Goal: Task Accomplishment & Management: Manage account settings

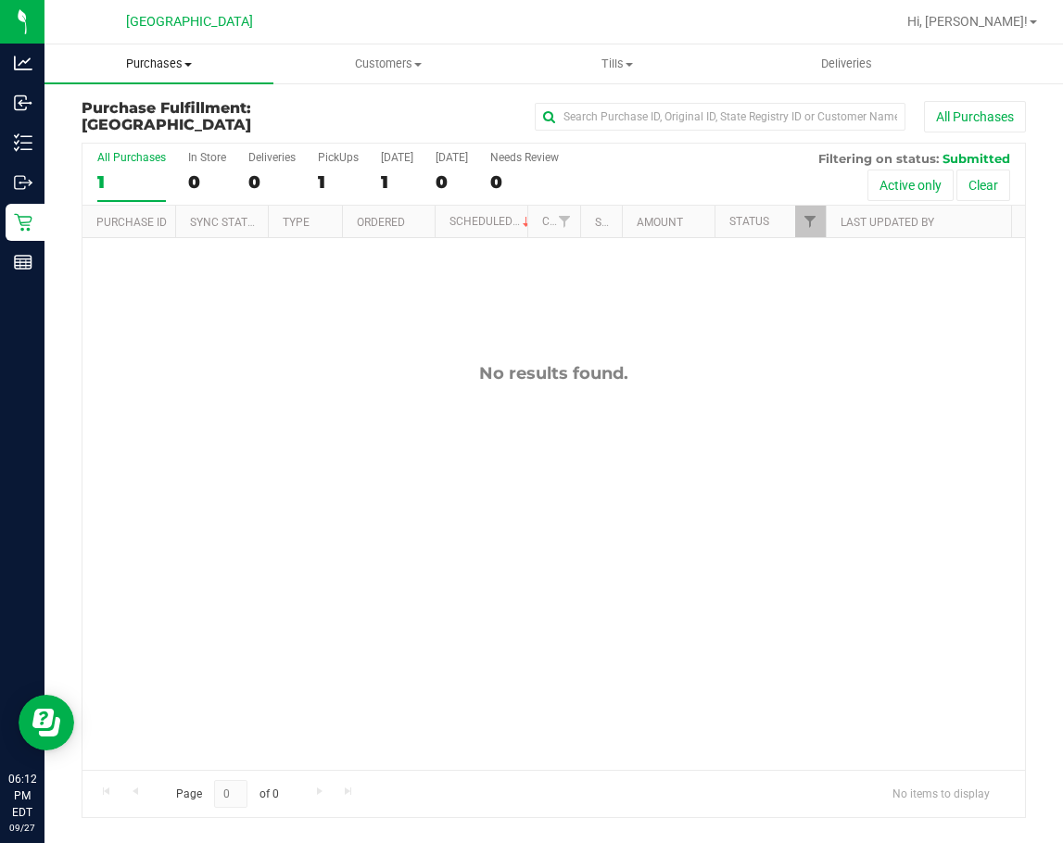
drag, startPoint x: 0, startPoint y: 0, endPoint x: 178, endPoint y: 69, distance: 191.0
click at [178, 69] on span "Purchases" at bounding box center [158, 64] width 229 height 17
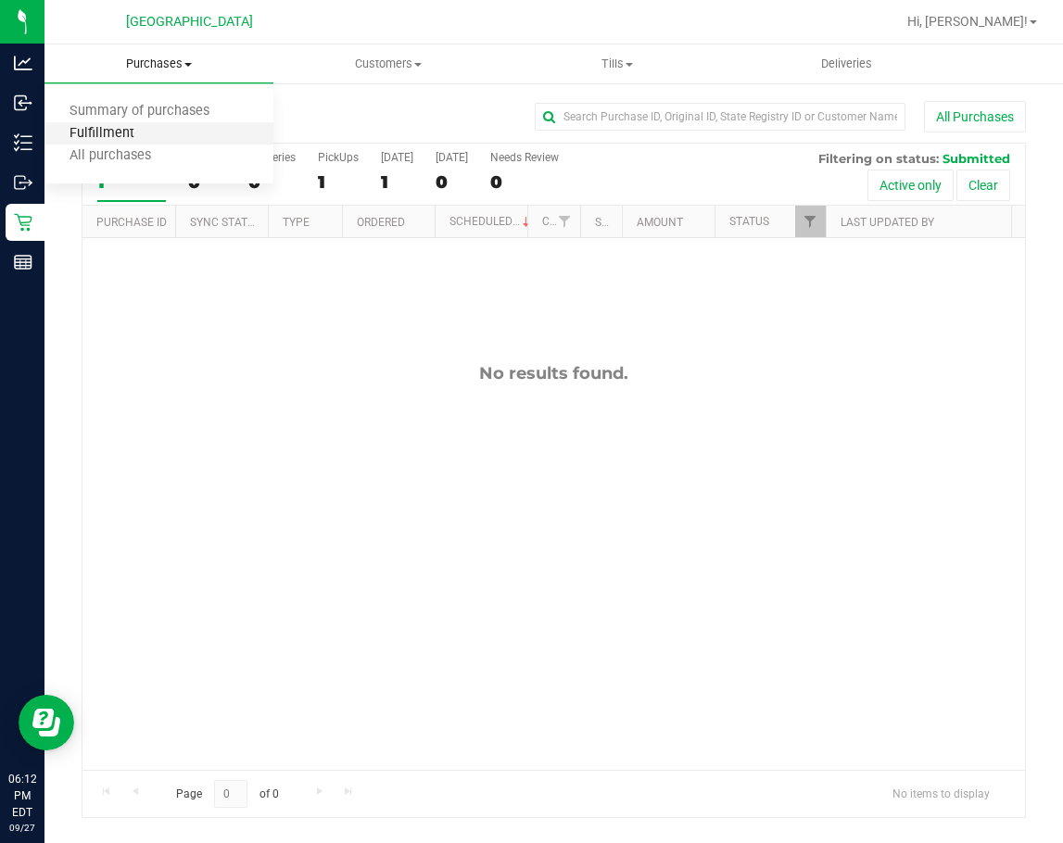
click at [136, 131] on span "Fulfillment" at bounding box center [101, 134] width 115 height 16
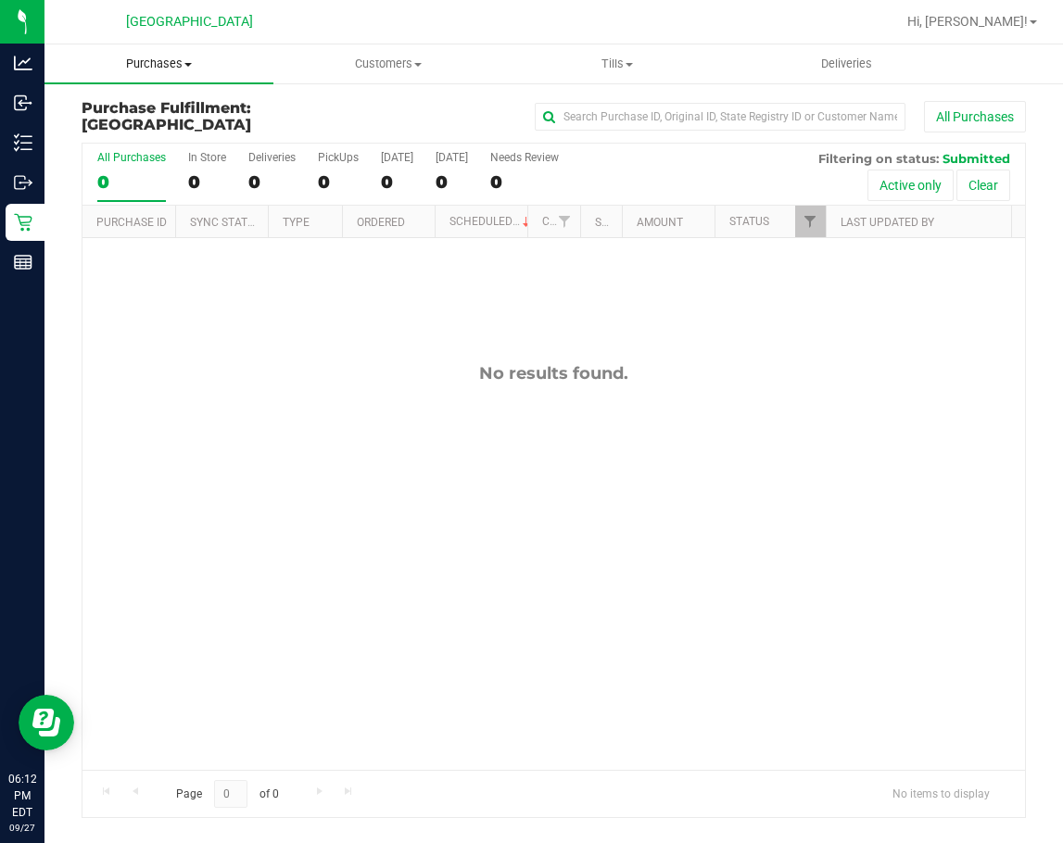
click at [181, 66] on span "Purchases" at bounding box center [158, 64] width 229 height 17
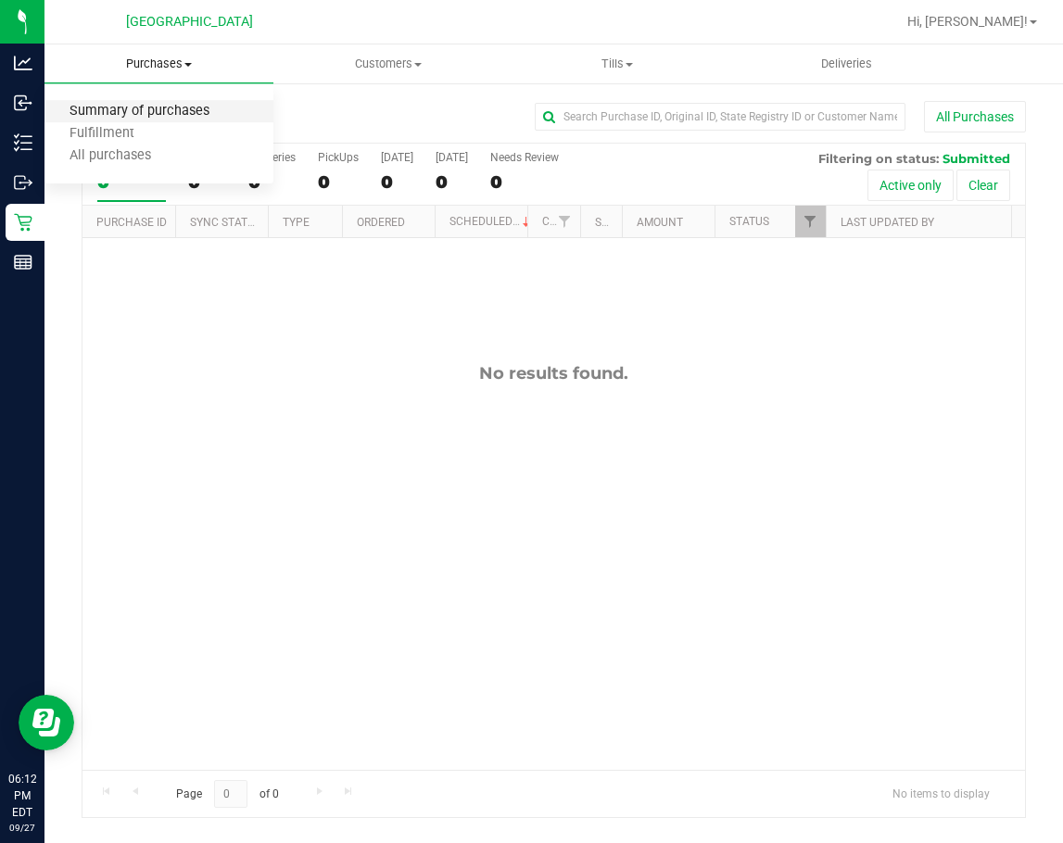
click at [157, 108] on span "Summary of purchases" at bounding box center [139, 112] width 190 height 16
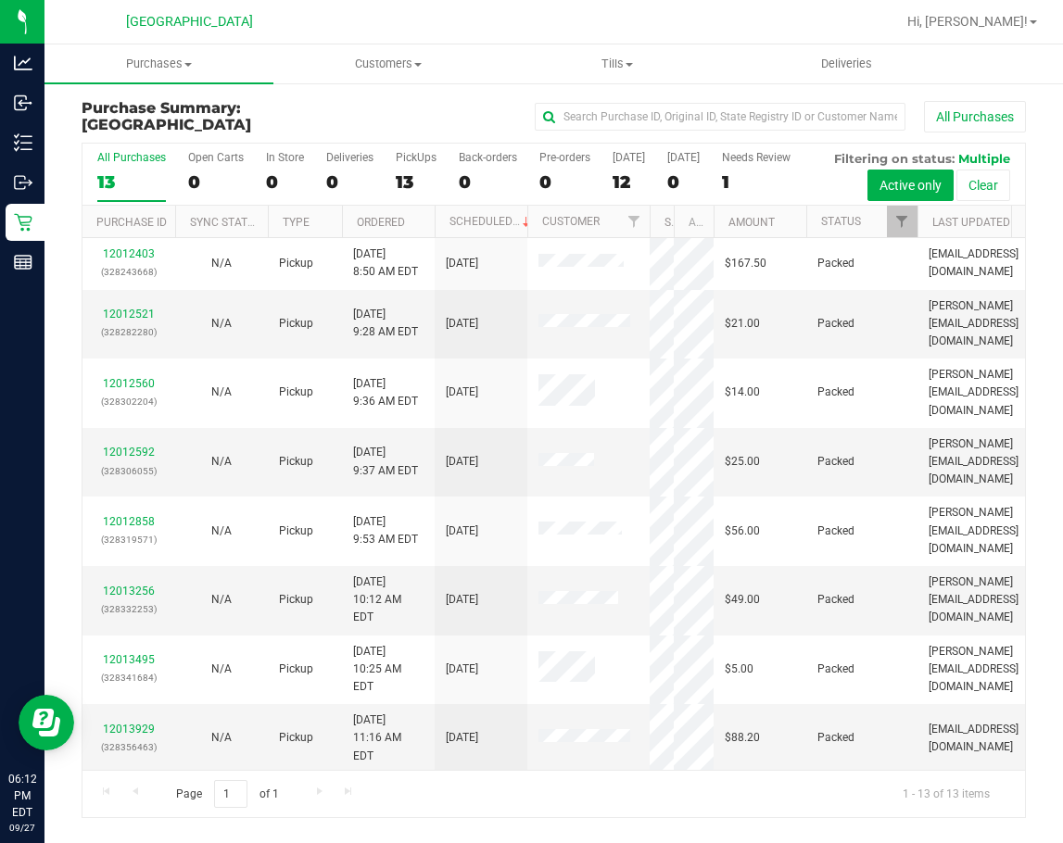
drag, startPoint x: 555, startPoint y: 220, endPoint x: 654, endPoint y: 227, distance: 99.4
click at [654, 227] on div "Purchase ID Sync Status Type Ordered Scheduled Customer State Registry ID Addre…" at bounding box center [546, 221] width 929 height 31
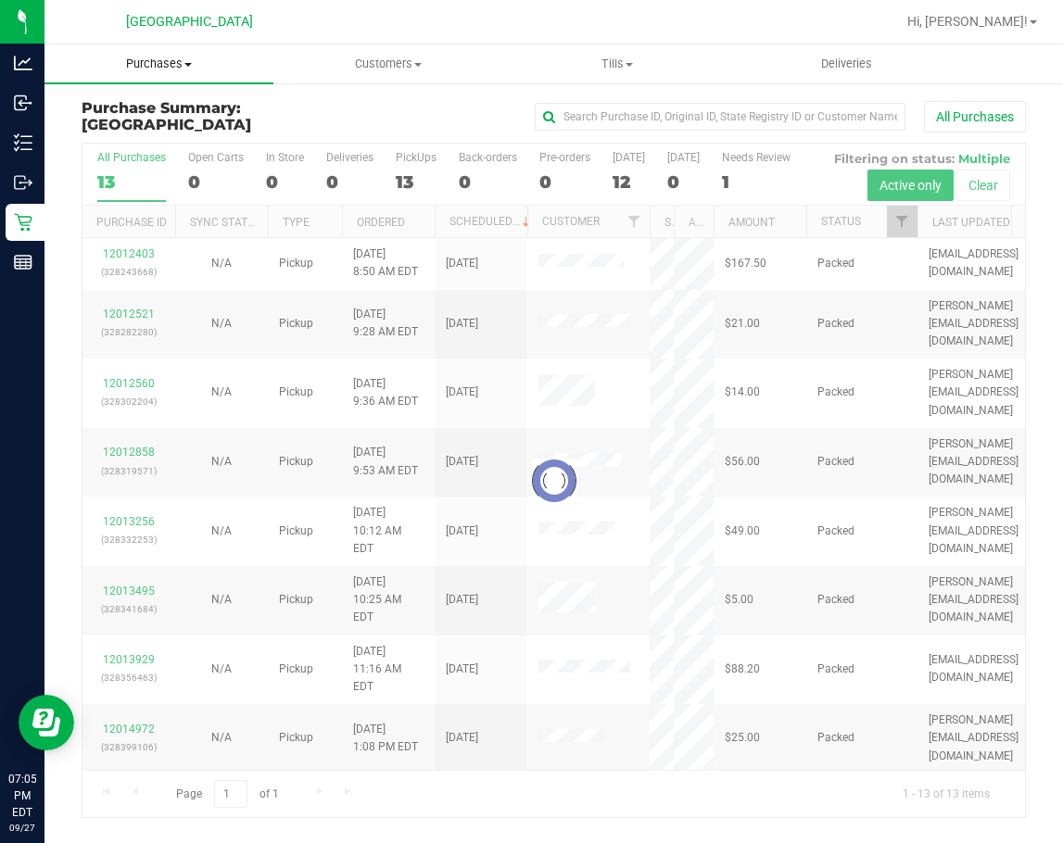
click at [181, 66] on span "Purchases" at bounding box center [158, 64] width 229 height 17
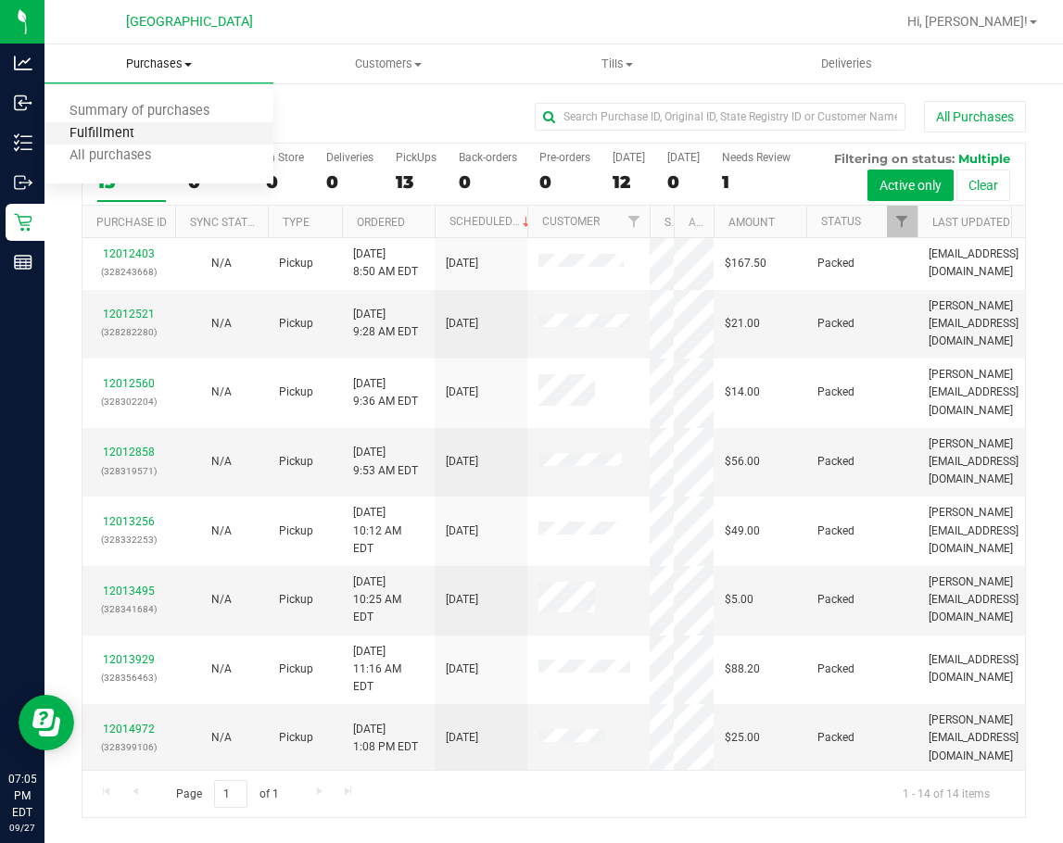
click at [150, 136] on span "Fulfillment" at bounding box center [101, 134] width 115 height 16
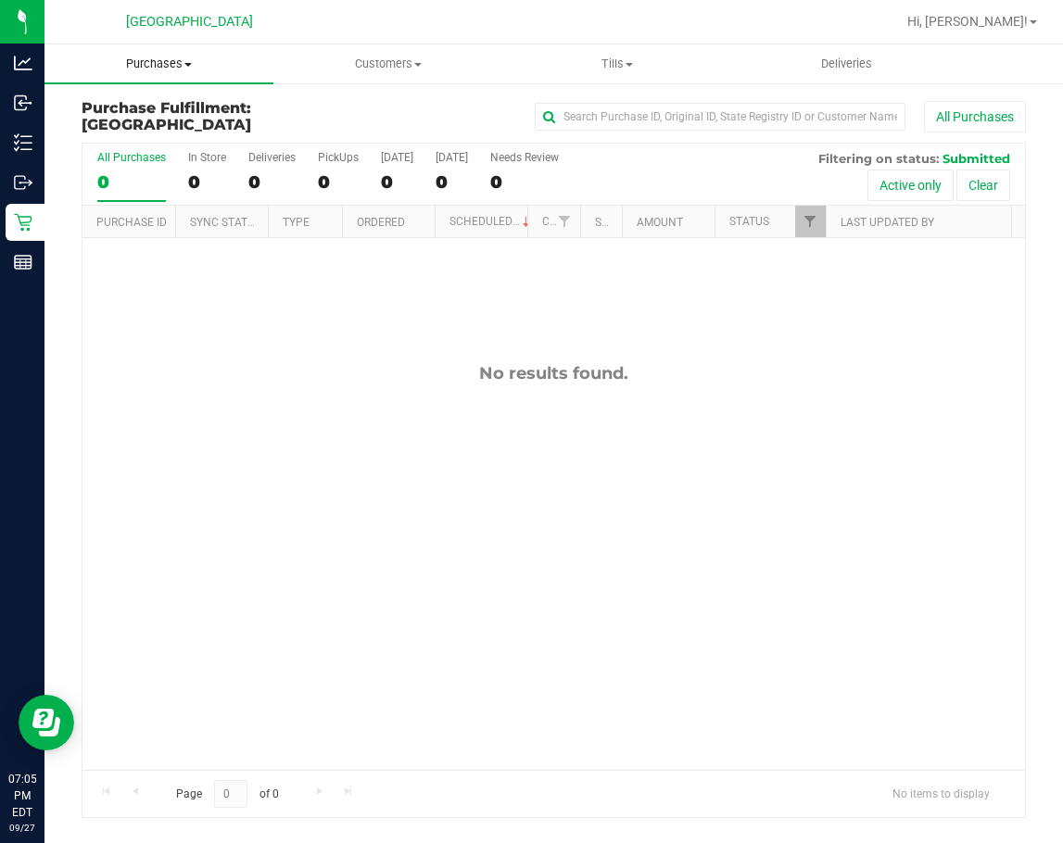
click at [189, 57] on span "Purchases" at bounding box center [158, 64] width 229 height 17
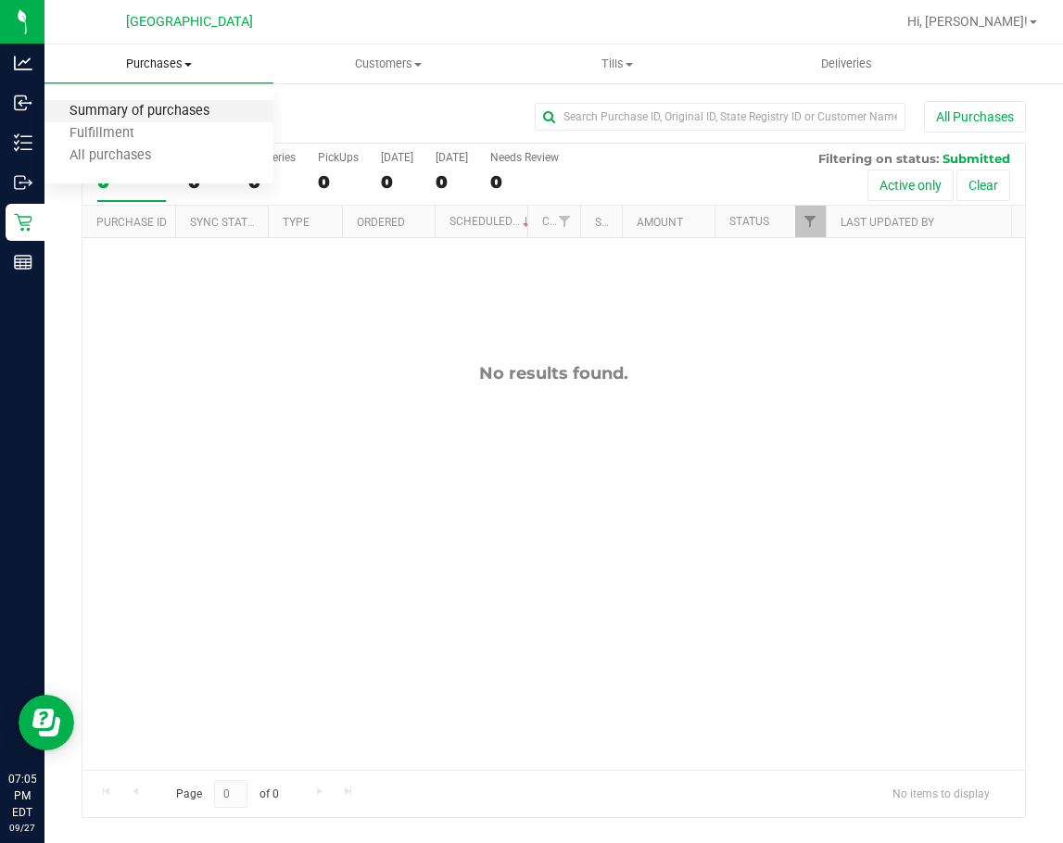
click at [147, 109] on span "Summary of purchases" at bounding box center [139, 112] width 190 height 16
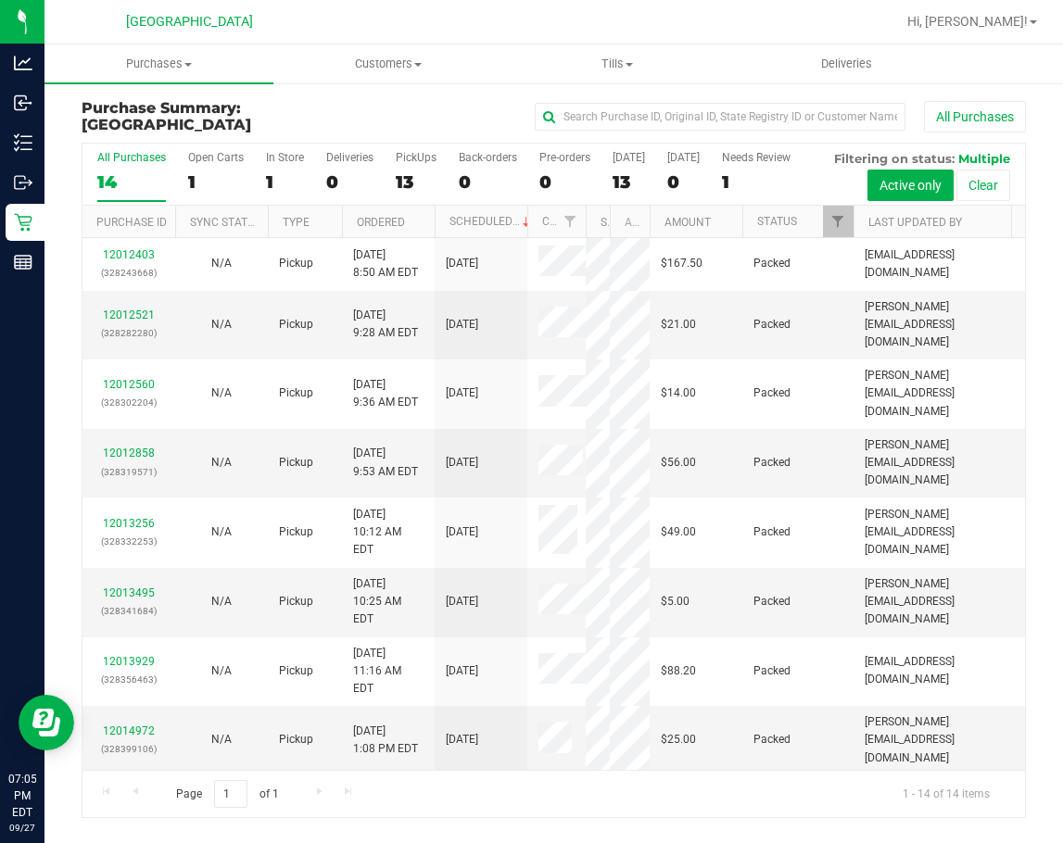
click at [610, 243] on div "All Purchases 14 Open Carts 1 In Store 1 Deliveries 0 PickUps 13 Back-orders 0 …" at bounding box center [554, 480] width 944 height 675
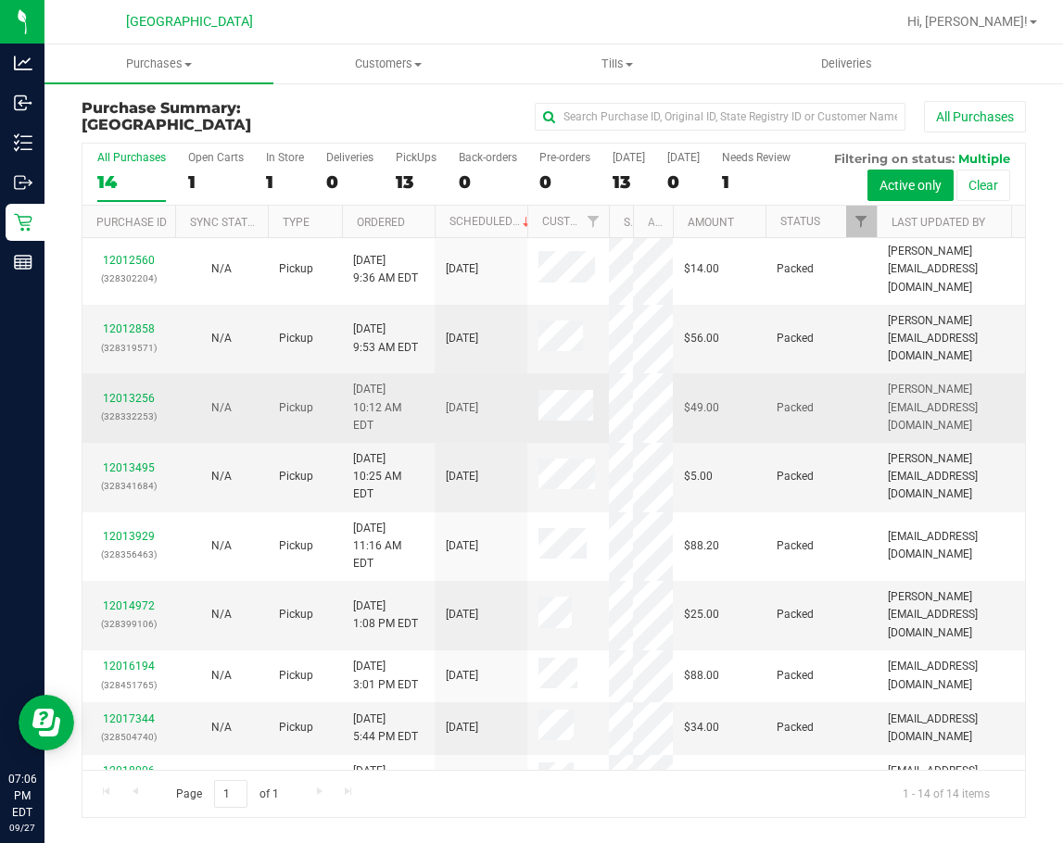
scroll to position [219, 0]
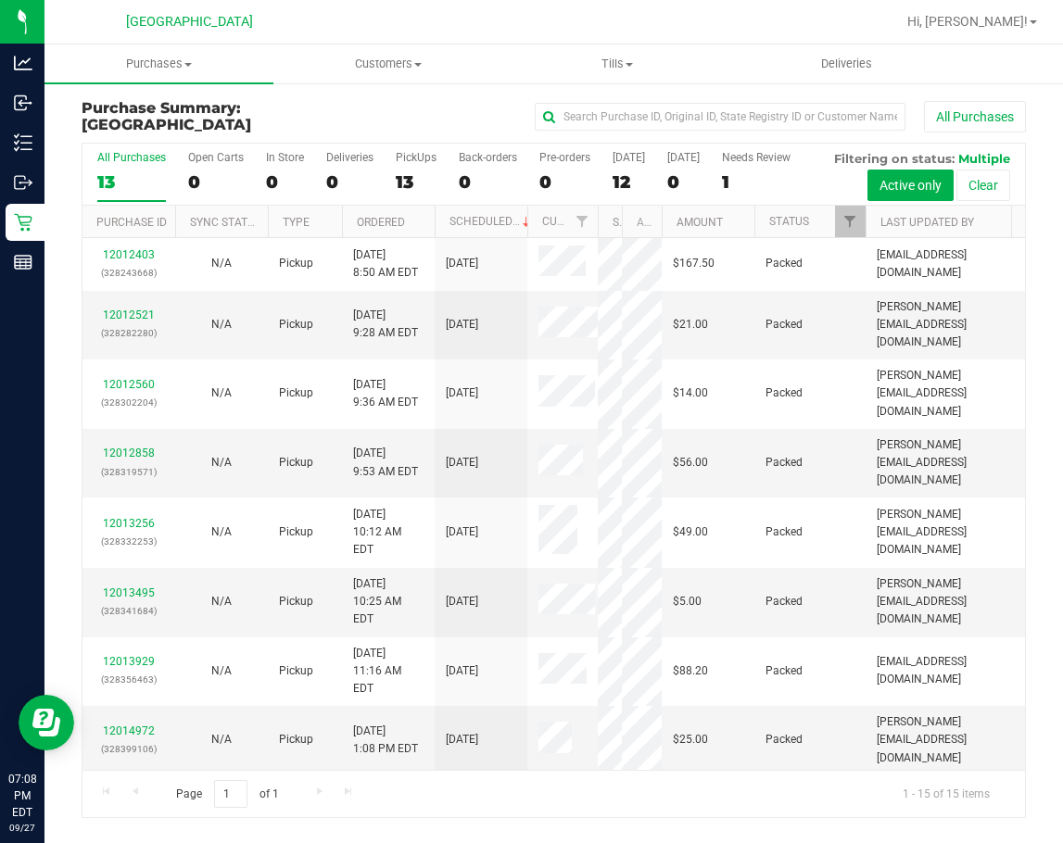
drag, startPoint x: 560, startPoint y: 211, endPoint x: 610, endPoint y: 234, distance: 54.3
click at [608, 229] on div "Purchase ID Sync Status Type Ordered Scheduled Customer State Registry ID Addre…" at bounding box center [546, 221] width 929 height 31
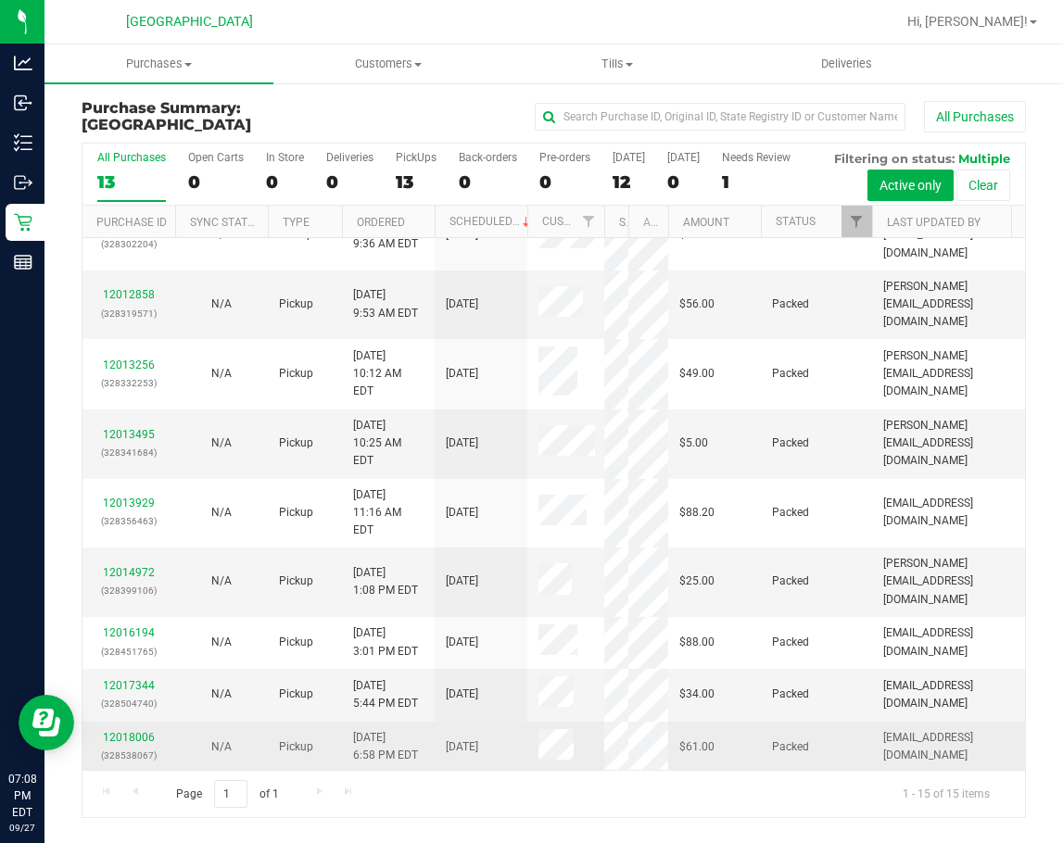
scroll to position [288, 0]
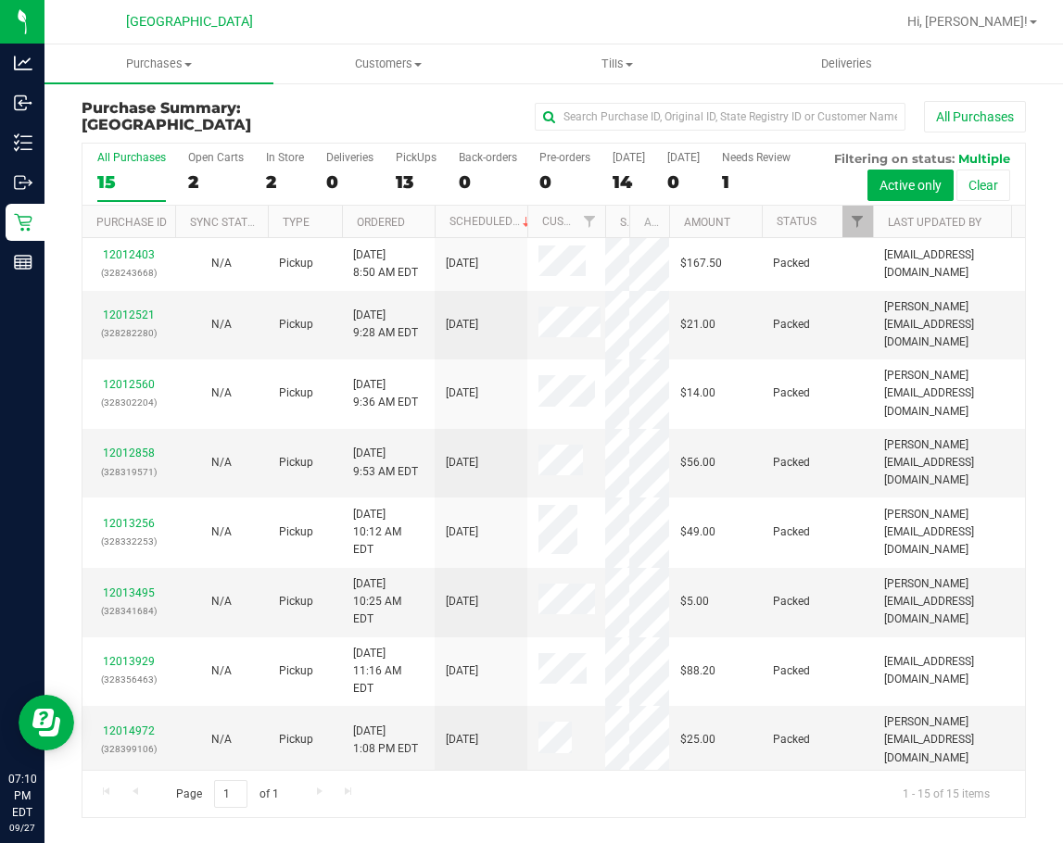
drag, startPoint x: 560, startPoint y: 220, endPoint x: 608, endPoint y: 230, distance: 49.2
click at [608, 230] on div "Purchase ID Sync Status Type Ordered Scheduled Customer State Registry ID Addre…" at bounding box center [546, 221] width 929 height 31
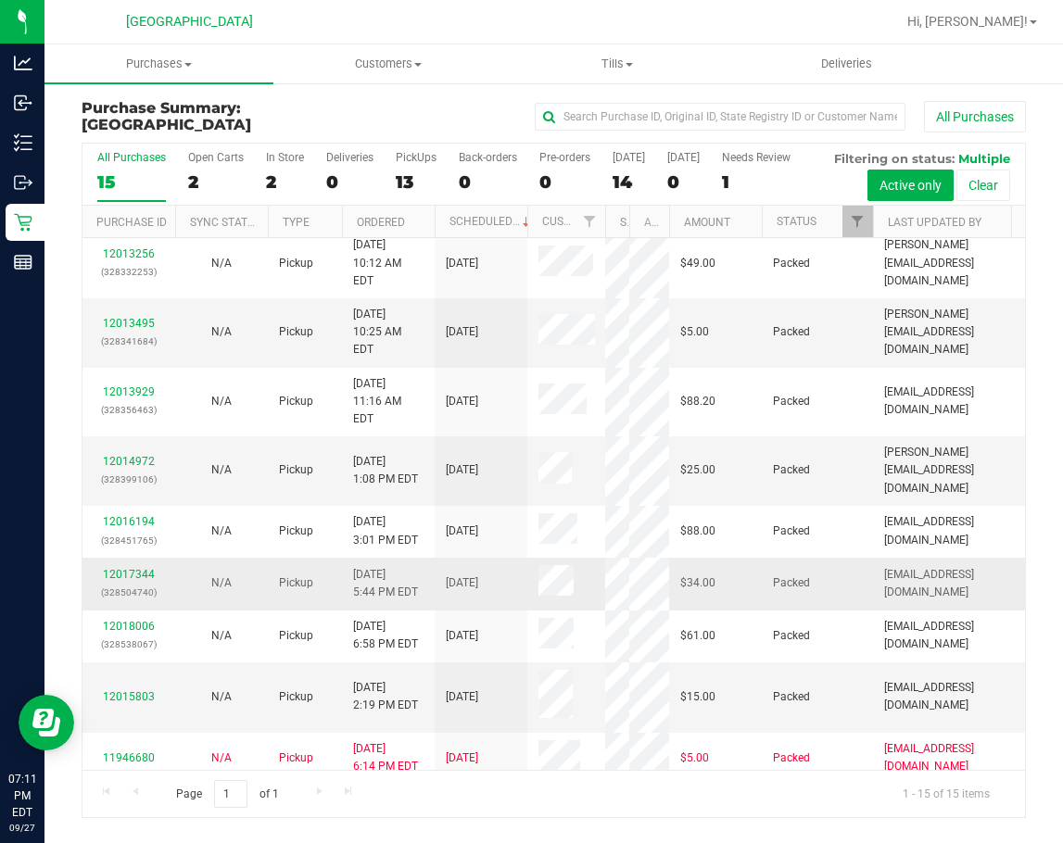
scroll to position [270, 0]
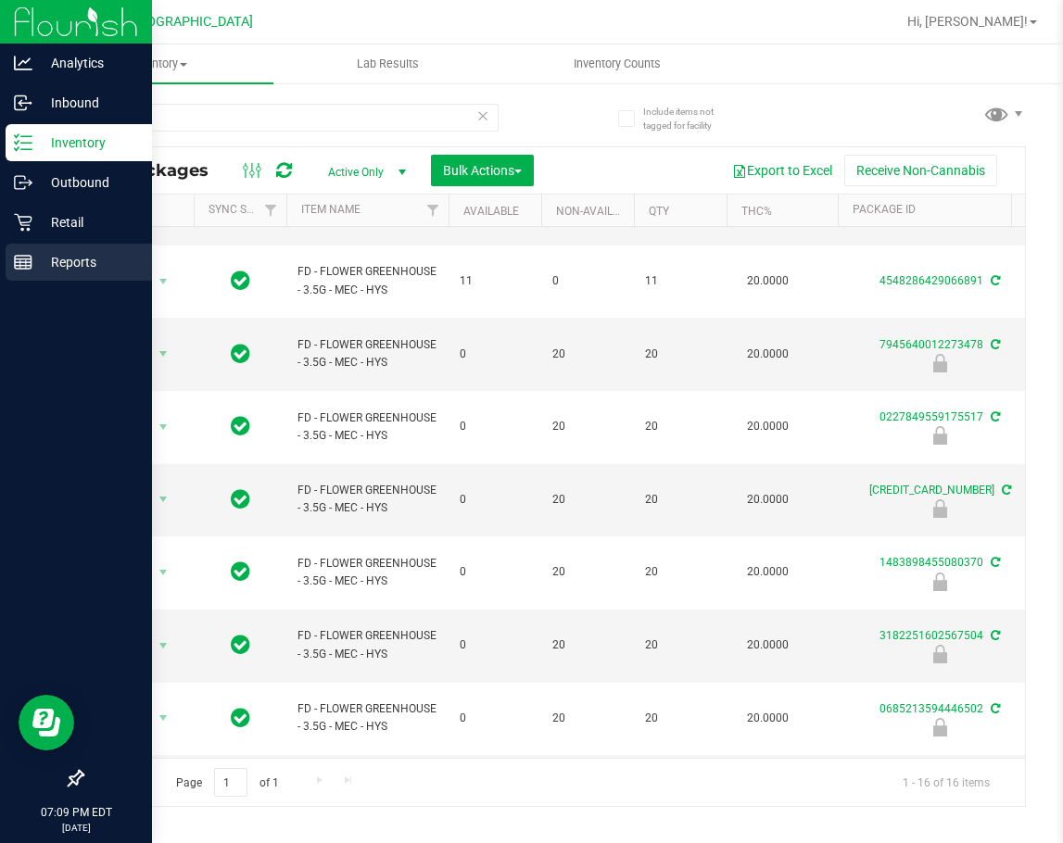
click at [39, 260] on p "Reports" at bounding box center [87, 262] width 111 height 22
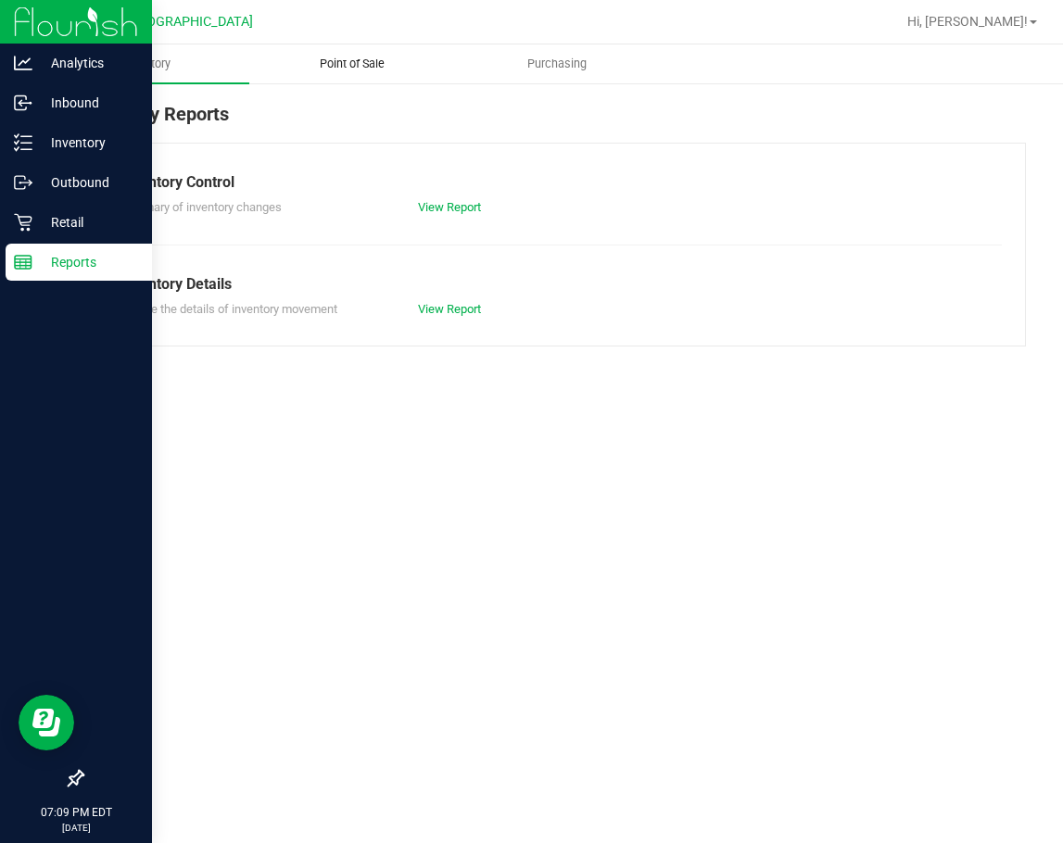
click at [358, 69] on span "Point of Sale" at bounding box center [352, 64] width 115 height 17
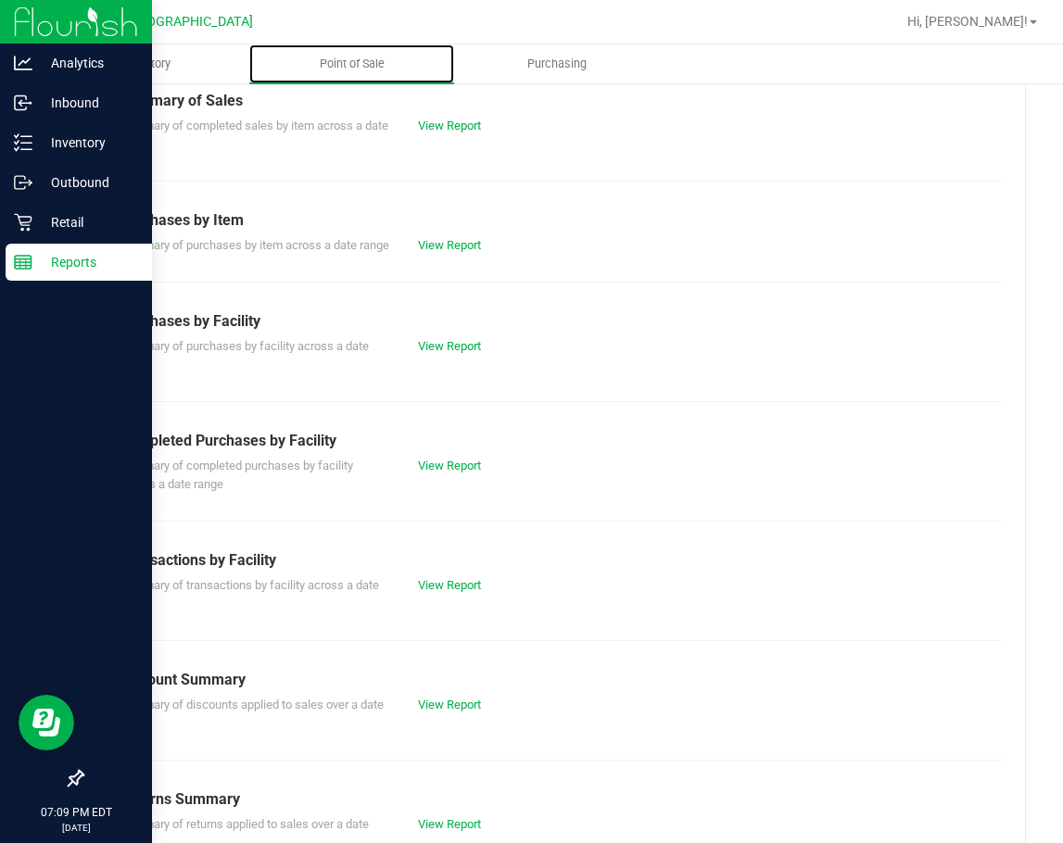
scroll to position [185, 0]
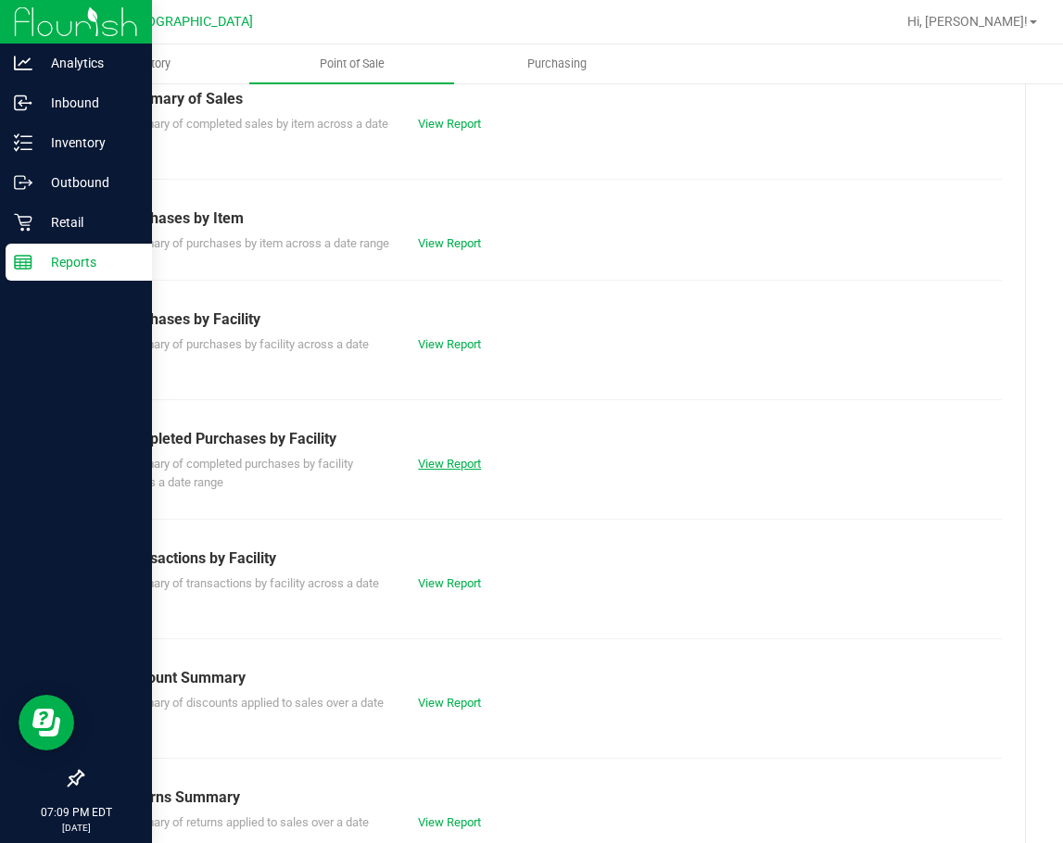
click at [434, 471] on link "View Report" at bounding box center [449, 464] width 63 height 14
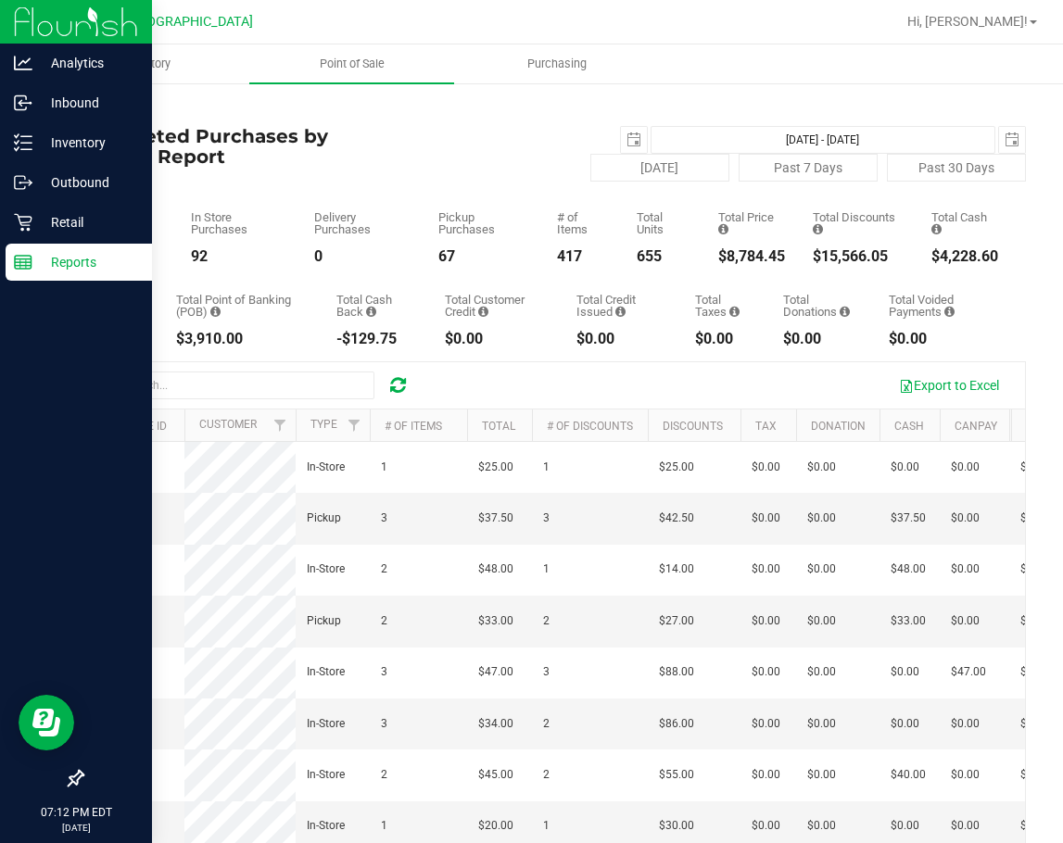
click at [400, 384] on icon at bounding box center [398, 385] width 16 height 19
click at [64, 116] on div "Inbound" at bounding box center [79, 102] width 146 height 37
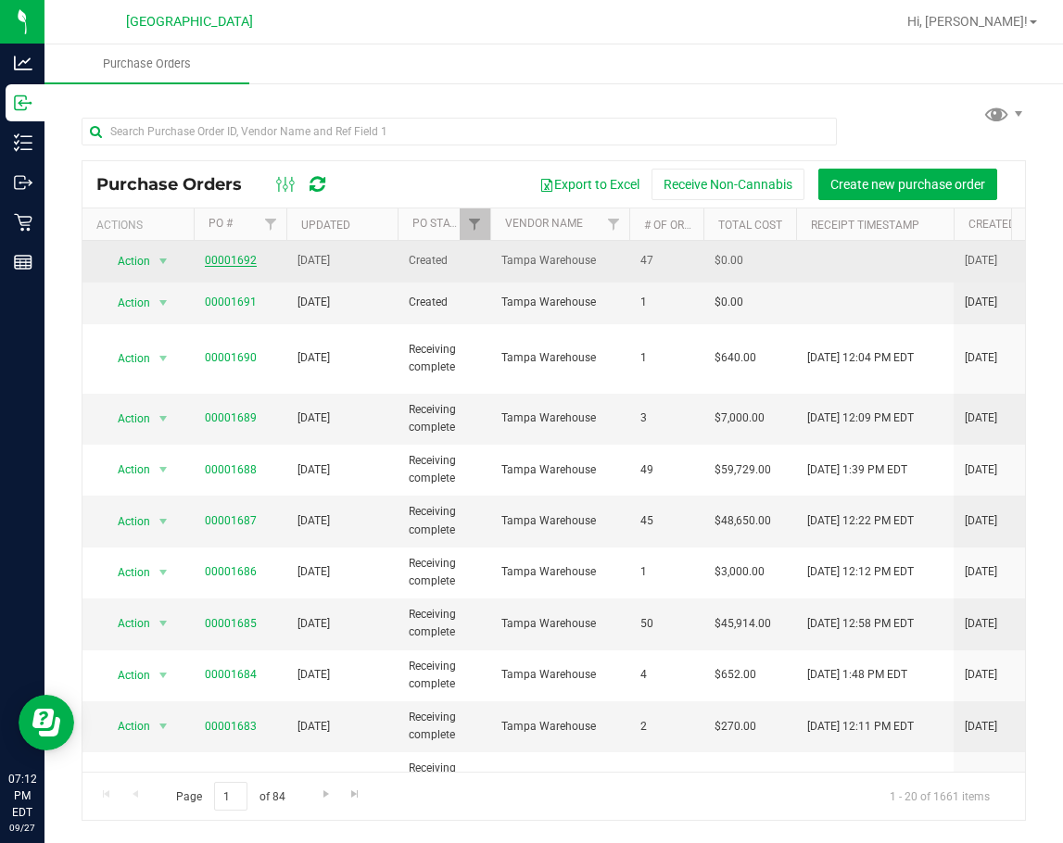
click at [242, 258] on link "00001692" at bounding box center [231, 260] width 52 height 13
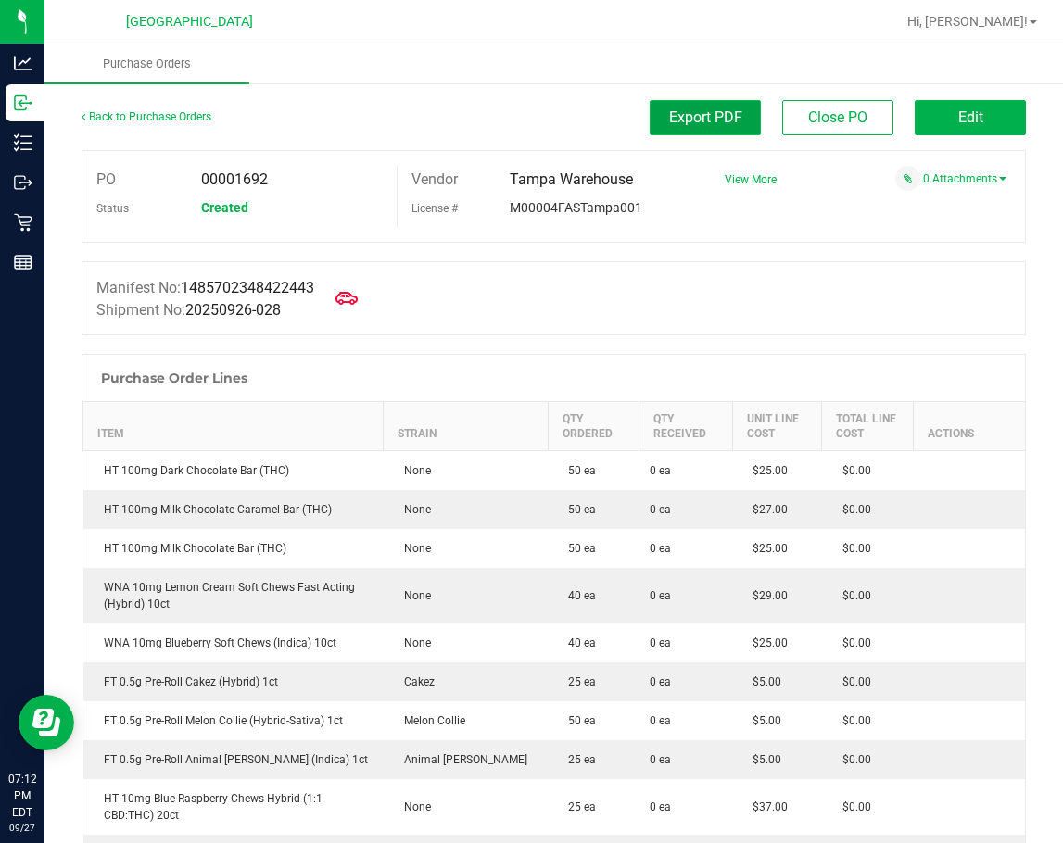
click at [725, 134] on button "Export PDF" at bounding box center [704, 117] width 111 height 35
click at [159, 112] on link "Back to Purchase Orders" at bounding box center [147, 116] width 130 height 13
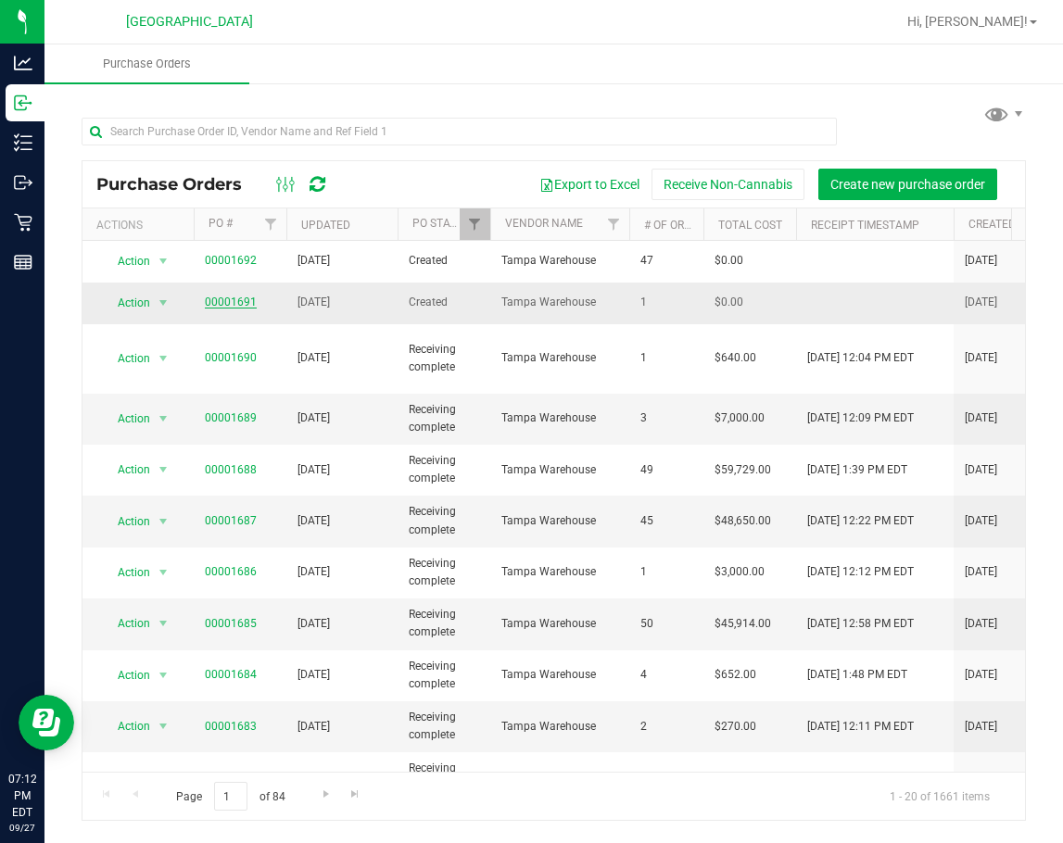
click at [234, 296] on link "00001691" at bounding box center [231, 302] width 52 height 13
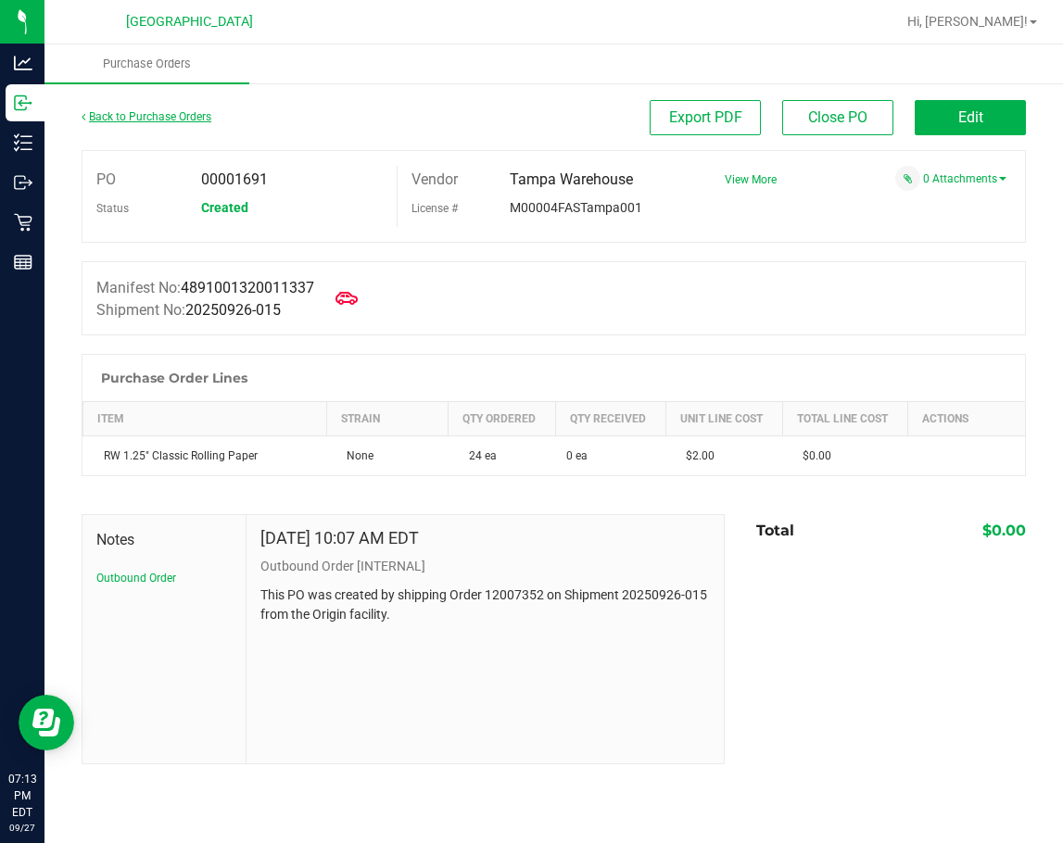
click at [144, 110] on link "Back to Purchase Orders" at bounding box center [147, 116] width 130 height 13
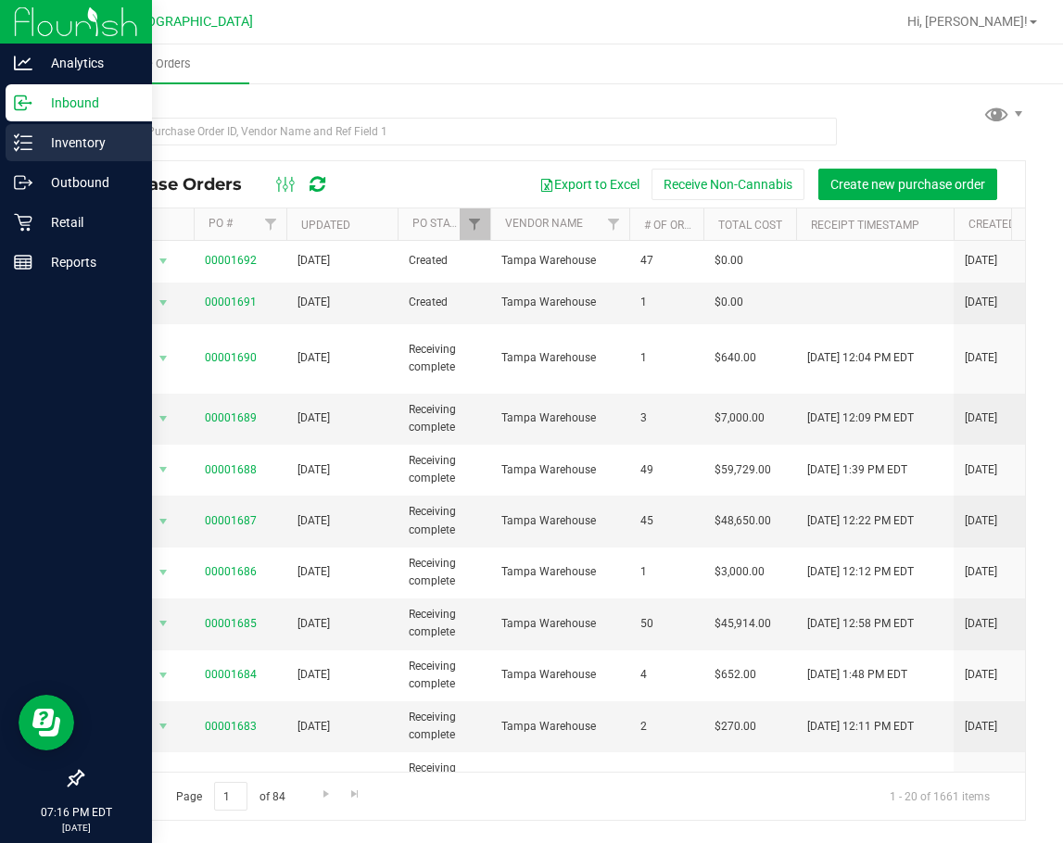
click at [30, 135] on icon at bounding box center [23, 142] width 19 height 19
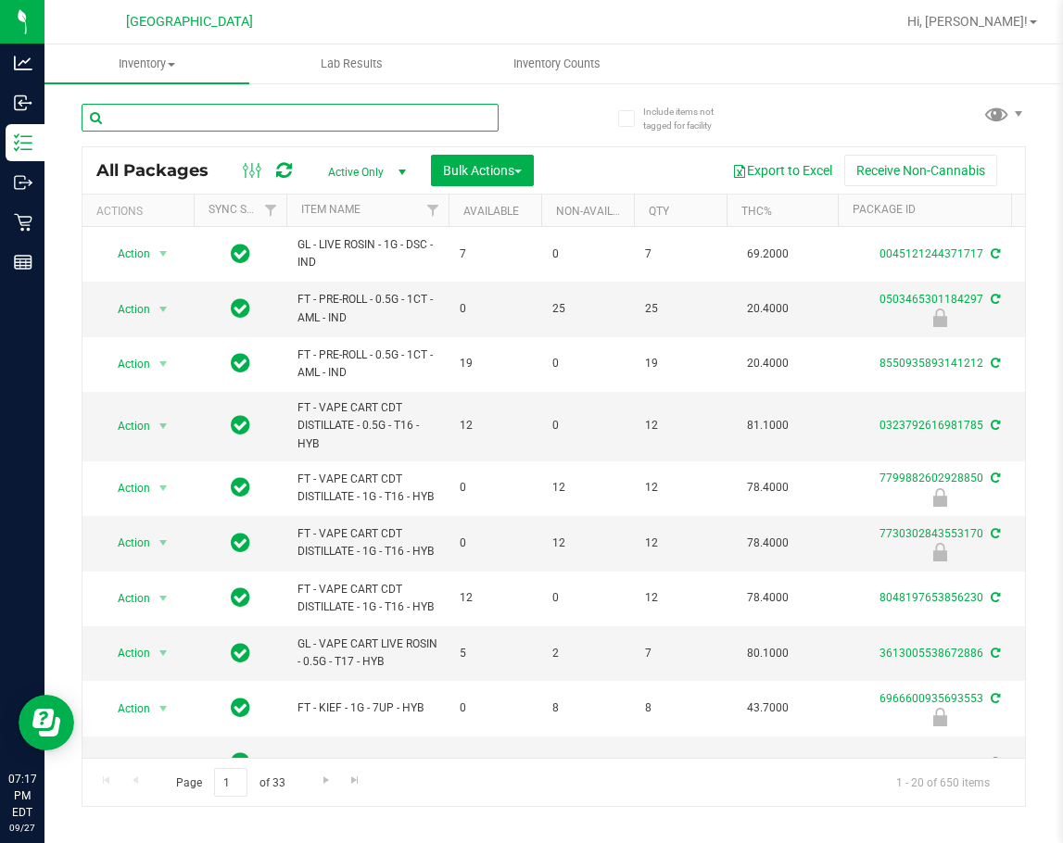
click at [188, 113] on input "text" at bounding box center [290, 118] width 417 height 28
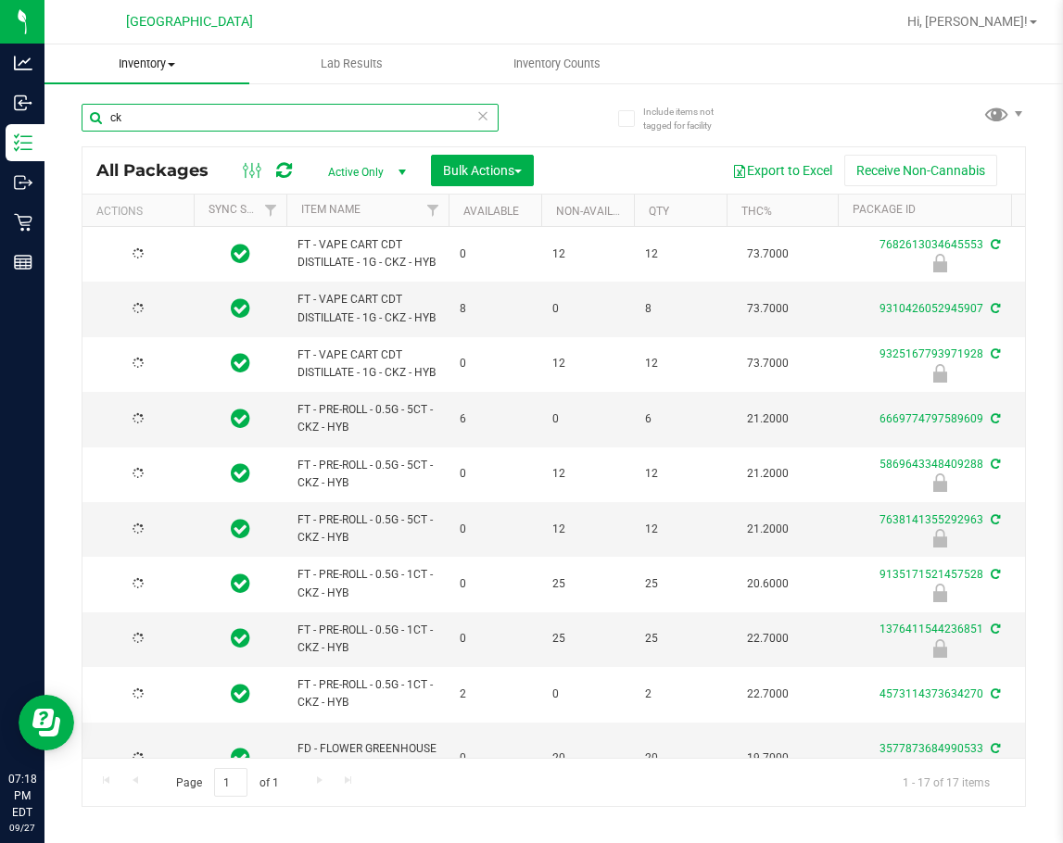
type input "c"
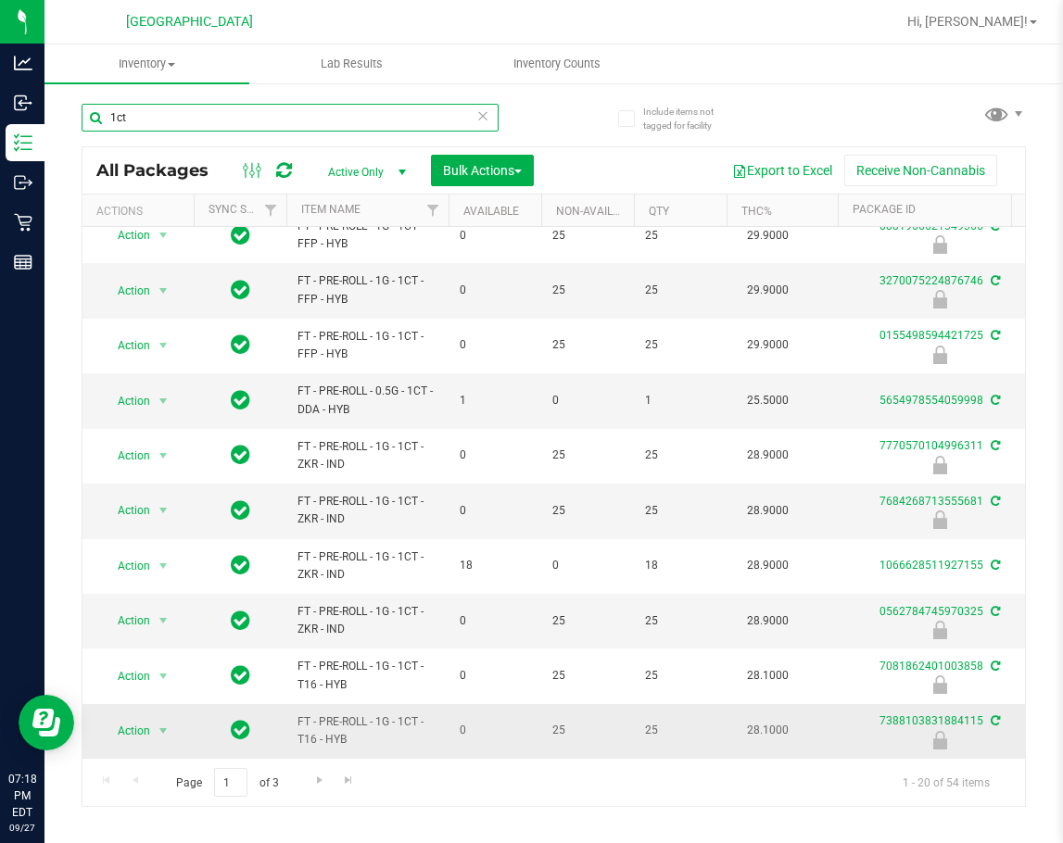
scroll to position [583, 0]
click at [315, 785] on span "Go to the next page" at bounding box center [319, 780] width 15 height 15
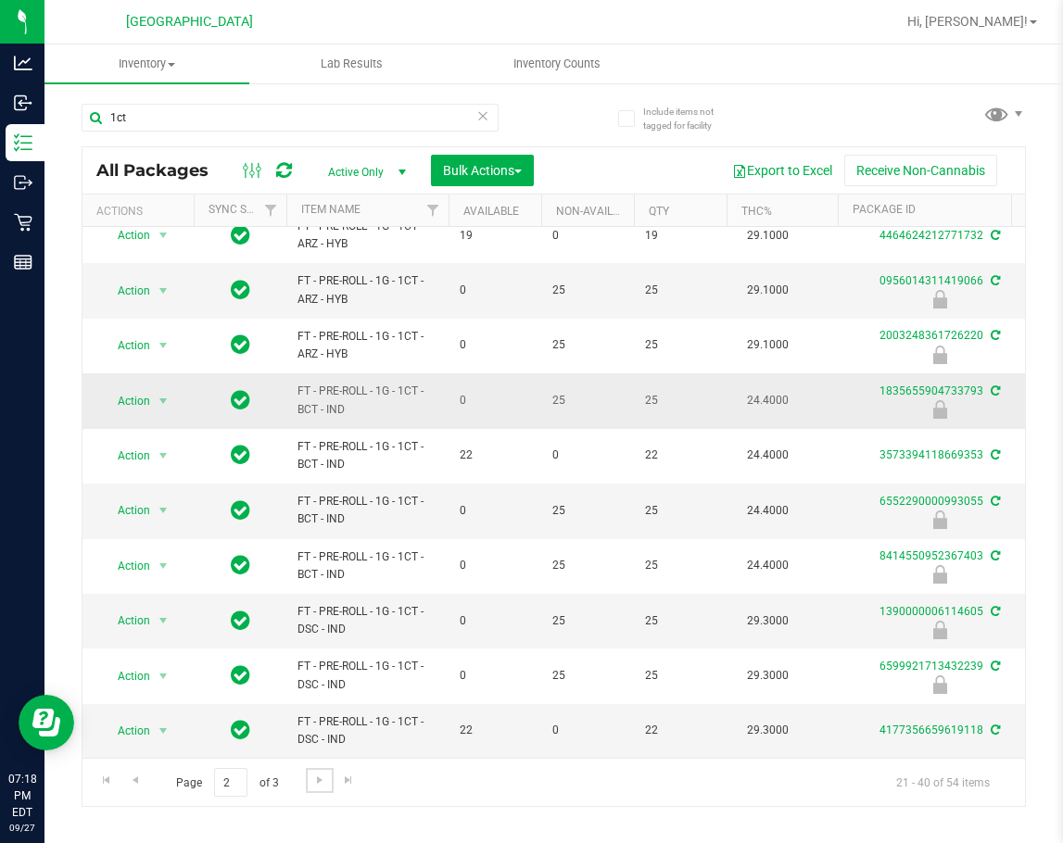
scroll to position [583, 0]
click at [319, 782] on span "Go to the next page" at bounding box center [319, 780] width 15 height 15
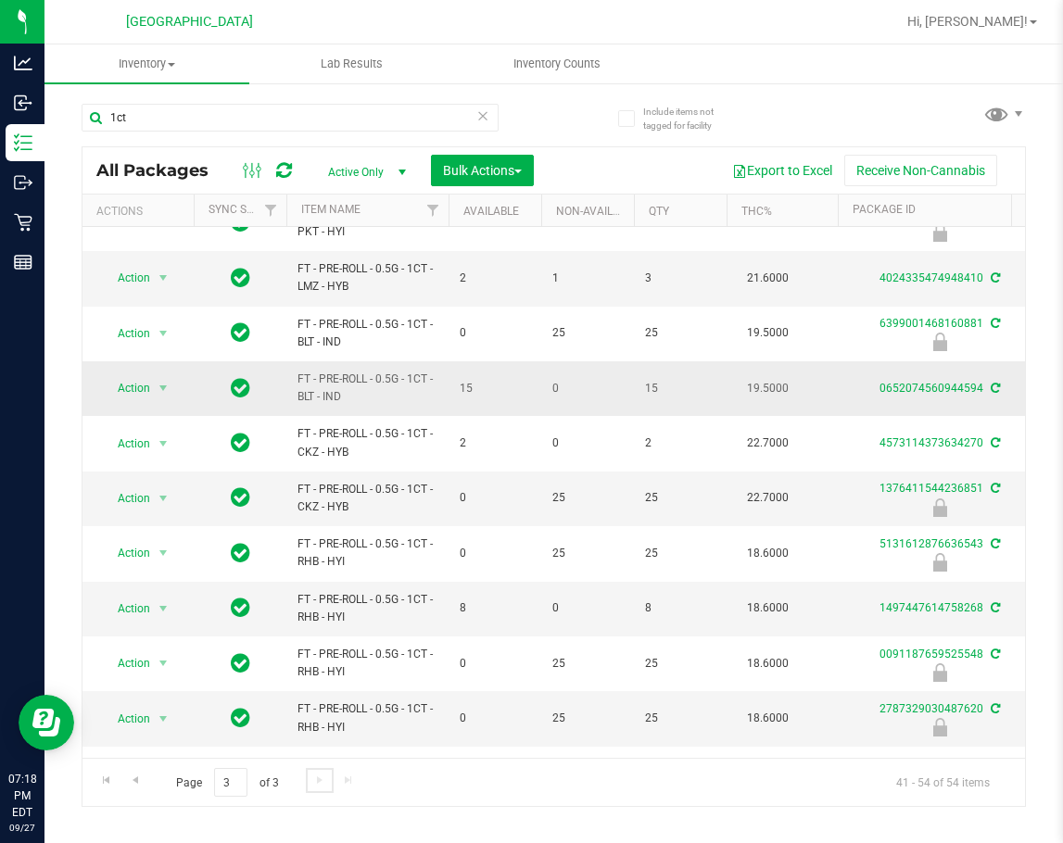
scroll to position [253, 0]
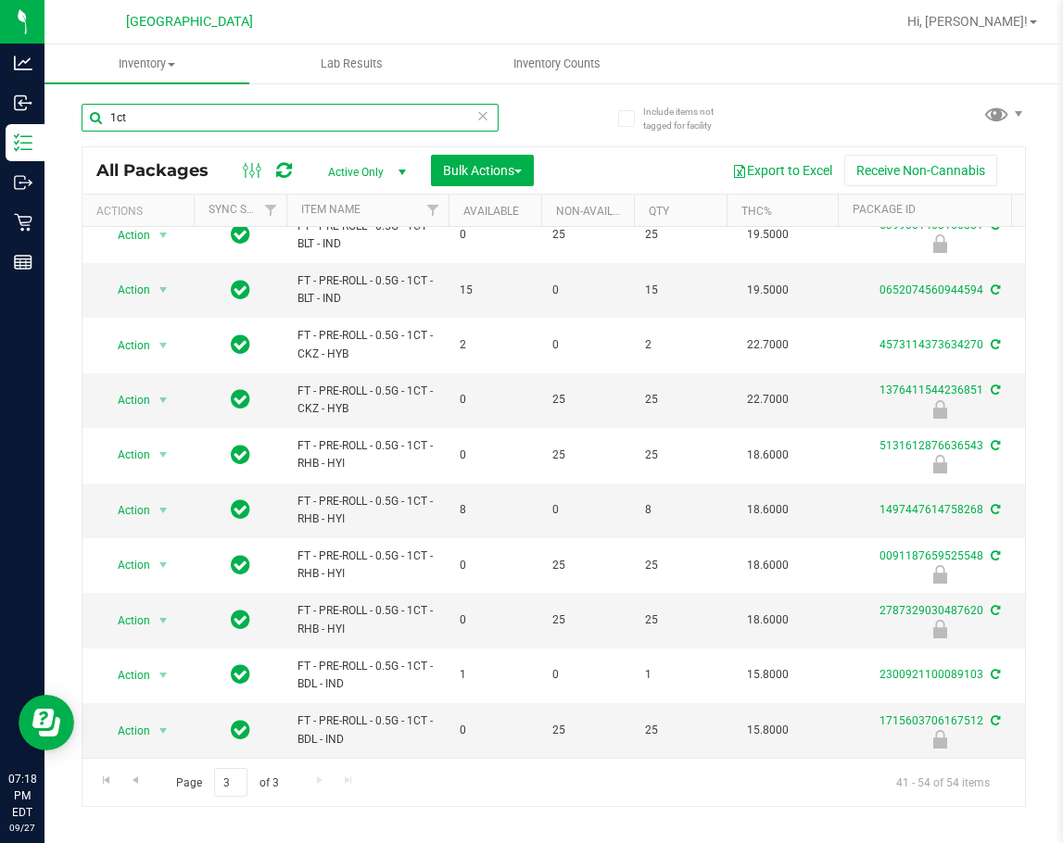
click at [273, 129] on input "1ct" at bounding box center [290, 118] width 417 height 28
click at [272, 127] on input "1ct" at bounding box center [290, 118] width 417 height 28
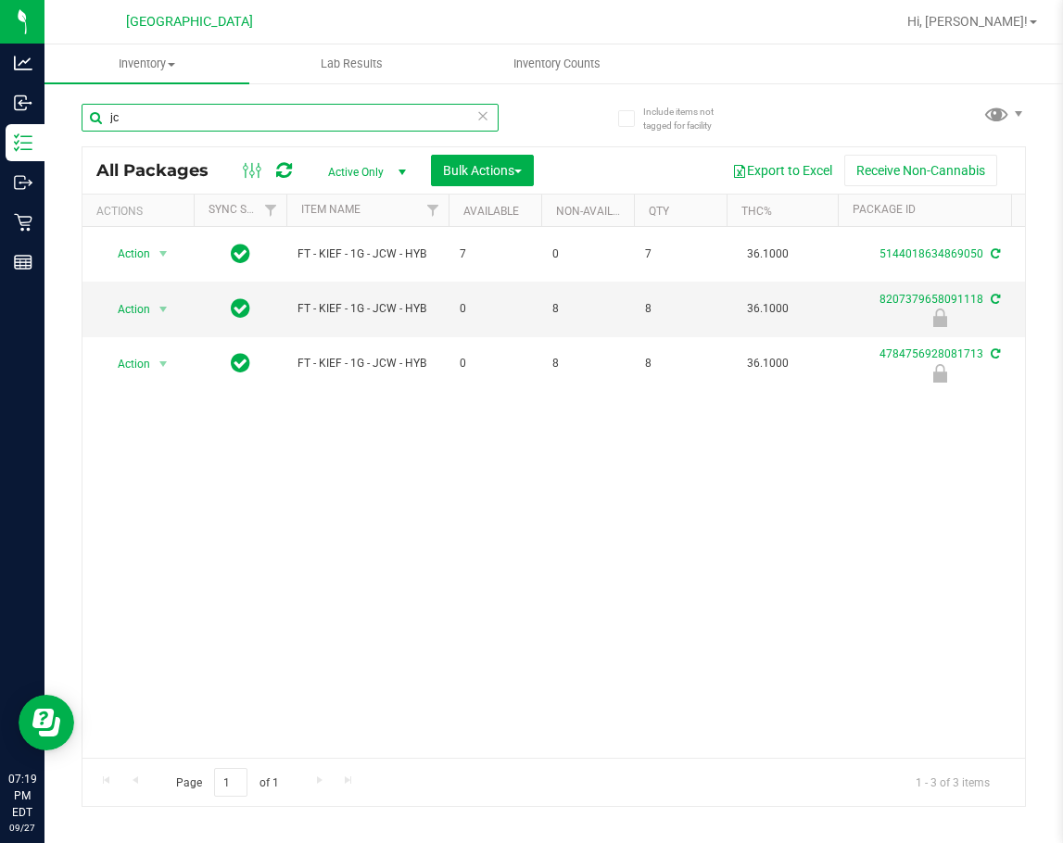
type input "j"
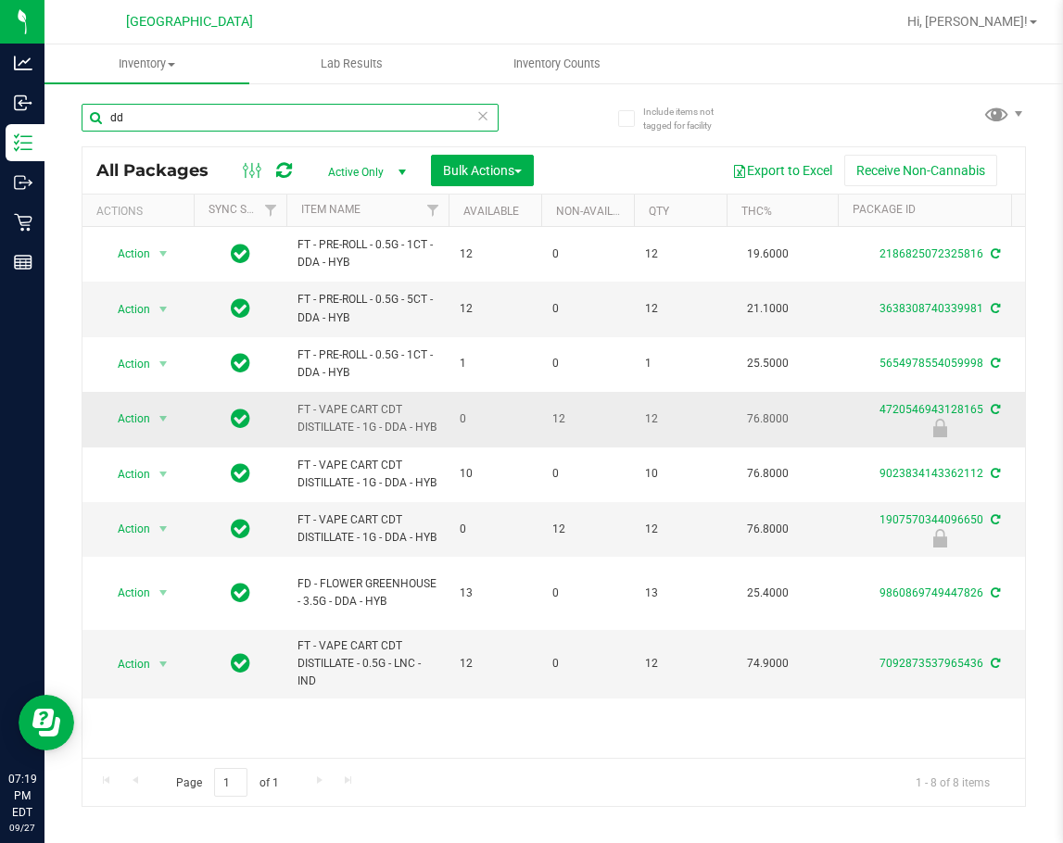
type input "d"
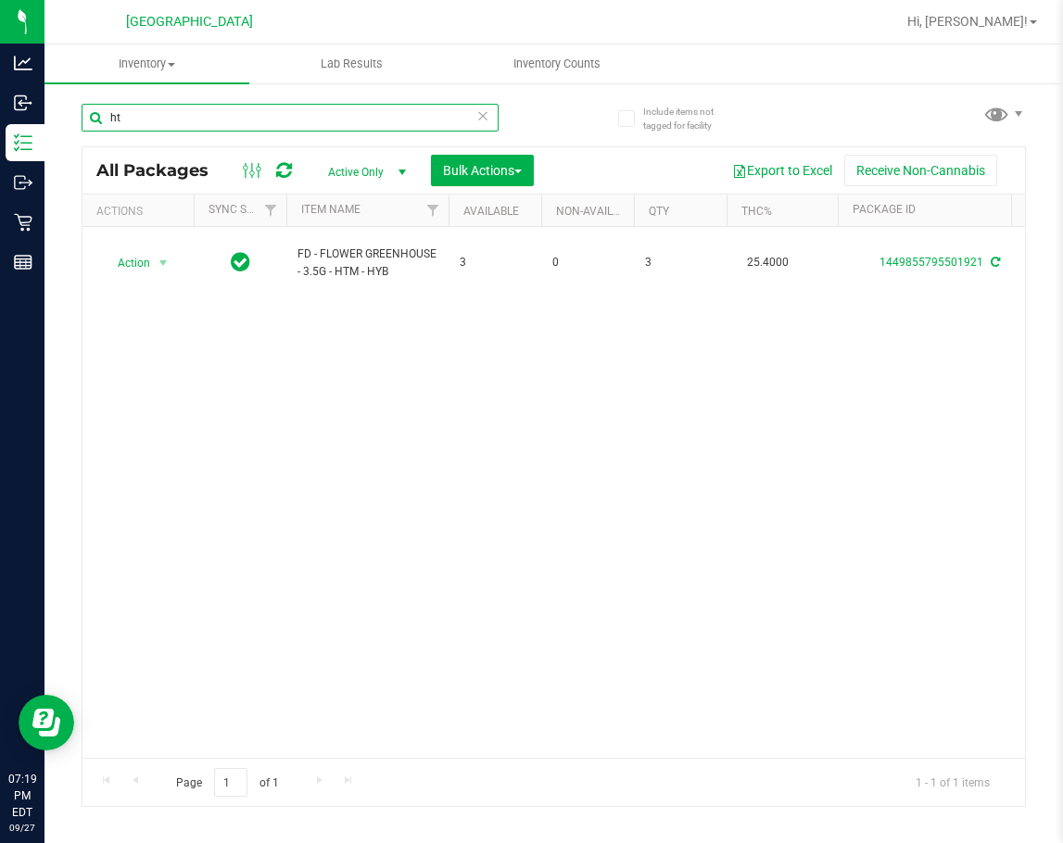
type input "h"
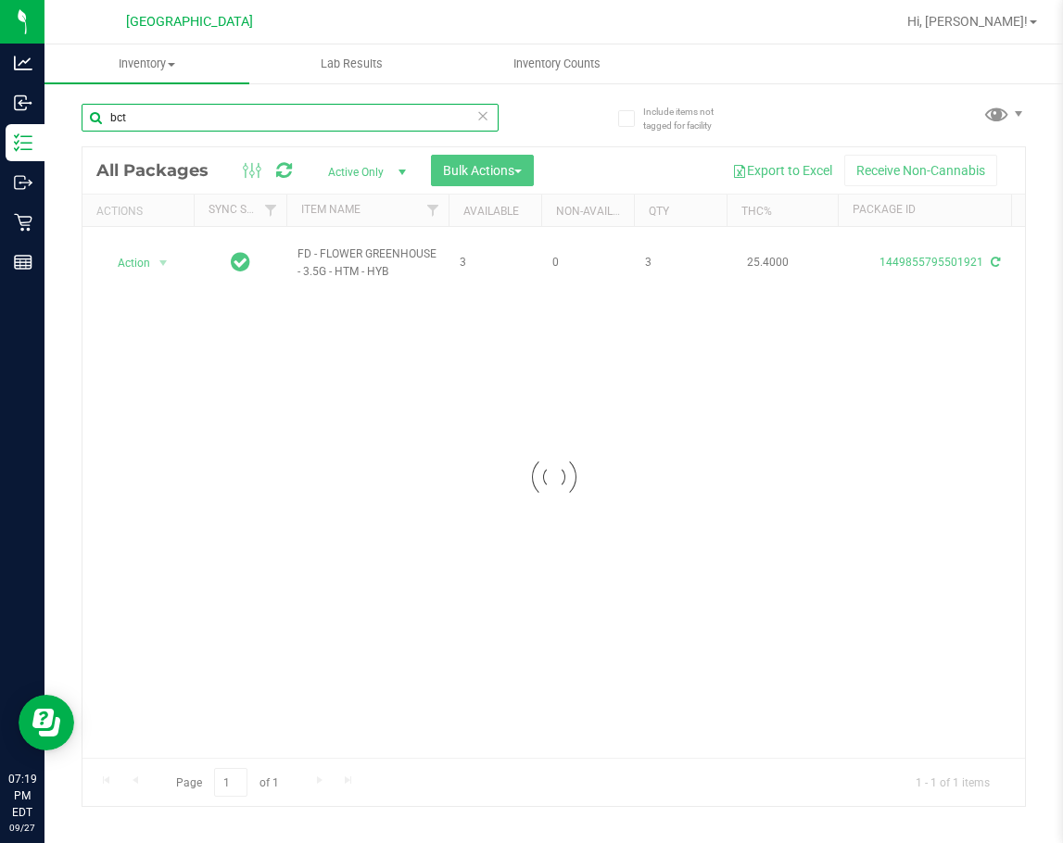
type input "bct"
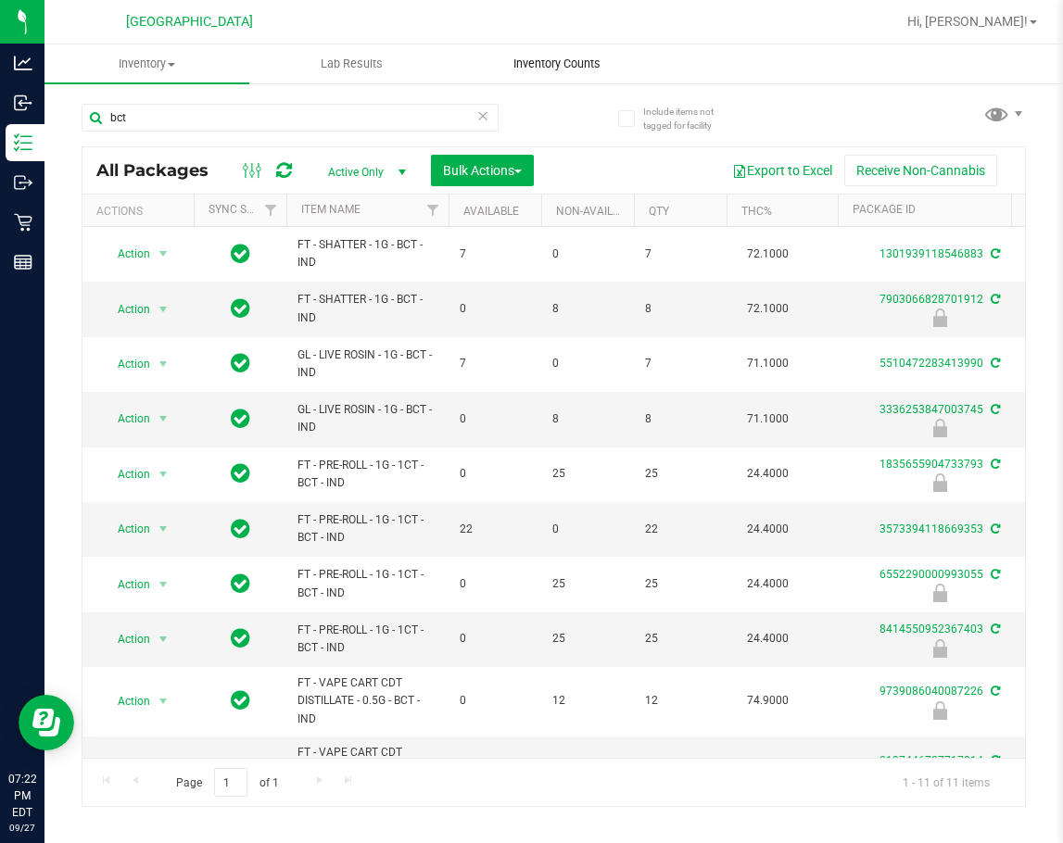
click at [547, 59] on span "Inventory Counts" at bounding box center [556, 64] width 137 height 17
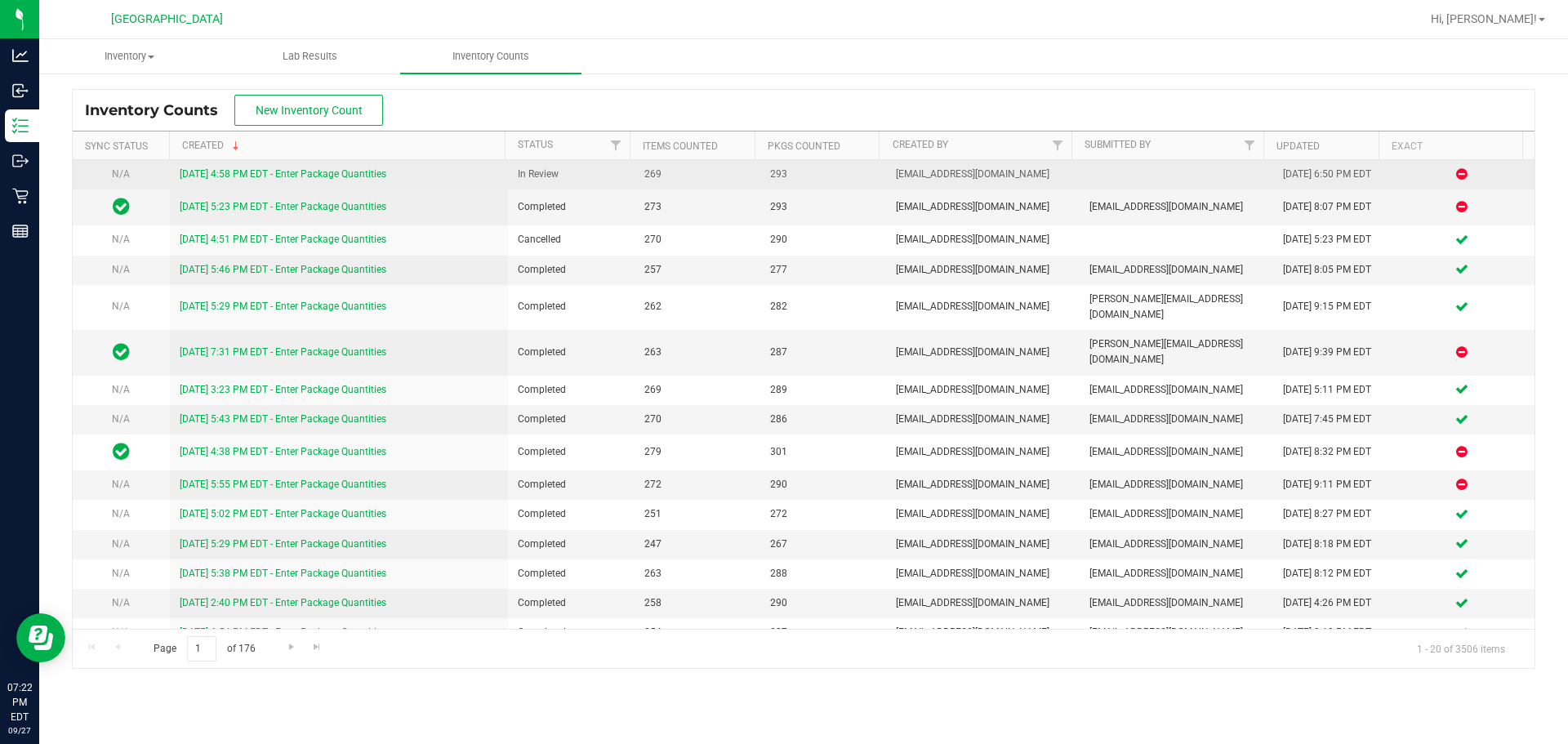
click at [320, 172] on link "[DATE] 4:58 PM EDT - Enter Package Quantities" at bounding box center [283, 174] width 206 height 11
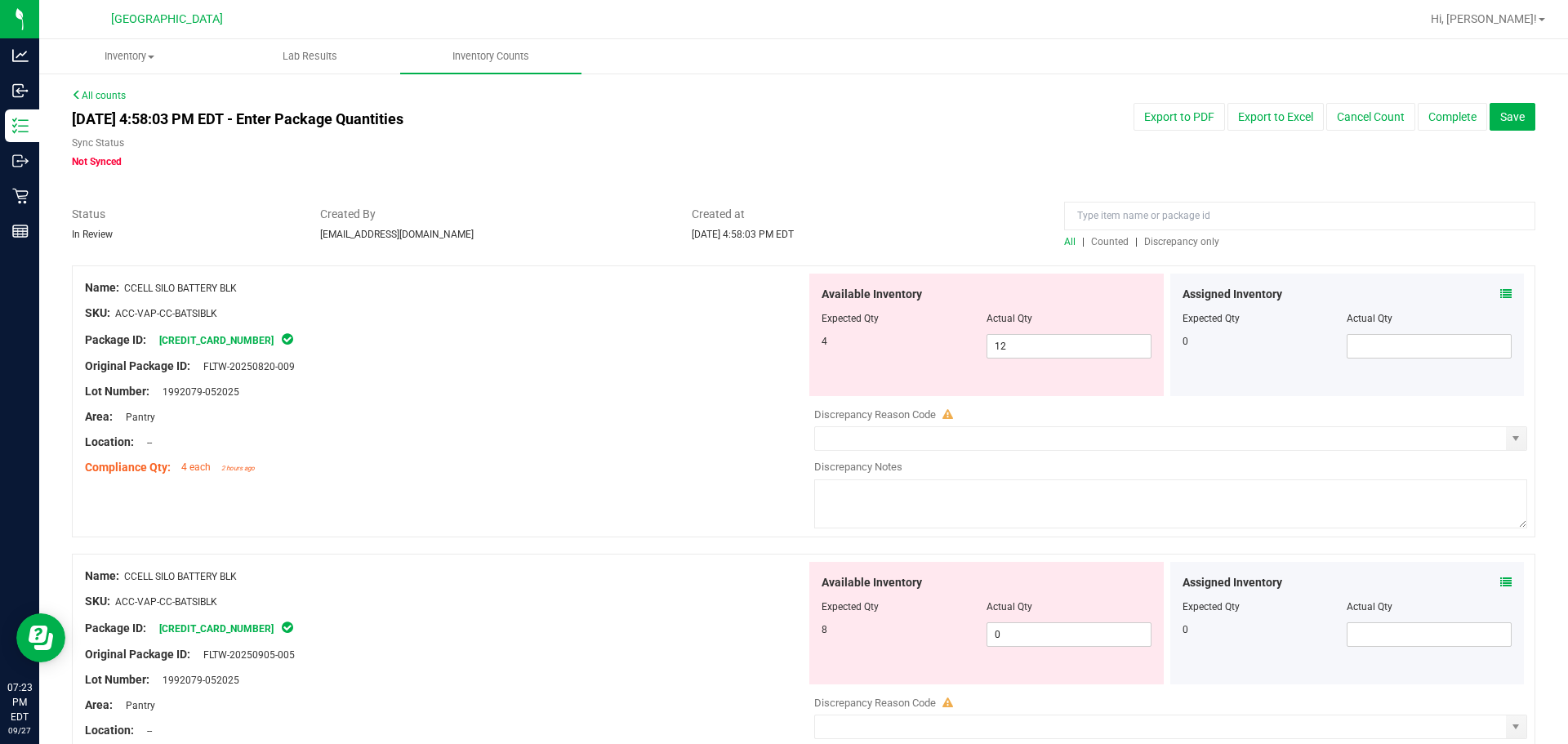
click at [936, 243] on span "Discrepancy only" at bounding box center [1181, 242] width 75 height 11
click at [936, 295] on icon at bounding box center [1505, 294] width 11 height 11
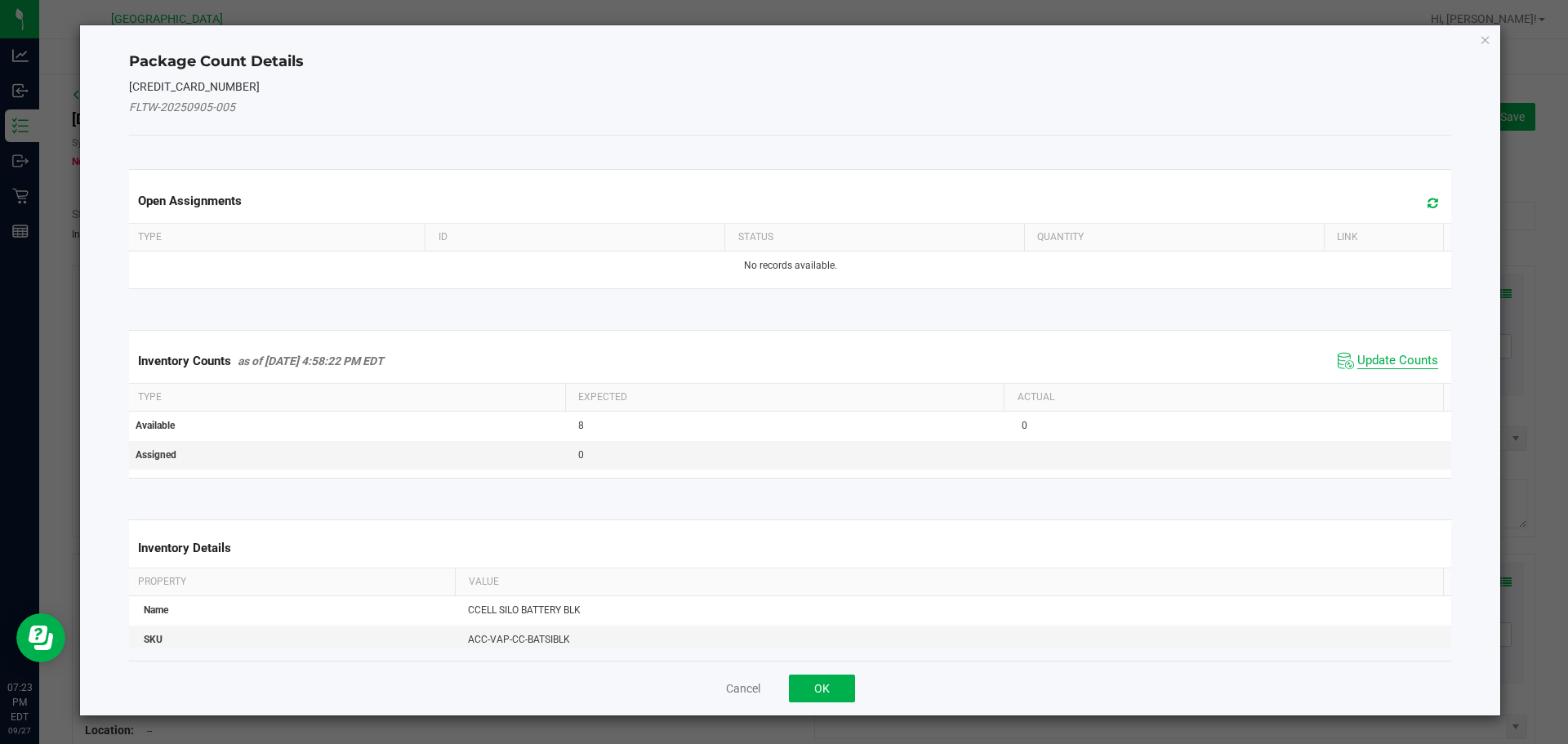
click at [936, 359] on span "Update Counts" at bounding box center [1398, 361] width 81 height 17
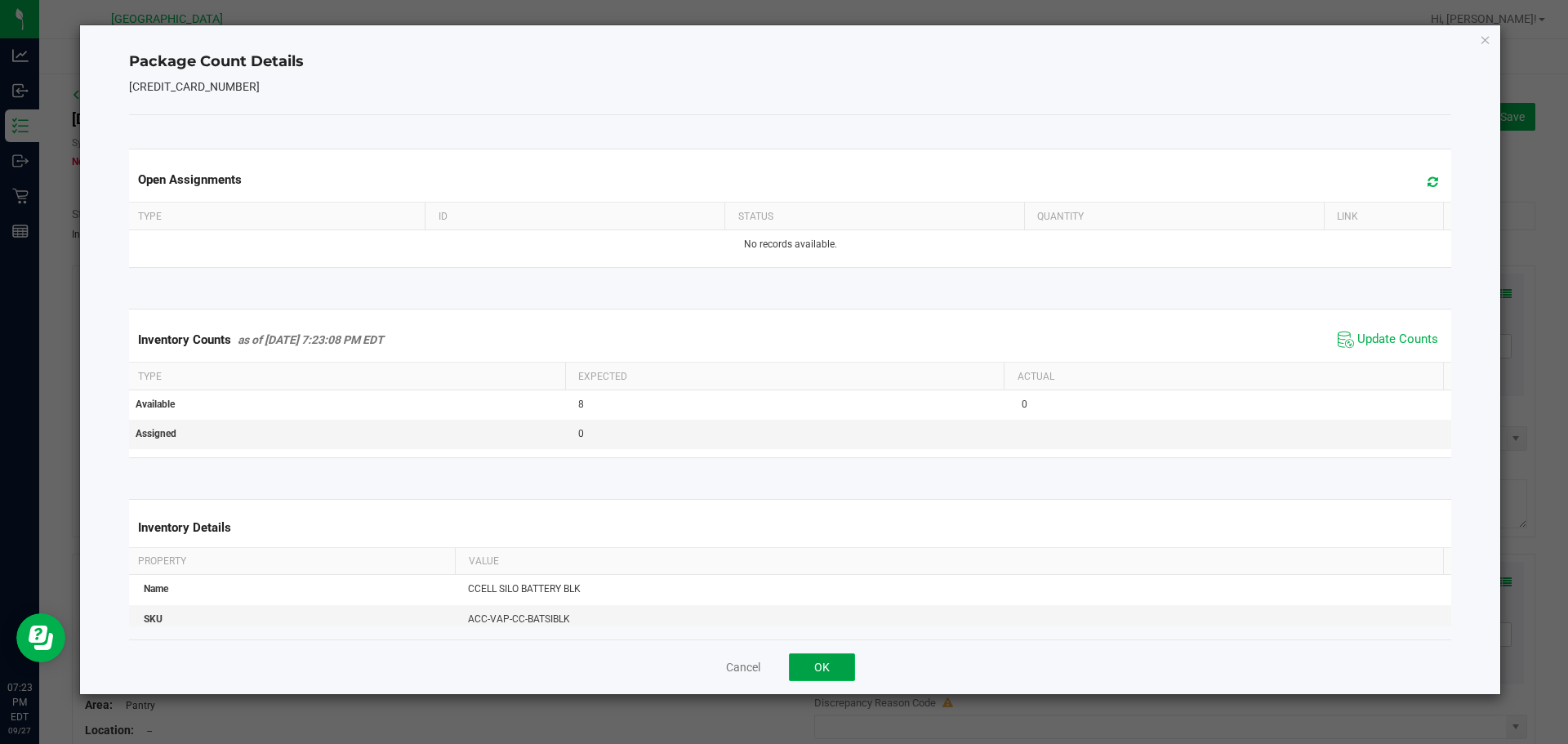
click at [836, 673] on button "OK" at bounding box center [821, 666] width 66 height 27
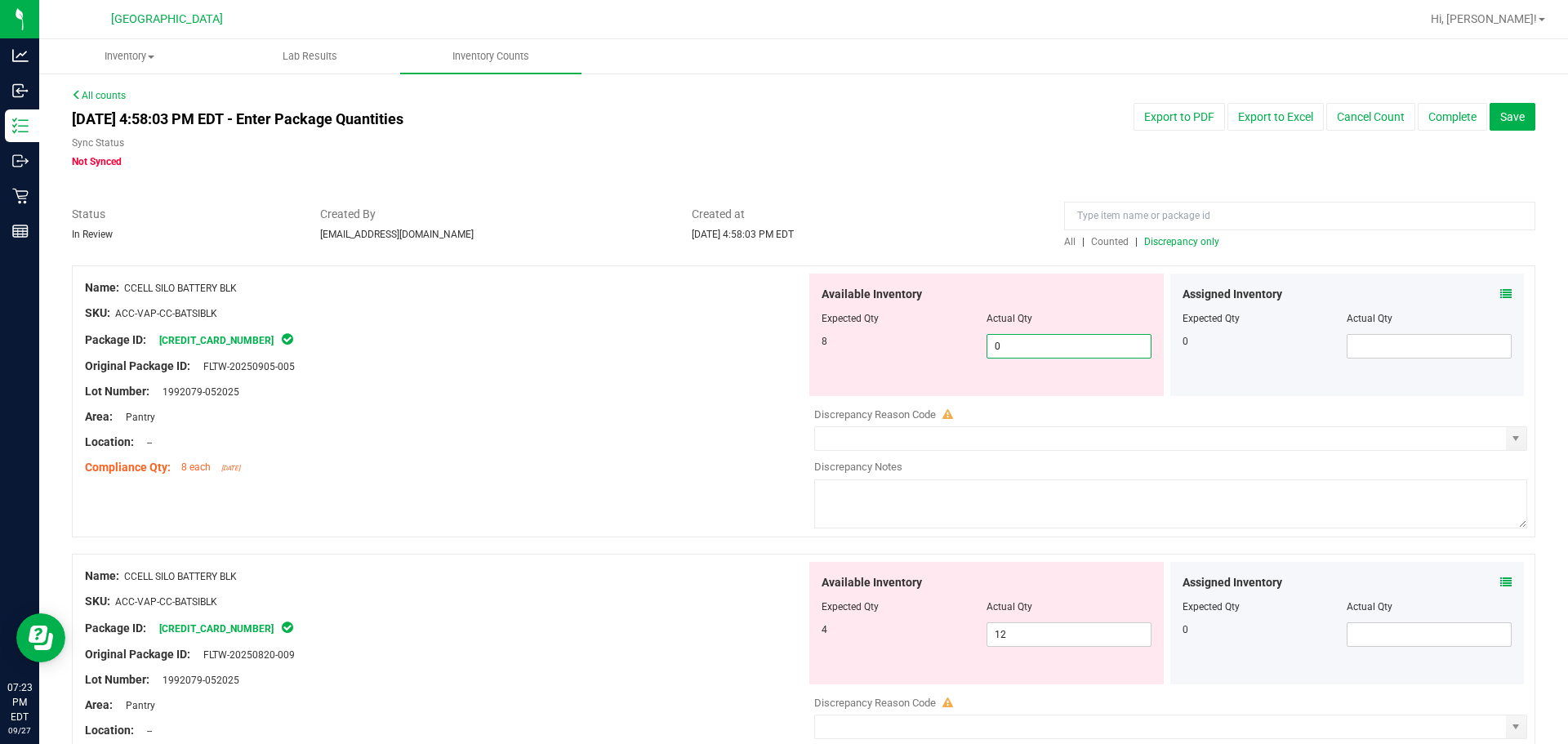
click at [936, 353] on span "0 0" at bounding box center [1068, 346] width 165 height 25
click at [936, 353] on input "0" at bounding box center [1068, 346] width 163 height 23
type input "8"
click at [591, 398] on div "Lot Number: 1992079-052025" at bounding box center [445, 391] width 721 height 17
type input "8"
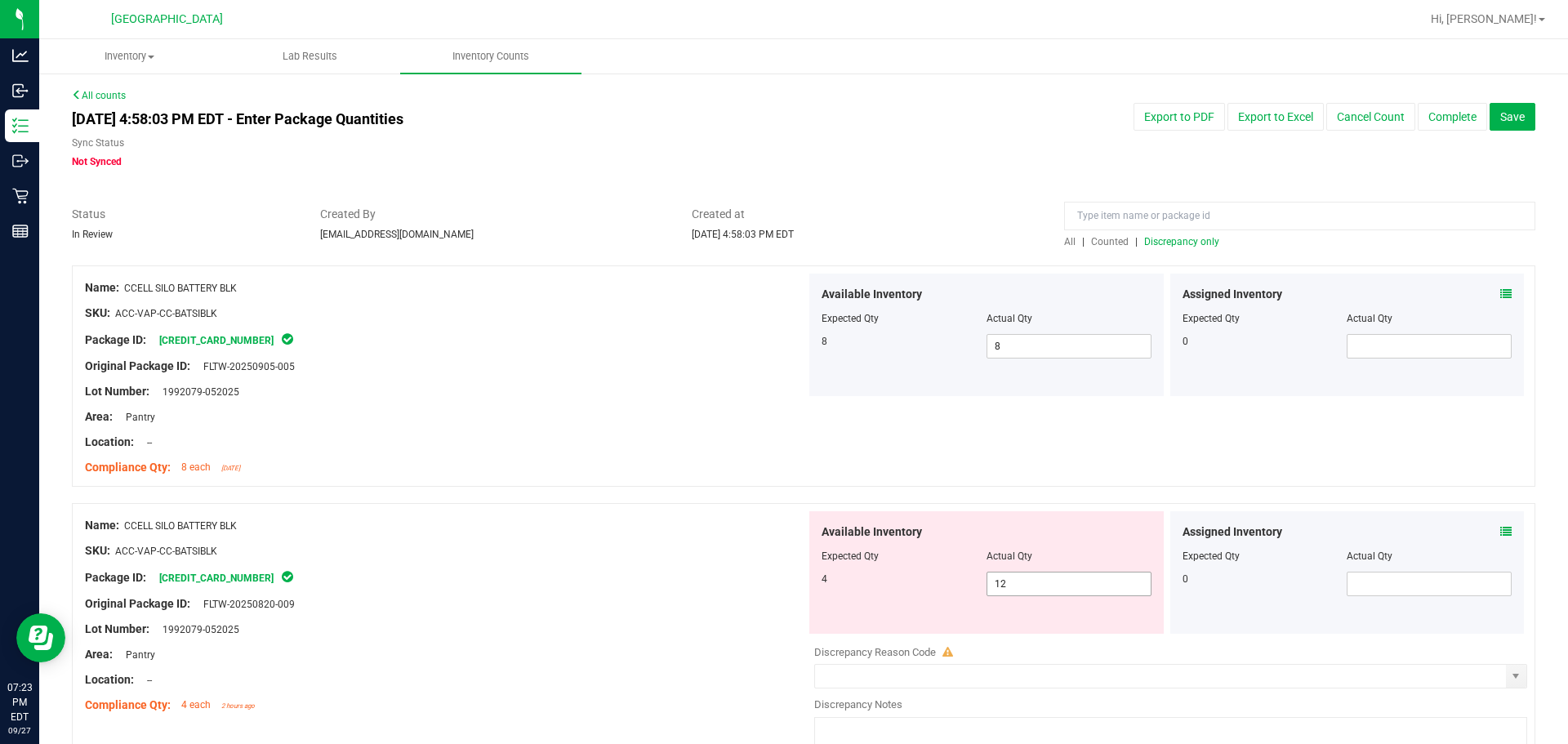
click at [936, 589] on span "12 12" at bounding box center [1068, 584] width 165 height 25
click at [936, 585] on input "12" at bounding box center [1068, 584] width 163 height 23
type input "124"
click at [559, 484] on div "Name: CCELL SILO BATTERY BLK SKU: ACC-VAP-CC-BATSIBLK Package ID: 2232035002372…" at bounding box center [804, 376] width 1463 height 221
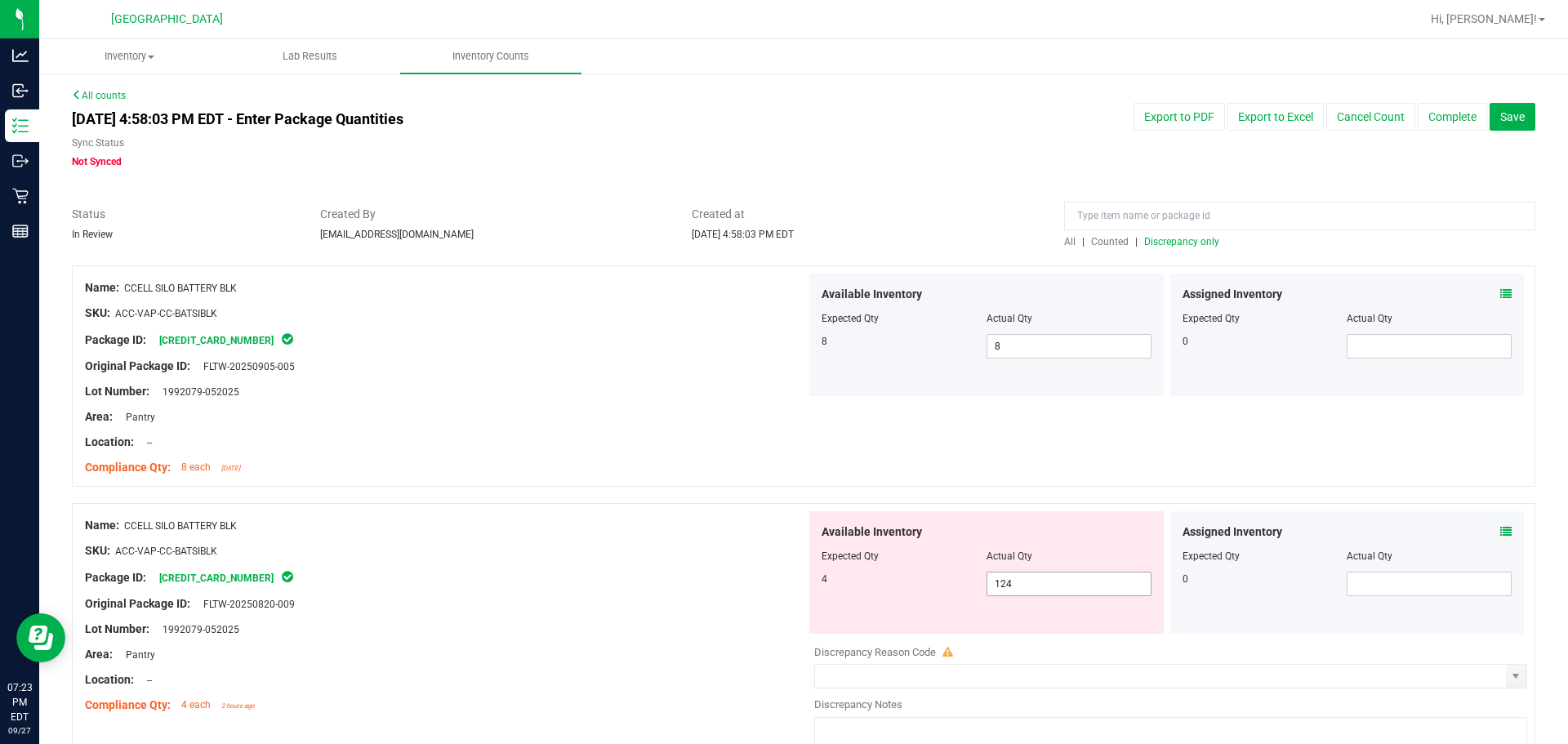
click at [936, 588] on span "124 124" at bounding box center [1068, 584] width 165 height 25
click at [936, 588] on input "124" at bounding box center [1068, 584] width 163 height 23
type input "4"
drag, startPoint x: 641, startPoint y: 503, endPoint x: 654, endPoint y: 507, distance: 13.6
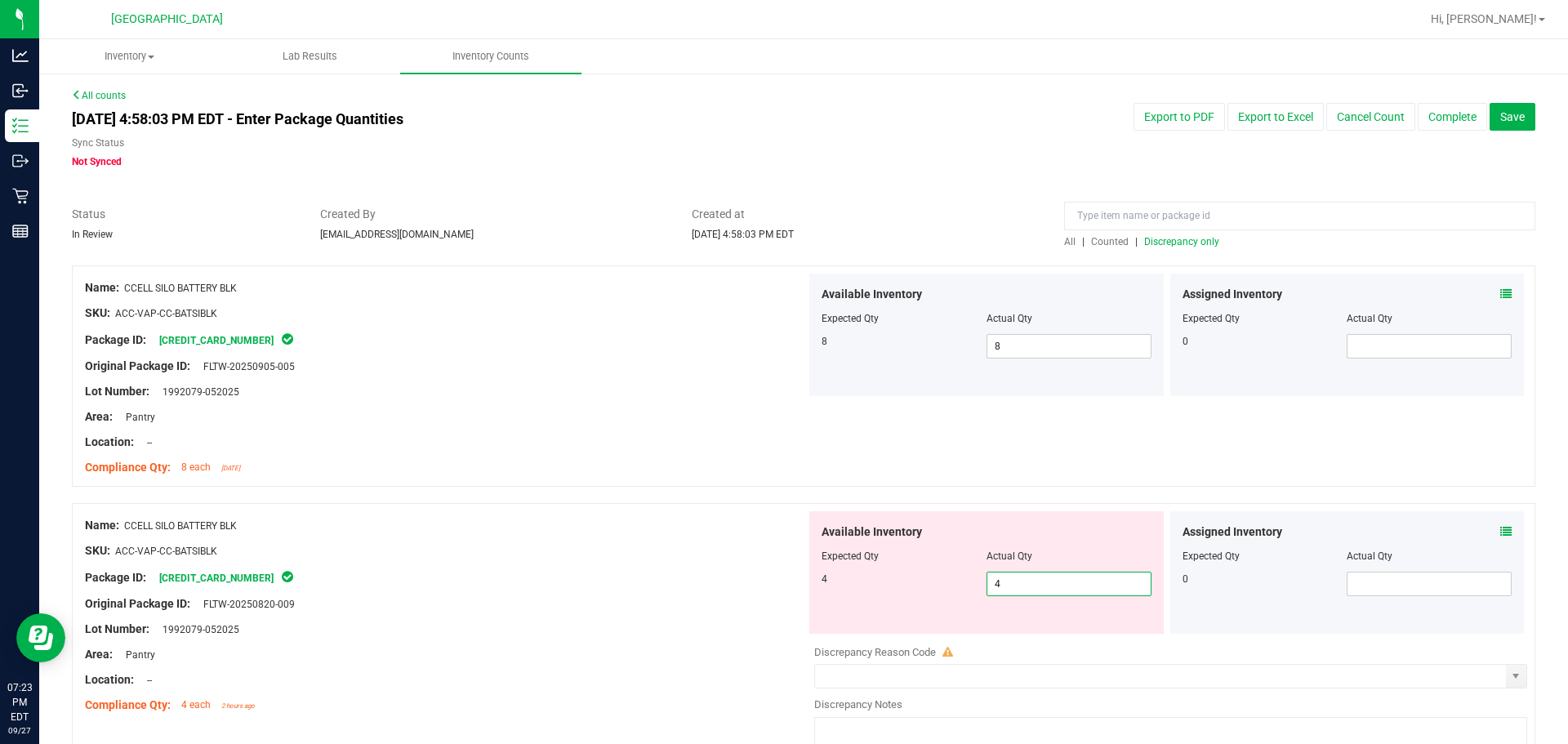
click at [642, 504] on div "Name: CCELL SILO BATTERY BLK SKU: ACC-VAP-CC-BATSIBLK Package ID: 4845920084679…" at bounding box center [804, 639] width 1463 height 272
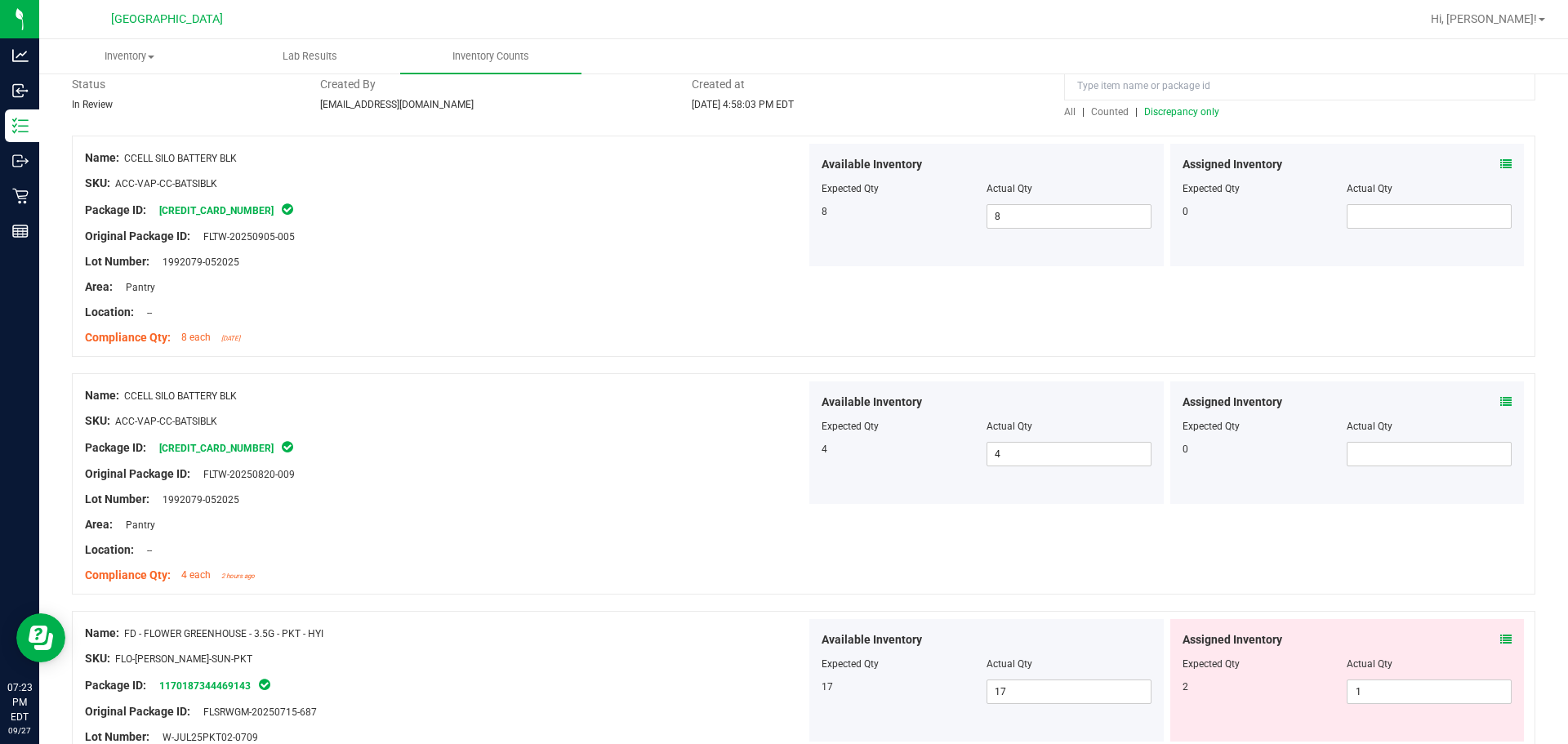
scroll to position [327, 0]
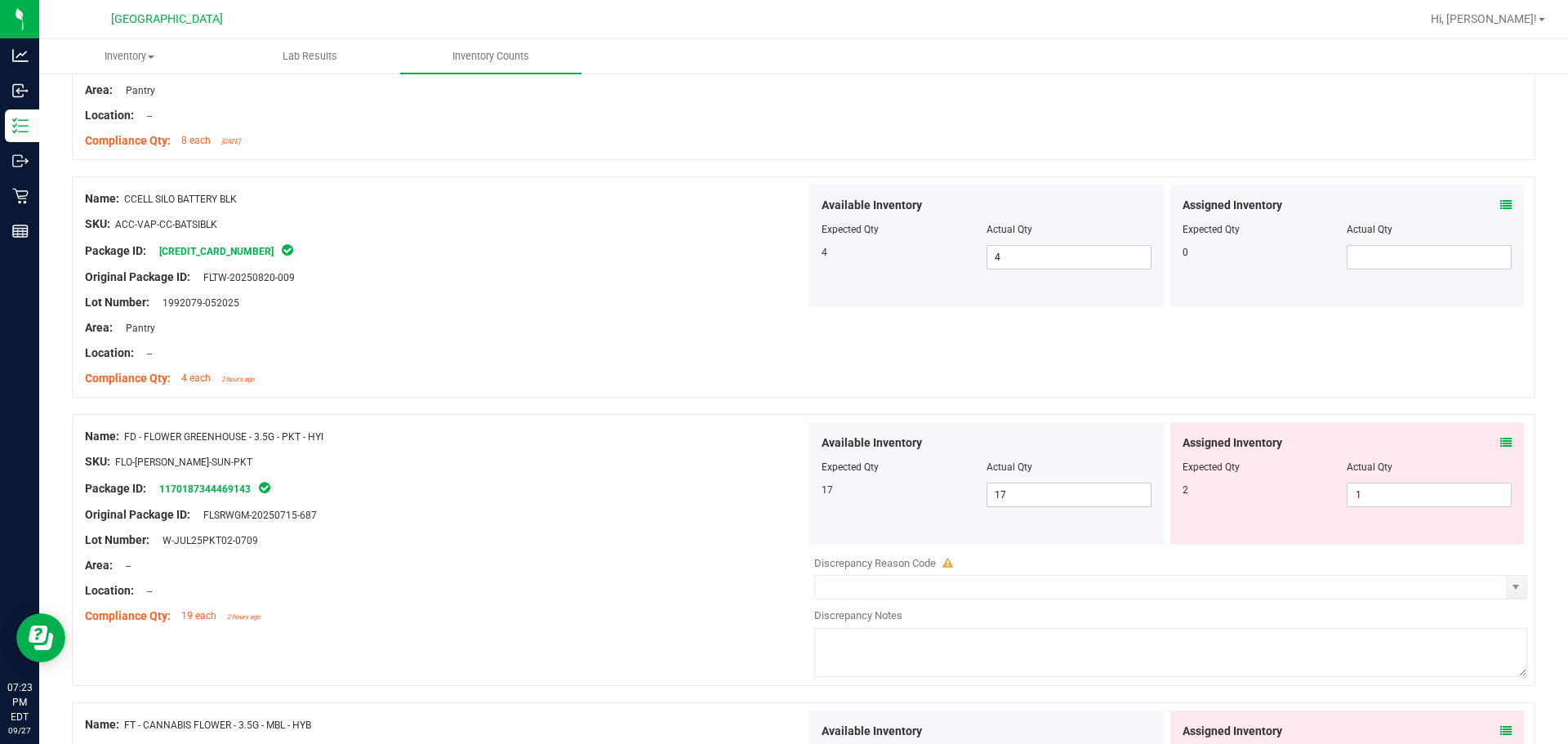
click at [936, 443] on icon at bounding box center [1505, 443] width 11 height 11
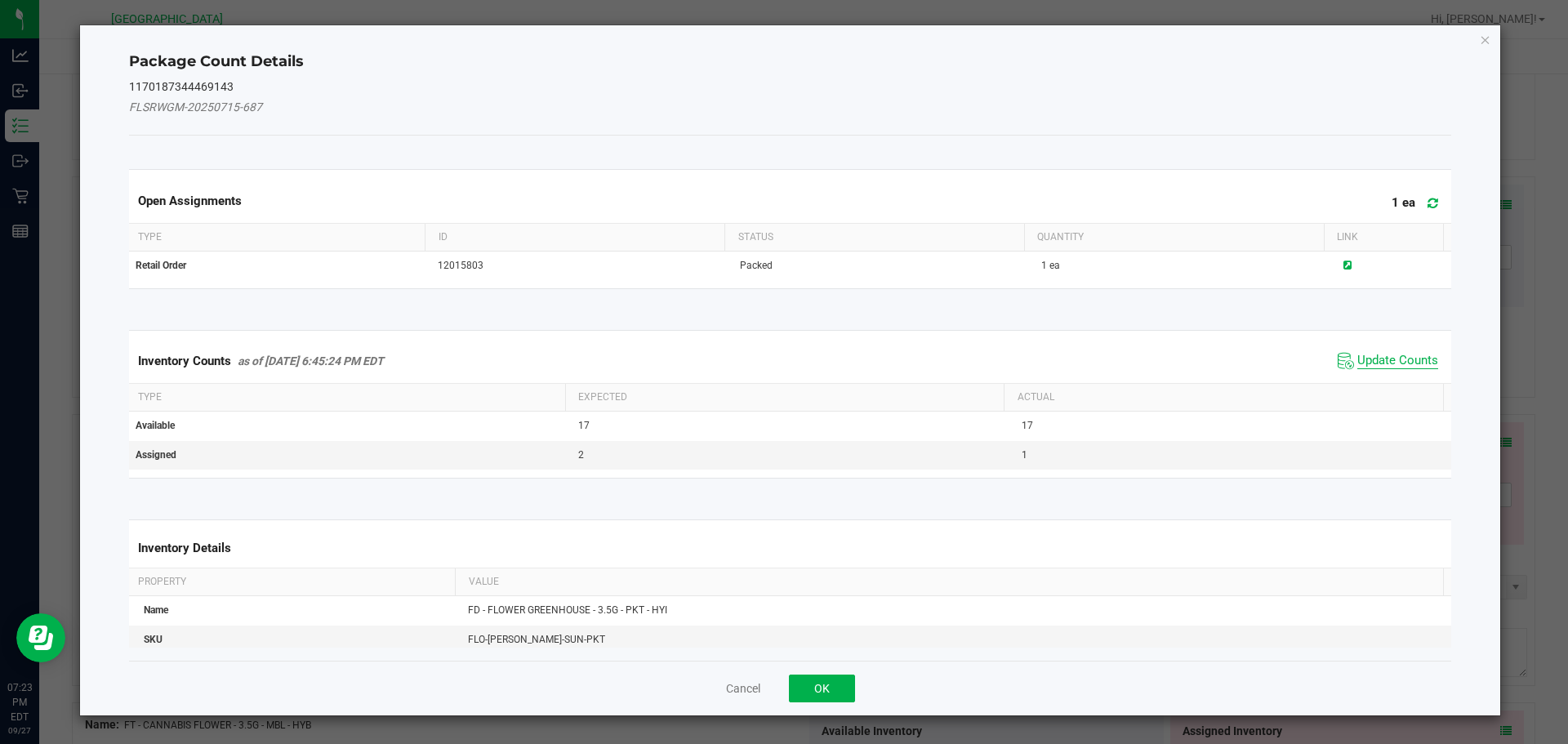
click at [936, 362] on span "Update Counts" at bounding box center [1398, 361] width 81 height 17
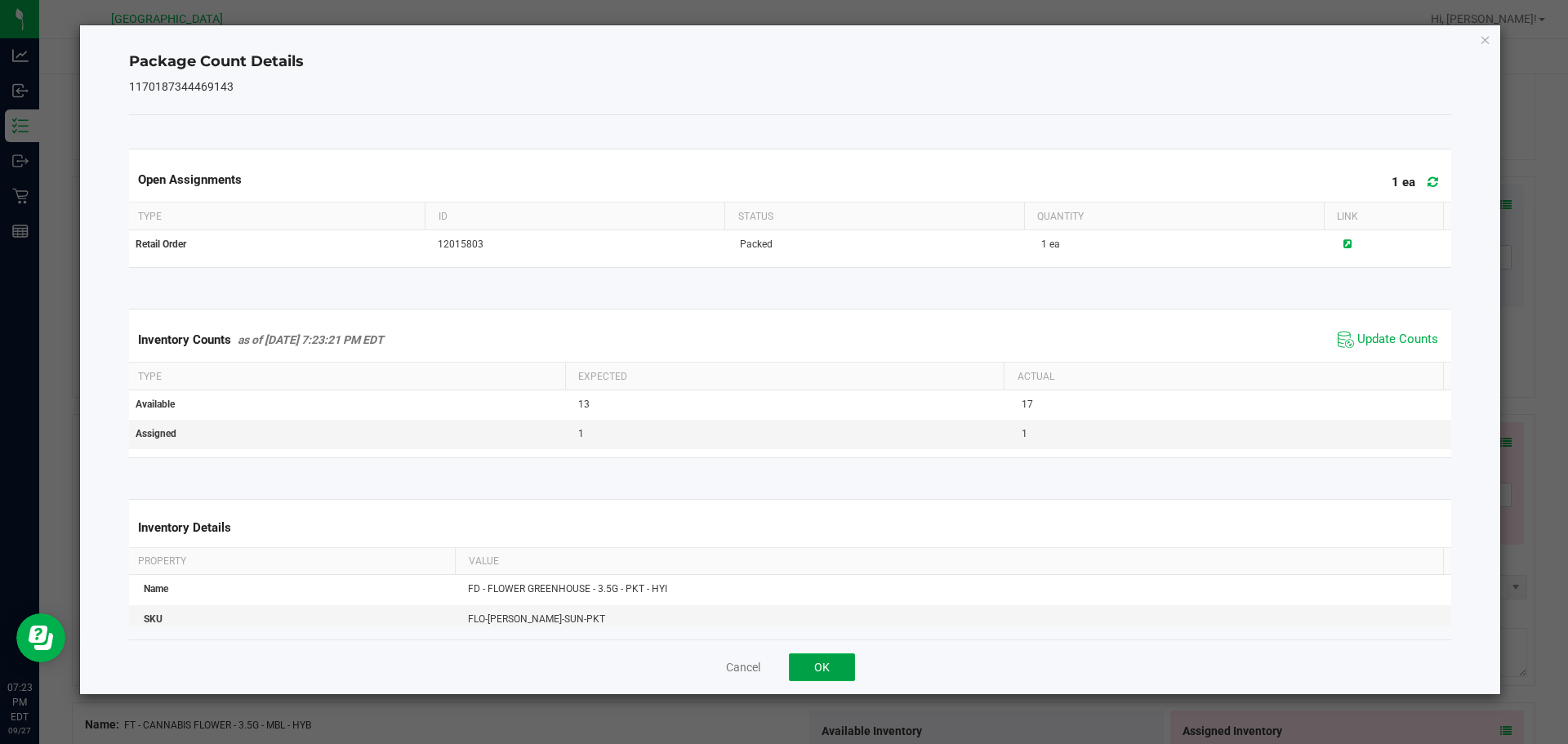
click at [822, 666] on button "OK" at bounding box center [821, 666] width 66 height 27
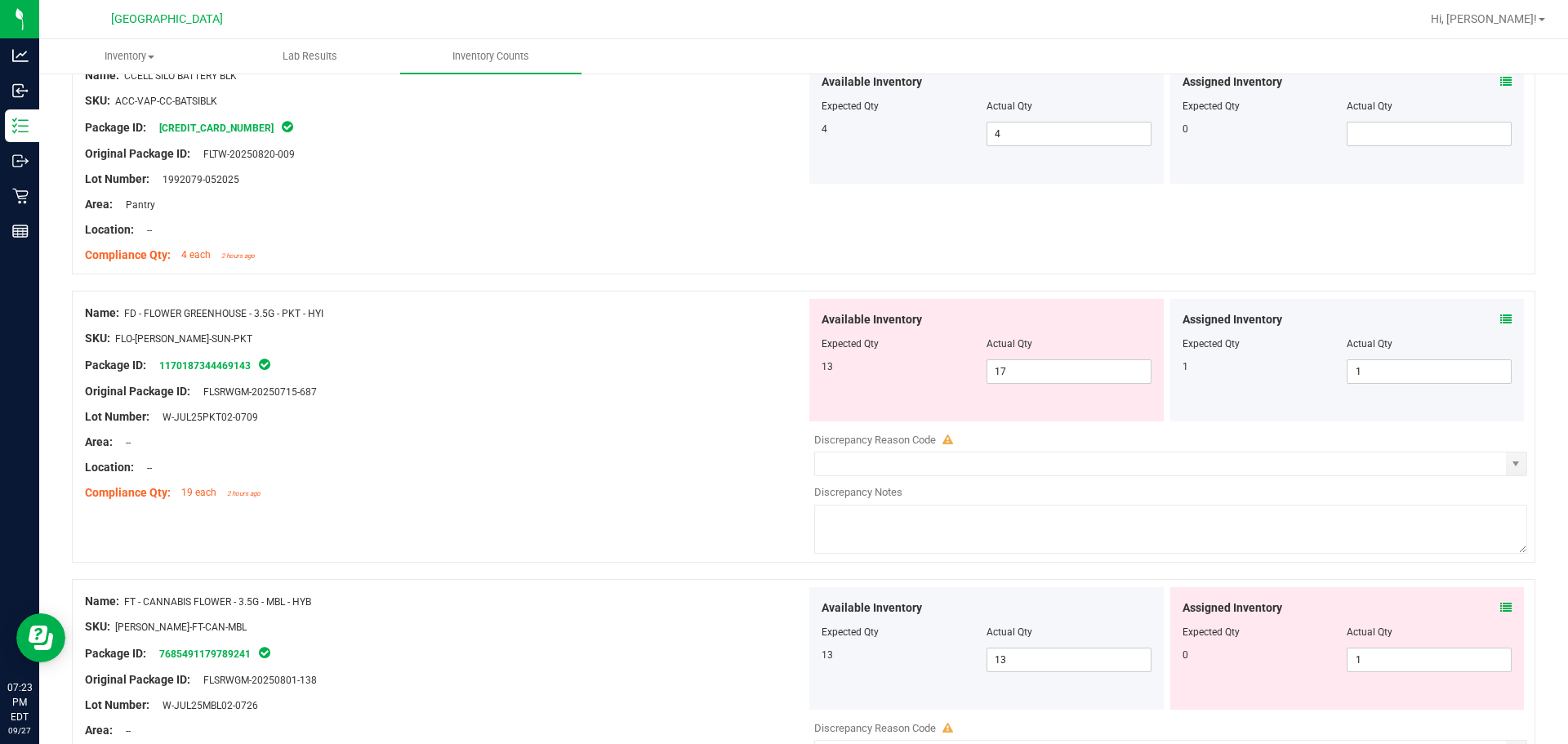
scroll to position [490, 0]
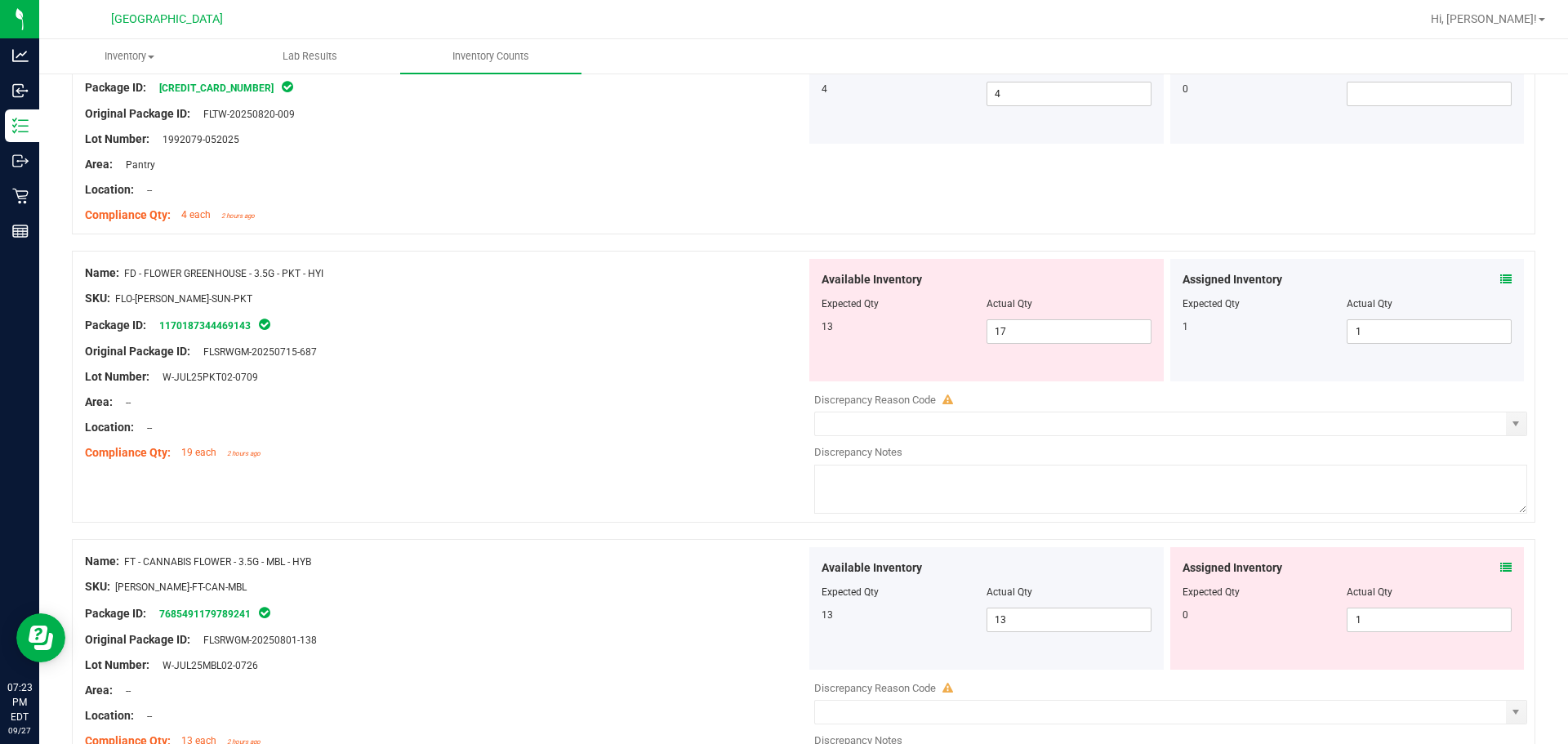
click at [936, 569] on icon at bounding box center [1505, 567] width 11 height 11
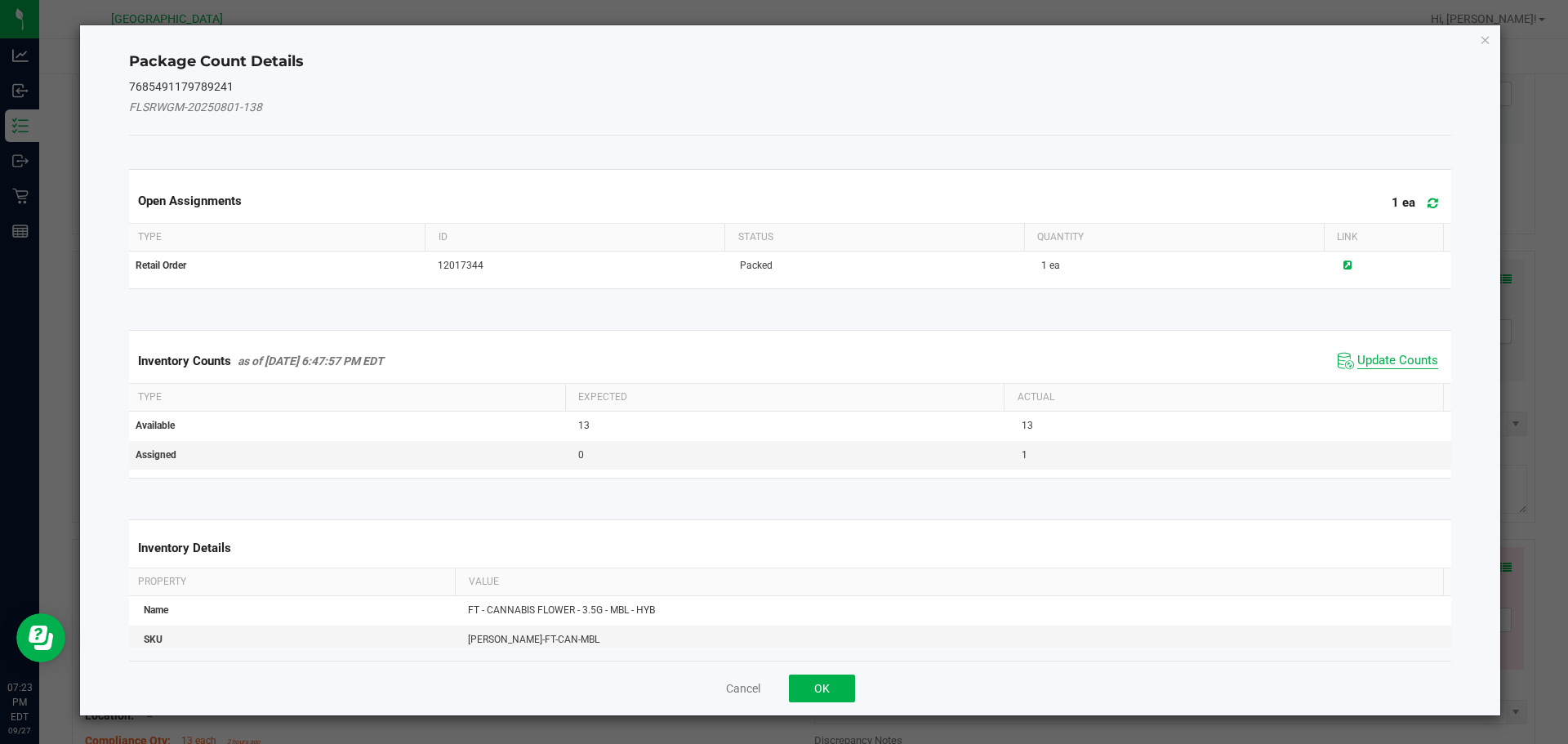
click at [936, 366] on span "Update Counts" at bounding box center [1398, 361] width 81 height 17
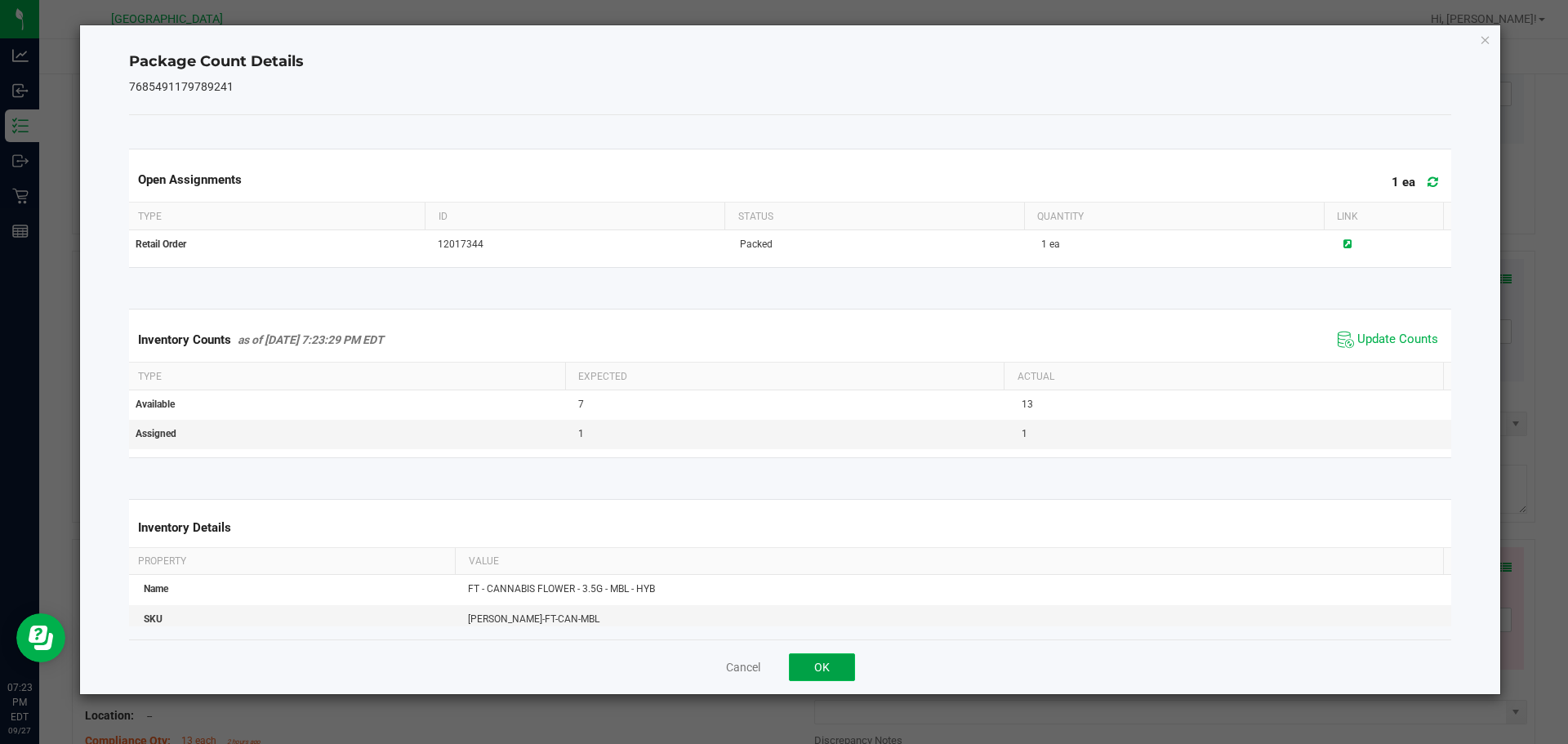
click at [821, 666] on button "OK" at bounding box center [821, 666] width 66 height 27
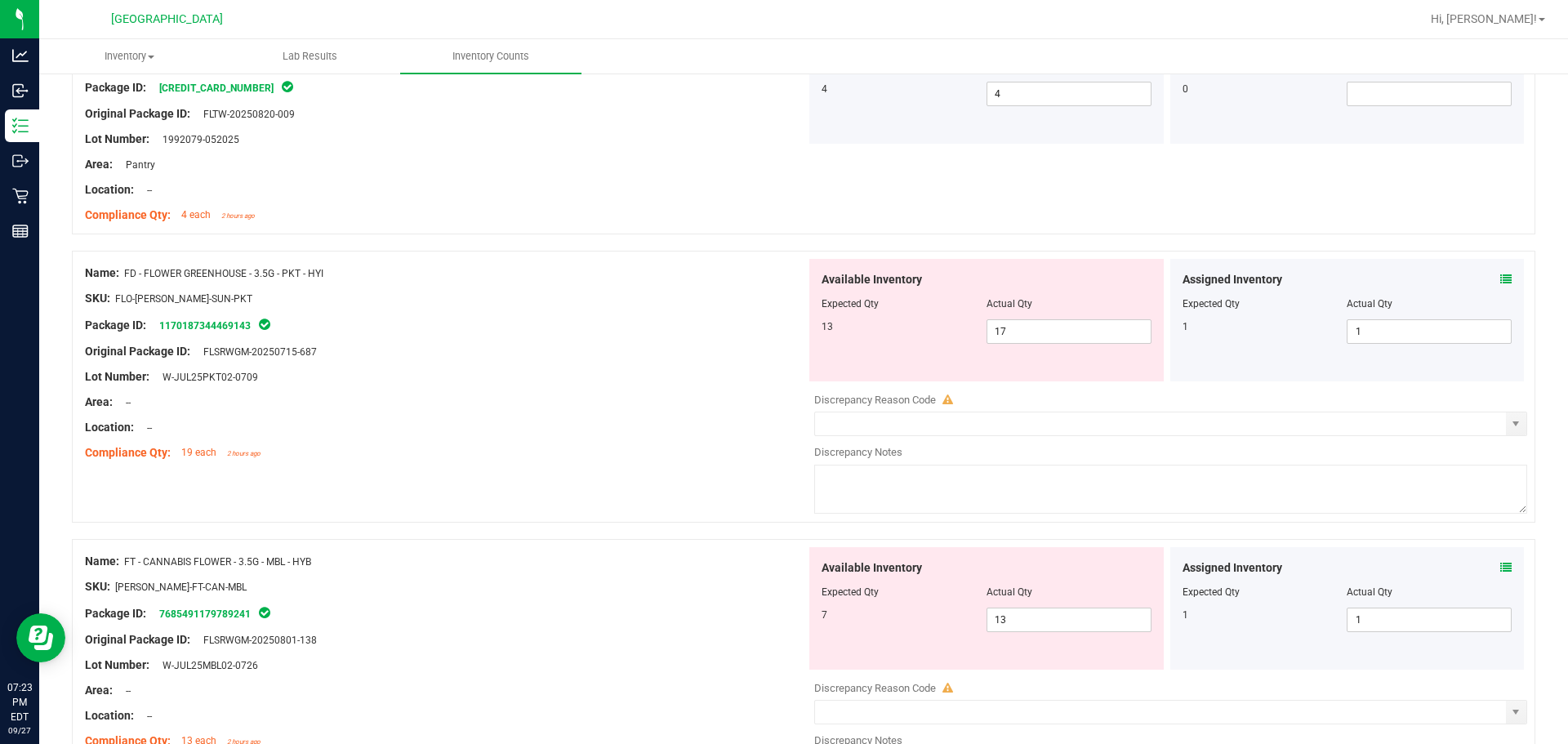
click at [713, 448] on div "Compliance Qty: 19 each 2 hours ago" at bounding box center [445, 452] width 721 height 17
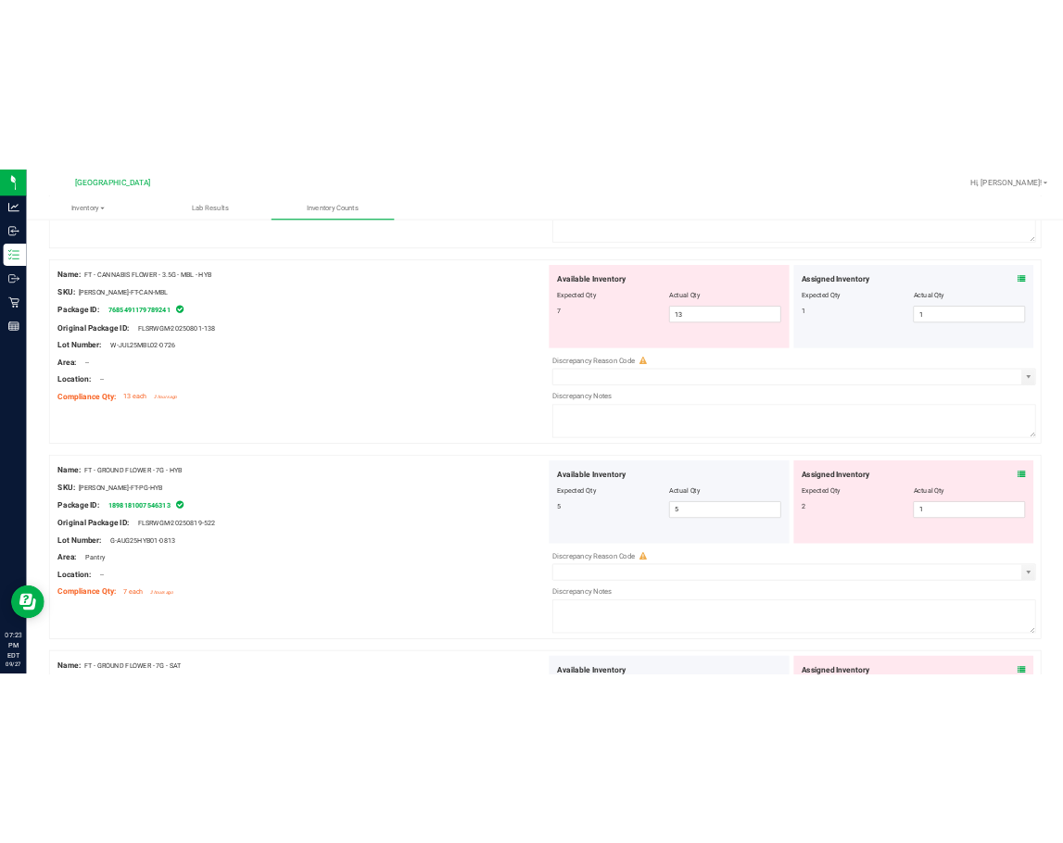
scroll to position [1019, 0]
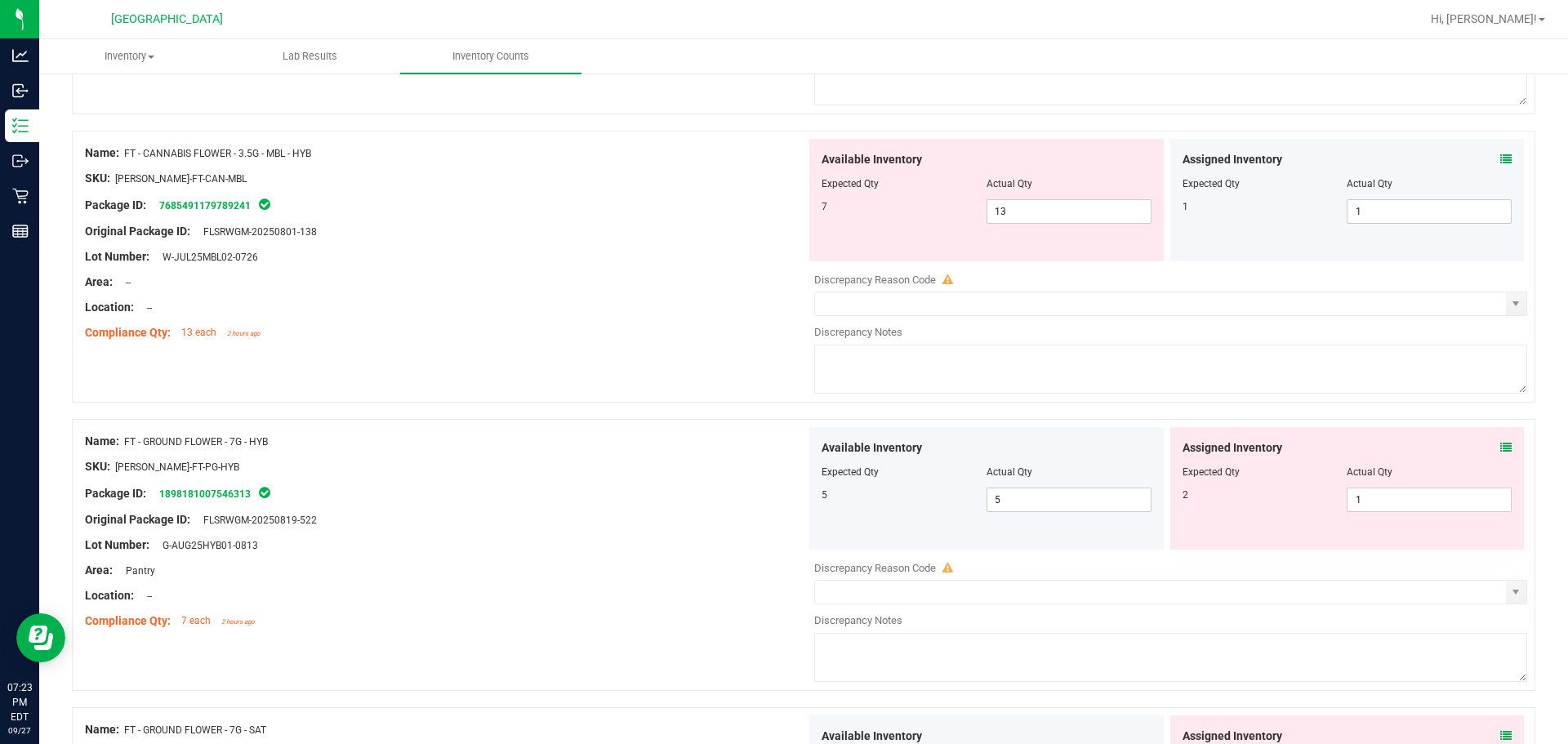
click at [936, 447] on icon at bounding box center [1505, 447] width 11 height 11
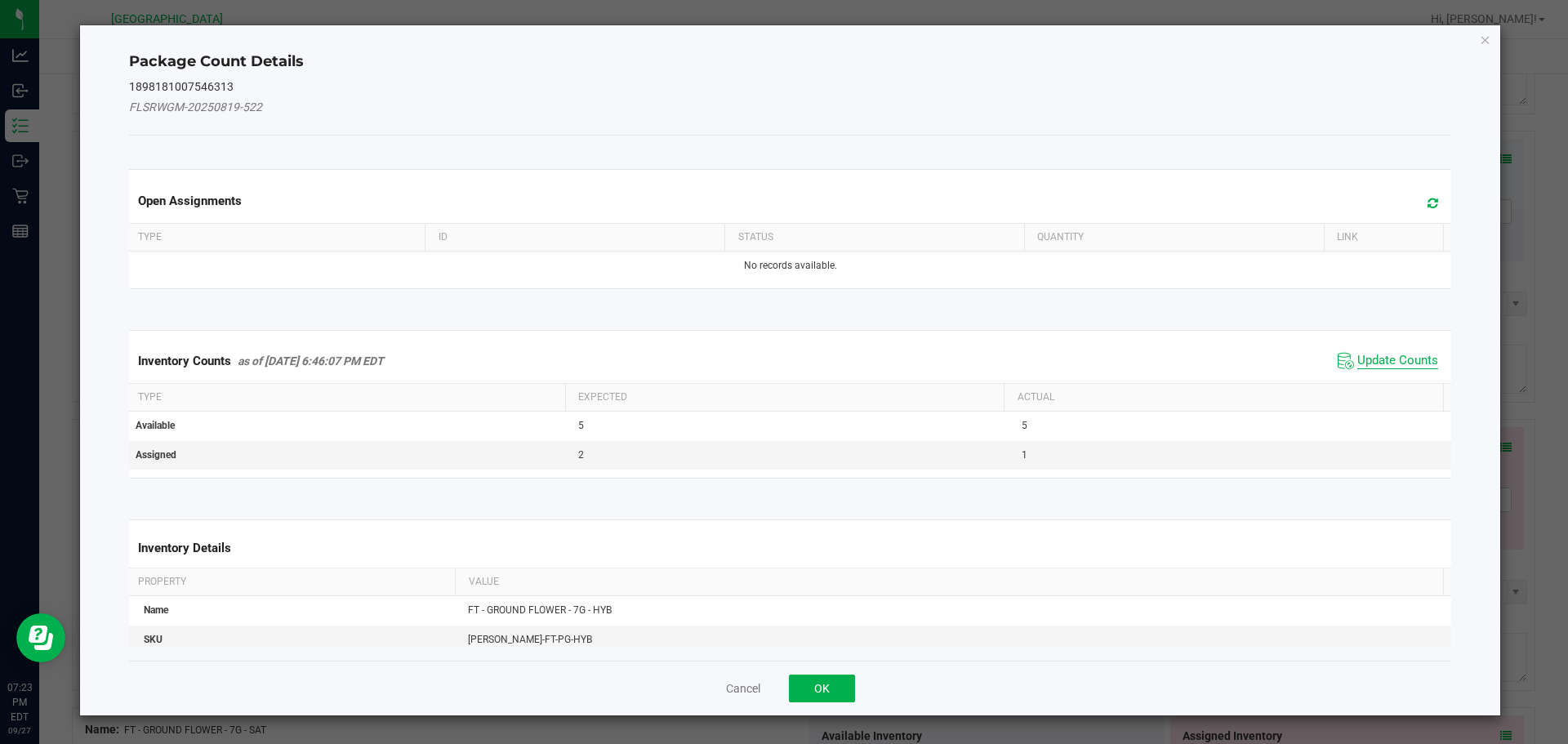
click at [936, 361] on span "Update Counts" at bounding box center [1398, 361] width 81 height 17
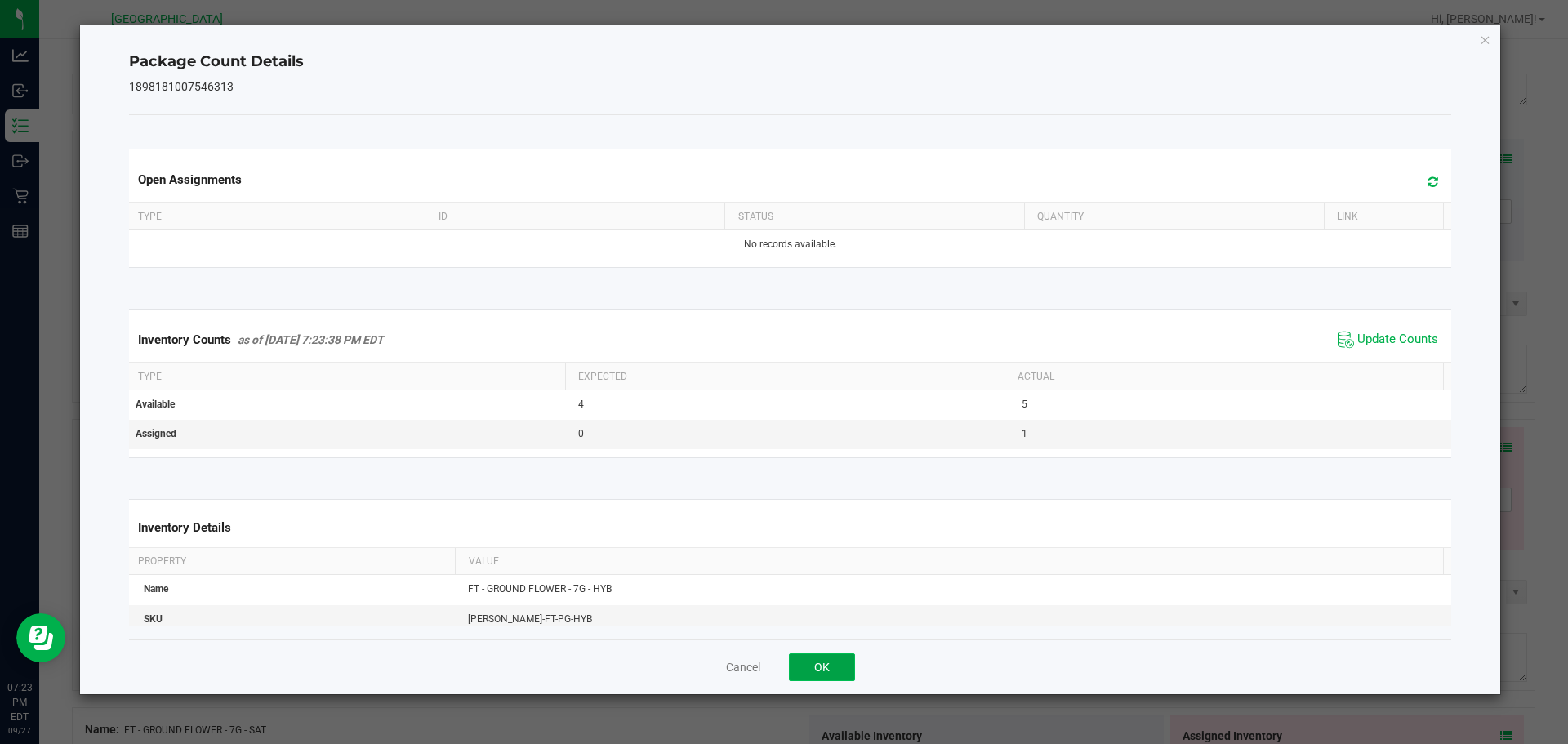
click at [845, 655] on button "OK" at bounding box center [821, 666] width 66 height 27
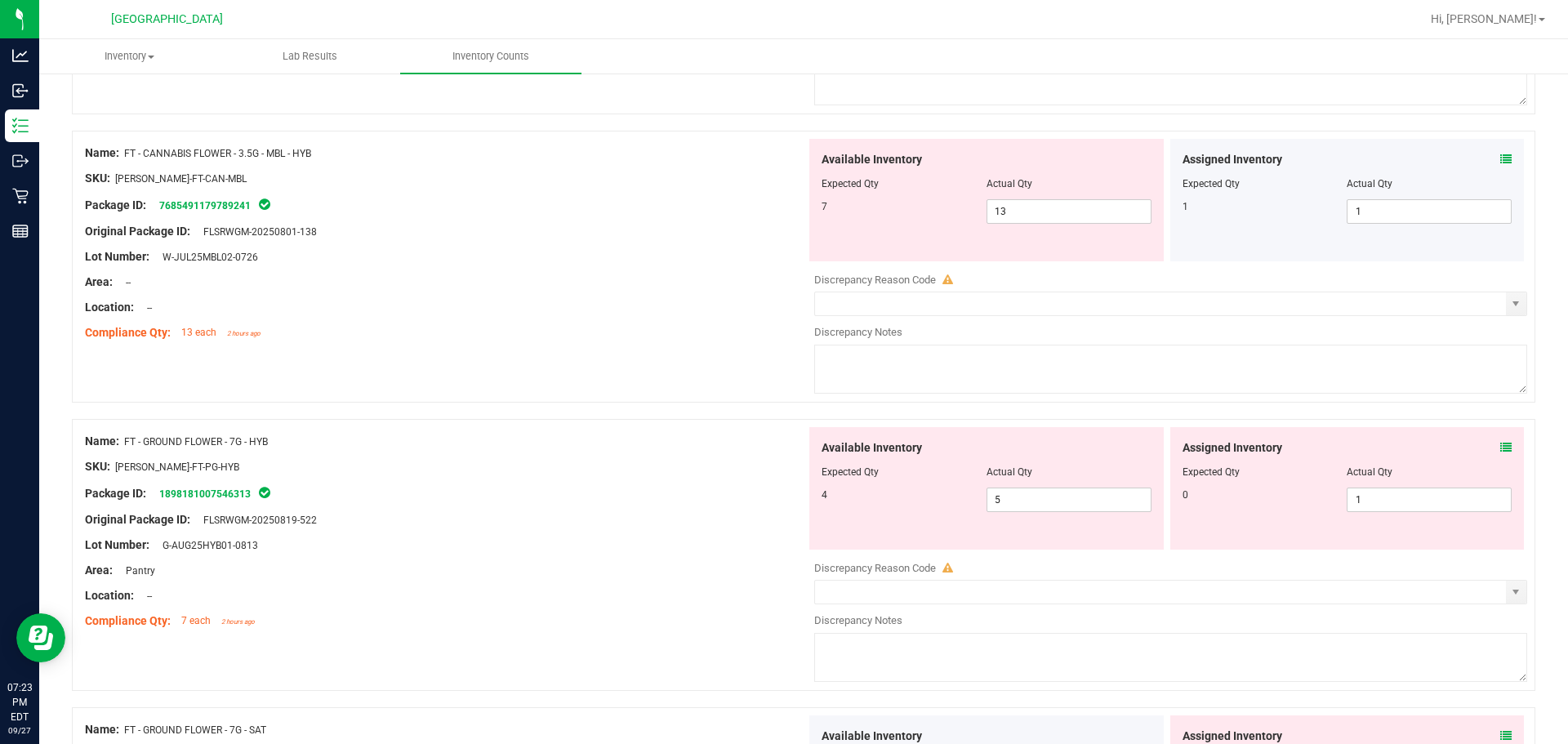
click at [659, 362] on div "Name: FT - CANNABIS FLOWER - 3.5G - MBL - HYB SKU: FLO-BUD-FT-CAN-MBL Package I…" at bounding box center [804, 266] width 1463 height 272
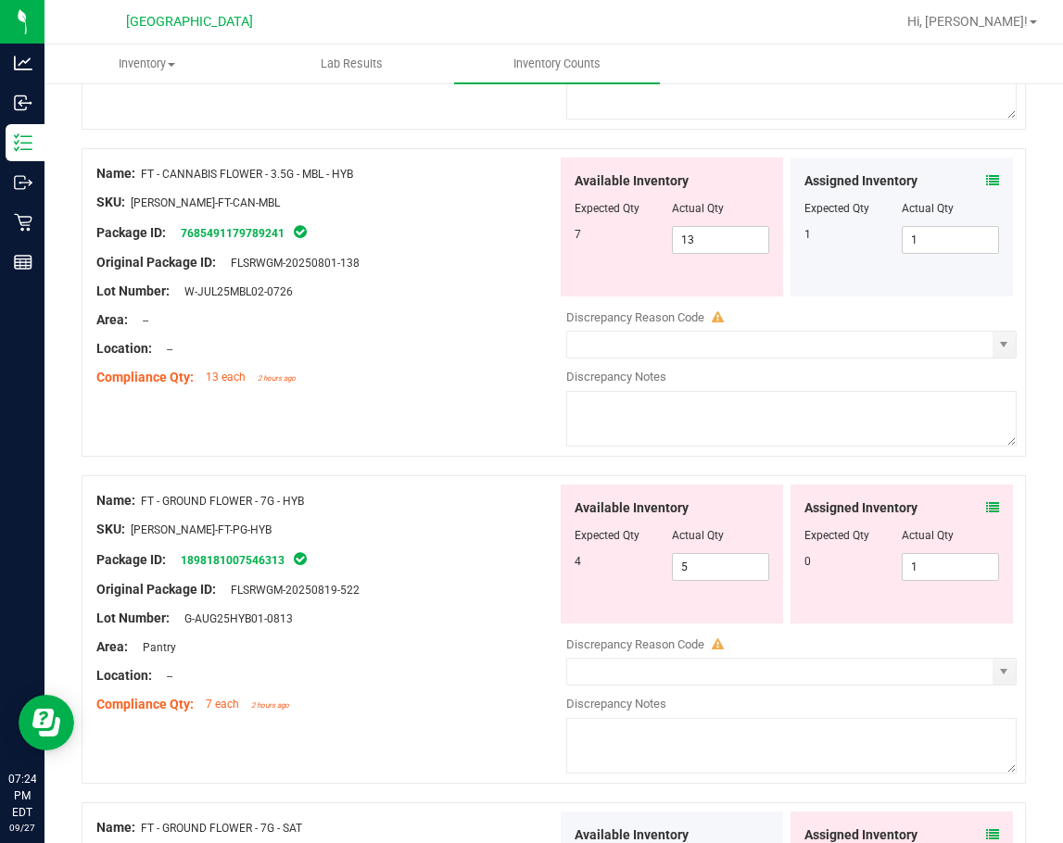
click at [986, 506] on icon at bounding box center [992, 507] width 13 height 13
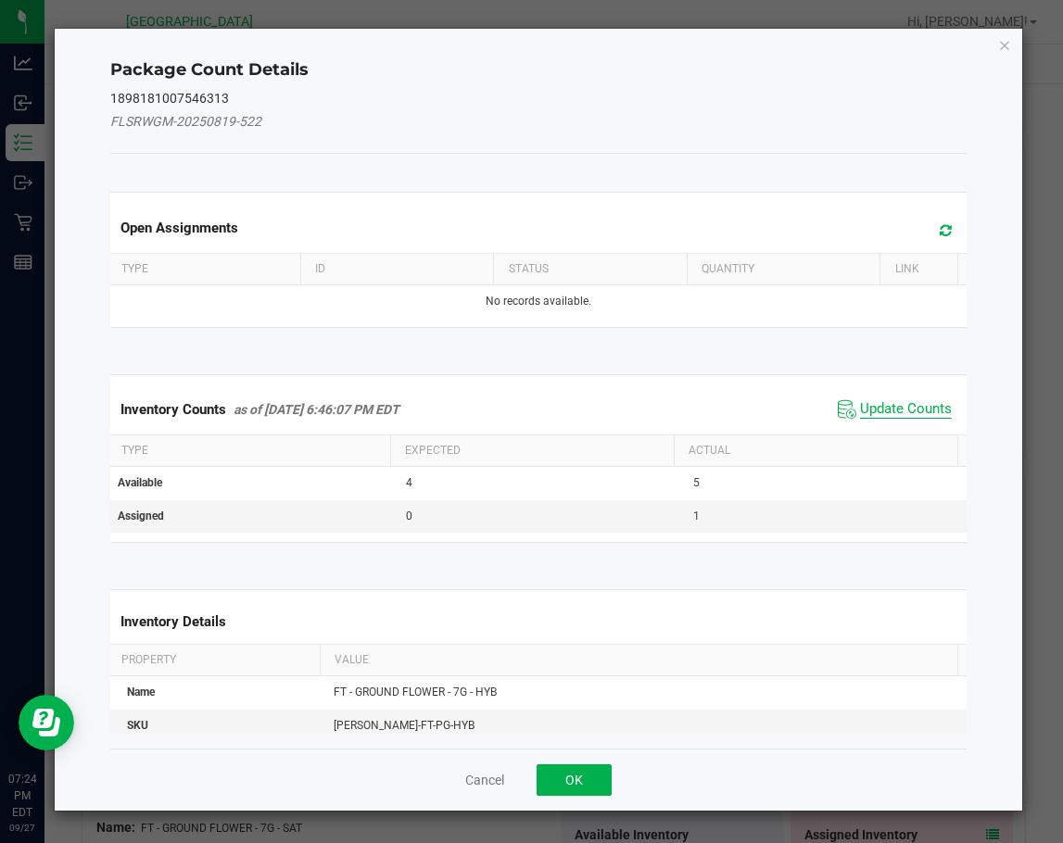
click at [887, 409] on span "Update Counts" at bounding box center [906, 409] width 92 height 19
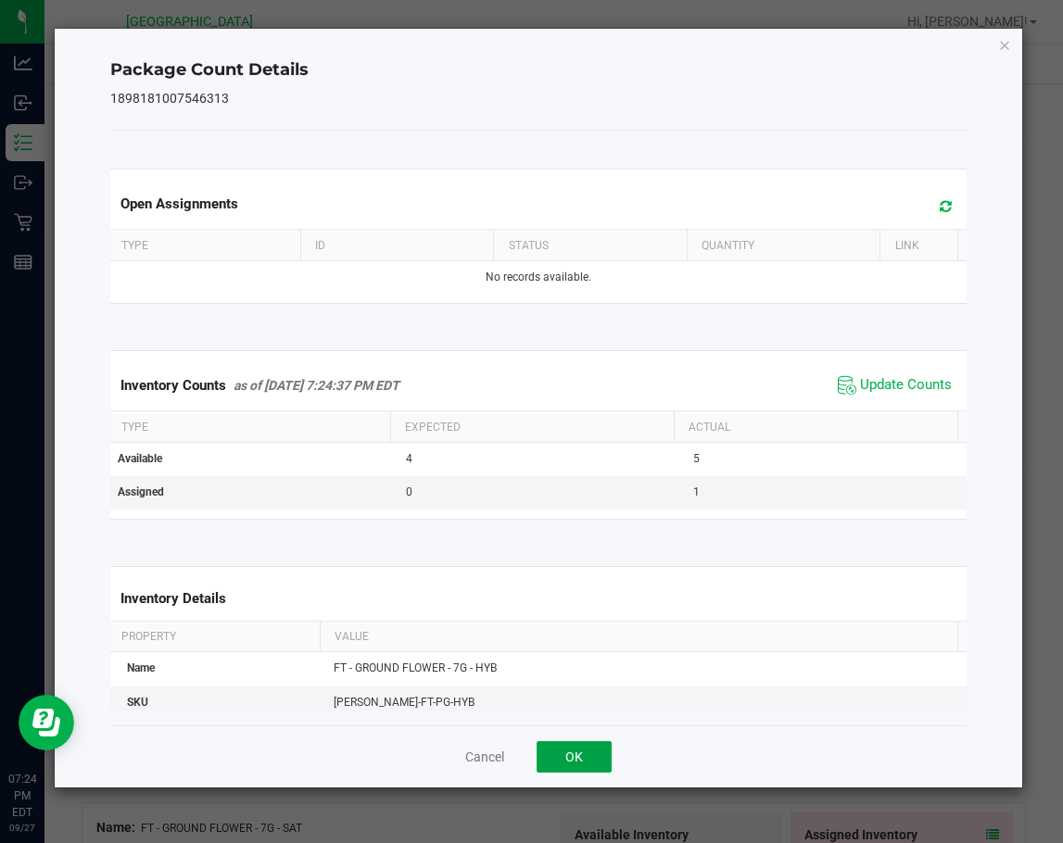
click at [569, 751] on button "OK" at bounding box center [573, 756] width 75 height 31
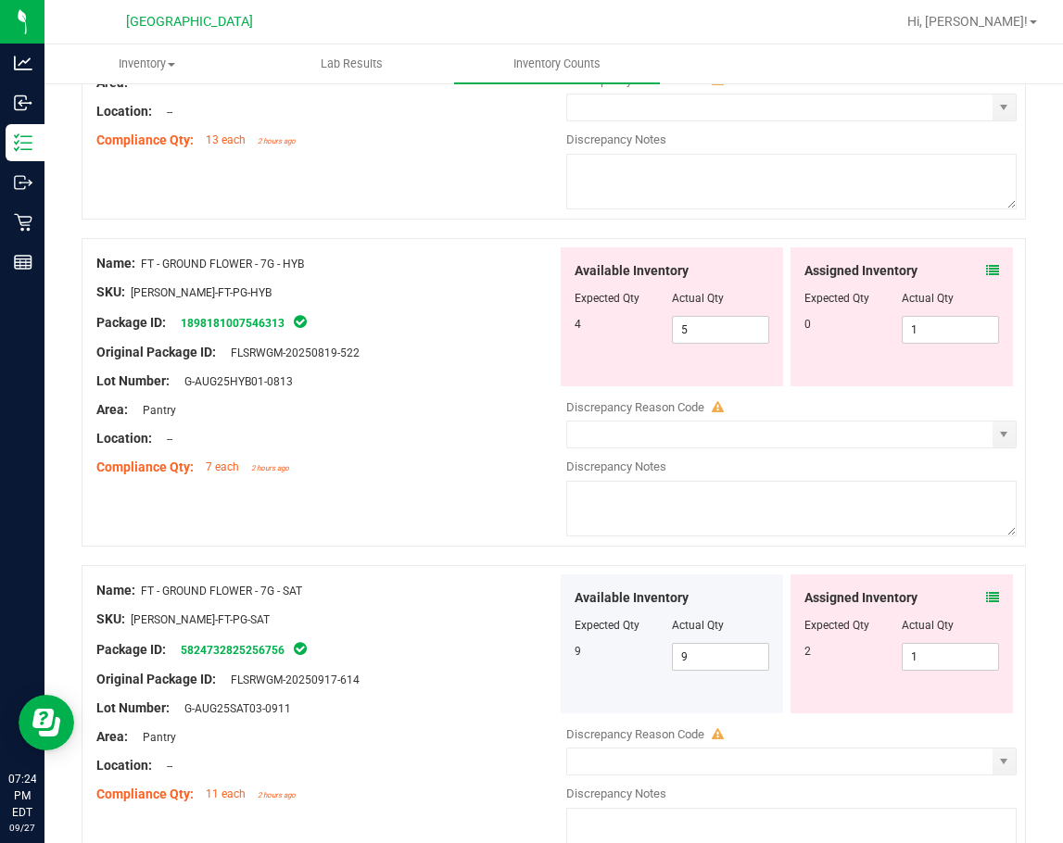
scroll to position [1297, 0]
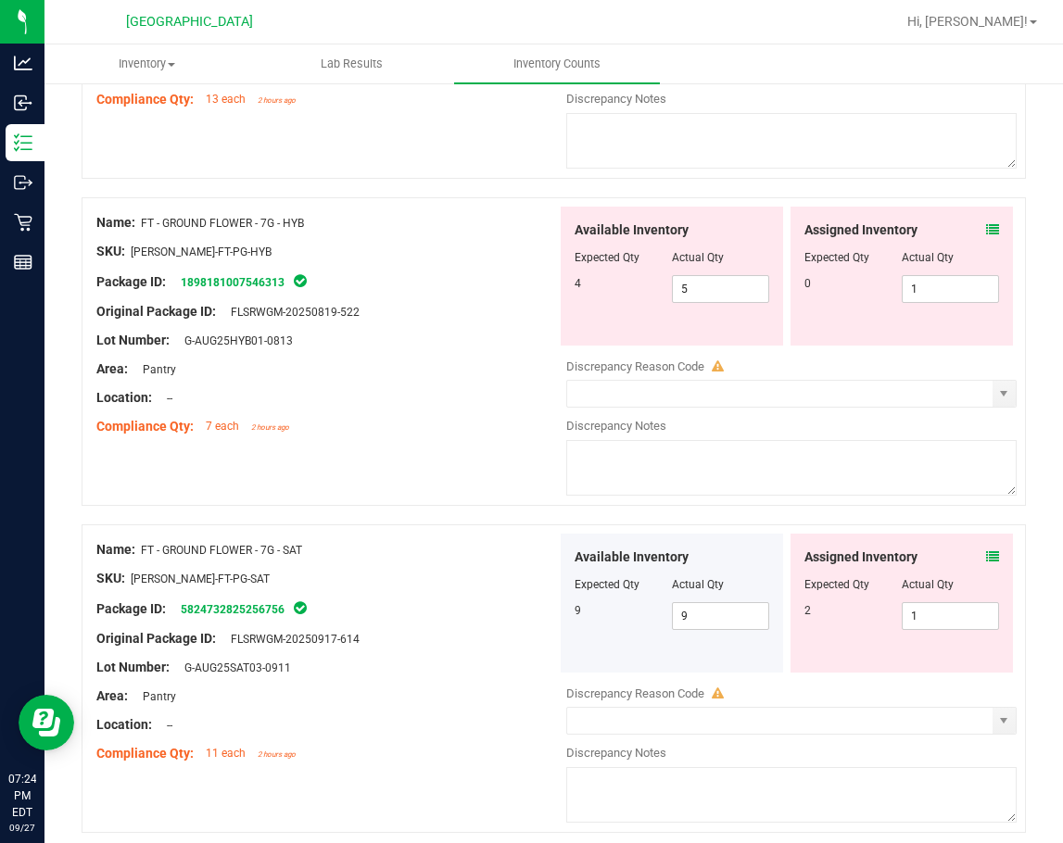
click at [986, 556] on icon at bounding box center [992, 556] width 13 height 13
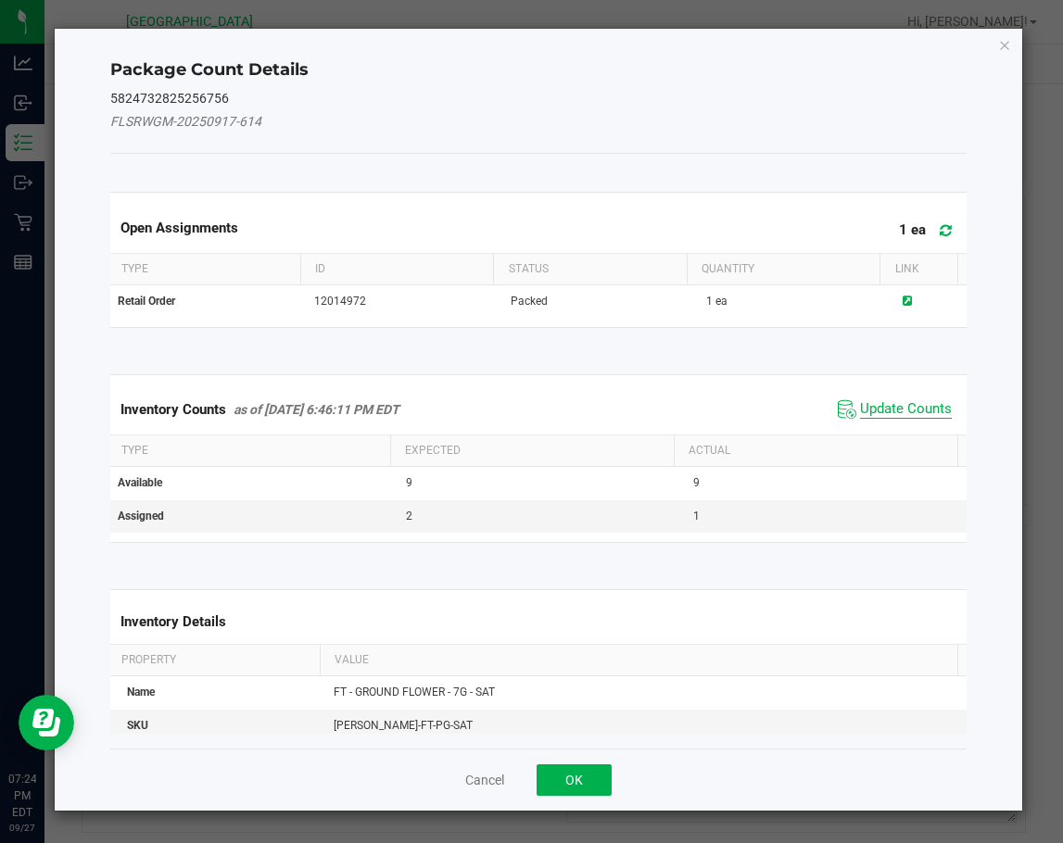
click at [888, 413] on span "Update Counts" at bounding box center [906, 409] width 92 height 19
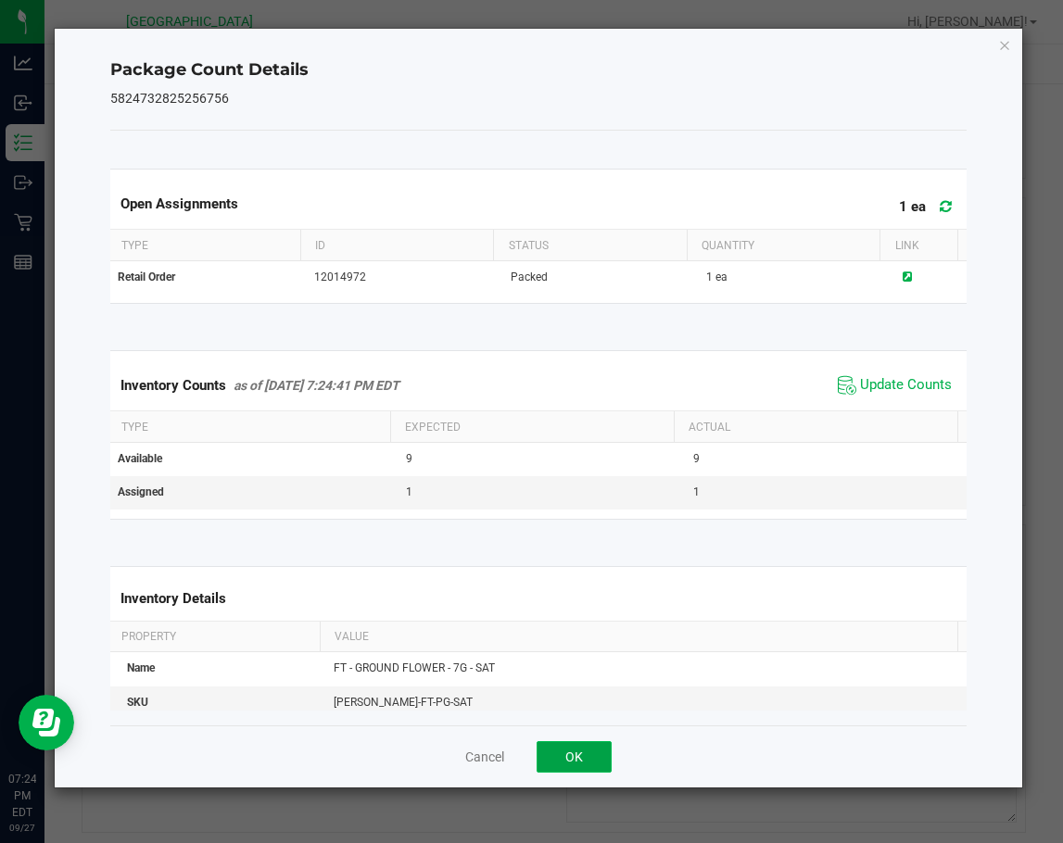
click at [592, 756] on button "OK" at bounding box center [573, 756] width 75 height 31
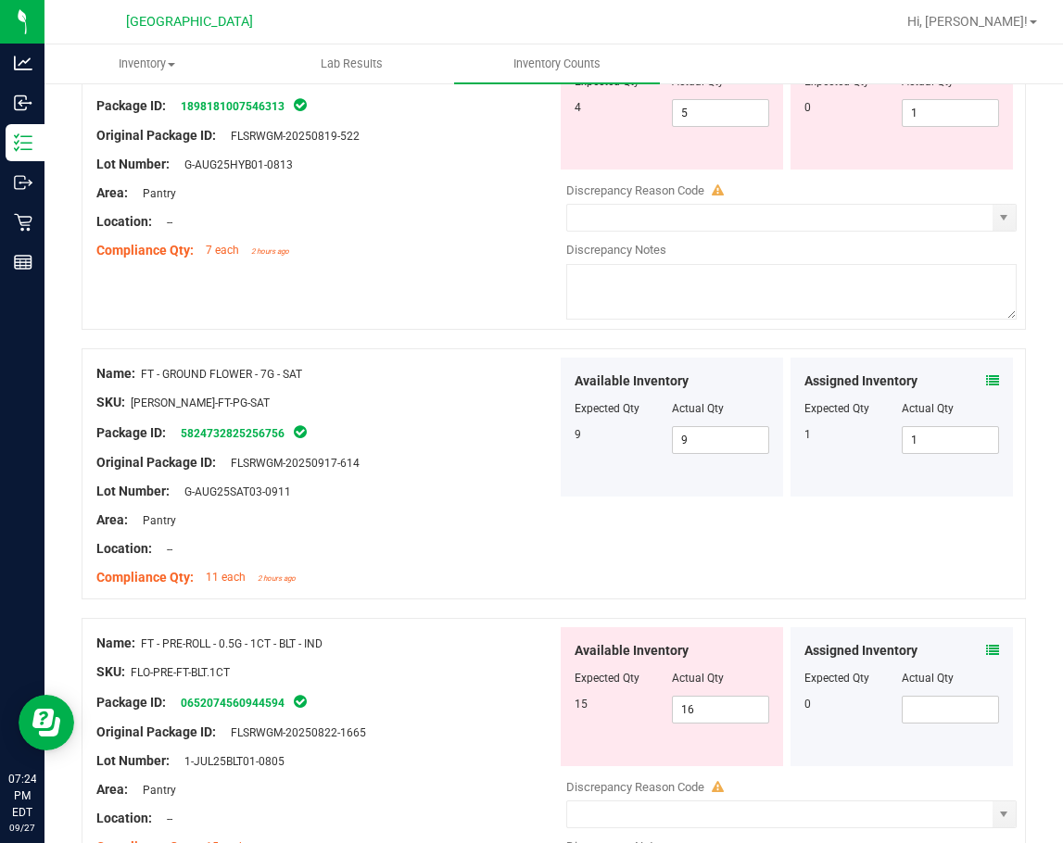
scroll to position [1667, 0]
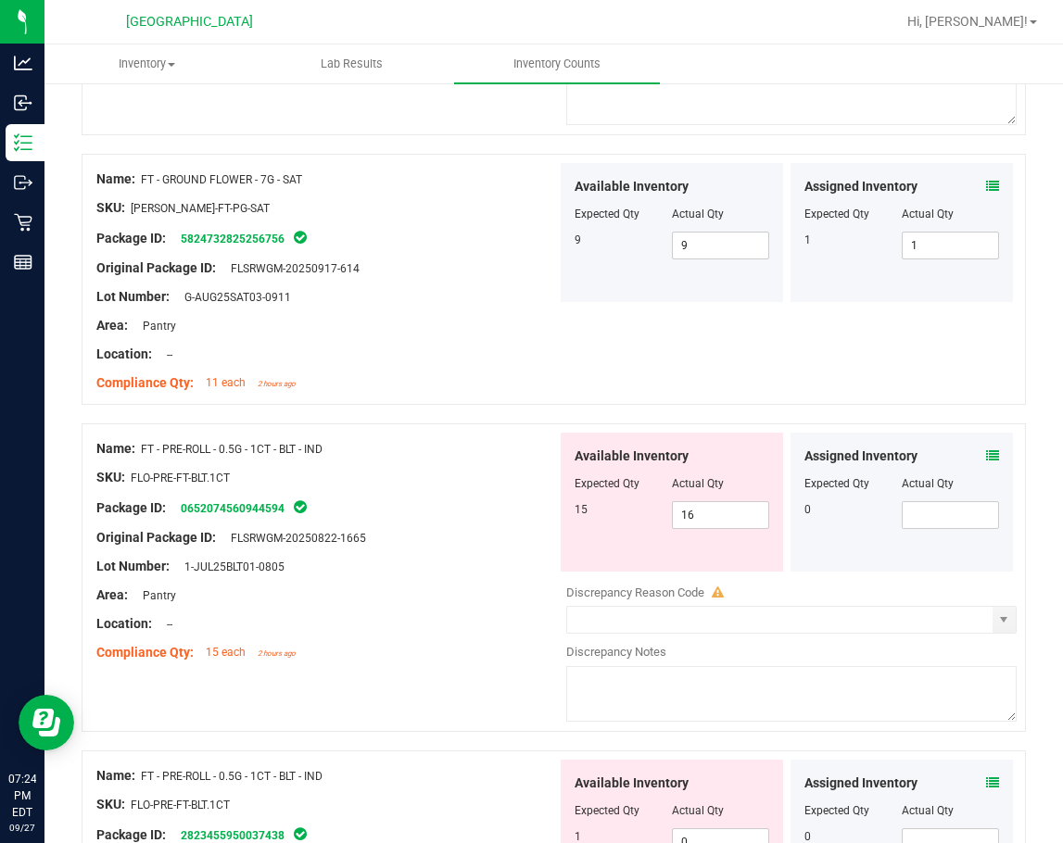
click at [971, 460] on div "Assigned Inventory" at bounding box center [901, 456] width 195 height 19
click at [986, 452] on icon at bounding box center [992, 455] width 13 height 13
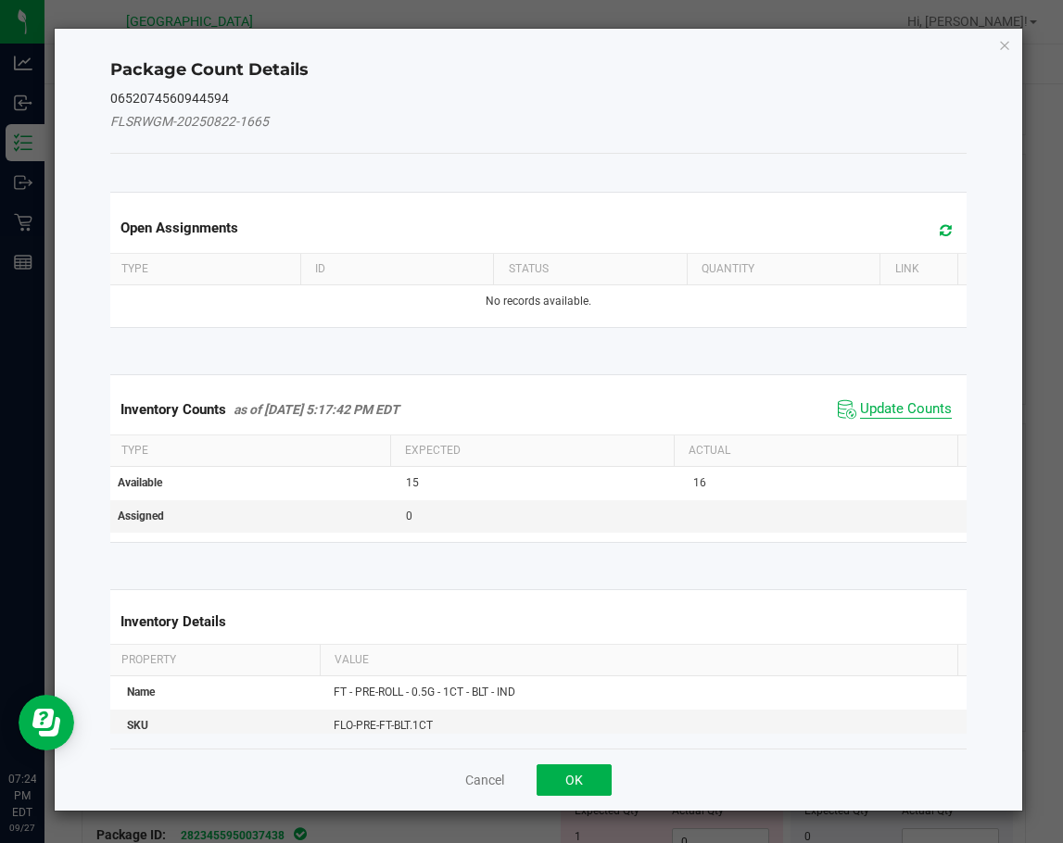
click at [899, 409] on span "Update Counts" at bounding box center [906, 409] width 92 height 19
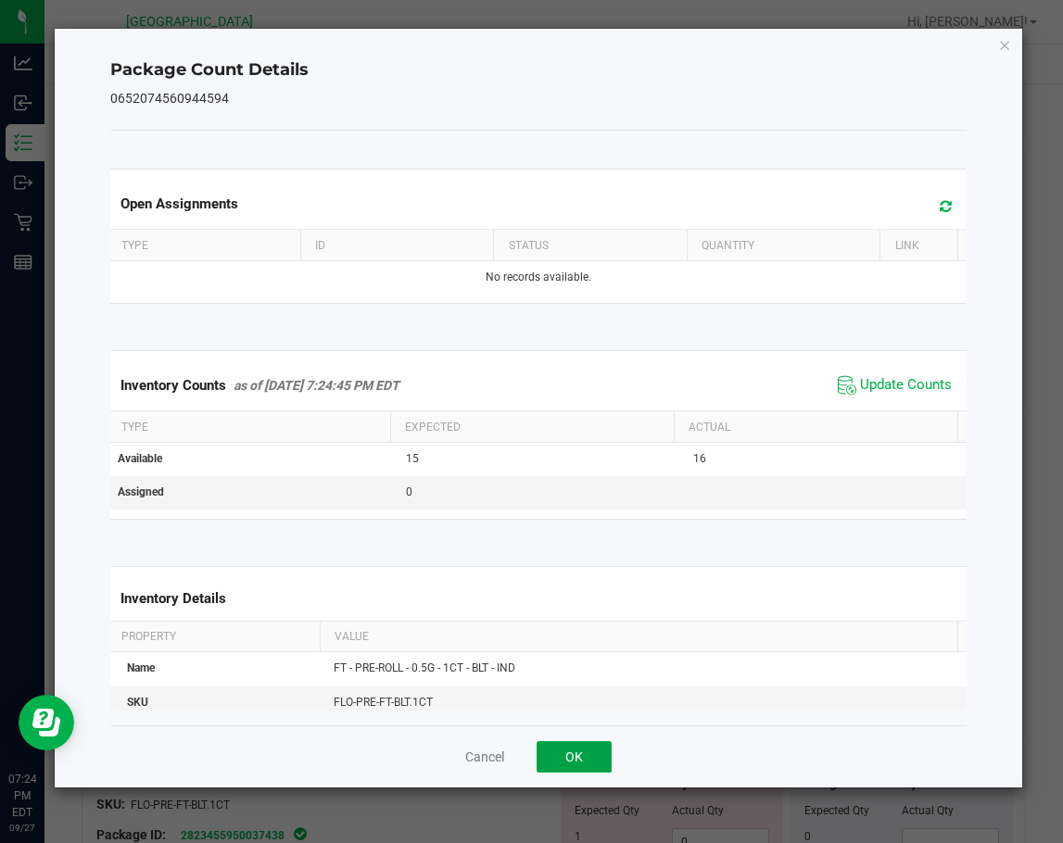
click at [582, 753] on button "OK" at bounding box center [573, 756] width 75 height 31
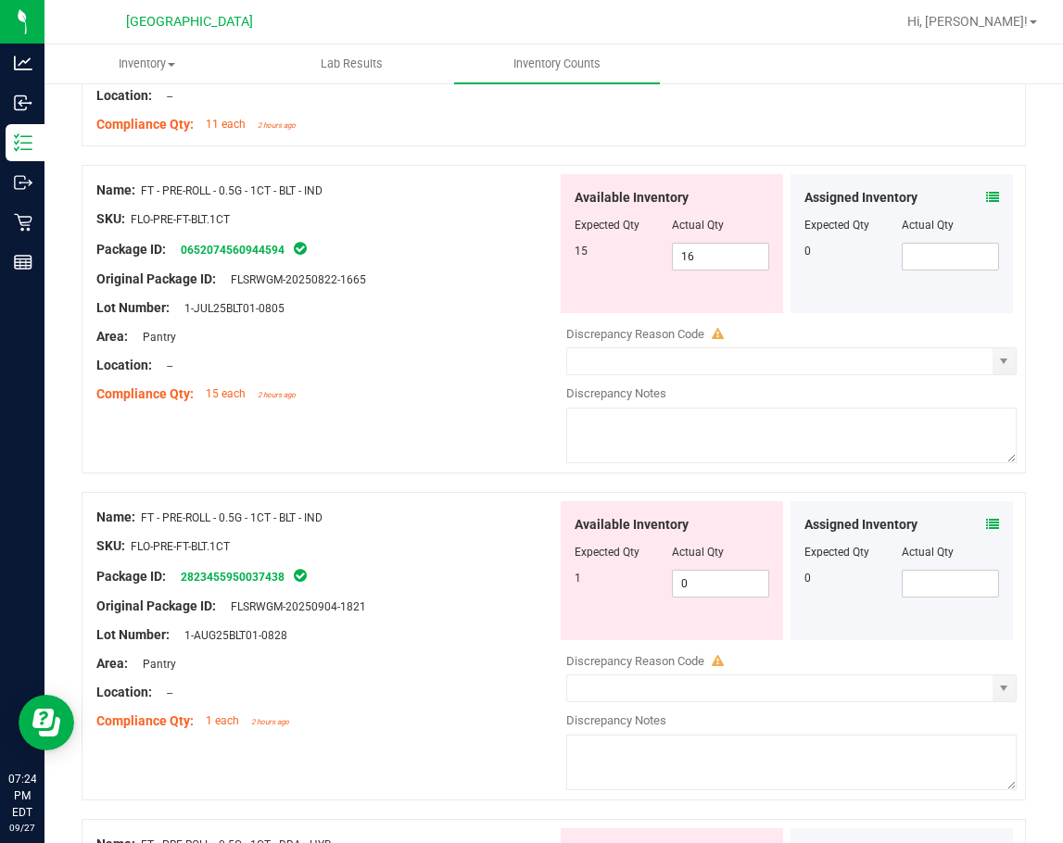
scroll to position [1945, 0]
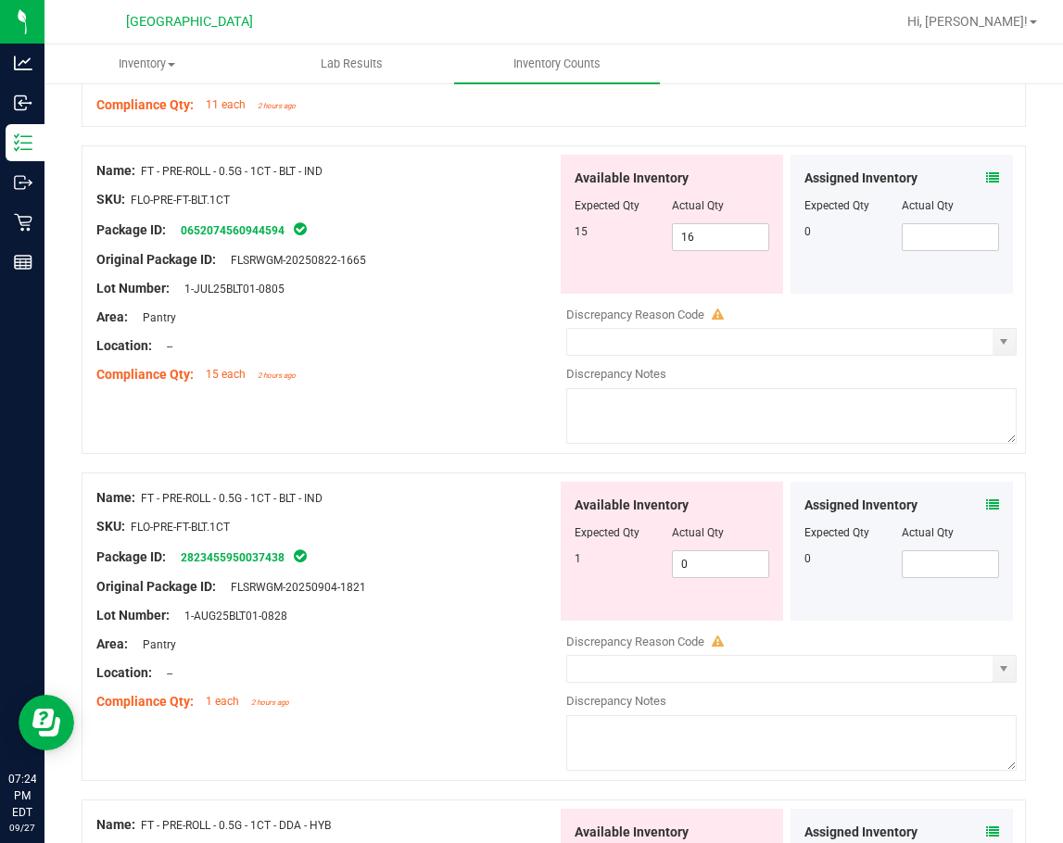
click at [986, 505] on icon at bounding box center [992, 504] width 13 height 13
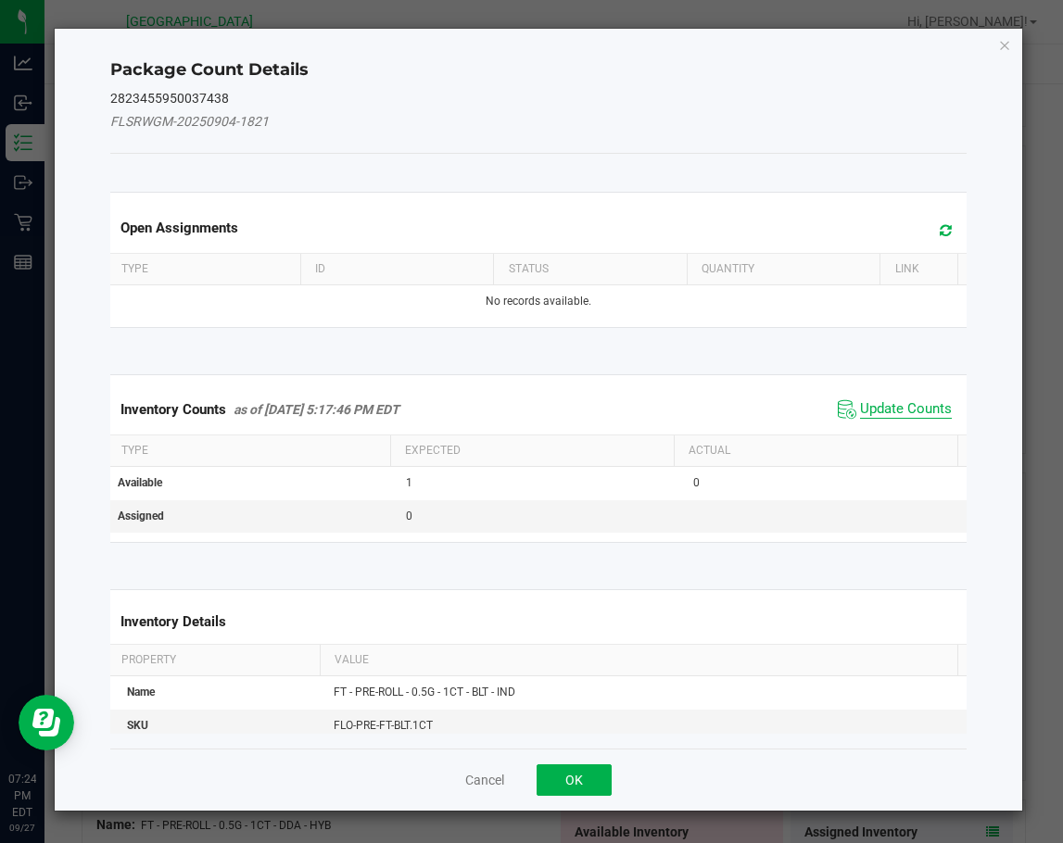
click at [868, 406] on span "Update Counts" at bounding box center [906, 409] width 92 height 19
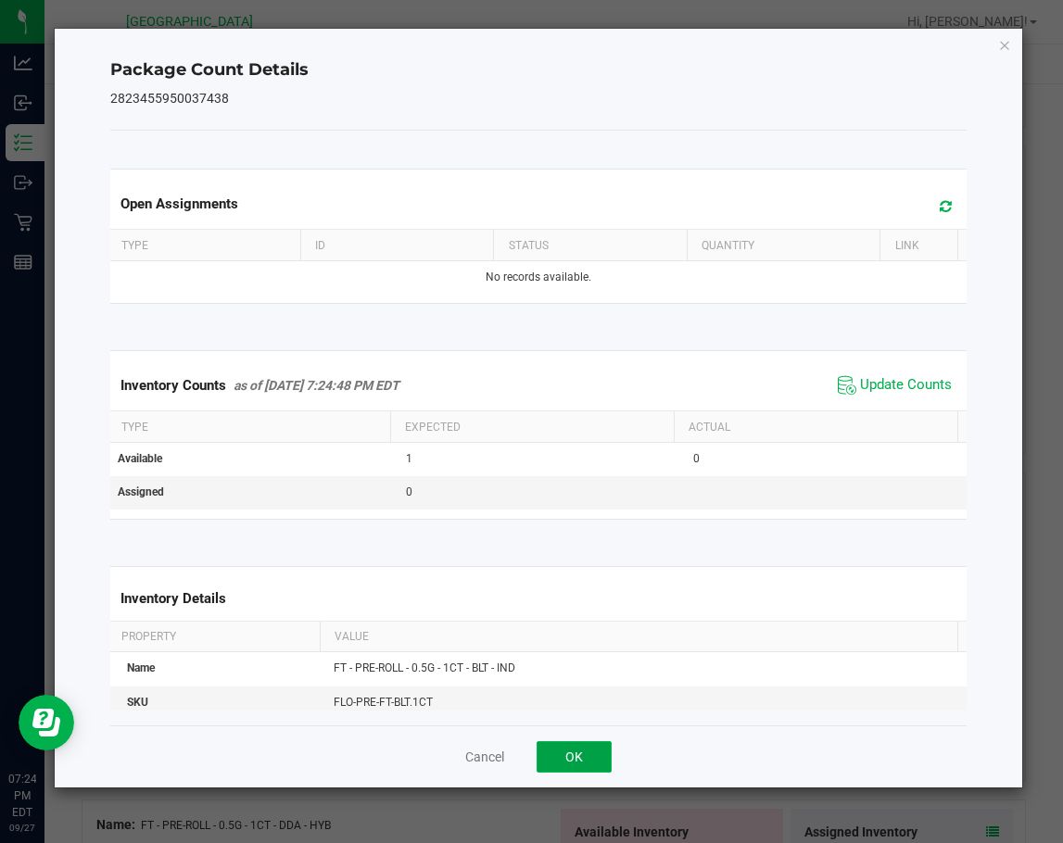
click at [572, 751] on button "OK" at bounding box center [573, 756] width 75 height 31
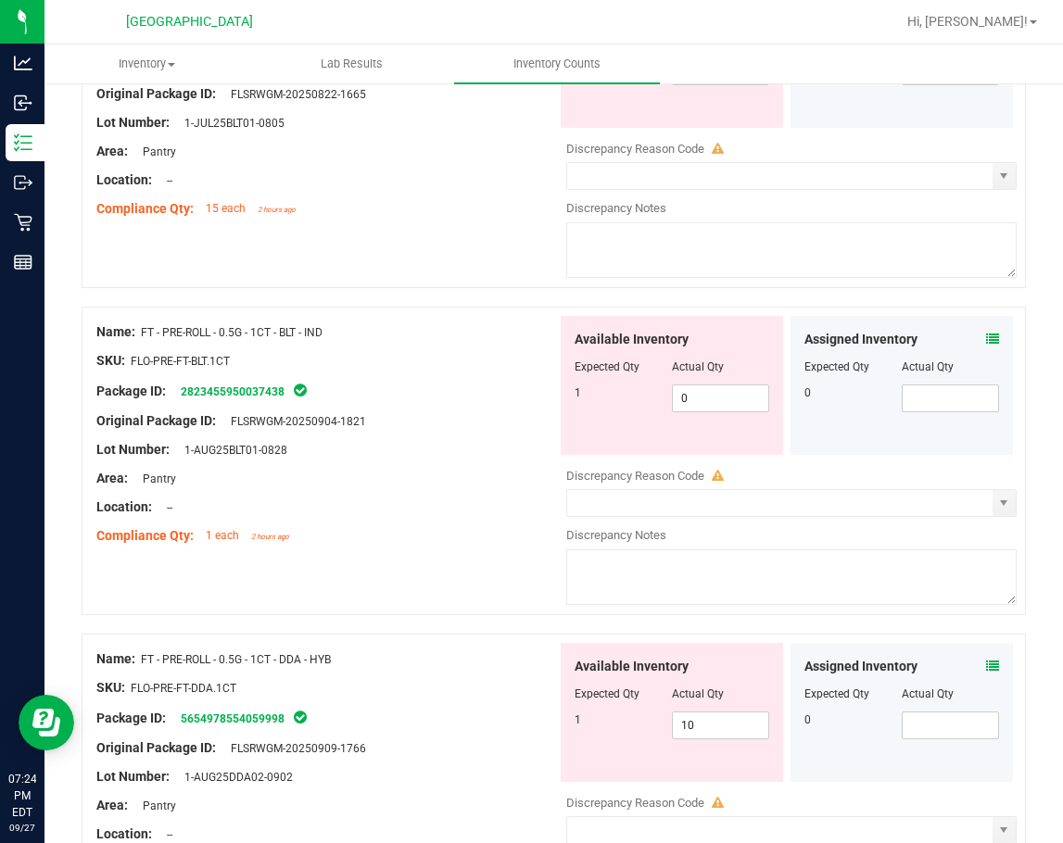
scroll to position [2131, 0]
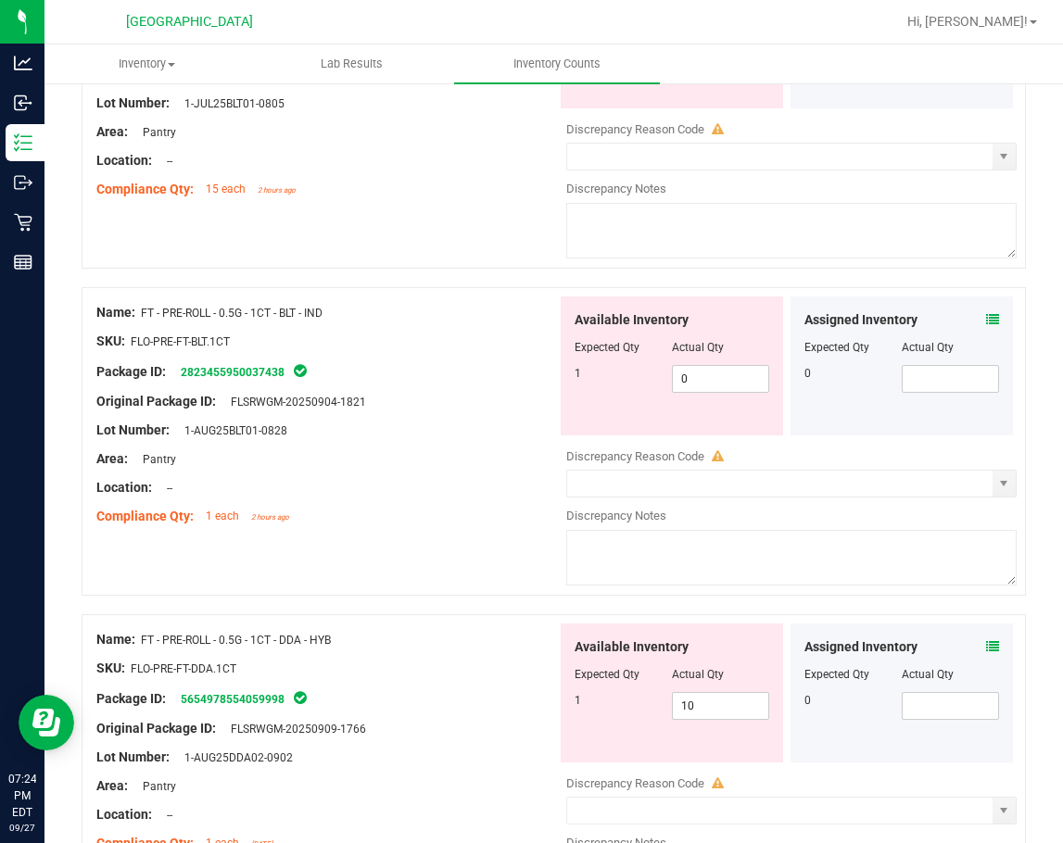
click at [447, 503] on div at bounding box center [326, 501] width 460 height 9
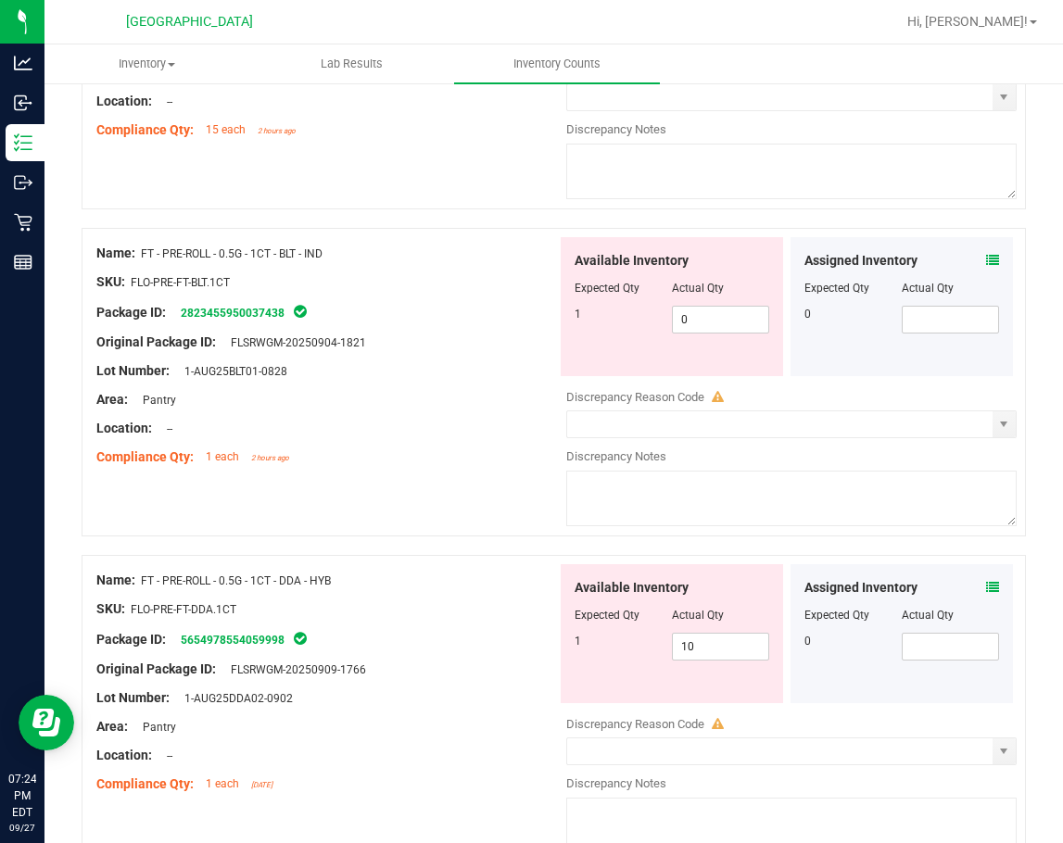
scroll to position [2223, 0]
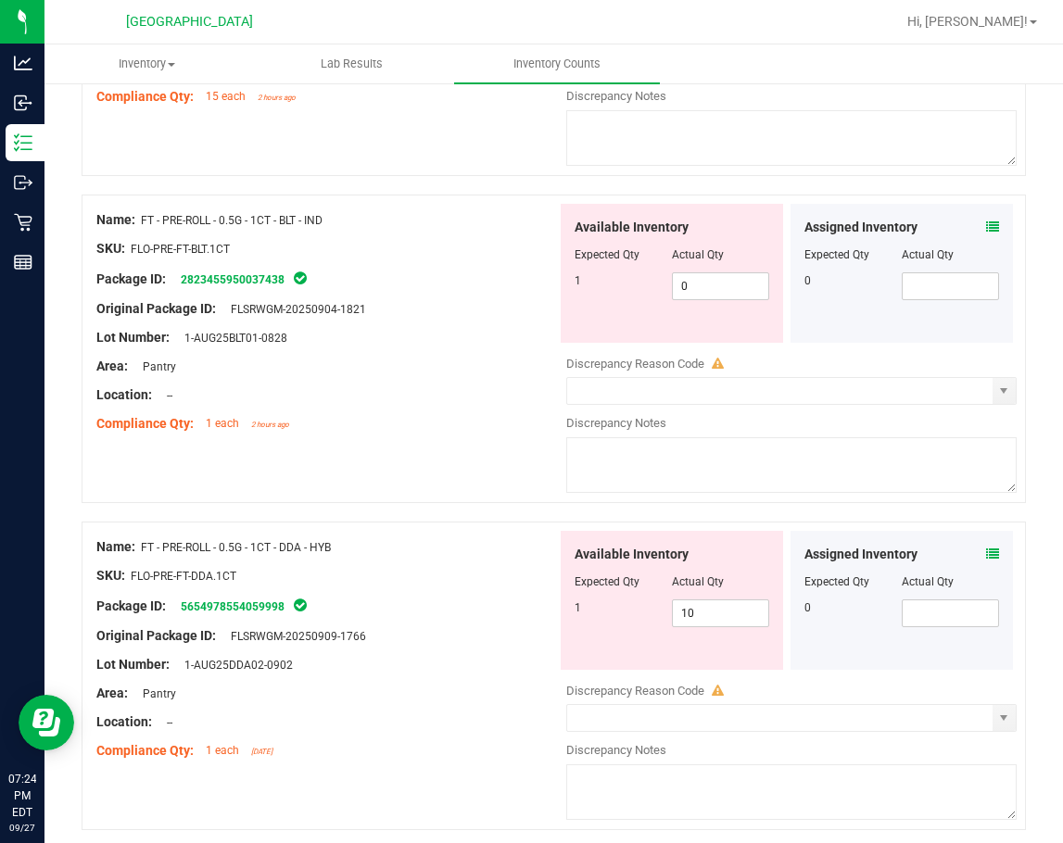
click at [986, 551] on icon at bounding box center [992, 553] width 13 height 13
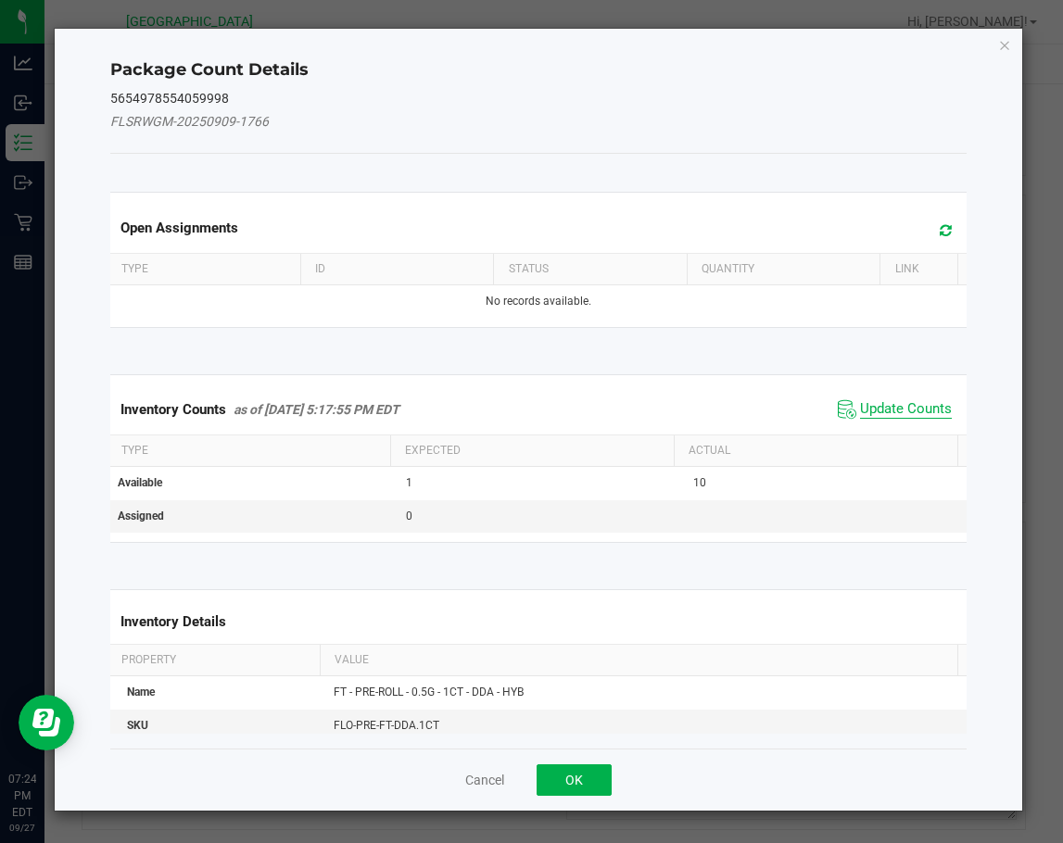
click at [878, 408] on span "Update Counts" at bounding box center [906, 409] width 92 height 19
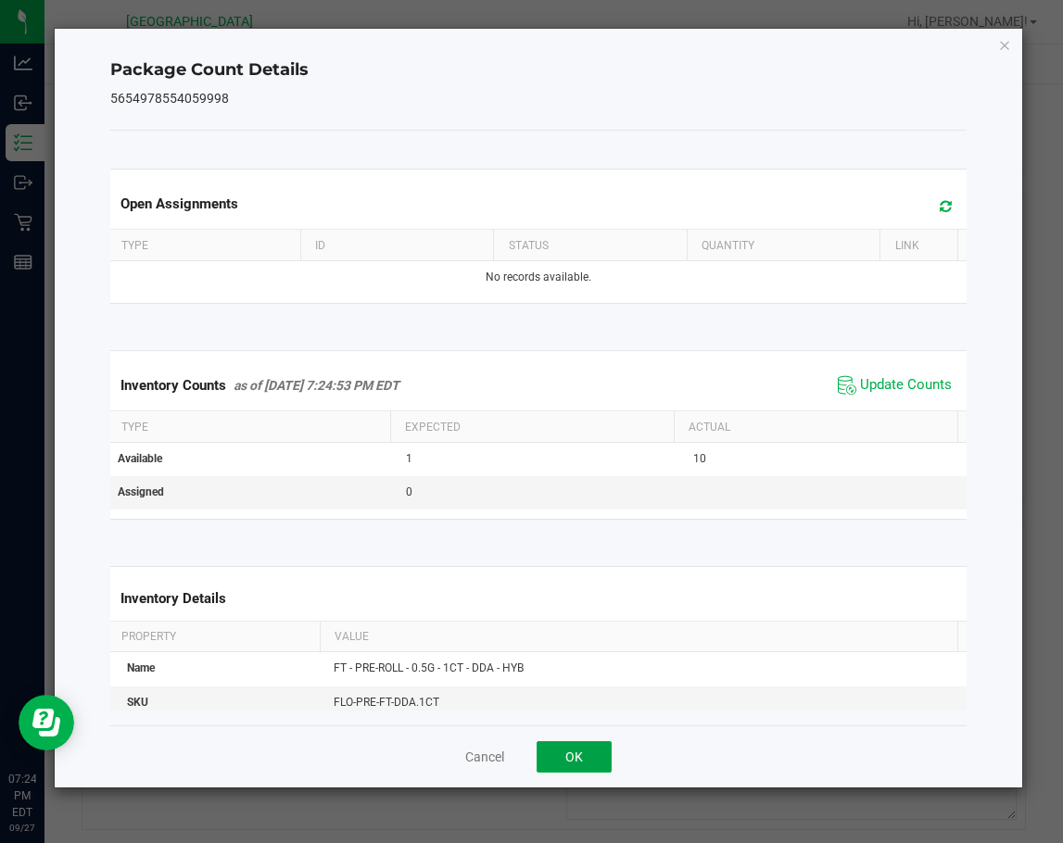
click at [604, 744] on button "OK" at bounding box center [573, 756] width 75 height 31
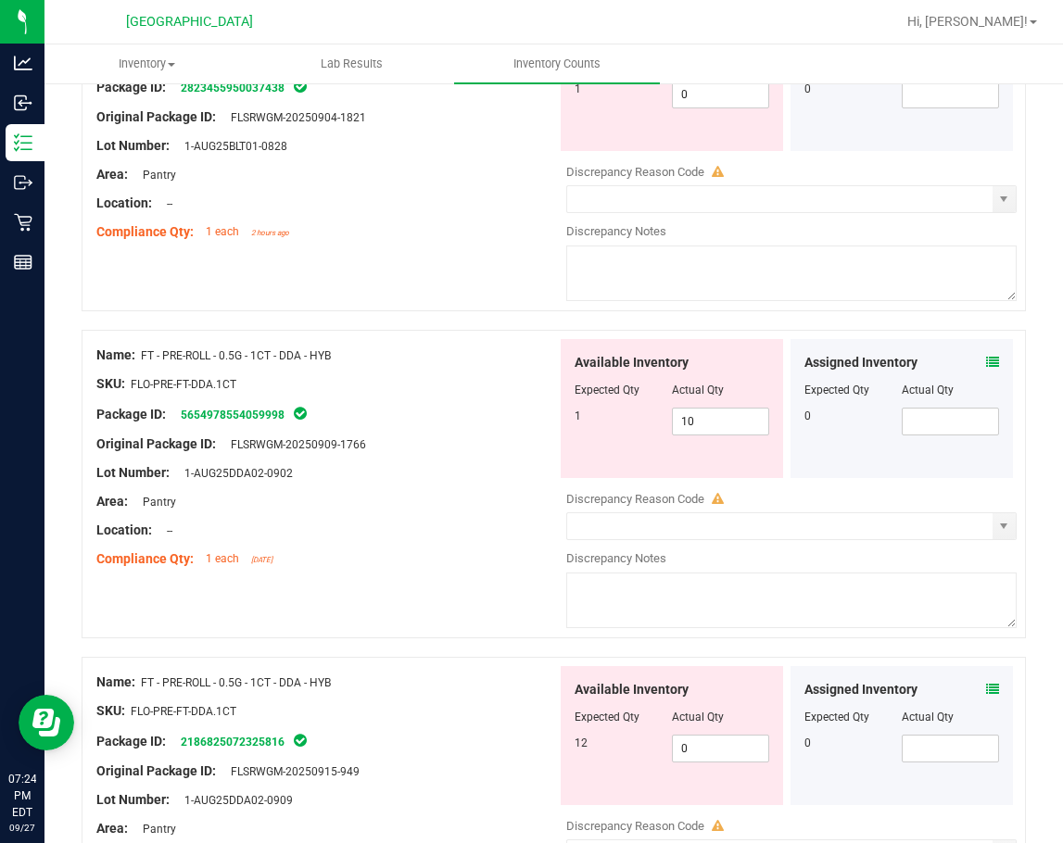
scroll to position [2594, 0]
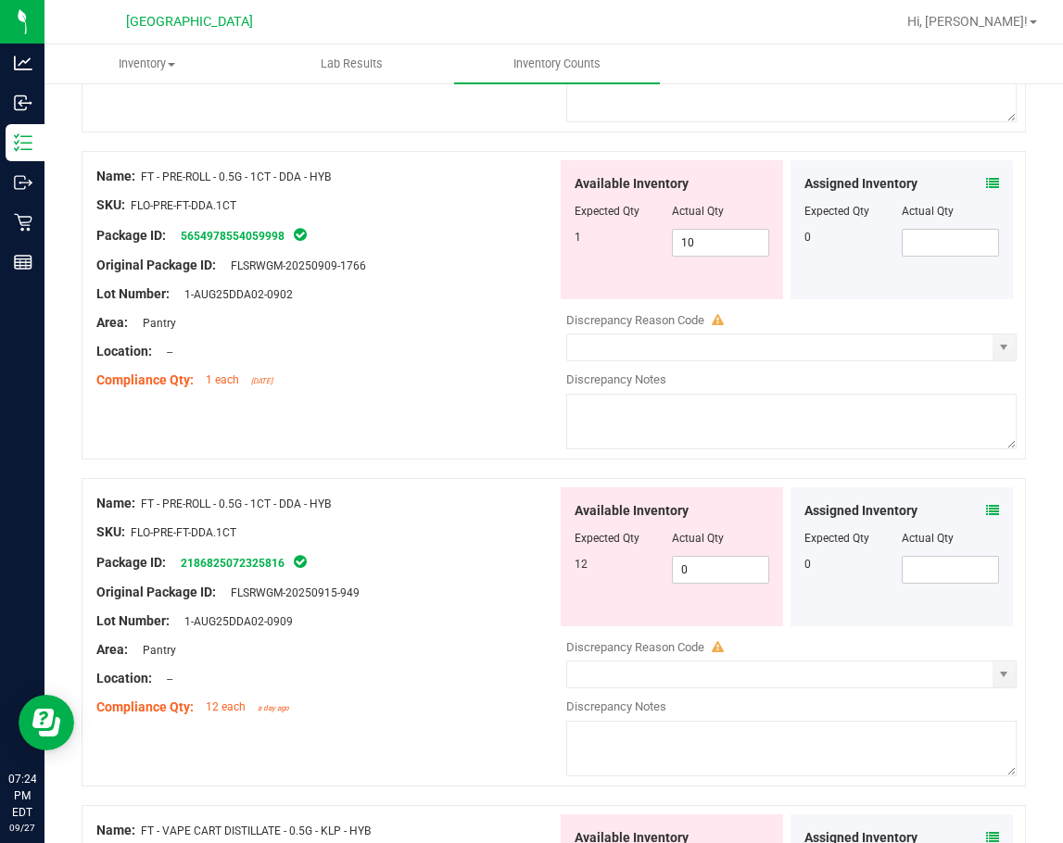
click at [986, 508] on icon at bounding box center [992, 510] width 13 height 13
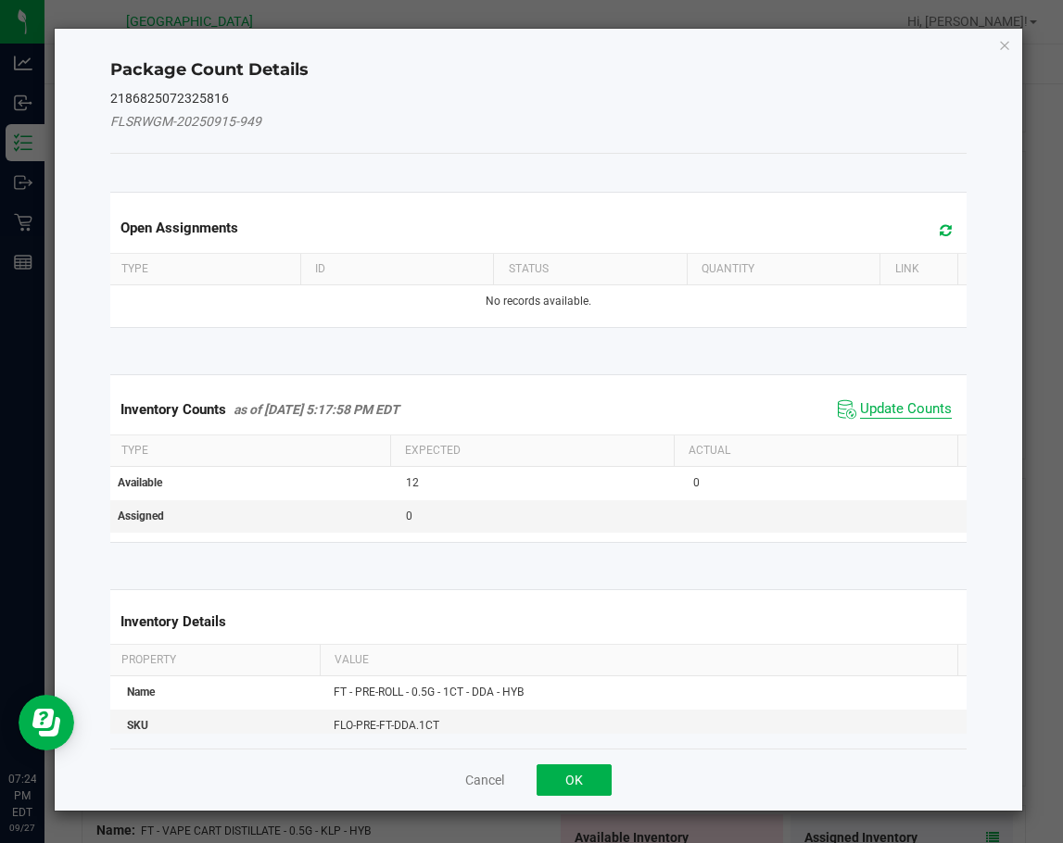
click at [861, 417] on span "Update Counts" at bounding box center [906, 409] width 92 height 19
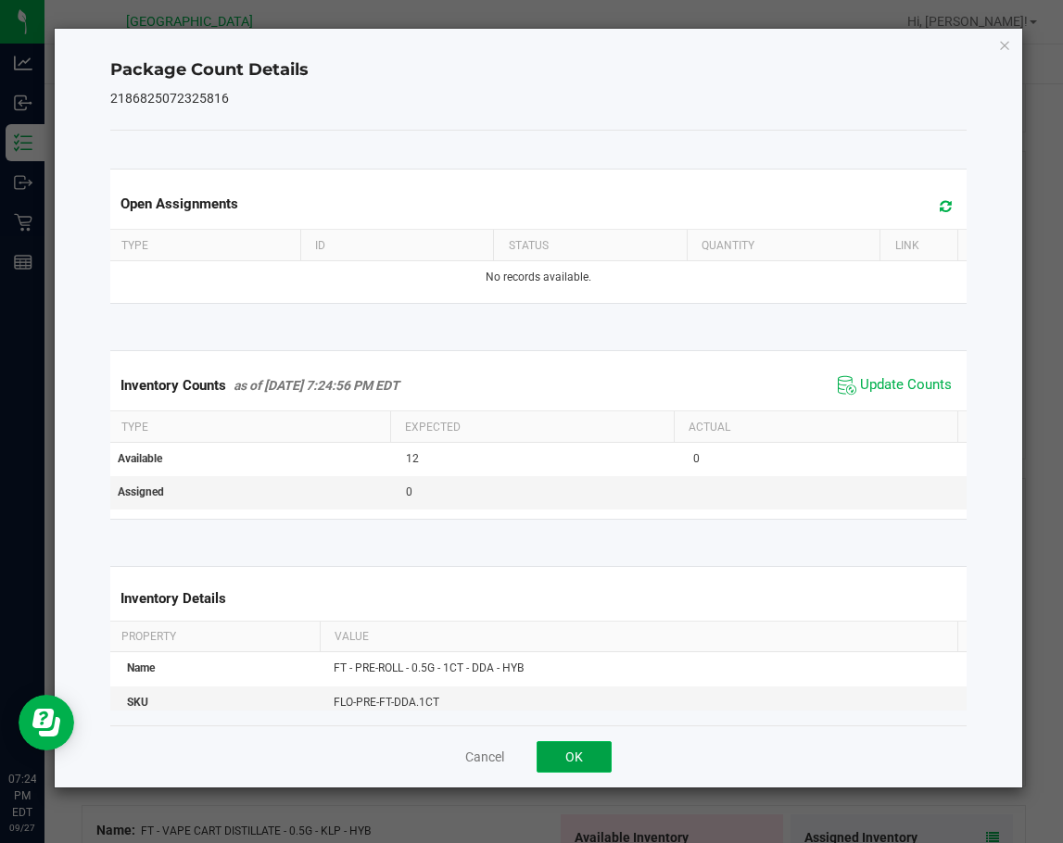
click at [598, 752] on button "OK" at bounding box center [573, 756] width 75 height 31
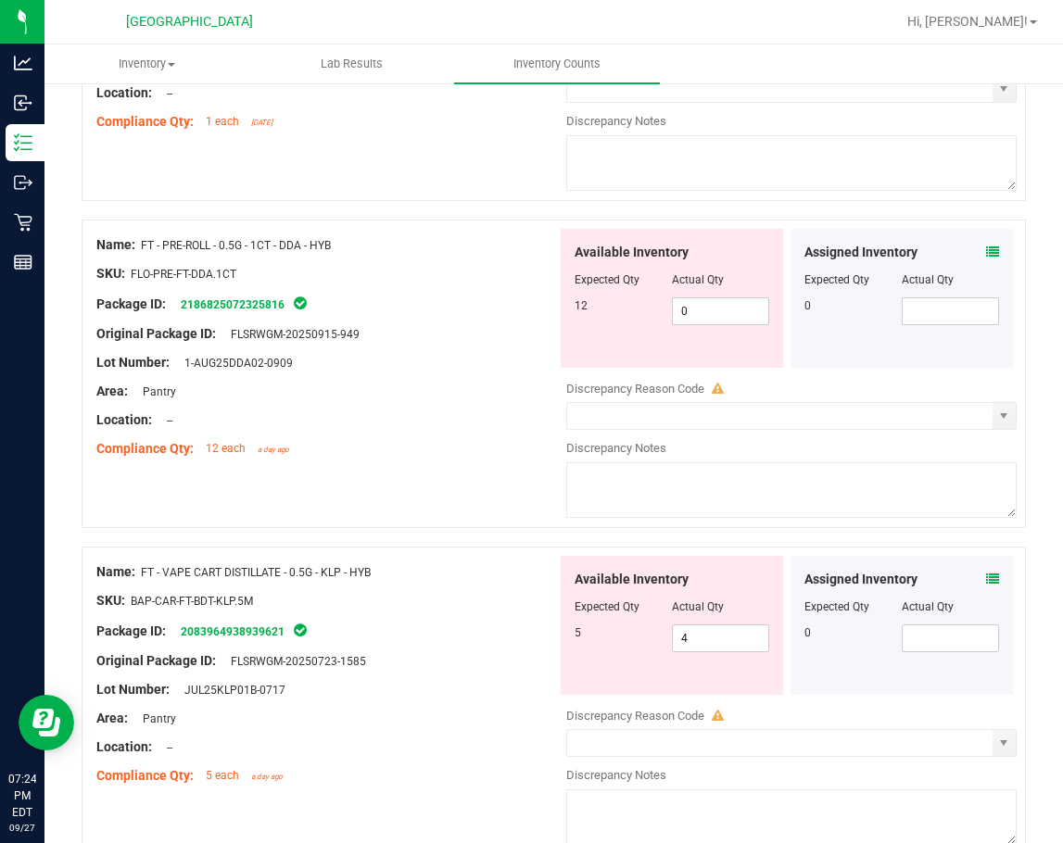
scroll to position [2964, 0]
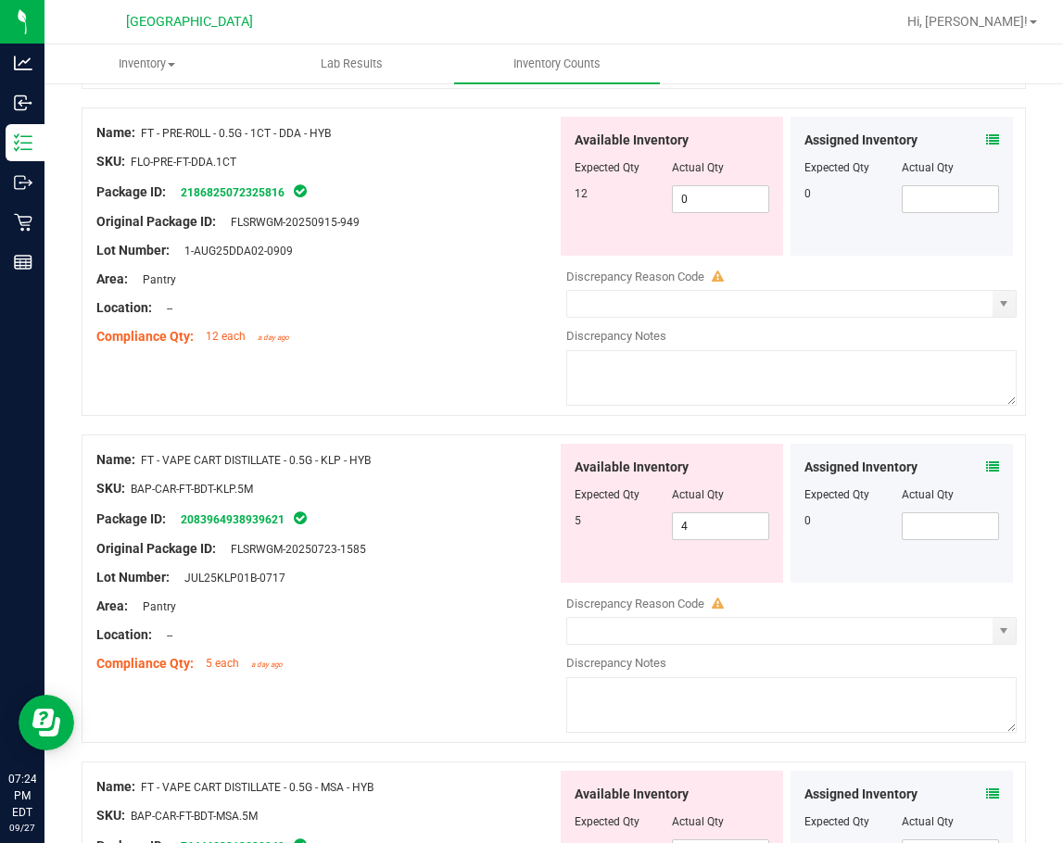
click at [986, 463] on icon at bounding box center [992, 466] width 13 height 13
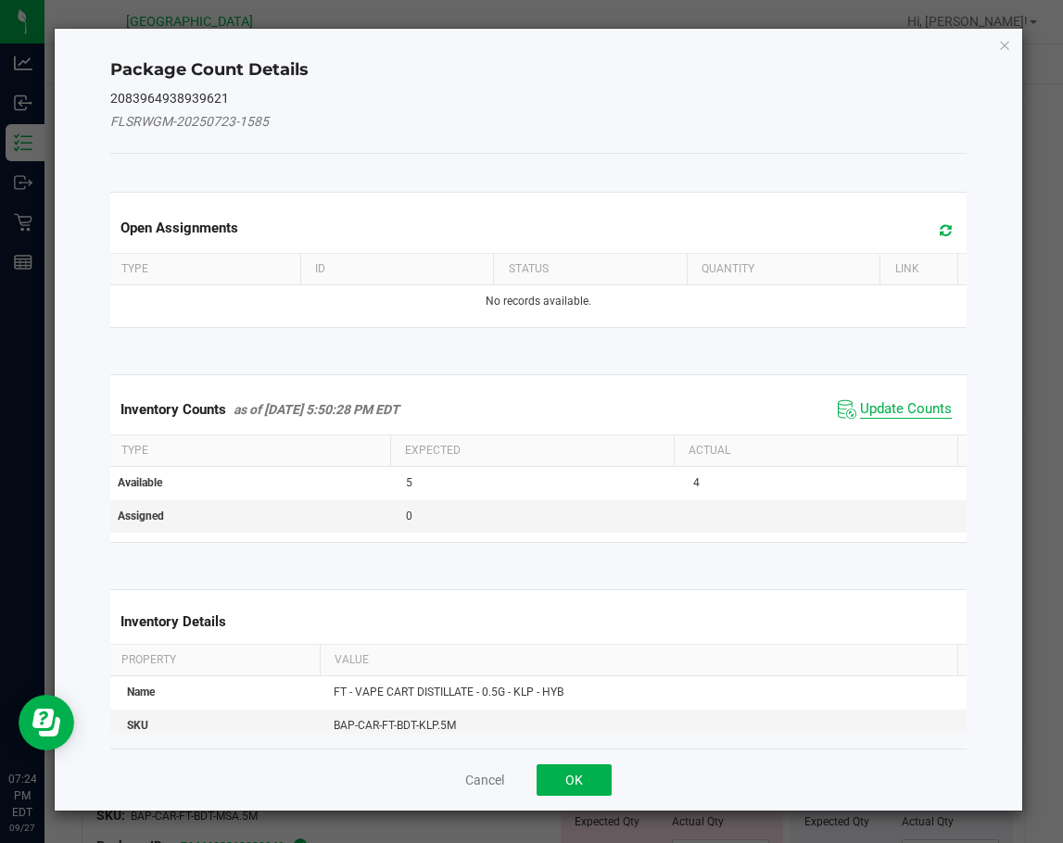
click at [870, 403] on span "Update Counts" at bounding box center [906, 409] width 92 height 19
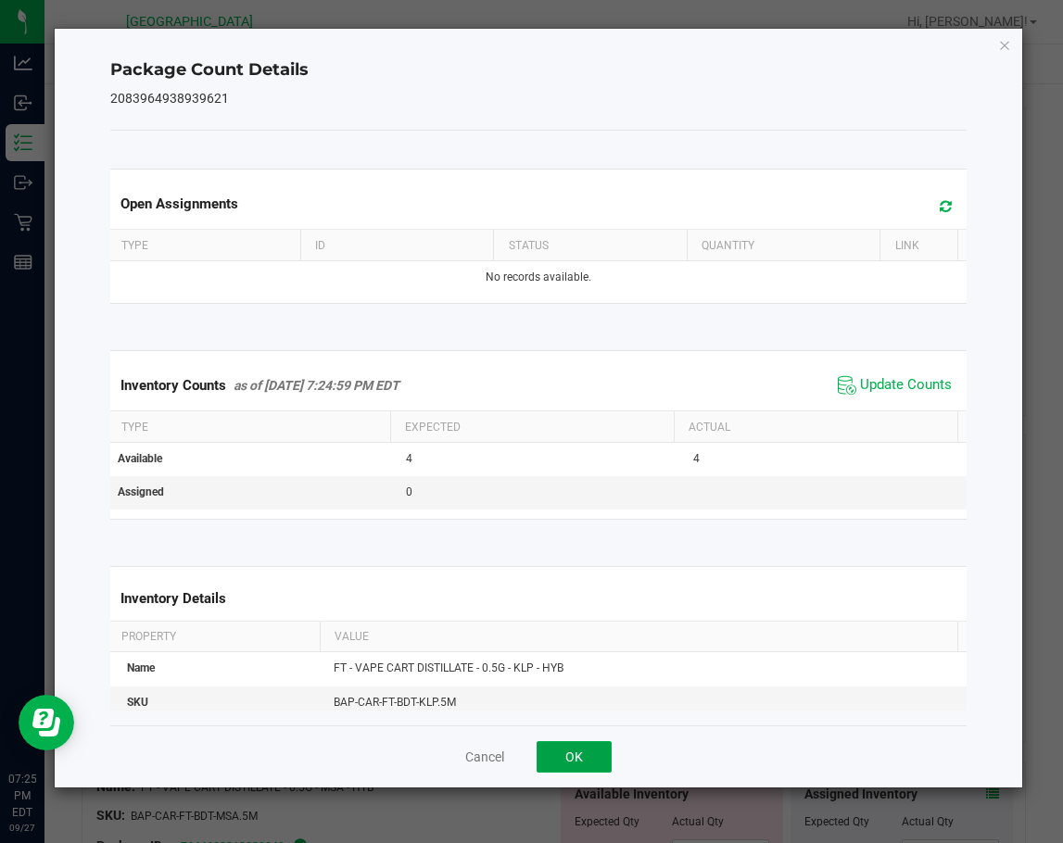
click at [563, 749] on button "OK" at bounding box center [573, 756] width 75 height 31
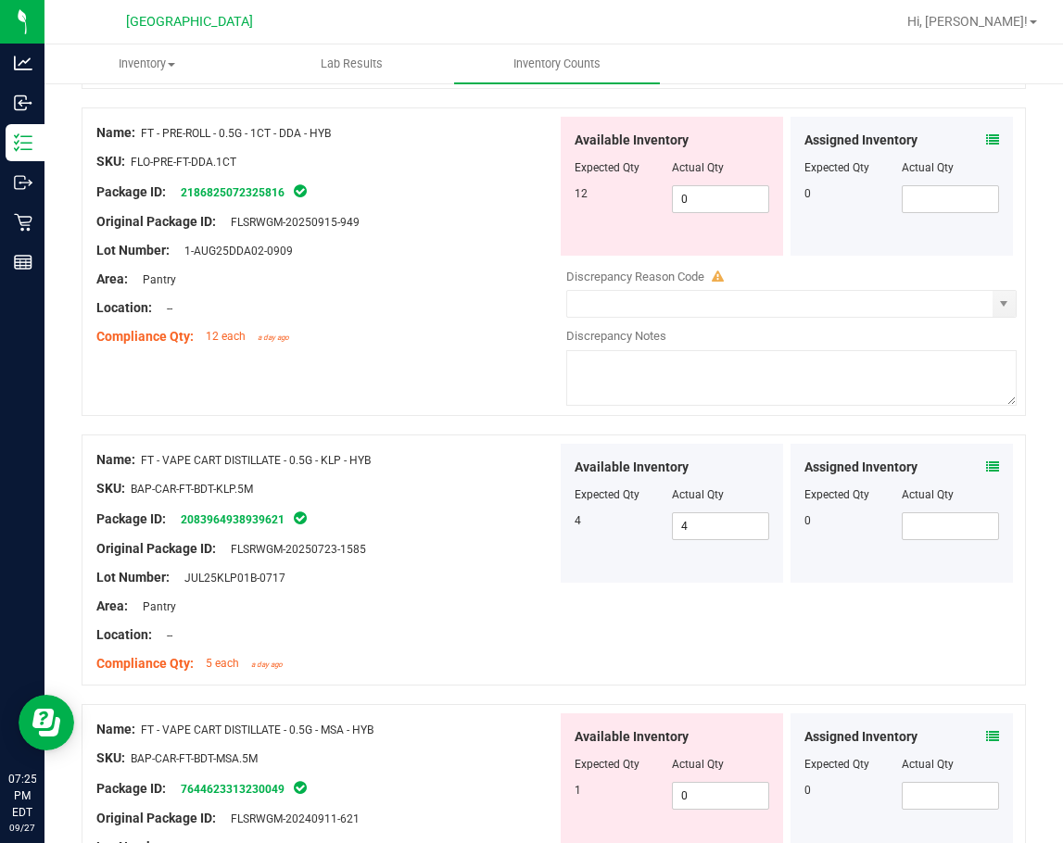
scroll to position [3242, 0]
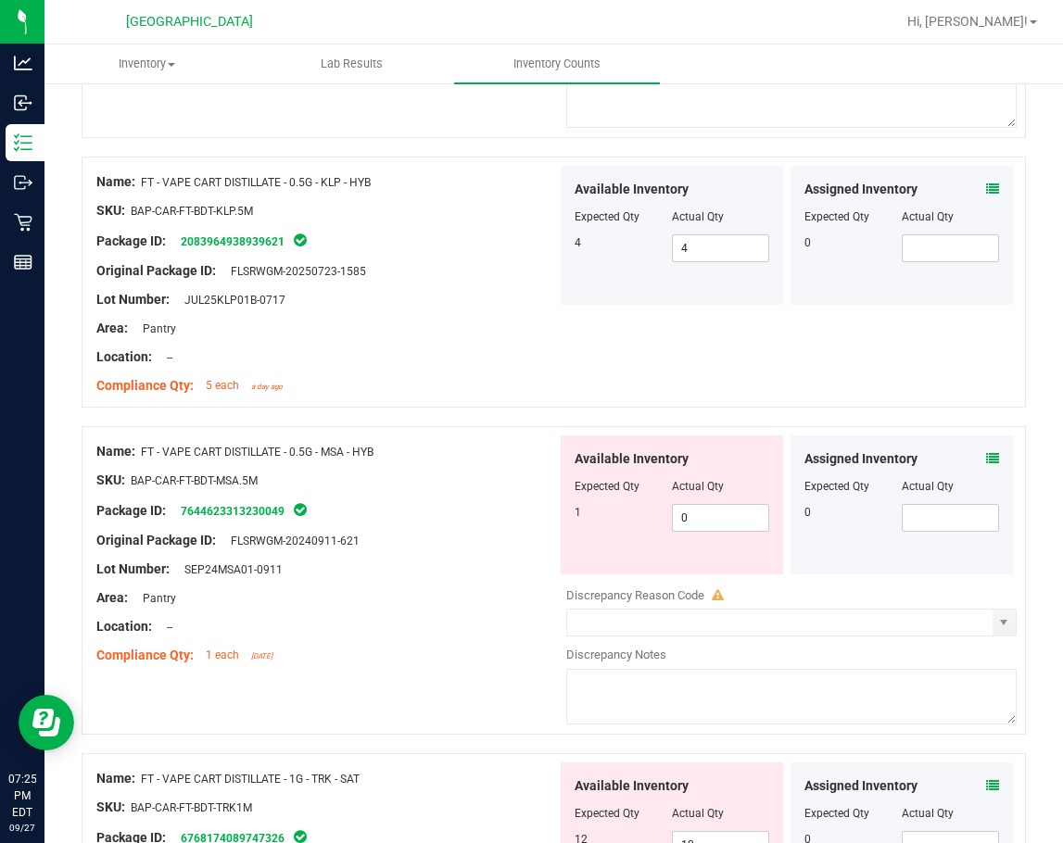
click at [986, 457] on icon at bounding box center [992, 458] width 13 height 13
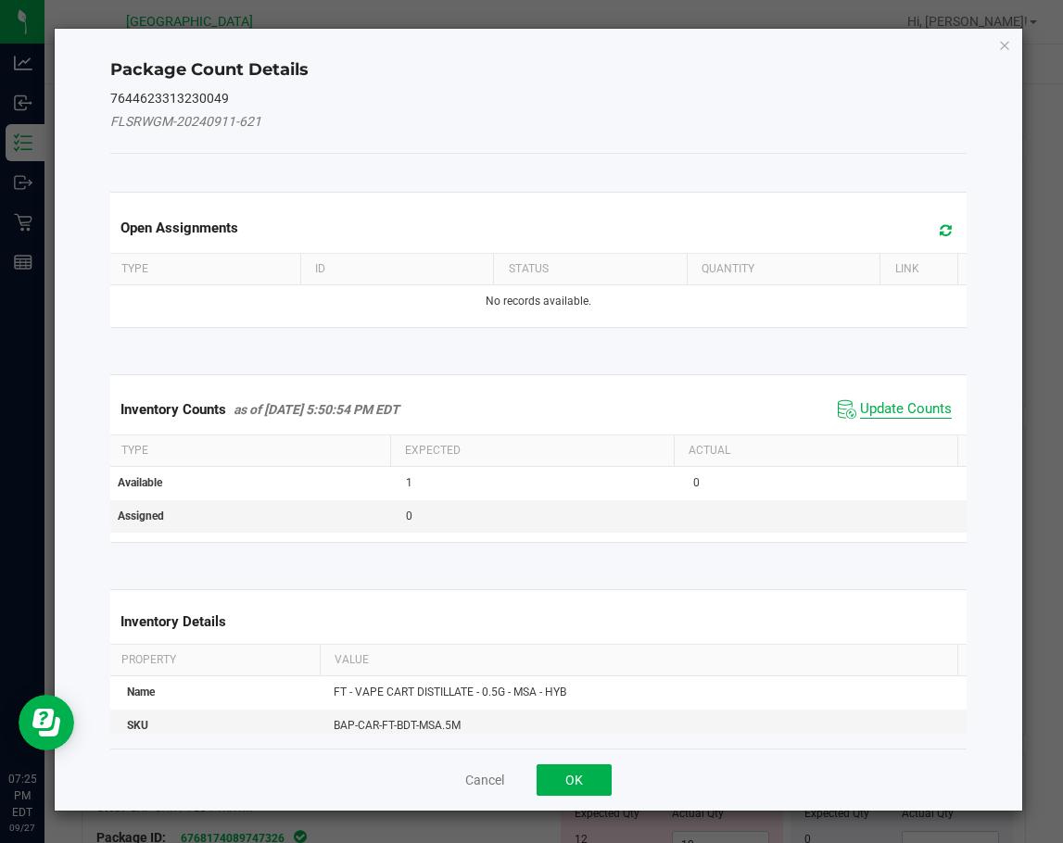
click at [874, 414] on span "Update Counts" at bounding box center [906, 409] width 92 height 19
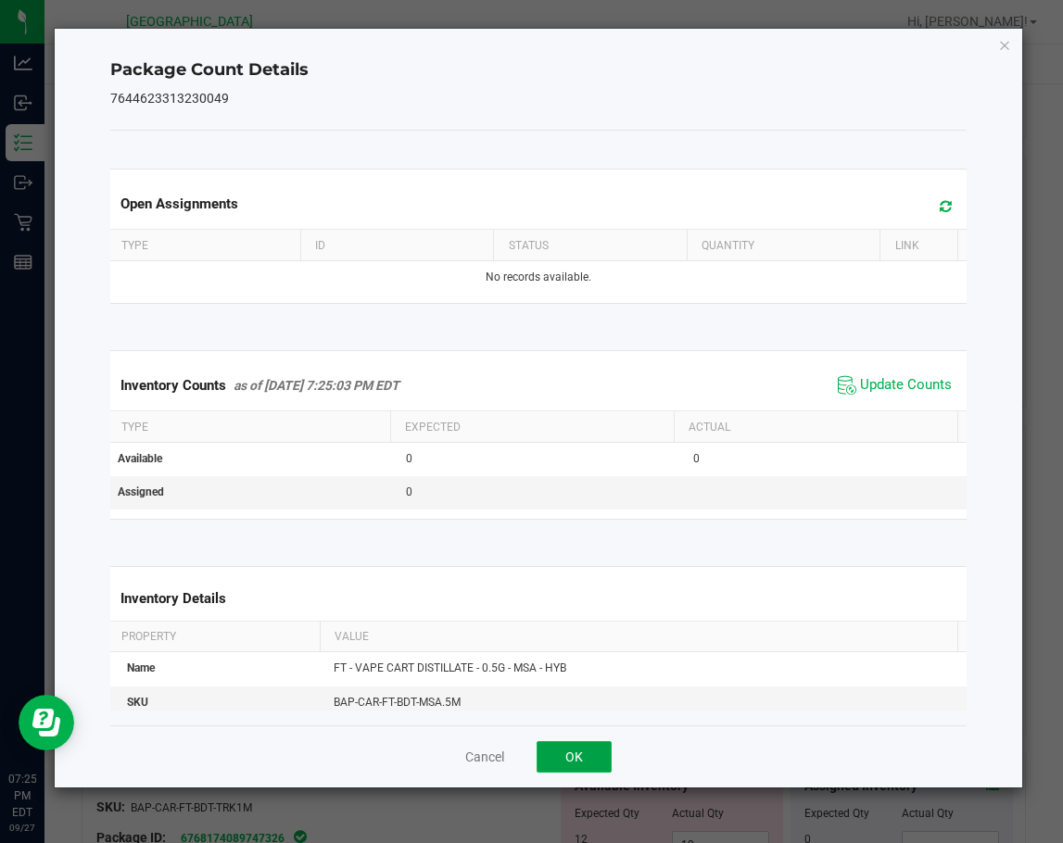
click at [590, 751] on button "OK" at bounding box center [573, 756] width 75 height 31
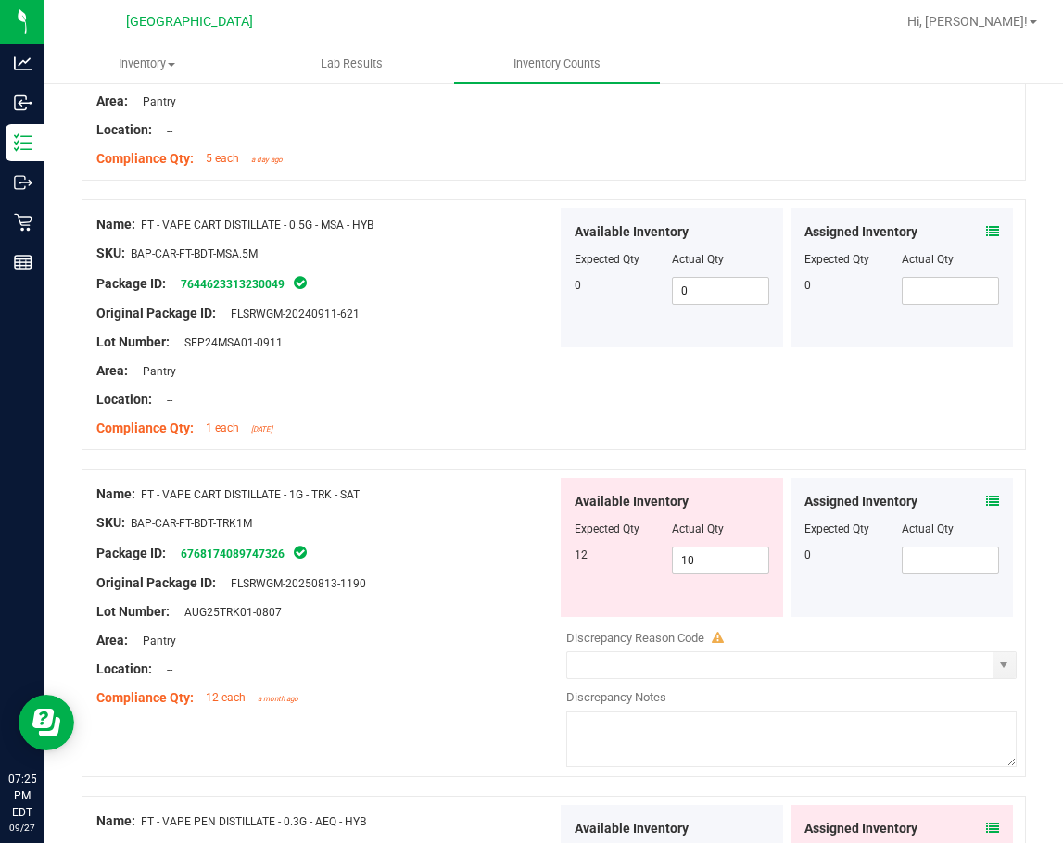
scroll to position [3520, 0]
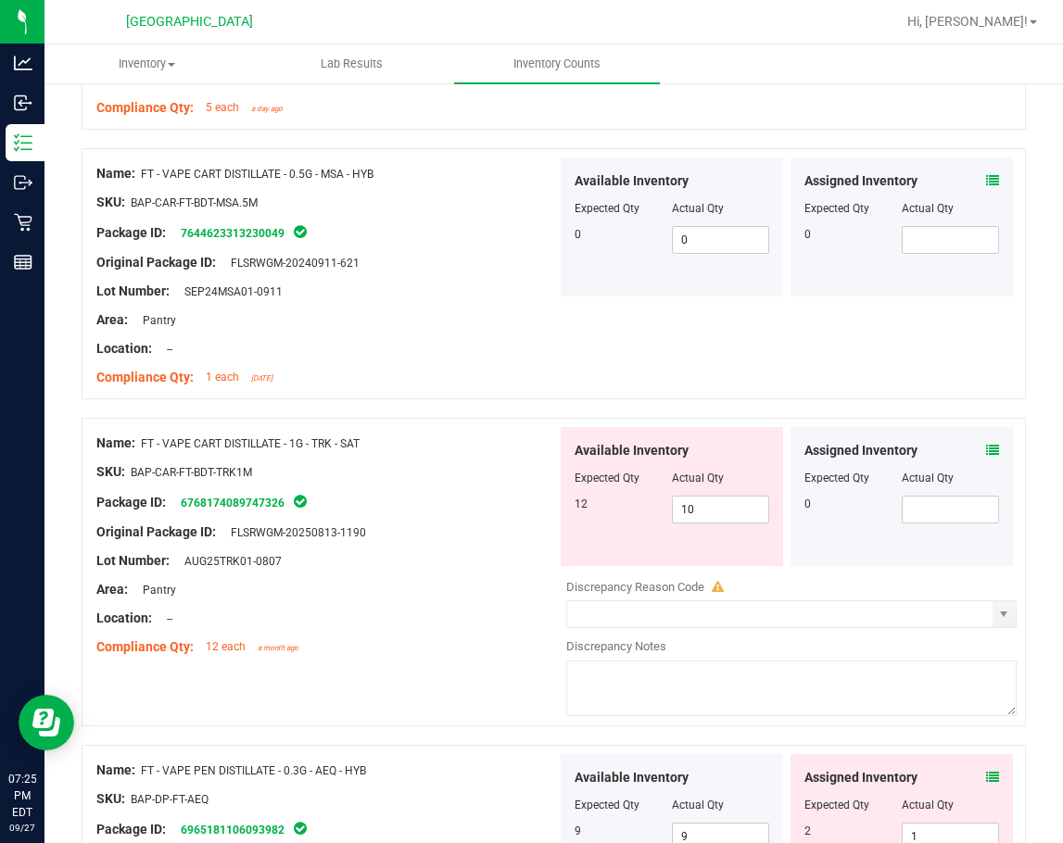
click at [986, 449] on icon at bounding box center [992, 450] width 13 height 13
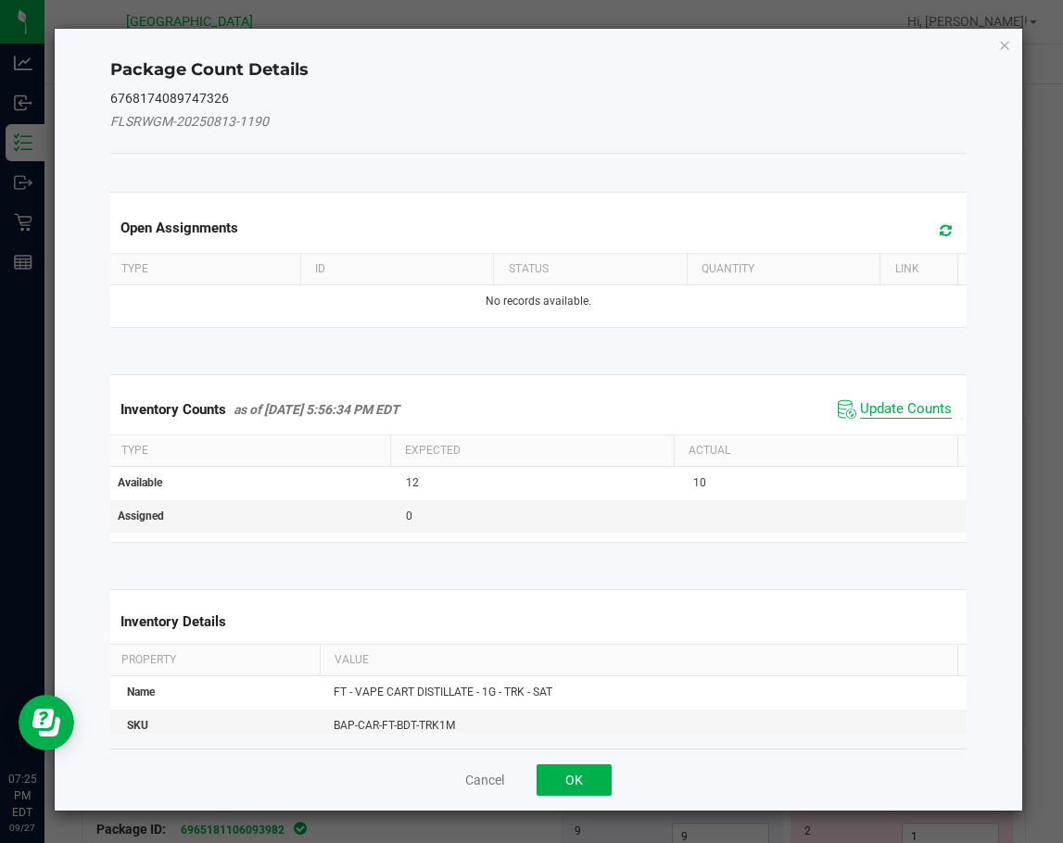
click at [874, 411] on span "Update Counts" at bounding box center [906, 409] width 92 height 19
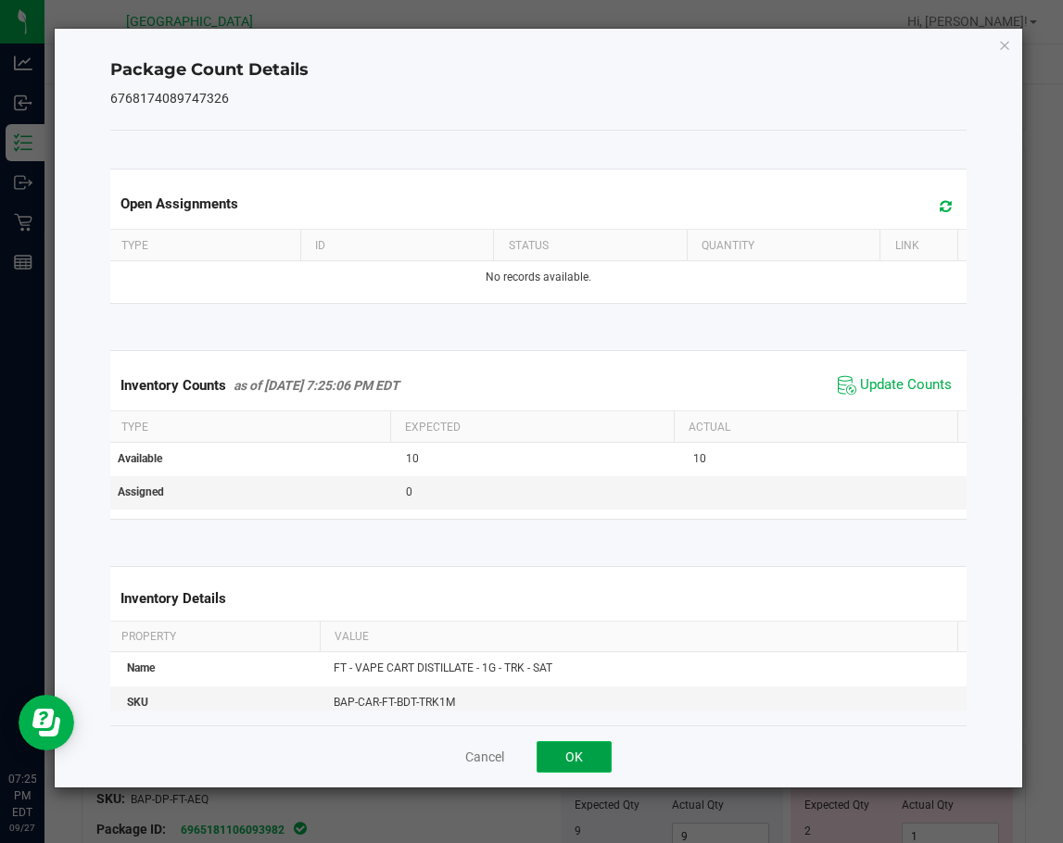
click at [607, 752] on button "OK" at bounding box center [573, 756] width 75 height 31
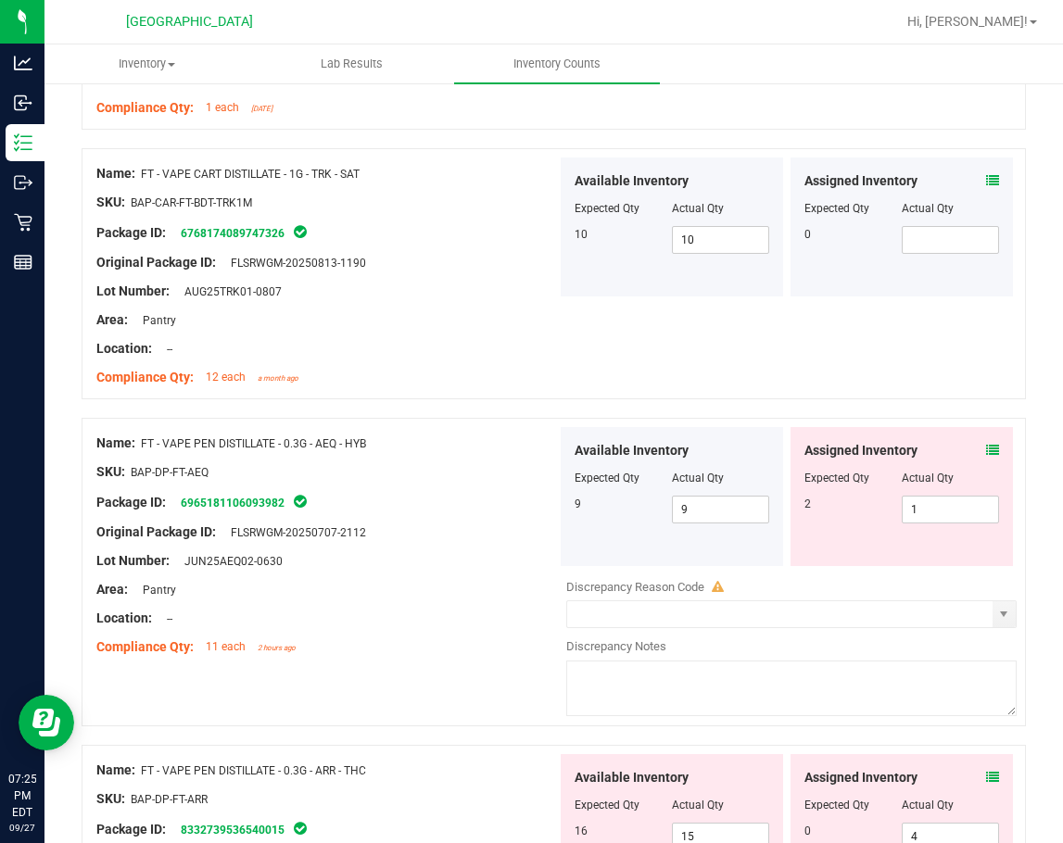
scroll to position [3798, 0]
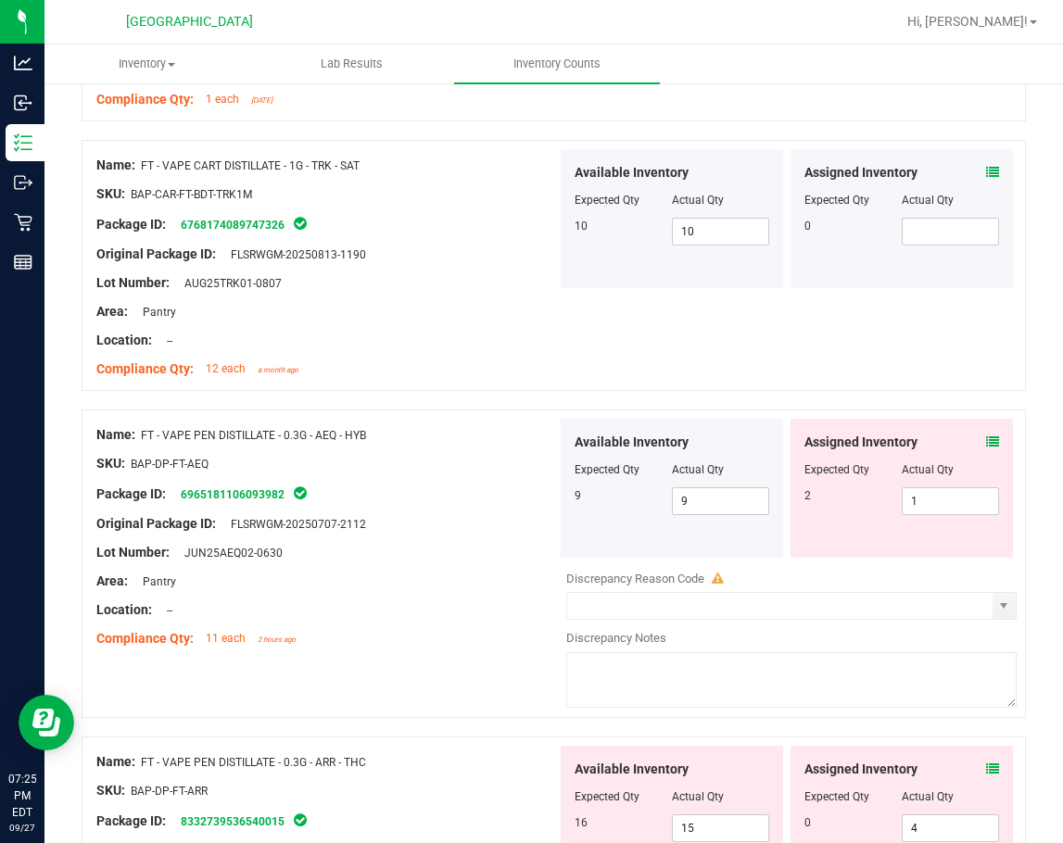
click at [985, 441] on div "Assigned Inventory Expected Qty Actual Qty 2 1 1" at bounding box center [901, 488] width 222 height 139
click at [986, 439] on icon at bounding box center [992, 441] width 13 height 13
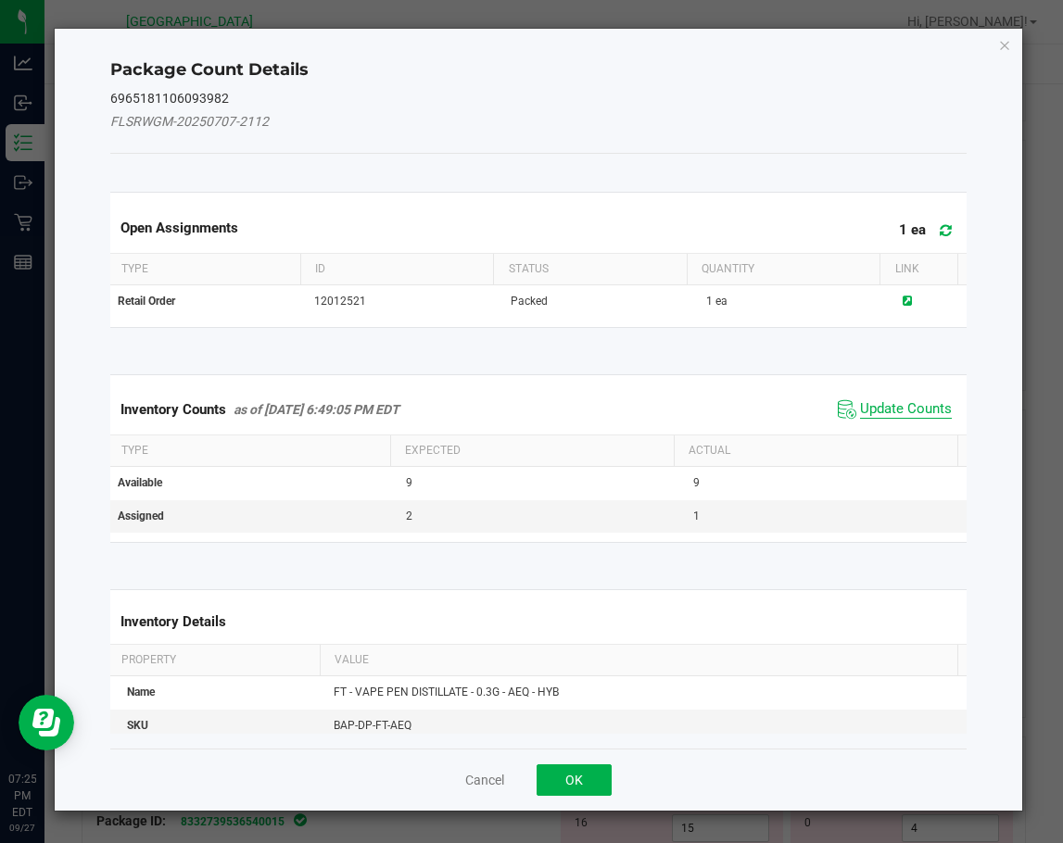
click at [891, 406] on span "Update Counts" at bounding box center [906, 409] width 92 height 19
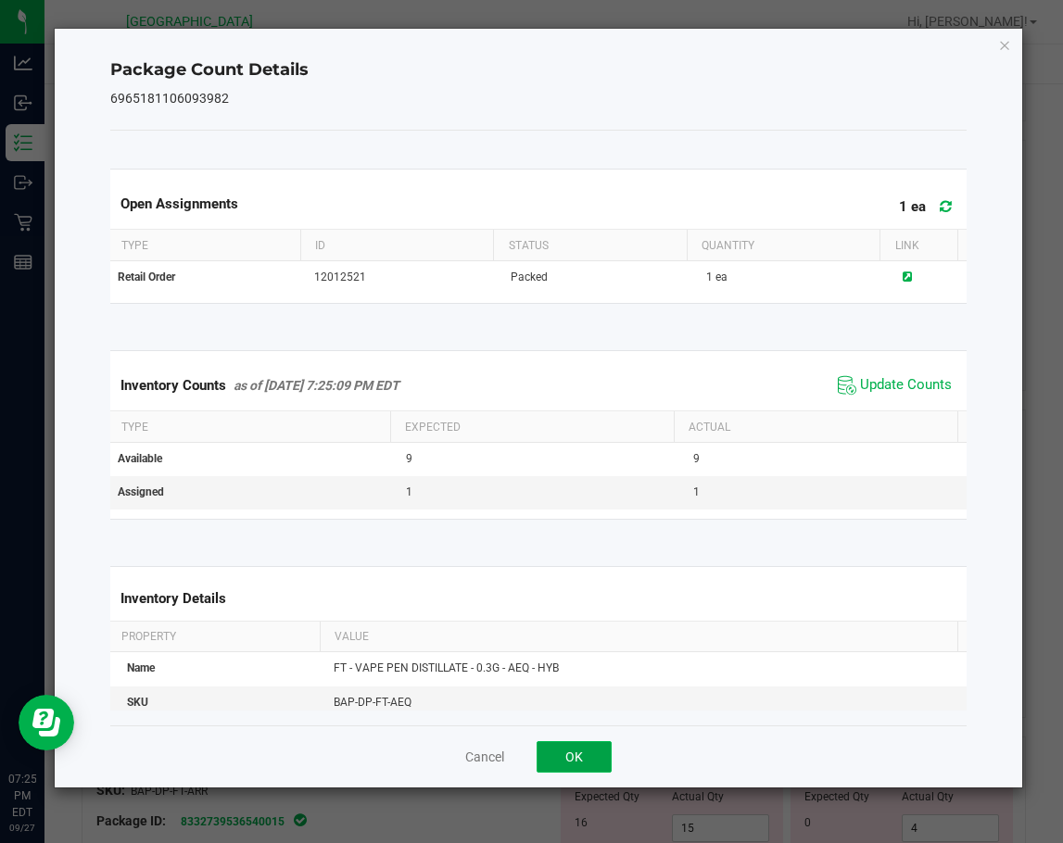
click at [571, 753] on button "OK" at bounding box center [573, 756] width 75 height 31
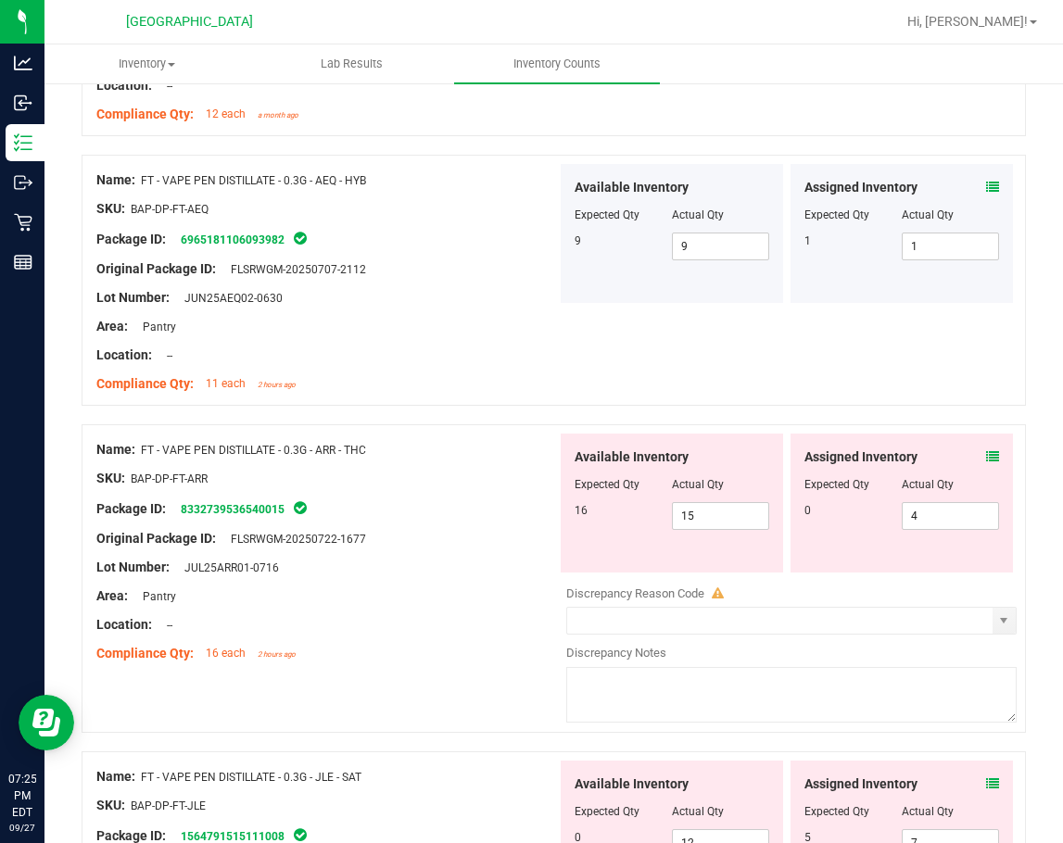
scroll to position [4076, 0]
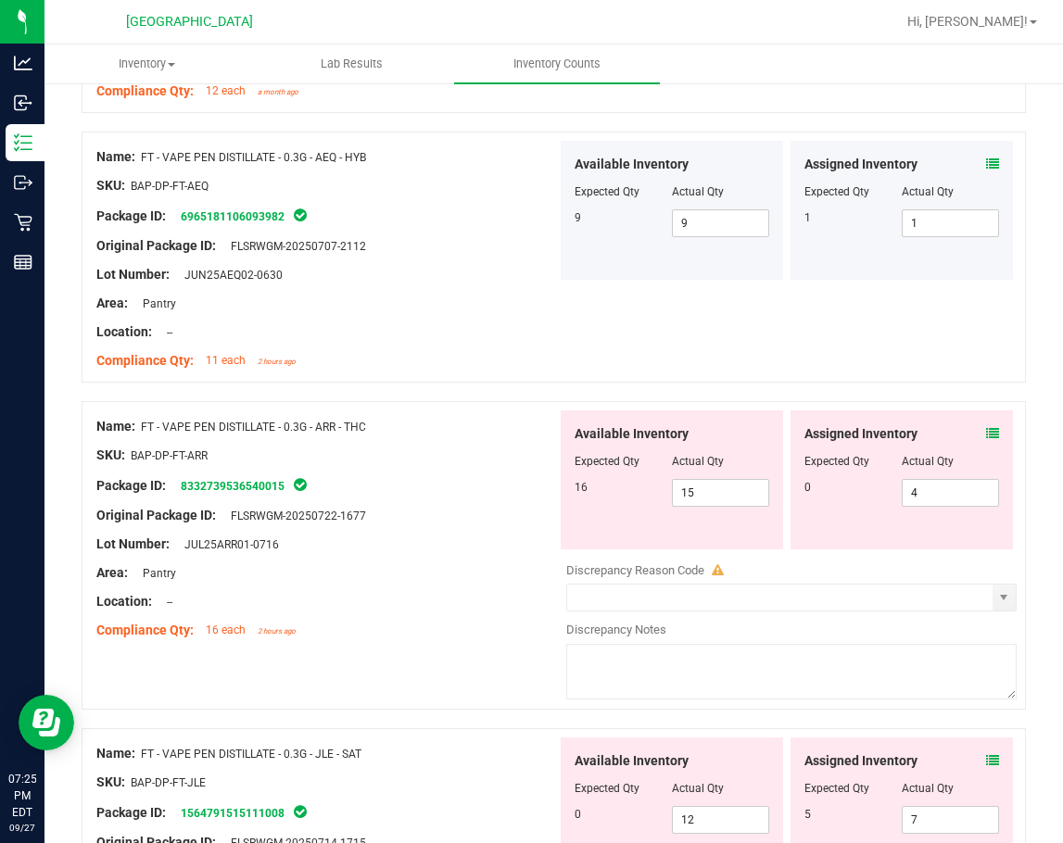
click at [986, 430] on icon at bounding box center [992, 433] width 13 height 13
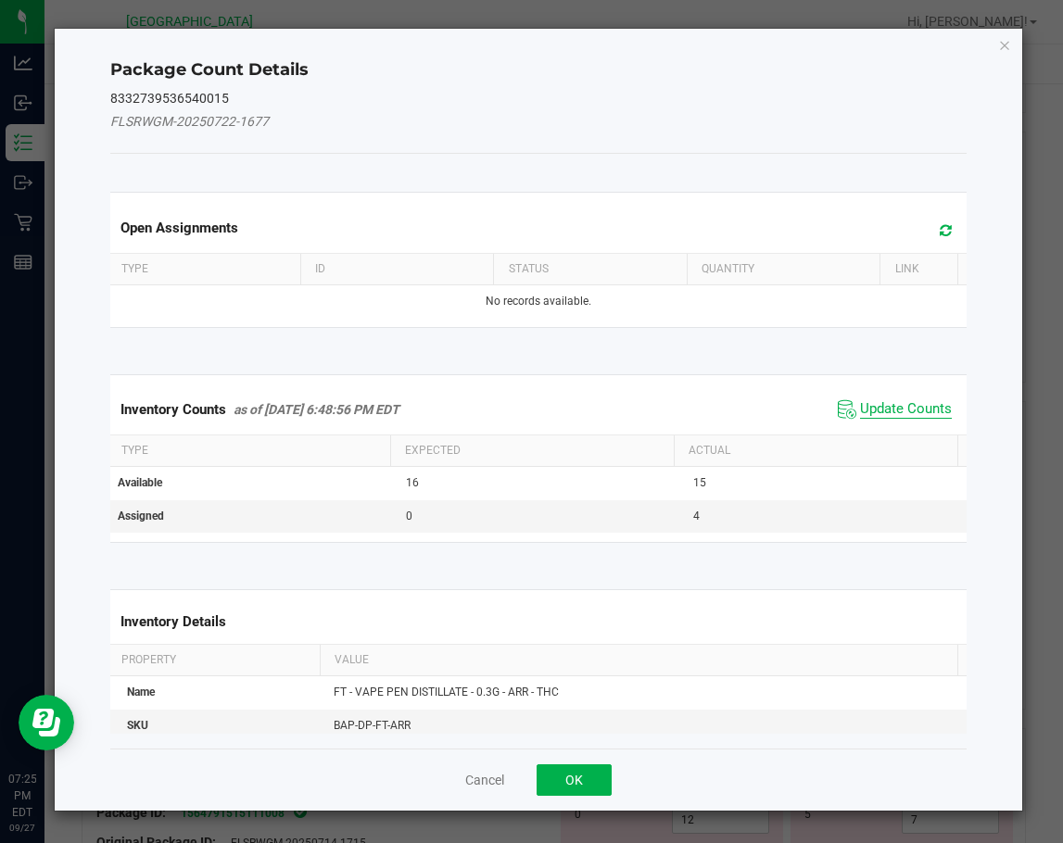
click at [886, 416] on span "Update Counts" at bounding box center [906, 409] width 92 height 19
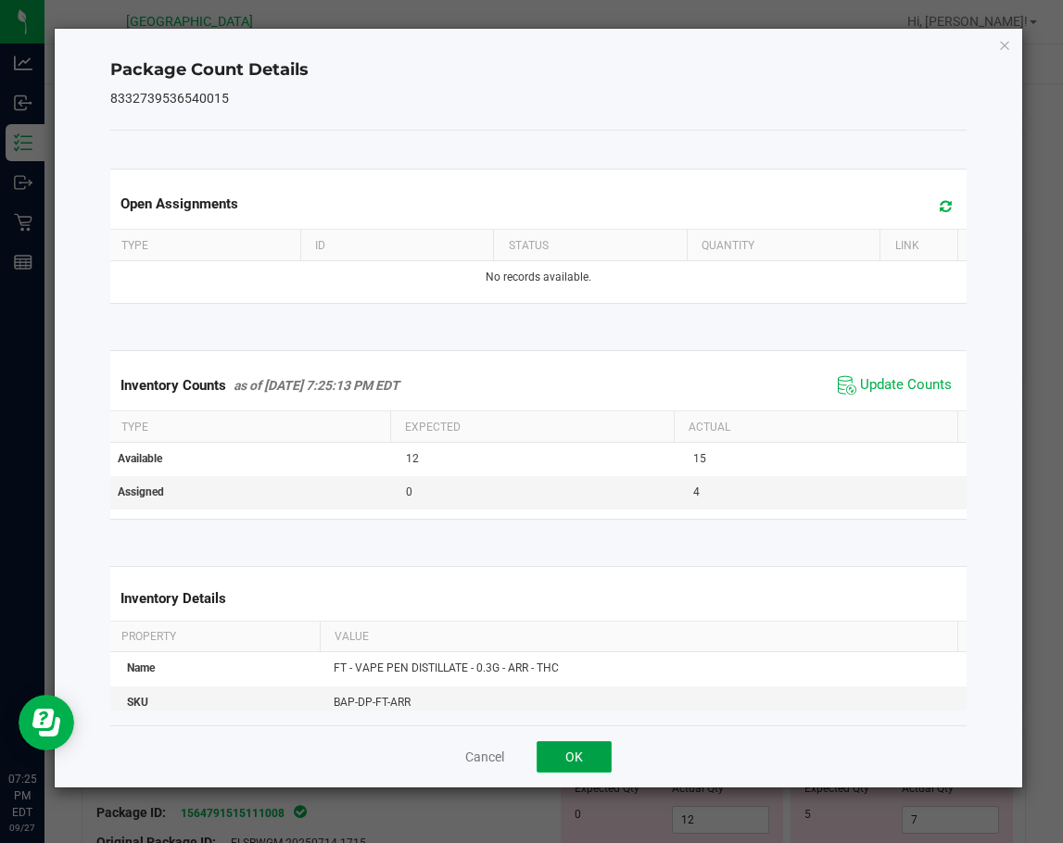
click at [593, 760] on button "OK" at bounding box center [573, 756] width 75 height 31
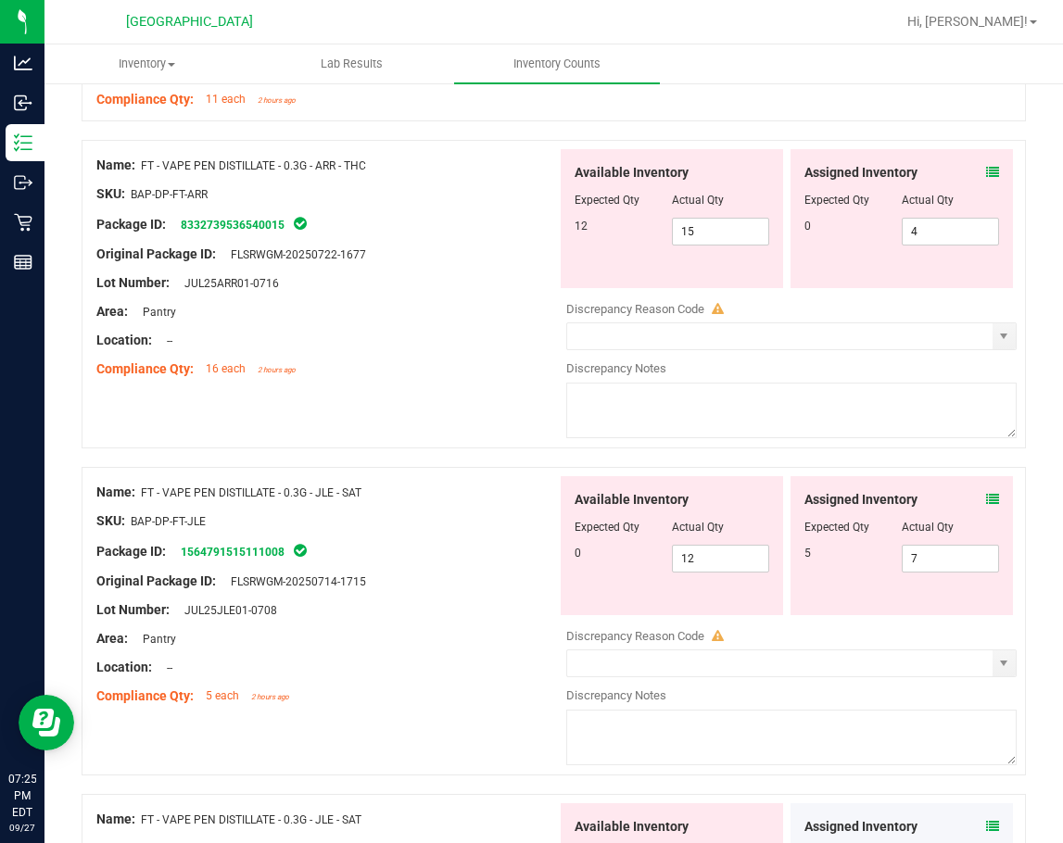
scroll to position [4354, 0]
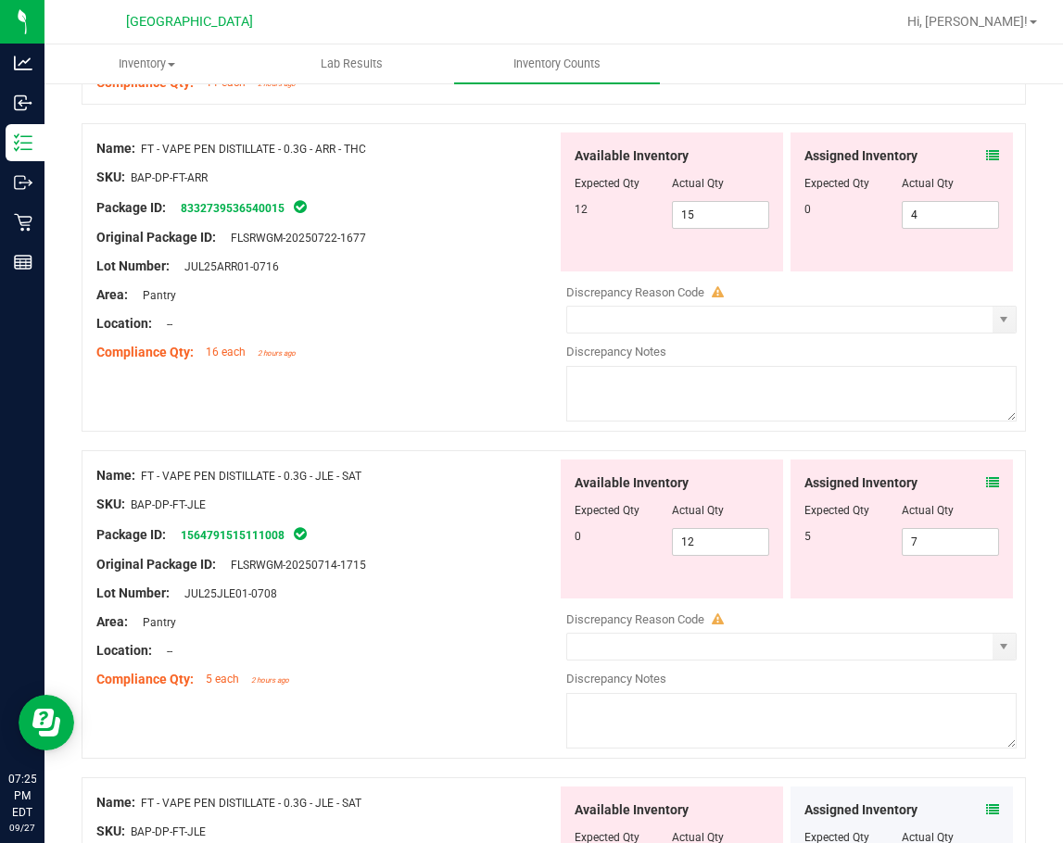
click at [986, 480] on icon at bounding box center [992, 482] width 13 height 13
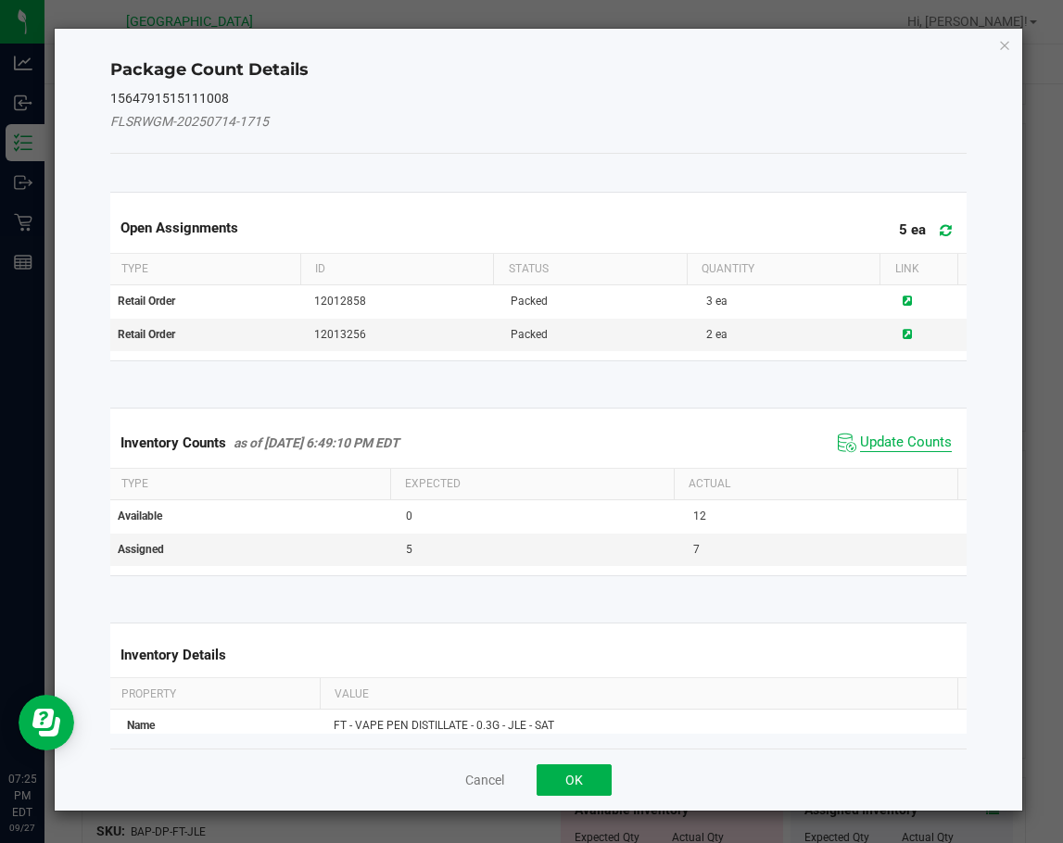
click at [906, 435] on span "Update Counts" at bounding box center [906, 443] width 92 height 19
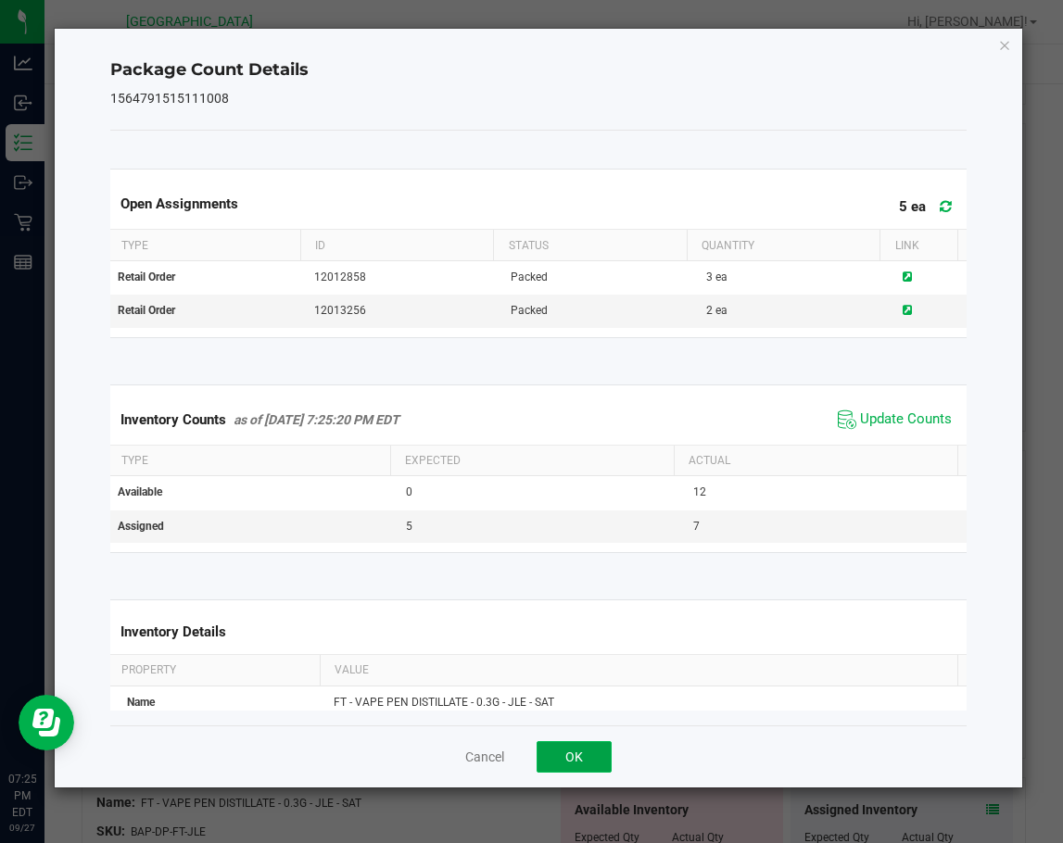
click at [585, 760] on button "OK" at bounding box center [573, 756] width 75 height 31
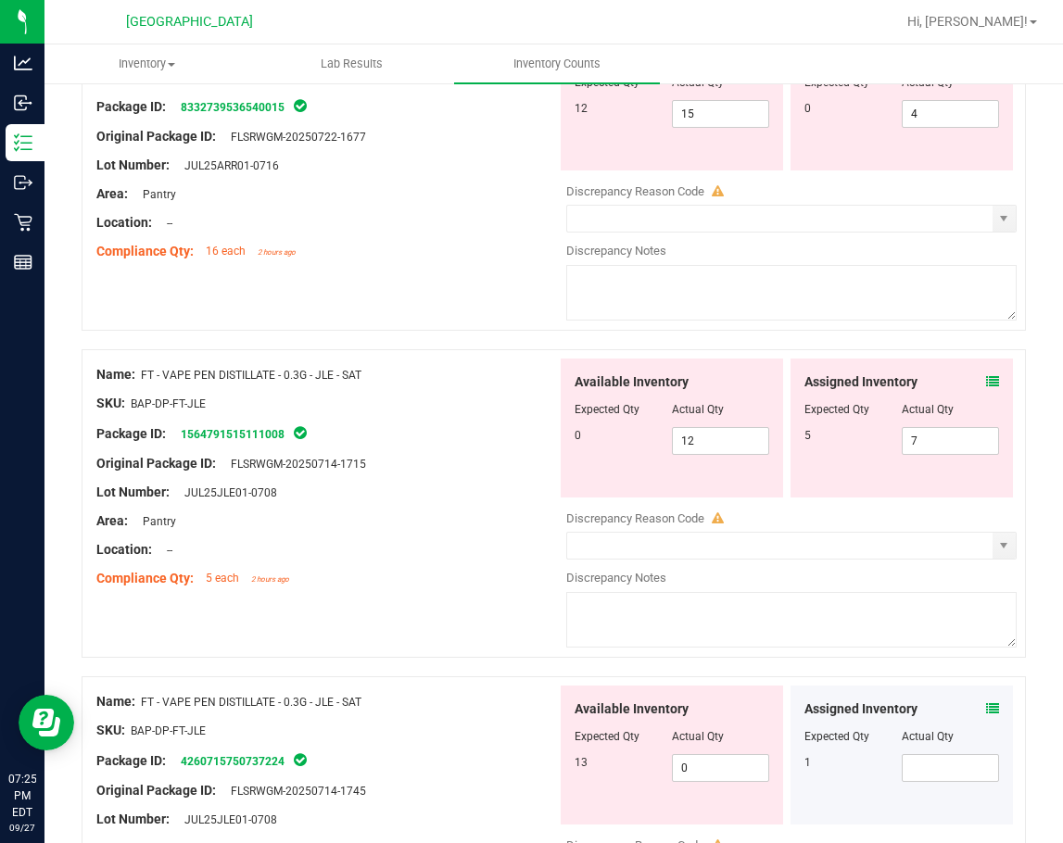
scroll to position [4632, 0]
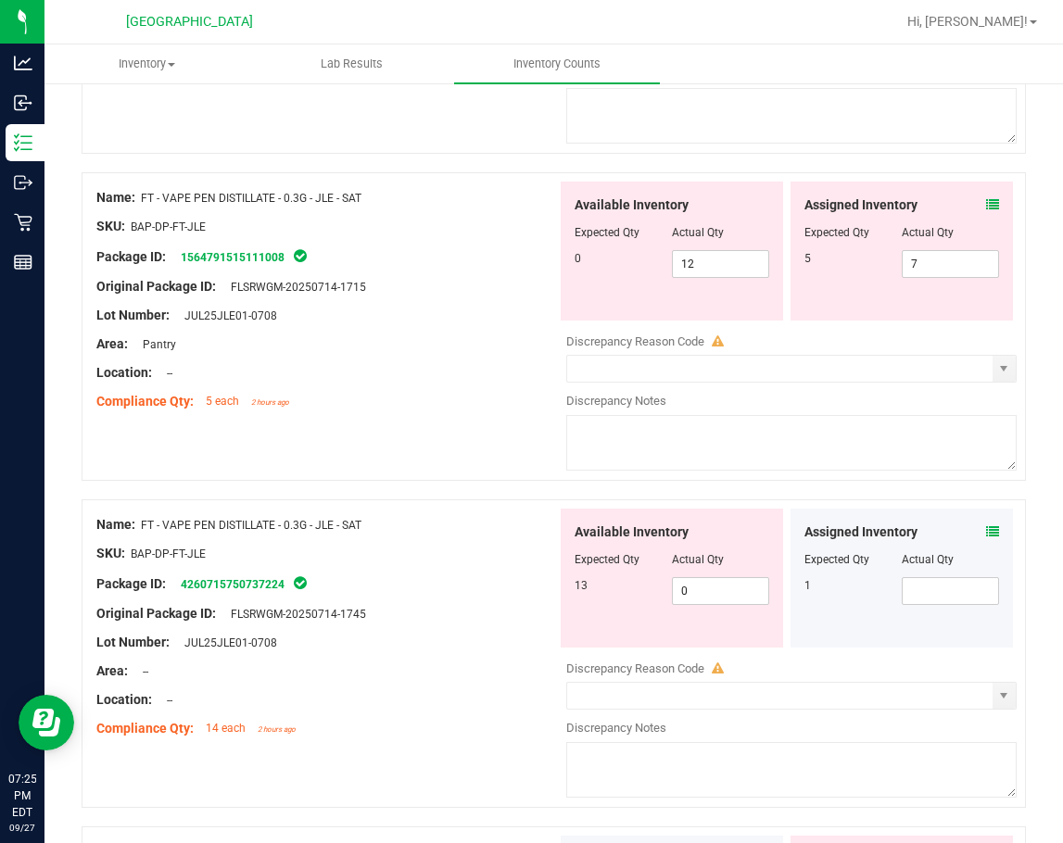
click at [986, 532] on icon at bounding box center [992, 531] width 13 height 13
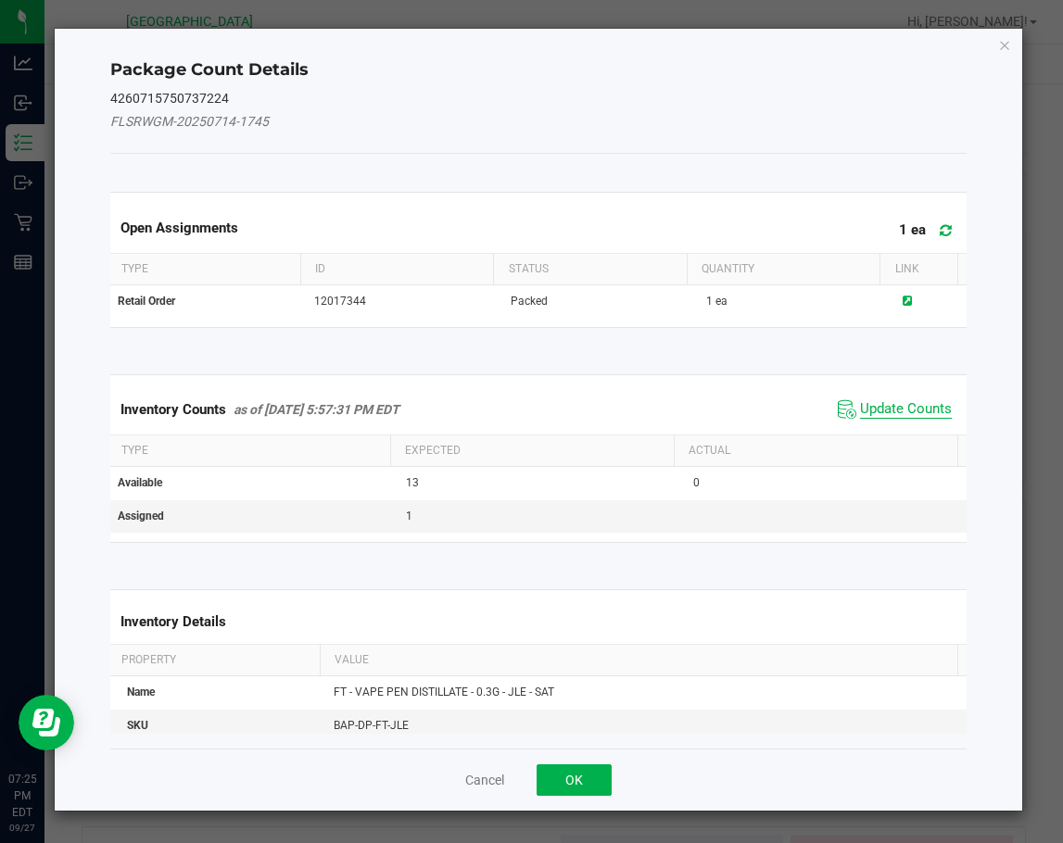
click at [860, 411] on span "Update Counts" at bounding box center [906, 409] width 92 height 19
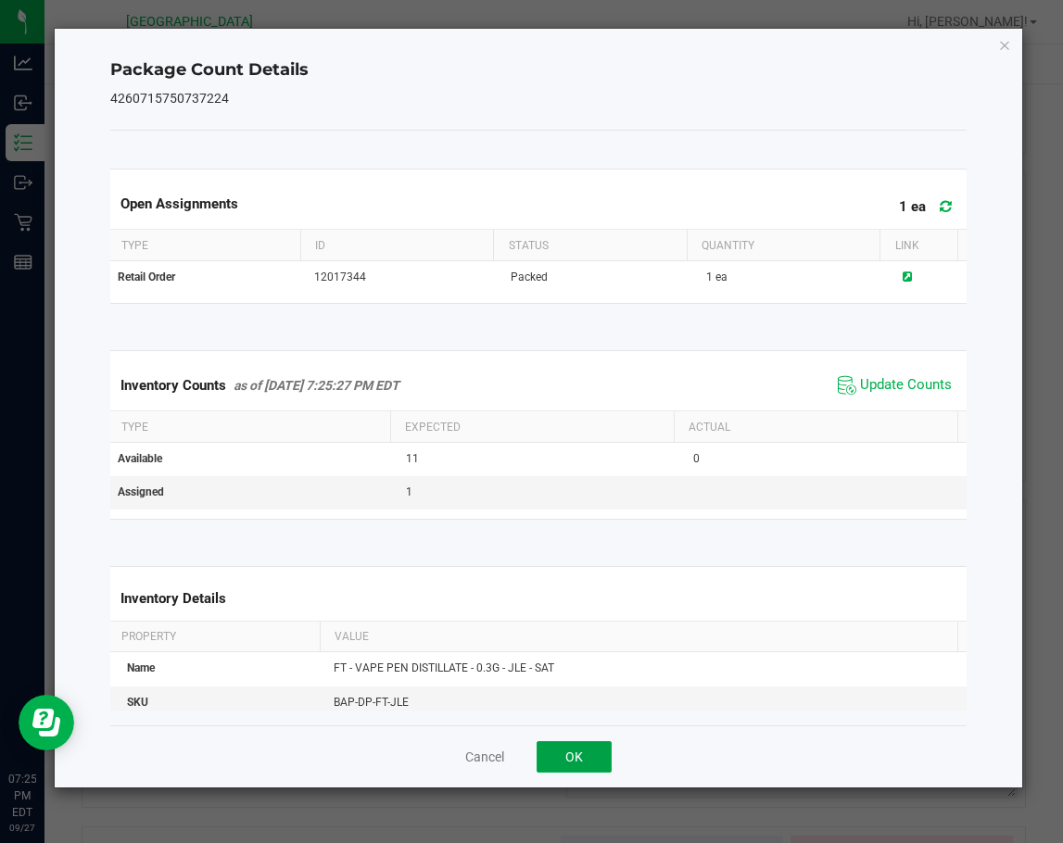
click at [598, 755] on button "OK" at bounding box center [573, 756] width 75 height 31
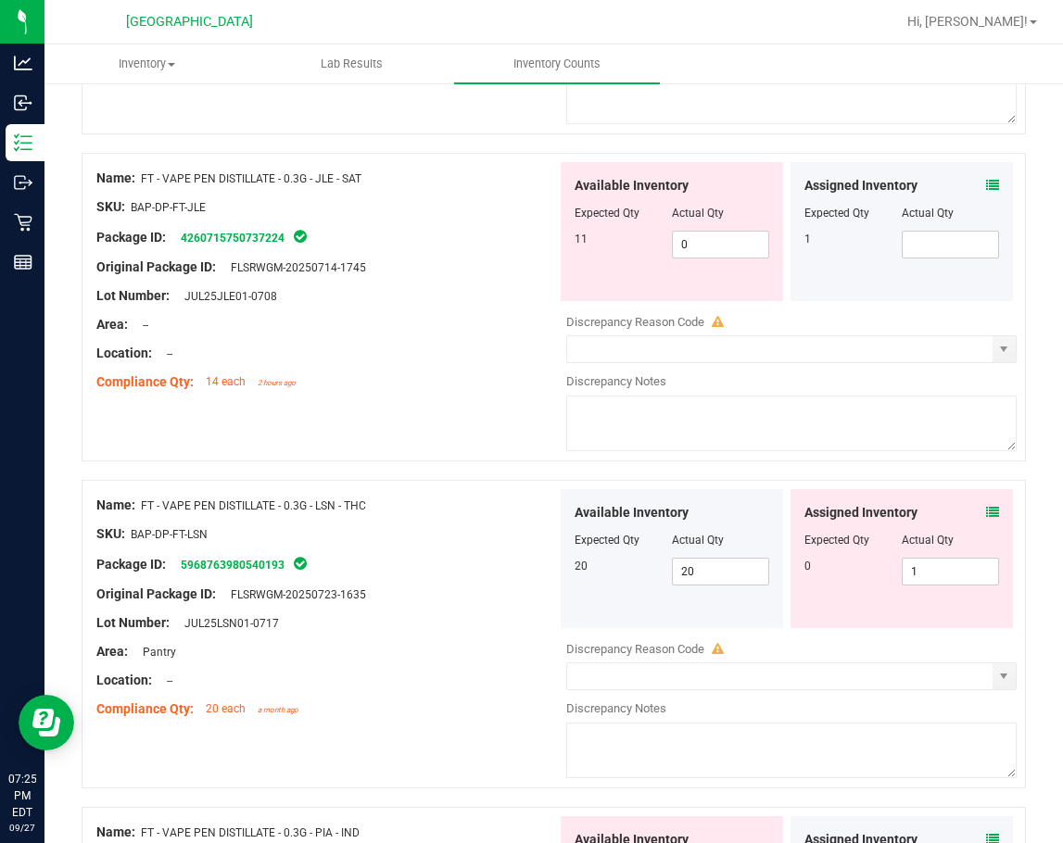
scroll to position [5002, 0]
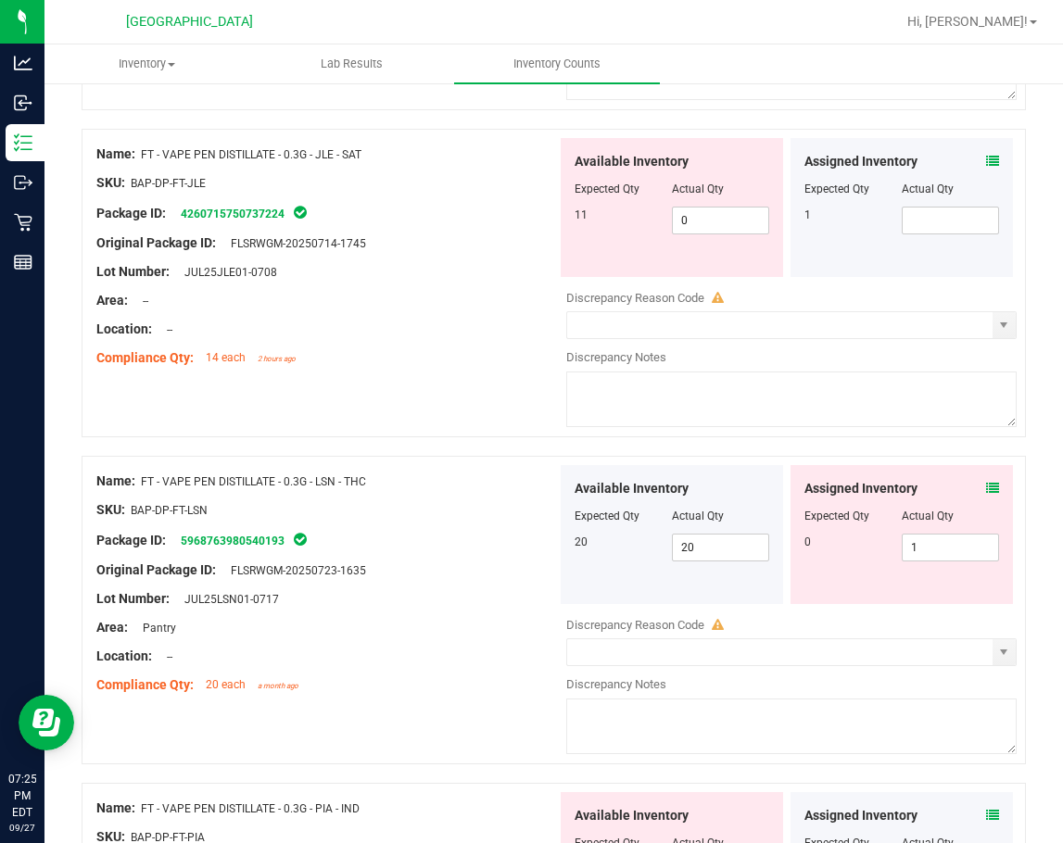
click at [986, 486] on icon at bounding box center [992, 488] width 13 height 13
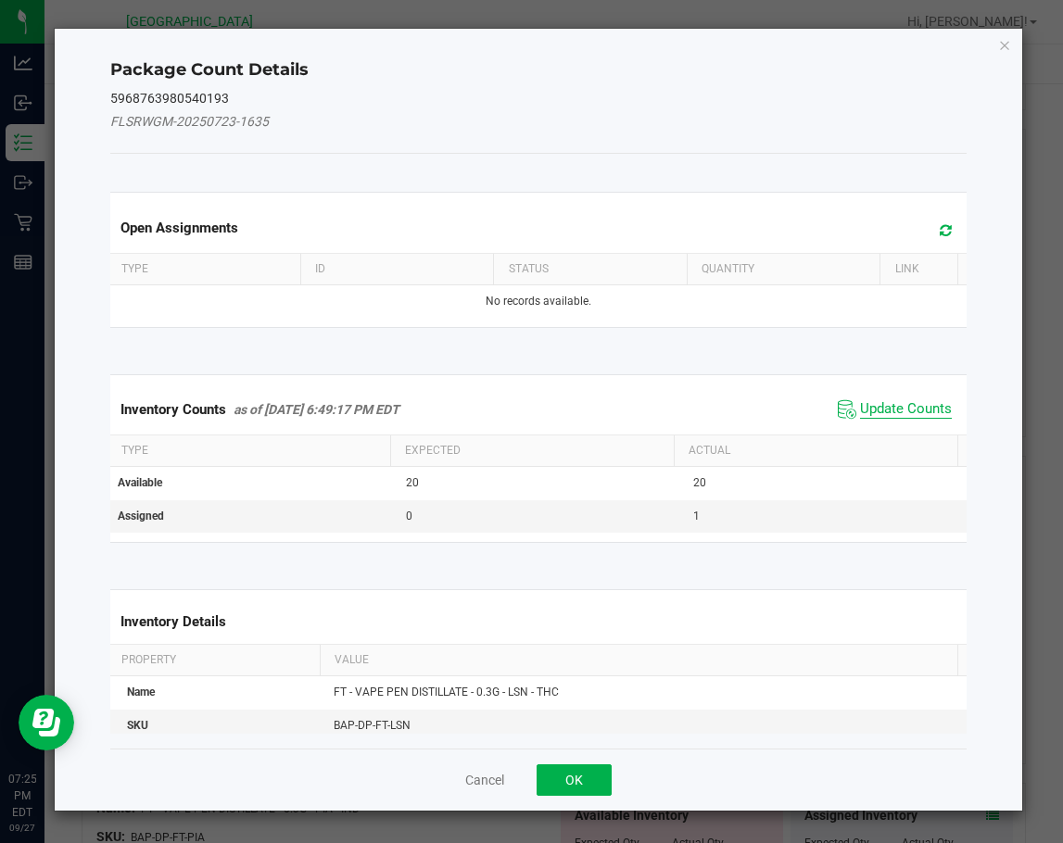
click at [869, 407] on span "Update Counts" at bounding box center [906, 409] width 92 height 19
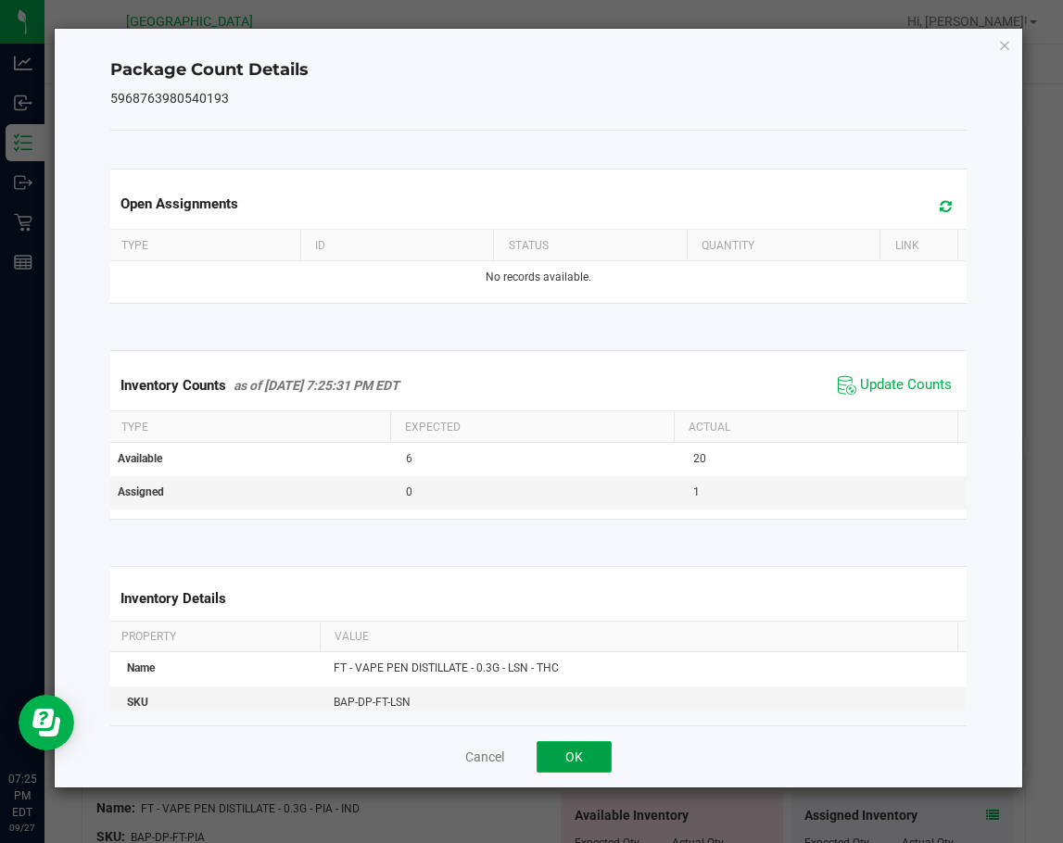
click at [594, 750] on button "OK" at bounding box center [573, 756] width 75 height 31
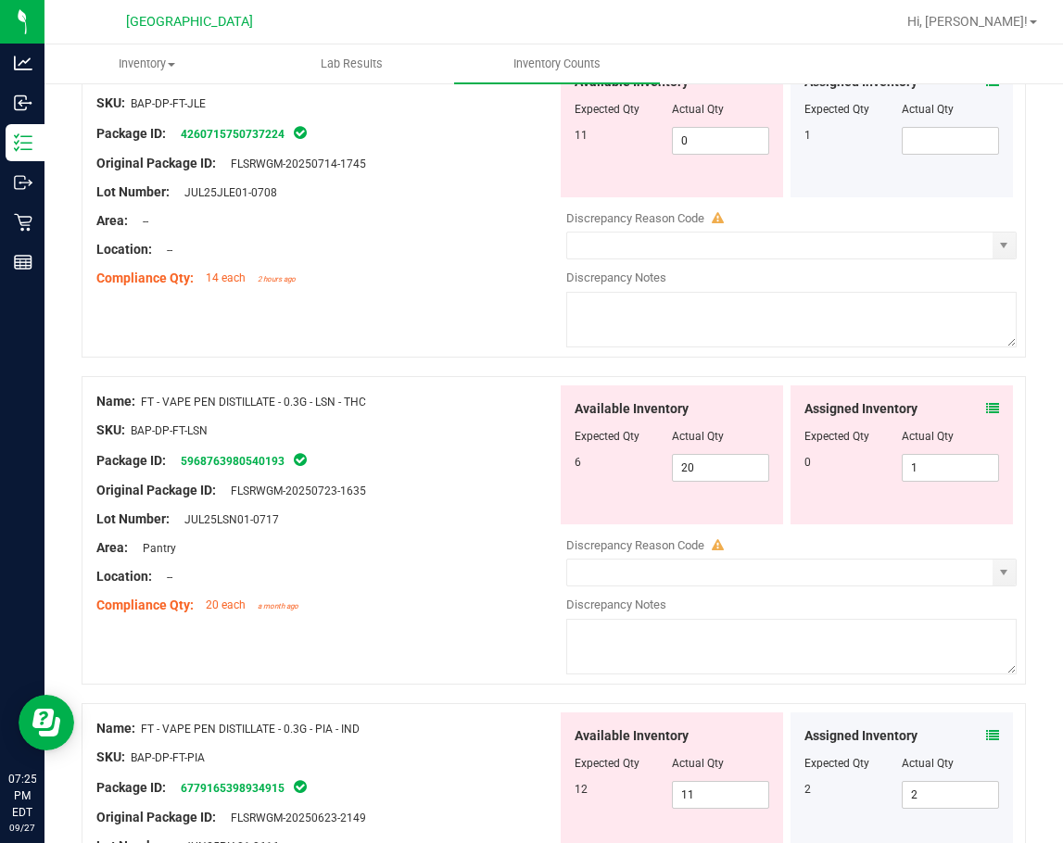
scroll to position [5188, 0]
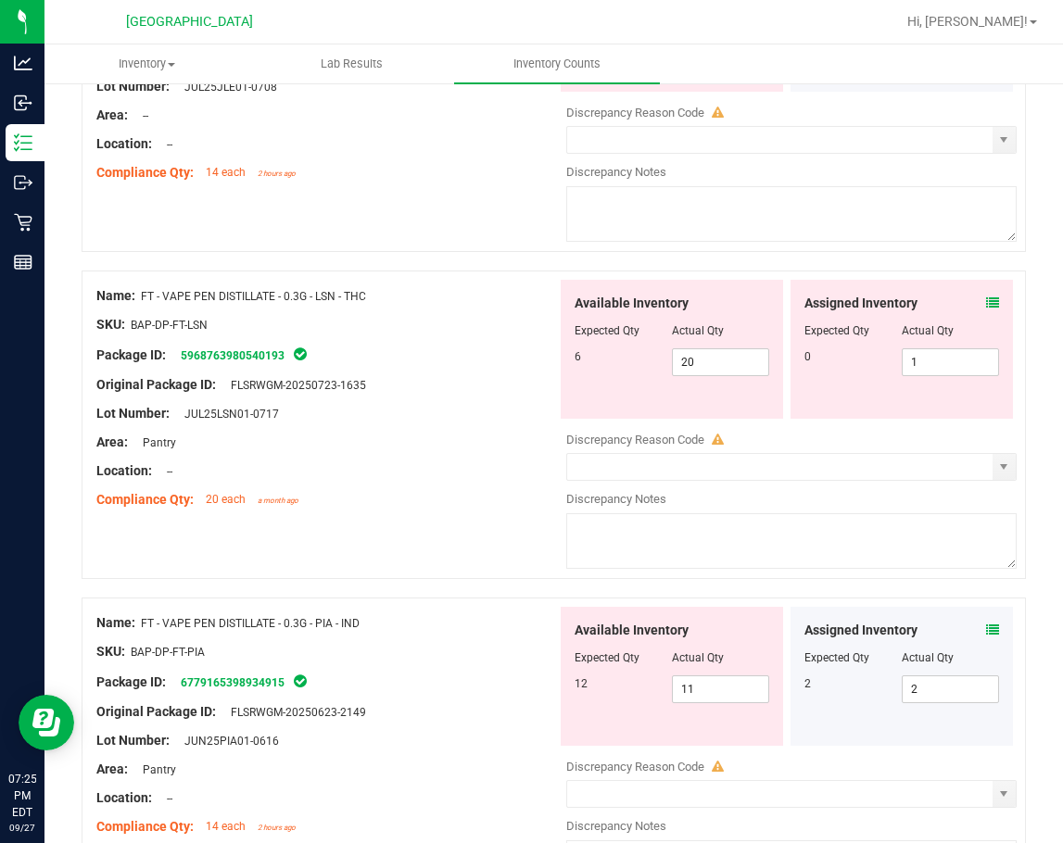
click at [970, 629] on div "Assigned Inventory" at bounding box center [901, 630] width 195 height 19
click at [986, 633] on icon at bounding box center [992, 629] width 13 height 13
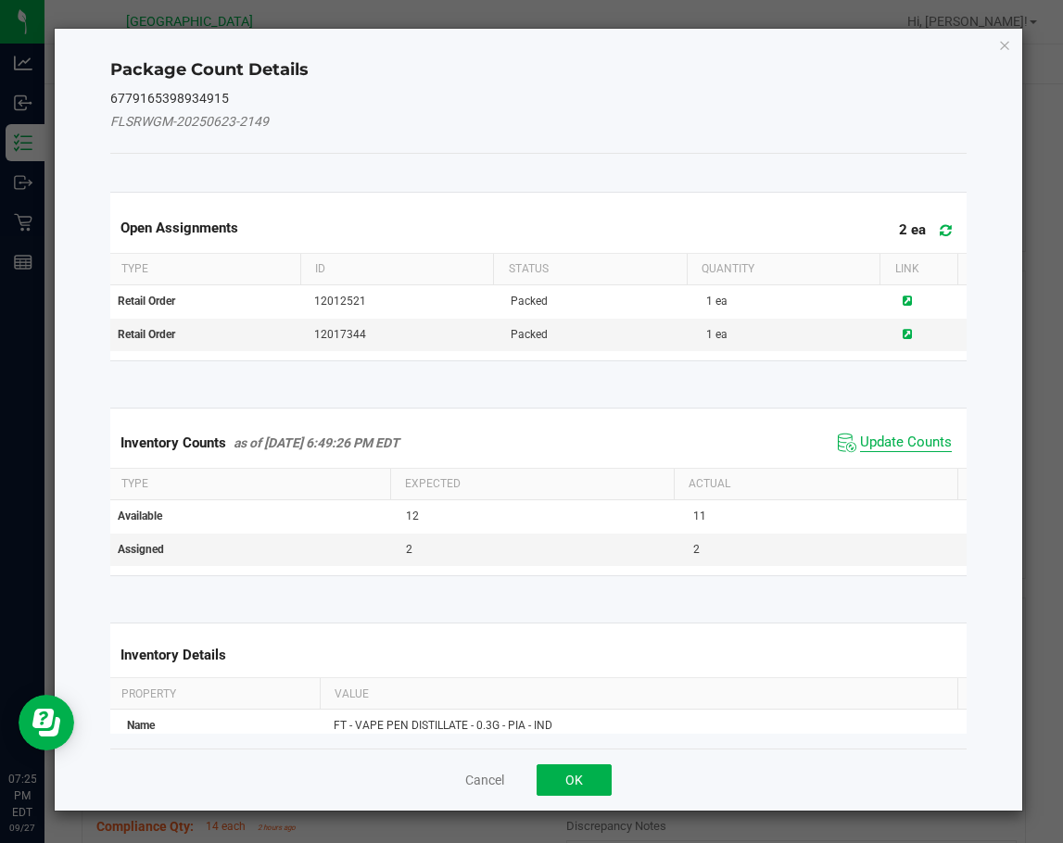
click at [880, 442] on span "Update Counts" at bounding box center [906, 443] width 92 height 19
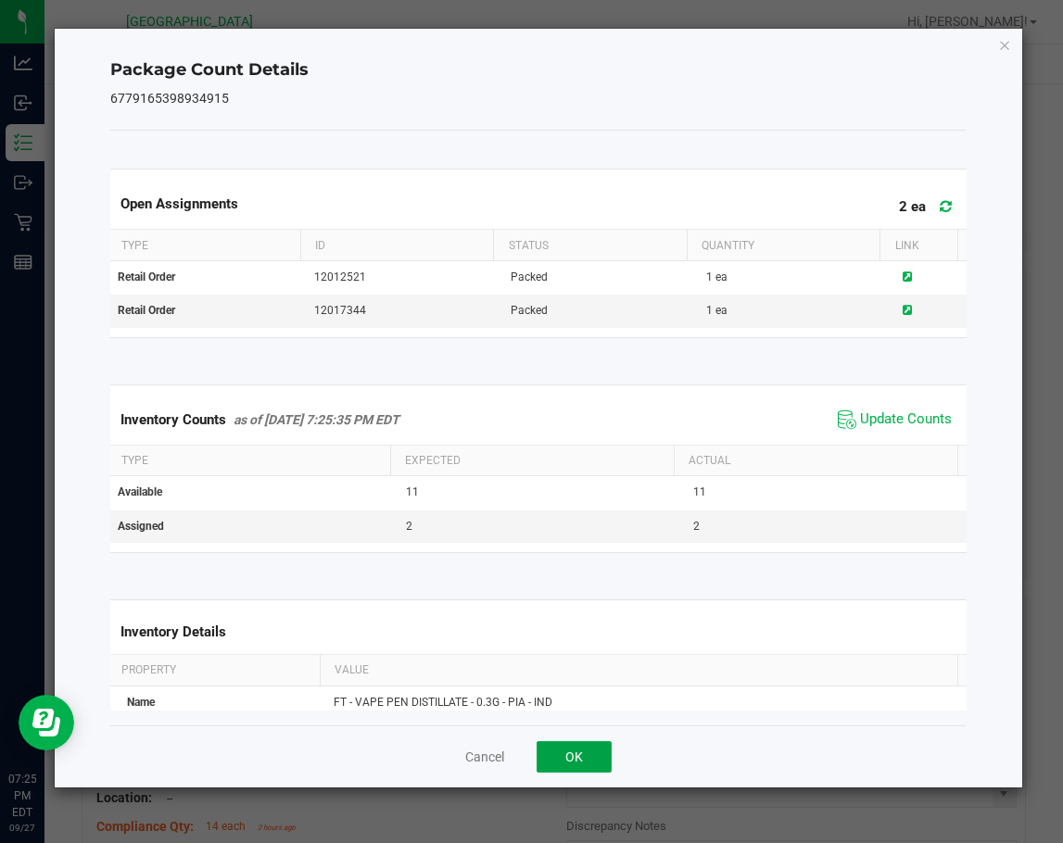
click at [605, 752] on button "OK" at bounding box center [573, 756] width 75 height 31
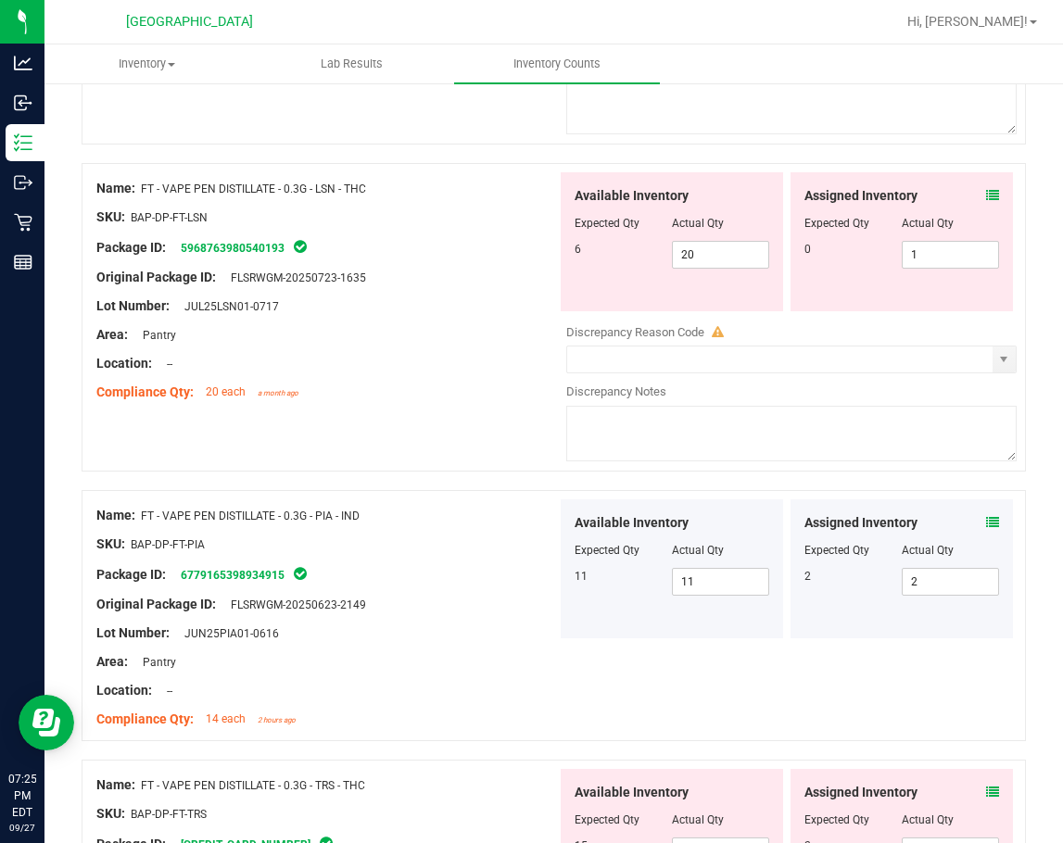
scroll to position [5466, 0]
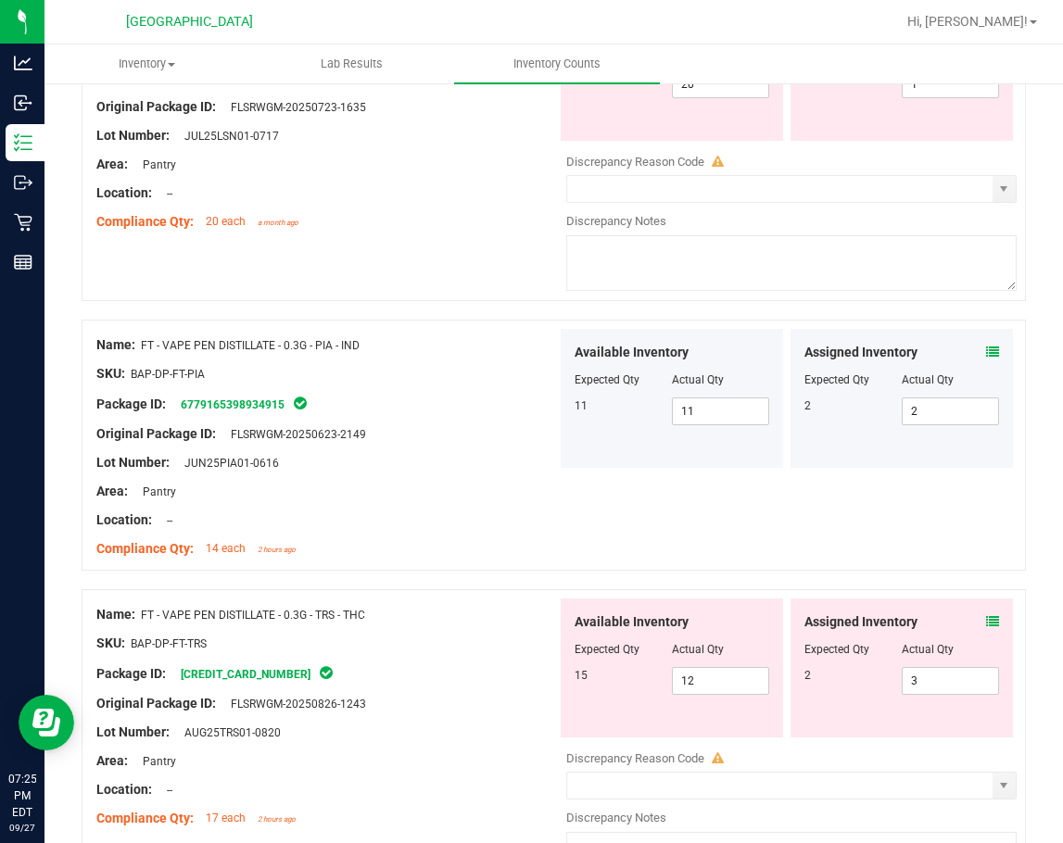
click at [986, 623] on icon at bounding box center [992, 621] width 13 height 13
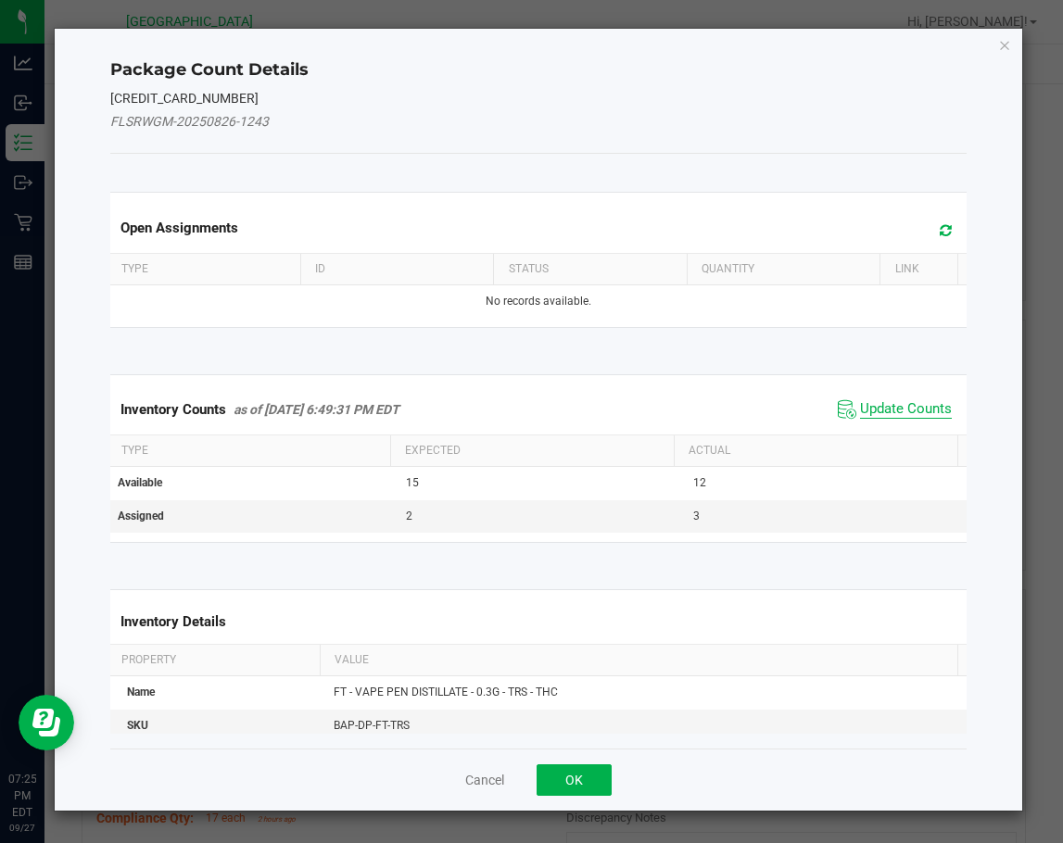
click at [881, 408] on span "Update Counts" at bounding box center [906, 409] width 92 height 19
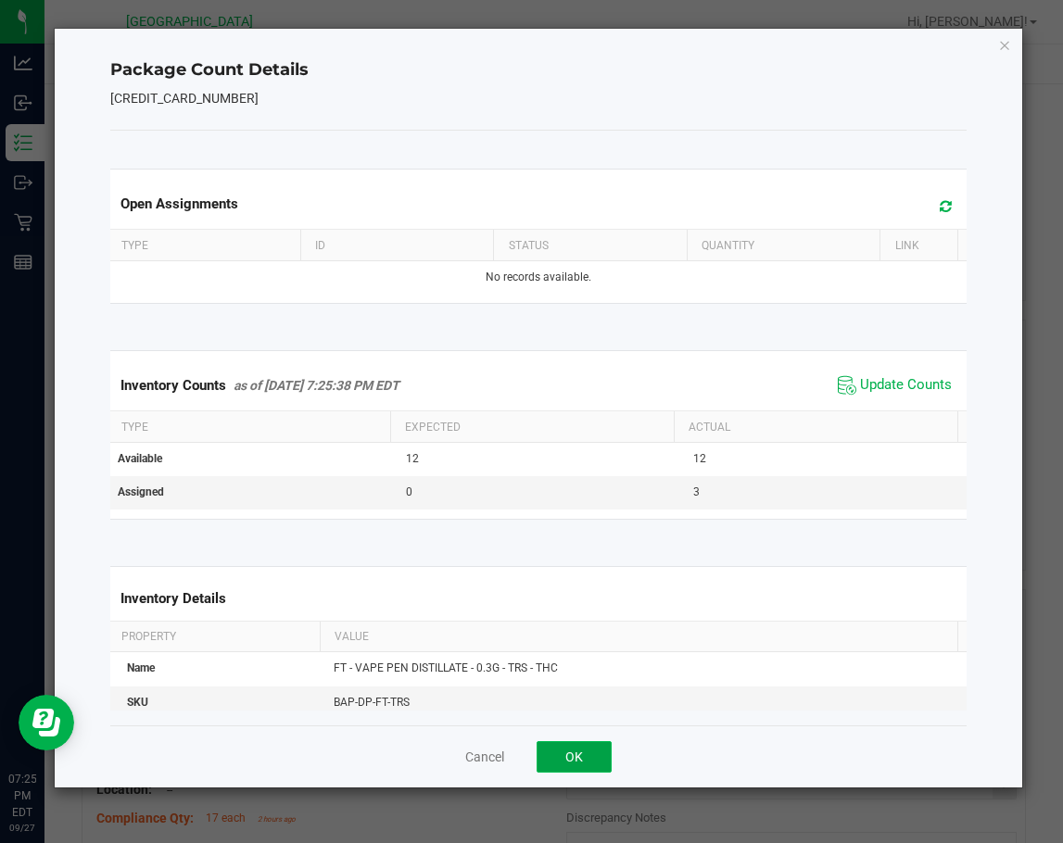
click at [594, 756] on button "OK" at bounding box center [573, 756] width 75 height 31
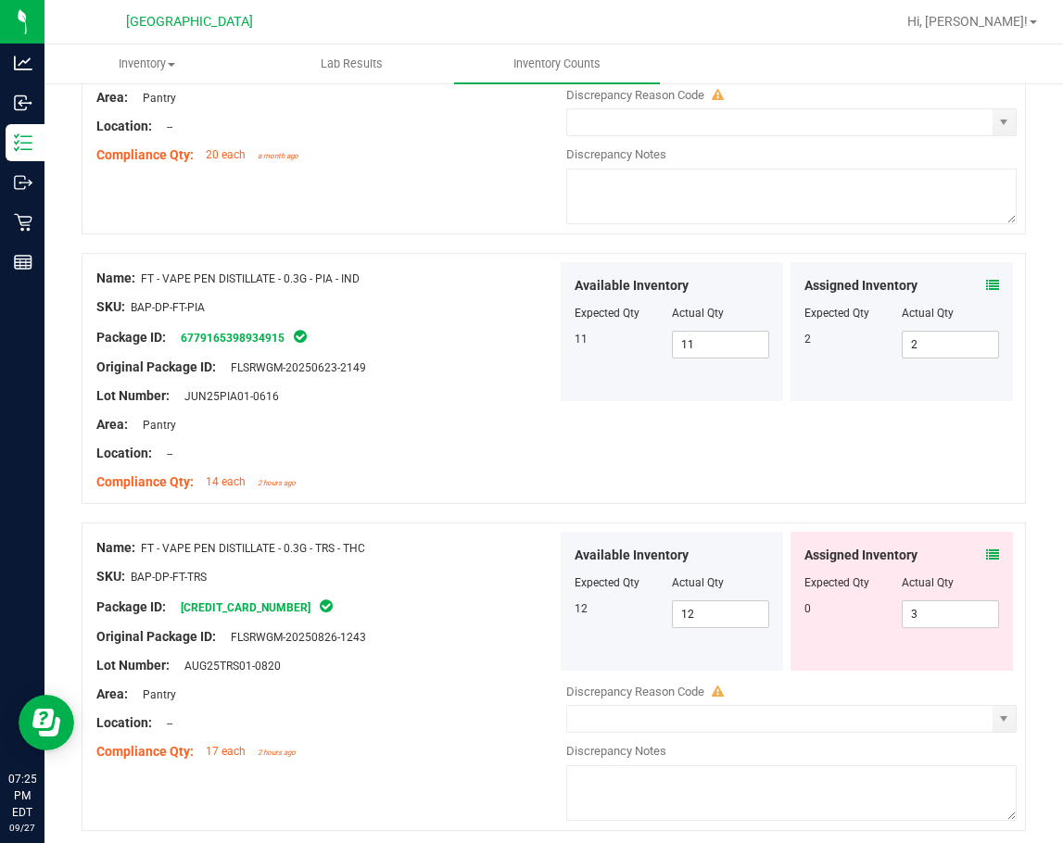
scroll to position [5602, 0]
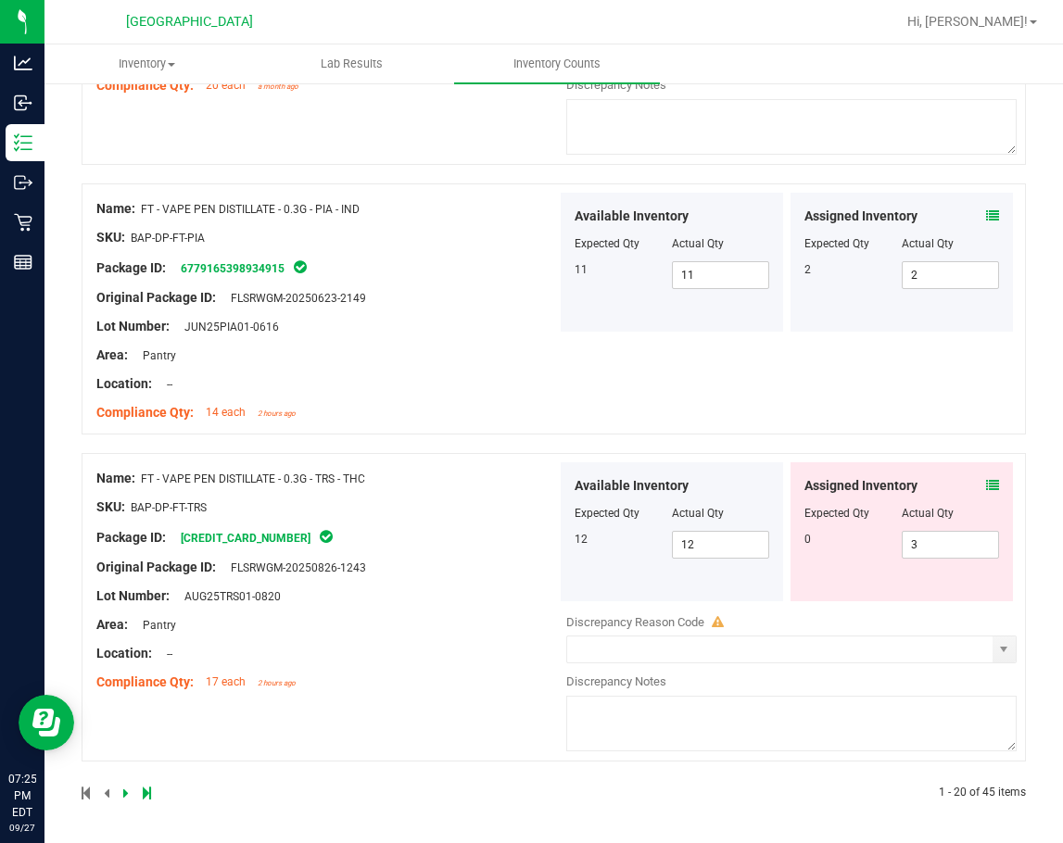
click at [439, 558] on div "Original Package ID: FLSRWGM-20250826-1243" at bounding box center [326, 567] width 460 height 19
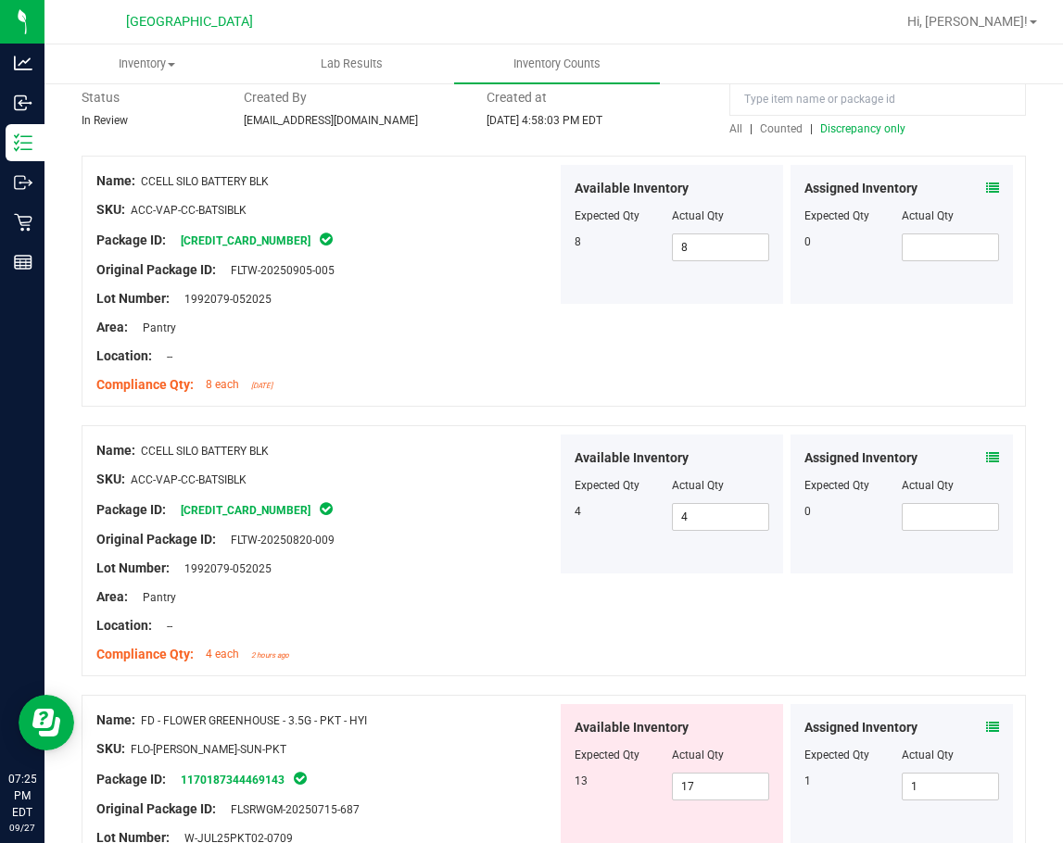
scroll to position [0, 0]
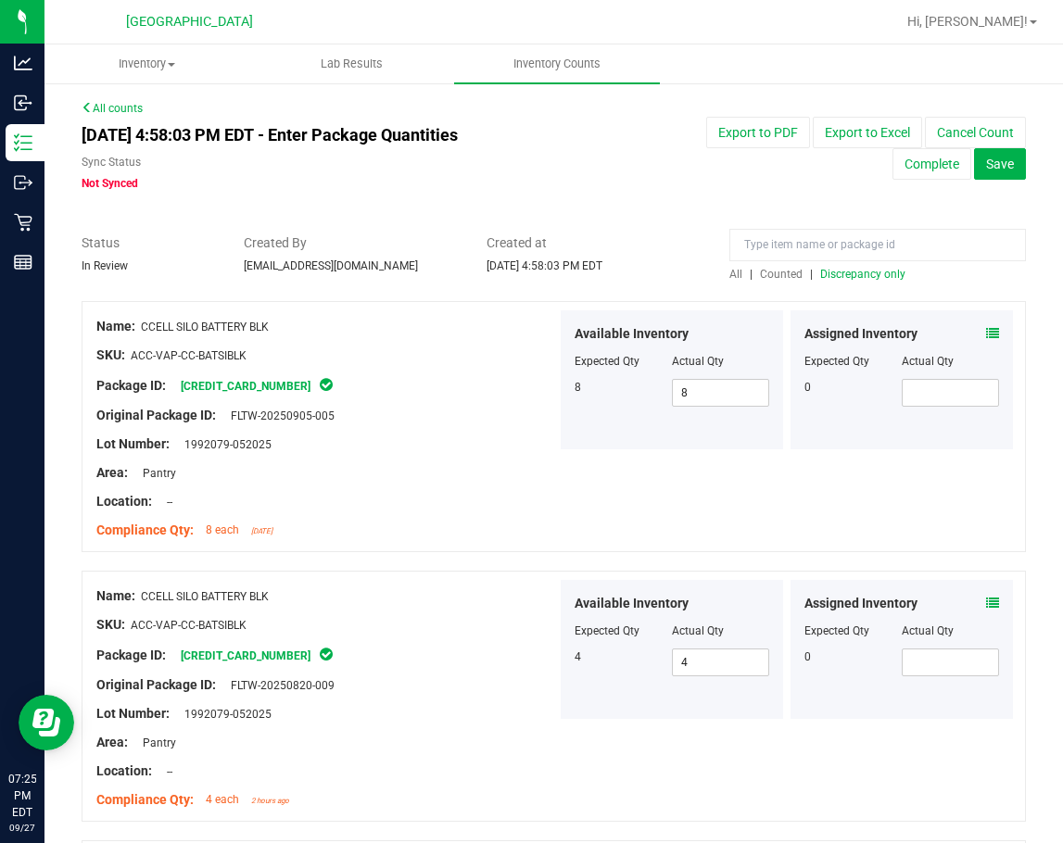
drag, startPoint x: 472, startPoint y: 614, endPoint x: 478, endPoint y: 351, distance: 263.2
click at [731, 271] on span "All" at bounding box center [735, 274] width 13 height 13
click at [831, 272] on span "Discrepancy only" at bounding box center [862, 274] width 85 height 13
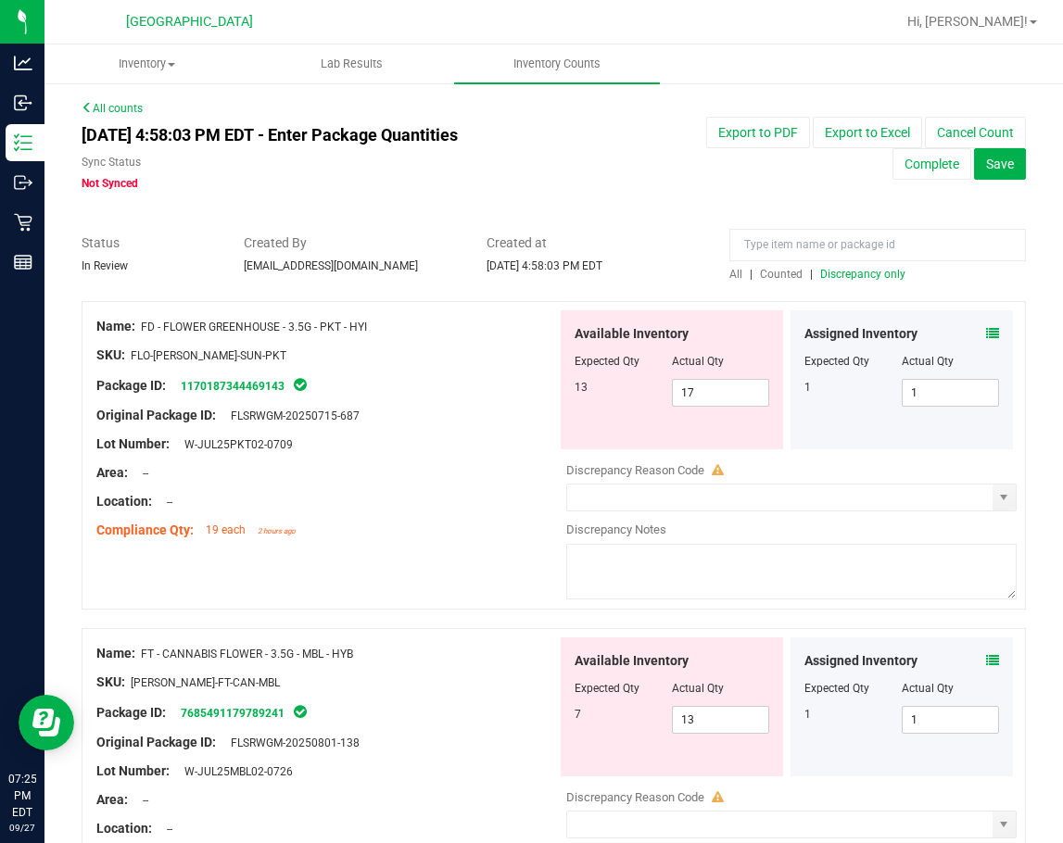
click at [986, 333] on icon at bounding box center [992, 333] width 13 height 13
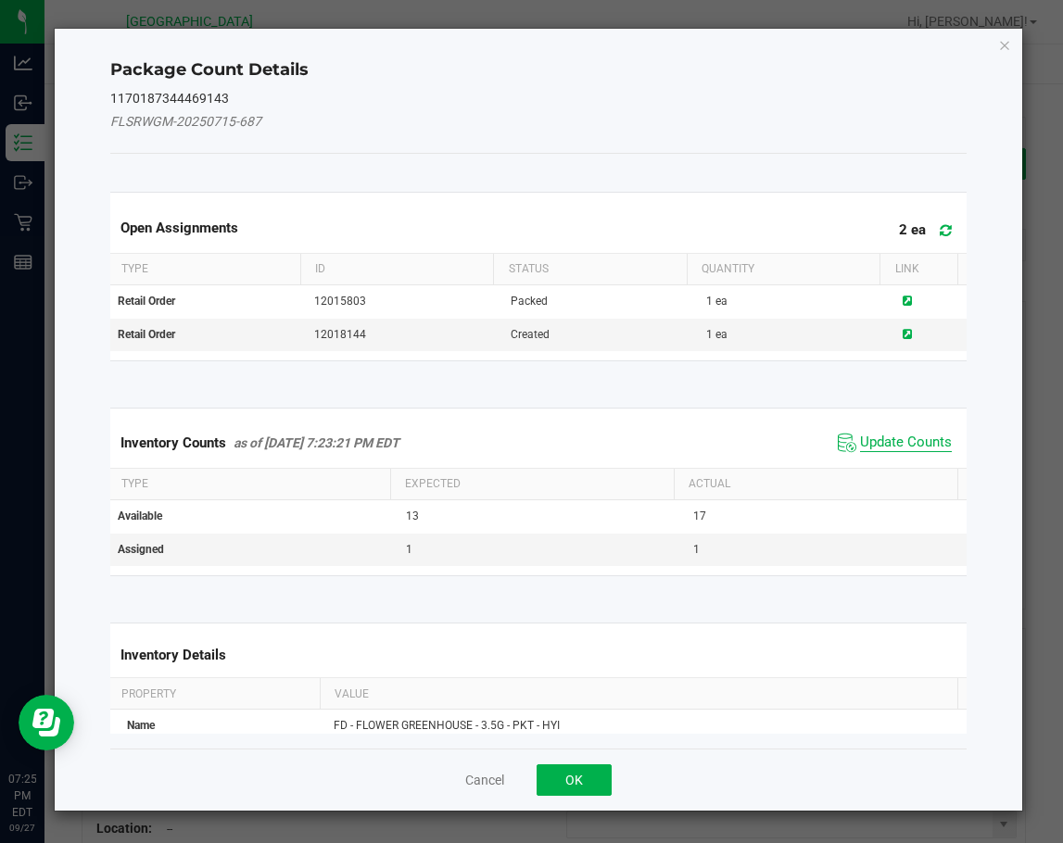
click at [895, 448] on span "Update Counts" at bounding box center [906, 443] width 92 height 19
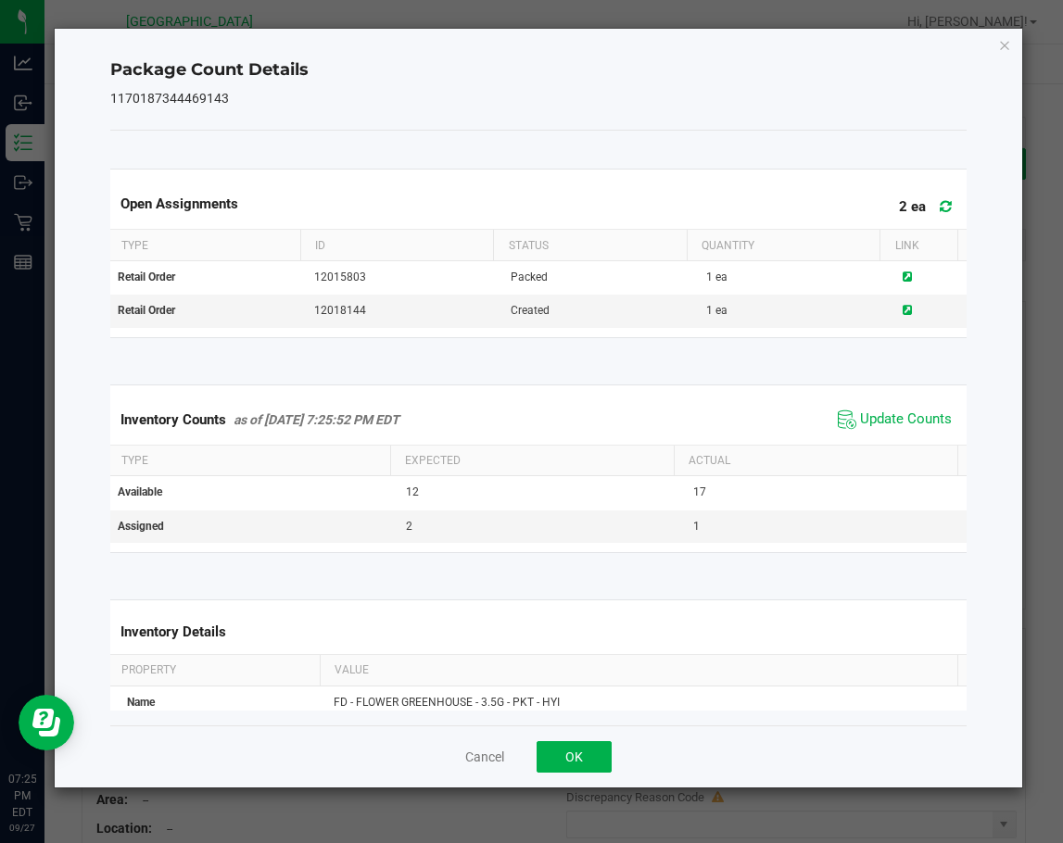
click at [585, 736] on div "Cancel OK" at bounding box center [538, 756] width 856 height 62
click at [596, 746] on button "OK" at bounding box center [573, 756] width 75 height 31
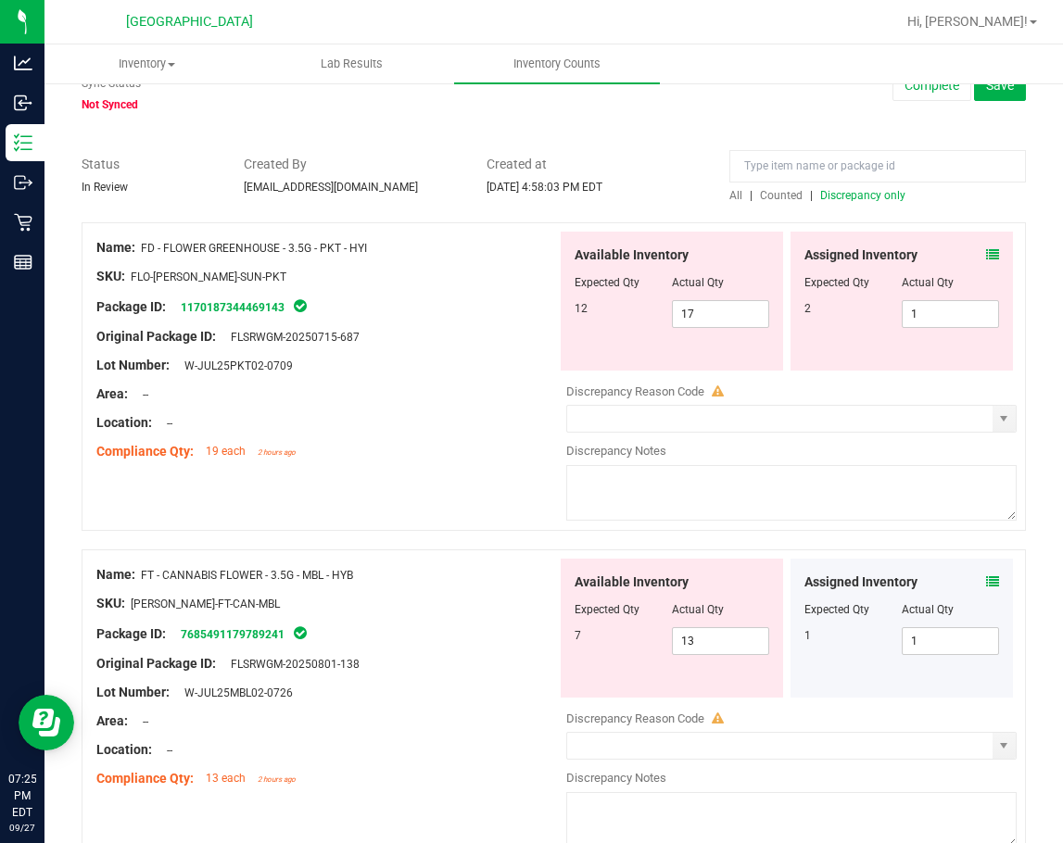
scroll to position [185, 0]
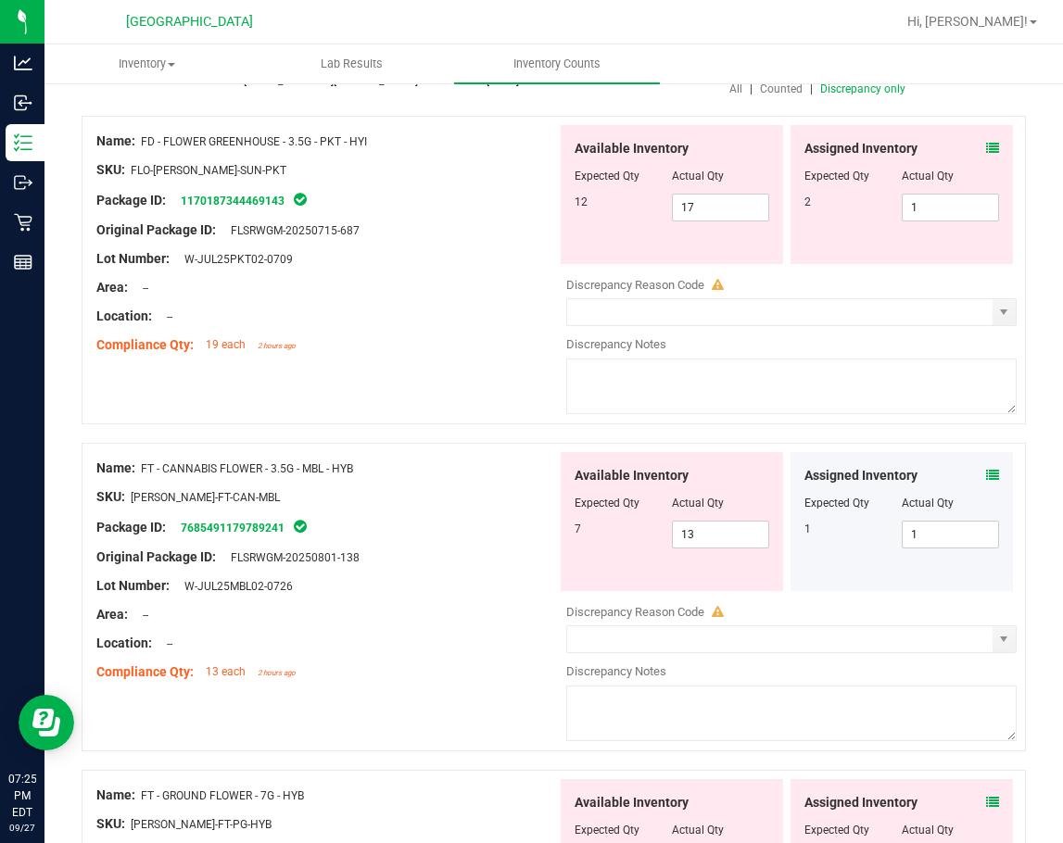
click at [986, 476] on icon at bounding box center [992, 475] width 13 height 13
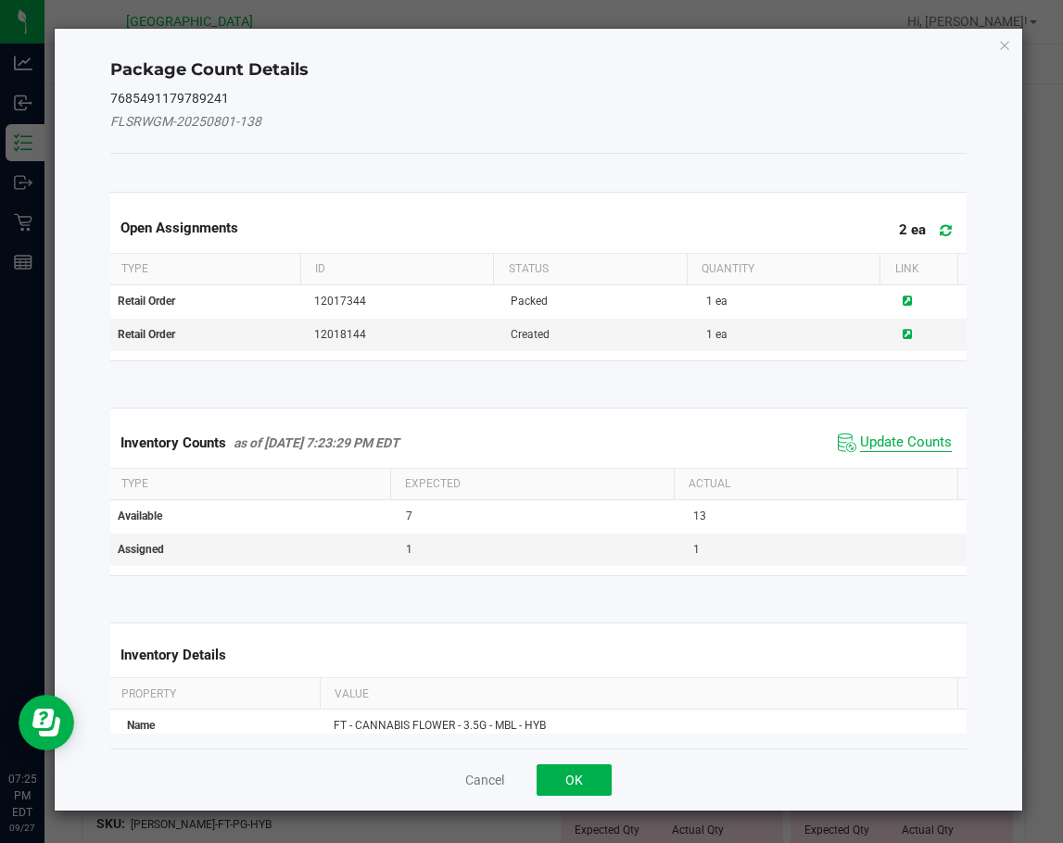
click at [912, 438] on span "Update Counts" at bounding box center [906, 443] width 92 height 19
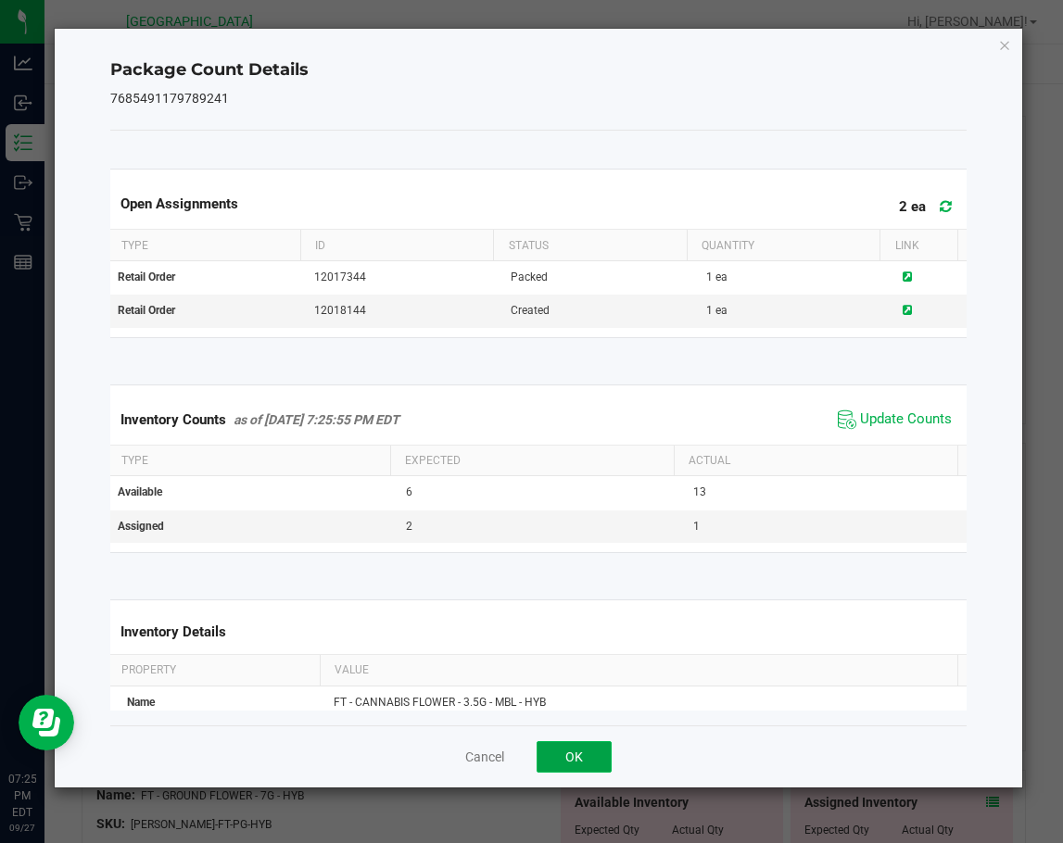
click at [607, 749] on button "OK" at bounding box center [573, 756] width 75 height 31
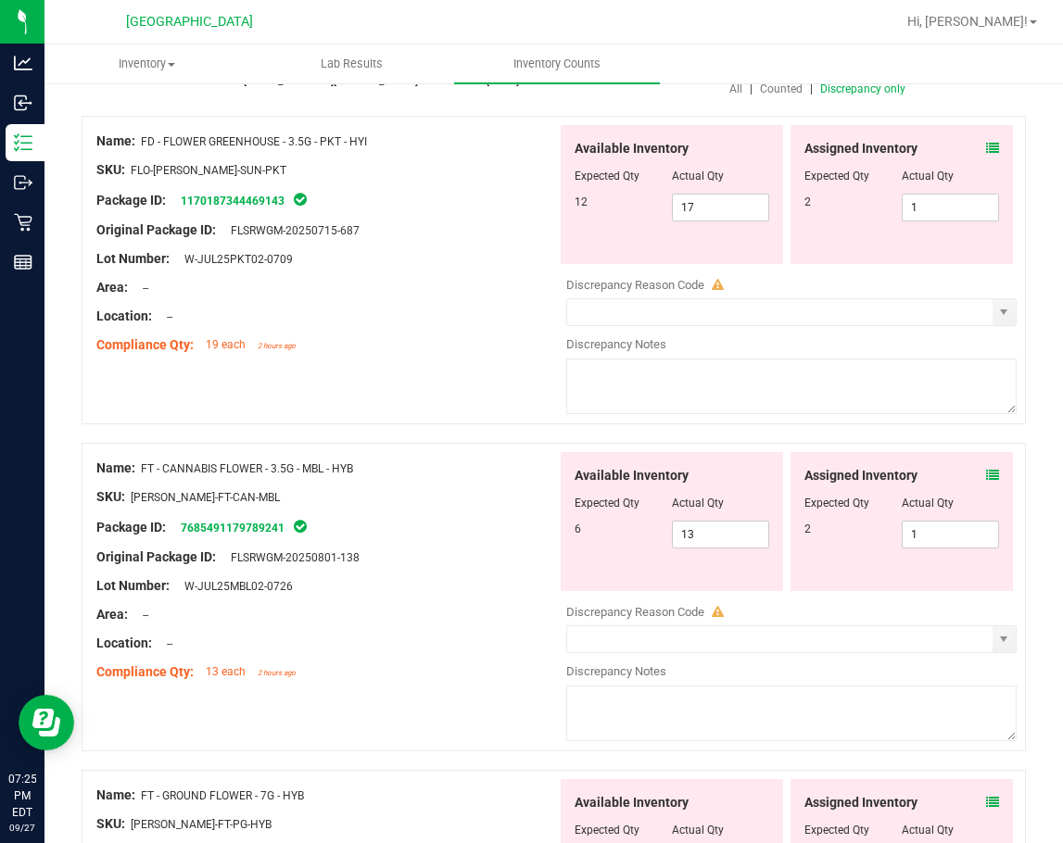
scroll to position [556, 0]
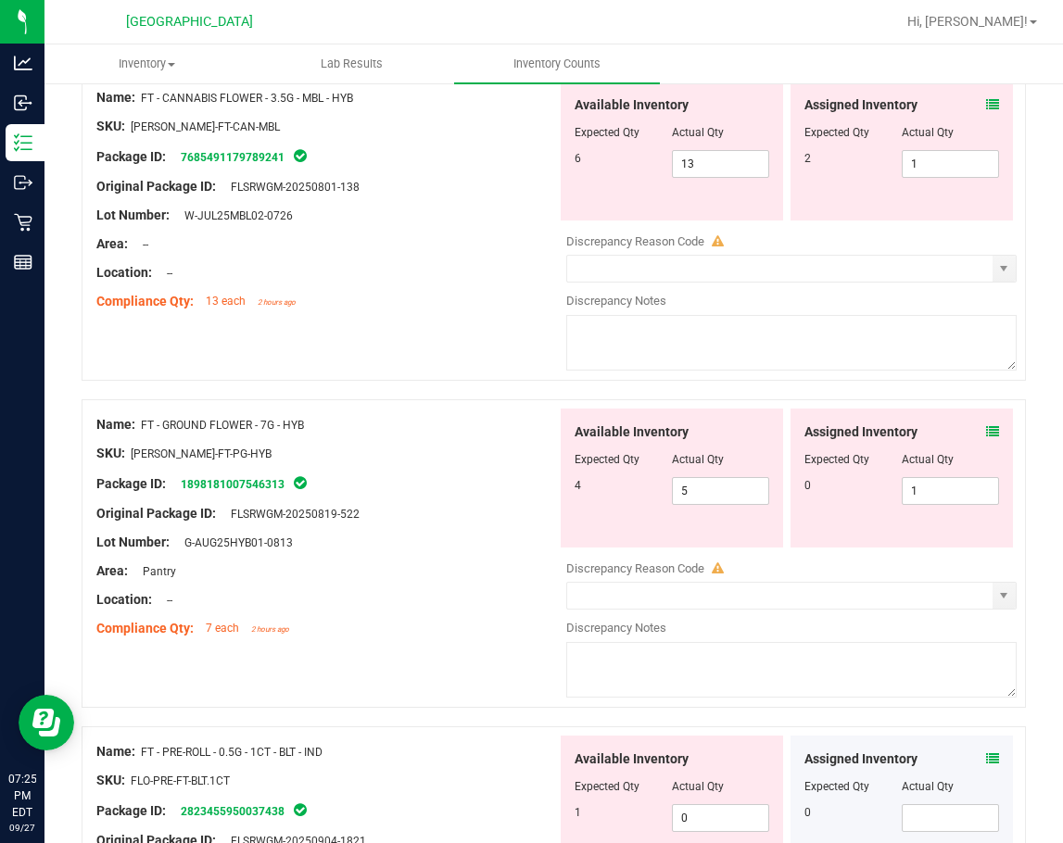
click at [986, 432] on icon at bounding box center [992, 431] width 13 height 13
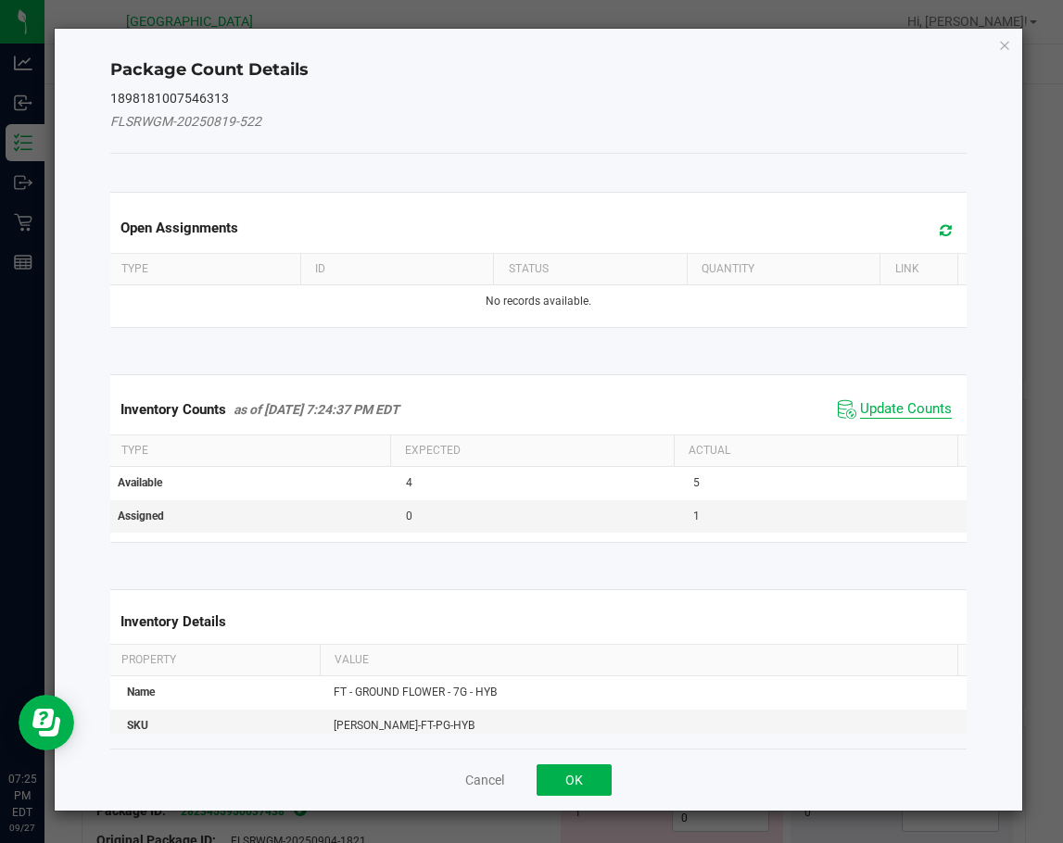
click at [894, 404] on span "Update Counts" at bounding box center [906, 409] width 92 height 19
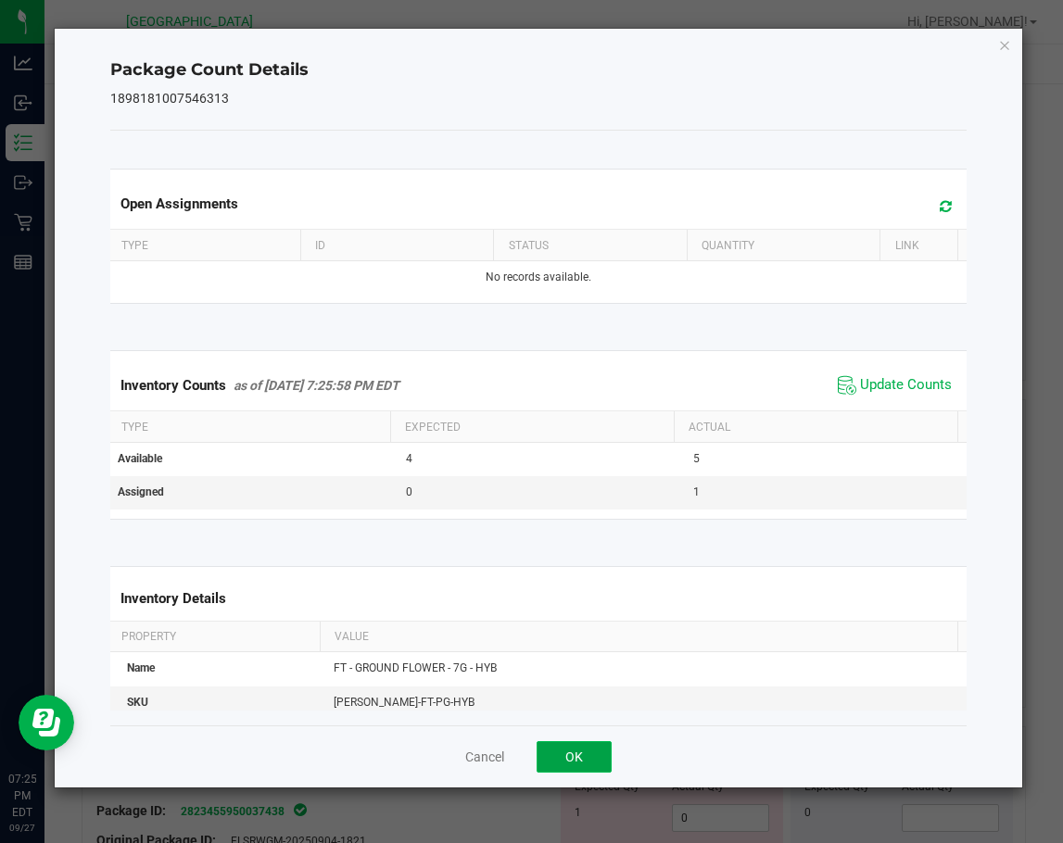
click at [593, 756] on button "OK" at bounding box center [573, 756] width 75 height 31
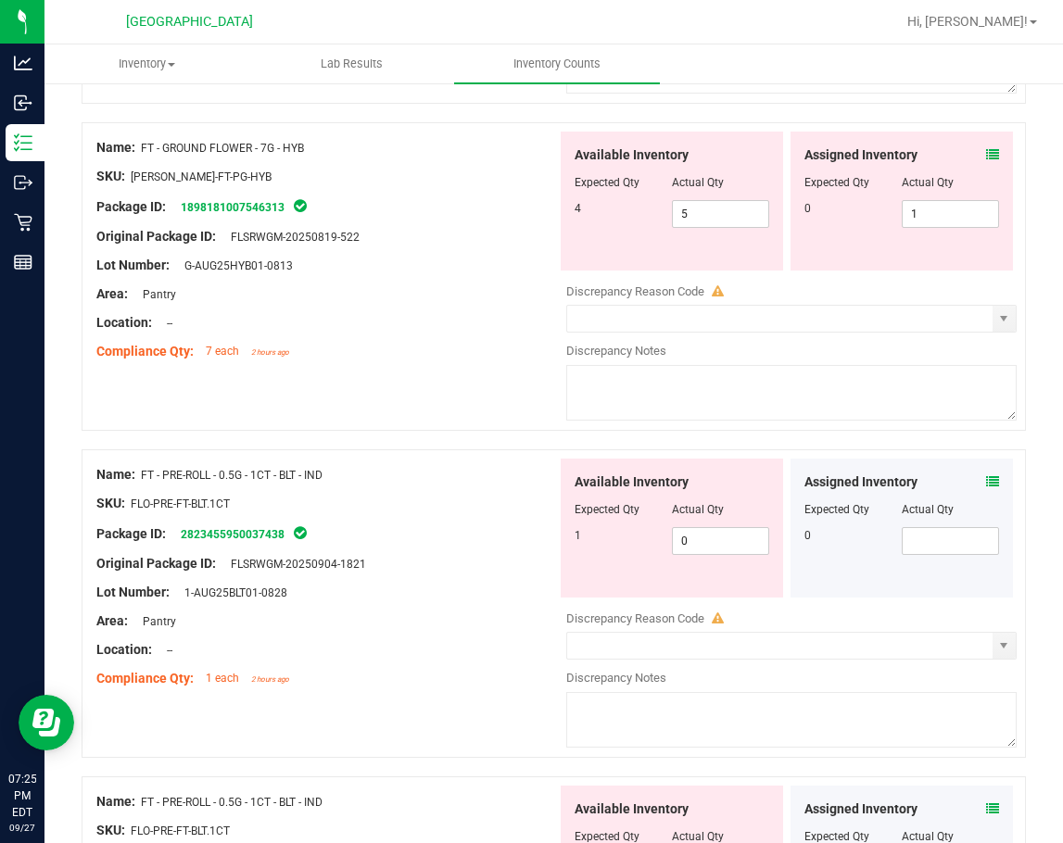
scroll to position [834, 0]
click at [986, 482] on icon at bounding box center [992, 480] width 13 height 13
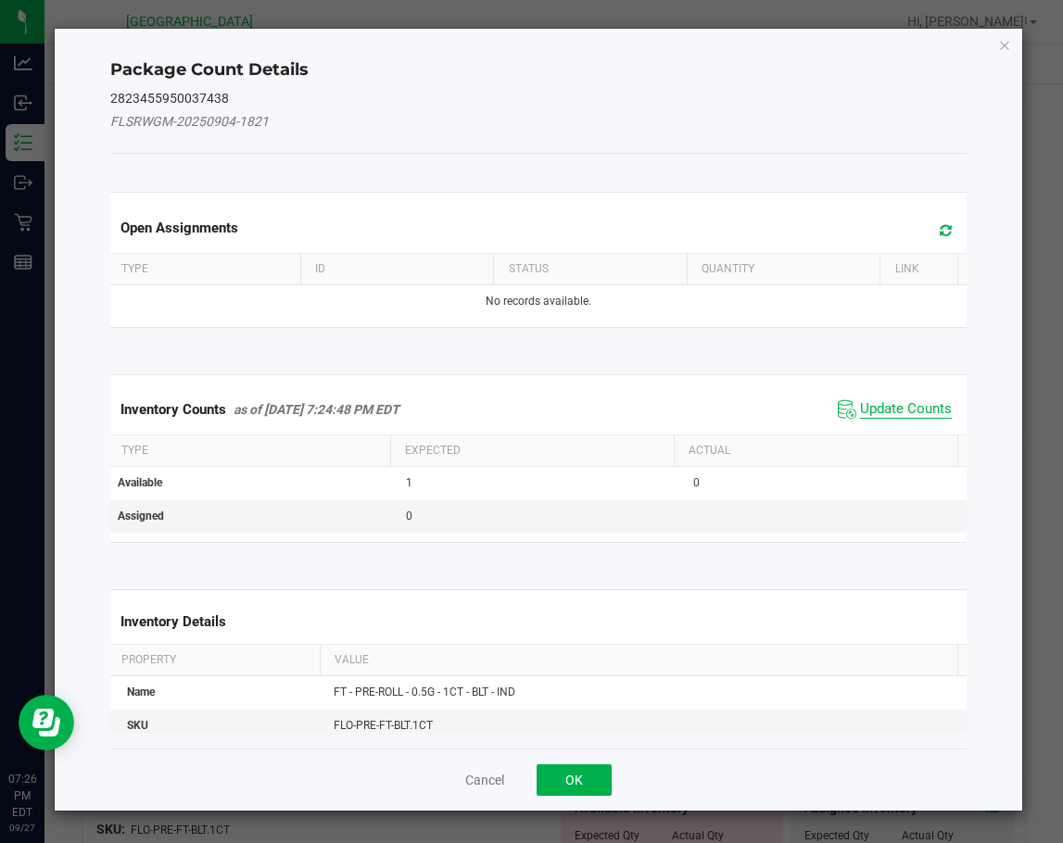
click at [881, 401] on span "Update Counts" at bounding box center [906, 409] width 92 height 19
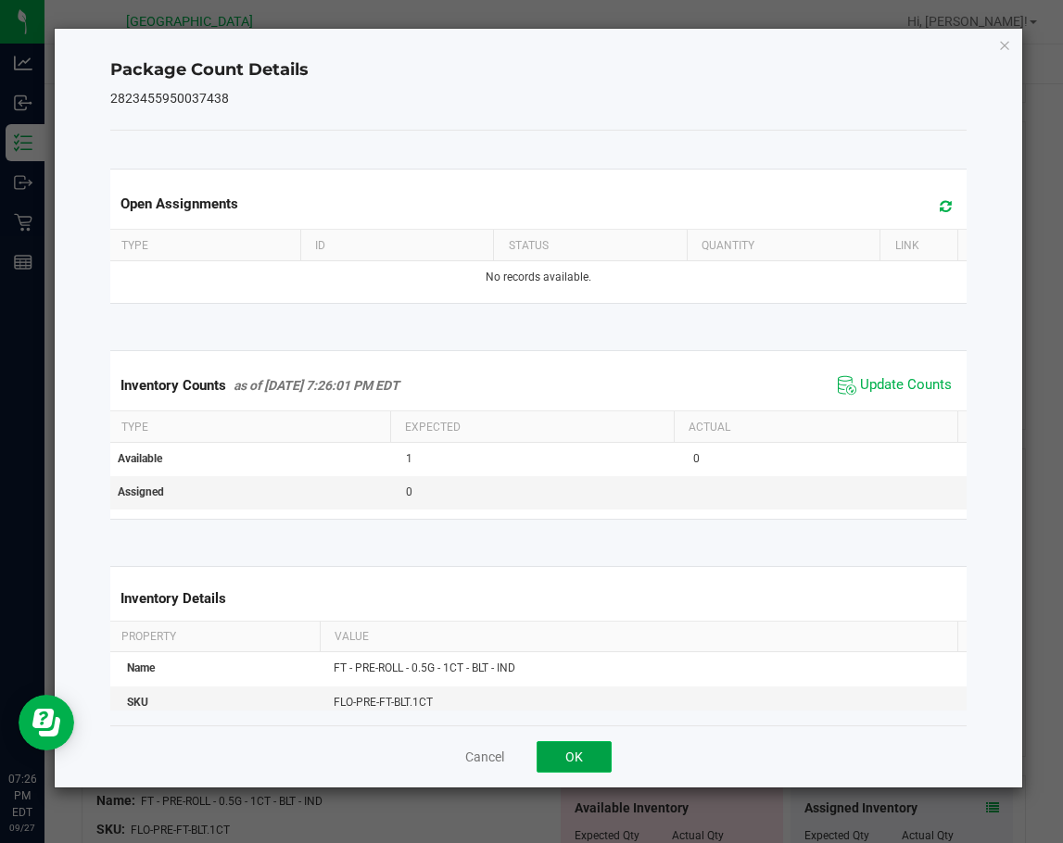
click at [586, 755] on button "OK" at bounding box center [573, 756] width 75 height 31
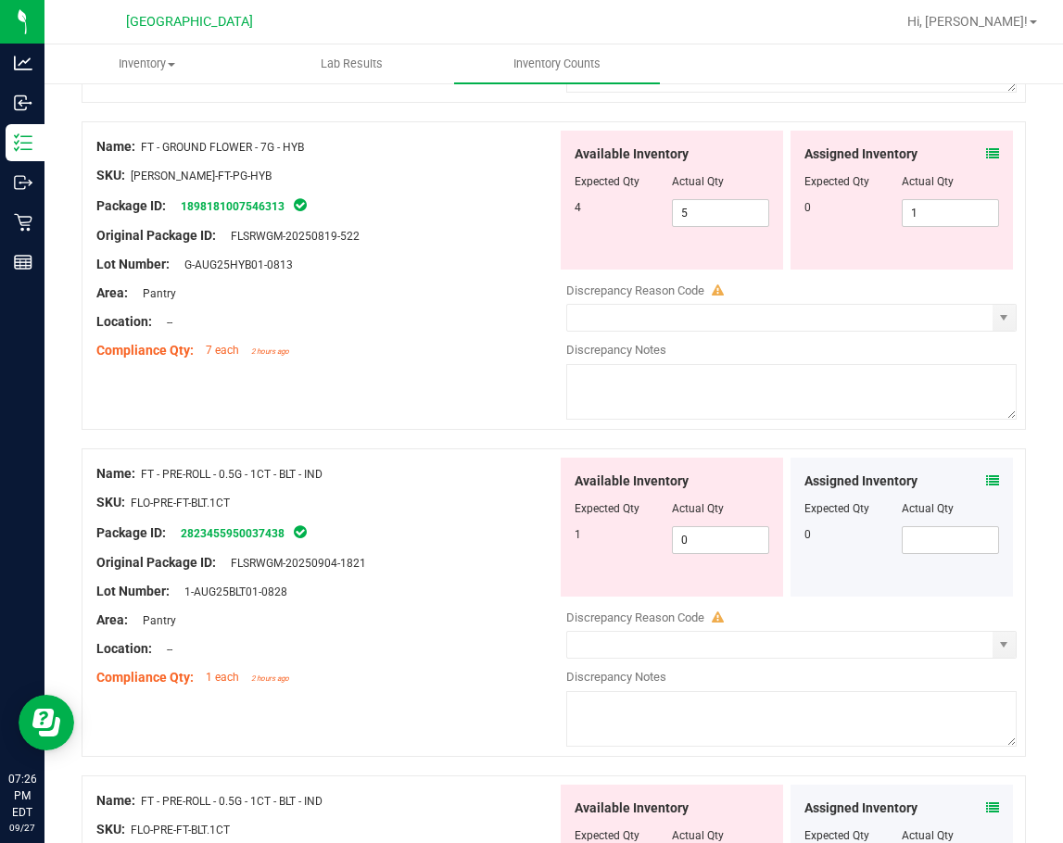
scroll to position [1019, 0]
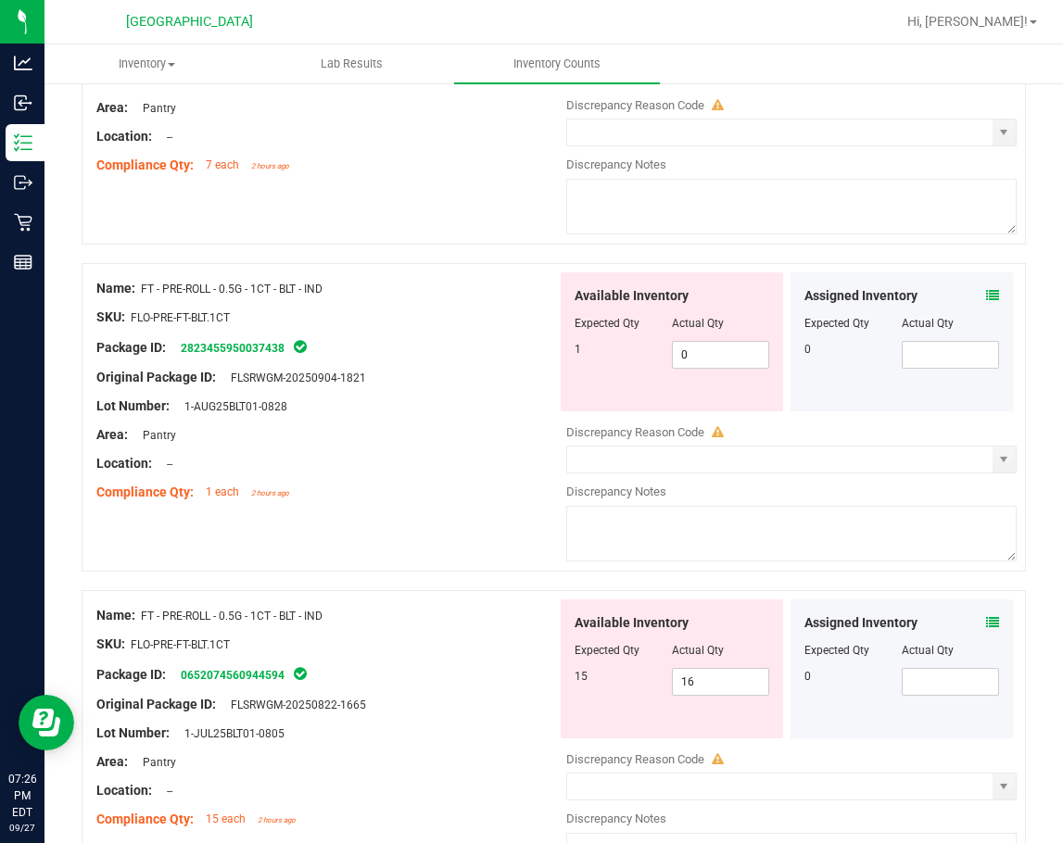
click at [986, 623] on icon at bounding box center [992, 622] width 13 height 13
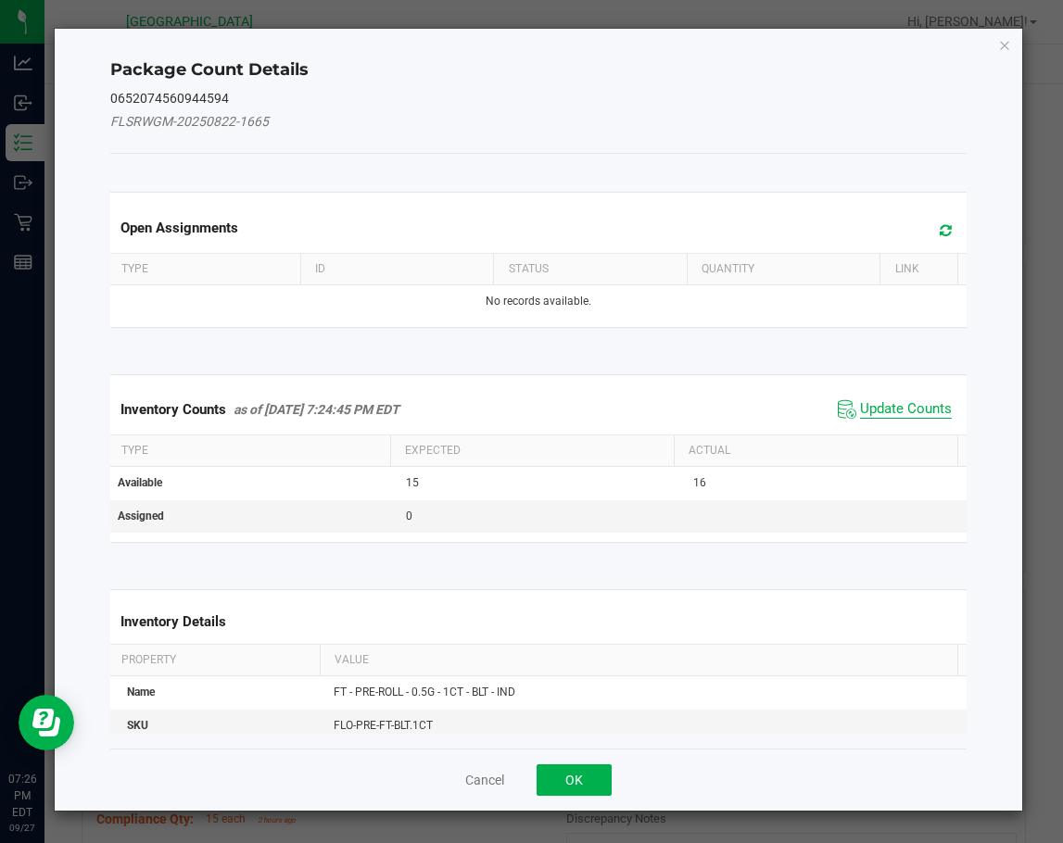
click at [900, 416] on span "Update Counts" at bounding box center [906, 409] width 92 height 19
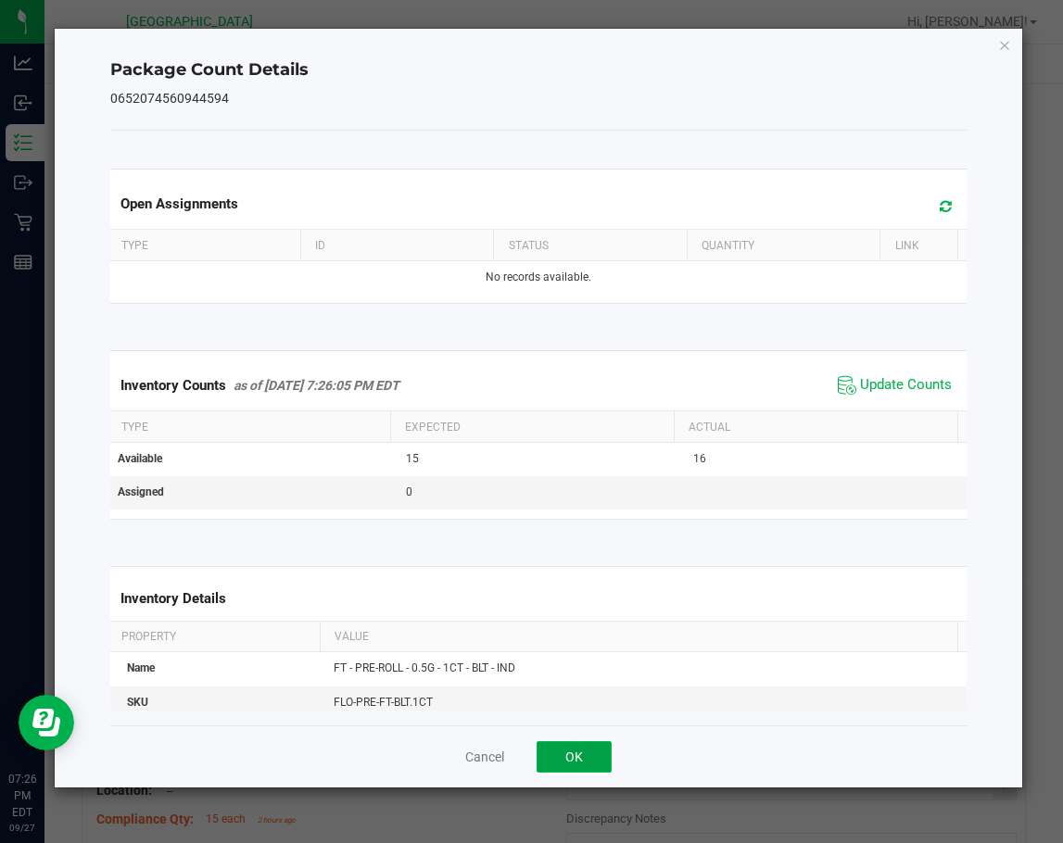
click at [598, 762] on button "OK" at bounding box center [573, 756] width 75 height 31
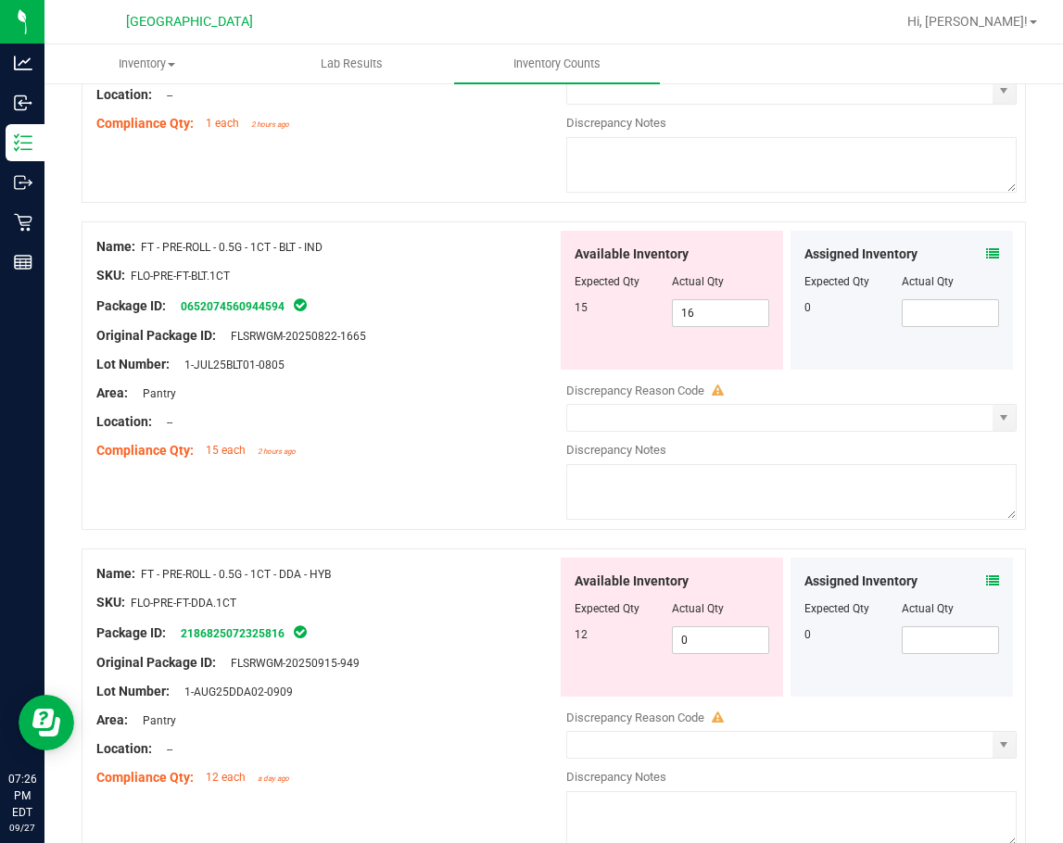
scroll to position [1390, 0]
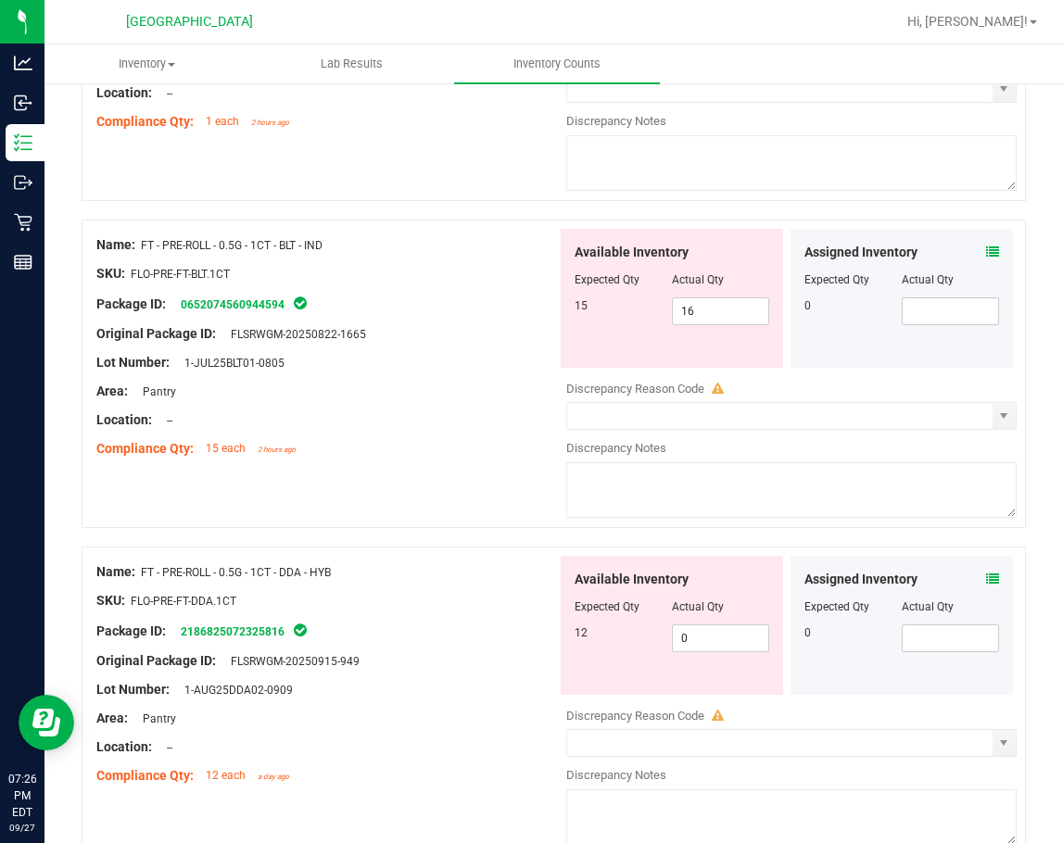
click at [986, 578] on icon at bounding box center [992, 578] width 13 height 13
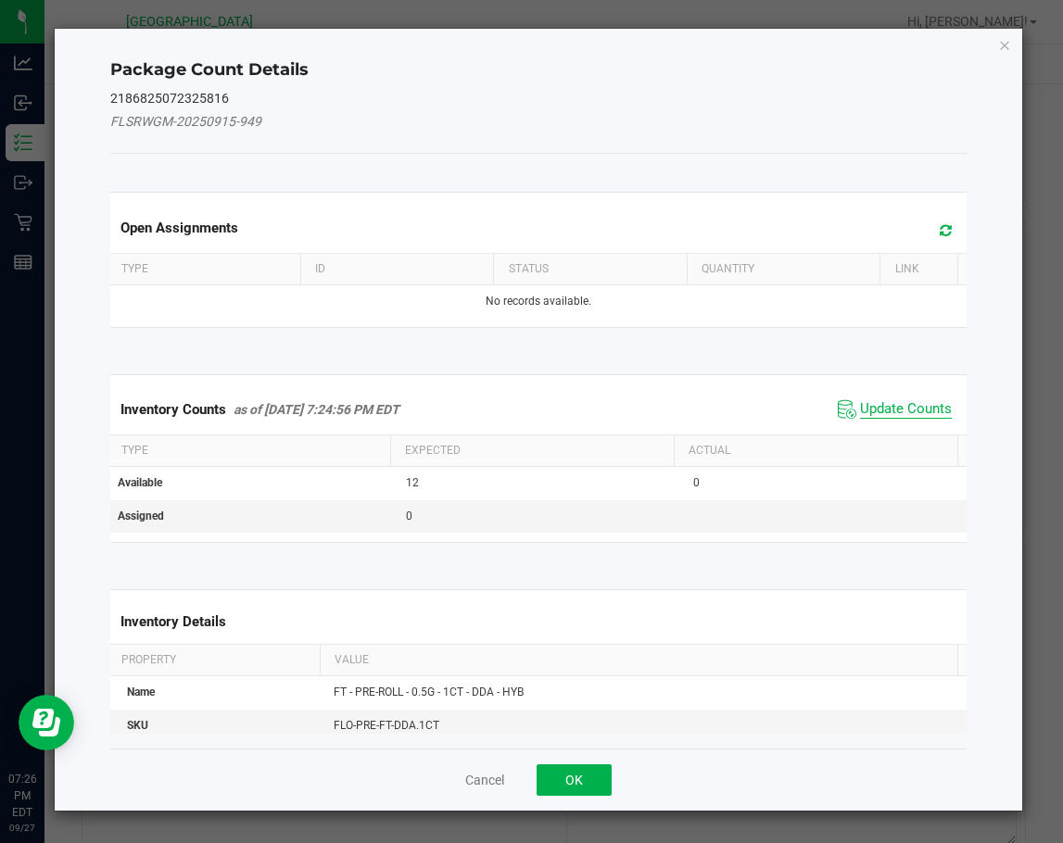
click at [895, 416] on span "Update Counts" at bounding box center [906, 409] width 92 height 19
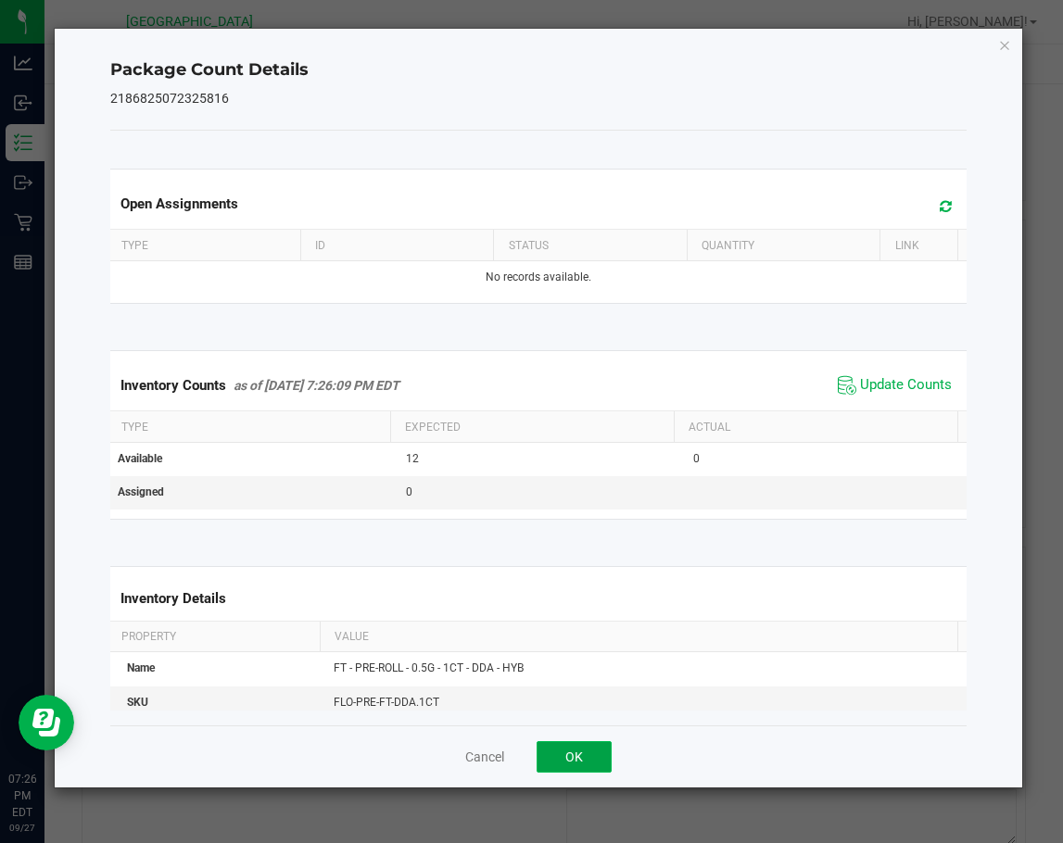
click at [574, 767] on button "OK" at bounding box center [573, 756] width 75 height 31
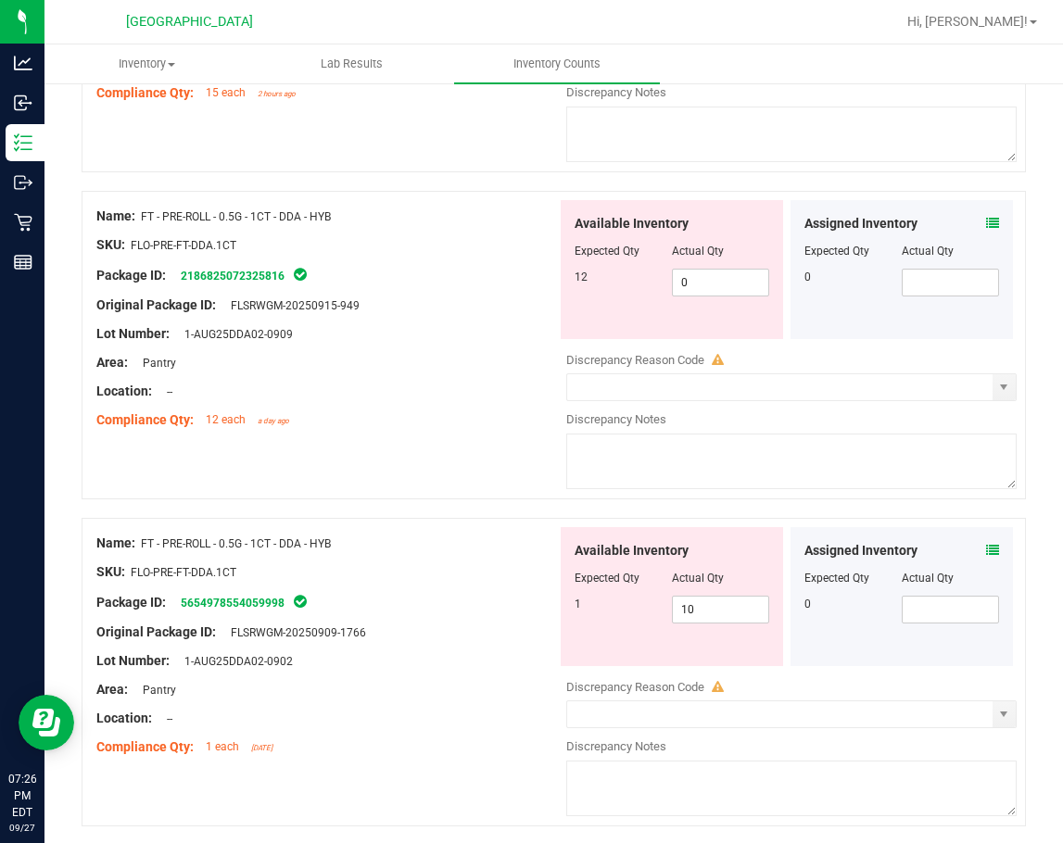
scroll to position [1853, 0]
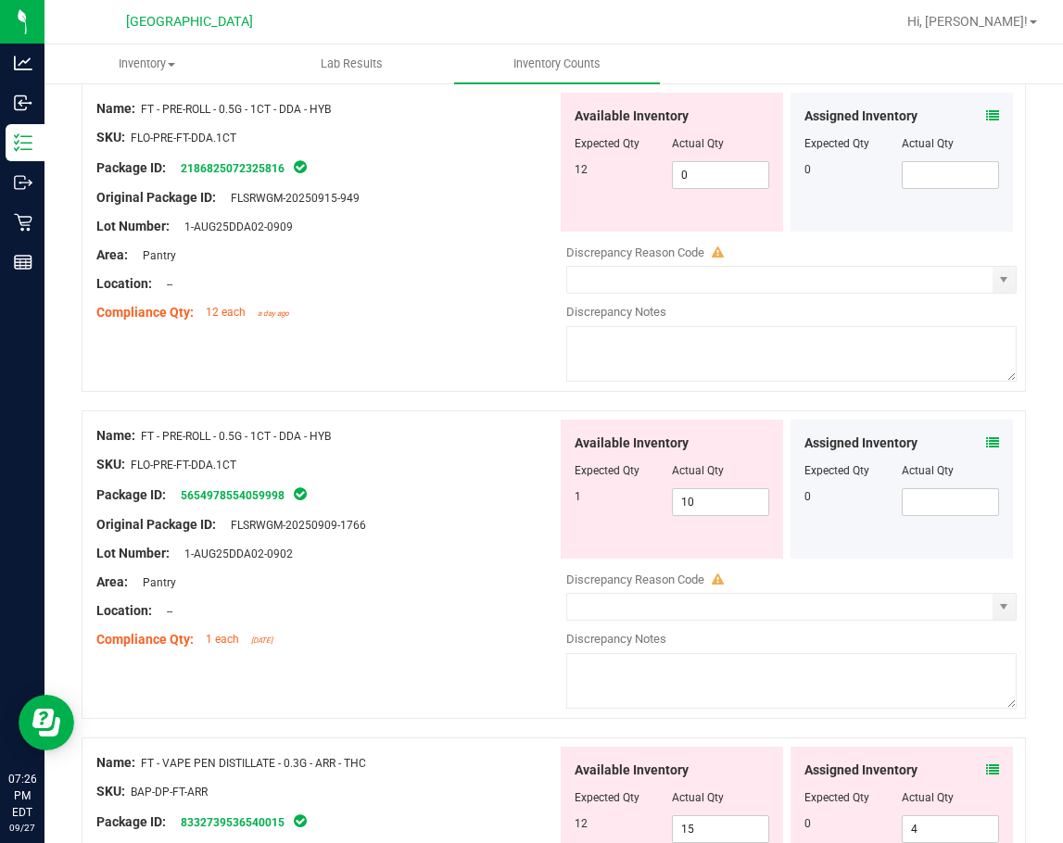
click at [986, 444] on icon at bounding box center [992, 442] width 13 height 13
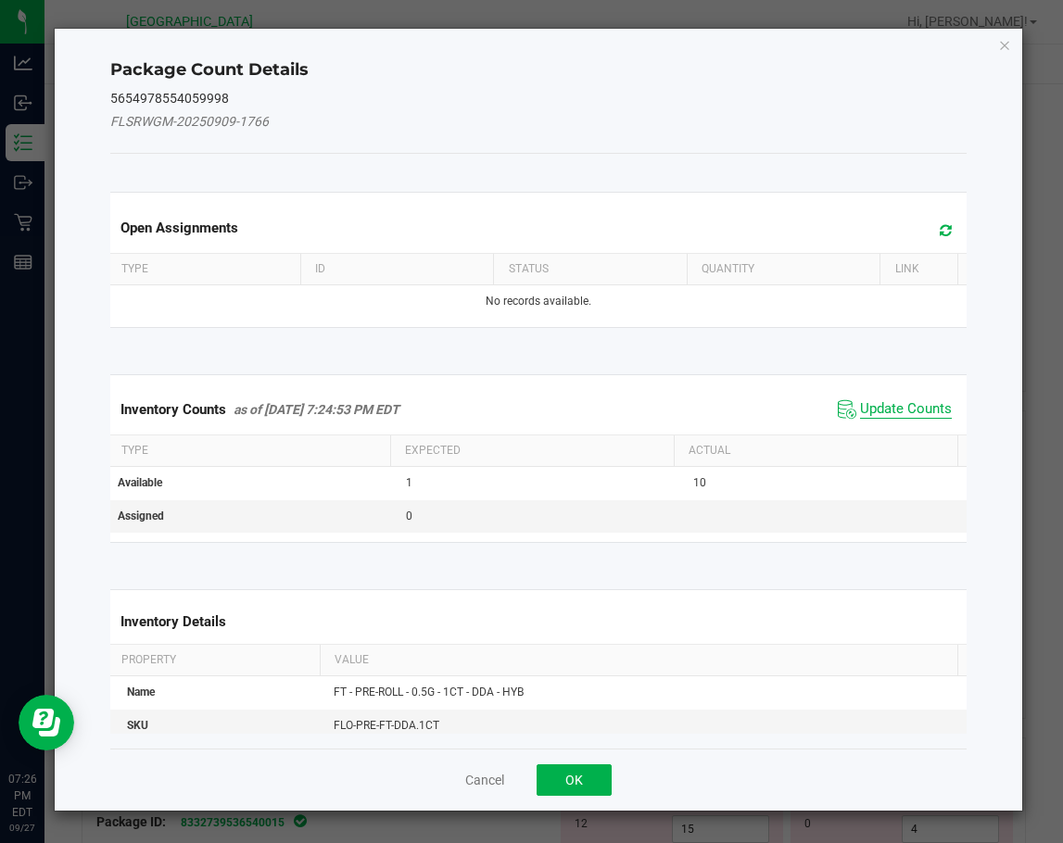
click at [895, 415] on span "Update Counts" at bounding box center [906, 409] width 92 height 19
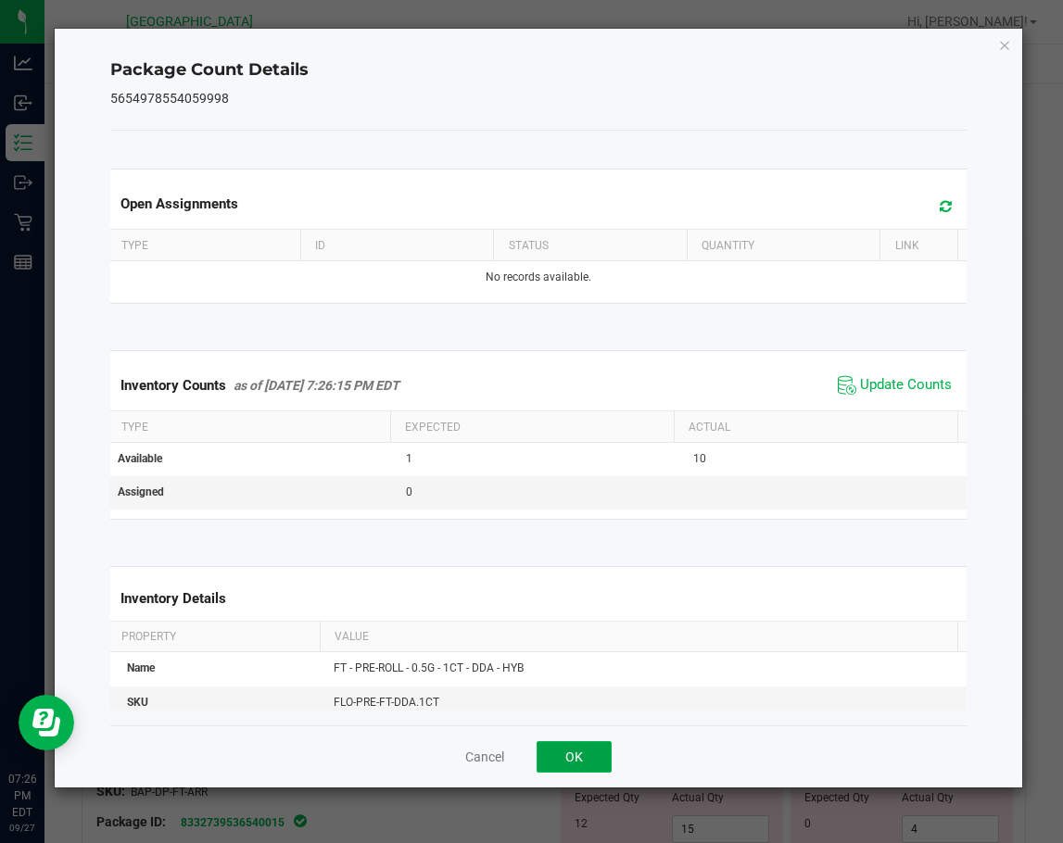
click at [587, 763] on button "OK" at bounding box center [573, 756] width 75 height 31
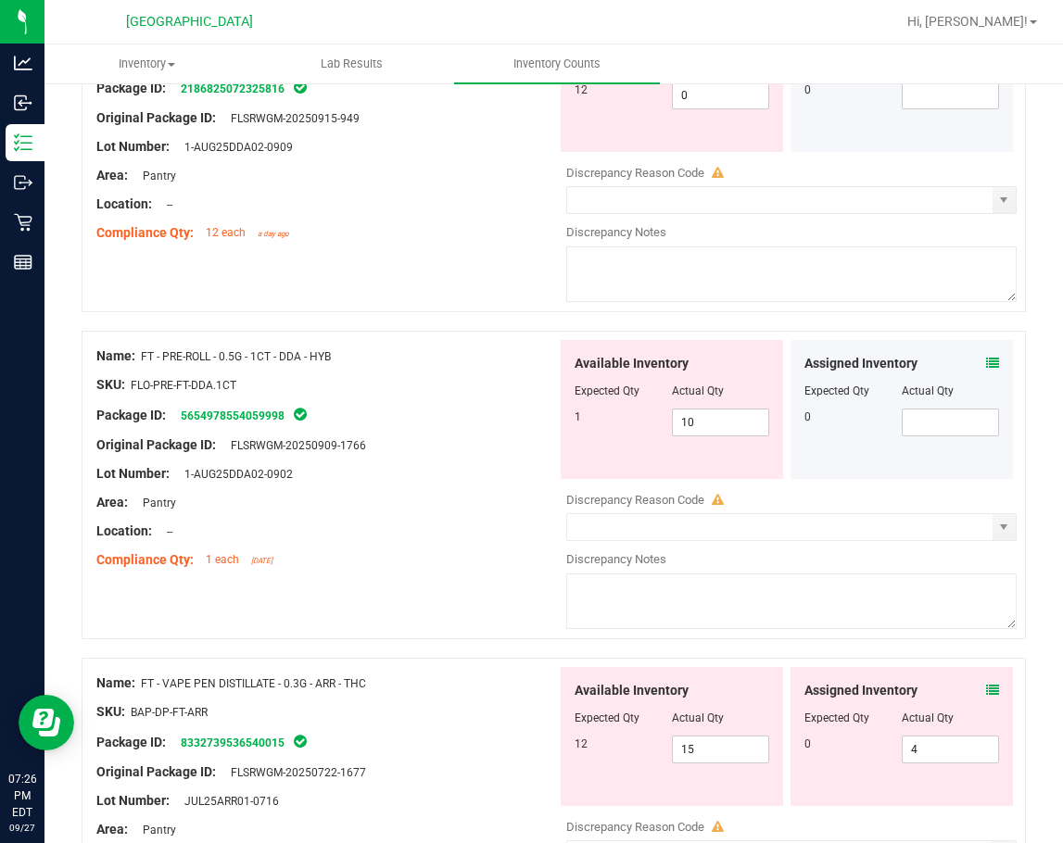
scroll to position [2038, 0]
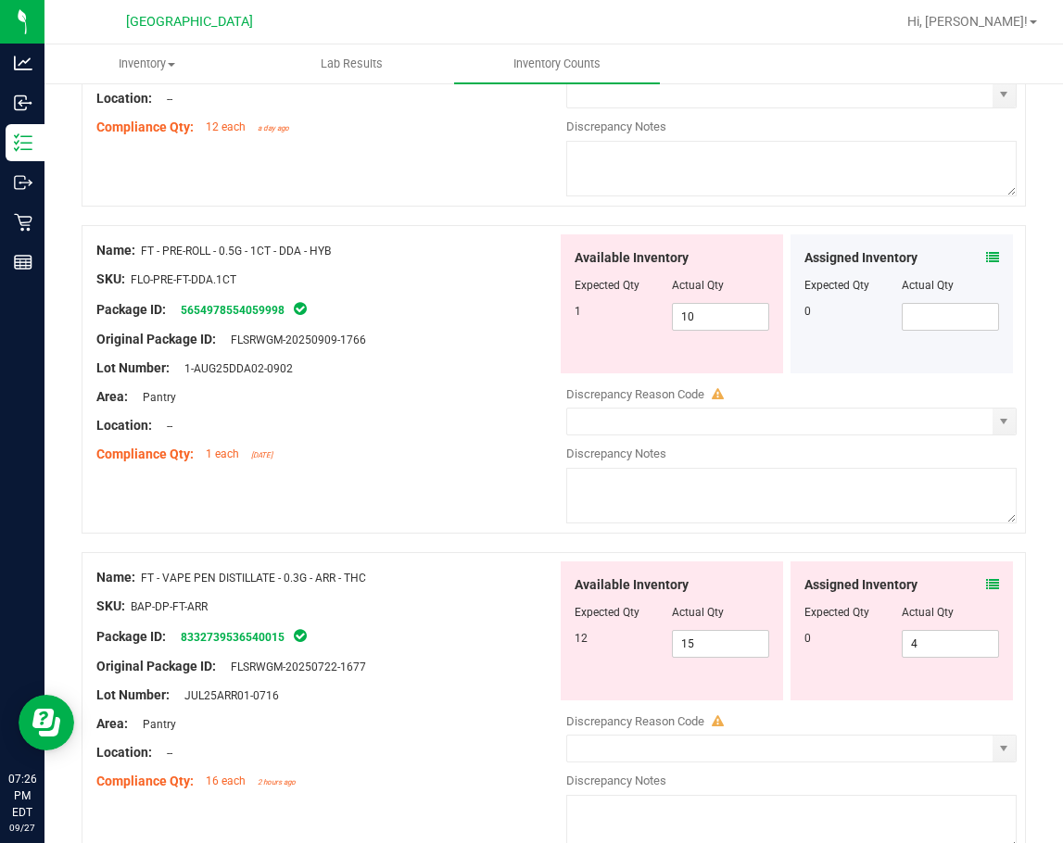
click at [986, 586] on icon at bounding box center [992, 584] width 13 height 13
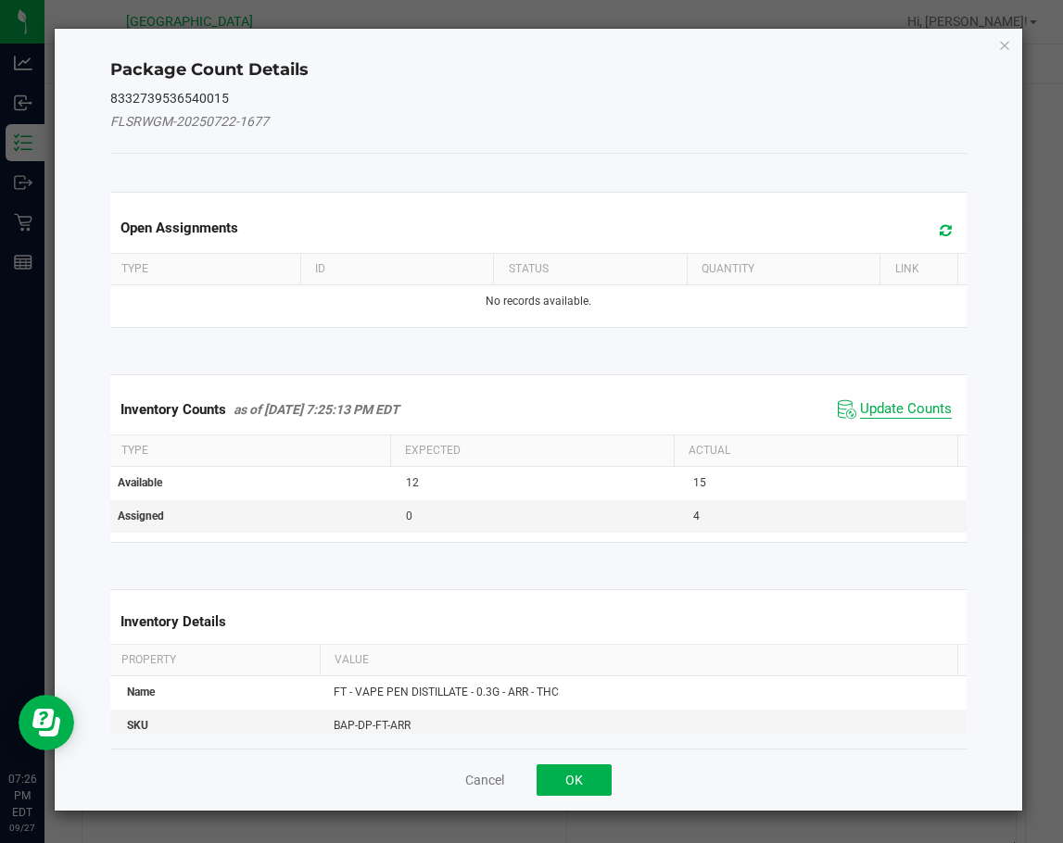
click at [885, 404] on span "Update Counts" at bounding box center [906, 409] width 92 height 19
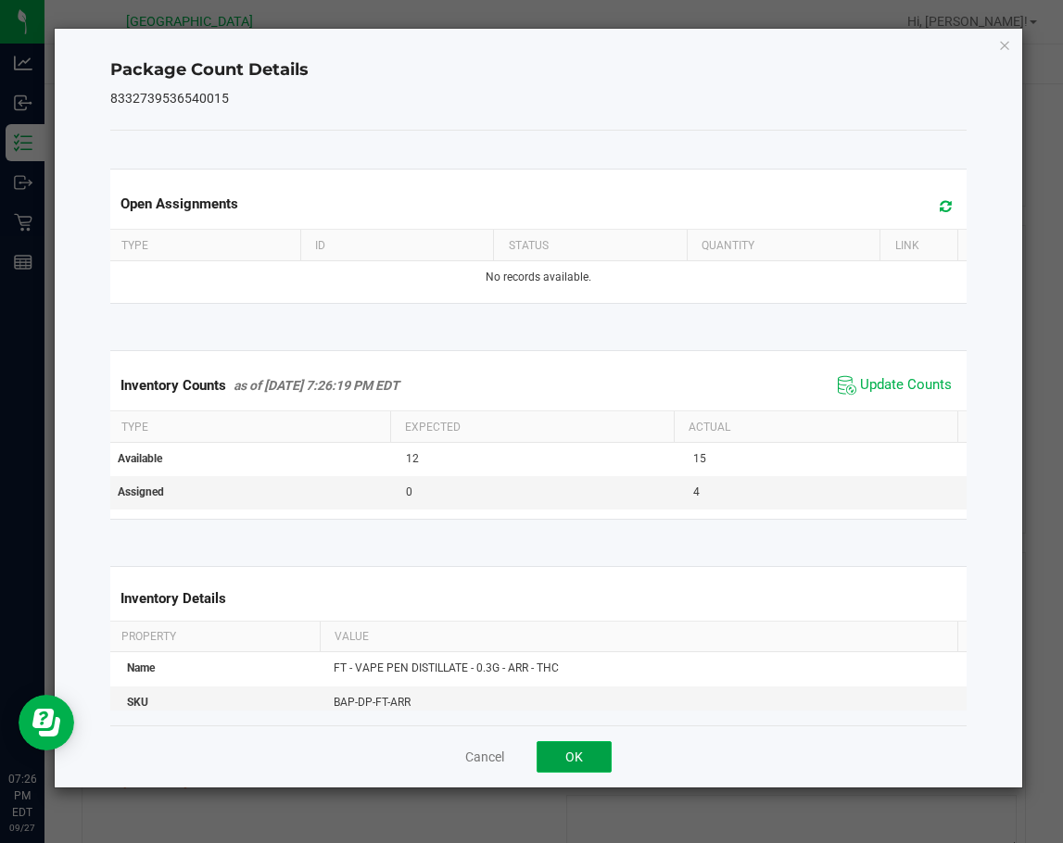
click at [600, 752] on button "OK" at bounding box center [573, 756] width 75 height 31
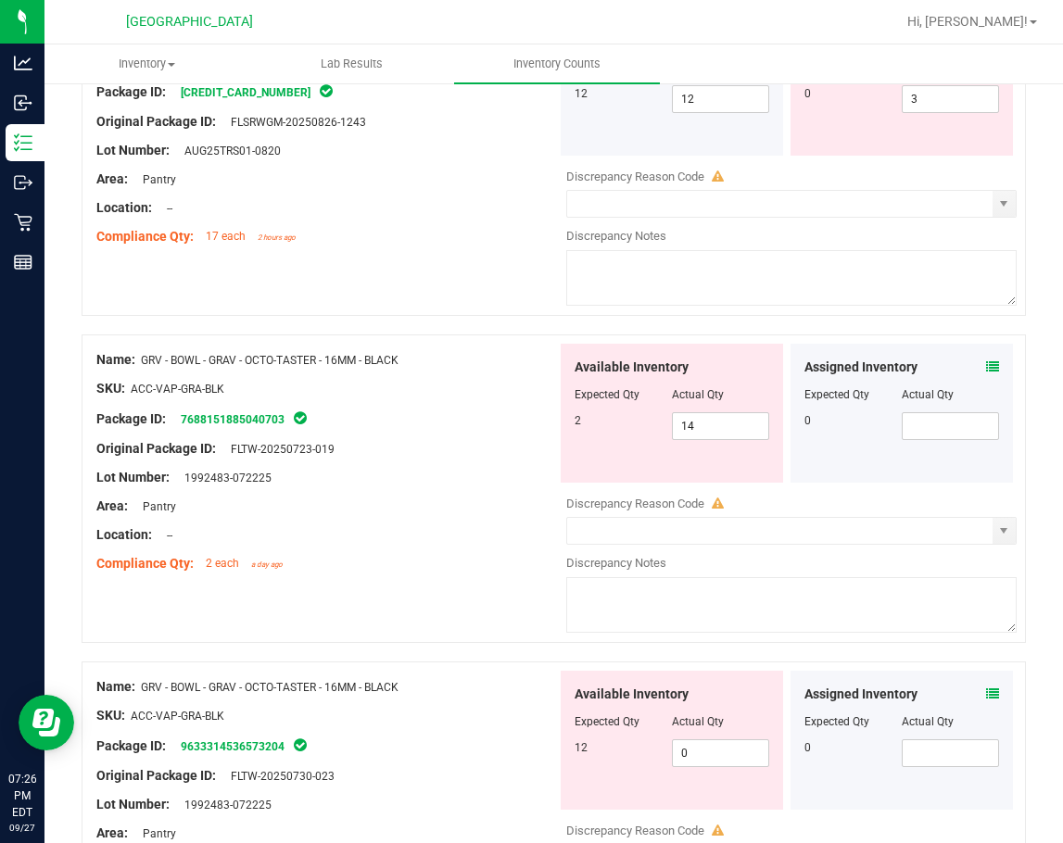
scroll to position [3983, 0]
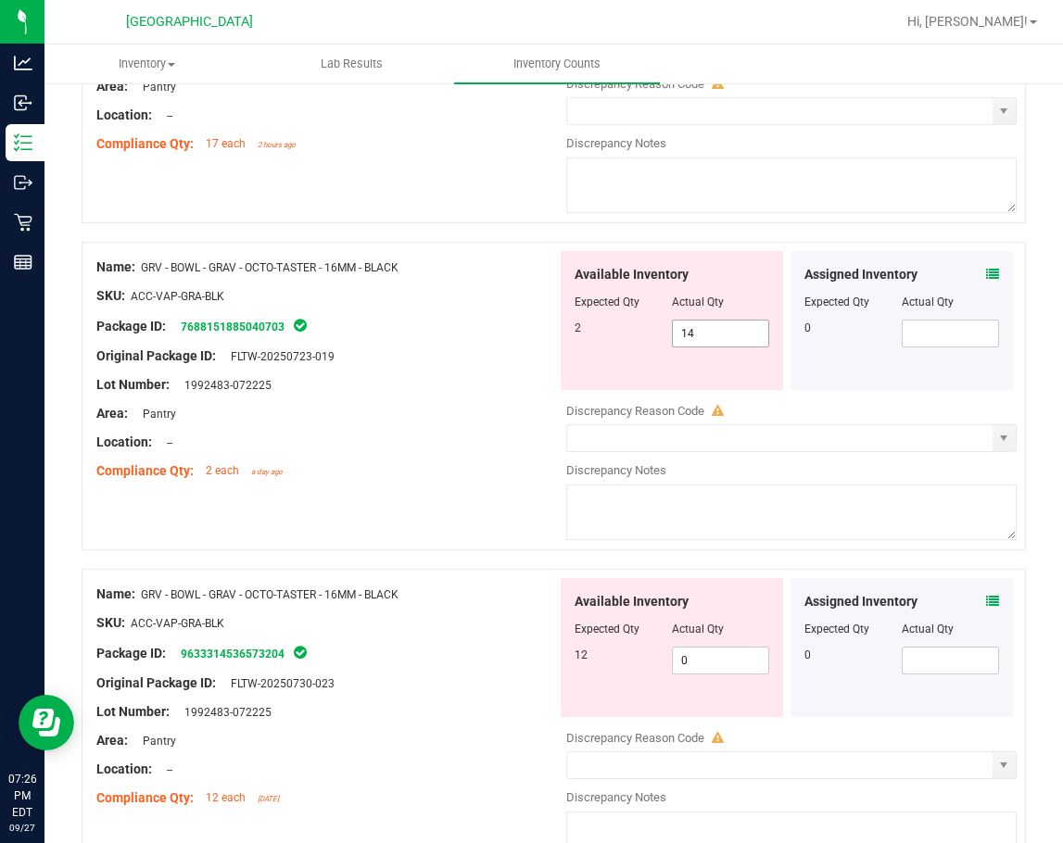
click at [694, 335] on span "14 14" at bounding box center [720, 334] width 97 height 28
click at [694, 335] on input "14" at bounding box center [720, 334] width 95 height 26
type input "2"
click at [502, 391] on div "Lot Number: 1992483-072225" at bounding box center [326, 384] width 460 height 19
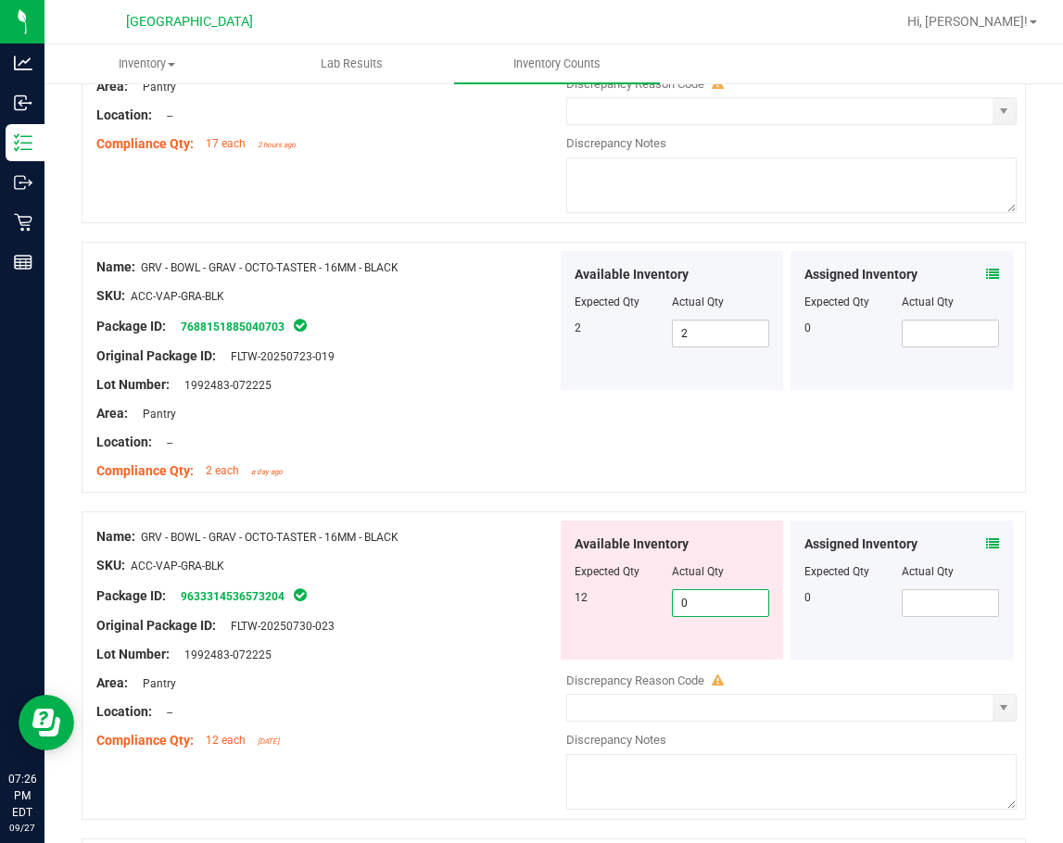
click at [706, 608] on span "0 0" at bounding box center [720, 603] width 97 height 28
click at [705, 608] on input "0" at bounding box center [720, 603] width 95 height 26
type input "12"
click at [438, 547] on div at bounding box center [326, 551] width 460 height 9
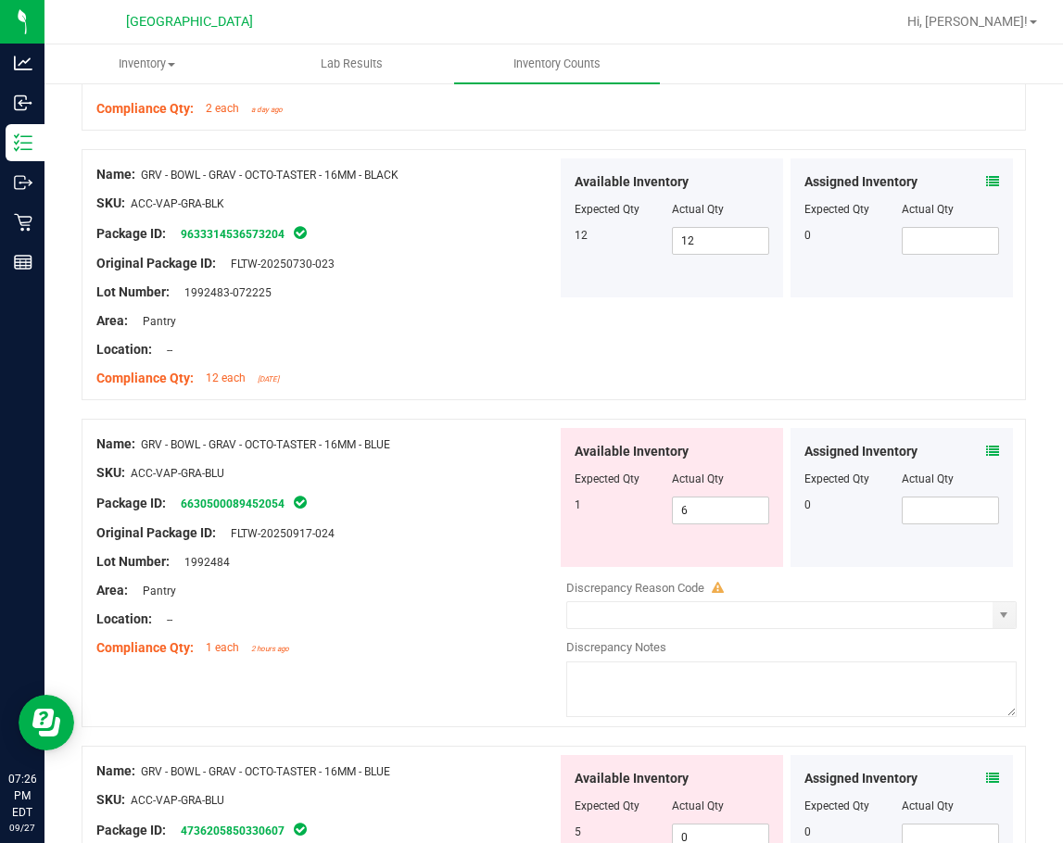
scroll to position [4447, 0]
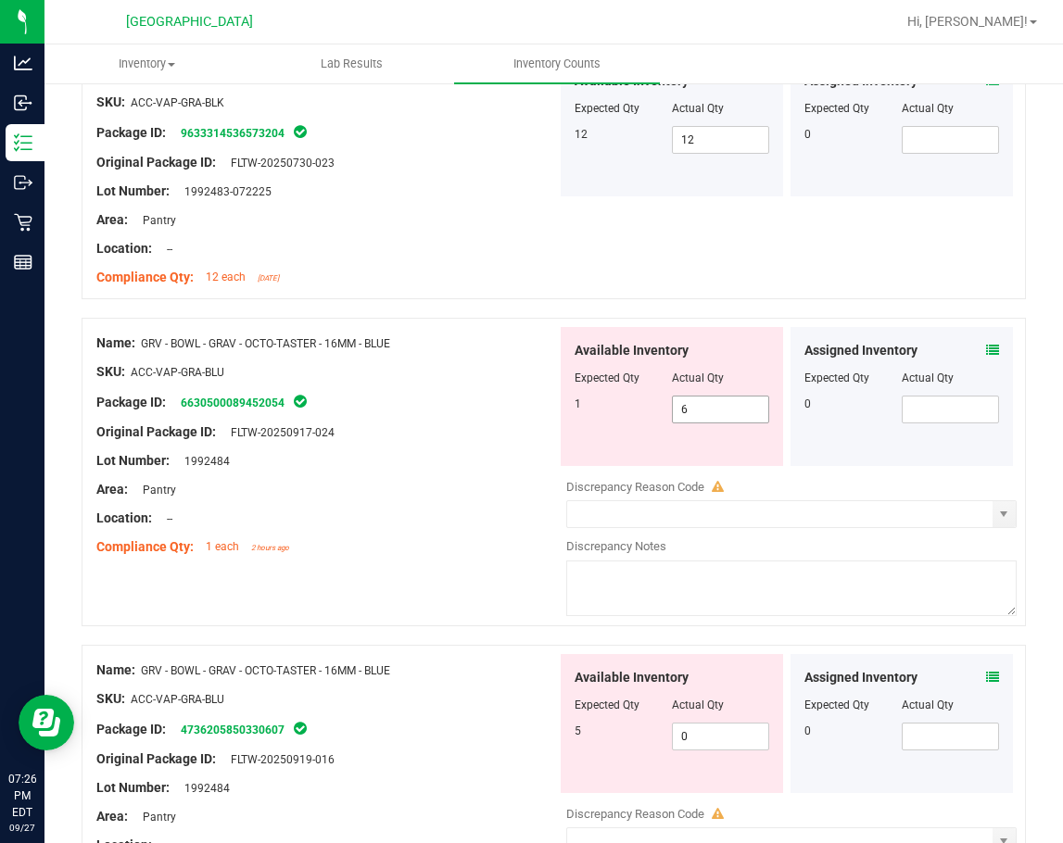
click at [697, 413] on span "6 6" at bounding box center [720, 410] width 97 height 28
click at [697, 413] on input "6" at bounding box center [720, 409] width 95 height 26
type input "1"
click at [454, 487] on div "Area: Pantry" at bounding box center [326, 489] width 460 height 19
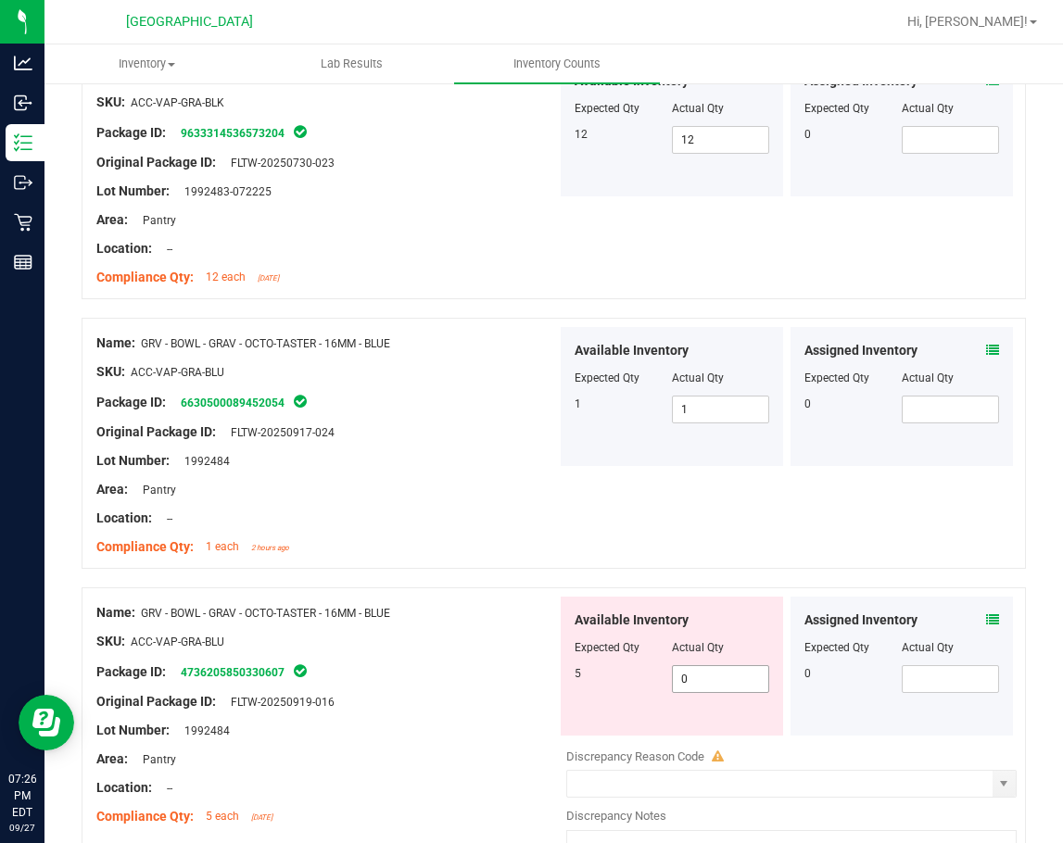
click at [689, 675] on span "0 0" at bounding box center [720, 679] width 97 height 28
click at [689, 675] on input "0" at bounding box center [720, 679] width 95 height 26
type input "5"
click at [423, 641] on div "SKU: ACC-VAP-GRA-BLU" at bounding box center [326, 641] width 460 height 19
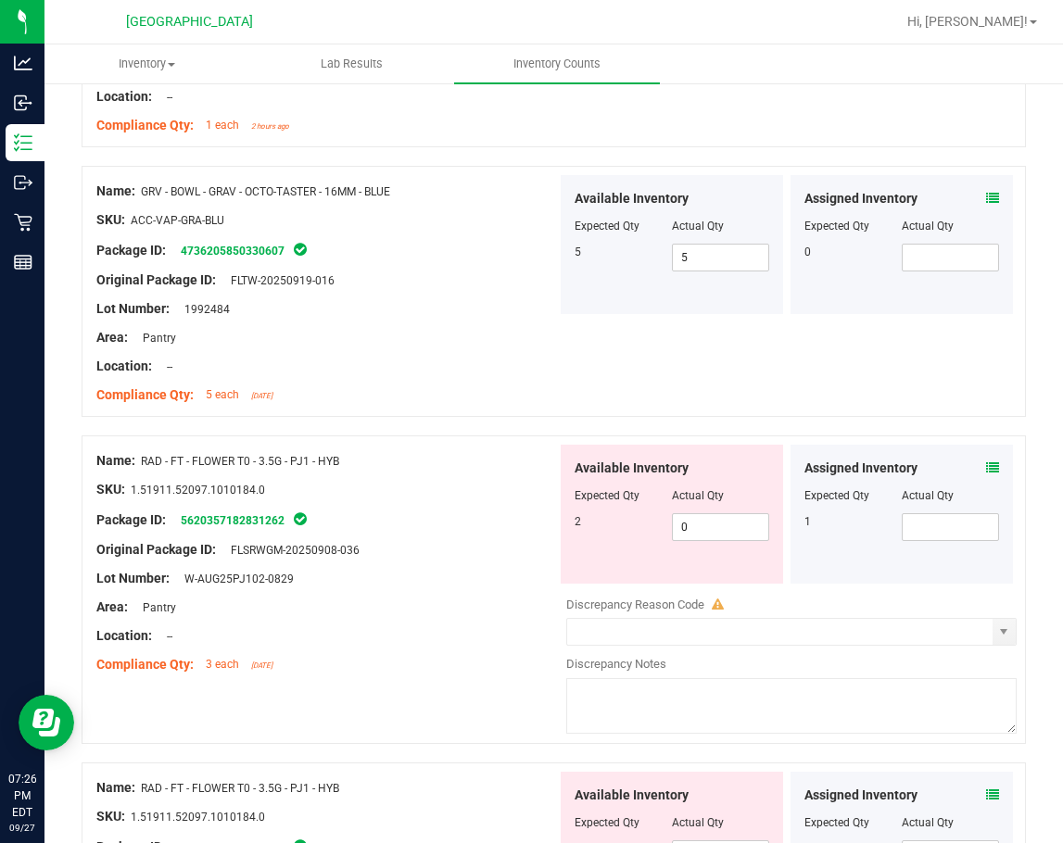
scroll to position [4910, 0]
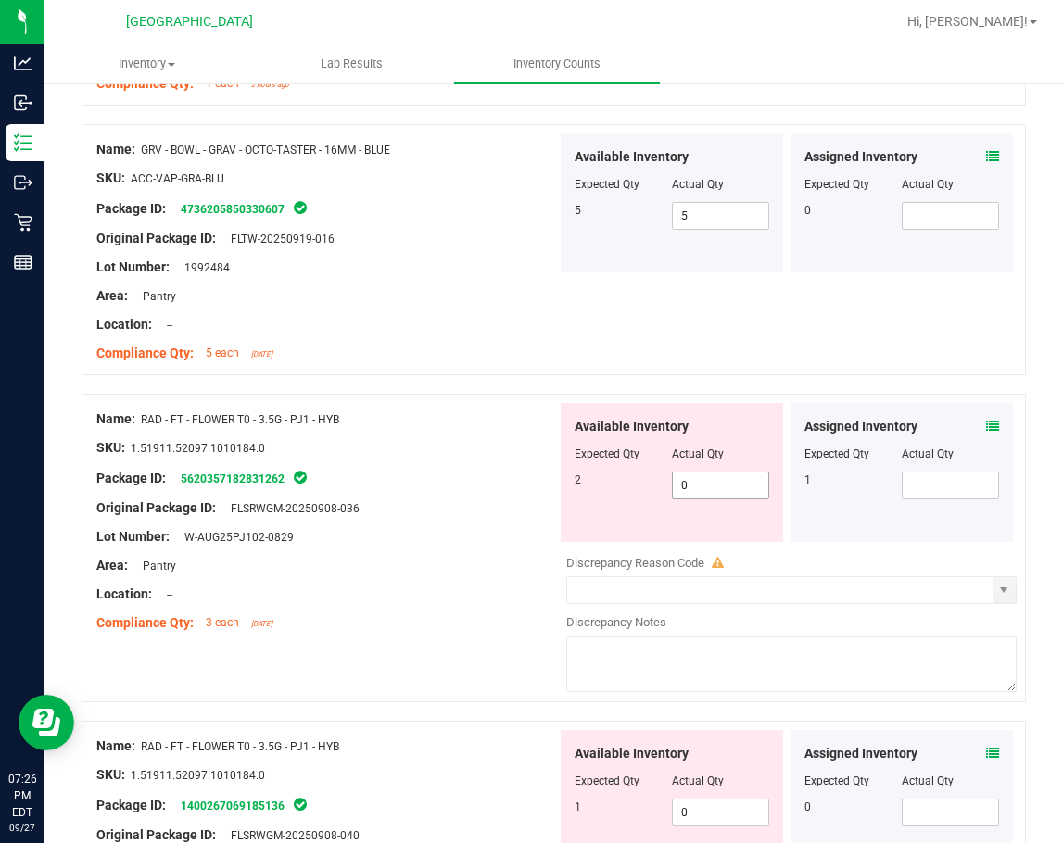
click at [688, 486] on span "0 0" at bounding box center [720, 486] width 97 height 28
click at [688, 486] on input "0" at bounding box center [720, 485] width 95 height 26
type input "2"
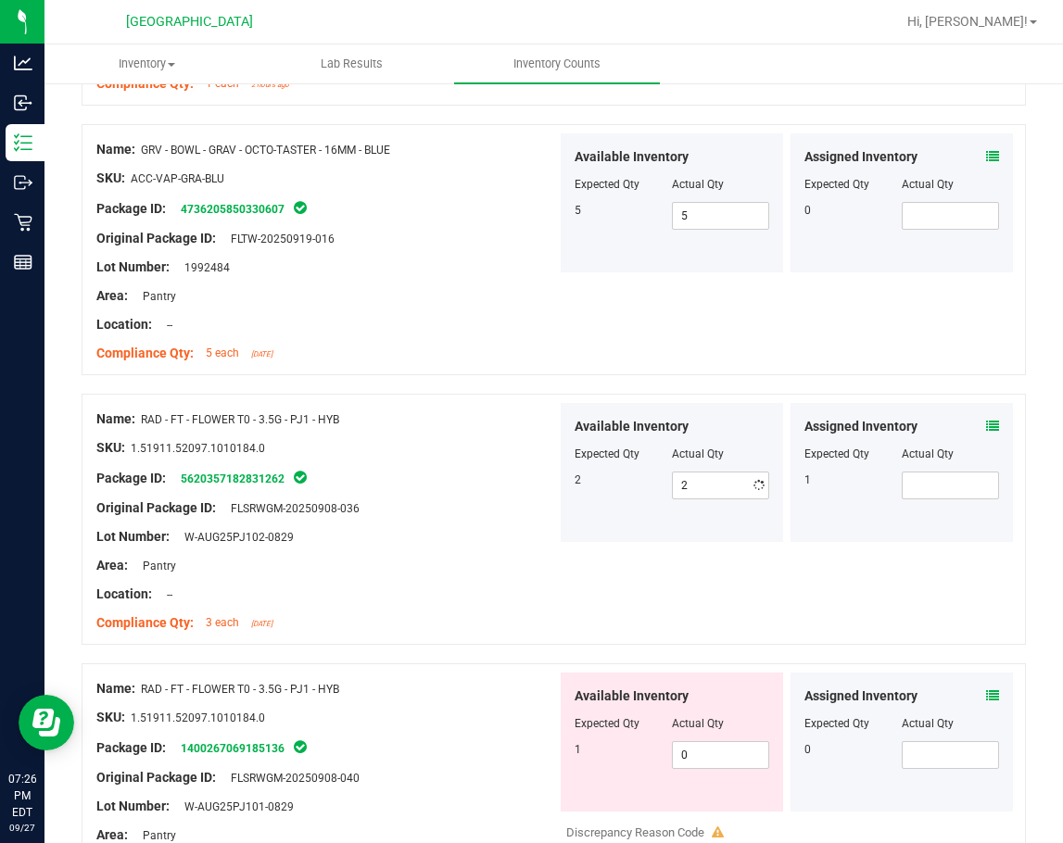
click at [403, 511] on div "Original Package ID: FLSRWGM-20250908-036" at bounding box center [326, 507] width 460 height 19
click at [901, 484] on span at bounding box center [949, 486] width 97 height 28
type input "1"
click at [329, 521] on div at bounding box center [326, 522] width 460 height 9
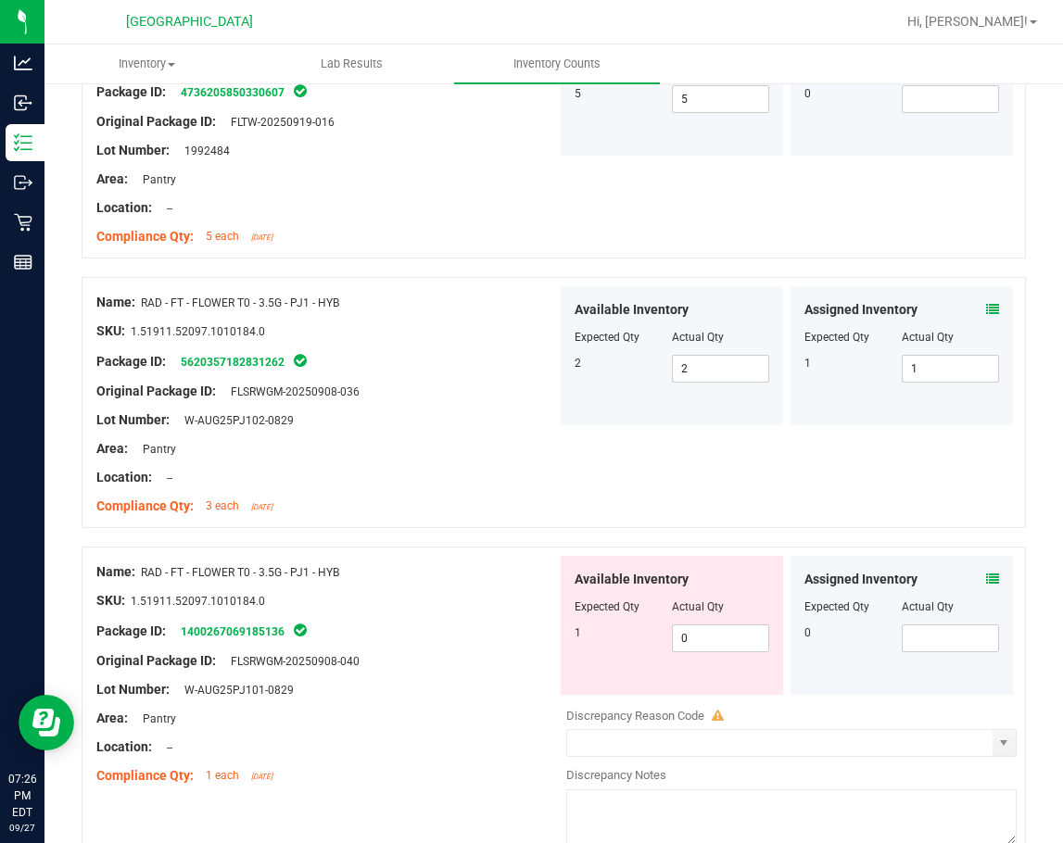
scroll to position [5188, 0]
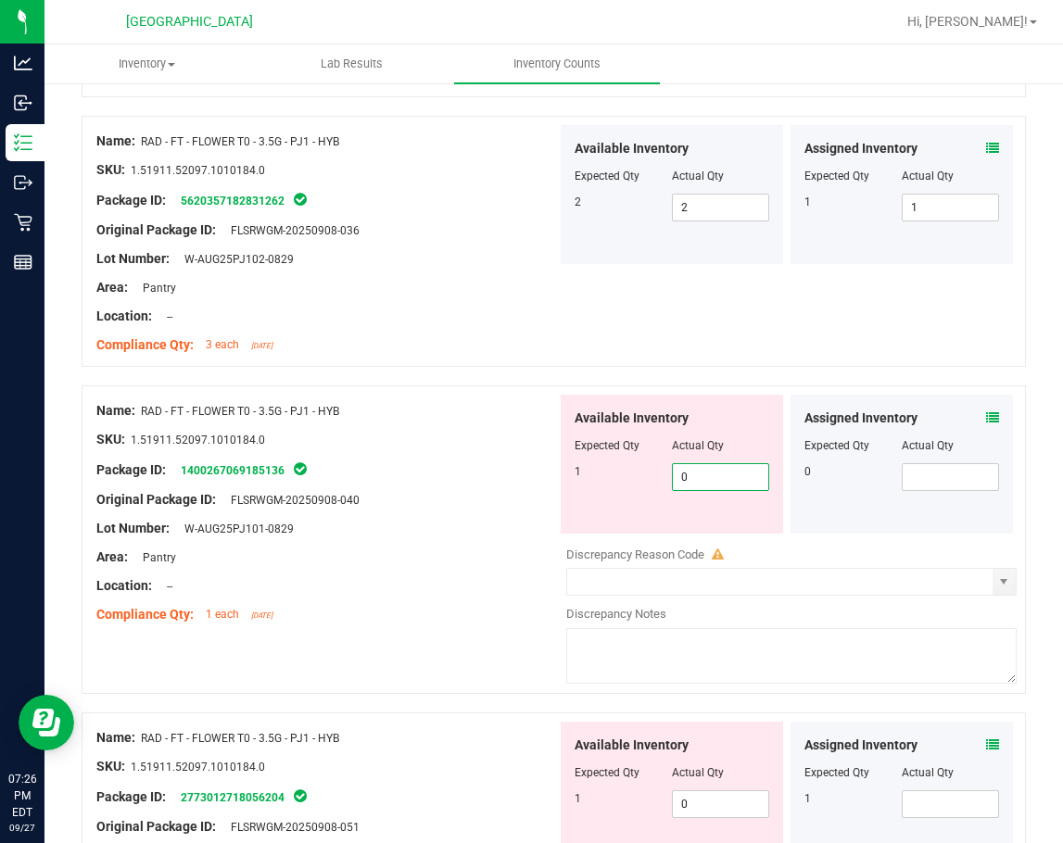
click at [698, 478] on span "0 0" at bounding box center [720, 477] width 97 height 28
click at [698, 478] on input "0" at bounding box center [720, 477] width 95 height 26
type input "1"
click at [947, 476] on span at bounding box center [949, 477] width 97 height 28
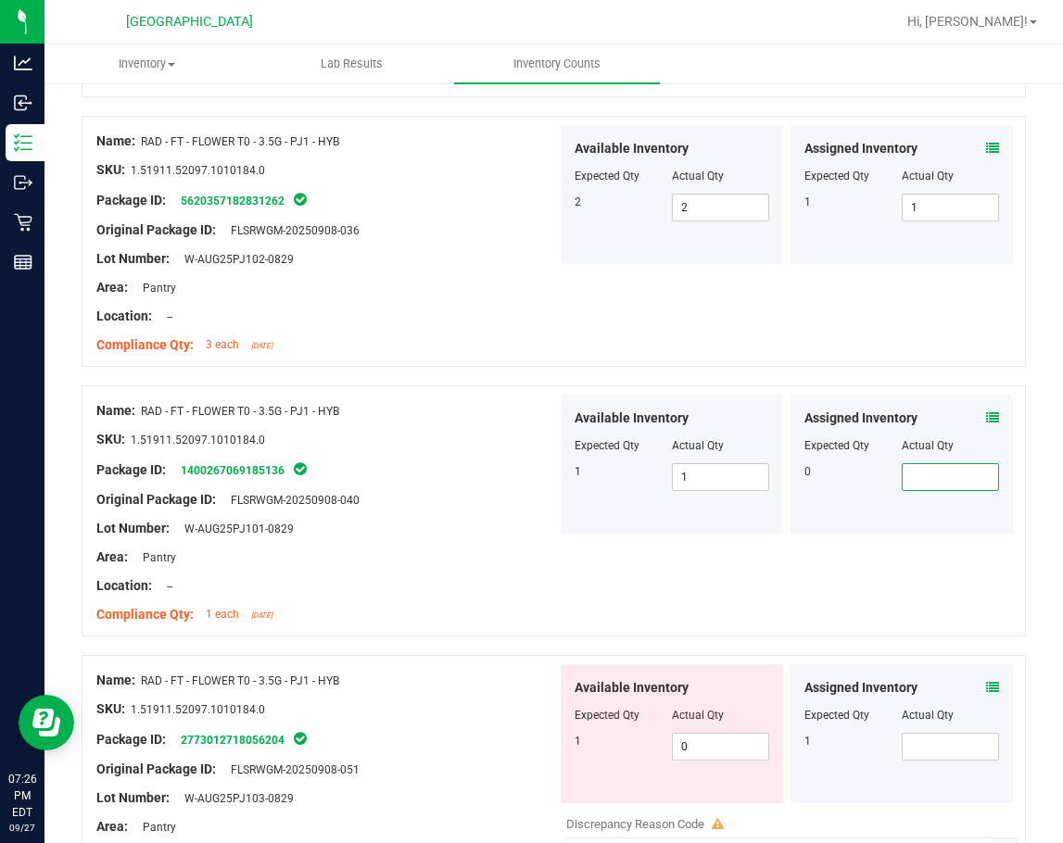
type input "0"
click at [436, 502] on div "Original Package ID: FLSRWGM-20250908-040" at bounding box center [326, 499] width 460 height 19
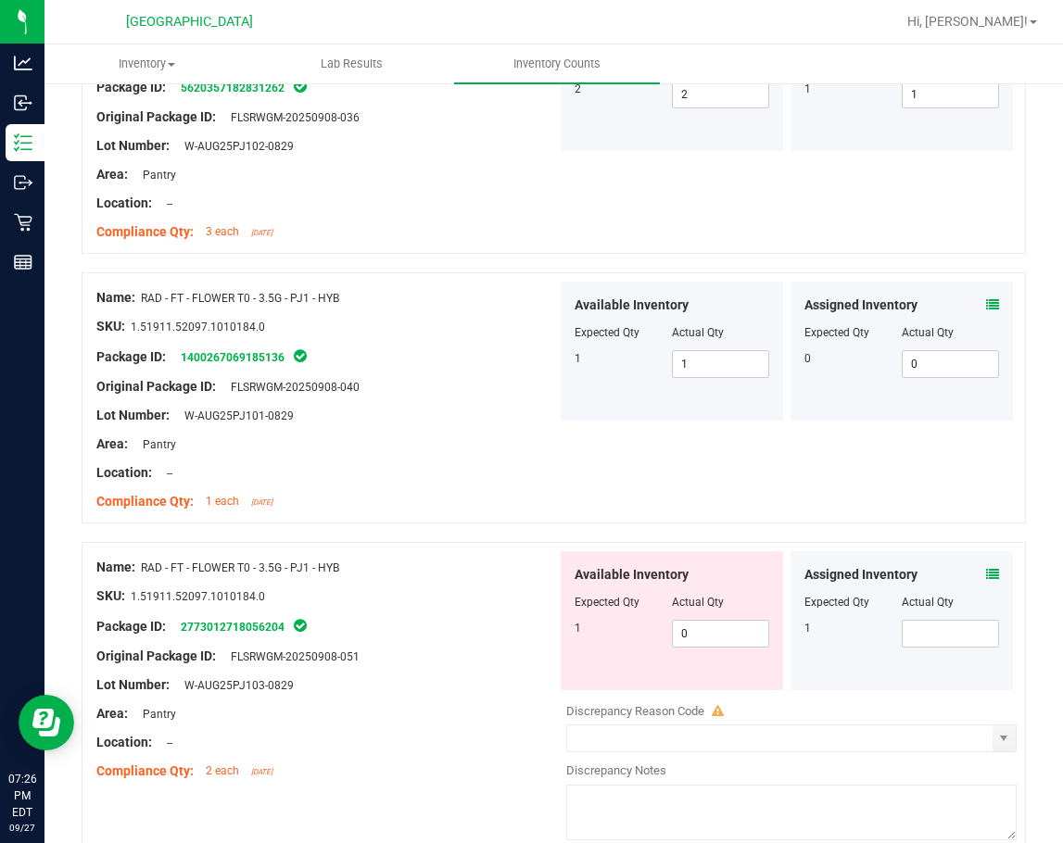
scroll to position [5466, 0]
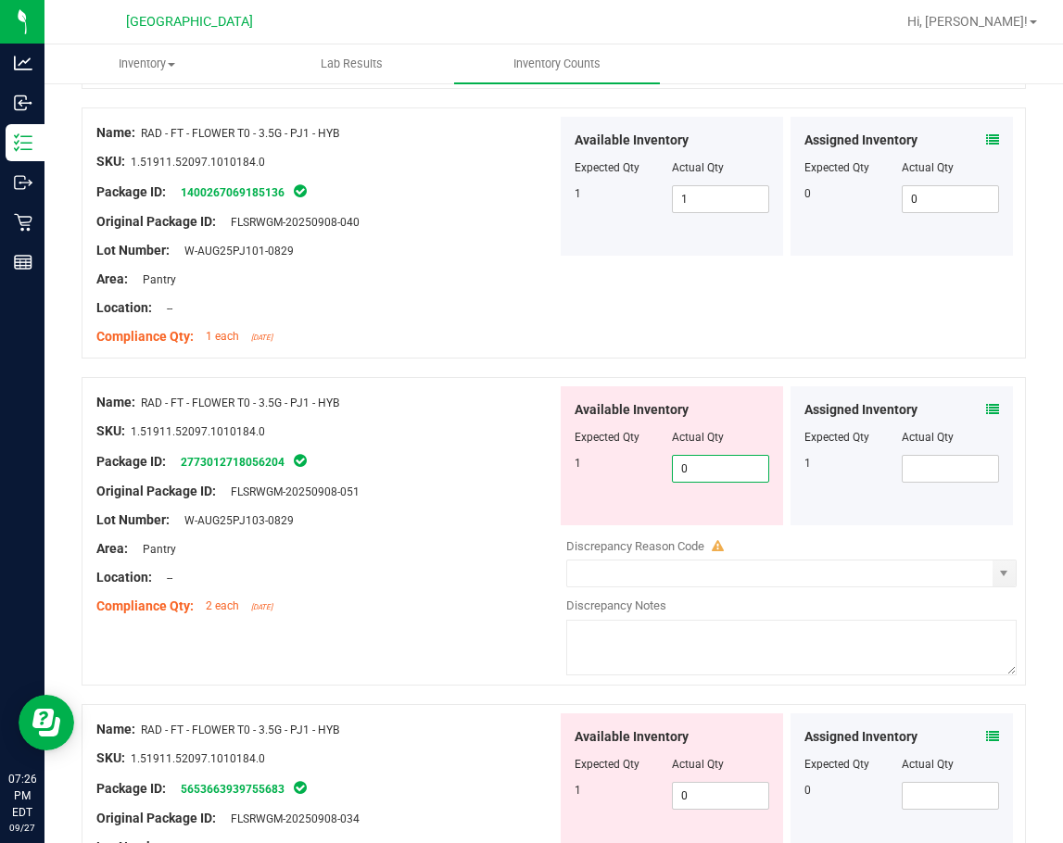
click at [695, 479] on span "0 0" at bounding box center [720, 469] width 97 height 28
click at [695, 479] on input "0" at bounding box center [720, 469] width 95 height 26
type input "1"
click at [430, 518] on div "Lot Number: W-AUG25PJ103-0829" at bounding box center [326, 519] width 460 height 19
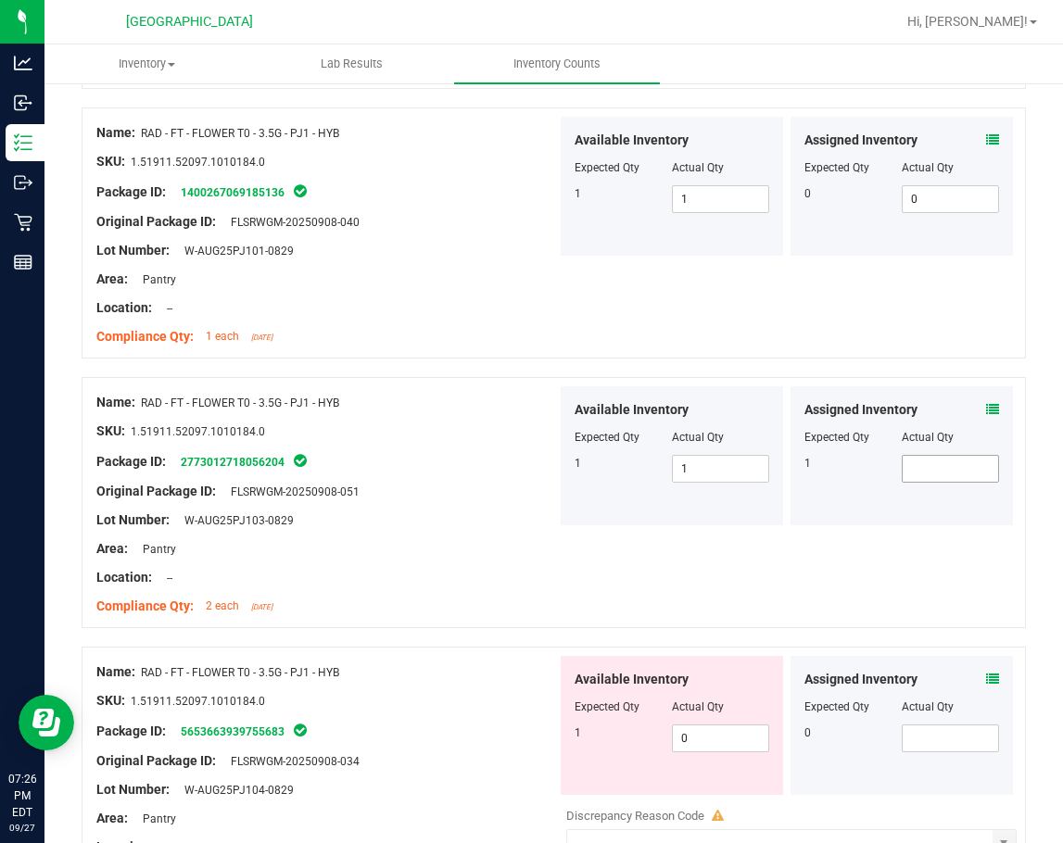
click at [919, 471] on span at bounding box center [949, 469] width 97 height 28
type input "1"
click at [481, 502] on div at bounding box center [326, 505] width 460 height 9
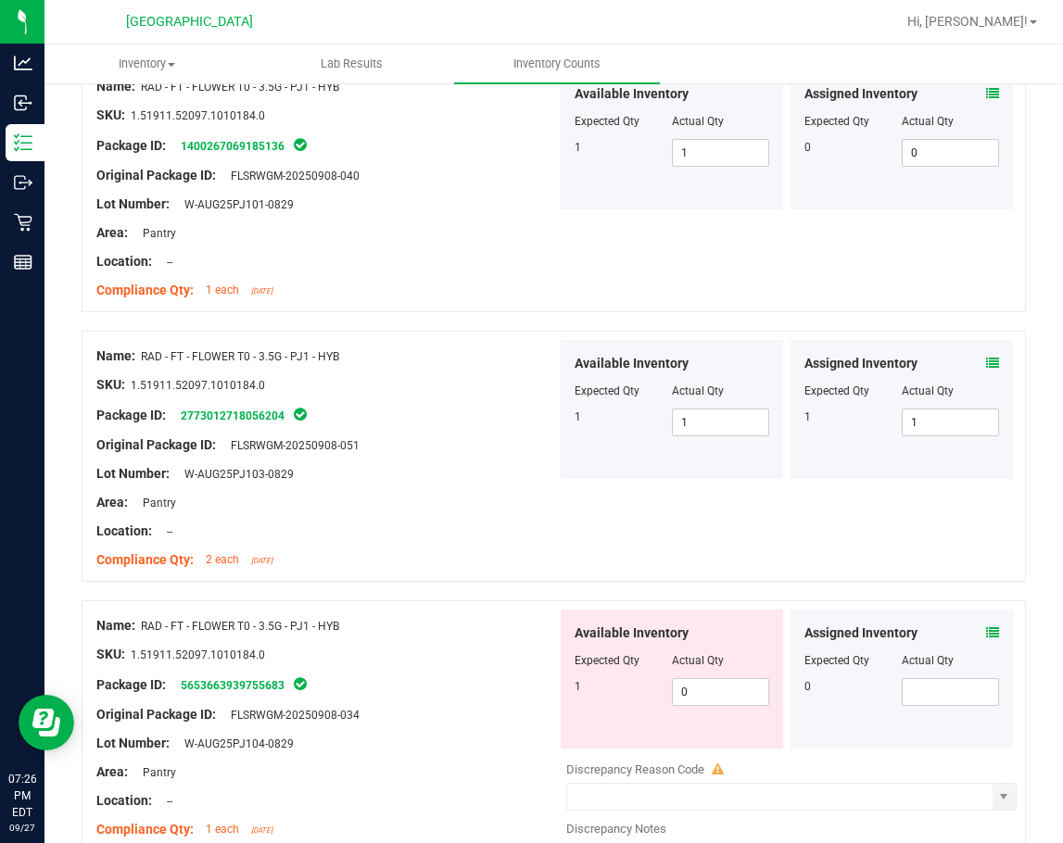
scroll to position [5558, 0]
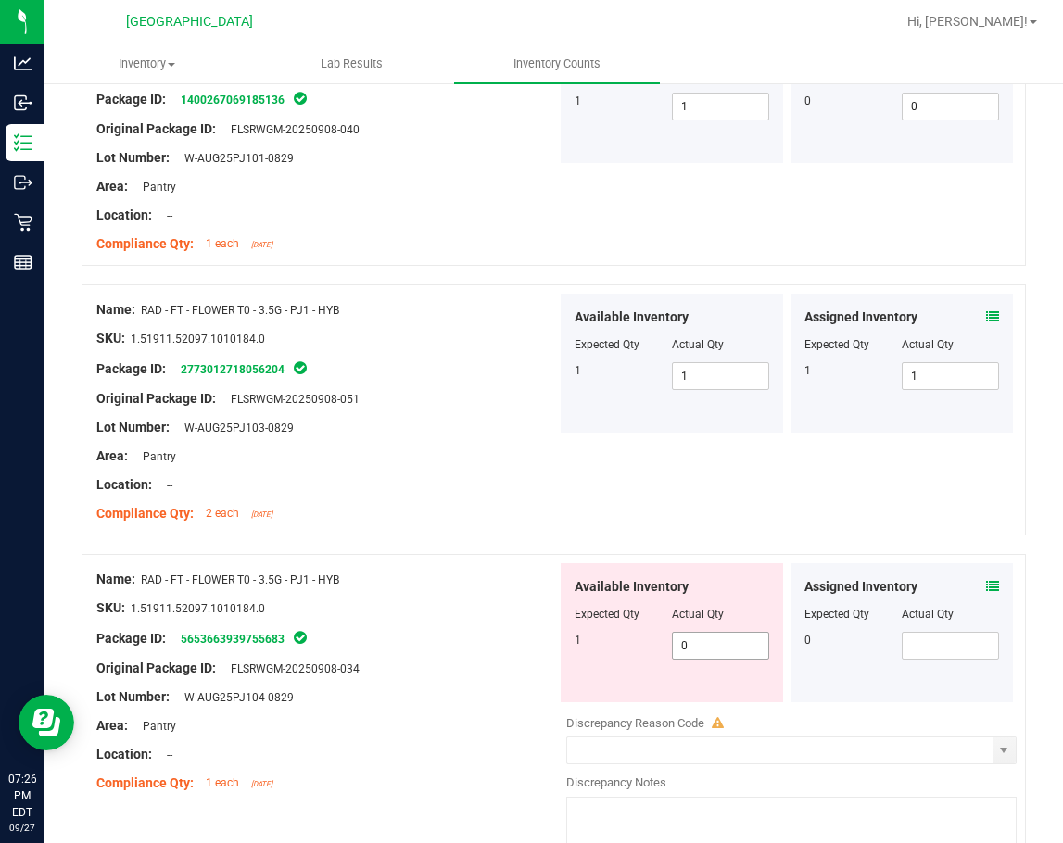
click at [687, 646] on span "0 0" at bounding box center [720, 646] width 97 height 28
type input "01"
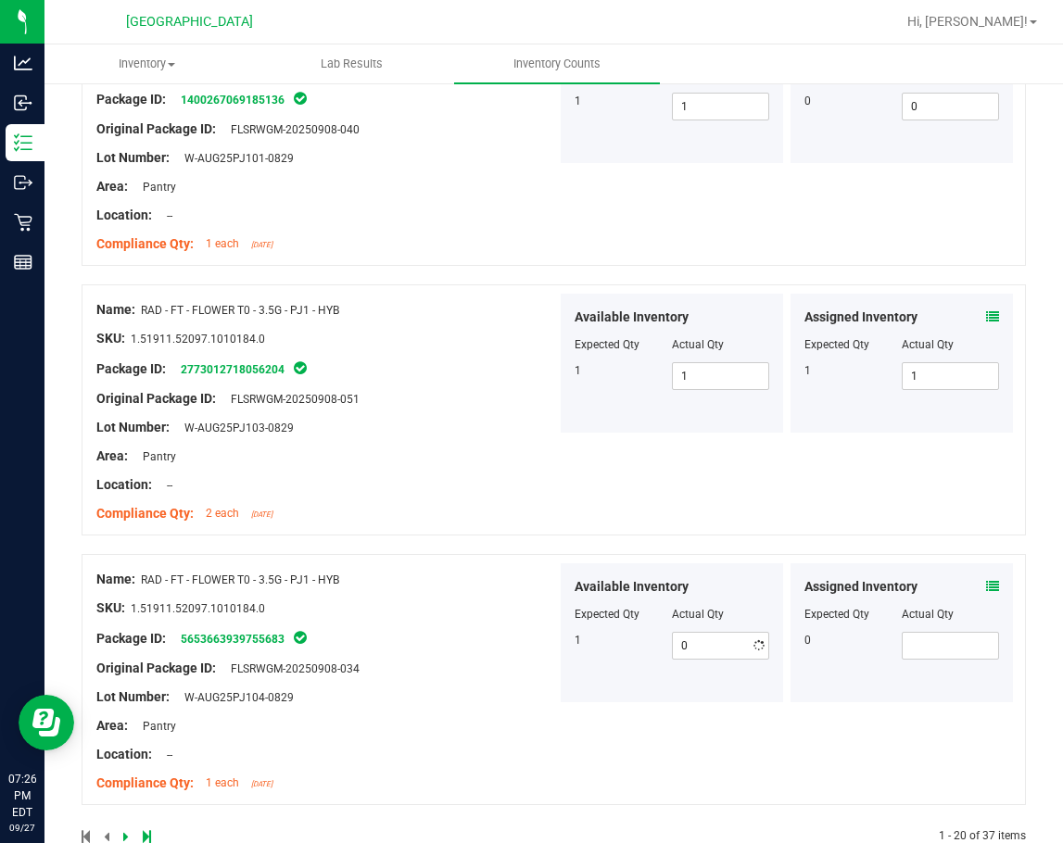
type input "1"
click at [404, 633] on div "Package ID: 5653663939755683" at bounding box center [326, 638] width 460 height 22
click at [934, 628] on div at bounding box center [901, 627] width 195 height 9
click at [934, 646] on span at bounding box center [949, 646] width 97 height 28
type input "0"
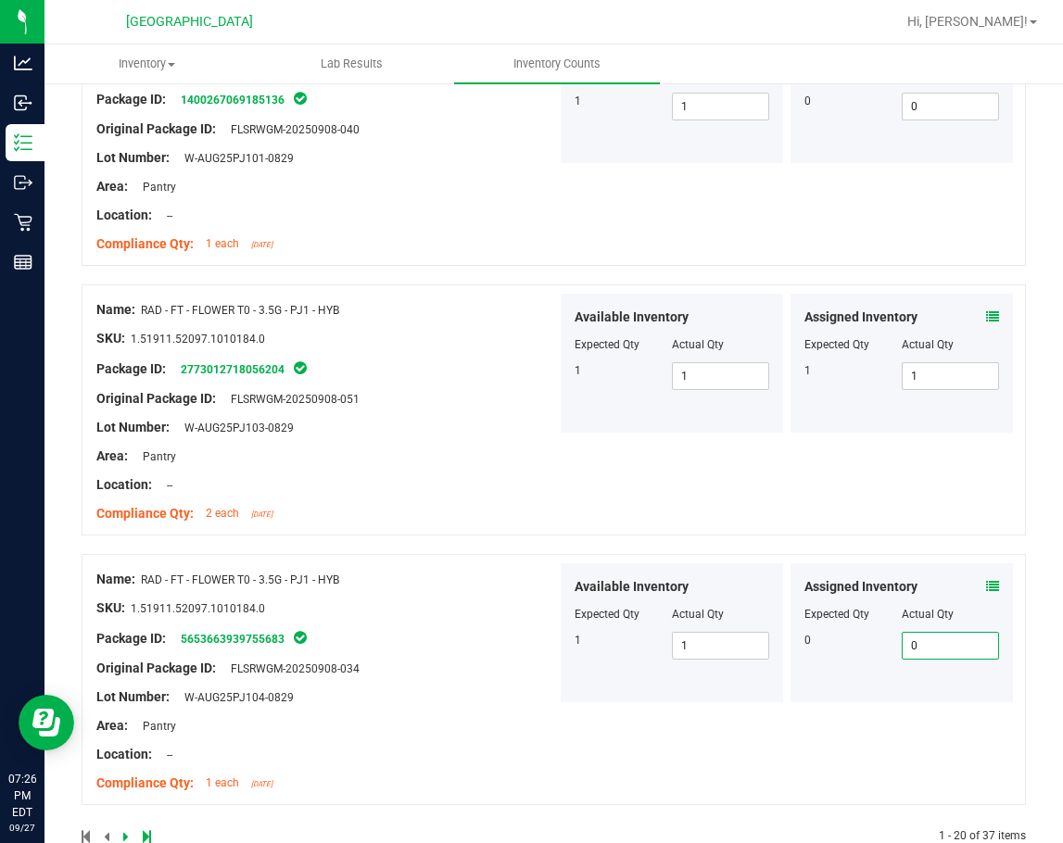
type input "0"
click at [416, 595] on div at bounding box center [326, 593] width 460 height 9
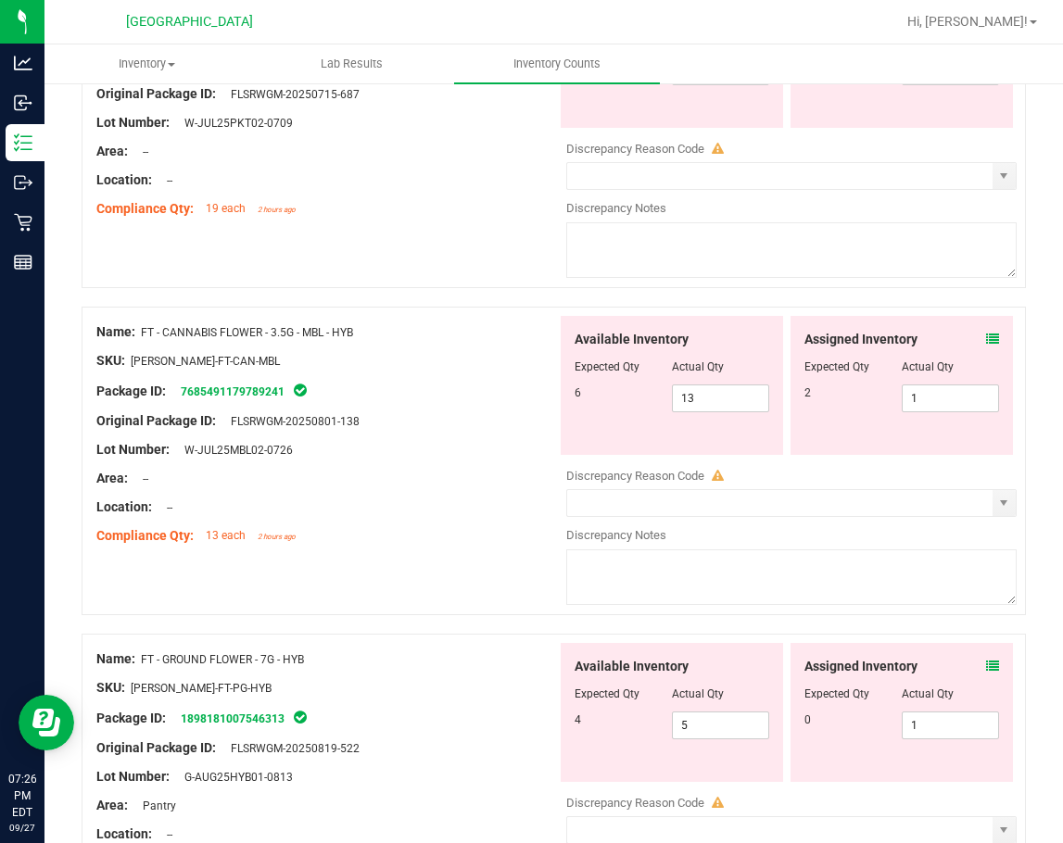
scroll to position [0, 0]
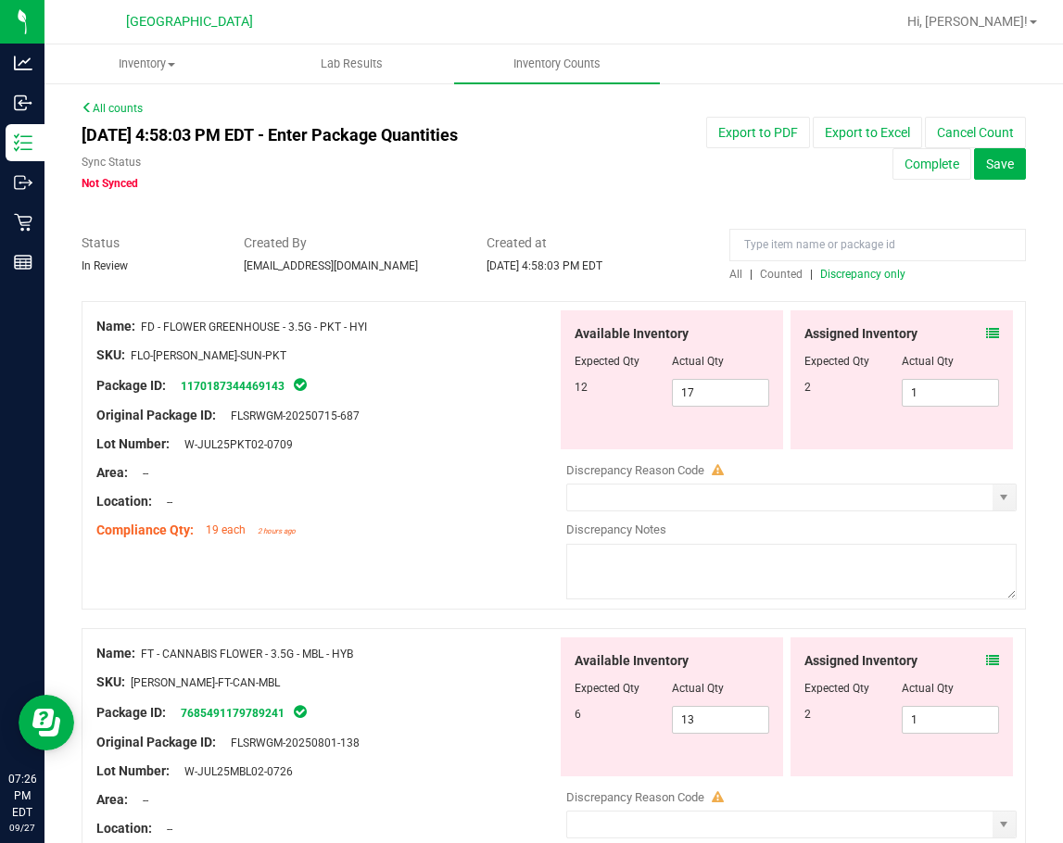
click at [734, 275] on span "All" at bounding box center [735, 274] width 13 height 13
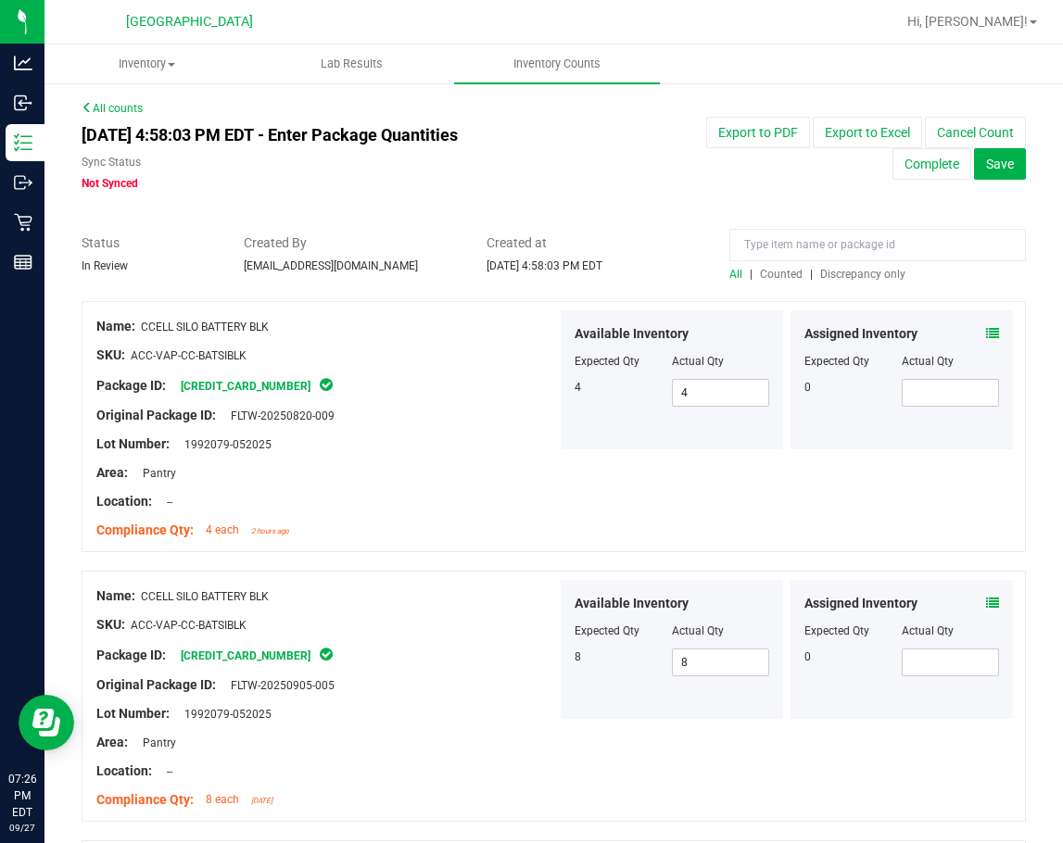
click at [847, 272] on span "Discrepancy only" at bounding box center [862, 274] width 85 height 13
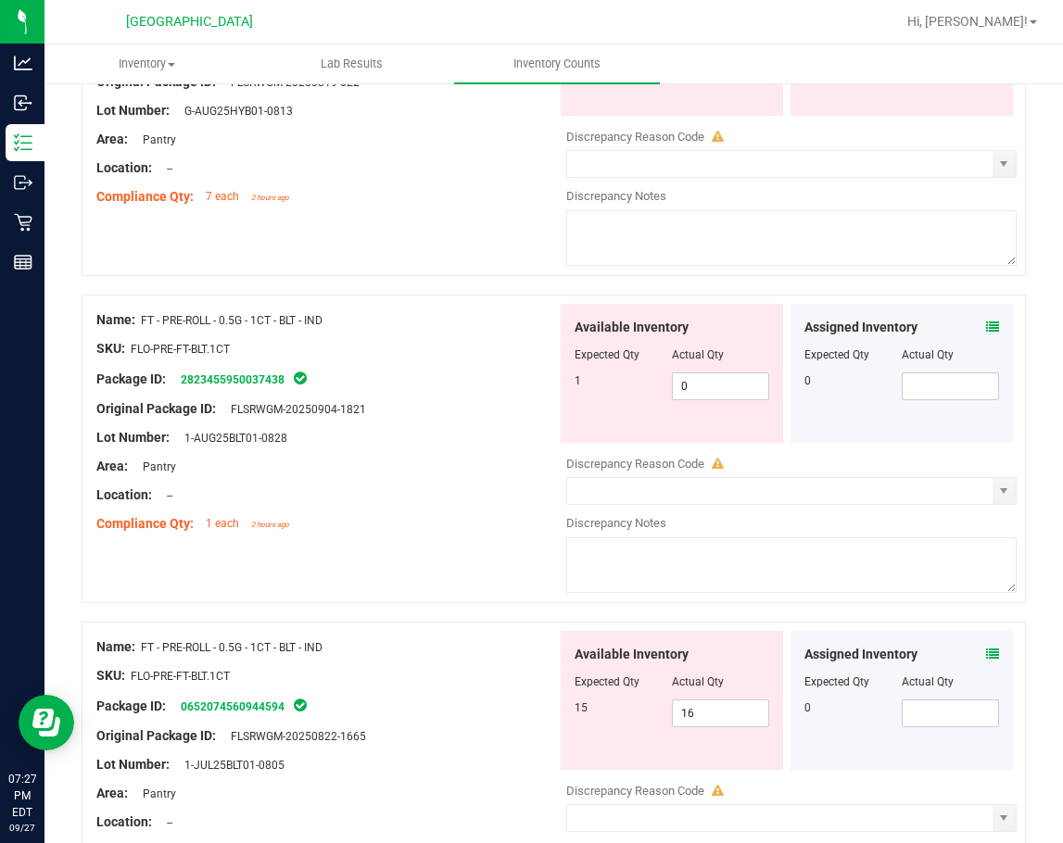
scroll to position [1019, 0]
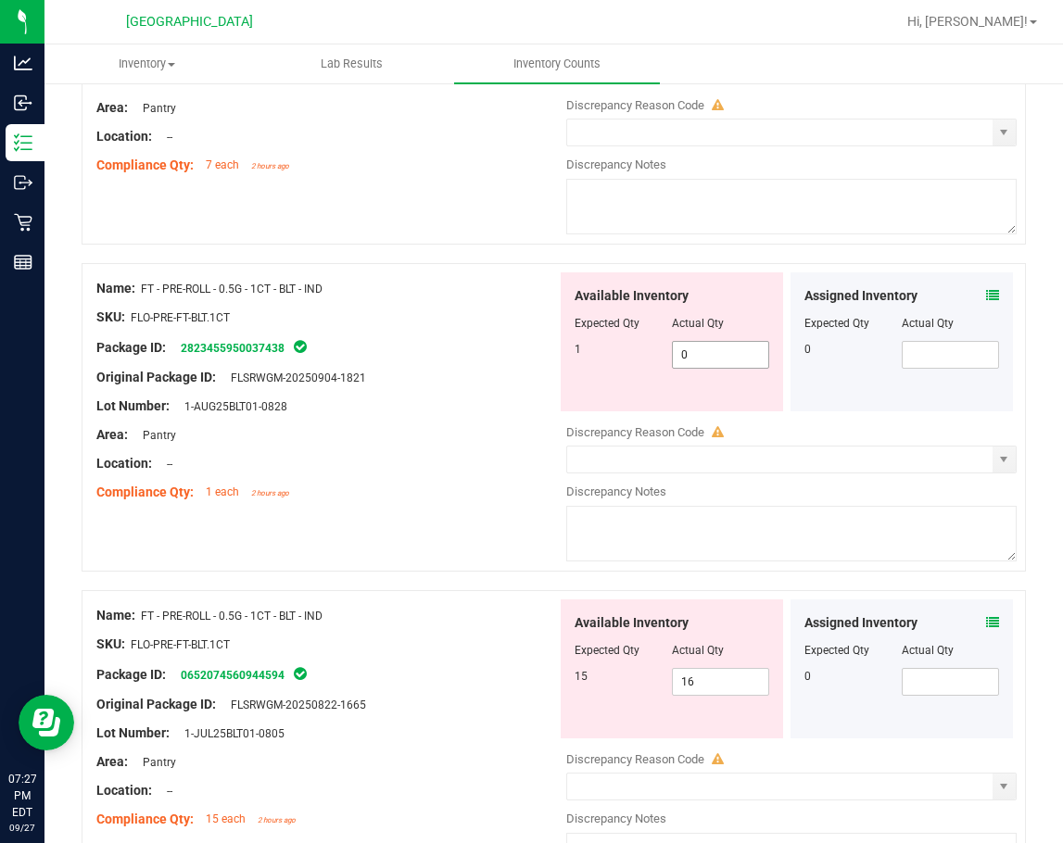
click at [696, 359] on span "0 0" at bounding box center [720, 355] width 97 height 28
click at [0, 0] on input "0" at bounding box center [0, 0] width 0 height 0
type input "1"
drag, startPoint x: 432, startPoint y: 405, endPoint x: 660, endPoint y: 602, distance: 301.4
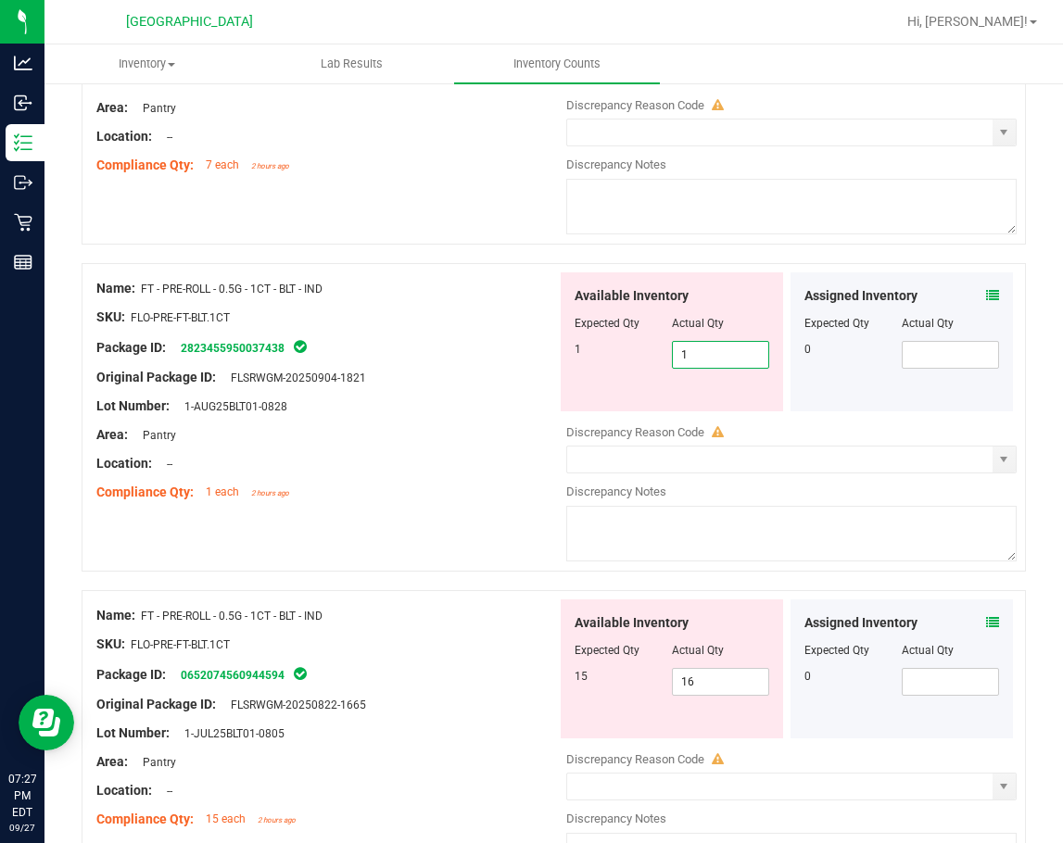
click at [433, 405] on div "Lot Number: 1-AUG25BLT01-0828" at bounding box center [326, 405] width 460 height 19
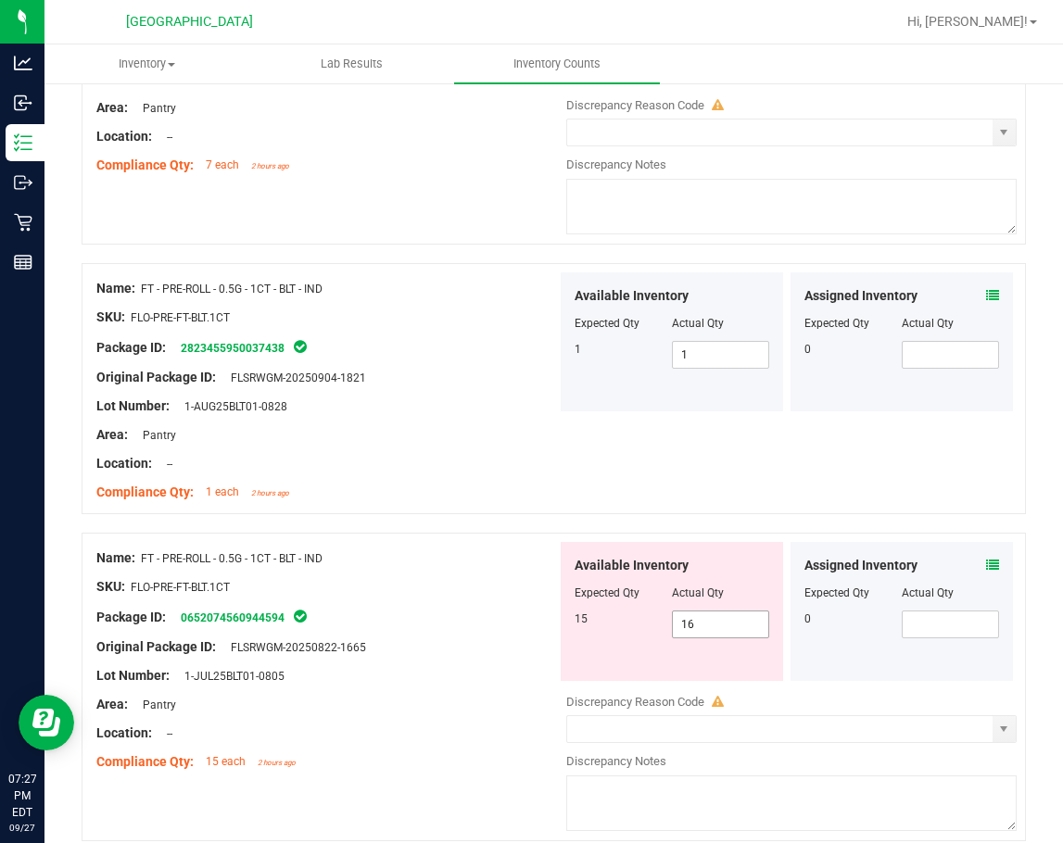
click at [701, 630] on span "16 16" at bounding box center [720, 624] width 97 height 28
click at [701, 630] on input "16" at bounding box center [720, 624] width 95 height 26
type input "15"
click at [309, 546] on div "Name: FT - PRE-ROLL - 0.5G - 1CT - BLT - IND SKU: FLO-PRE-FT-BLT.1CT Package ID…" at bounding box center [326, 660] width 460 height 236
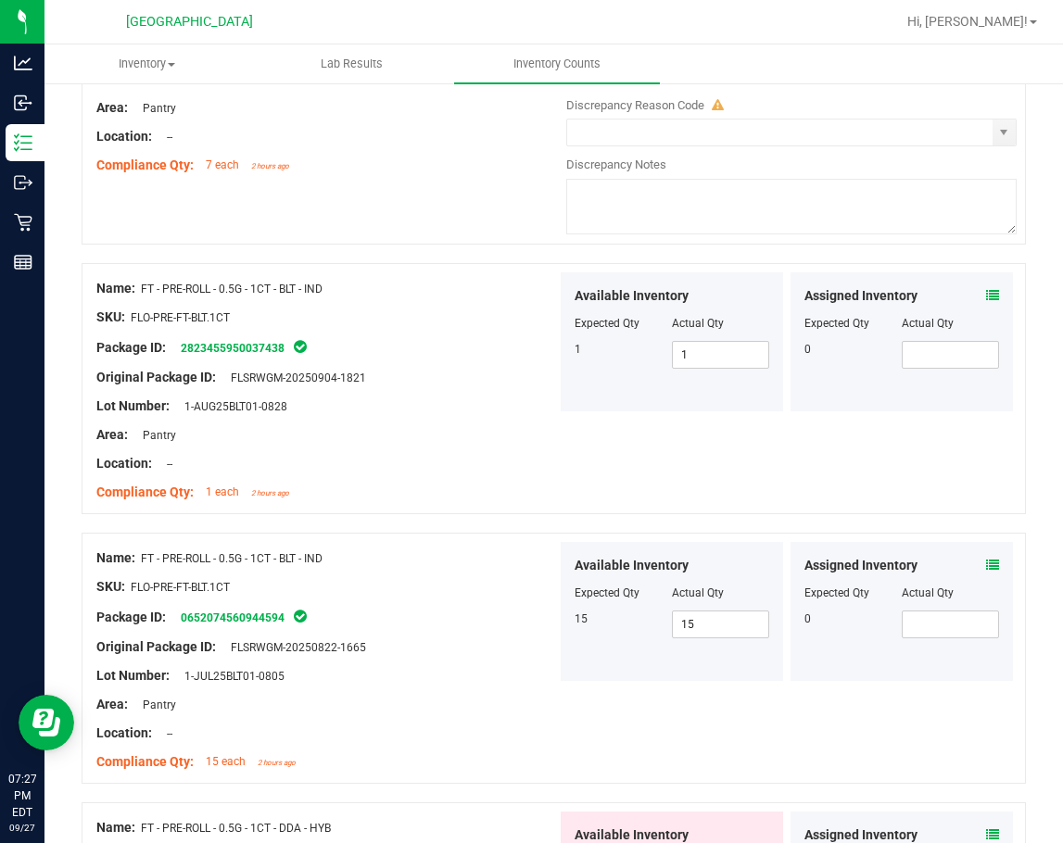
scroll to position [1575, 0]
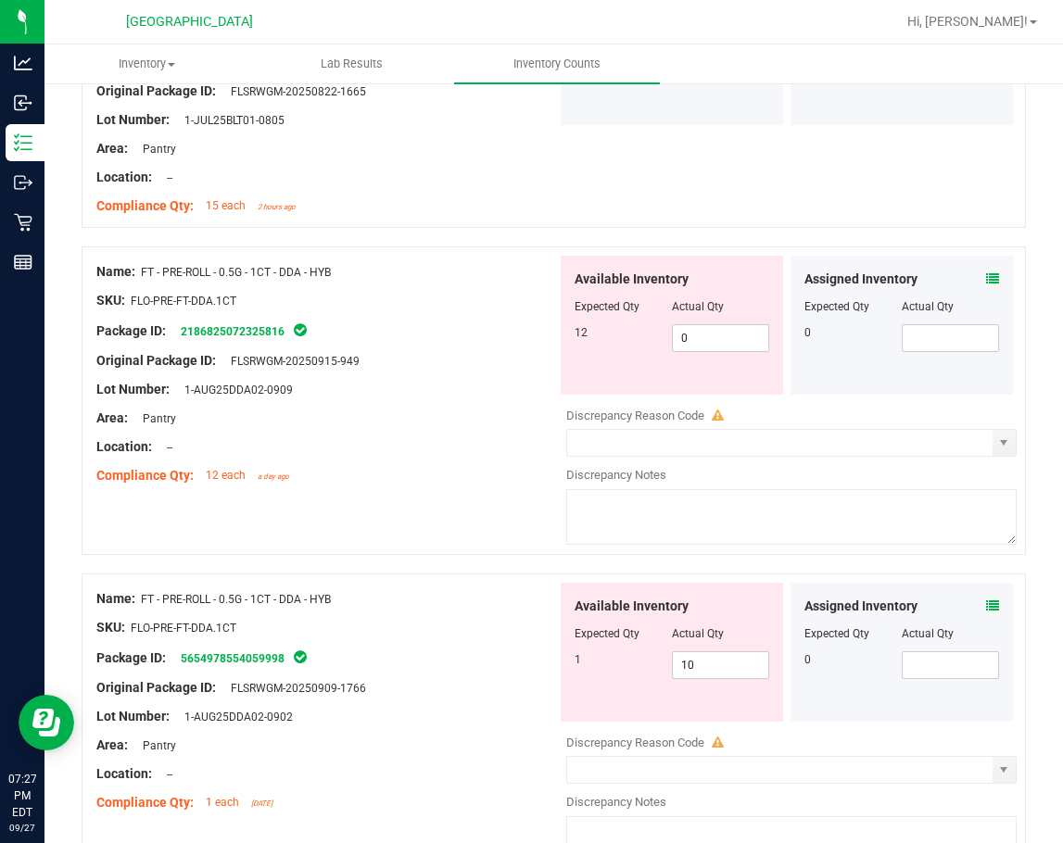
click at [986, 278] on icon at bounding box center [992, 278] width 13 height 13
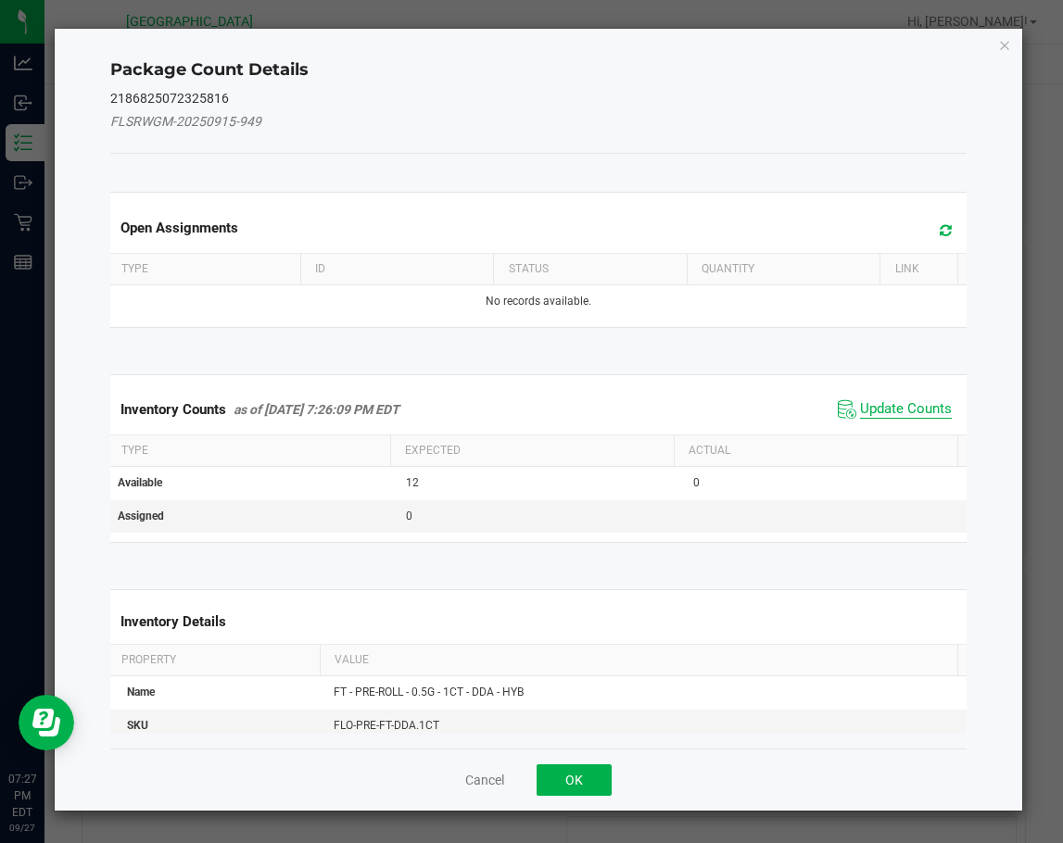
click at [899, 411] on span "Update Counts" at bounding box center [906, 409] width 92 height 19
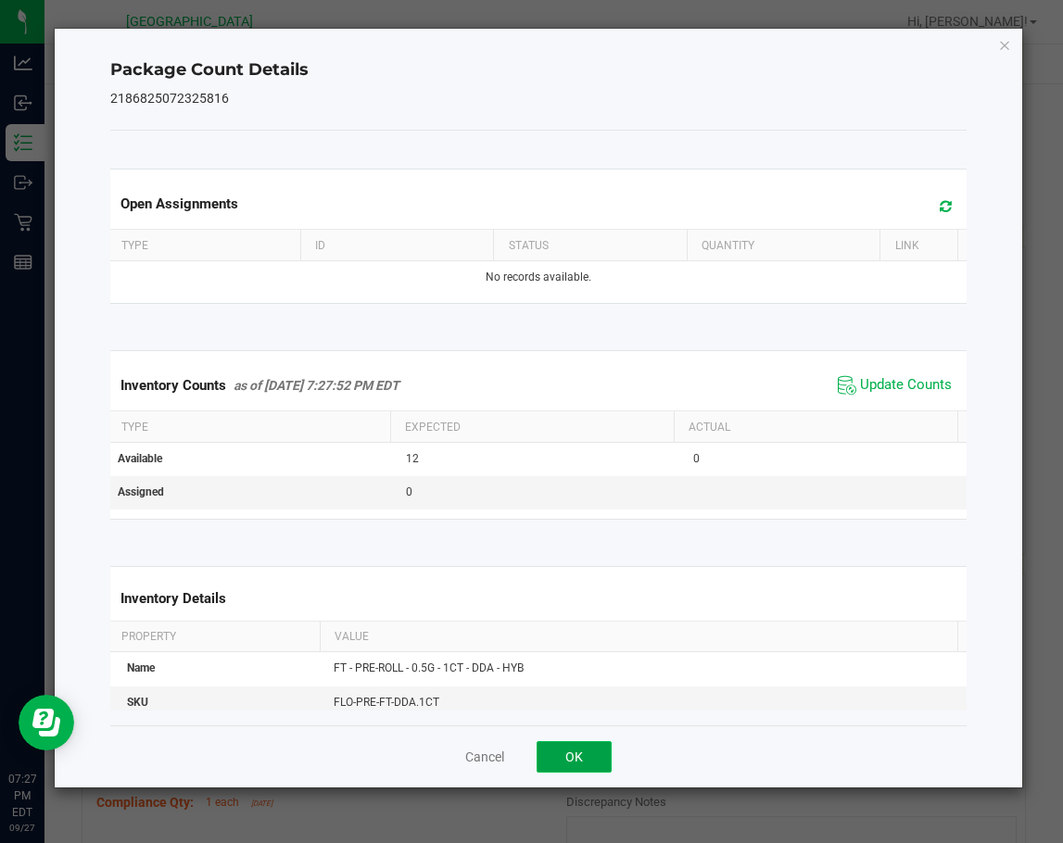
click at [578, 758] on button "OK" at bounding box center [573, 756] width 75 height 31
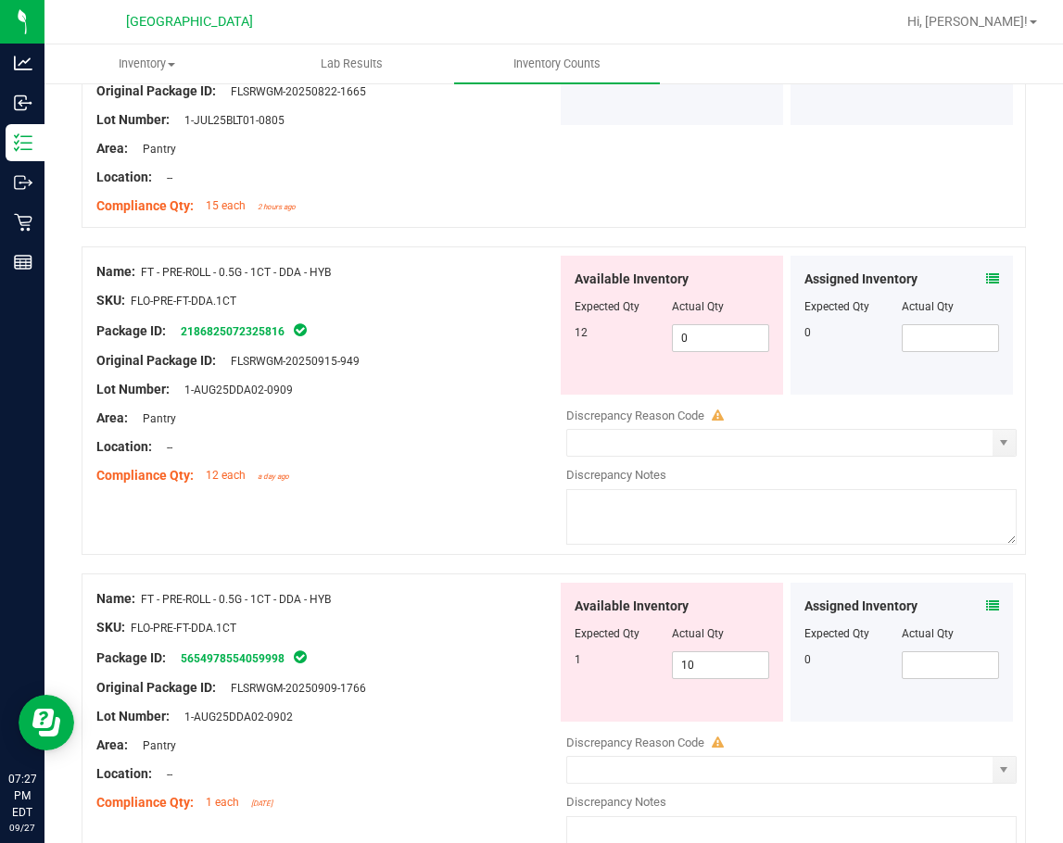
click at [986, 607] on icon at bounding box center [992, 605] width 13 height 13
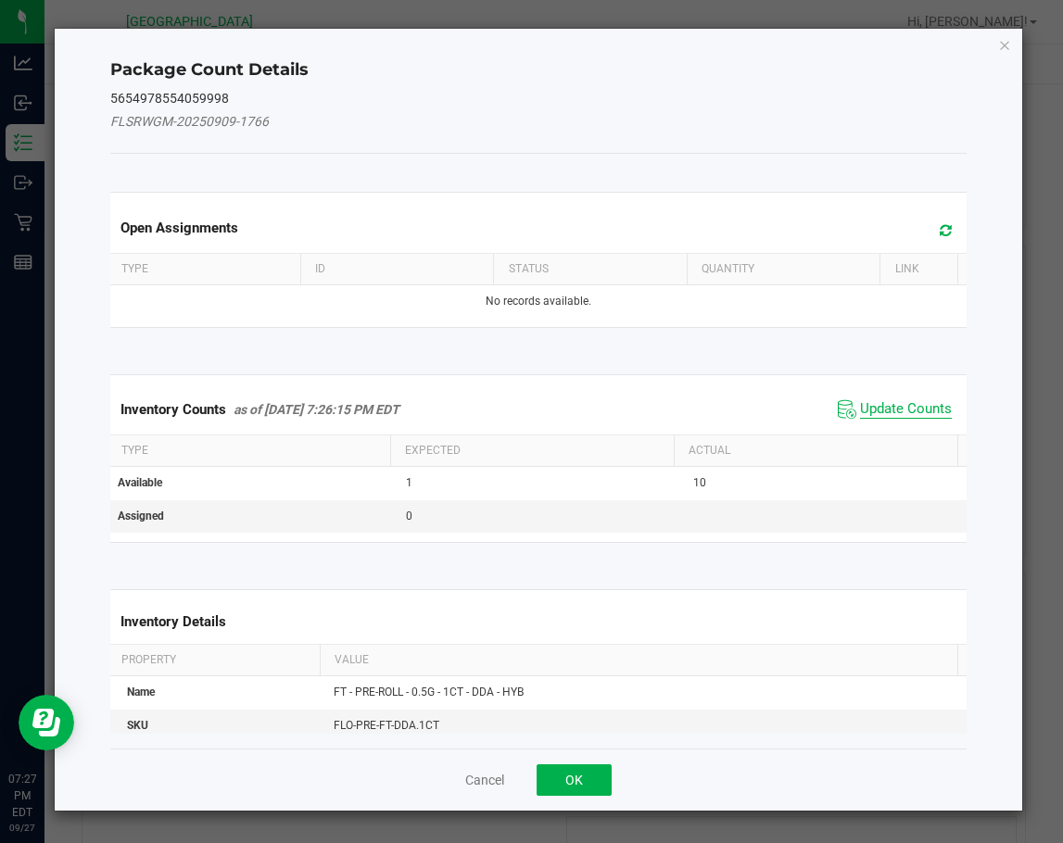
click at [879, 409] on span "Update Counts" at bounding box center [906, 409] width 92 height 19
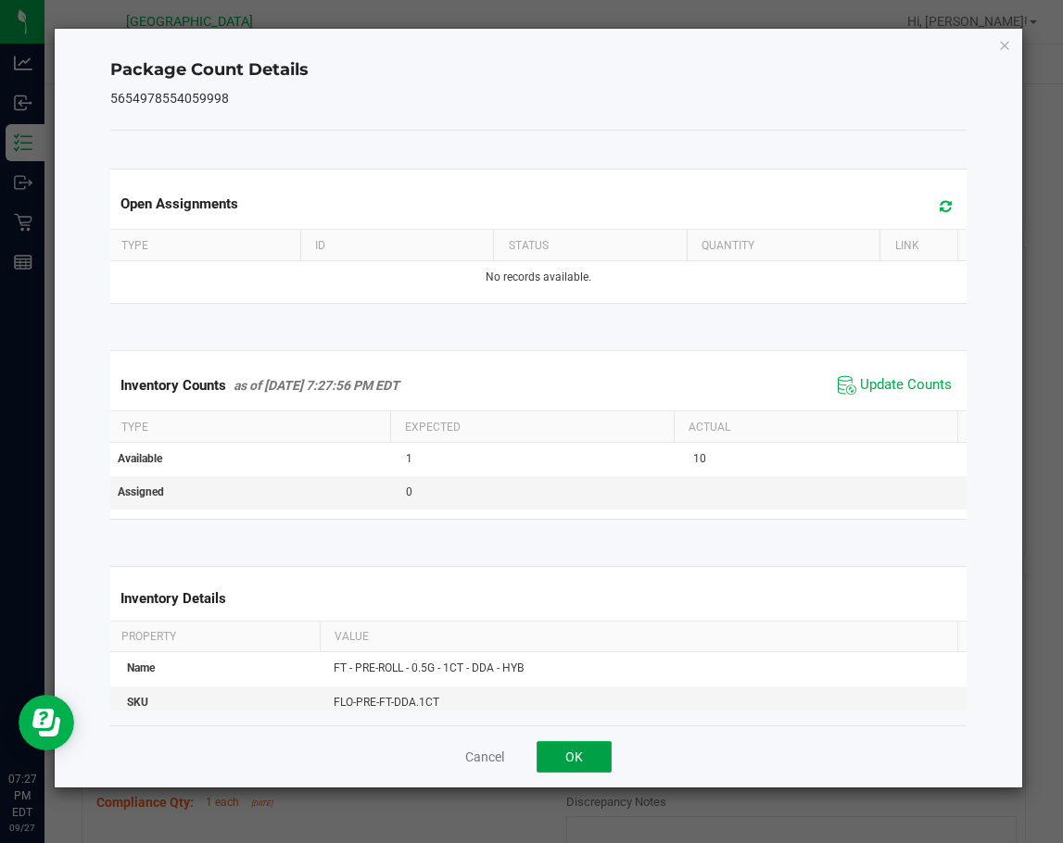
click at [611, 749] on button "OK" at bounding box center [573, 756] width 75 height 31
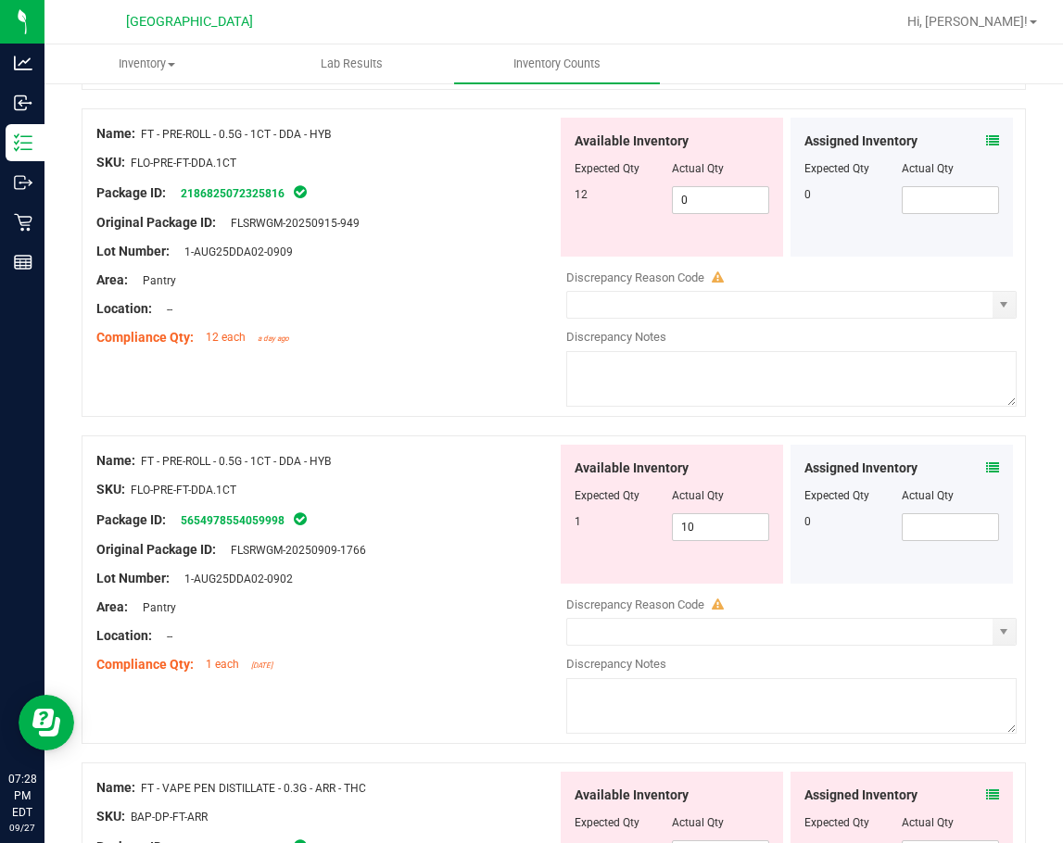
scroll to position [1667, 0]
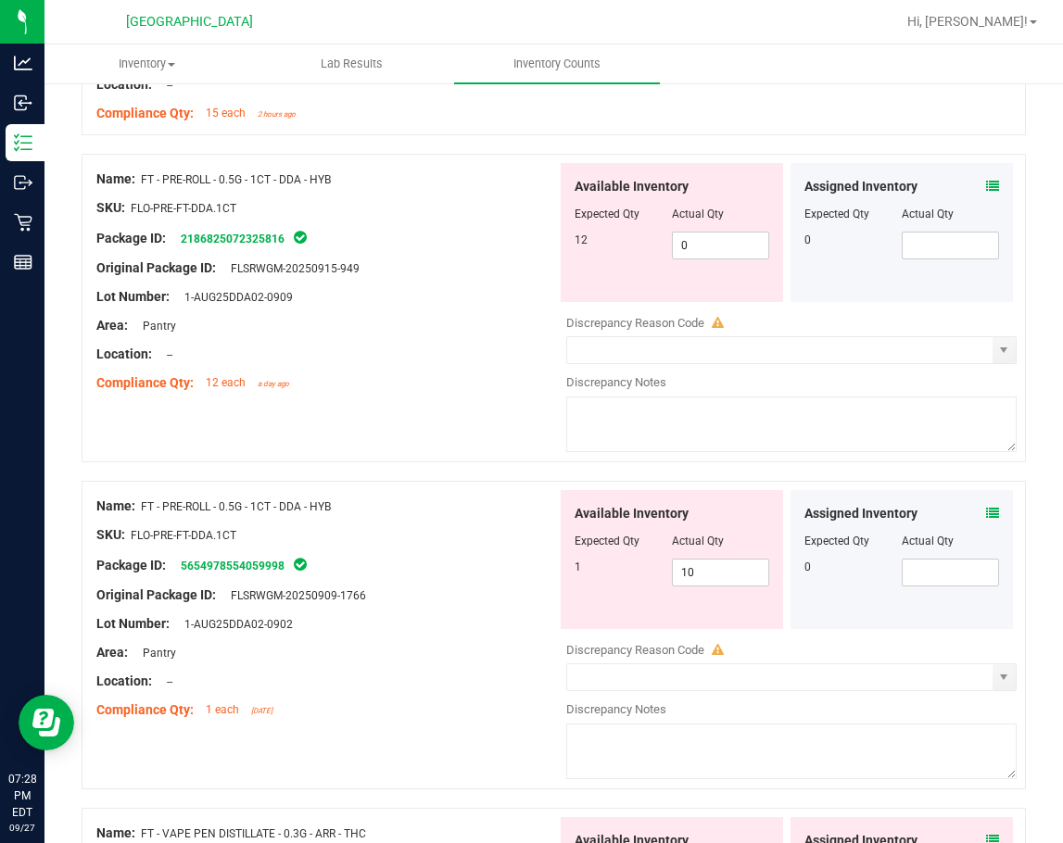
click at [985, 512] on div "Assigned Inventory Expected Qty Actual Qty 0" at bounding box center [901, 559] width 222 height 139
click at [986, 517] on icon at bounding box center [992, 513] width 13 height 13
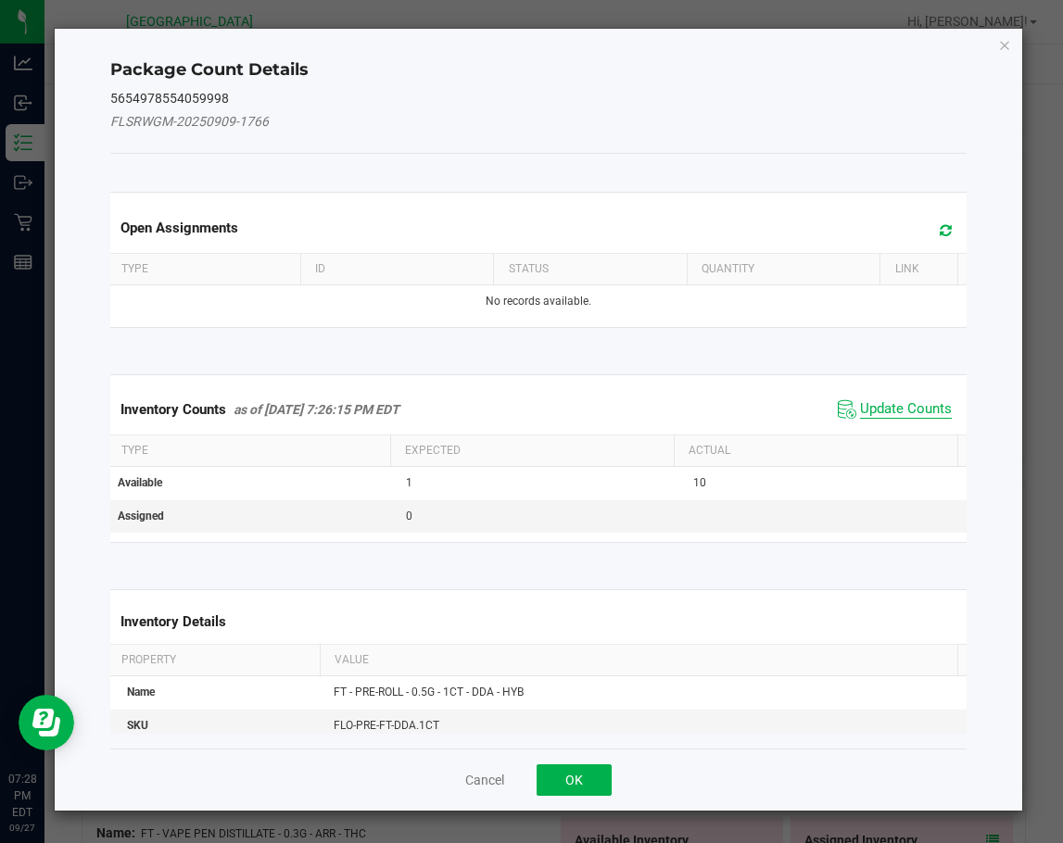
click at [871, 403] on span "Update Counts" at bounding box center [906, 409] width 92 height 19
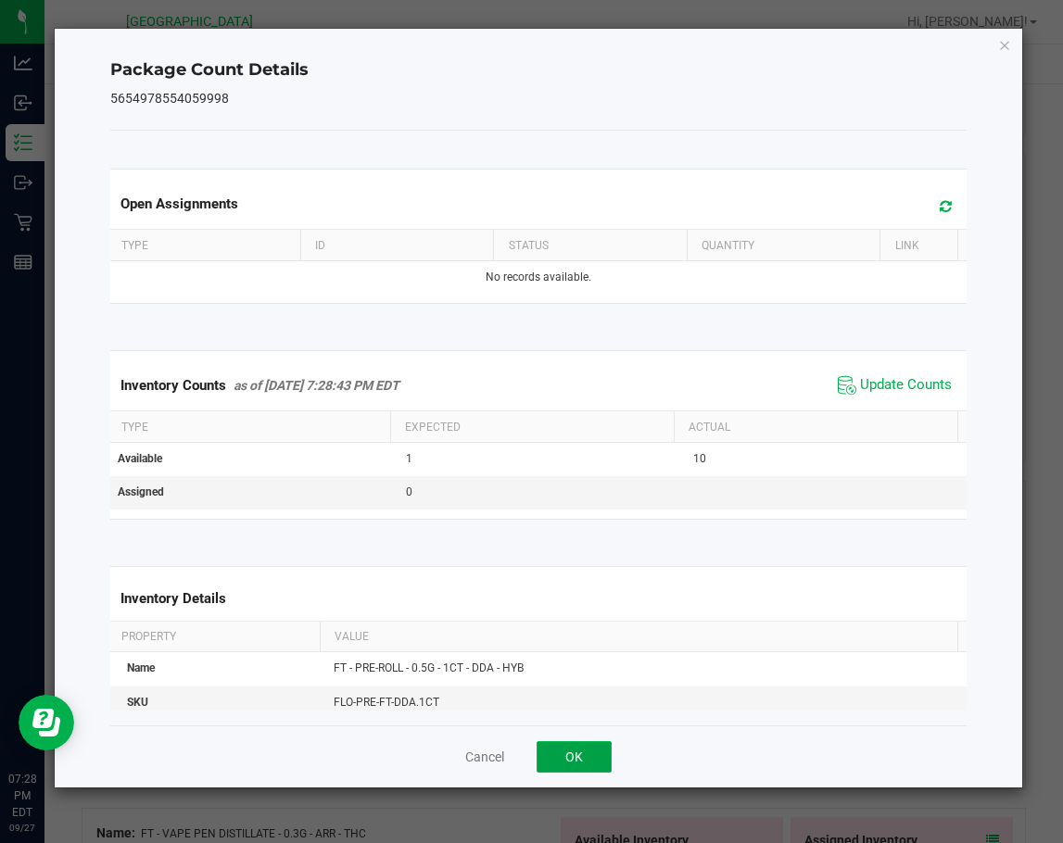
click at [592, 760] on button "OK" at bounding box center [573, 756] width 75 height 31
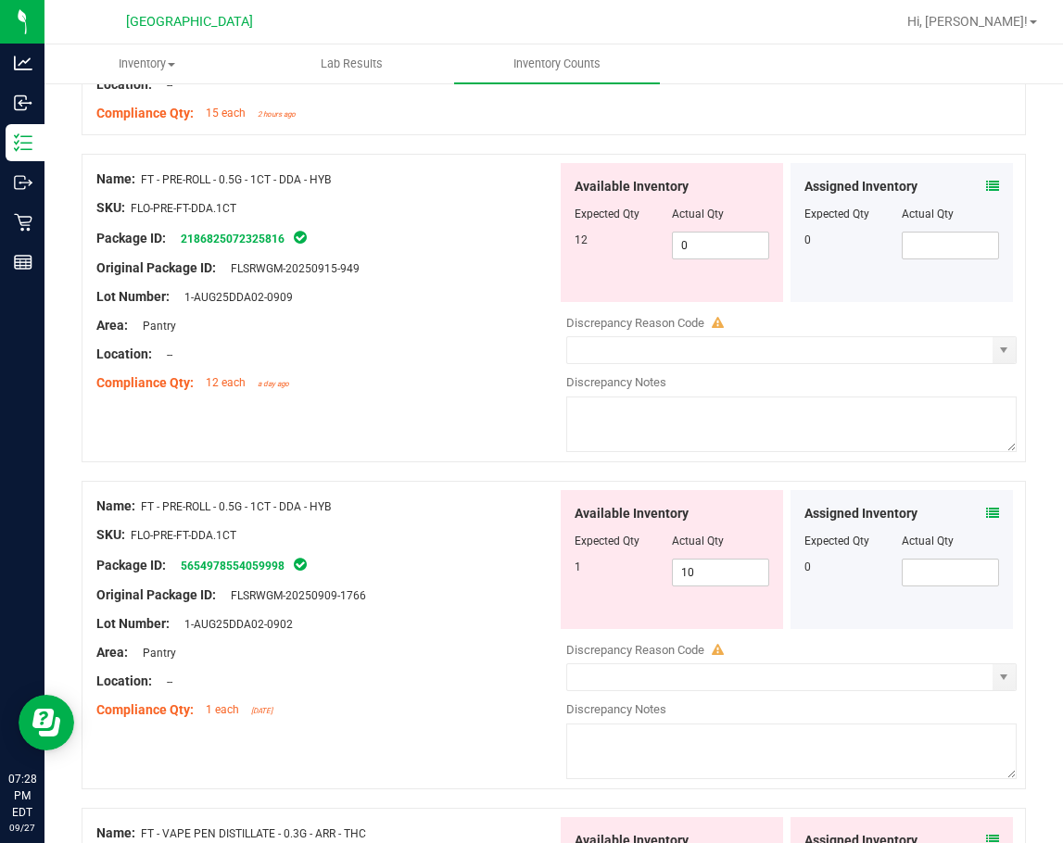
click at [986, 183] on icon at bounding box center [992, 186] width 13 height 13
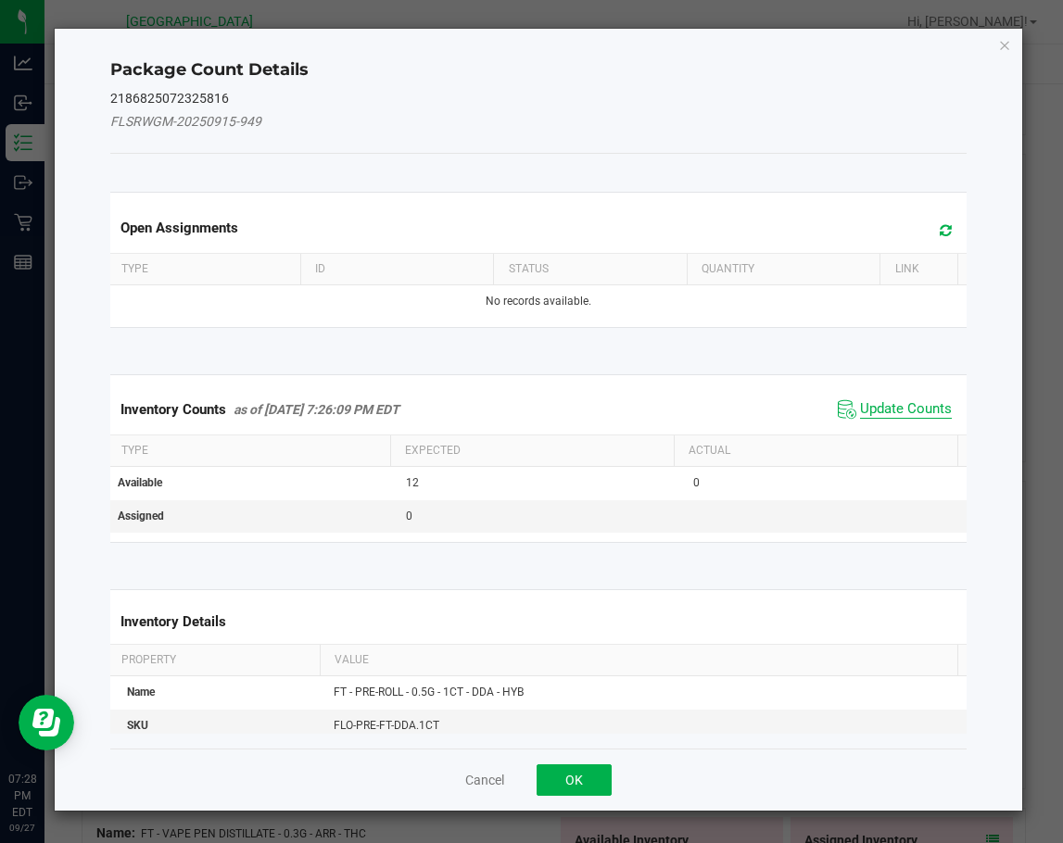
click at [887, 409] on span "Update Counts" at bounding box center [906, 409] width 92 height 19
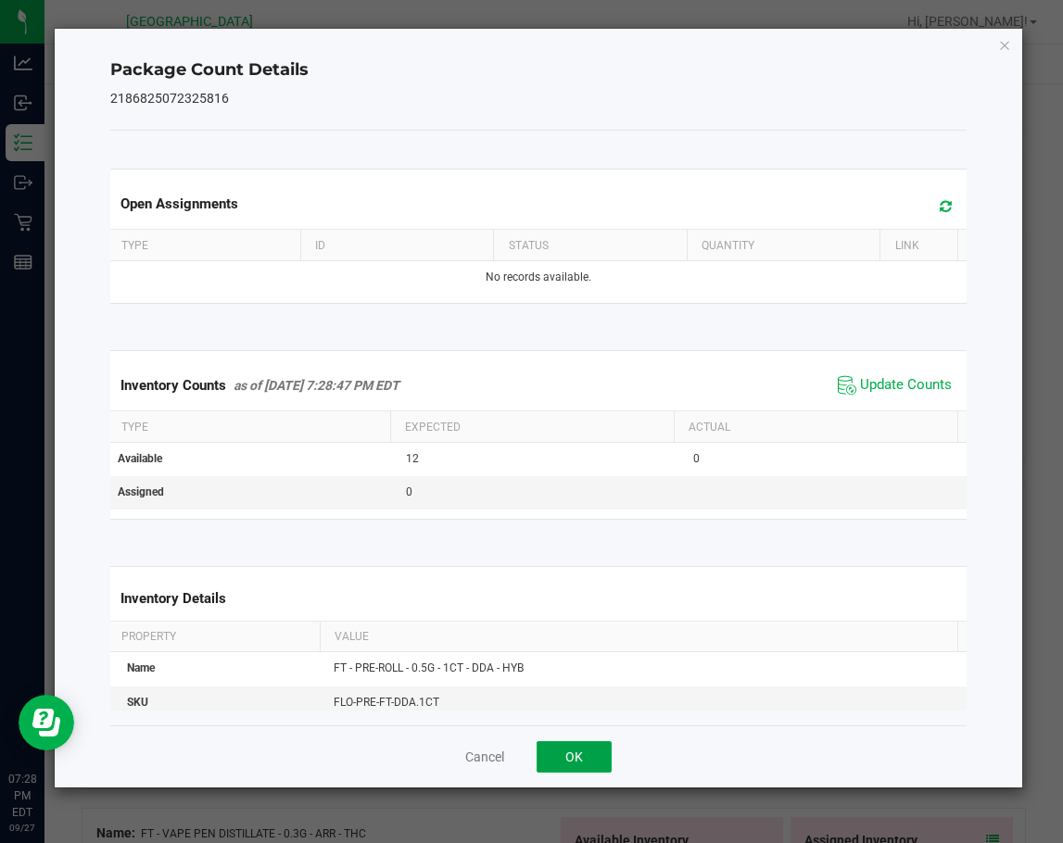
click at [568, 769] on button "OK" at bounding box center [573, 756] width 75 height 31
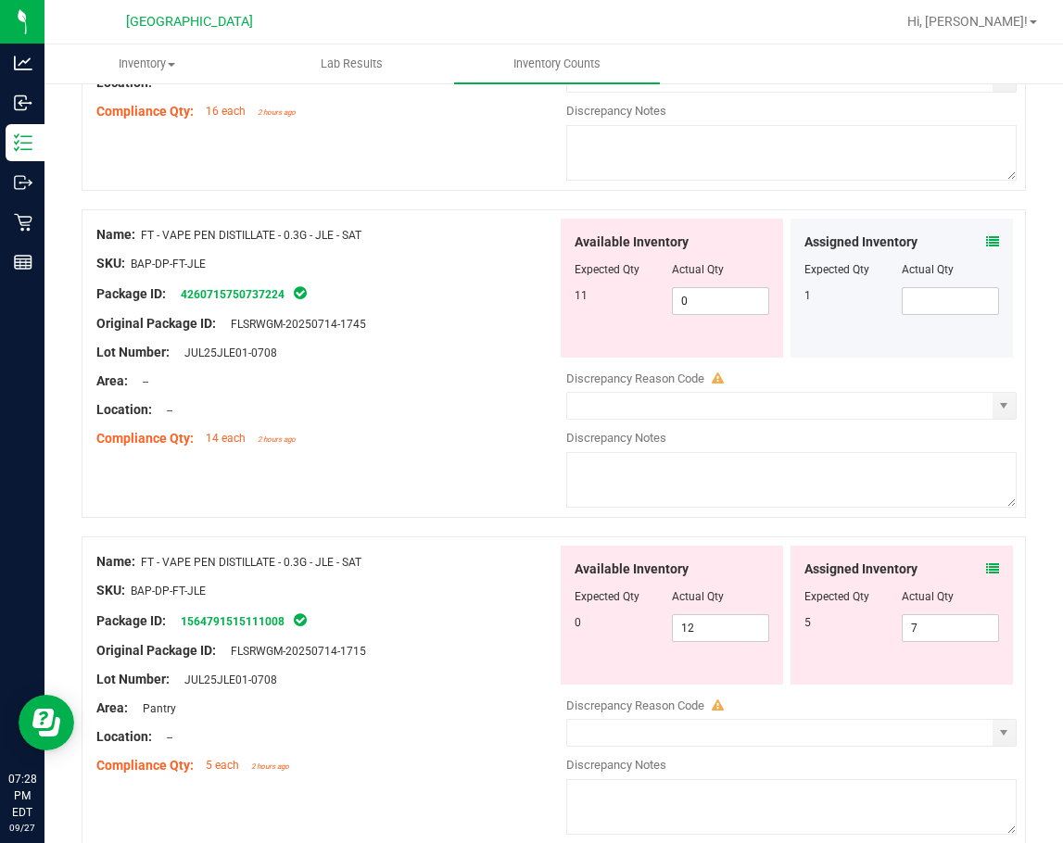
scroll to position [2594, 0]
click at [986, 235] on icon at bounding box center [992, 240] width 13 height 13
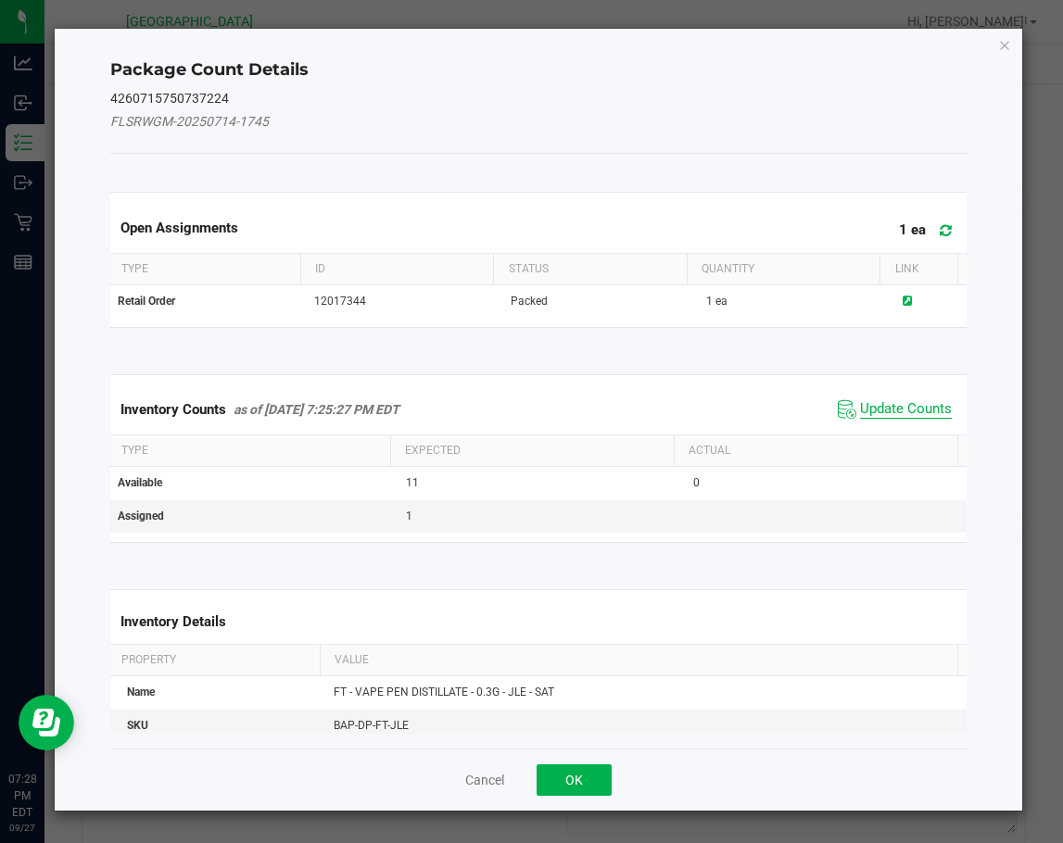
click at [889, 400] on span "Update Counts" at bounding box center [906, 409] width 92 height 19
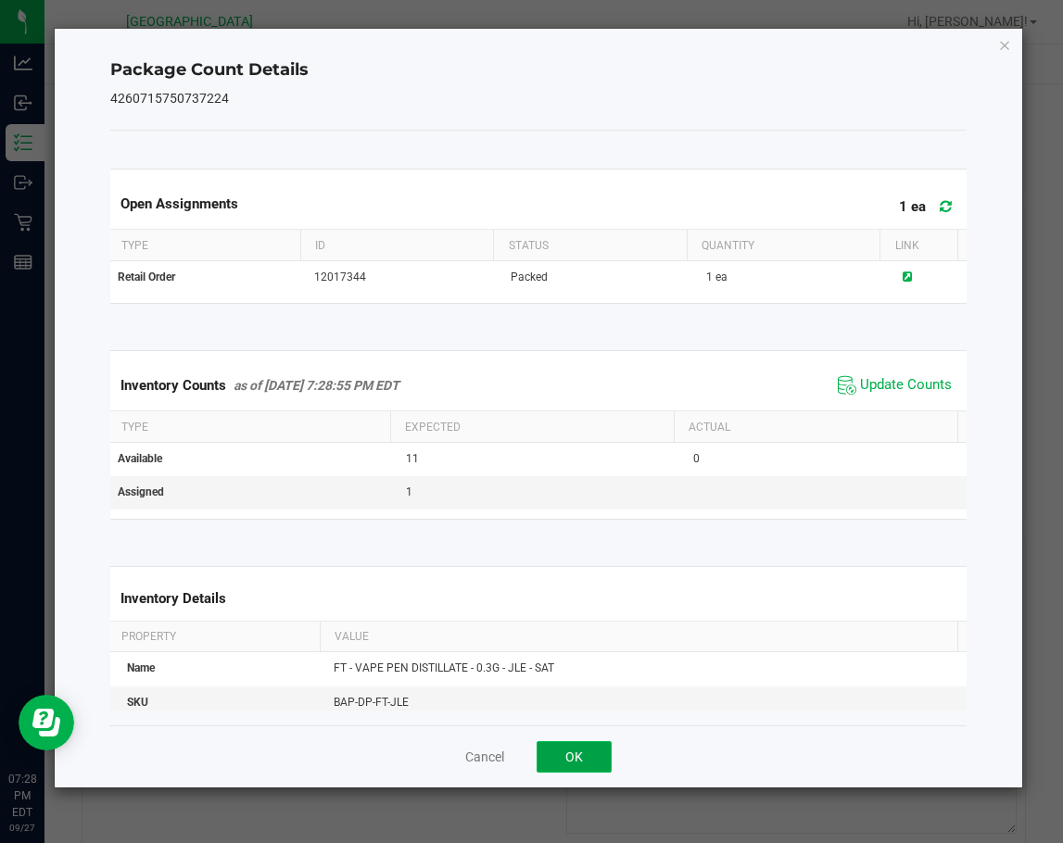
click at [562, 754] on button "OK" at bounding box center [573, 756] width 75 height 31
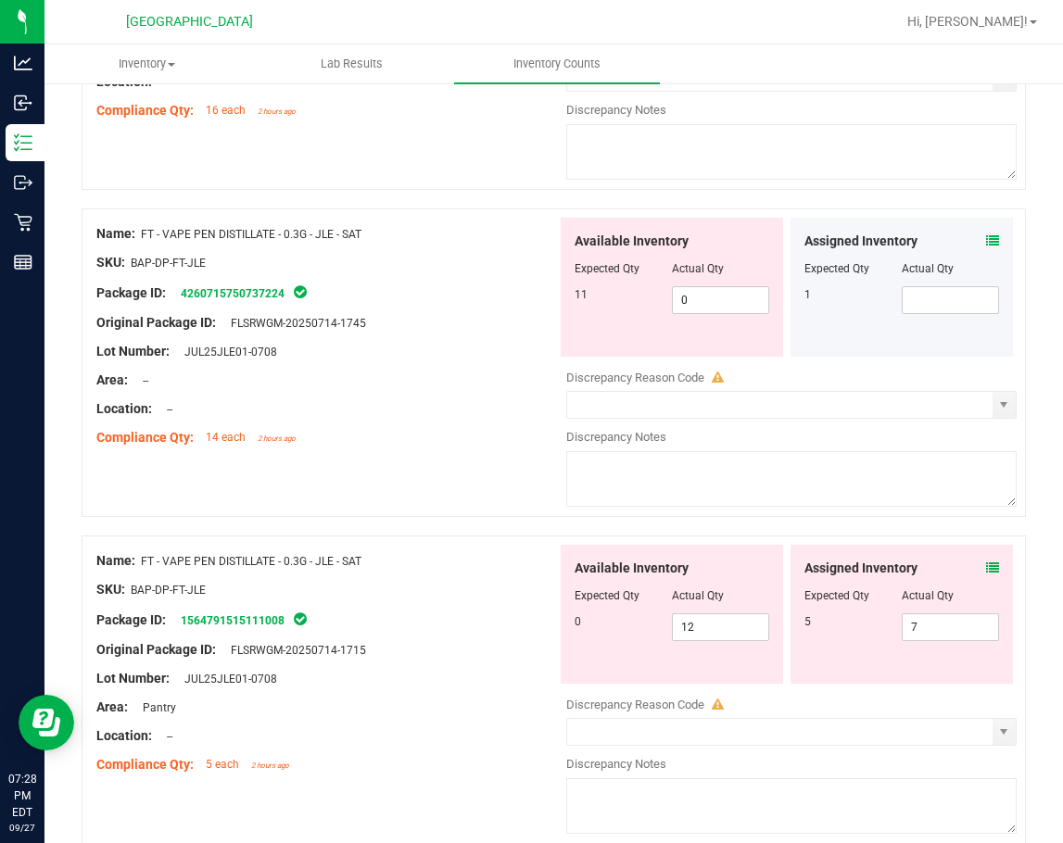
scroll to position [2686, 0]
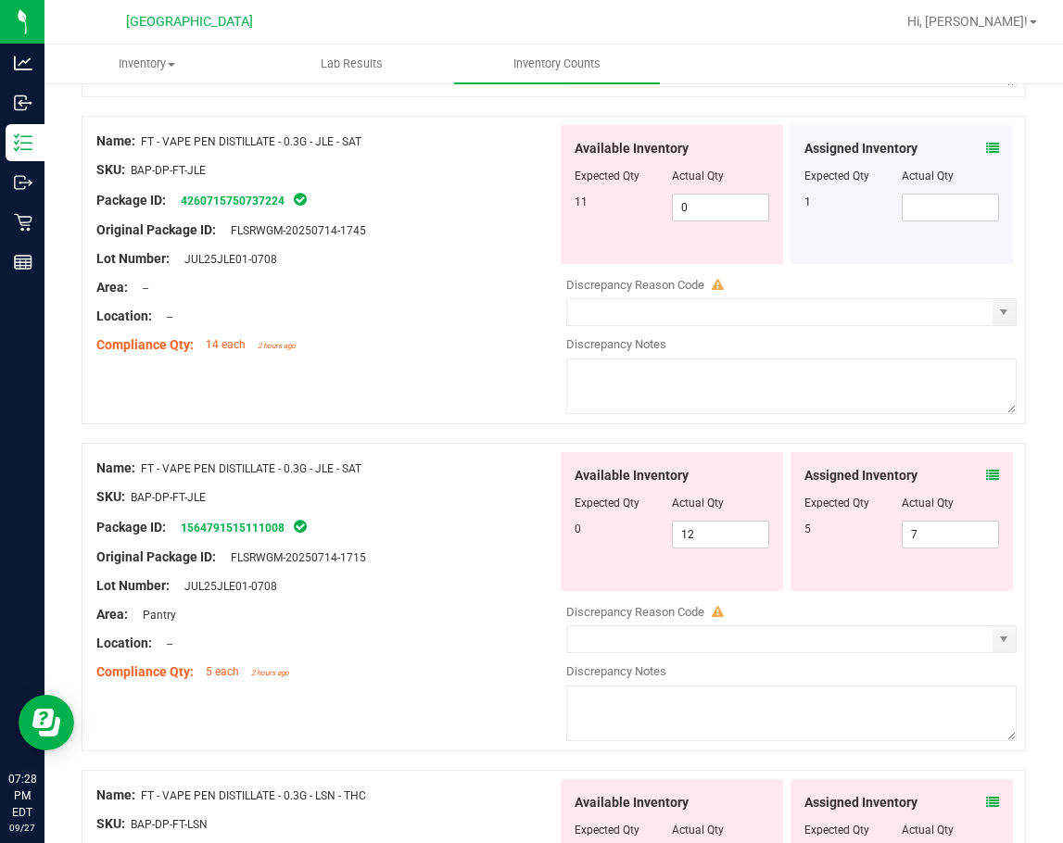
click at [986, 475] on icon at bounding box center [992, 475] width 13 height 13
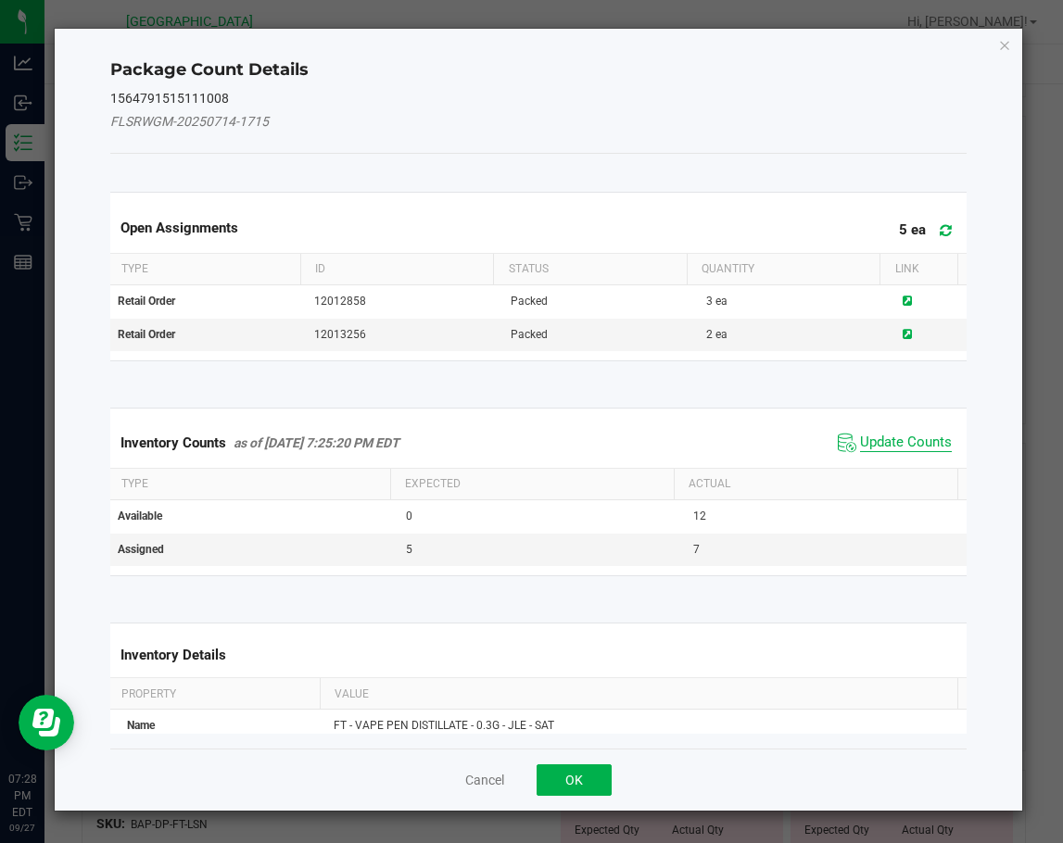
click at [889, 440] on span "Update Counts" at bounding box center [906, 443] width 92 height 19
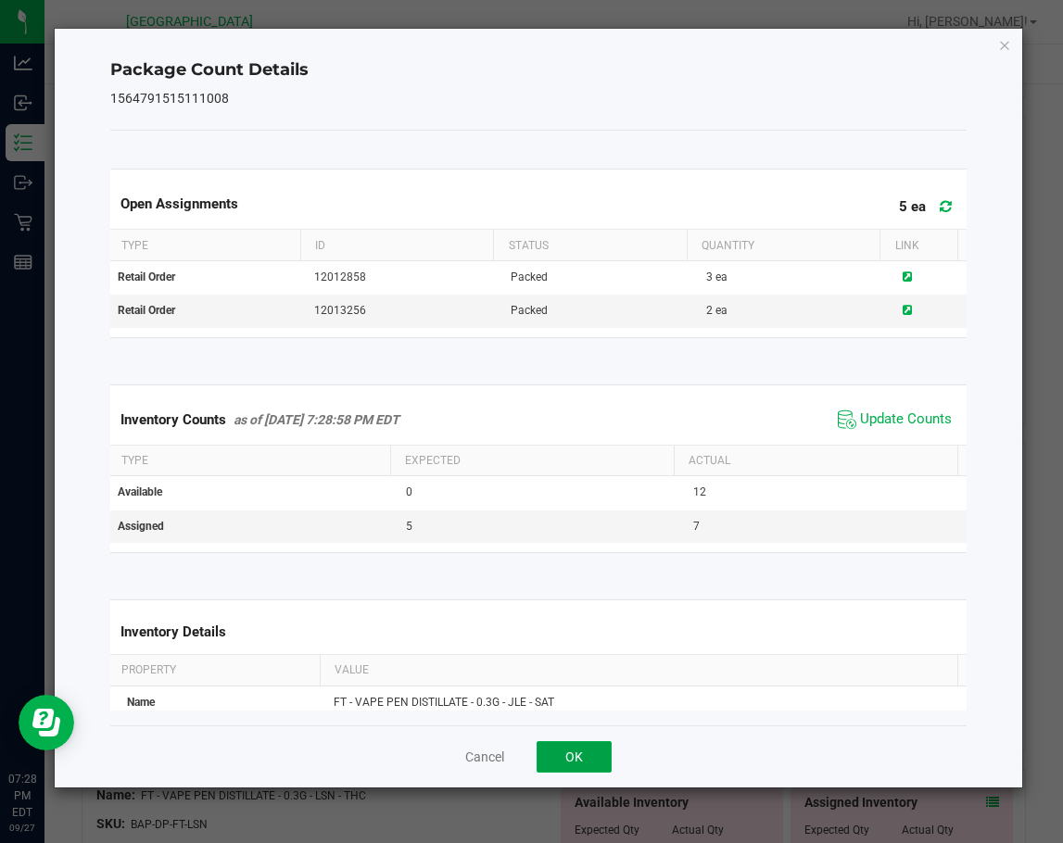
click at [596, 756] on button "OK" at bounding box center [573, 756] width 75 height 31
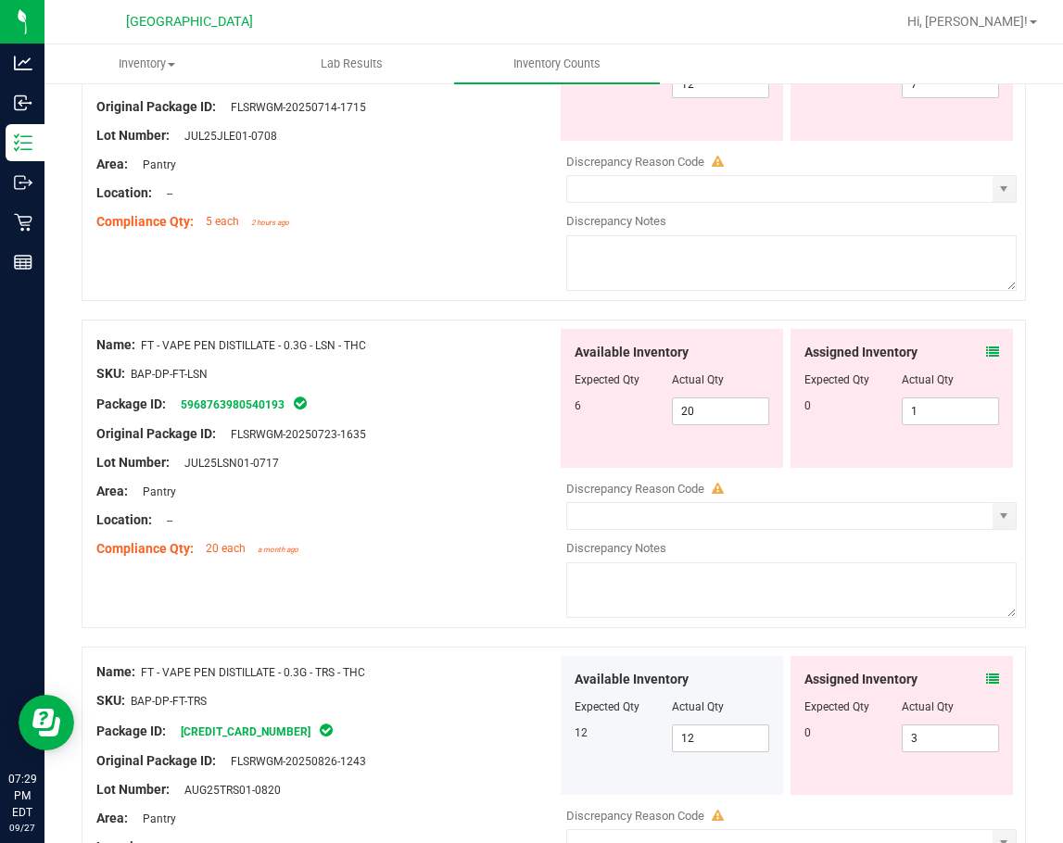
scroll to position [3150, 0]
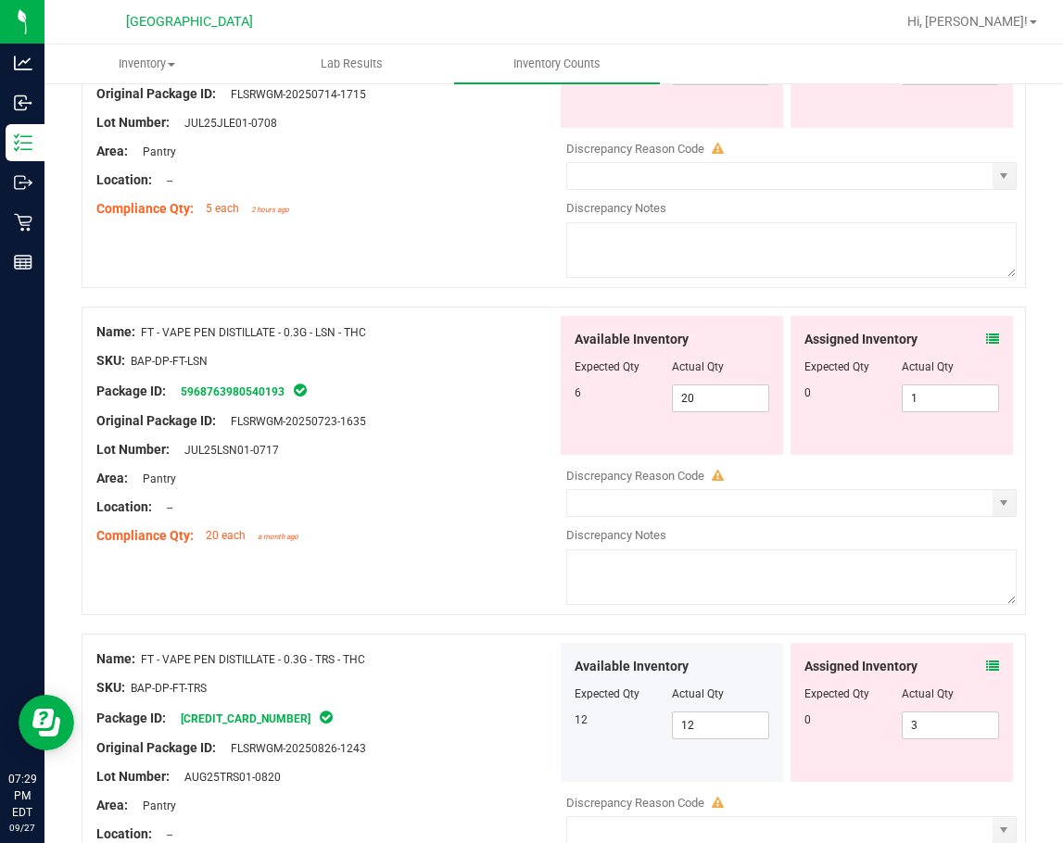
click at [986, 333] on icon at bounding box center [992, 339] width 13 height 13
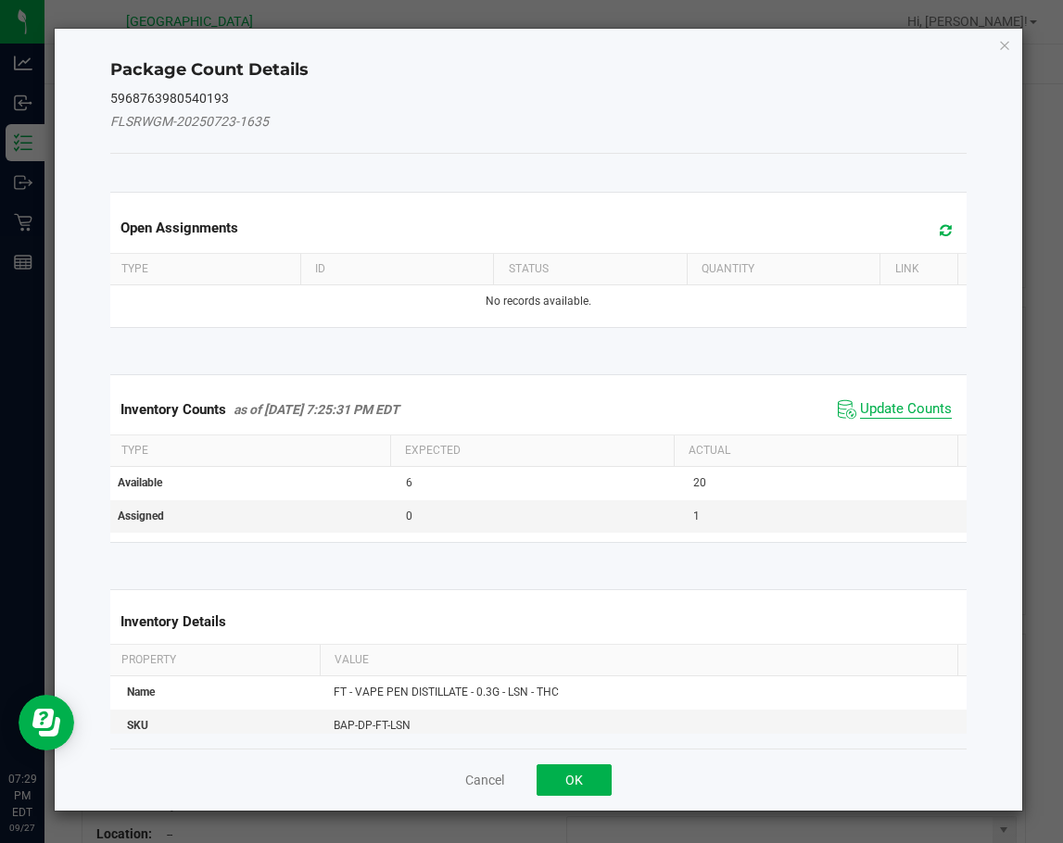
click at [887, 411] on span "Update Counts" at bounding box center [906, 409] width 92 height 19
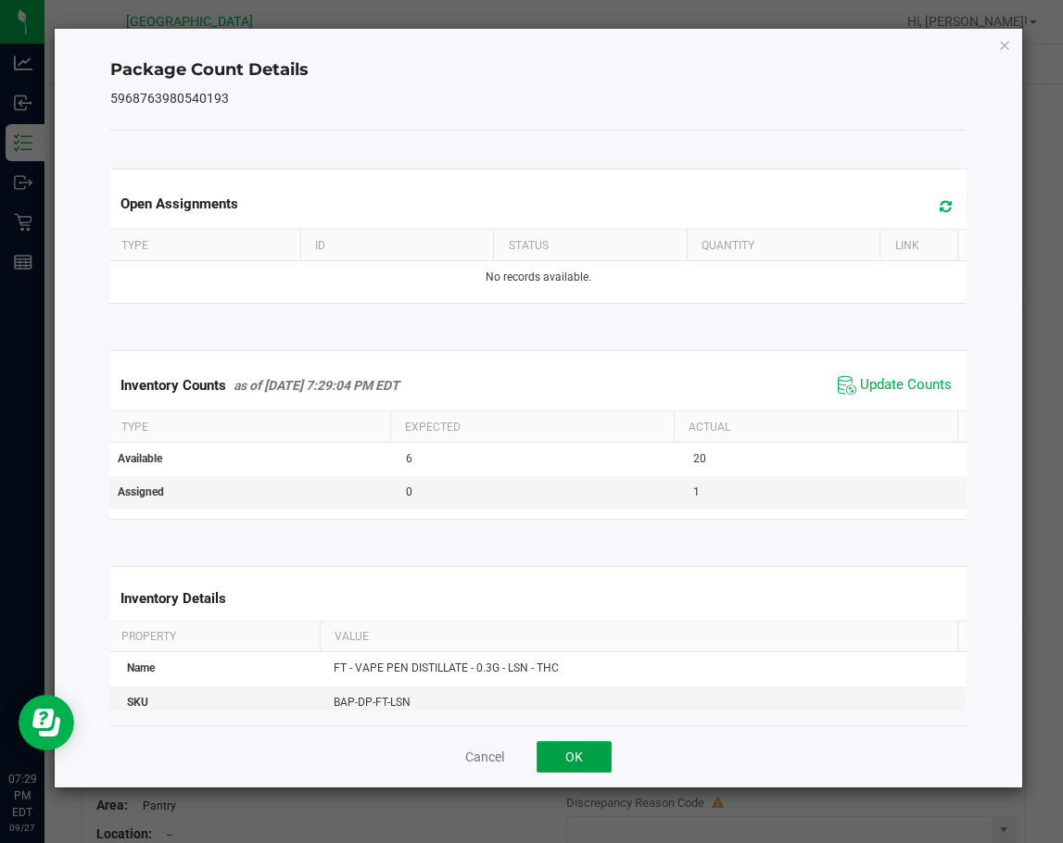
click at [598, 746] on button "OK" at bounding box center [573, 756] width 75 height 31
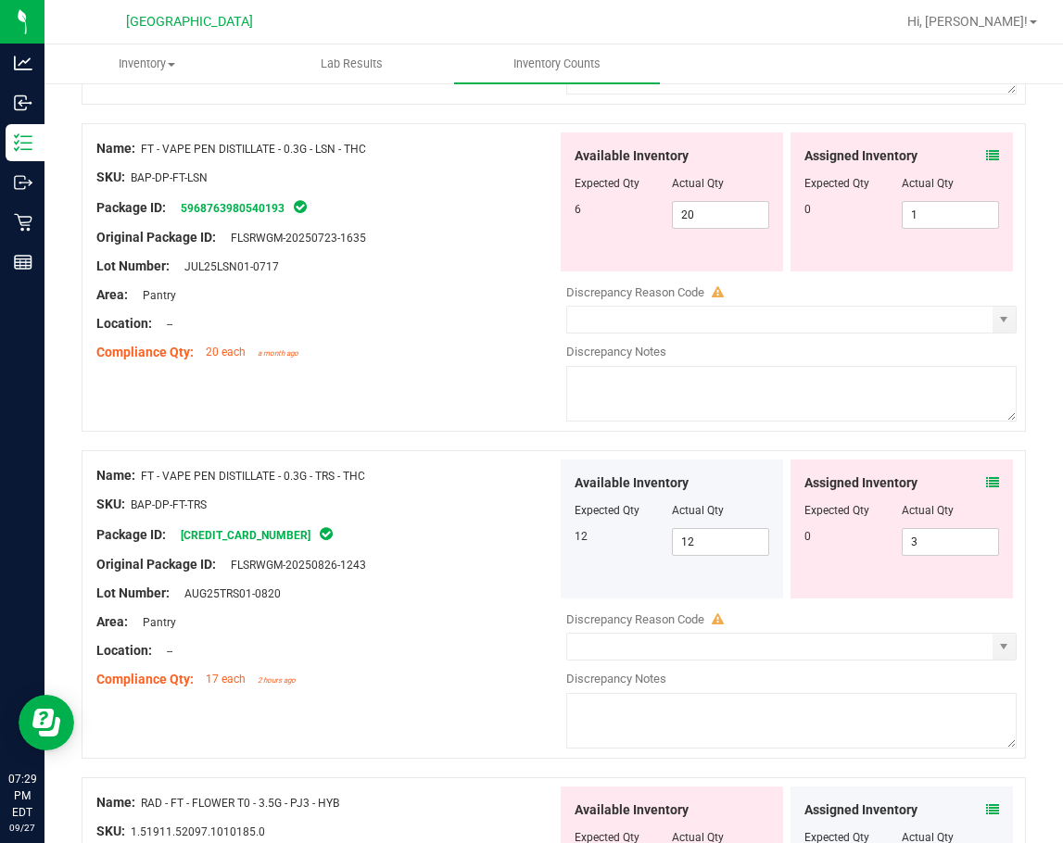
scroll to position [3335, 0]
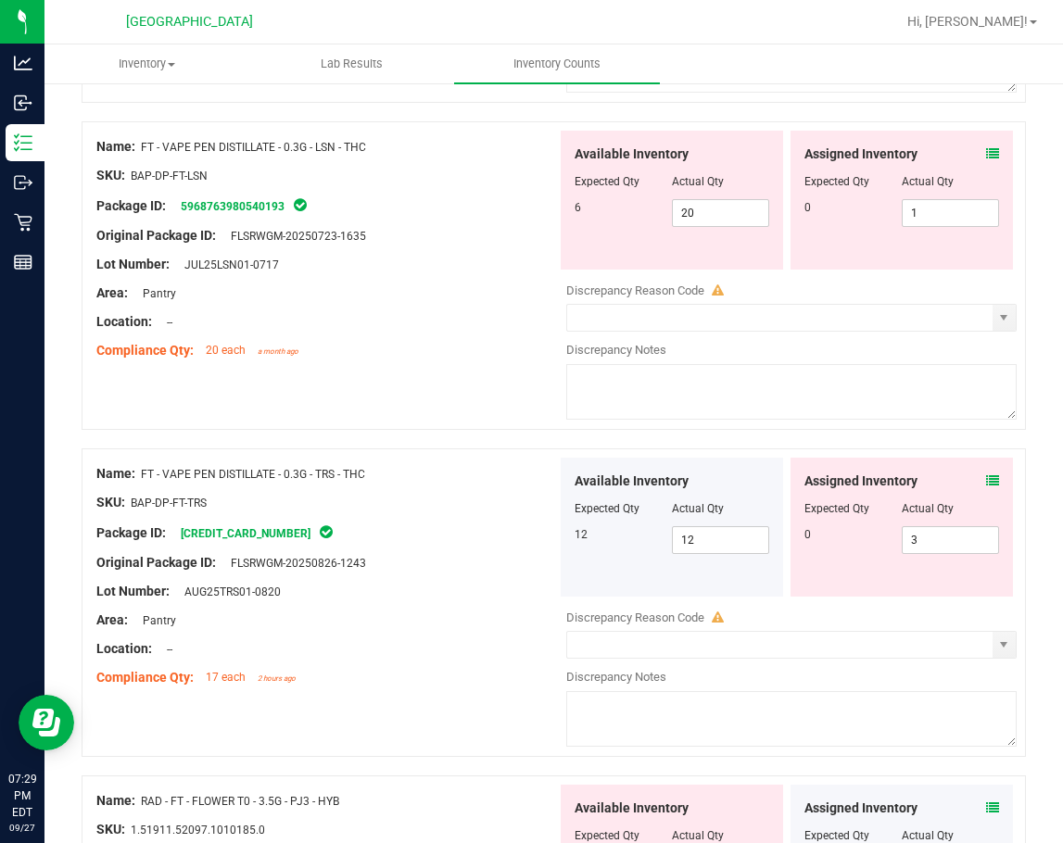
click at [986, 482] on icon at bounding box center [992, 480] width 13 height 13
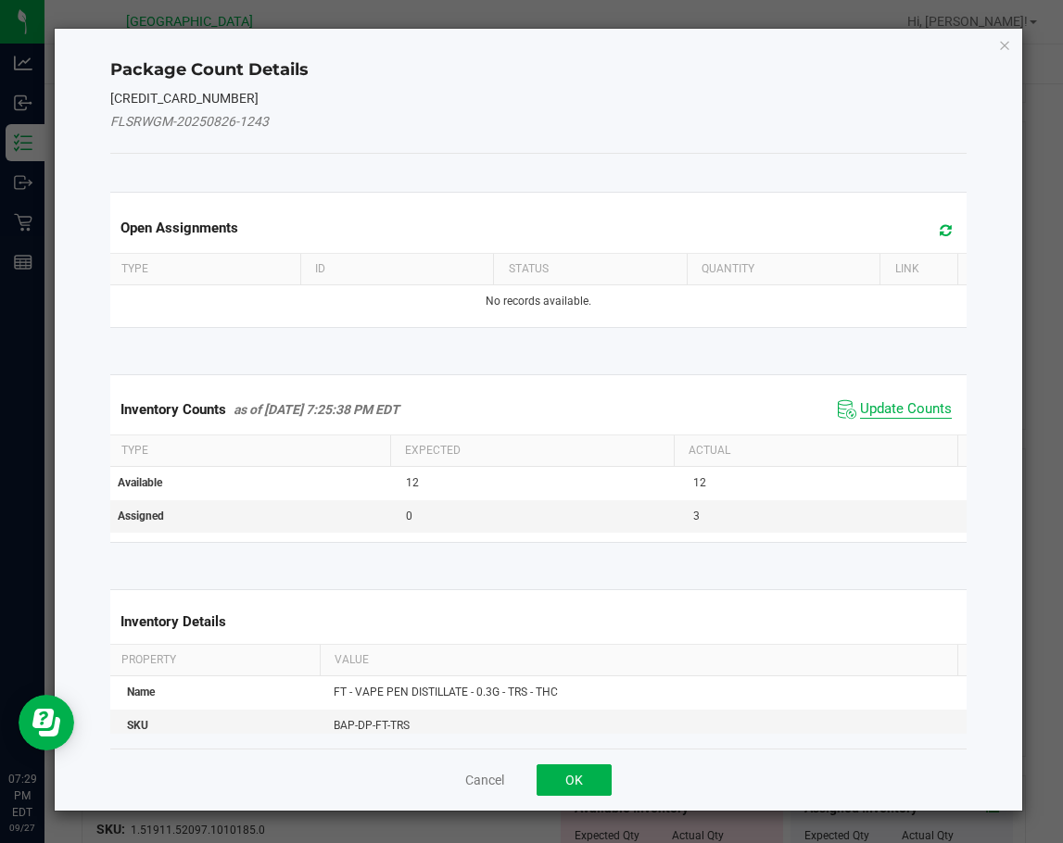
click at [895, 405] on span "Update Counts" at bounding box center [906, 409] width 92 height 19
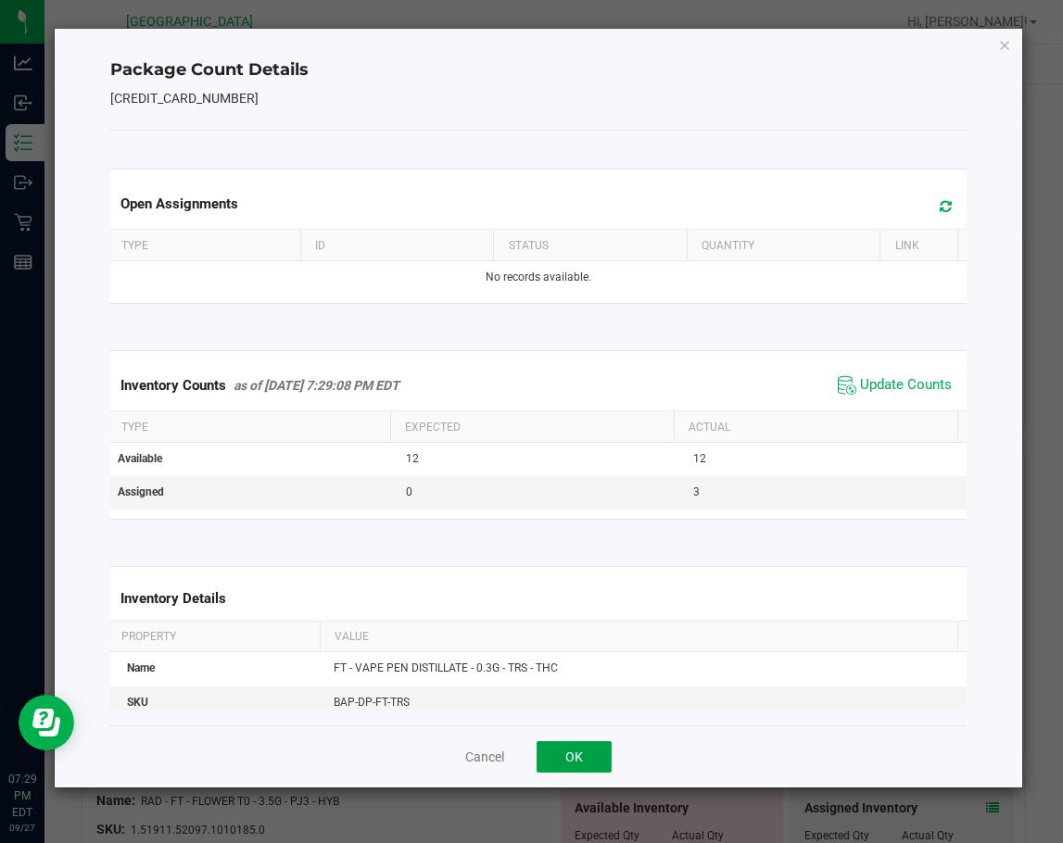
click at [594, 749] on button "OK" at bounding box center [573, 756] width 75 height 31
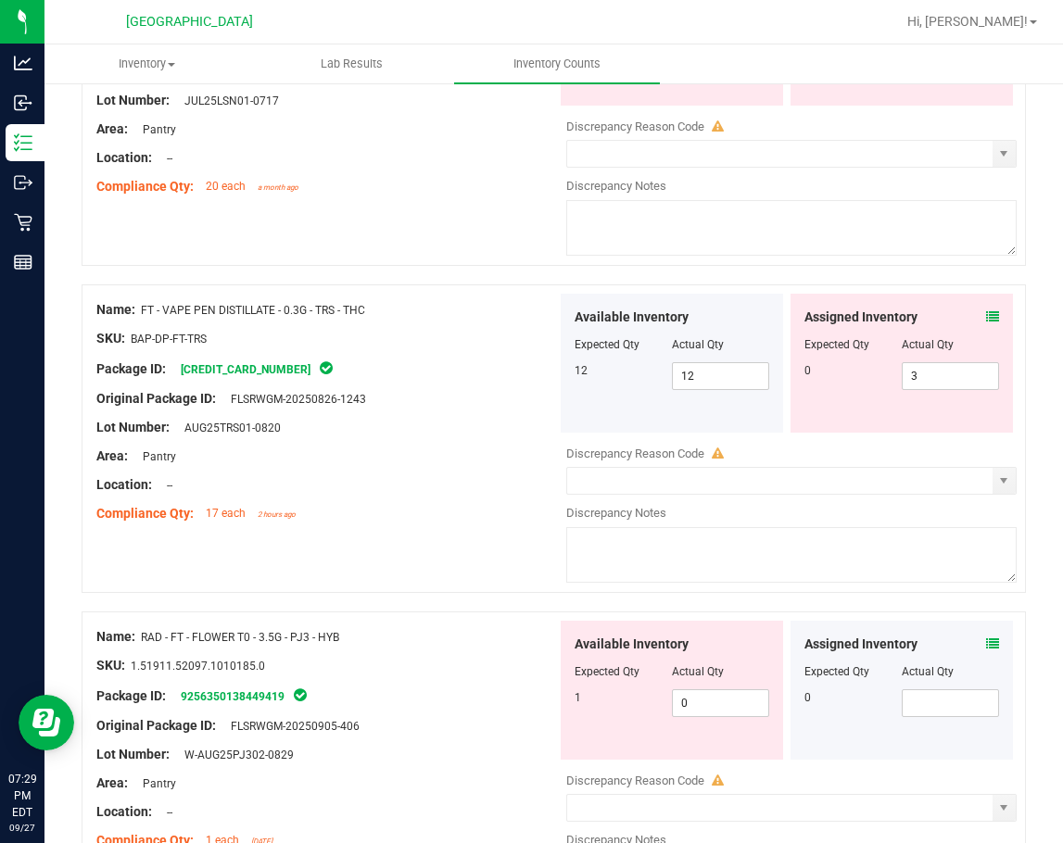
scroll to position [3705, 0]
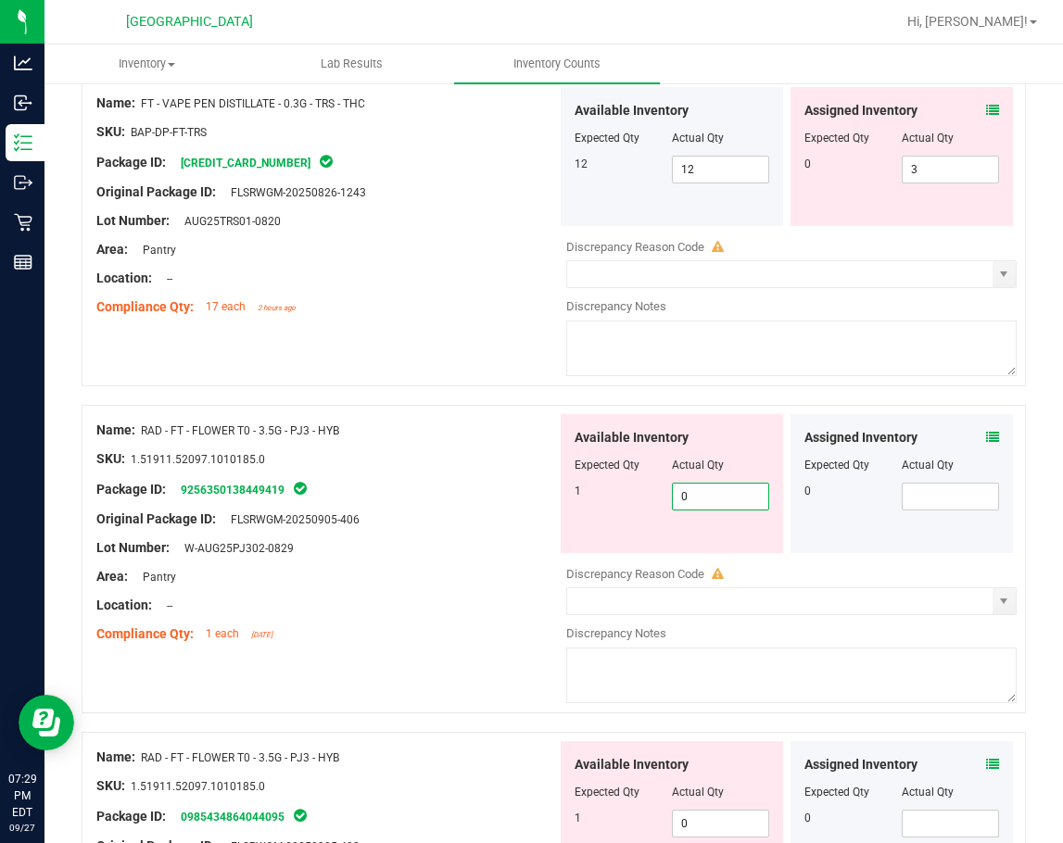
click at [688, 497] on span "0 0" at bounding box center [720, 497] width 97 height 28
click at [688, 497] on input "0" at bounding box center [720, 497] width 95 height 26
type input "1"
drag, startPoint x: 444, startPoint y: 484, endPoint x: 472, endPoint y: 484, distance: 28.7
click at [446, 484] on div "Package ID: 9256350138449419" at bounding box center [326, 489] width 460 height 22
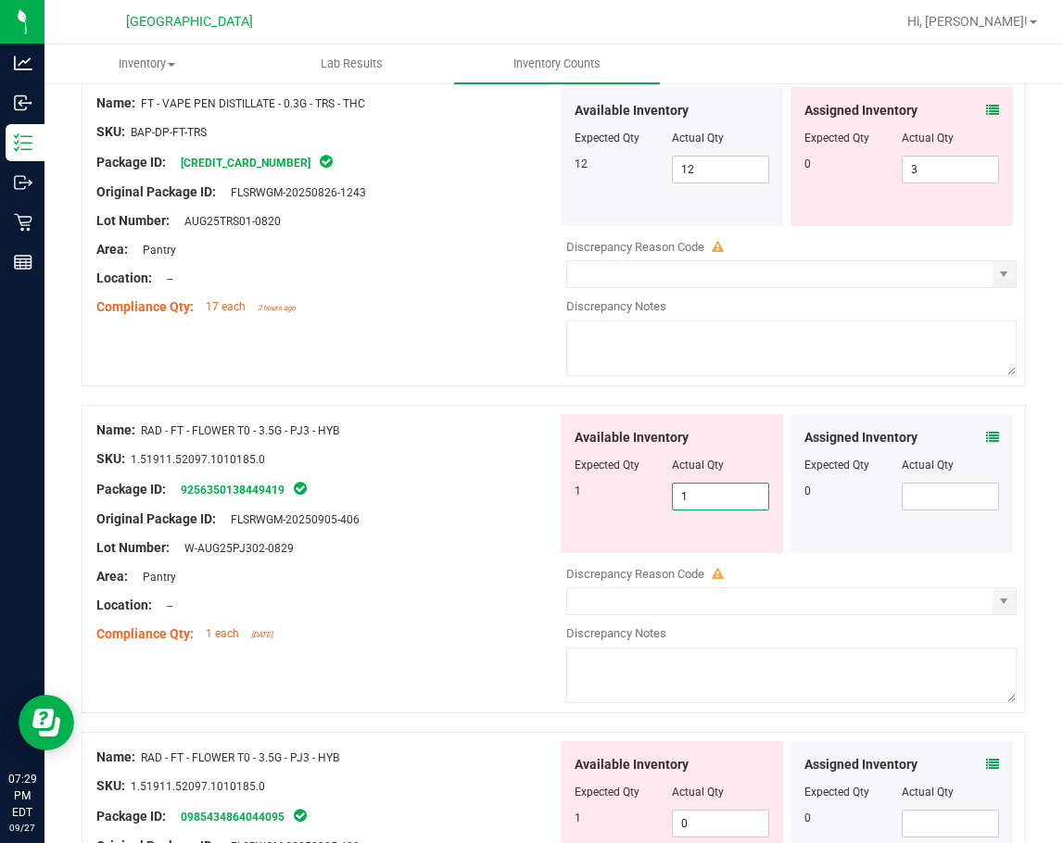
type input "1"
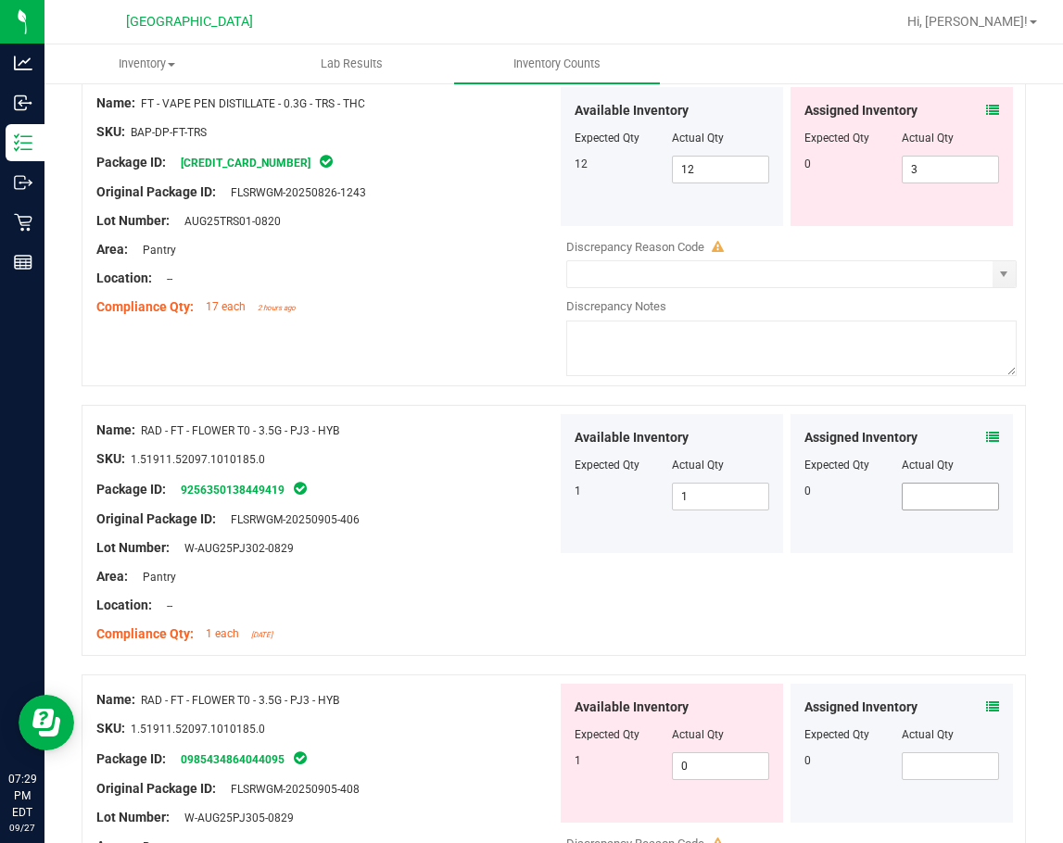
click at [953, 494] on span at bounding box center [949, 497] width 97 height 28
type input "0"
click at [442, 515] on div "Original Package ID: FLSRWGM-20250905-406" at bounding box center [326, 519] width 460 height 19
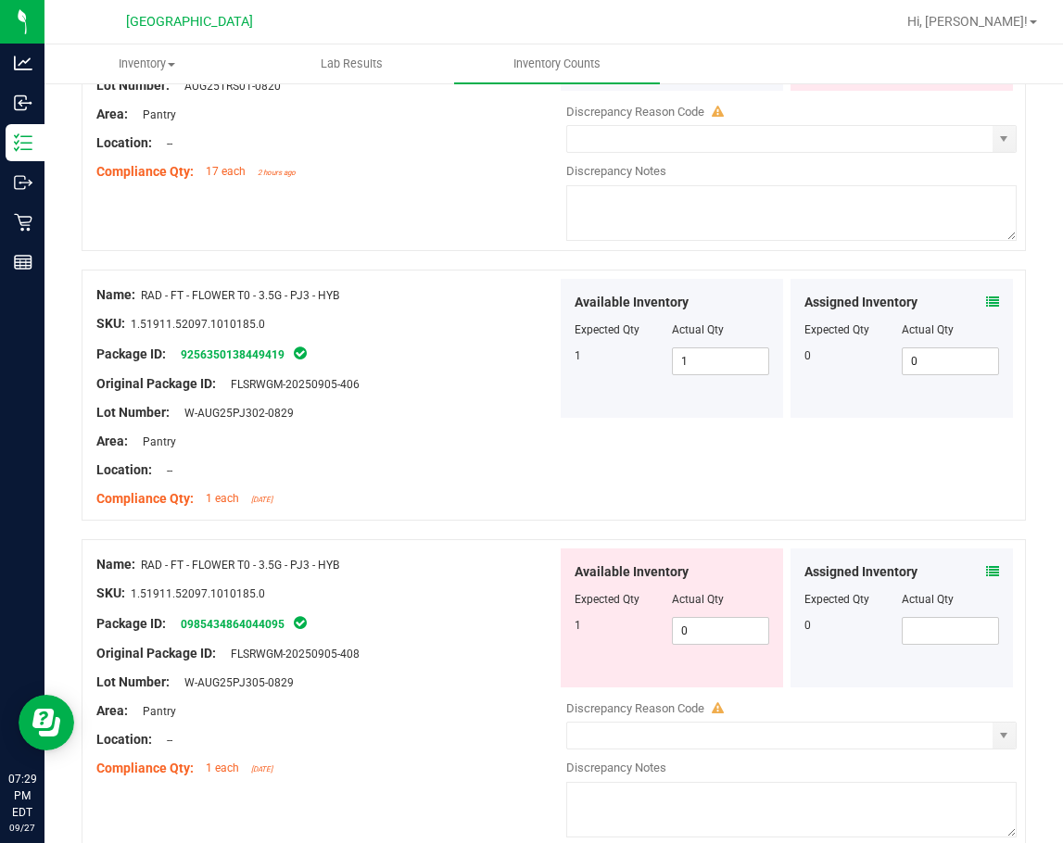
scroll to position [3983, 0]
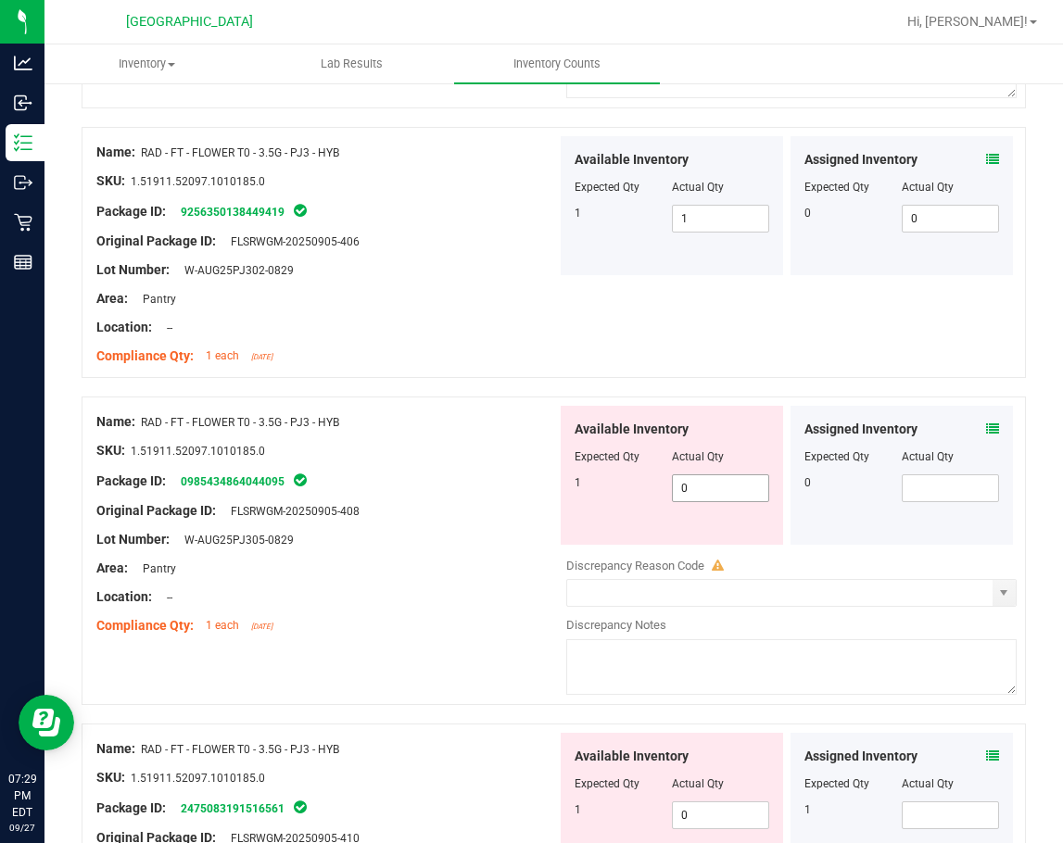
click at [691, 487] on span "0 0" at bounding box center [720, 488] width 97 height 28
click at [0, 0] on input "0" at bounding box center [0, 0] width 0 height 0
type input "1"
drag, startPoint x: 474, startPoint y: 489, endPoint x: 503, endPoint y: 501, distance: 31.1
click at [477, 493] on div "Name: RAD - FT - FLOWER T0 - 3.5G - PJ3 - HYB SKU: 1.51911.52097.1010185.0 Pack…" at bounding box center [326, 524] width 460 height 236
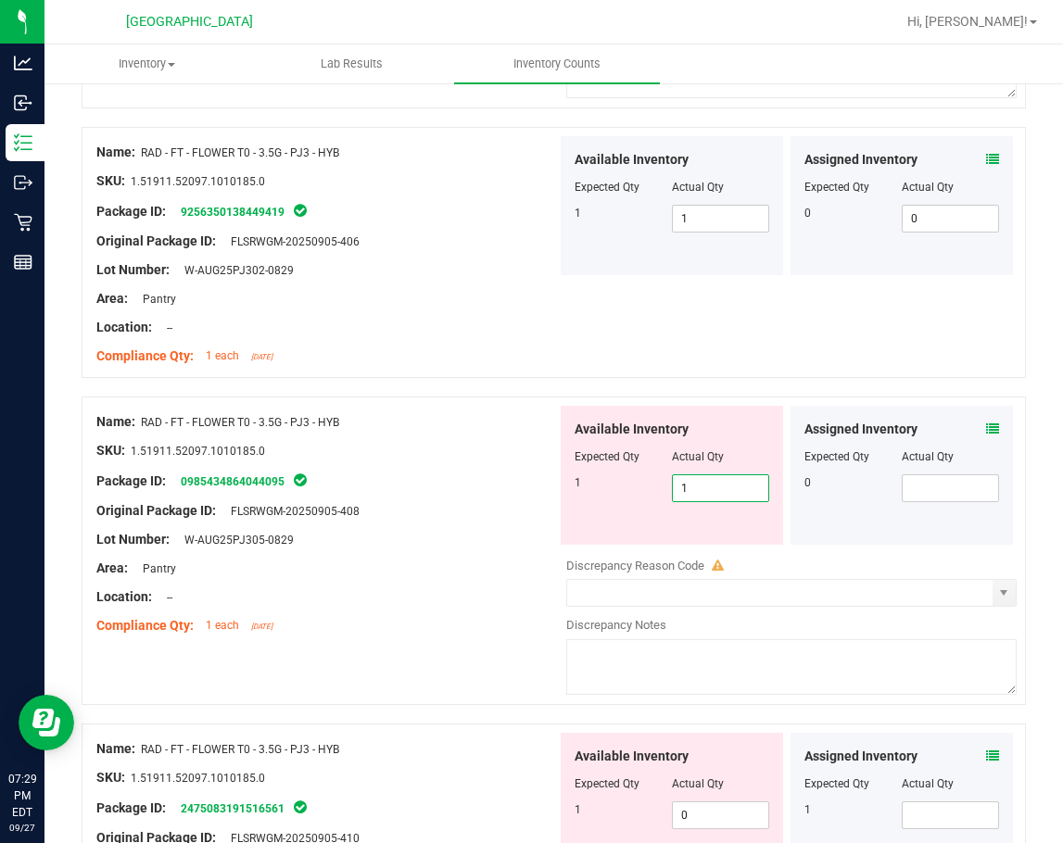
type input "1"
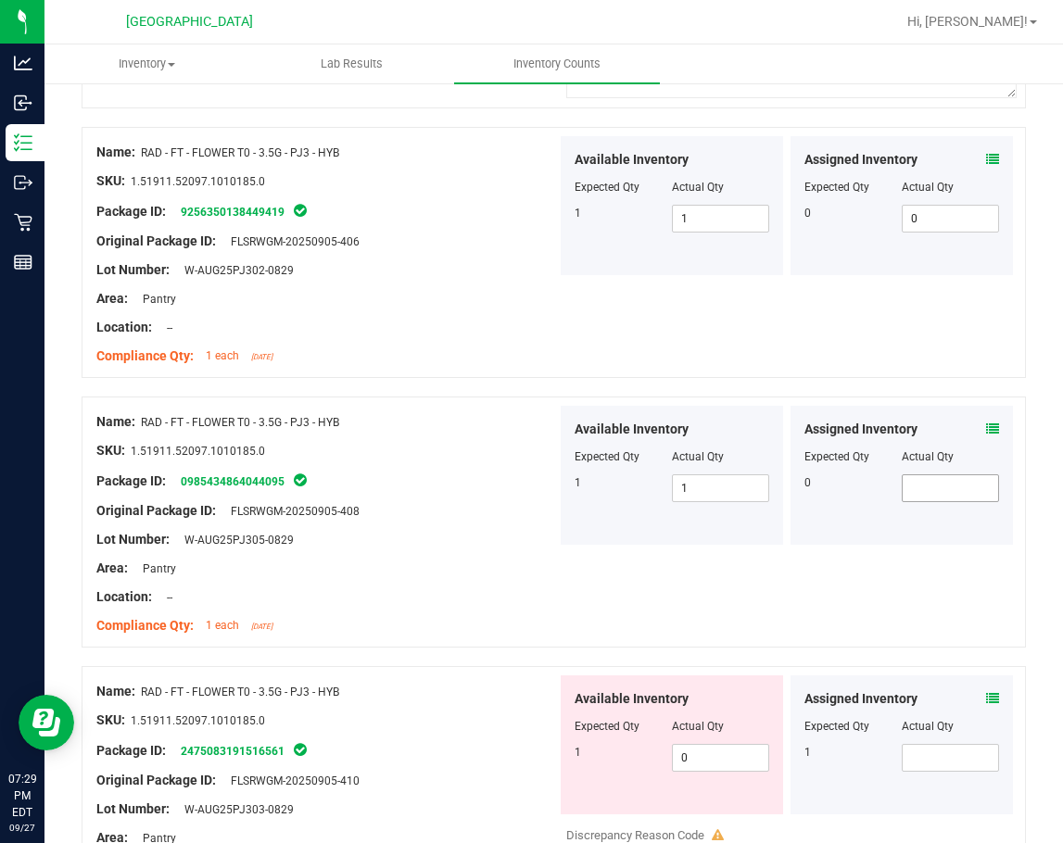
click at [923, 488] on span at bounding box center [949, 488] width 97 height 28
type input "0"
click at [479, 498] on div at bounding box center [326, 496] width 460 height 9
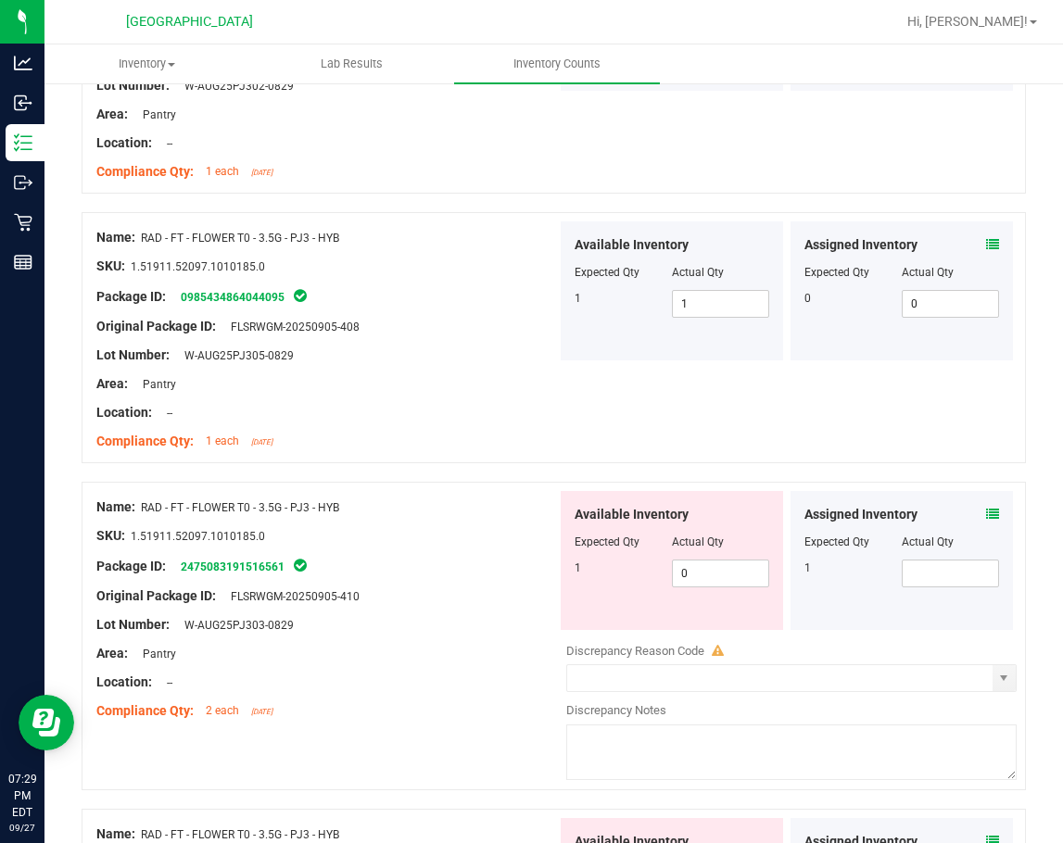
scroll to position [4169, 0]
click at [678, 564] on span "0 0" at bounding box center [720, 573] width 97 height 28
click at [678, 564] on input "0" at bounding box center [720, 573] width 95 height 26
type input "1"
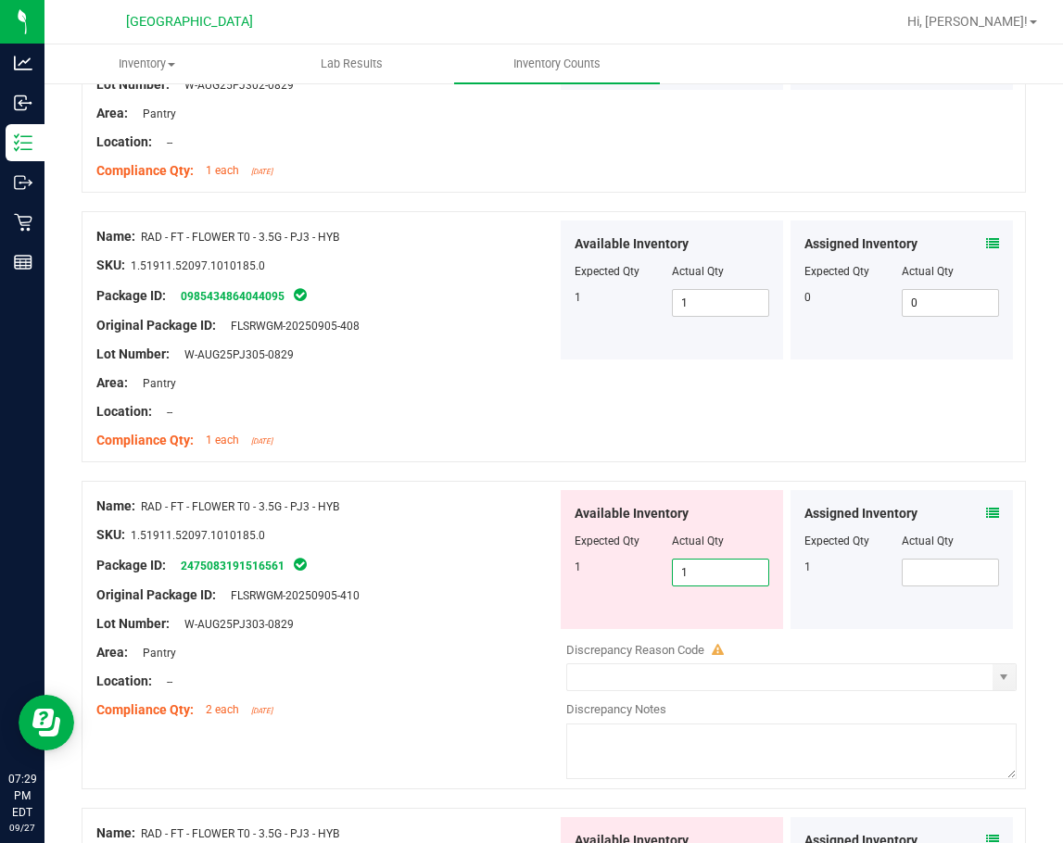
click at [482, 567] on div "Package ID: 2475083191516561" at bounding box center [326, 565] width 460 height 22
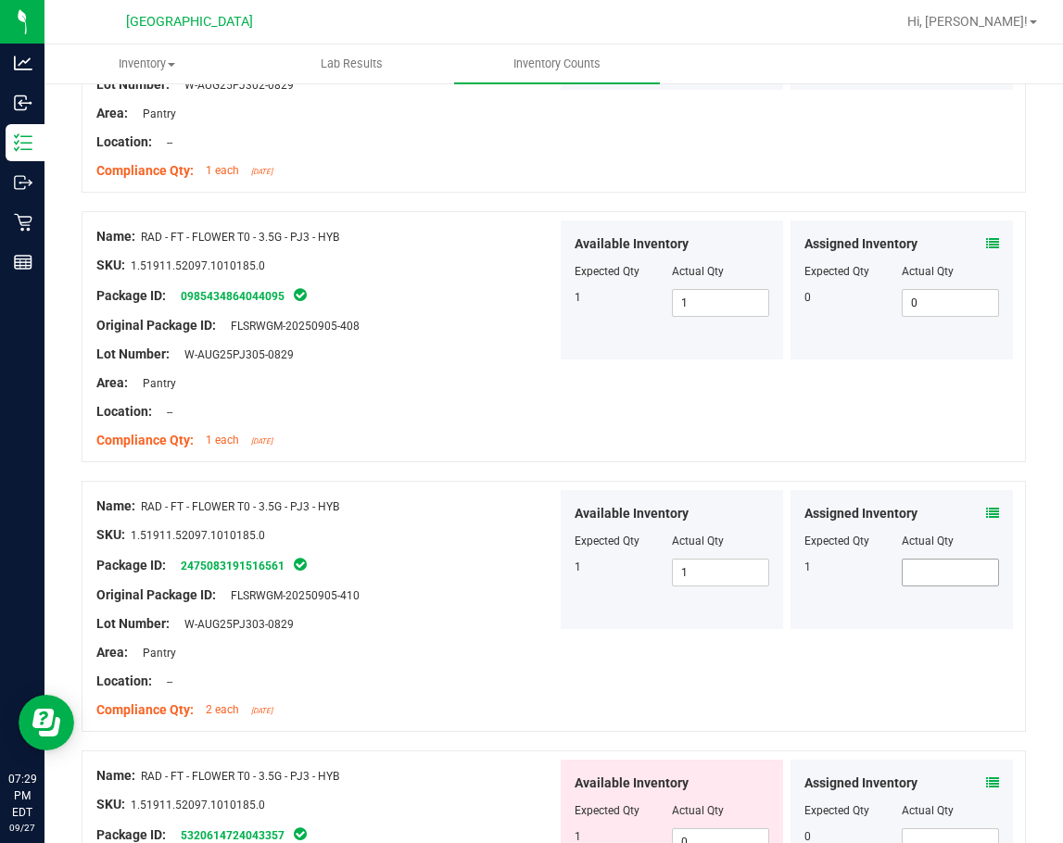
click at [948, 569] on span at bounding box center [949, 573] width 97 height 28
type input "1"
click at [493, 512] on div "Name: RAD - FT - FLOWER T0 - 3.5G - PJ3 - HYB" at bounding box center [326, 506] width 460 height 19
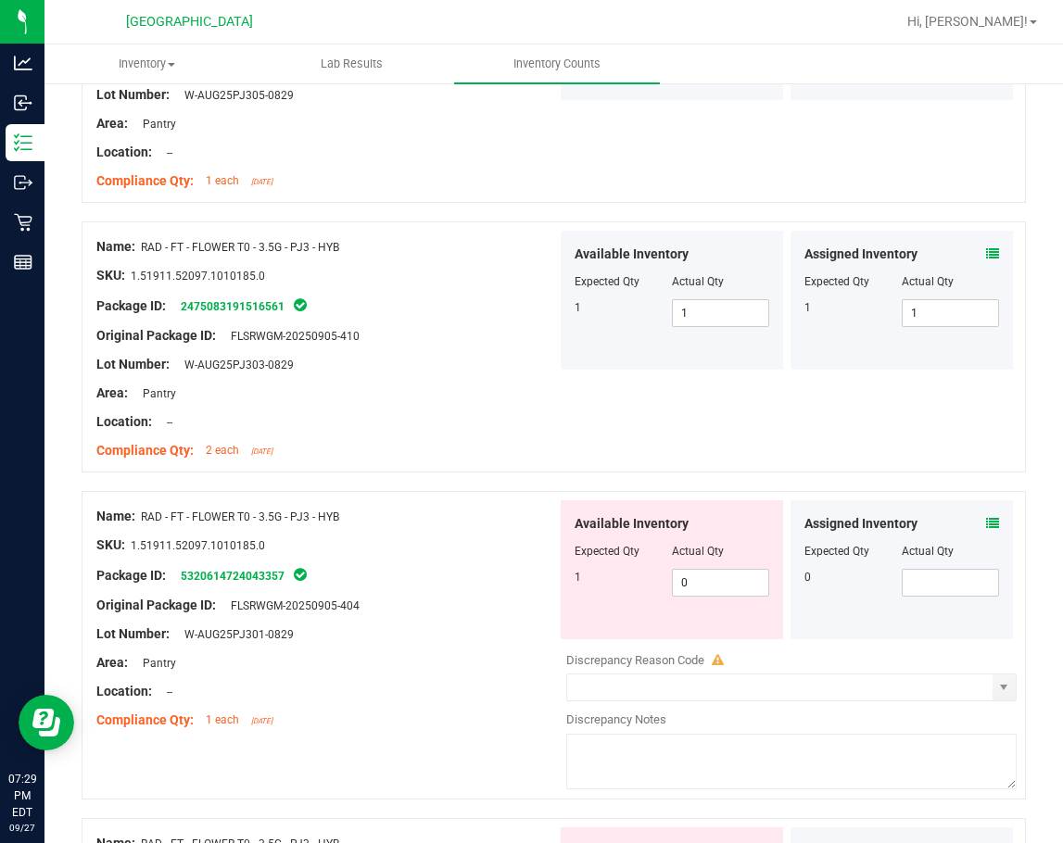
scroll to position [4539, 0]
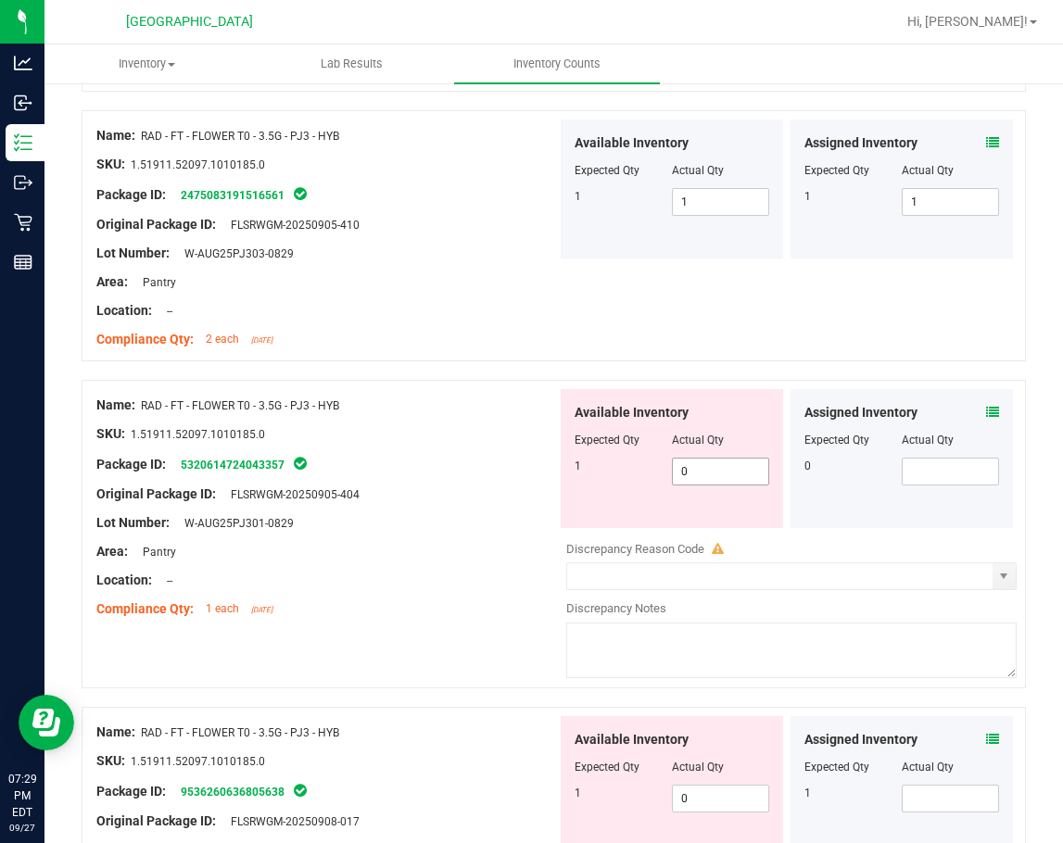
click at [698, 472] on span "0 0" at bounding box center [720, 472] width 97 height 28
click at [698, 472] on input "0" at bounding box center [720, 472] width 95 height 26
type input "1"
click at [407, 480] on div at bounding box center [326, 479] width 460 height 9
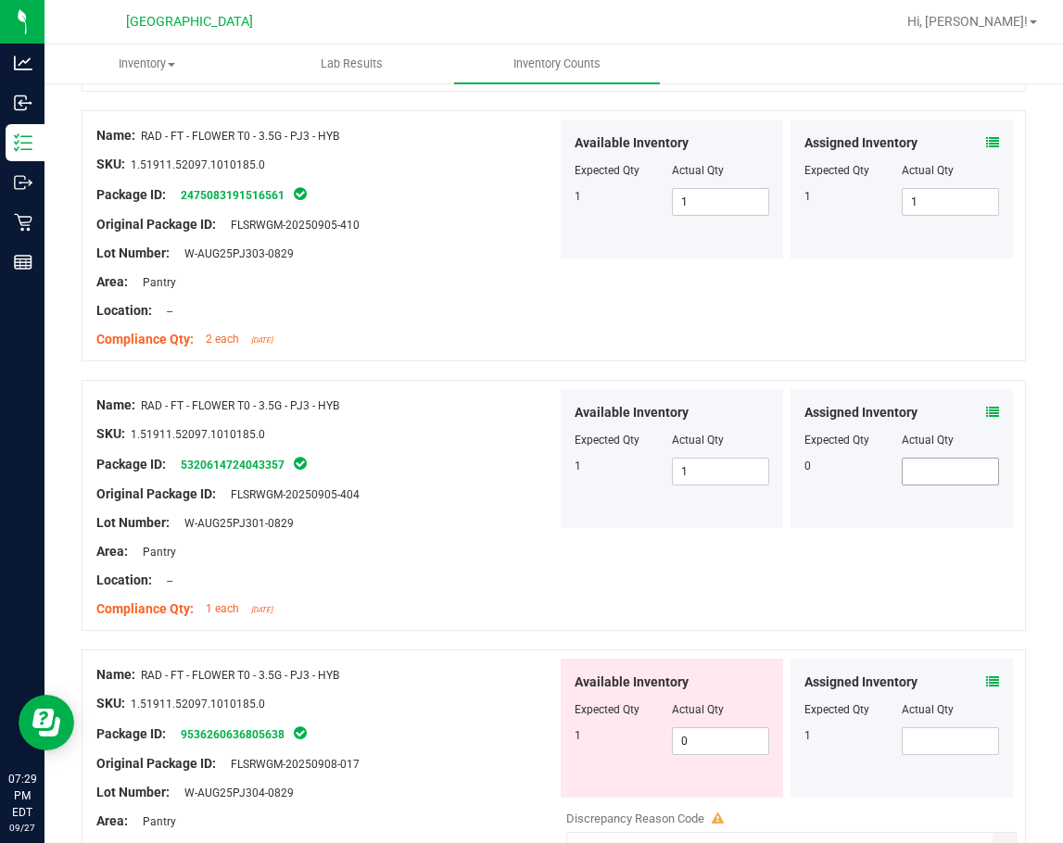
click at [930, 473] on span at bounding box center [949, 472] width 97 height 28
type input "0"
click at [417, 506] on div "Name: RAD - FT - FLOWER T0 - 3.5G - PJ3 - HYB SKU: 1.51911.52097.1010185.0 Pack…" at bounding box center [326, 507] width 460 height 236
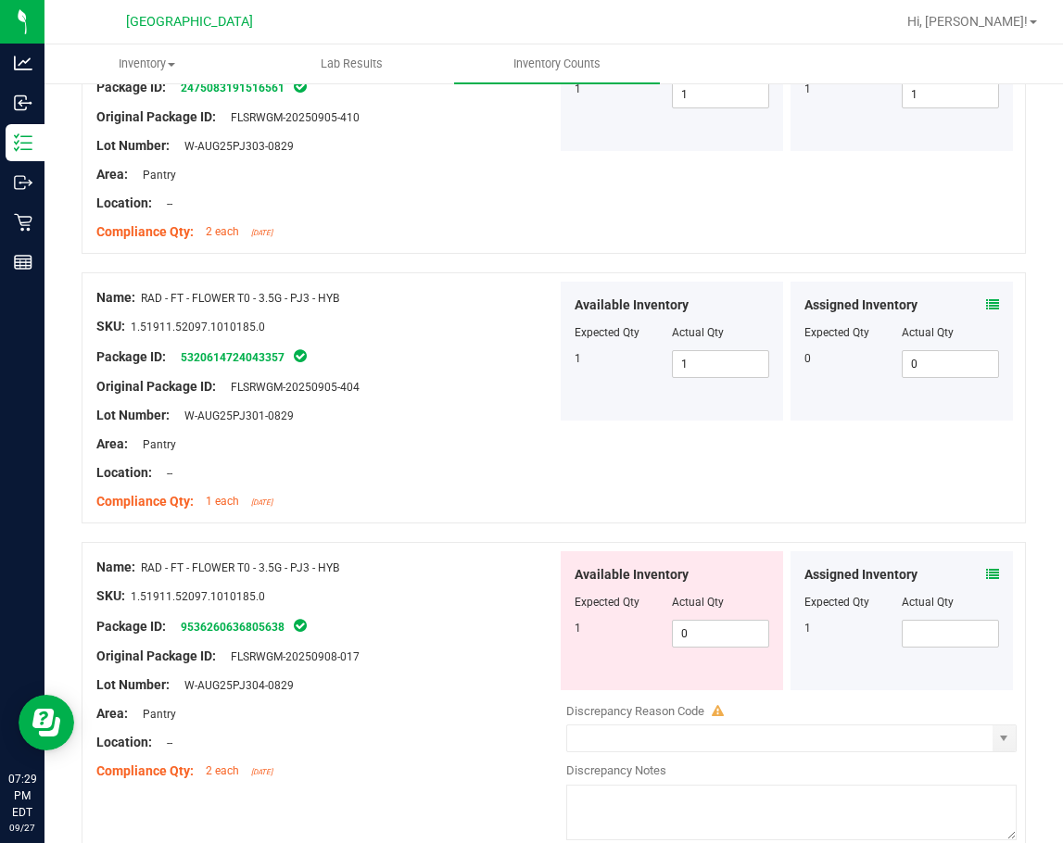
scroll to position [4817, 0]
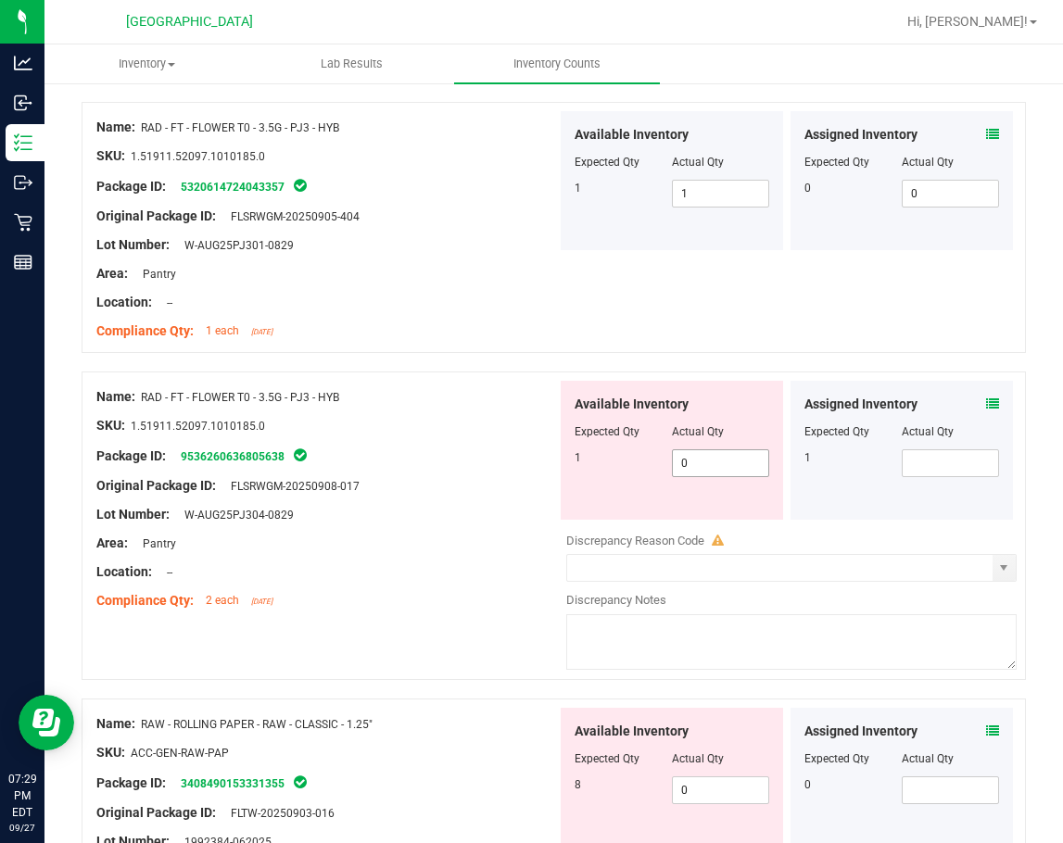
click at [677, 468] on span "0 0" at bounding box center [720, 463] width 97 height 28
click at [0, 0] on input "0" at bounding box center [0, 0] width 0 height 0
type input "1"
click at [484, 460] on div "Package ID: 9536260636805638" at bounding box center [326, 456] width 460 height 22
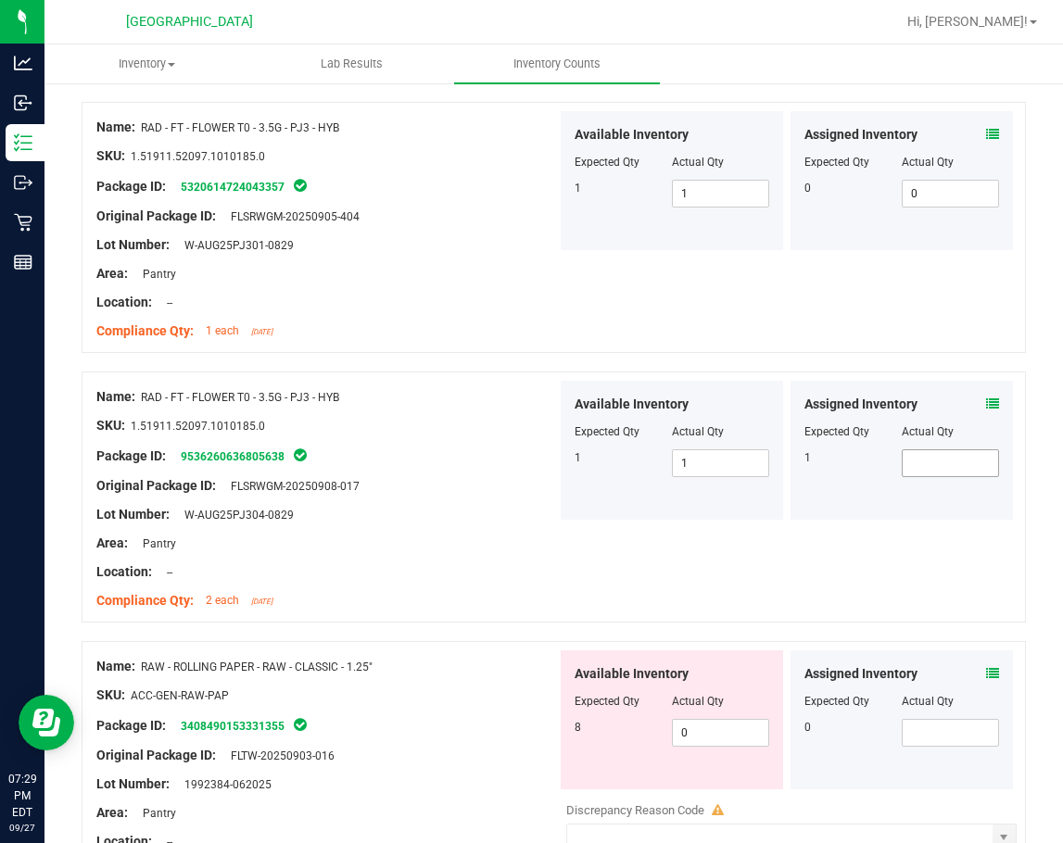
click at [915, 468] on span at bounding box center [949, 463] width 97 height 28
type input "1"
click at [497, 506] on div "Name: RAD - FT - FLOWER T0 - 3.5G - PJ3 - HYB SKU: 1.51911.52097.1010185.0 Pack…" at bounding box center [326, 499] width 460 height 236
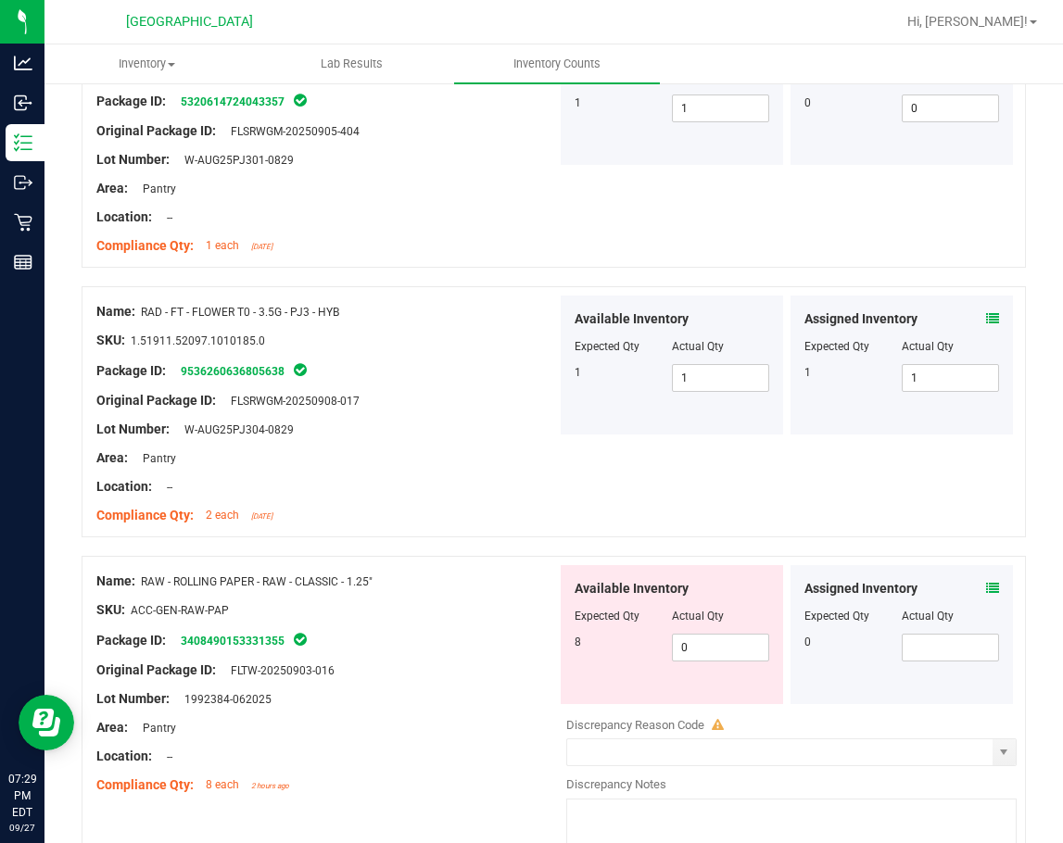
scroll to position [5002, 0]
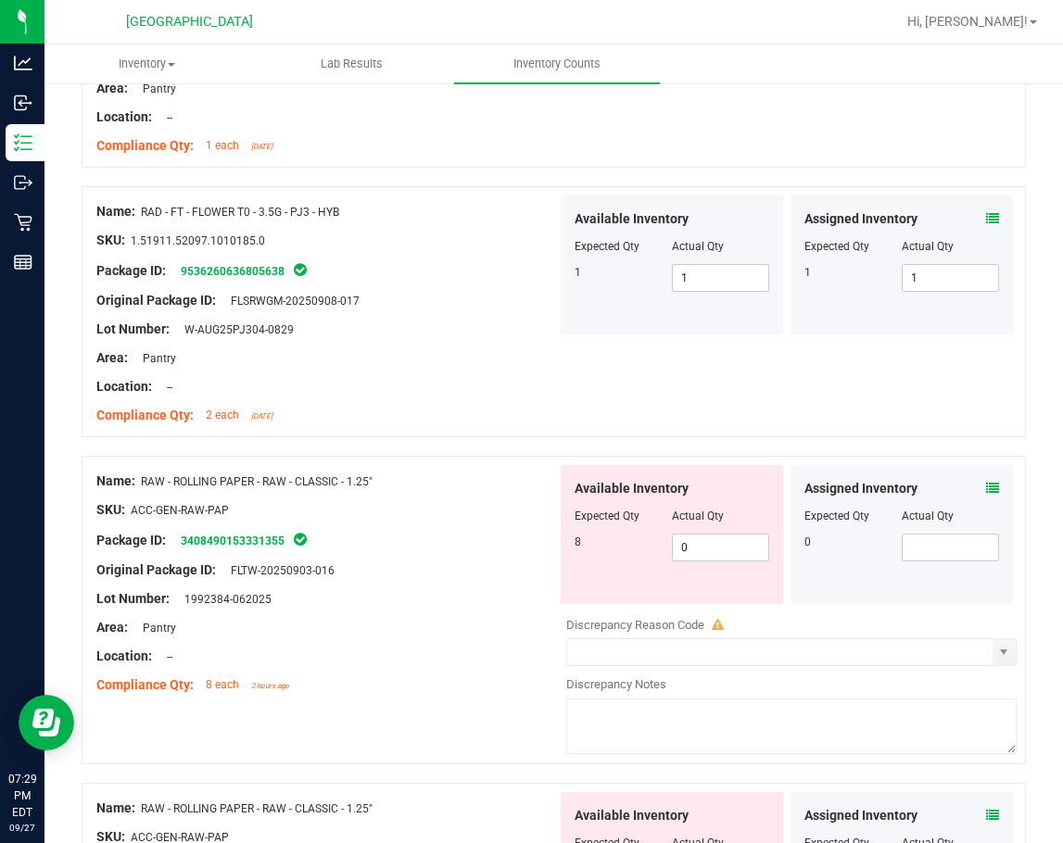
click at [428, 346] on div at bounding box center [326, 343] width 460 height 9
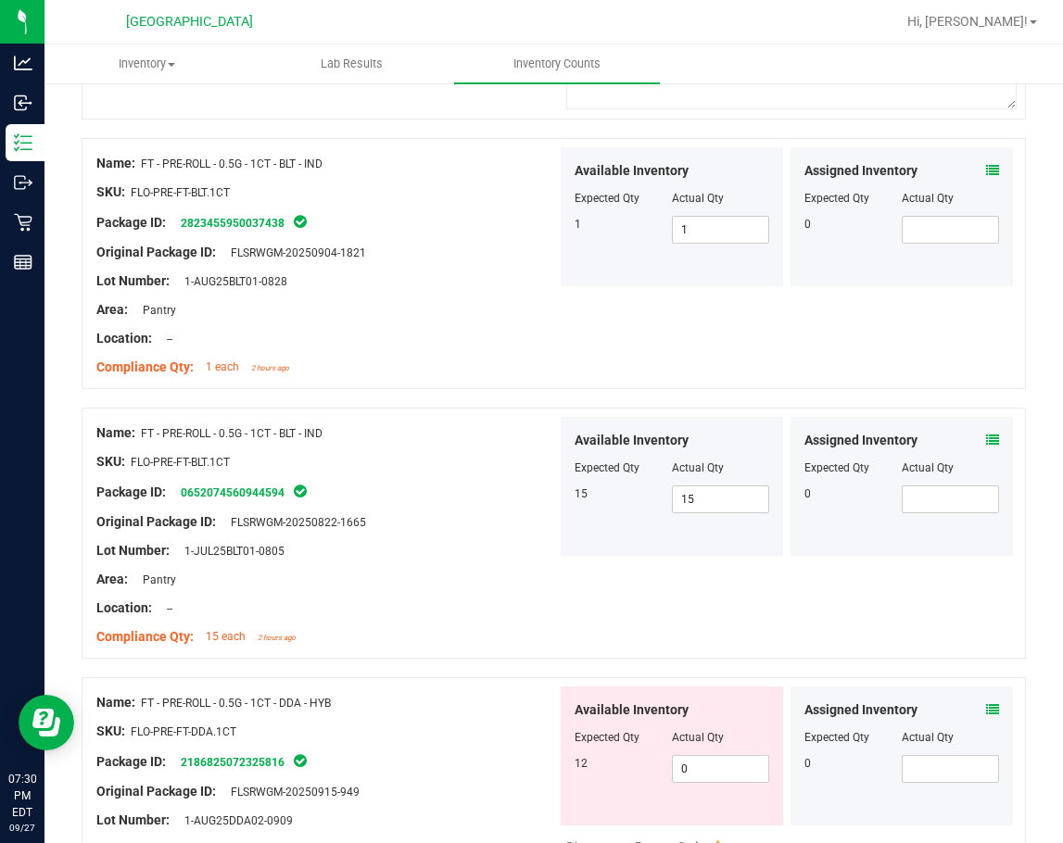
scroll to position [0, 0]
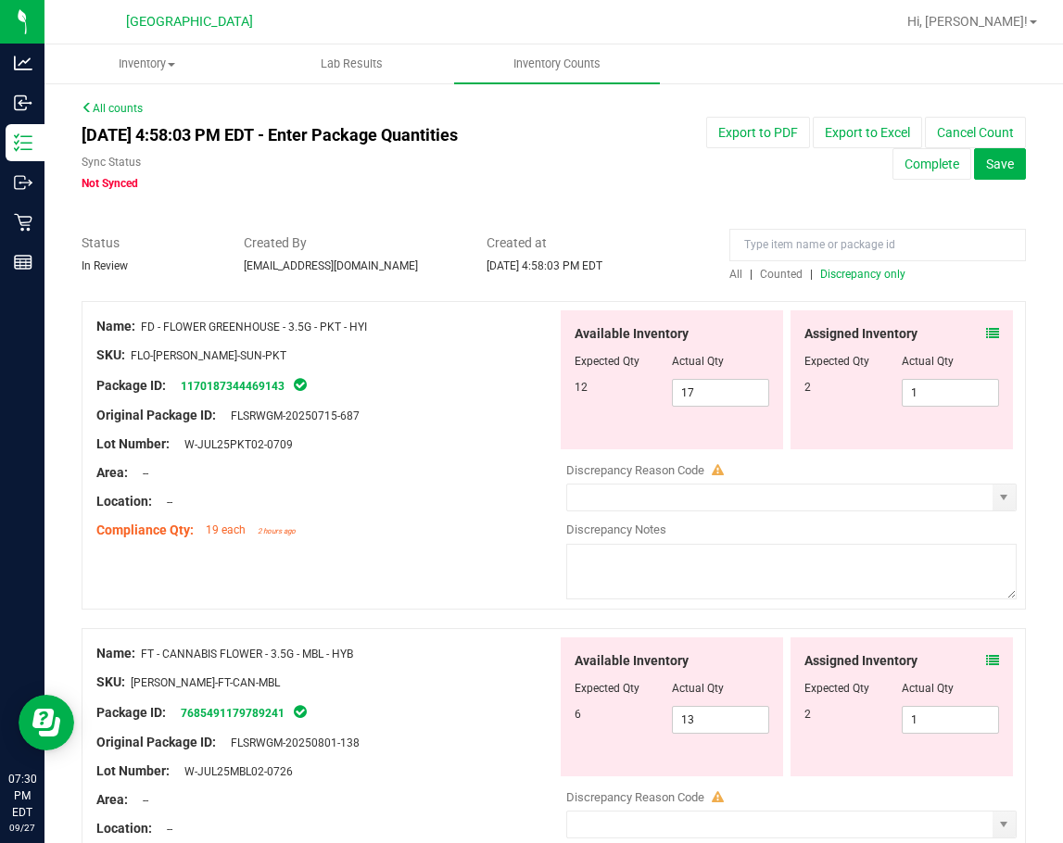
drag, startPoint x: 441, startPoint y: 447, endPoint x: 435, endPoint y: 242, distance: 205.7
click at [729, 268] on span "All" at bounding box center [735, 274] width 13 height 13
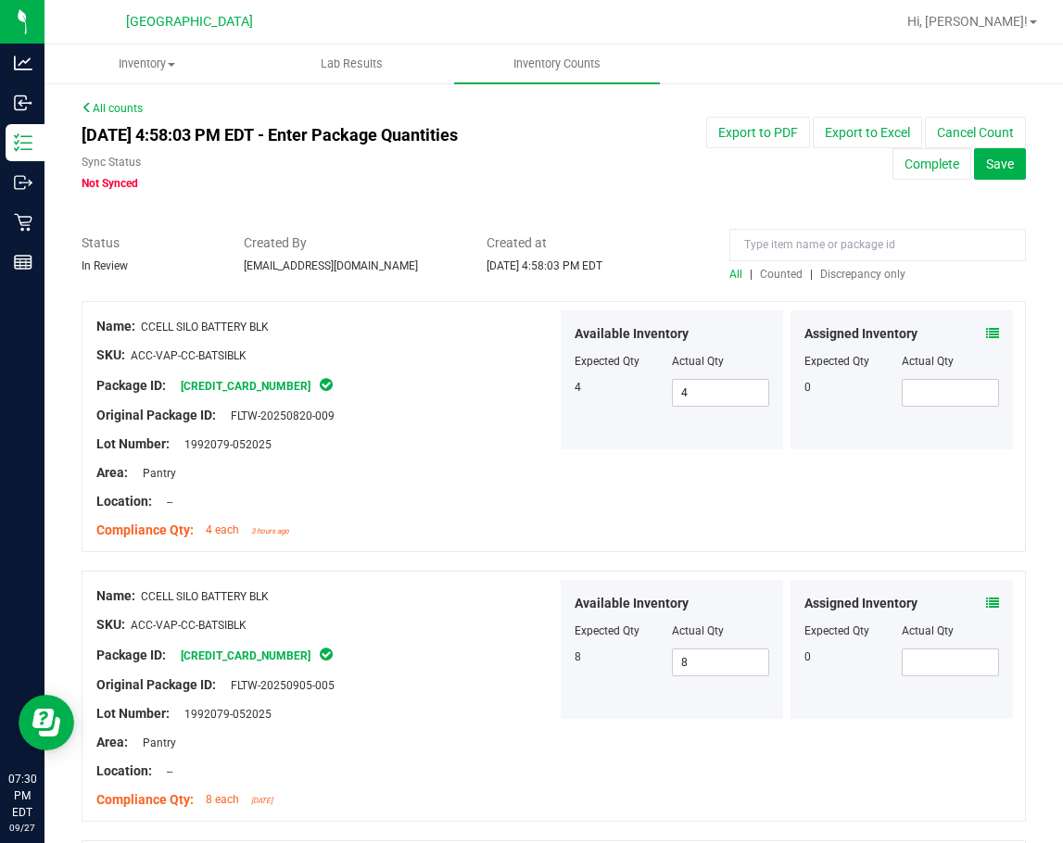
click at [847, 268] on span "Discrepancy only" at bounding box center [862, 274] width 85 height 13
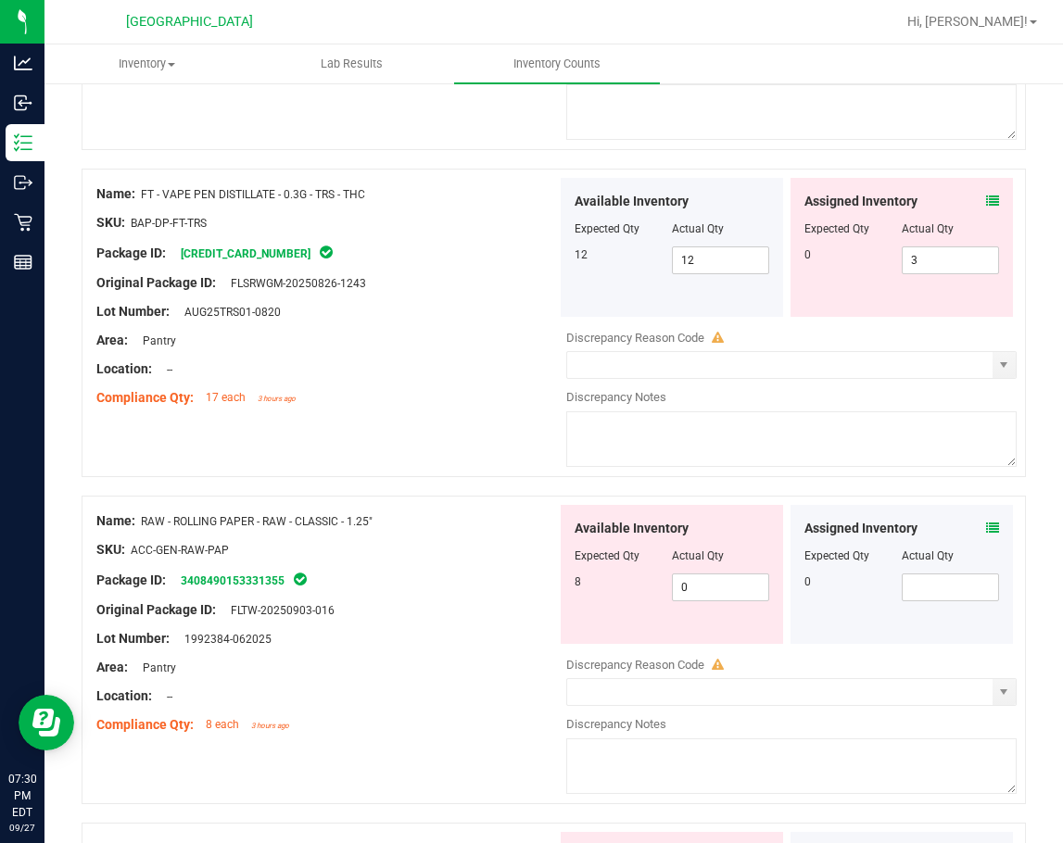
scroll to position [3242, 0]
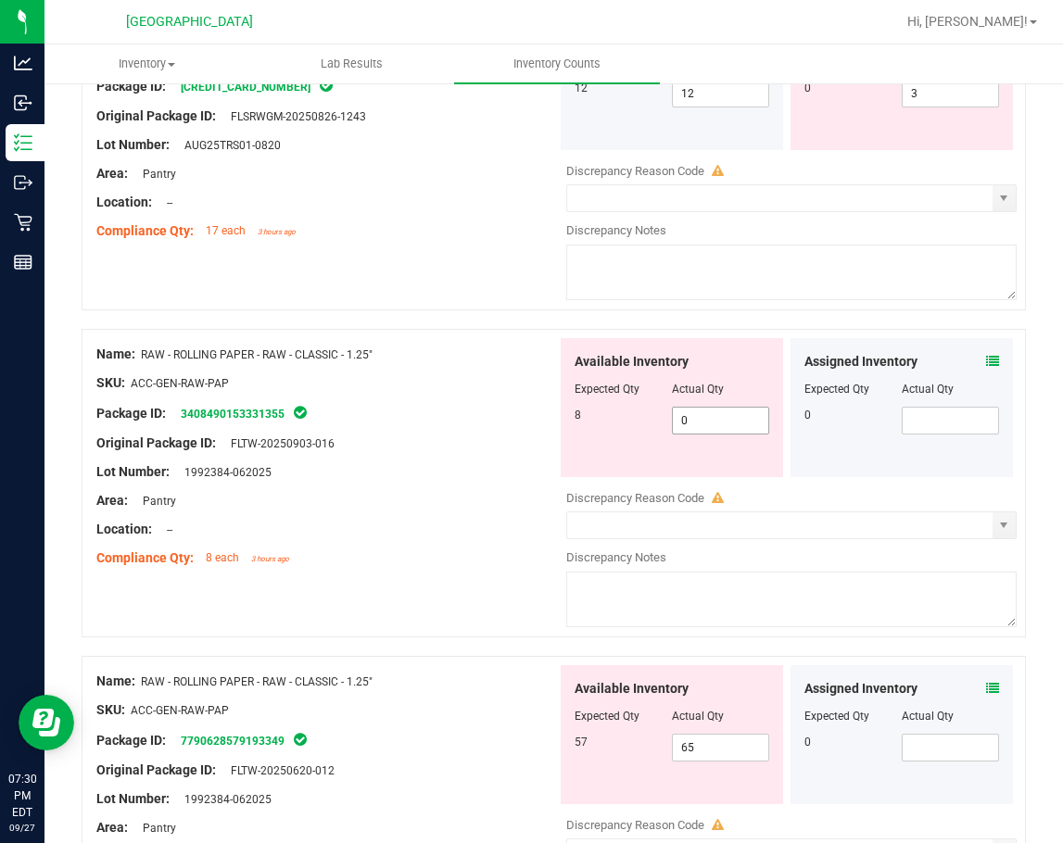
click at [695, 427] on span "0 0" at bounding box center [720, 421] width 97 height 28
click at [695, 427] on input "0" at bounding box center [720, 421] width 95 height 26
type input "8"
click at [311, 535] on div "Name: RAW - ROLLING PAPER - RAW - CLASSIC - 1.25" SKU: ACC-GEN-RAW-PAP Package …" at bounding box center [326, 456] width 460 height 236
type input "8"
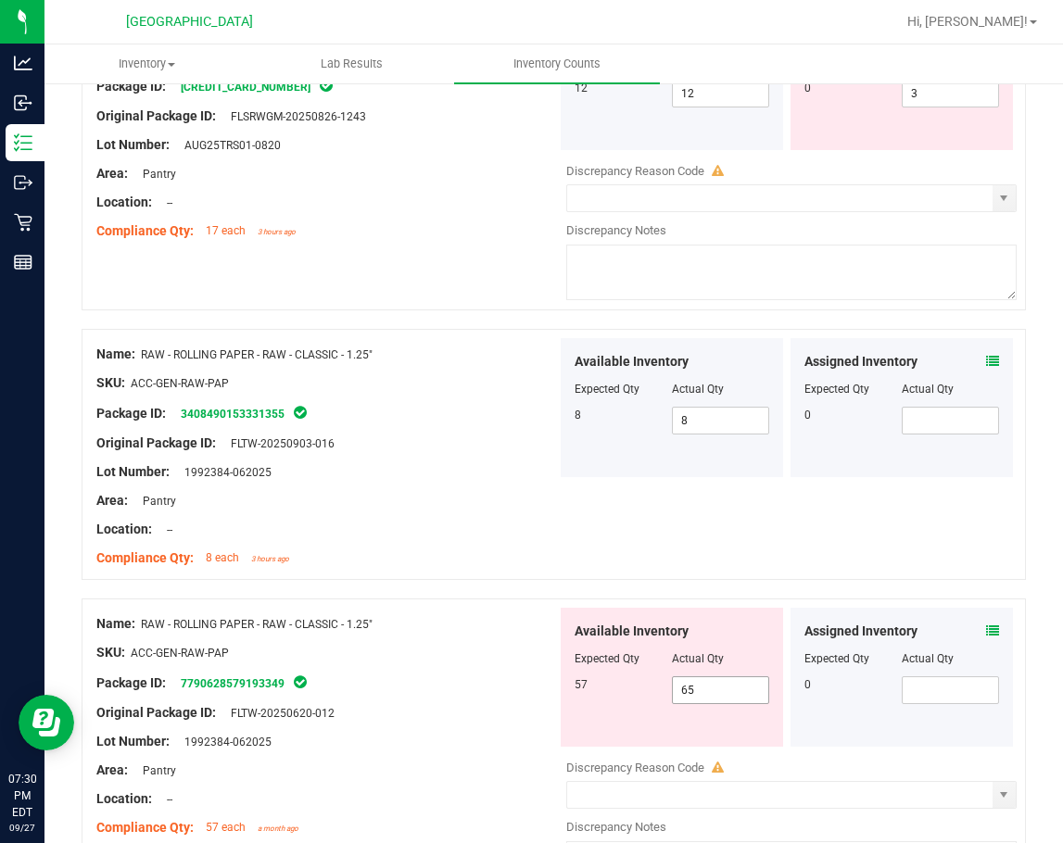
click at [707, 694] on span "65 65" at bounding box center [720, 690] width 97 height 28
click at [707, 694] on input "65" at bounding box center [720, 690] width 95 height 26
type input "57"
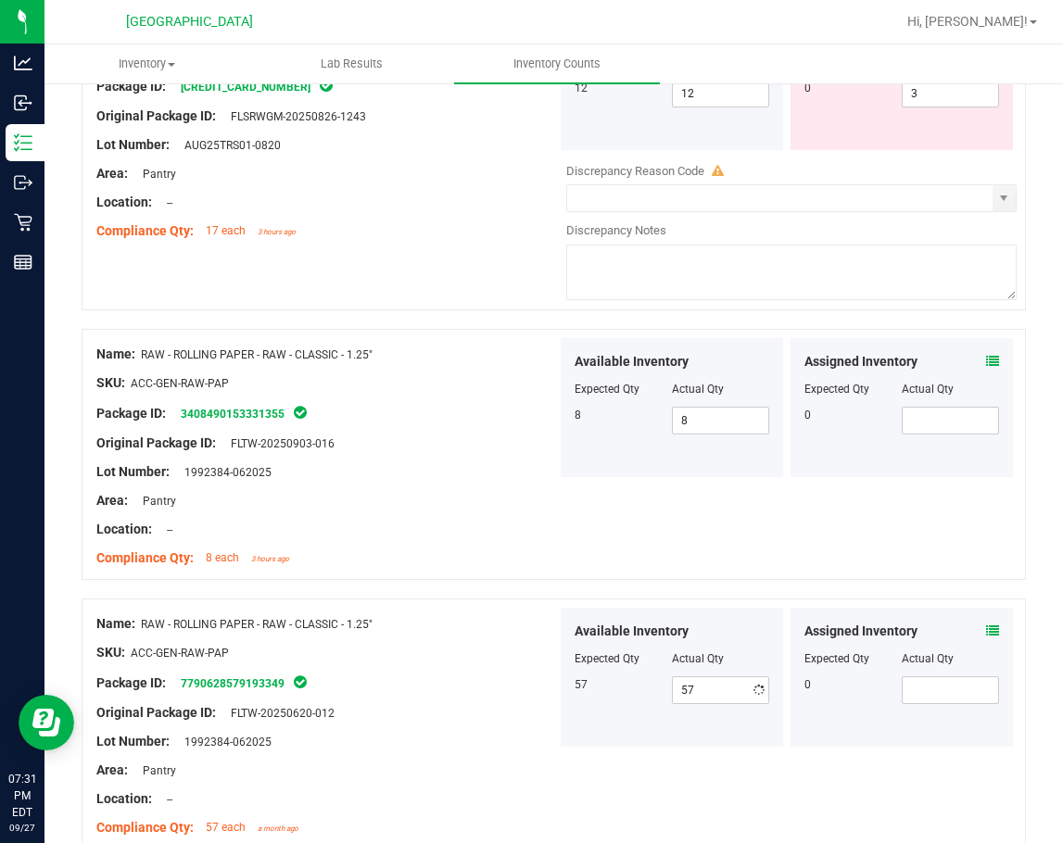
click at [510, 627] on div "Name: RAW - ROLLING PAPER - RAW - CLASSIC - 1.25"" at bounding box center [326, 623] width 460 height 19
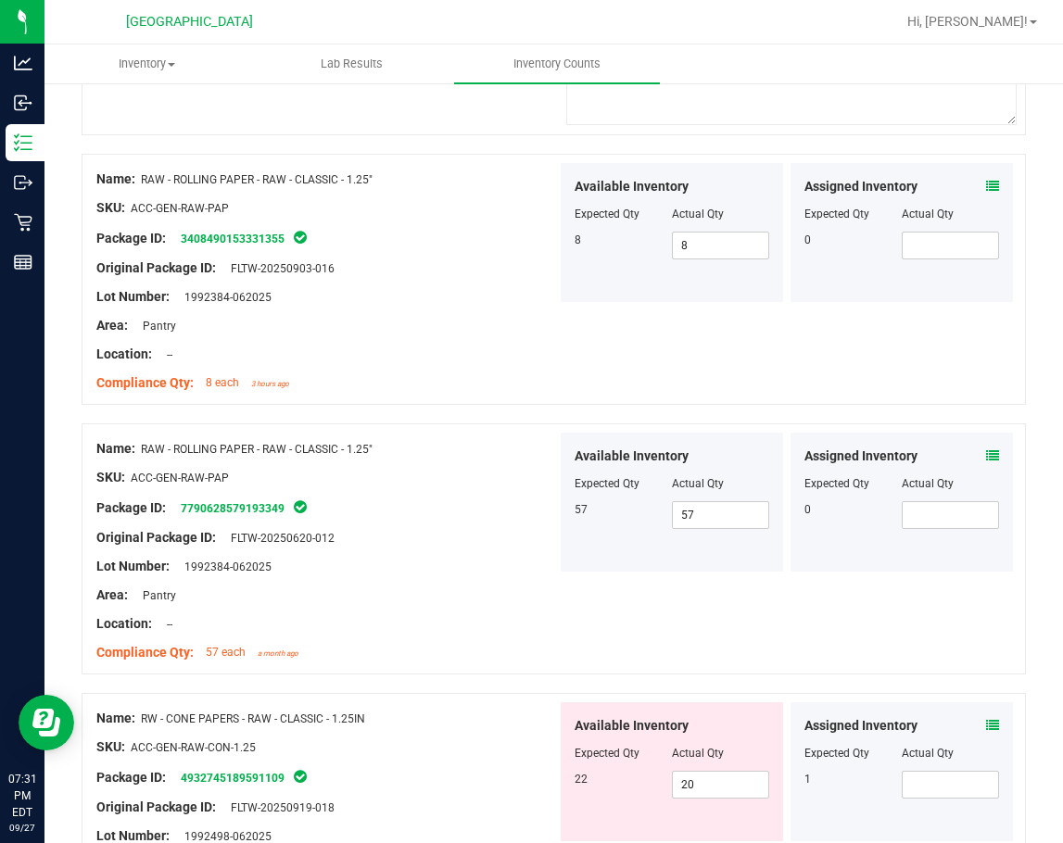
scroll to position [3705, 0]
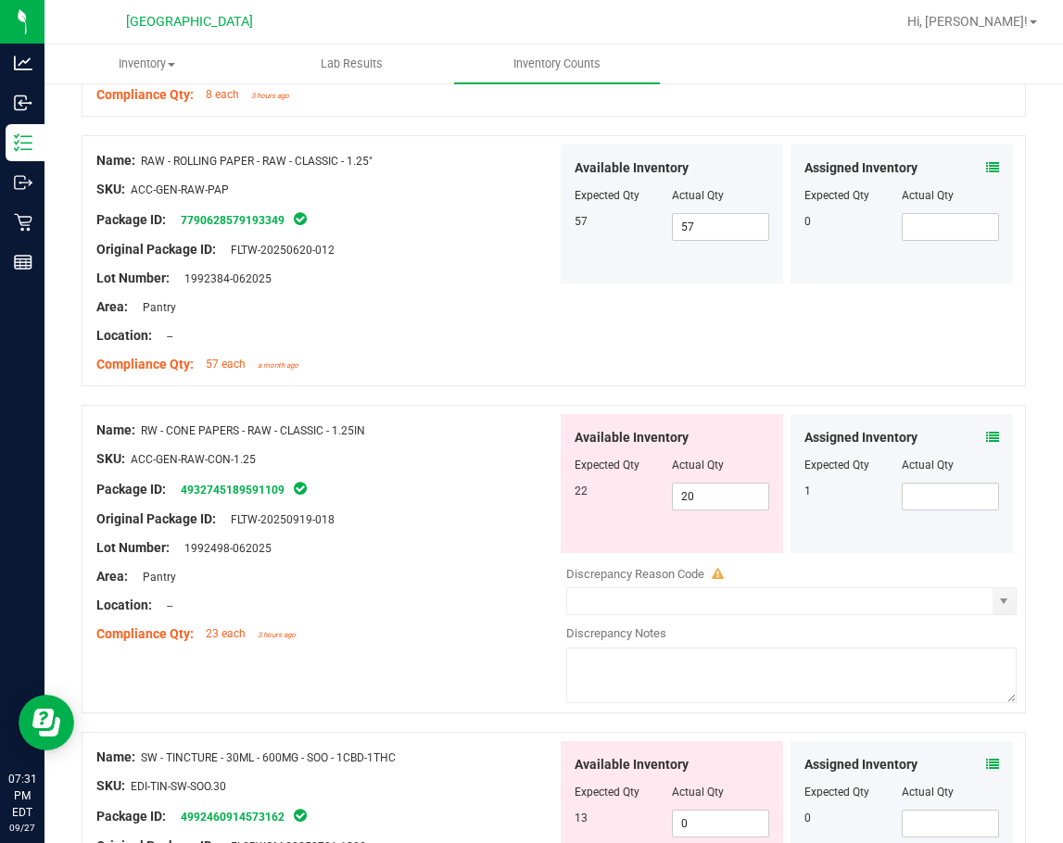
click at [986, 438] on icon at bounding box center [992, 437] width 13 height 13
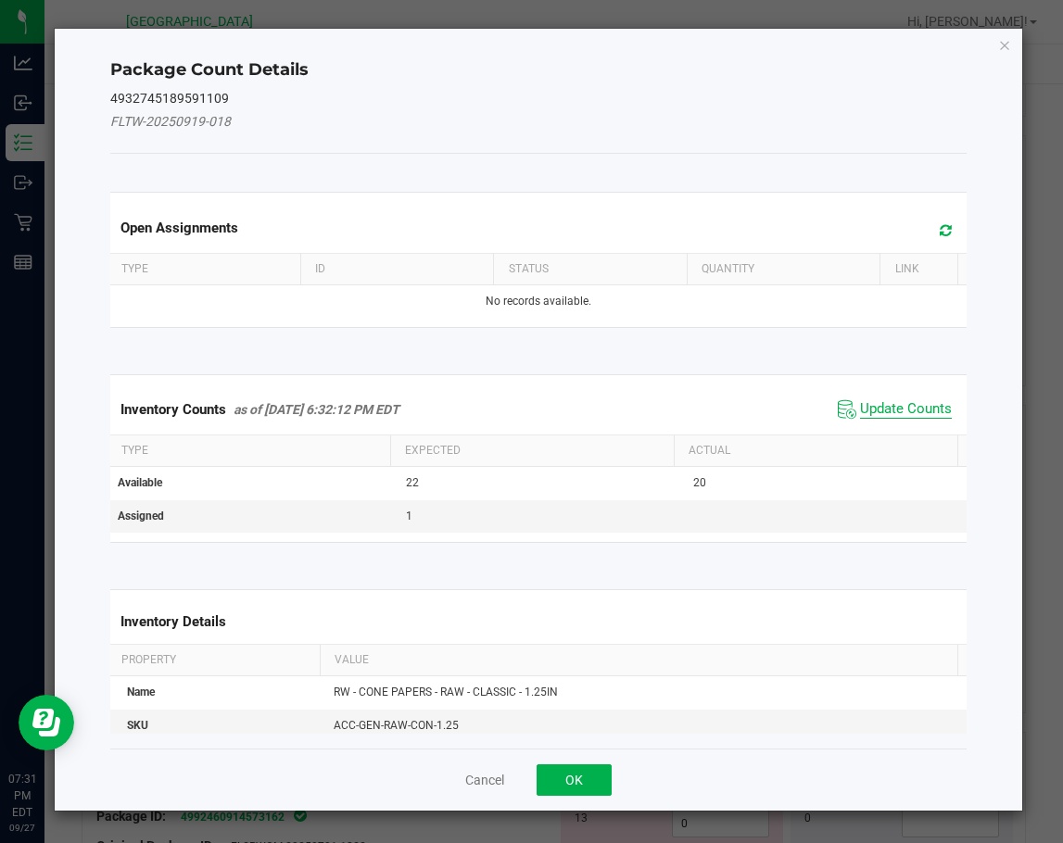
click at [900, 412] on span "Update Counts" at bounding box center [906, 409] width 92 height 19
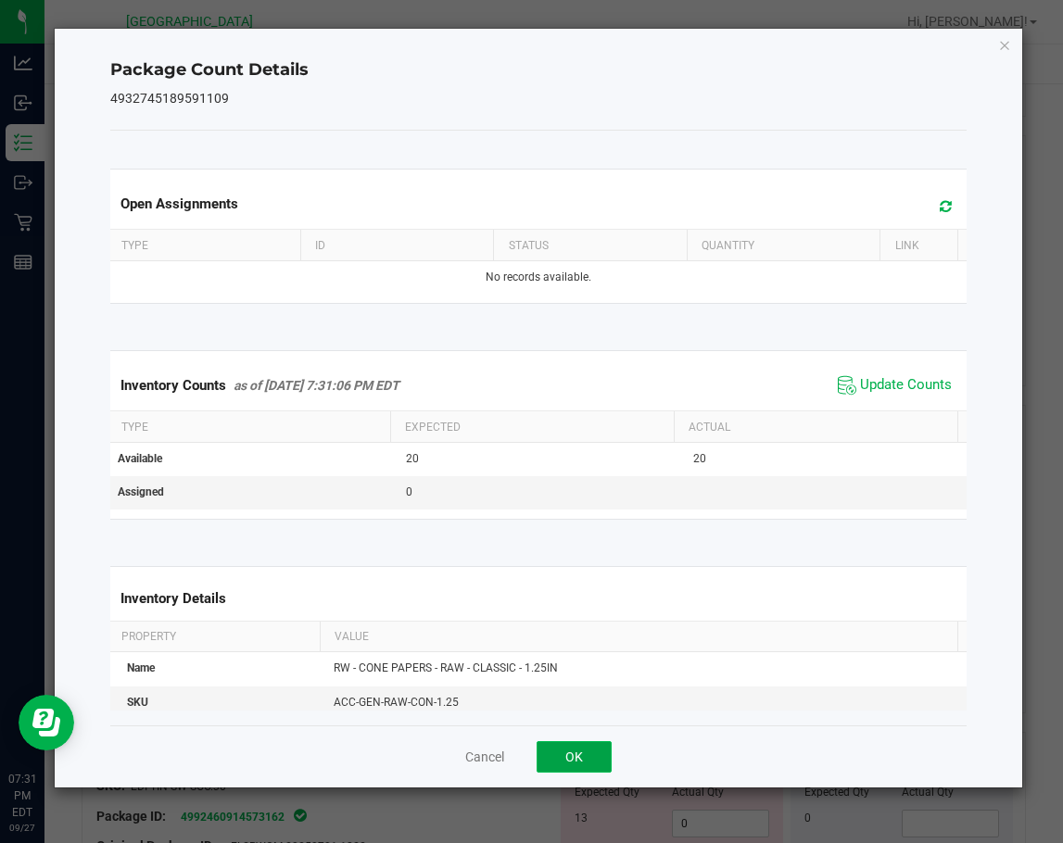
click at [579, 755] on button "OK" at bounding box center [573, 756] width 75 height 31
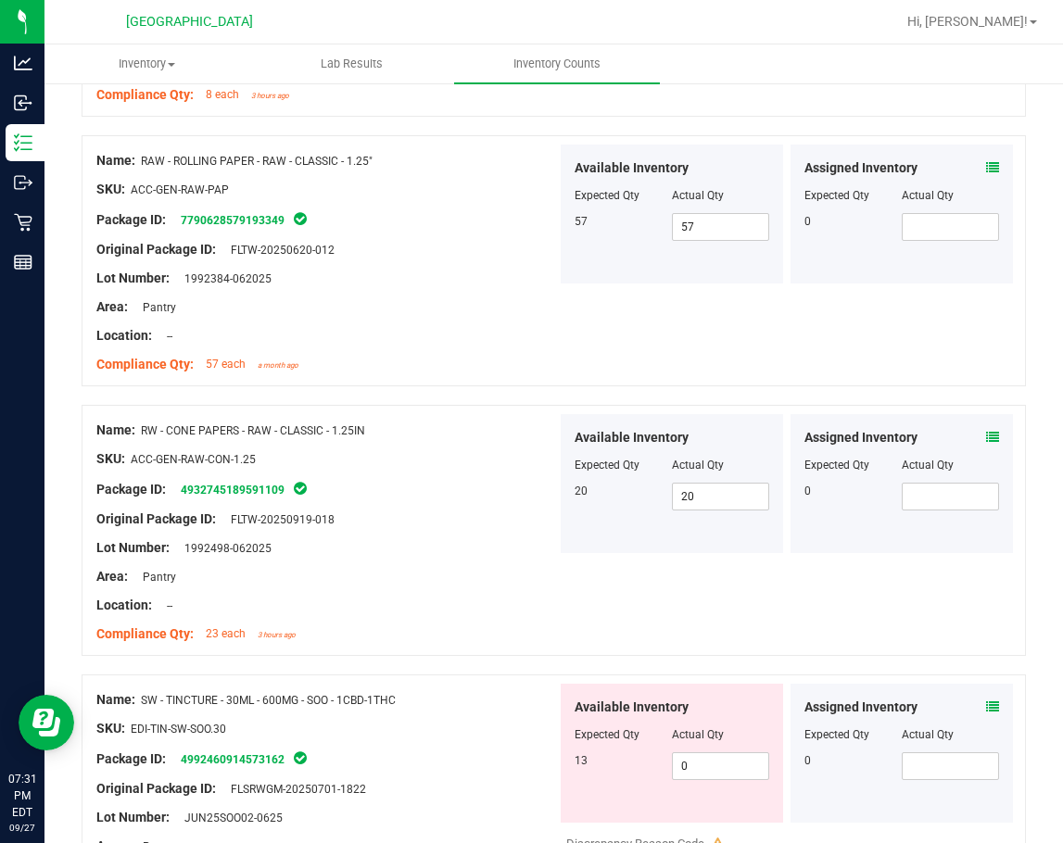
click at [460, 529] on div at bounding box center [326, 533] width 460 height 9
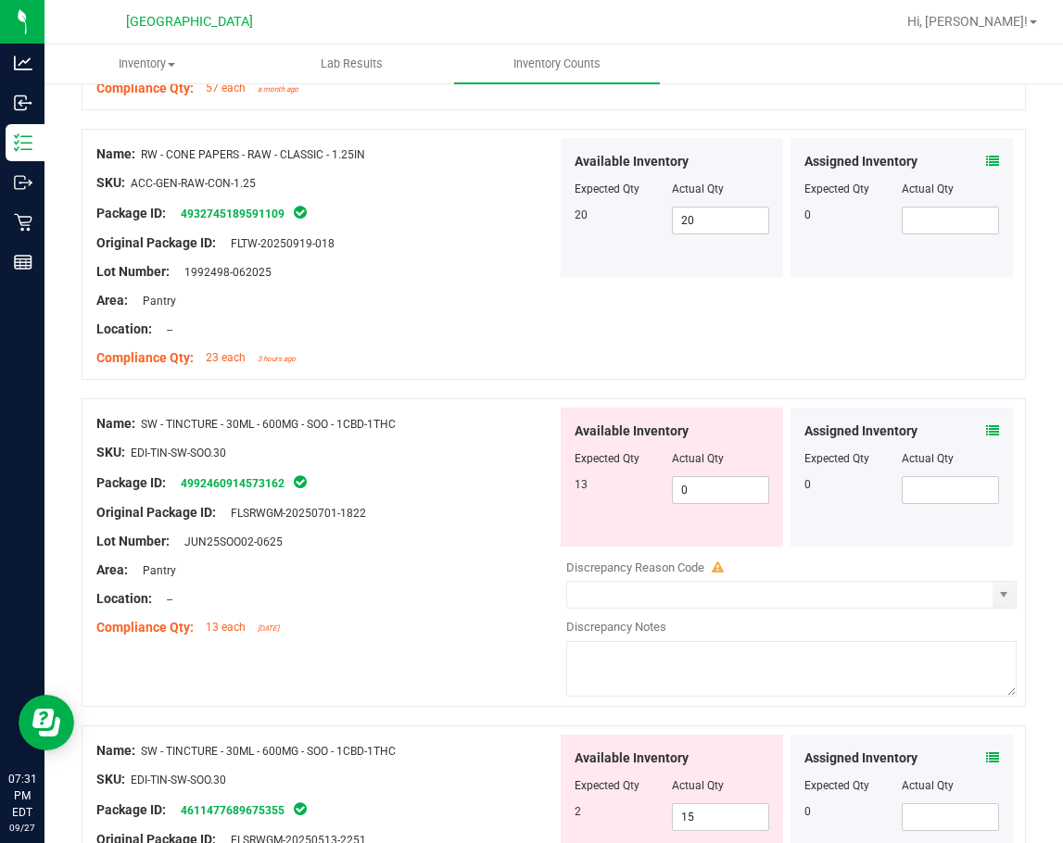
scroll to position [3983, 0]
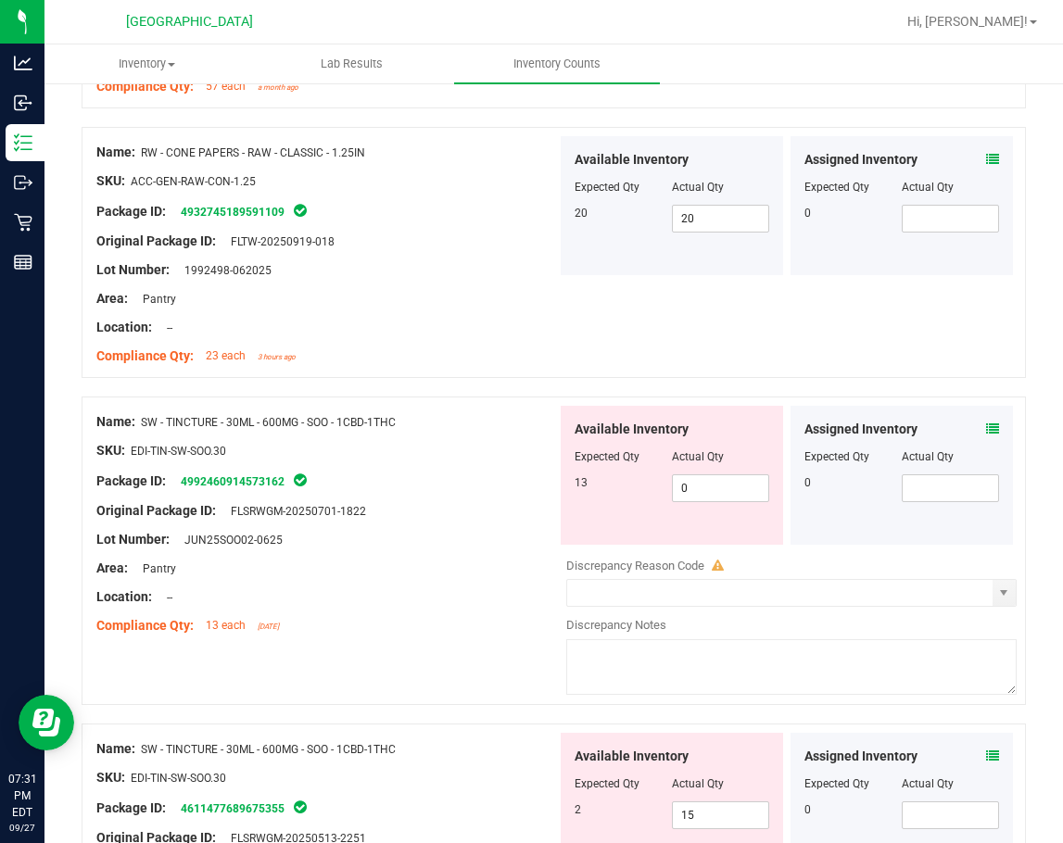
click at [986, 431] on icon at bounding box center [992, 428] width 13 height 13
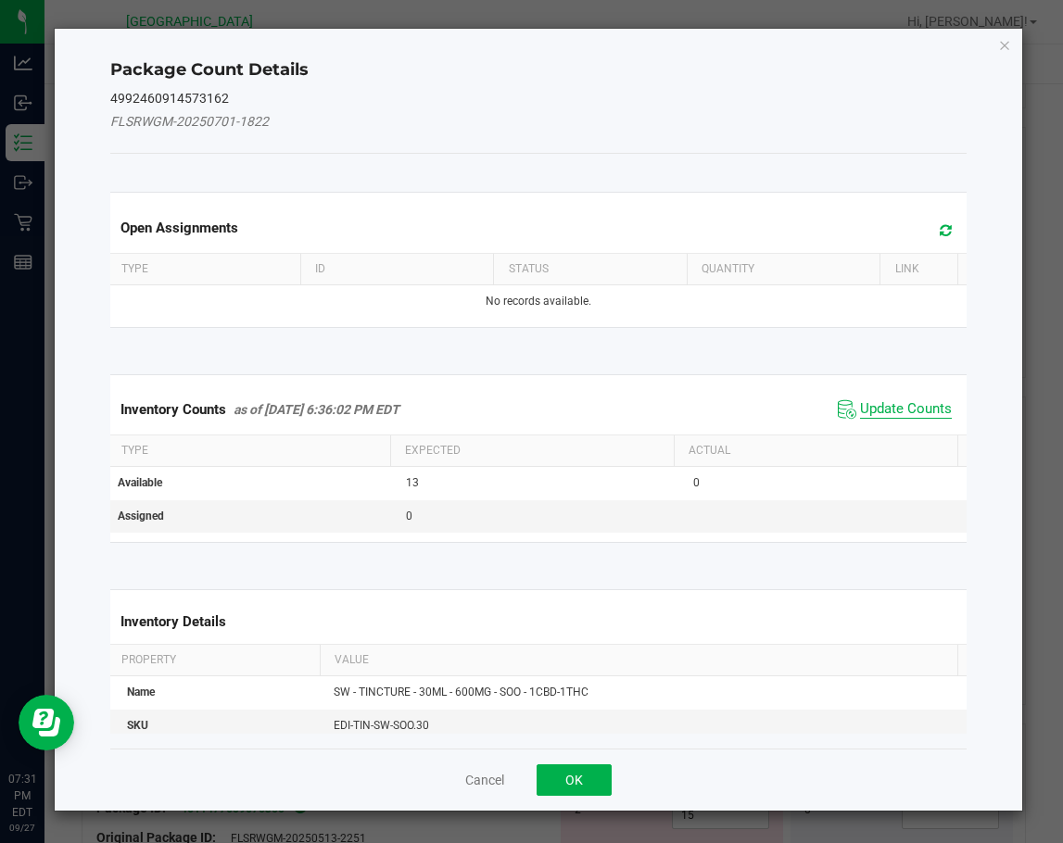
click at [904, 409] on span "Update Counts" at bounding box center [906, 409] width 92 height 19
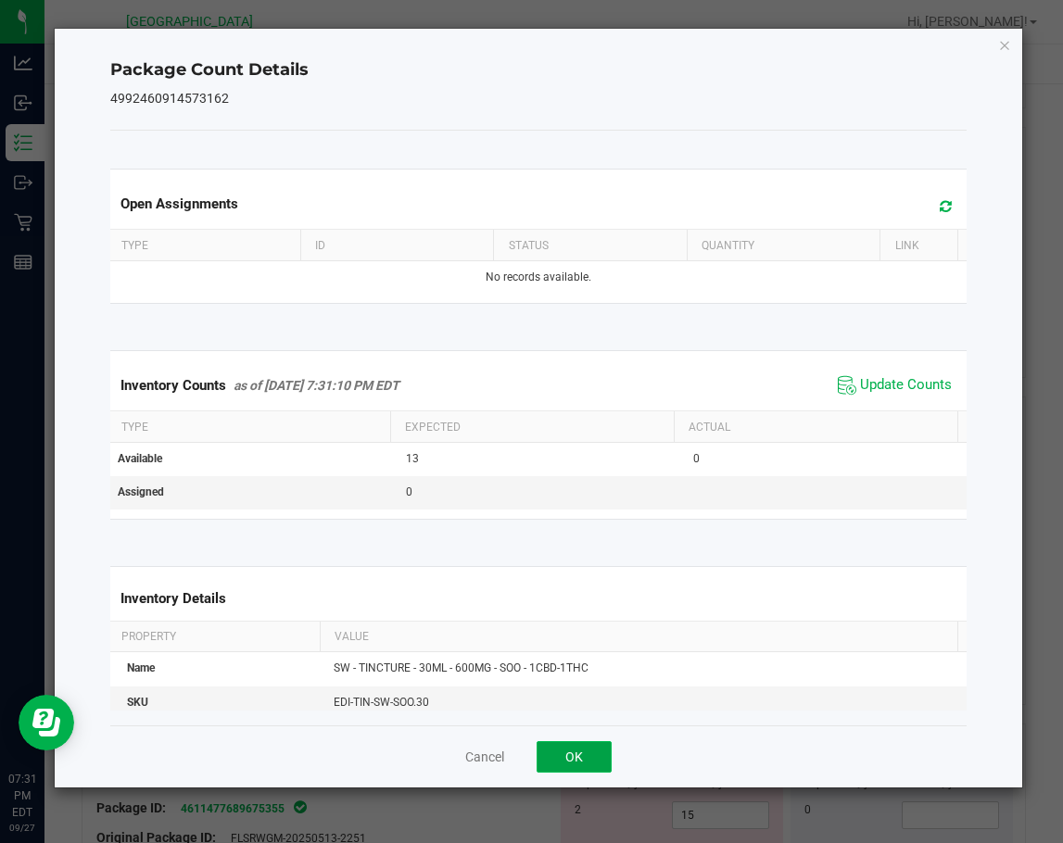
click at [593, 748] on button "OK" at bounding box center [573, 756] width 75 height 31
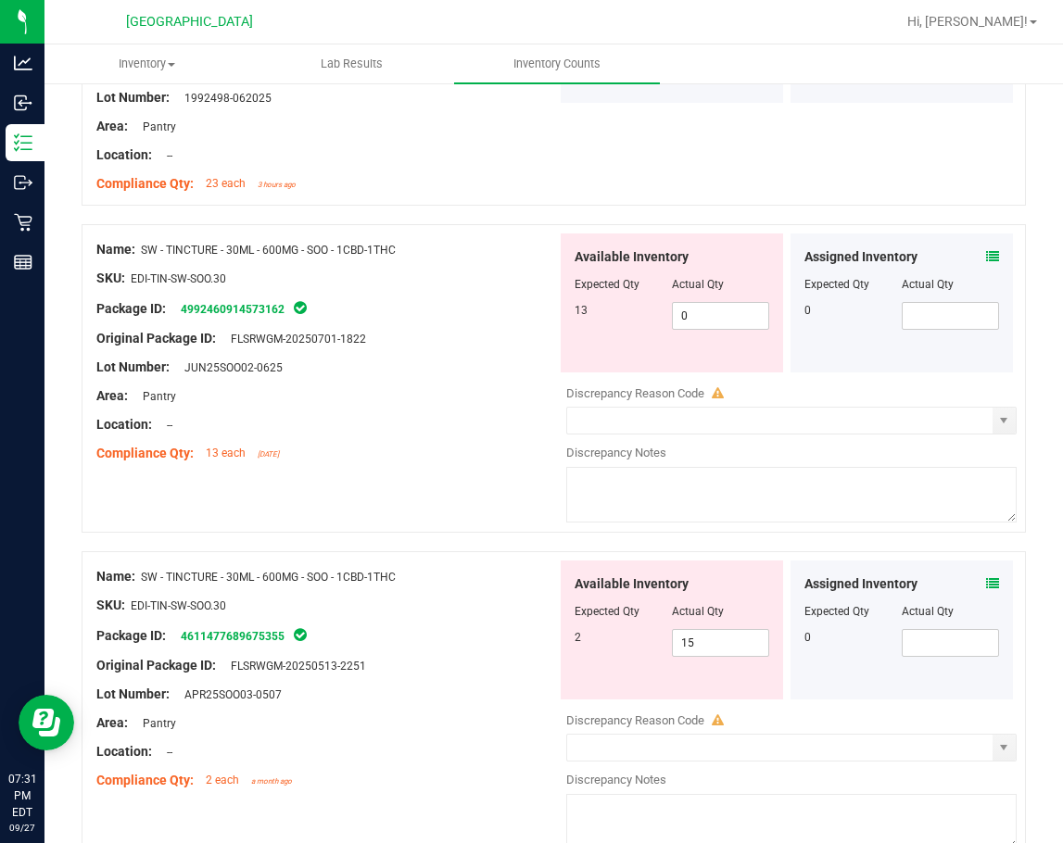
scroll to position [4169, 0]
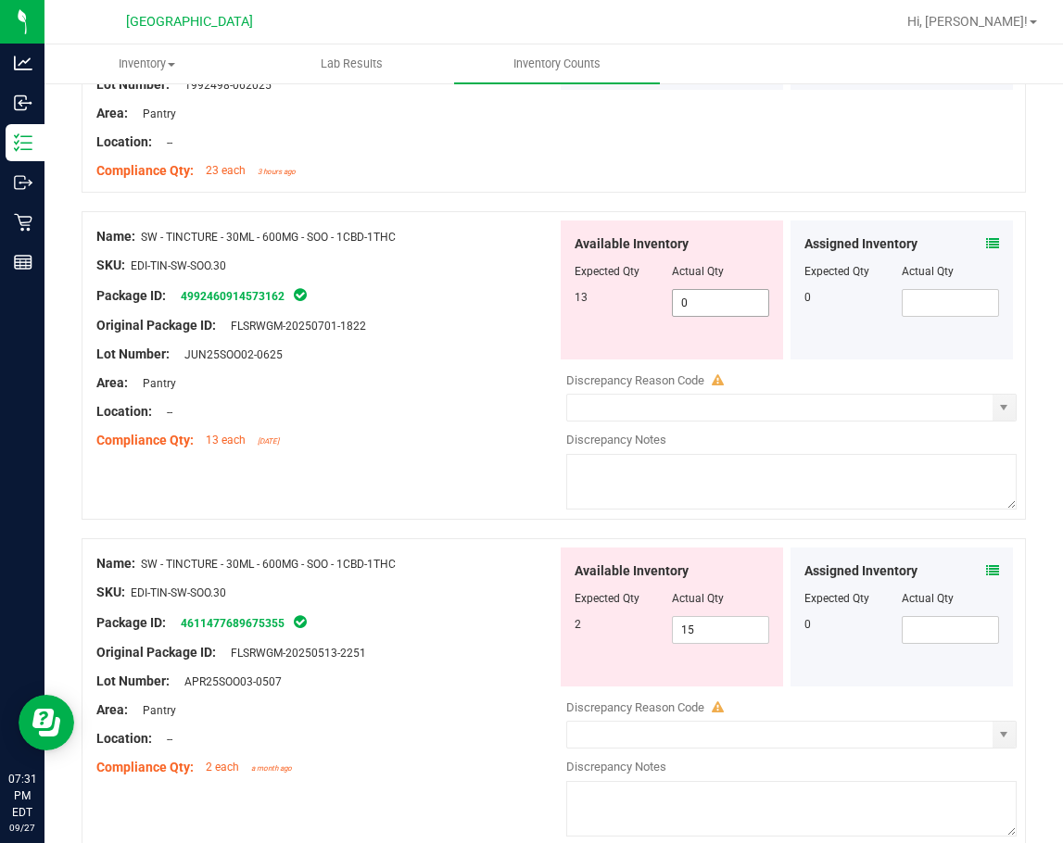
click at [695, 312] on span "0 0" at bounding box center [720, 303] width 97 height 28
click at [695, 312] on input "0" at bounding box center [720, 303] width 95 height 26
type input "13"
drag, startPoint x: 359, startPoint y: 371, endPoint x: 530, endPoint y: 532, distance: 234.0
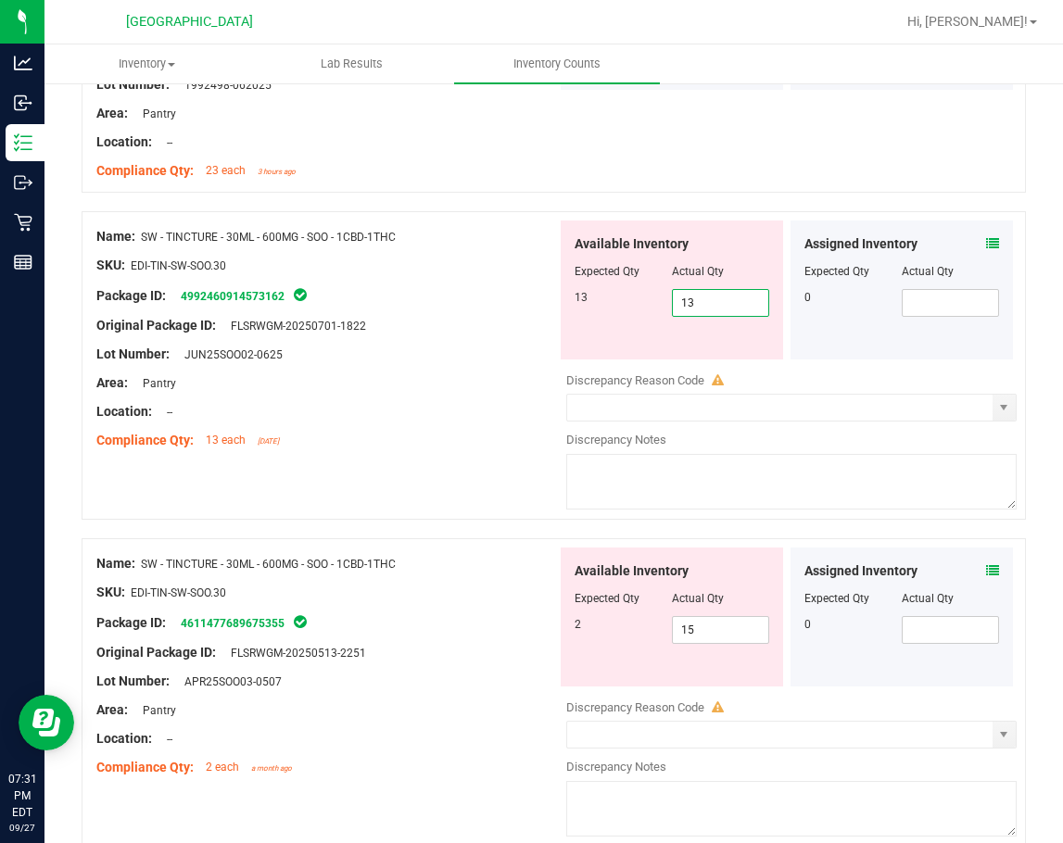
click at [372, 384] on div "Name: SW - TINCTURE - 30ML - 600MG - SOO - 1CBD-1THC SKU: EDI-TIN-SW-SOO.30 Pac…" at bounding box center [326, 338] width 460 height 236
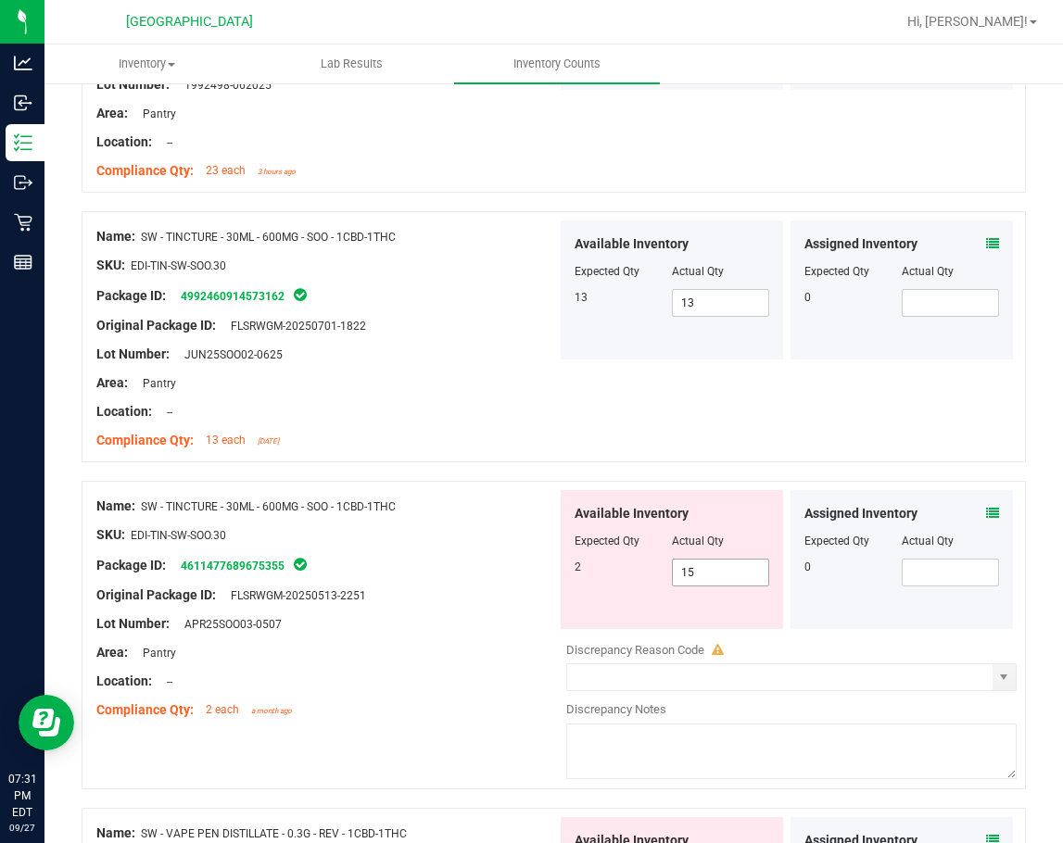
click at [702, 580] on span "15 15" at bounding box center [720, 573] width 97 height 28
click at [702, 580] on input "15" at bounding box center [720, 573] width 95 height 26
type input "2"
click at [486, 549] on div at bounding box center [326, 549] width 460 height 9
type input "2"
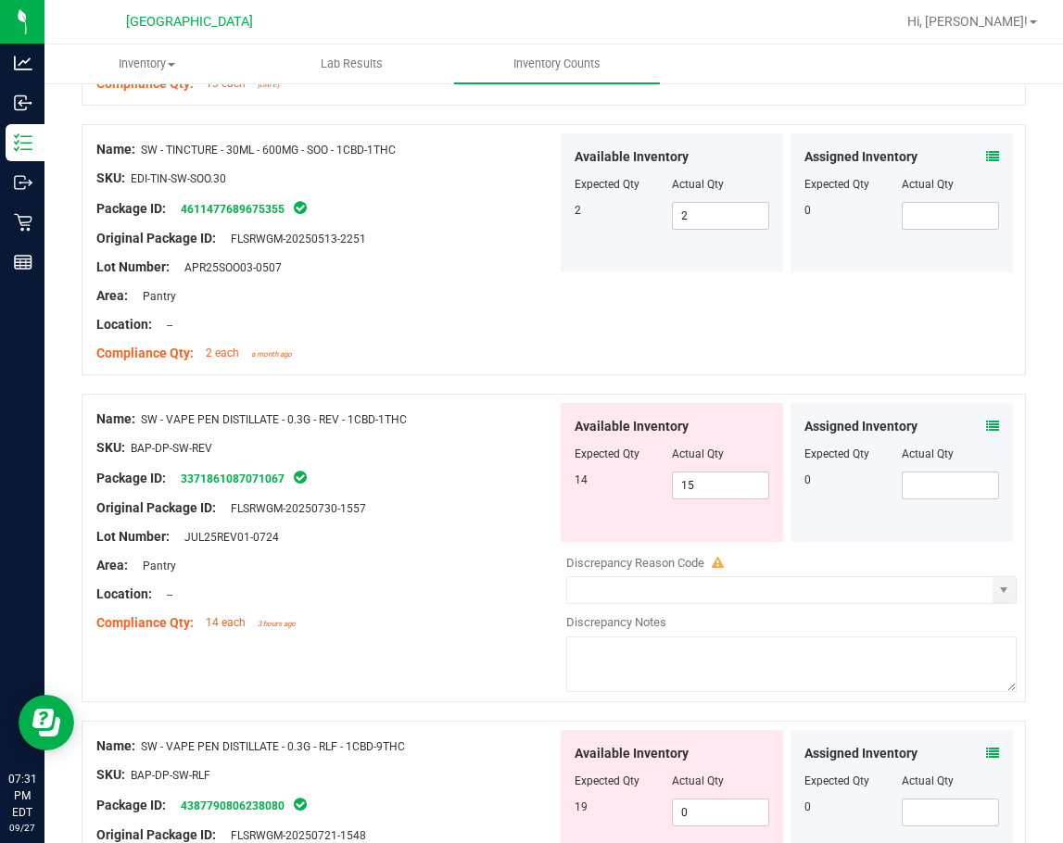
scroll to position [4632, 0]
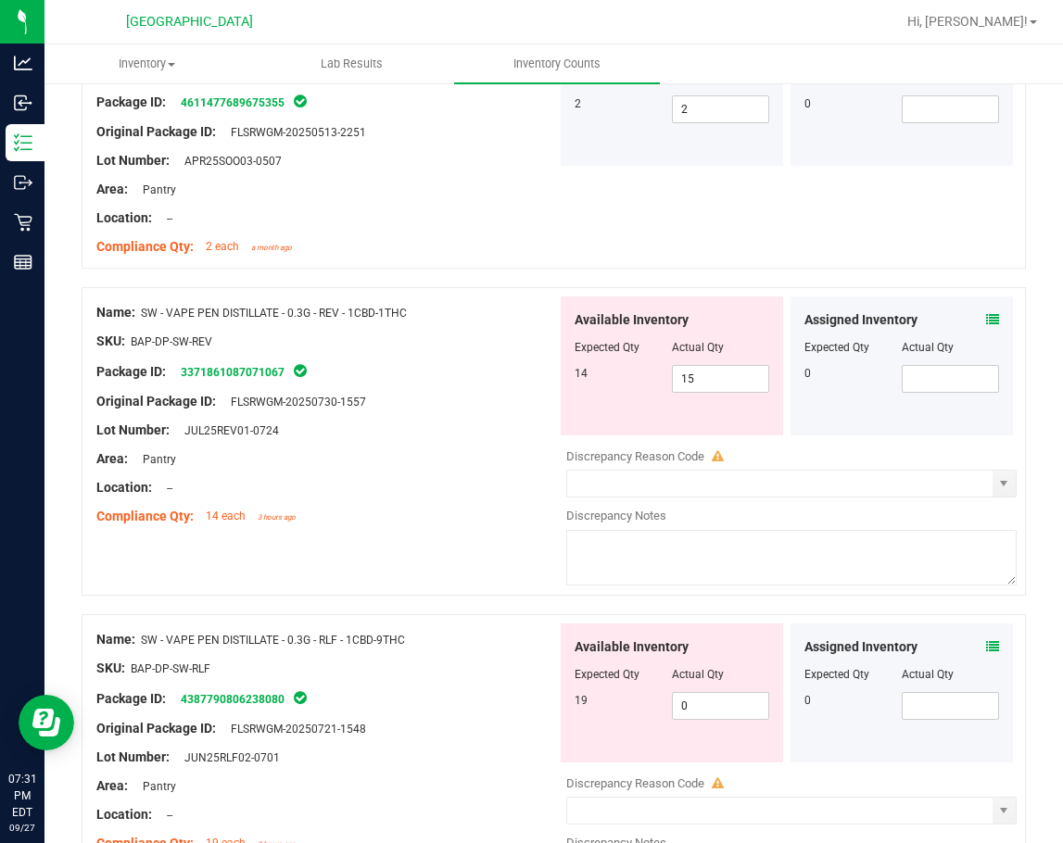
click at [986, 320] on icon at bounding box center [992, 319] width 13 height 13
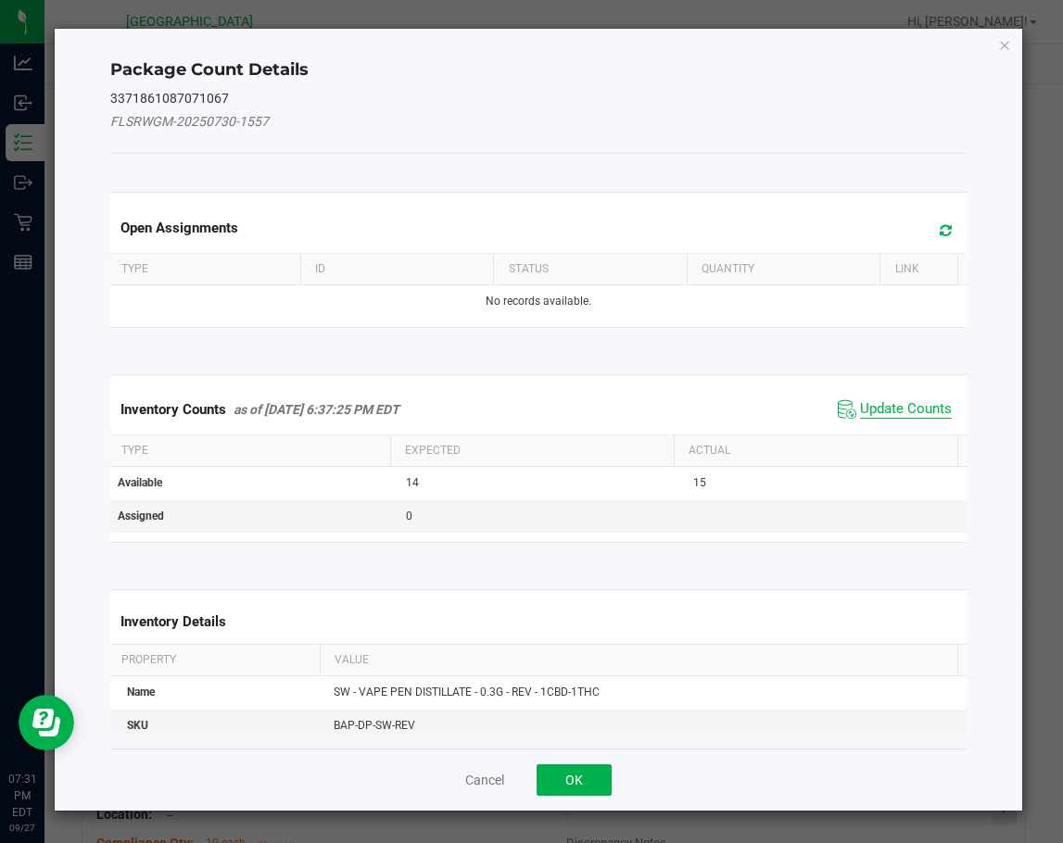
click at [891, 409] on span "Update Counts" at bounding box center [906, 409] width 92 height 19
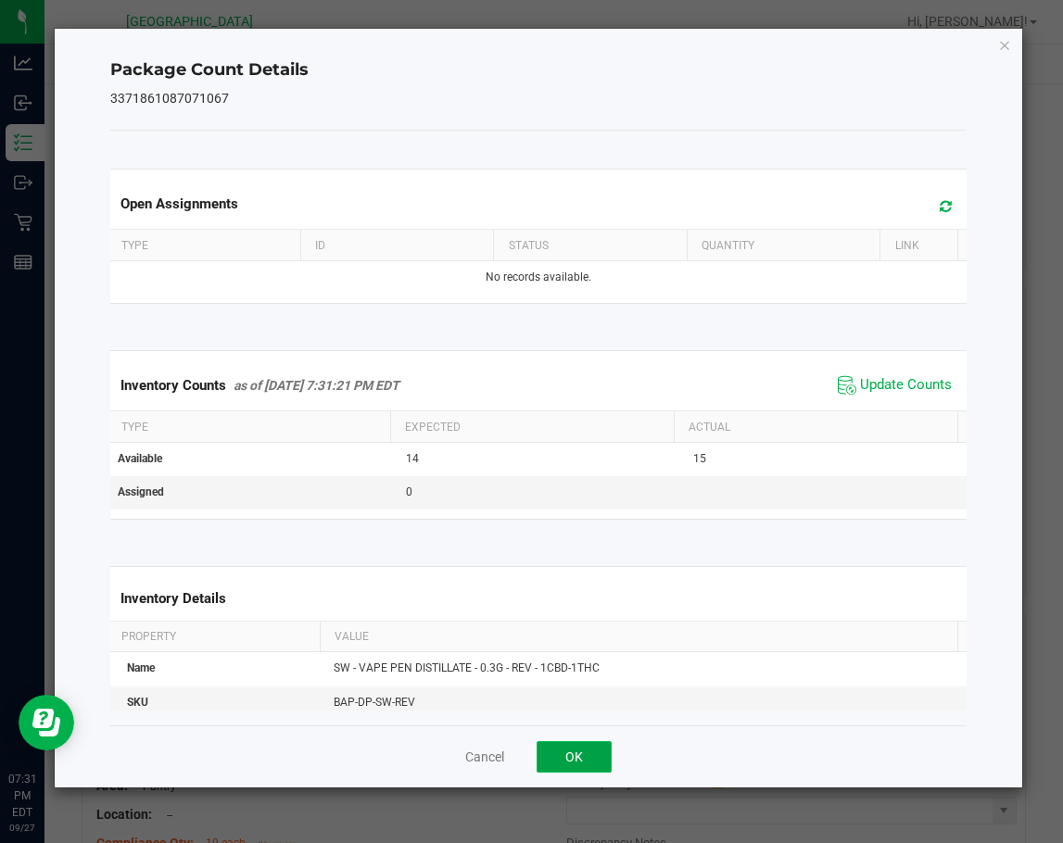
click at [594, 749] on button "OK" at bounding box center [573, 756] width 75 height 31
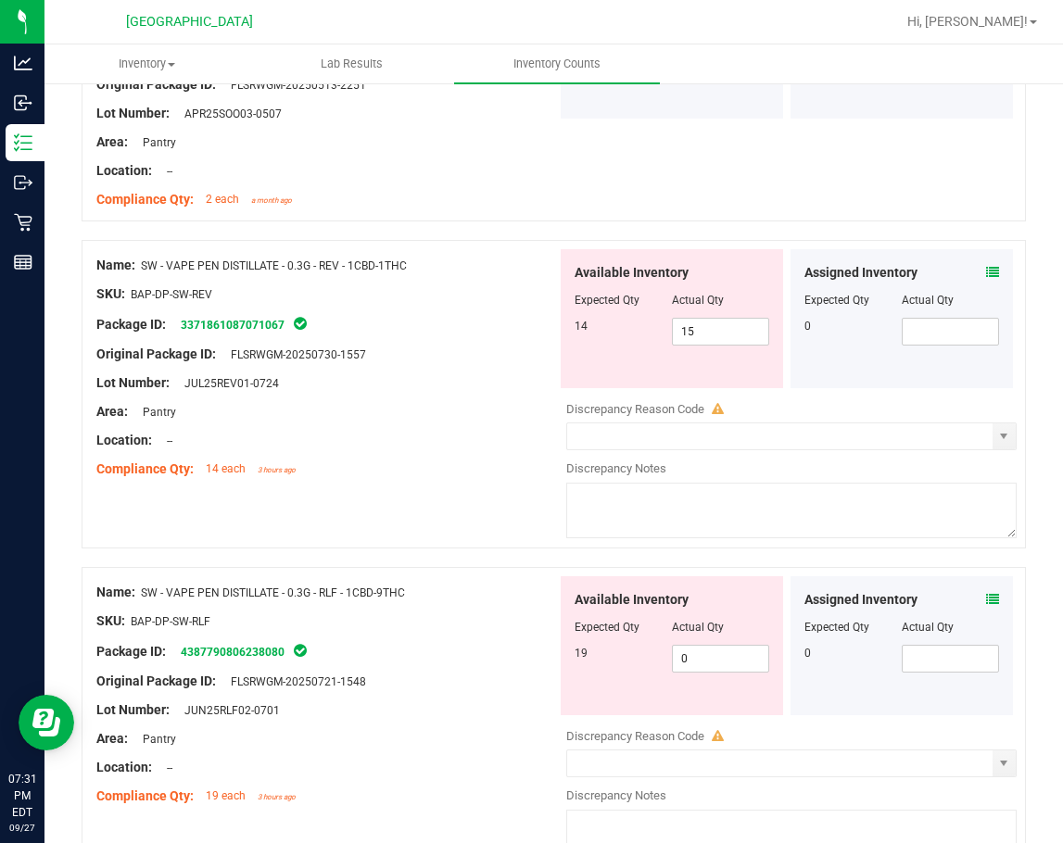
scroll to position [4817, 0]
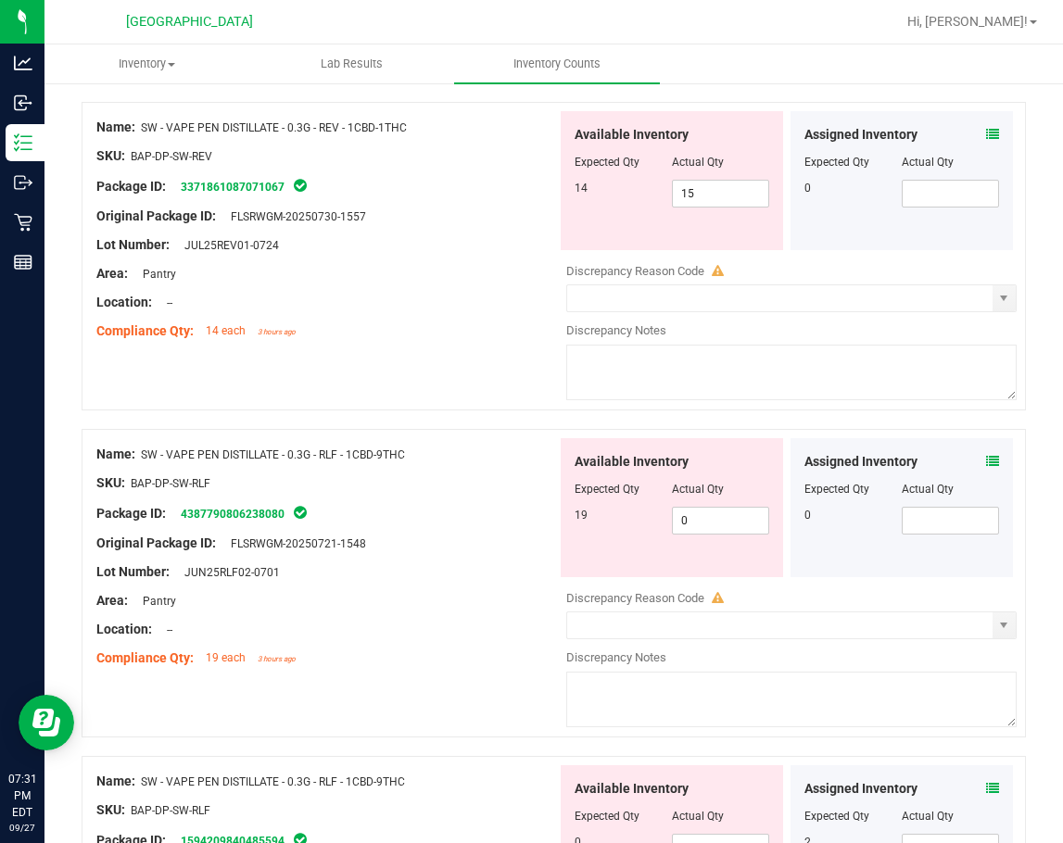
click at [986, 459] on icon at bounding box center [992, 461] width 13 height 13
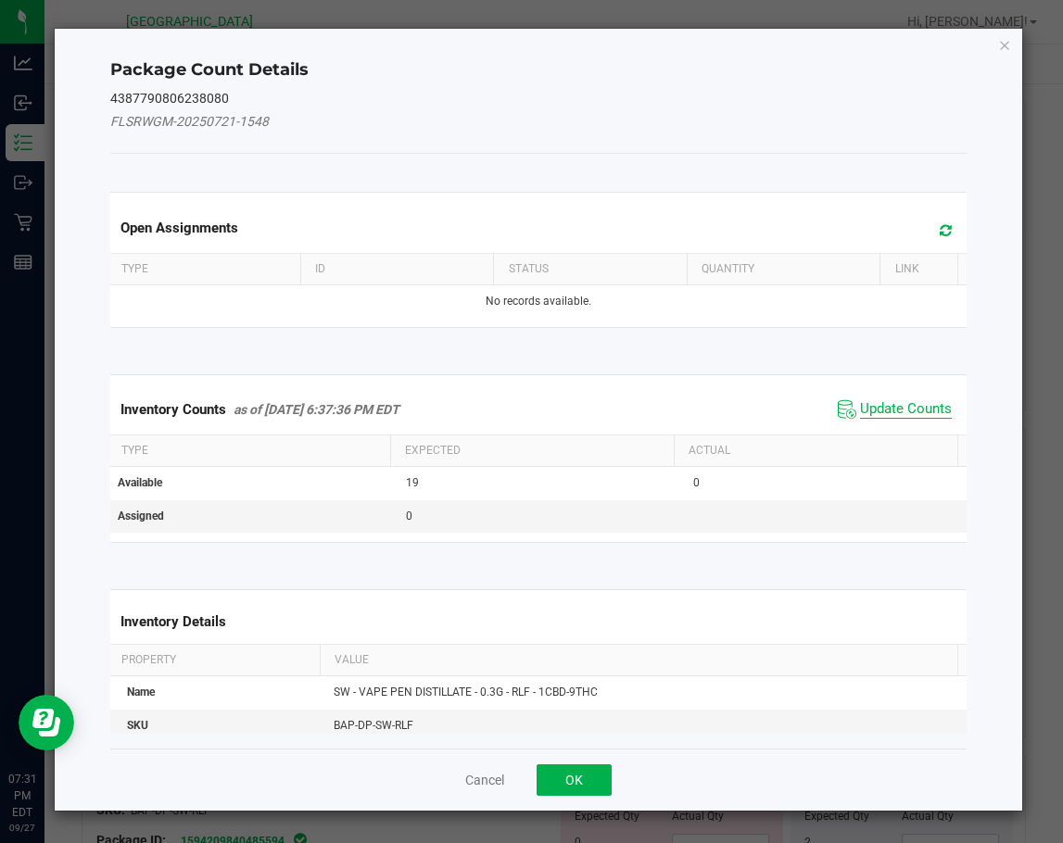
click at [866, 412] on span "Update Counts" at bounding box center [906, 409] width 92 height 19
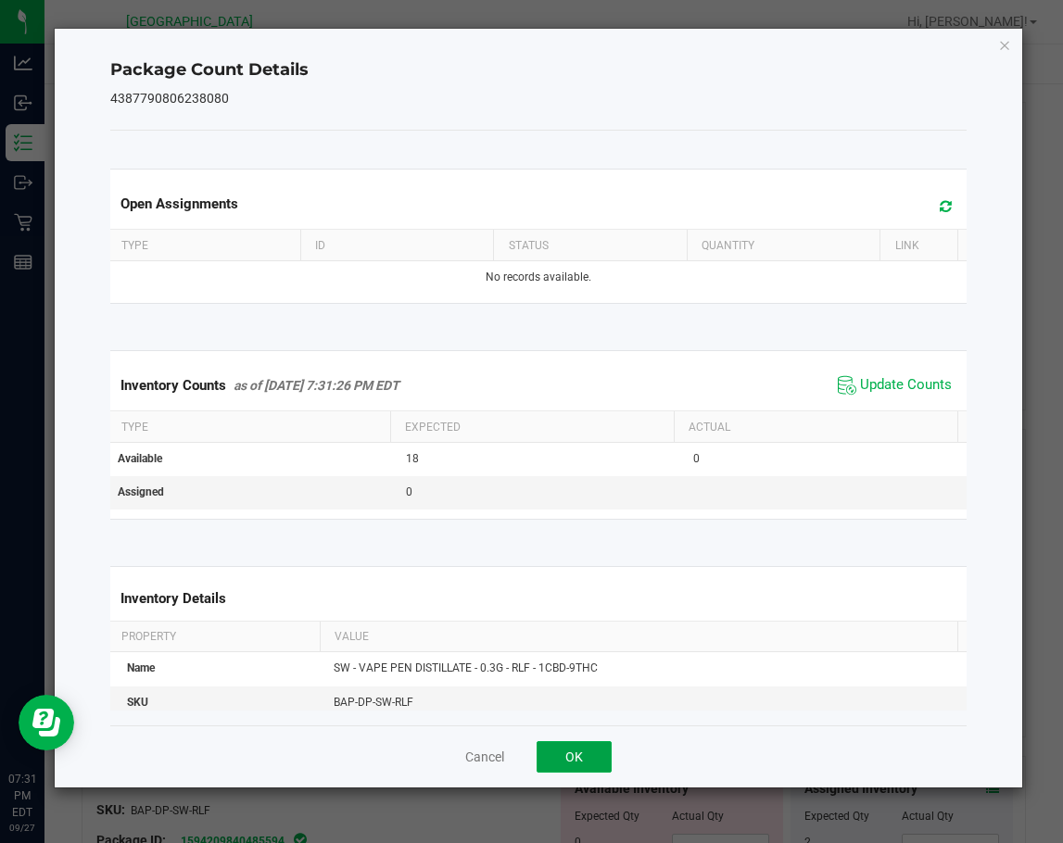
click at [585, 746] on button "OK" at bounding box center [573, 756] width 75 height 31
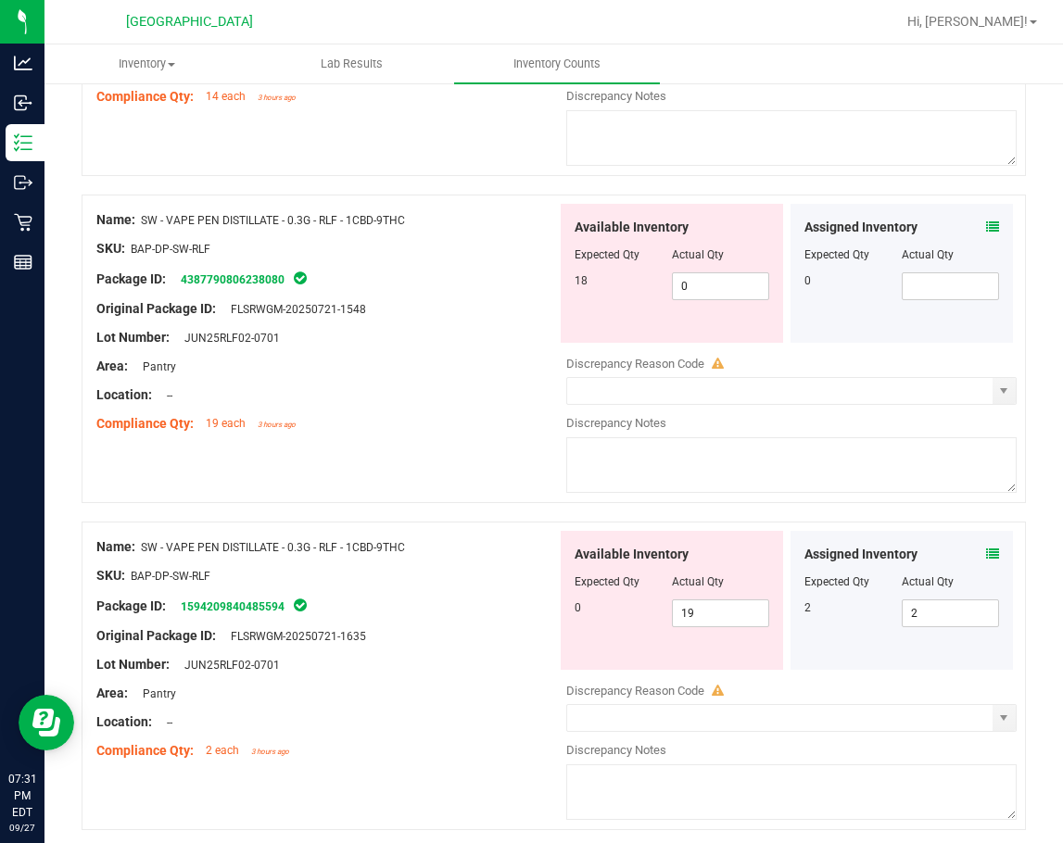
scroll to position [5095, 0]
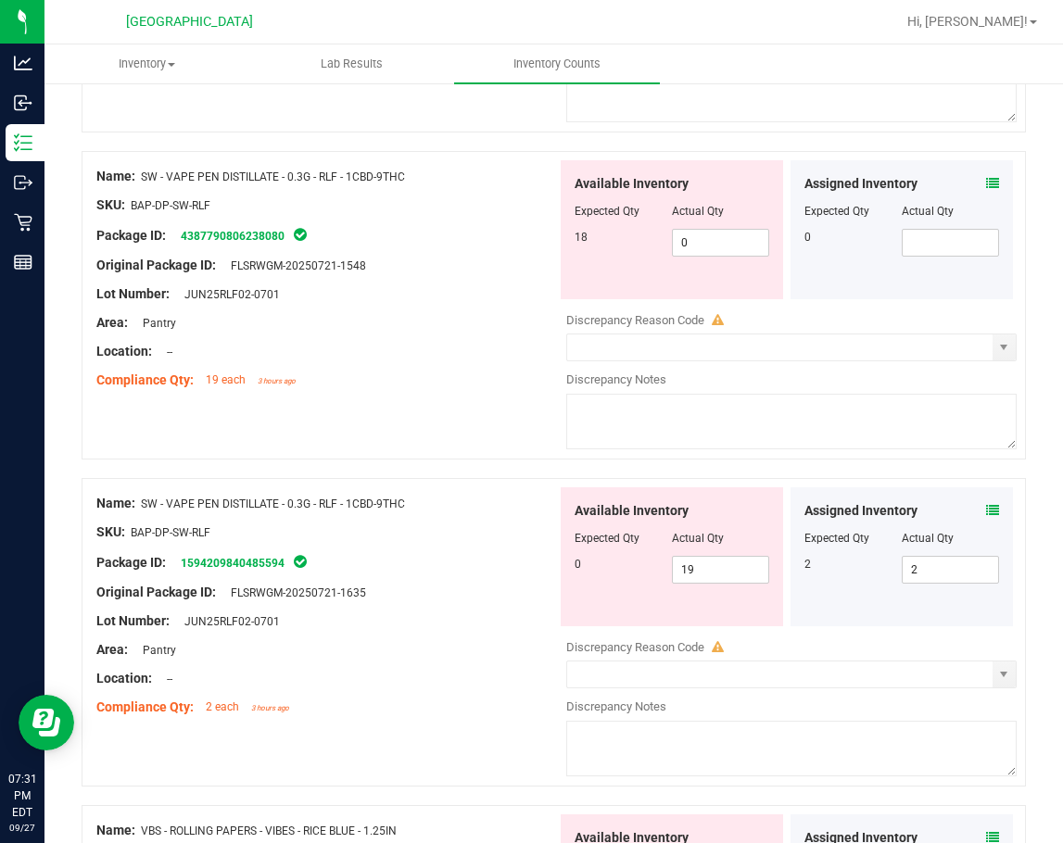
click at [986, 510] on icon at bounding box center [992, 510] width 13 height 13
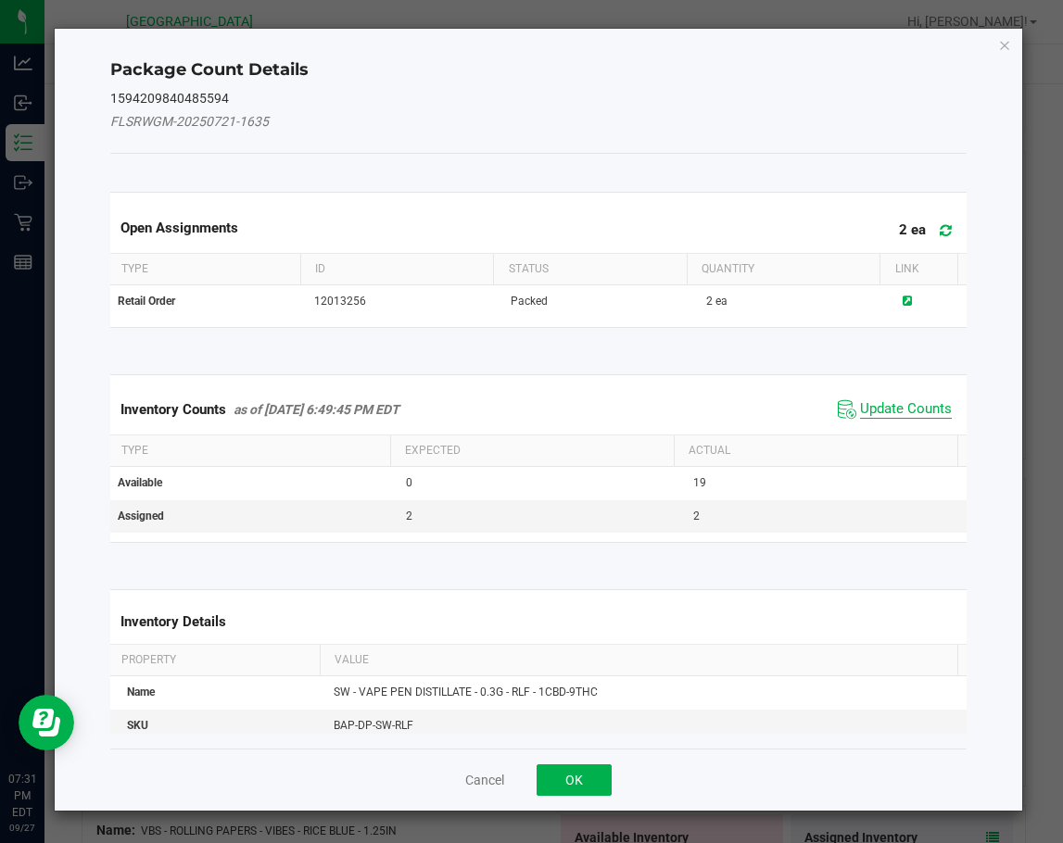
click at [865, 412] on span "Update Counts" at bounding box center [906, 409] width 92 height 19
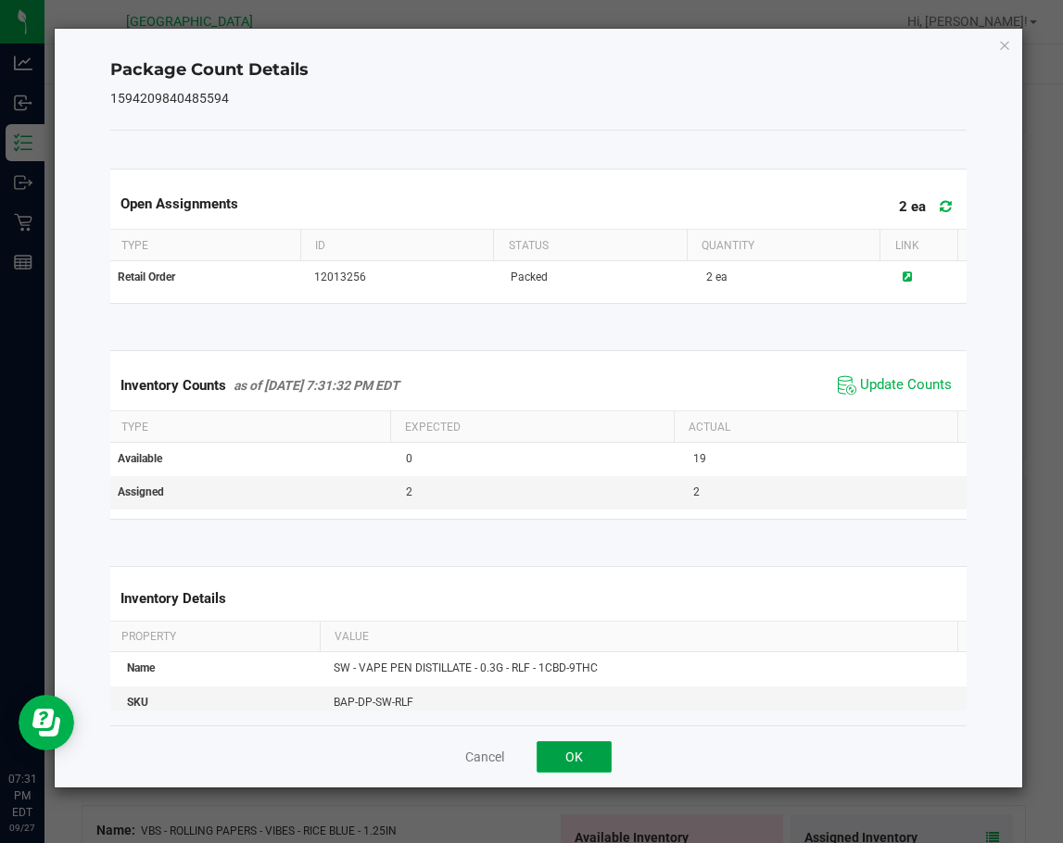
click at [602, 747] on button "OK" at bounding box center [573, 756] width 75 height 31
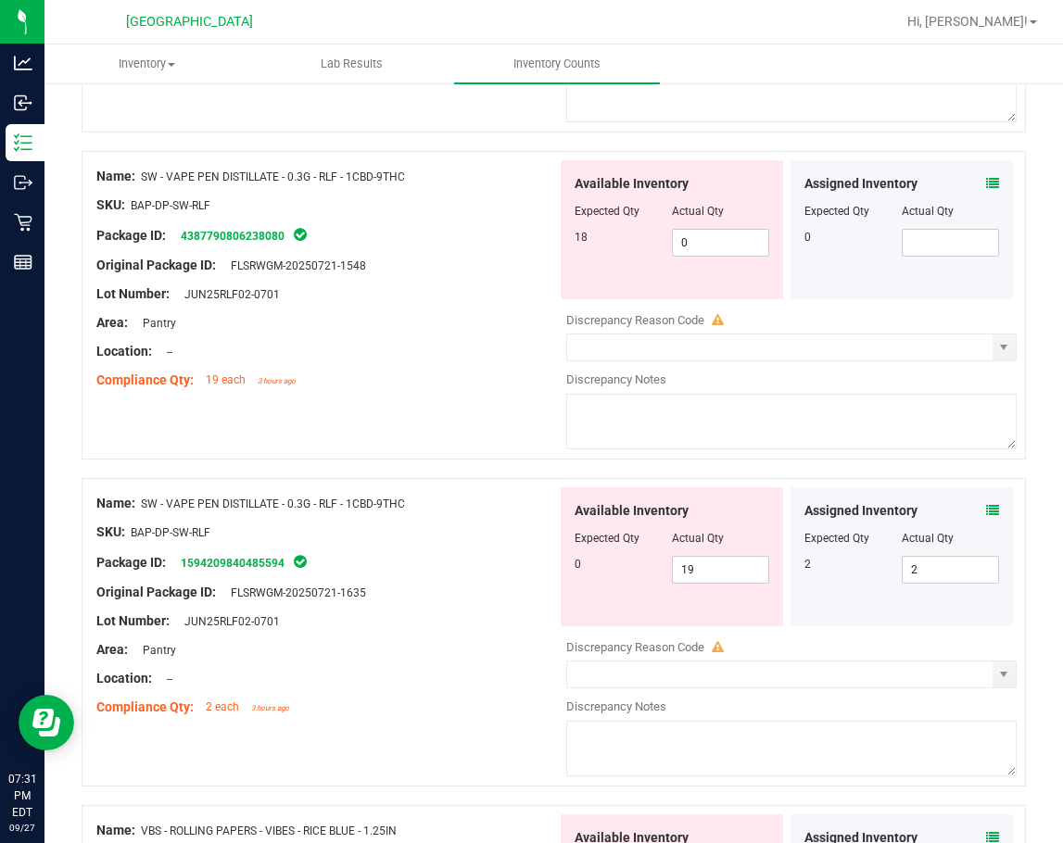
click at [445, 463] on div at bounding box center [554, 468] width 944 height 19
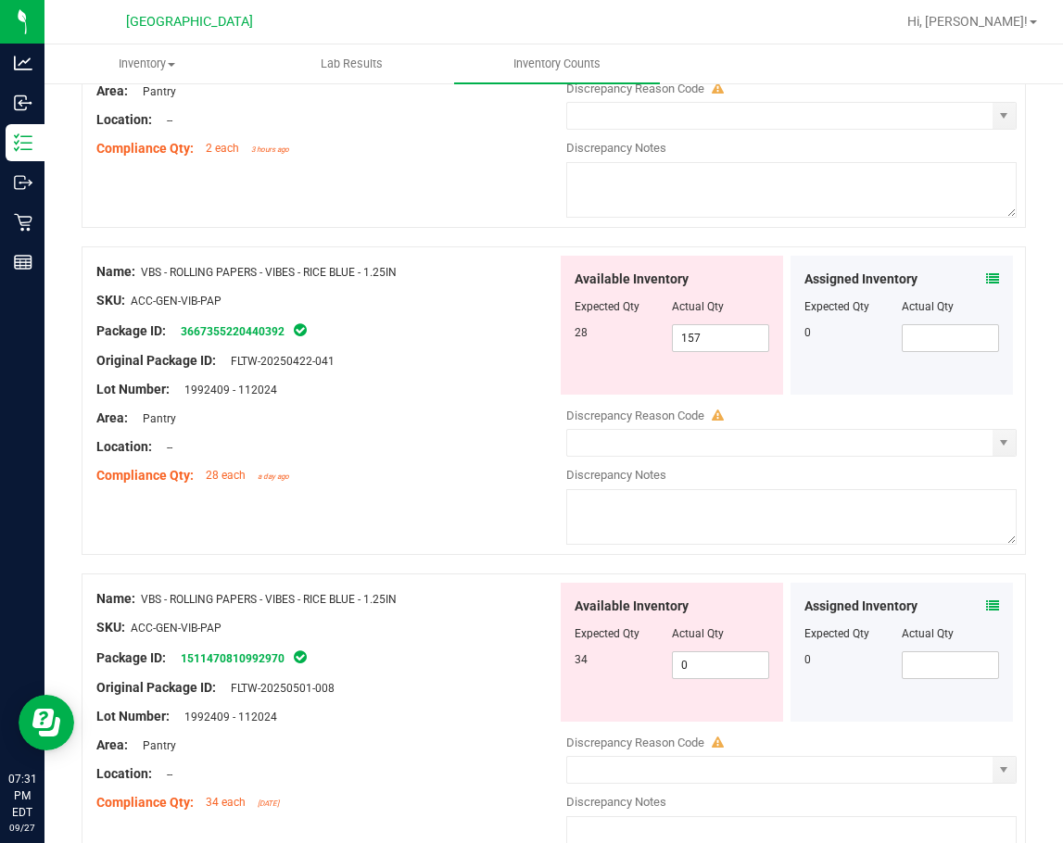
scroll to position [5774, 0]
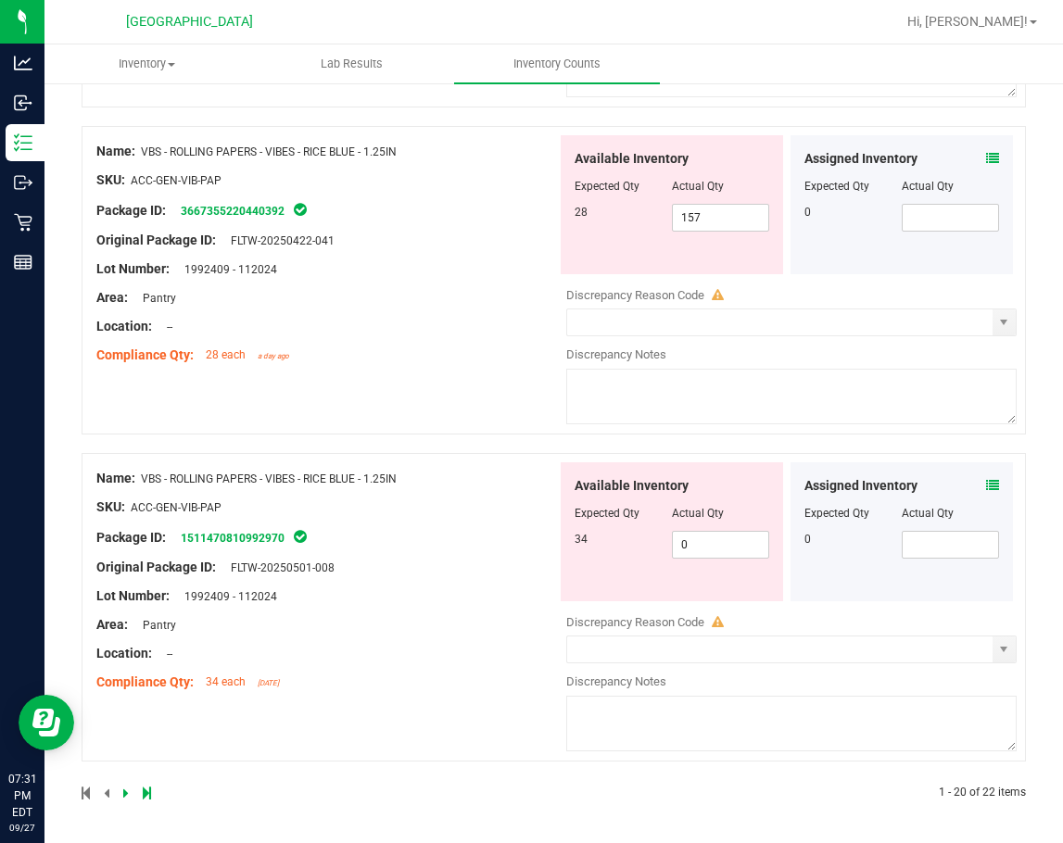
click at [125, 794] on icon at bounding box center [126, 792] width 6 height 11
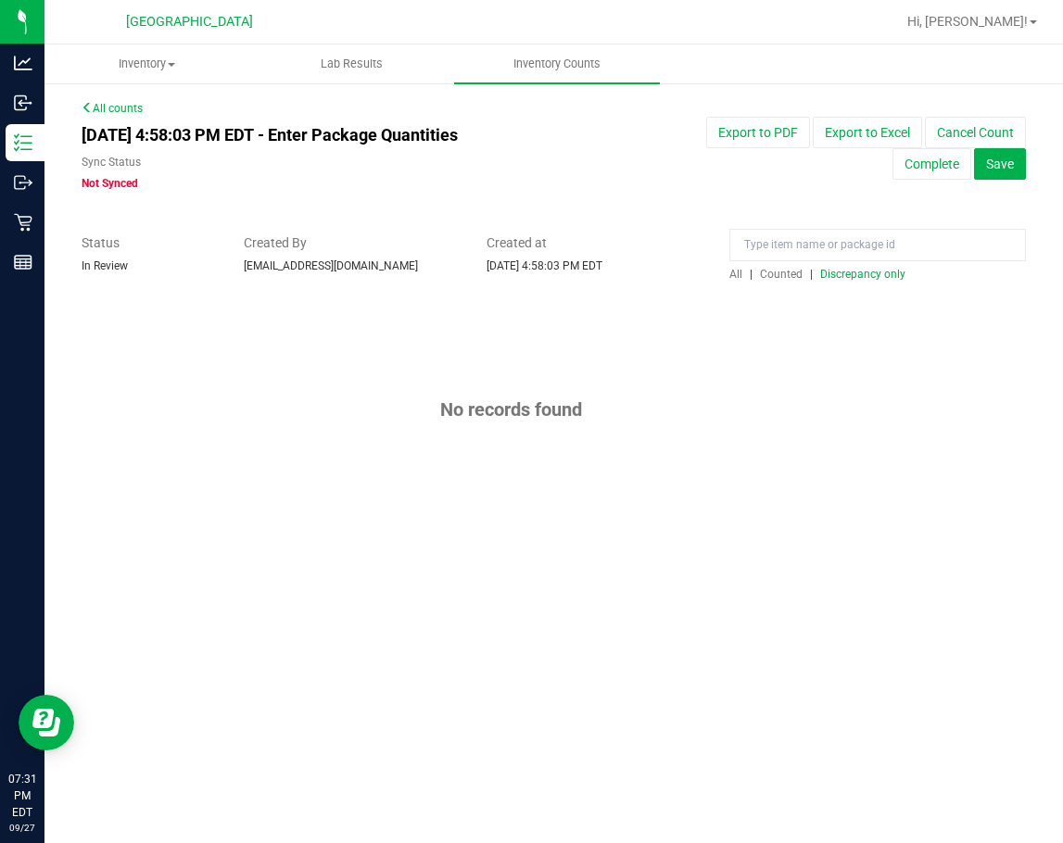
click at [734, 278] on span "All" at bounding box center [735, 274] width 13 height 13
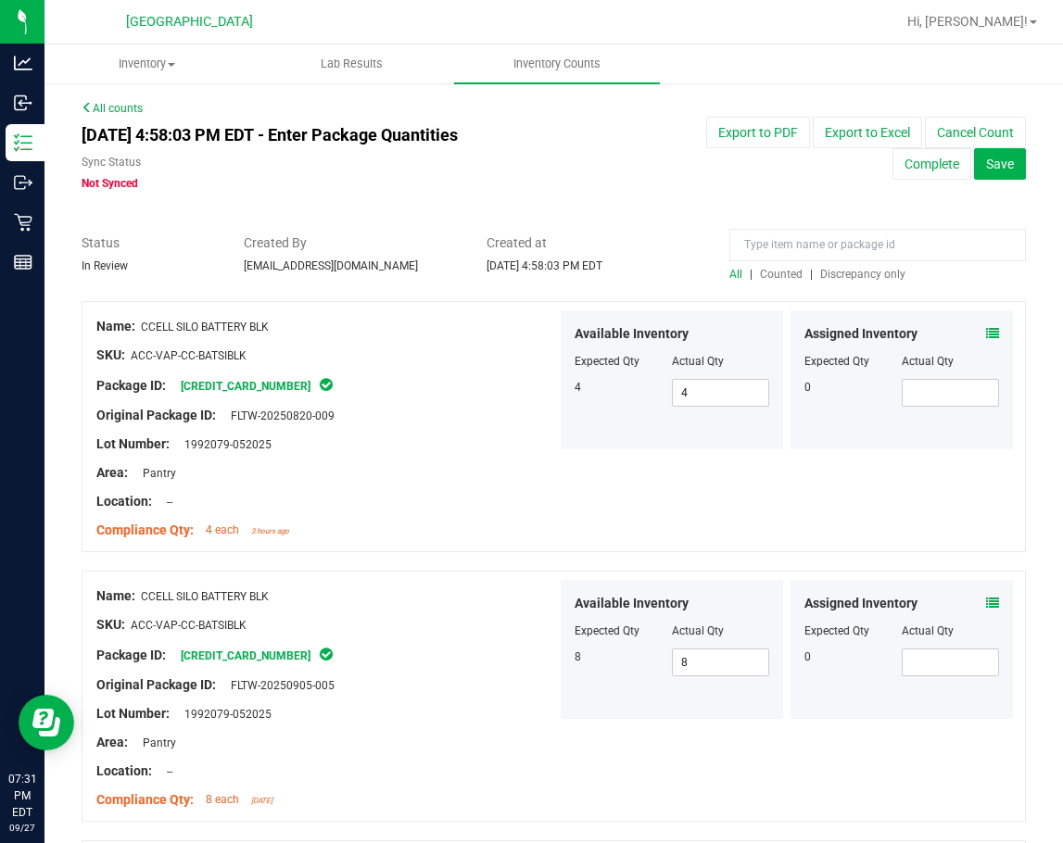
click at [845, 271] on span "Discrepancy only" at bounding box center [862, 274] width 85 height 13
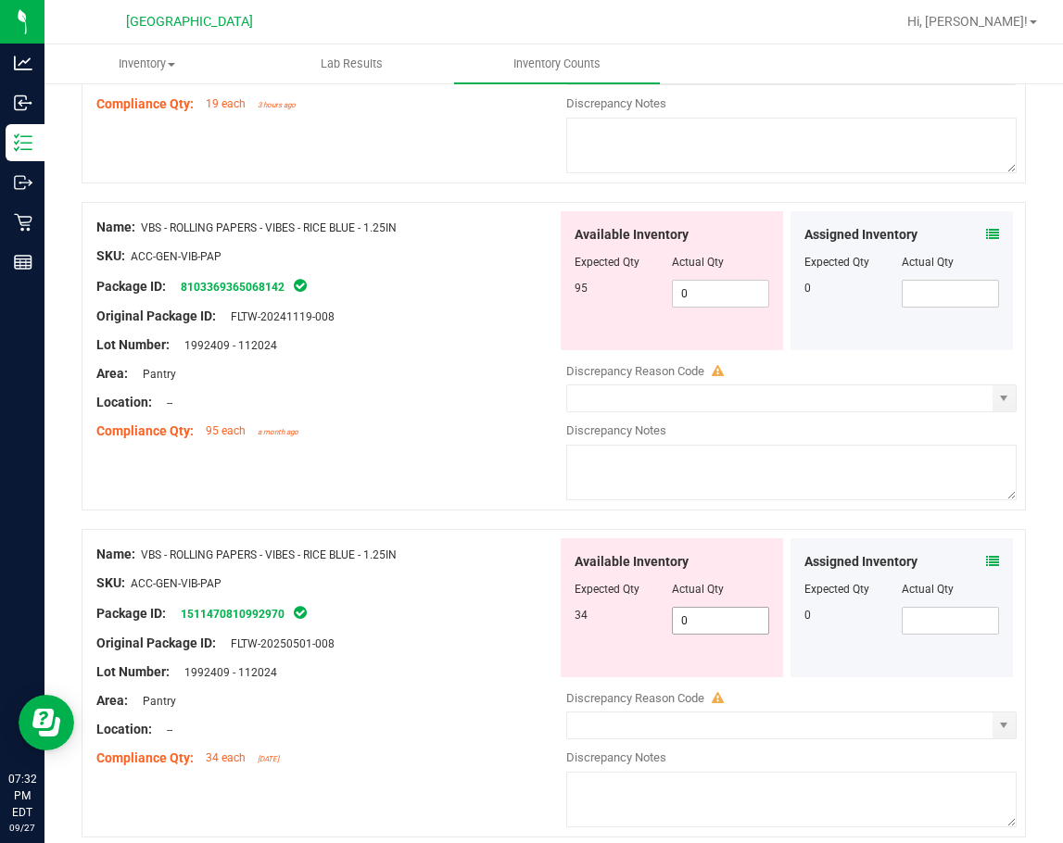
scroll to position [4339, 0]
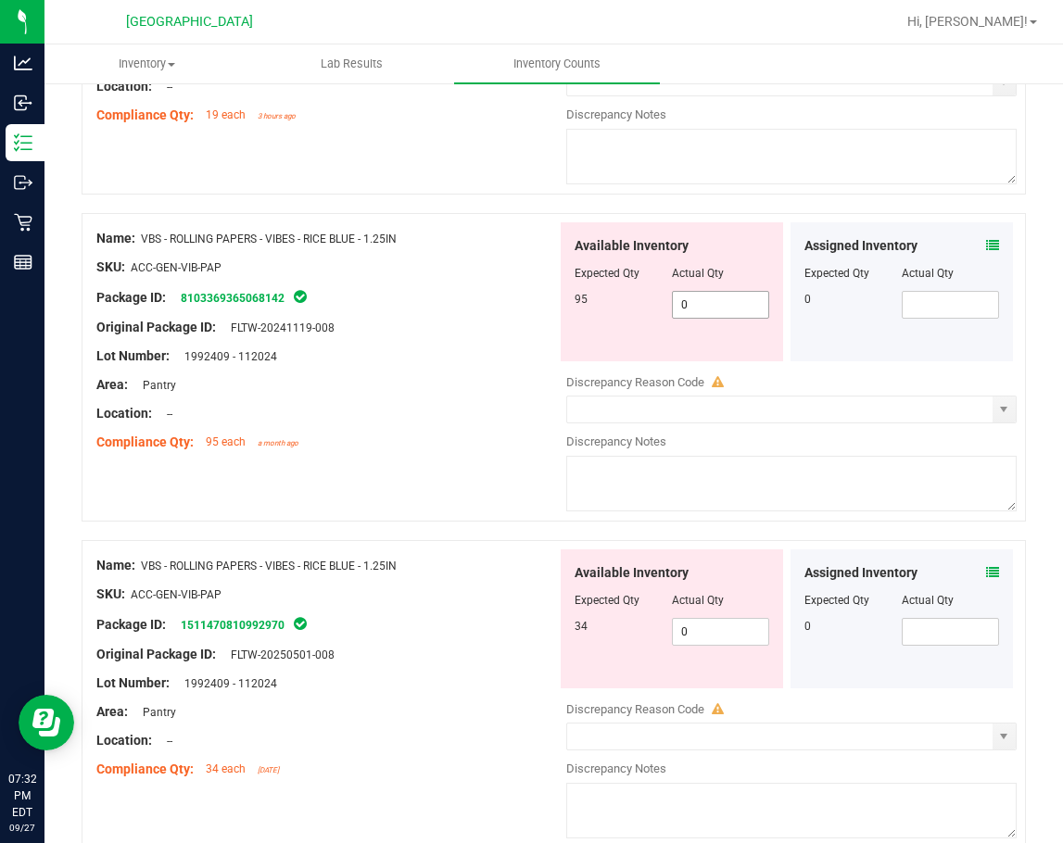
click at [712, 300] on span "0 0" at bounding box center [720, 305] width 97 height 28
click at [712, 299] on input "0" at bounding box center [720, 305] width 95 height 26
type input "95"
click at [511, 383] on div "Area: Pantry" at bounding box center [326, 384] width 460 height 19
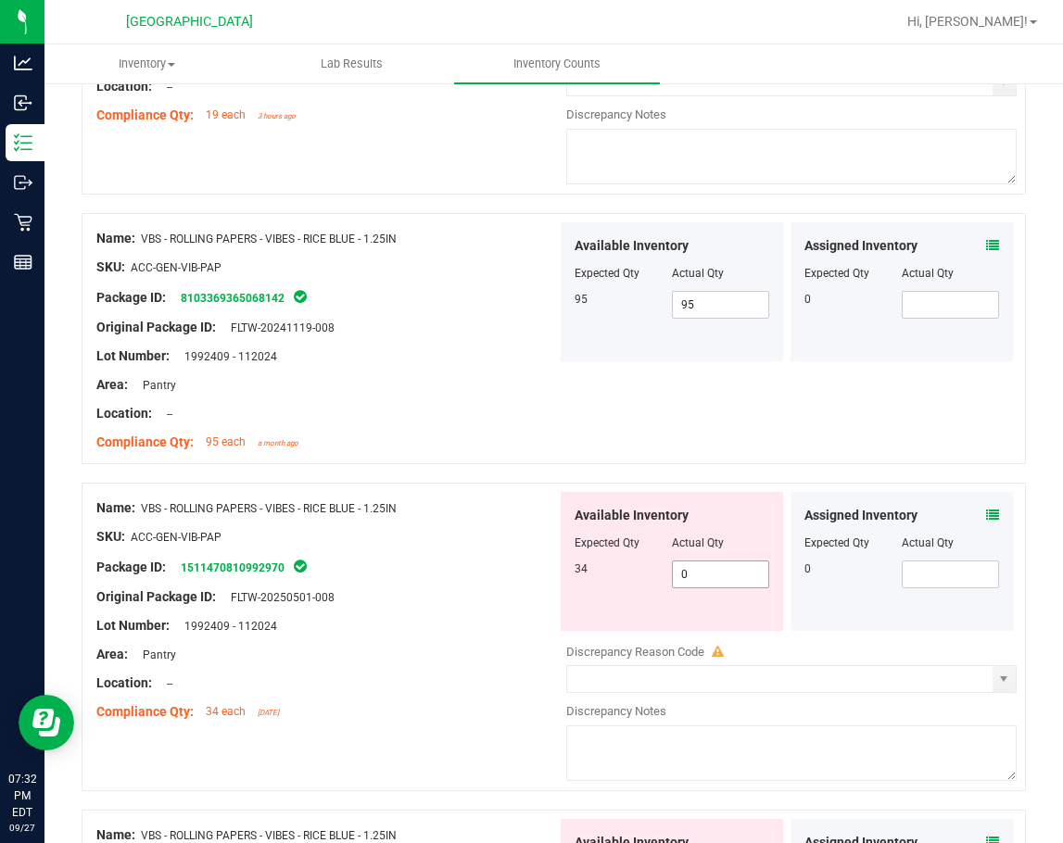
click at [711, 582] on span "0 0" at bounding box center [720, 574] width 97 height 28
click at [711, 582] on input "0" at bounding box center [720, 574] width 95 height 26
type input "34"
click at [523, 537] on div "SKU: ACC-GEN-VIB-PAP" at bounding box center [326, 536] width 460 height 19
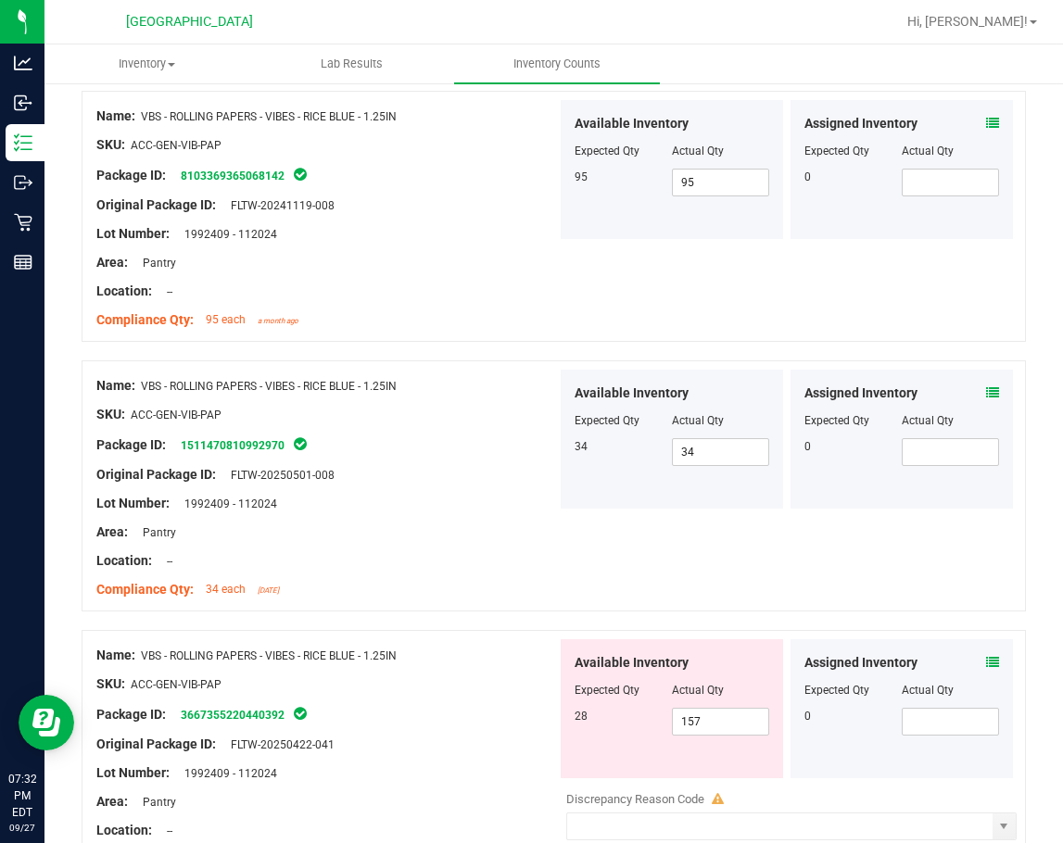
scroll to position [4617, 0]
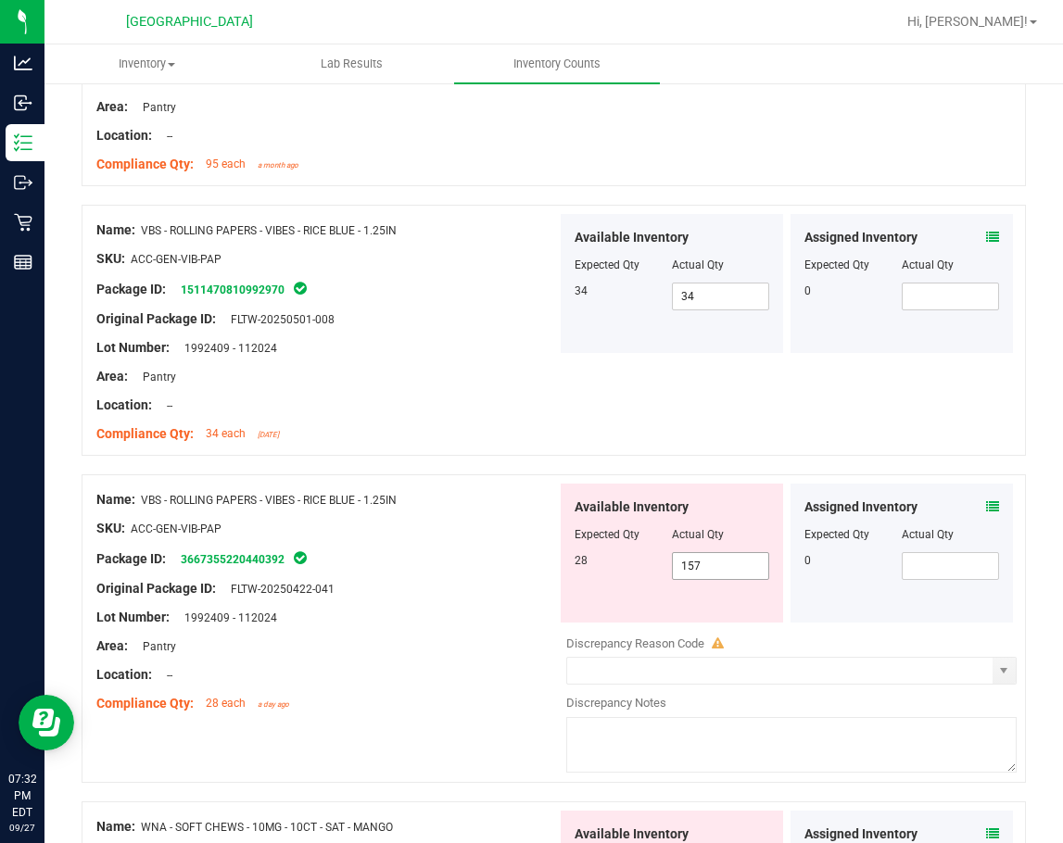
click at [705, 567] on span "157 157" at bounding box center [720, 566] width 97 height 28
click at [705, 568] on input "157" at bounding box center [720, 566] width 95 height 26
type input "28"
click at [448, 539] on ng-container "SKU: ACC-GEN-VIB-PAP" at bounding box center [326, 533] width 460 height 29
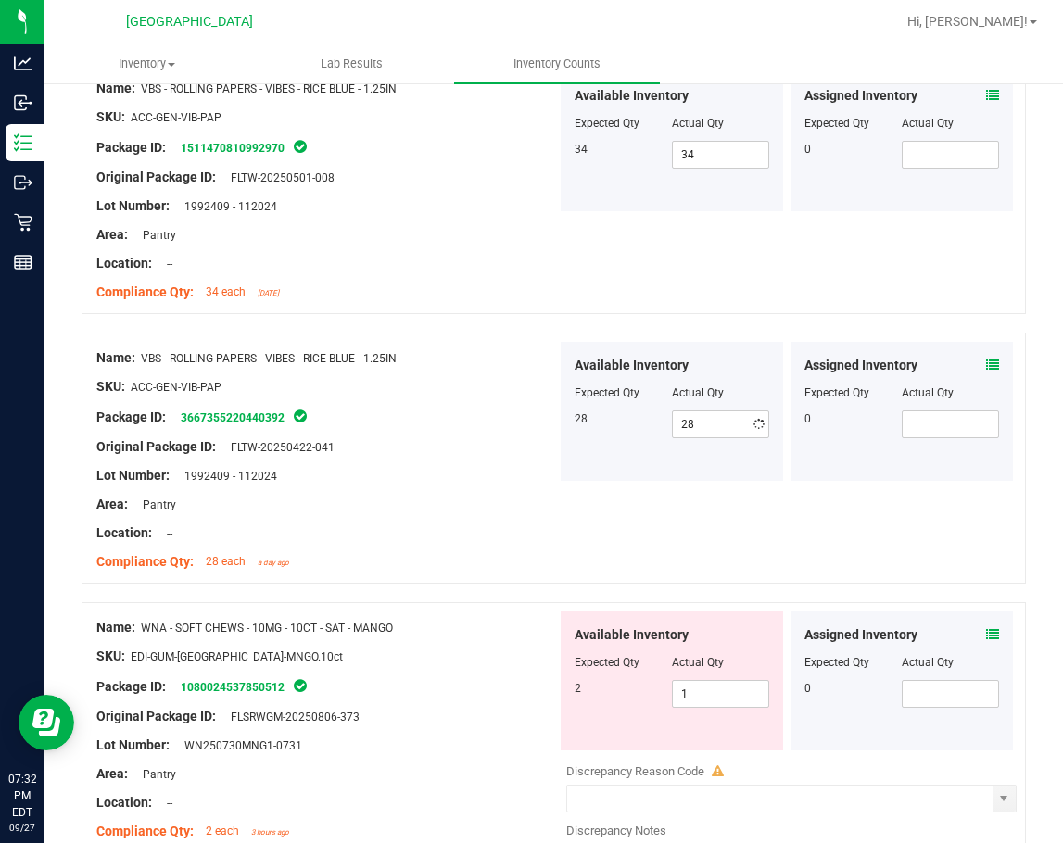
scroll to position [4895, 0]
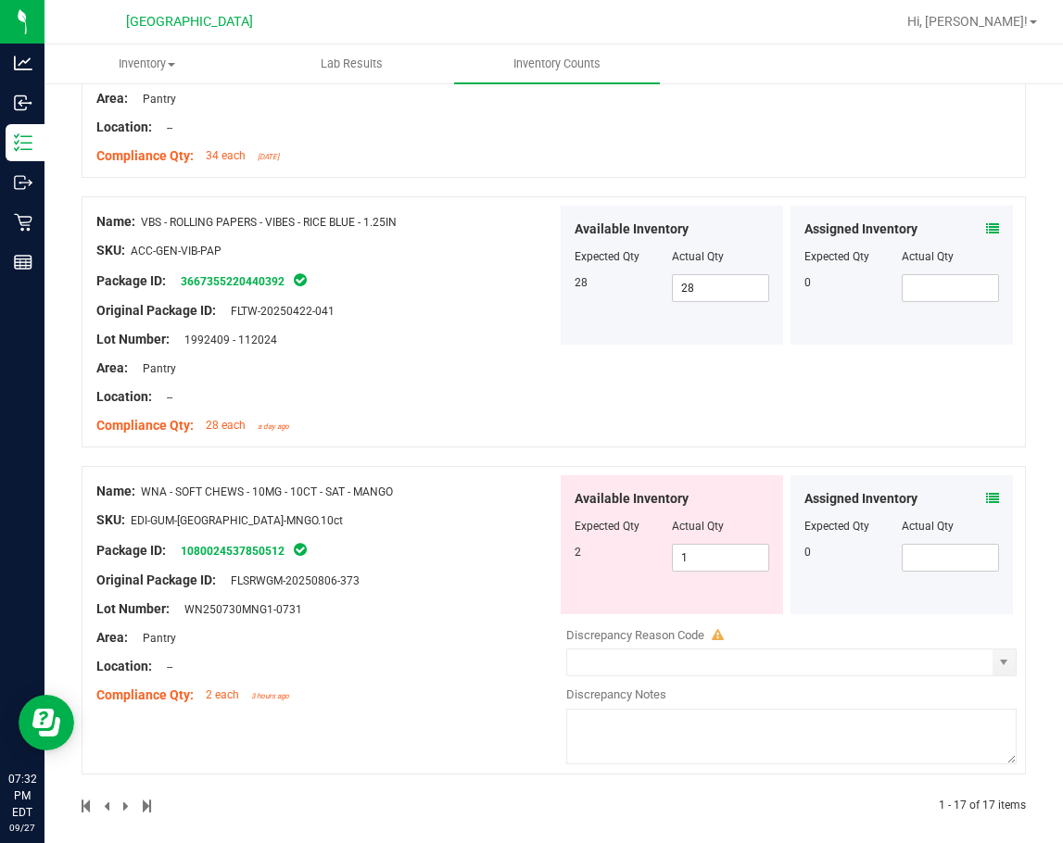
click at [986, 500] on icon at bounding box center [992, 498] width 13 height 13
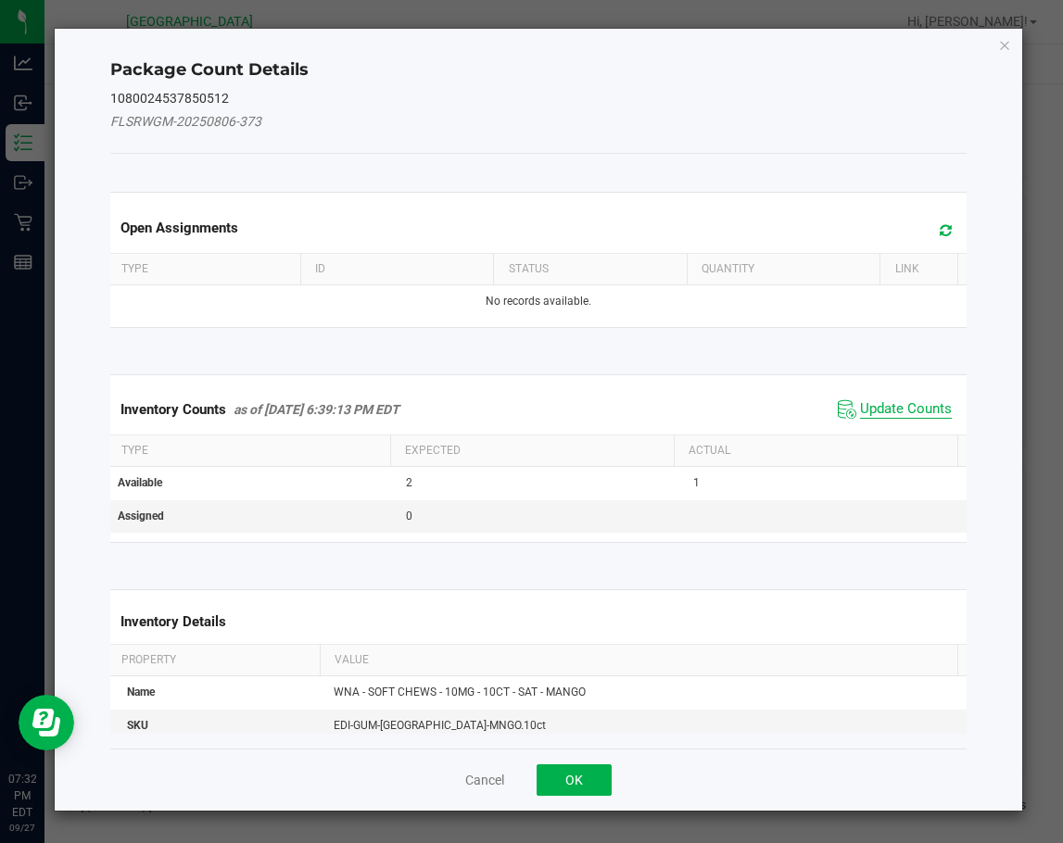
click at [901, 412] on span "Update Counts" at bounding box center [906, 409] width 92 height 19
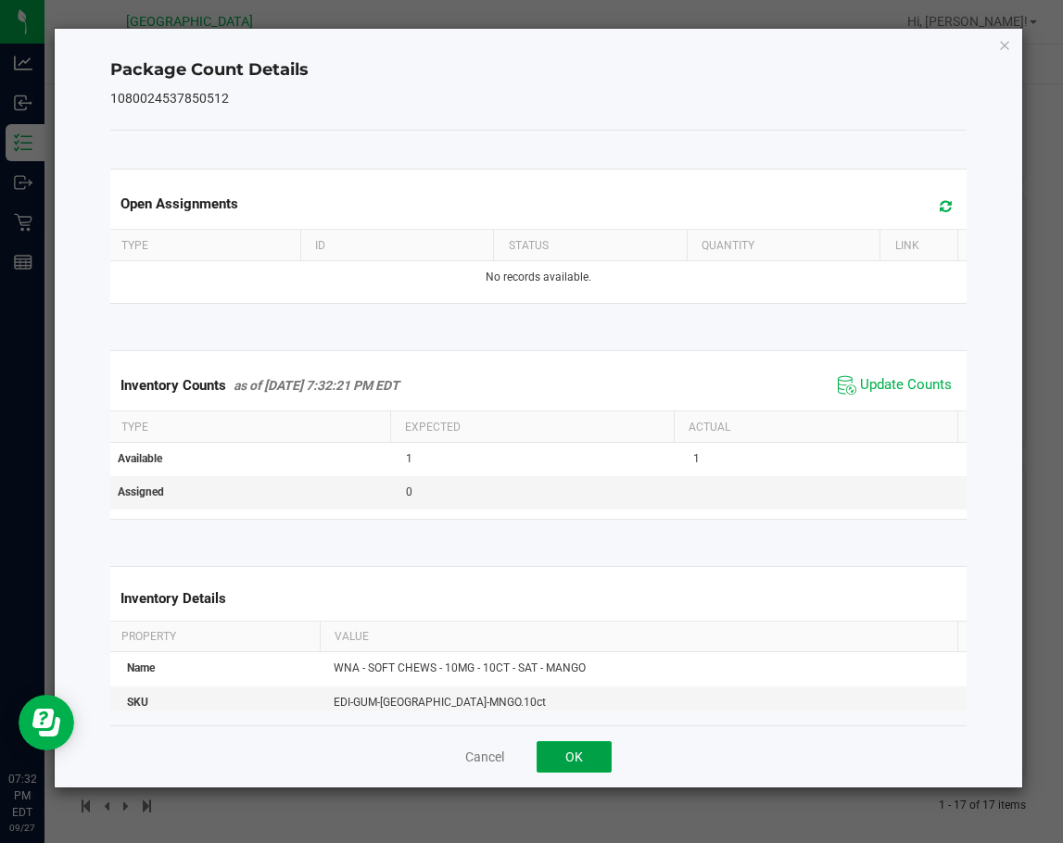
drag, startPoint x: 606, startPoint y: 750, endPoint x: 589, endPoint y: 704, distance: 49.2
click at [604, 751] on button "OK" at bounding box center [573, 756] width 75 height 31
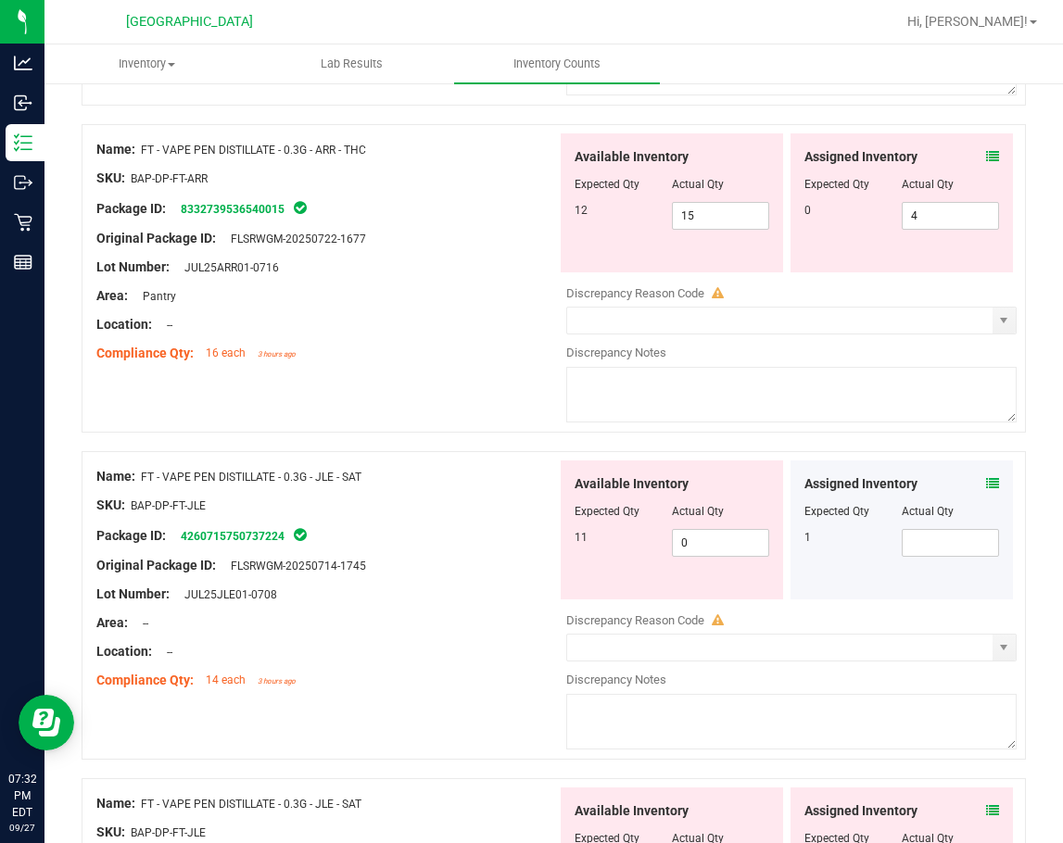
scroll to position [0, 0]
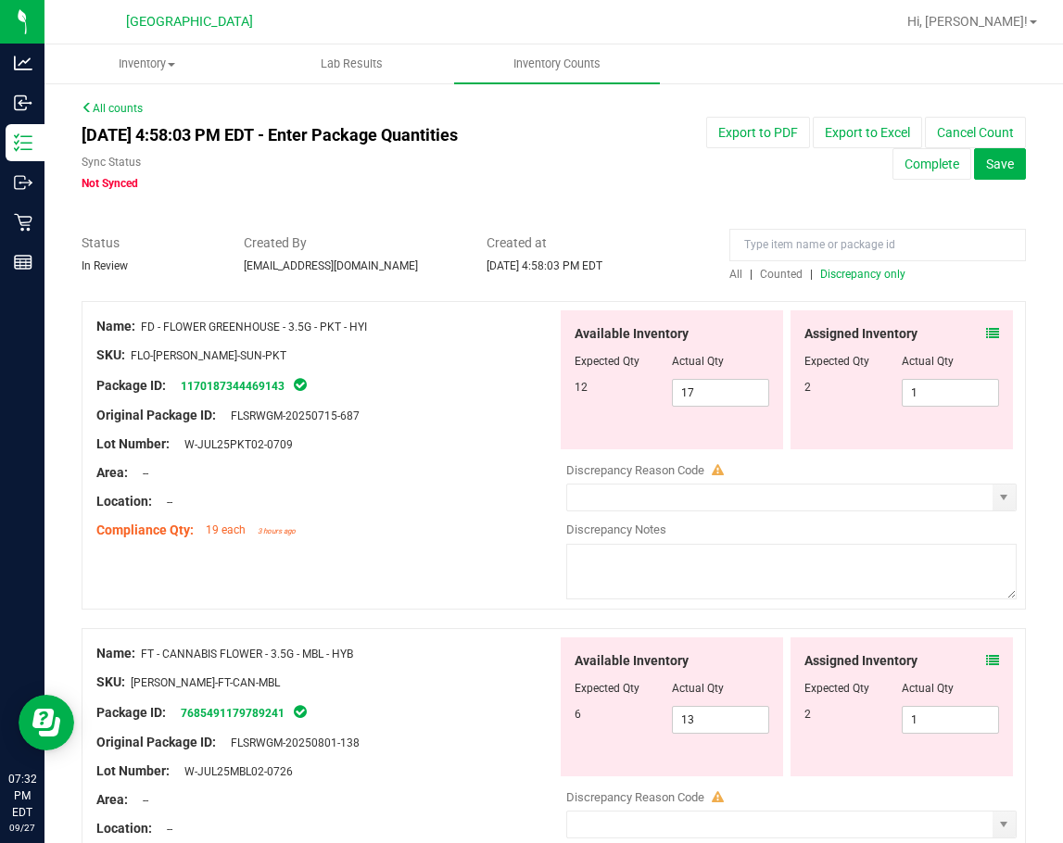
drag, startPoint x: 458, startPoint y: 621, endPoint x: 422, endPoint y: 226, distance: 396.3
click at [729, 273] on span "All" at bounding box center [735, 274] width 13 height 13
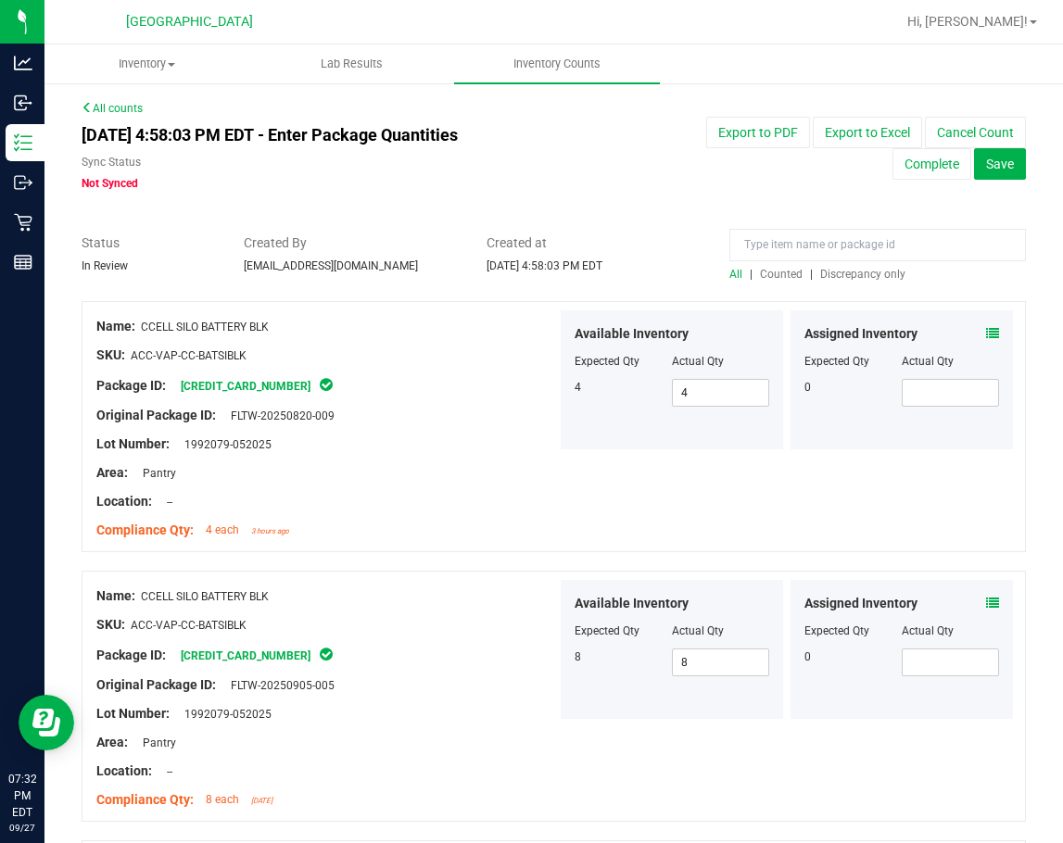
click at [826, 273] on span "Discrepancy only" at bounding box center [862, 274] width 85 height 13
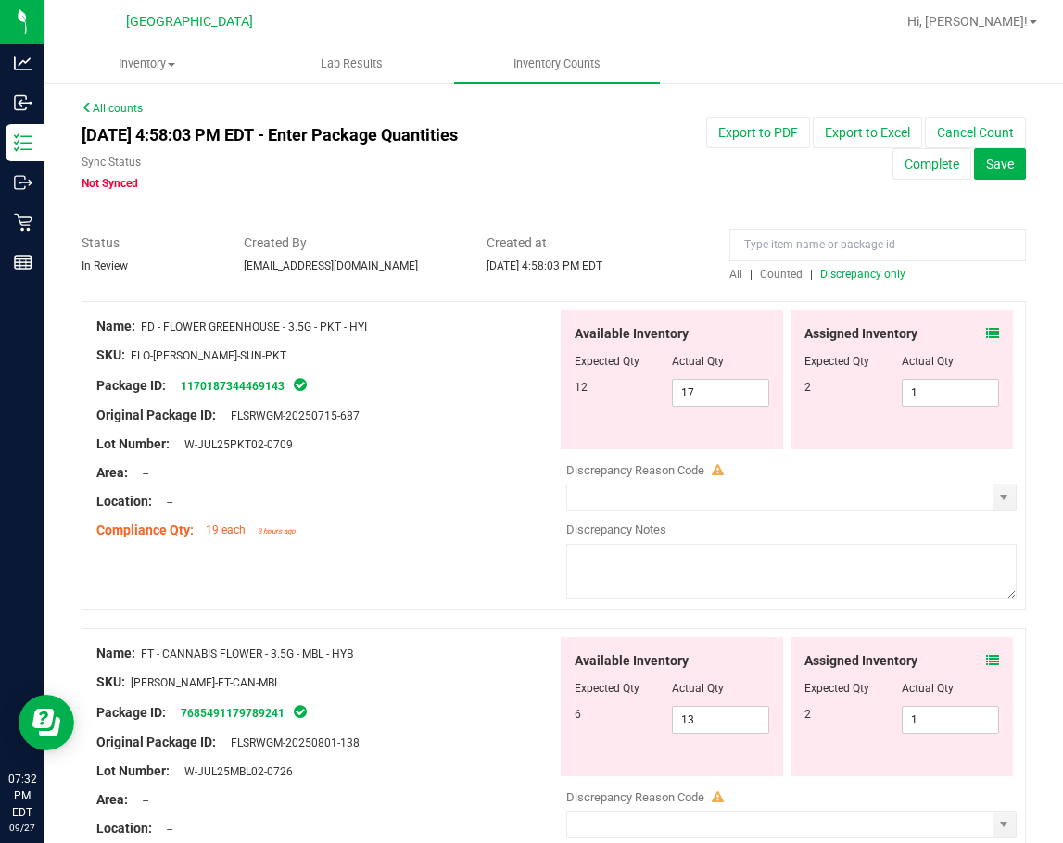
click at [986, 333] on icon at bounding box center [992, 333] width 13 height 13
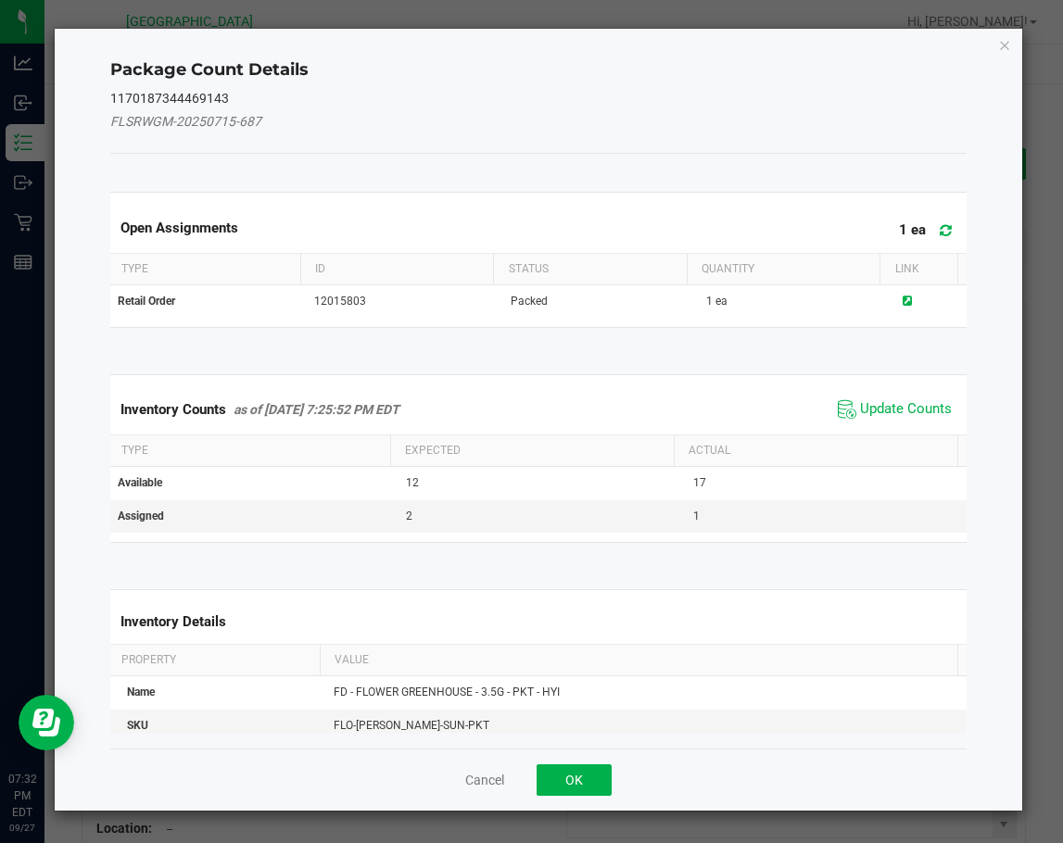
click at [939, 223] on icon at bounding box center [945, 230] width 12 height 14
click at [874, 408] on span "Update Counts" at bounding box center [906, 409] width 92 height 19
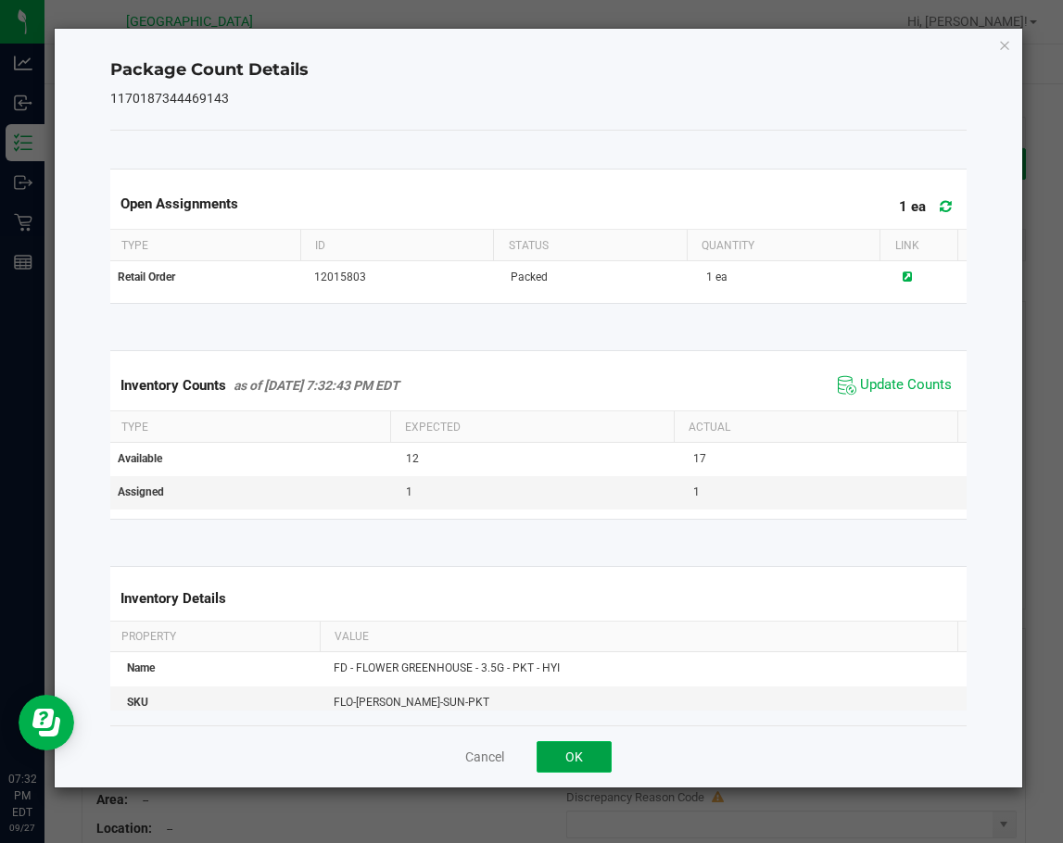
click at [583, 761] on button "OK" at bounding box center [573, 756] width 75 height 31
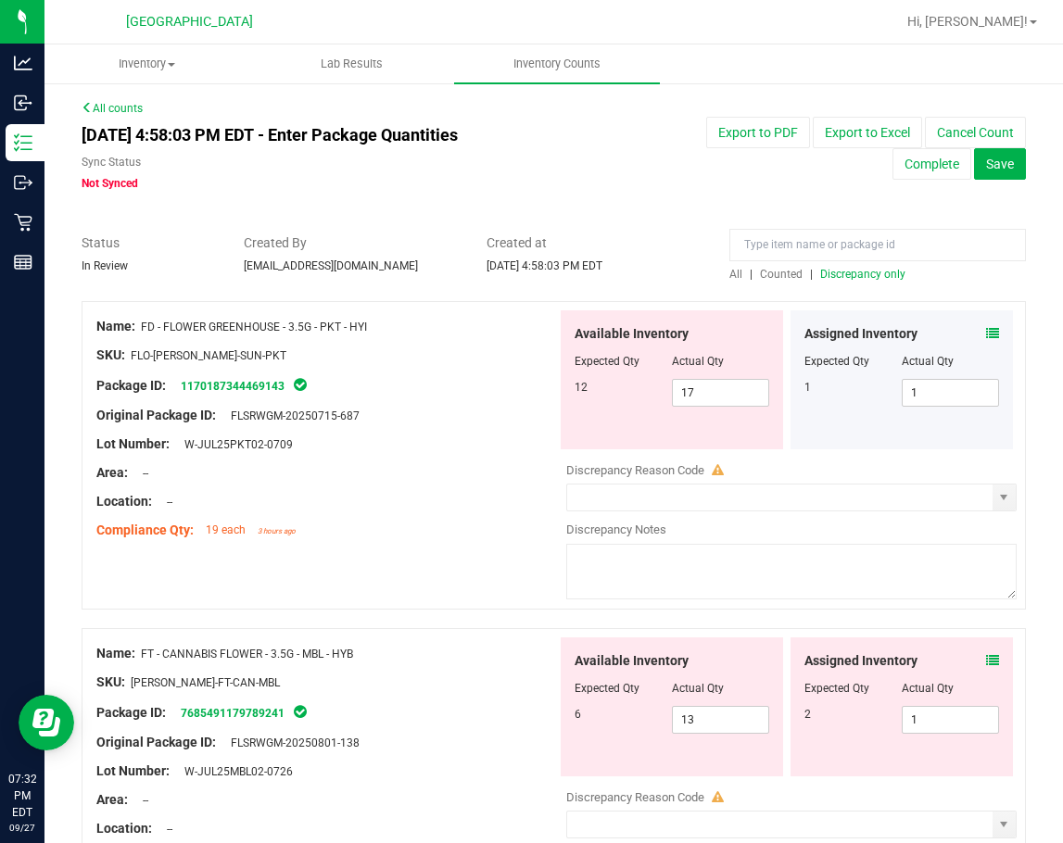
scroll to position [93, 0]
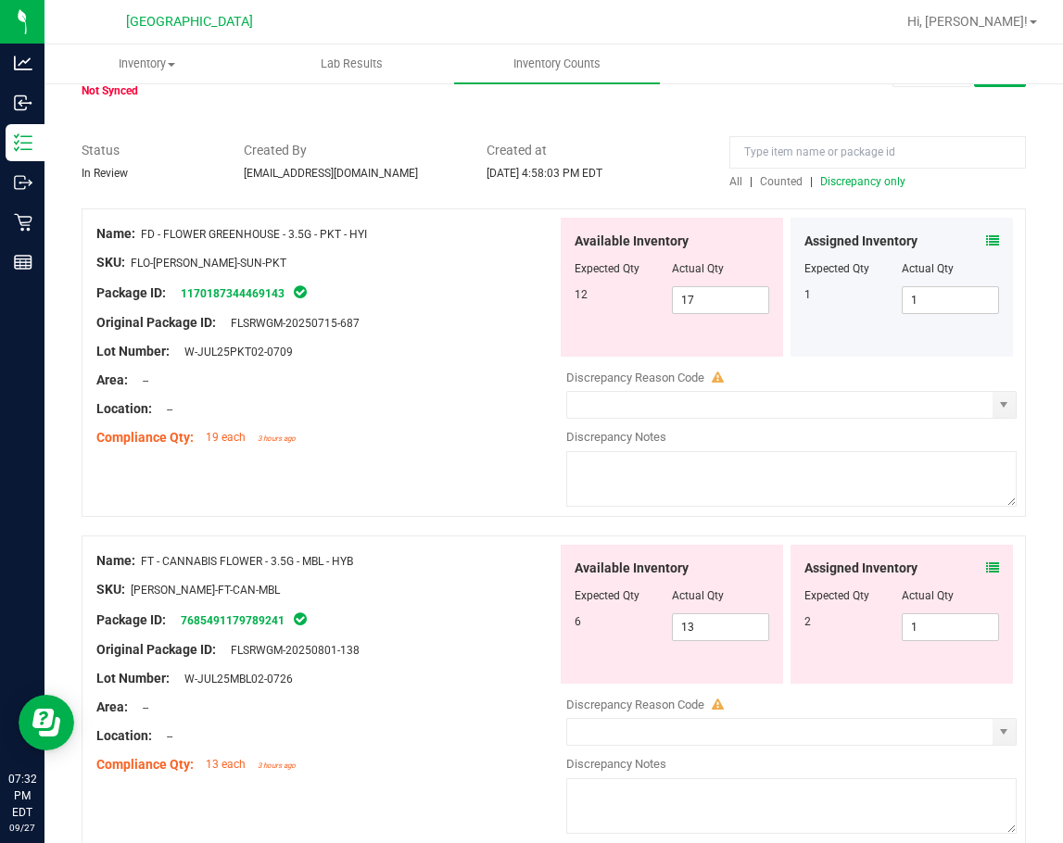
click at [986, 570] on icon at bounding box center [992, 567] width 13 height 13
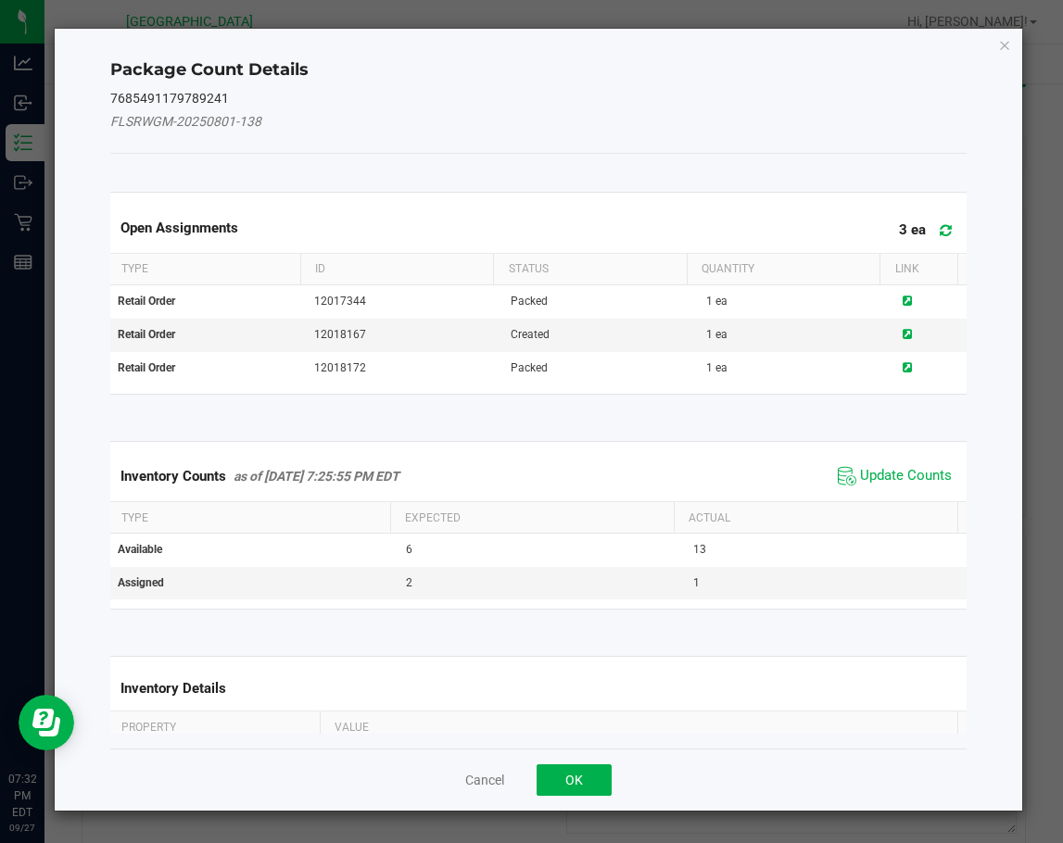
click at [939, 231] on icon at bounding box center [945, 230] width 12 height 14
click at [889, 471] on span "Update Counts" at bounding box center [906, 476] width 92 height 19
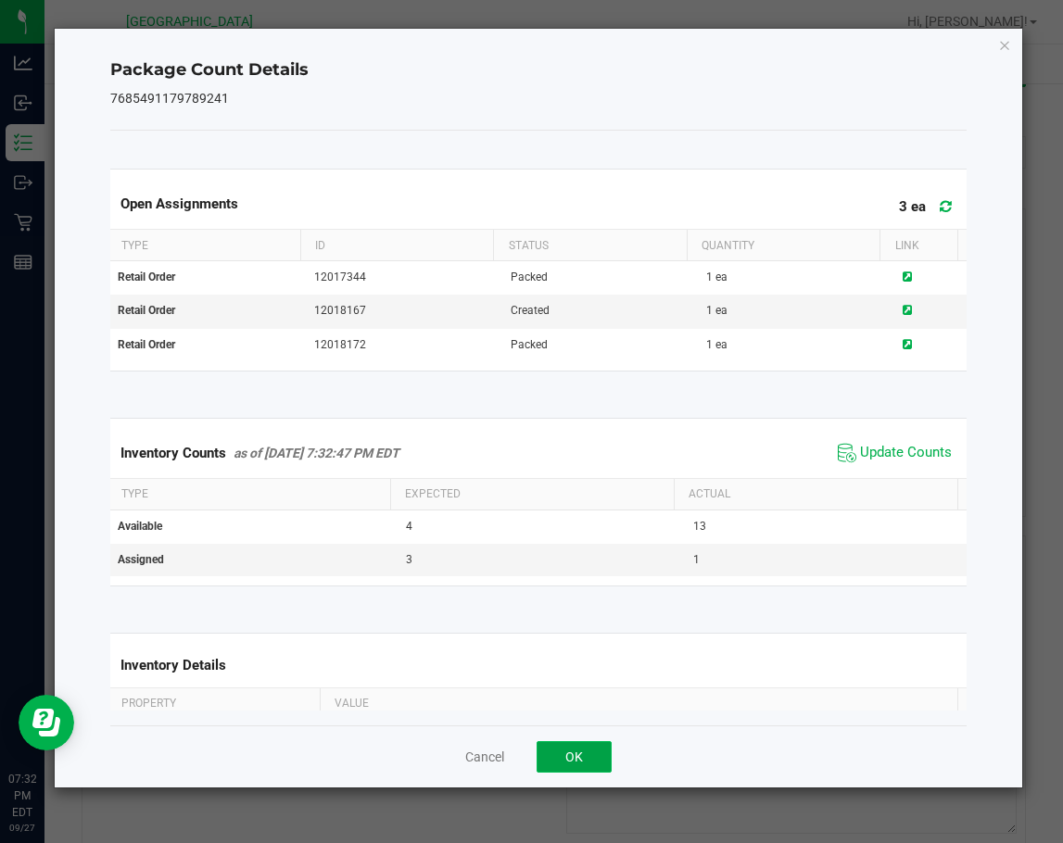
click at [571, 757] on button "OK" at bounding box center [573, 756] width 75 height 31
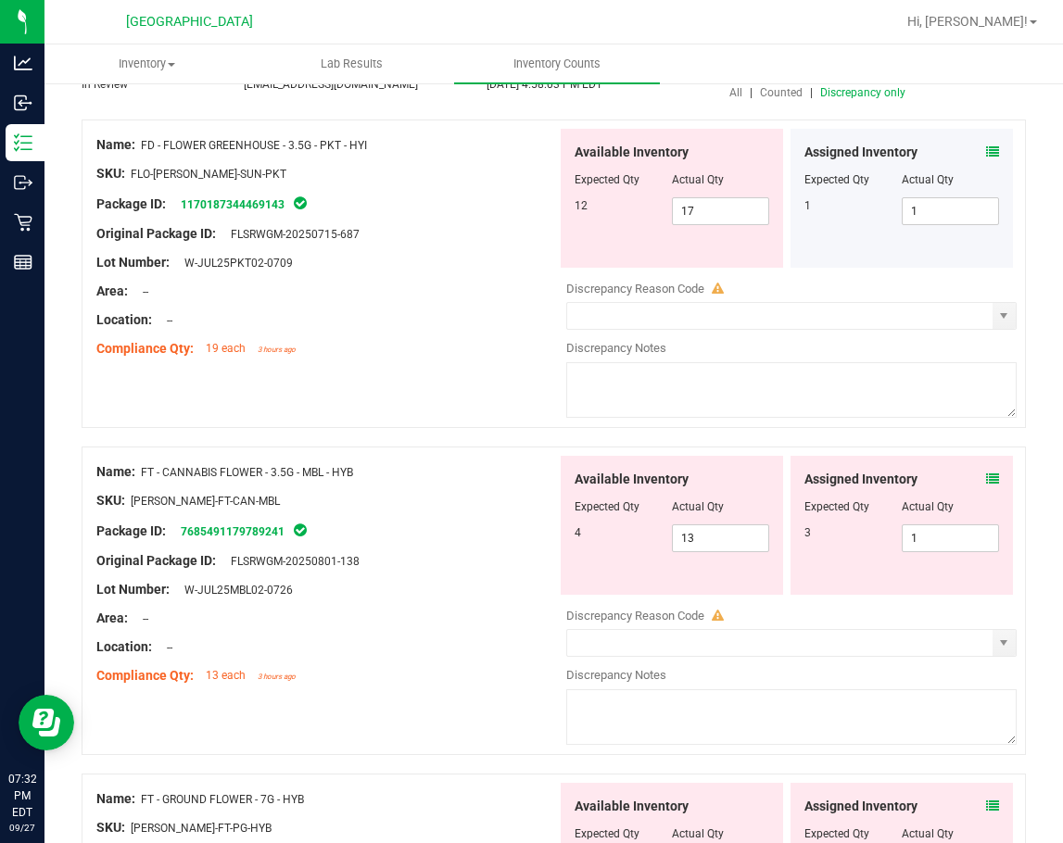
scroll to position [463, 0]
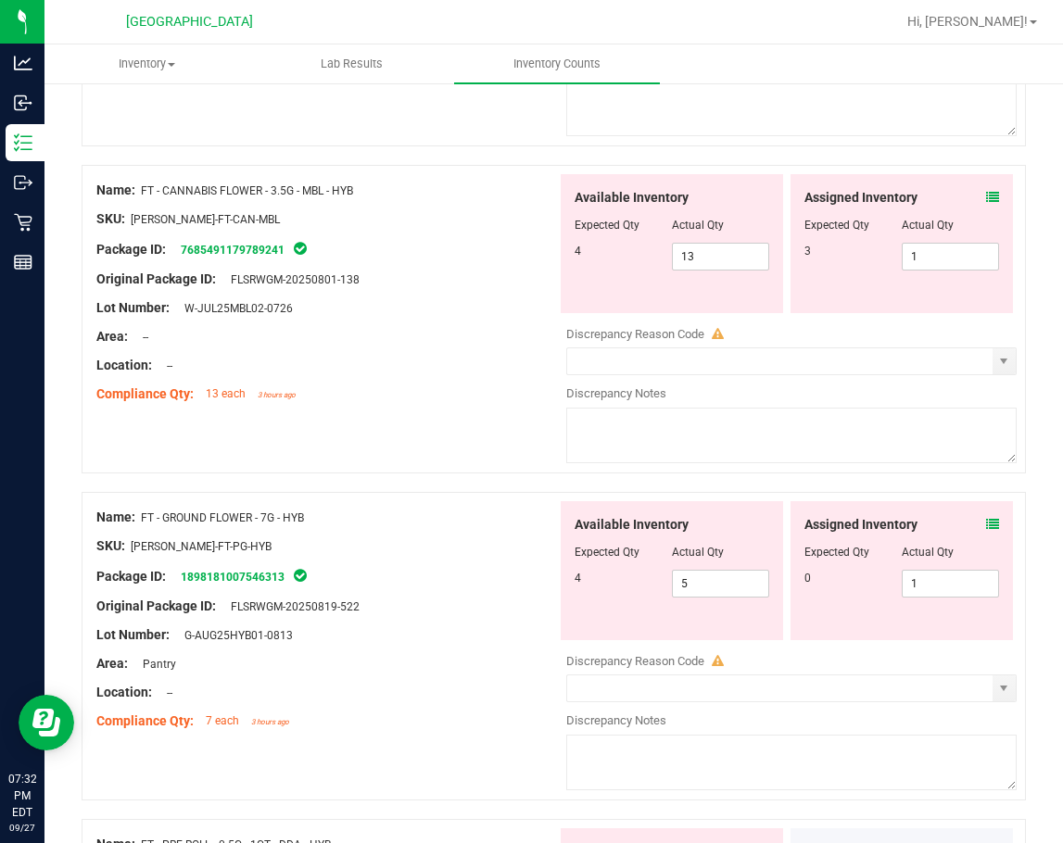
click at [986, 522] on icon at bounding box center [992, 524] width 13 height 13
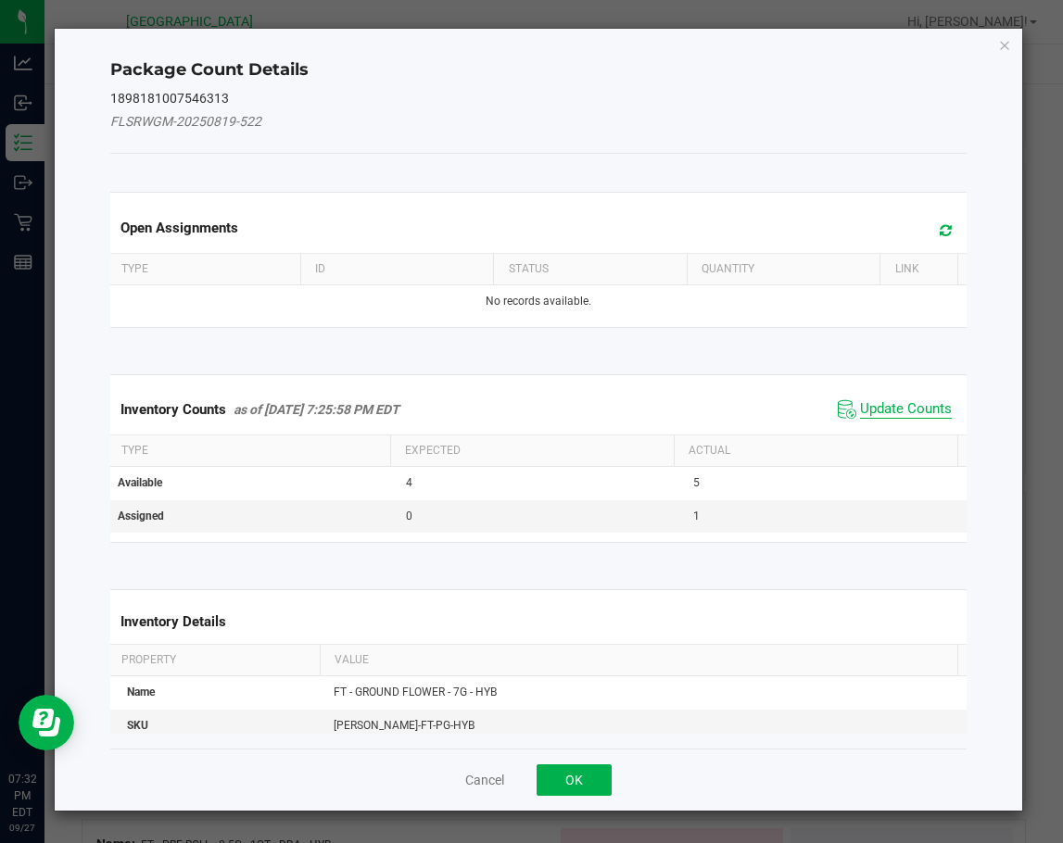
click at [921, 405] on span "Update Counts" at bounding box center [906, 409] width 92 height 19
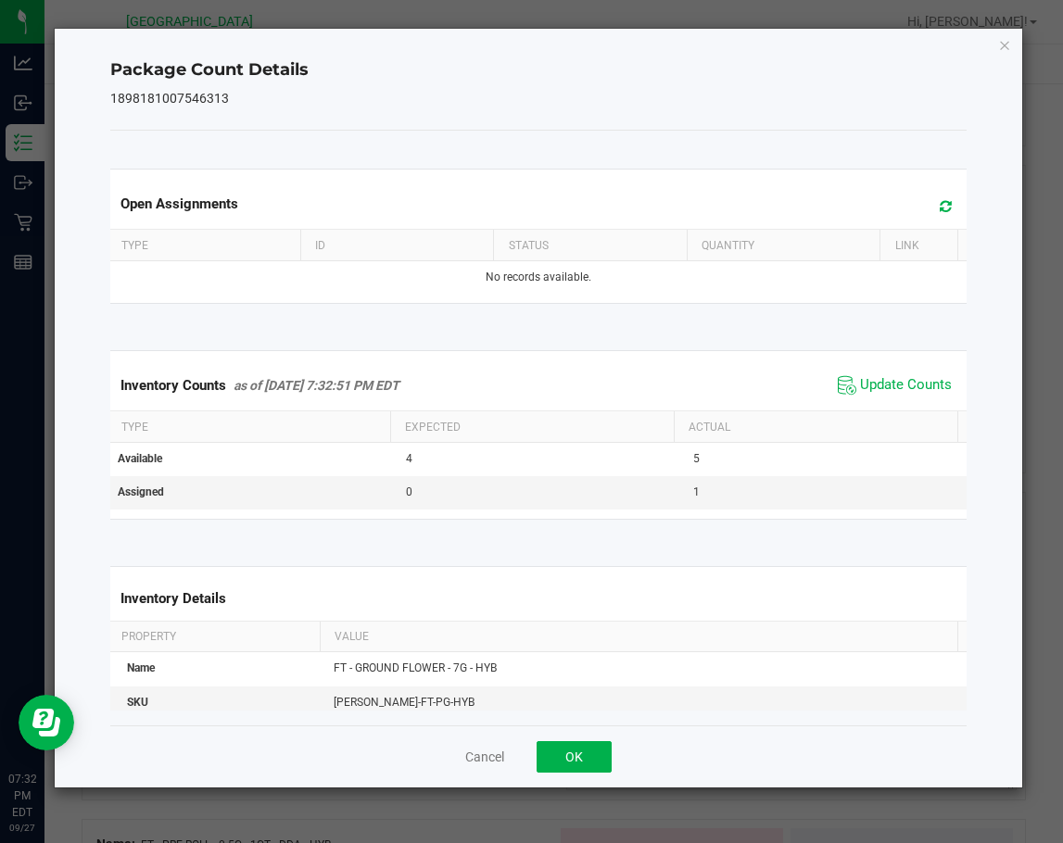
click at [939, 200] on icon at bounding box center [945, 206] width 12 height 14
click at [598, 747] on button "OK" at bounding box center [573, 756] width 75 height 31
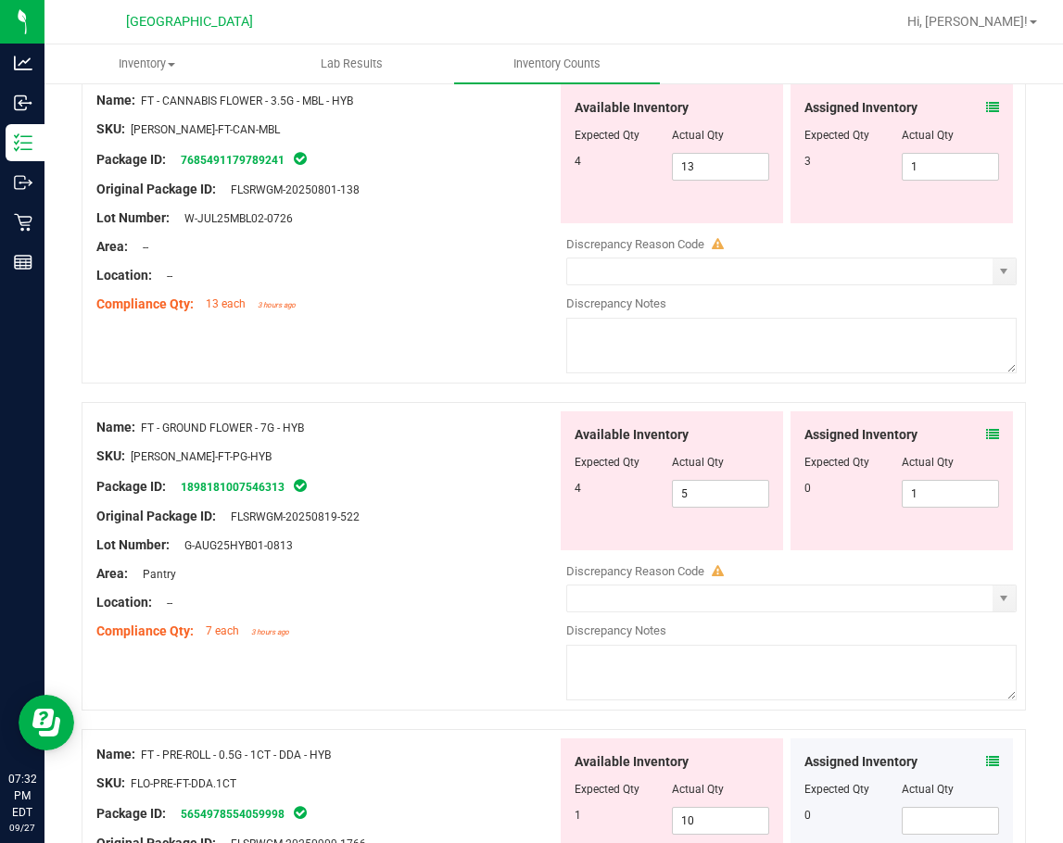
scroll to position [741, 0]
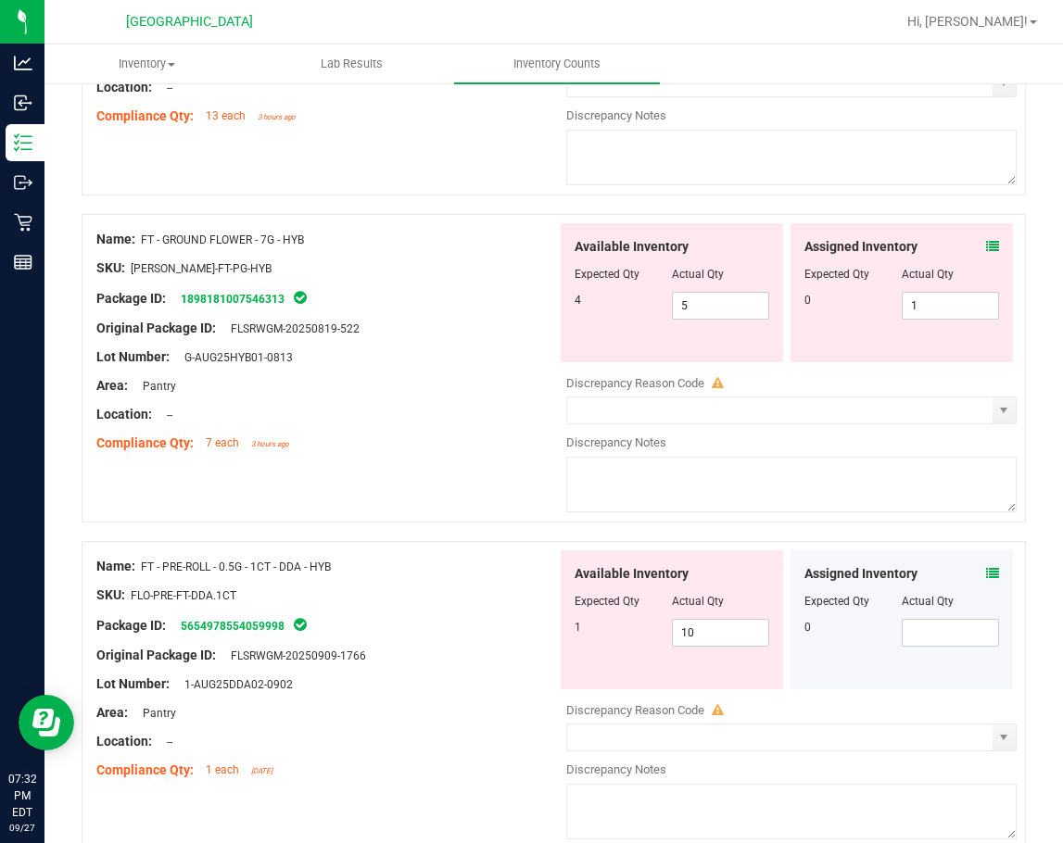
click at [986, 575] on icon at bounding box center [992, 573] width 13 height 13
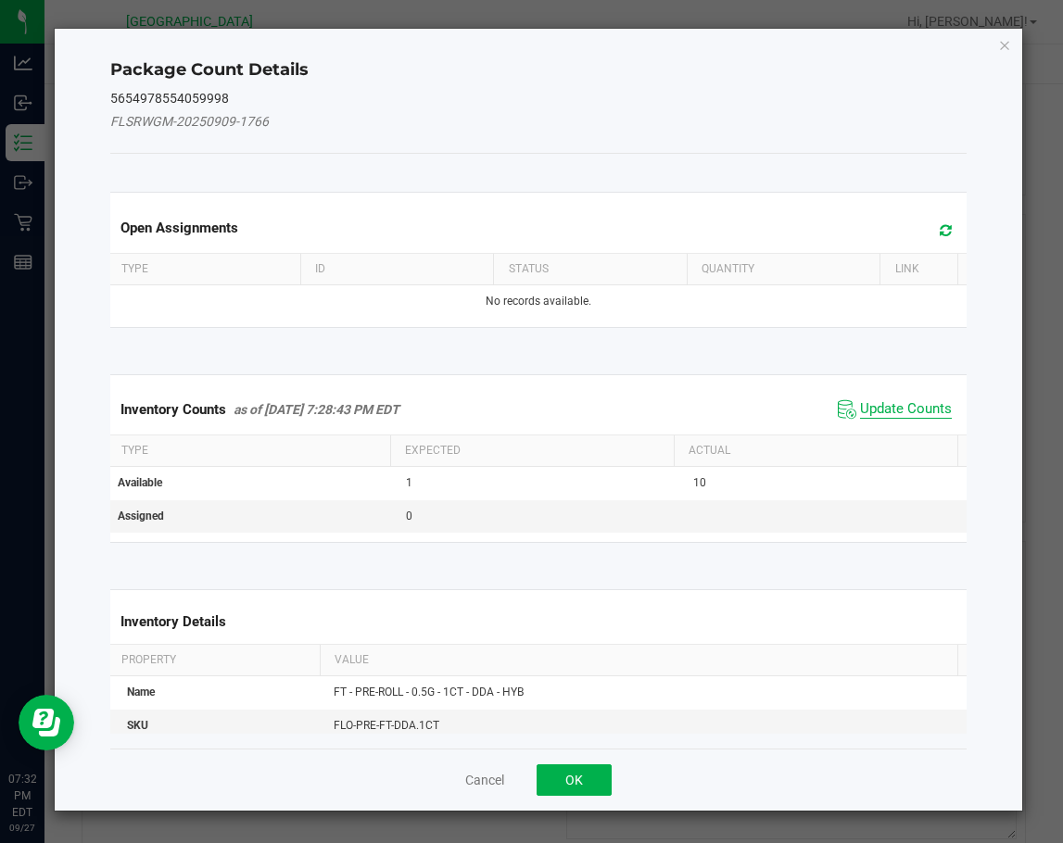
click at [895, 400] on span "Update Counts" at bounding box center [906, 409] width 92 height 19
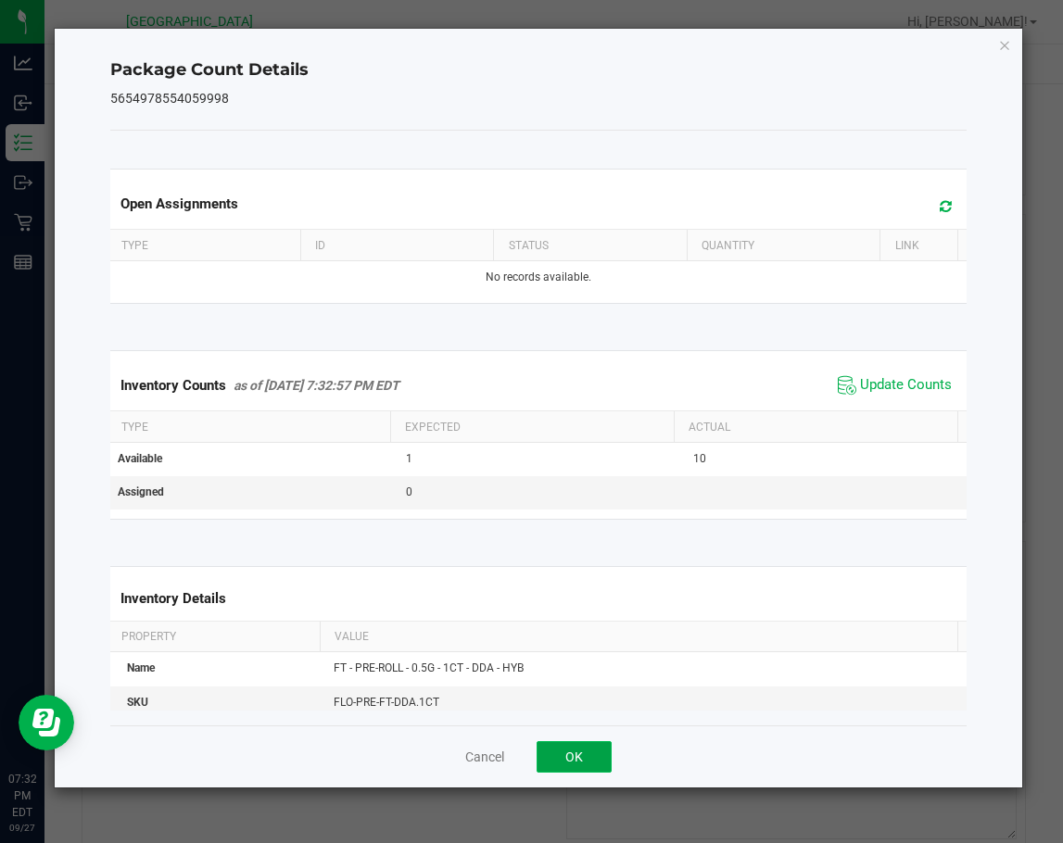
click at [580, 747] on button "OK" at bounding box center [573, 756] width 75 height 31
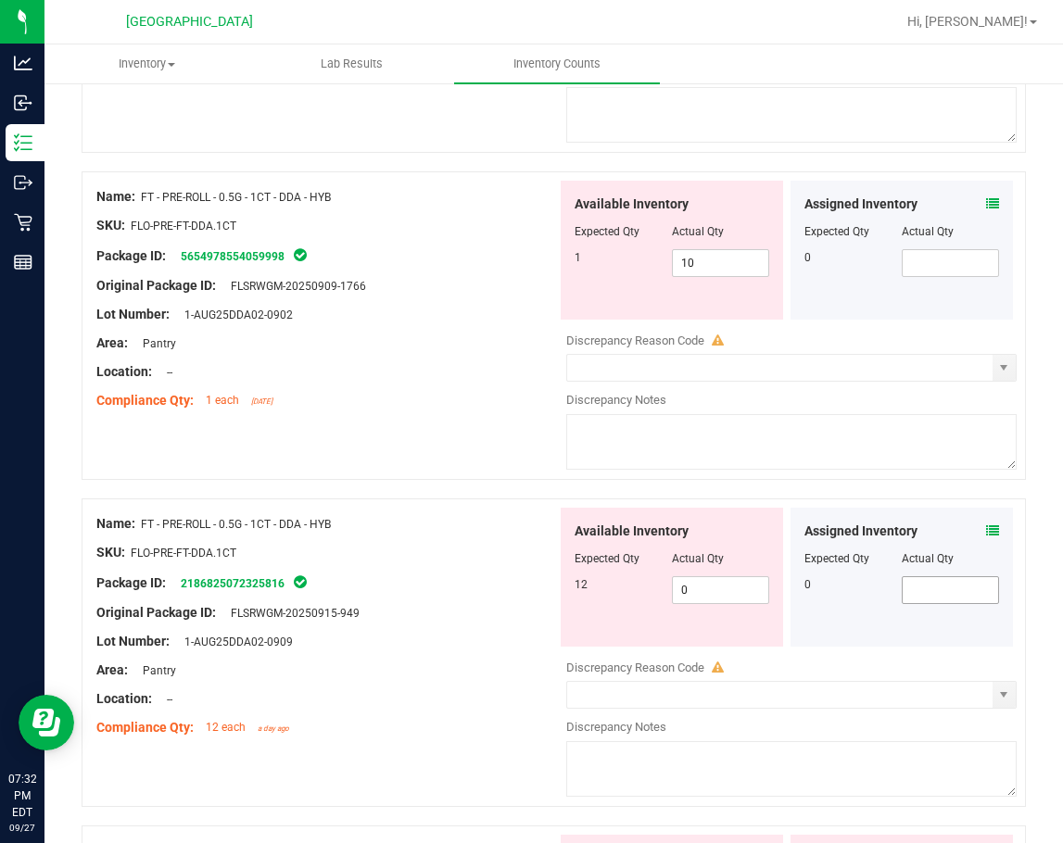
scroll to position [1112, 0]
click at [986, 527] on icon at bounding box center [992, 529] width 13 height 13
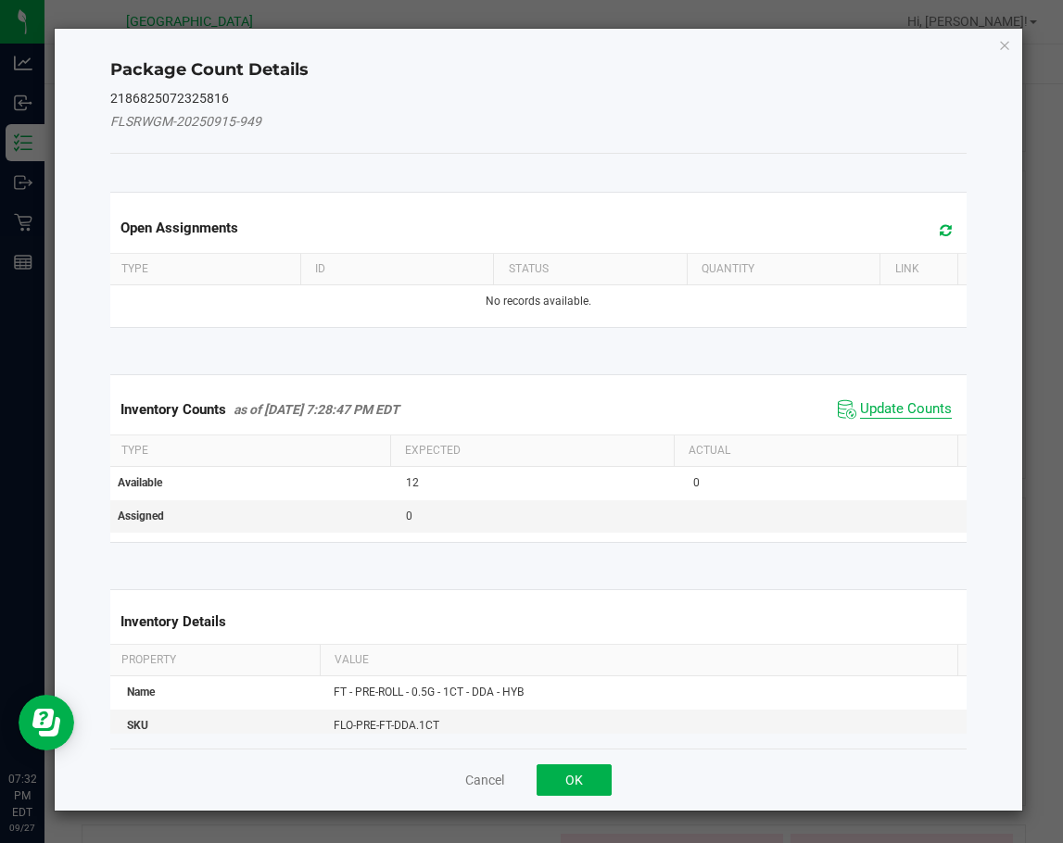
click at [887, 400] on span "Update Counts" at bounding box center [906, 409] width 92 height 19
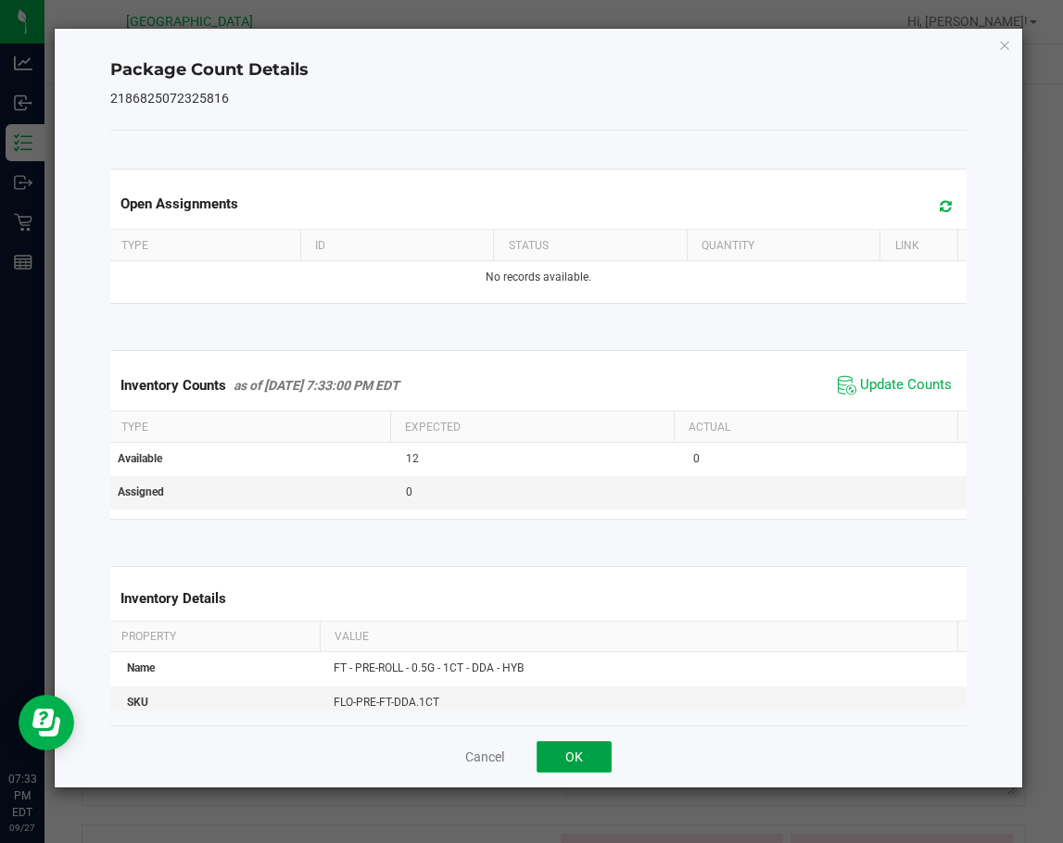
click at [592, 756] on button "OK" at bounding box center [573, 756] width 75 height 31
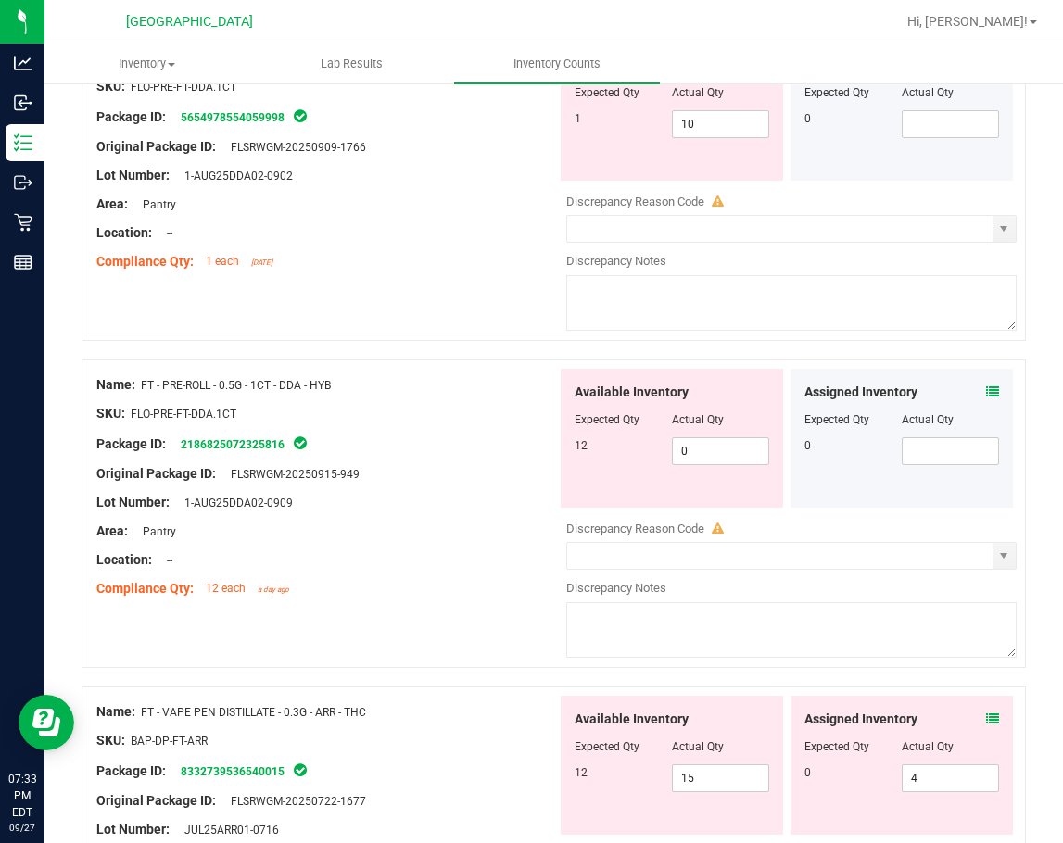
scroll to position [1482, 0]
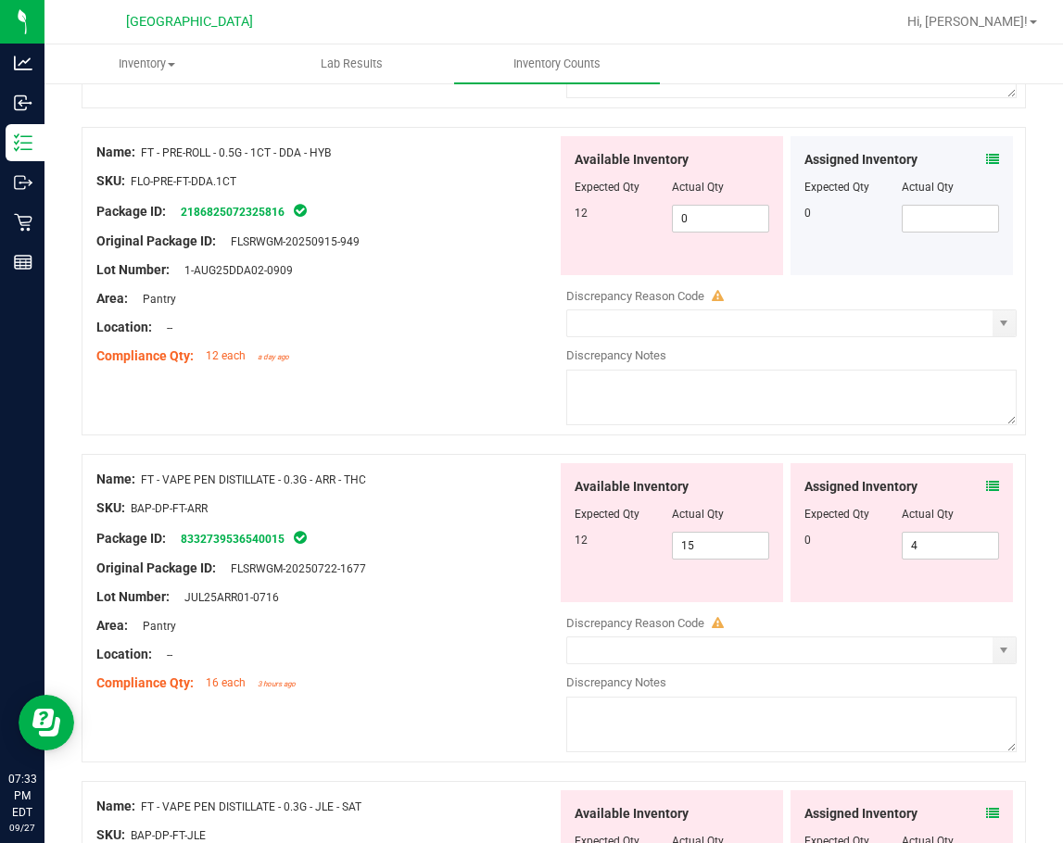
click at [986, 480] on icon at bounding box center [992, 486] width 13 height 13
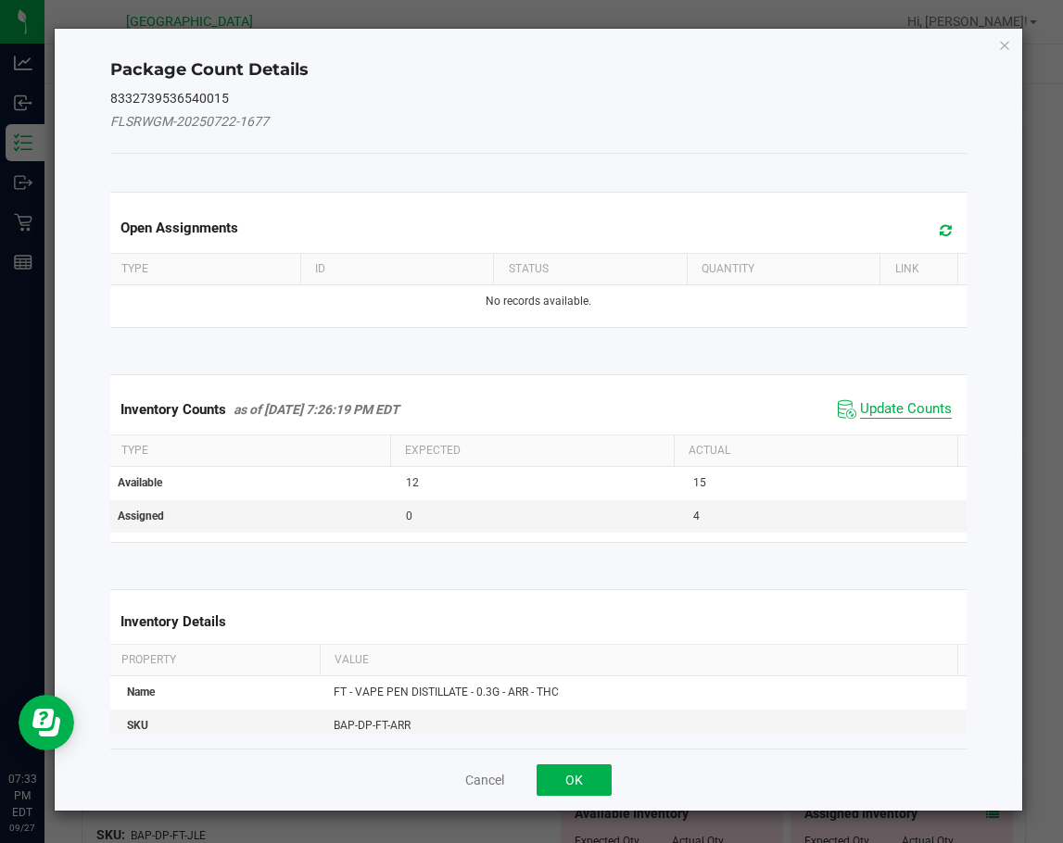
click at [913, 412] on span "Update Counts" at bounding box center [906, 409] width 92 height 19
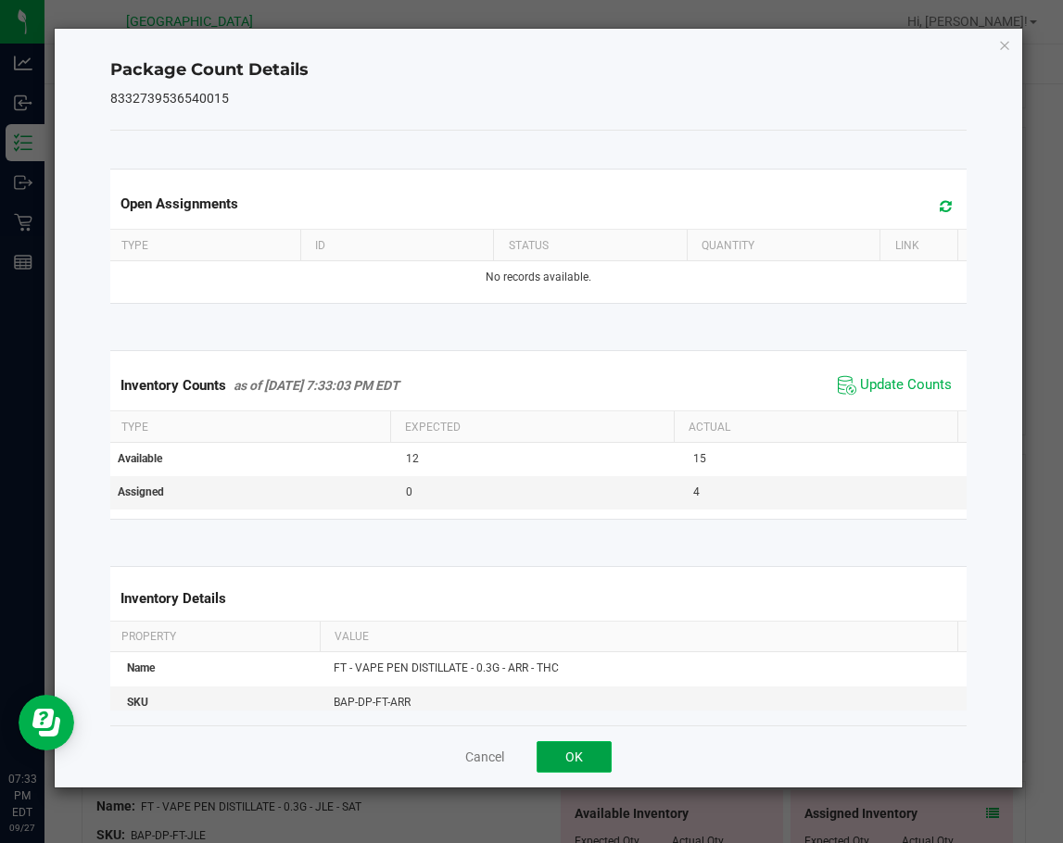
click at [591, 760] on button "OK" at bounding box center [573, 756] width 75 height 31
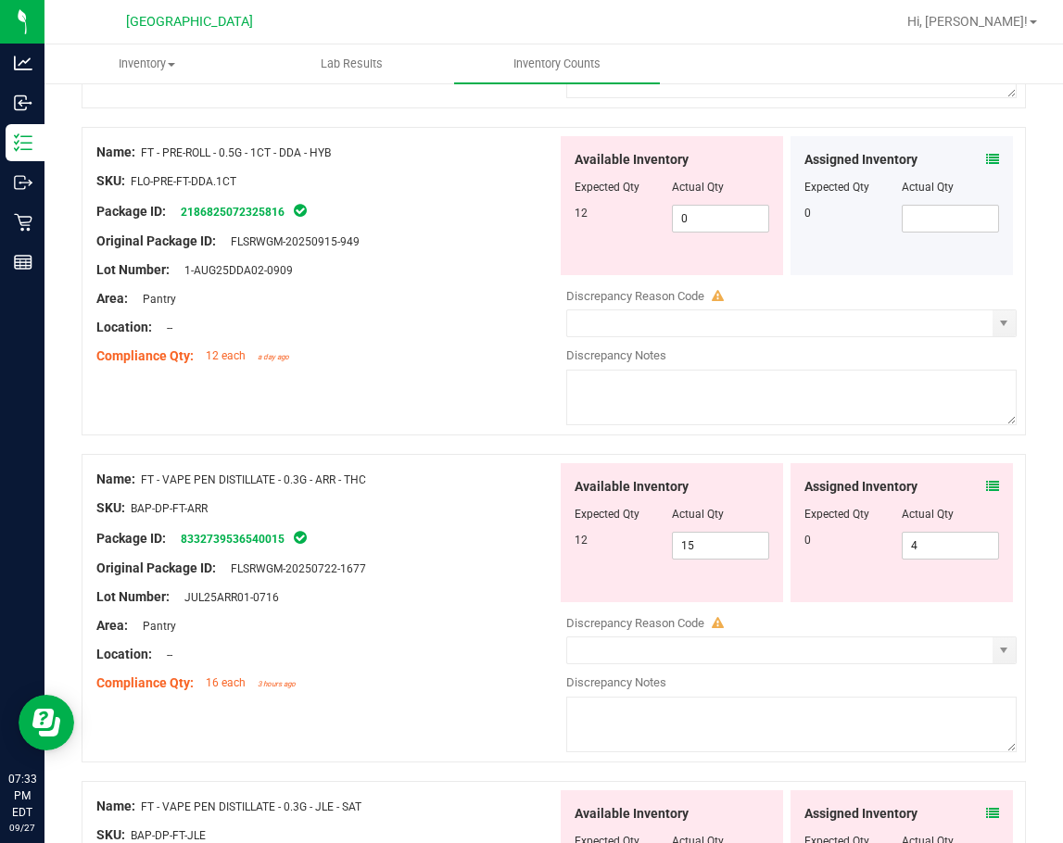
click at [479, 566] on div "Original Package ID: FLSRWGM-20250722-1677" at bounding box center [326, 568] width 460 height 19
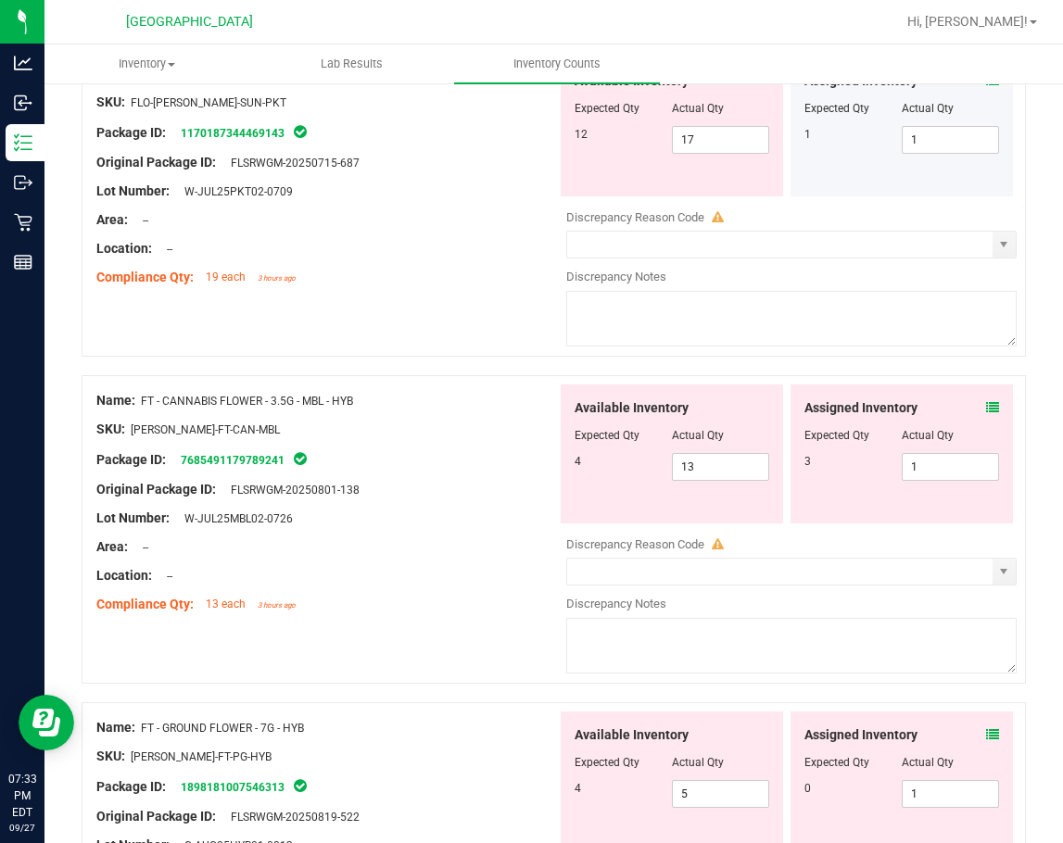
scroll to position [463, 0]
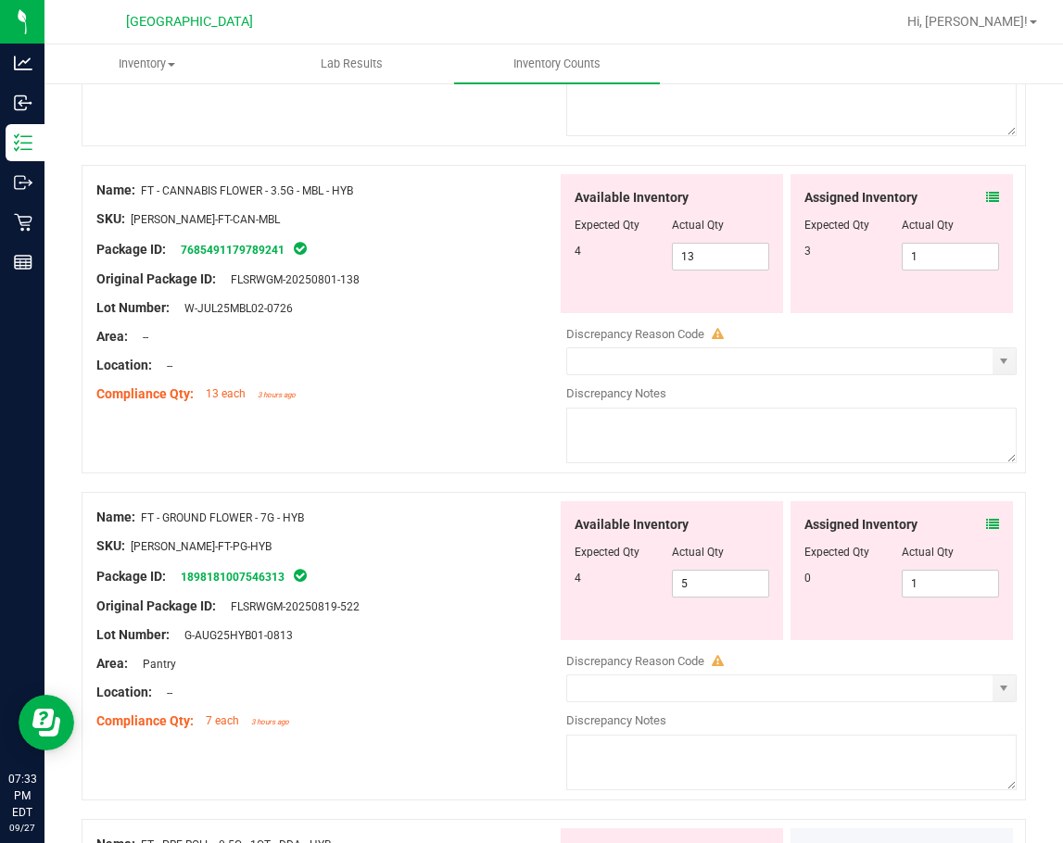
click at [986, 522] on icon at bounding box center [992, 524] width 13 height 13
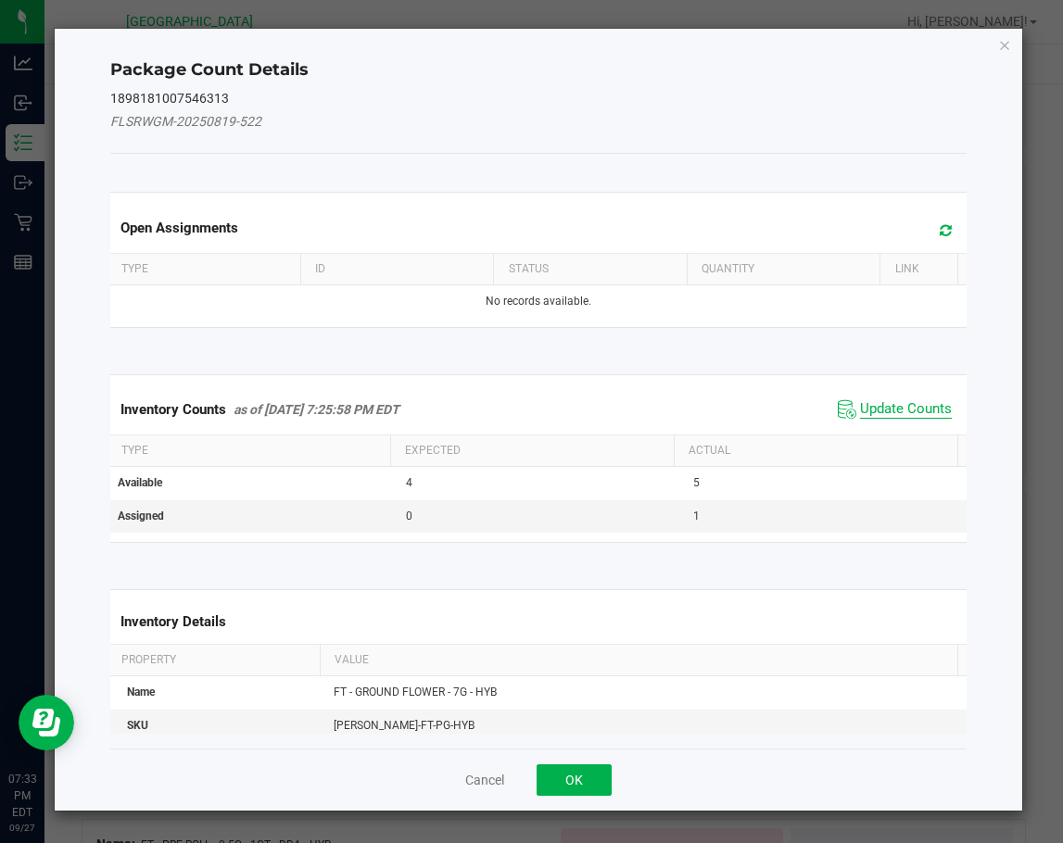
click at [876, 402] on span "Update Counts" at bounding box center [906, 409] width 92 height 19
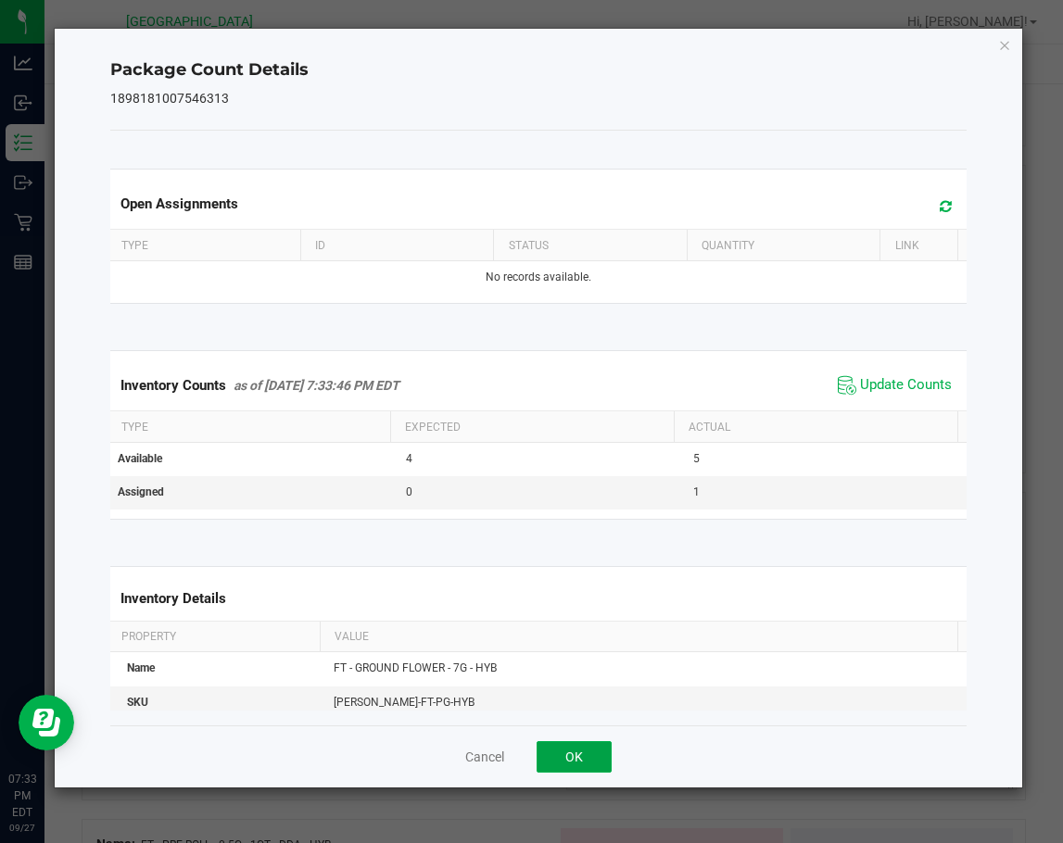
drag, startPoint x: 568, startPoint y: 753, endPoint x: 691, endPoint y: 754, distance: 123.2
click at [568, 754] on button "OK" at bounding box center [573, 756] width 75 height 31
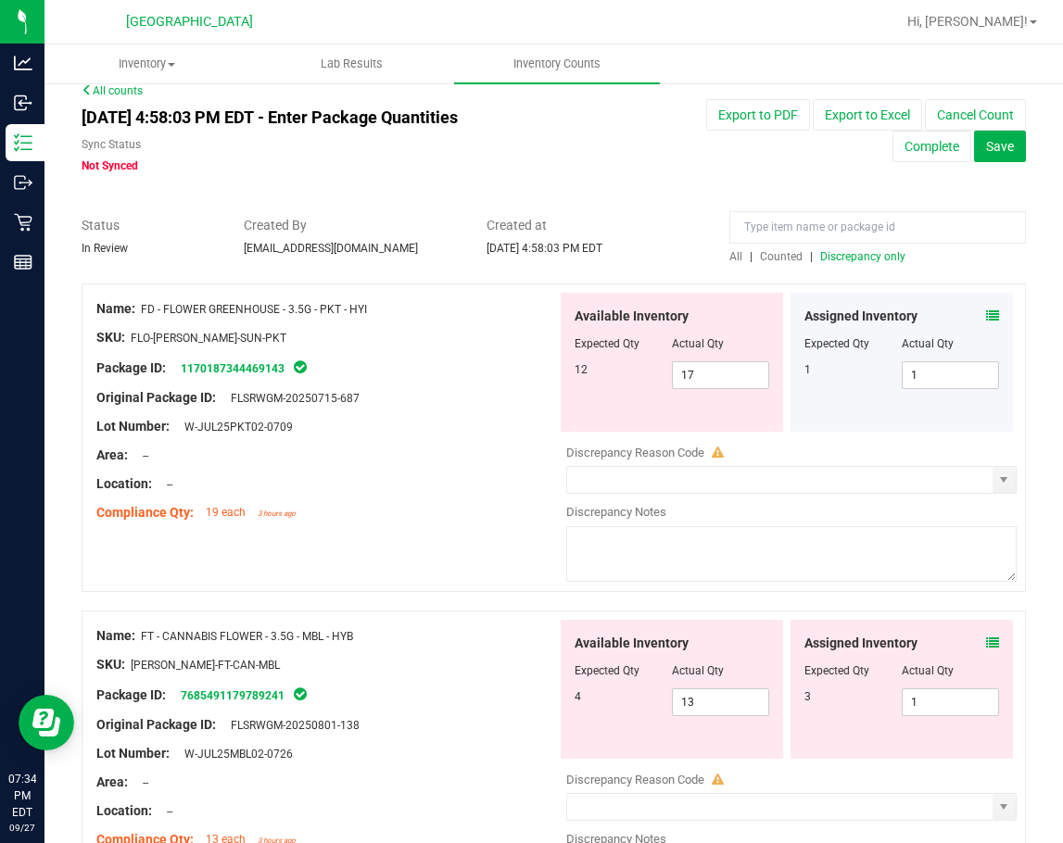
scroll to position [0, 0]
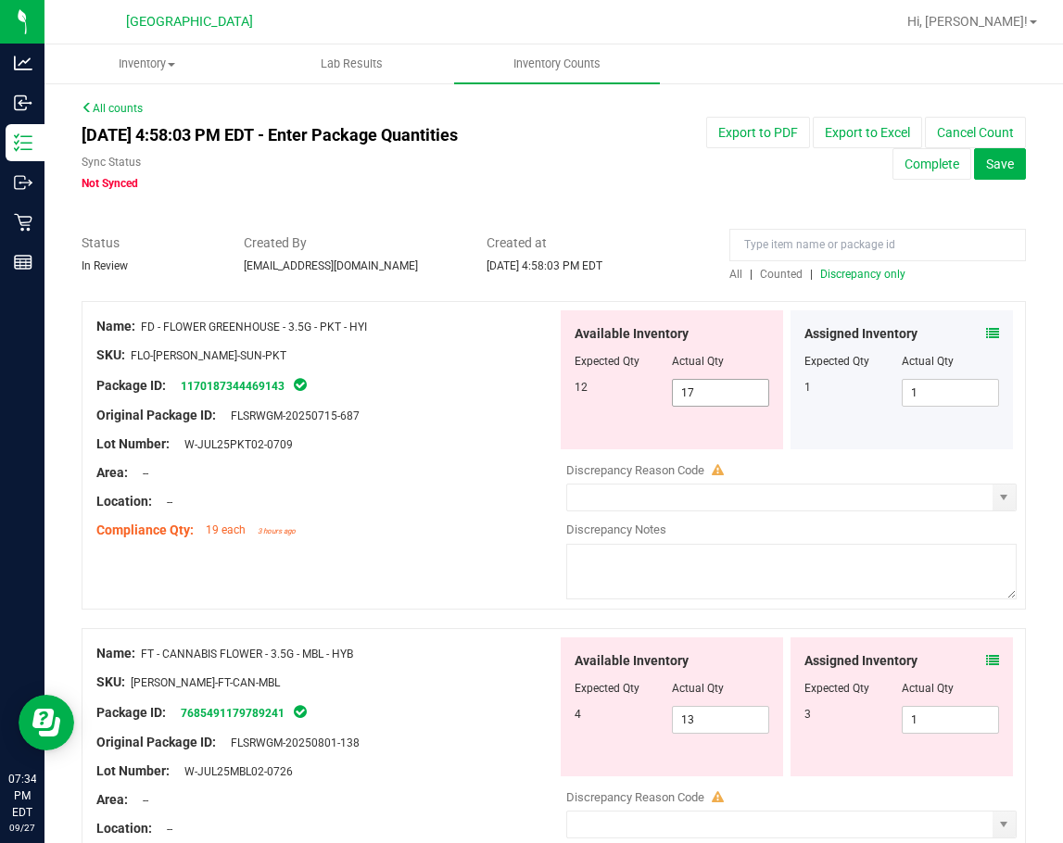
click at [723, 388] on span "17 17" at bounding box center [720, 393] width 97 height 28
click at [723, 388] on input "17" at bounding box center [720, 393] width 95 height 26
type input "12"
click at [401, 437] on div "Lot Number: W-JUL25PKT02-0709" at bounding box center [326, 443] width 460 height 19
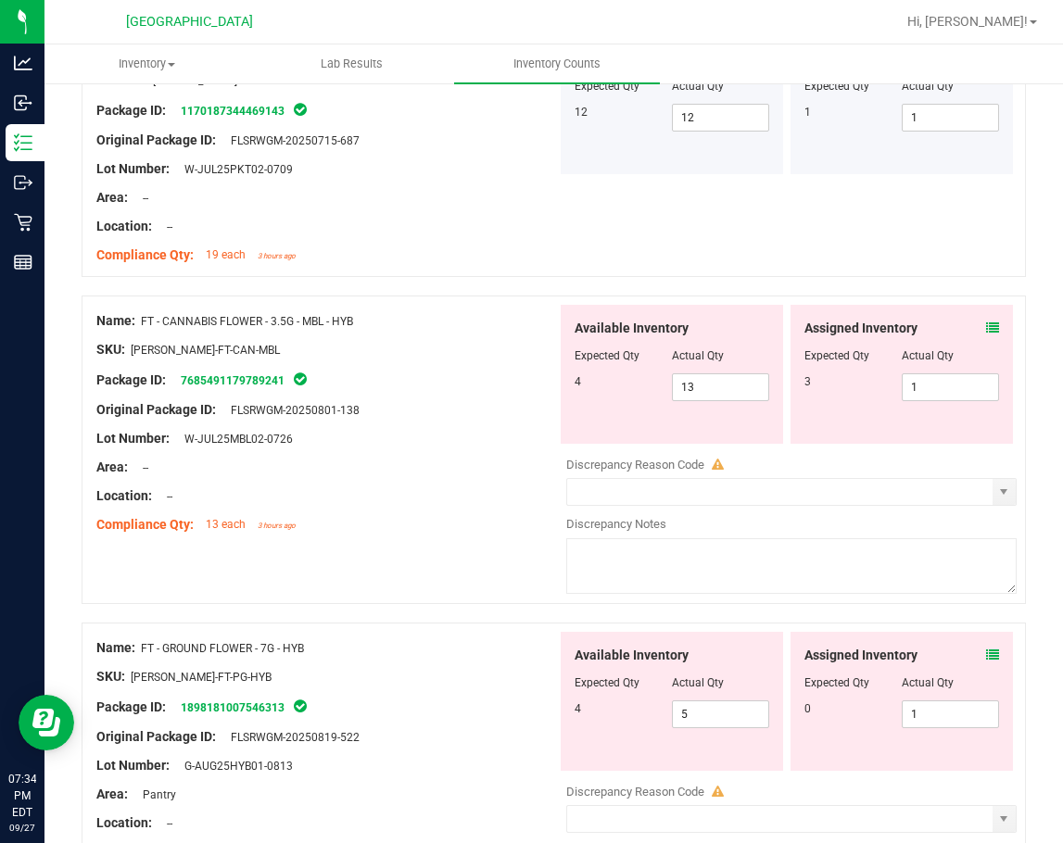
scroll to position [278, 0]
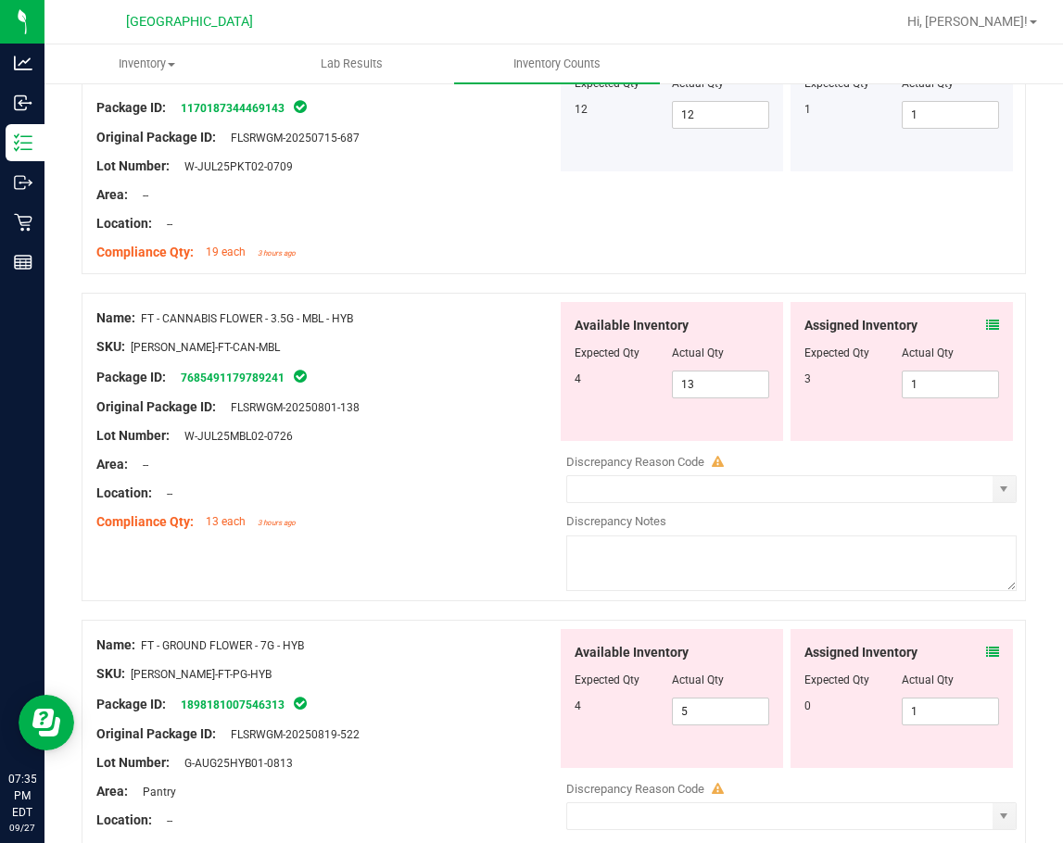
click at [986, 324] on icon at bounding box center [992, 325] width 13 height 13
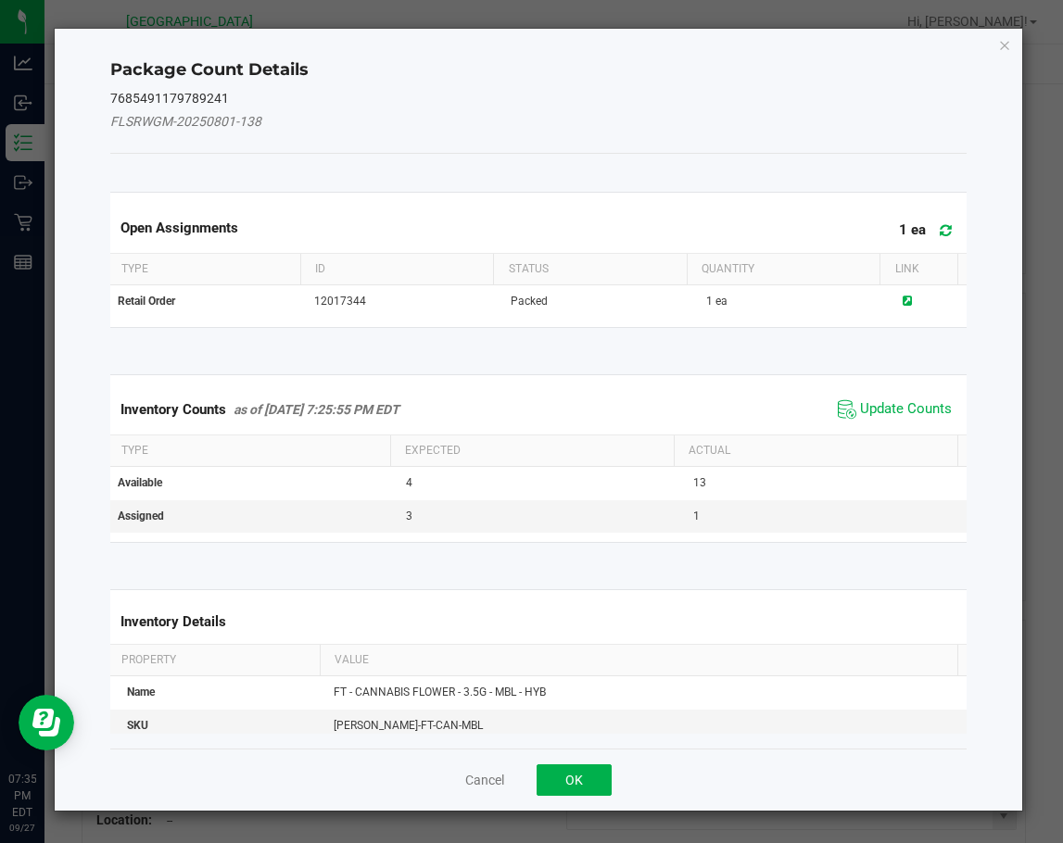
click at [939, 234] on icon at bounding box center [945, 230] width 12 height 14
click at [893, 409] on span "Update Counts" at bounding box center [906, 409] width 92 height 19
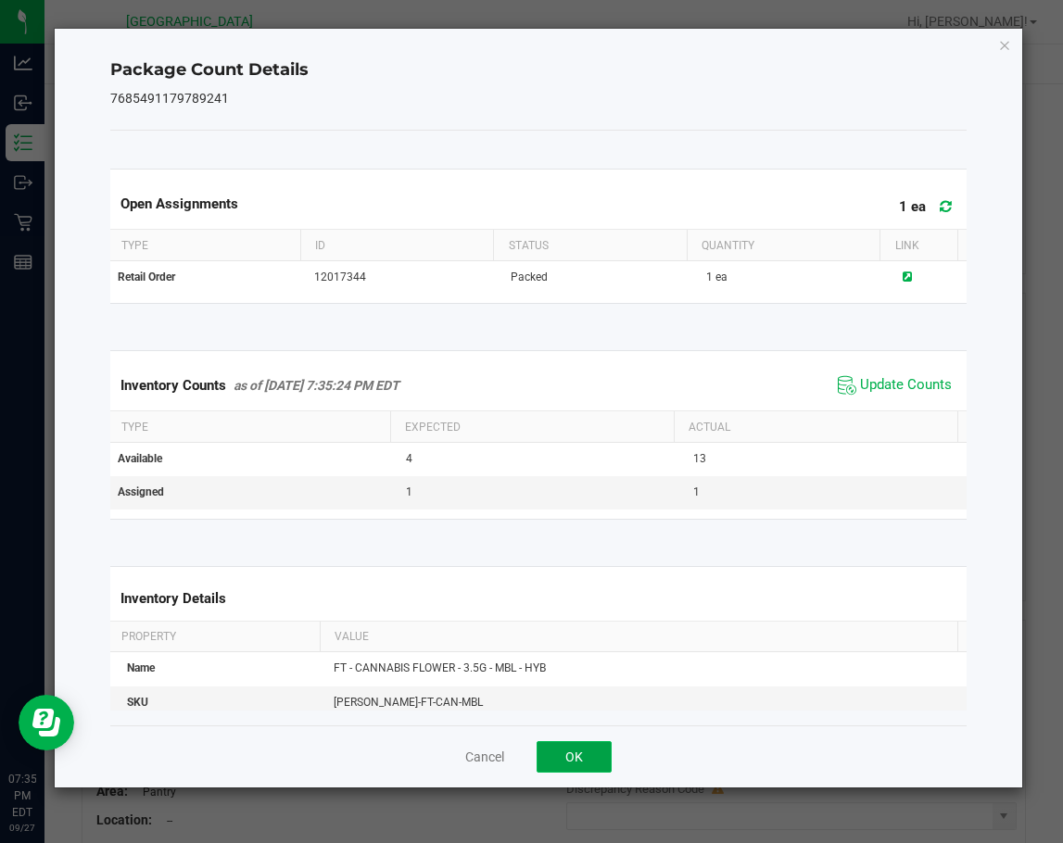
click at [578, 759] on button "OK" at bounding box center [573, 756] width 75 height 31
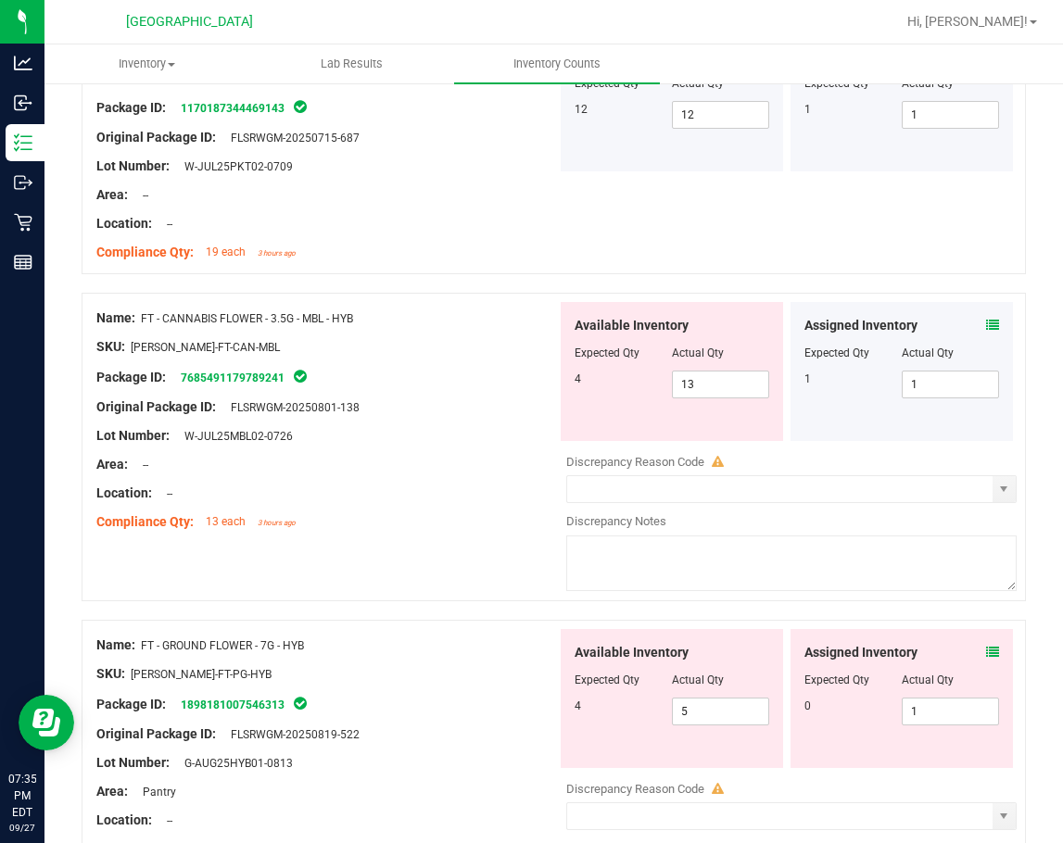
scroll to position [556, 0]
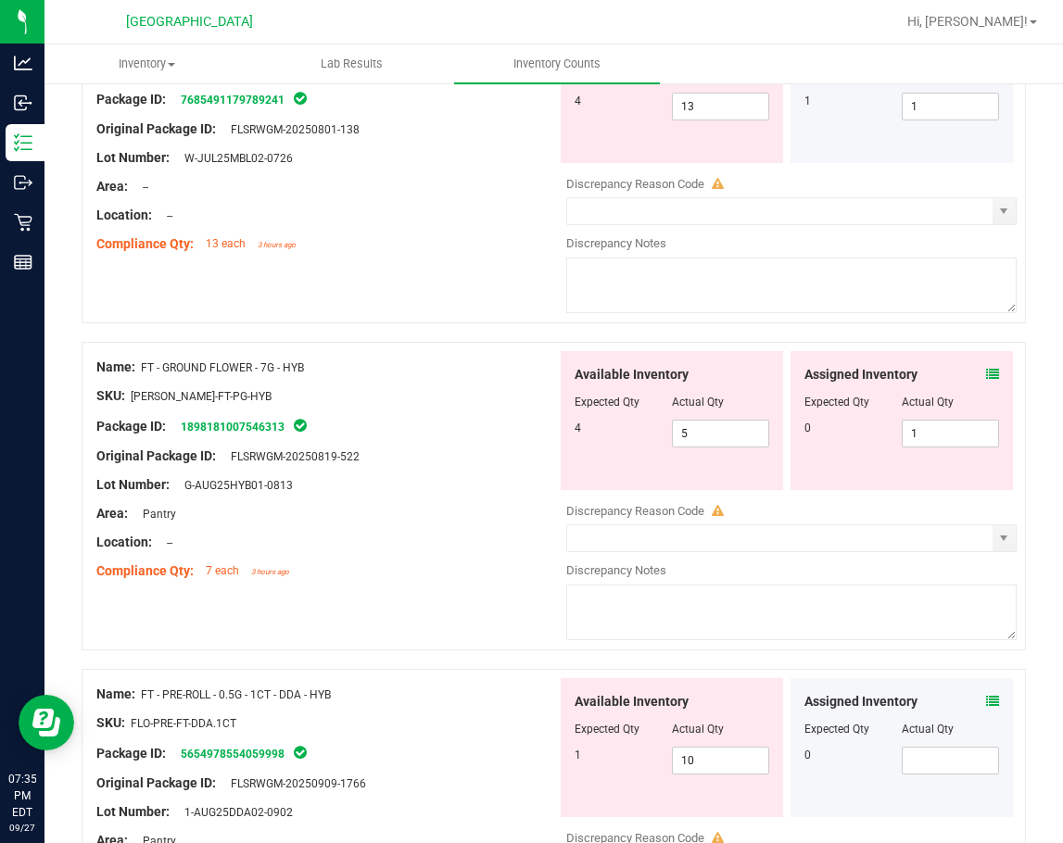
click at [986, 371] on icon at bounding box center [992, 374] width 13 height 13
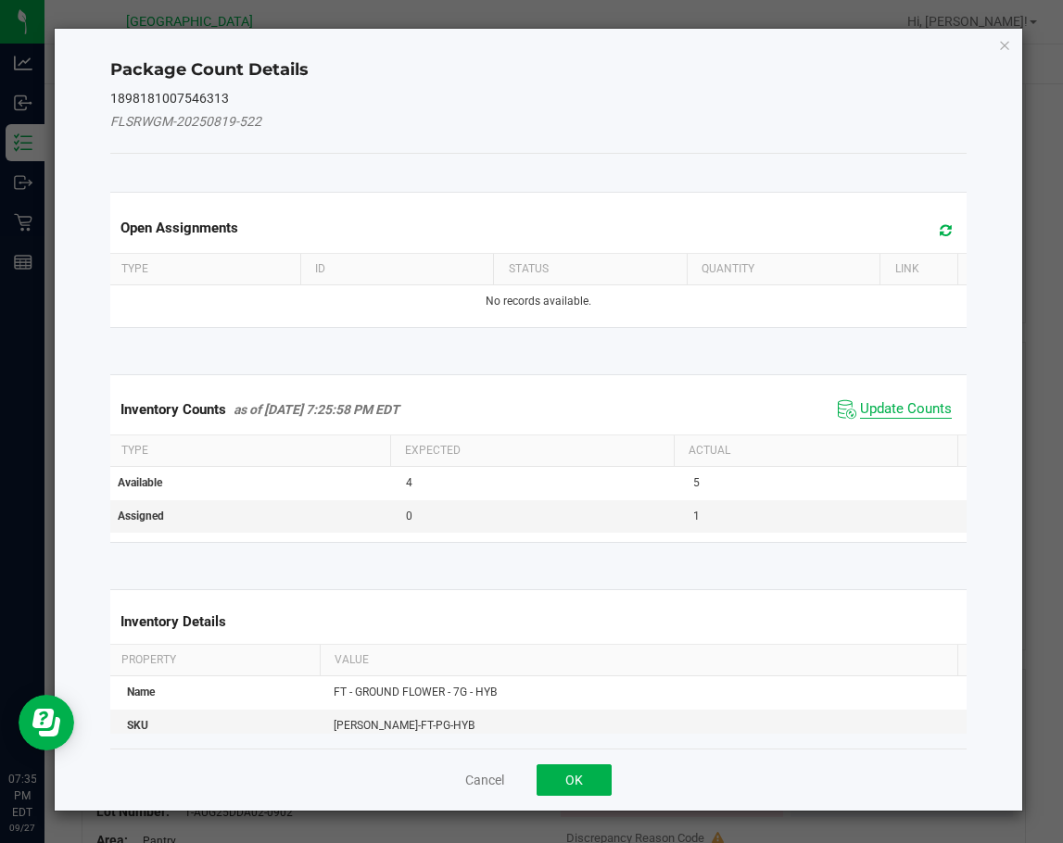
click at [904, 409] on span "Update Counts" at bounding box center [906, 409] width 92 height 19
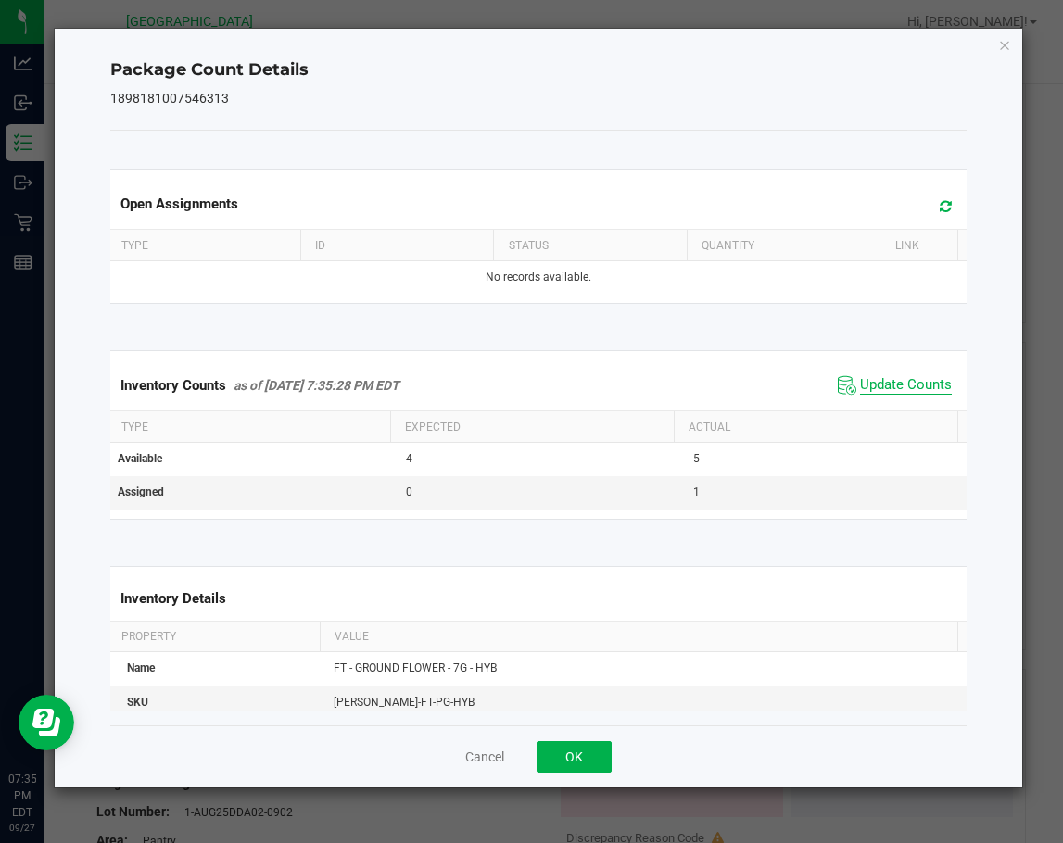
click at [889, 380] on span "Update Counts" at bounding box center [906, 385] width 92 height 19
click at [581, 741] on button "OK" at bounding box center [573, 756] width 75 height 31
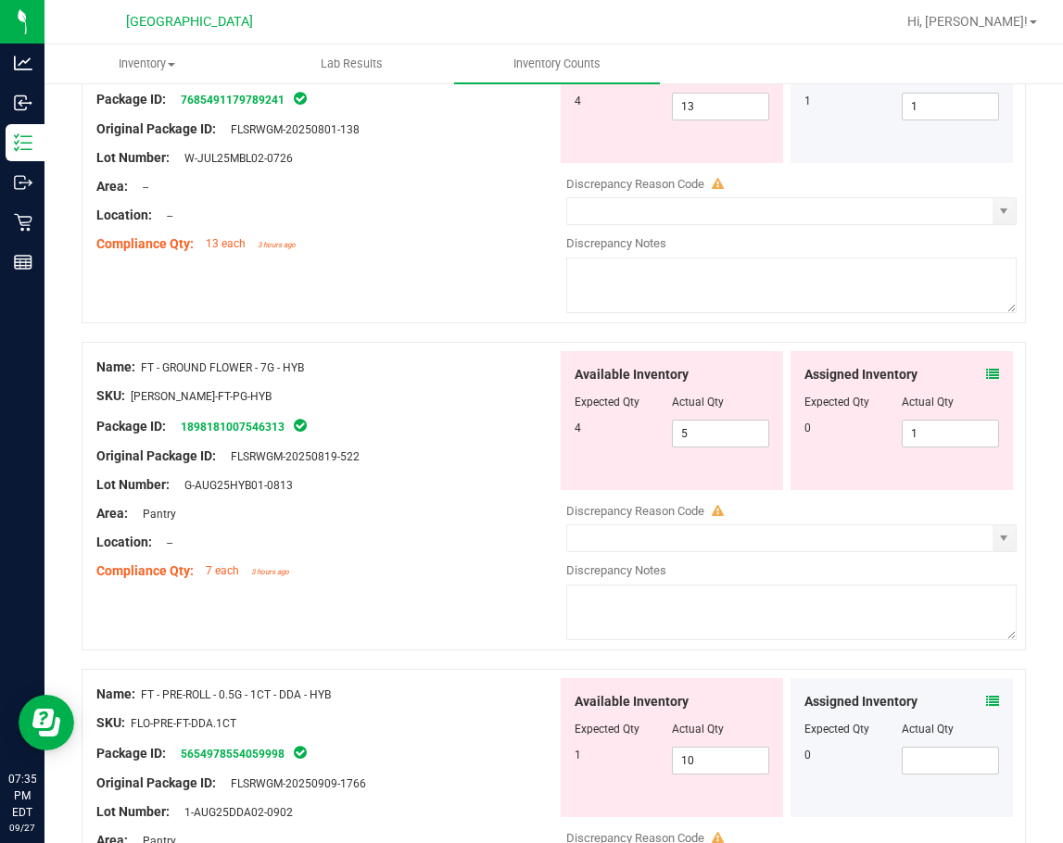
scroll to position [834, 0]
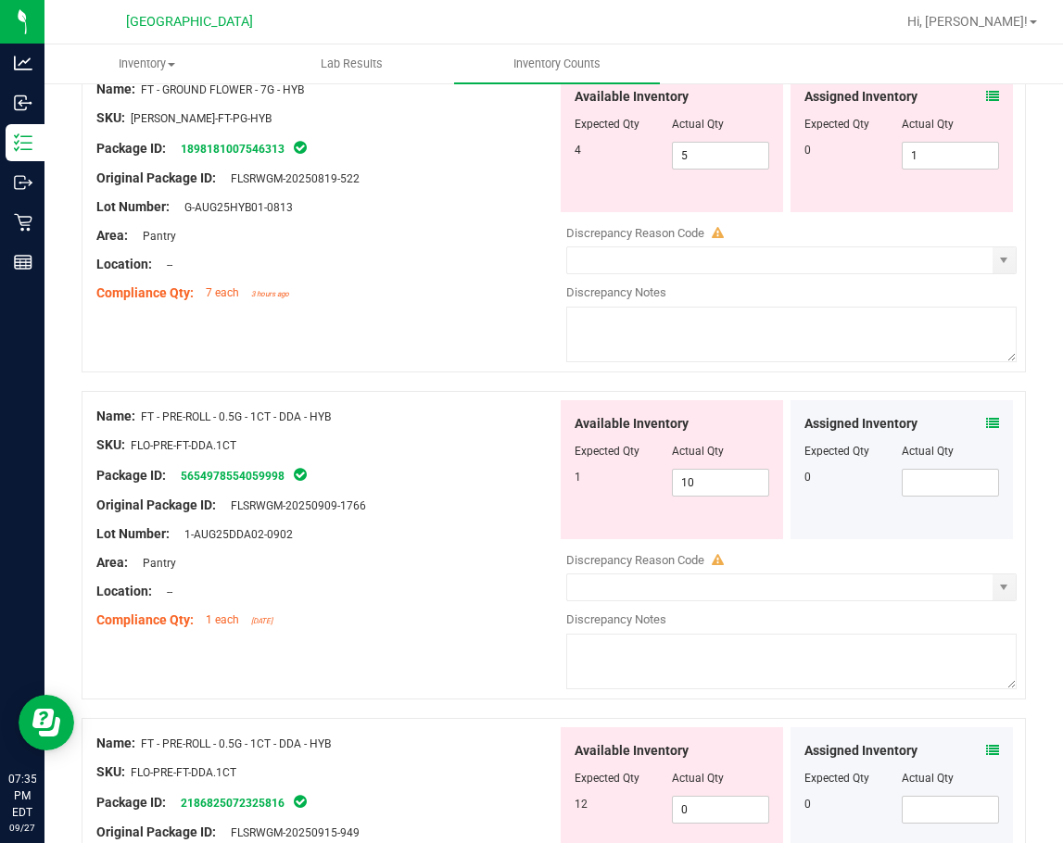
click at [986, 424] on icon at bounding box center [992, 423] width 13 height 13
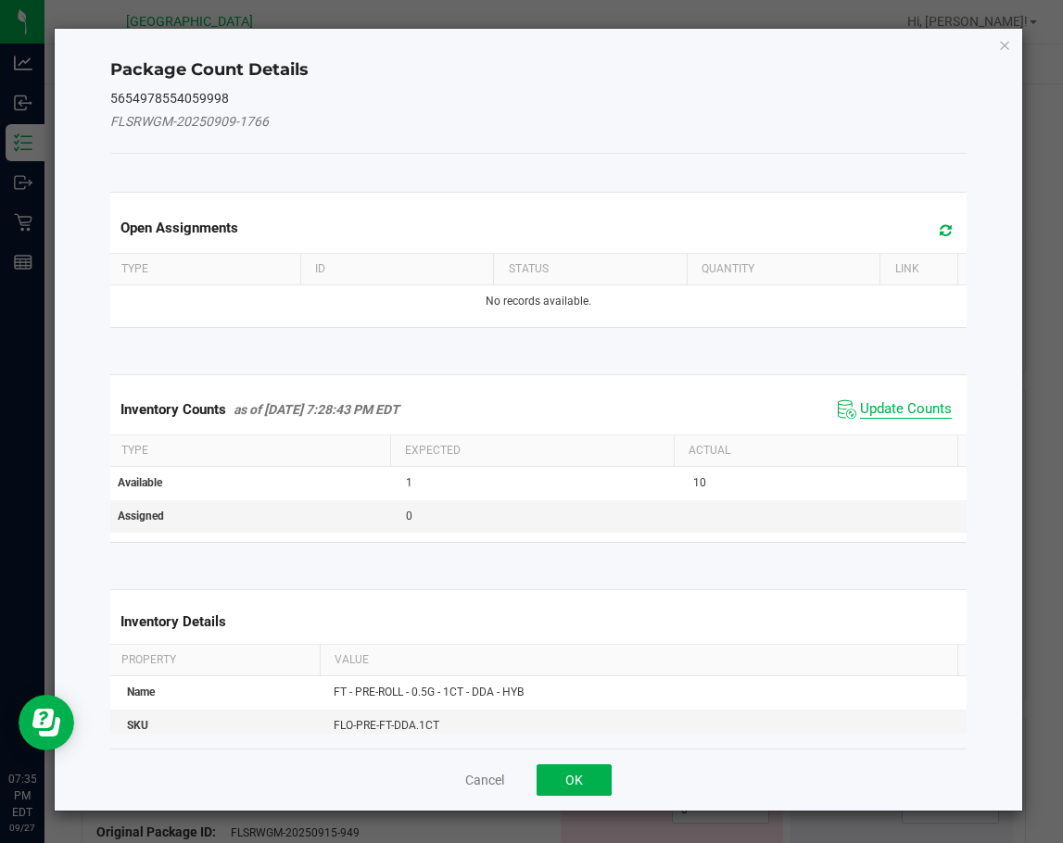
click at [891, 400] on span "Update Counts" at bounding box center [906, 409] width 92 height 19
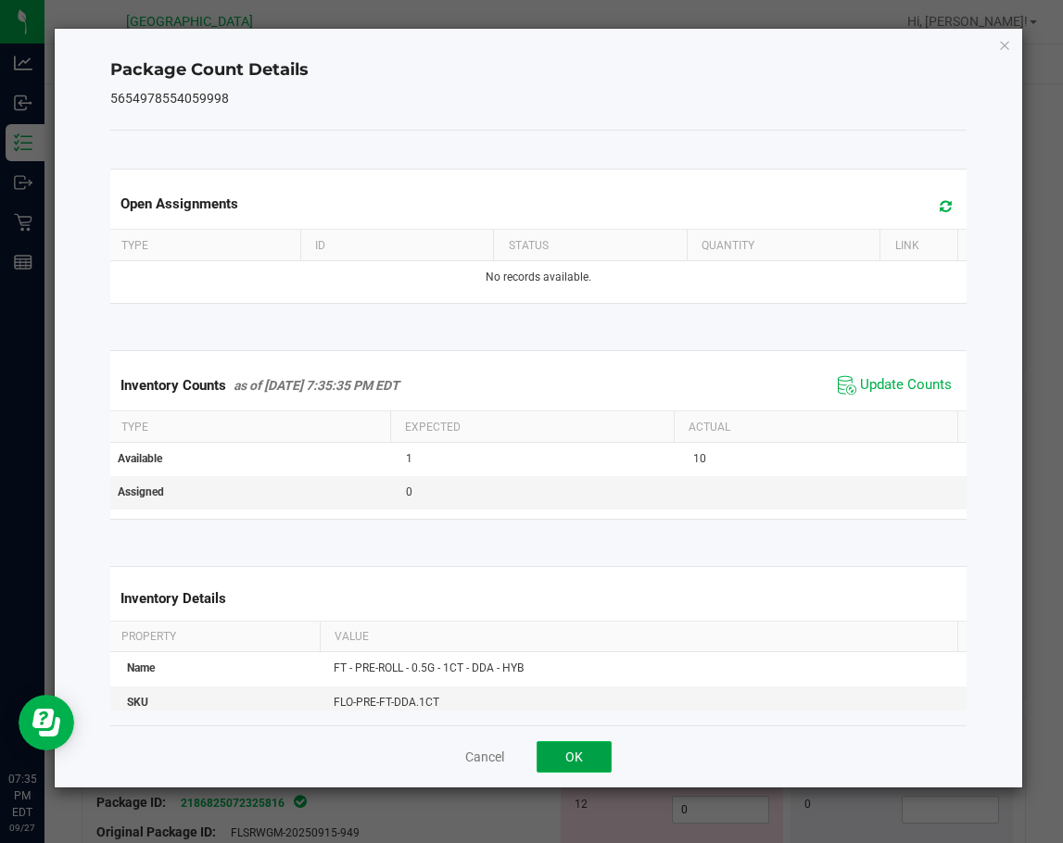
click at [578, 741] on button "OK" at bounding box center [573, 756] width 75 height 31
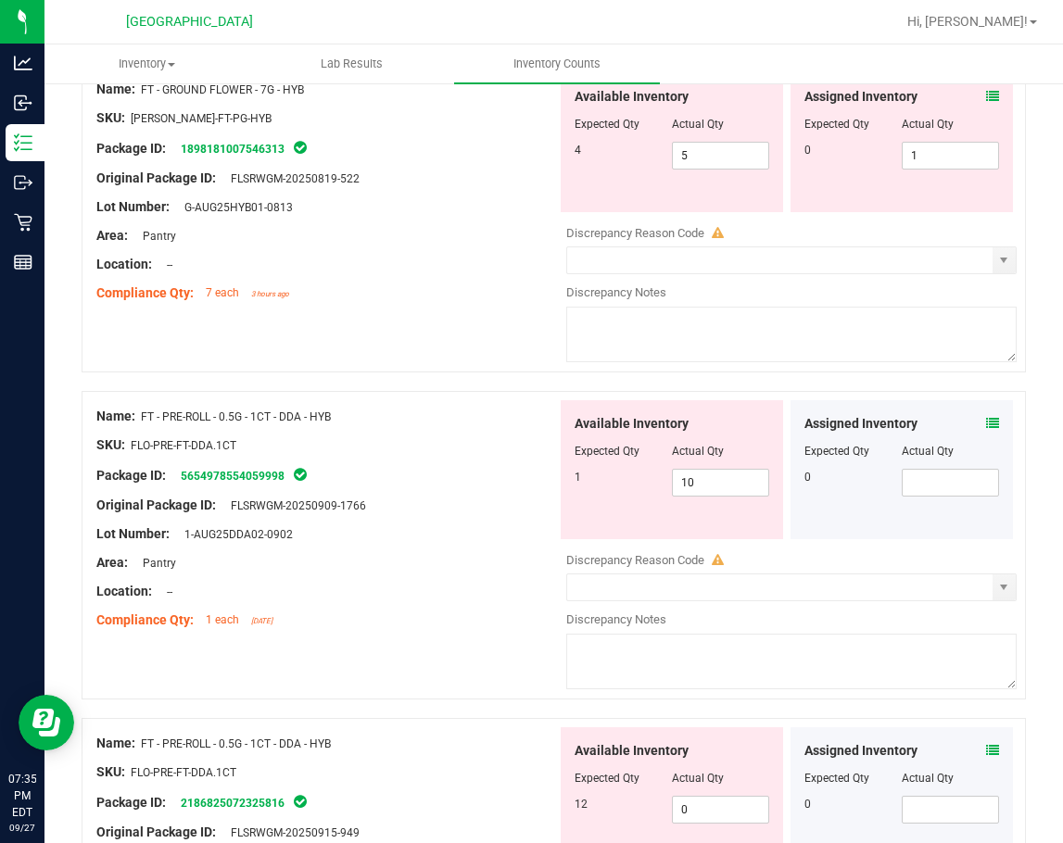
click at [459, 554] on div "Area: Pantry" at bounding box center [326, 562] width 460 height 19
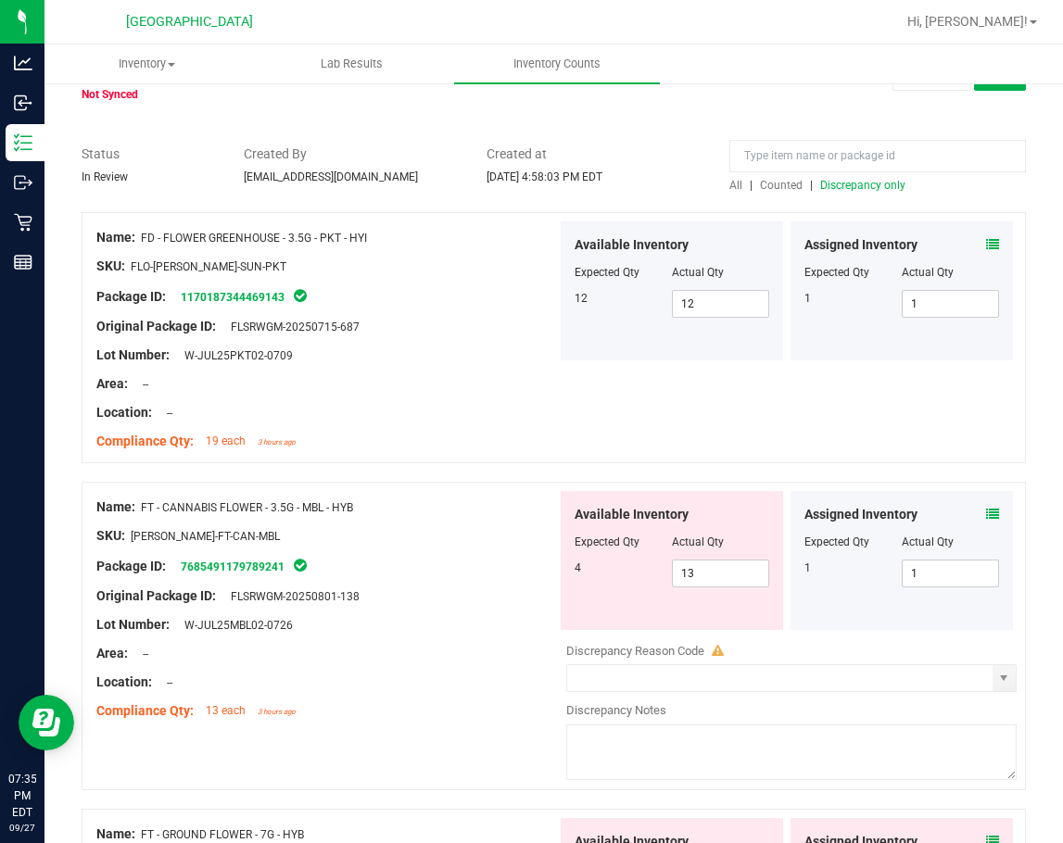
scroll to position [0, 0]
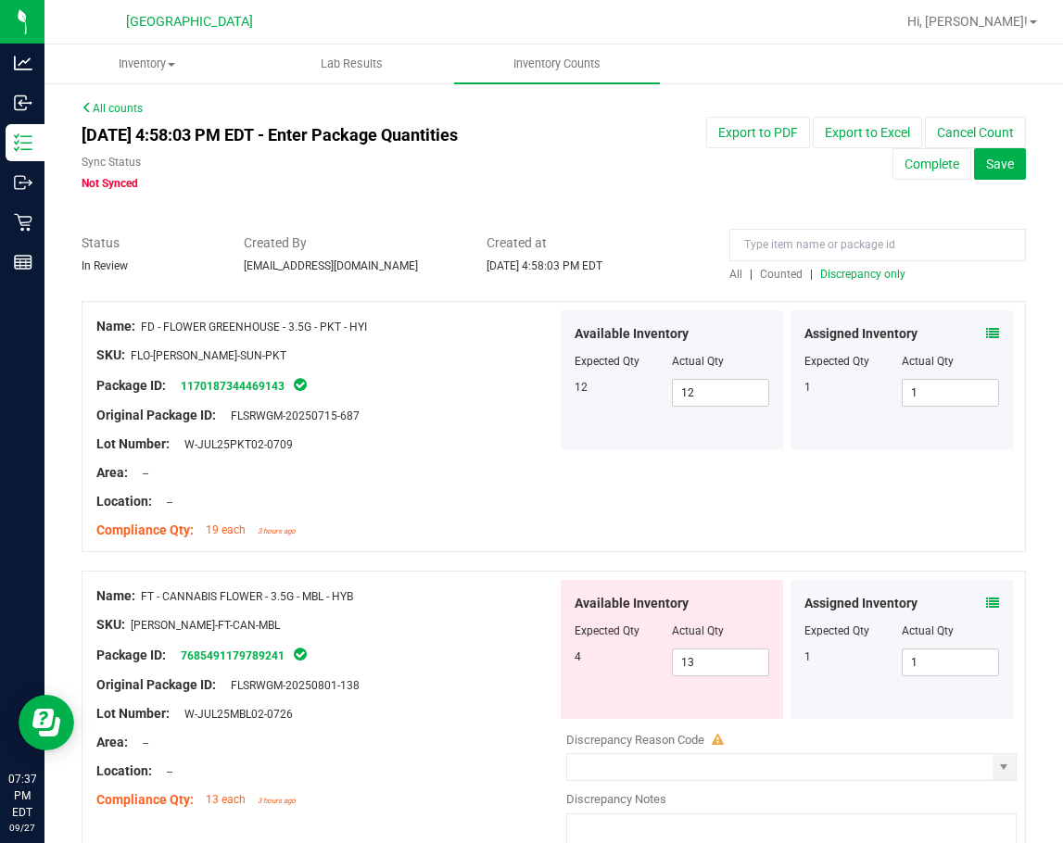
click at [735, 277] on span "All" at bounding box center [735, 274] width 13 height 13
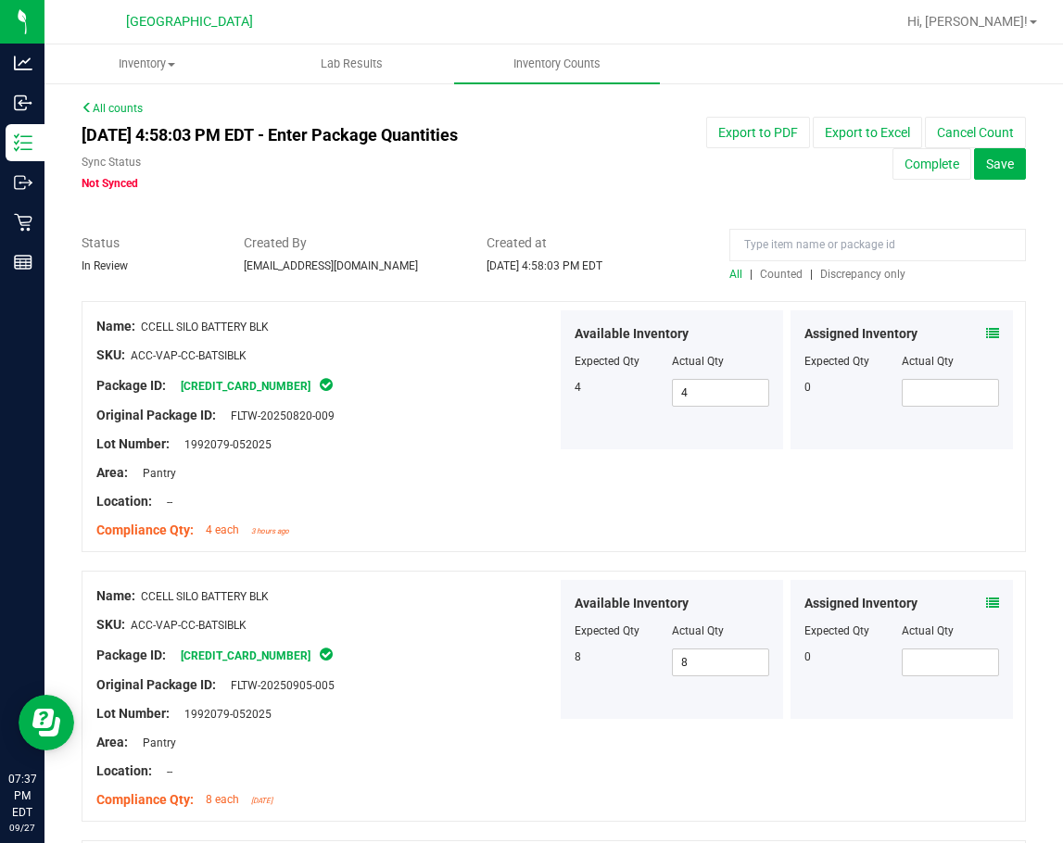
click at [828, 275] on span "Discrepancy only" at bounding box center [862, 274] width 85 height 13
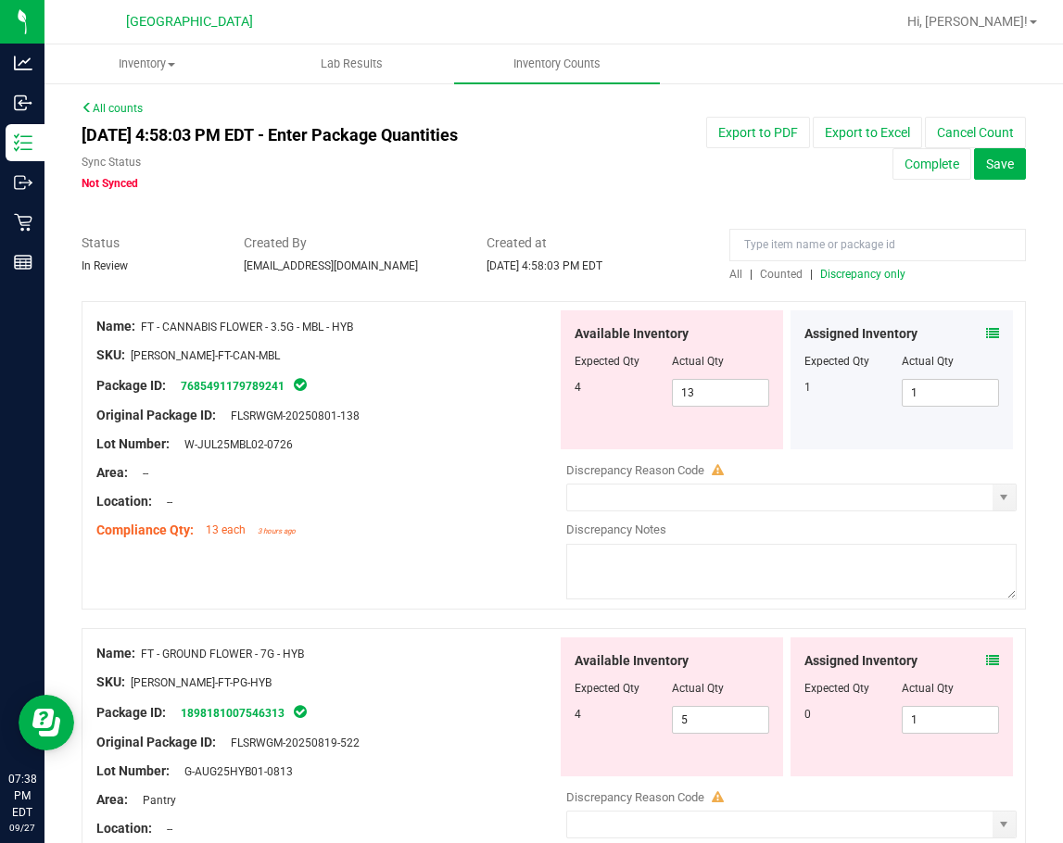
click at [986, 335] on icon at bounding box center [992, 333] width 13 height 13
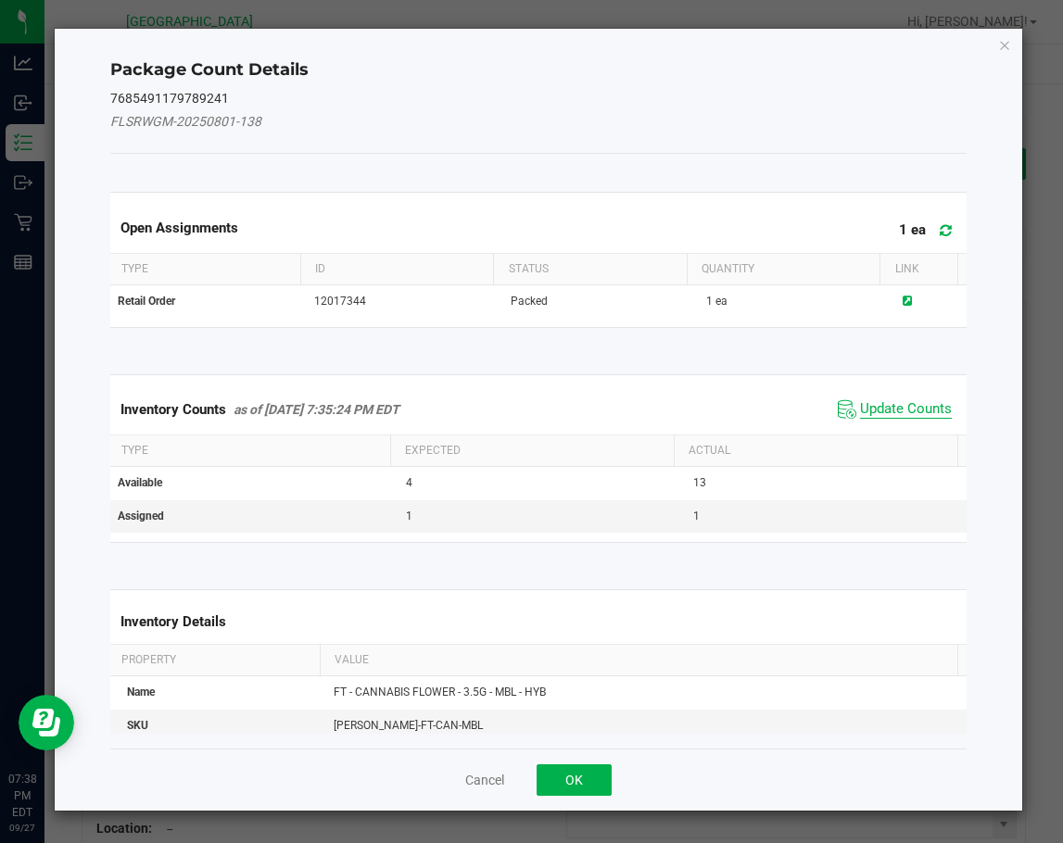
click at [904, 403] on span "Update Counts" at bounding box center [906, 409] width 92 height 19
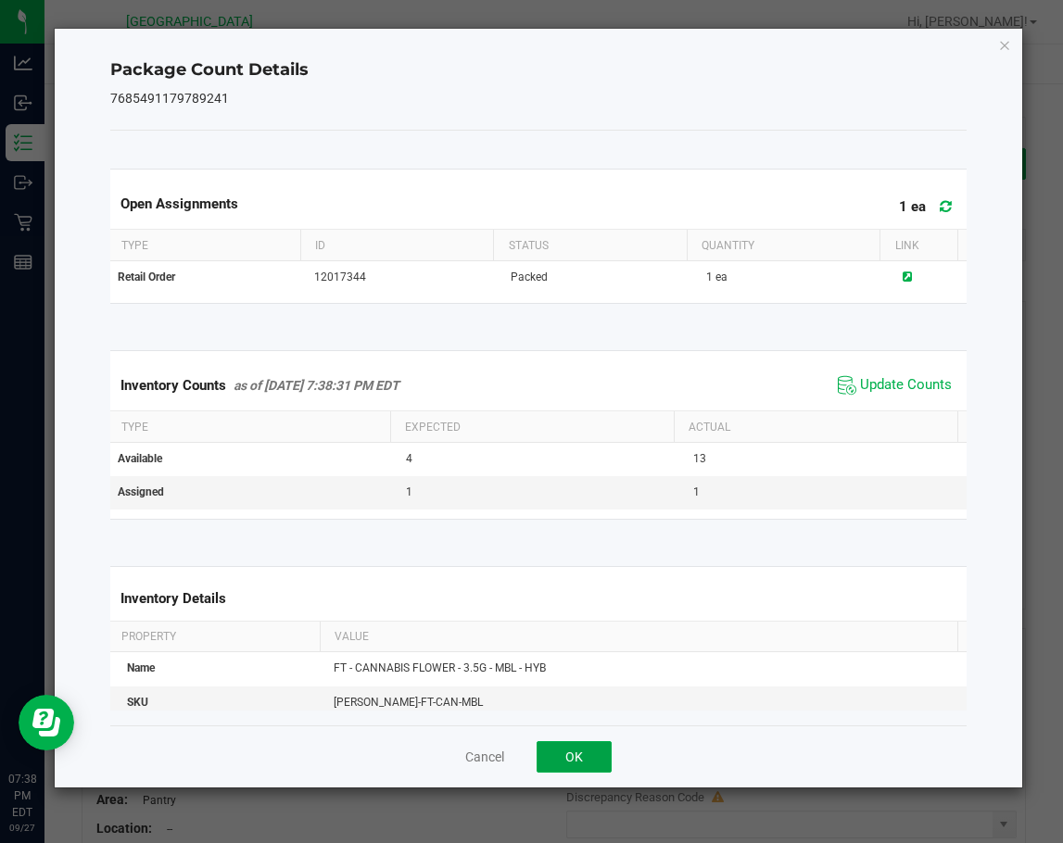
click at [585, 752] on button "OK" at bounding box center [573, 756] width 75 height 31
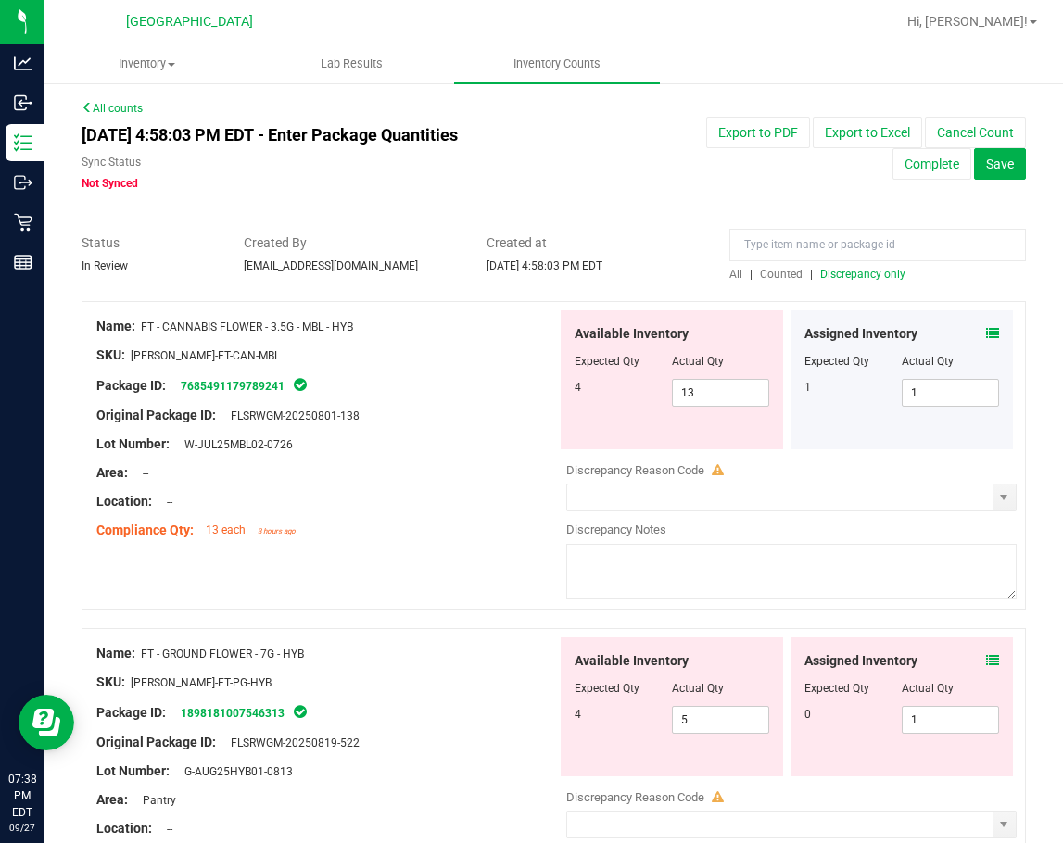
click at [472, 511] on div at bounding box center [326, 515] width 460 height 9
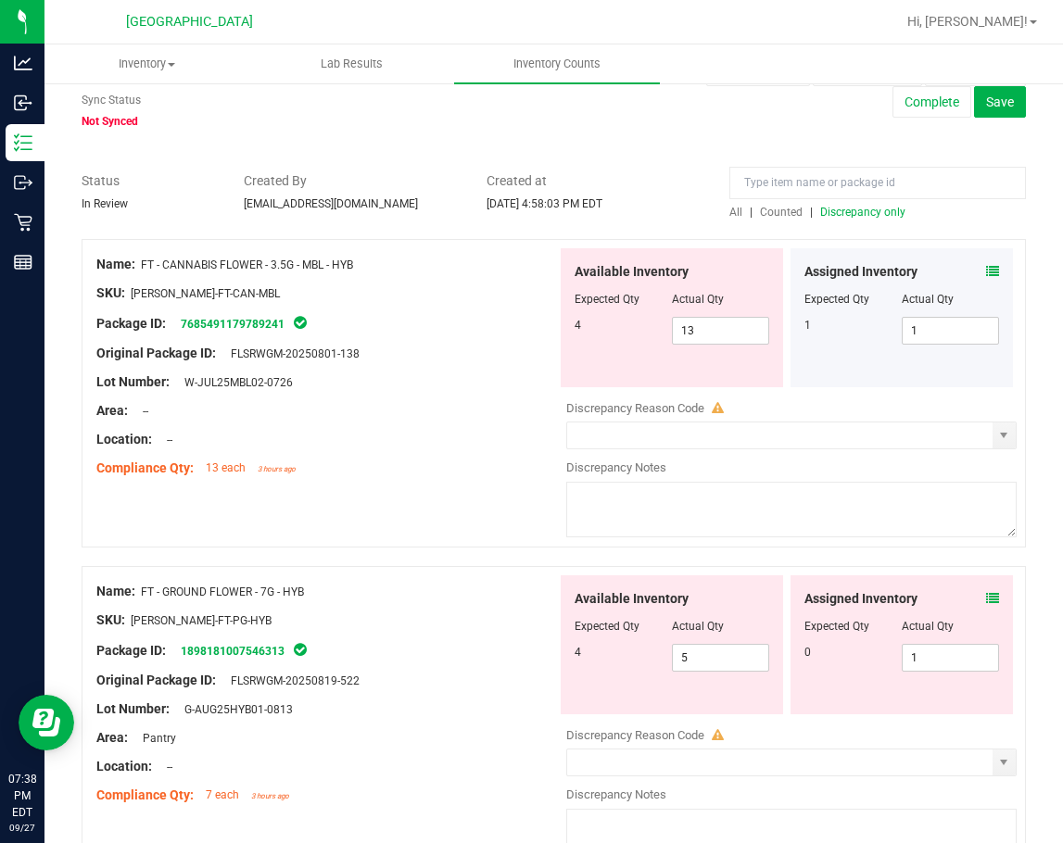
scroll to position [93, 0]
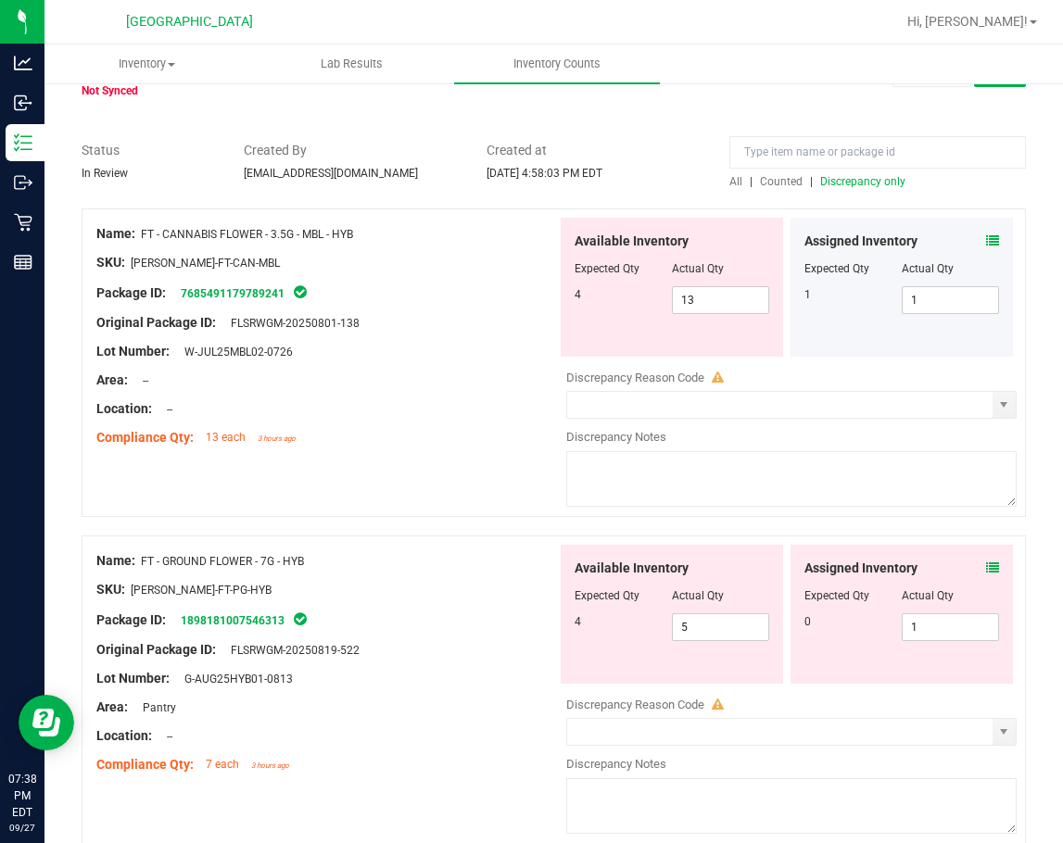
click at [971, 571] on div "Assigned Inventory" at bounding box center [901, 568] width 195 height 19
click at [986, 567] on icon at bounding box center [992, 567] width 13 height 13
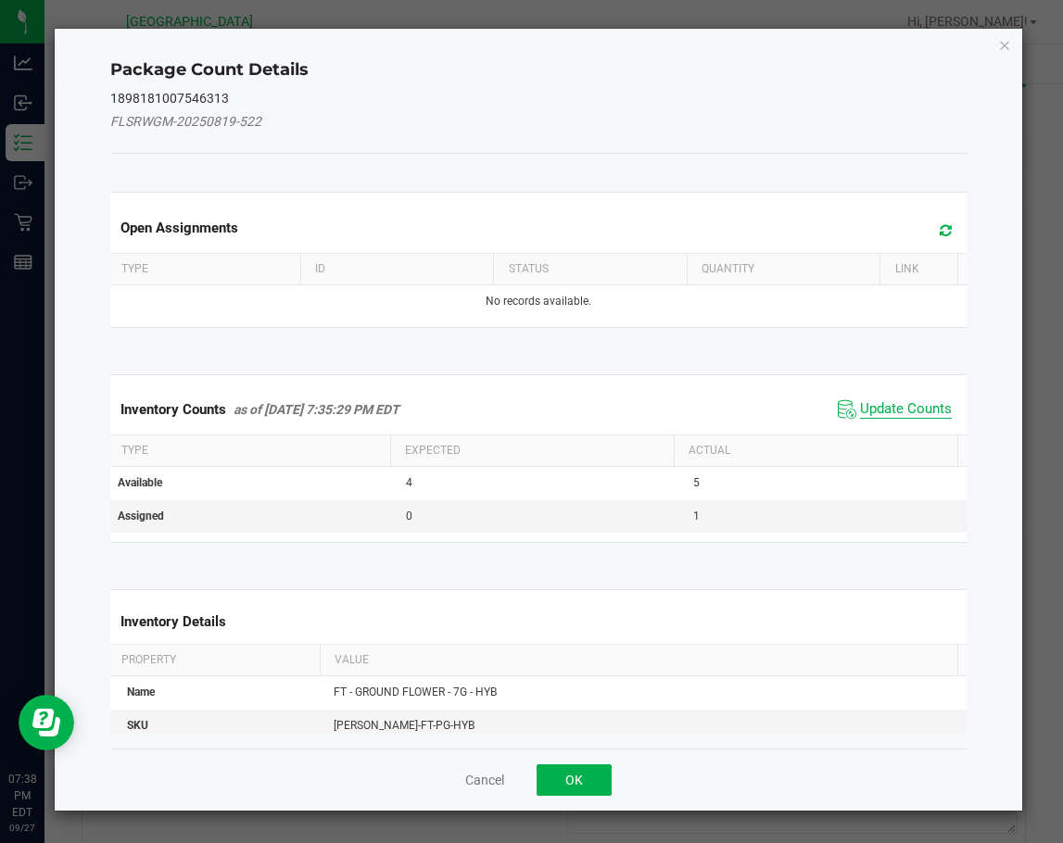
click at [888, 411] on span "Update Counts" at bounding box center [906, 409] width 92 height 19
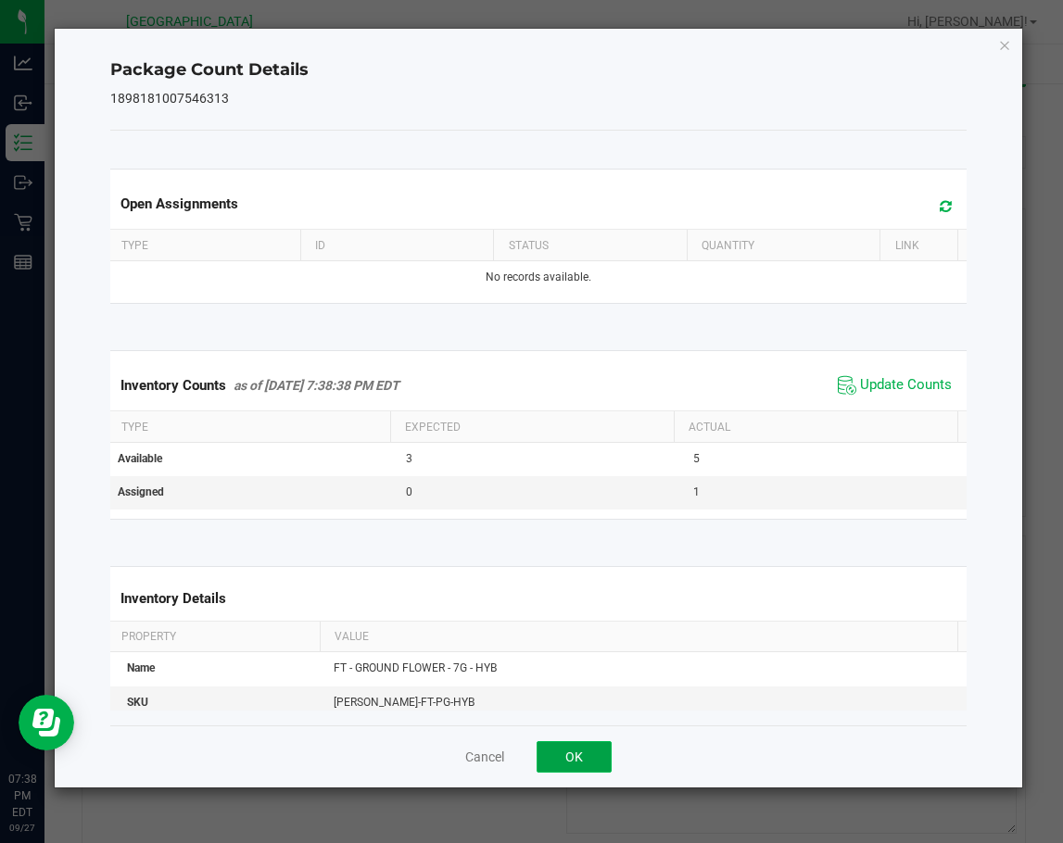
click at [590, 747] on button "OK" at bounding box center [573, 756] width 75 height 31
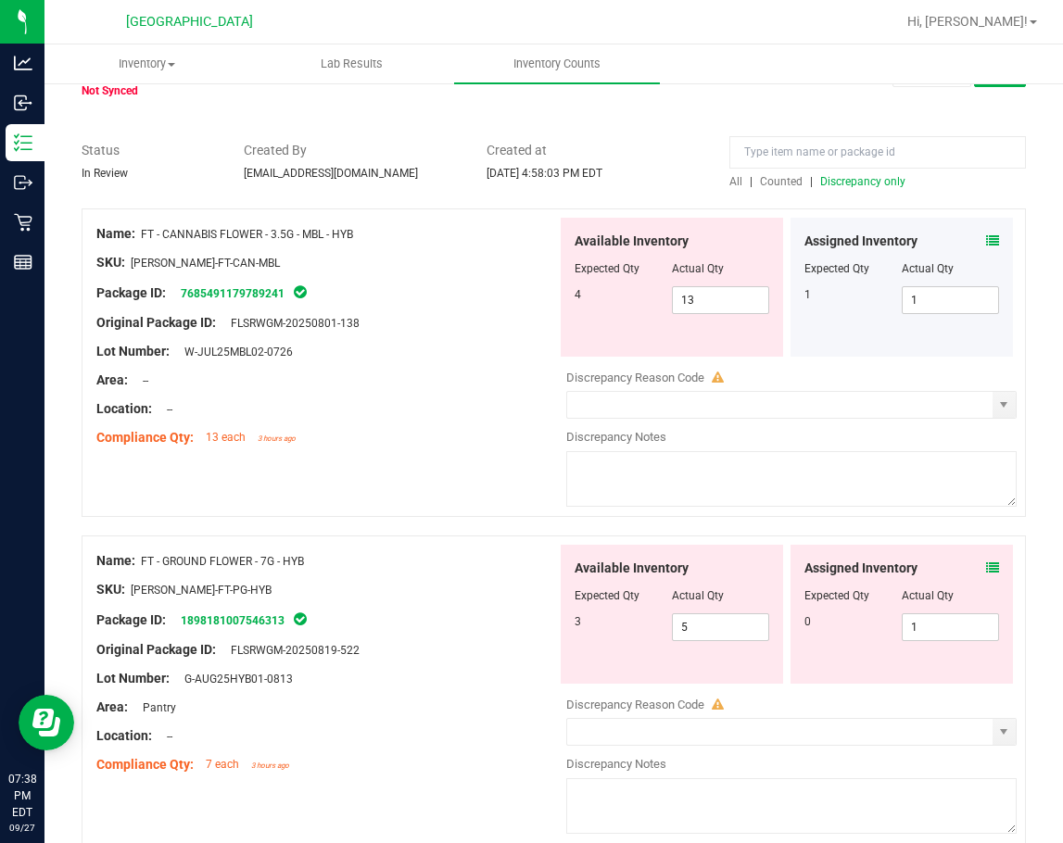
click at [434, 484] on div "Name: FT - CANNABIS FLOWER - 3.5G - MBL - HYB SKU: FLO-BUD-FT-CAN-MBL Package I…" at bounding box center [554, 362] width 944 height 308
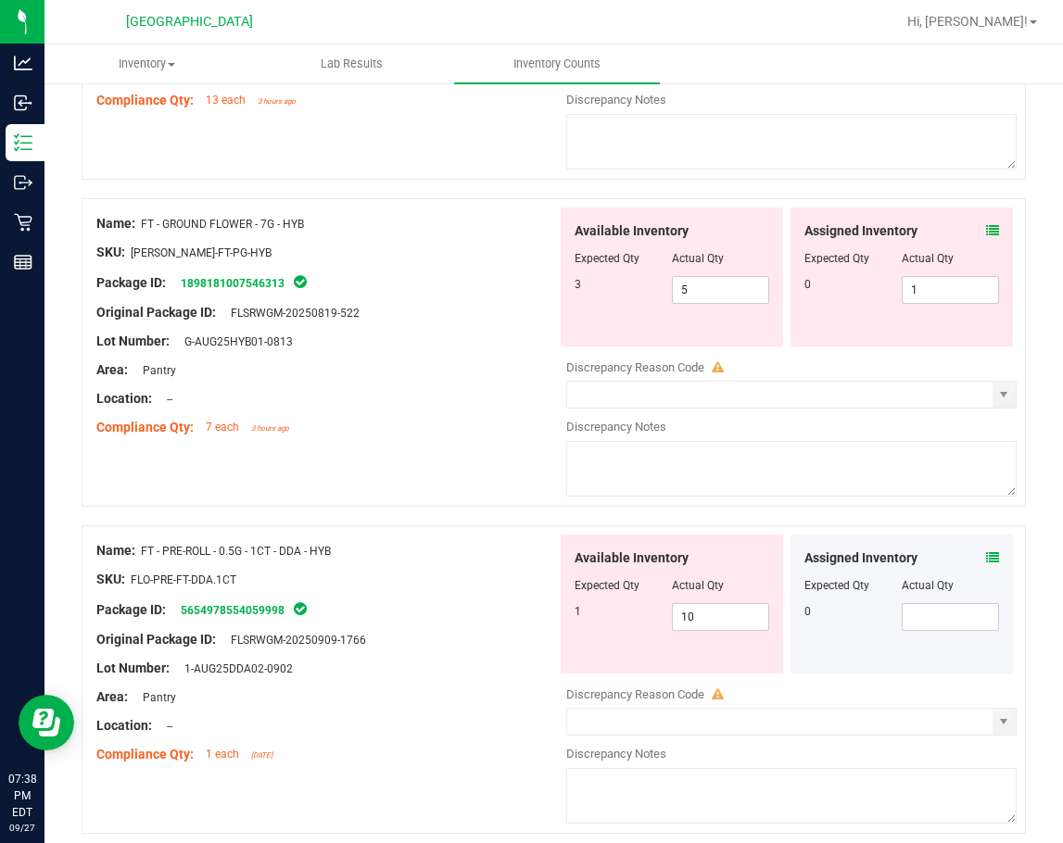
scroll to position [463, 0]
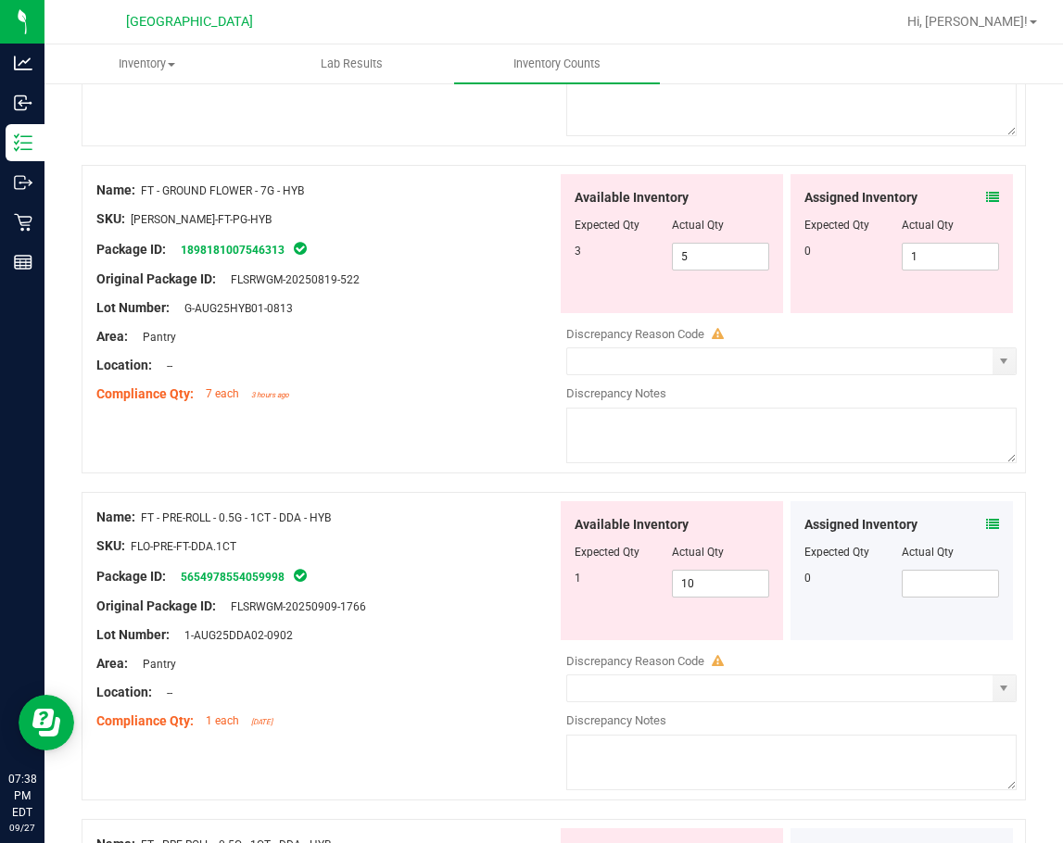
click at [986, 522] on icon at bounding box center [992, 524] width 13 height 13
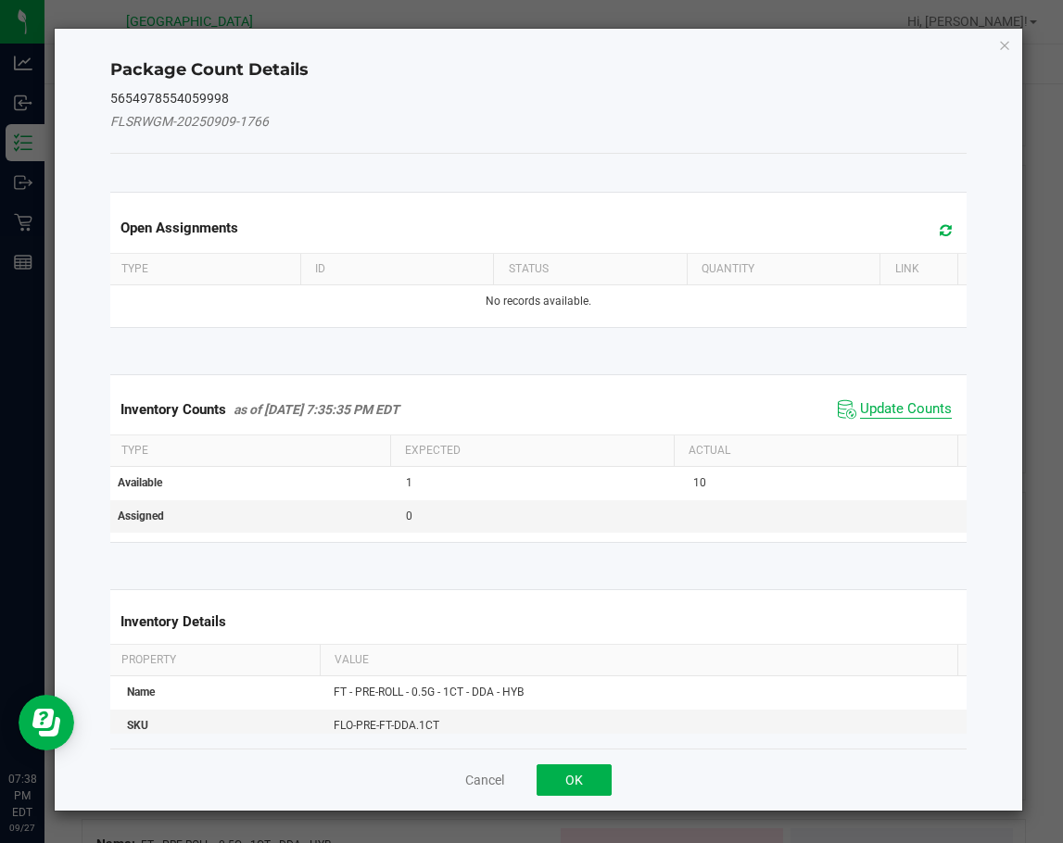
click at [886, 407] on span "Update Counts" at bounding box center [906, 409] width 92 height 19
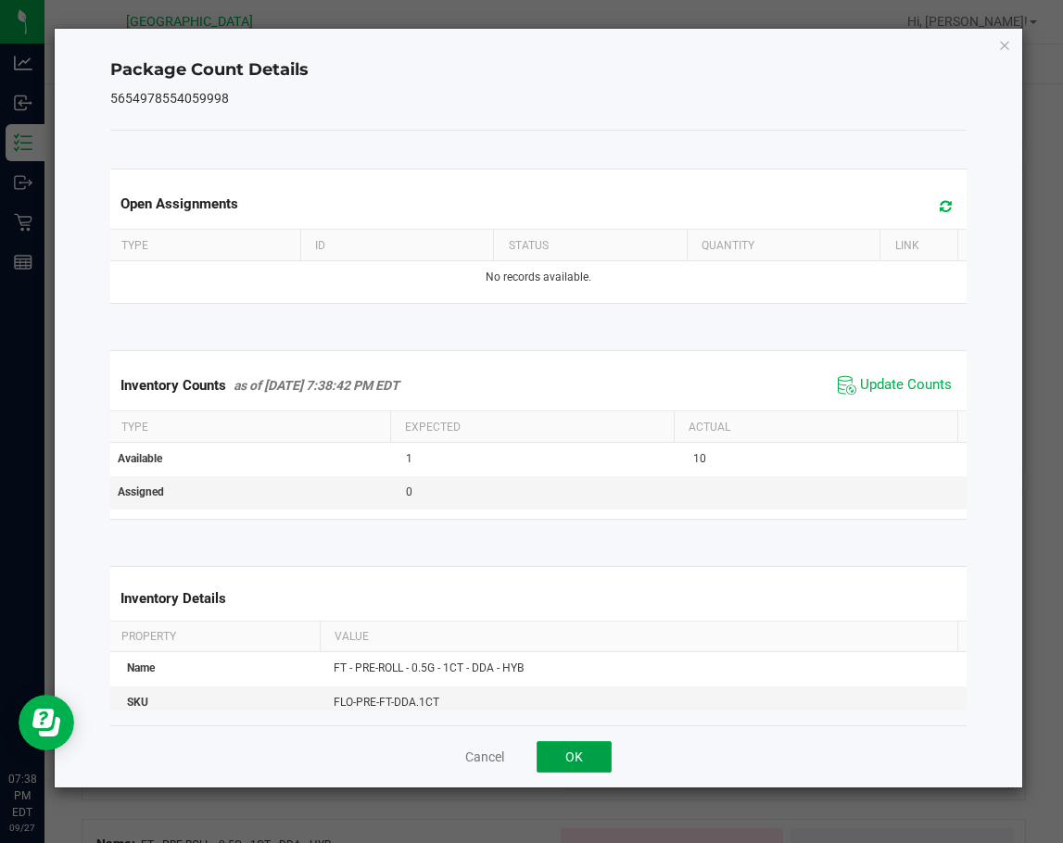
click at [588, 753] on button "OK" at bounding box center [573, 756] width 75 height 31
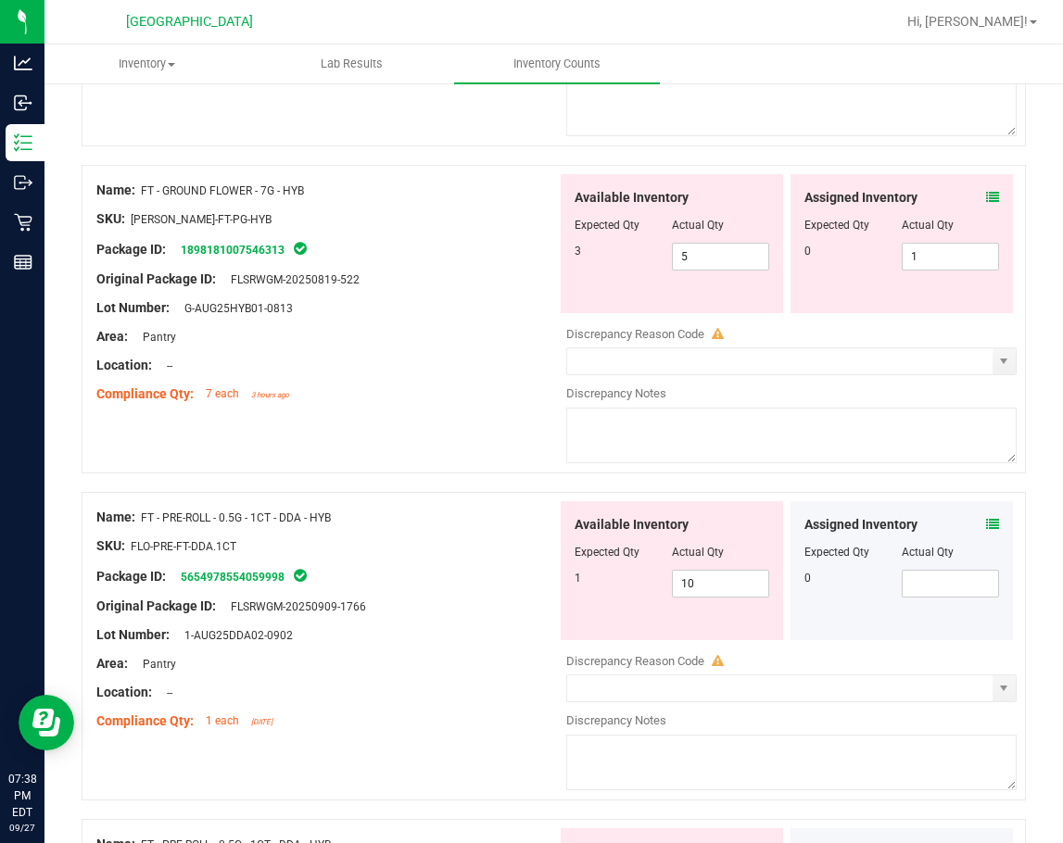
click at [453, 563] on div at bounding box center [326, 560] width 460 height 9
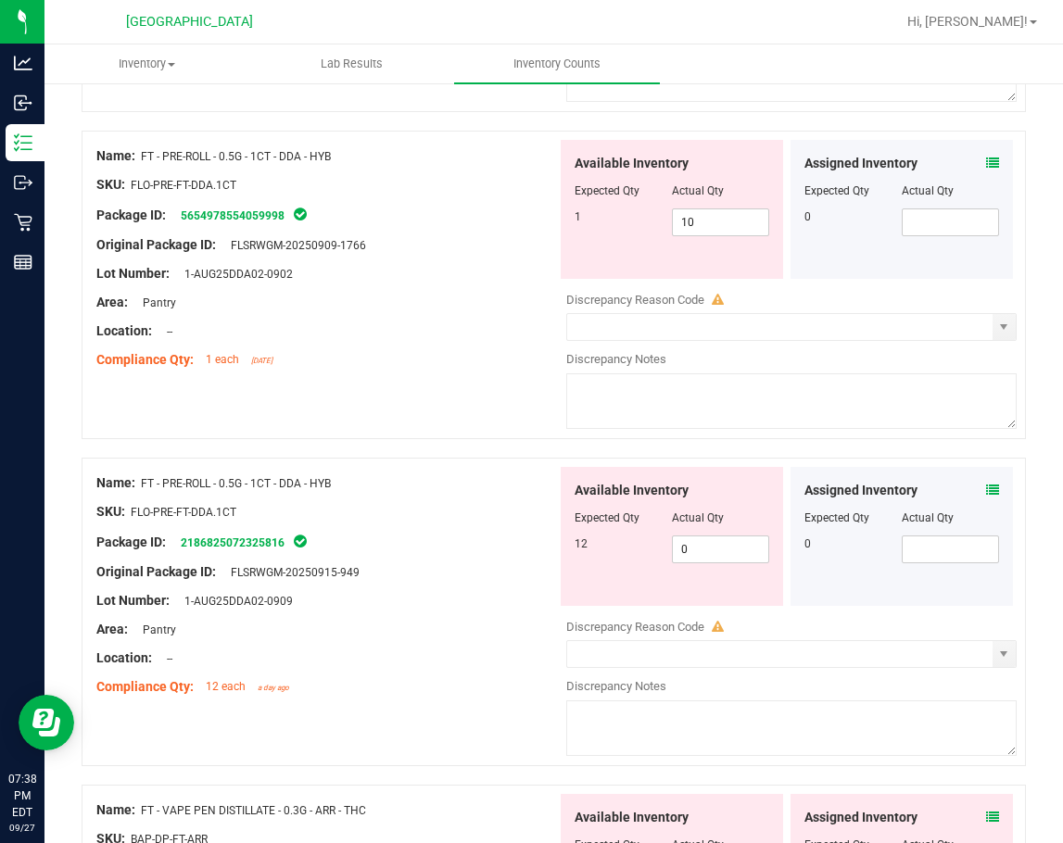
scroll to position [834, 0]
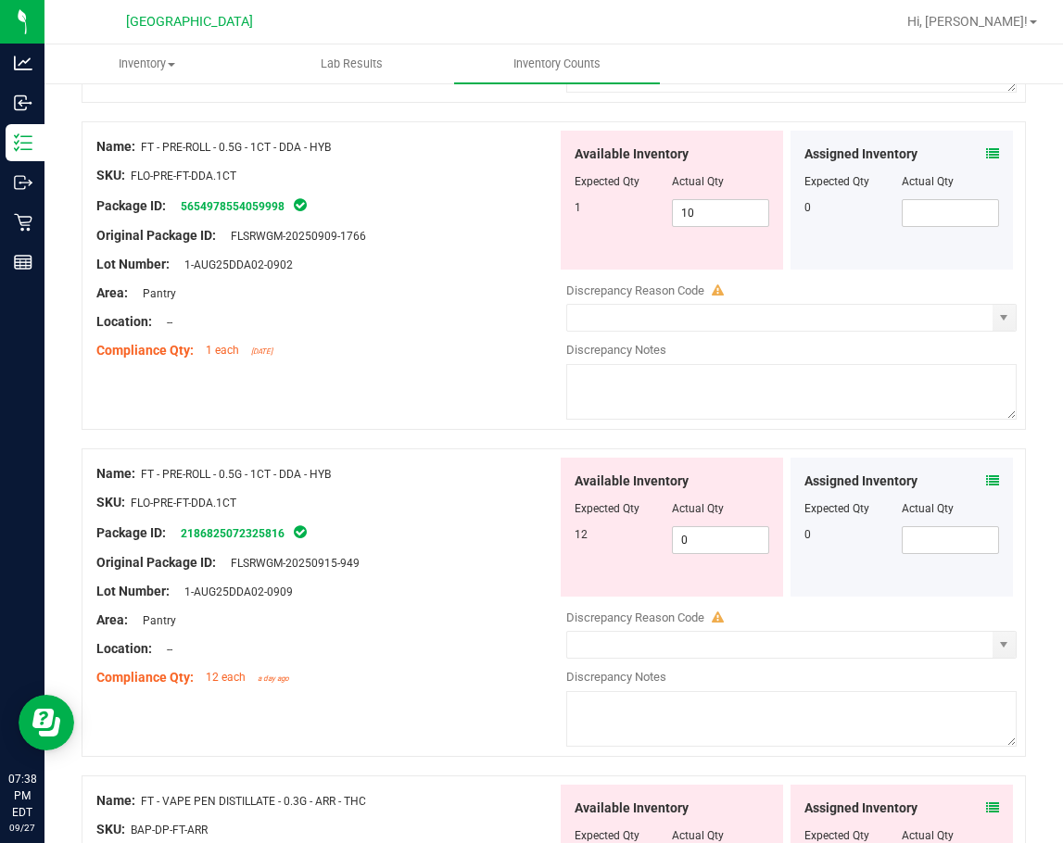
click at [985, 480] on div "Assigned Inventory Expected Qty Actual Qty 0" at bounding box center [901, 527] width 222 height 139
click at [986, 477] on icon at bounding box center [992, 480] width 13 height 13
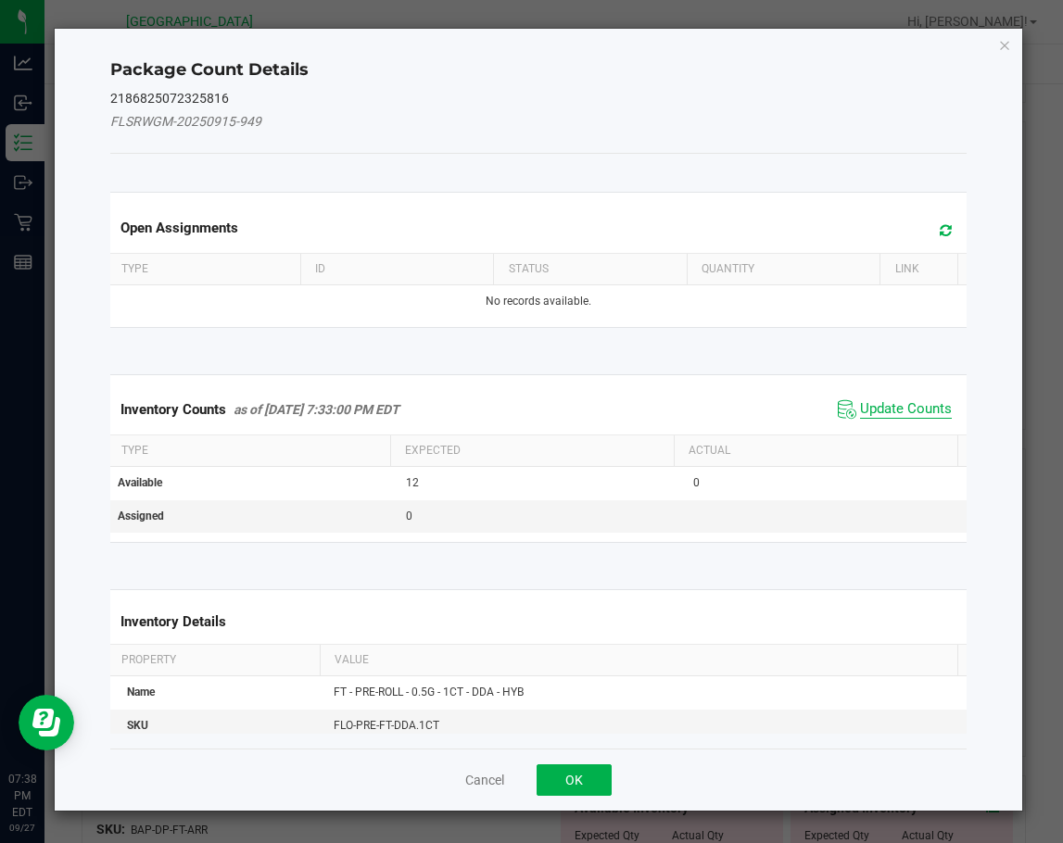
click at [879, 409] on span "Update Counts" at bounding box center [906, 409] width 92 height 19
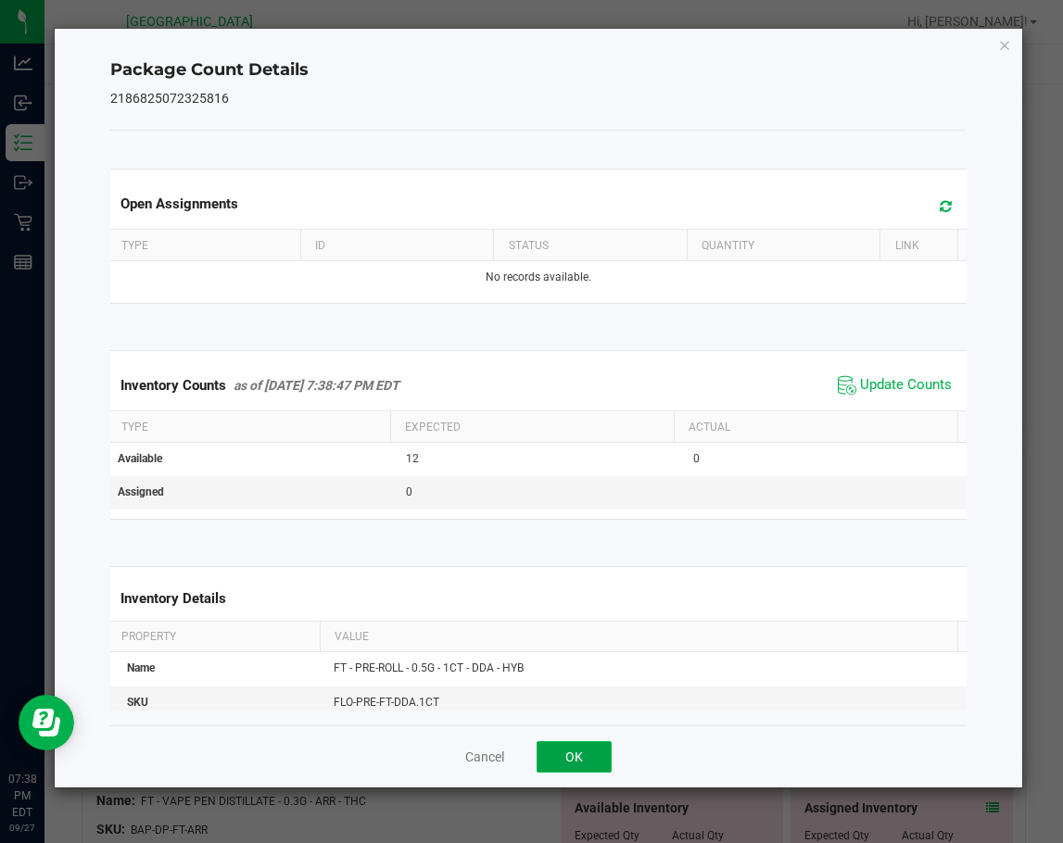
click at [563, 749] on button "OK" at bounding box center [573, 756] width 75 height 31
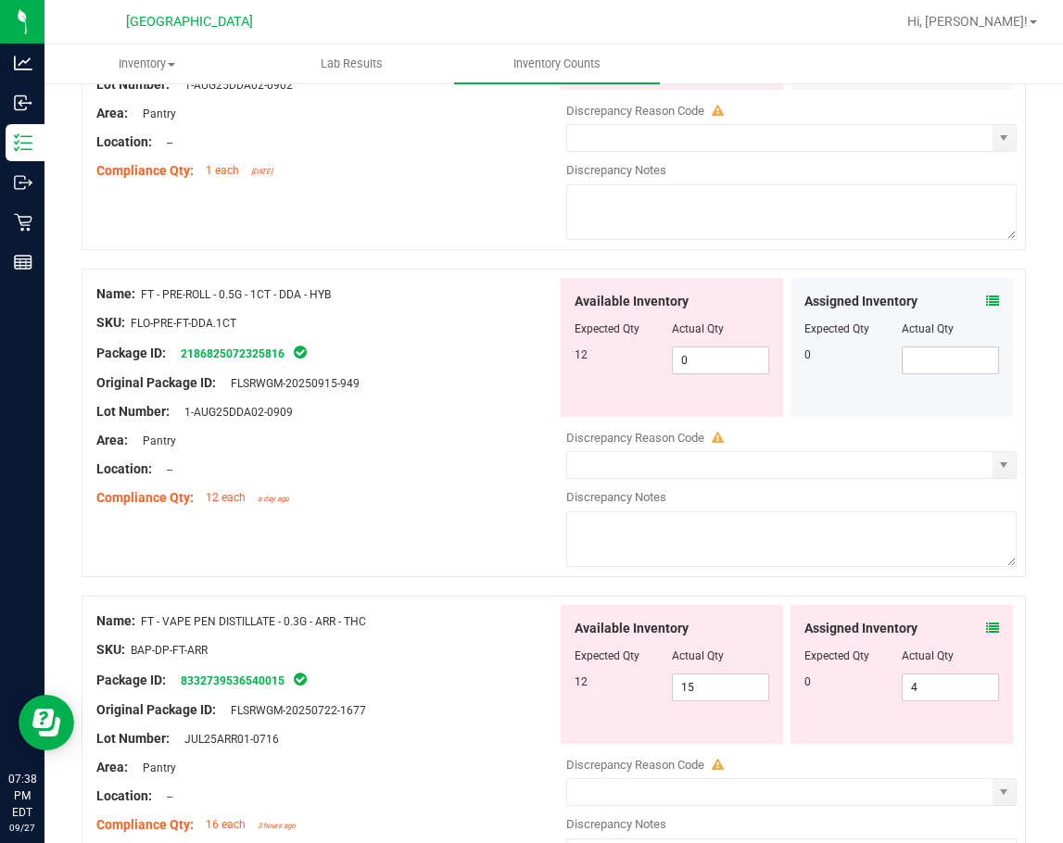
scroll to position [1204, 0]
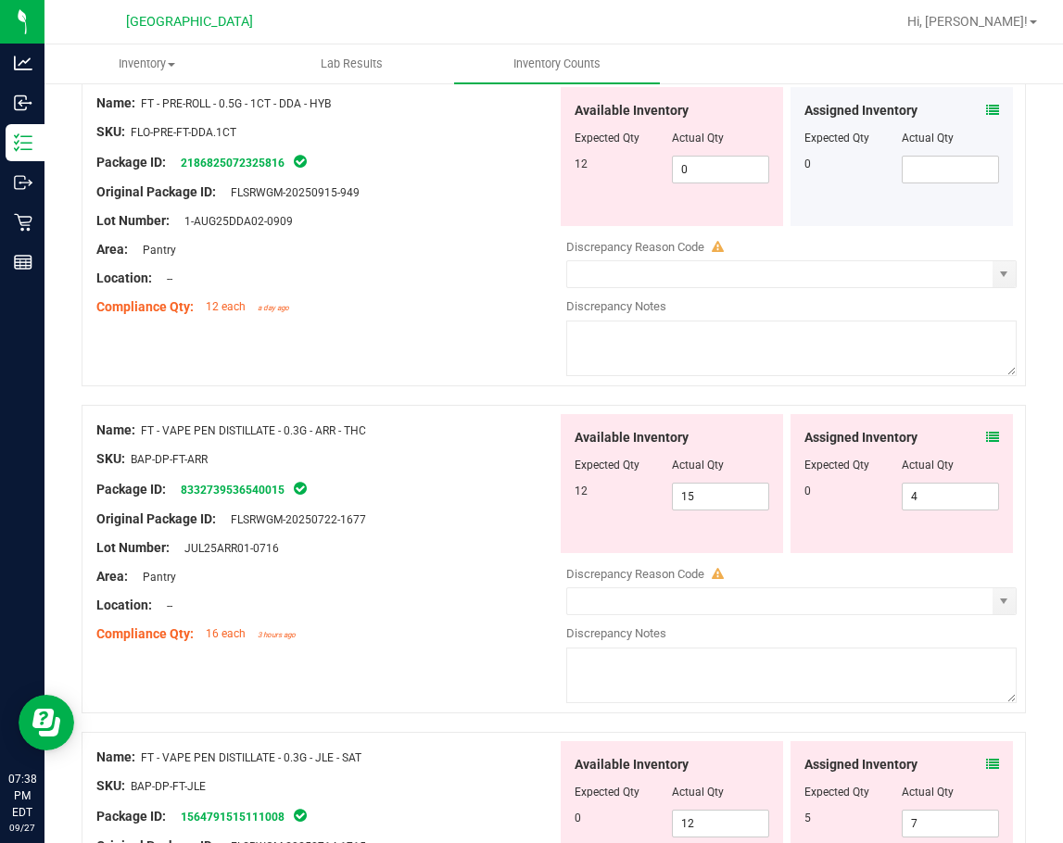
click at [986, 438] on icon at bounding box center [992, 437] width 13 height 13
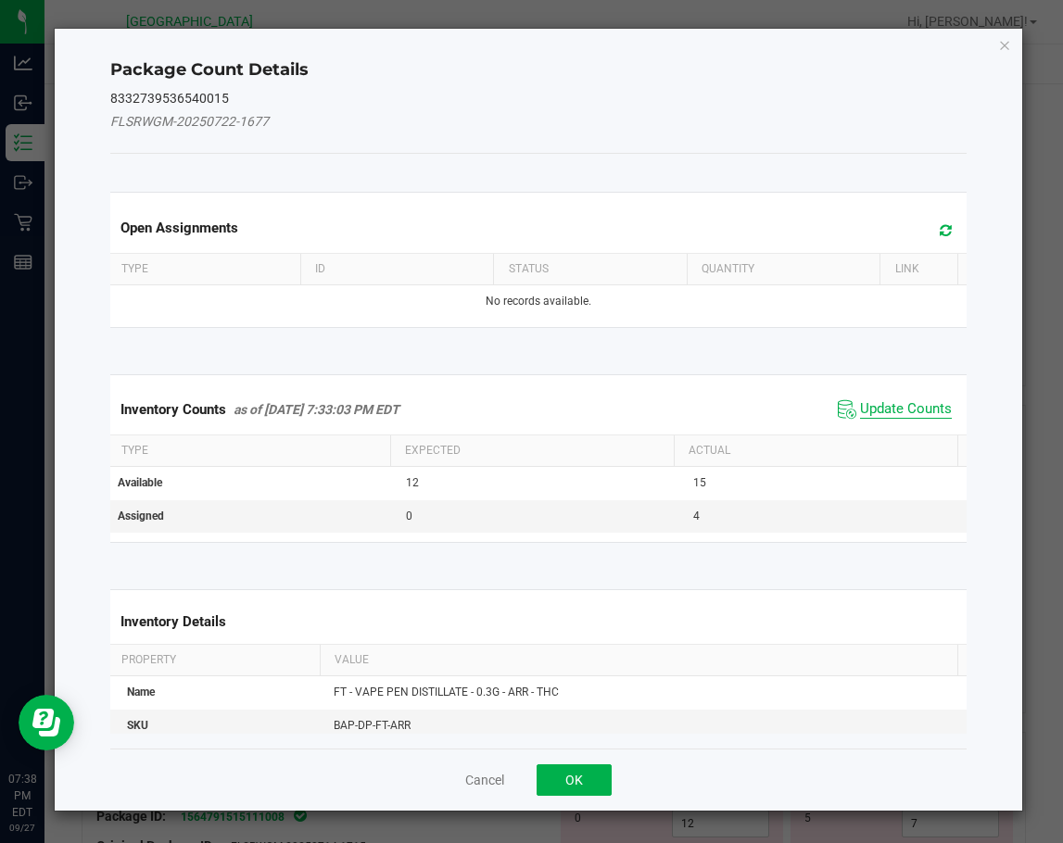
click at [885, 409] on span "Update Counts" at bounding box center [906, 409] width 92 height 19
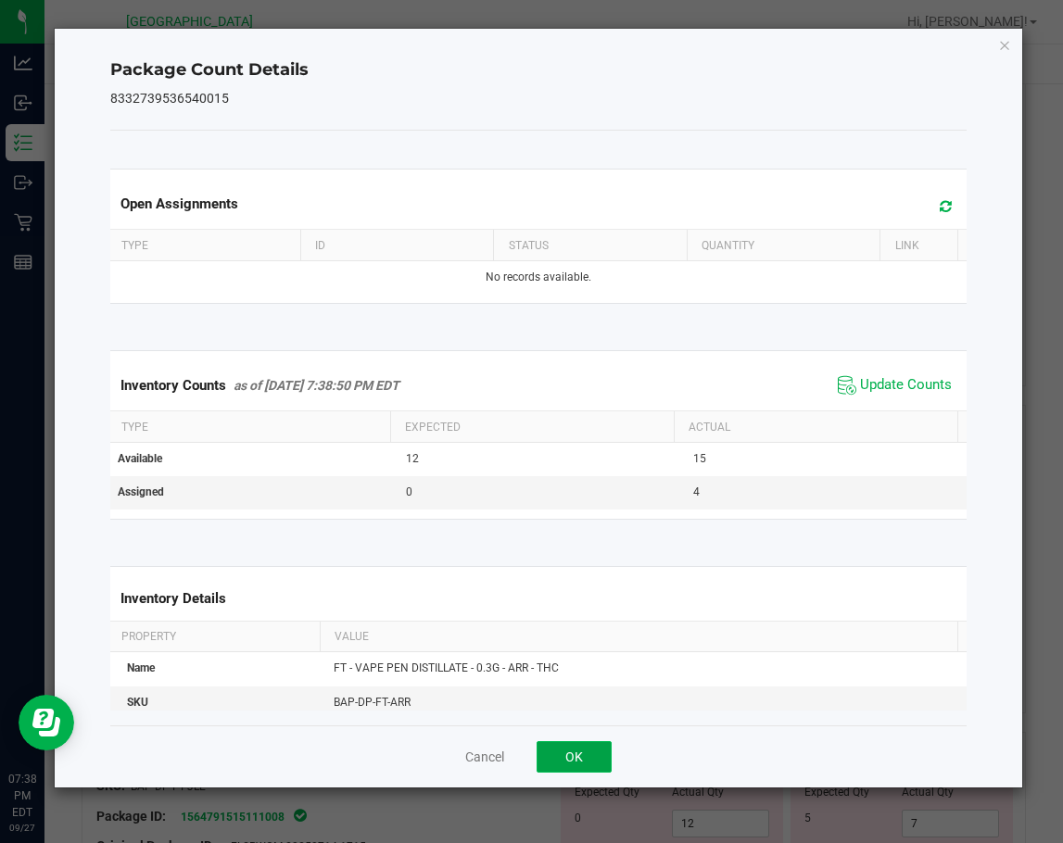
click at [580, 754] on button "OK" at bounding box center [573, 756] width 75 height 31
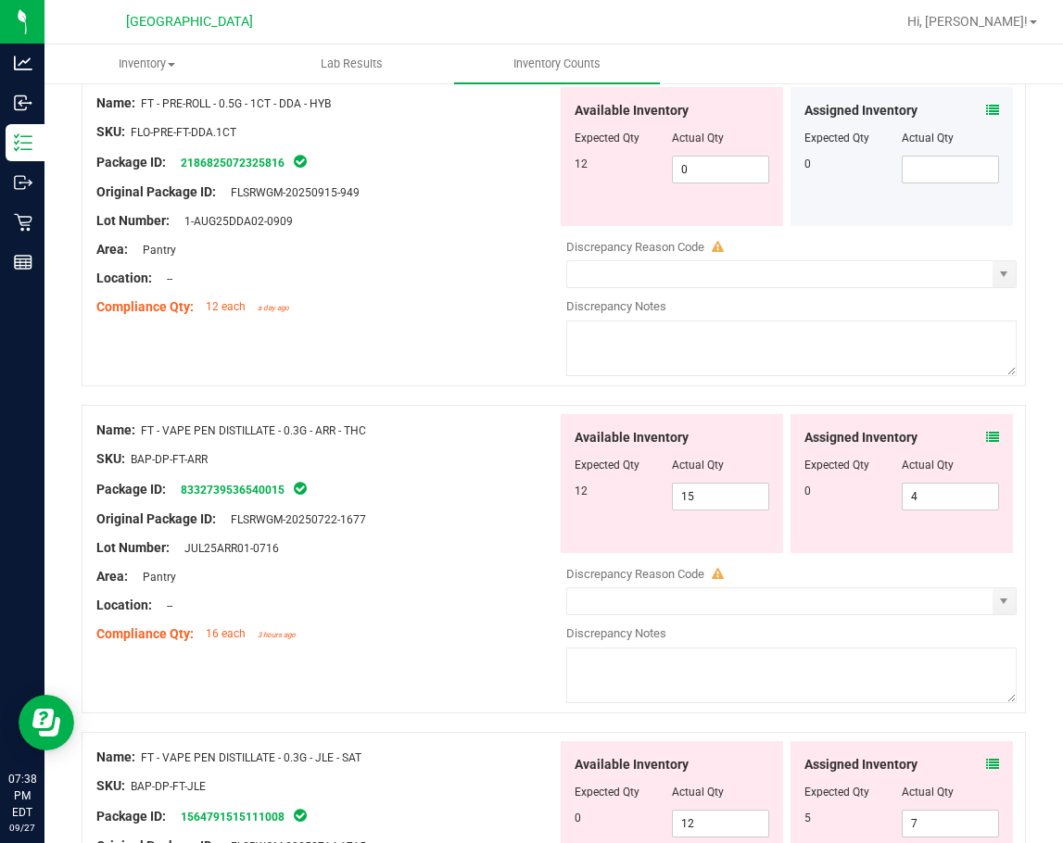
scroll to position [1482, 0]
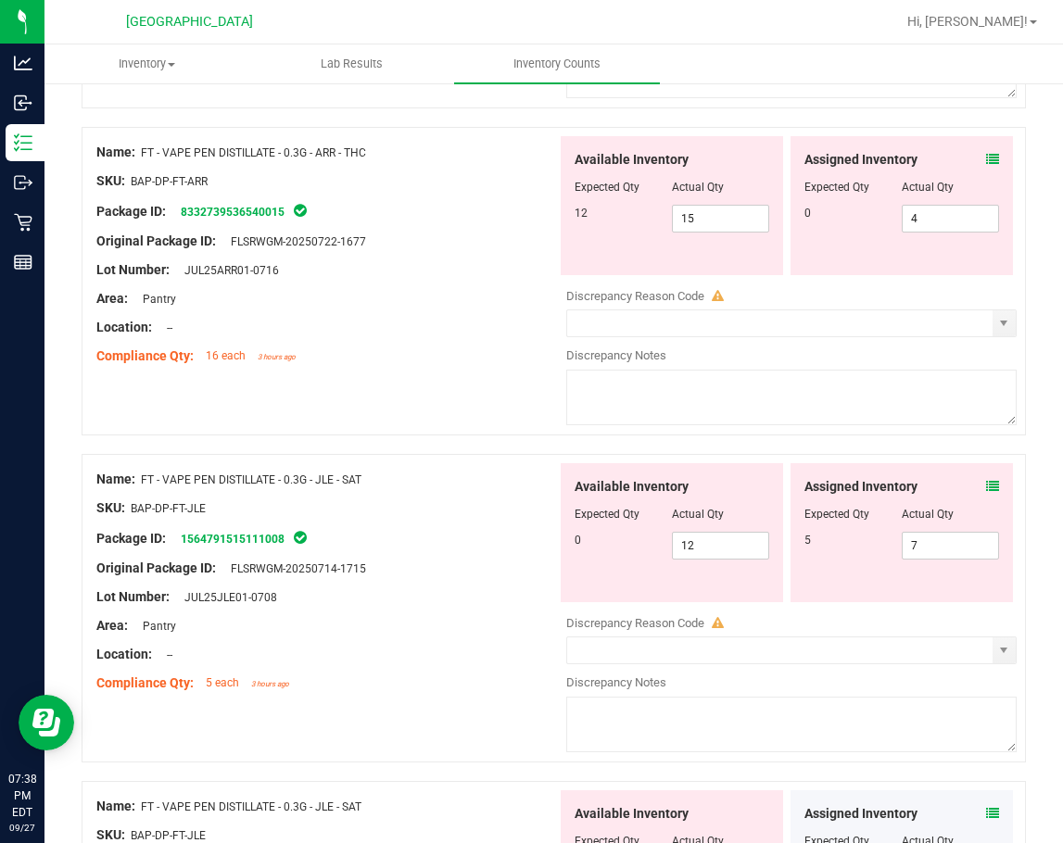
click at [986, 489] on icon at bounding box center [992, 486] width 13 height 13
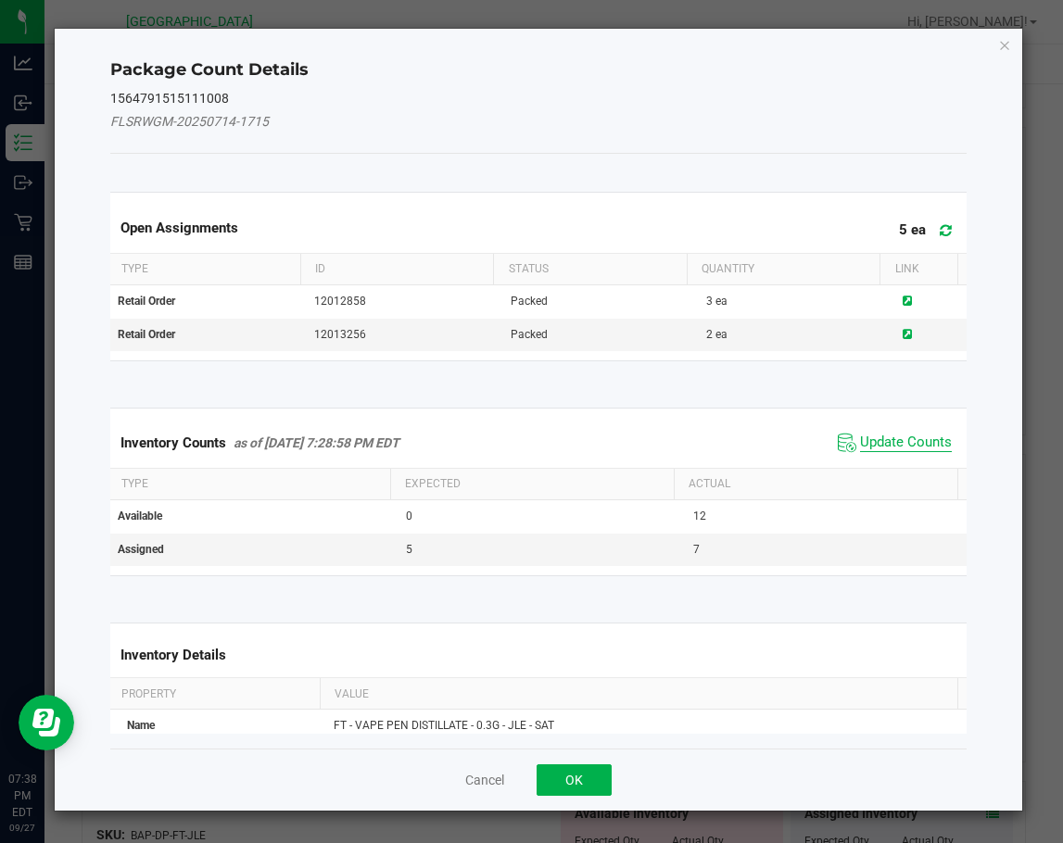
click at [908, 445] on span "Update Counts" at bounding box center [906, 443] width 92 height 19
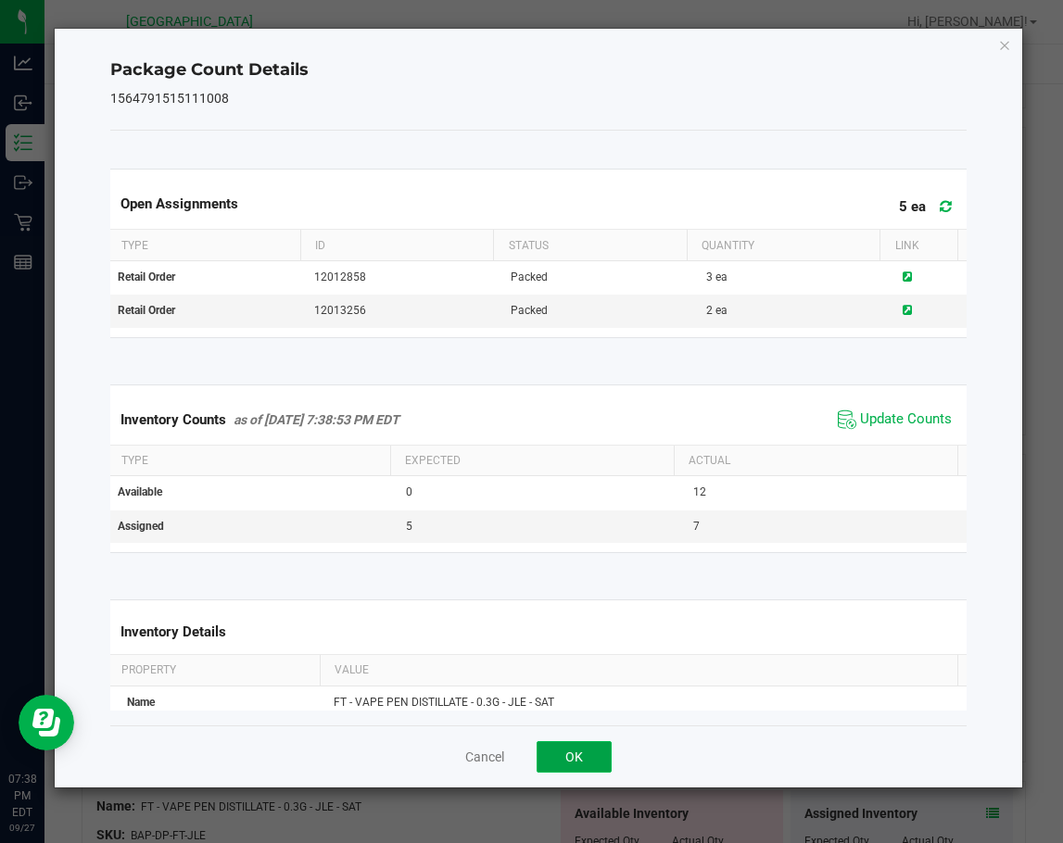
click at [585, 748] on button "OK" at bounding box center [573, 756] width 75 height 31
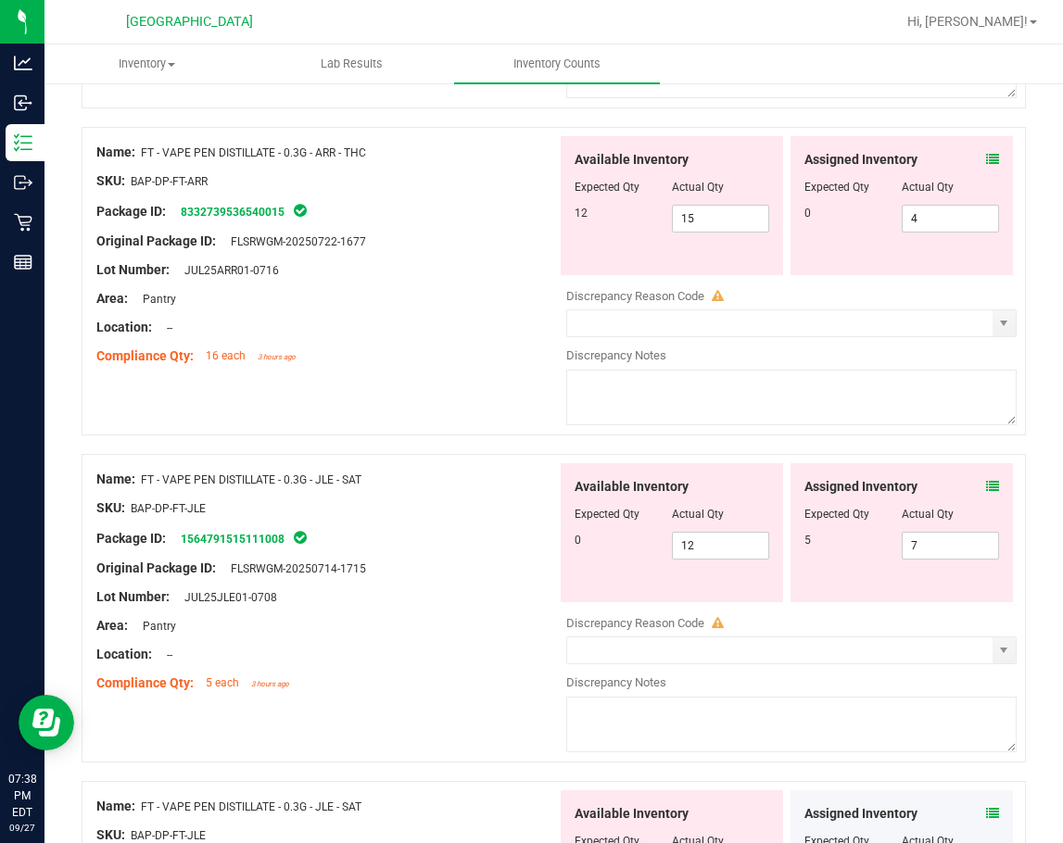
scroll to position [1667, 0]
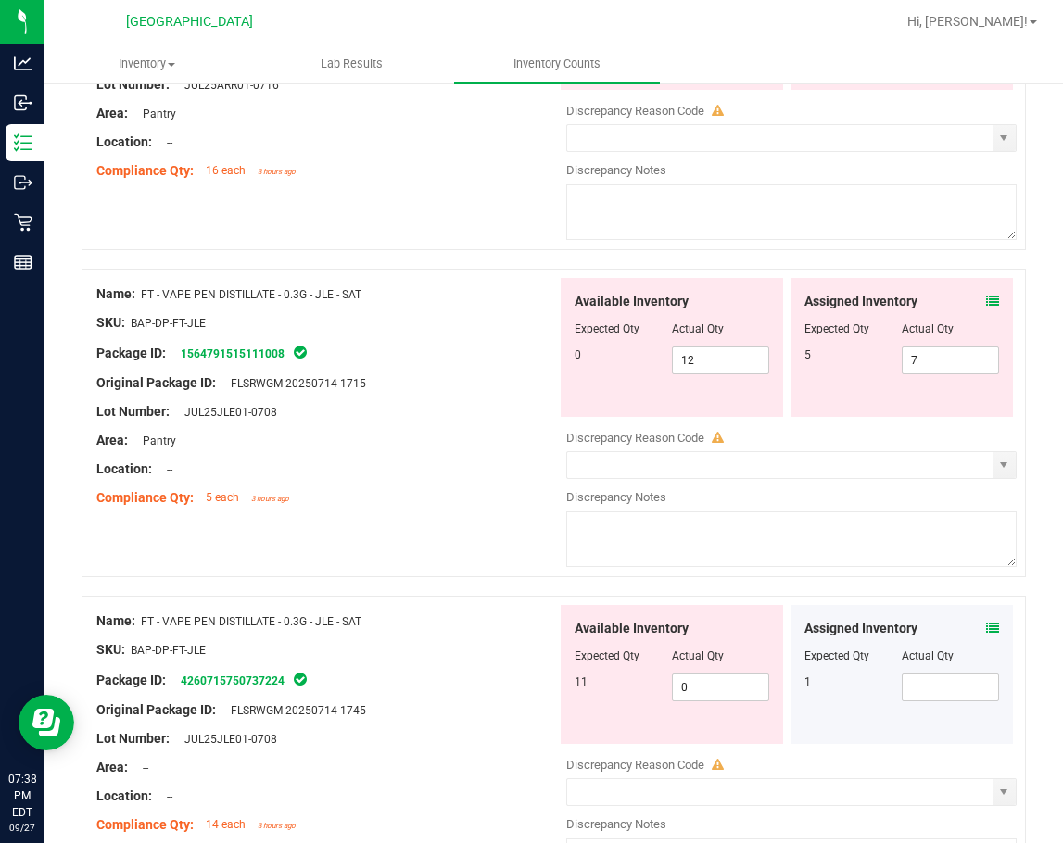
click at [986, 627] on icon at bounding box center [992, 628] width 13 height 13
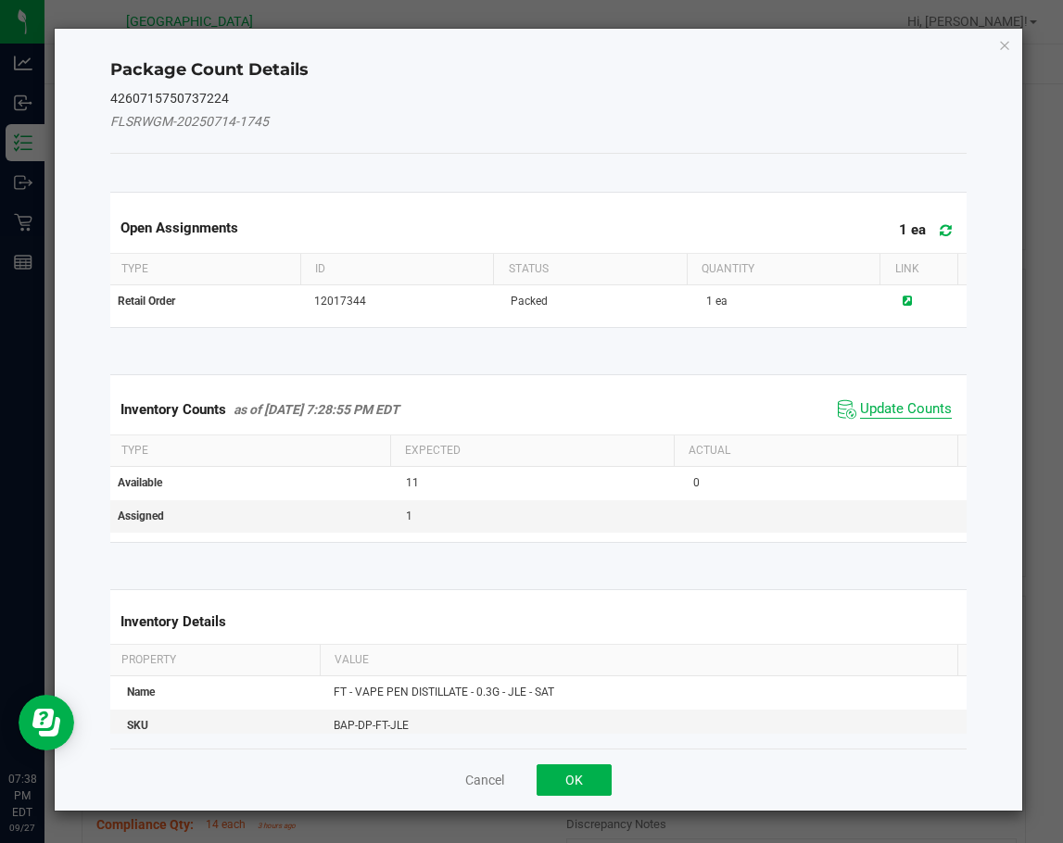
click at [887, 409] on span "Update Counts" at bounding box center [906, 409] width 92 height 19
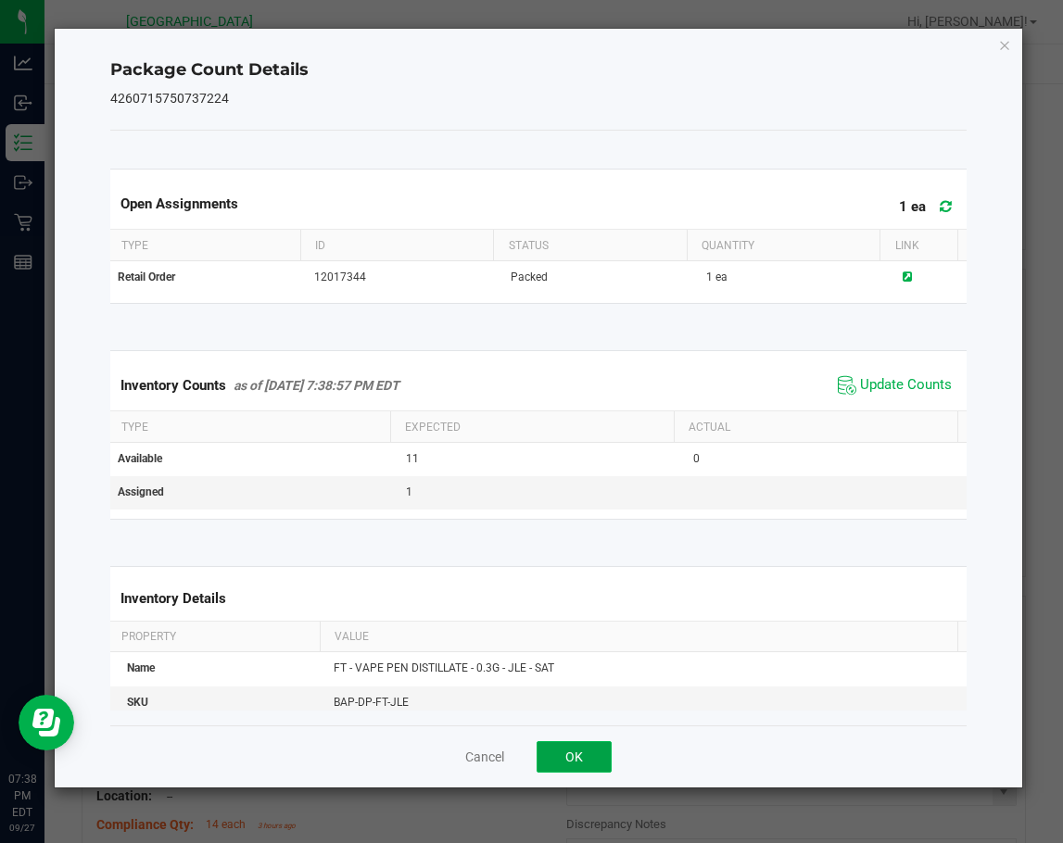
click at [587, 749] on button "OK" at bounding box center [573, 756] width 75 height 31
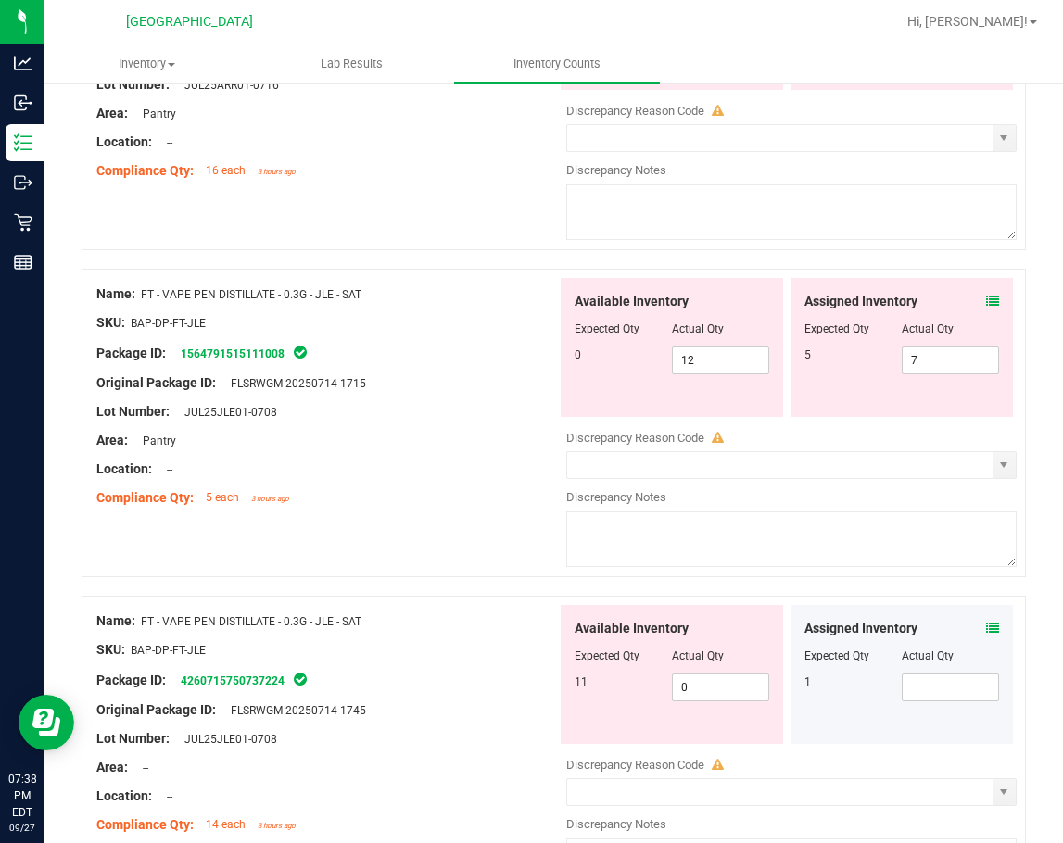
click at [399, 535] on div "Name: FT - VAPE PEN DISTILLATE - 0.3G - JLE - SAT SKU: BAP-DP-FT-JLE Package ID…" at bounding box center [554, 423] width 944 height 308
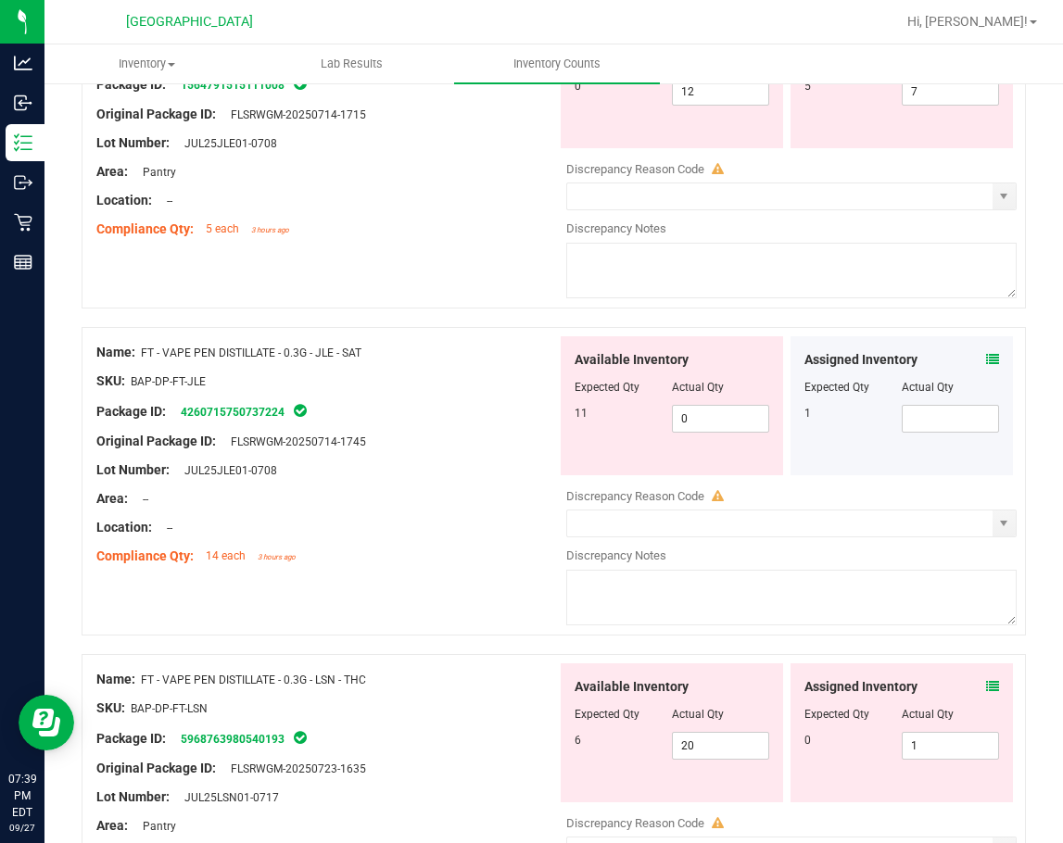
scroll to position [2038, 0]
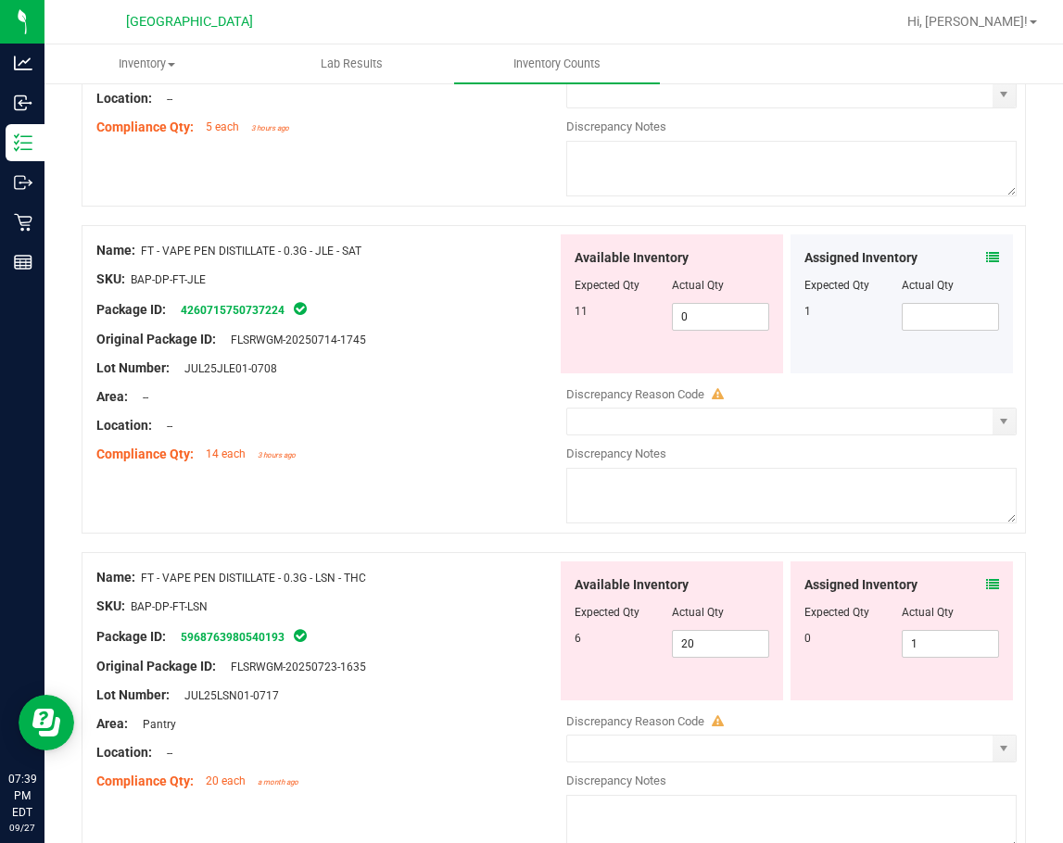
click at [986, 582] on icon at bounding box center [992, 584] width 13 height 13
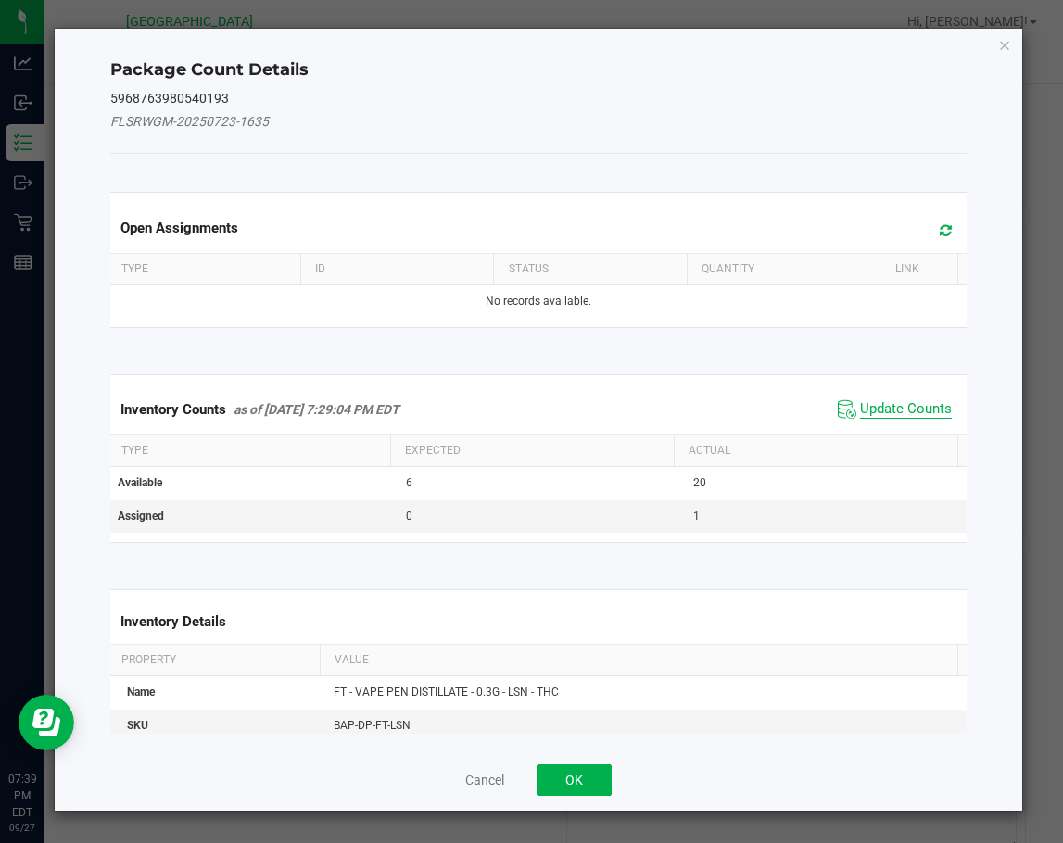
click at [885, 402] on span "Update Counts" at bounding box center [906, 409] width 92 height 19
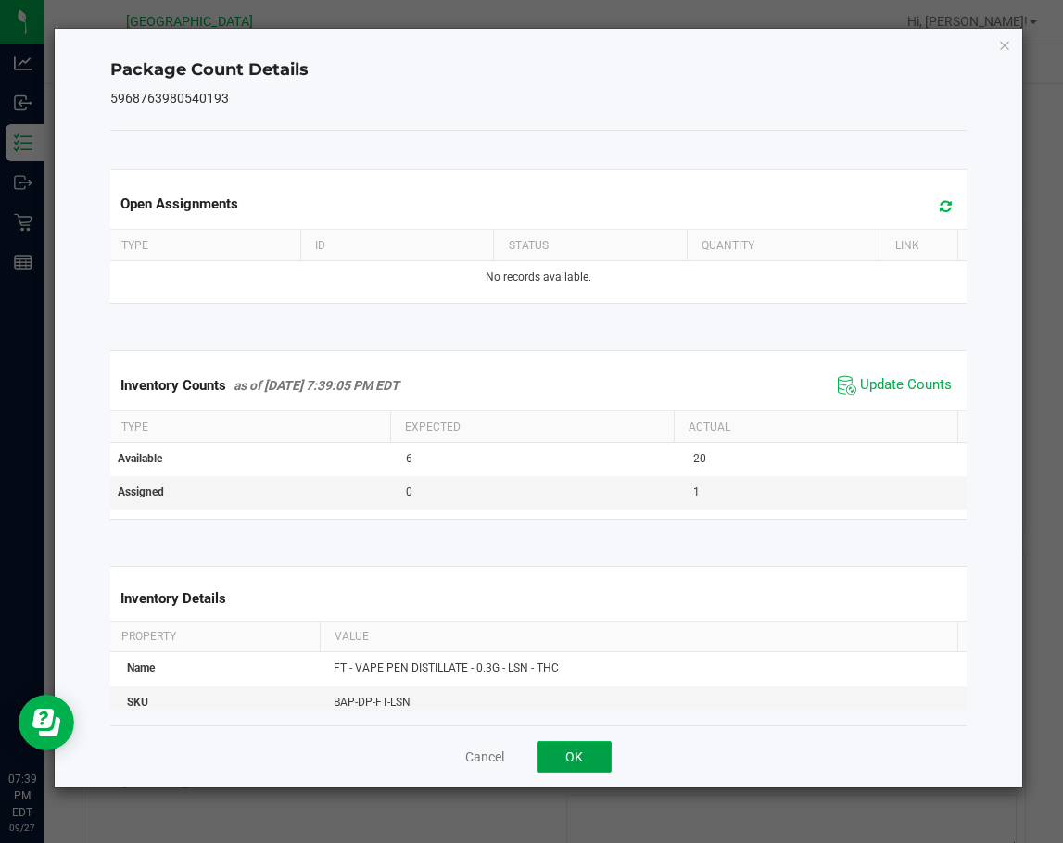
click at [585, 754] on button "OK" at bounding box center [573, 756] width 75 height 31
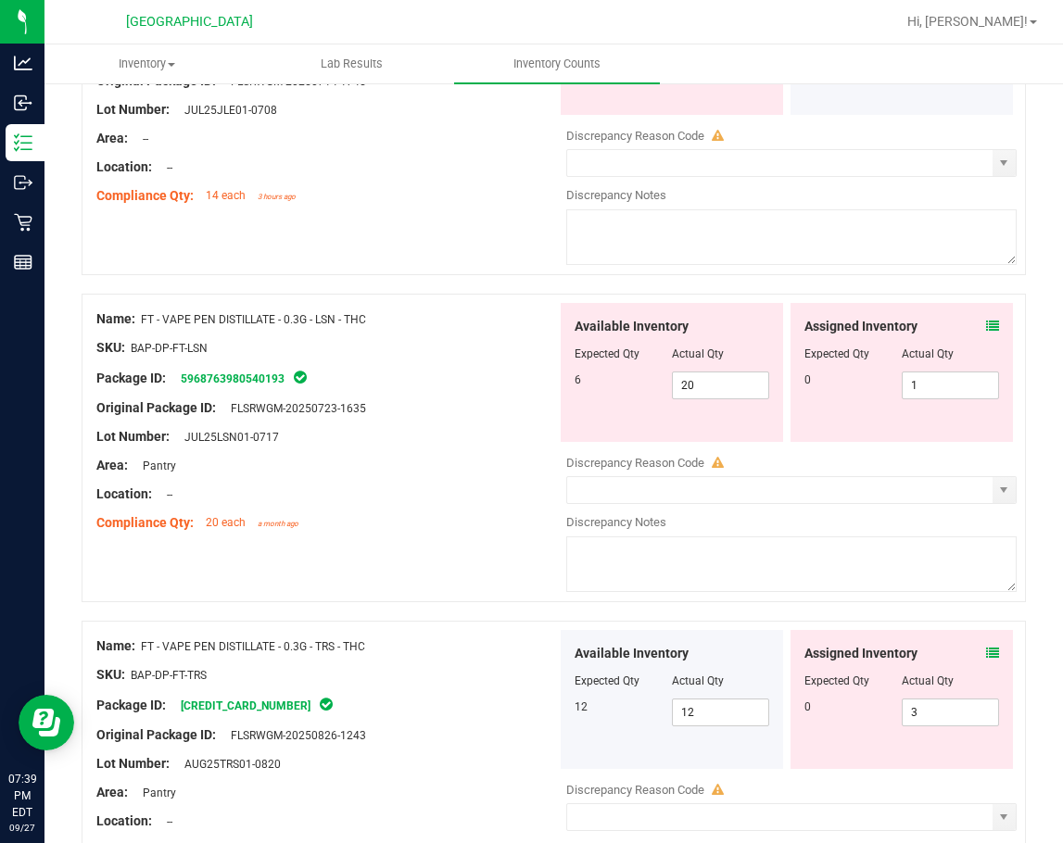
scroll to position [2316, 0]
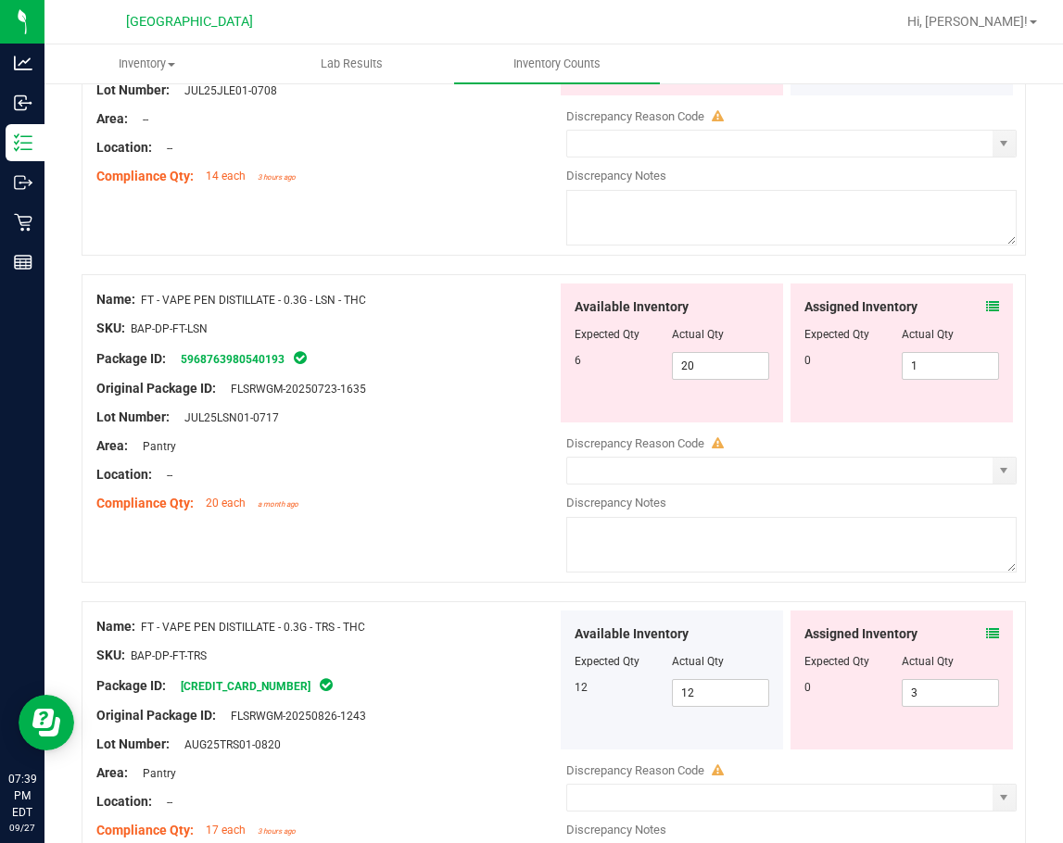
click at [986, 635] on icon at bounding box center [992, 633] width 13 height 13
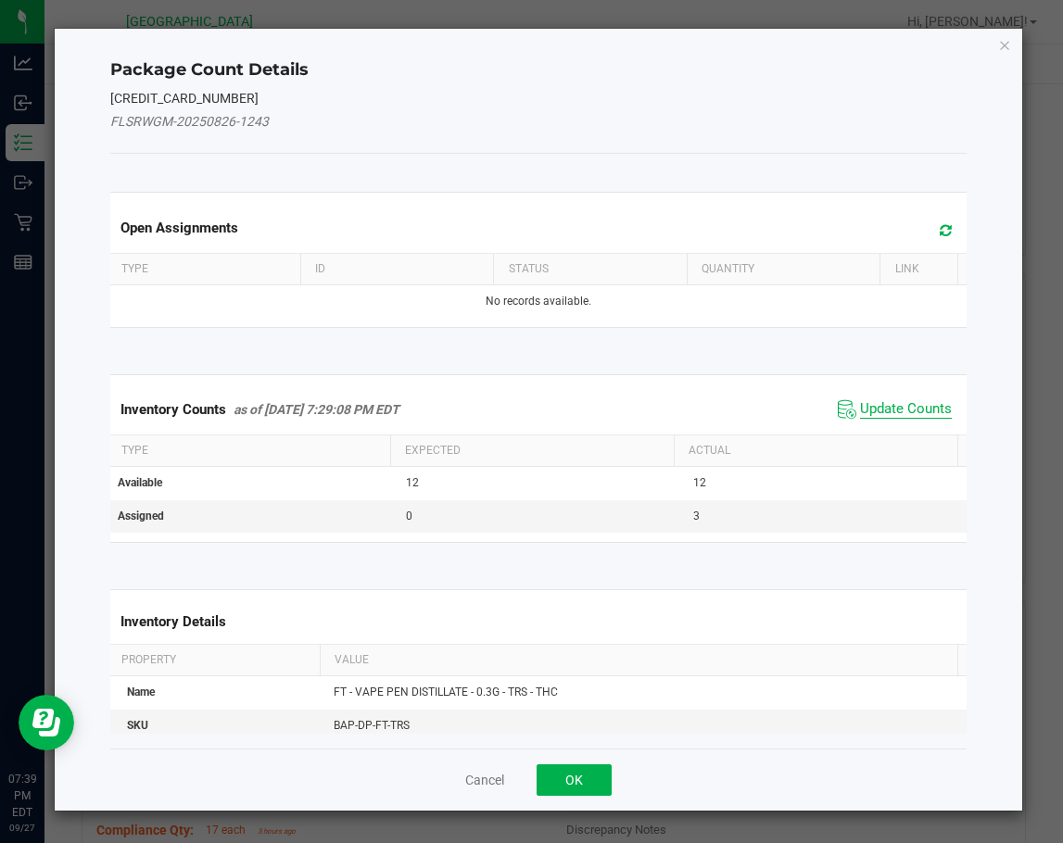
click at [874, 409] on span "Update Counts" at bounding box center [906, 409] width 92 height 19
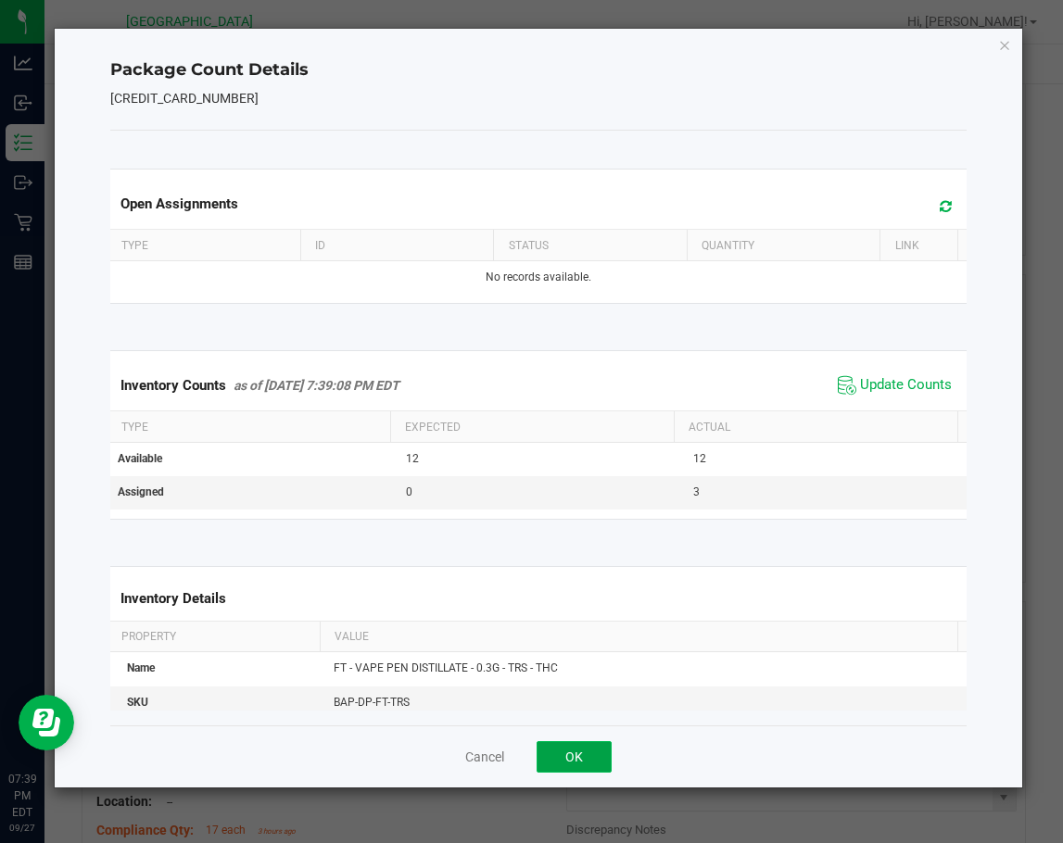
click at [579, 755] on button "OK" at bounding box center [573, 756] width 75 height 31
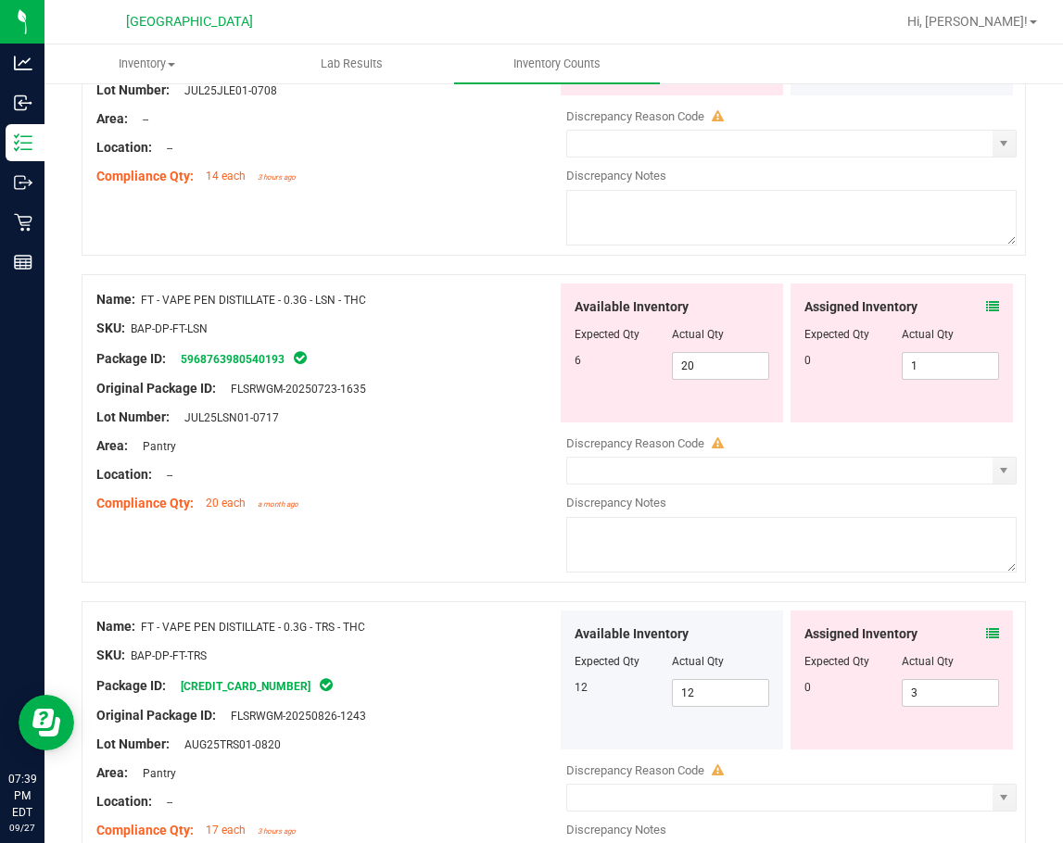
click at [473, 583] on div at bounding box center [554, 592] width 944 height 19
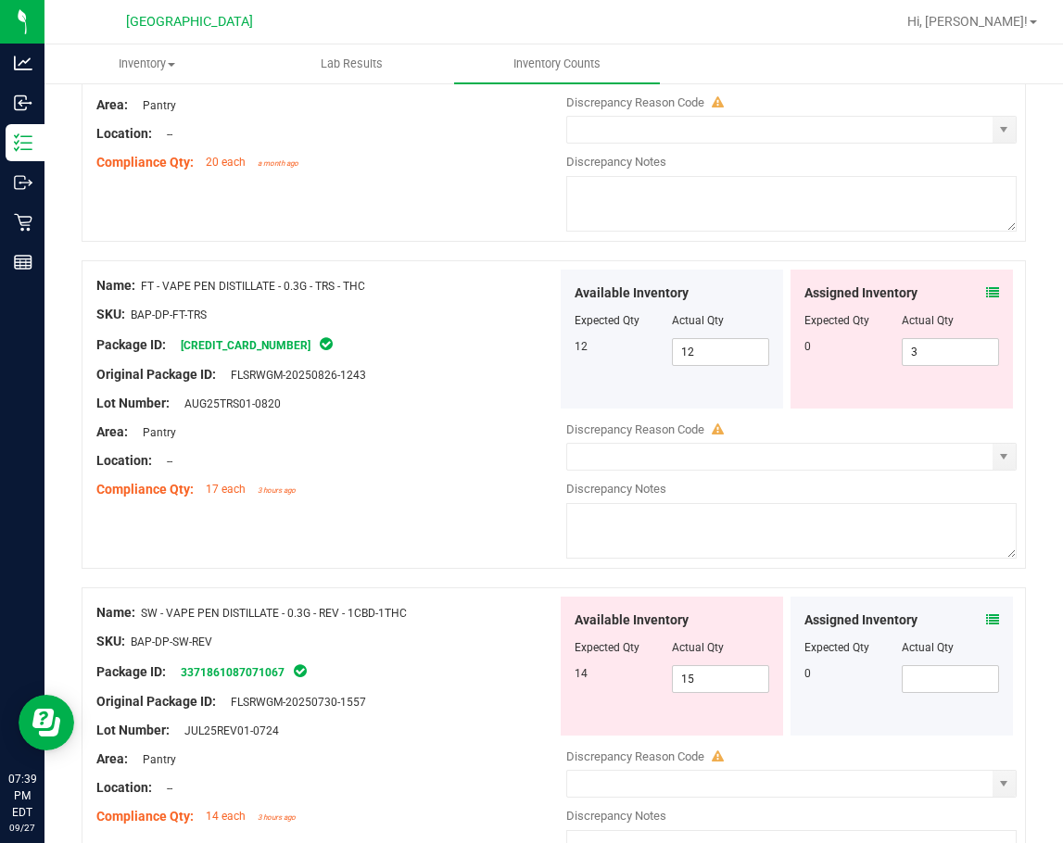
scroll to position [2686, 0]
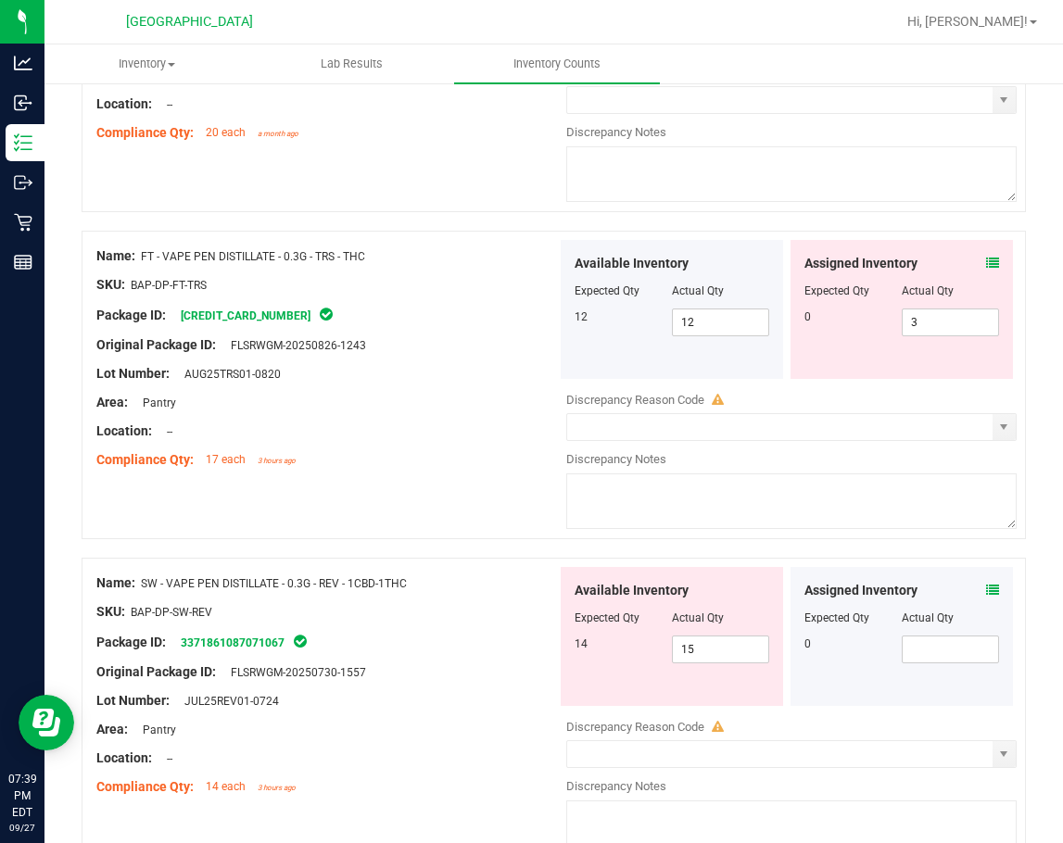
click at [986, 590] on icon at bounding box center [992, 590] width 13 height 13
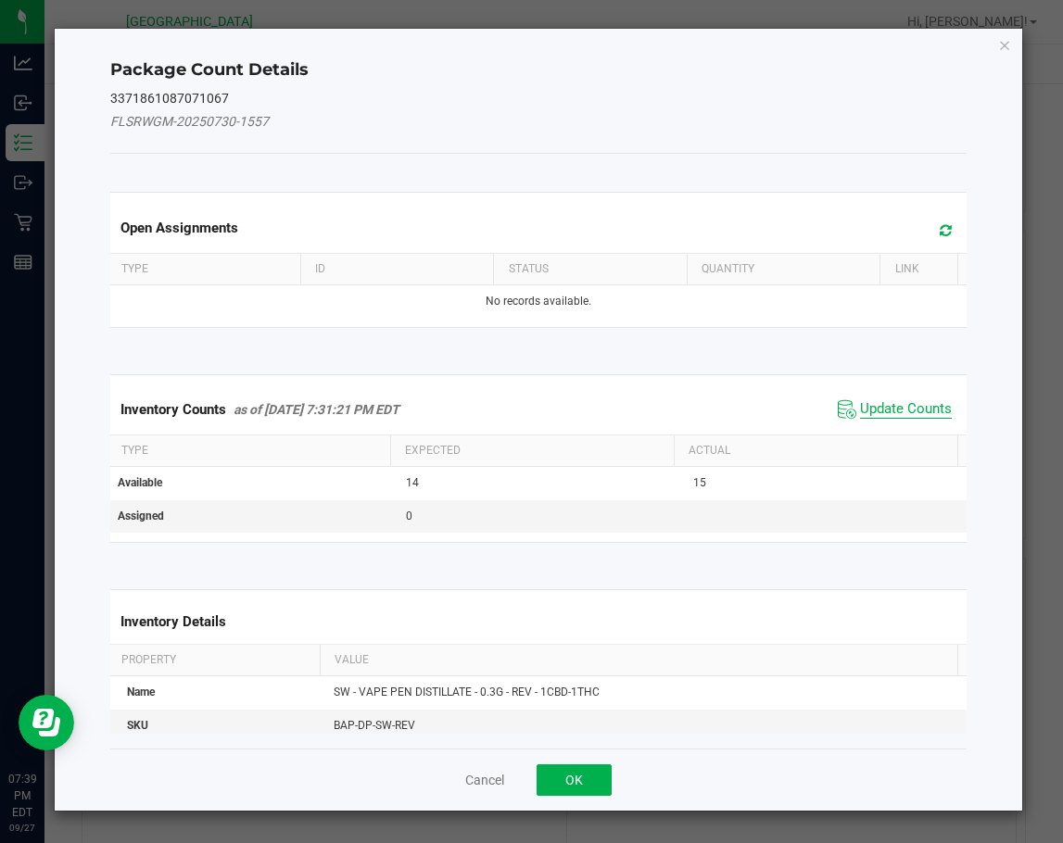
click at [889, 405] on span "Update Counts" at bounding box center [906, 409] width 92 height 19
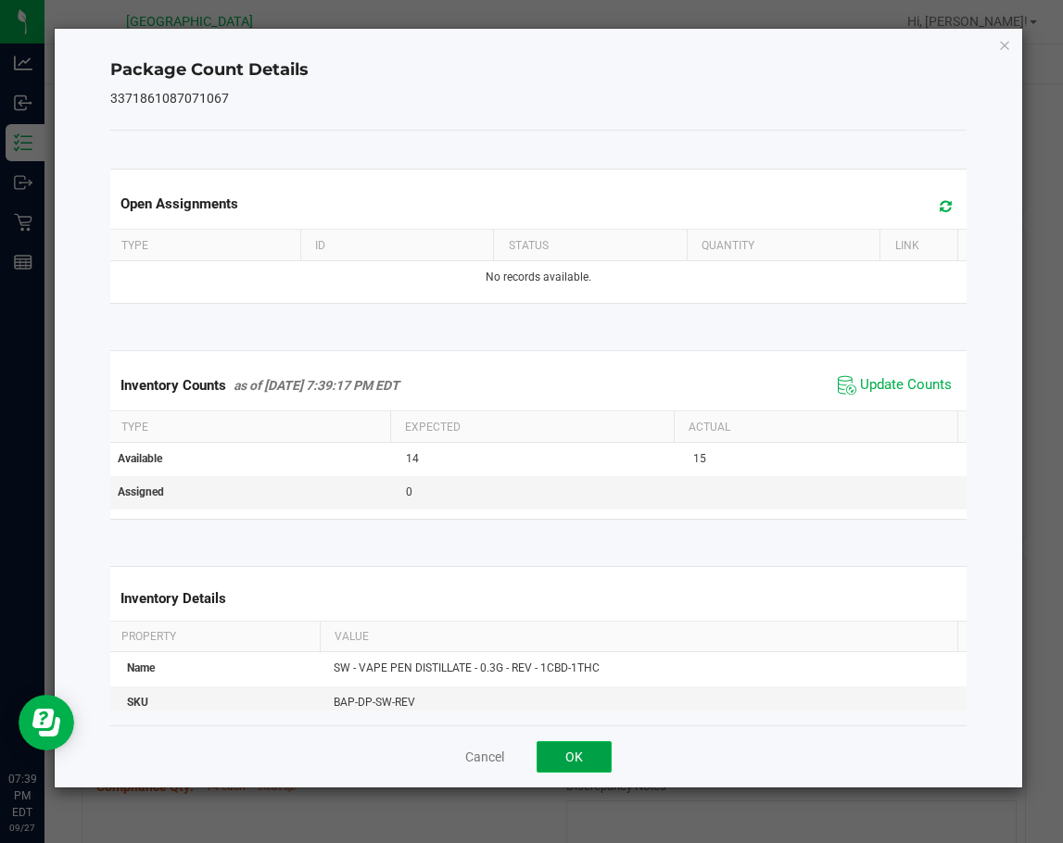
click at [593, 755] on button "OK" at bounding box center [573, 756] width 75 height 31
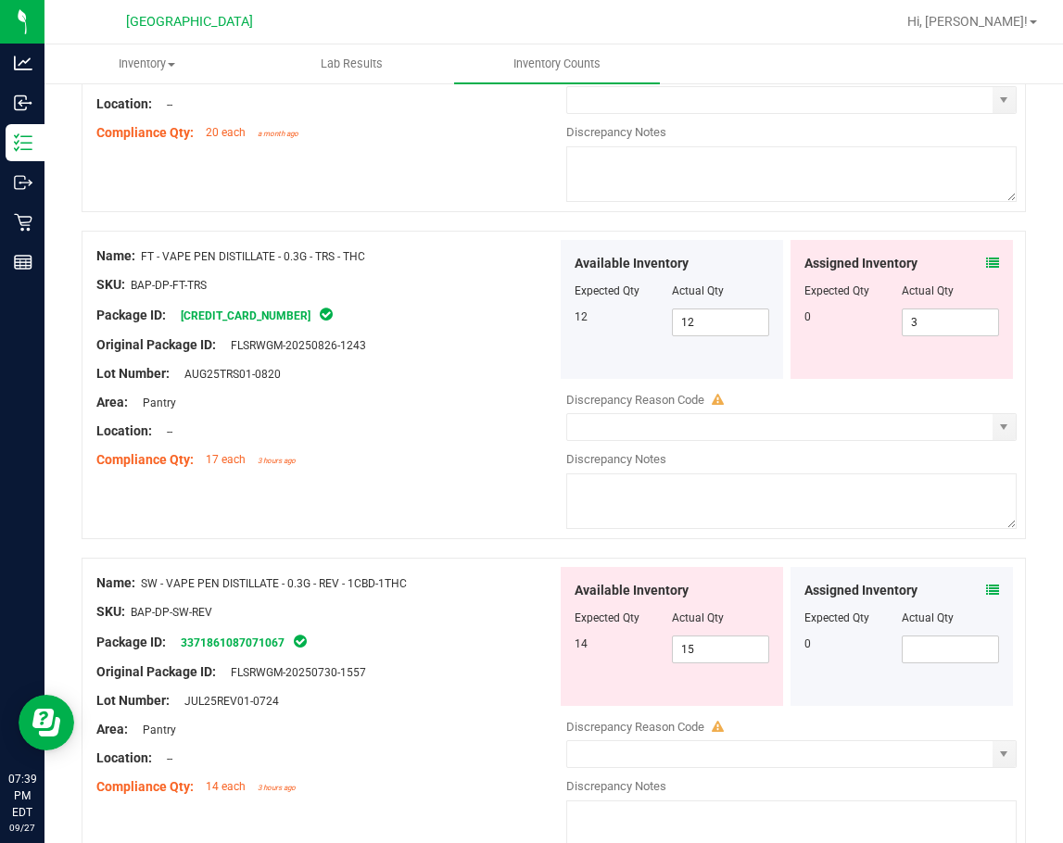
click at [394, 617] on div "SKU: BAP-DP-SW-REV" at bounding box center [326, 611] width 460 height 19
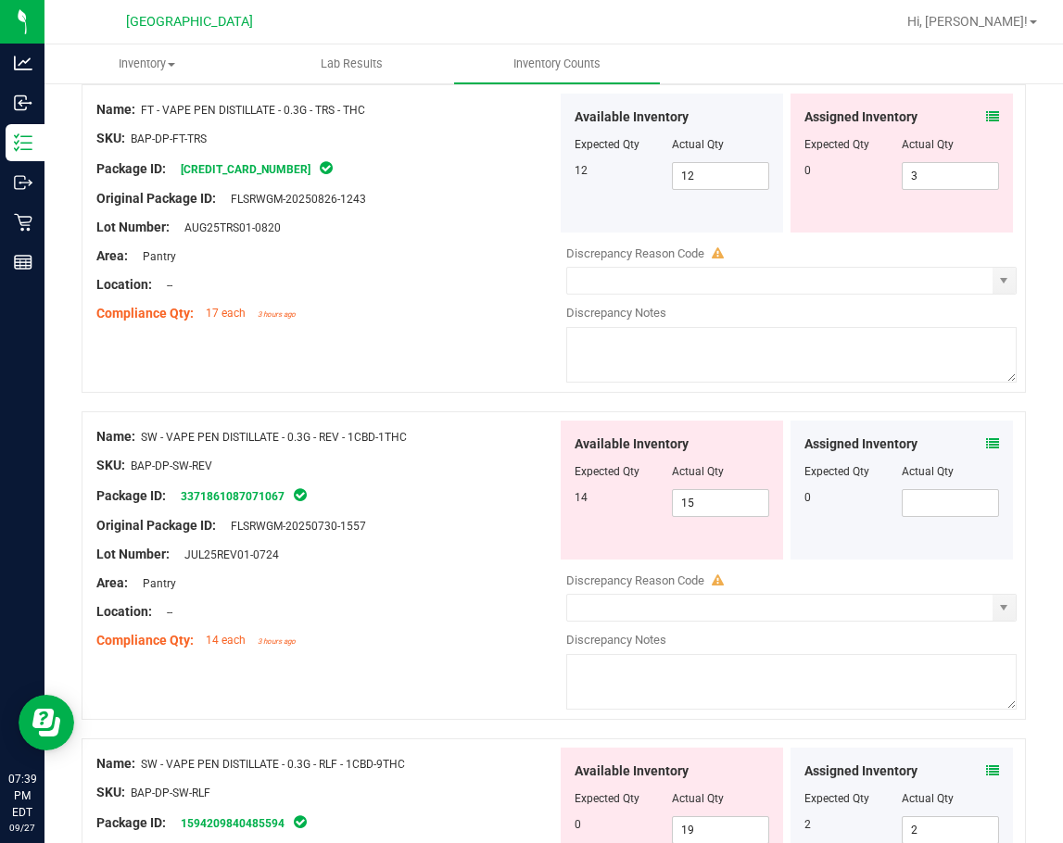
scroll to position [3150, 0]
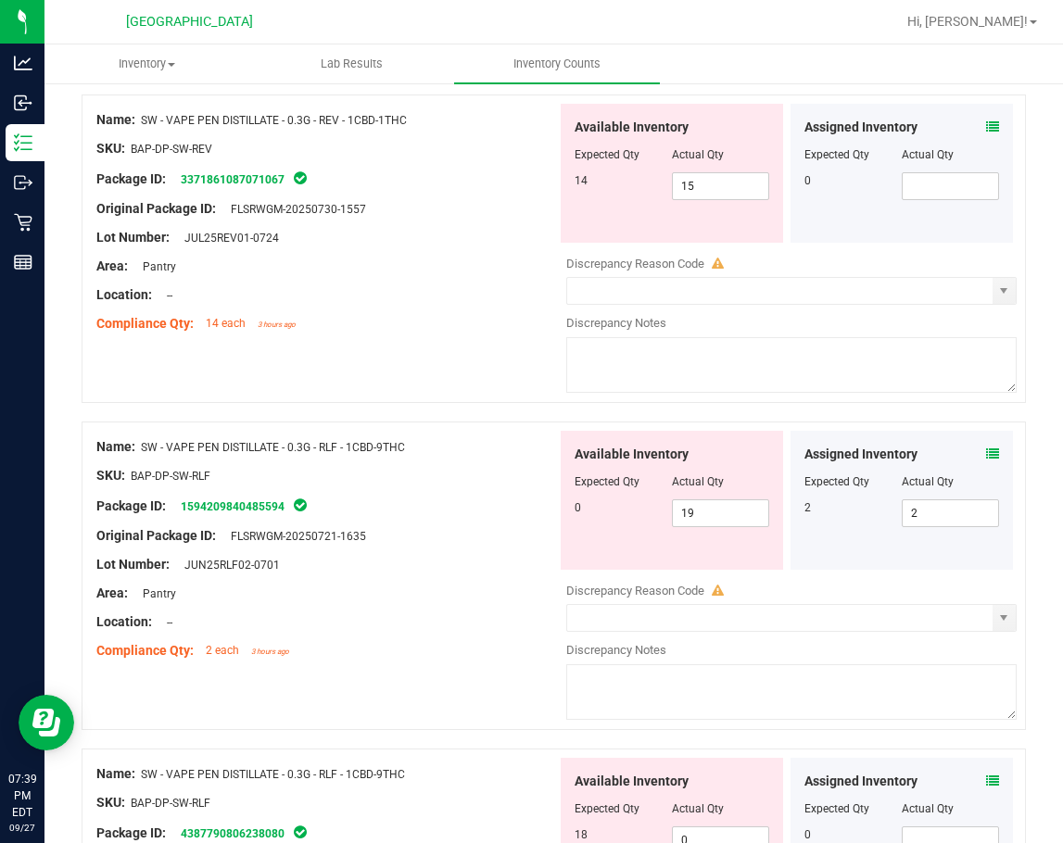
click at [986, 455] on icon at bounding box center [992, 453] width 13 height 13
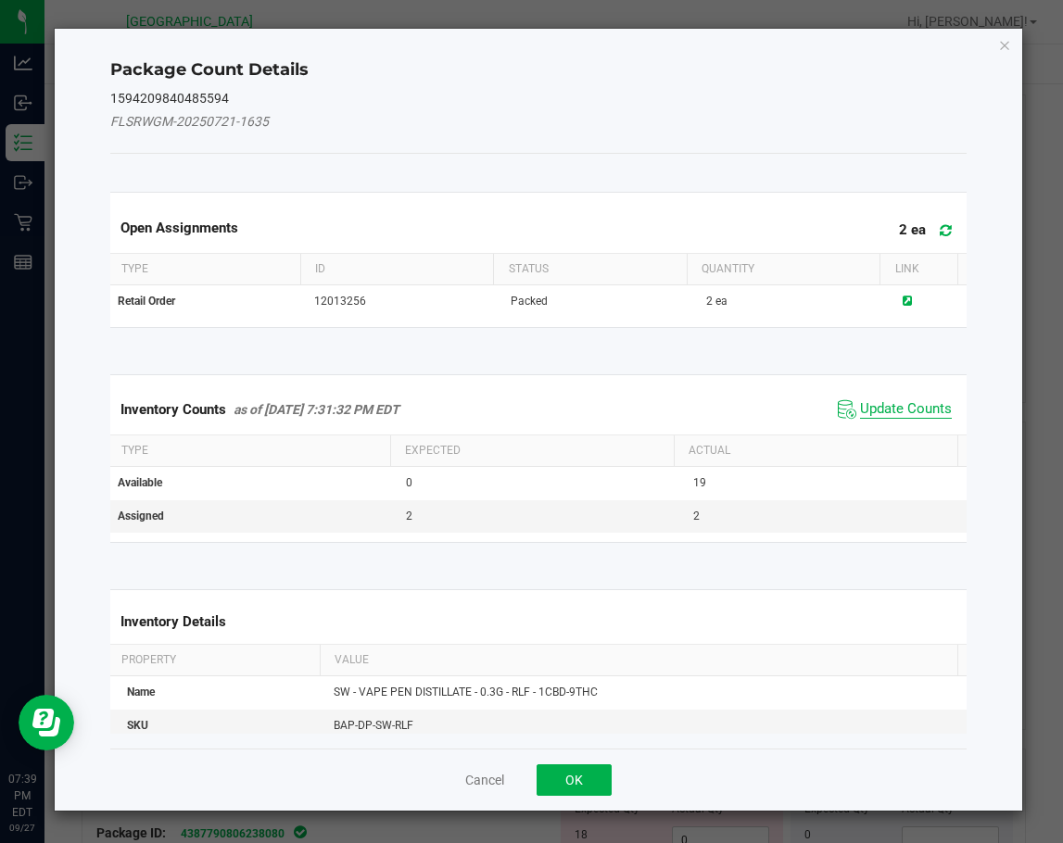
click at [900, 409] on span "Update Counts" at bounding box center [906, 409] width 92 height 19
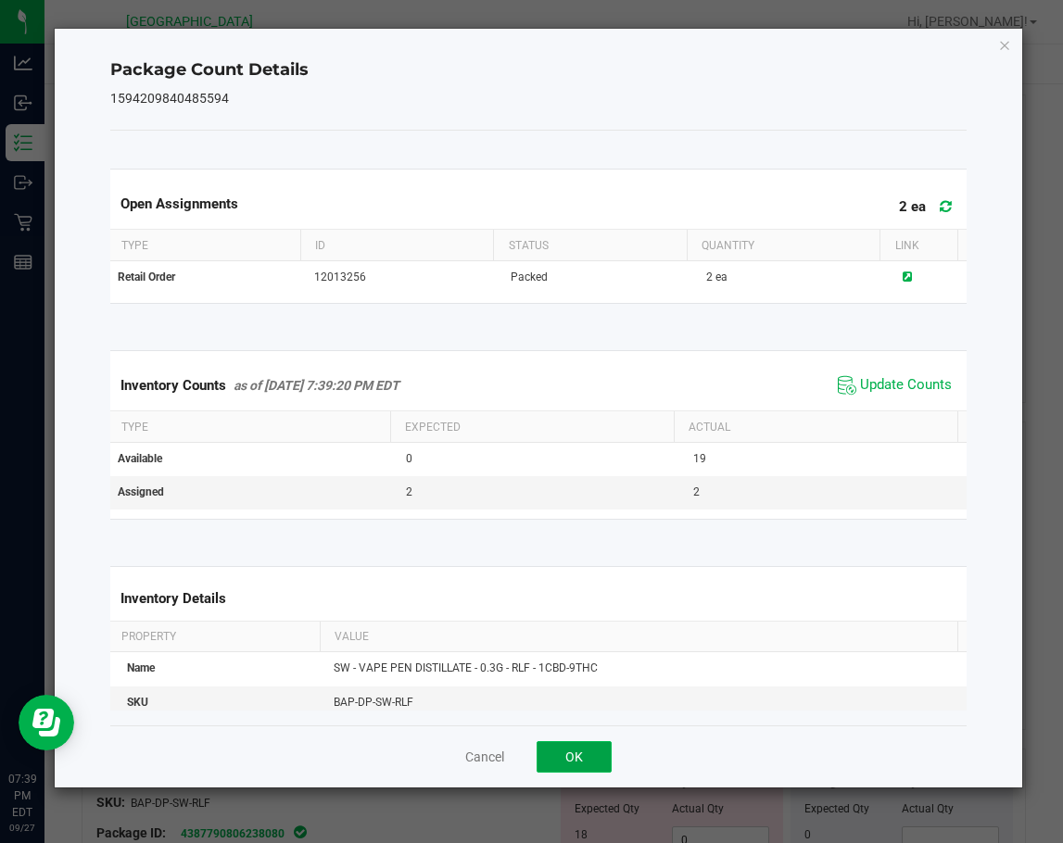
click at [590, 766] on button "OK" at bounding box center [573, 756] width 75 height 31
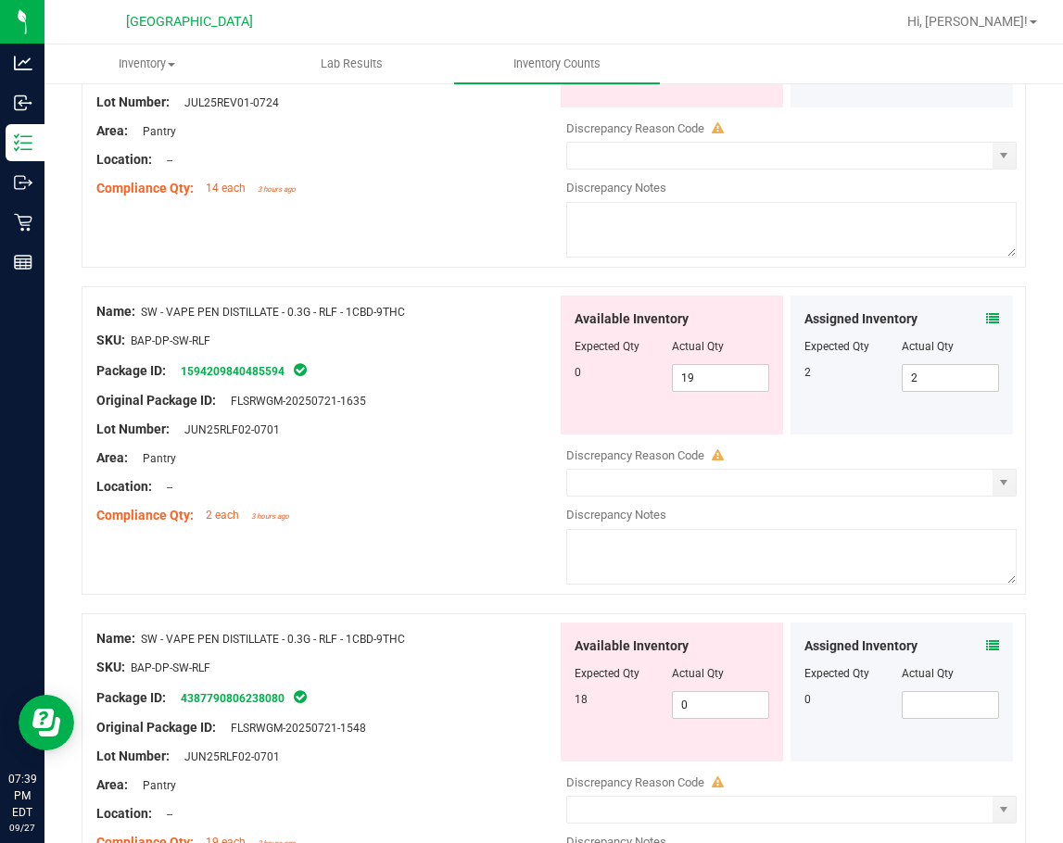
scroll to position [3428, 0]
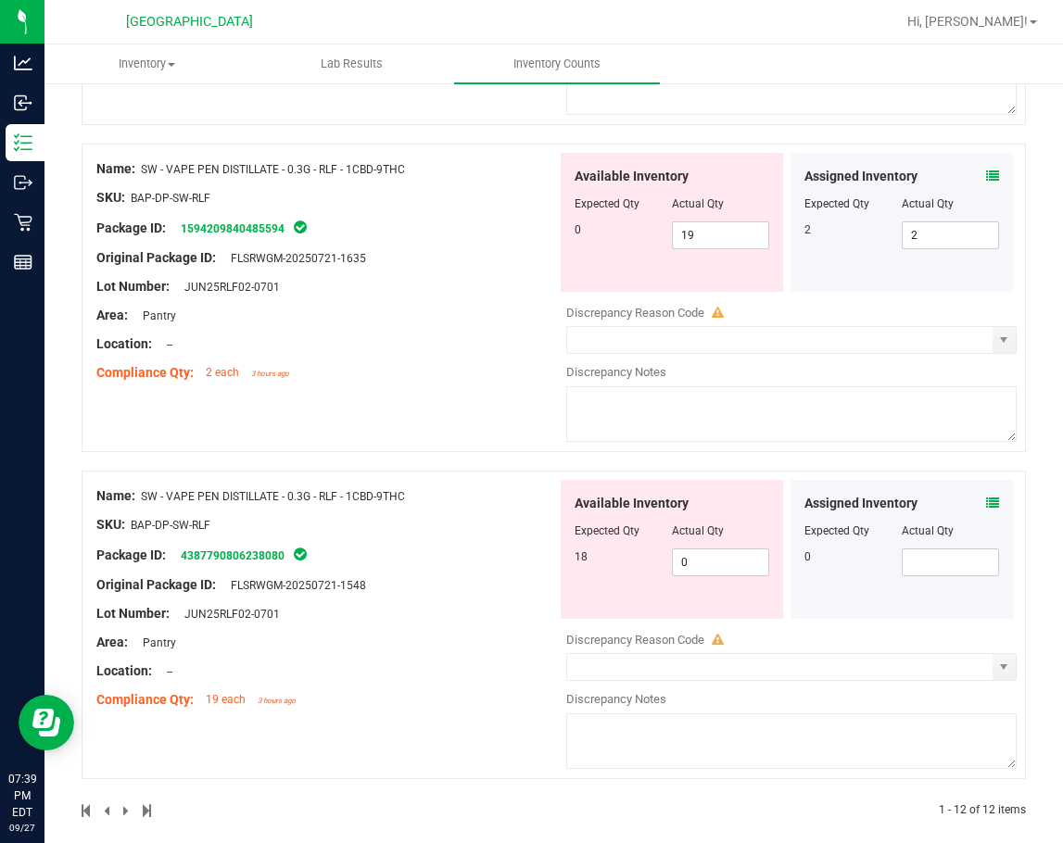
click at [986, 502] on icon at bounding box center [992, 503] width 13 height 13
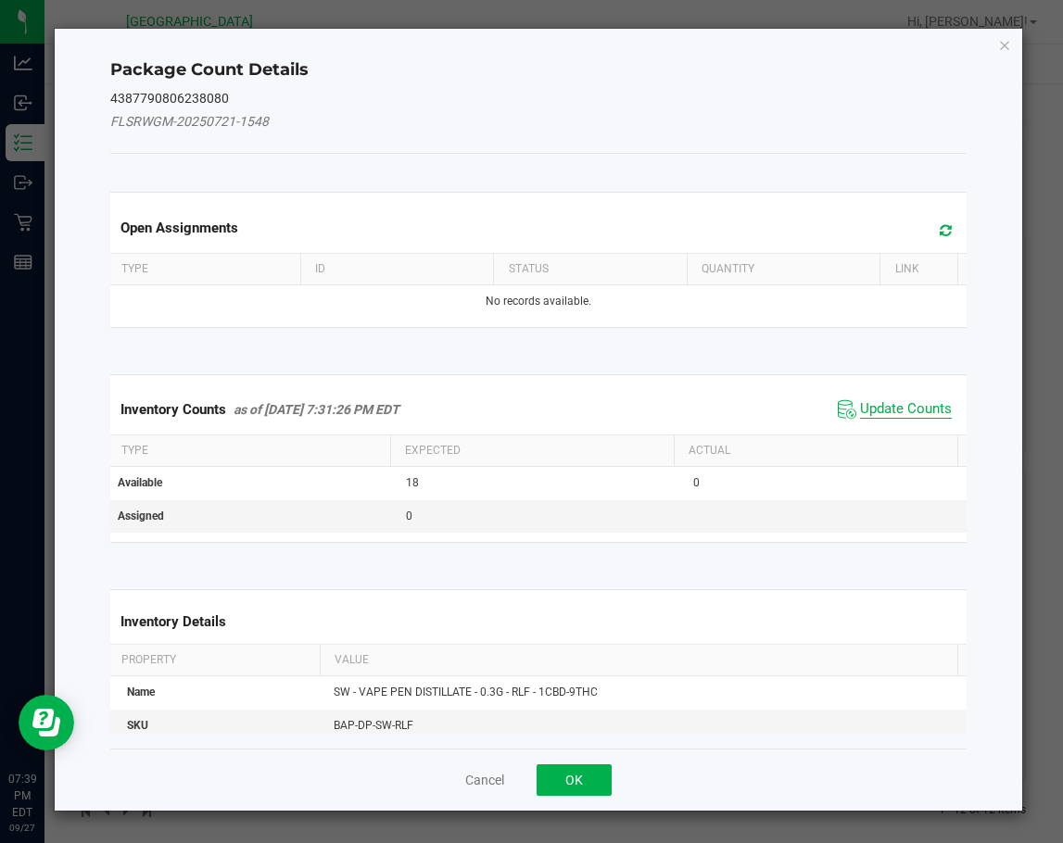
click at [877, 409] on span "Update Counts" at bounding box center [906, 409] width 92 height 19
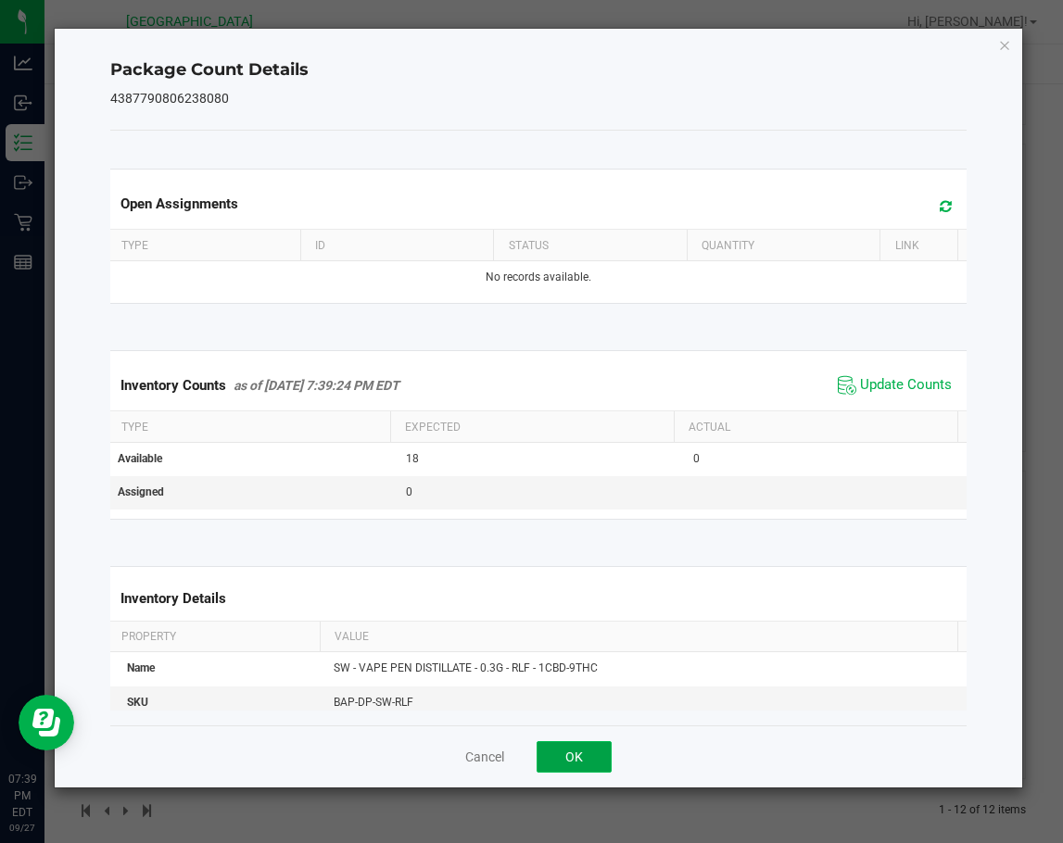
click at [597, 762] on button "OK" at bounding box center [573, 756] width 75 height 31
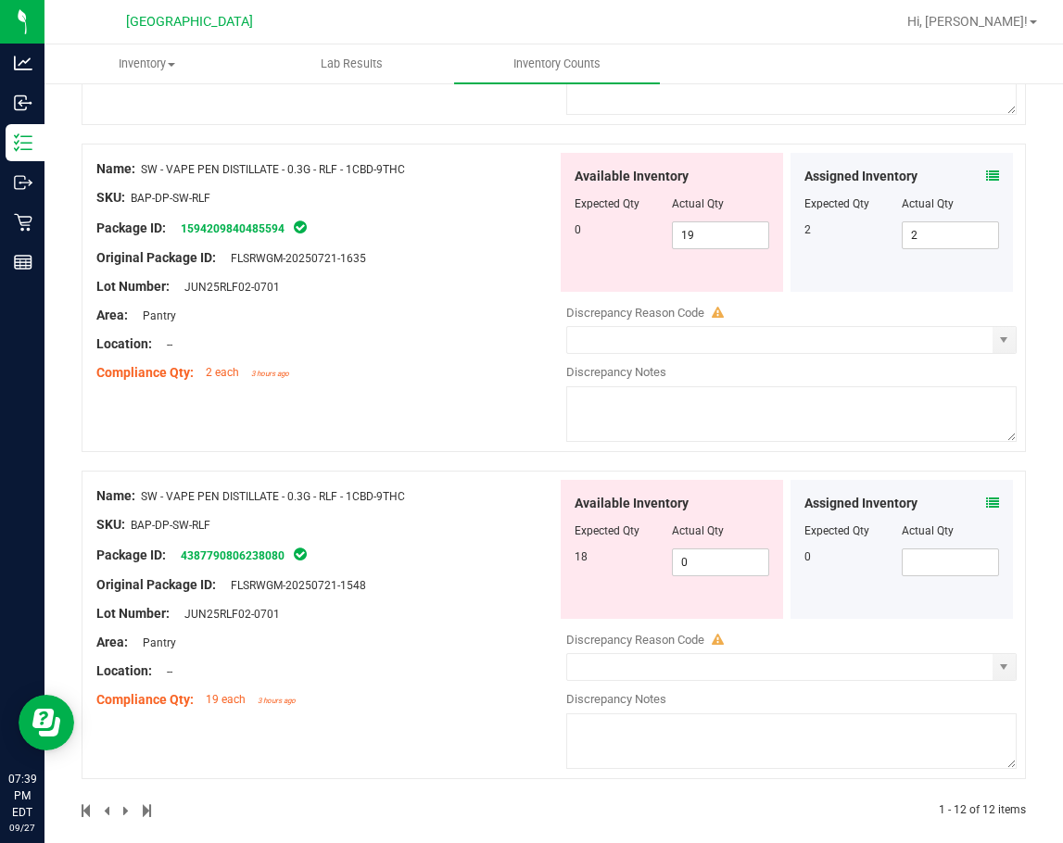
click at [404, 596] on div at bounding box center [326, 599] width 460 height 9
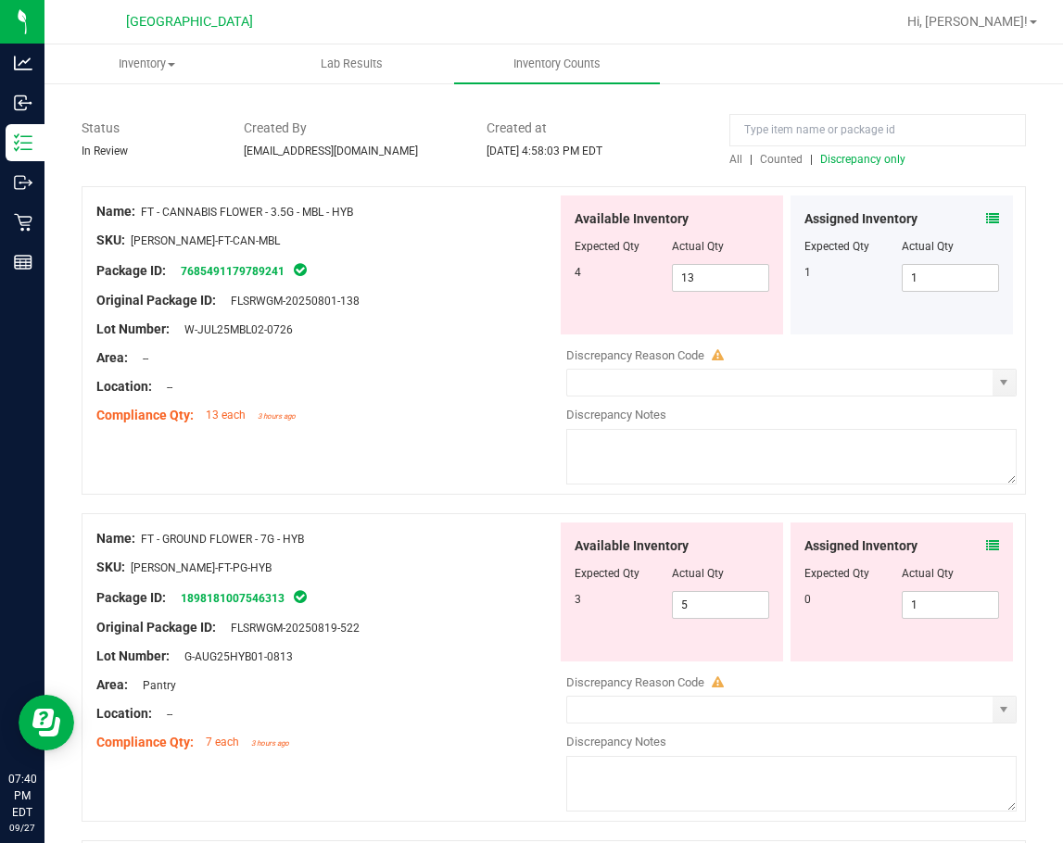
scroll to position [0, 0]
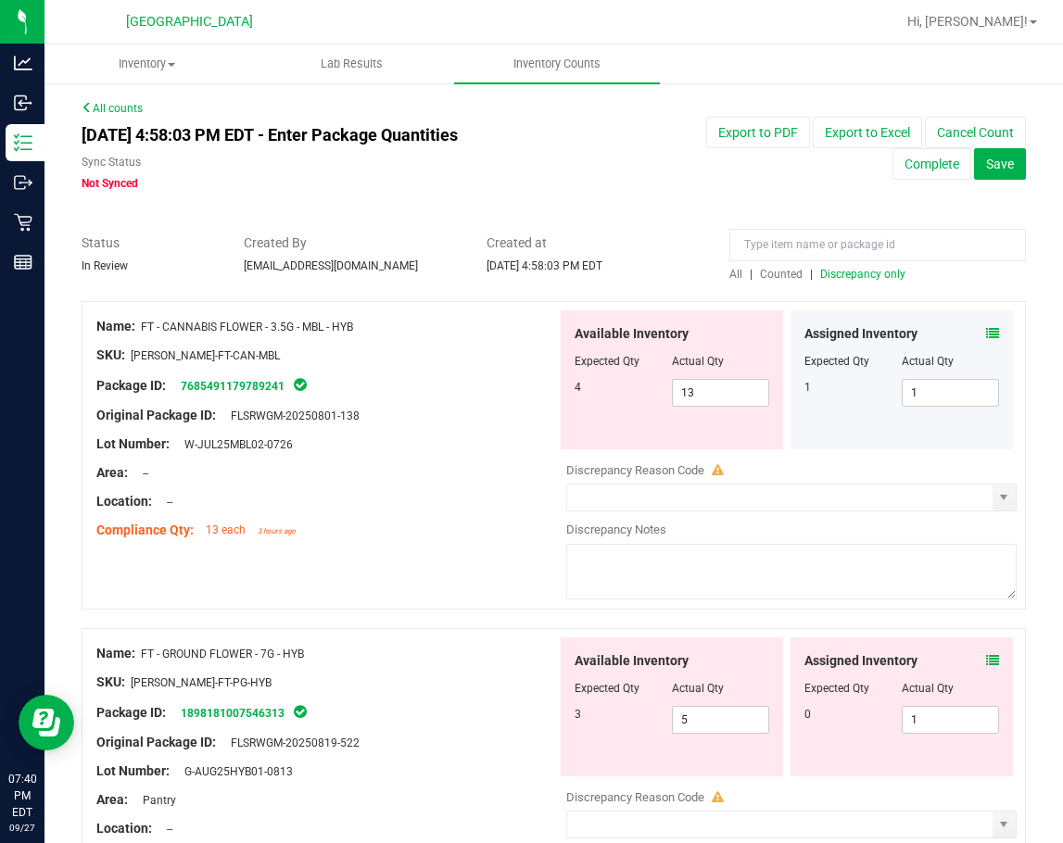
click at [986, 333] on icon at bounding box center [992, 333] width 13 height 13
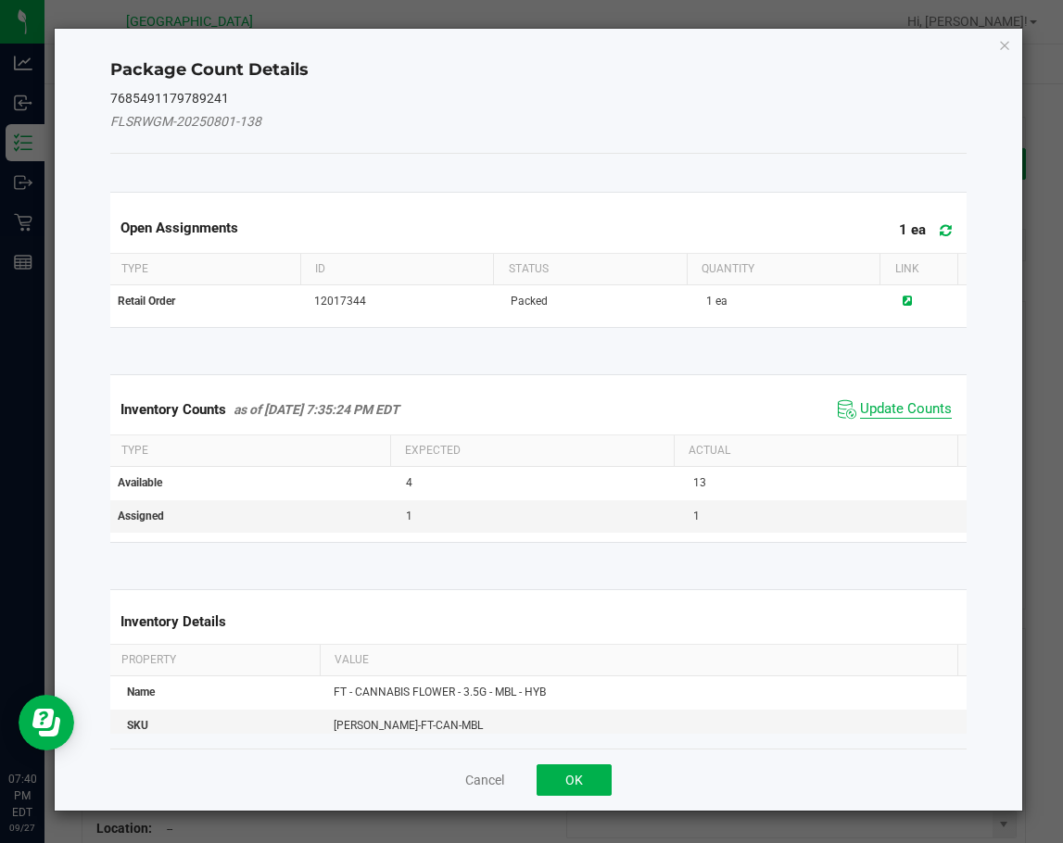
click at [874, 403] on span "Update Counts" at bounding box center [906, 409] width 92 height 19
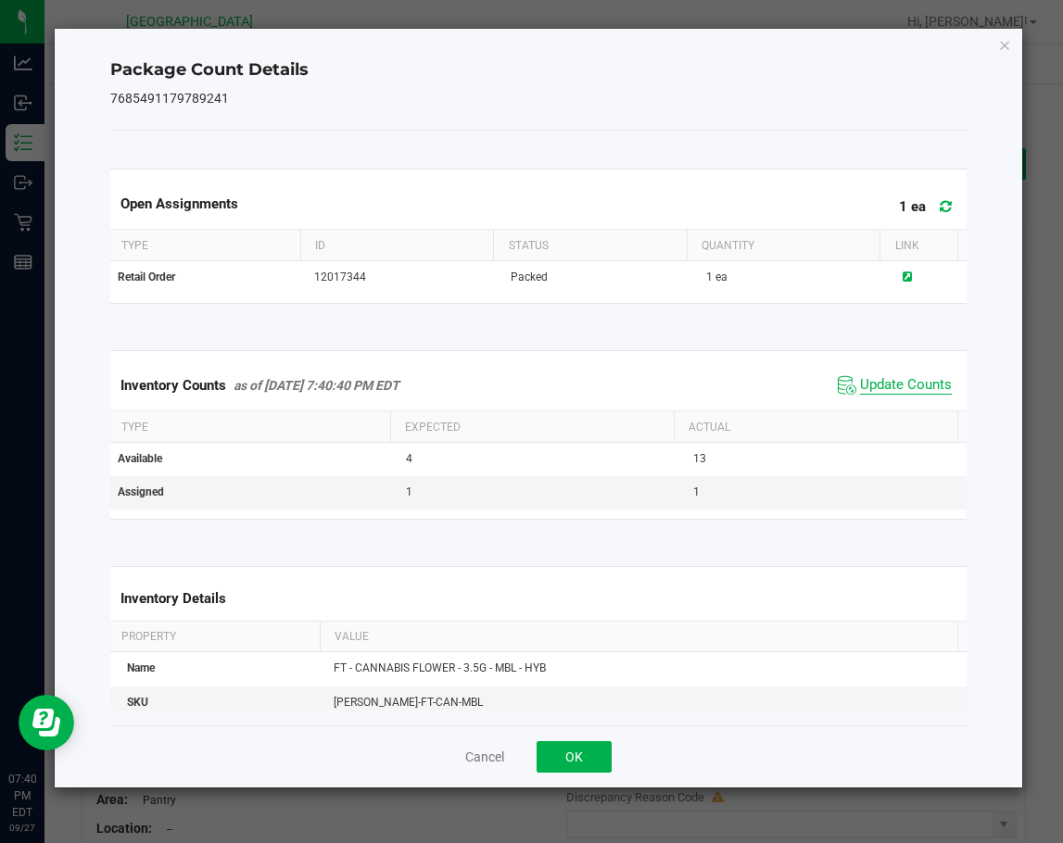
click at [874, 403] on div "Inventory Counts as of Sep 27, 2025 7:40:40 PM EDT Update Counts" at bounding box center [538, 385] width 863 height 50
click at [878, 387] on span "Update Counts" at bounding box center [906, 385] width 92 height 19
click at [588, 765] on button "OK" at bounding box center [573, 756] width 75 height 31
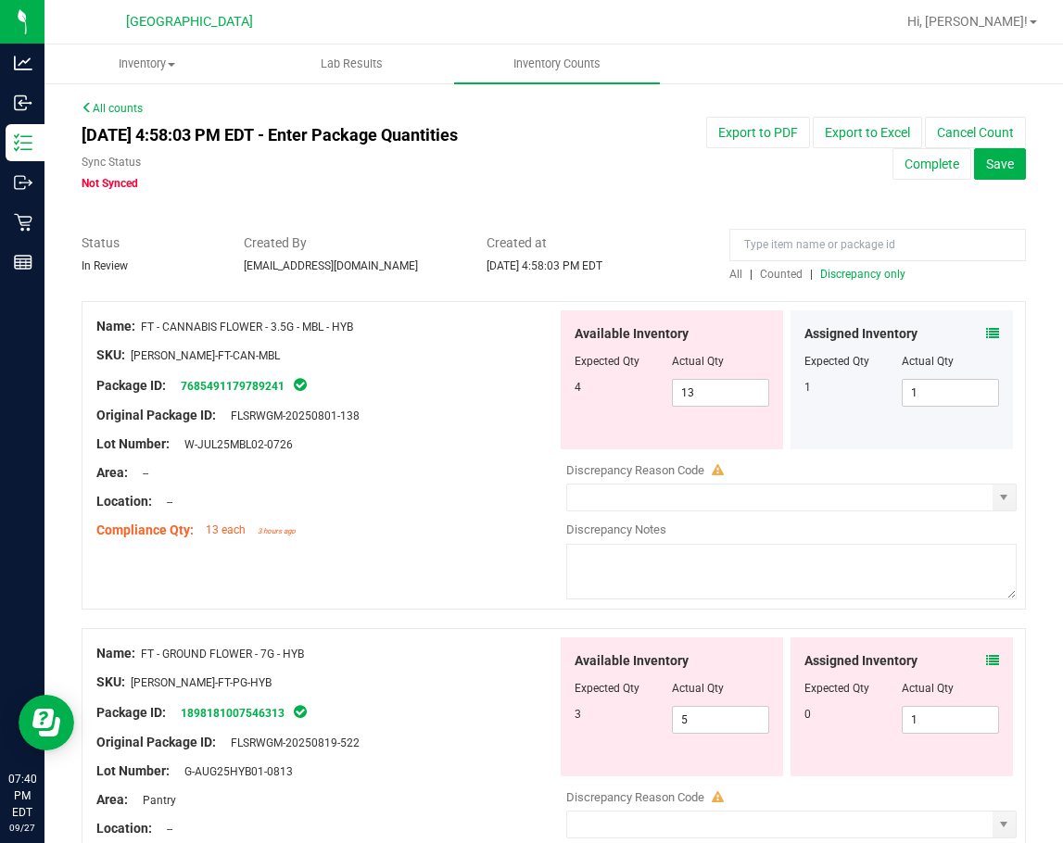
drag, startPoint x: 426, startPoint y: 441, endPoint x: 312, endPoint y: 25, distance: 431.3
click at [424, 434] on div "Lot Number: W-JUL25MBL02-0726" at bounding box center [326, 443] width 460 height 19
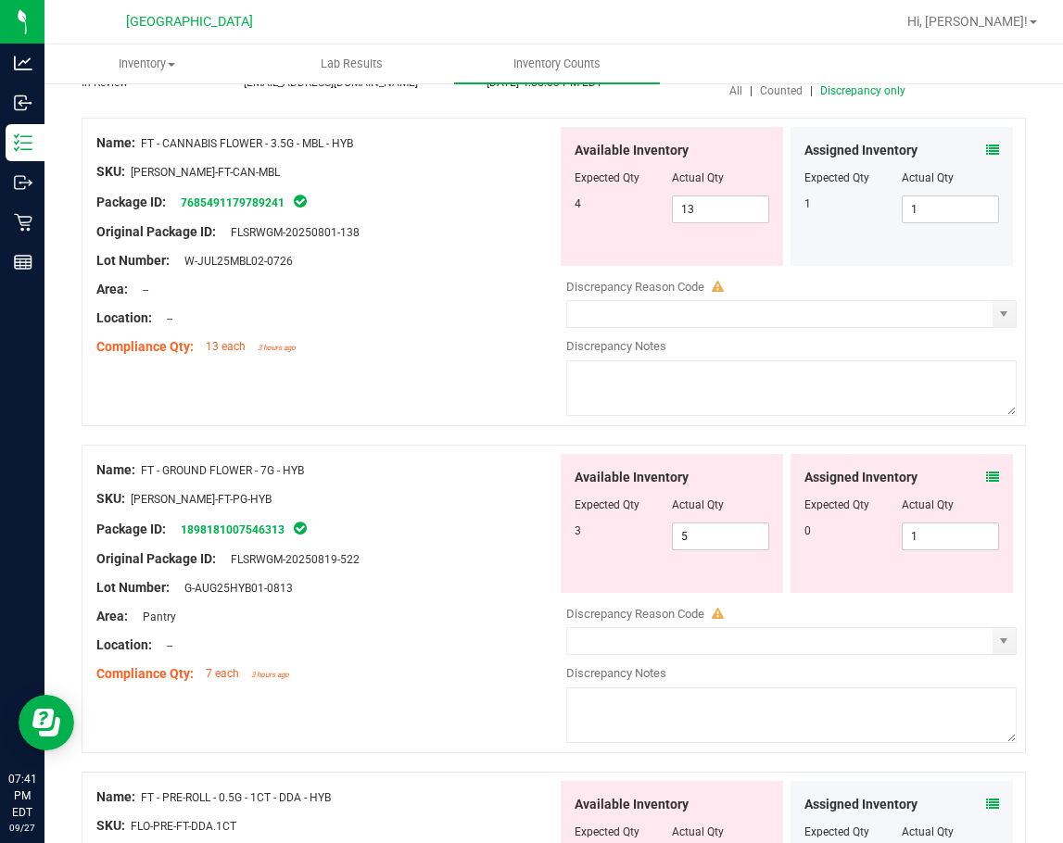
scroll to position [185, 0]
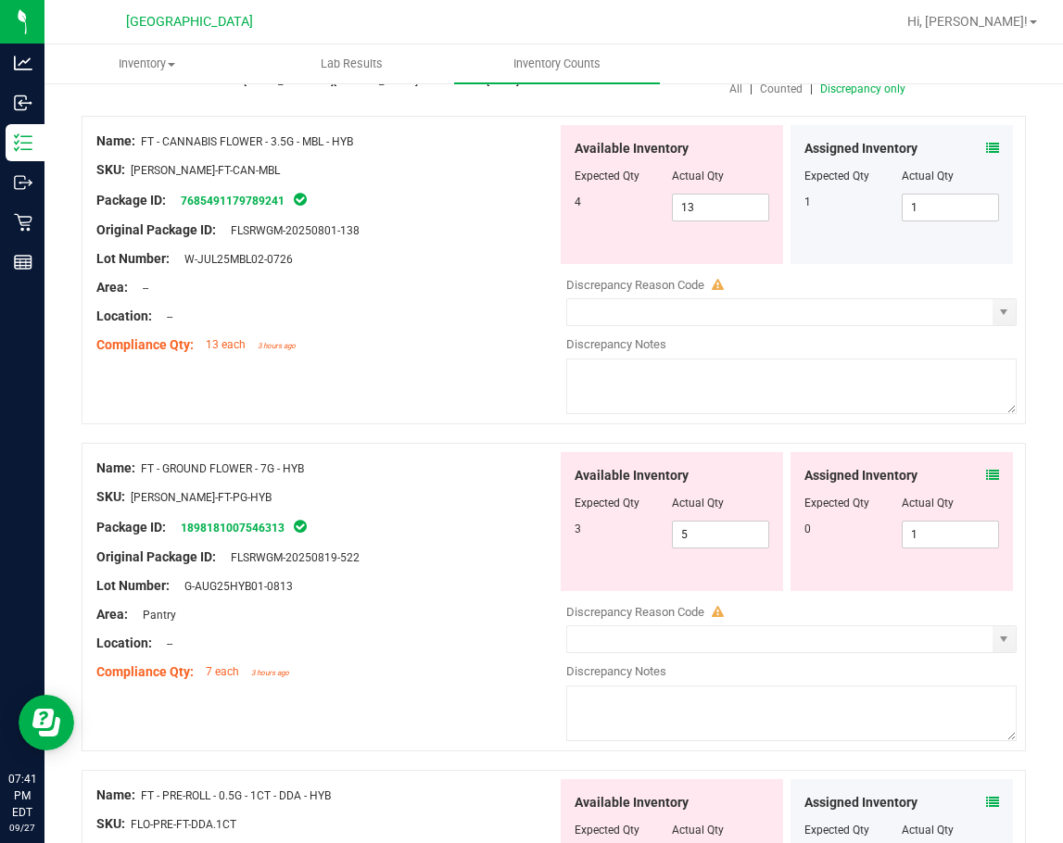
click at [986, 477] on icon at bounding box center [992, 475] width 13 height 13
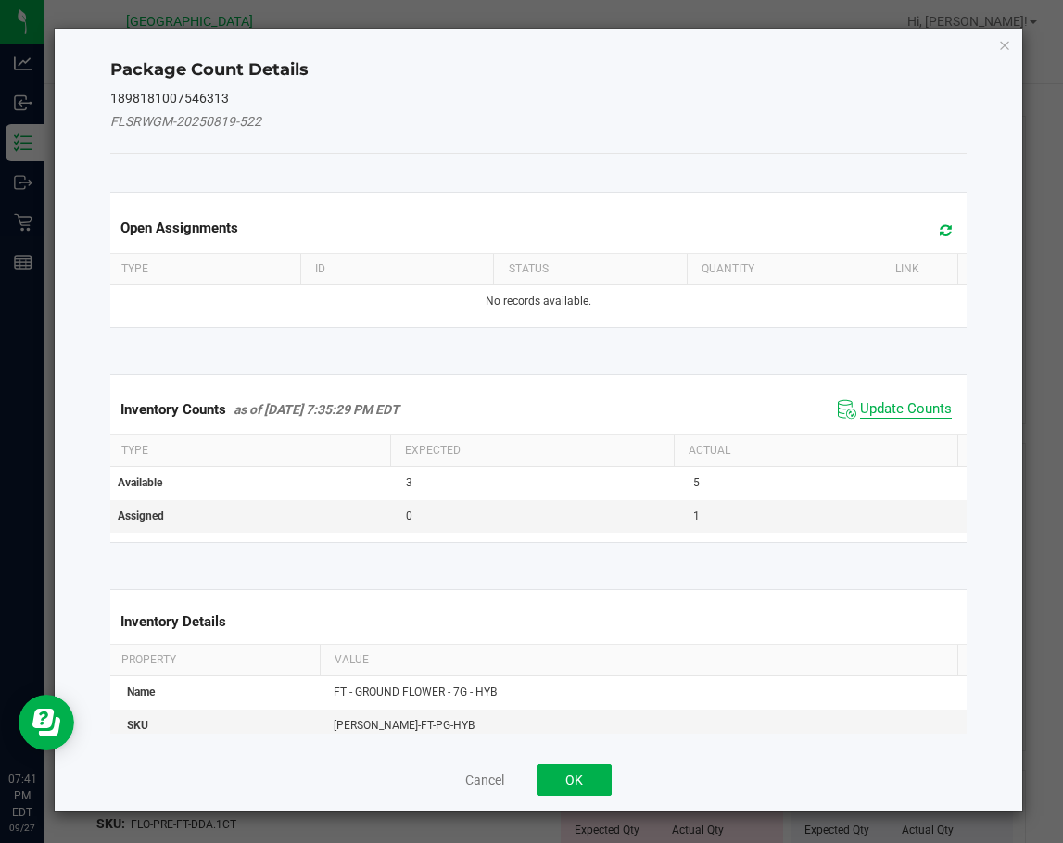
click at [904, 411] on span "Update Counts" at bounding box center [906, 409] width 92 height 19
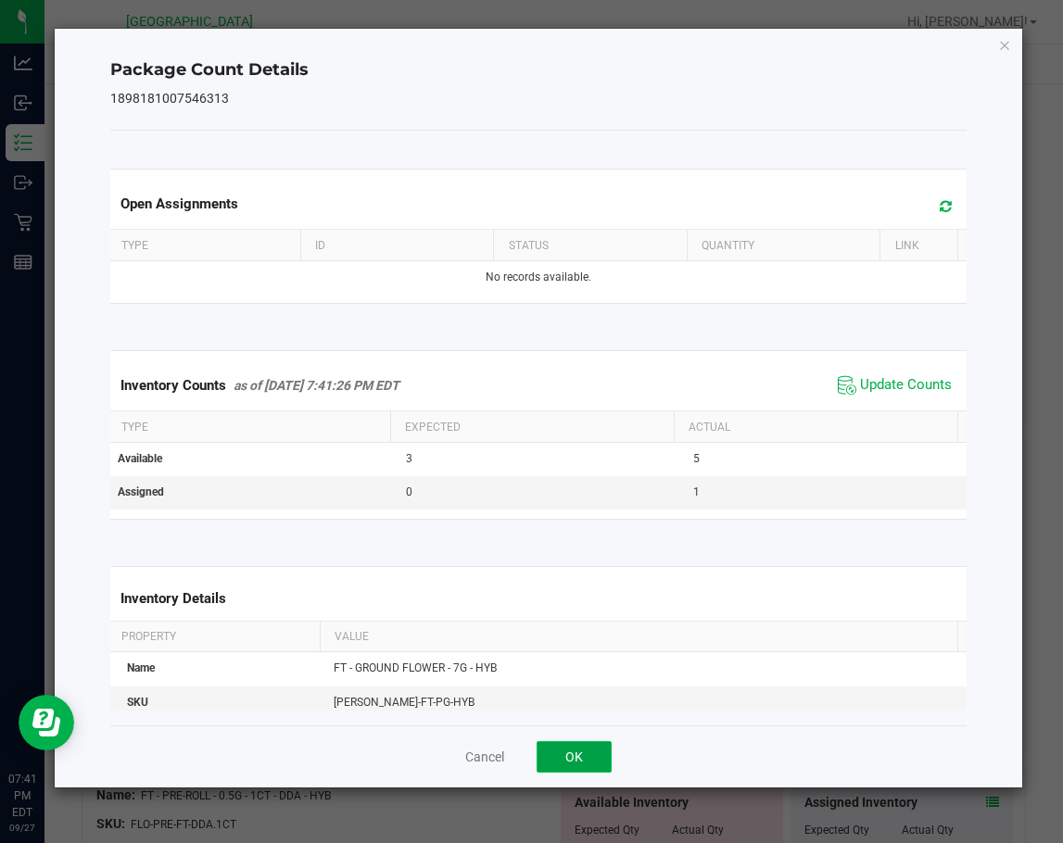
click at [588, 755] on button "OK" at bounding box center [573, 756] width 75 height 31
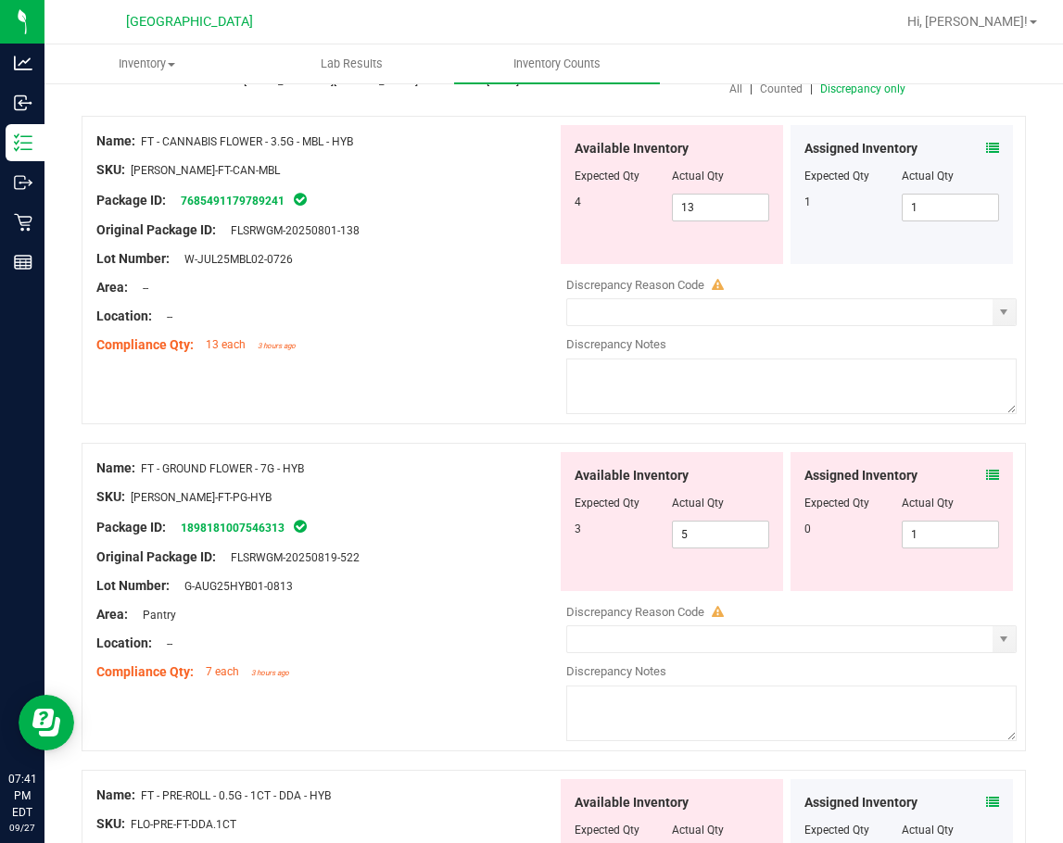
click at [458, 581] on div "Lot Number: G-AUG25HYB01-0813" at bounding box center [326, 585] width 460 height 19
click at [728, 532] on span "5 5" at bounding box center [720, 535] width 97 height 28
click at [728, 532] on input "5" at bounding box center [720, 535] width 95 height 26
type input "3"
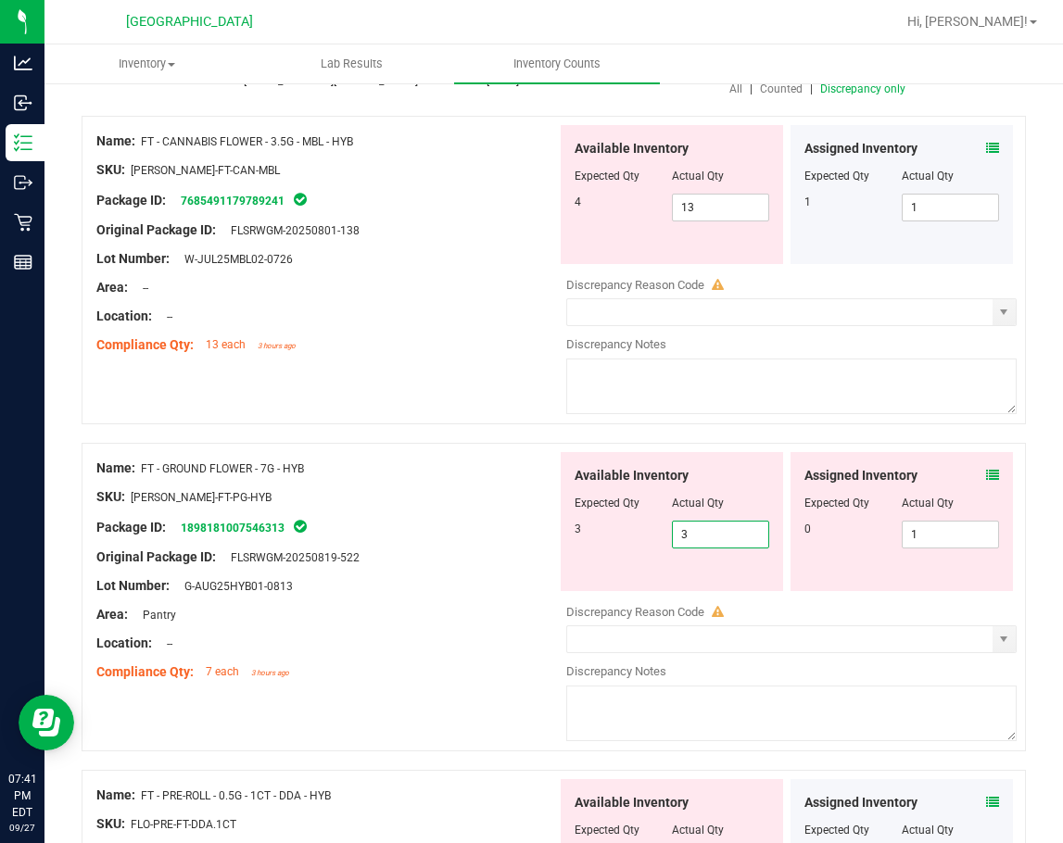
click at [434, 533] on div "Package ID: 1898181007546313" at bounding box center [326, 527] width 460 height 22
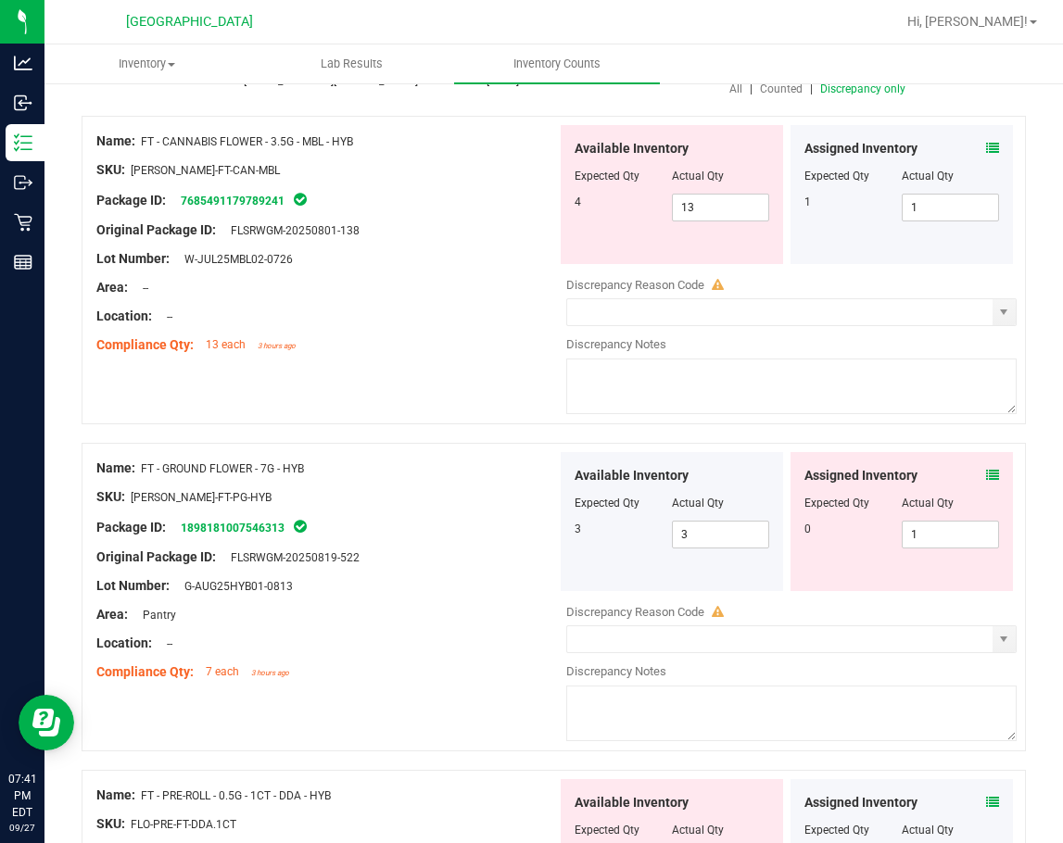
click at [455, 540] on div at bounding box center [326, 542] width 460 height 9
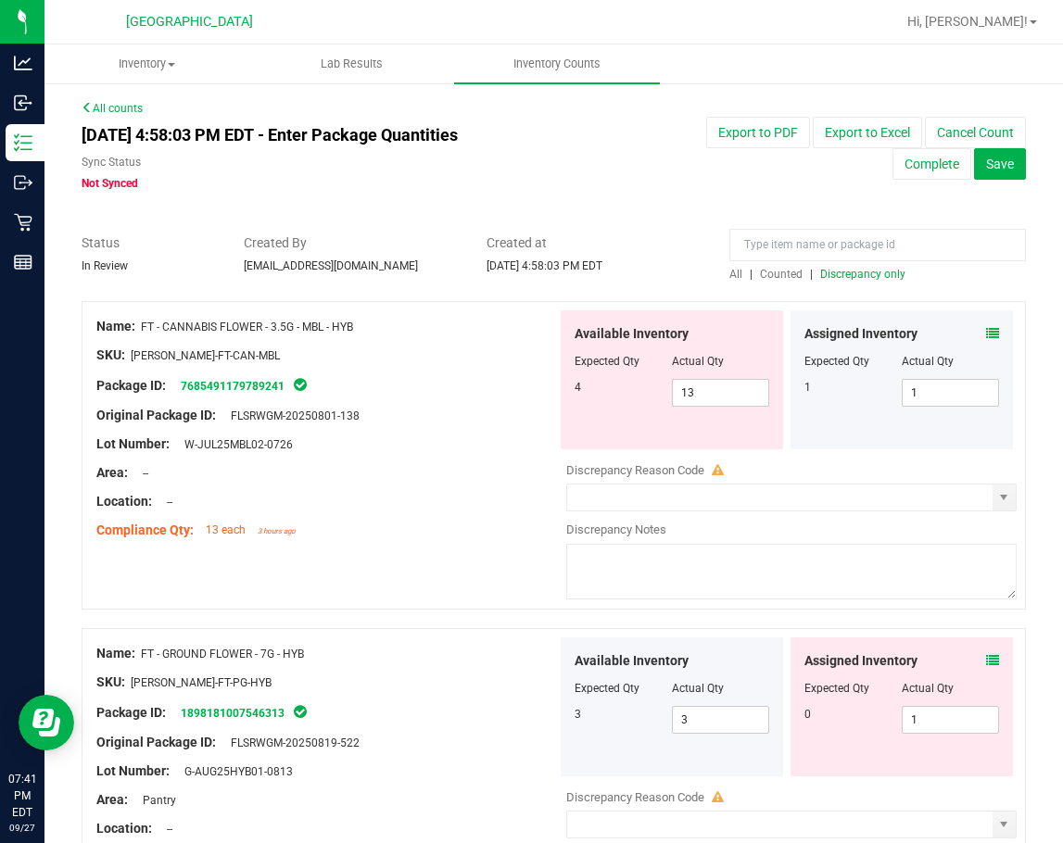
click at [986, 329] on icon at bounding box center [992, 333] width 13 height 13
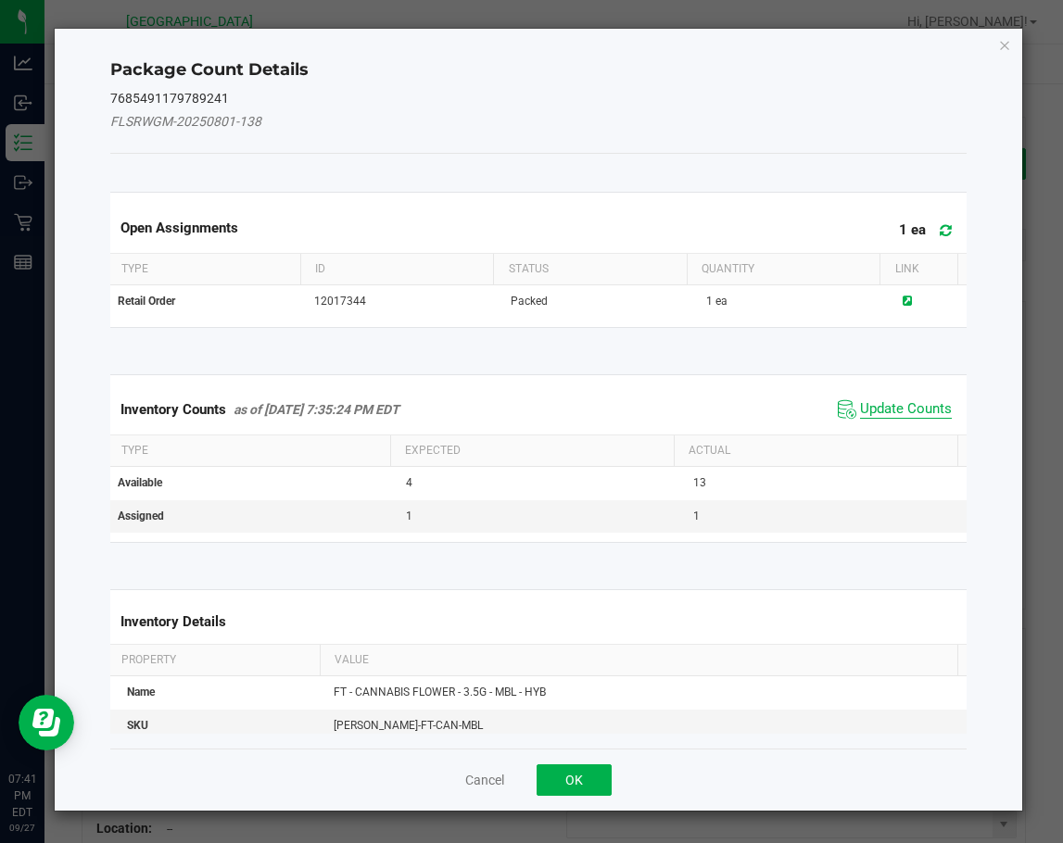
click at [892, 406] on span "Update Counts" at bounding box center [906, 409] width 92 height 19
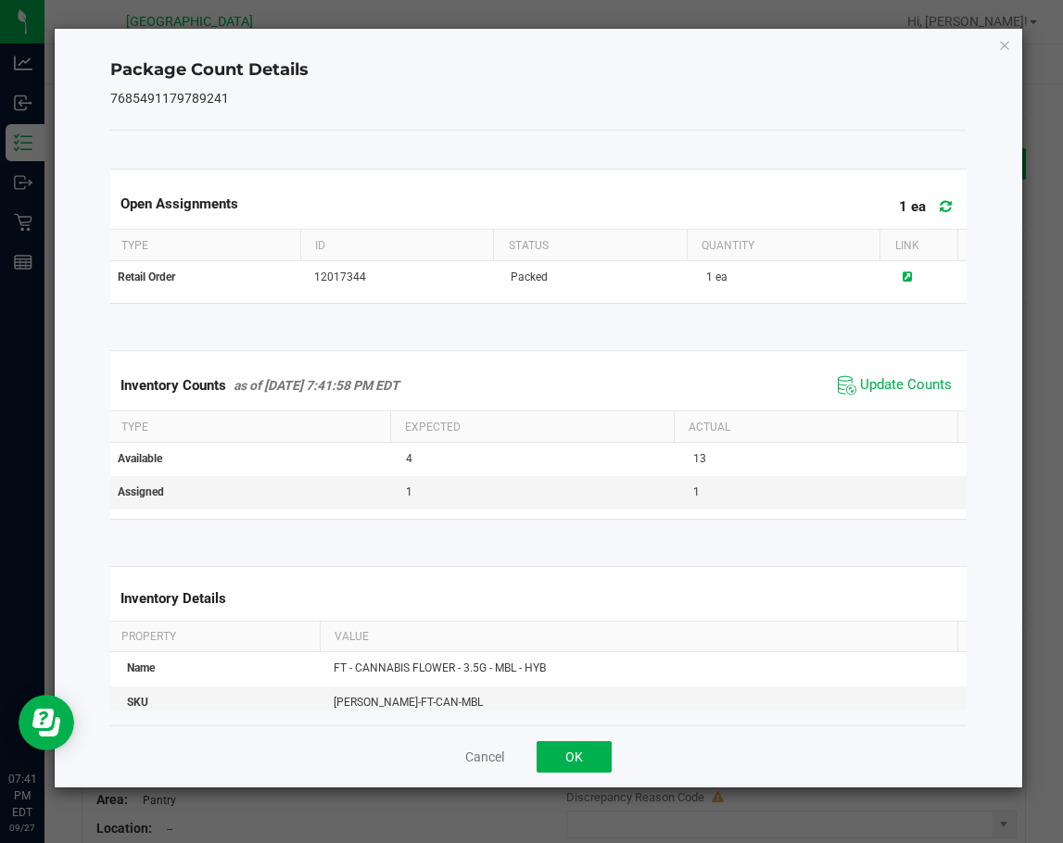
click at [939, 201] on icon at bounding box center [945, 206] width 12 height 14
click at [589, 756] on button "OK" at bounding box center [573, 756] width 75 height 31
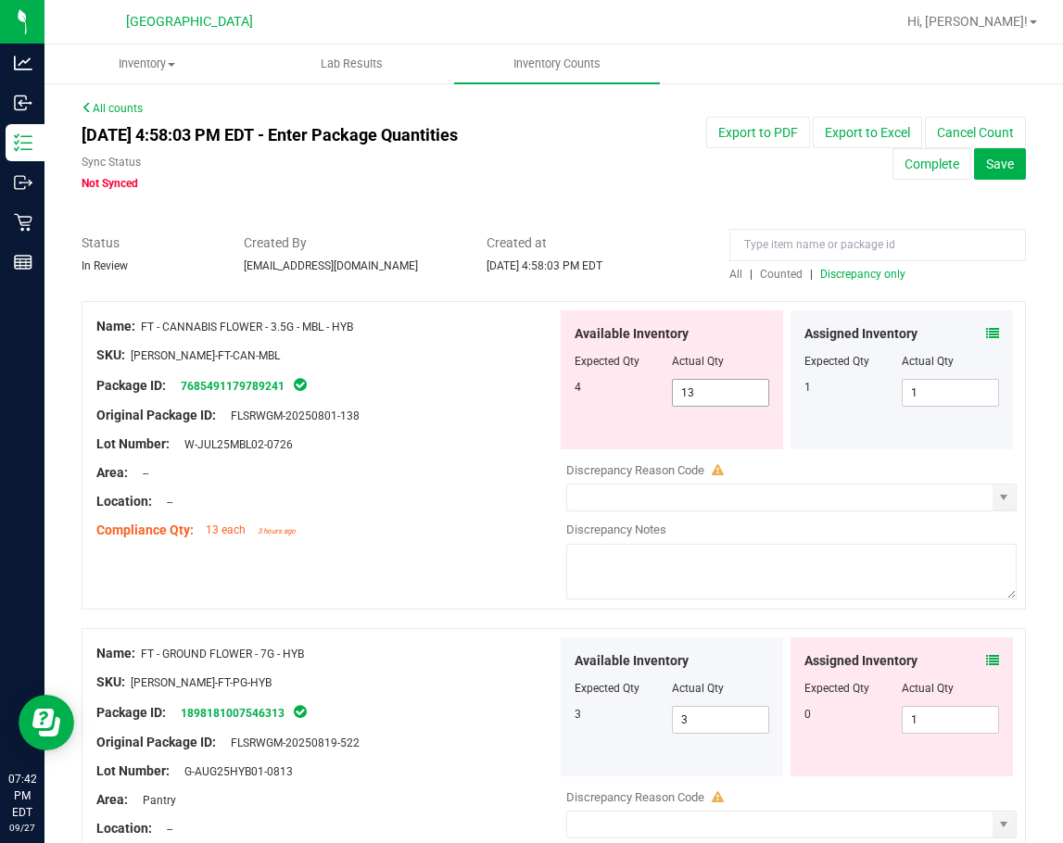
click at [716, 392] on span "13 13" at bounding box center [720, 393] width 97 height 28
click at [716, 392] on input "13" at bounding box center [720, 393] width 95 height 26
type input "3"
click at [384, 414] on div "Original Package ID: FLSRWGM-20250801-138" at bounding box center [326, 415] width 460 height 19
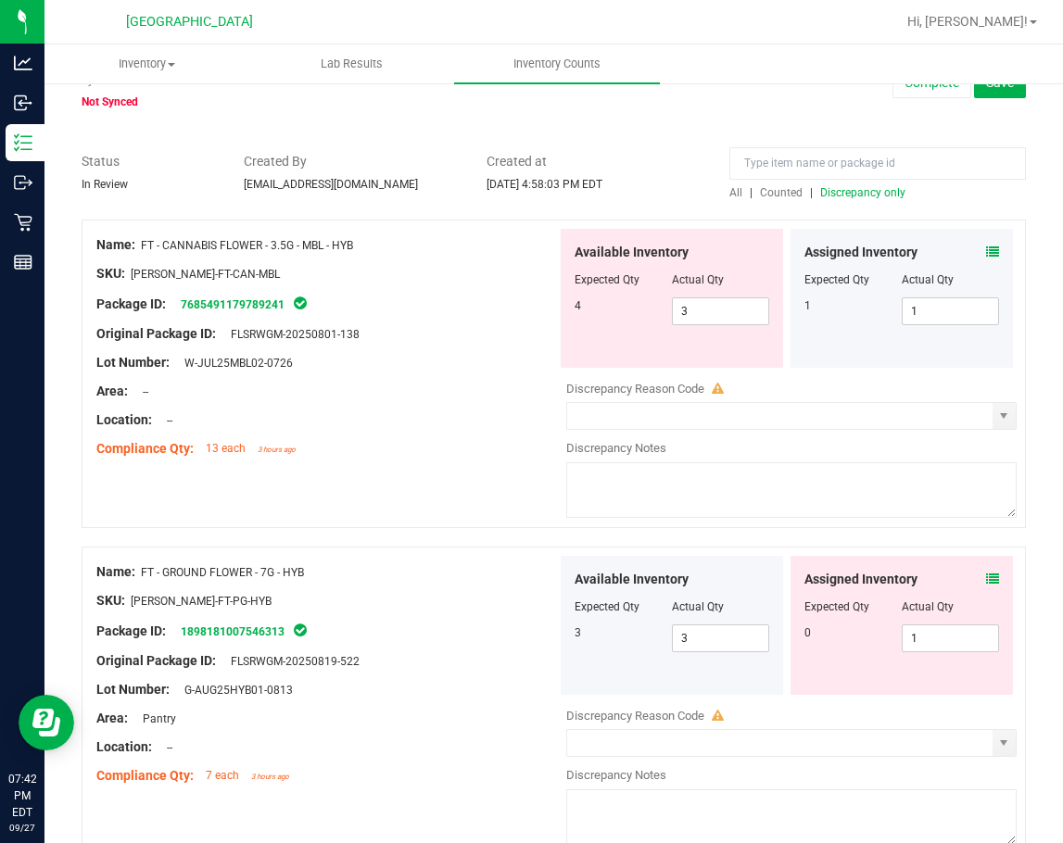
scroll to position [185, 0]
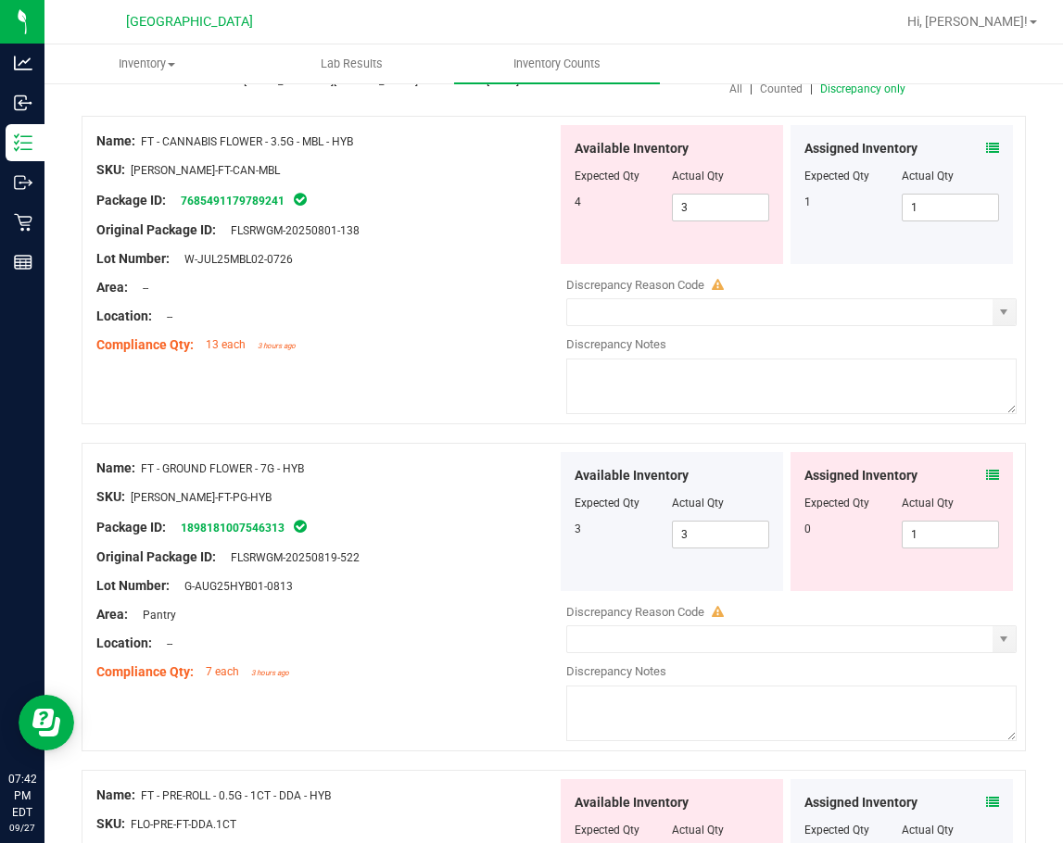
click at [986, 477] on icon at bounding box center [992, 475] width 13 height 13
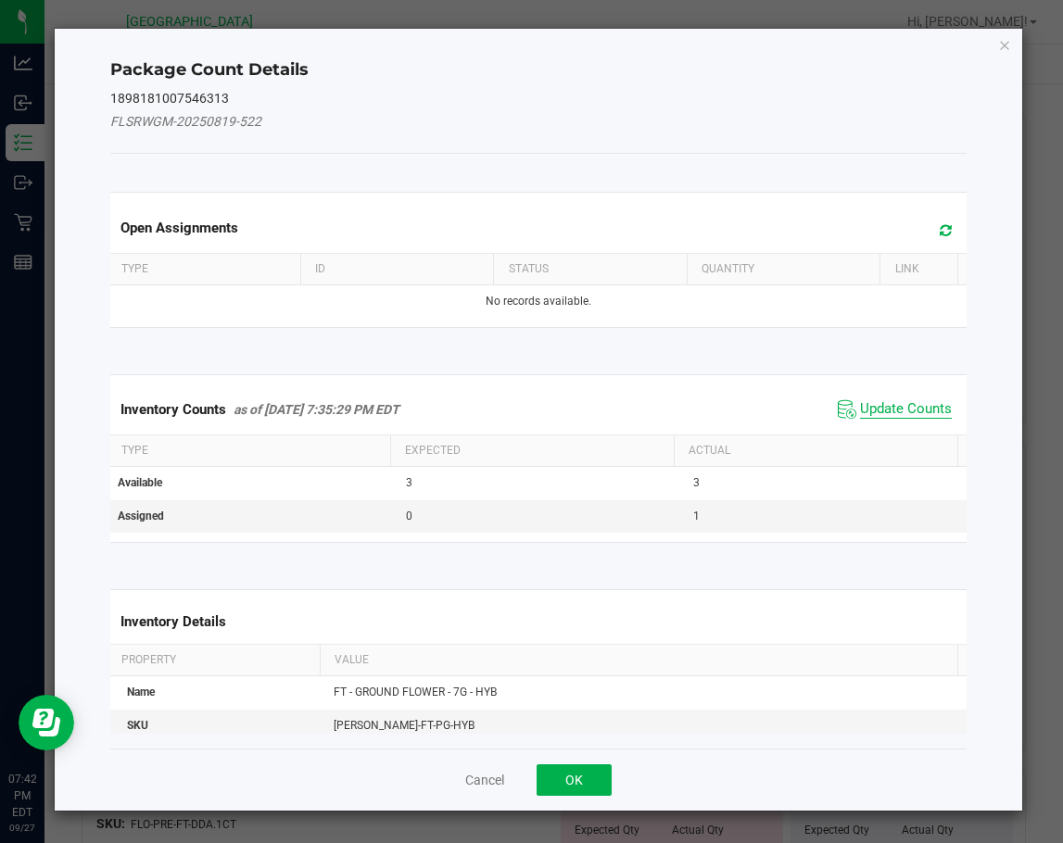
click at [898, 409] on span "Update Counts" at bounding box center [906, 409] width 92 height 19
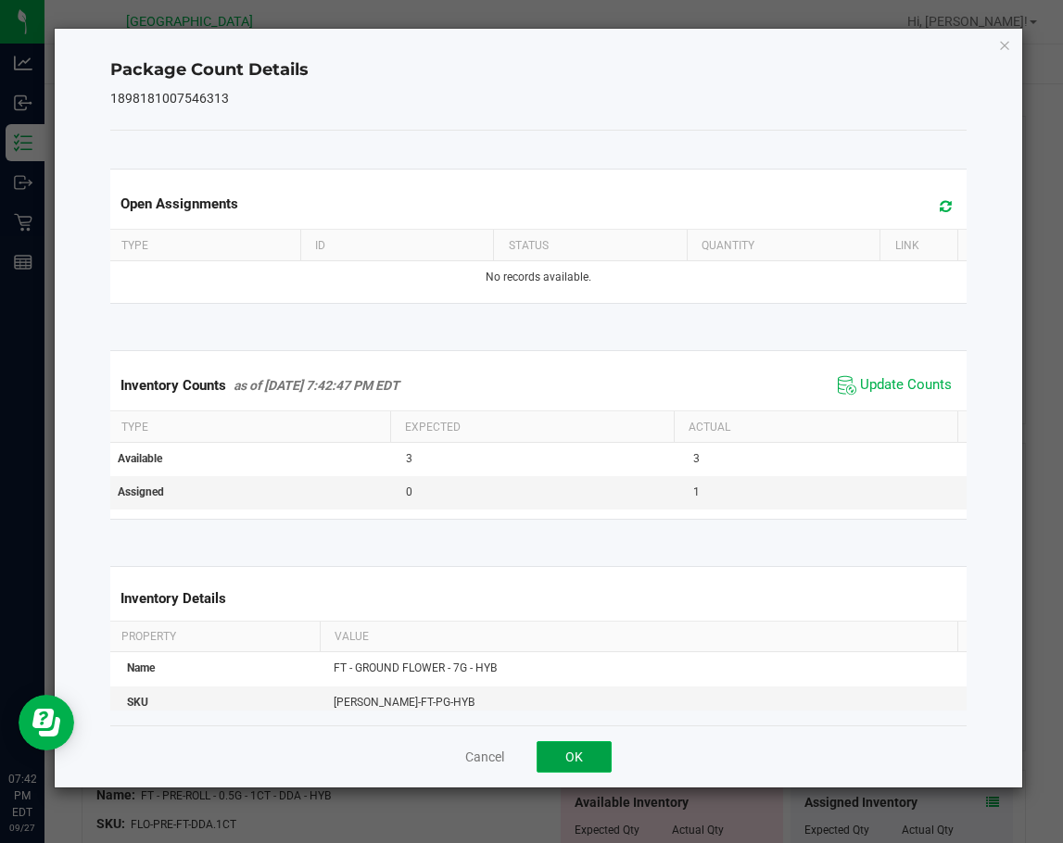
click at [595, 742] on button "OK" at bounding box center [573, 756] width 75 height 31
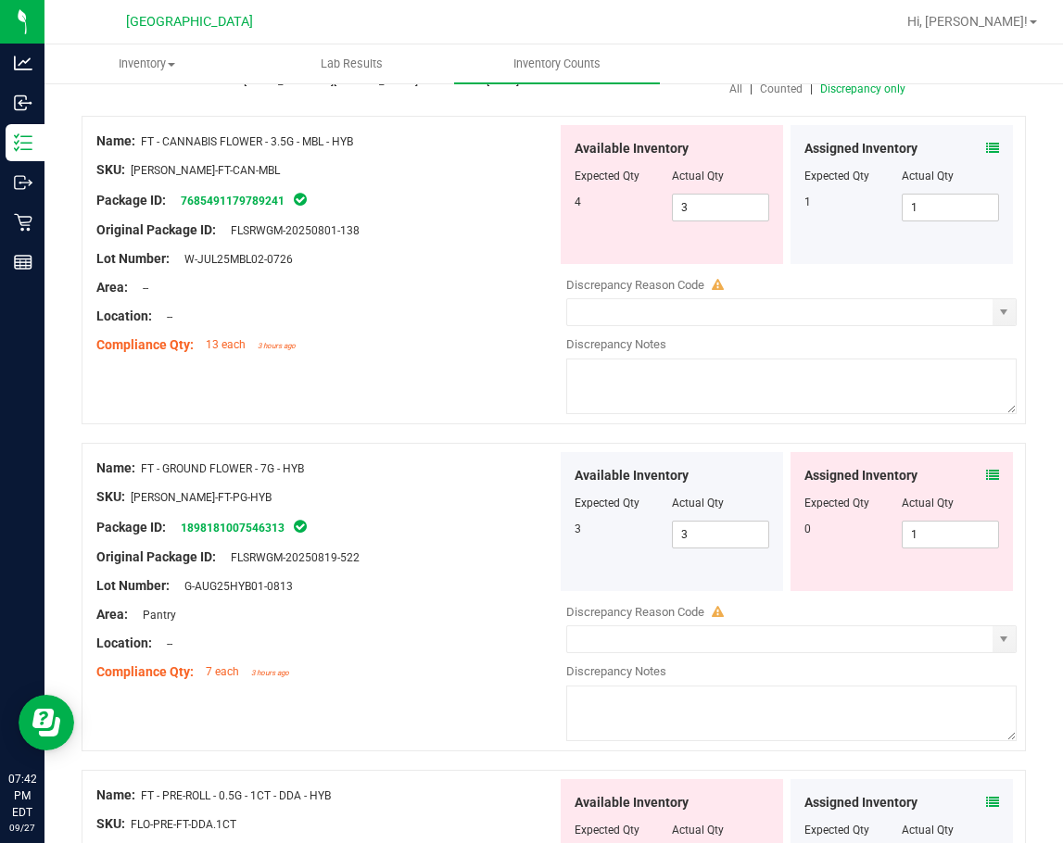
click at [453, 516] on div "Package ID: 1898181007546313" at bounding box center [326, 527] width 460 height 22
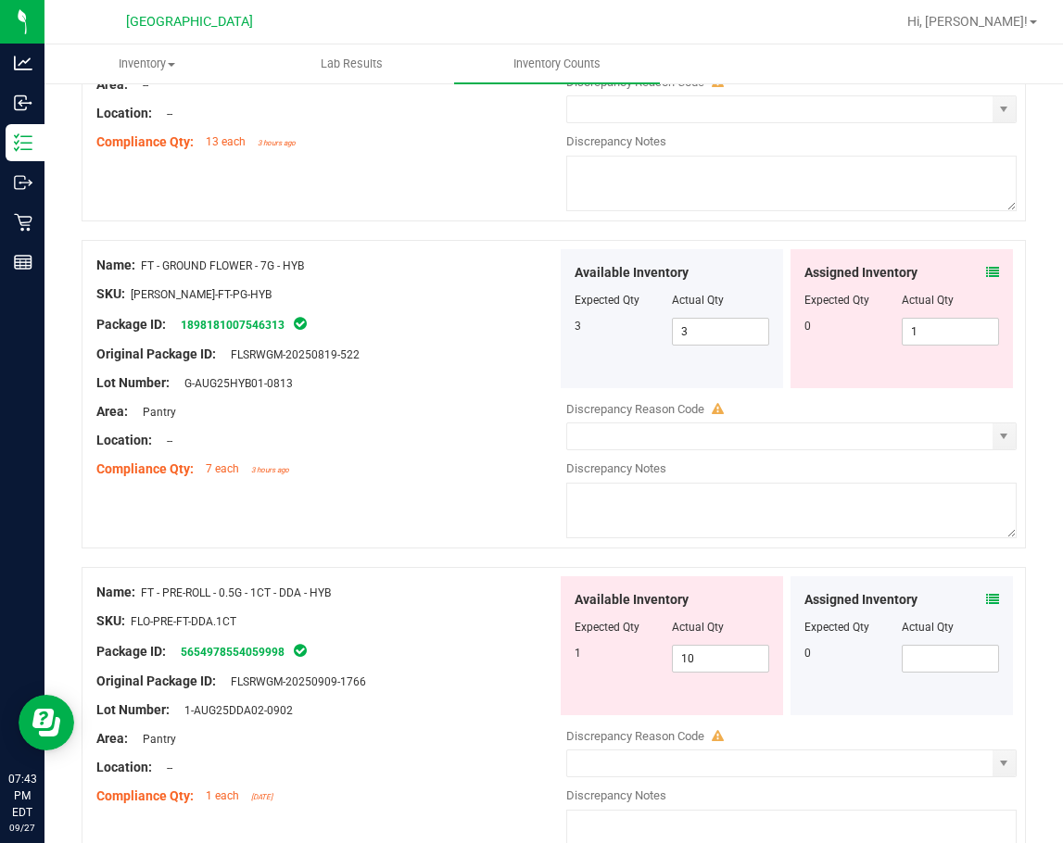
scroll to position [278, 0]
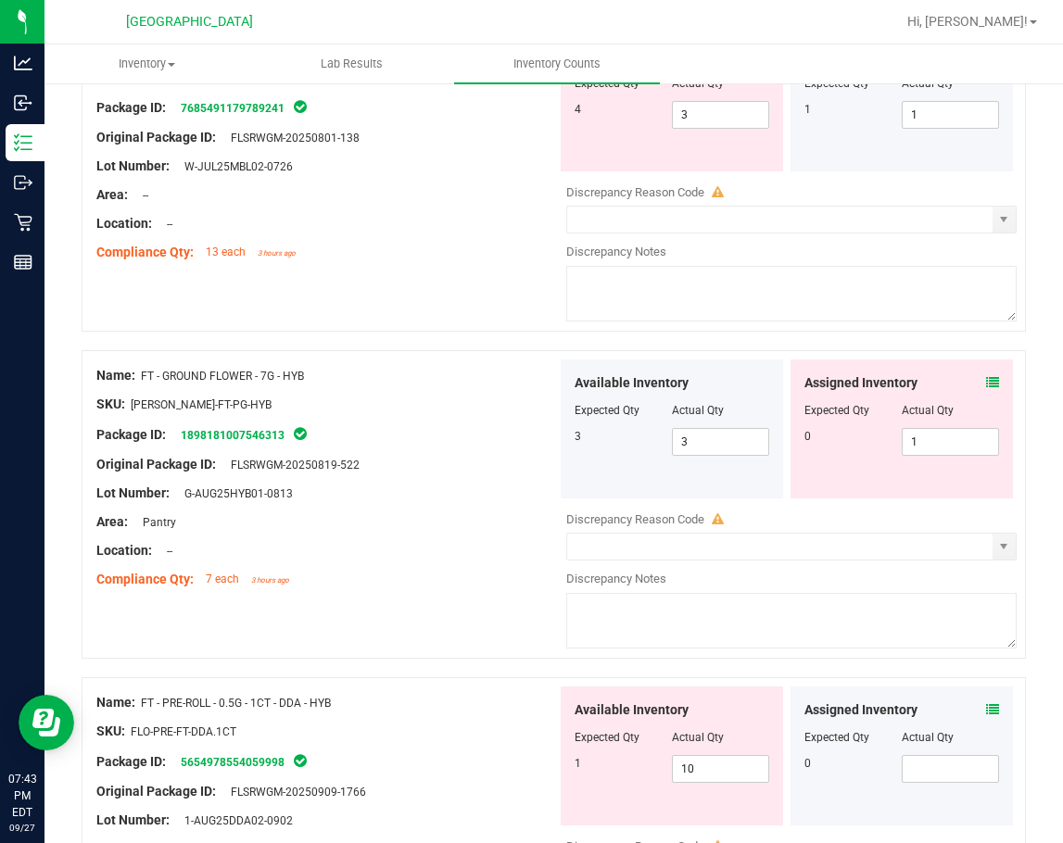
click at [986, 382] on icon at bounding box center [992, 382] width 13 height 13
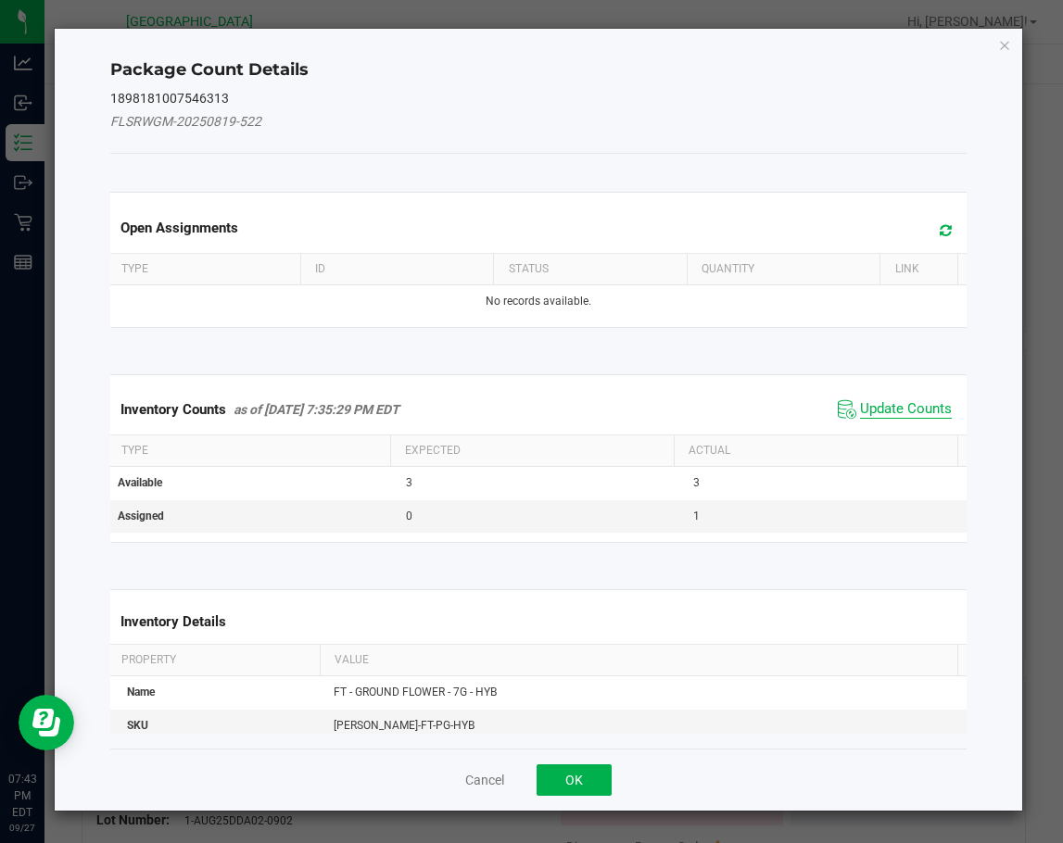
click at [887, 408] on span "Update Counts" at bounding box center [906, 409] width 92 height 19
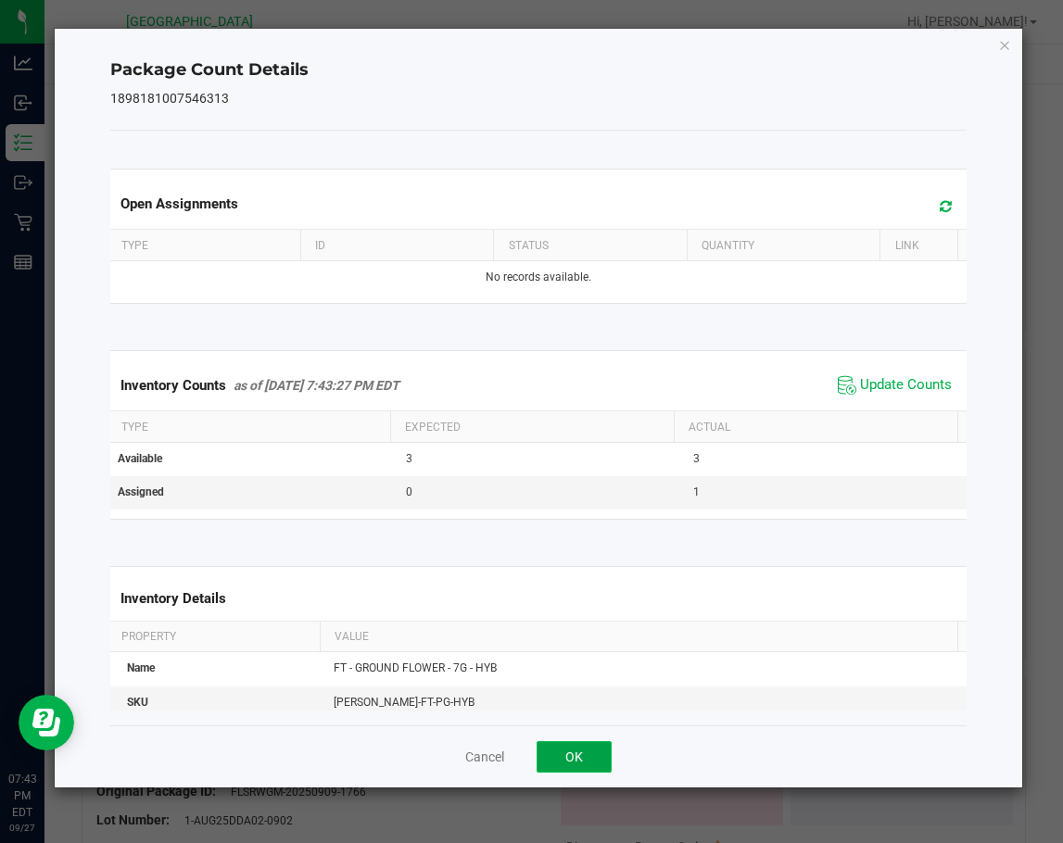
click at [575, 752] on button "OK" at bounding box center [573, 756] width 75 height 31
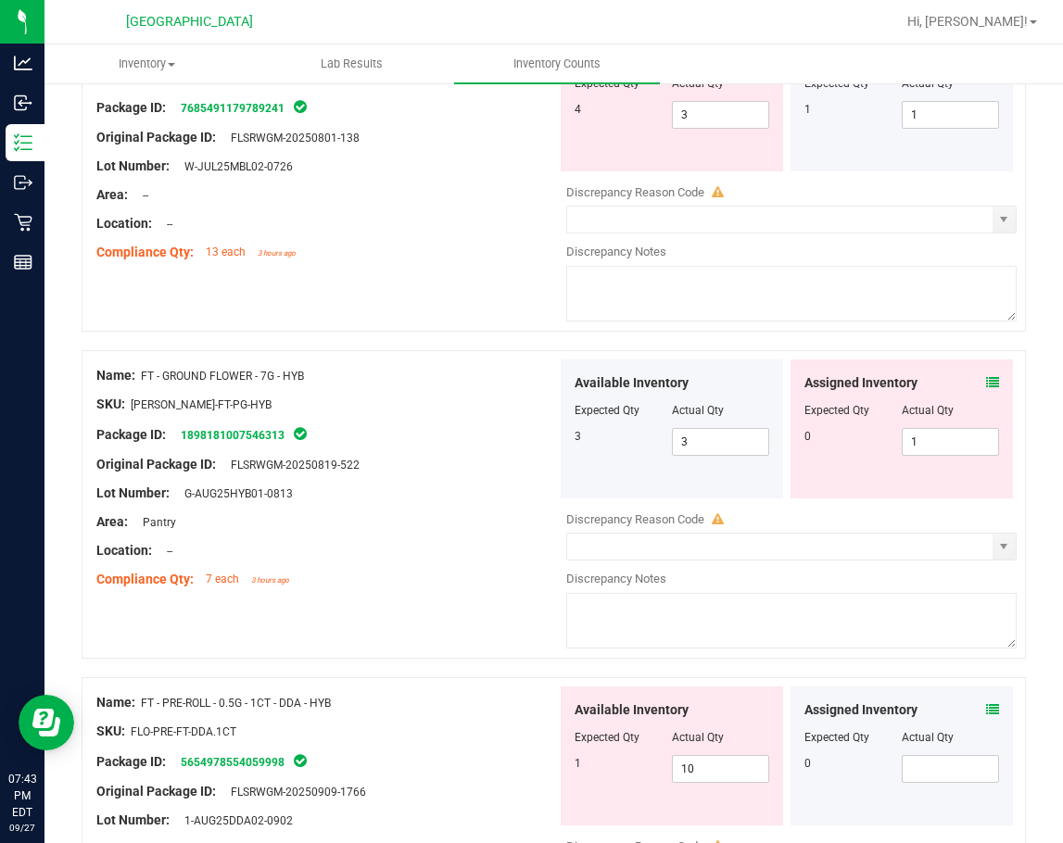
click at [480, 518] on div "Area: Pantry" at bounding box center [326, 521] width 460 height 19
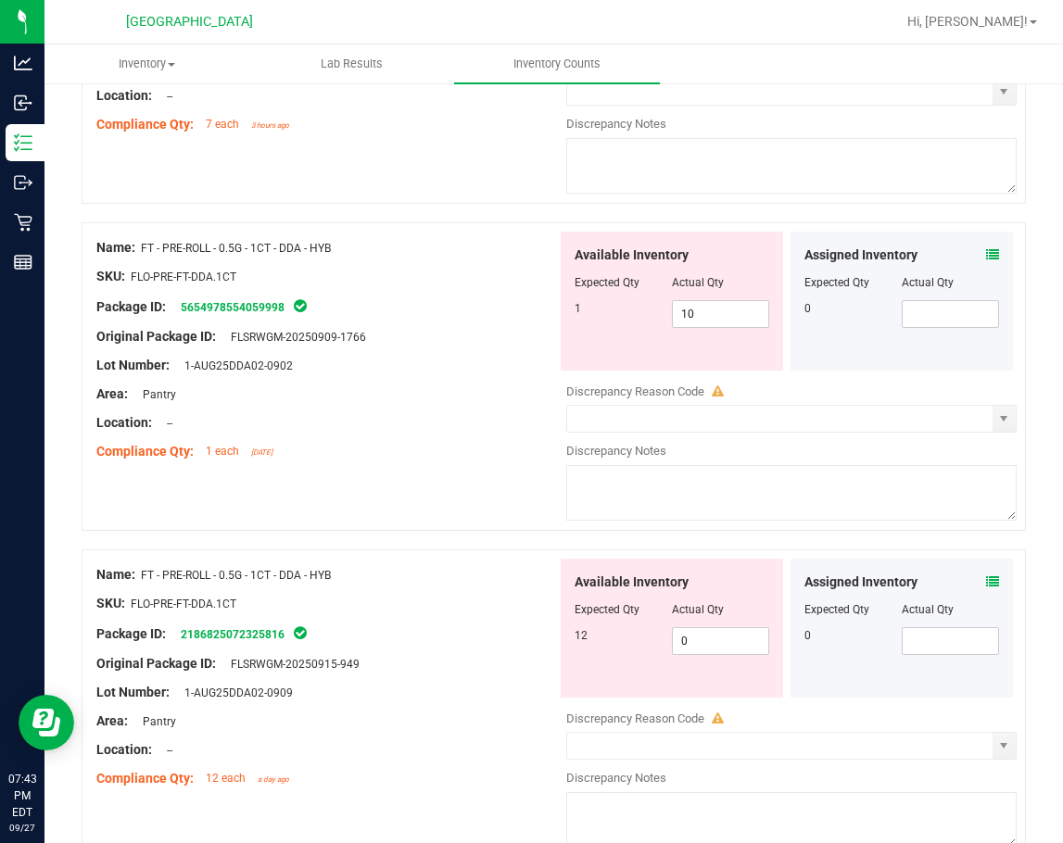
scroll to position [741, 0]
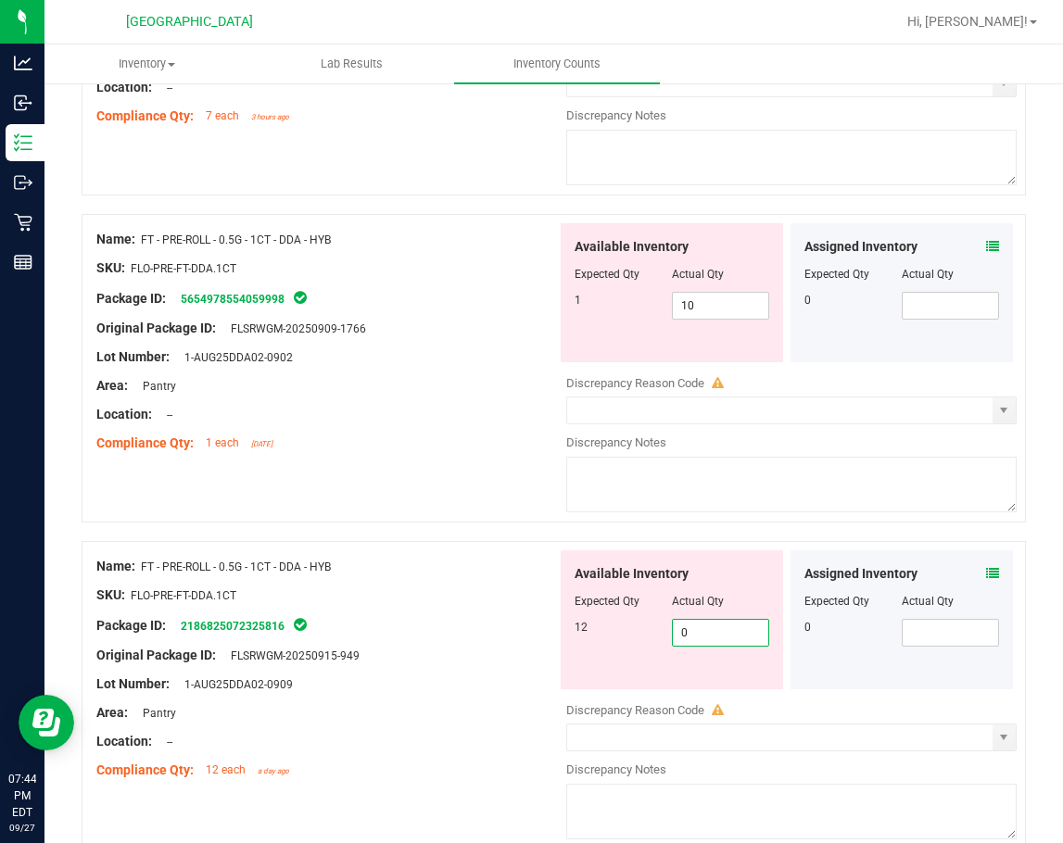
click at [697, 629] on span "0 0" at bounding box center [720, 633] width 97 height 28
click at [697, 629] on input "0" at bounding box center [720, 633] width 95 height 26
type input "12"
click at [488, 453] on div "Name: FT - PRE-ROLL - 0.5G - 1CT - DDA - HYB SKU: FLO-PRE-FT-DDA.1CT Package ID…" at bounding box center [326, 341] width 460 height 236
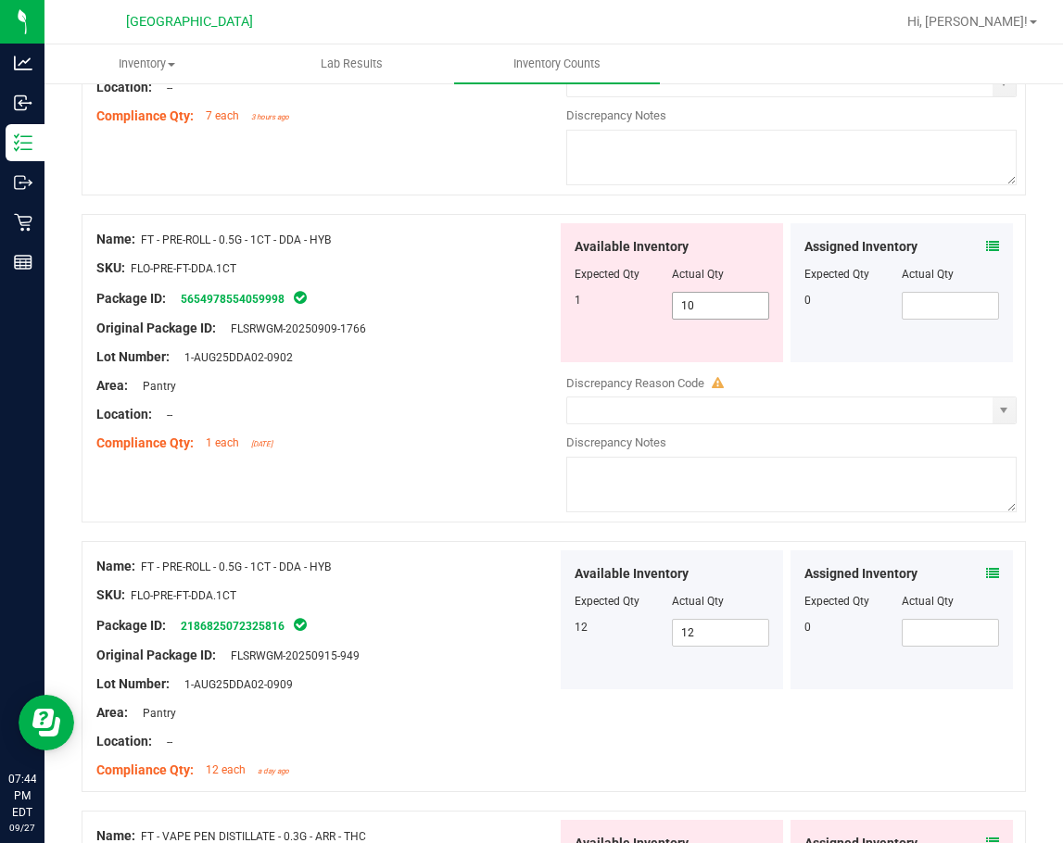
click at [730, 308] on span "10 10" at bounding box center [720, 306] width 97 height 28
click at [730, 308] on input "10" at bounding box center [720, 306] width 95 height 26
type input "1"
click at [476, 341] on div at bounding box center [326, 342] width 460 height 9
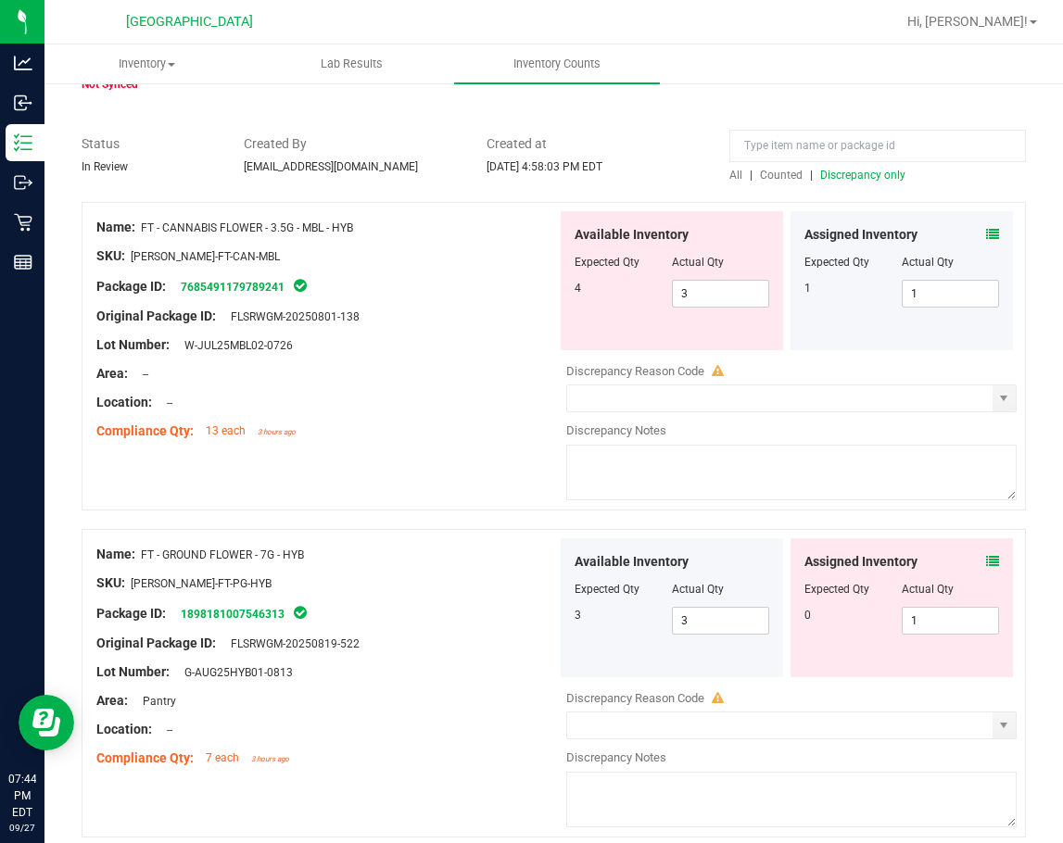
scroll to position [93, 0]
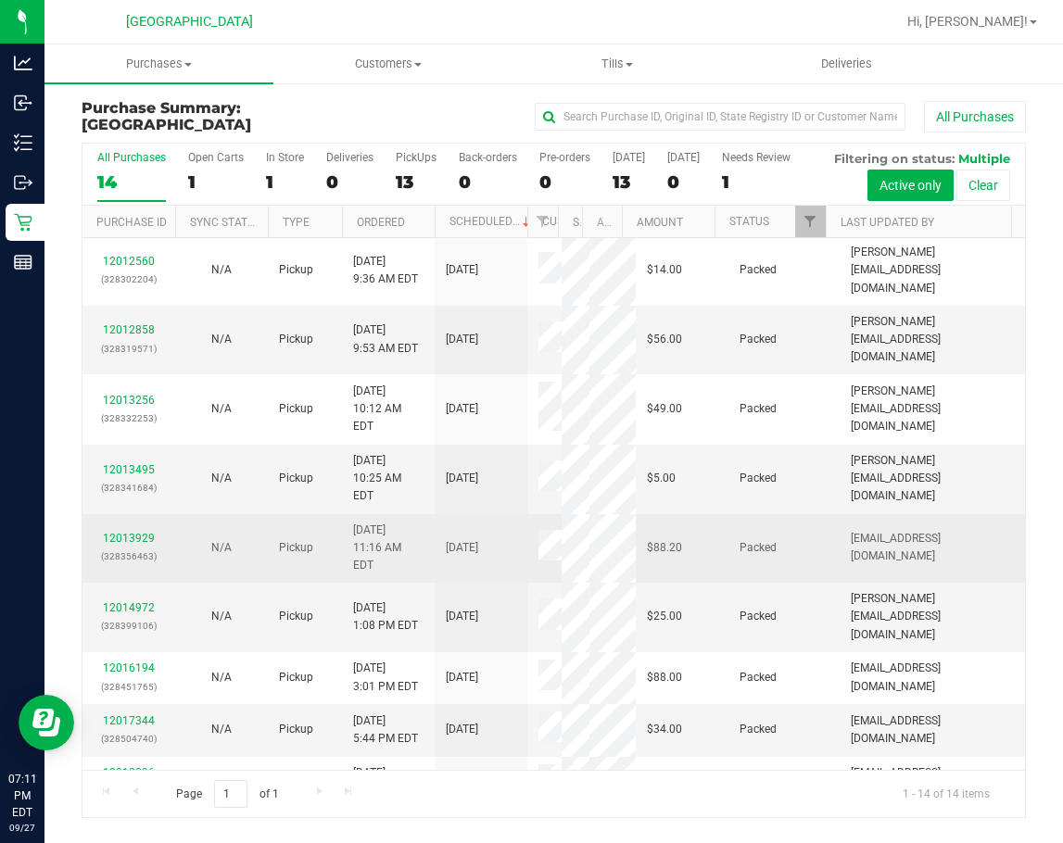
scroll to position [222, 0]
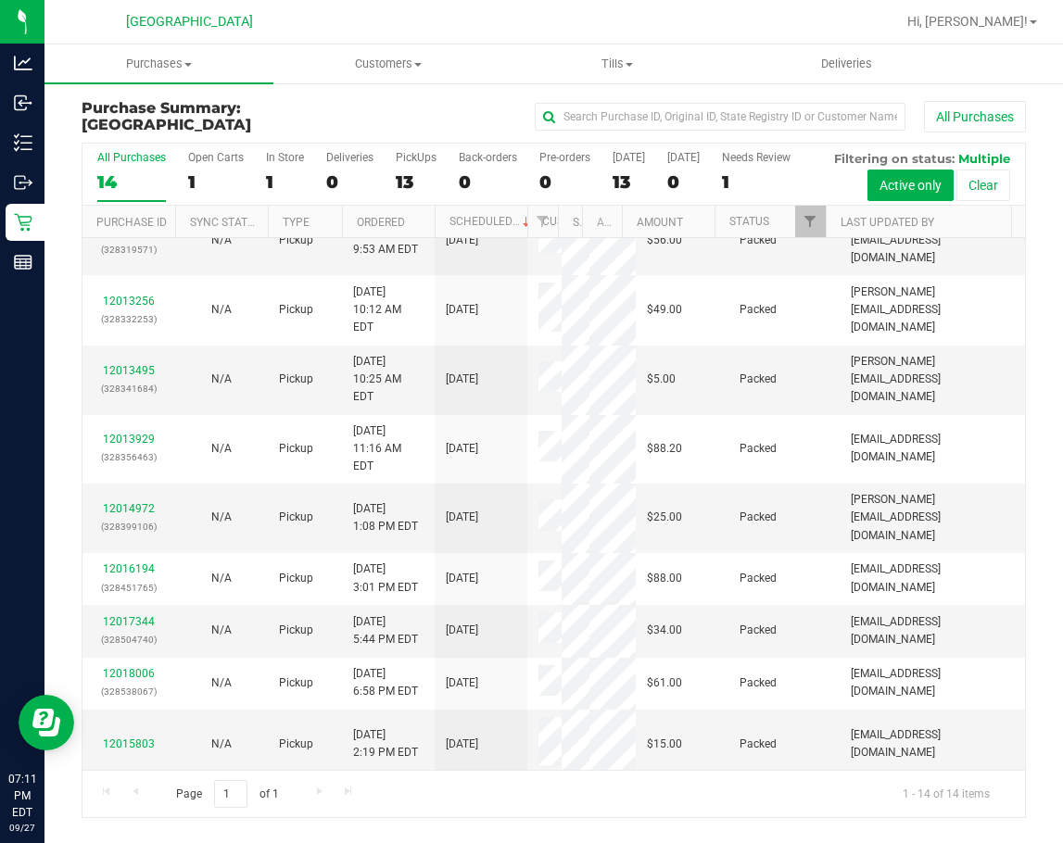
click at [136, 842] on link "12018065" at bounding box center [129, 856] width 52 height 13
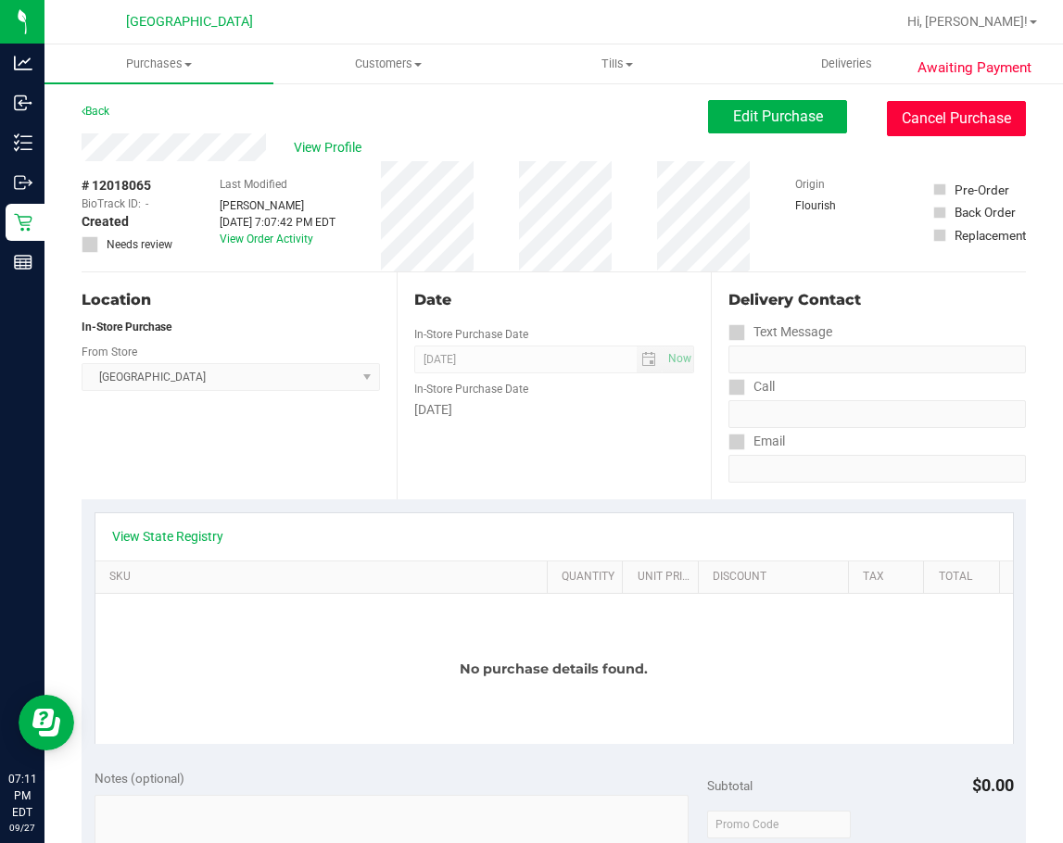
click at [887, 132] on button "Cancel Purchase" at bounding box center [956, 118] width 139 height 35
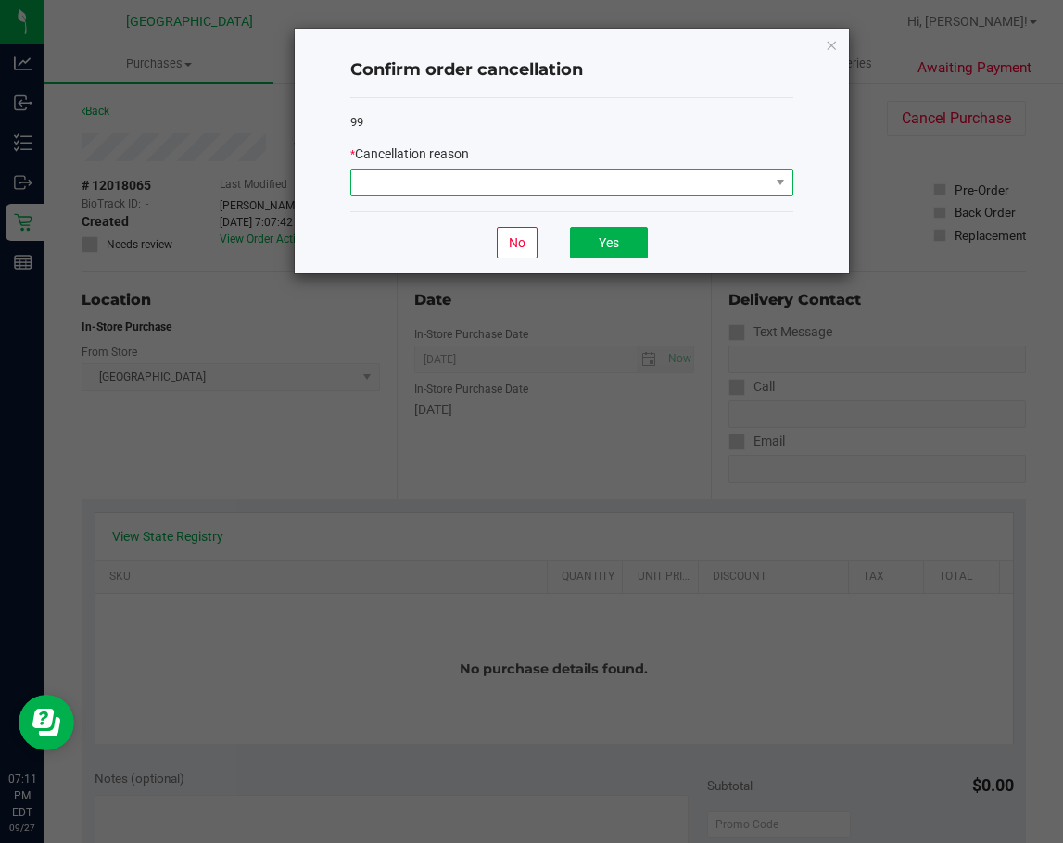
click at [690, 193] on span at bounding box center [560, 183] width 418 height 26
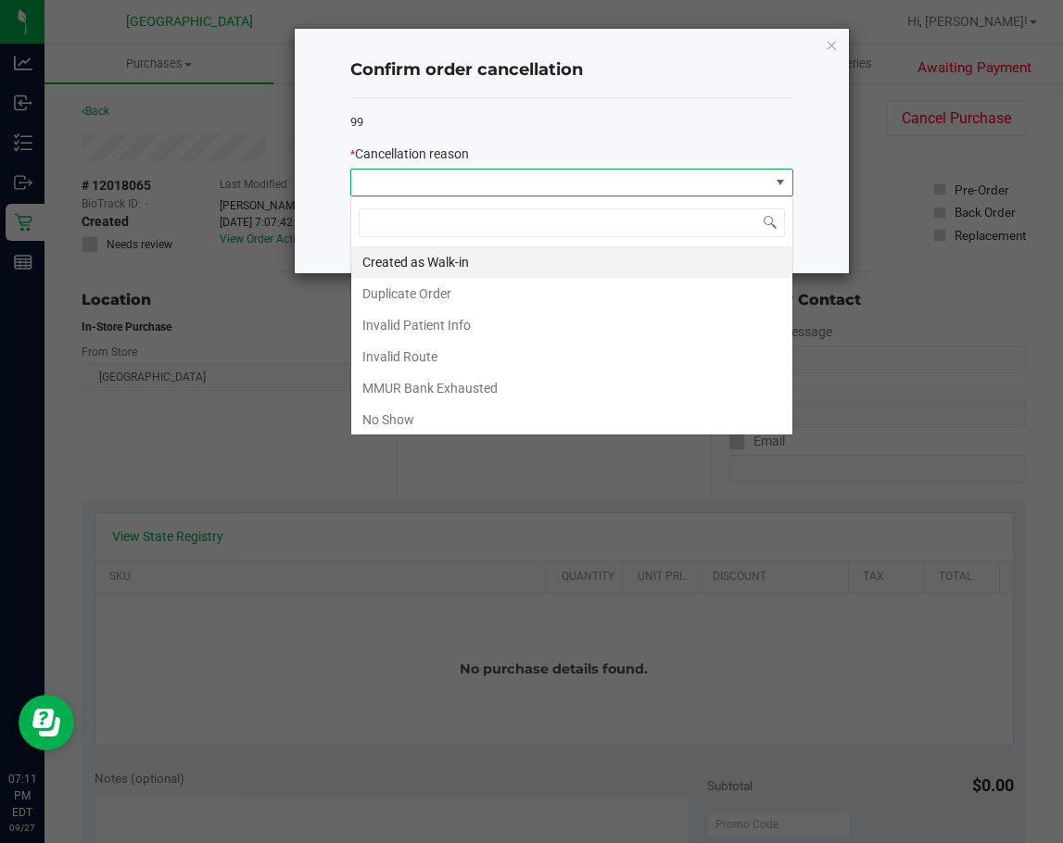
scroll to position [28, 443]
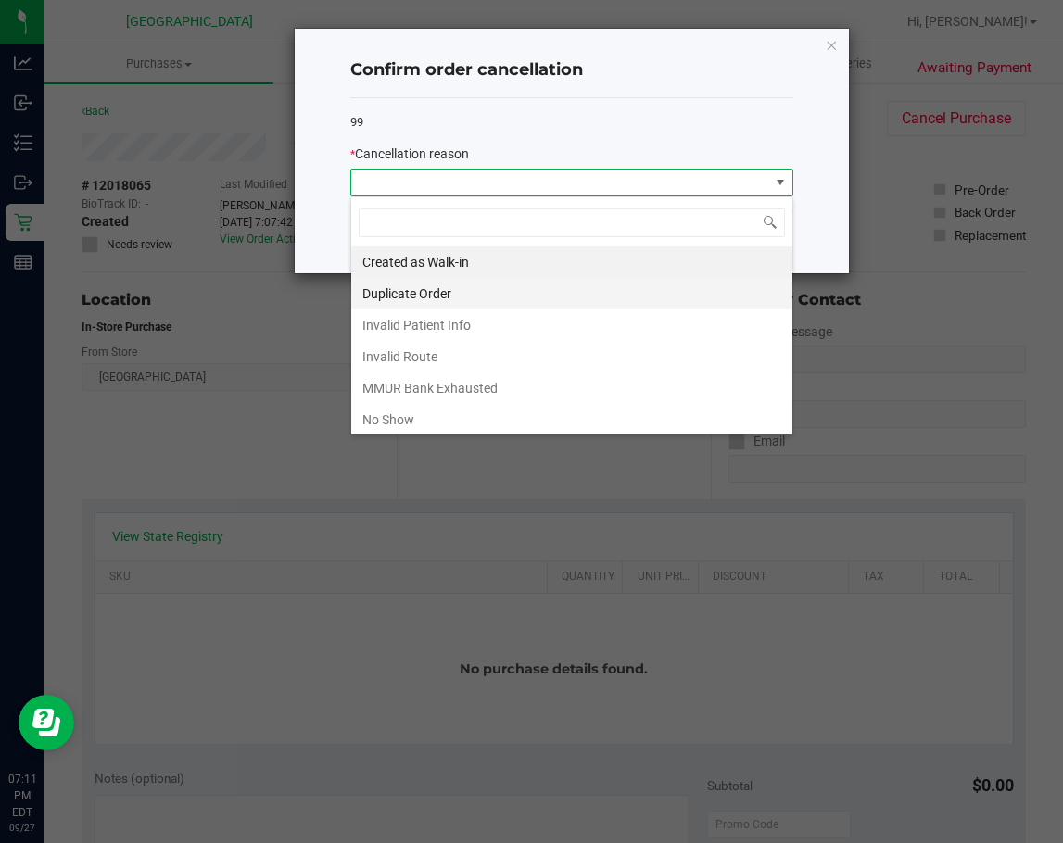
click at [476, 288] on li "Duplicate Order" at bounding box center [571, 293] width 441 height 31
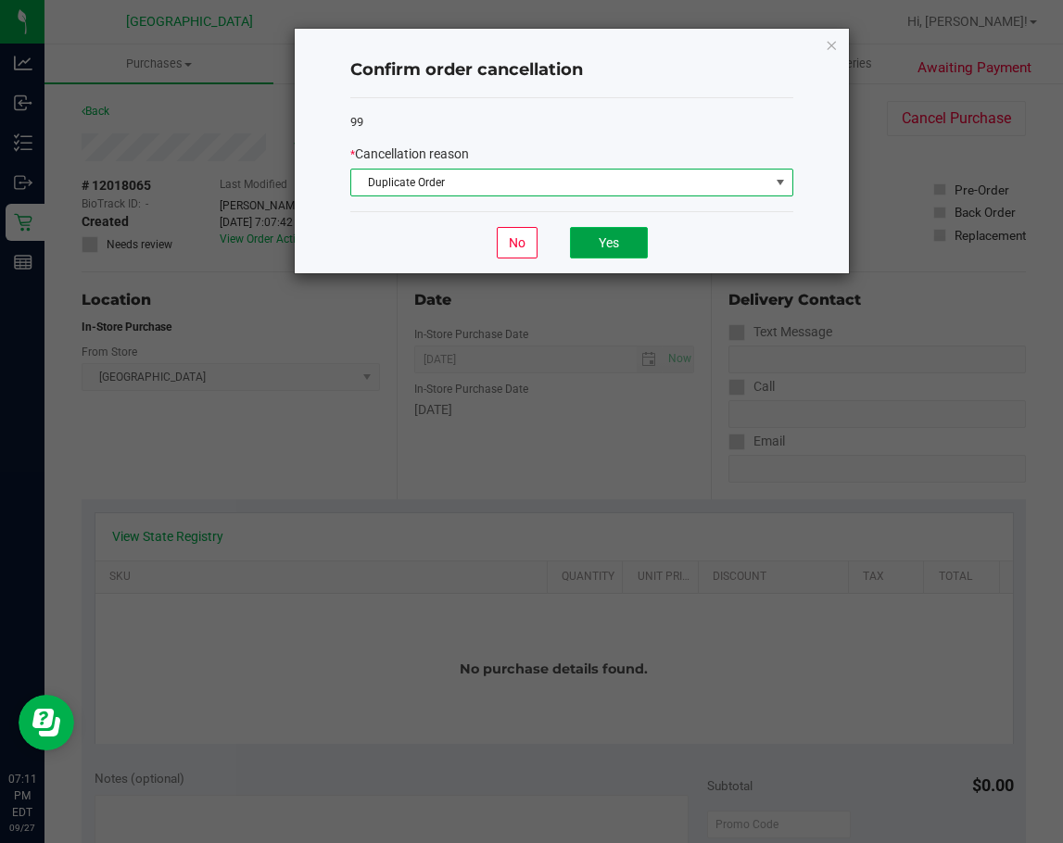
click at [597, 239] on button "Yes" at bounding box center [609, 242] width 78 height 31
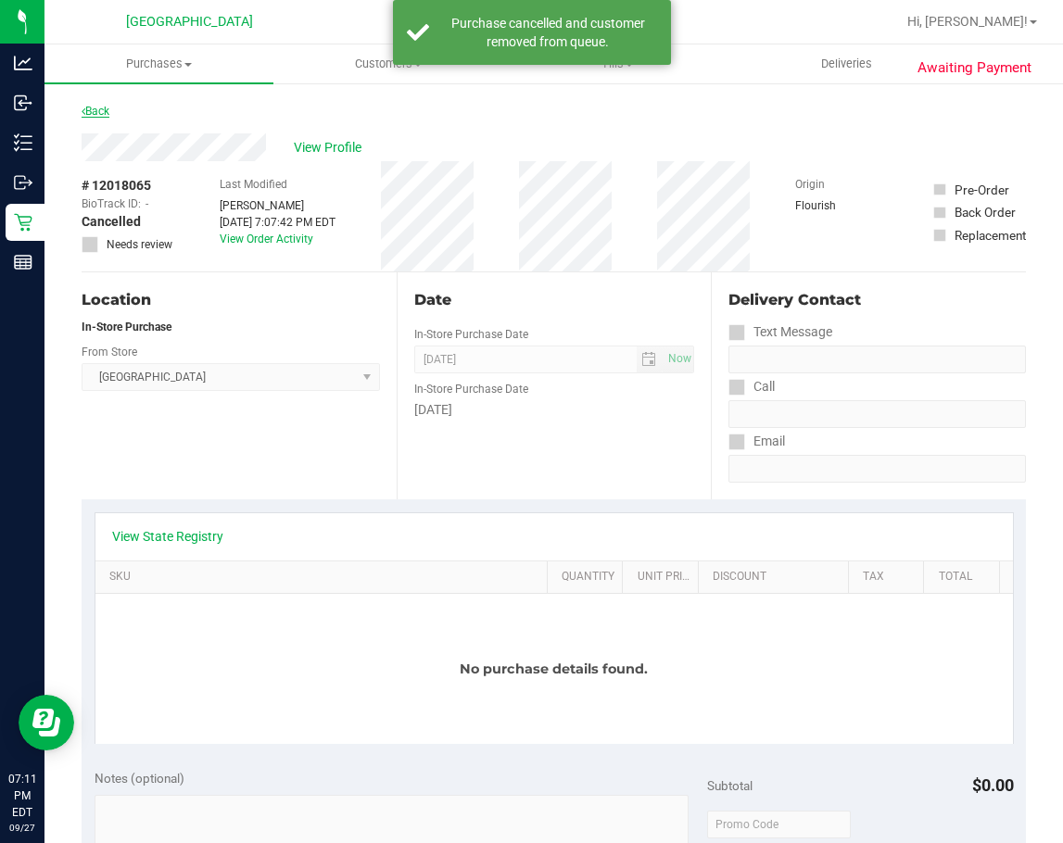
click at [106, 110] on link "Back" at bounding box center [96, 111] width 28 height 13
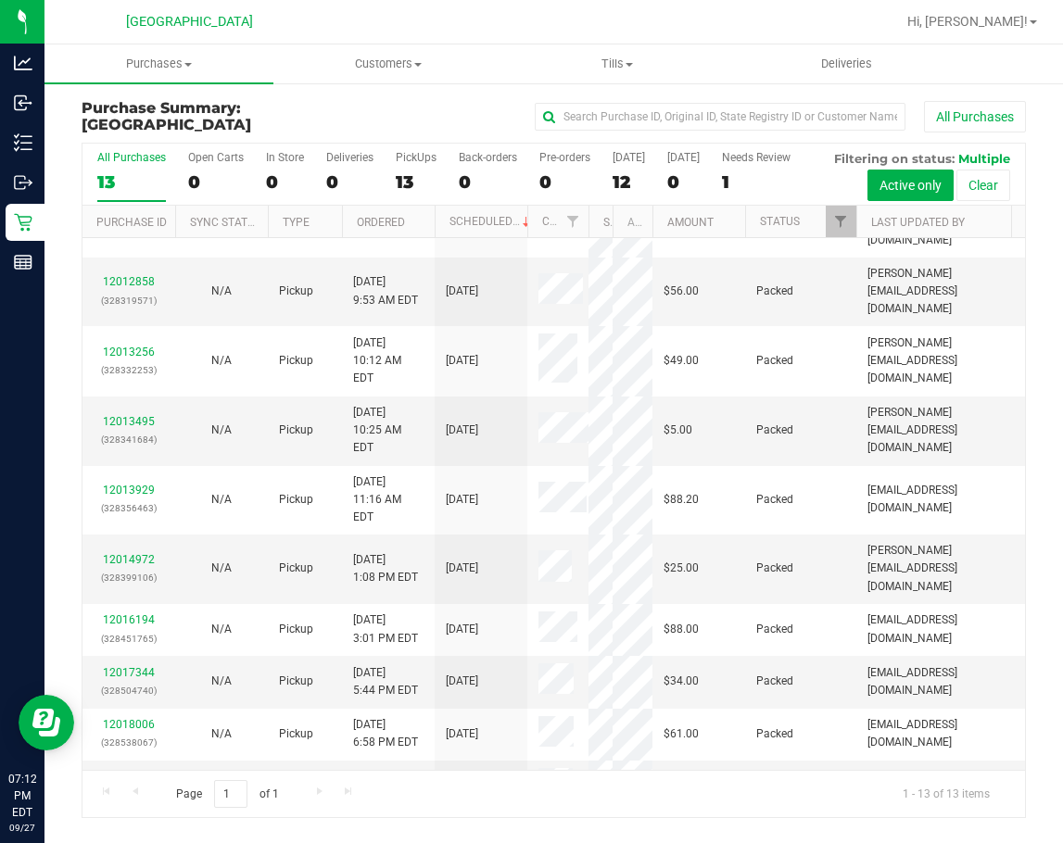
scroll to position [149, 0]
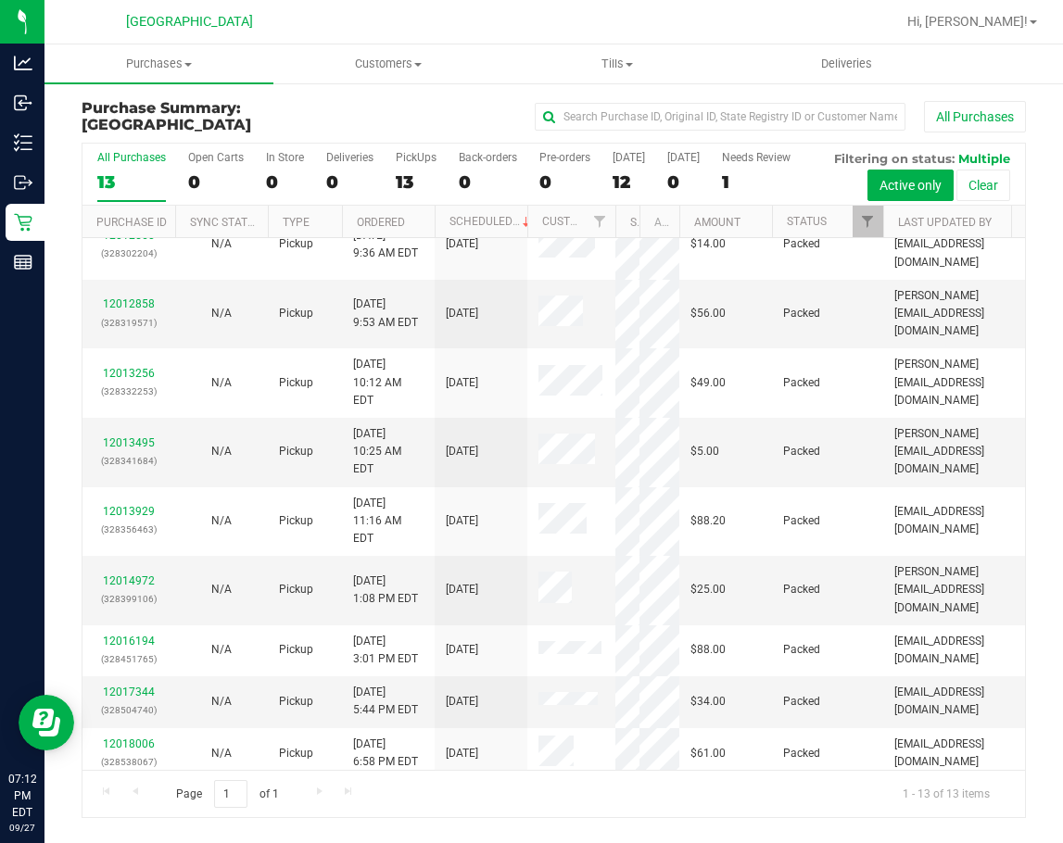
click at [616, 243] on div "All Purchases 13 Open Carts 0 In Store 0 Deliveries 0 PickUps 13 Back-orders 0 …" at bounding box center [554, 480] width 944 height 675
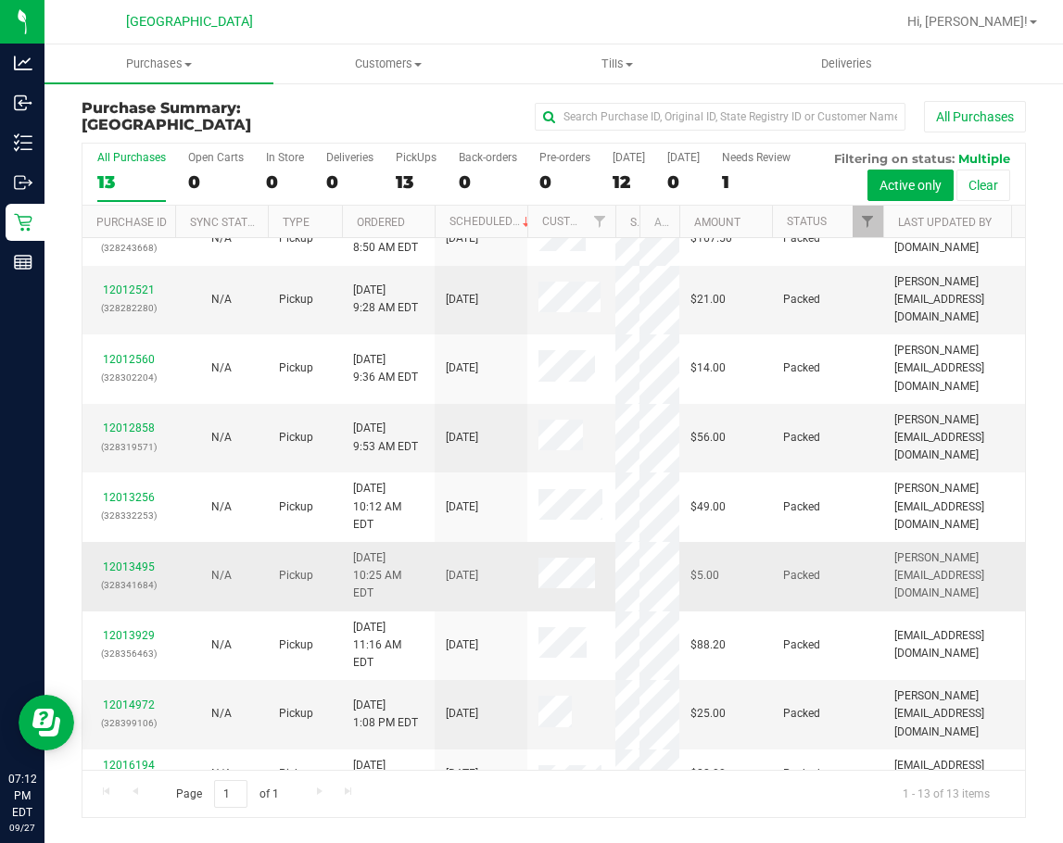
scroll to position [0, 0]
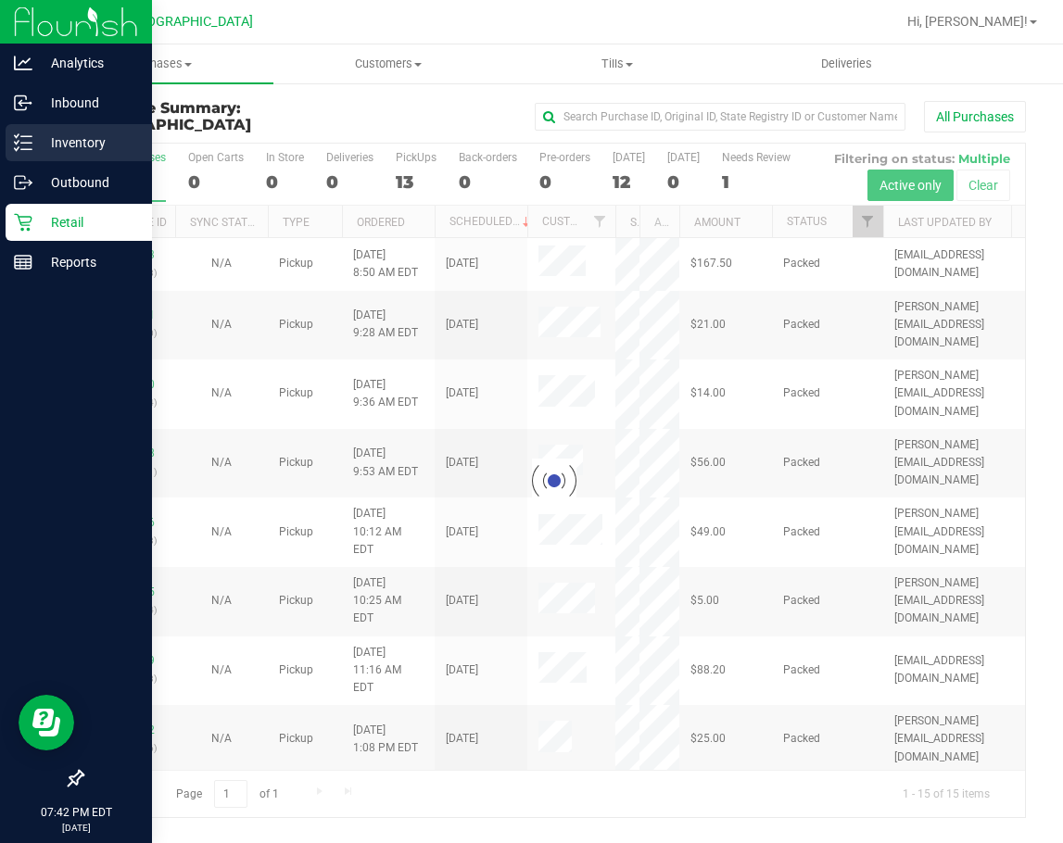
click at [21, 142] on icon at bounding box center [23, 142] width 19 height 19
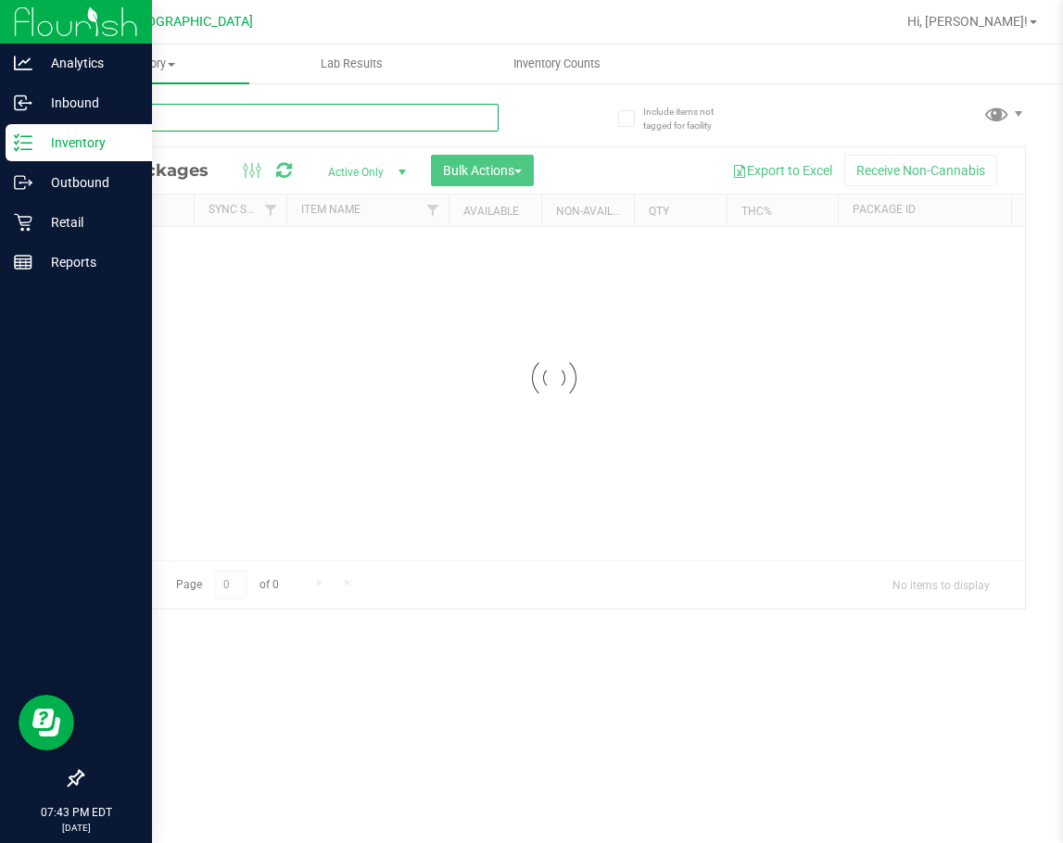
click at [204, 121] on input "text" at bounding box center [290, 118] width 417 height 28
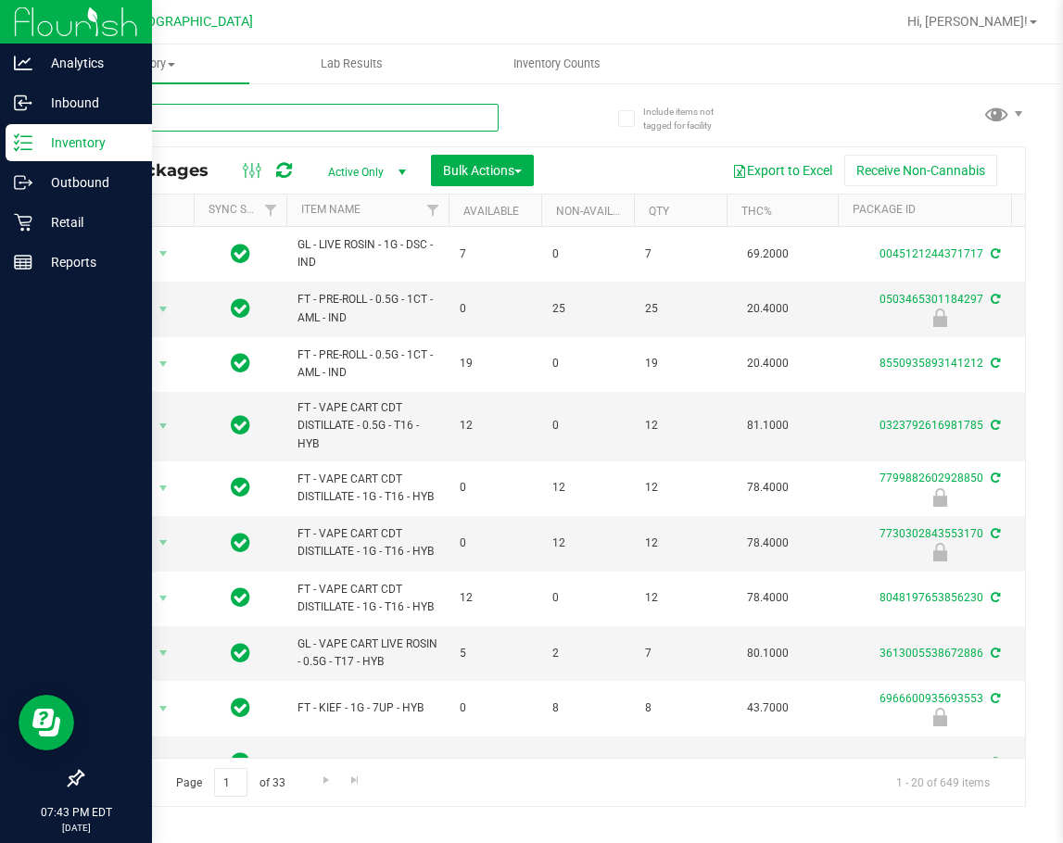
type input "ground"
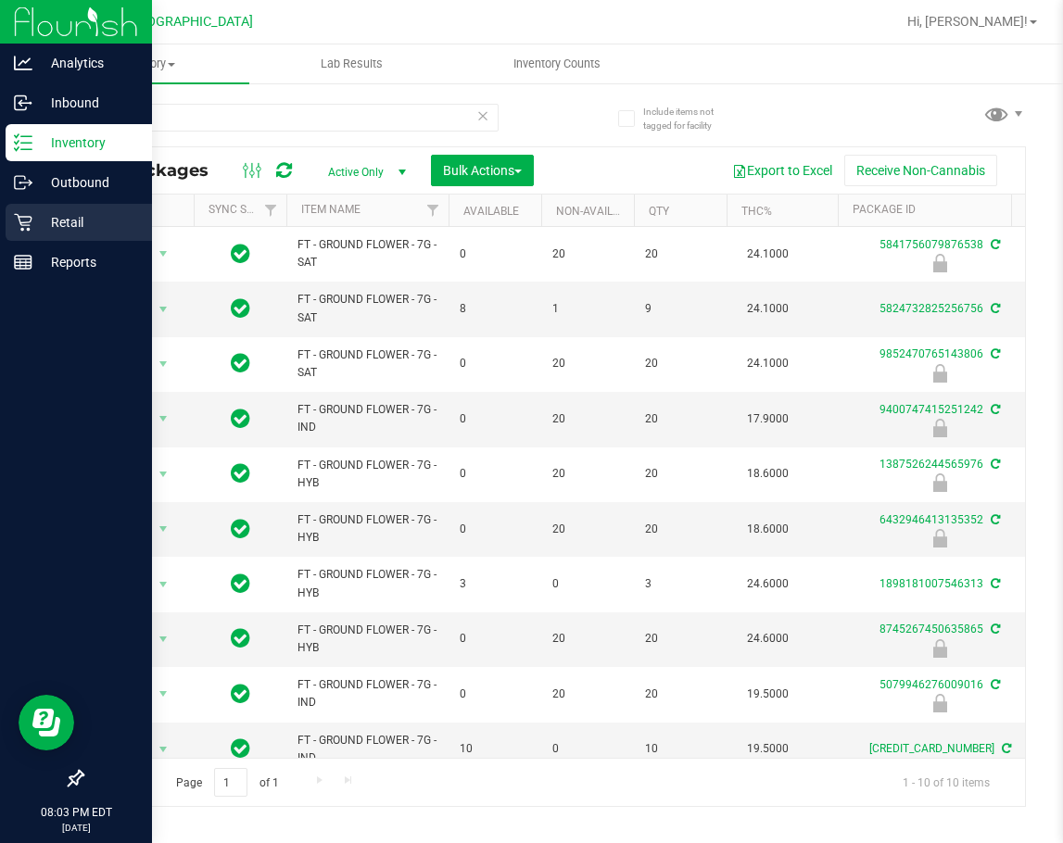
click at [43, 213] on p "Retail" at bounding box center [87, 222] width 111 height 22
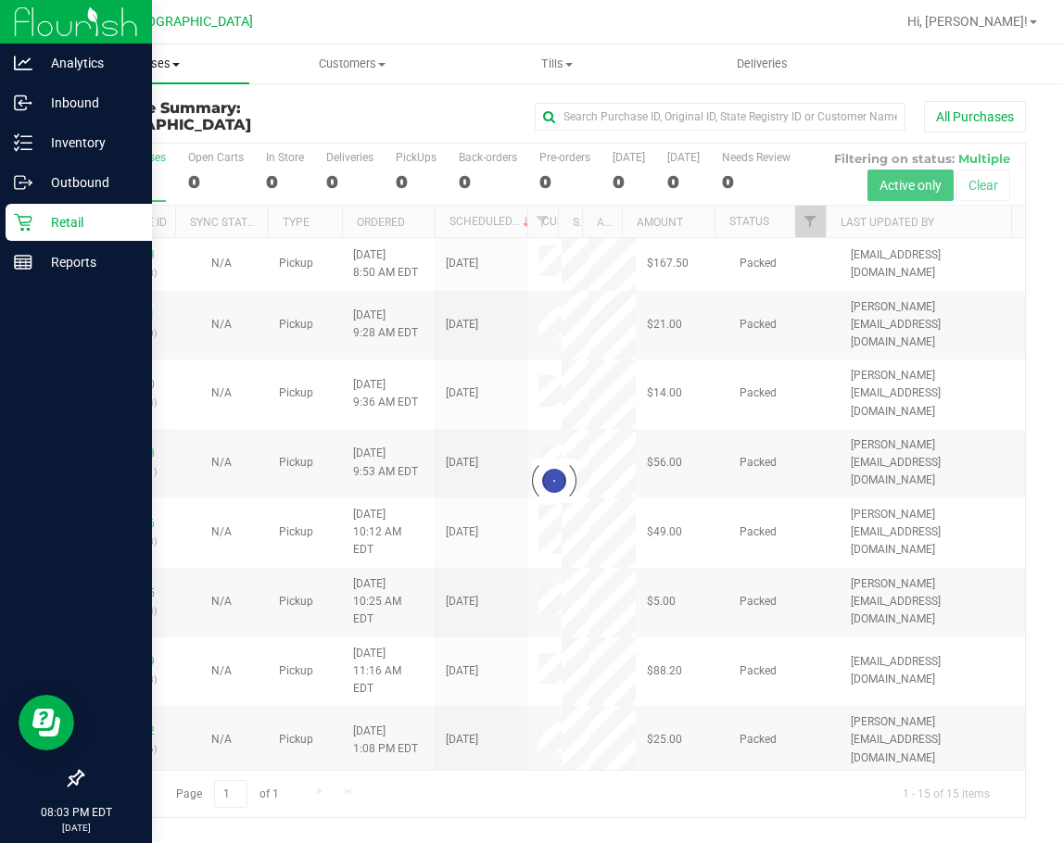
click at [161, 68] on span "Purchases" at bounding box center [146, 64] width 205 height 17
click at [131, 138] on span "Fulfillment" at bounding box center [101, 134] width 115 height 16
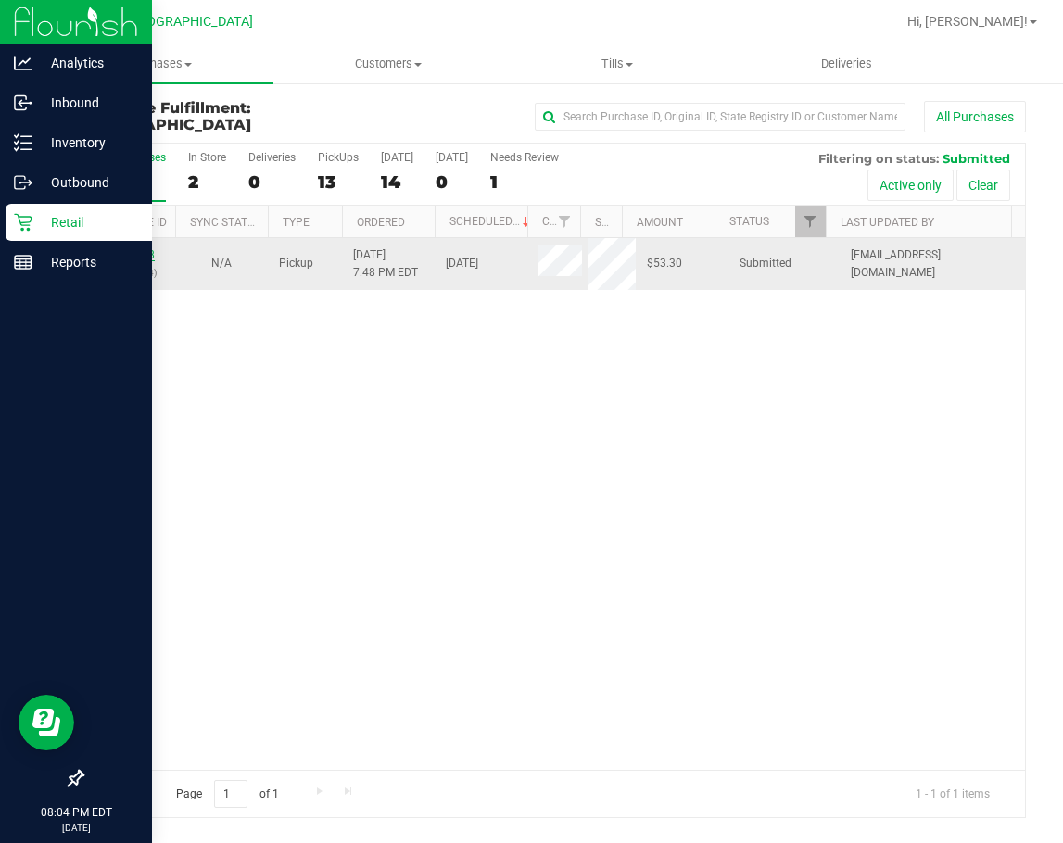
click at [145, 255] on link "12018278" at bounding box center [129, 254] width 52 height 13
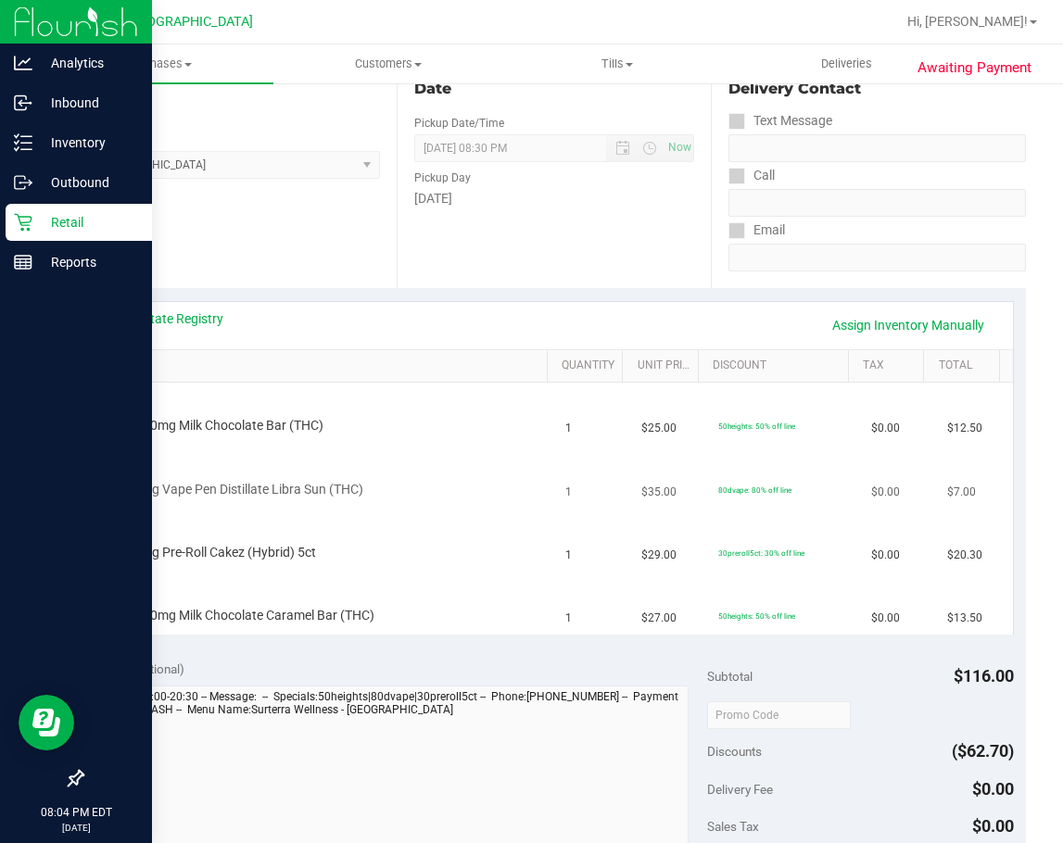
scroll to position [185, 0]
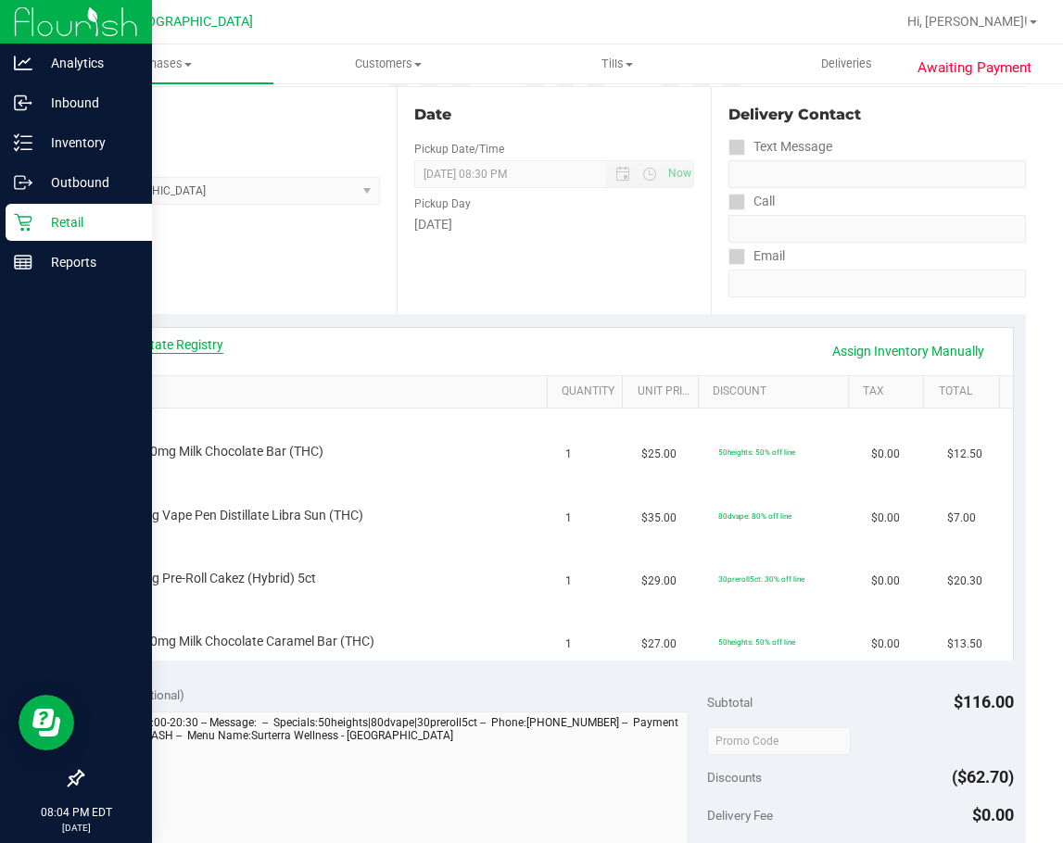
click at [220, 344] on link "View State Registry" at bounding box center [167, 344] width 111 height 19
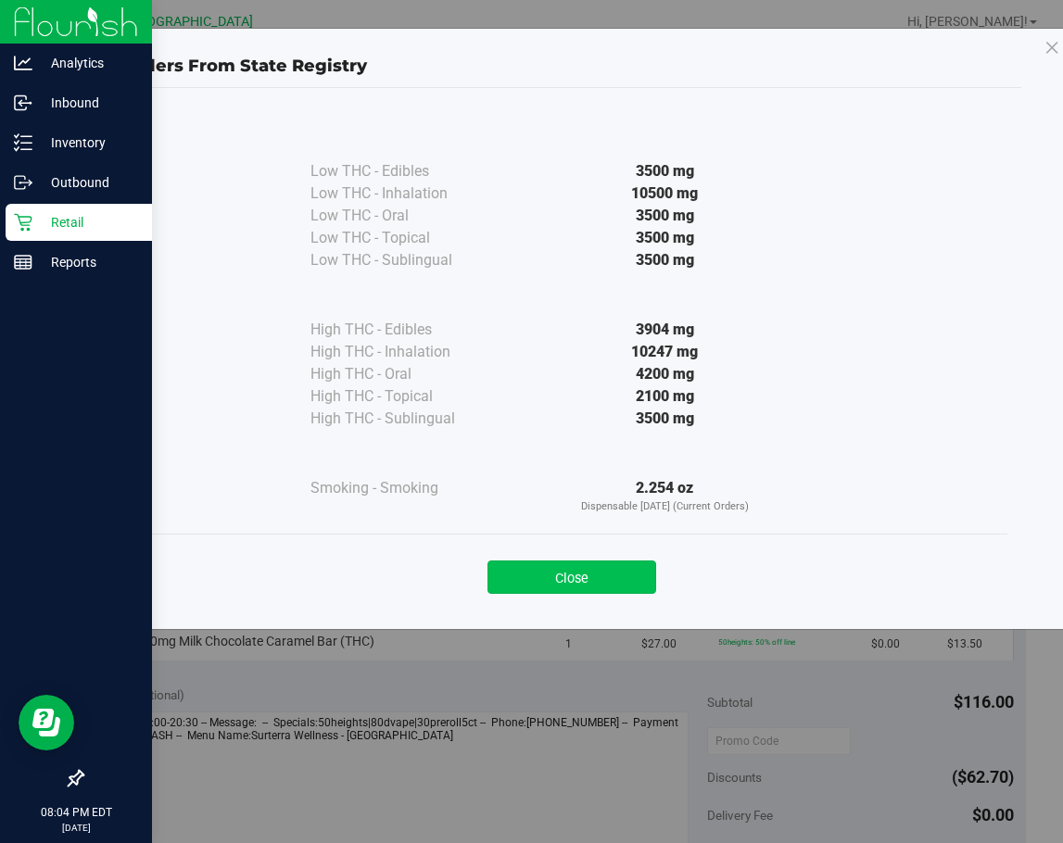
click at [552, 580] on button "Close" at bounding box center [571, 576] width 169 height 33
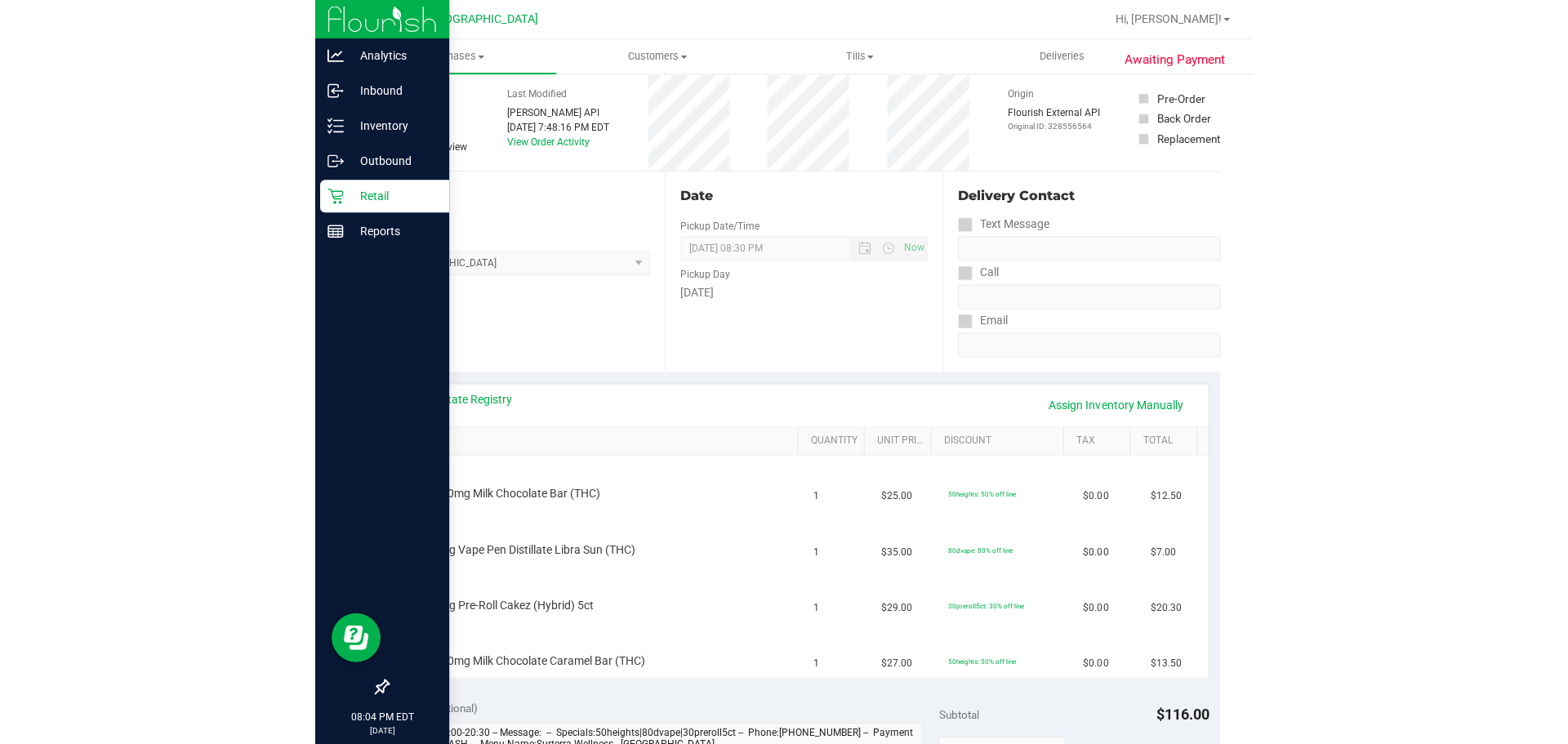
scroll to position [0, 0]
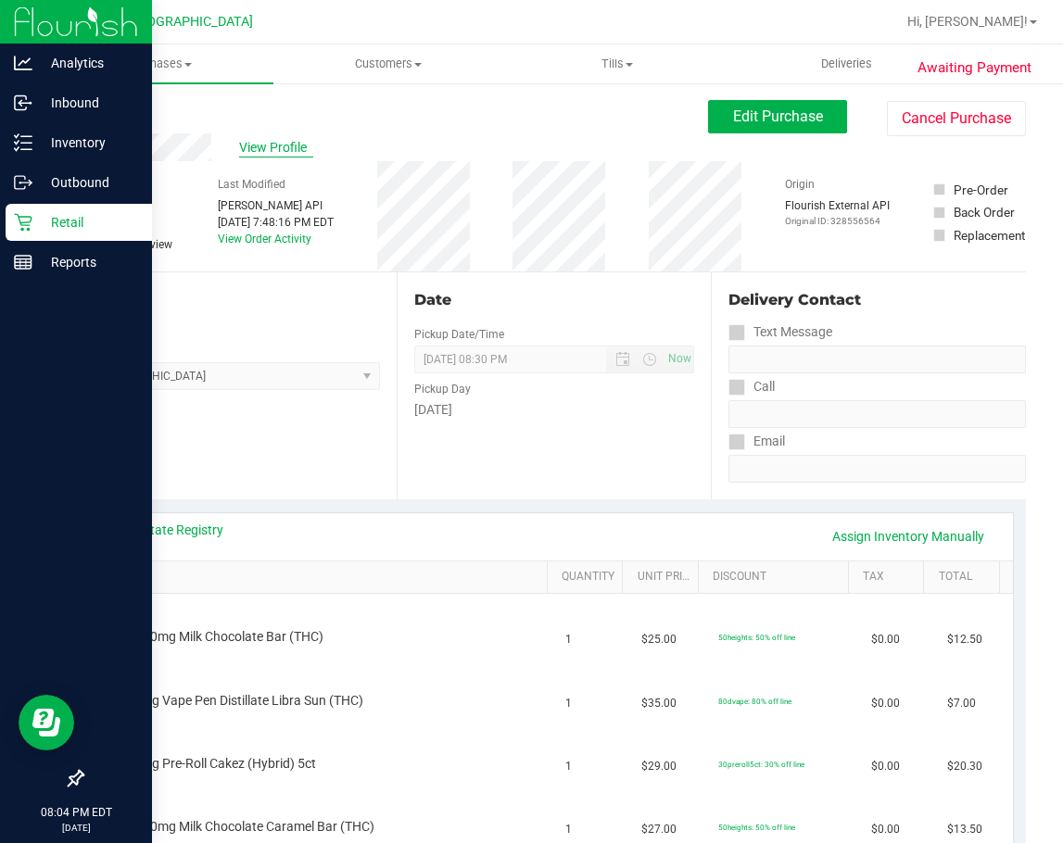
click at [283, 148] on span "View Profile" at bounding box center [276, 147] width 74 height 19
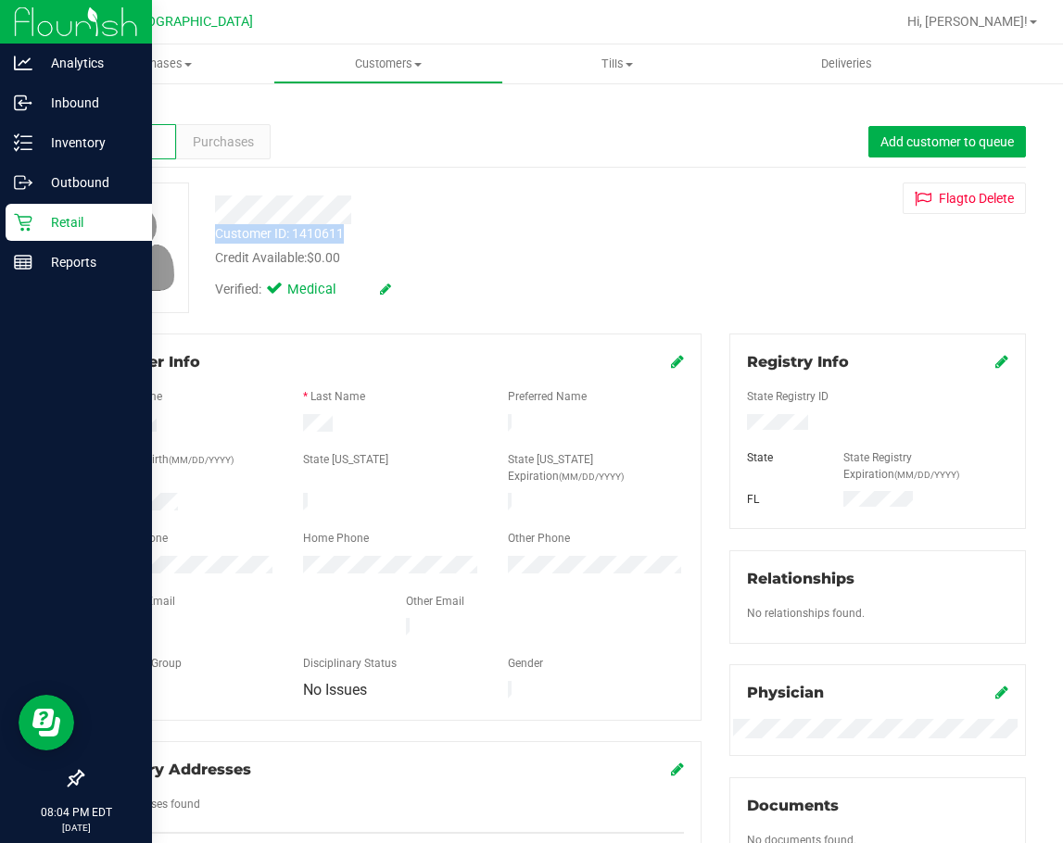
drag, startPoint x: 213, startPoint y: 208, endPoint x: 346, endPoint y: 235, distance: 135.2
click at [346, 235] on div "Customer ID: 1410611 Credit Available: $0.00 Verified: Medical" at bounding box center [444, 245] width 486 height 126
click at [26, 217] on icon at bounding box center [23, 223] width 18 height 18
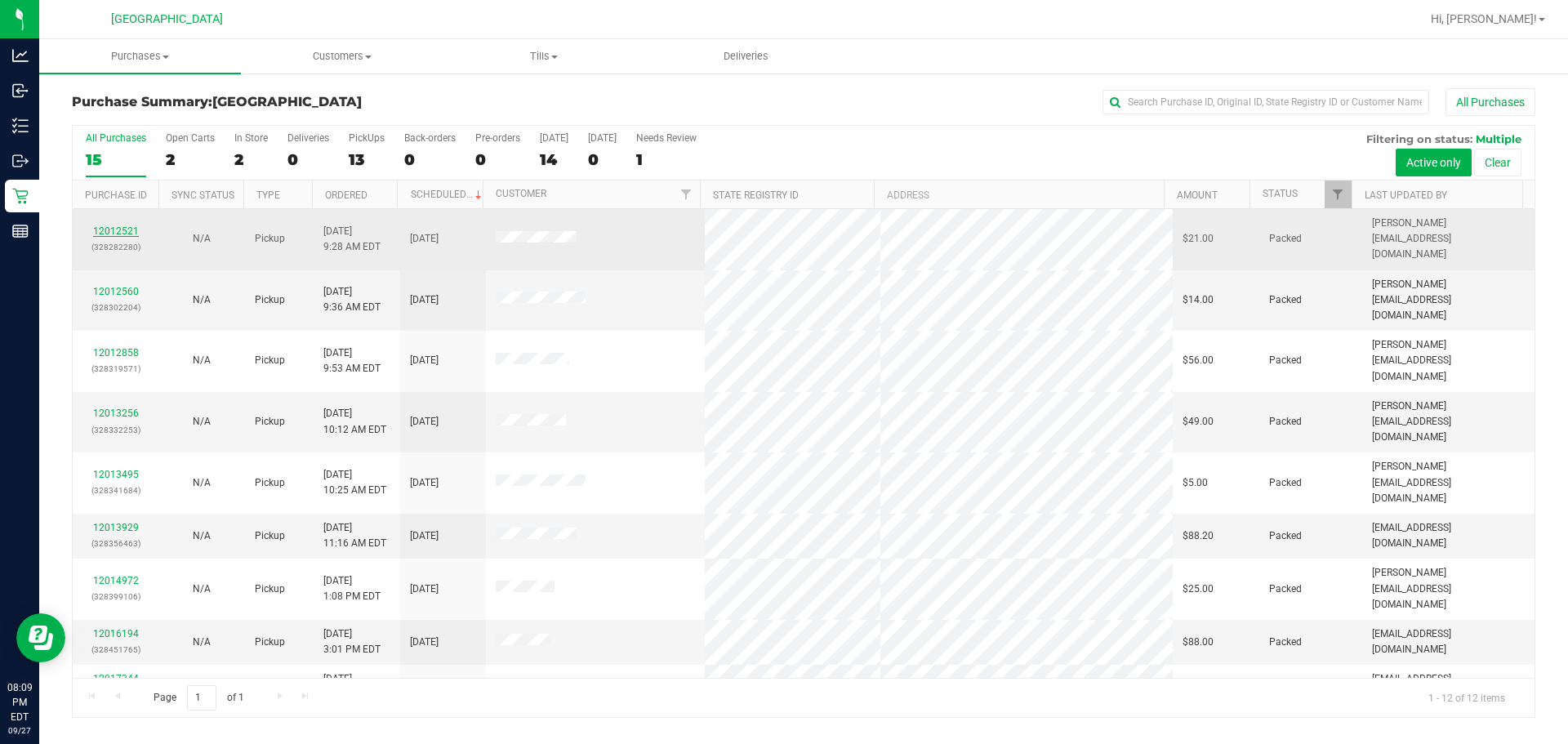
click at [128, 226] on link "12012521" at bounding box center [116, 231] width 46 height 11
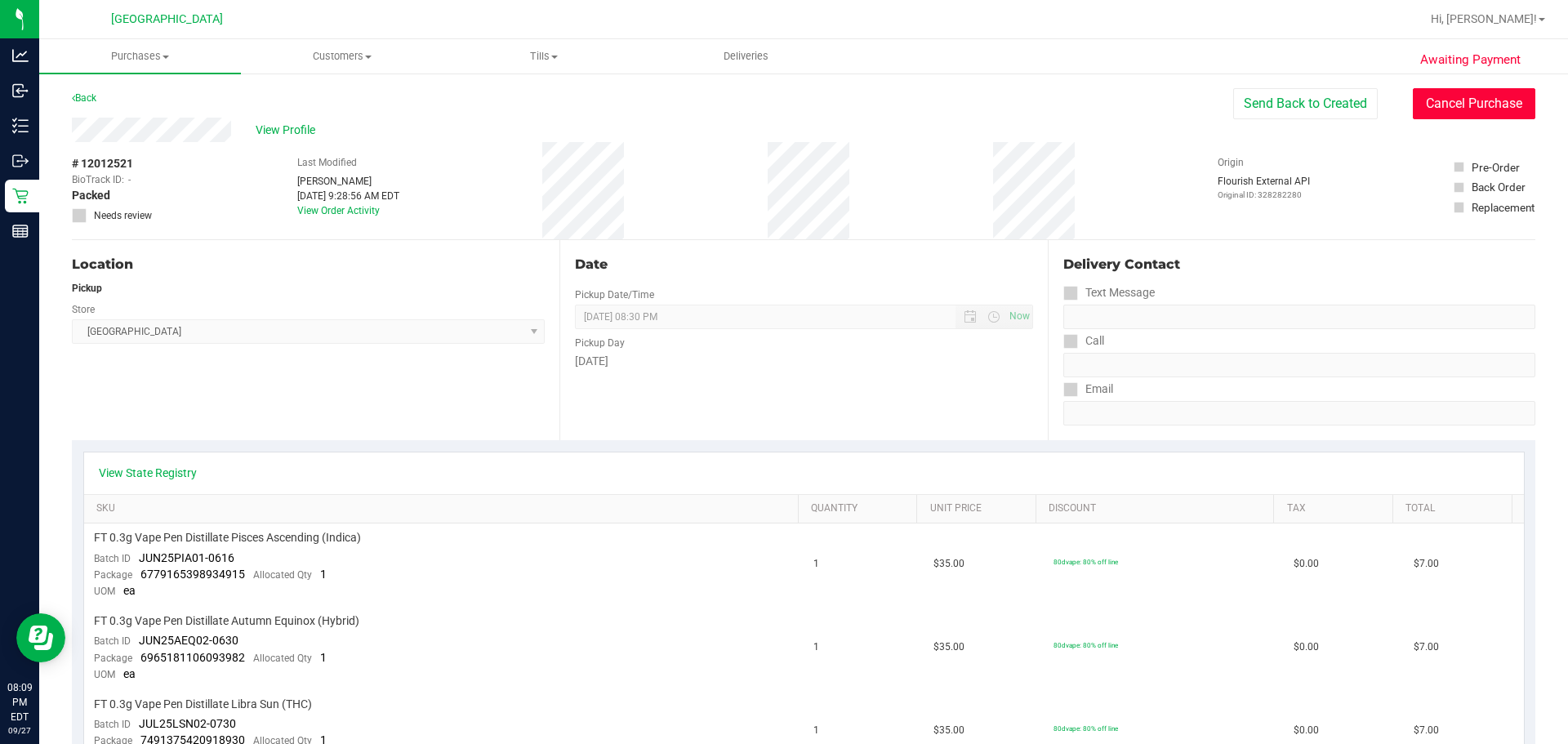
click at [936, 111] on button "Cancel Purchase" at bounding box center [1474, 103] width 123 height 31
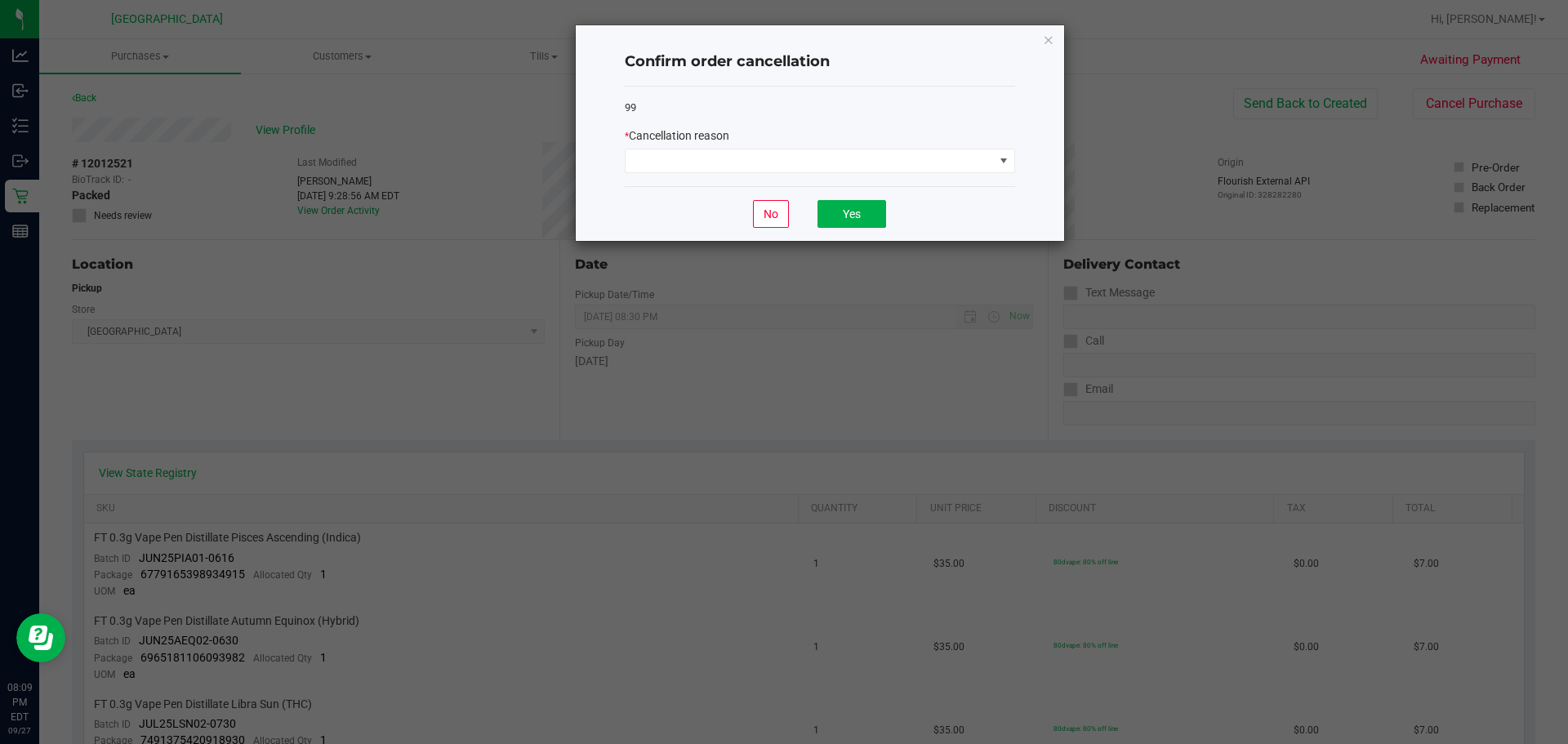
click at [777, 146] on div "* Cancellation reason" at bounding box center [820, 151] width 390 height 46
click at [777, 151] on span at bounding box center [810, 161] width 368 height 23
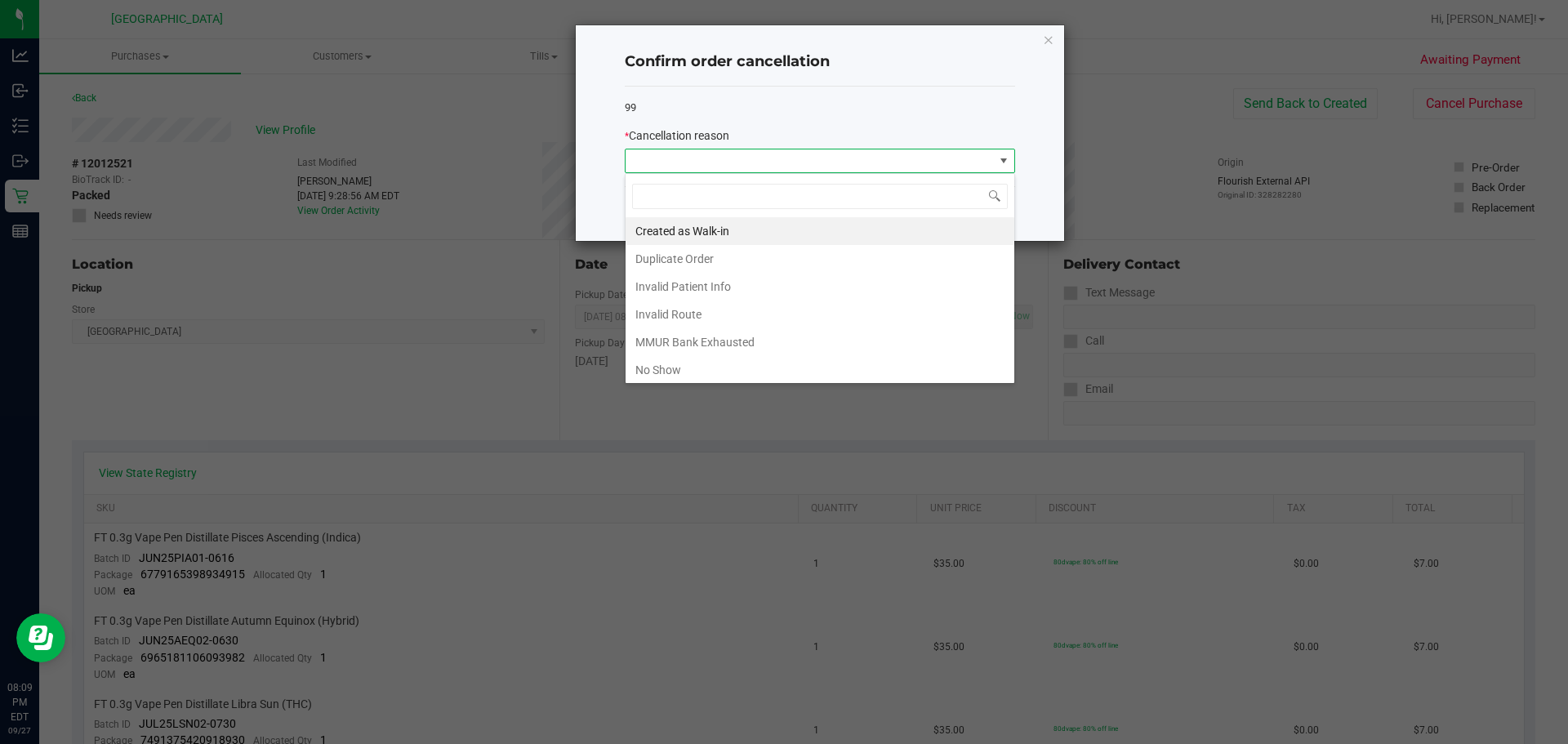
scroll to position [25, 390]
click at [777, 151] on span at bounding box center [810, 161] width 368 height 23
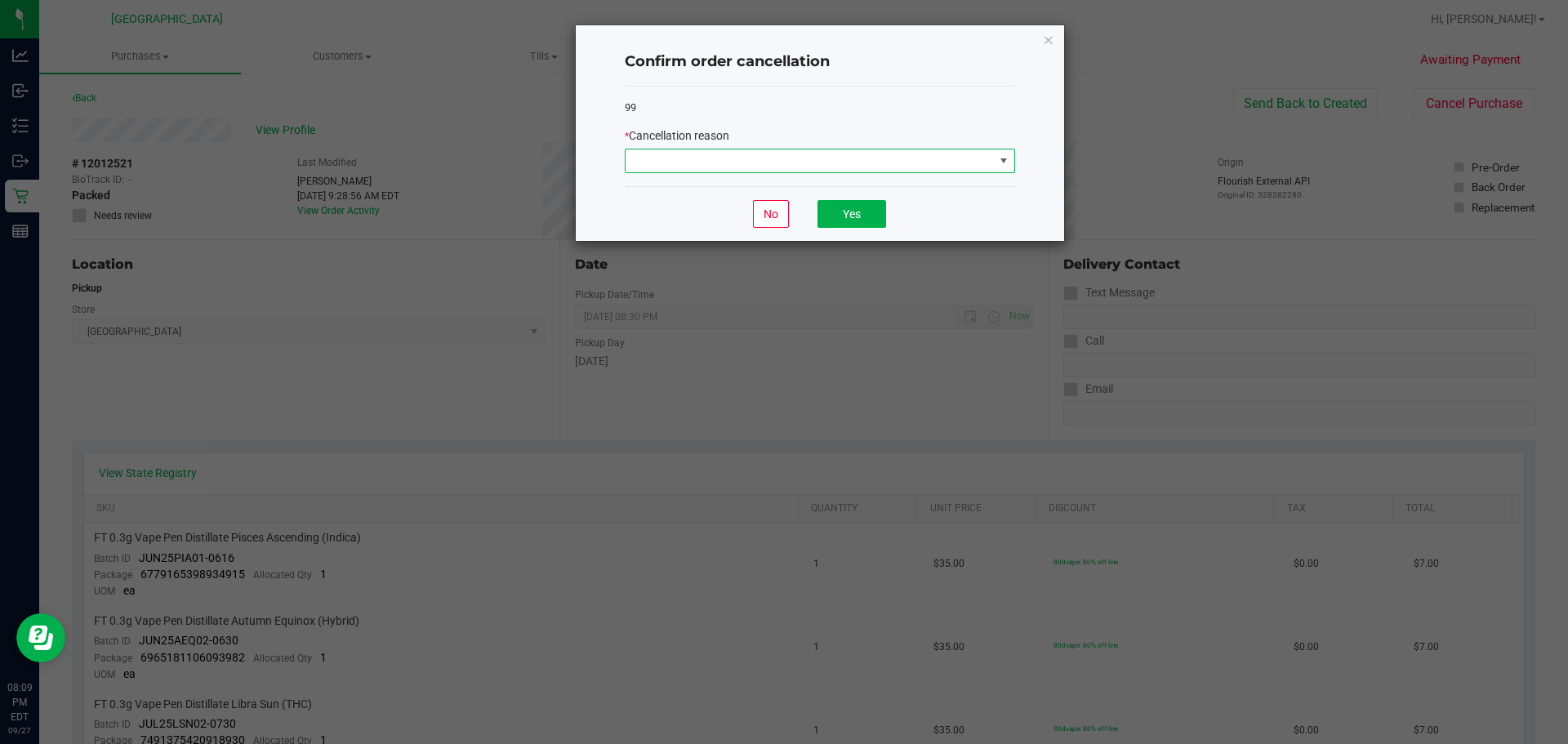
click at [784, 160] on span at bounding box center [810, 161] width 368 height 23
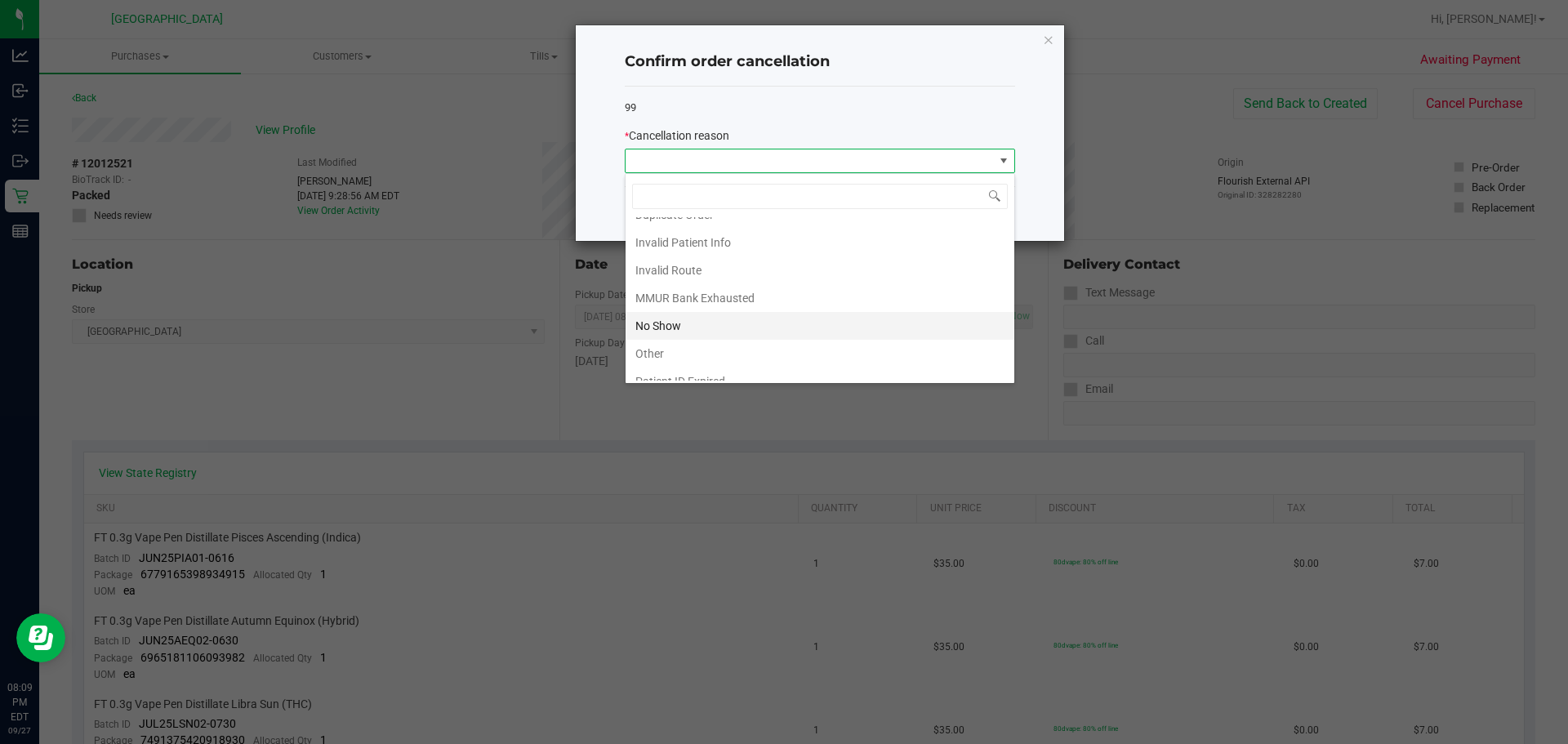
scroll to position [86, 0]
click at [670, 283] on li "No Show" at bounding box center [820, 283] width 389 height 27
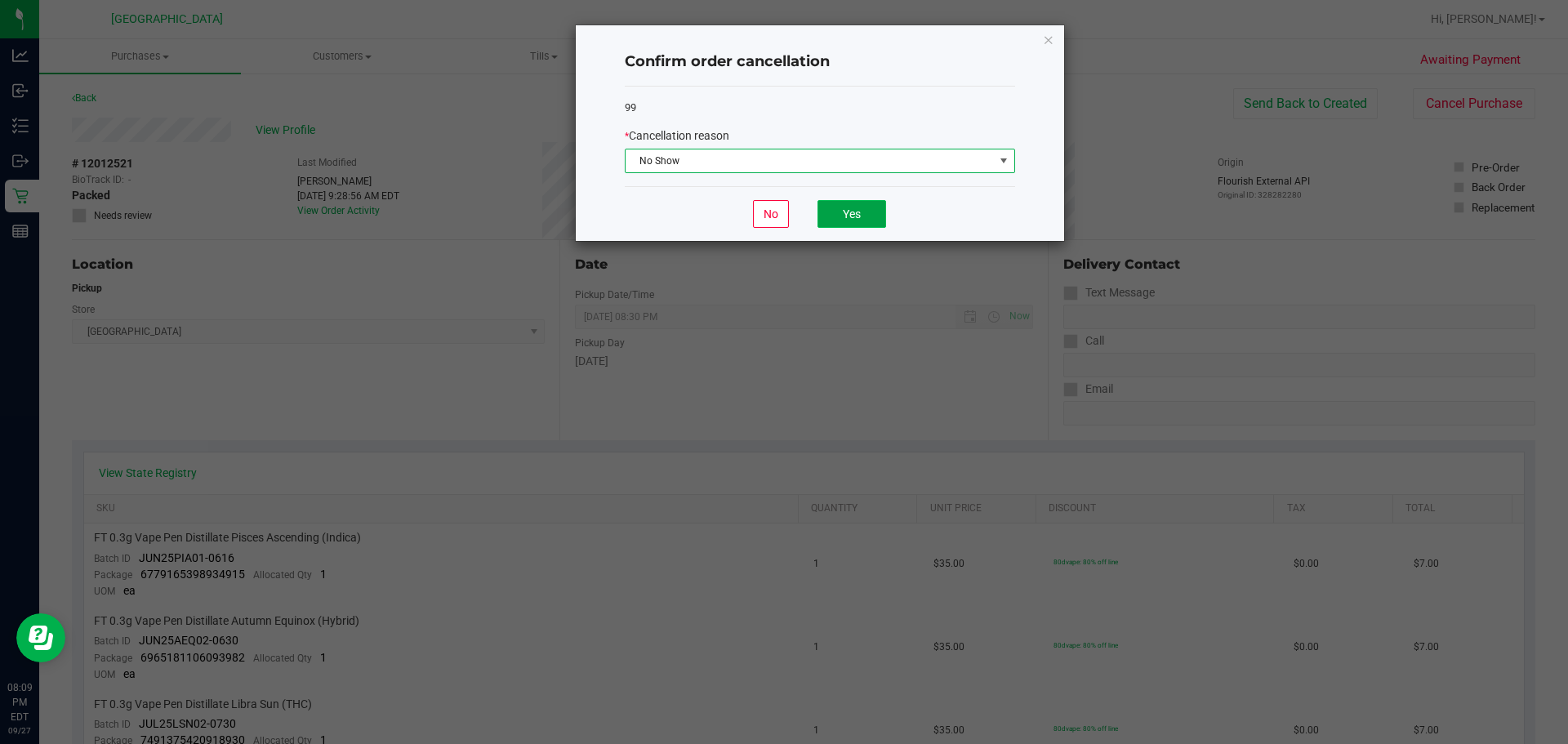
click at [876, 201] on button "Yes" at bounding box center [851, 213] width 69 height 27
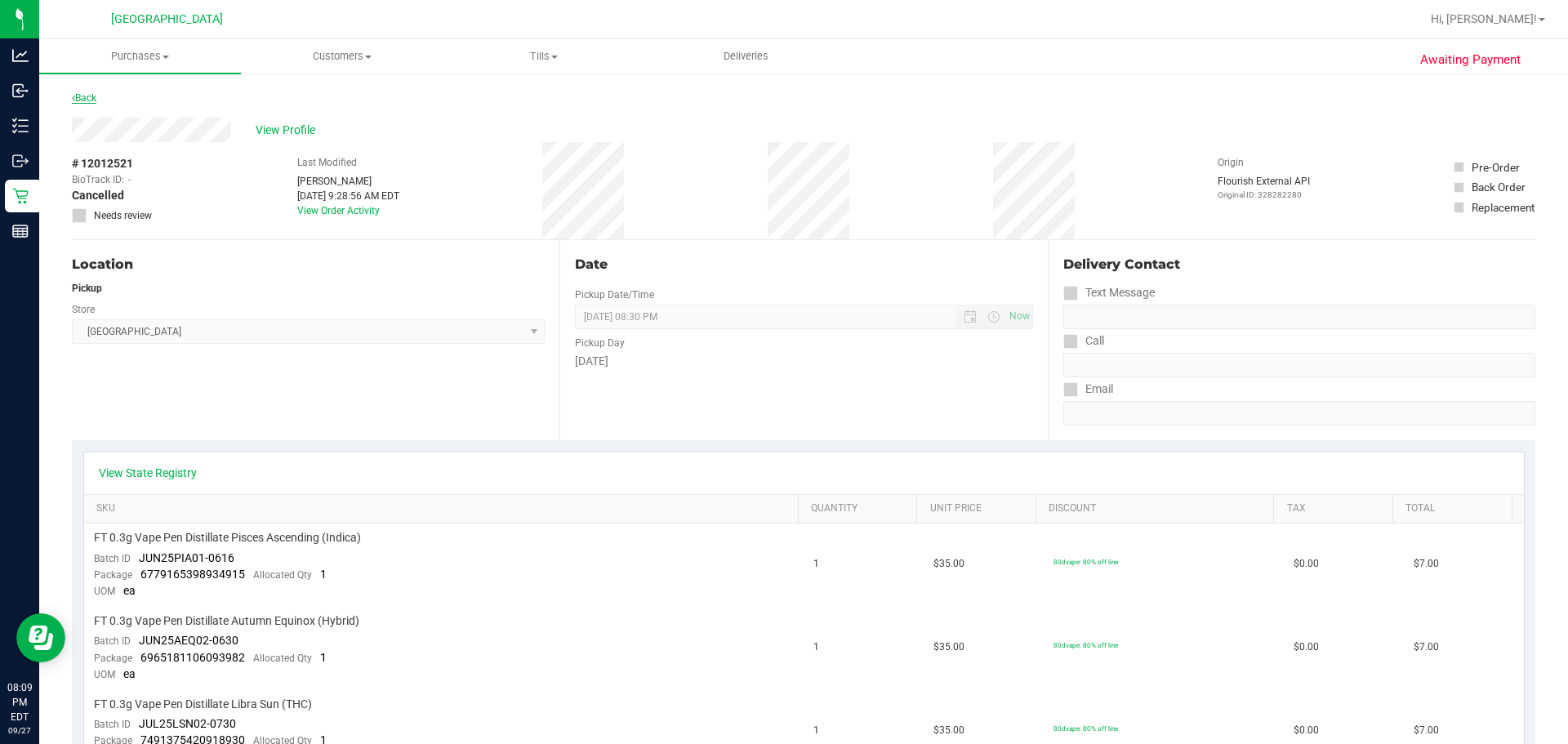
drag, startPoint x: 101, startPoint y: 100, endPoint x: 89, endPoint y: 96, distance: 12.6
click at [100, 100] on div "Back" at bounding box center [804, 102] width 1463 height 29
click at [89, 96] on link "Back" at bounding box center [85, 98] width 25 height 11
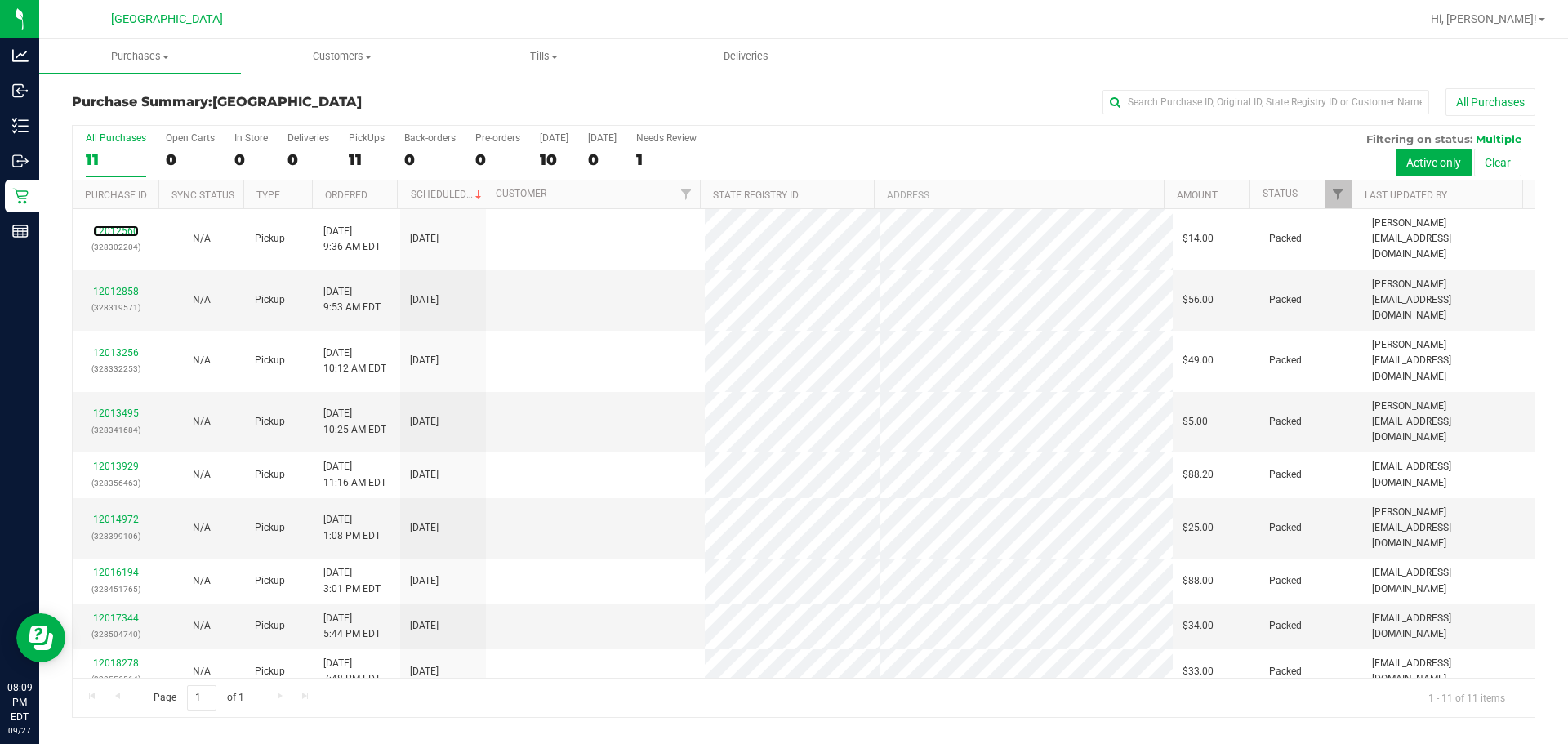
click at [108, 227] on link "12012560" at bounding box center [116, 231] width 46 height 11
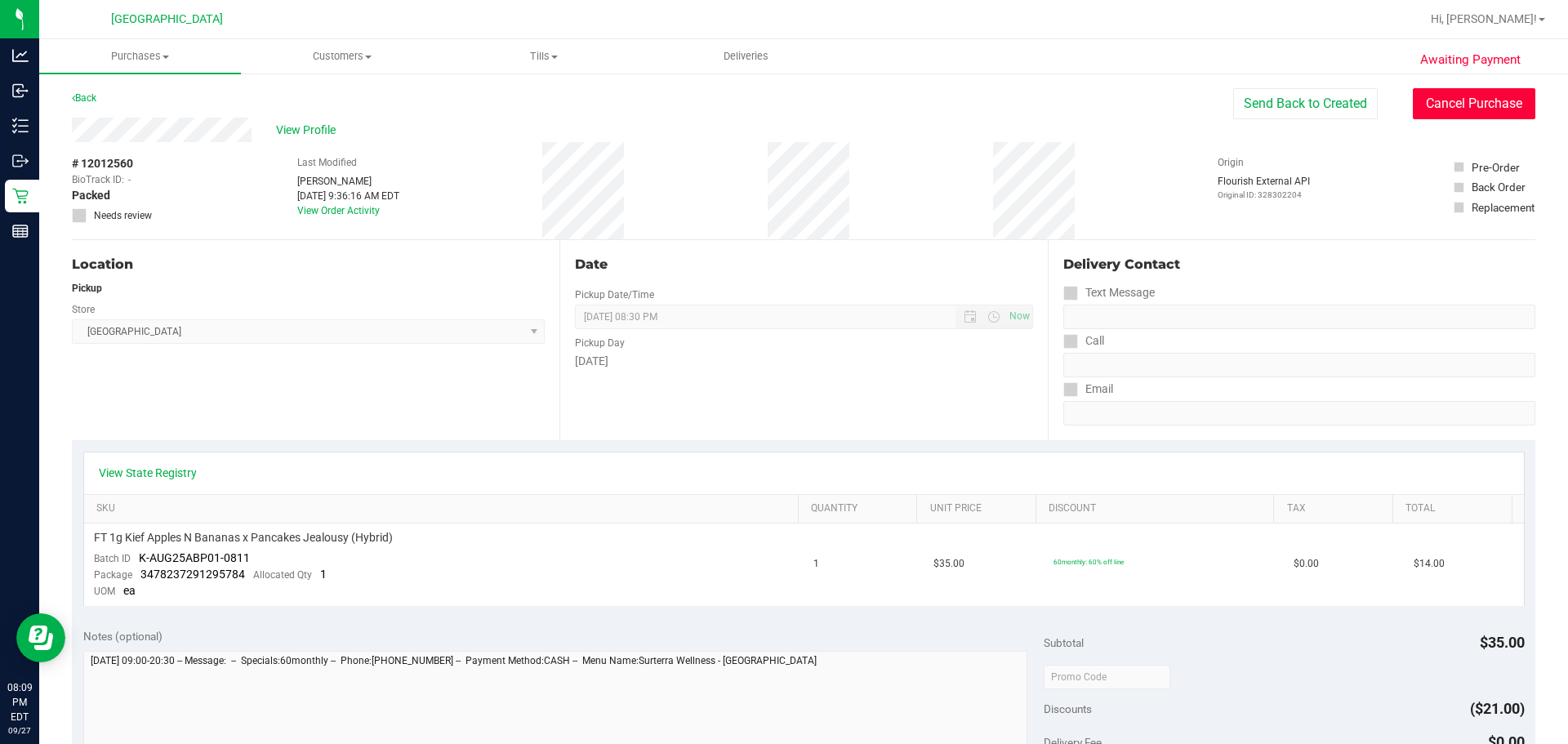
click at [936, 111] on button "Cancel Purchase" at bounding box center [1474, 103] width 123 height 31
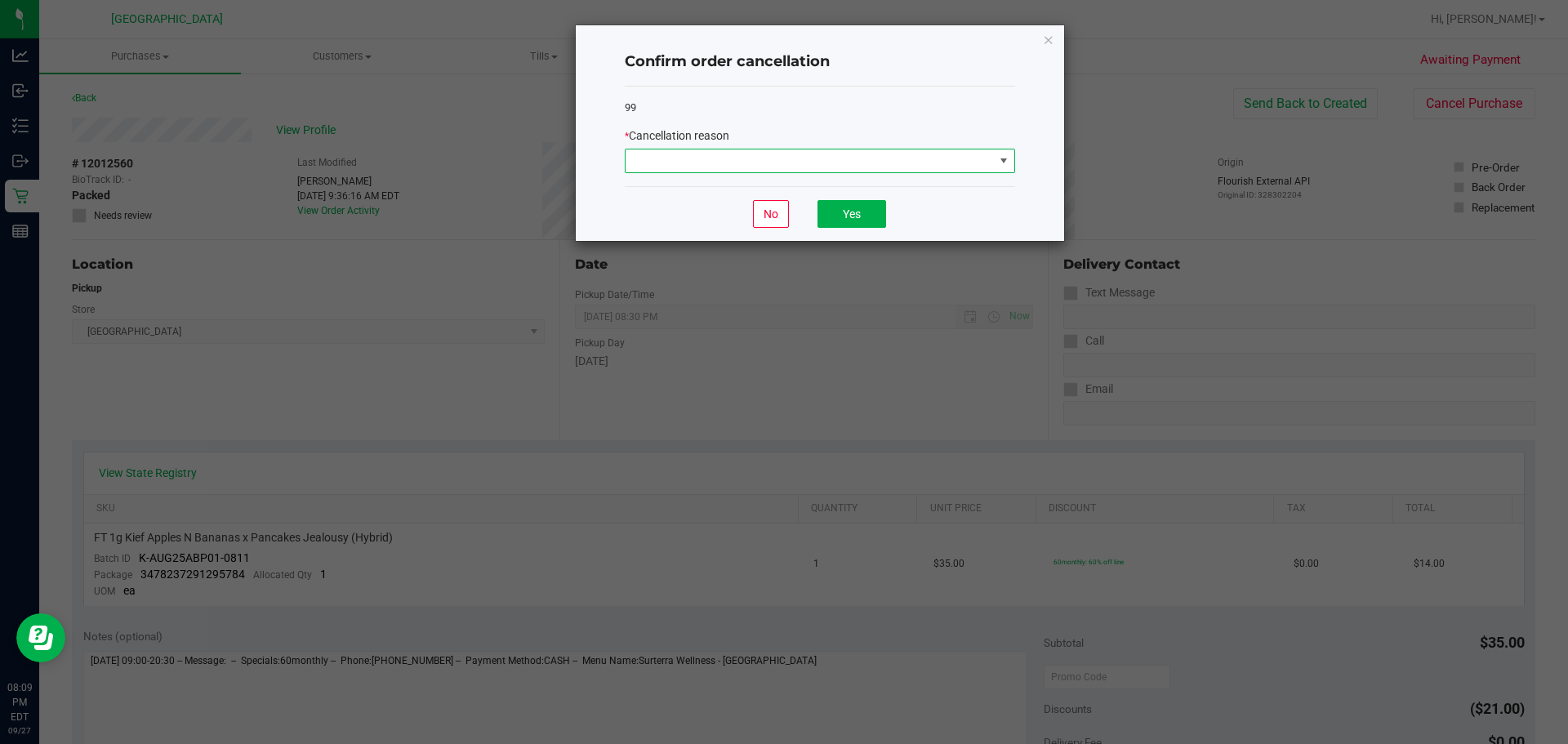
click at [903, 165] on span at bounding box center [810, 161] width 368 height 23
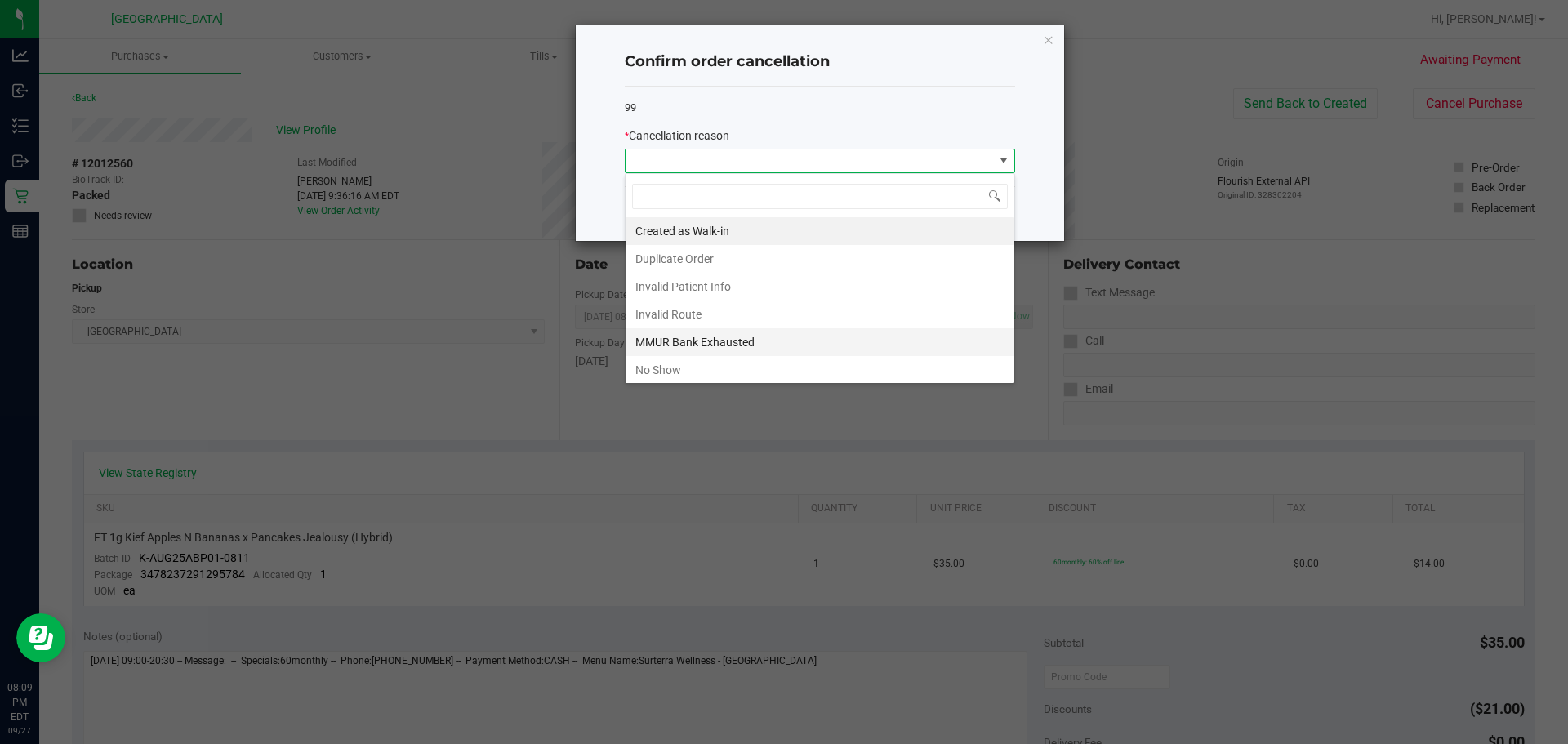
scroll to position [25, 390]
click at [744, 356] on li "No Show" at bounding box center [820, 369] width 389 height 27
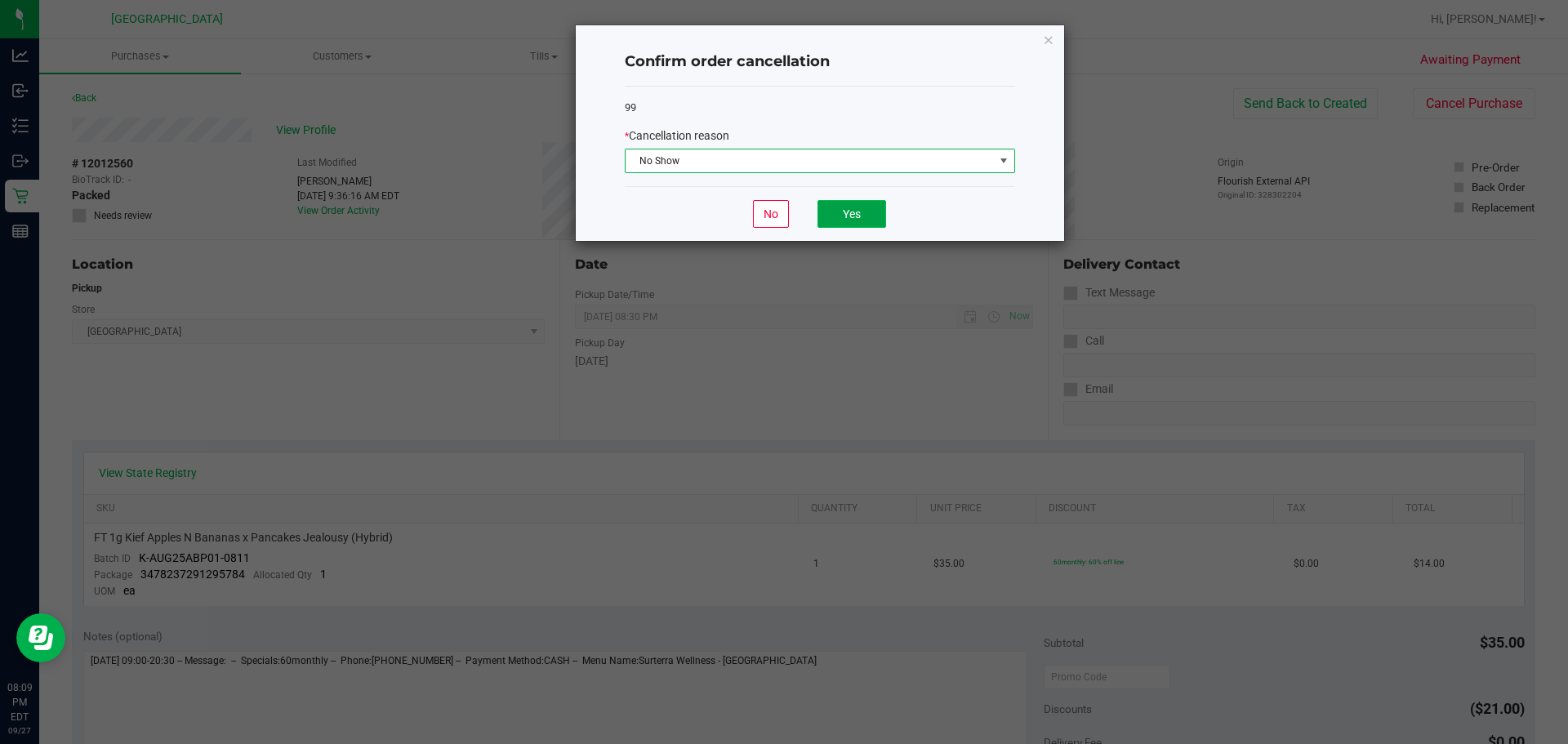
click at [860, 219] on button "Yes" at bounding box center [851, 213] width 69 height 27
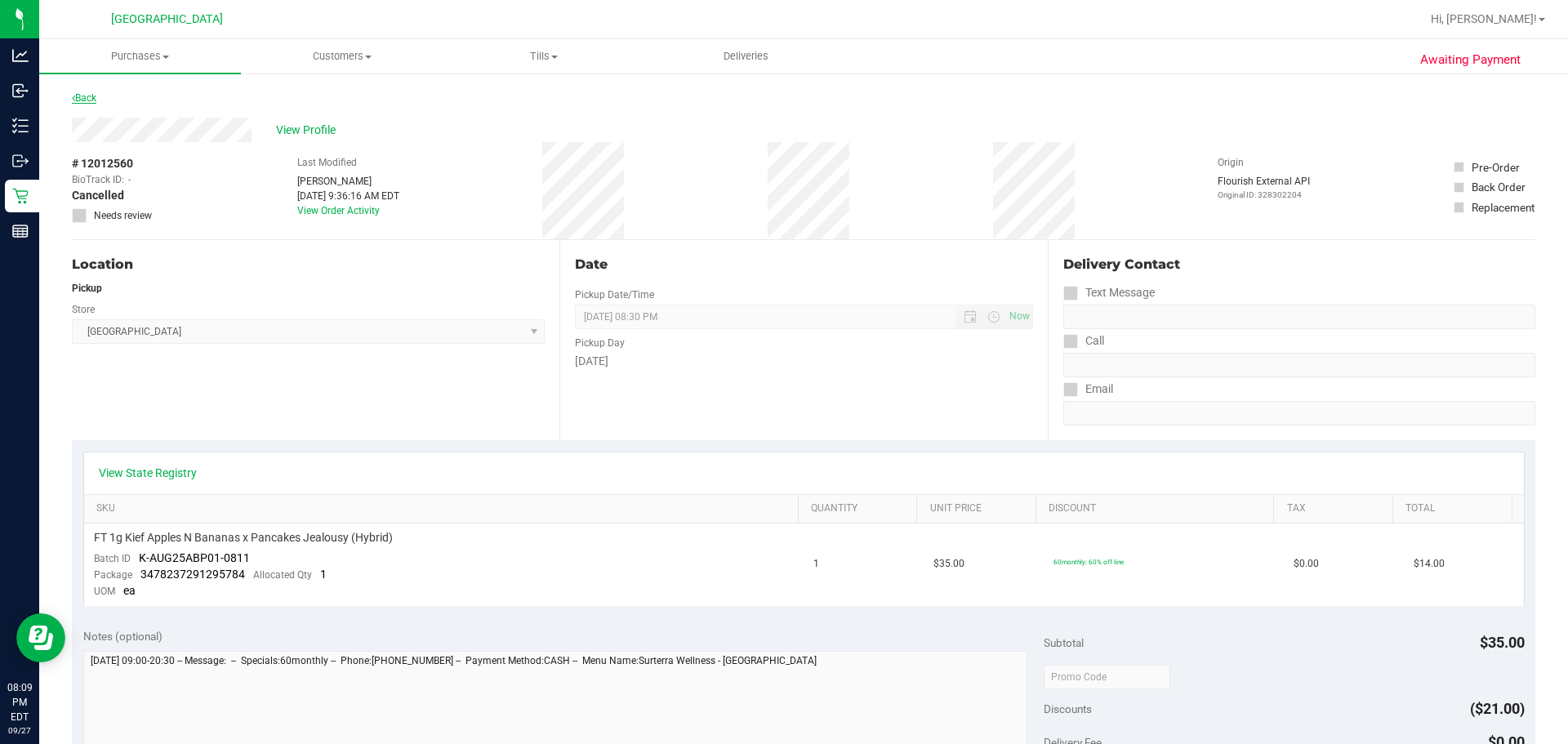
click at [94, 98] on link "Back" at bounding box center [85, 98] width 25 height 11
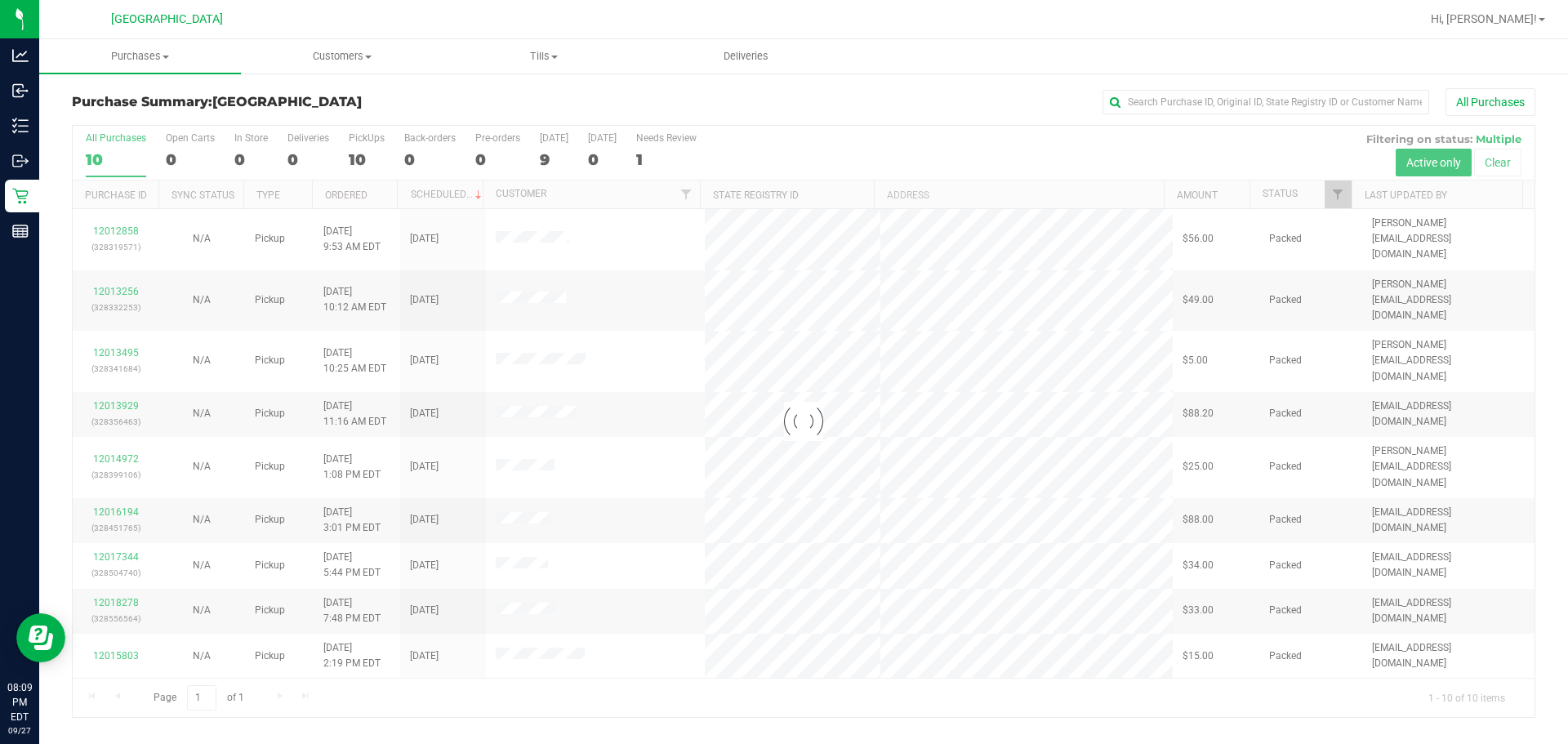
click at [116, 219] on div at bounding box center [803, 421] width 1461 height 591
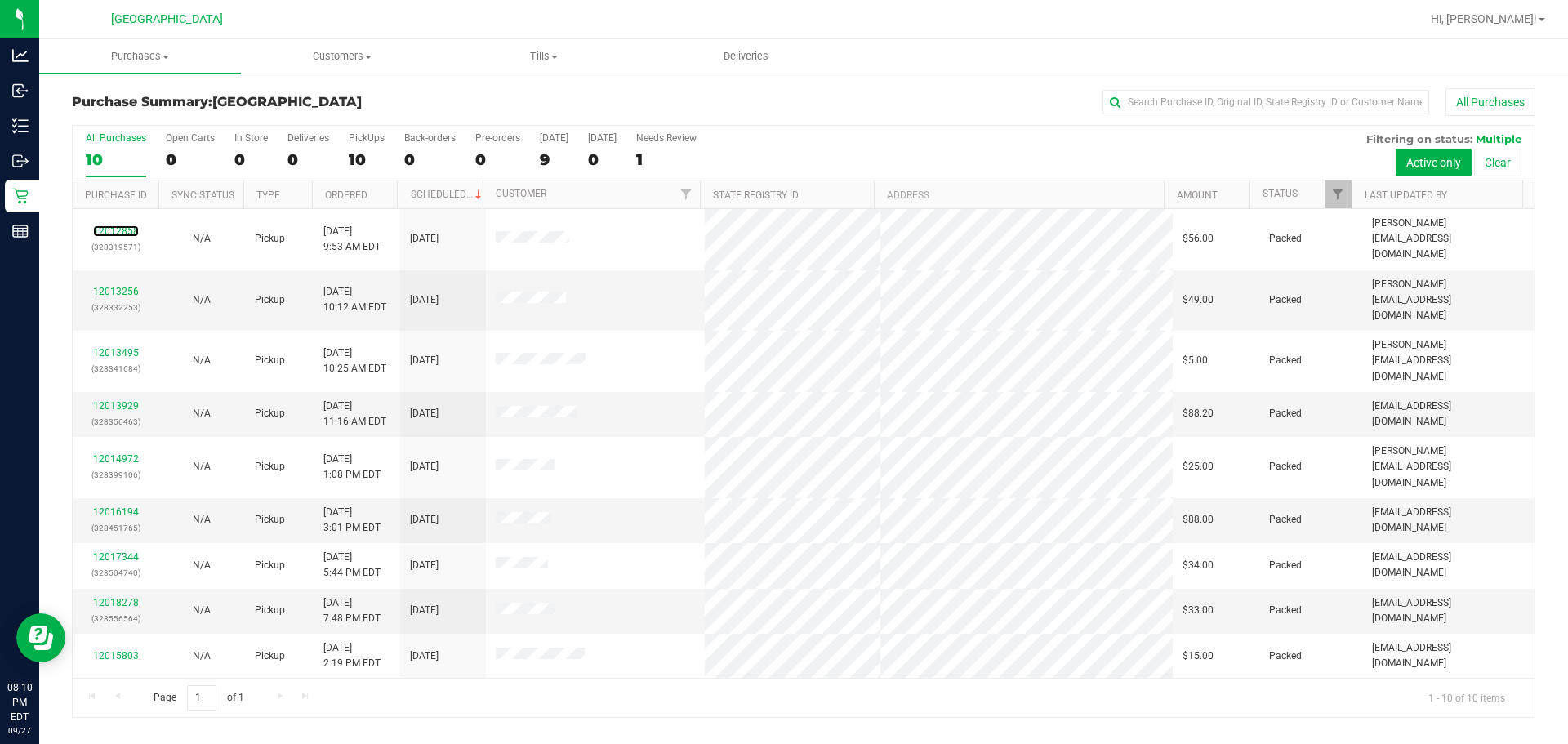
click at [112, 226] on link "12012858" at bounding box center [116, 231] width 46 height 11
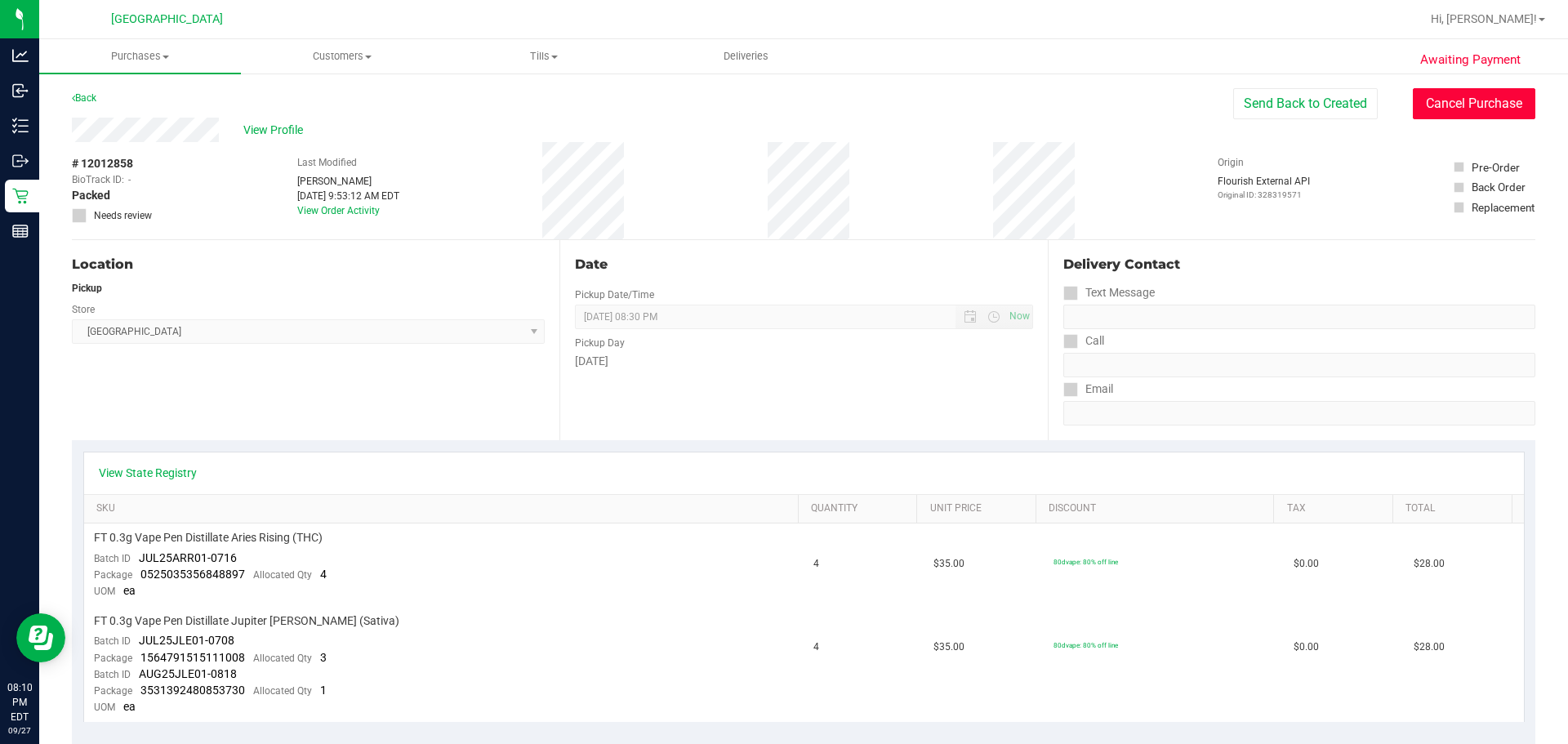
click at [936, 107] on button "Cancel Purchase" at bounding box center [1474, 103] width 123 height 31
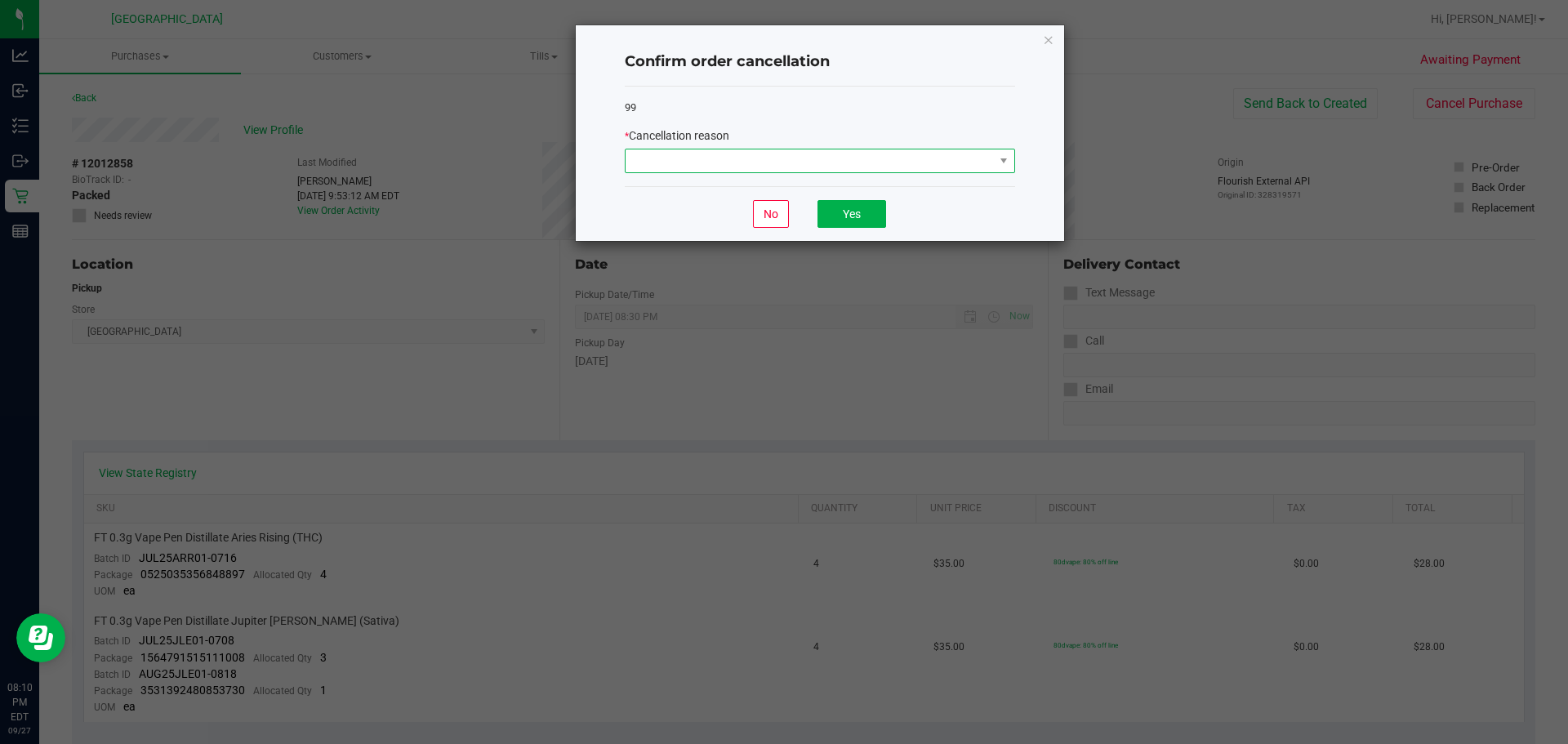
drag, startPoint x: 888, startPoint y: 170, endPoint x: 873, endPoint y: 163, distance: 16.6
click at [886, 170] on span at bounding box center [810, 161] width 368 height 23
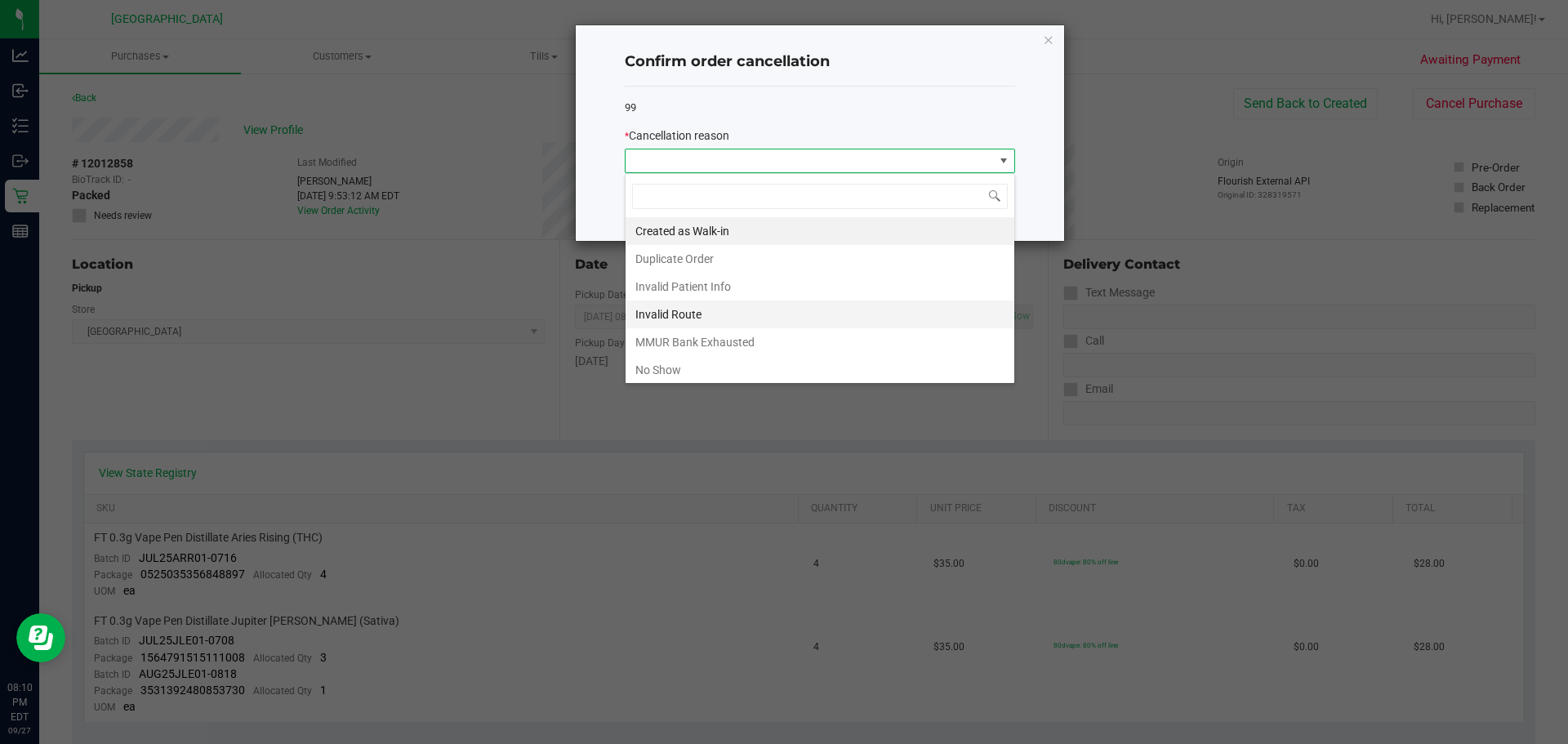
scroll to position [25, 390]
click at [748, 372] on li "No Show" at bounding box center [820, 369] width 389 height 27
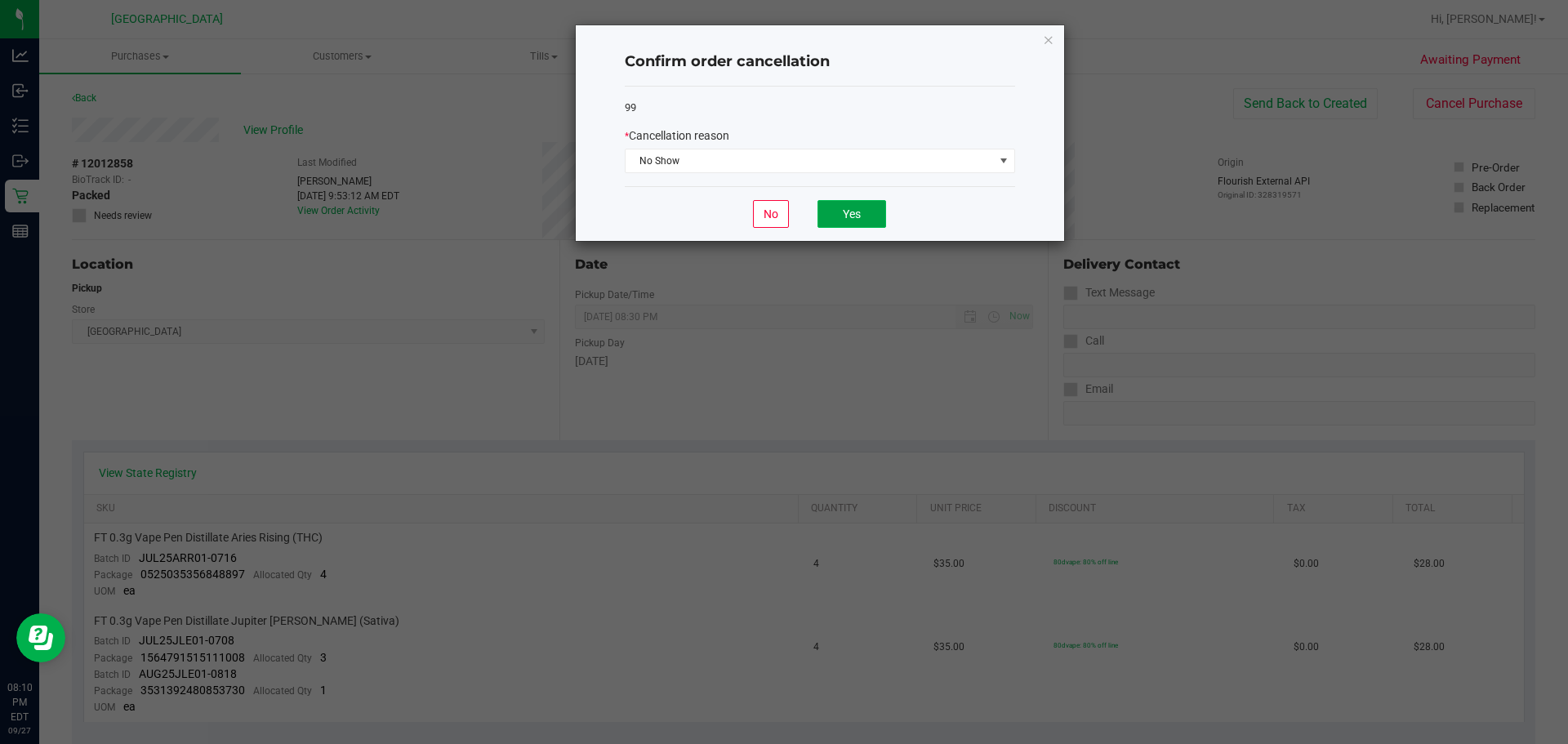
click at [847, 219] on button "Yes" at bounding box center [851, 213] width 69 height 27
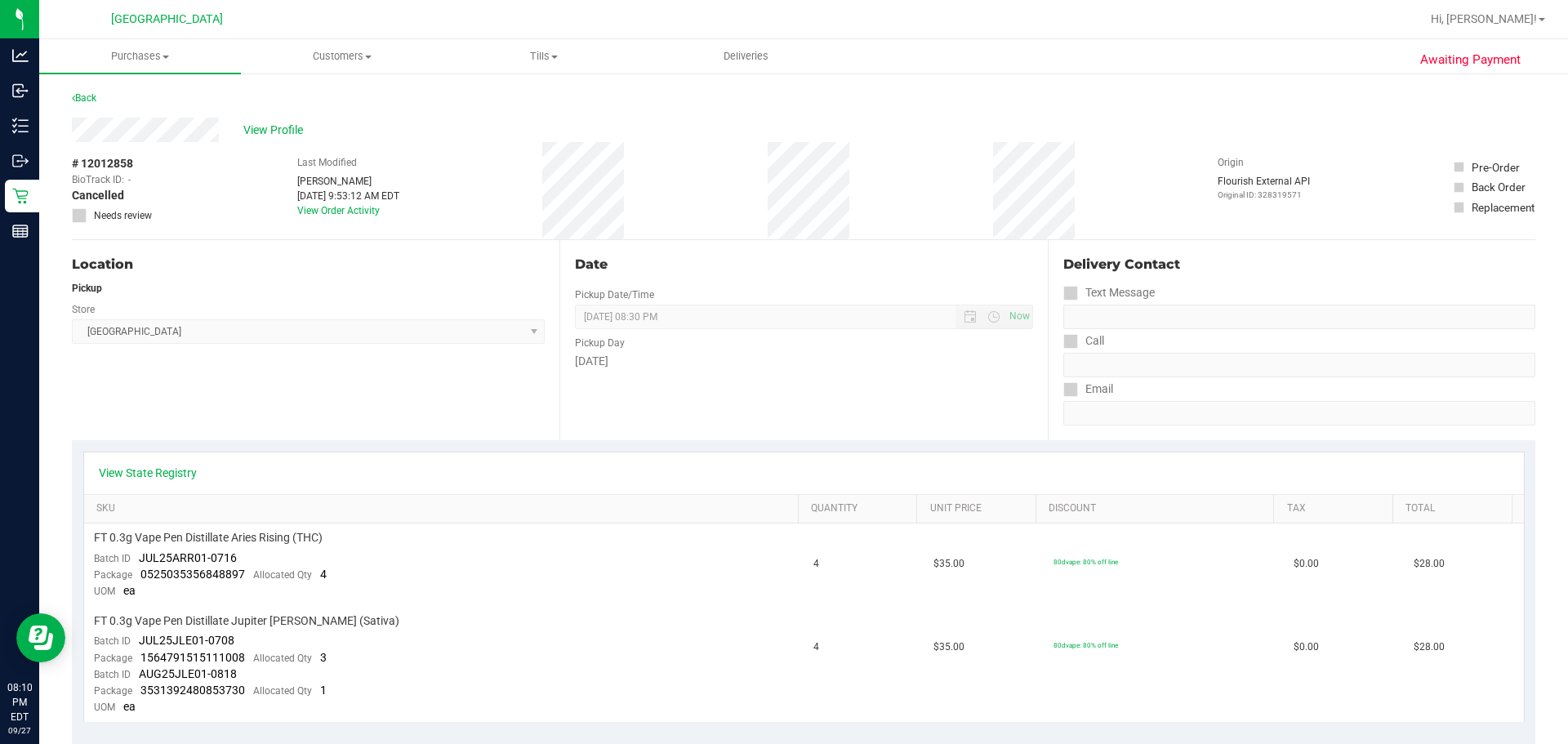
click at [89, 104] on div "Back" at bounding box center [85, 98] width 25 height 19
click at [87, 100] on link "Back" at bounding box center [85, 98] width 25 height 11
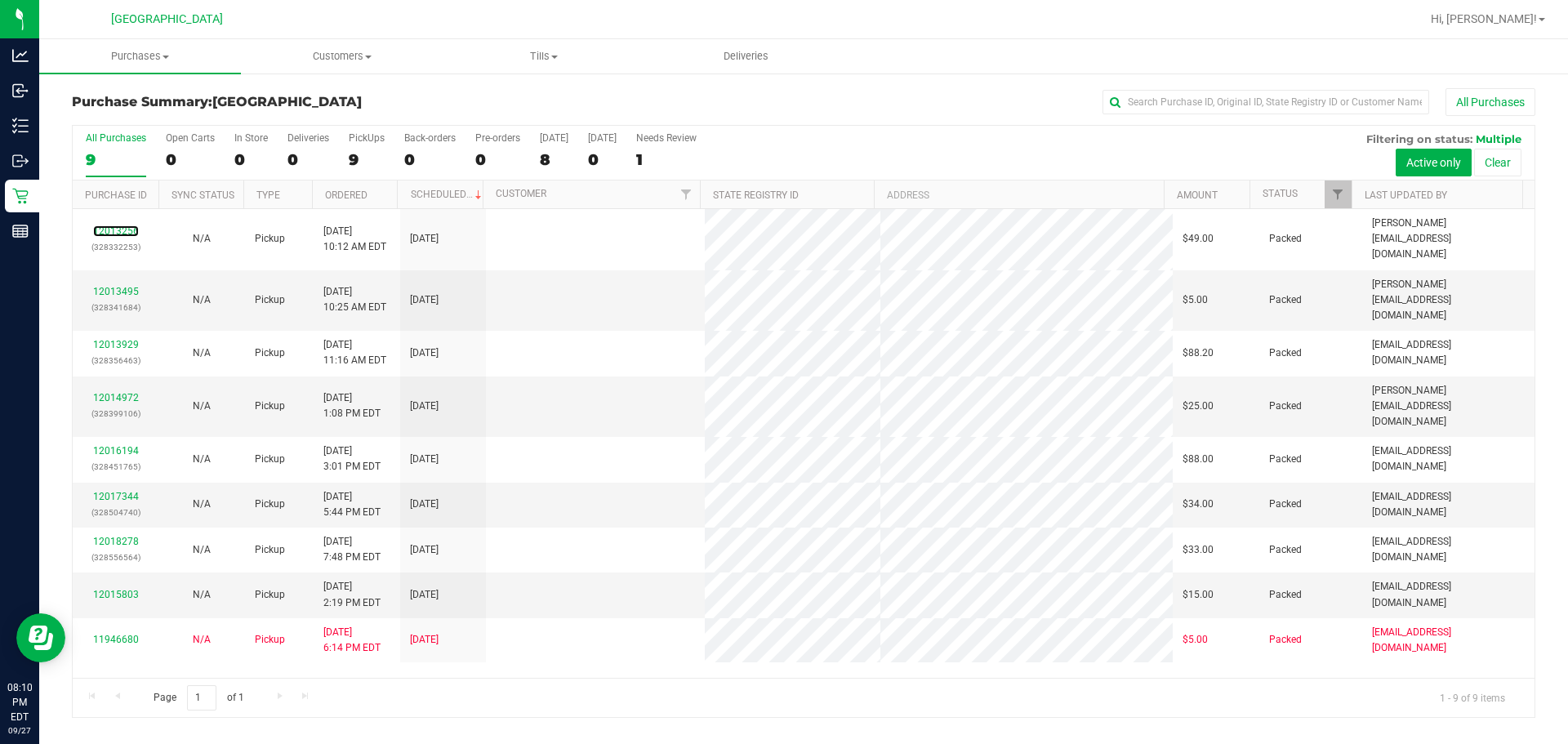
click at [122, 226] on link "12013256" at bounding box center [116, 231] width 46 height 11
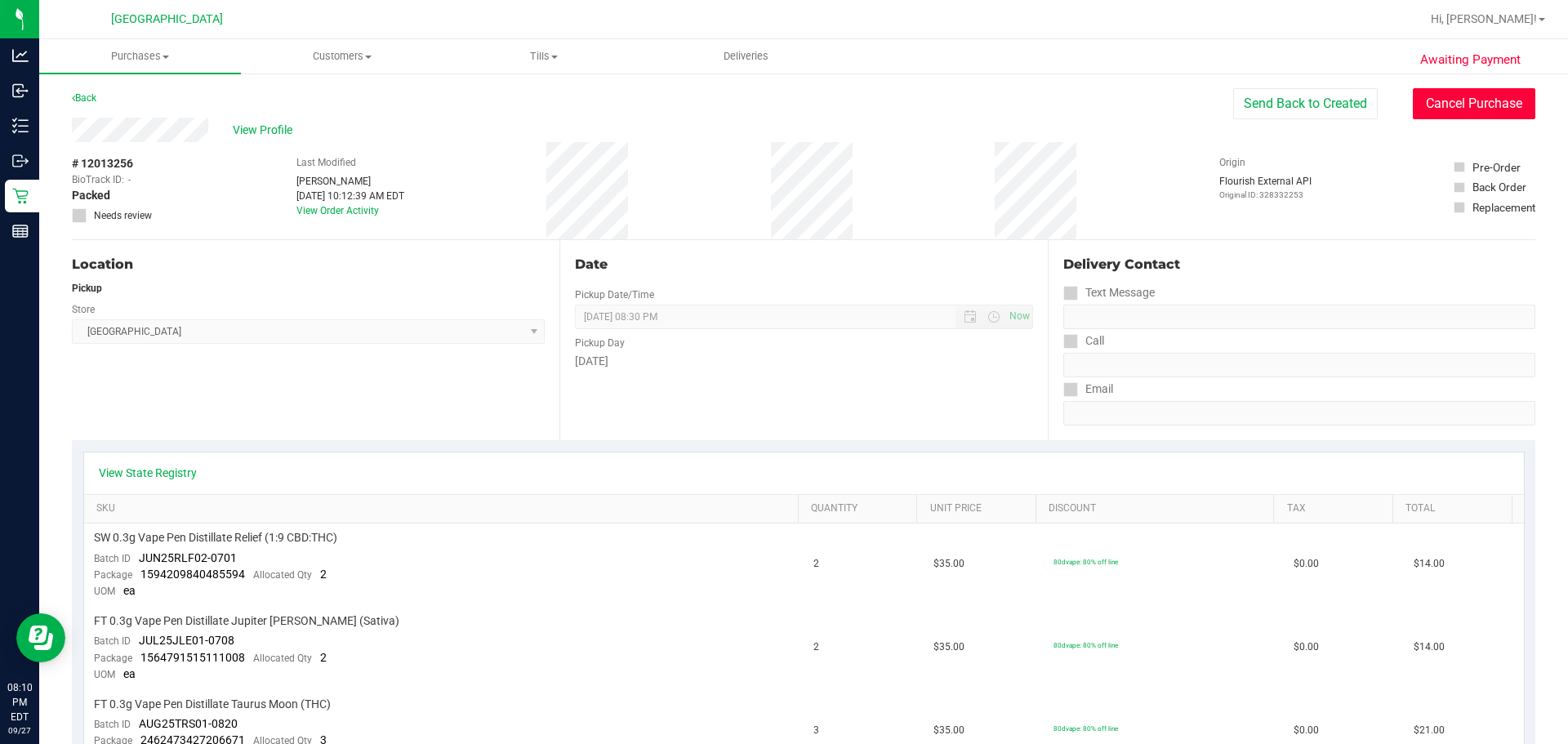
click at [936, 112] on button "Cancel Purchase" at bounding box center [1474, 103] width 123 height 31
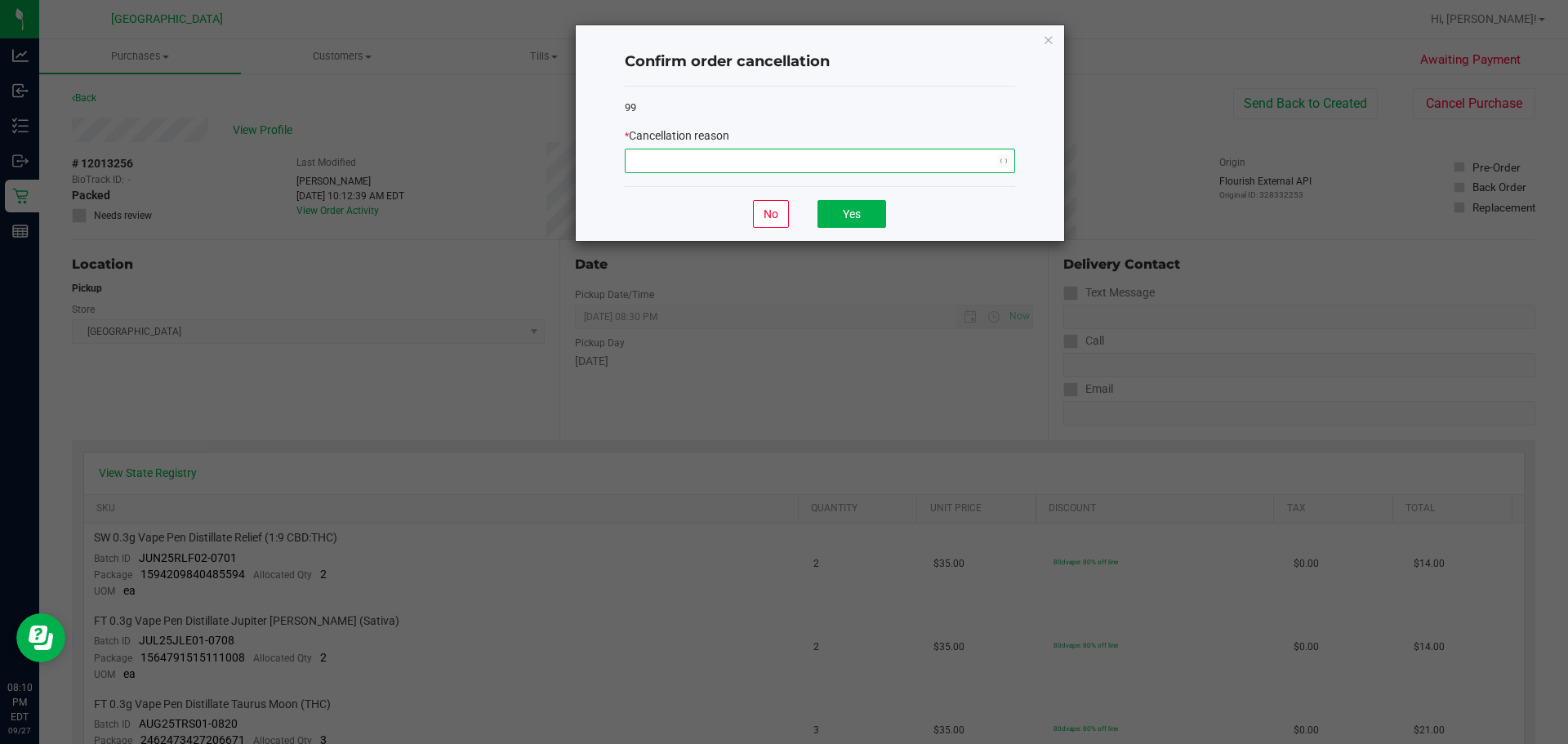
click at [683, 160] on span "NO DATA FOUND" at bounding box center [810, 161] width 368 height 23
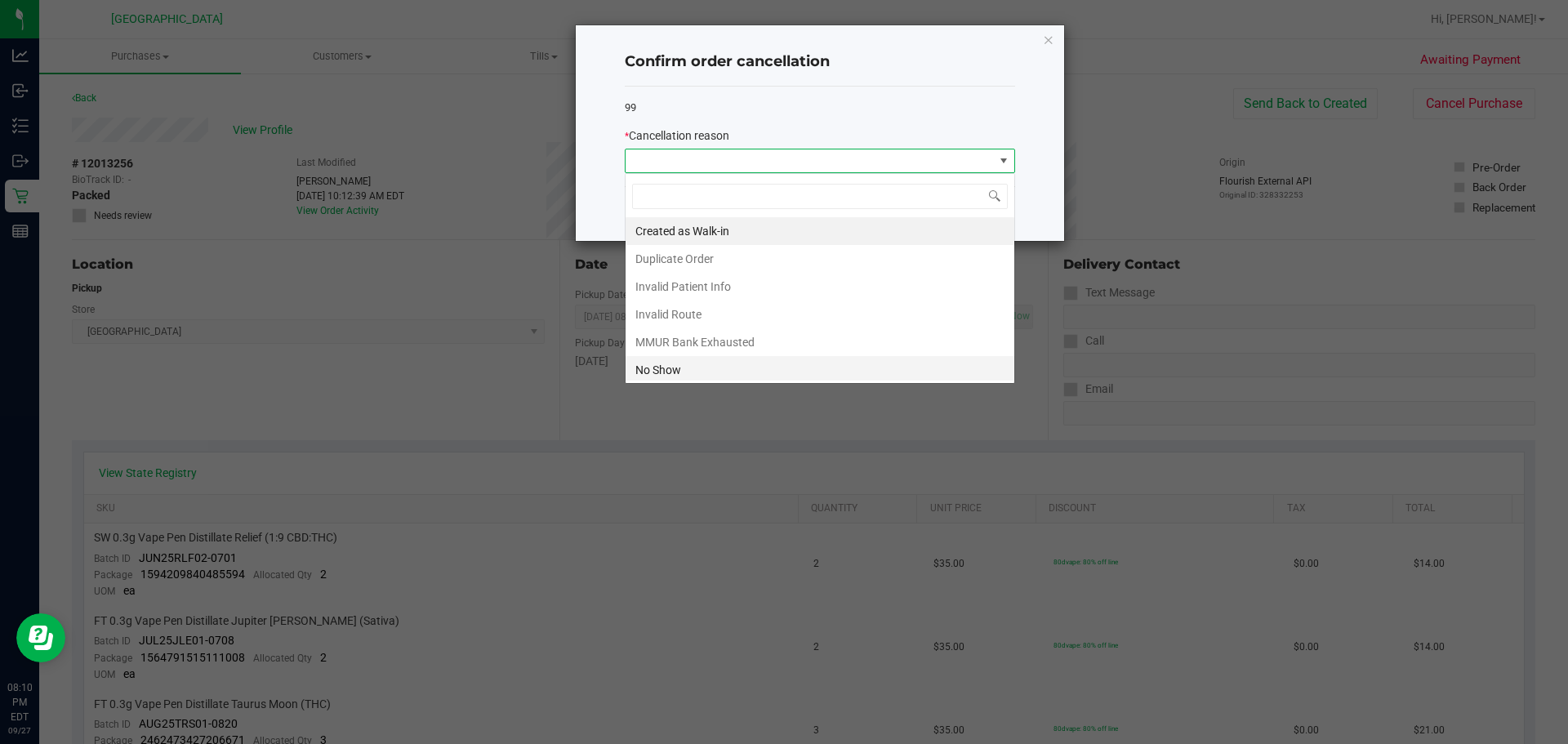
scroll to position [25, 390]
drag, startPoint x: 669, startPoint y: 361, endPoint x: 970, endPoint y: 205, distance: 339.0
click at [669, 359] on li "No Show" at bounding box center [820, 369] width 389 height 27
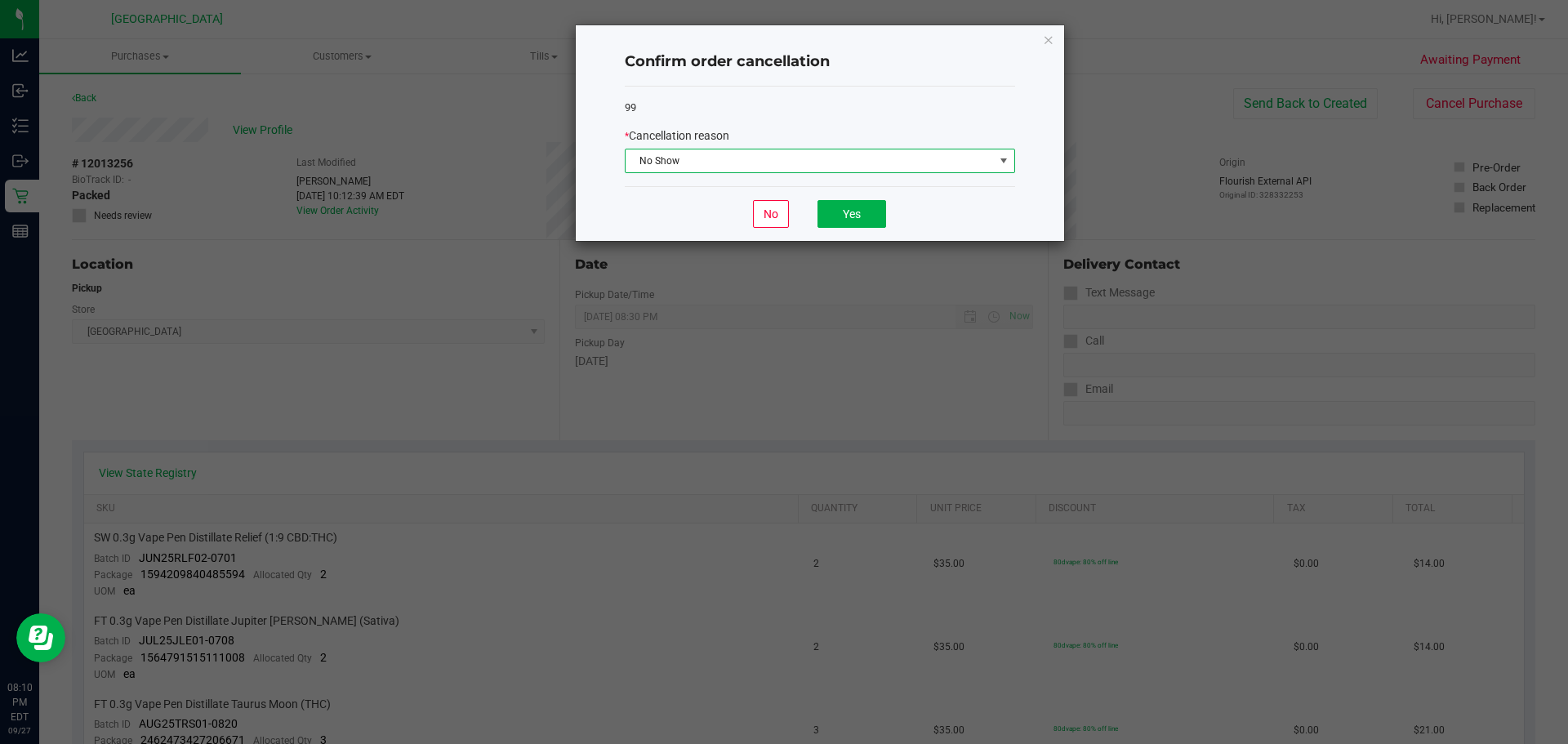
click at [805, 216] on div "No Yes" at bounding box center [820, 213] width 390 height 55
click at [843, 218] on button "Yes" at bounding box center [851, 213] width 69 height 27
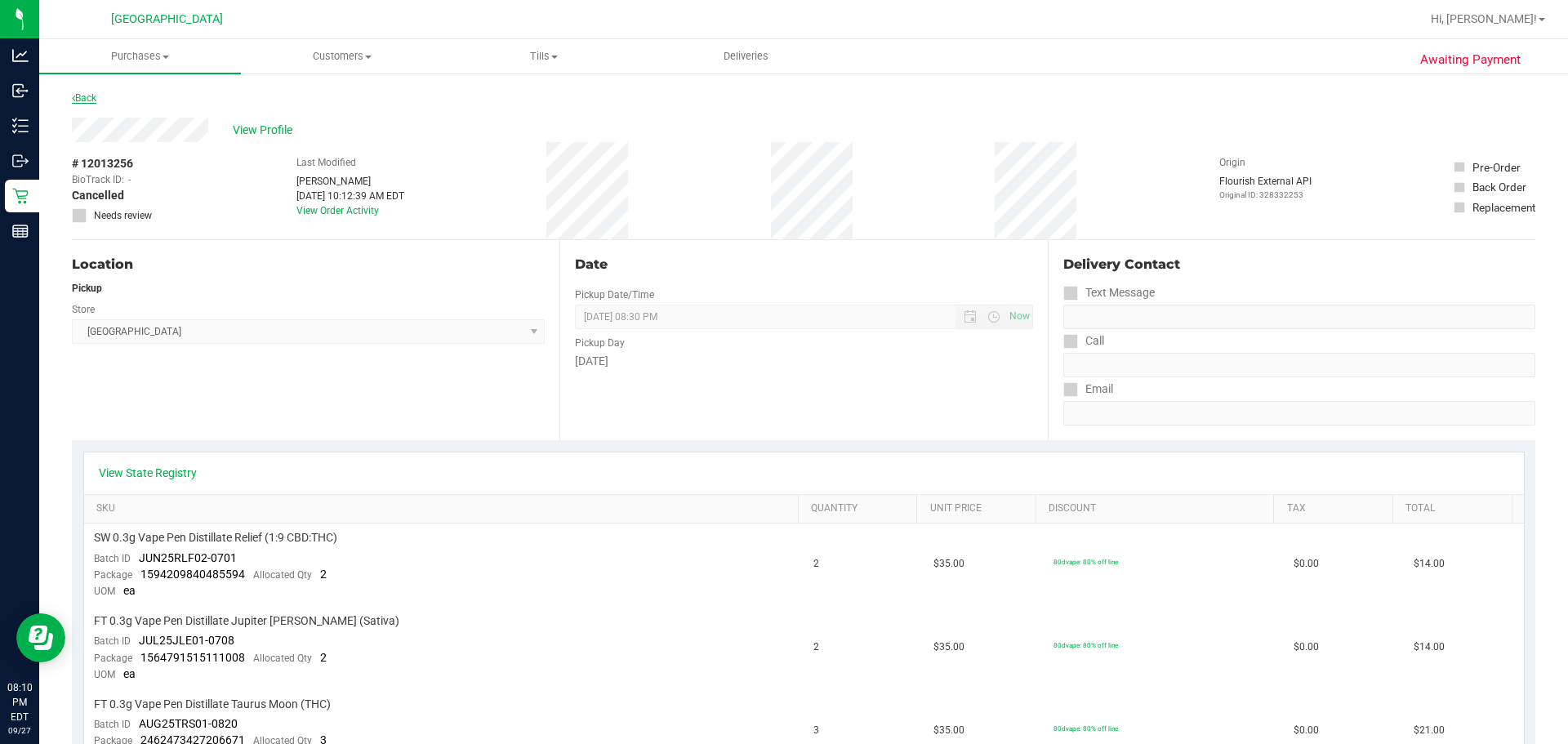
click at [87, 95] on link "Back" at bounding box center [85, 98] width 25 height 11
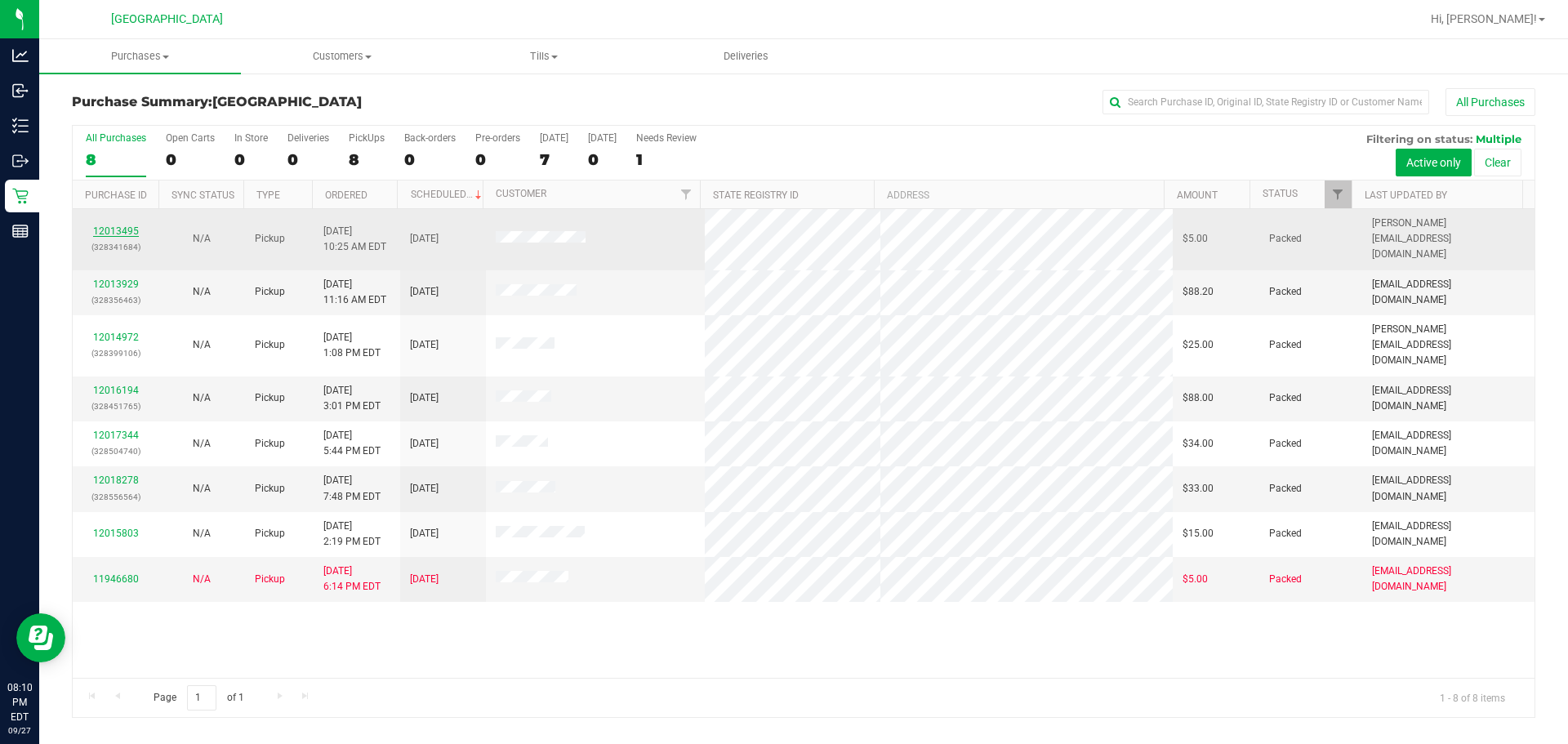
click at [123, 226] on link "12013495" at bounding box center [116, 231] width 46 height 11
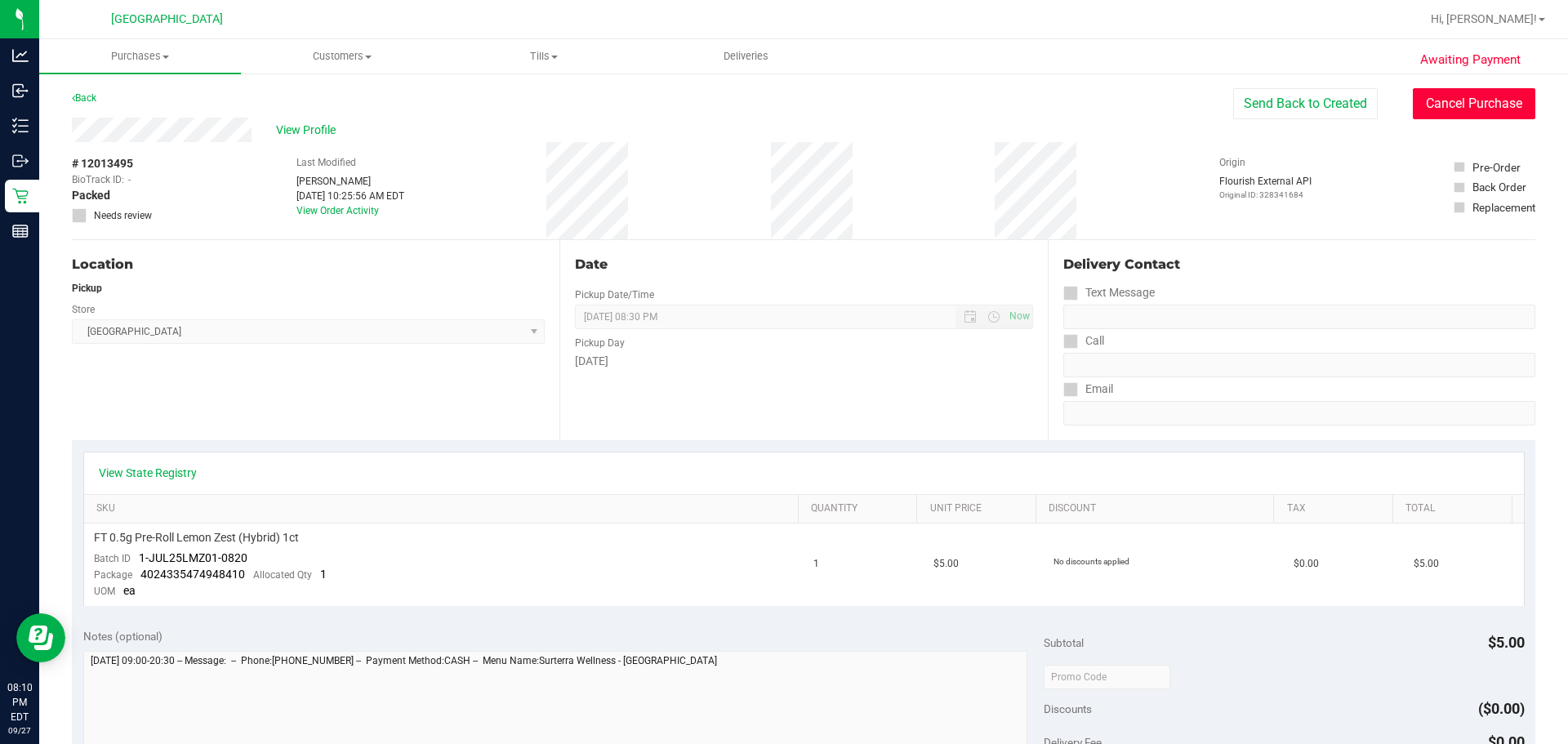
click at [936, 101] on button "Cancel Purchase" at bounding box center [1474, 103] width 123 height 31
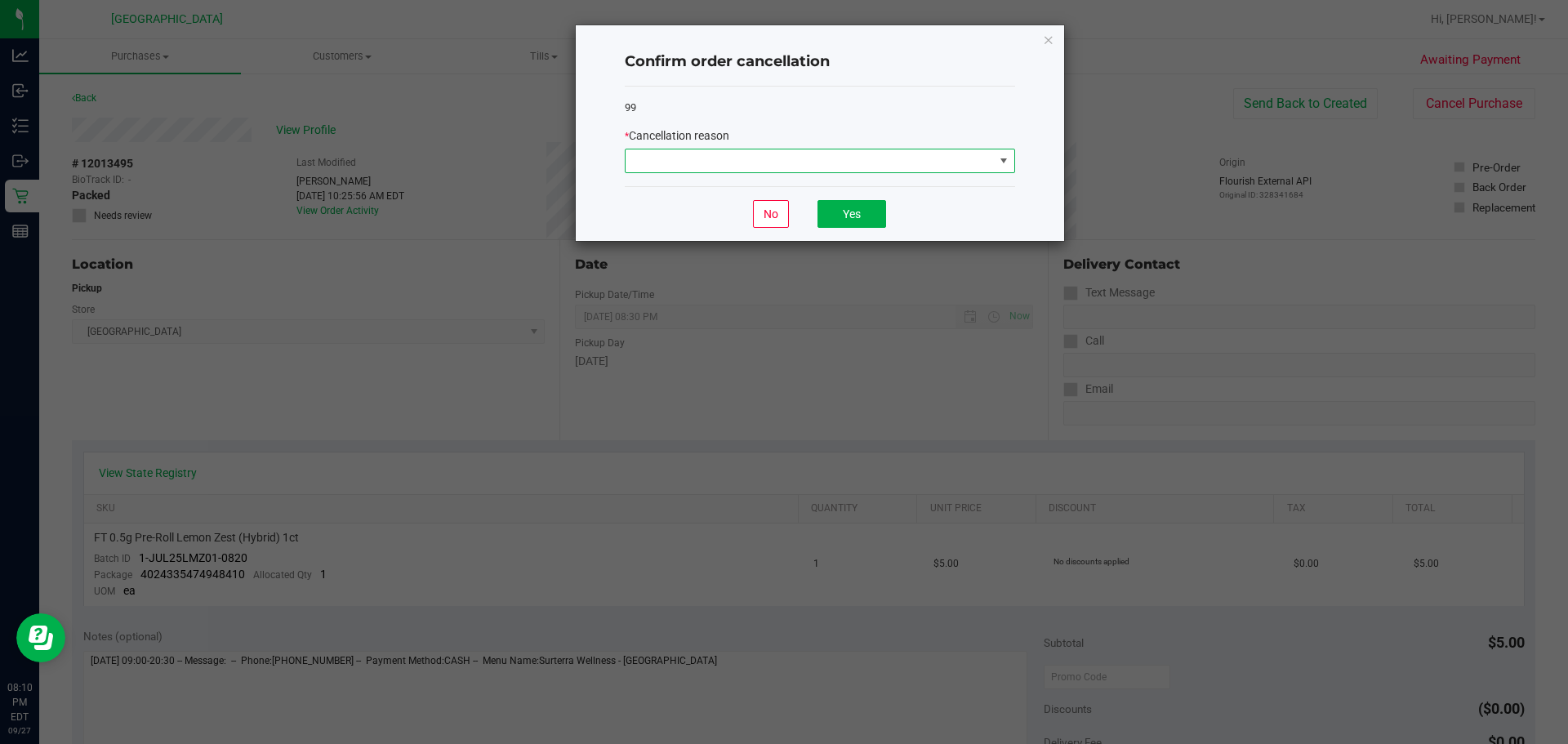
click at [718, 153] on span at bounding box center [810, 161] width 368 height 23
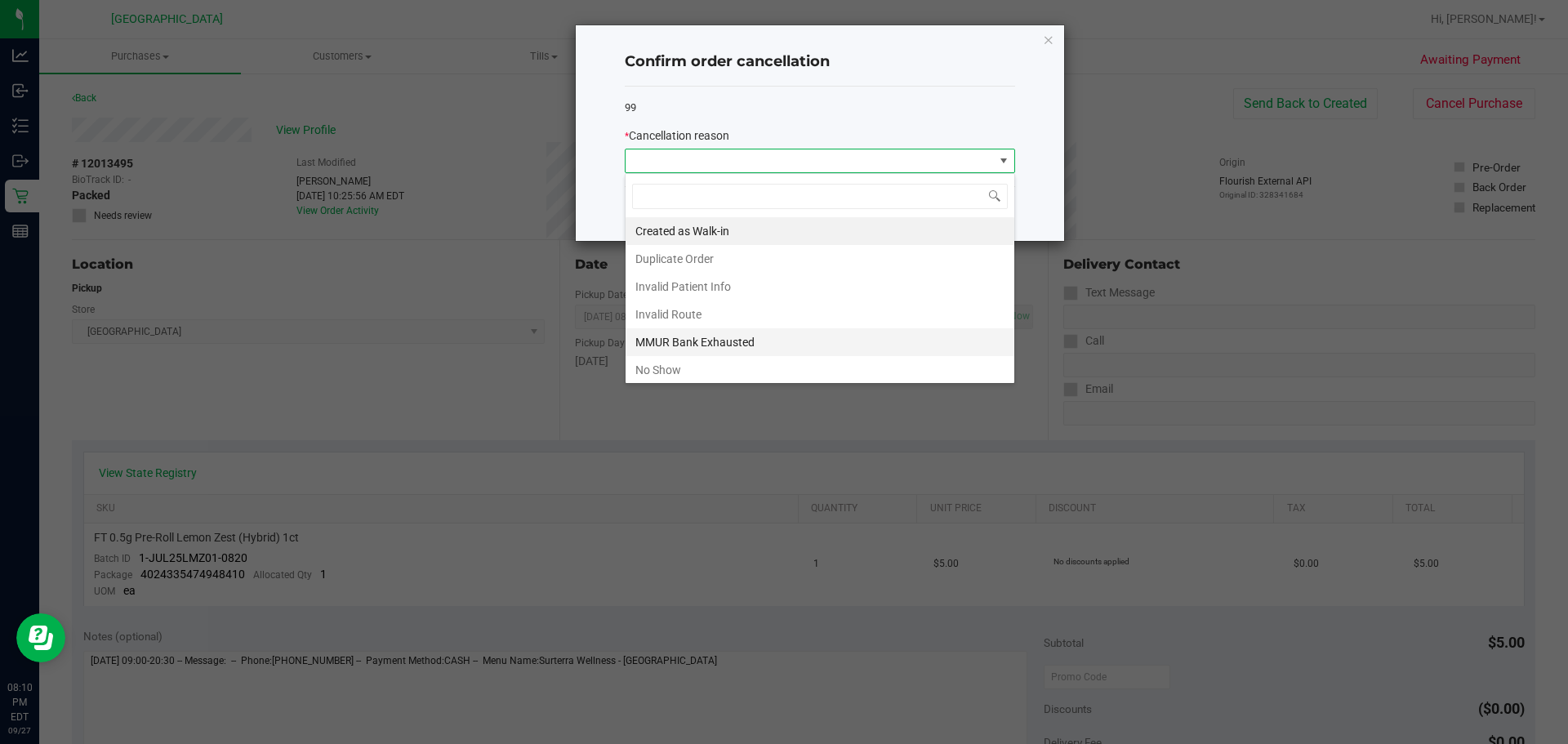
scroll to position [25, 390]
click at [681, 357] on li "No Show" at bounding box center [820, 369] width 389 height 27
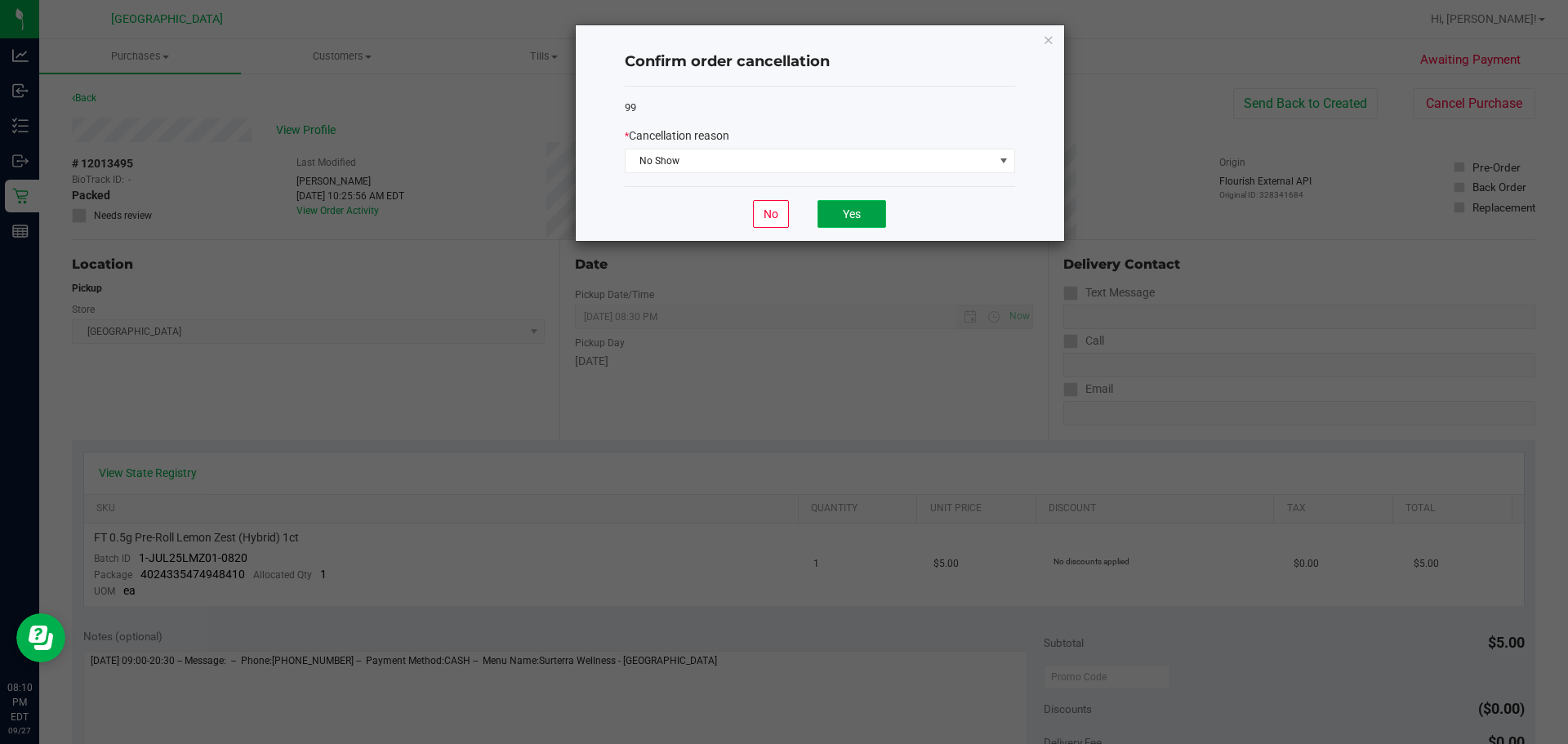
click at [832, 222] on button "Yes" at bounding box center [851, 213] width 69 height 27
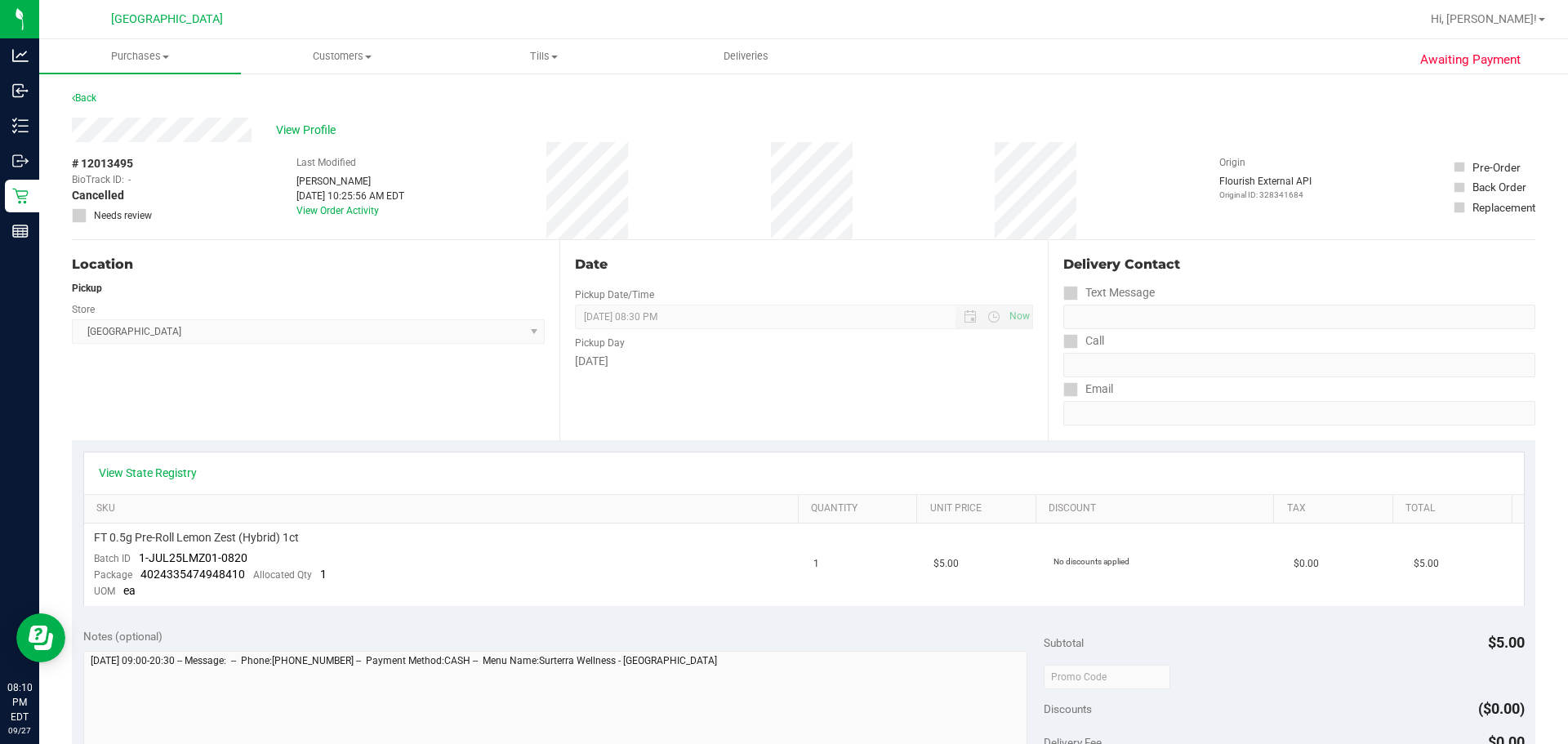
click at [102, 94] on div "Back" at bounding box center [804, 102] width 1463 height 29
click at [94, 95] on div "Back" at bounding box center [804, 102] width 1463 height 29
click at [94, 95] on link "Back" at bounding box center [85, 98] width 25 height 11
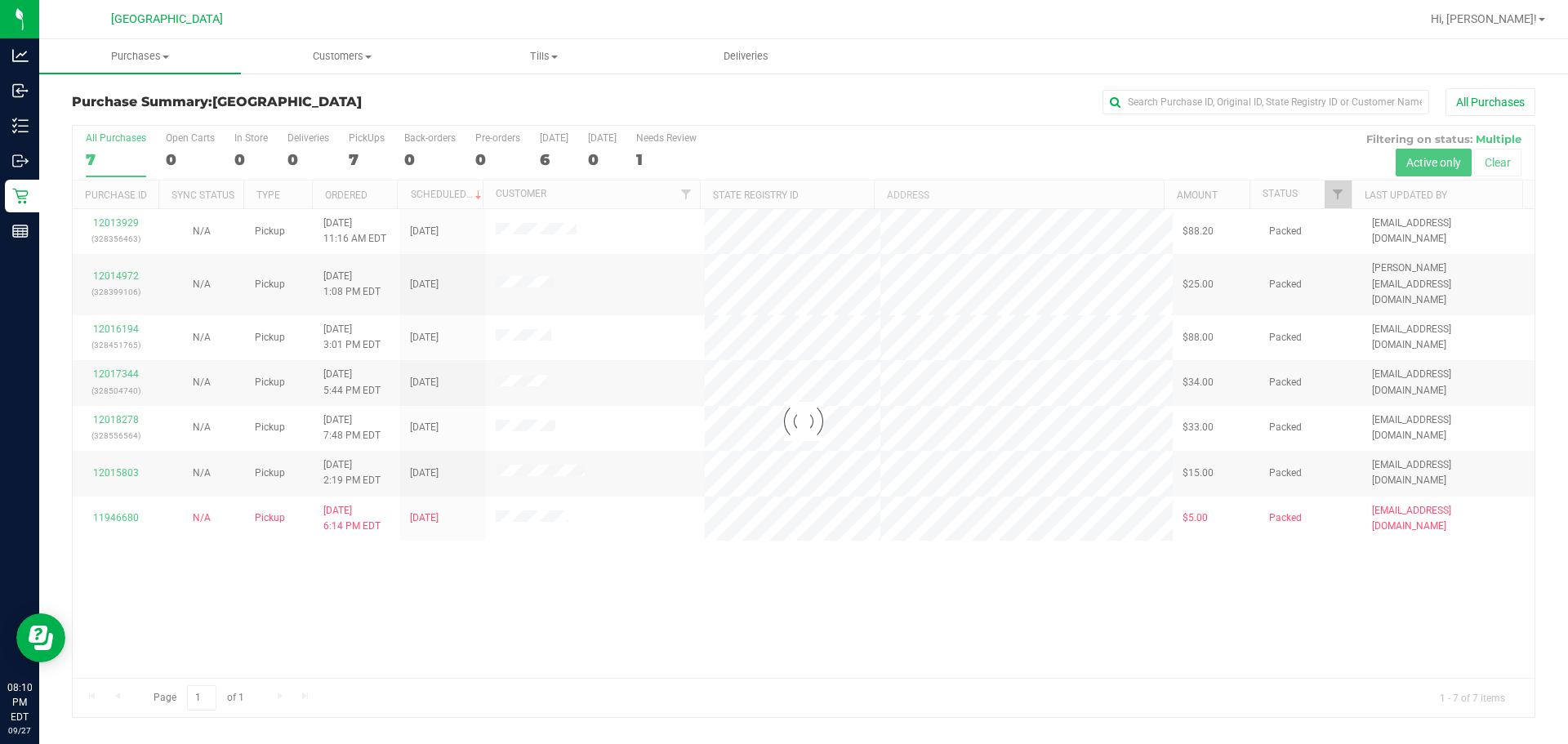
click at [123, 223] on div at bounding box center [803, 421] width 1461 height 591
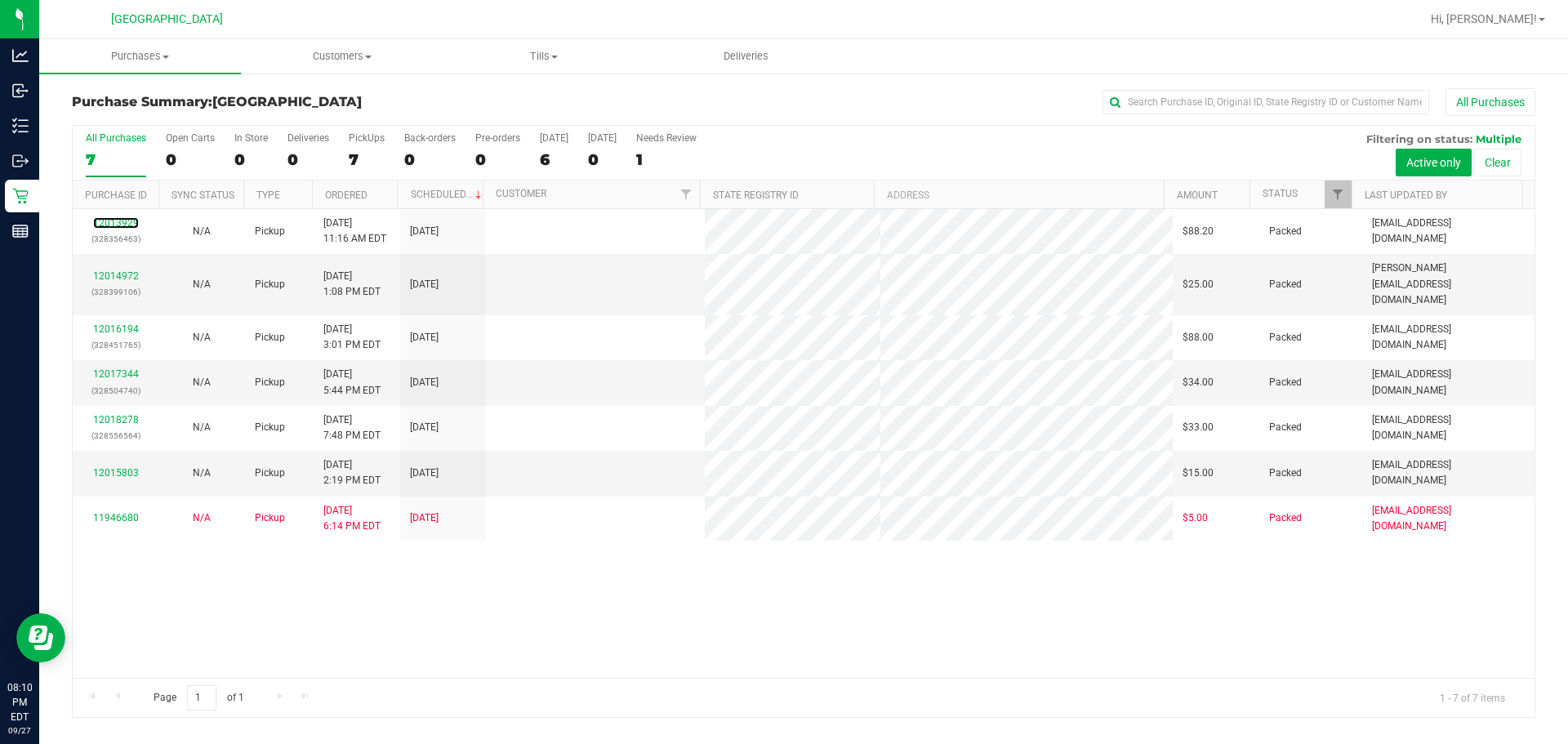
click at [123, 222] on link "12013929" at bounding box center [116, 222] width 46 height 11
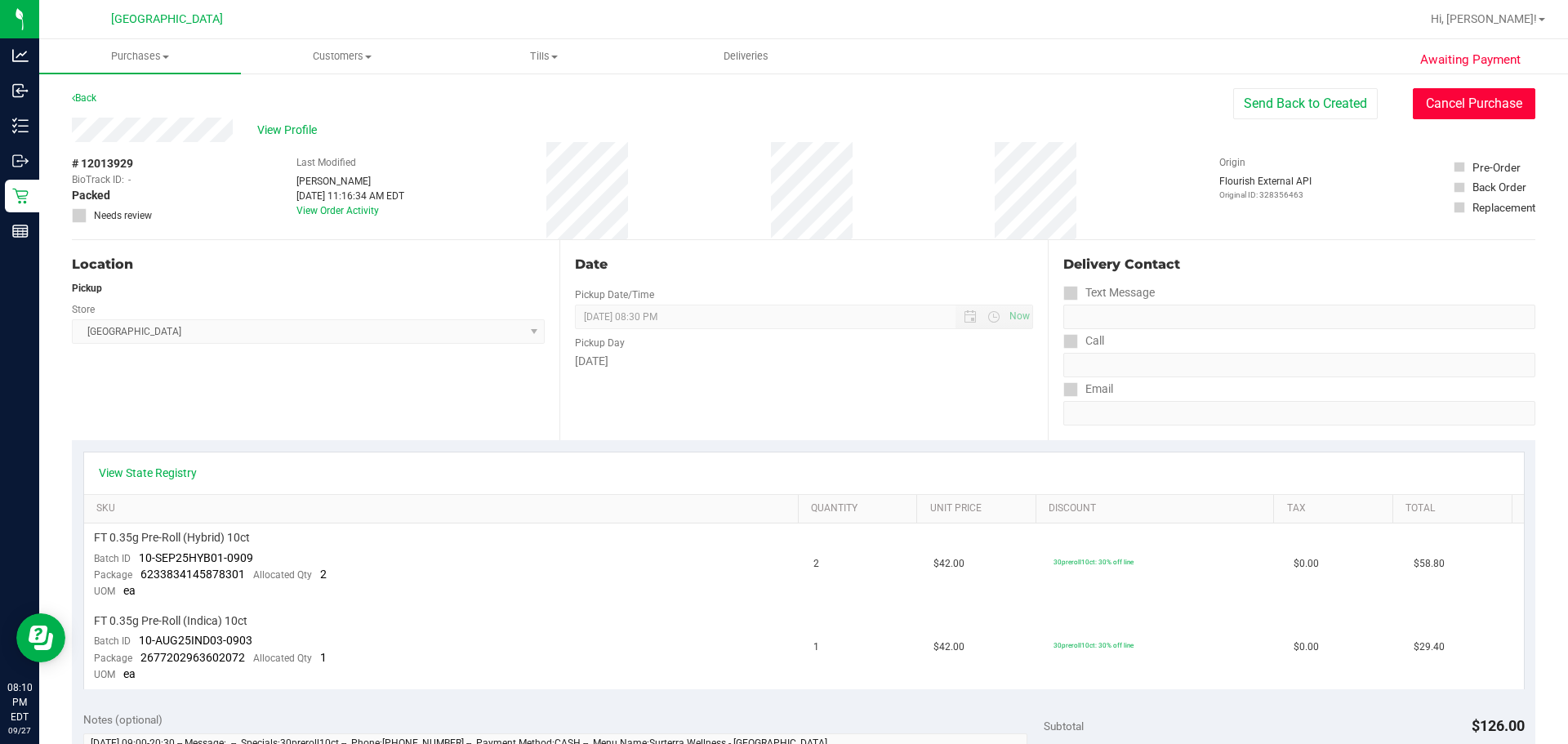
click at [936, 109] on button "Cancel Purchase" at bounding box center [1474, 103] width 123 height 31
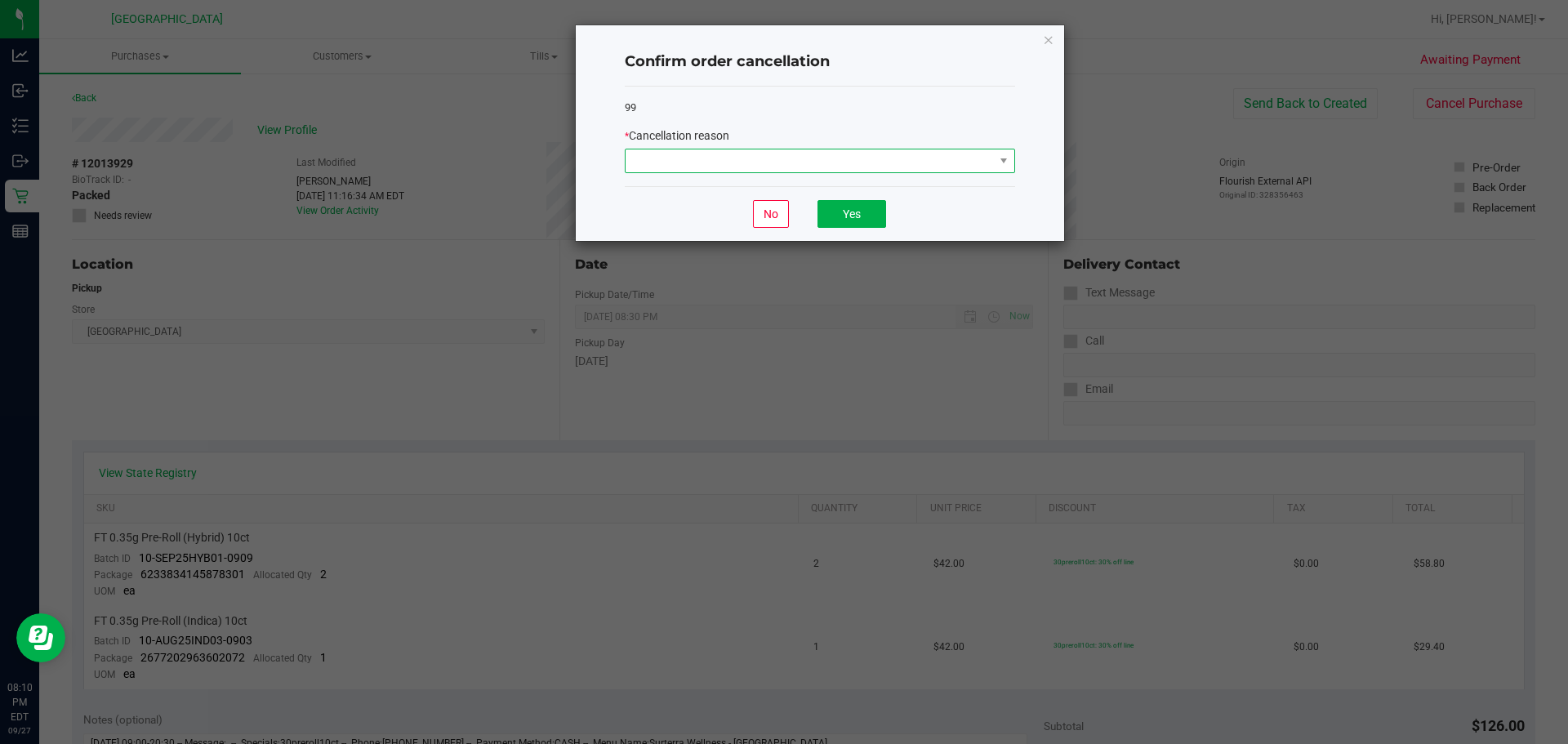
click at [829, 160] on span at bounding box center [810, 161] width 368 height 23
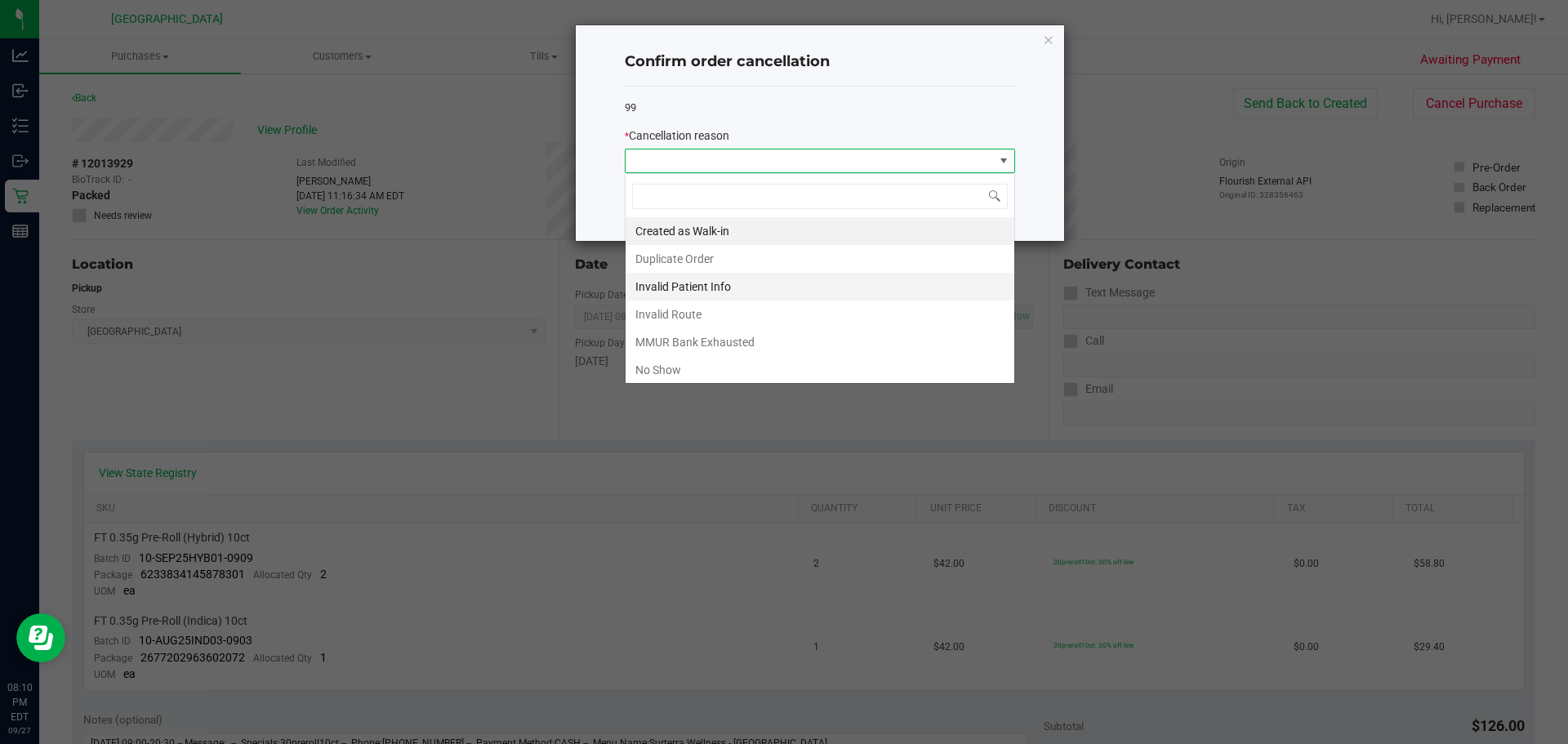
scroll to position [25, 390]
click at [662, 361] on li "No Show" at bounding box center [820, 369] width 389 height 27
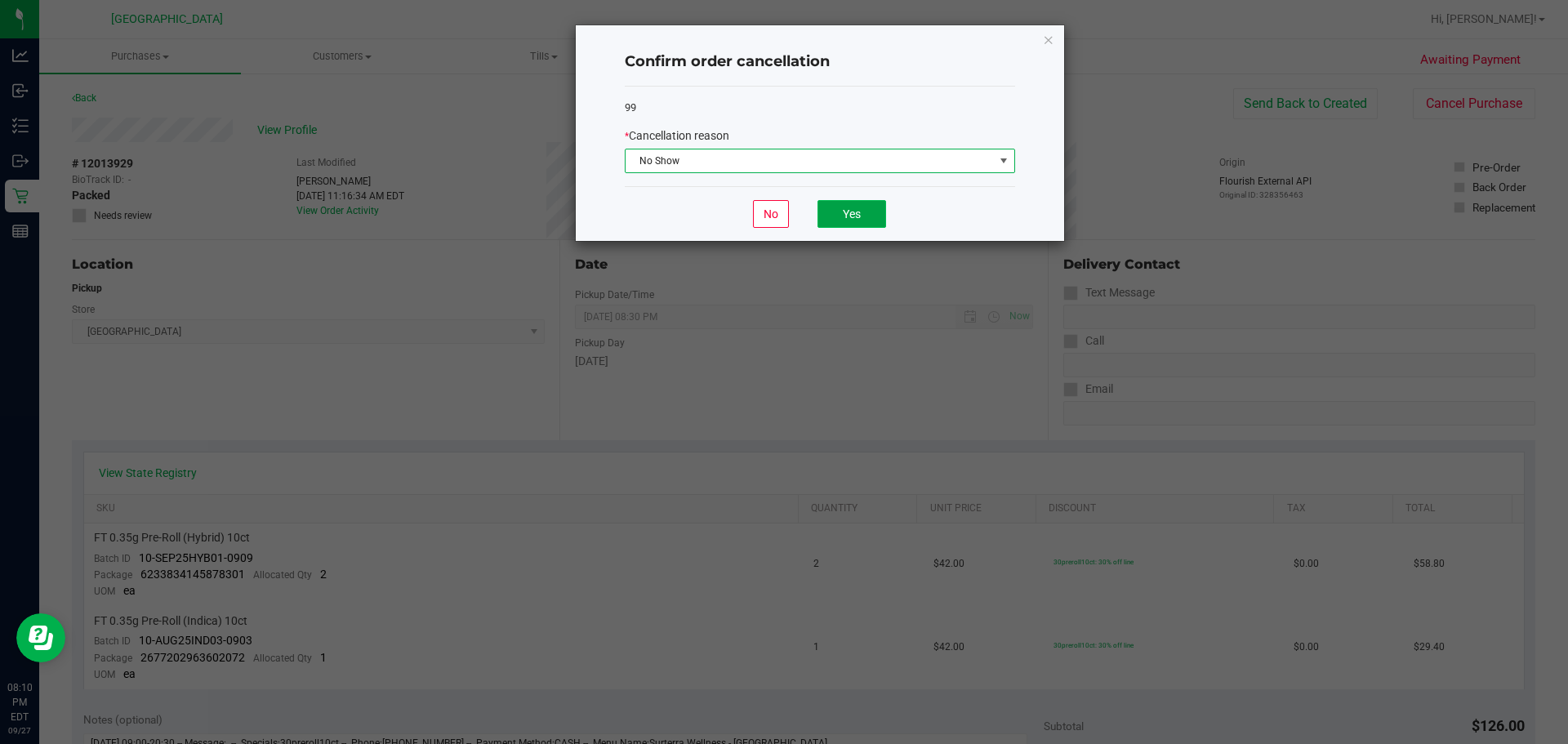
click at [838, 224] on button "Yes" at bounding box center [851, 213] width 69 height 27
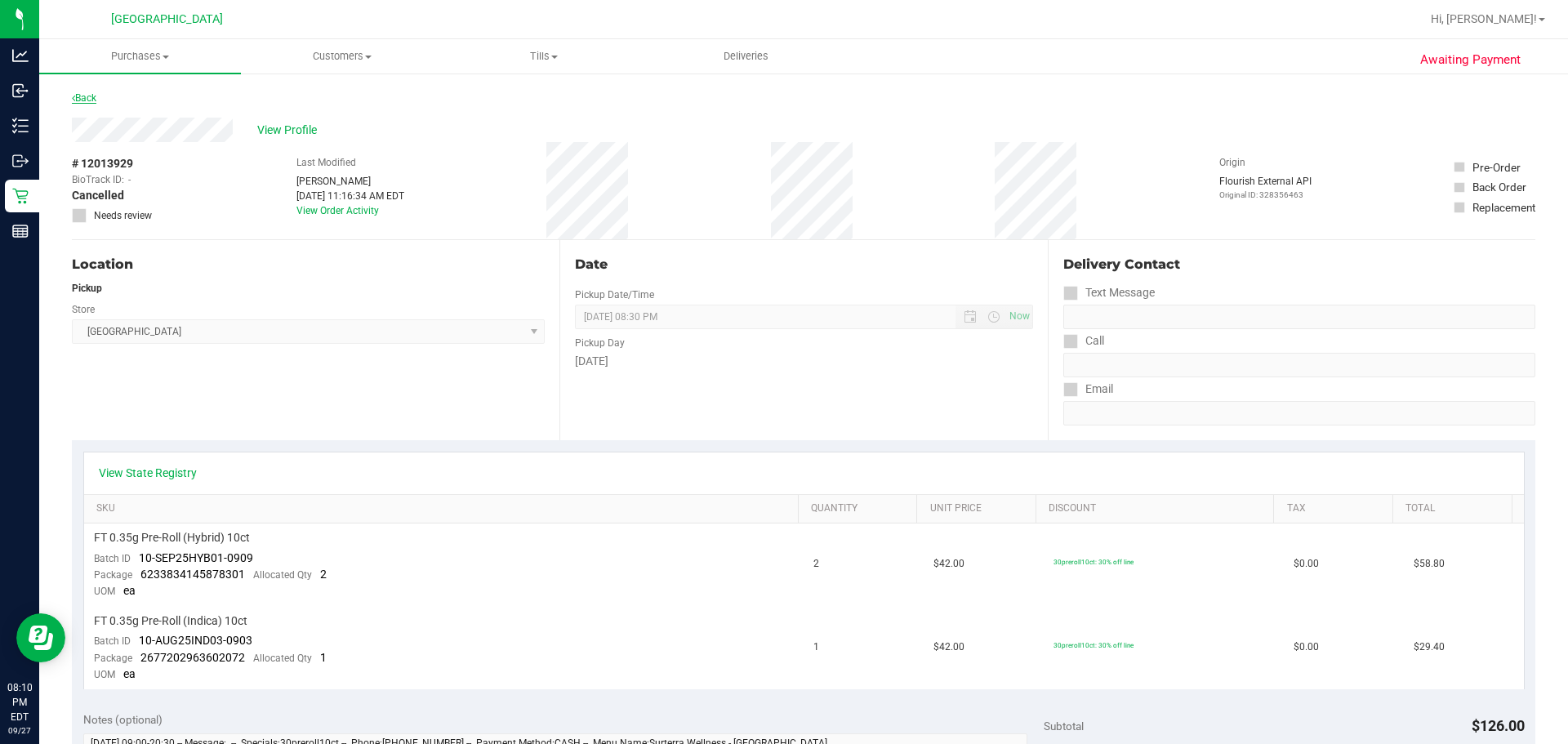
click at [82, 100] on link "Back" at bounding box center [85, 98] width 25 height 11
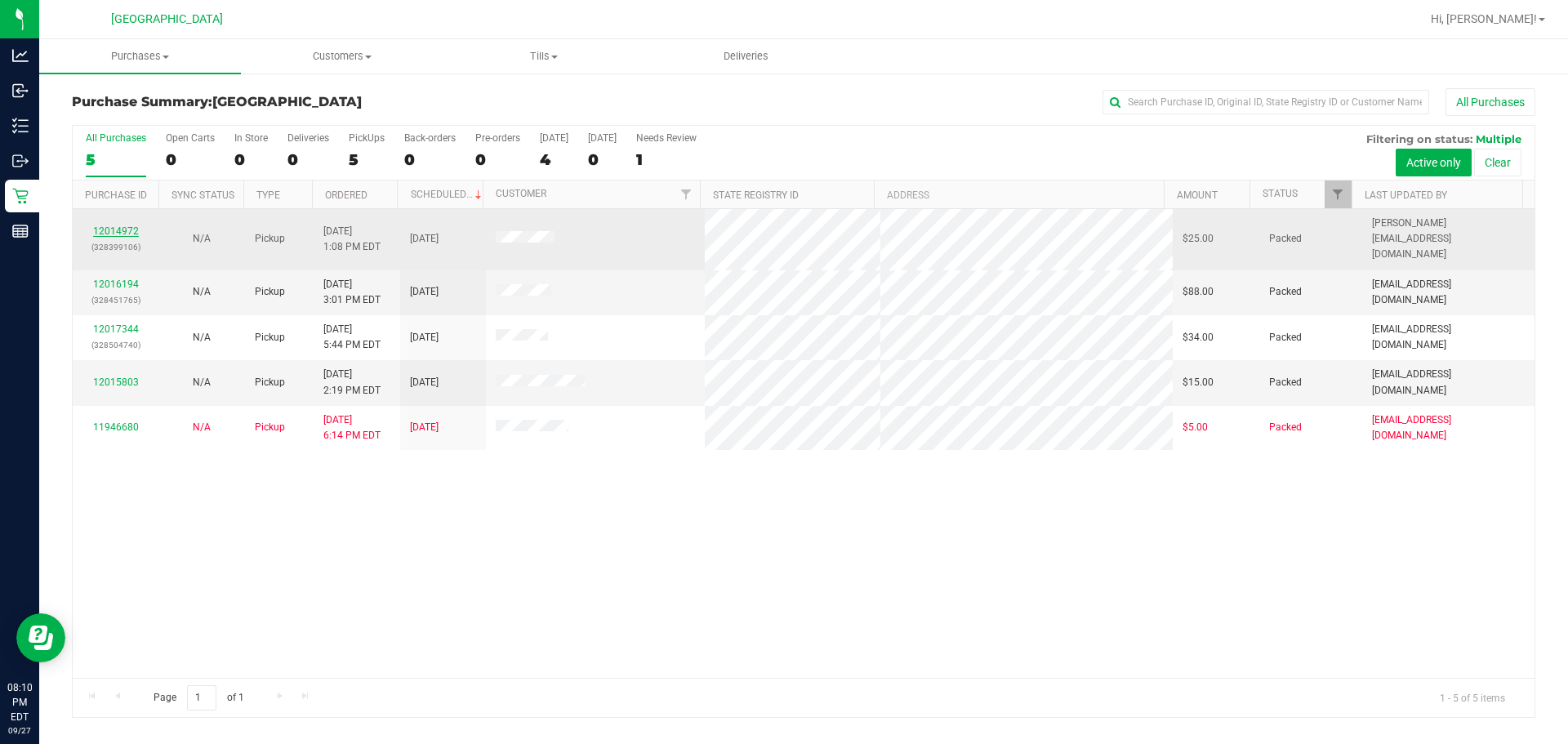
drag, startPoint x: 85, startPoint y: 220, endPoint x: 94, endPoint y: 222, distance: 9.2
click at [85, 224] on div "12014972 (328399106)" at bounding box center [115, 239] width 66 height 31
click at [106, 226] on link "12014972" at bounding box center [116, 231] width 46 height 11
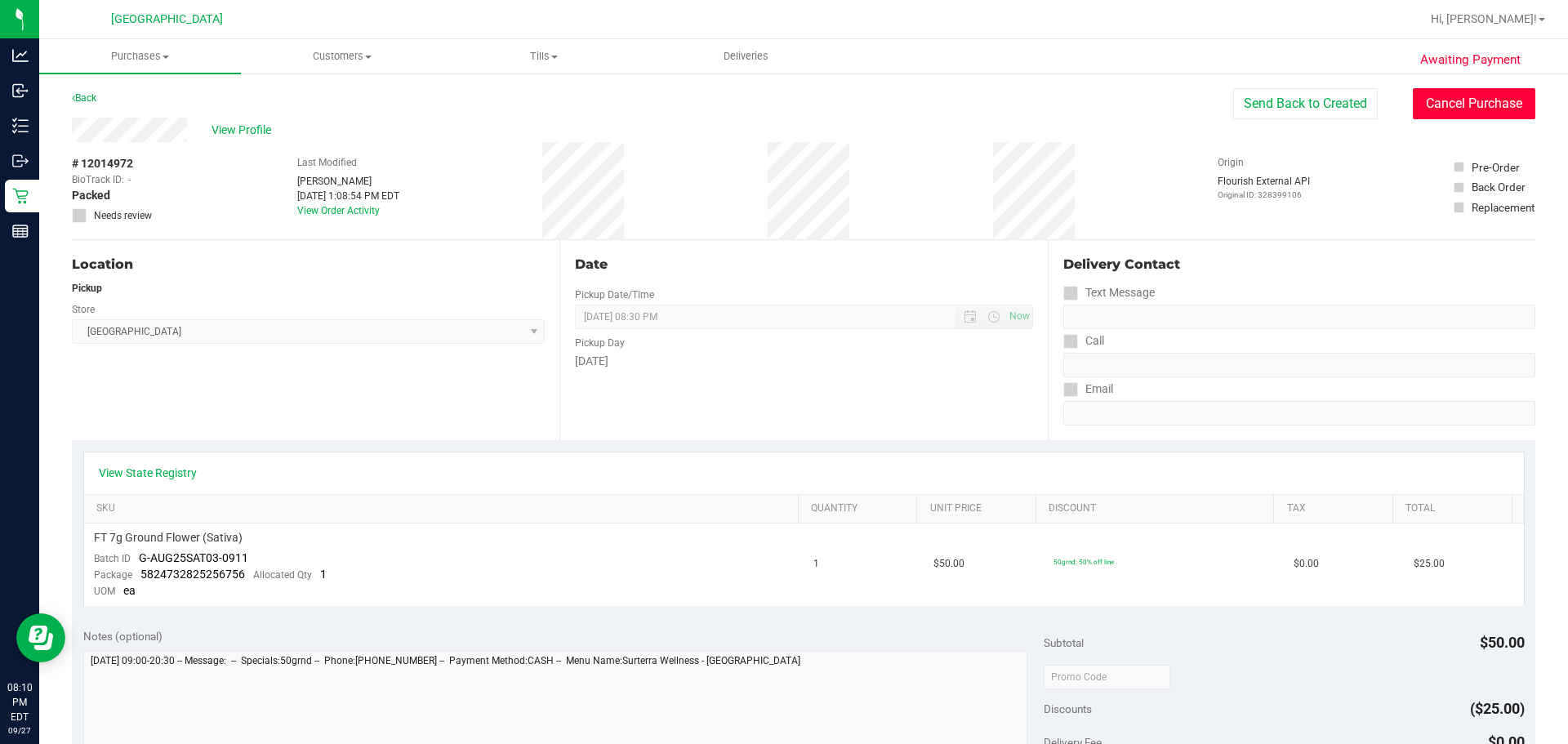
click at [936, 106] on button "Cancel Purchase" at bounding box center [1474, 103] width 123 height 31
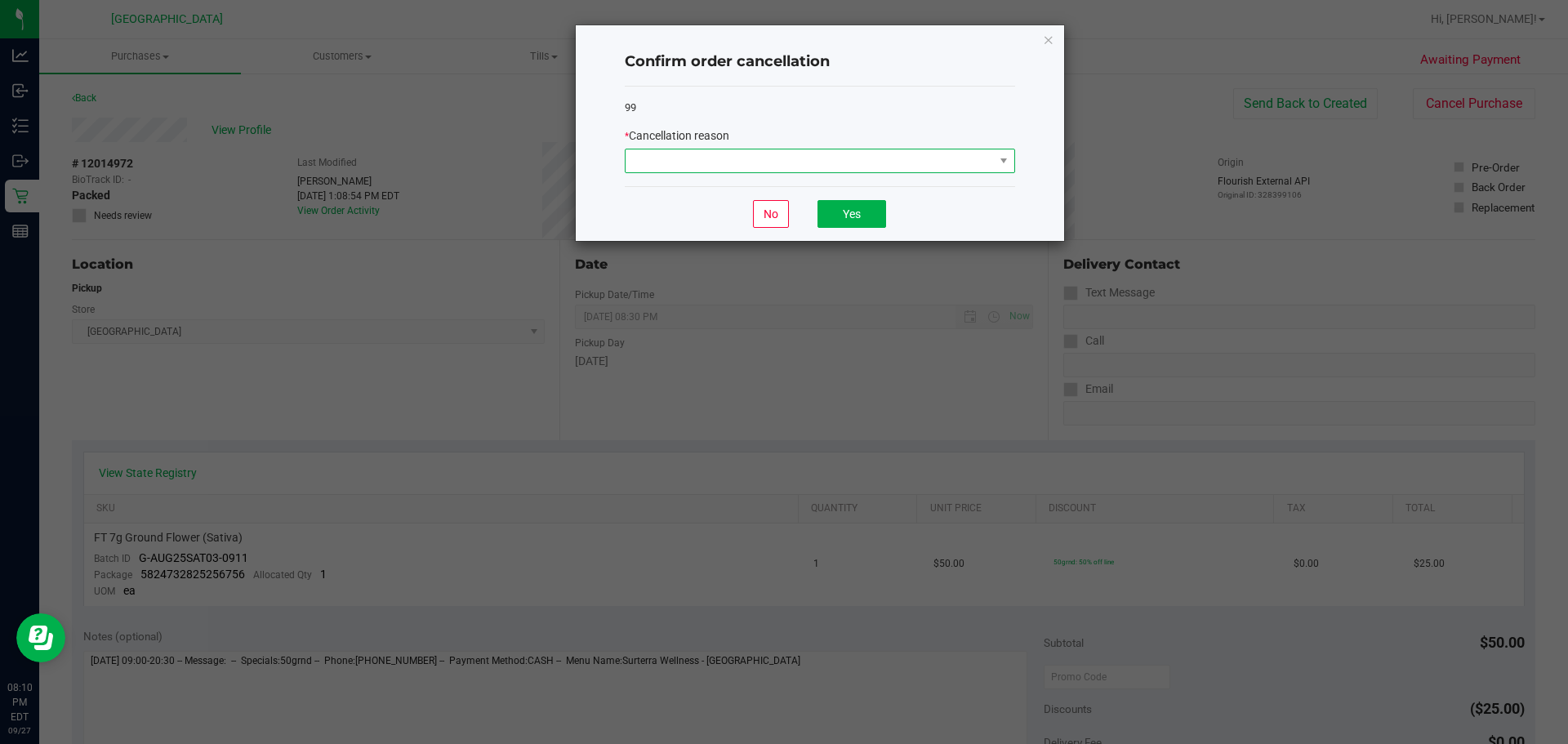
click at [865, 150] on span at bounding box center [810, 161] width 368 height 23
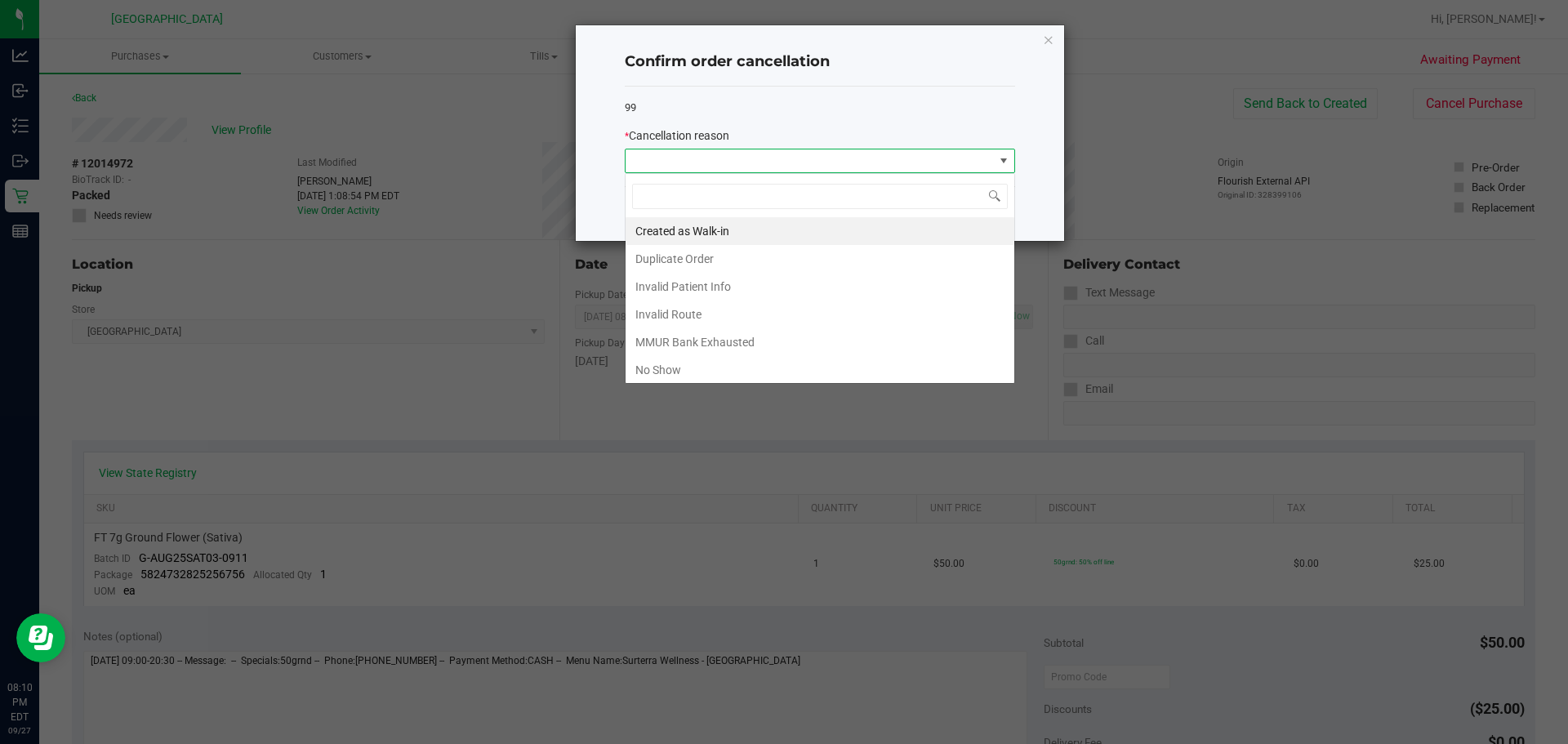
scroll to position [25, 390]
click at [725, 350] on li "MMUR Bank Exhausted" at bounding box center [820, 341] width 389 height 27
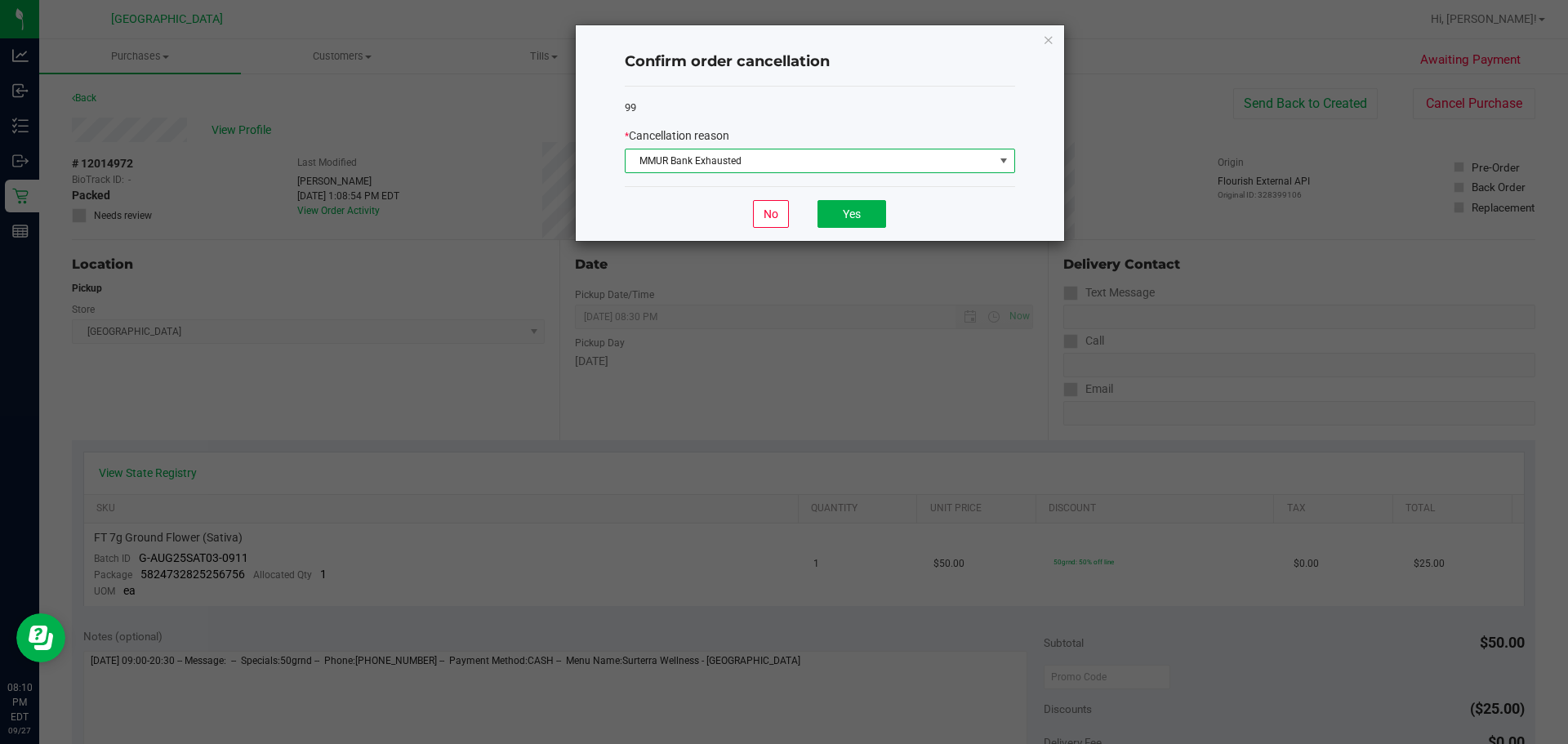
click at [824, 146] on div "* Cancellation reason MMUR Bank Exhausted" at bounding box center [820, 151] width 390 height 46
click at [828, 159] on span "MMUR Bank Exhausted" at bounding box center [810, 161] width 368 height 23
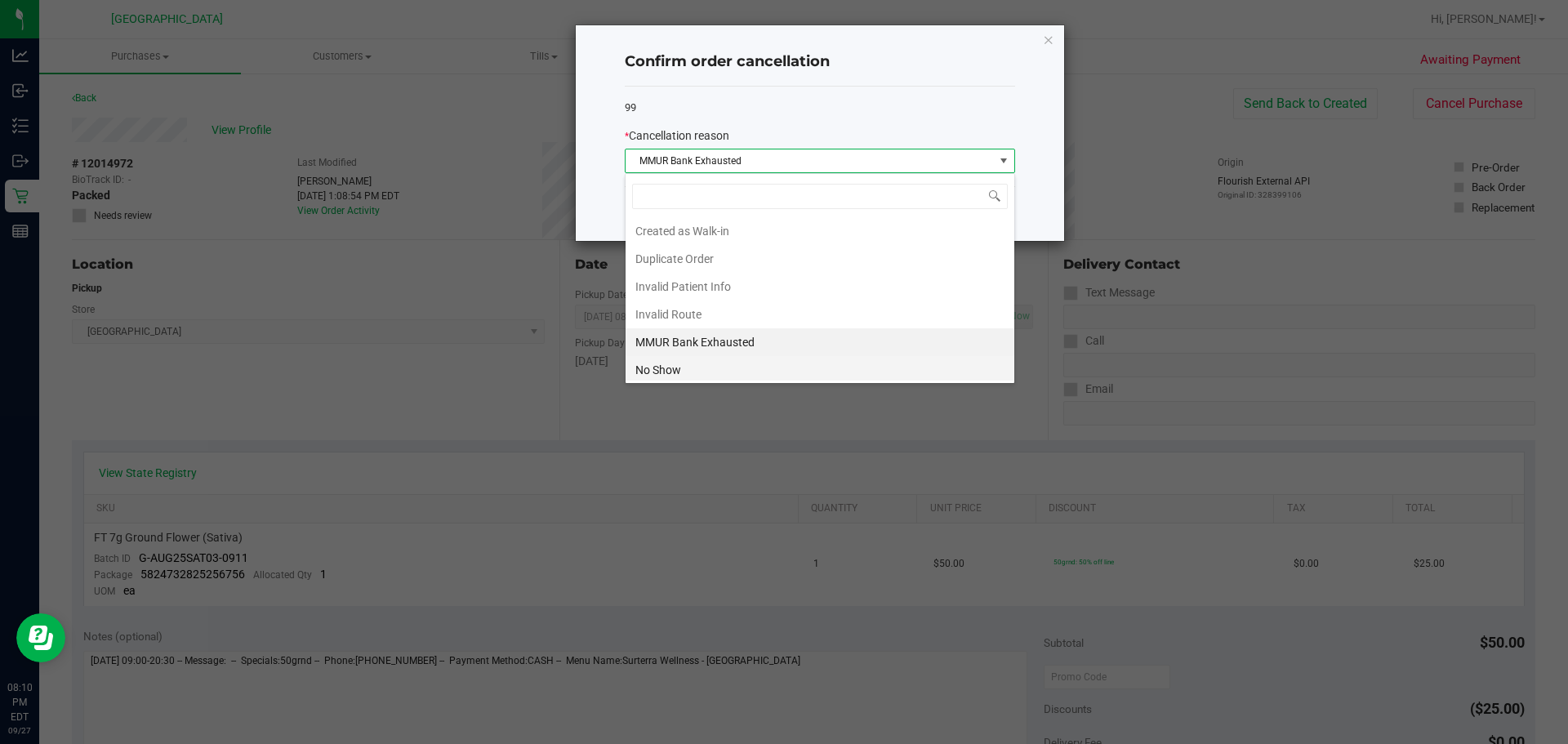
click at [694, 368] on li "No Show" at bounding box center [820, 369] width 389 height 27
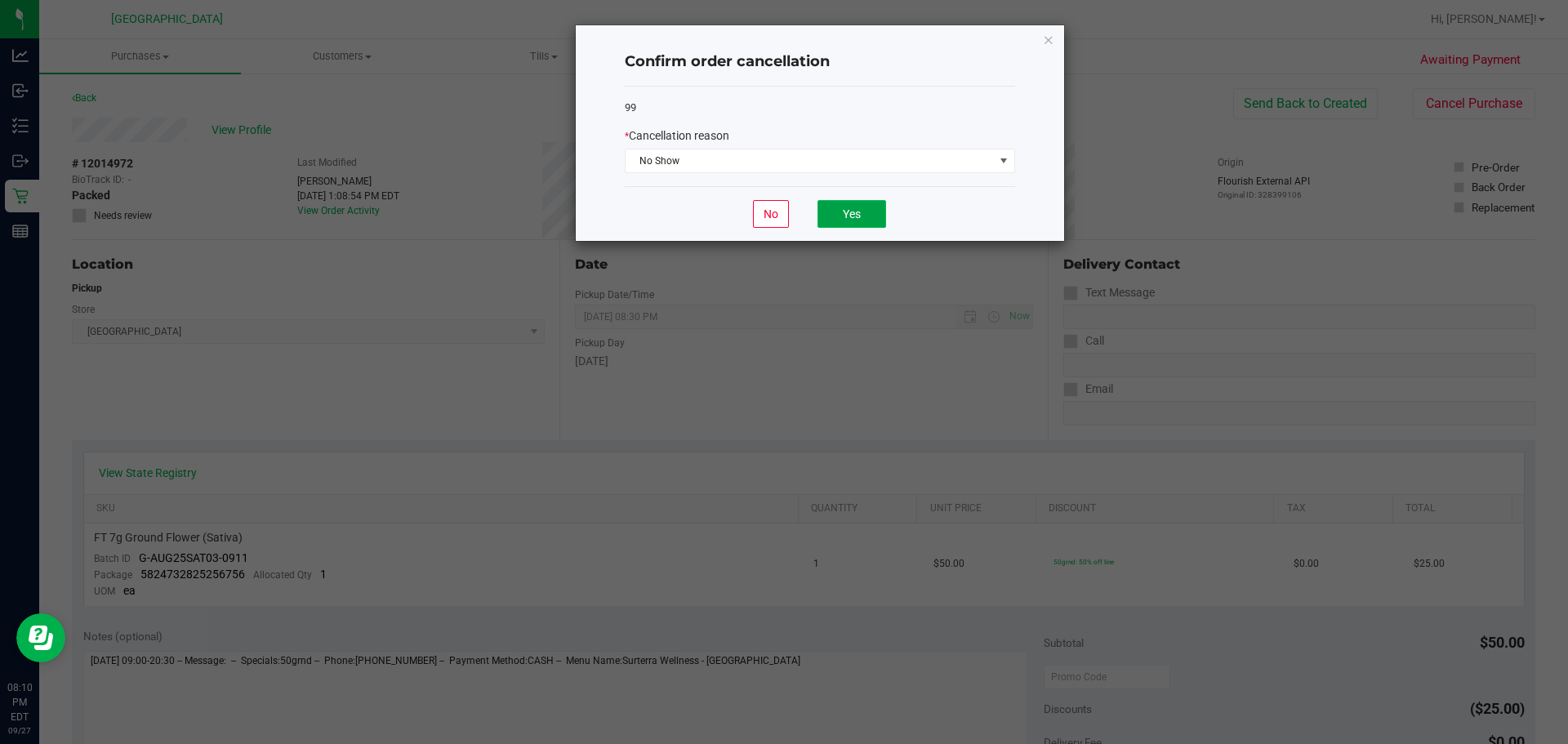
click at [853, 216] on button "Yes" at bounding box center [851, 213] width 69 height 27
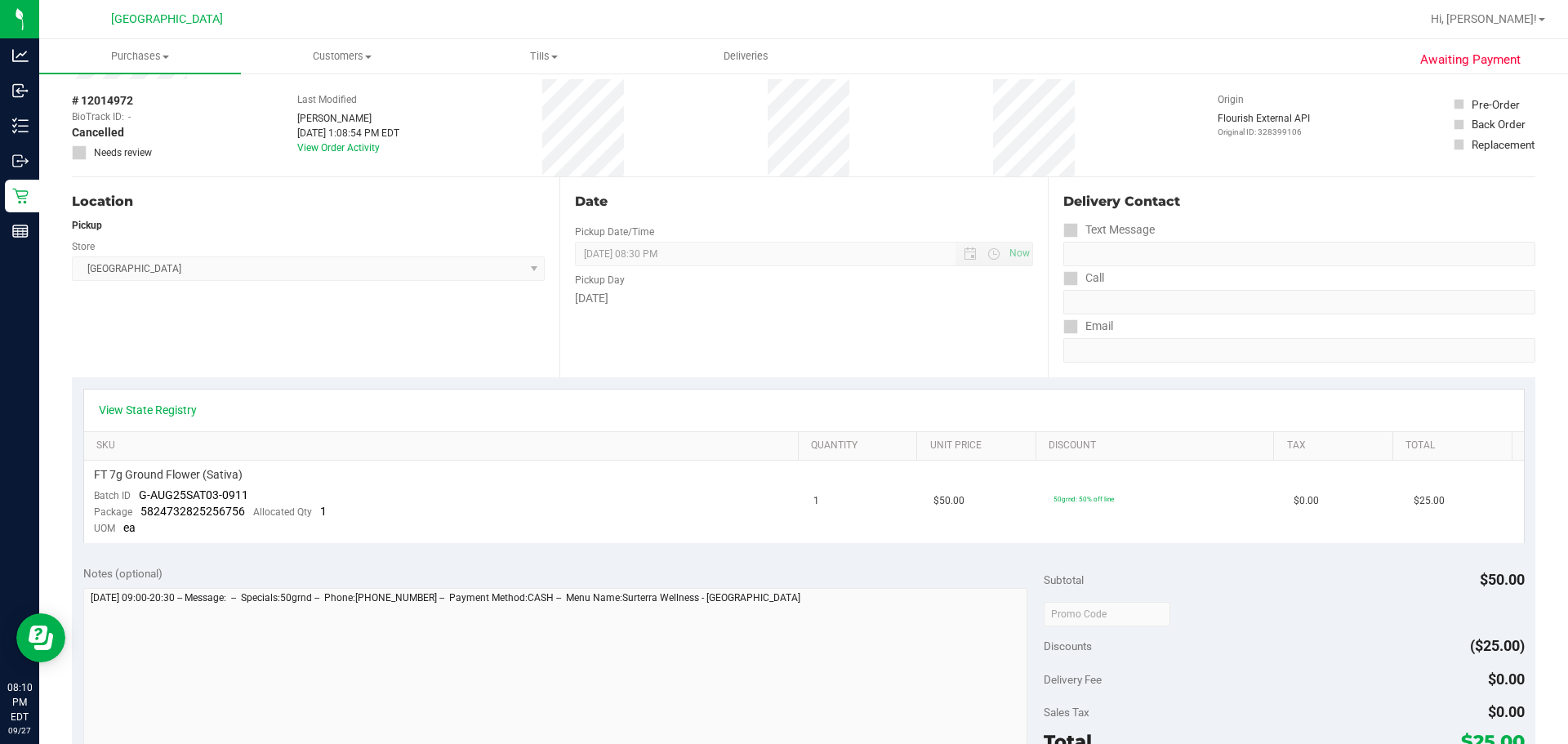
scroll to position [0, 0]
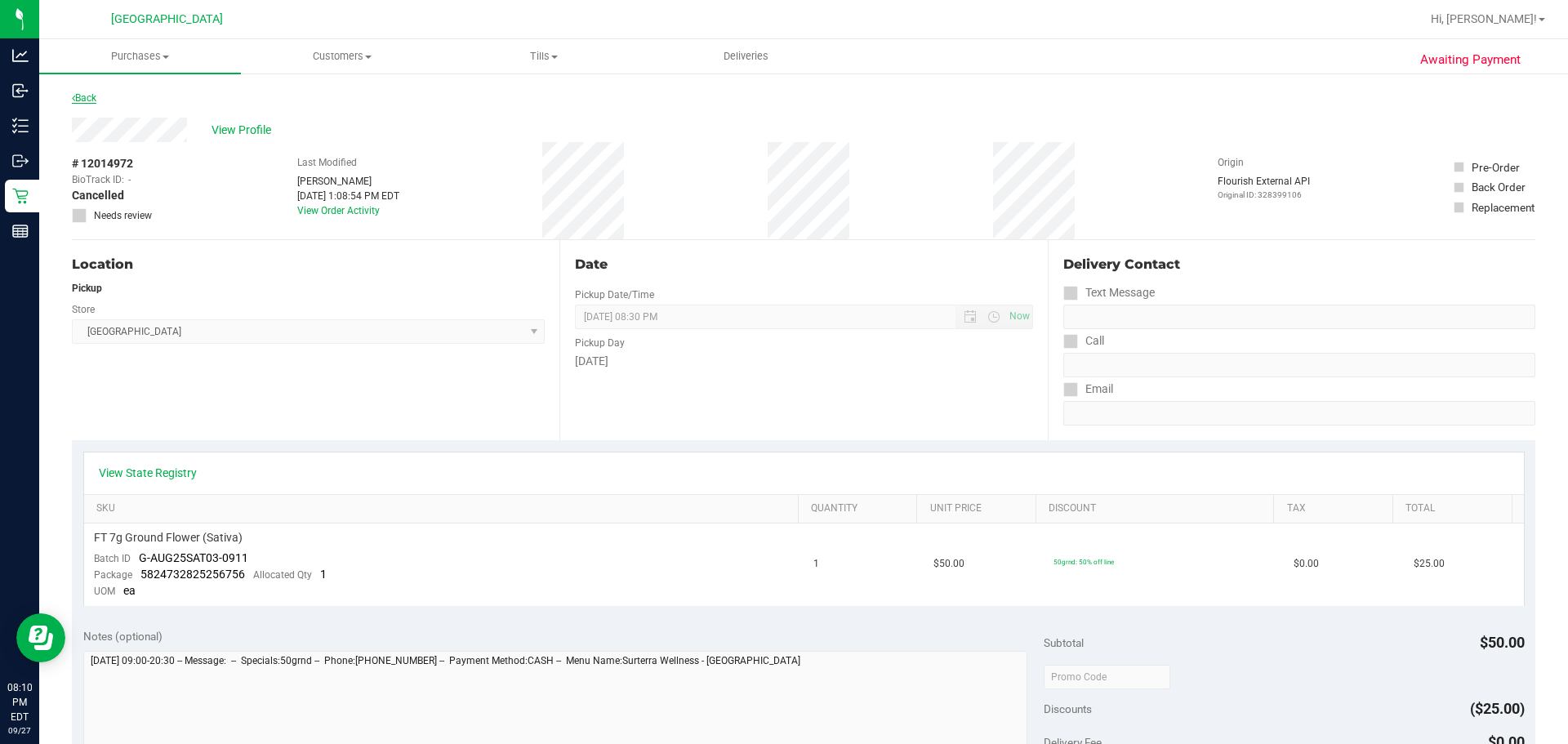
click at [95, 99] on link "Back" at bounding box center [85, 98] width 25 height 11
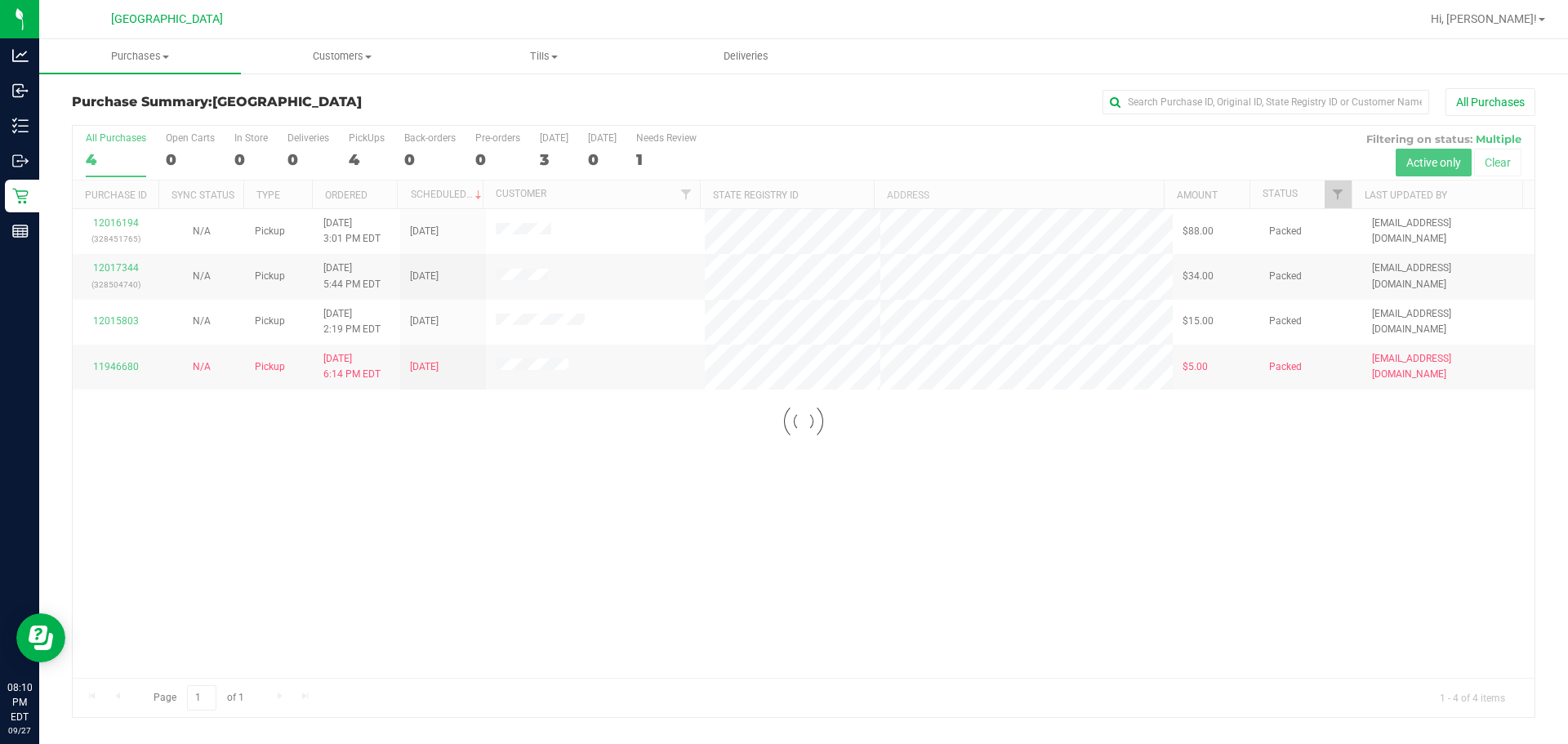
click at [109, 226] on div at bounding box center [803, 421] width 1461 height 591
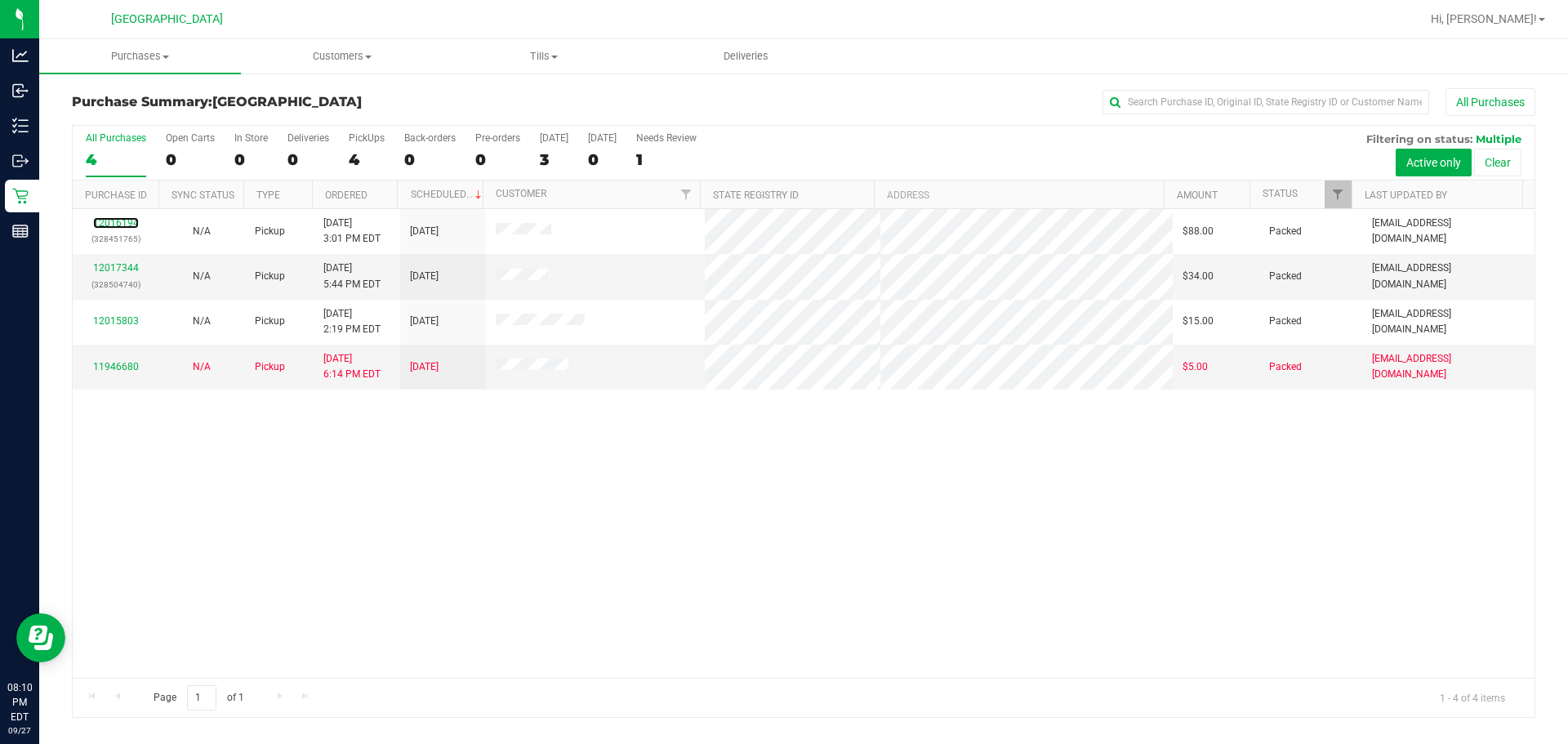
click at [109, 226] on link "12016194" at bounding box center [116, 222] width 46 height 11
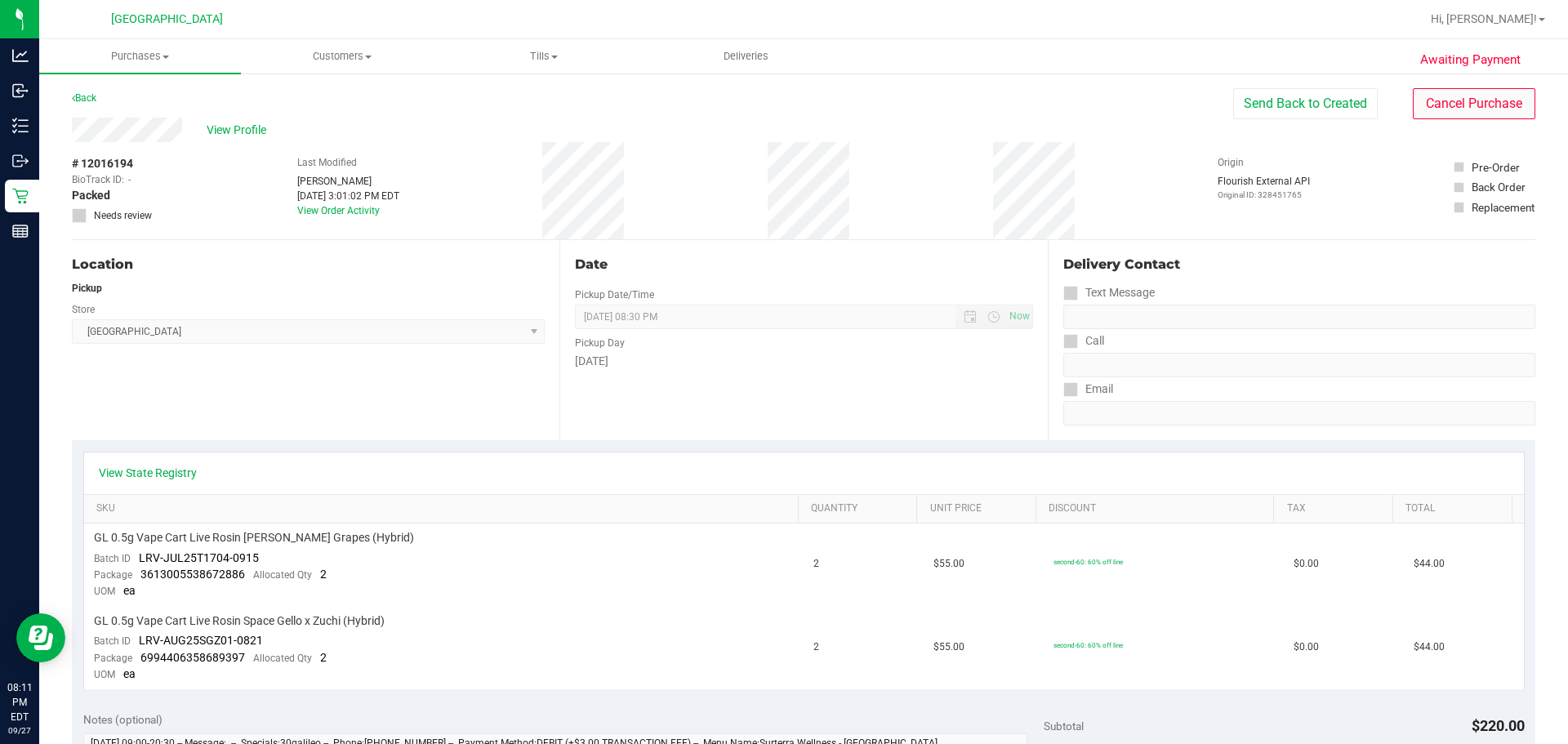
drag, startPoint x: 1445, startPoint y: 125, endPoint x: 1423, endPoint y: 99, distance: 34.1
click at [936, 125] on div "View Profile # 12016194 BioTrack ID: - Packed Needs review Last Modified Rebecc…" at bounding box center [804, 178] width 1463 height 123
click at [936, 97] on button "Cancel Purchase" at bounding box center [1474, 103] width 123 height 31
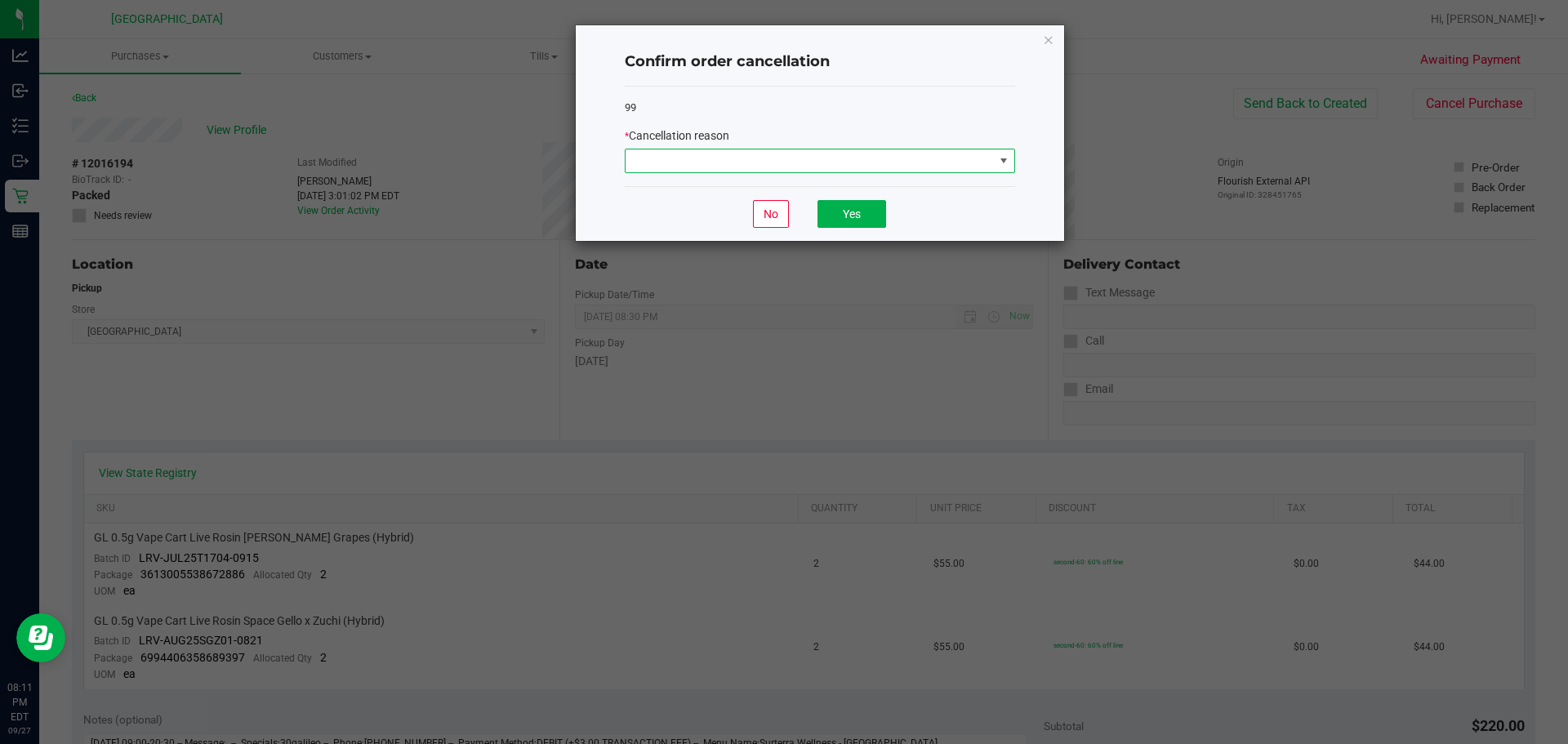
click at [676, 150] on span at bounding box center [810, 161] width 368 height 23
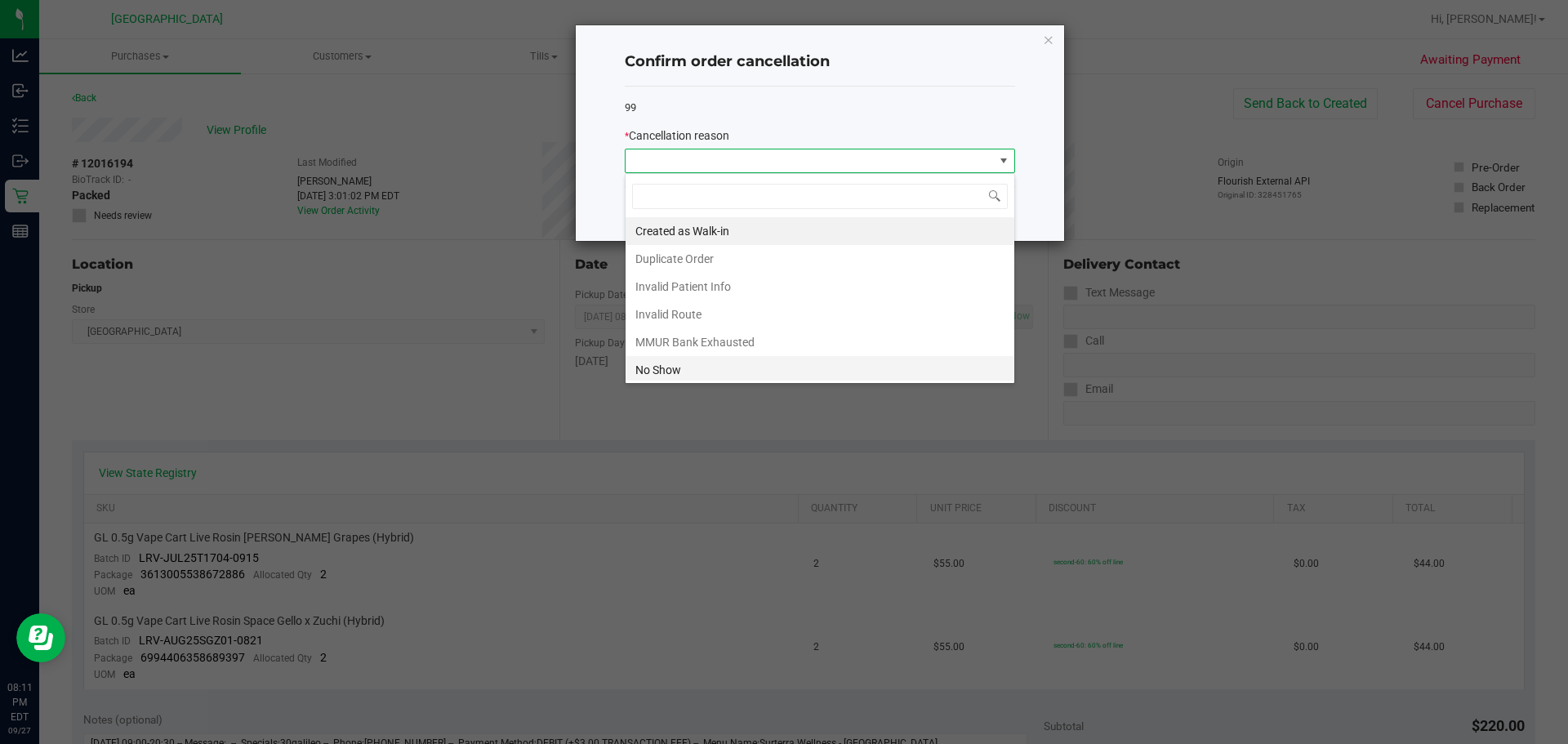
scroll to position [25, 390]
click at [639, 369] on li "No Show" at bounding box center [820, 369] width 389 height 27
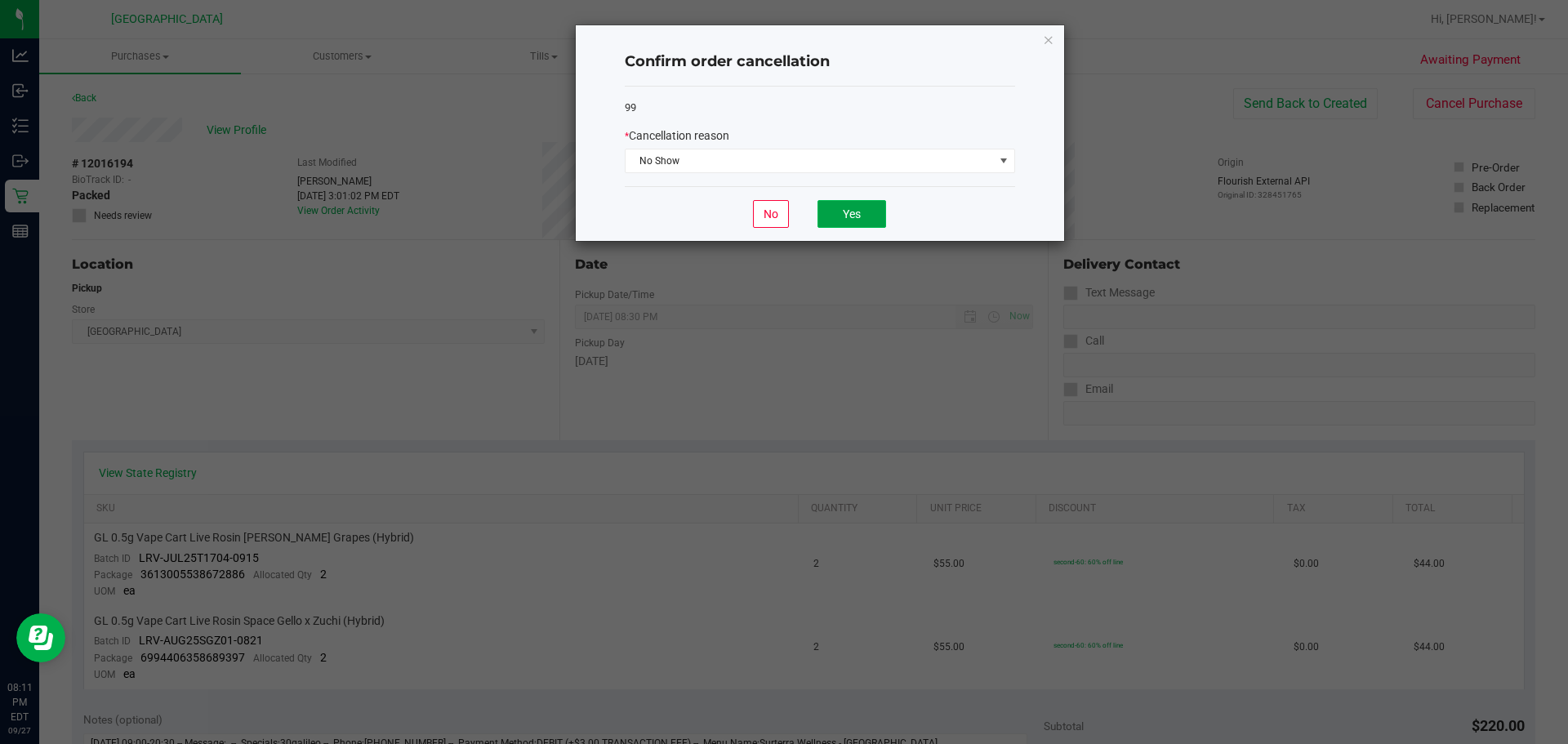
click at [873, 211] on button "Yes" at bounding box center [851, 213] width 69 height 27
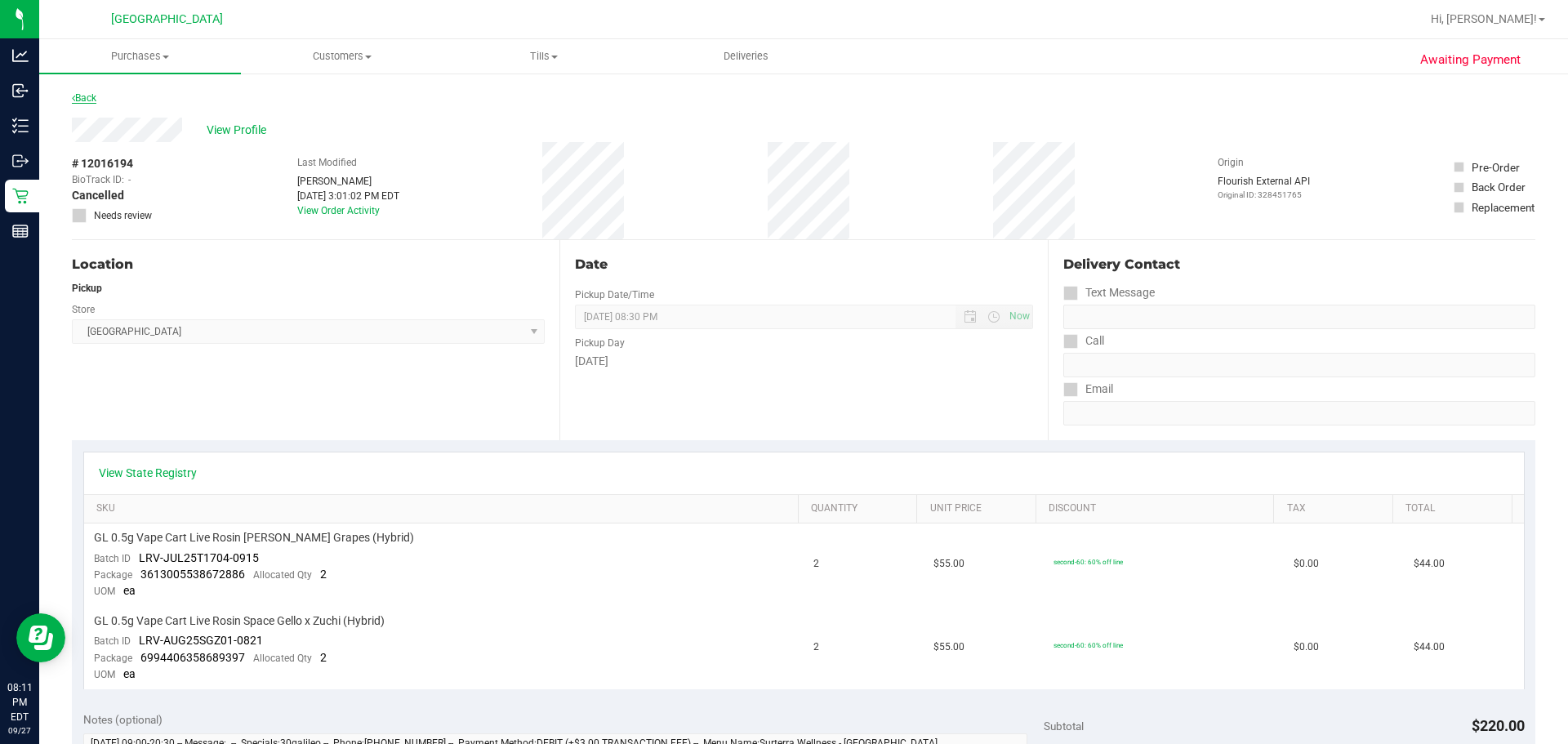
click at [96, 99] on link "Back" at bounding box center [85, 98] width 25 height 11
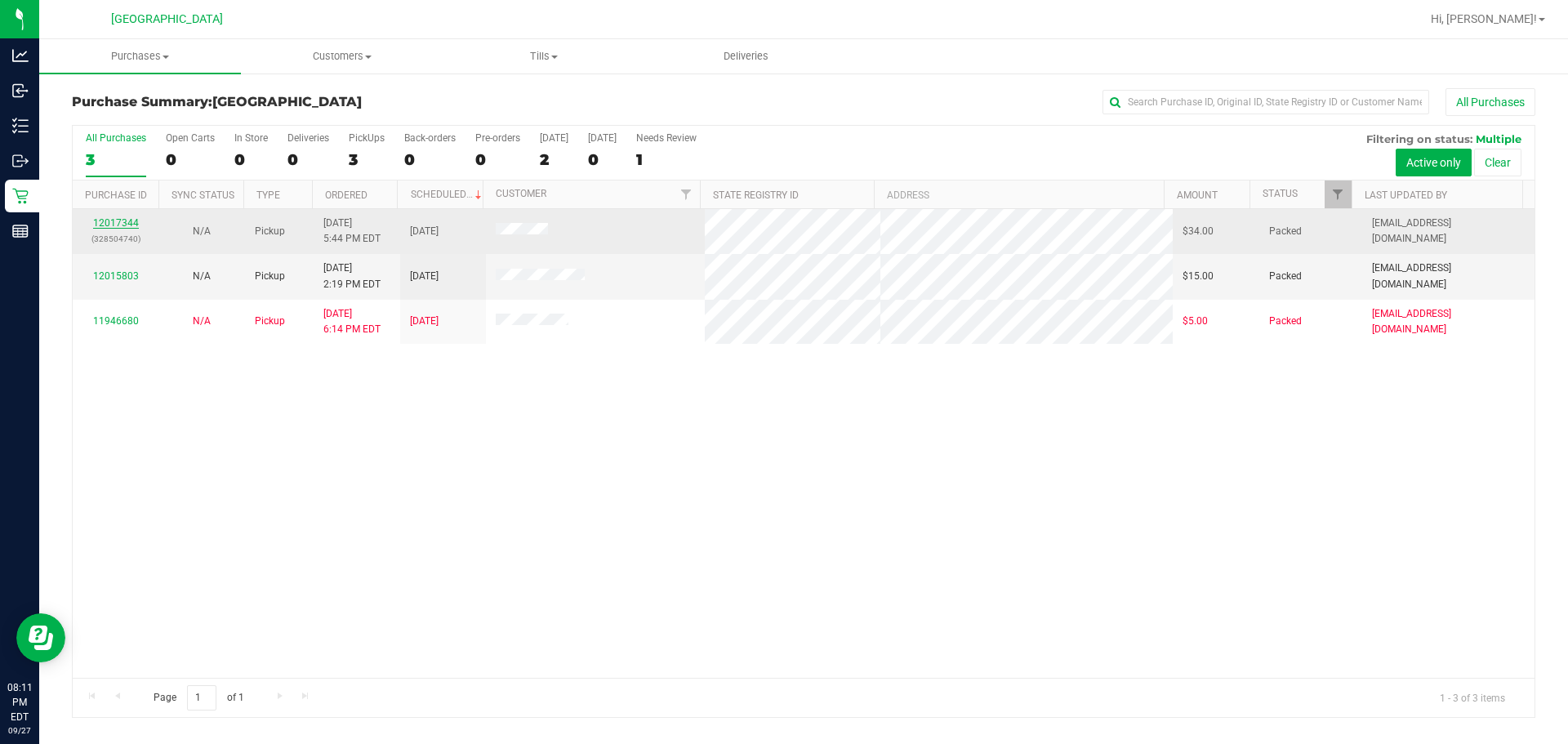
click at [135, 222] on link "12017344" at bounding box center [116, 222] width 46 height 11
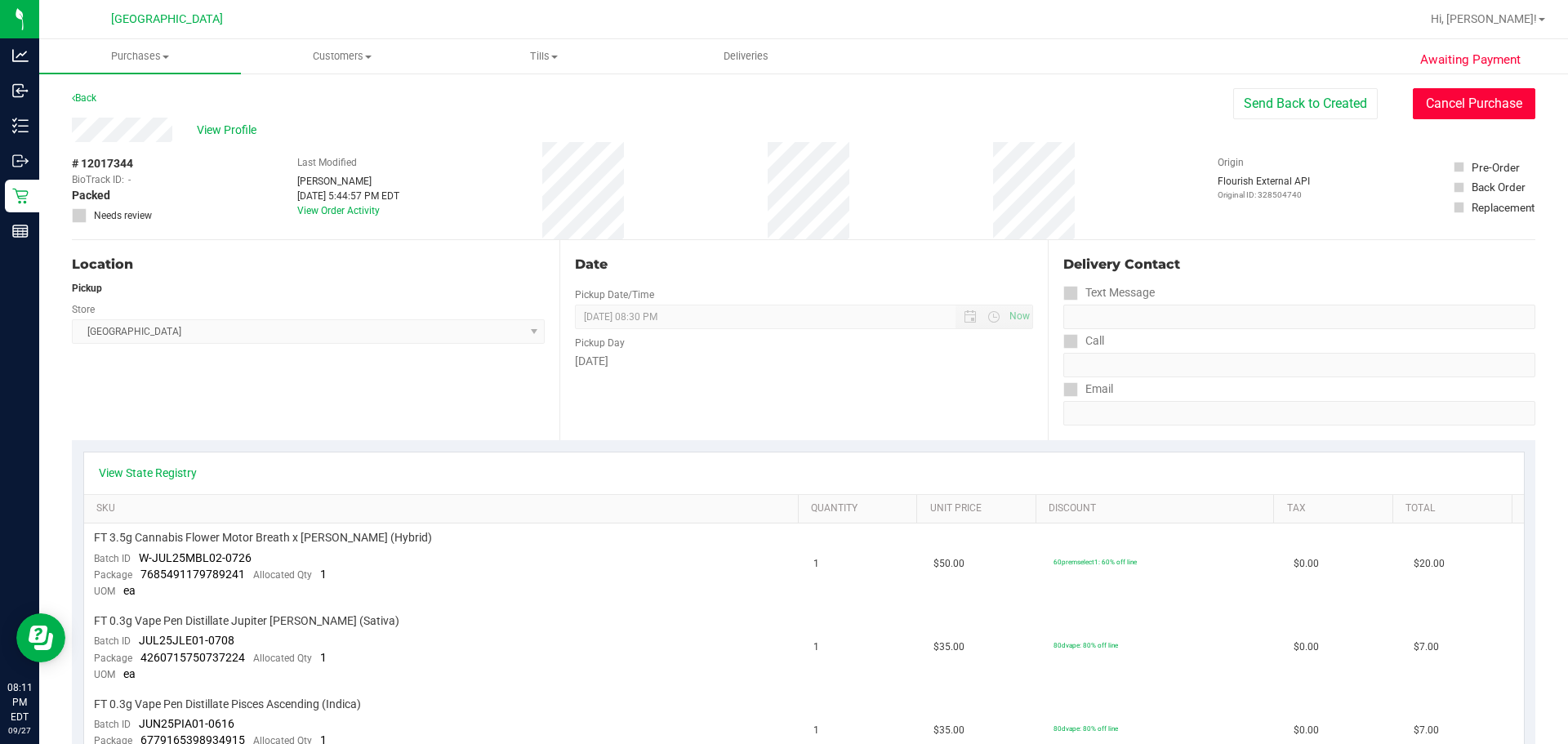
click at [936, 92] on button "Cancel Purchase" at bounding box center [1474, 103] width 123 height 31
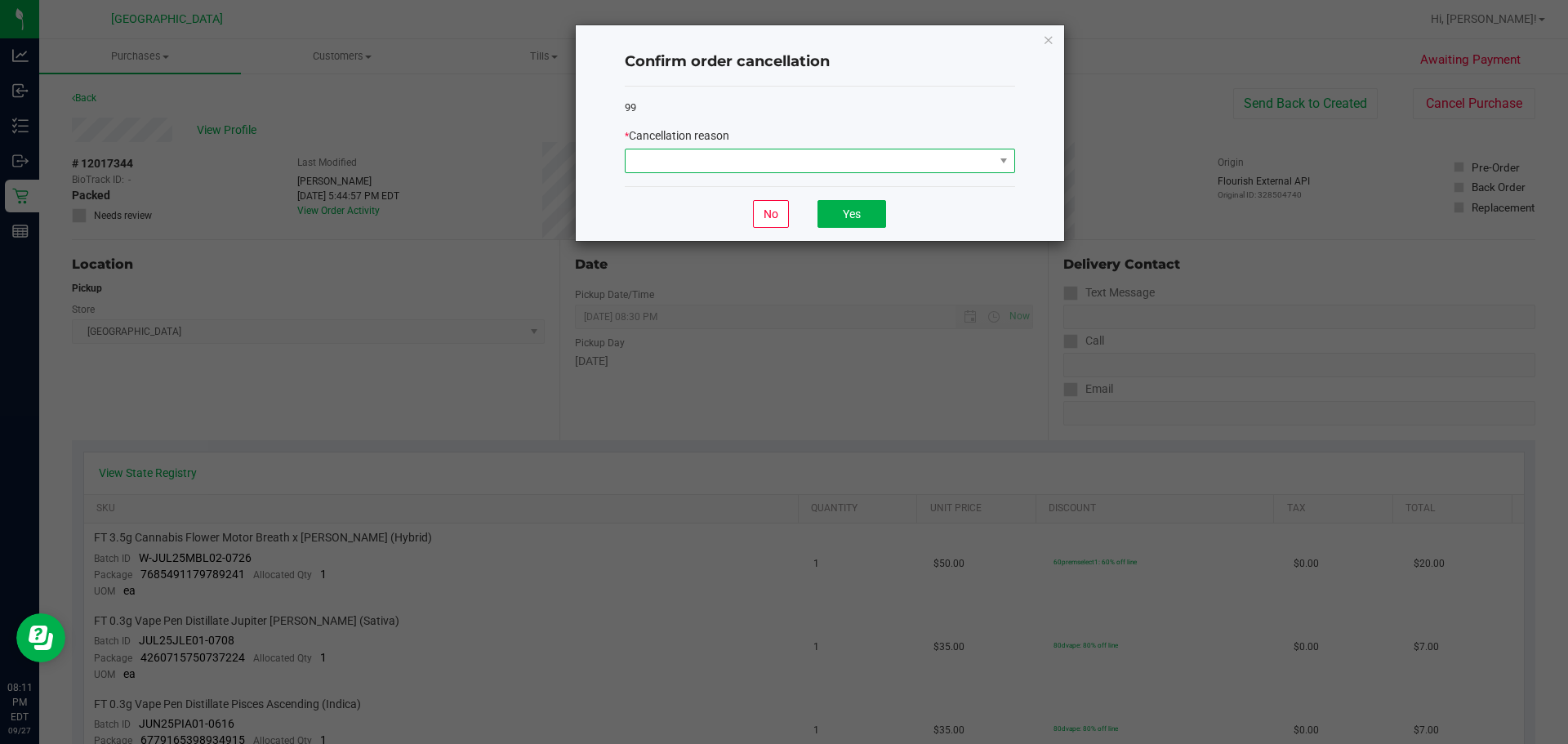
click at [799, 167] on span at bounding box center [810, 161] width 368 height 23
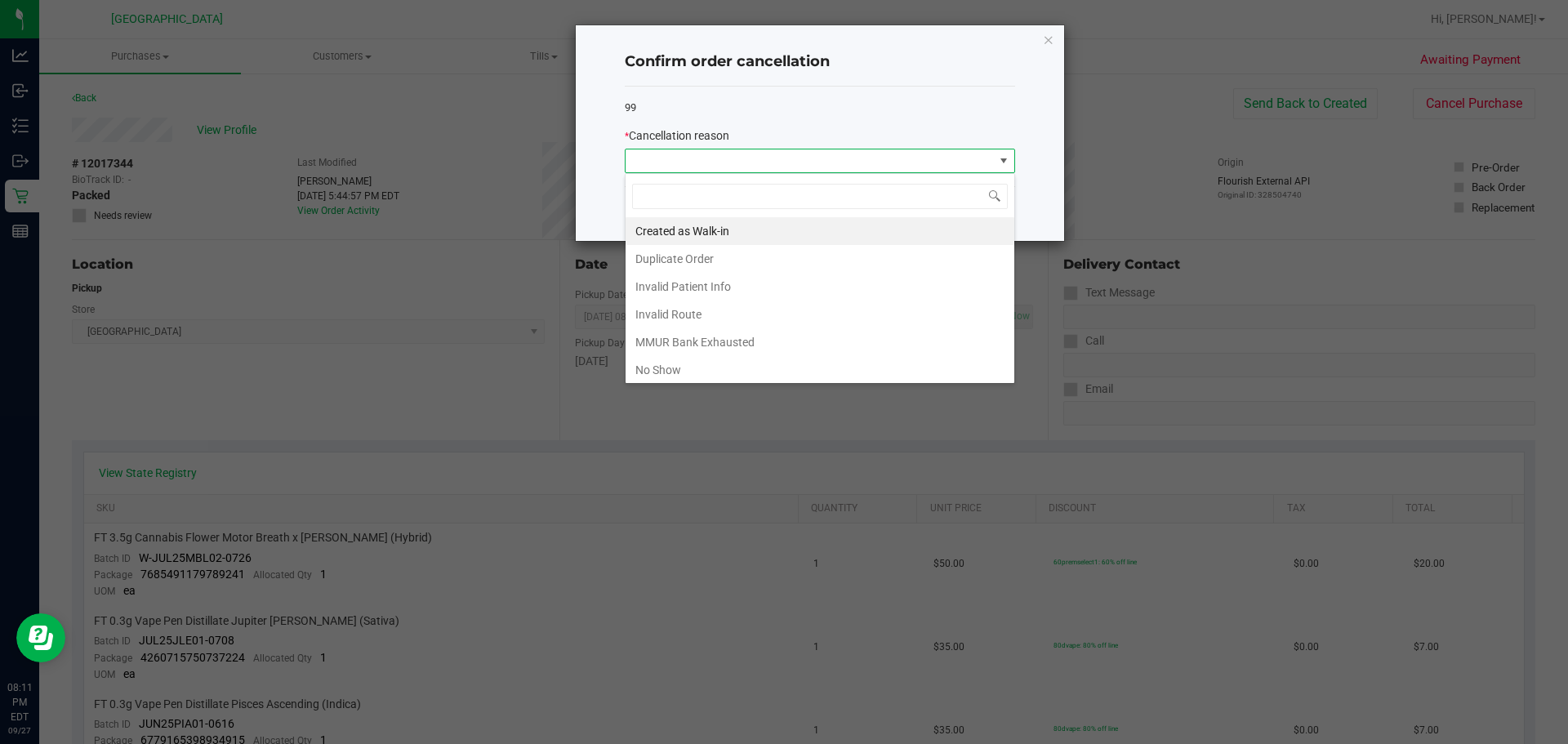
scroll to position [25, 390]
click at [702, 366] on li "No Show" at bounding box center [820, 369] width 389 height 27
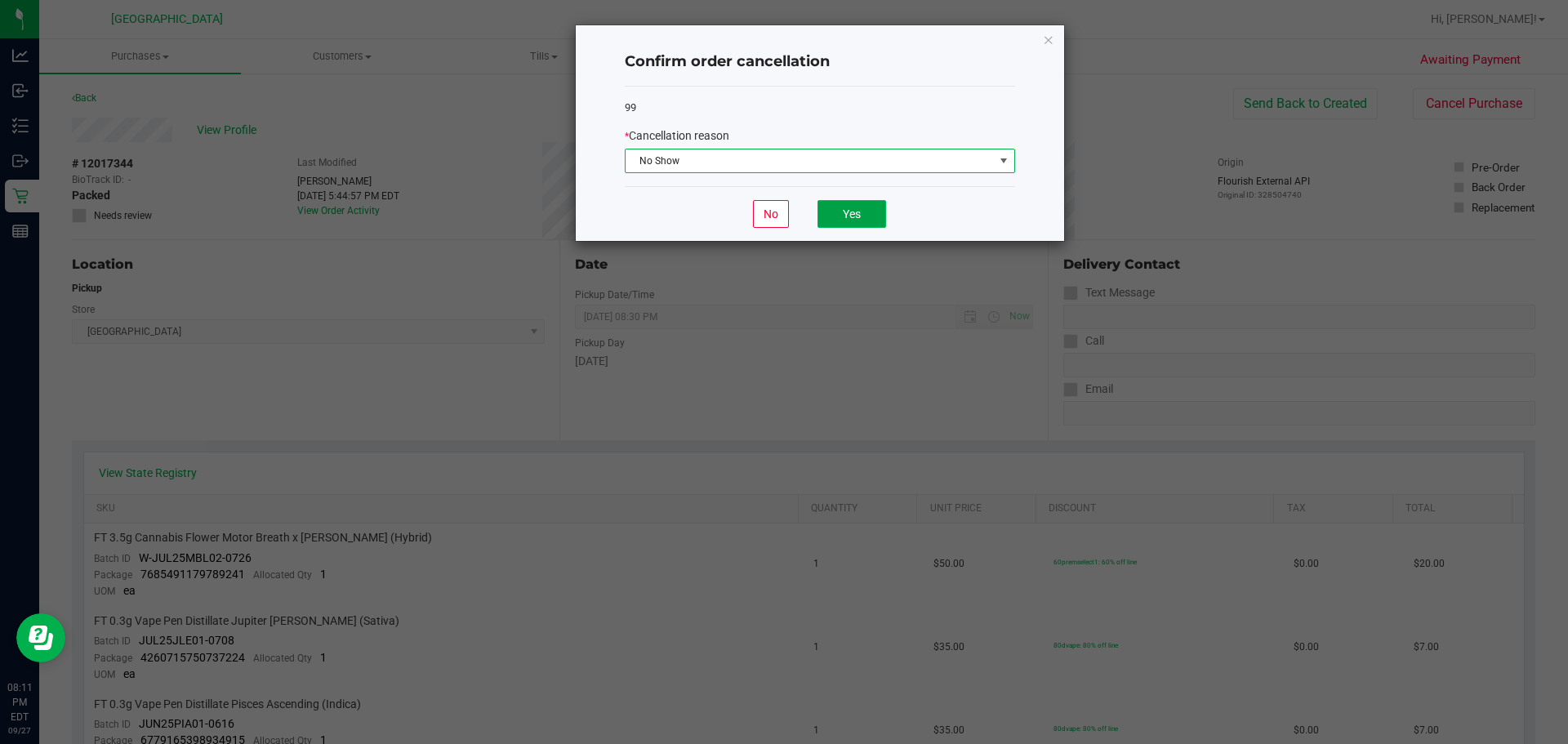
click at [844, 227] on button "Yes" at bounding box center [851, 213] width 69 height 27
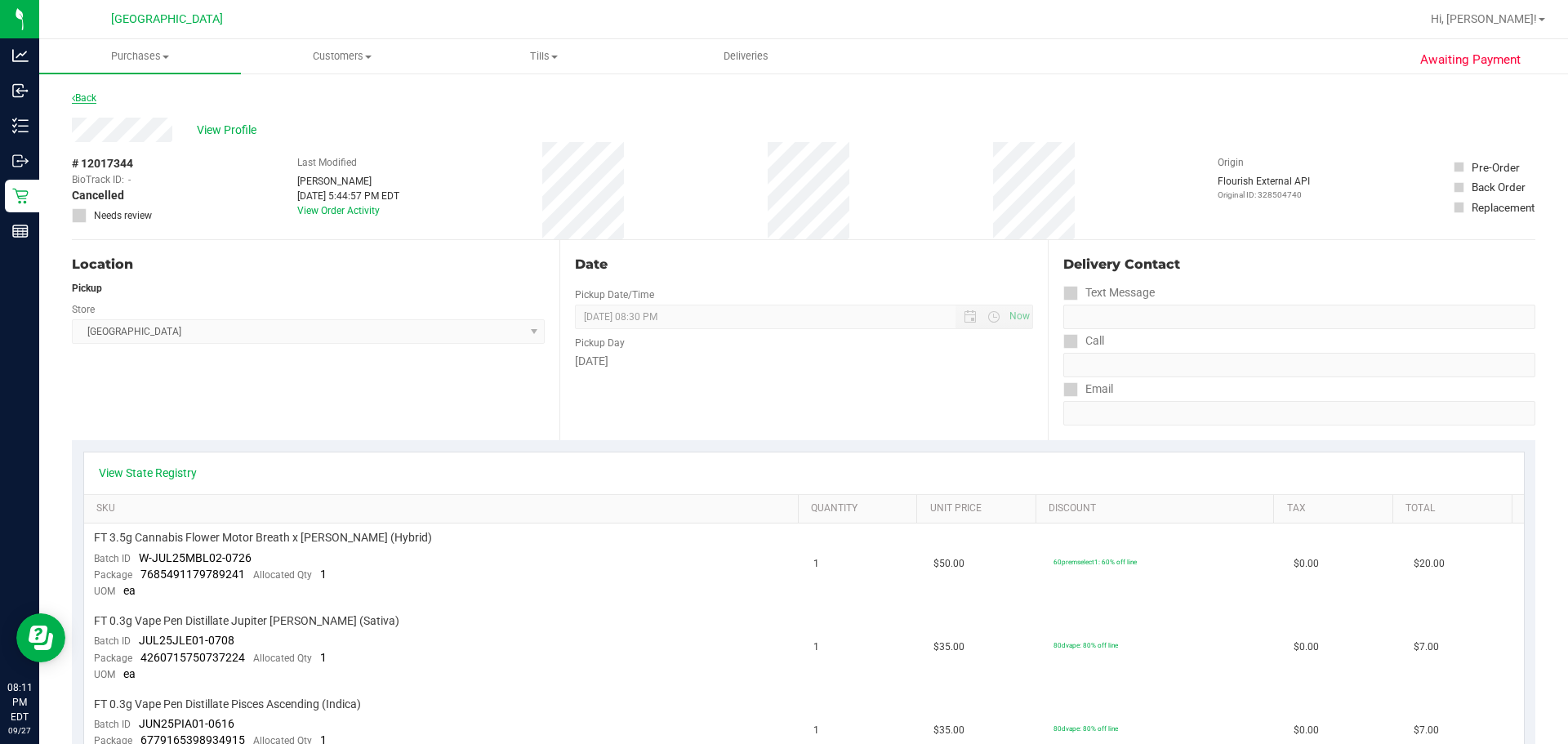
click at [77, 93] on link "Back" at bounding box center [85, 98] width 25 height 11
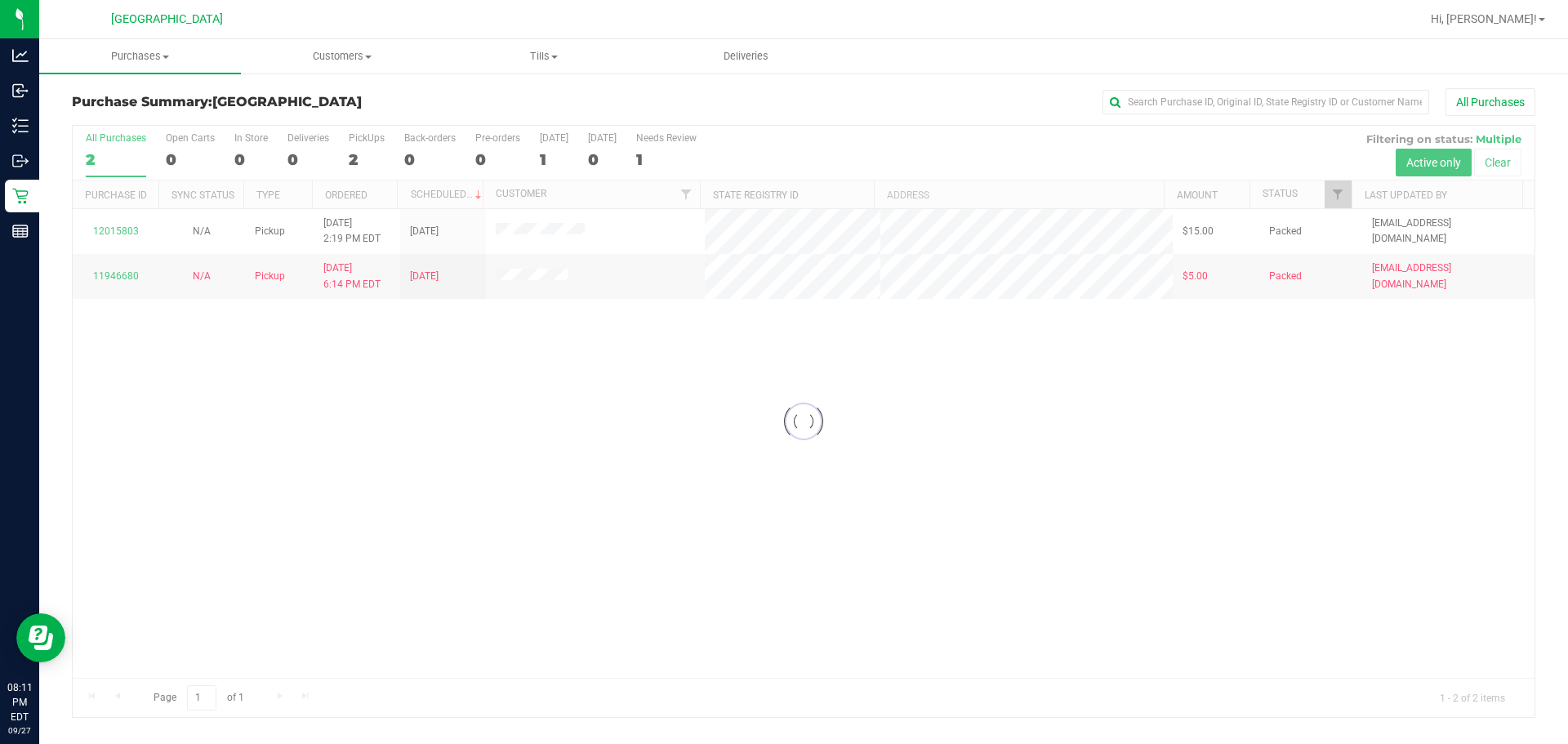
click at [127, 231] on div at bounding box center [803, 421] width 1461 height 591
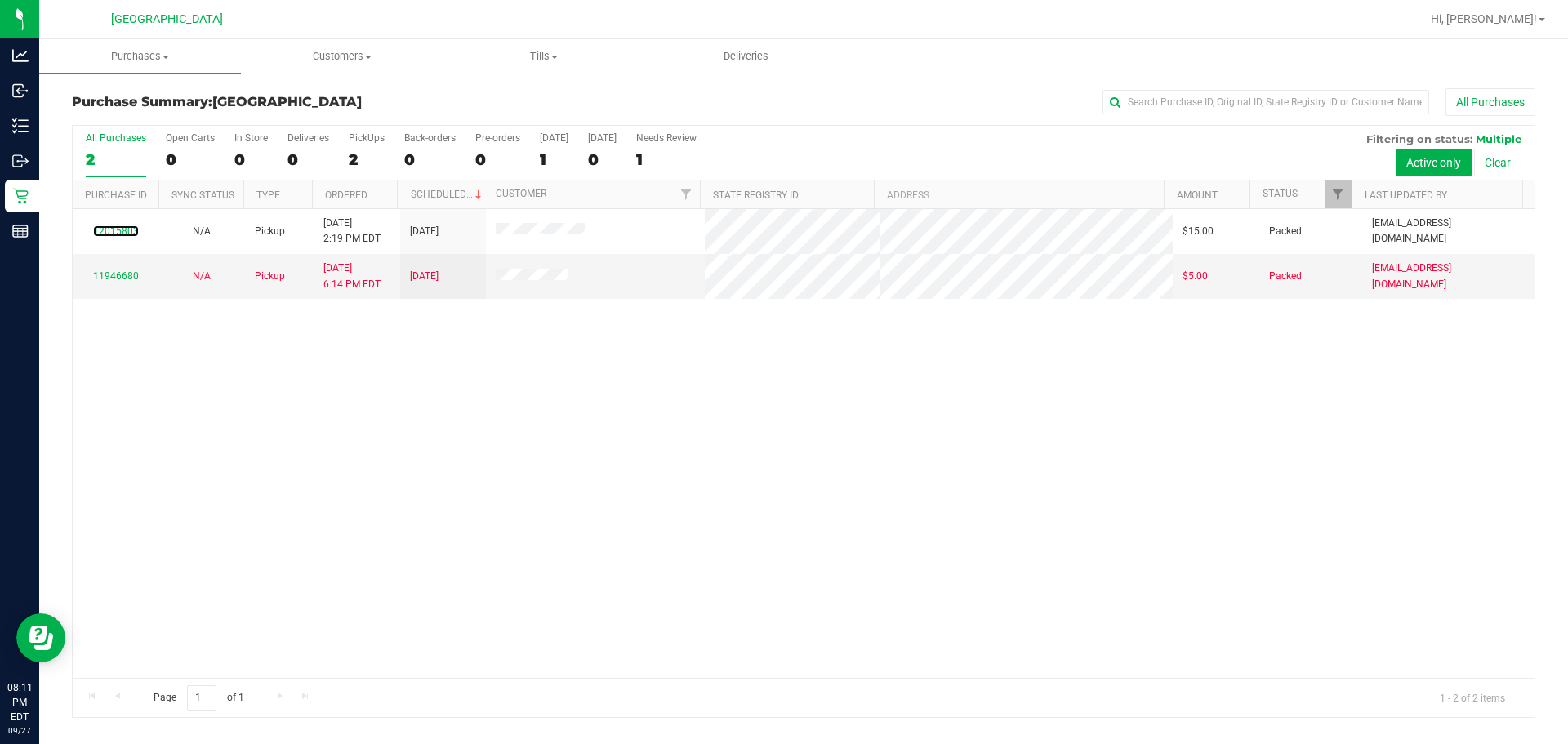
click at [127, 231] on link "12015803" at bounding box center [116, 231] width 46 height 11
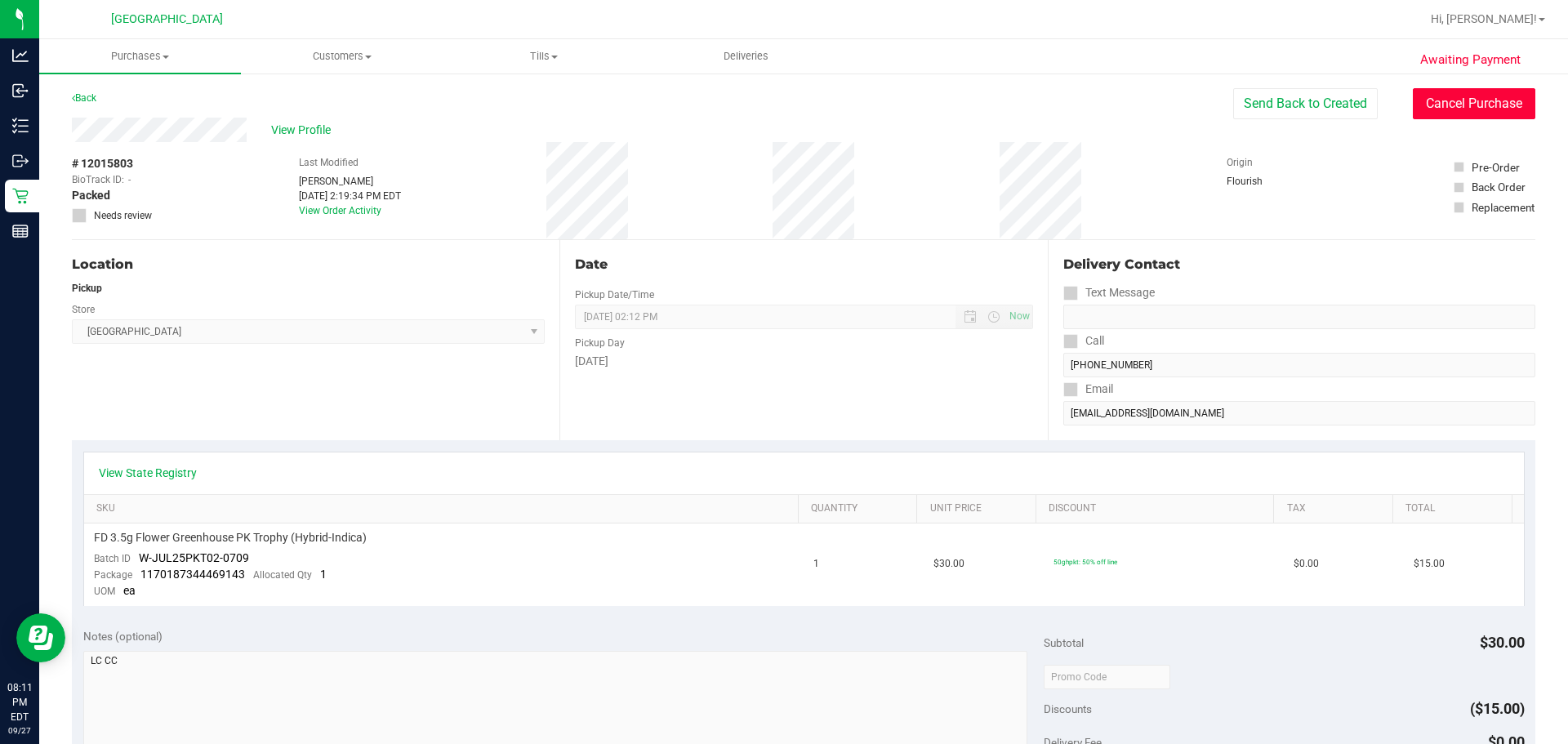
click at [936, 106] on button "Cancel Purchase" at bounding box center [1474, 103] width 123 height 31
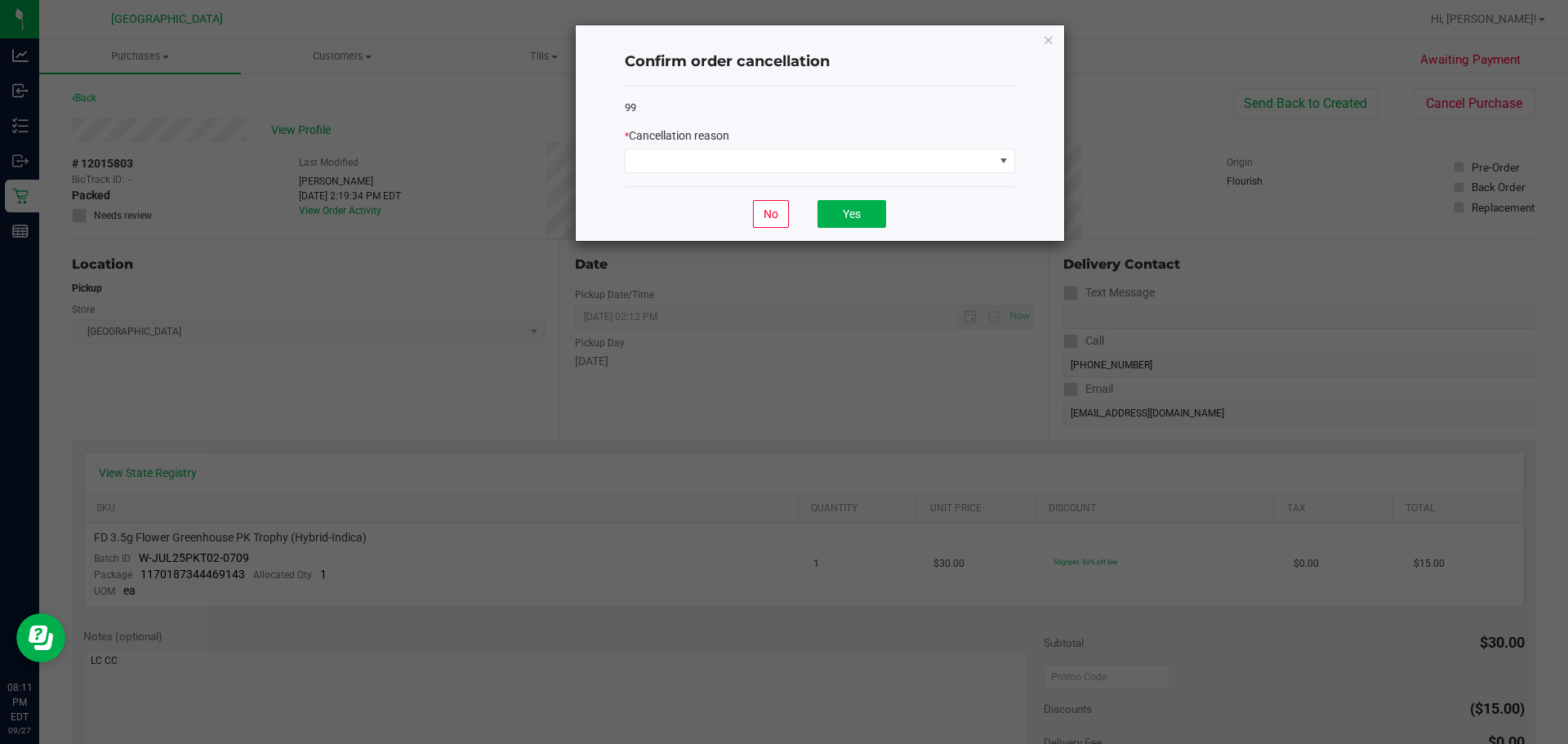
click at [705, 174] on div "99 * Cancellation reason" at bounding box center [820, 137] width 390 height 100
click at [696, 157] on span at bounding box center [810, 161] width 368 height 23
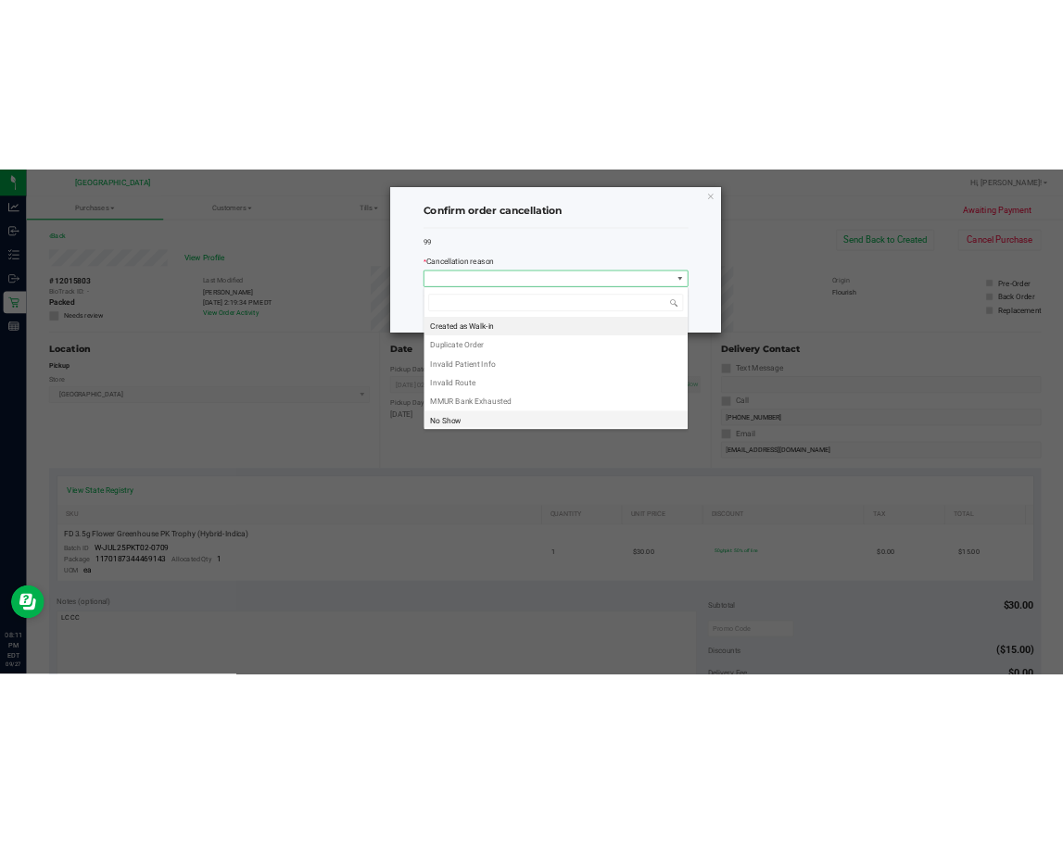
scroll to position [28, 443]
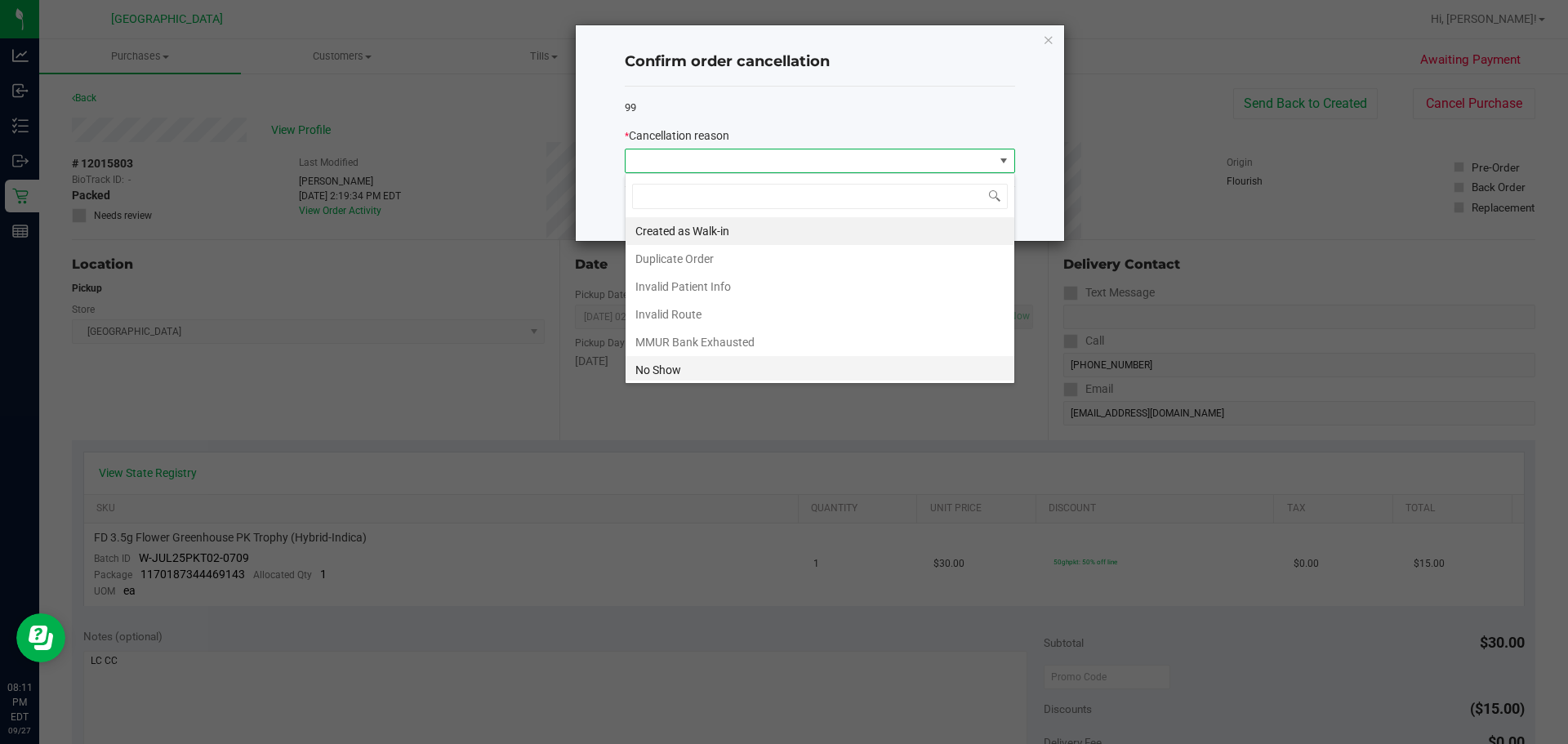
click at [632, 376] on li "No Show" at bounding box center [820, 369] width 389 height 27
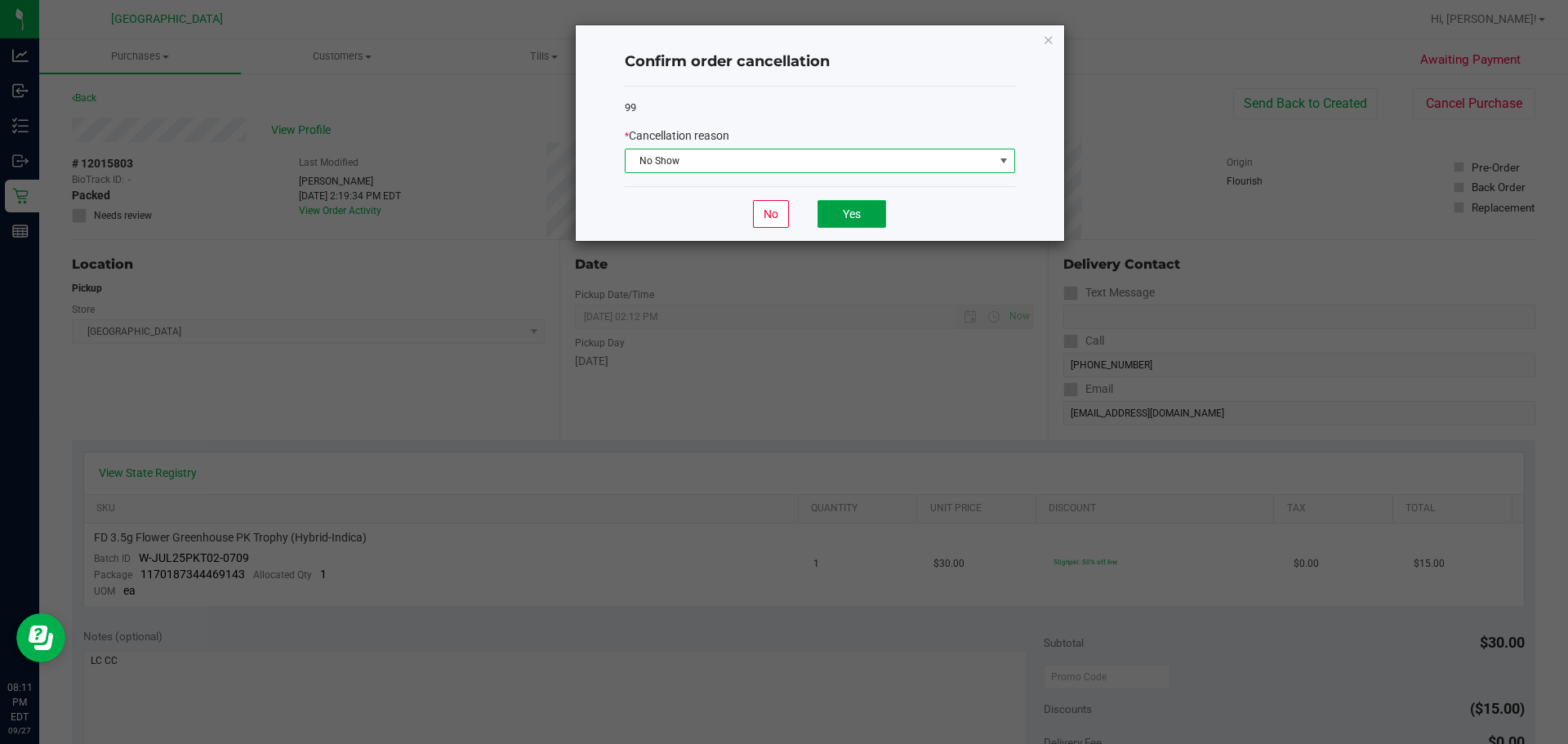
click at [836, 224] on button "Yes" at bounding box center [851, 213] width 69 height 27
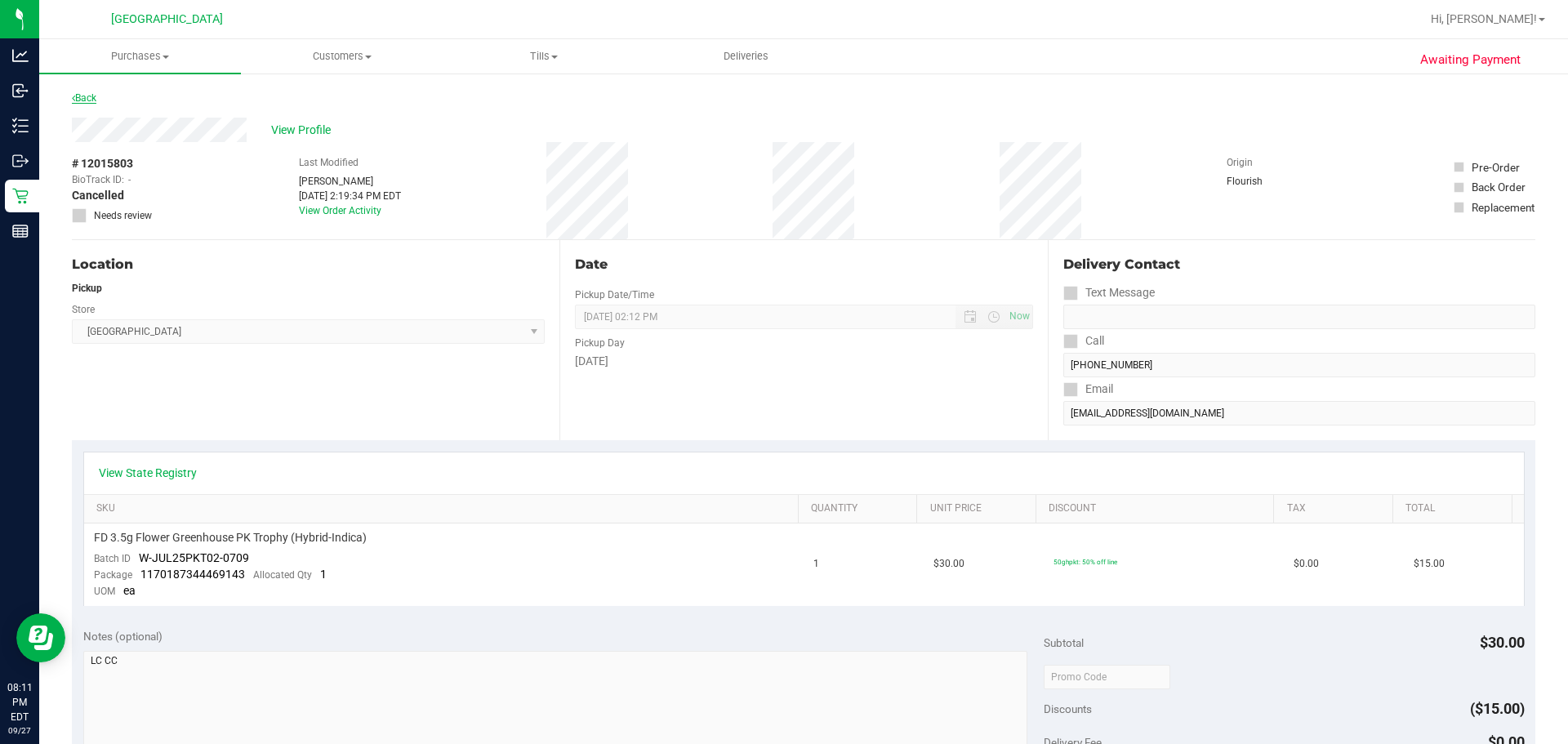
click at [95, 98] on link "Back" at bounding box center [85, 98] width 25 height 11
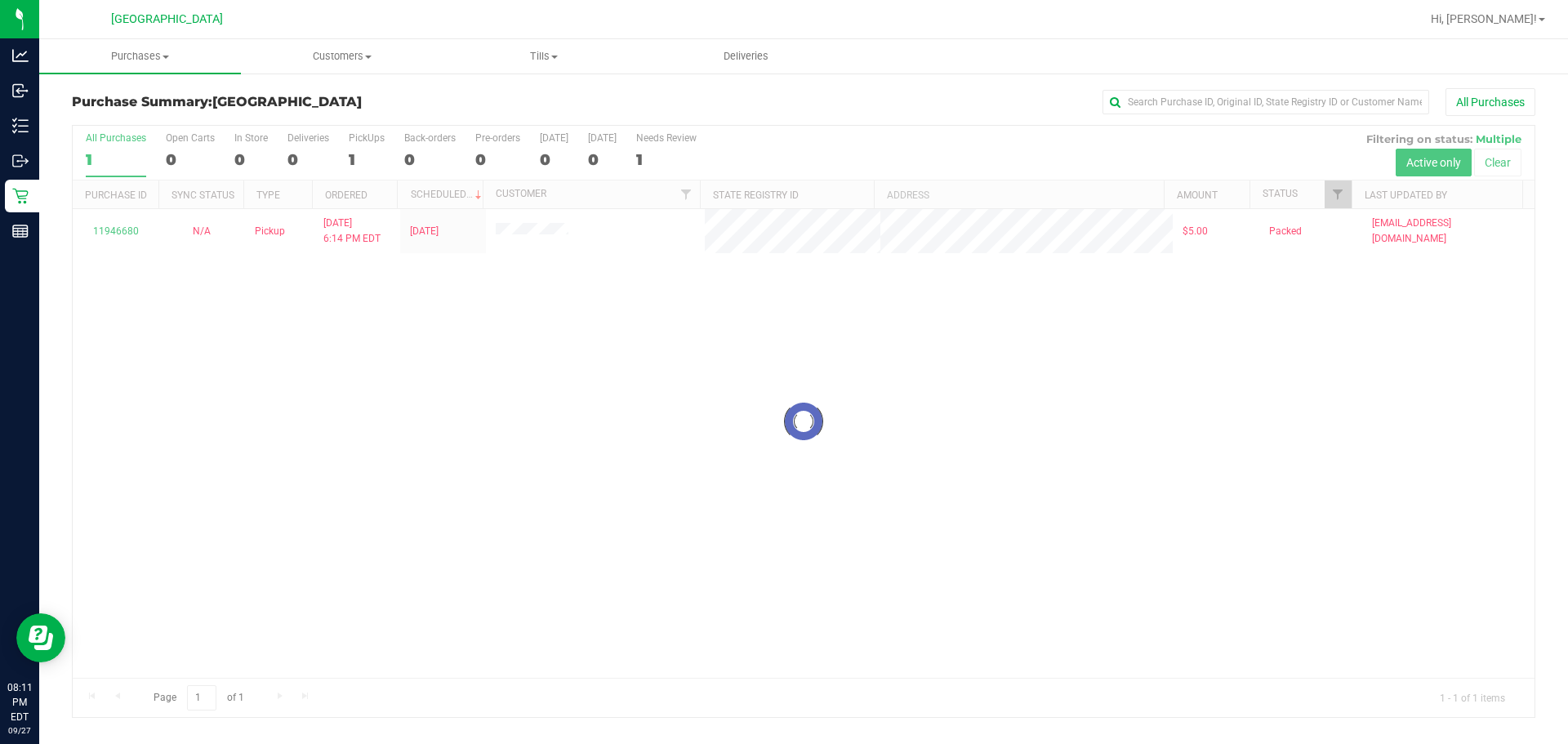
click at [936, 389] on div at bounding box center [803, 421] width 1461 height 591
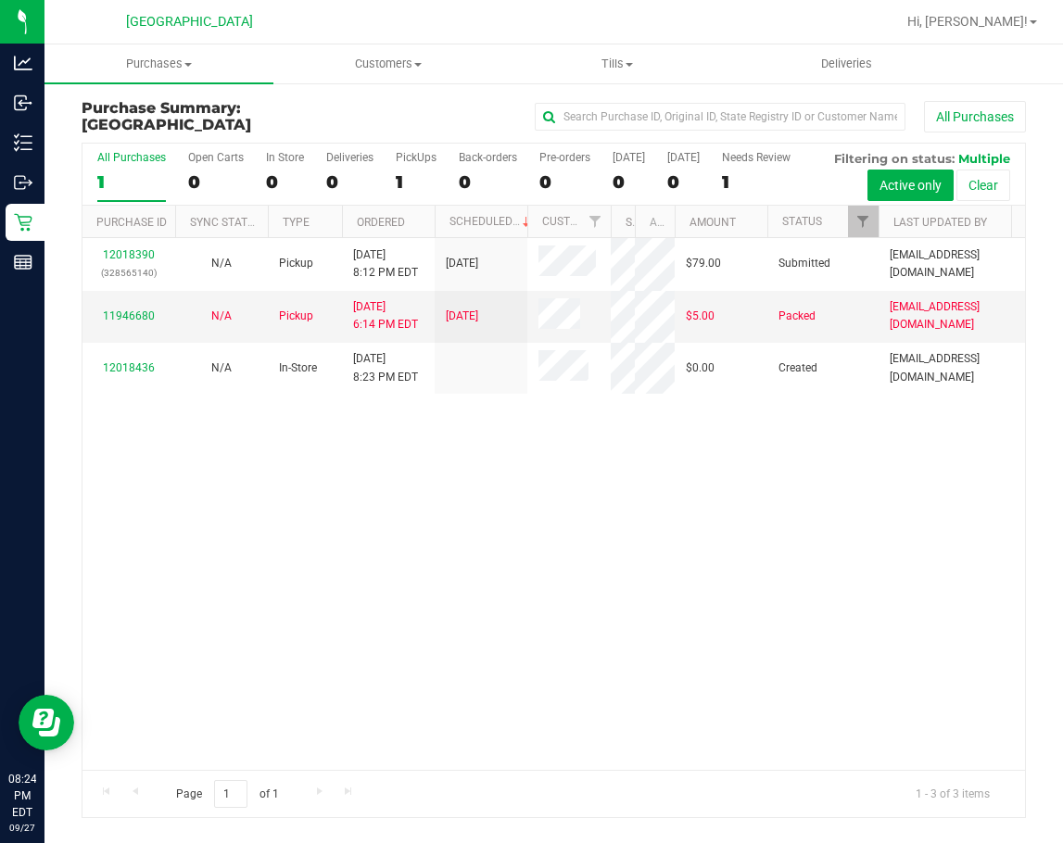
drag, startPoint x: 558, startPoint y: 225, endPoint x: 619, endPoint y: 232, distance: 61.5
click at [617, 232] on div "Purchase ID Sync Status Type Ordered Scheduled Customer State Registry ID Addre…" at bounding box center [546, 221] width 929 height 31
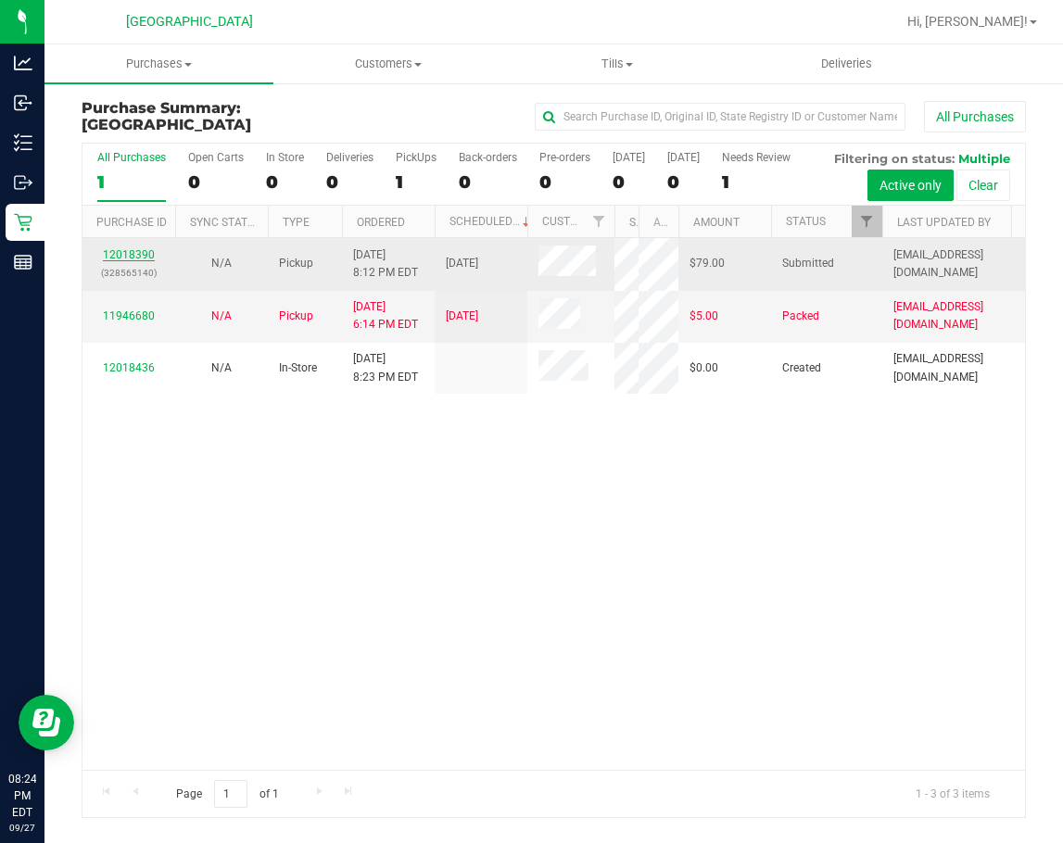
click at [133, 255] on link "12018390" at bounding box center [129, 254] width 52 height 13
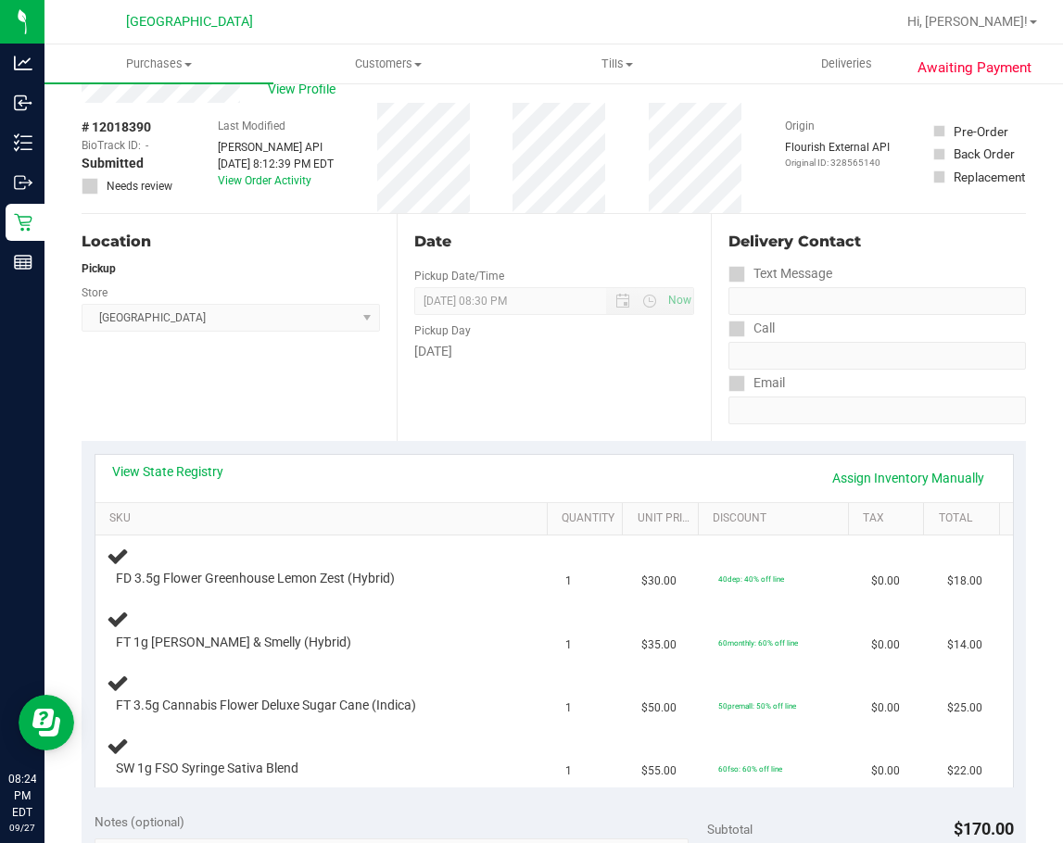
scroll to position [185, 0]
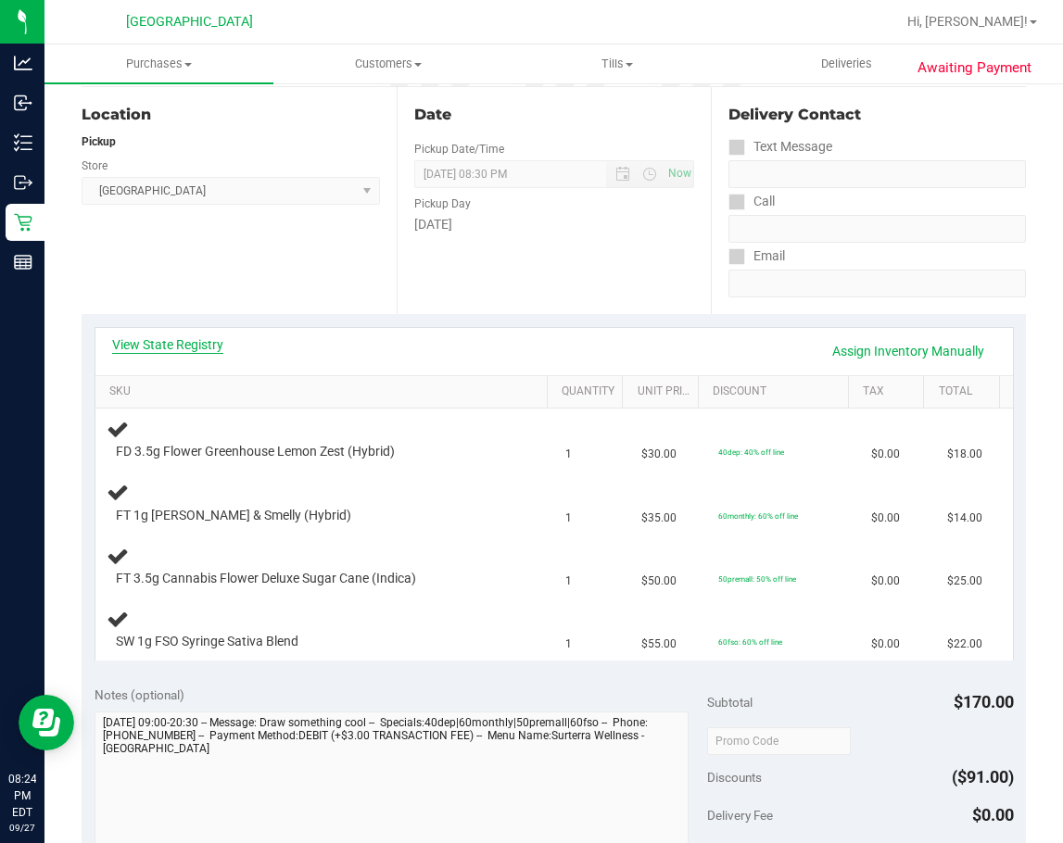
click at [190, 342] on link "View State Registry" at bounding box center [167, 344] width 111 height 19
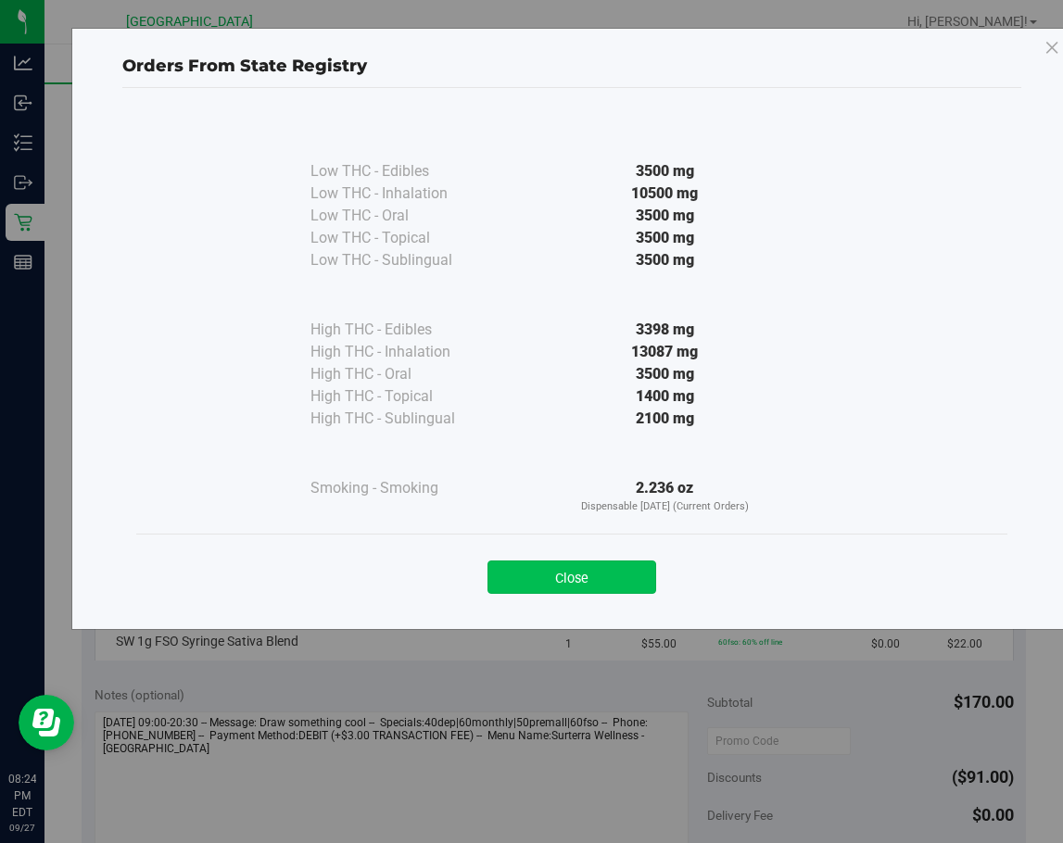
click at [521, 573] on button "Close" at bounding box center [571, 576] width 169 height 33
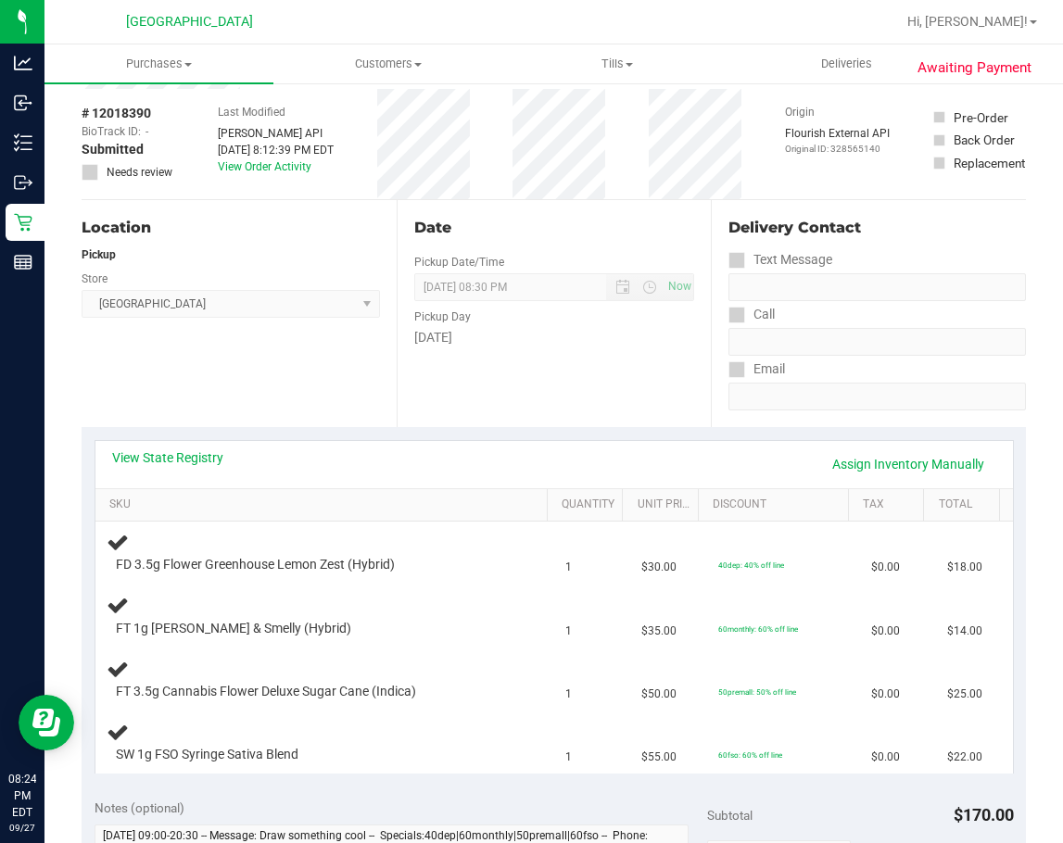
scroll to position [0, 0]
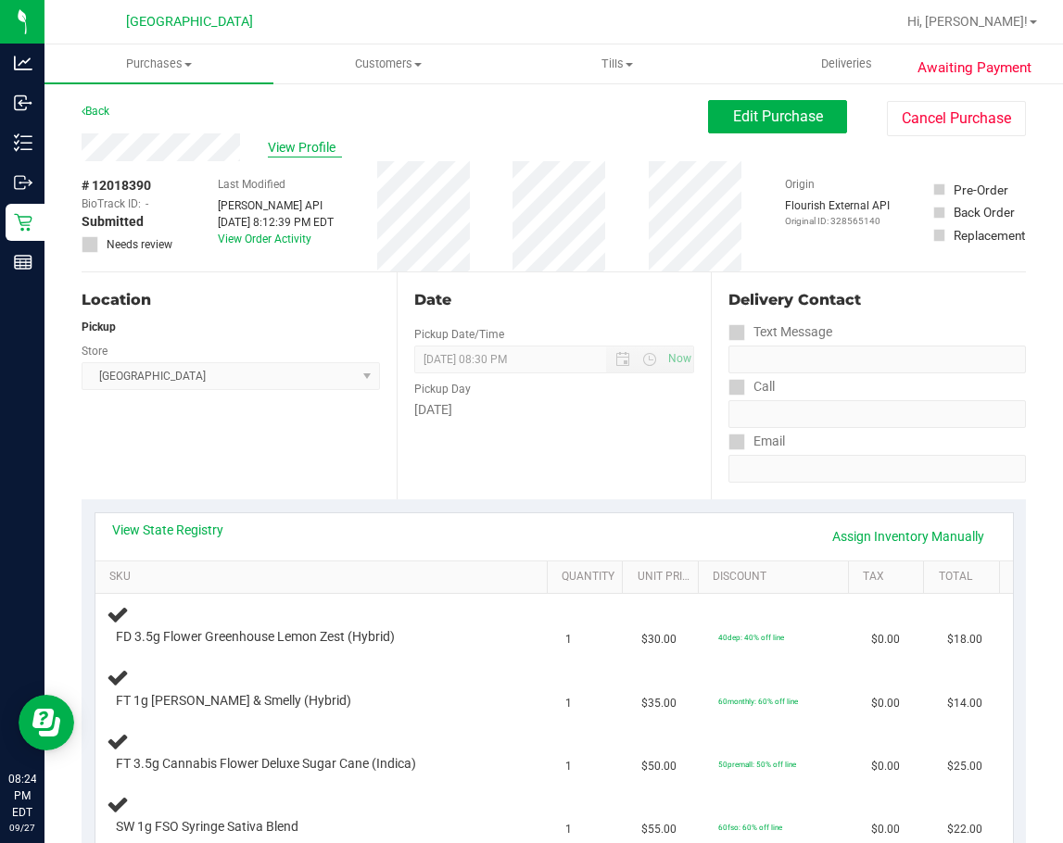
click at [311, 138] on span "View Profile" at bounding box center [305, 147] width 74 height 19
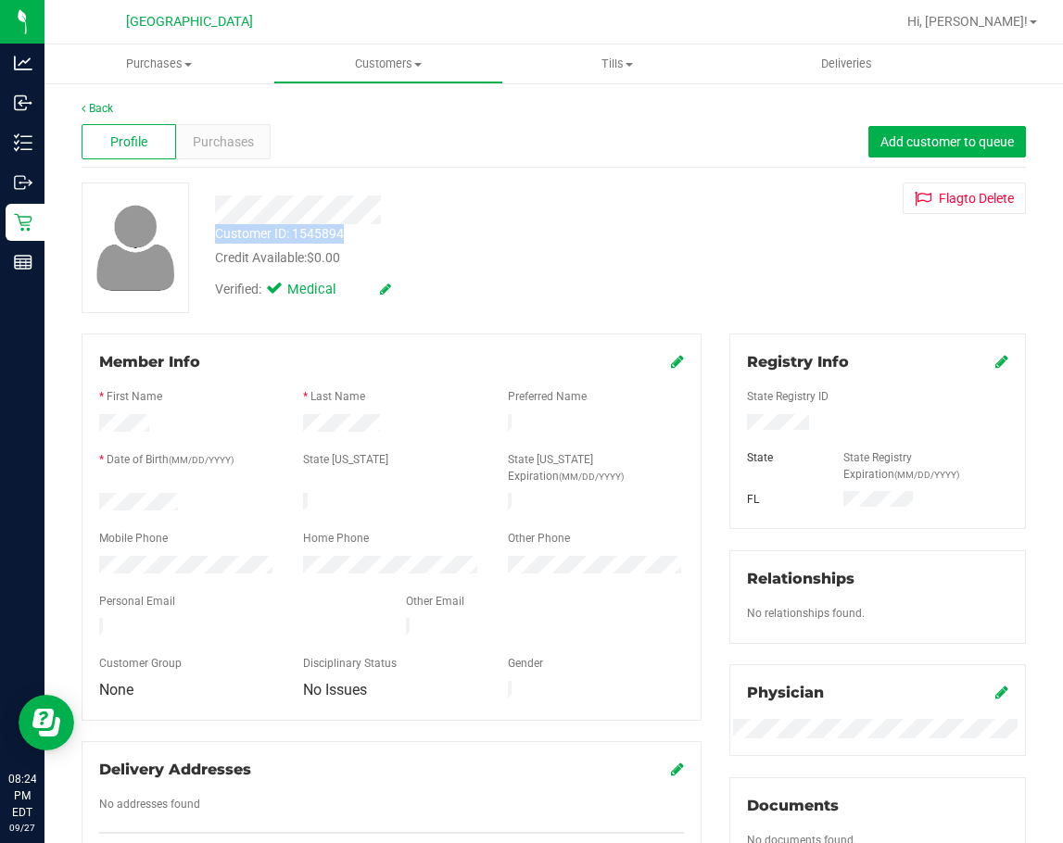
click at [376, 233] on div "Customer ID: 1545894 Credit Available: $0.00 Verified: Medical" at bounding box center [444, 245] width 486 height 126
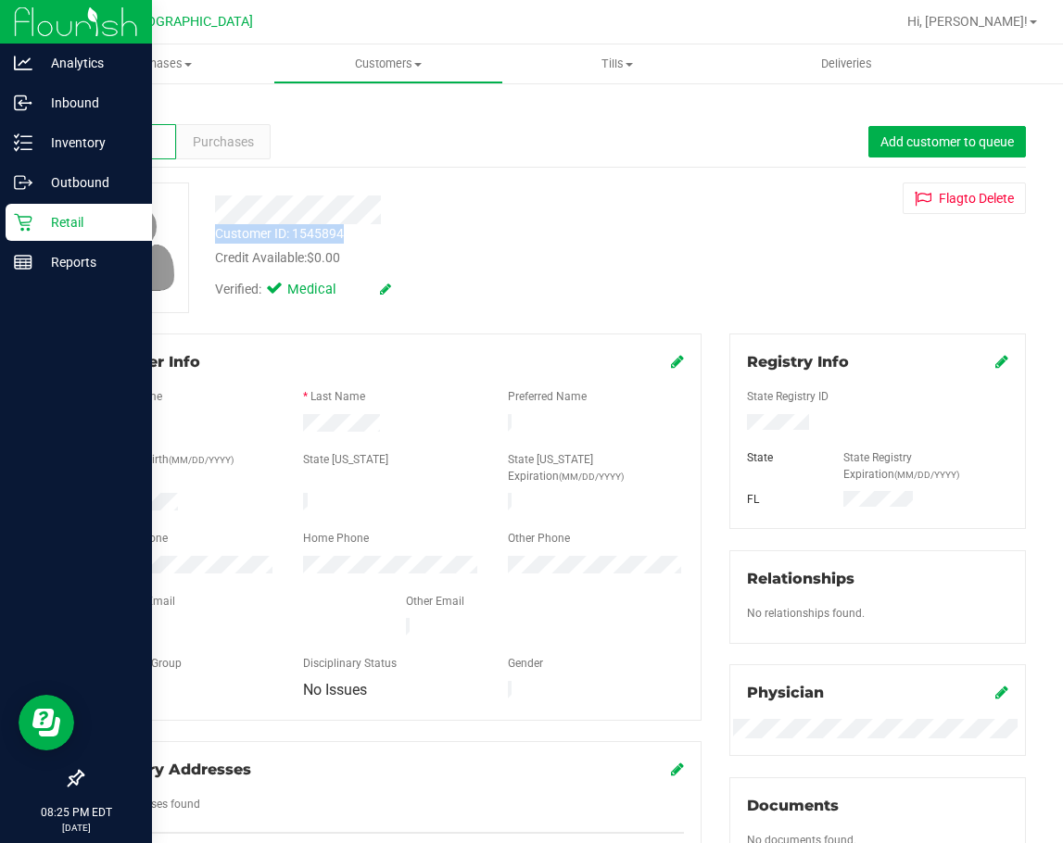
click at [32, 220] on p "Retail" at bounding box center [87, 222] width 111 height 22
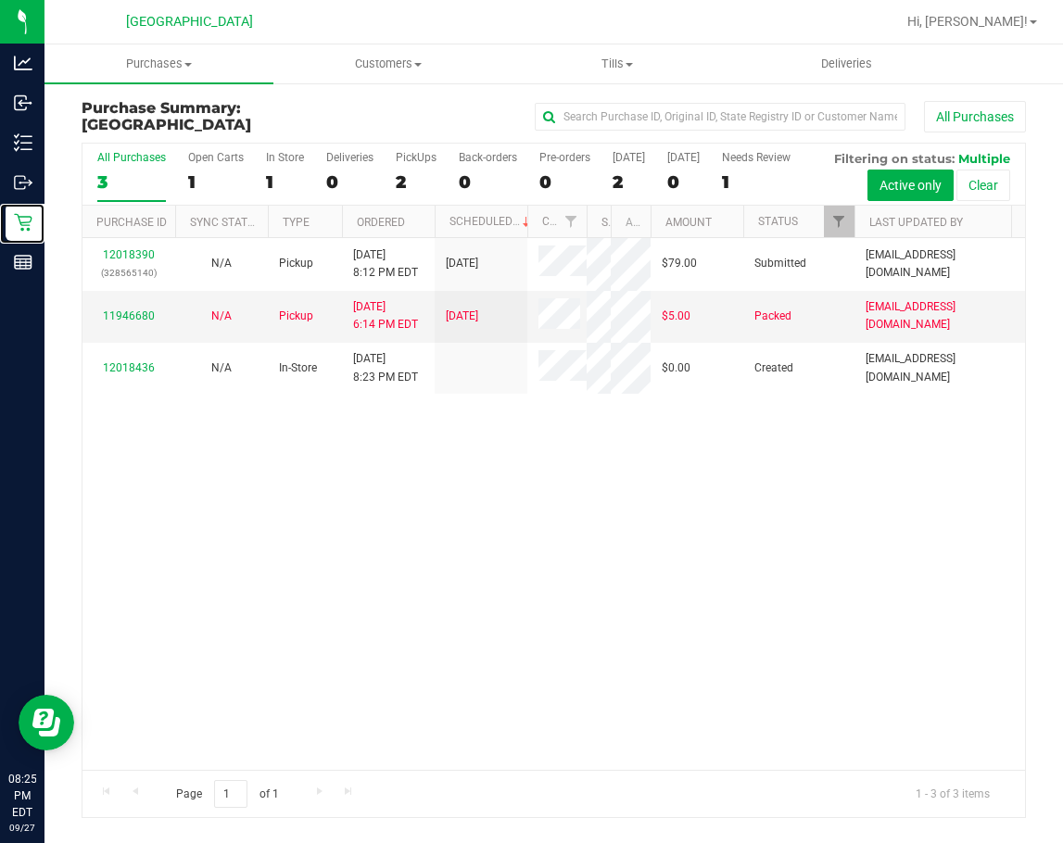
drag, startPoint x: 555, startPoint y: 214, endPoint x: 592, endPoint y: 217, distance: 37.2
click at [592, 217] on div "Purchase ID Sync Status Type Ordered Scheduled Customer State Registry ID Addre…" at bounding box center [546, 221] width 929 height 31
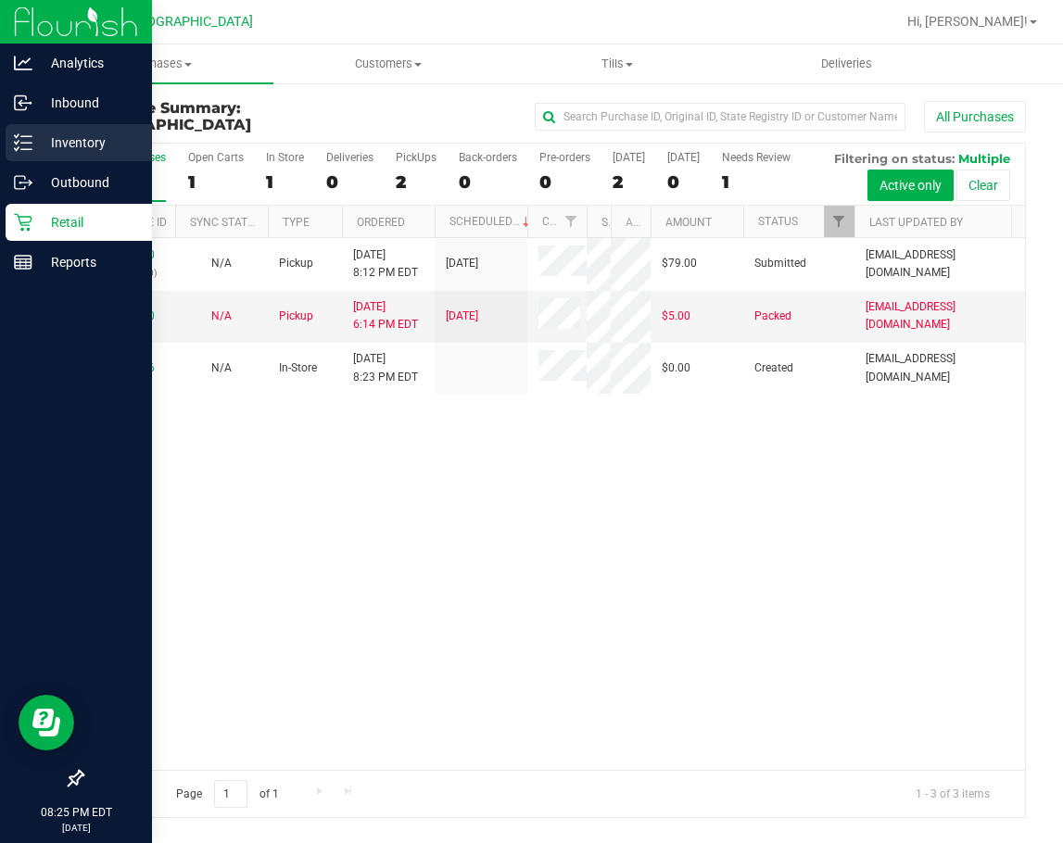
click at [19, 142] on icon at bounding box center [17, 142] width 4 height 3
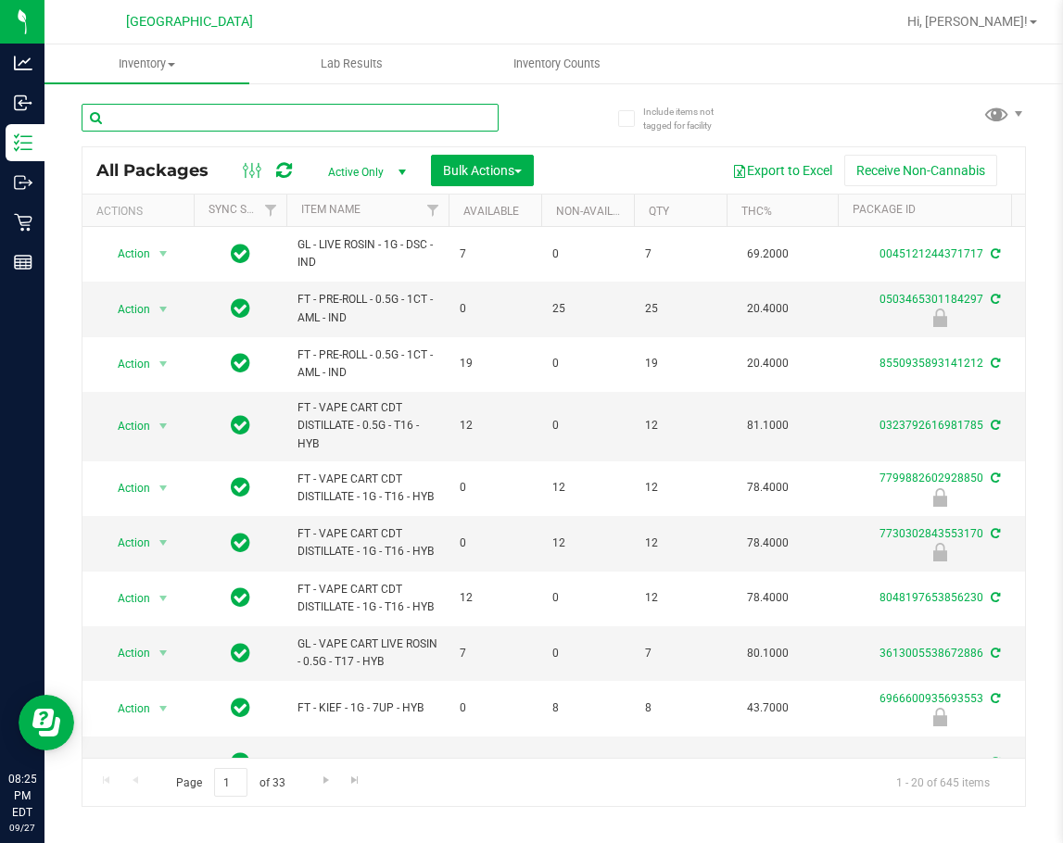
click at [202, 113] on input "text" at bounding box center [290, 118] width 417 height 28
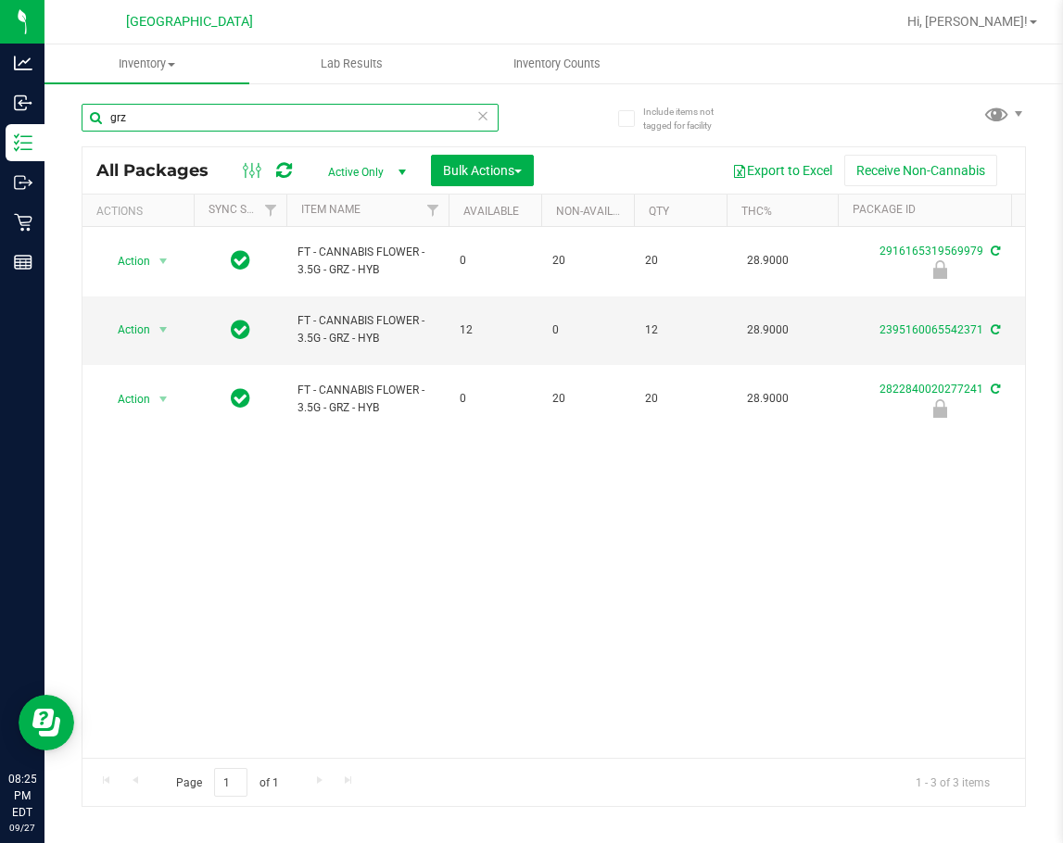
click at [200, 115] on input "grz" at bounding box center [290, 118] width 417 height 28
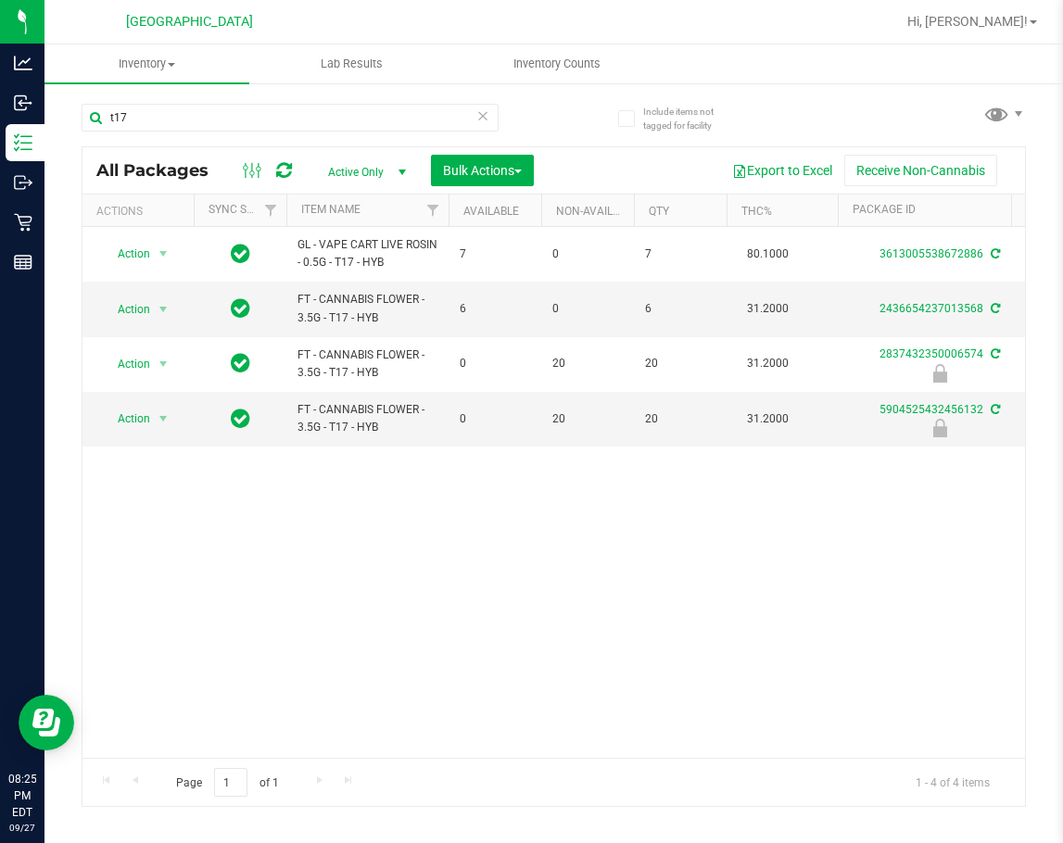
click at [873, 537] on div "Action Action Adjust qty Create package Edit attributes Global inventory Locate…" at bounding box center [553, 492] width 942 height 531
click at [262, 112] on input "t17" at bounding box center [290, 118] width 417 height 28
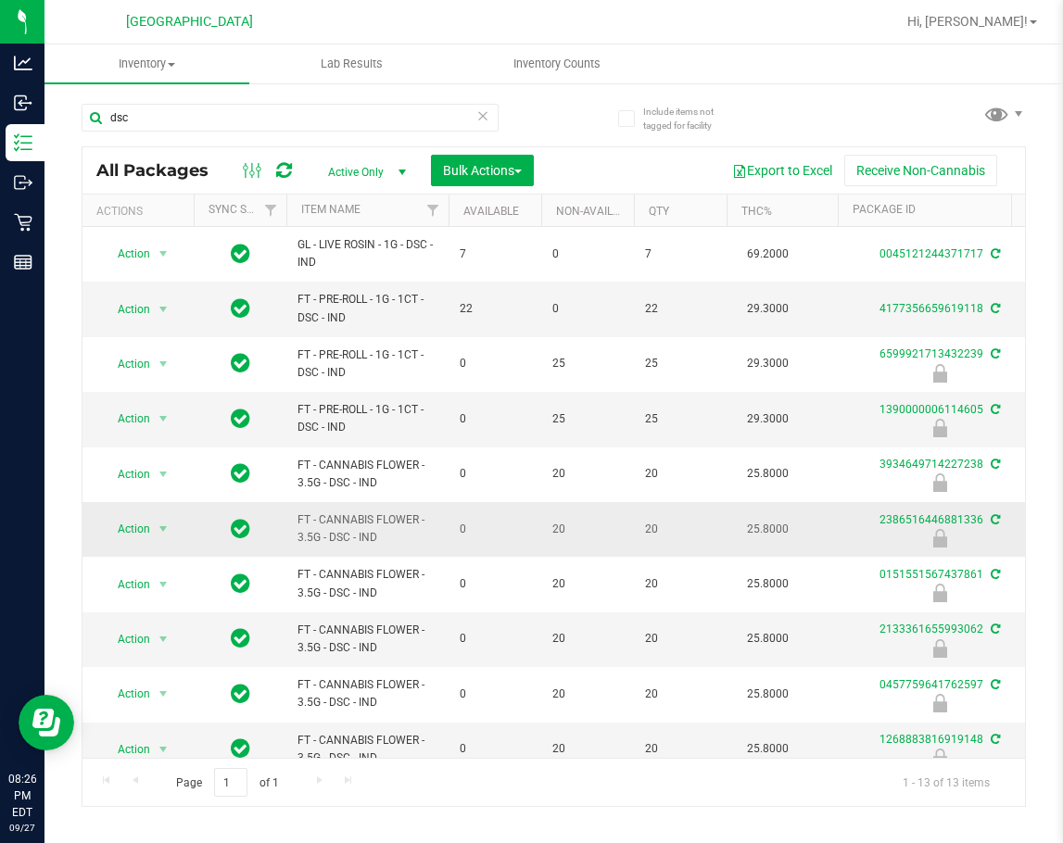
click at [559, 509] on td "20" at bounding box center [587, 529] width 93 height 55
click at [220, 122] on input "dsc" at bounding box center [290, 118] width 417 height 28
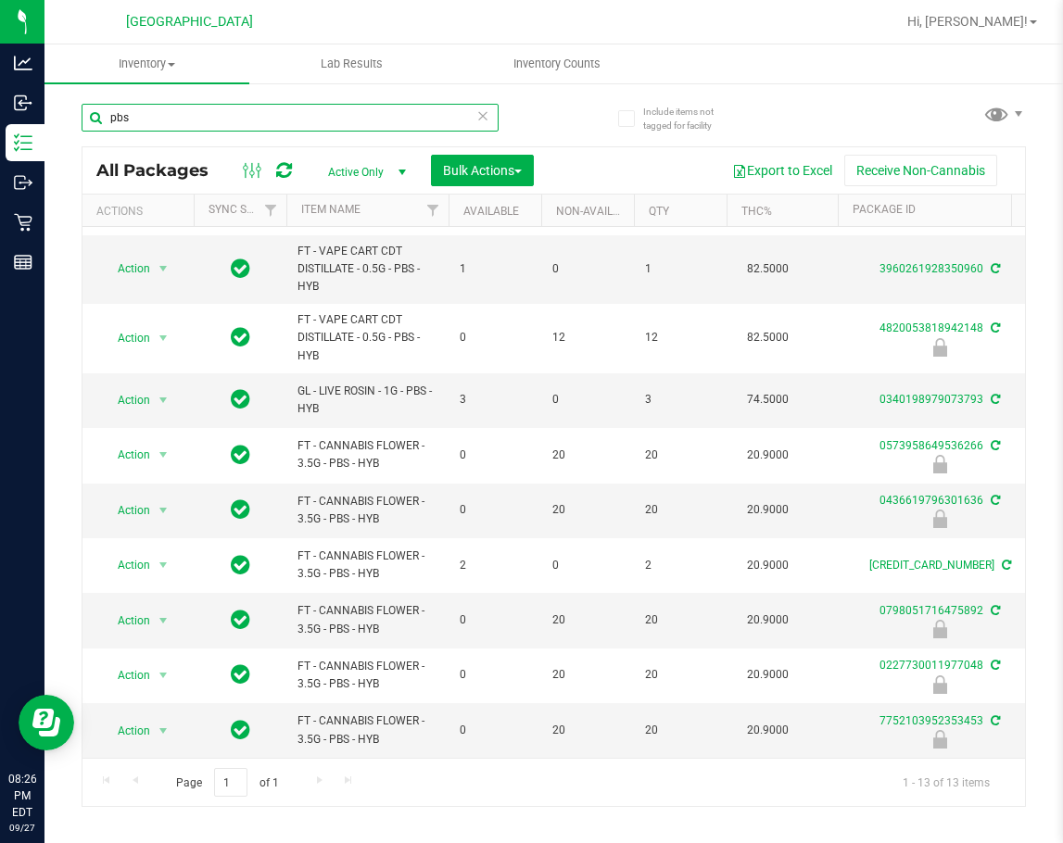
scroll to position [254, 0]
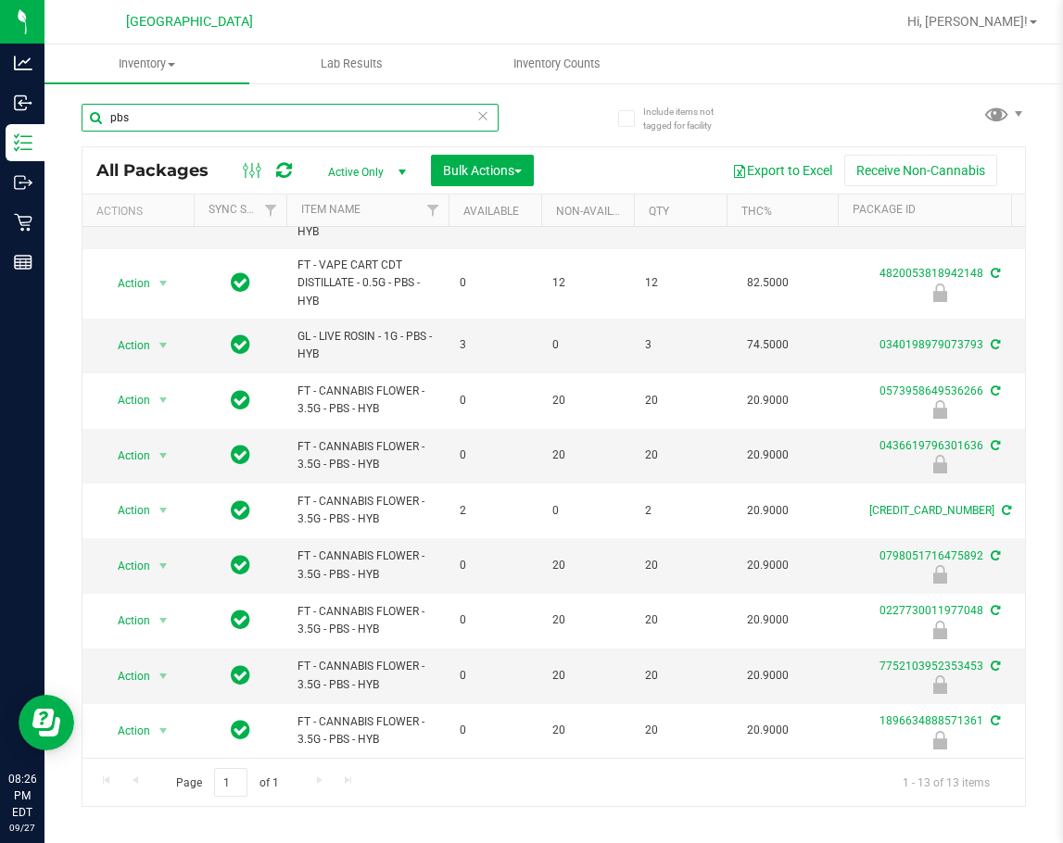
click at [198, 112] on input "pbs" at bounding box center [290, 118] width 417 height 28
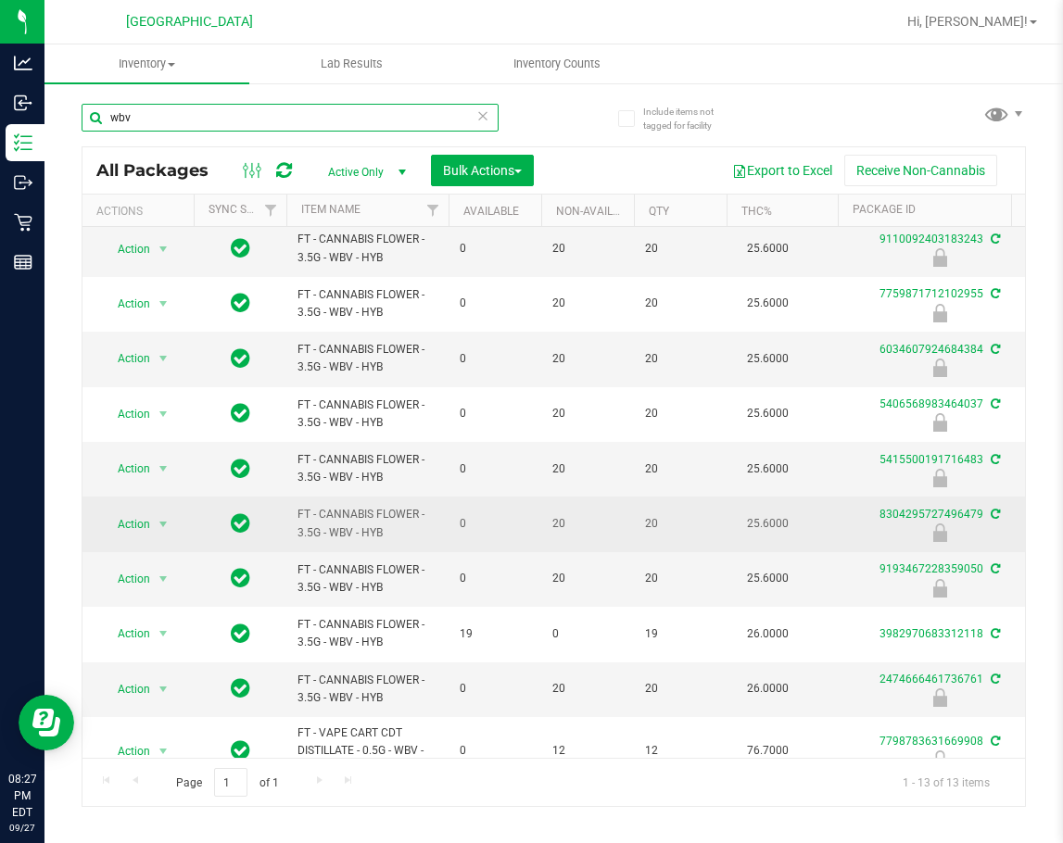
scroll to position [93, 0]
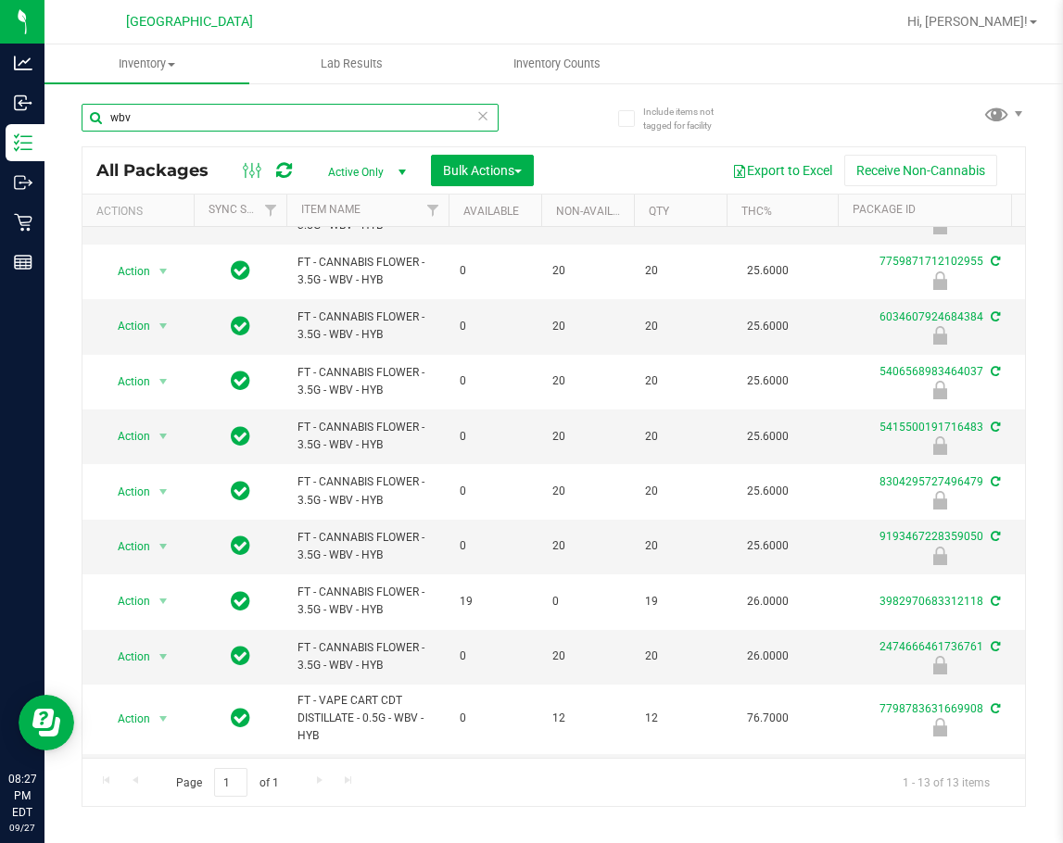
click at [252, 117] on input "wbv" at bounding box center [290, 118] width 417 height 28
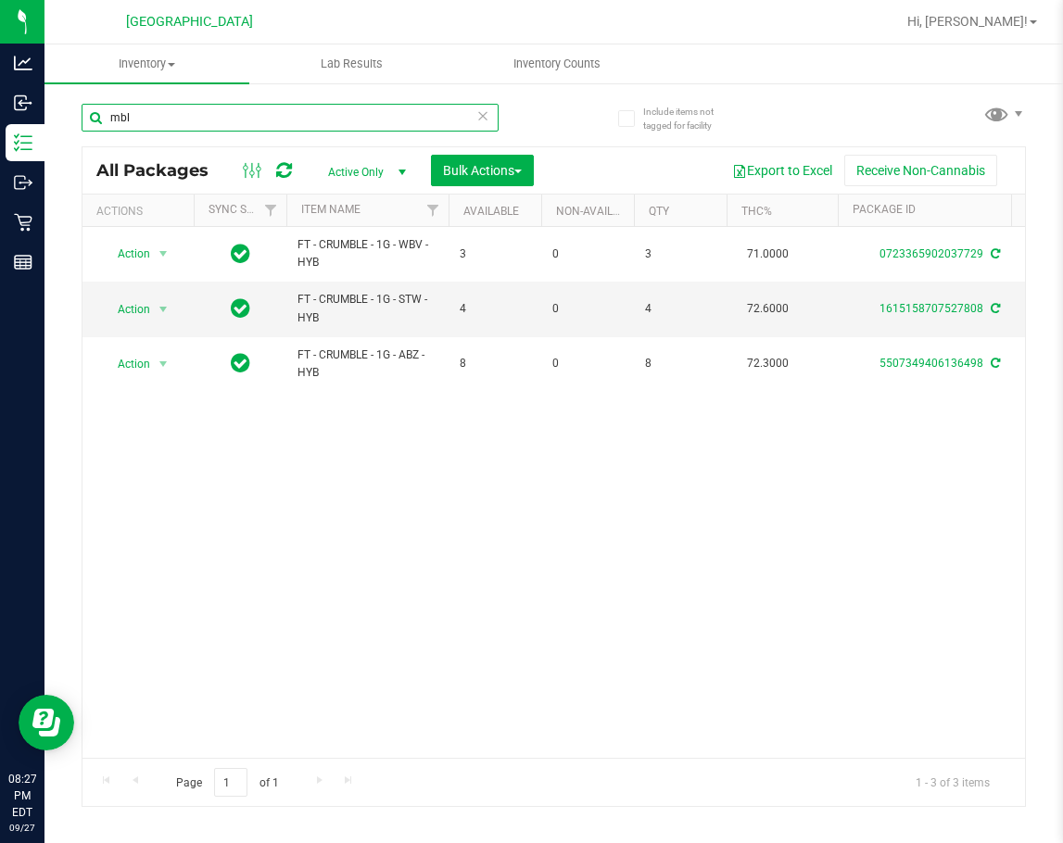
click at [176, 120] on input "mbl" at bounding box center [290, 118] width 417 height 28
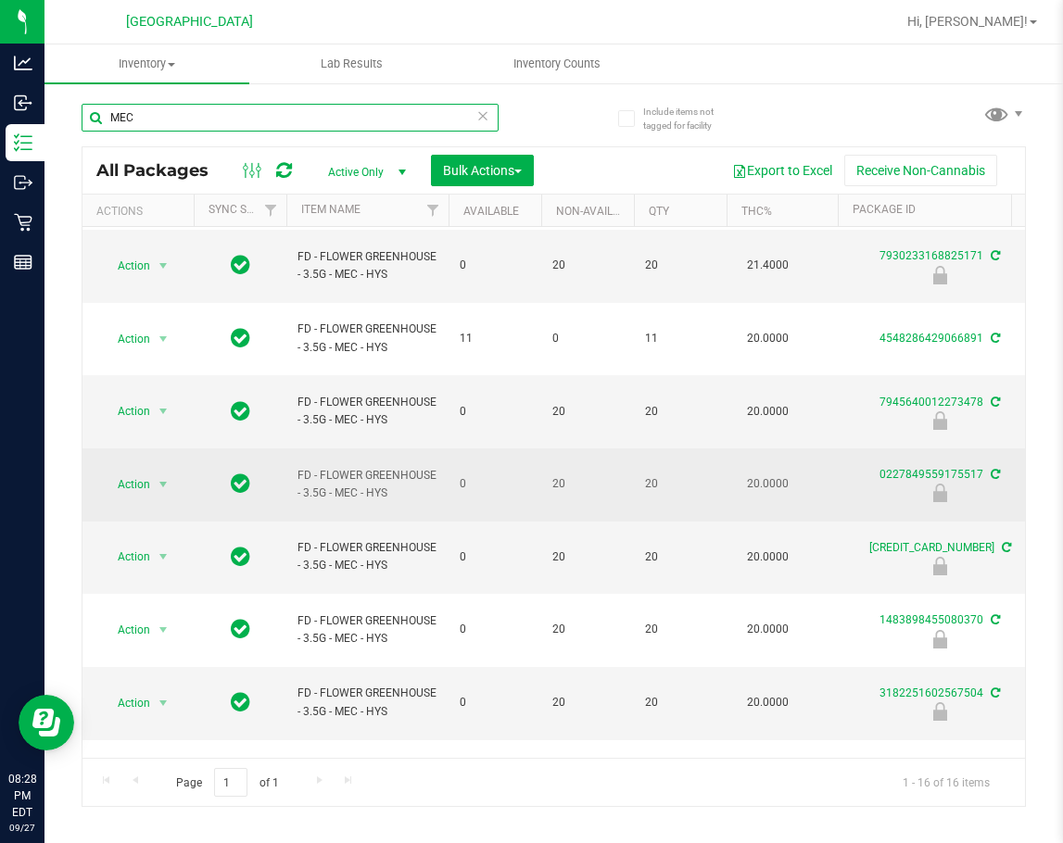
scroll to position [127, 0]
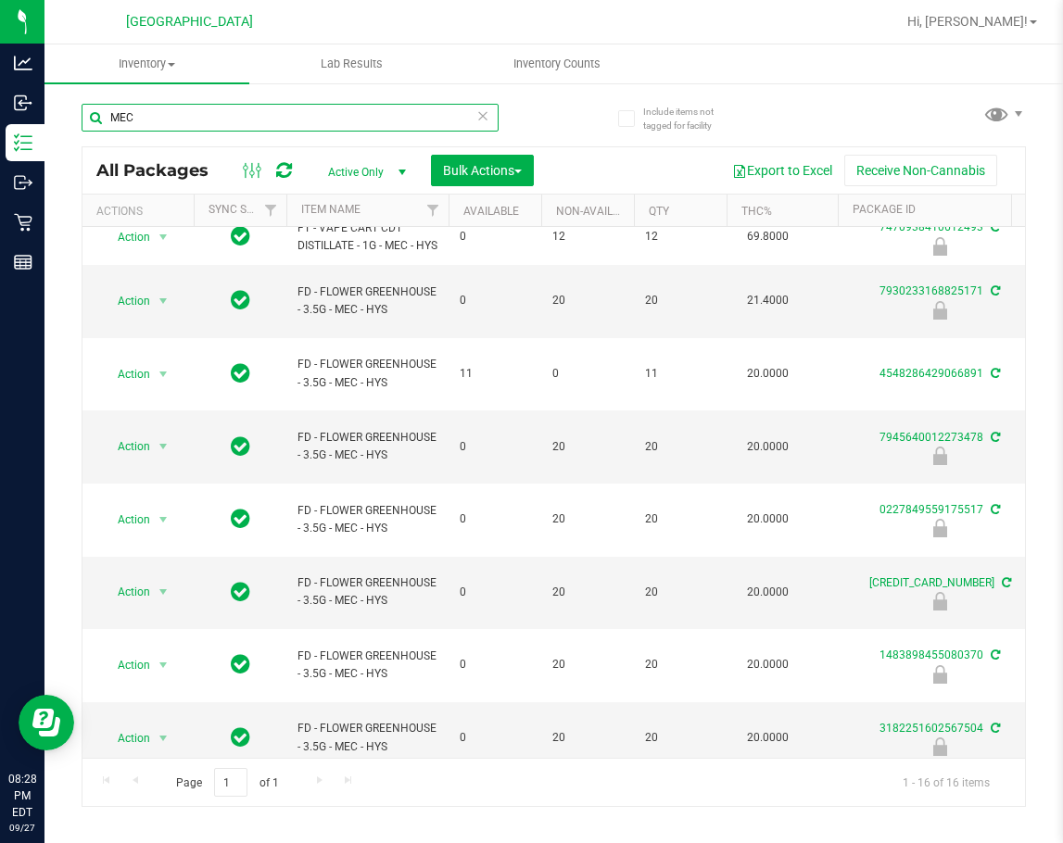
type input "MEC"
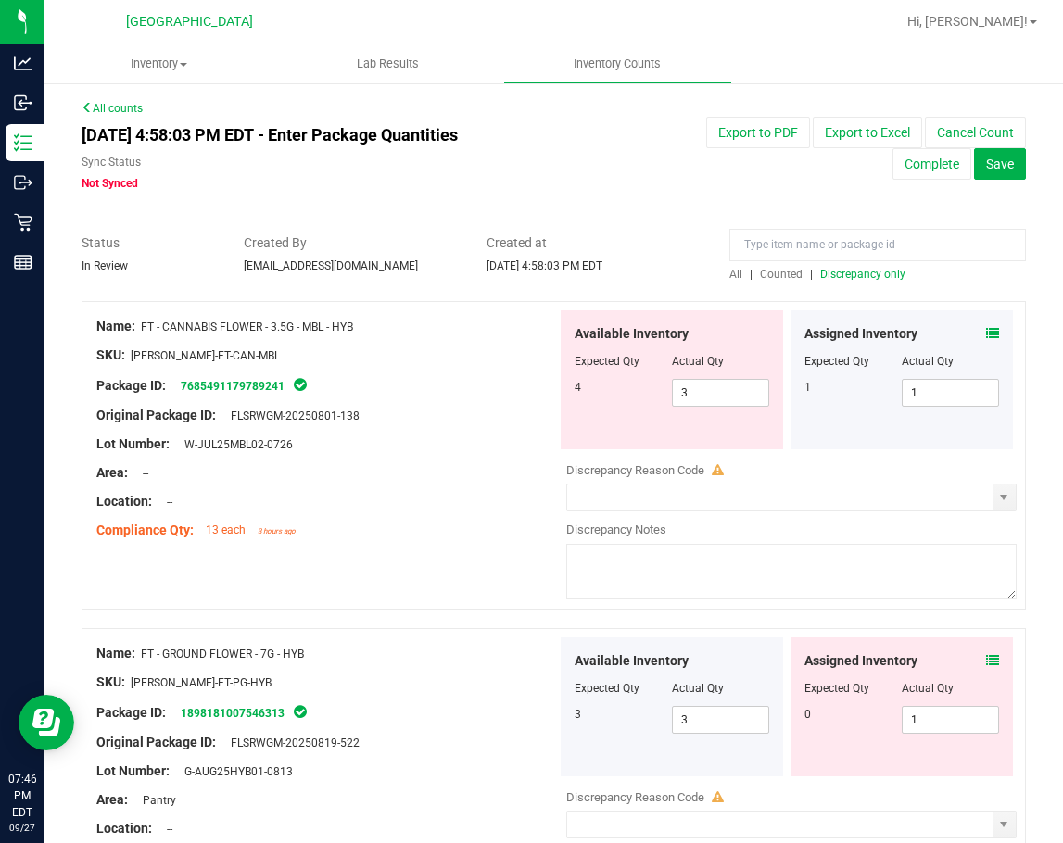
click at [397, 505] on div "Location: --" at bounding box center [326, 501] width 460 height 19
click at [986, 333] on icon at bounding box center [992, 333] width 13 height 13
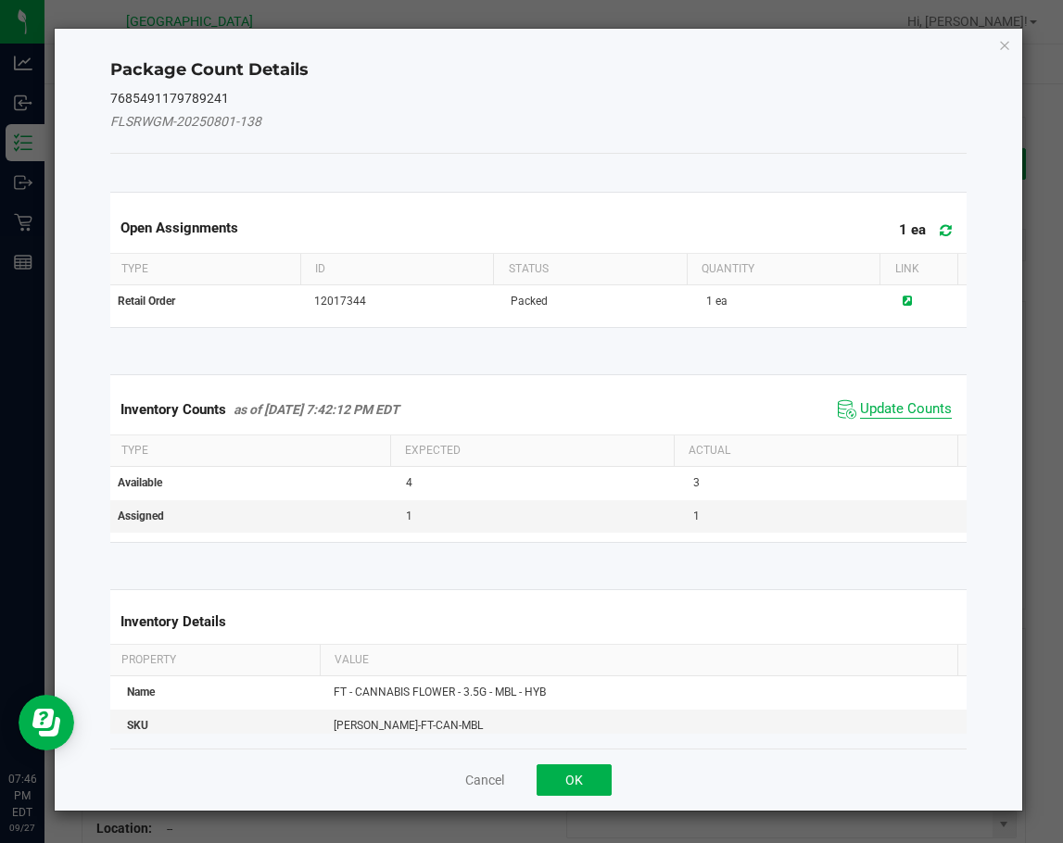
click at [886, 405] on span "Update Counts" at bounding box center [906, 409] width 92 height 19
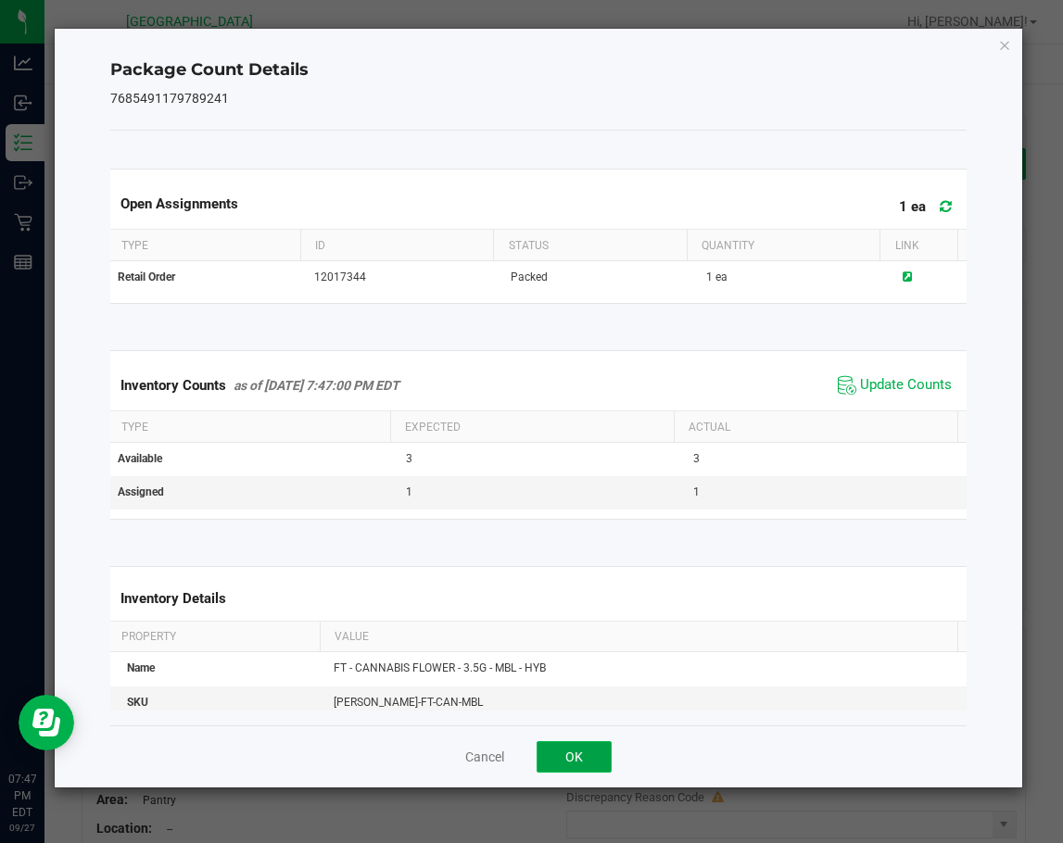
click at [573, 757] on button "OK" at bounding box center [573, 756] width 75 height 31
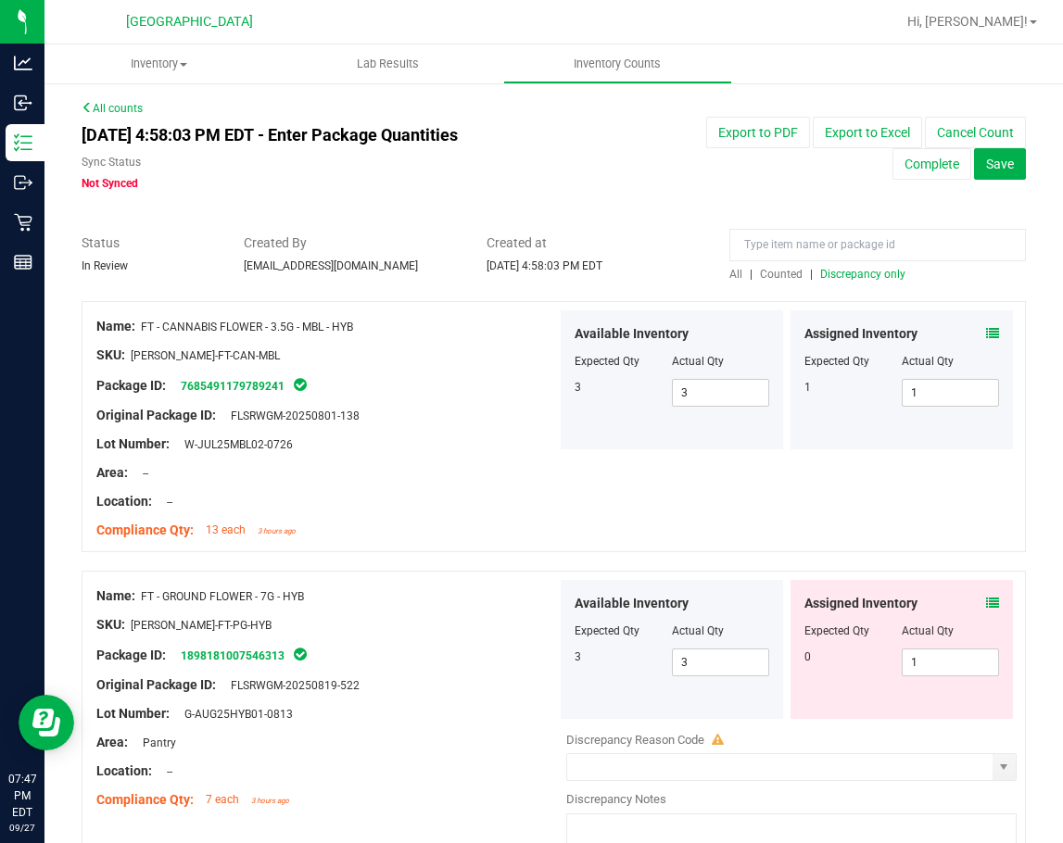
click at [986, 329] on icon at bounding box center [992, 333] width 13 height 13
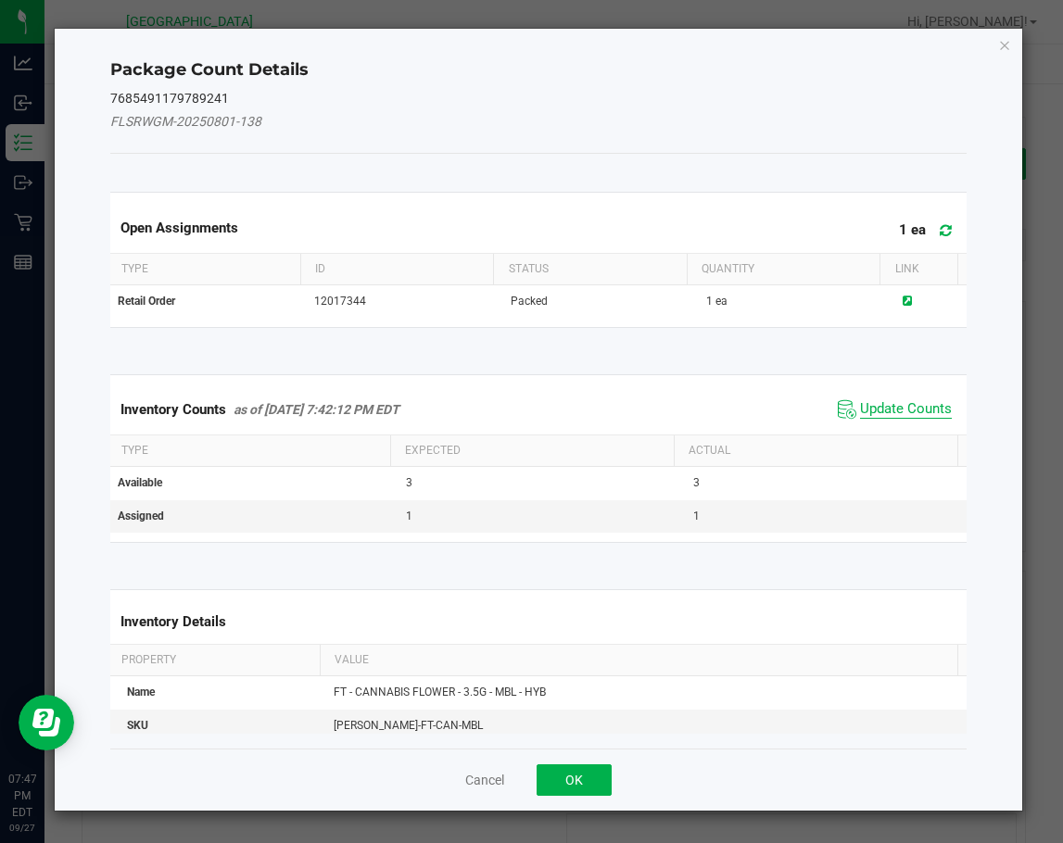
click at [877, 406] on span "Update Counts" at bounding box center [906, 409] width 92 height 19
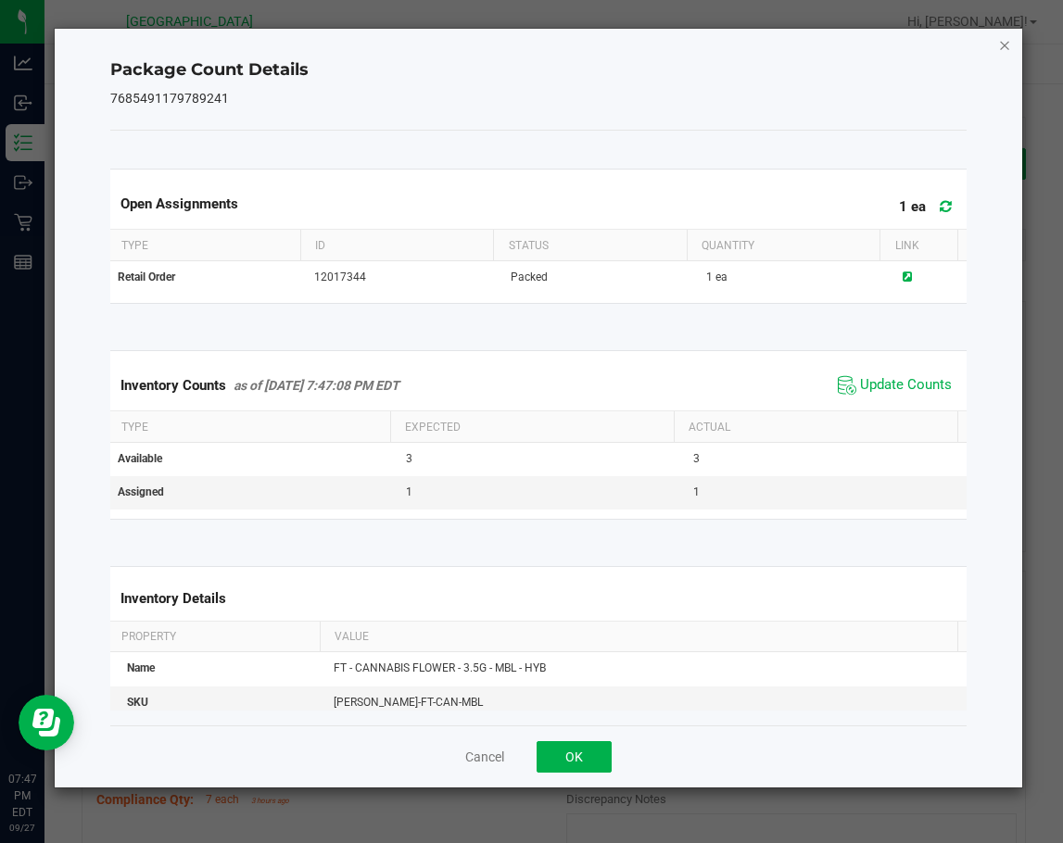
click at [1000, 49] on icon "Close" at bounding box center [1004, 44] width 13 height 22
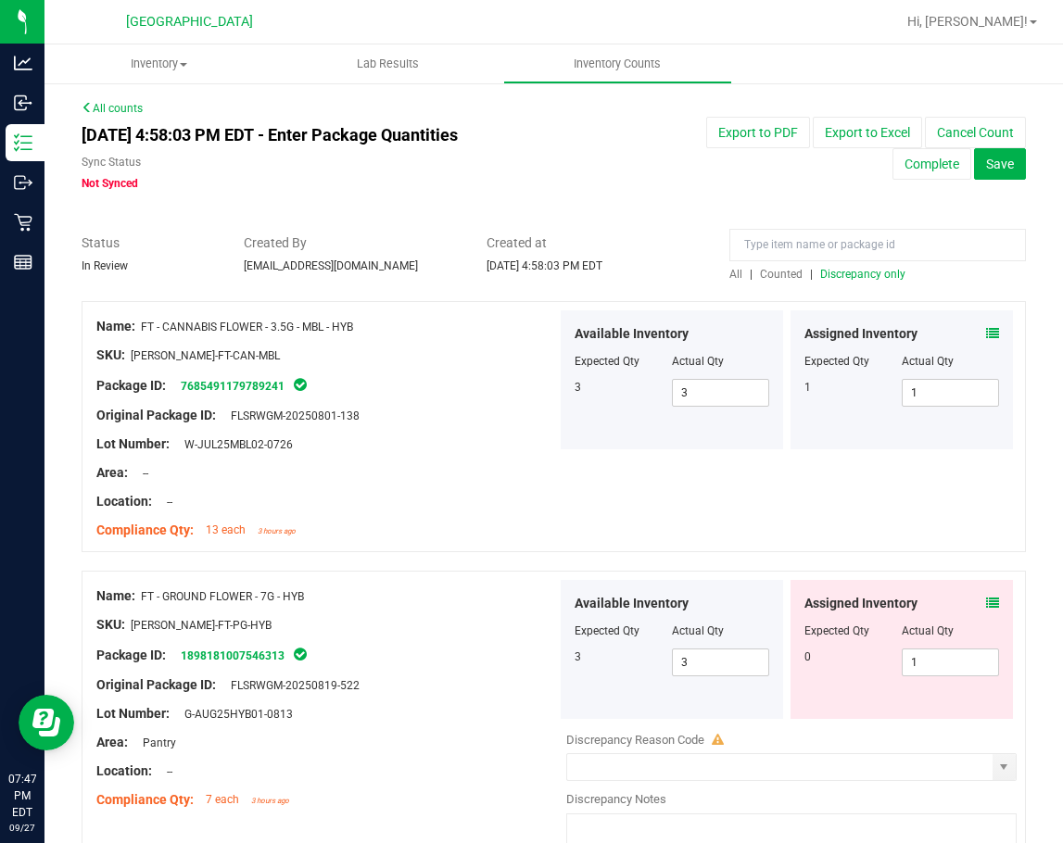
click at [492, 451] on div "Lot Number: W-JUL25MBL02-0726" at bounding box center [326, 443] width 460 height 19
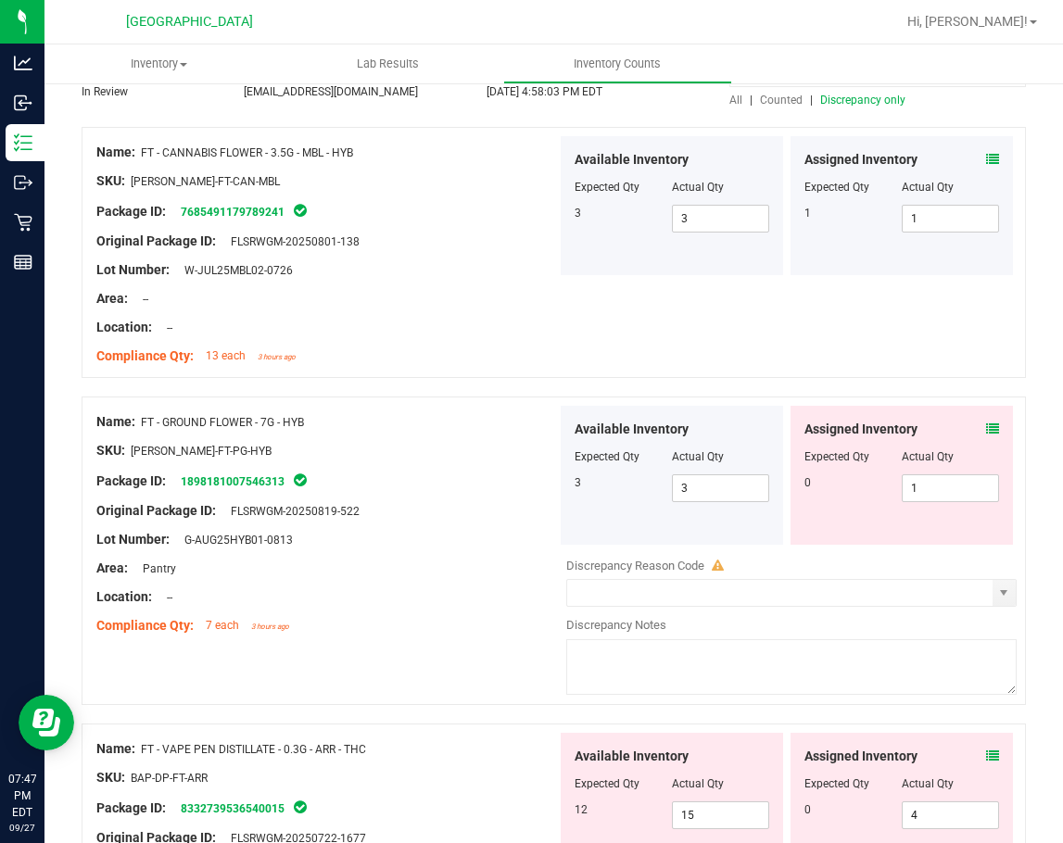
scroll to position [185, 0]
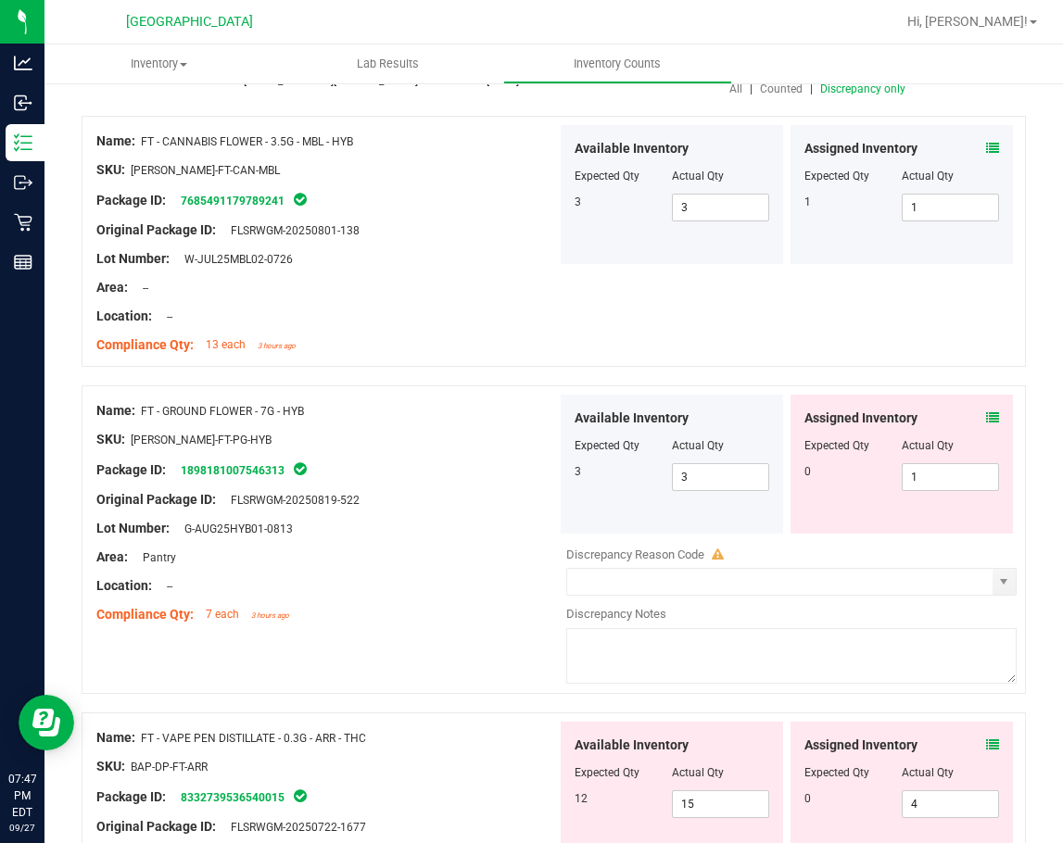
click at [986, 416] on icon at bounding box center [992, 417] width 13 height 13
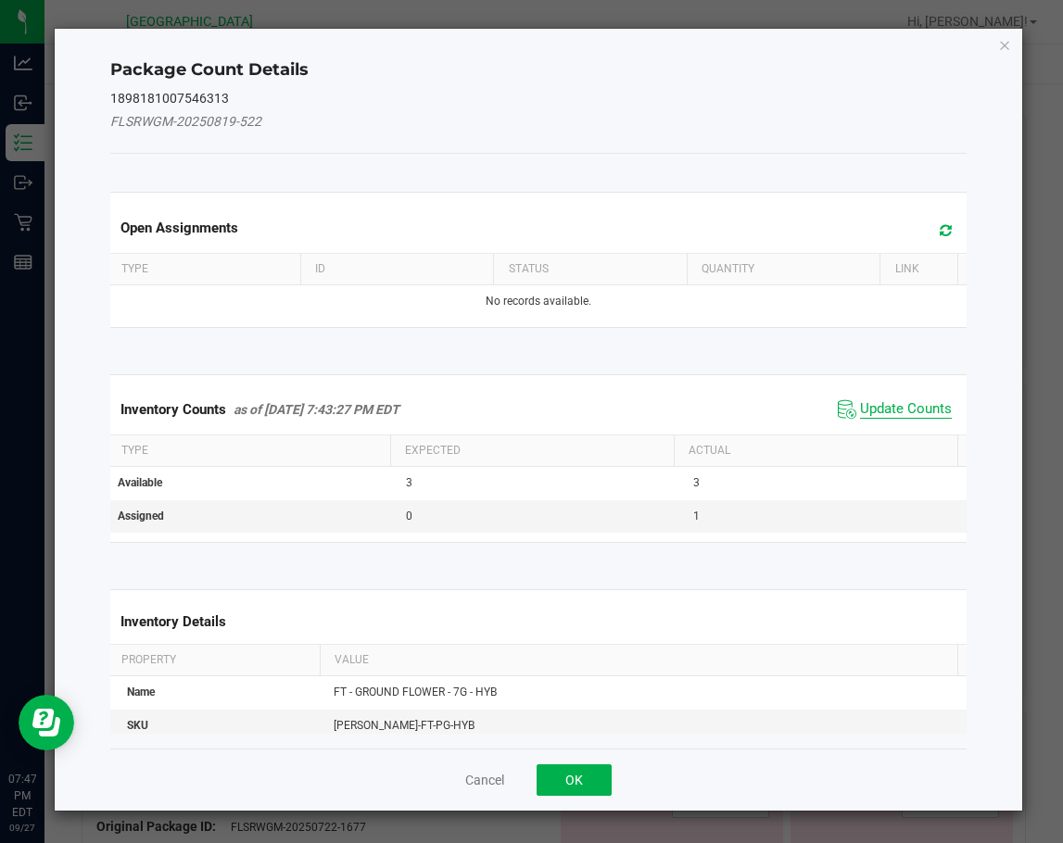
click at [865, 406] on span "Update Counts" at bounding box center [906, 409] width 92 height 19
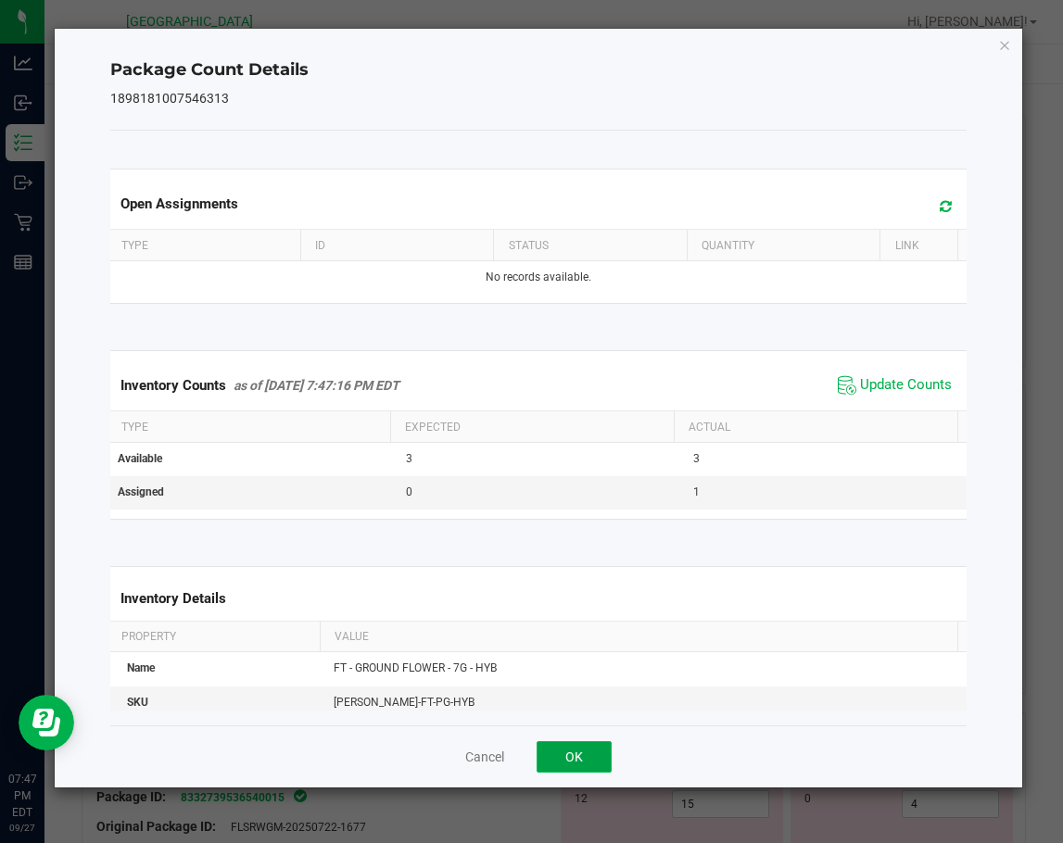
click at [598, 745] on button "OK" at bounding box center [573, 756] width 75 height 31
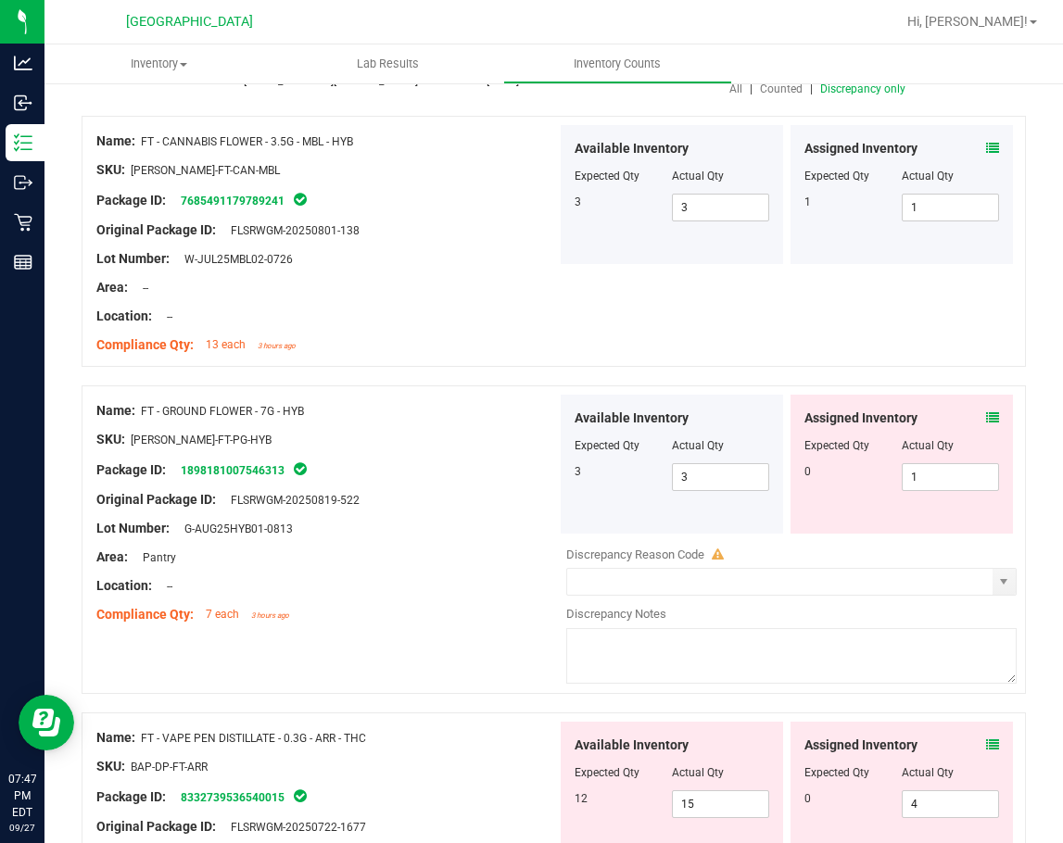
click at [461, 524] on div "Lot Number: G-AUG25HYB01-0813" at bounding box center [326, 528] width 460 height 19
click at [686, 208] on span "3 3" at bounding box center [720, 208] width 97 height 28
click at [686, 208] on input "3" at bounding box center [720, 208] width 95 height 26
type input "2"
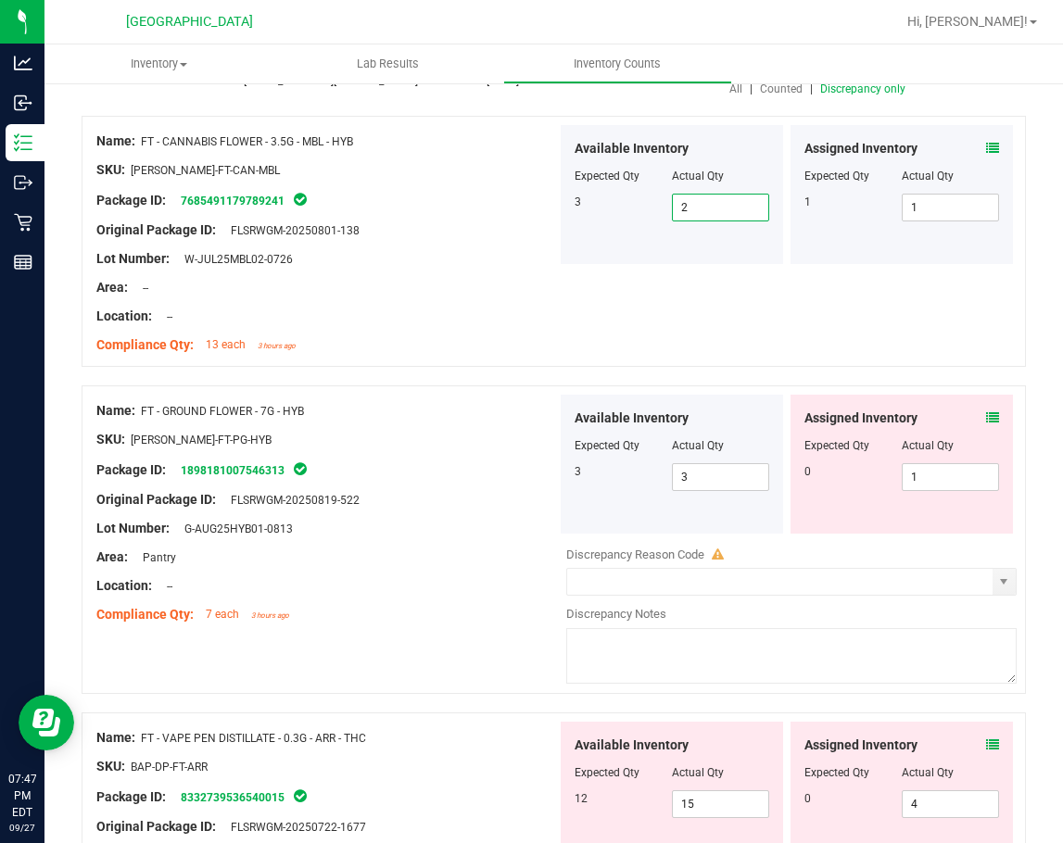
click at [422, 289] on div "Area: --" at bounding box center [326, 287] width 460 height 19
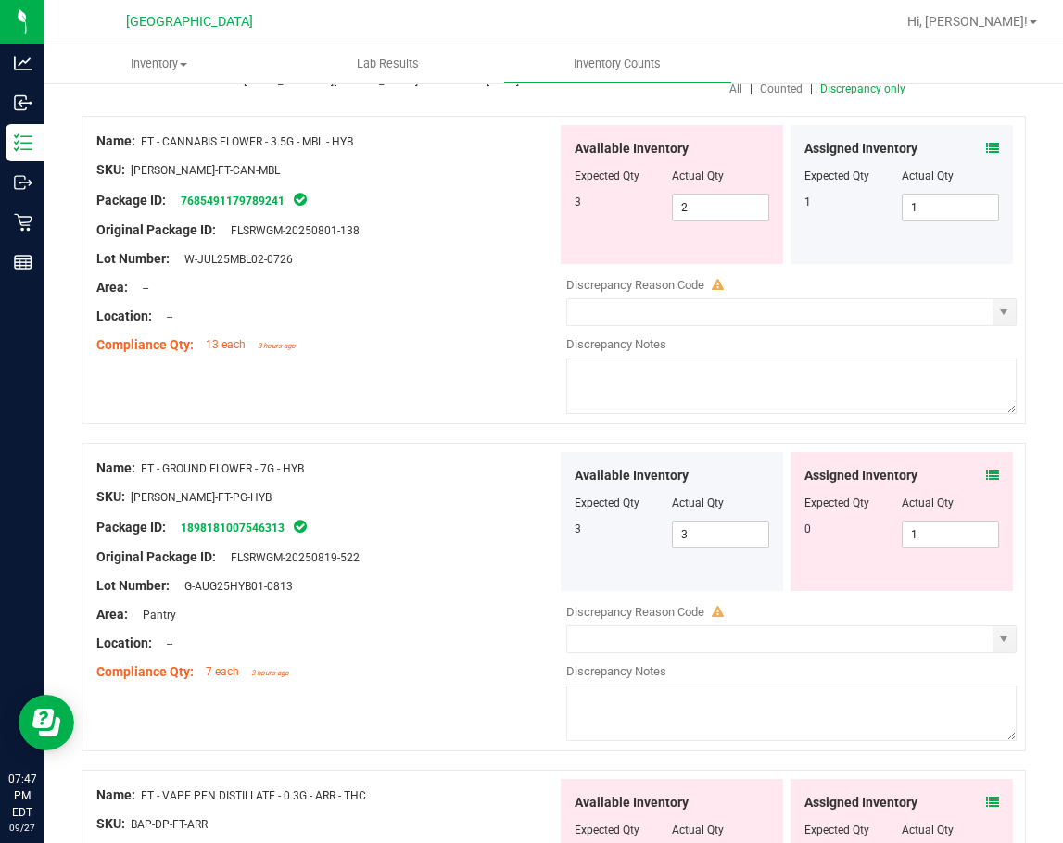
click at [986, 153] on icon at bounding box center [992, 148] width 13 height 13
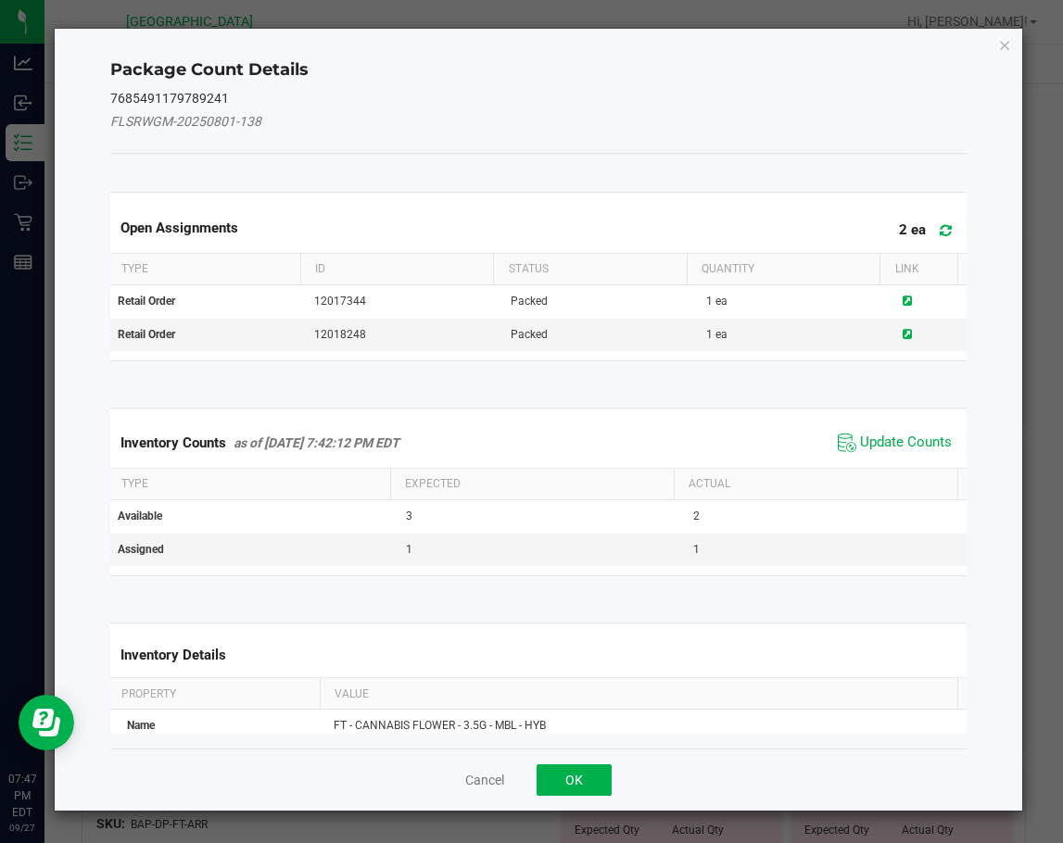
click at [939, 223] on icon at bounding box center [945, 230] width 12 height 14
click at [875, 447] on span "Update Counts" at bounding box center [906, 443] width 92 height 19
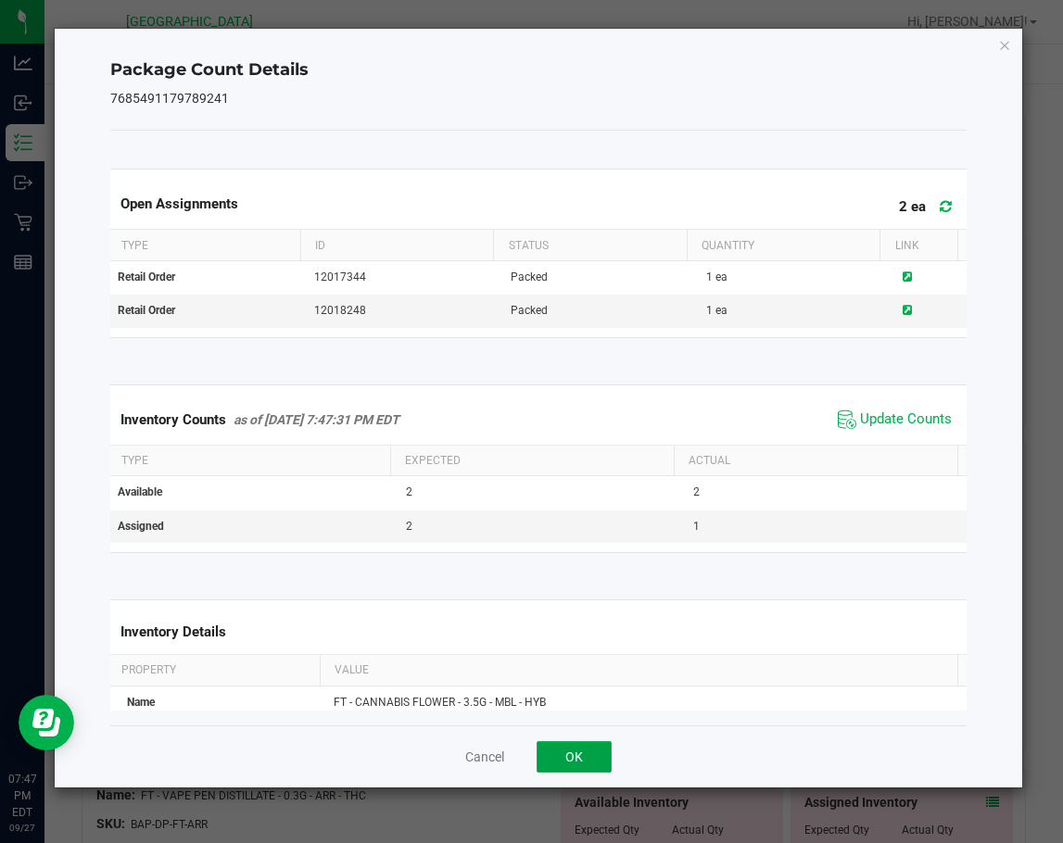
click at [572, 757] on button "OK" at bounding box center [573, 756] width 75 height 31
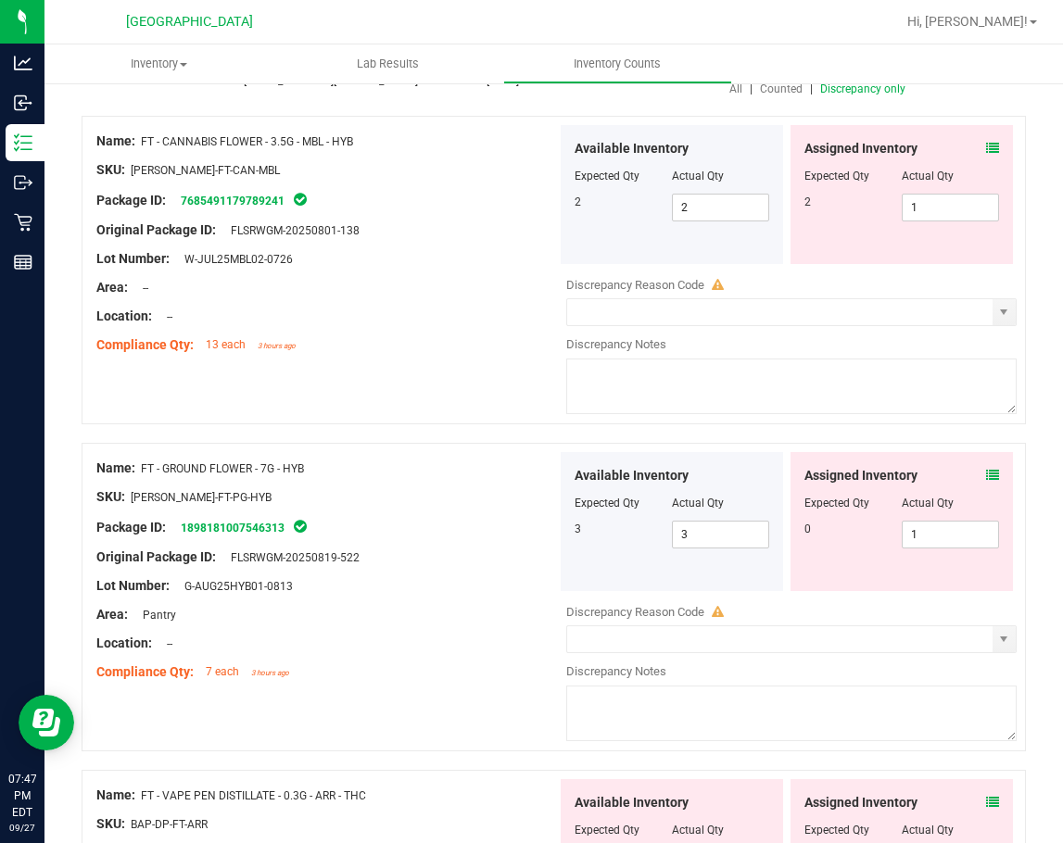
click at [448, 385] on div "Name: FT - CANNABIS FLOWER - 3.5G - MBL - HYB SKU: [PERSON_NAME]-FT-CAN-MBL Pac…" at bounding box center [554, 270] width 944 height 308
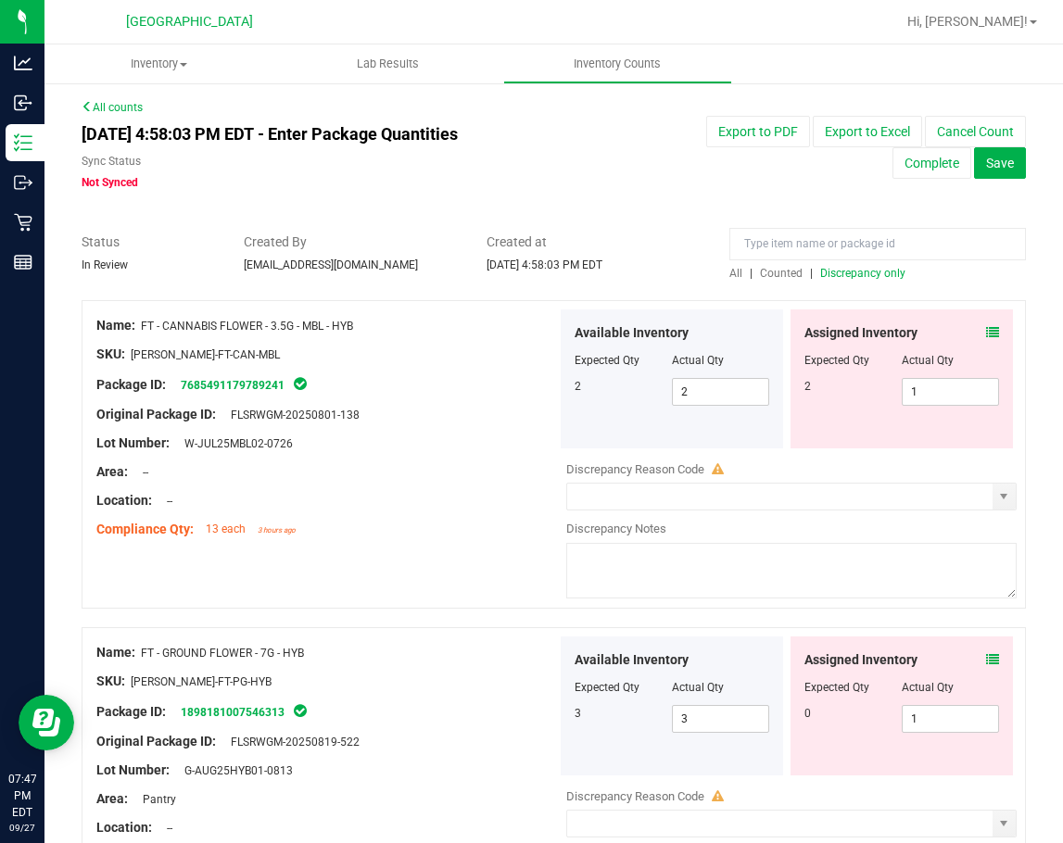
scroll to position [0, 0]
click at [986, 331] on icon at bounding box center [992, 333] width 13 height 13
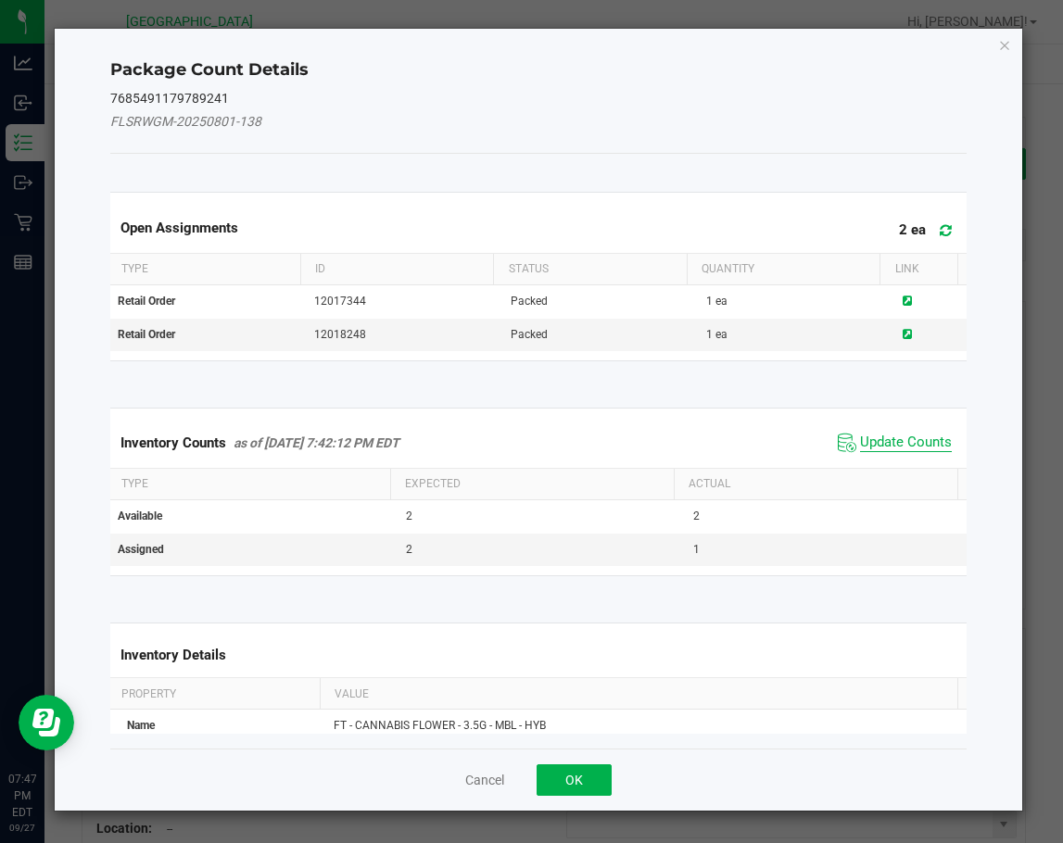
click at [890, 441] on span "Update Counts" at bounding box center [906, 443] width 92 height 19
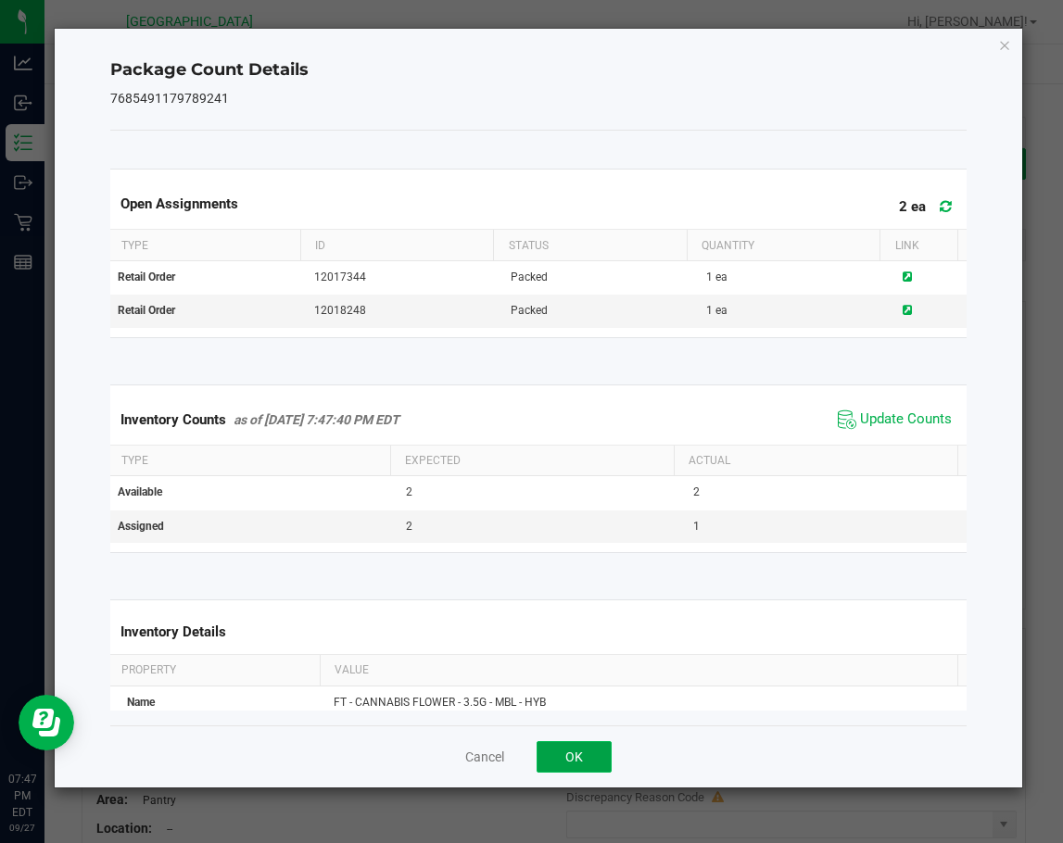
click at [580, 764] on button "OK" at bounding box center [573, 756] width 75 height 31
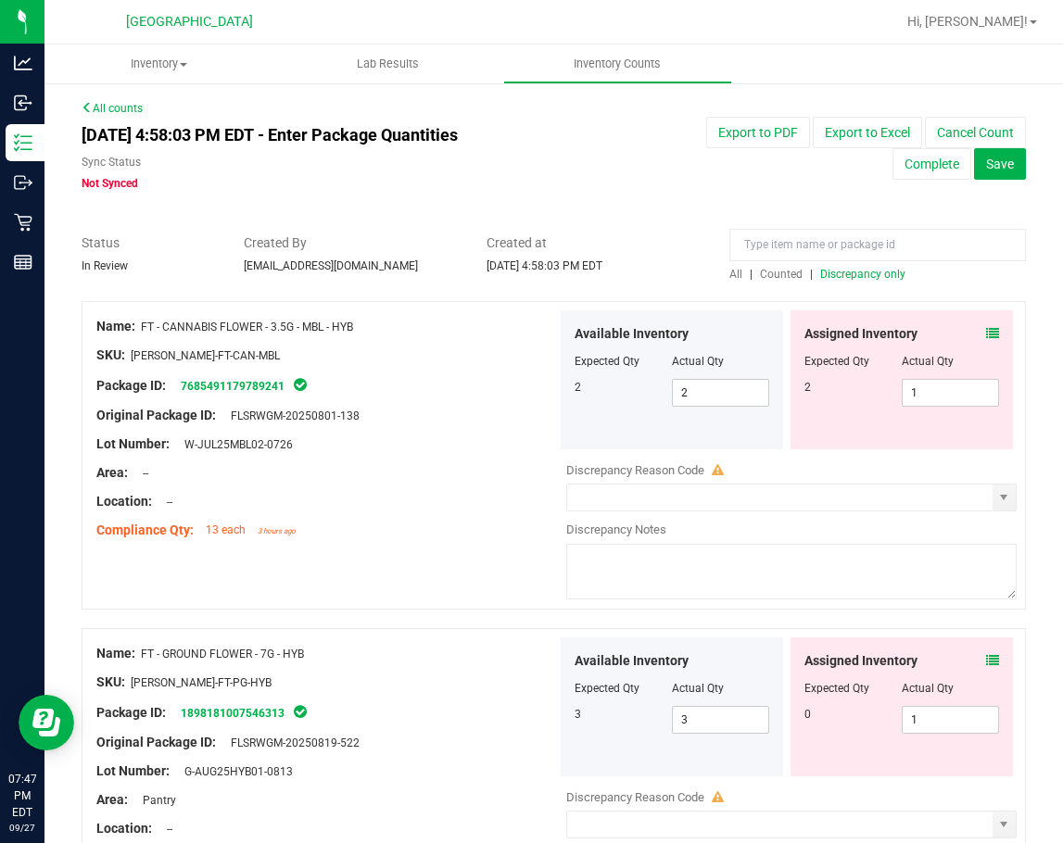
click at [380, 449] on div "Lot Number: W-JUL25MBL02-0726" at bounding box center [326, 443] width 460 height 19
click at [685, 394] on span "2 2" at bounding box center [720, 393] width 97 height 28
click at [685, 394] on input "2" at bounding box center [720, 393] width 95 height 26
type input "3"
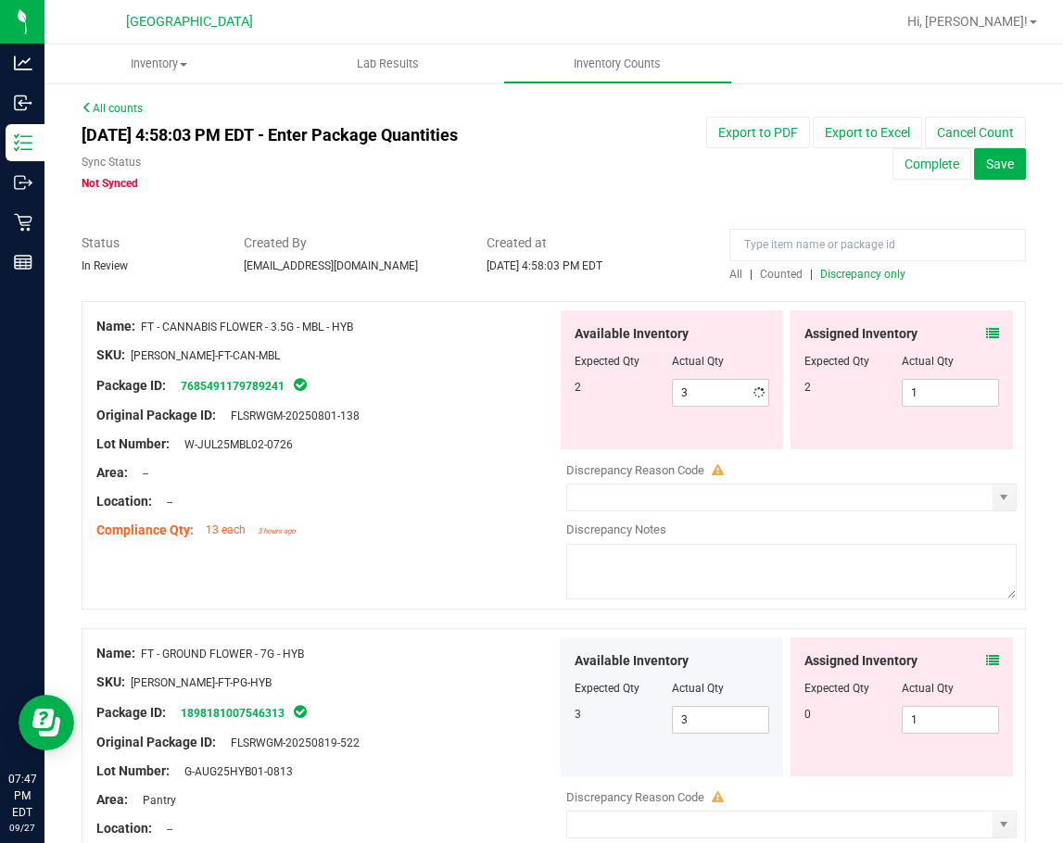
click at [475, 404] on div at bounding box center [326, 400] width 460 height 9
click at [986, 333] on icon at bounding box center [992, 333] width 13 height 13
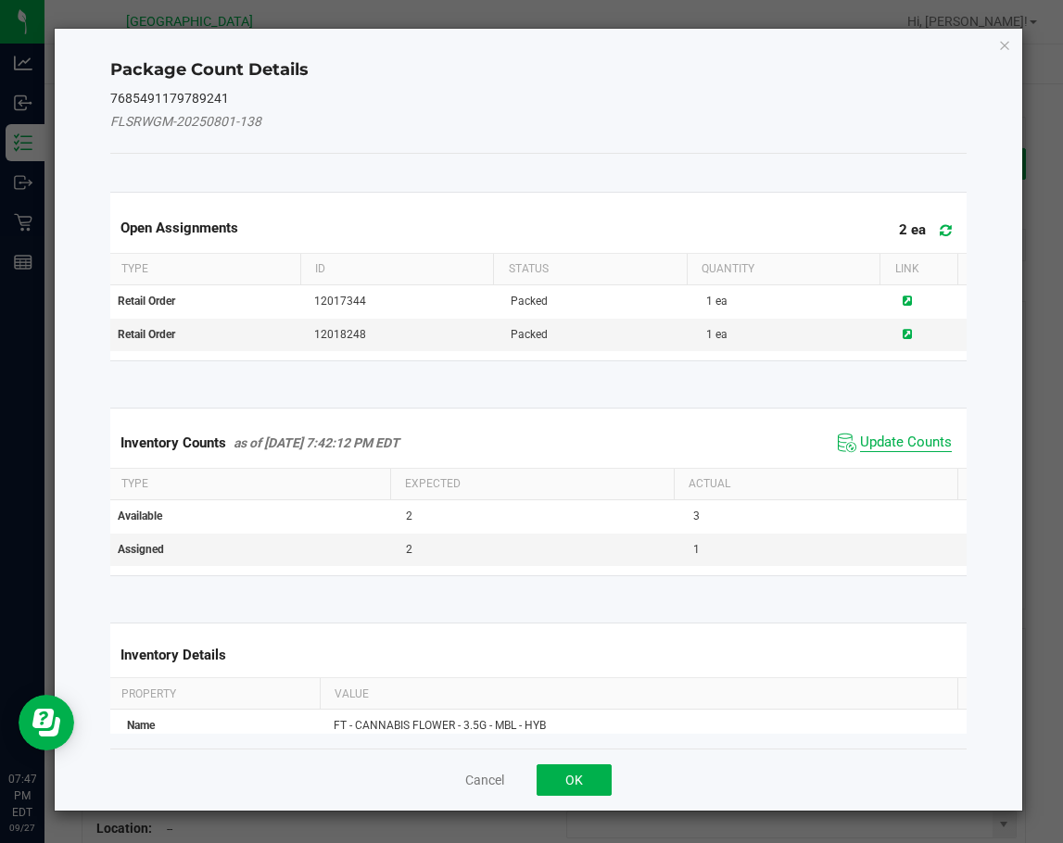
click at [890, 443] on span "Update Counts" at bounding box center [906, 443] width 92 height 19
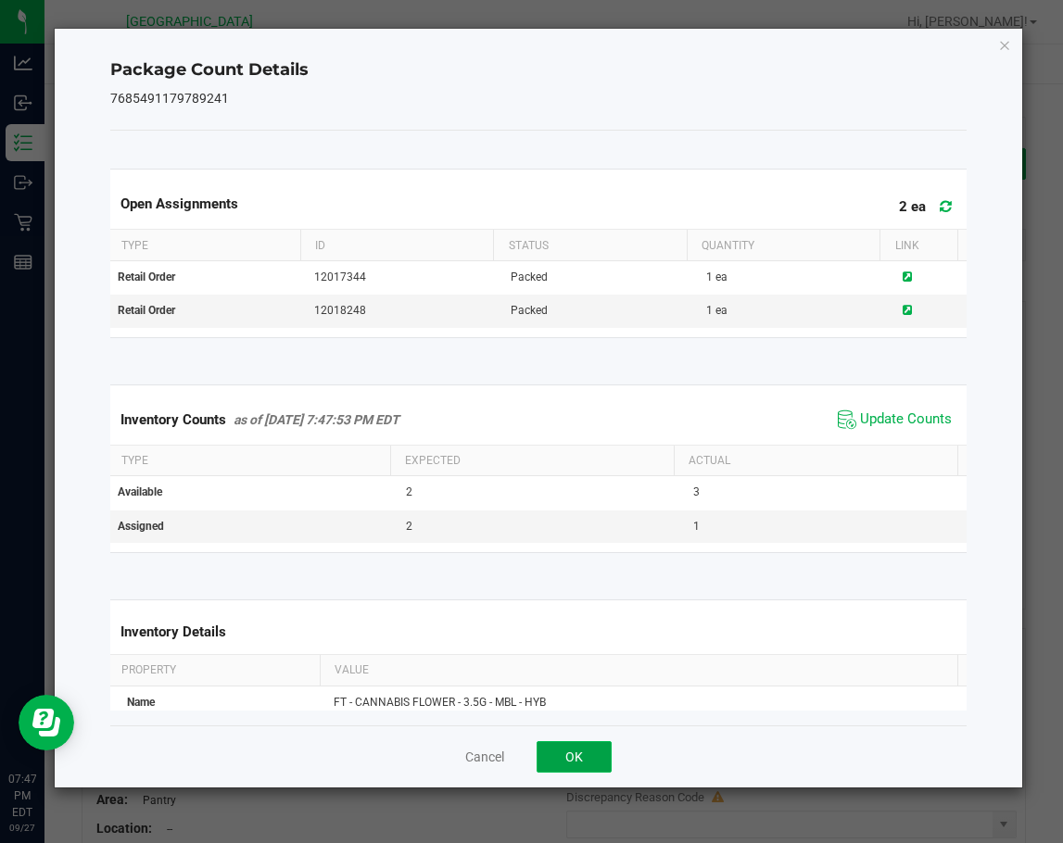
click at [572, 750] on button "OK" at bounding box center [573, 756] width 75 height 31
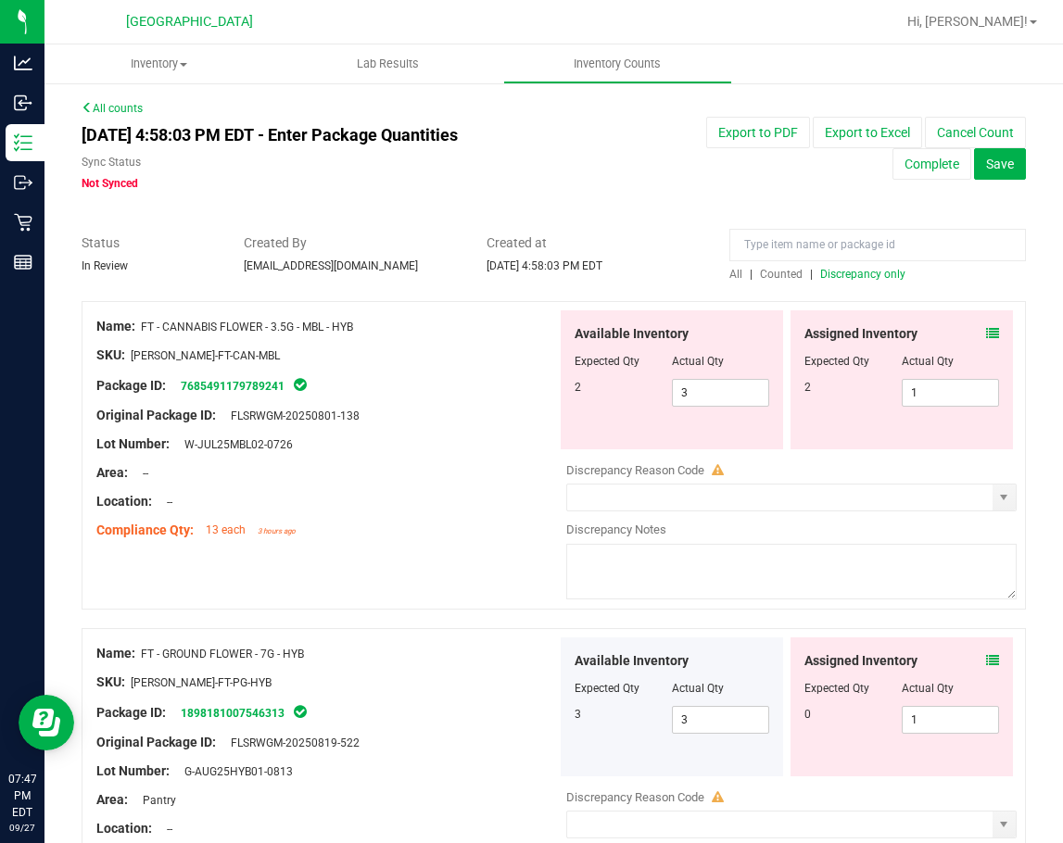
click at [377, 417] on div "Original Package ID: FLSRWGM-20250801-138" at bounding box center [326, 415] width 460 height 19
click at [986, 335] on icon at bounding box center [992, 333] width 13 height 13
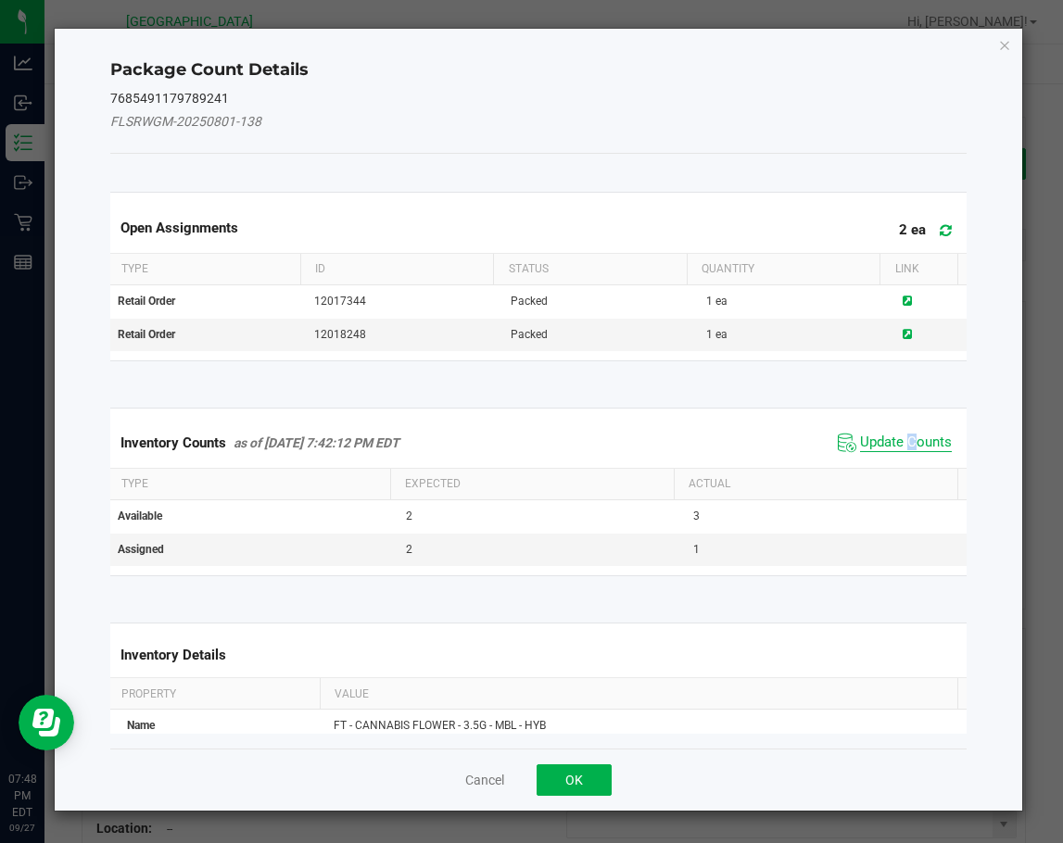
click at [899, 441] on span "Update Counts" at bounding box center [906, 443] width 92 height 19
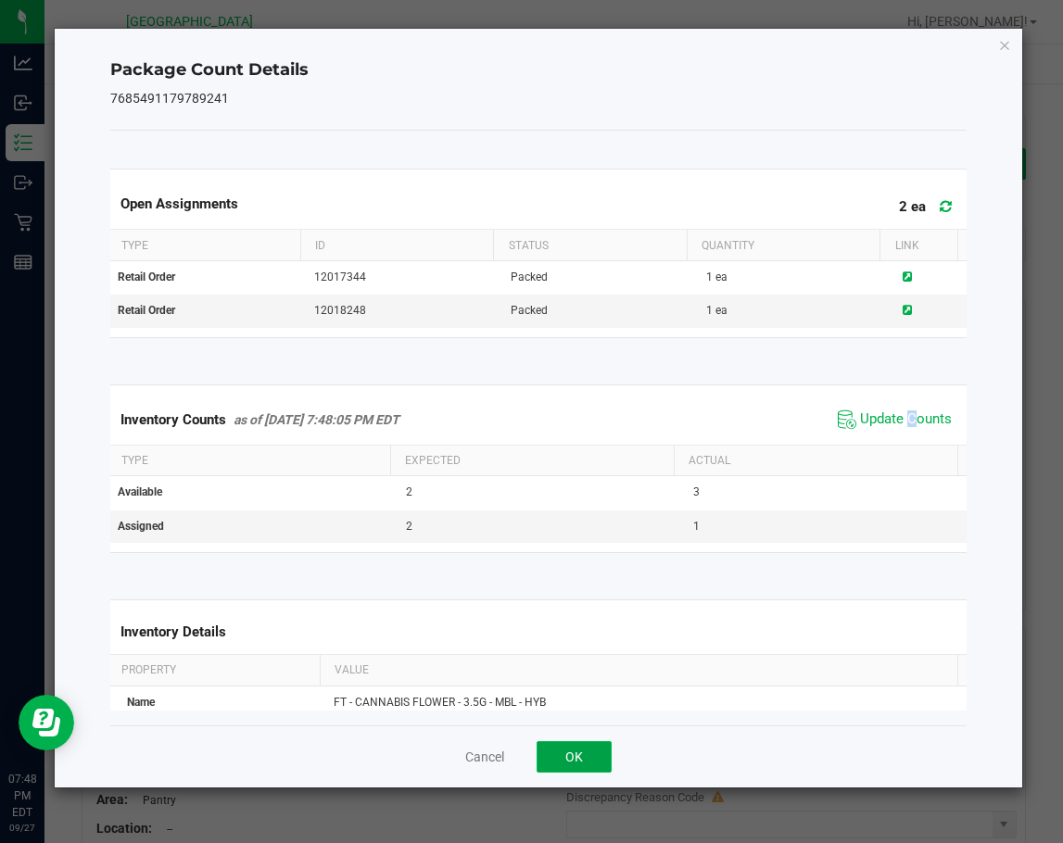
click at [593, 747] on button "OK" at bounding box center [573, 756] width 75 height 31
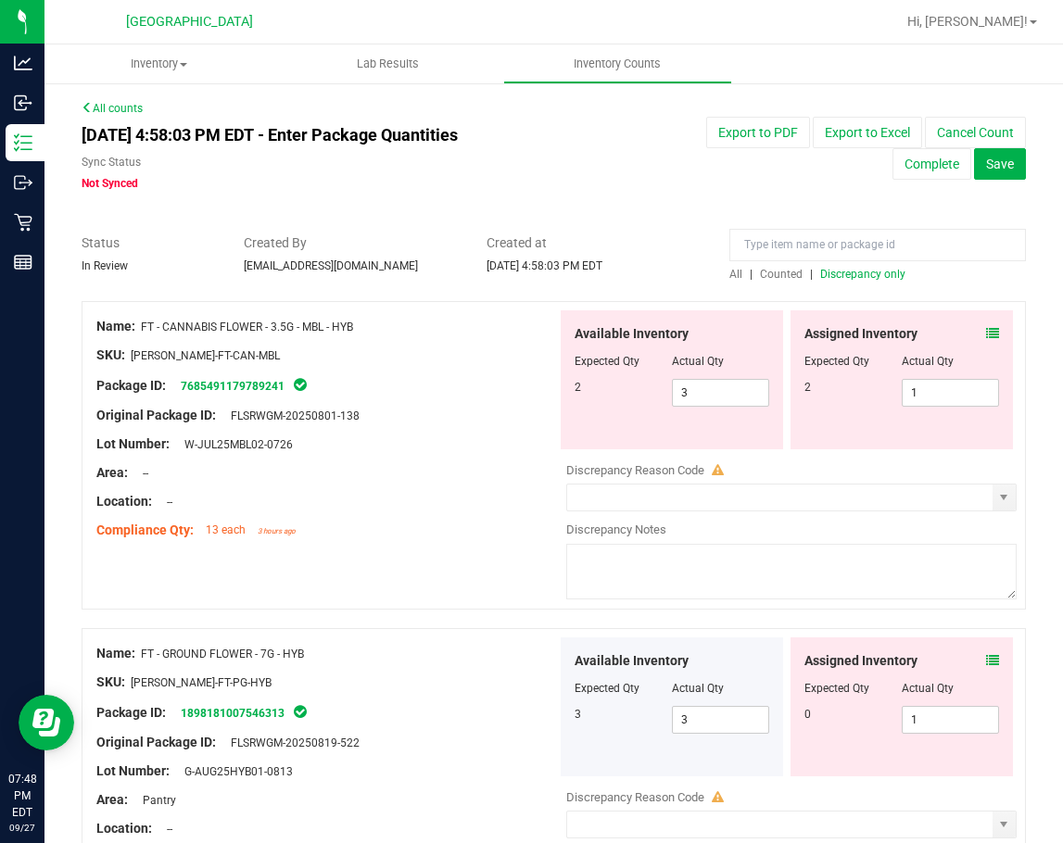
click at [484, 536] on div "Compliance Qty: 13 each 3 hours ago" at bounding box center [326, 530] width 460 height 19
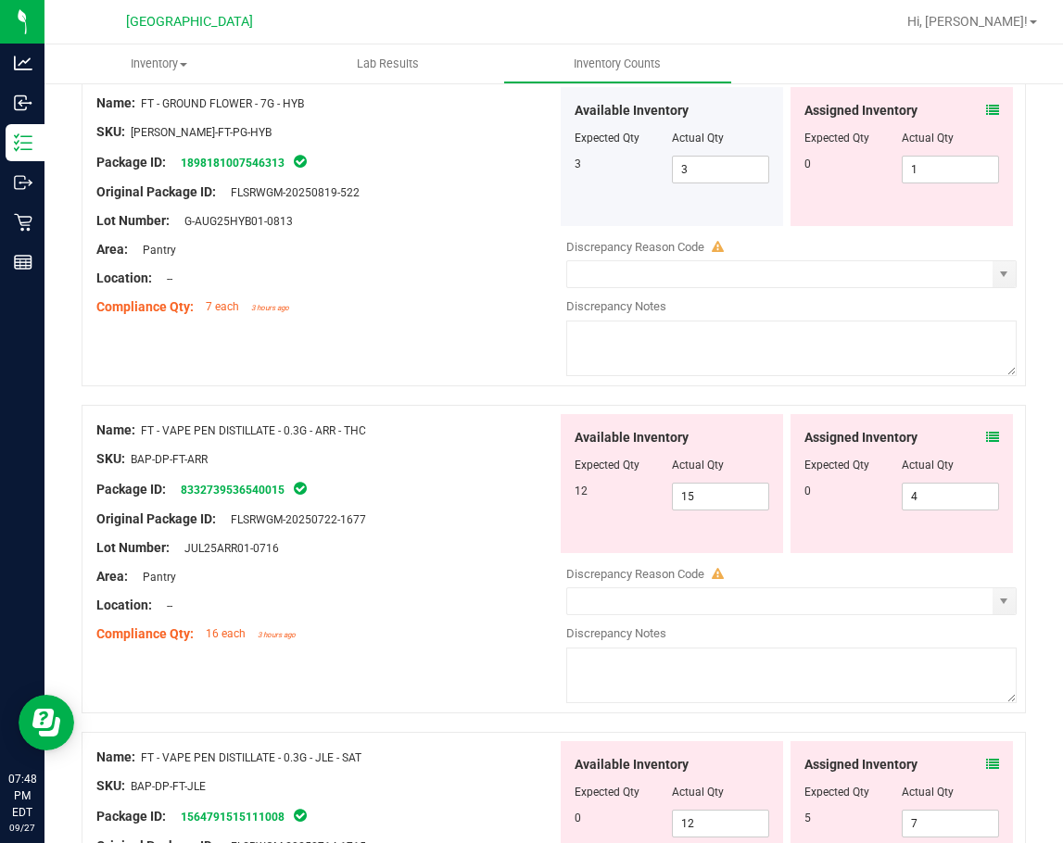
scroll to position [556, 0]
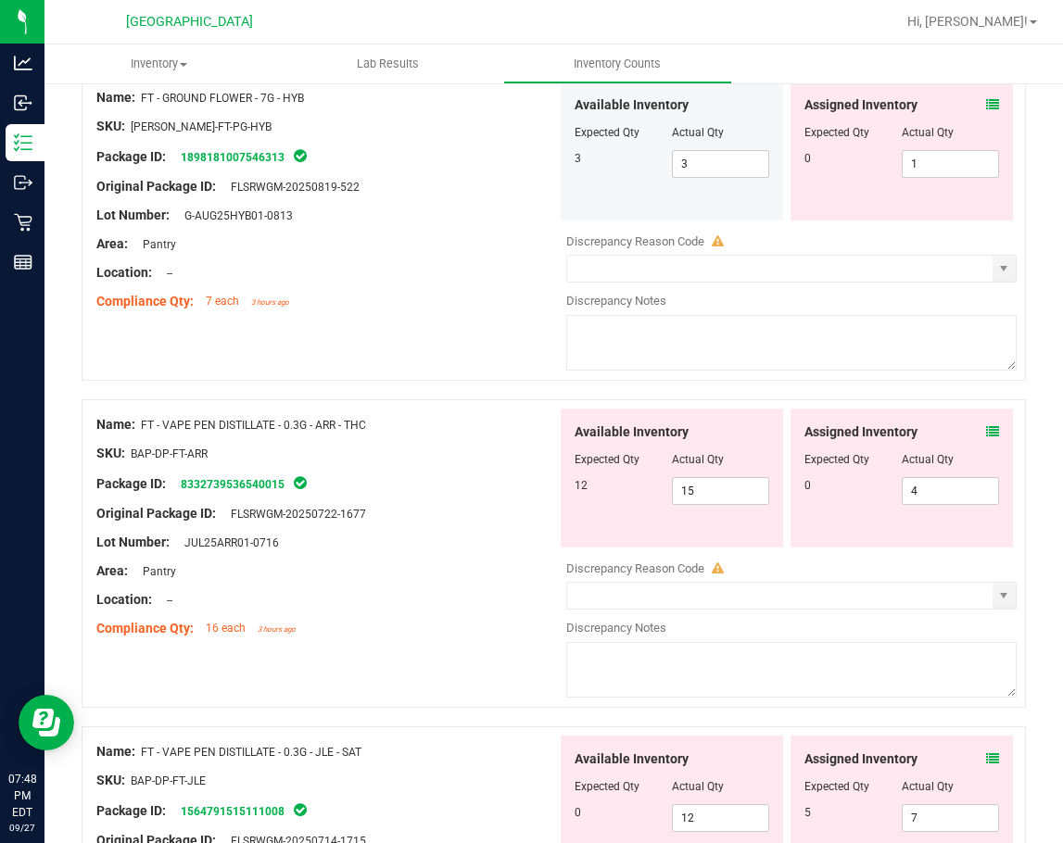
click at [986, 430] on icon at bounding box center [992, 431] width 13 height 13
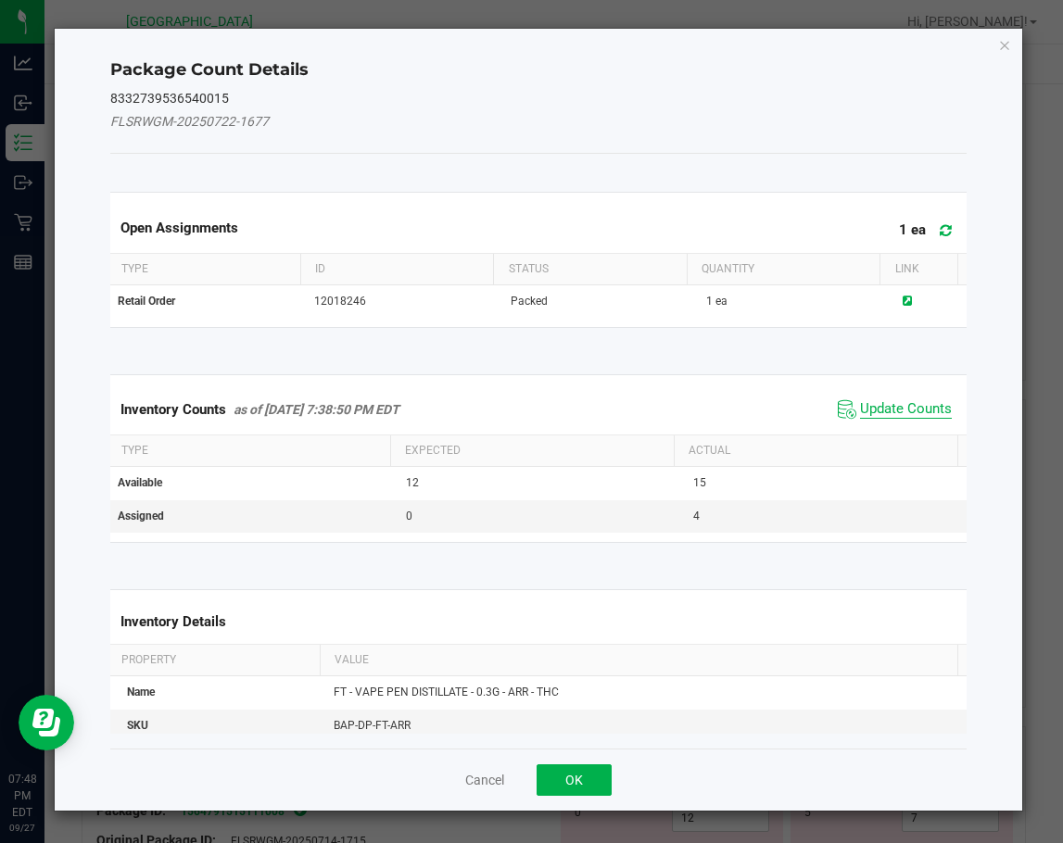
click at [887, 411] on span "Update Counts" at bounding box center [906, 409] width 92 height 19
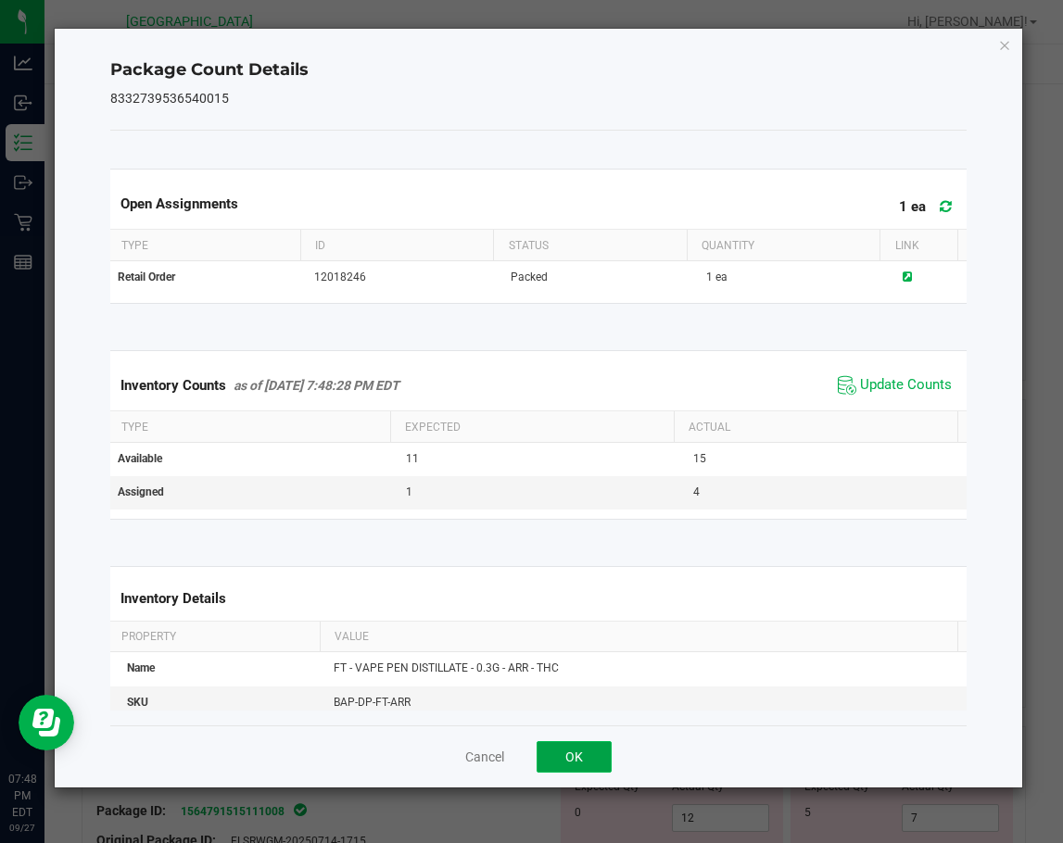
click at [585, 766] on button "OK" at bounding box center [573, 756] width 75 height 31
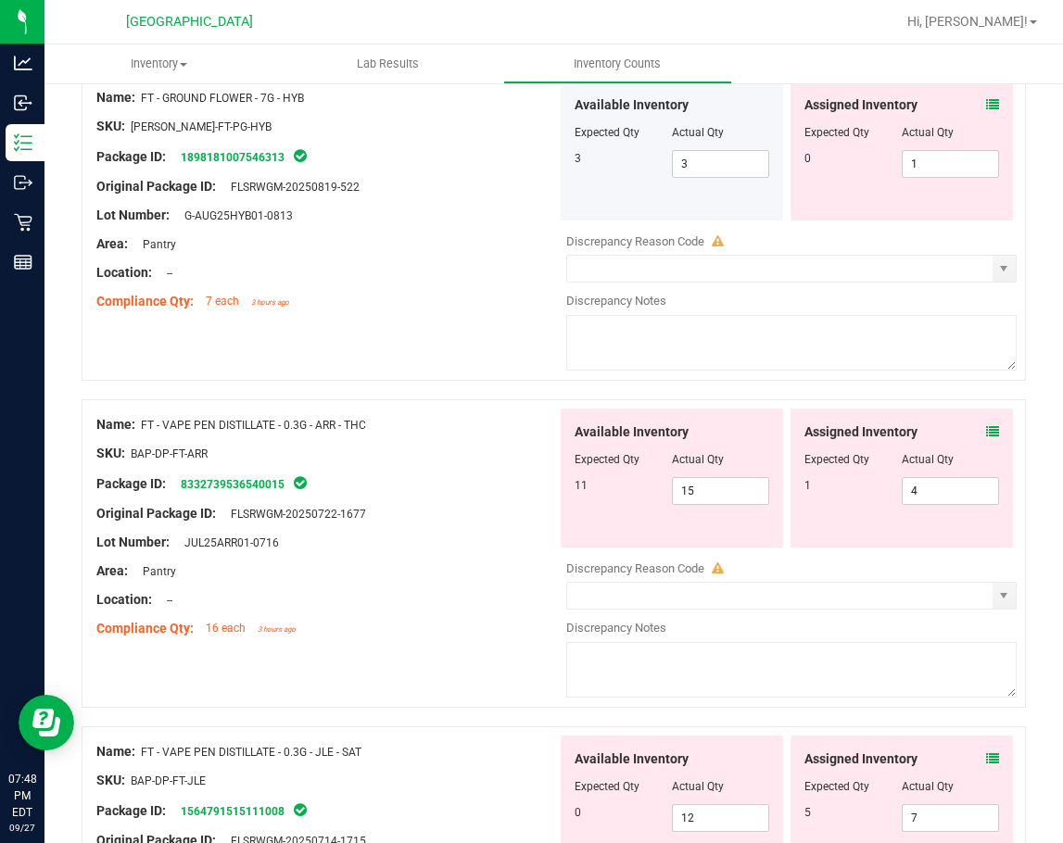
click at [986, 430] on icon at bounding box center [992, 431] width 13 height 13
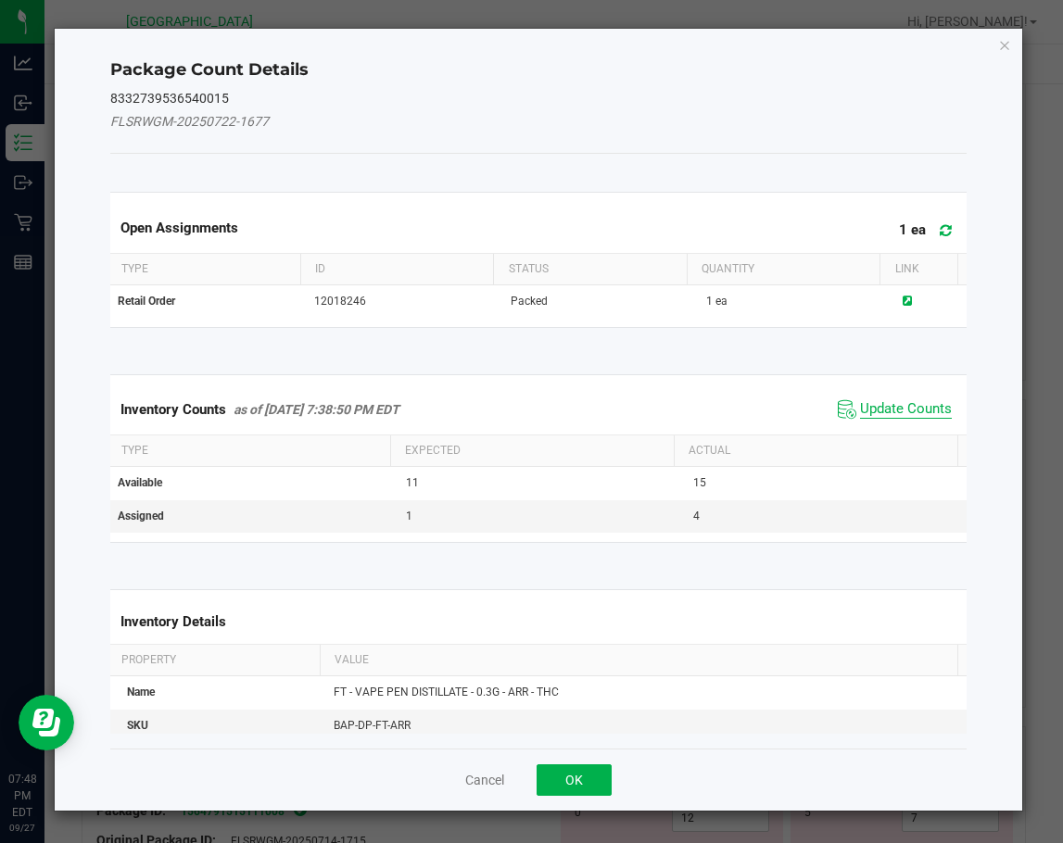
click at [887, 405] on span "Update Counts" at bounding box center [906, 409] width 92 height 19
click at [887, 405] on div "Inventory Counts as of [DATE] 7:38:50 PM EDT Update Counts" at bounding box center [538, 408] width 863 height 48
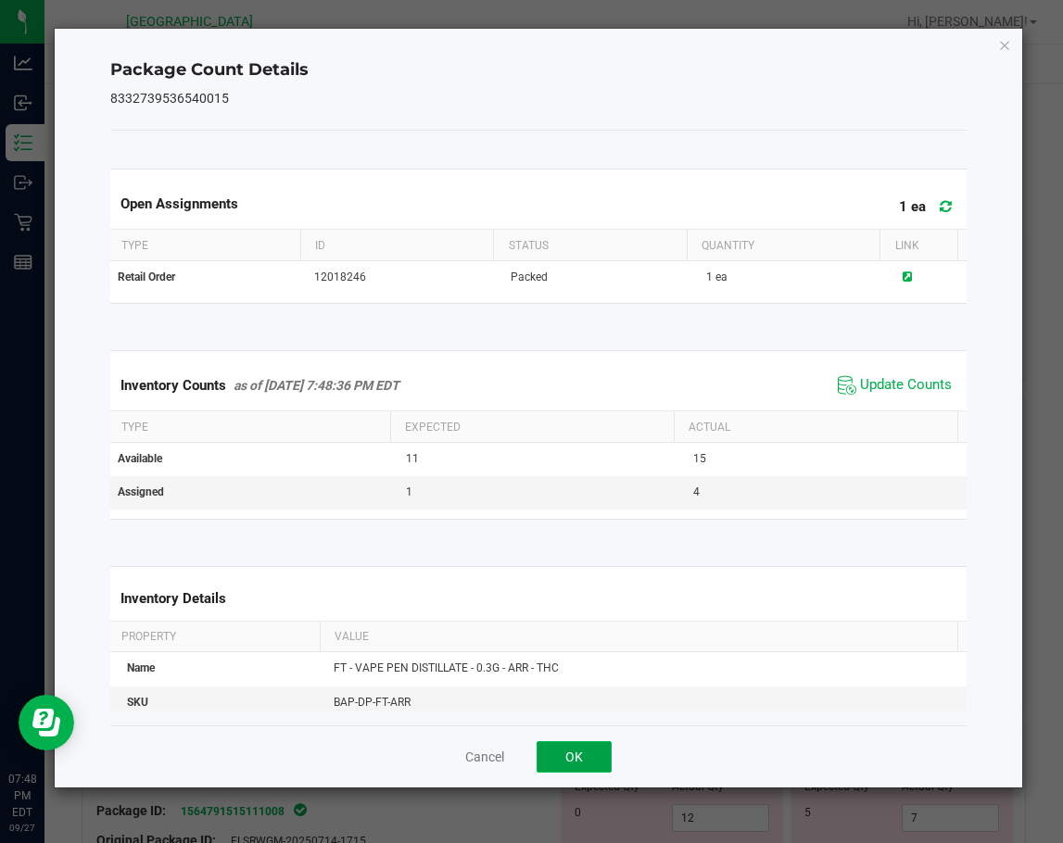
click at [582, 743] on button "OK" at bounding box center [573, 756] width 75 height 31
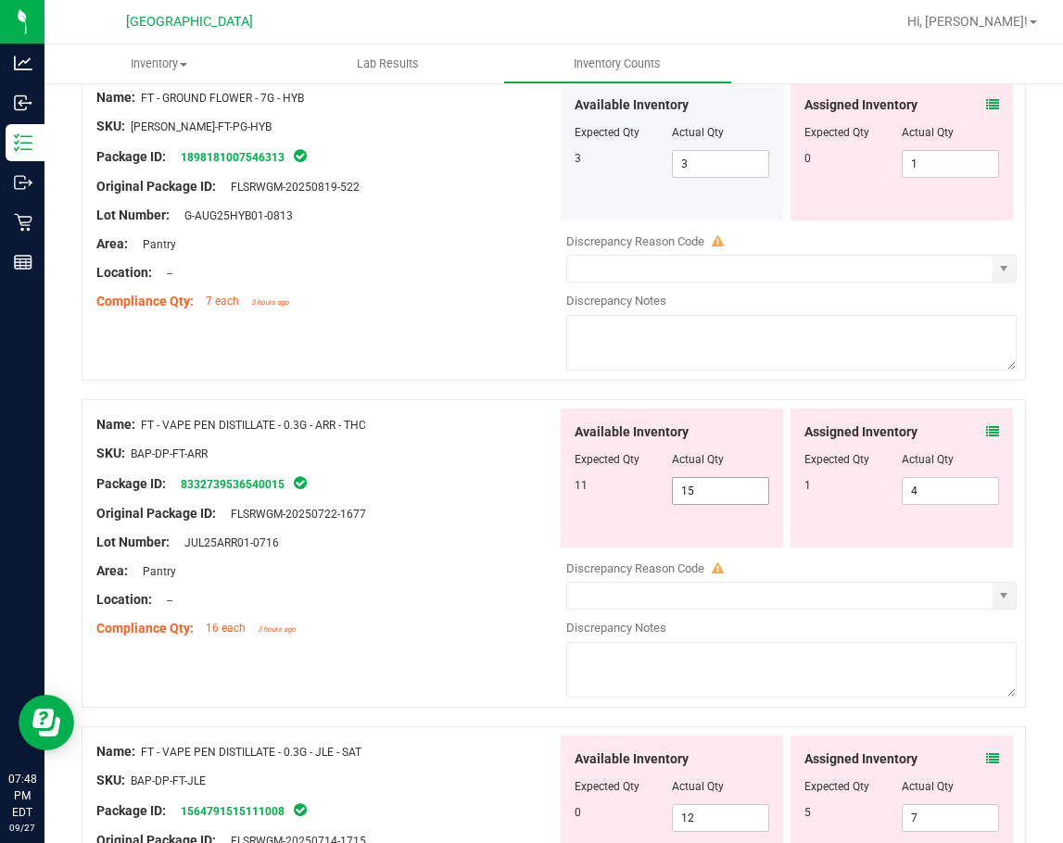
click at [709, 500] on span "15 15" at bounding box center [720, 491] width 97 height 28
click at [709, 500] on input "15" at bounding box center [720, 491] width 95 height 26
type input "11"
click at [475, 489] on div "Package ID: 8332739536540015" at bounding box center [326, 483] width 460 height 22
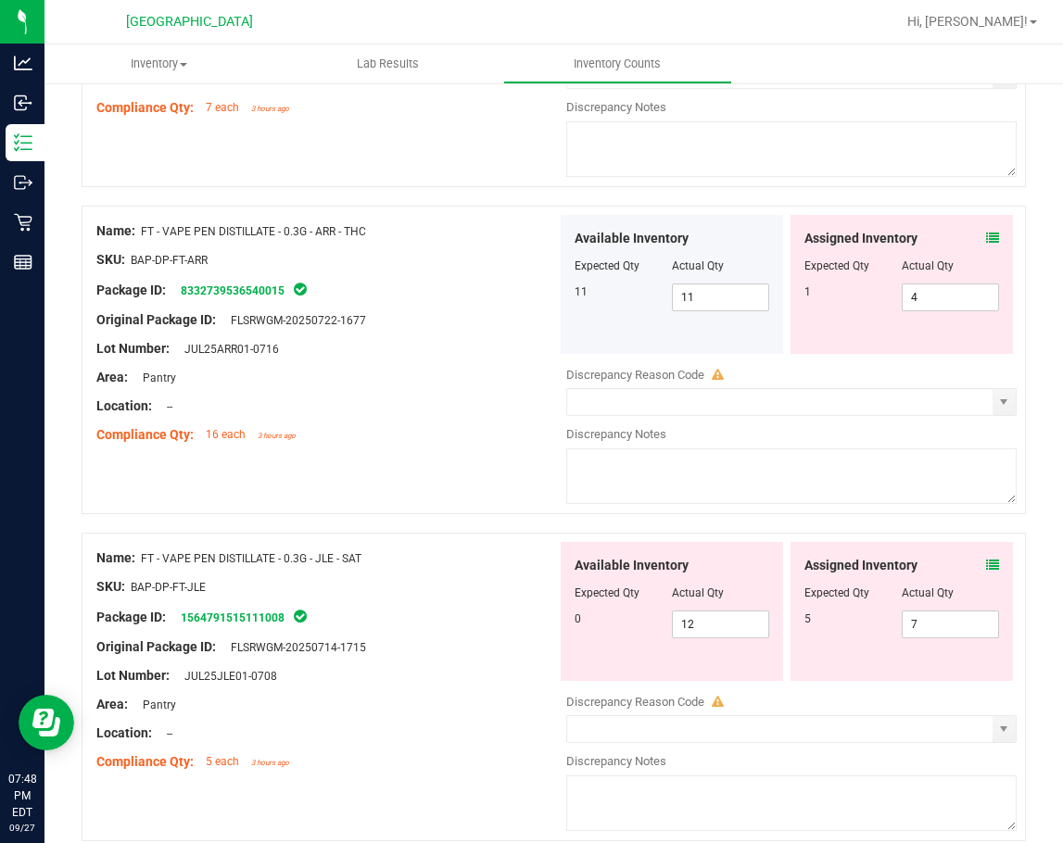
scroll to position [834, 0]
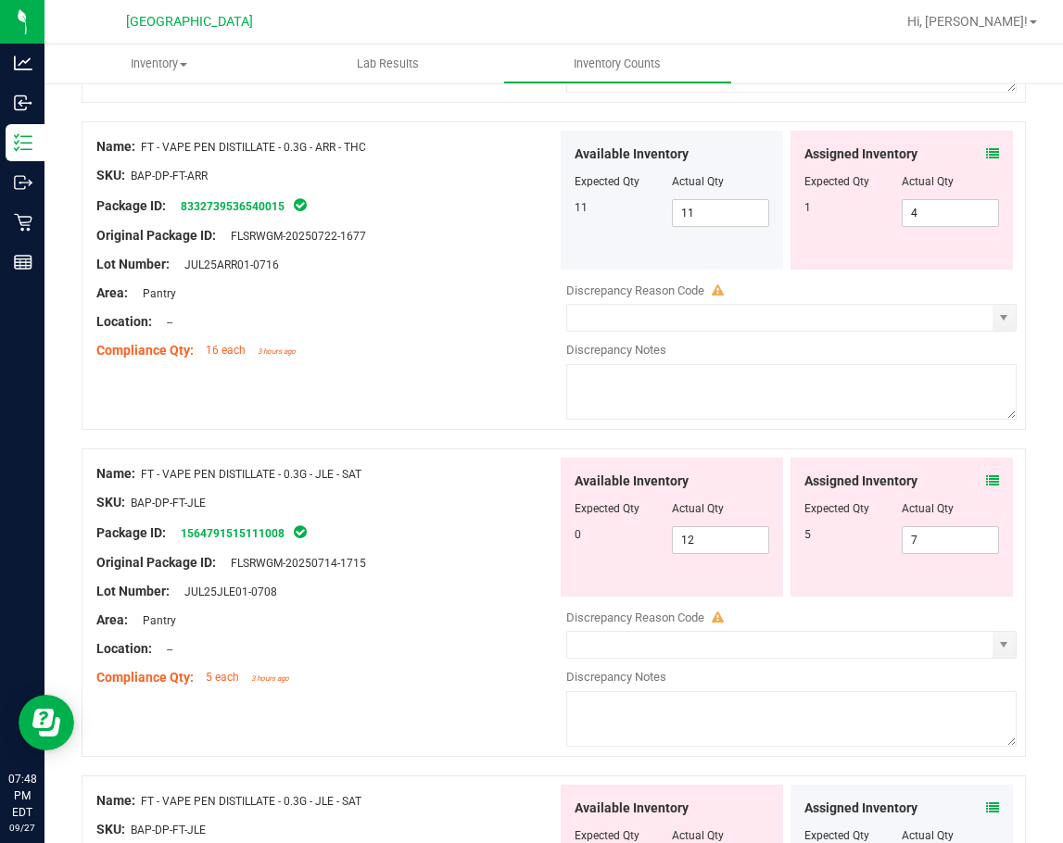
click at [986, 479] on icon at bounding box center [992, 480] width 13 height 13
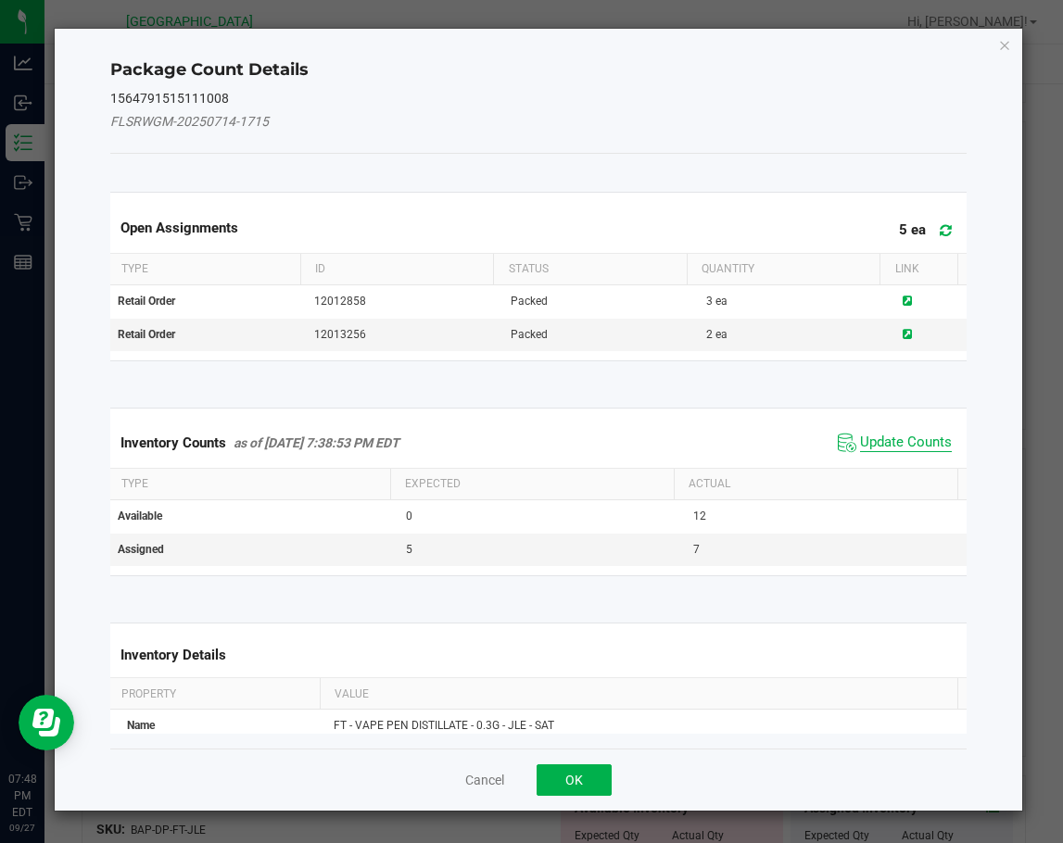
click at [895, 435] on span "Update Counts" at bounding box center [906, 443] width 92 height 19
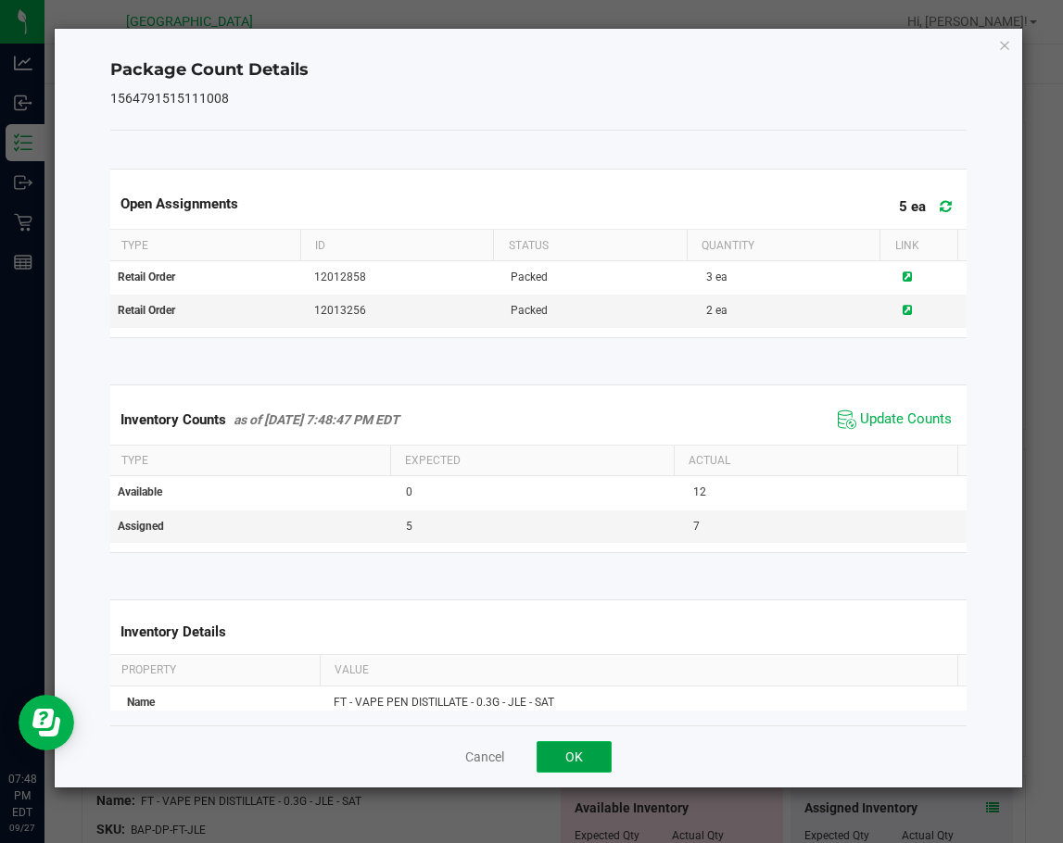
click at [599, 743] on button "OK" at bounding box center [573, 756] width 75 height 31
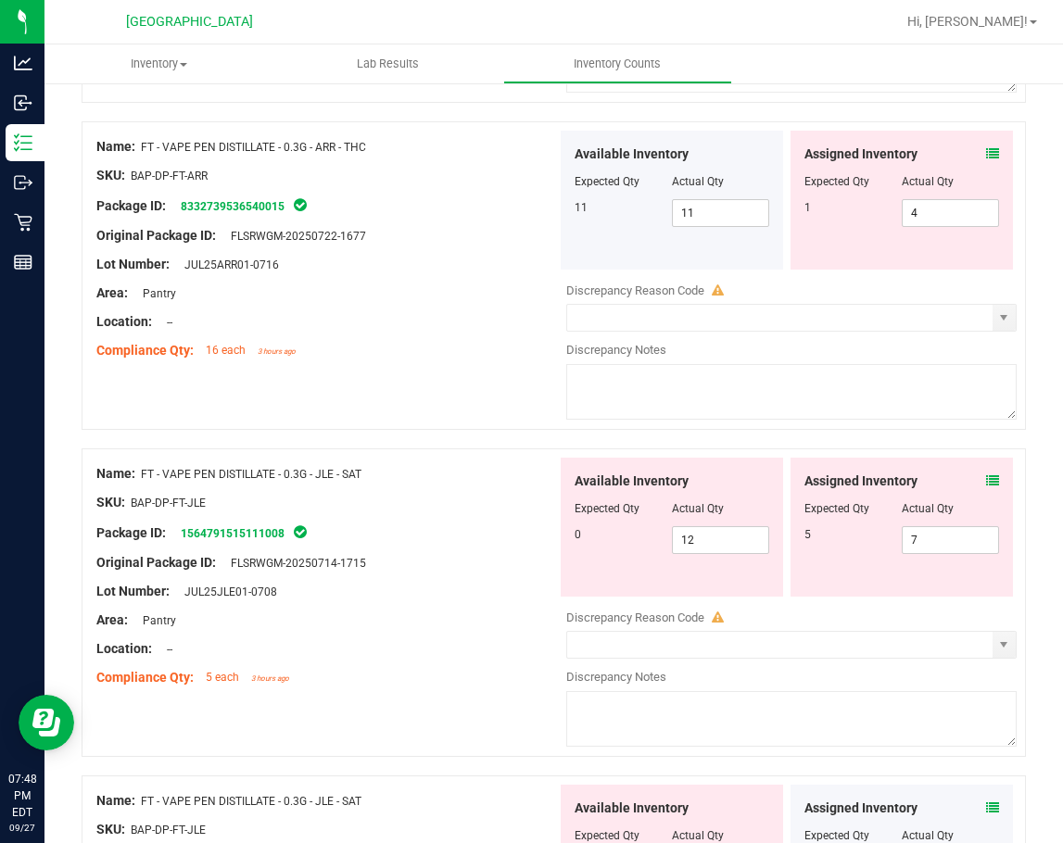
click at [432, 586] on div "Lot Number: JUL25JLE01-0708" at bounding box center [326, 591] width 460 height 19
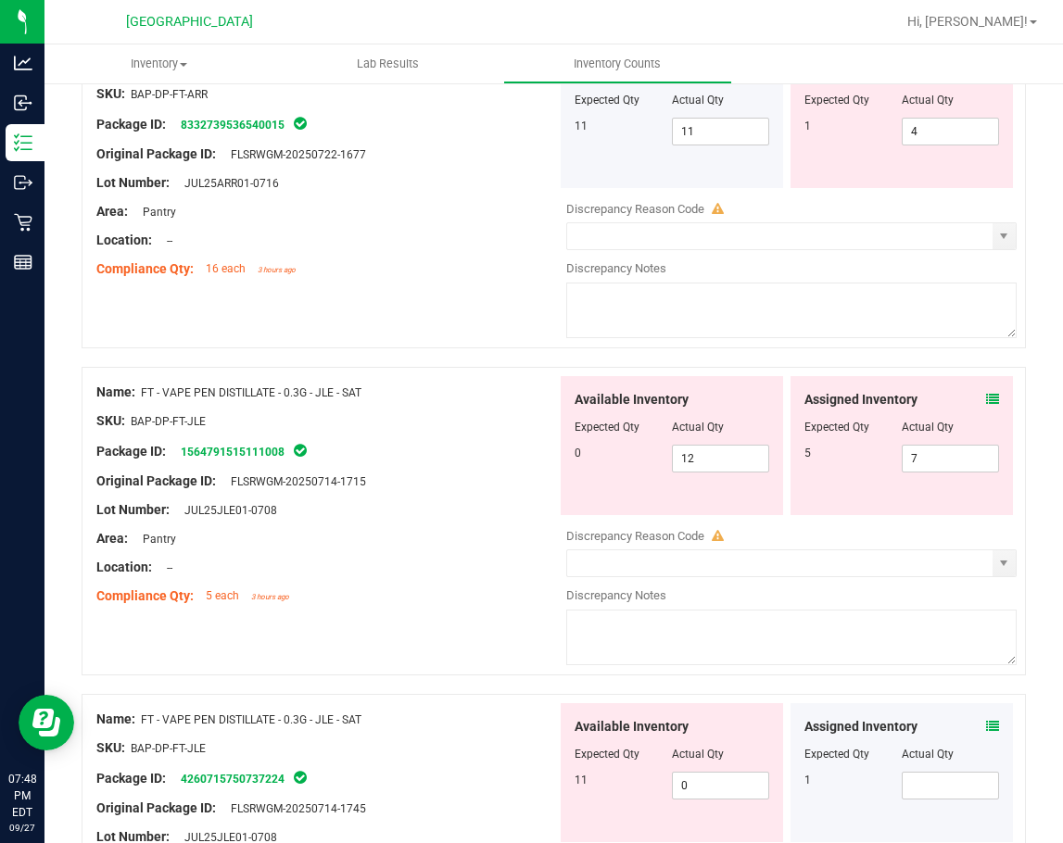
scroll to position [1019, 0]
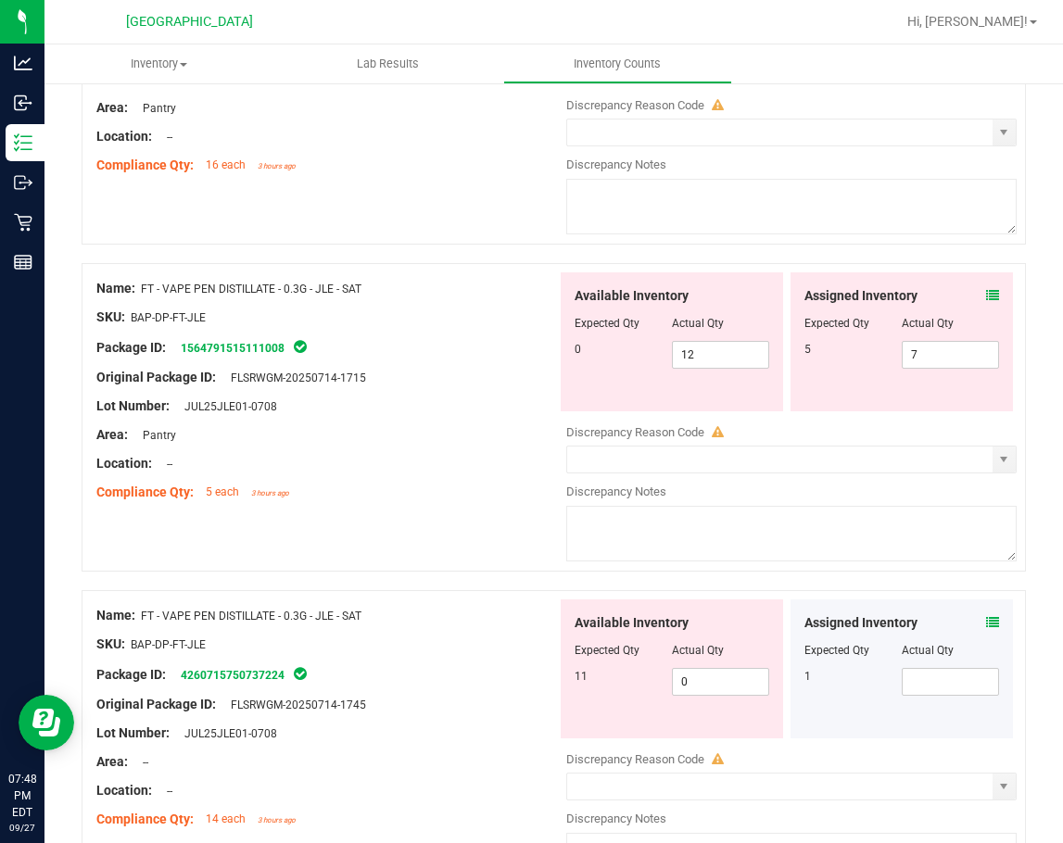
click at [986, 622] on icon at bounding box center [992, 622] width 13 height 13
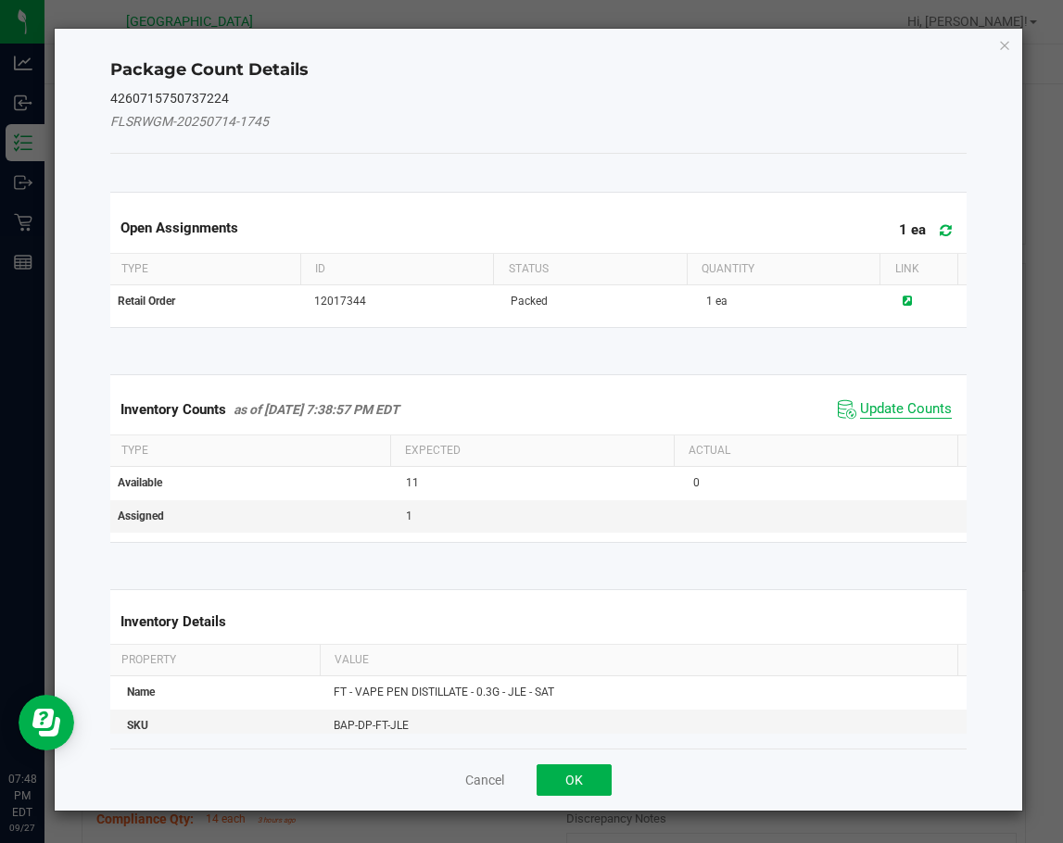
click at [877, 407] on span "Update Counts" at bounding box center [906, 409] width 92 height 19
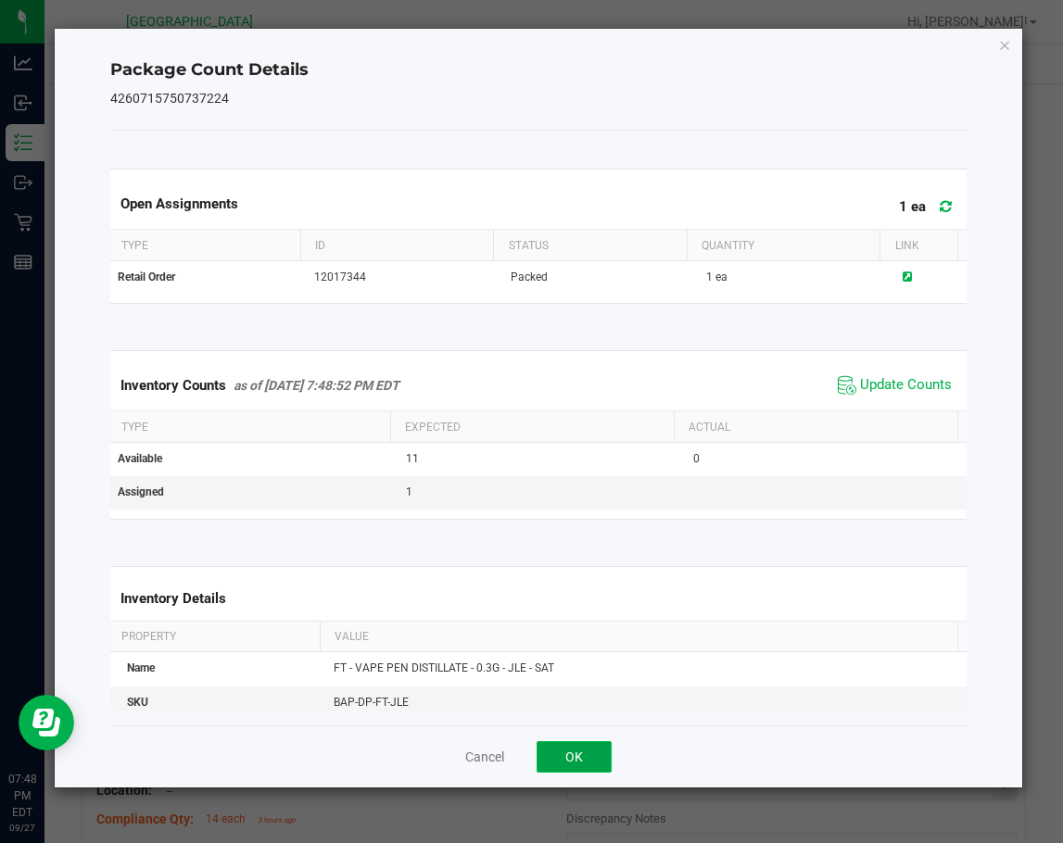
click at [585, 760] on button "OK" at bounding box center [573, 756] width 75 height 31
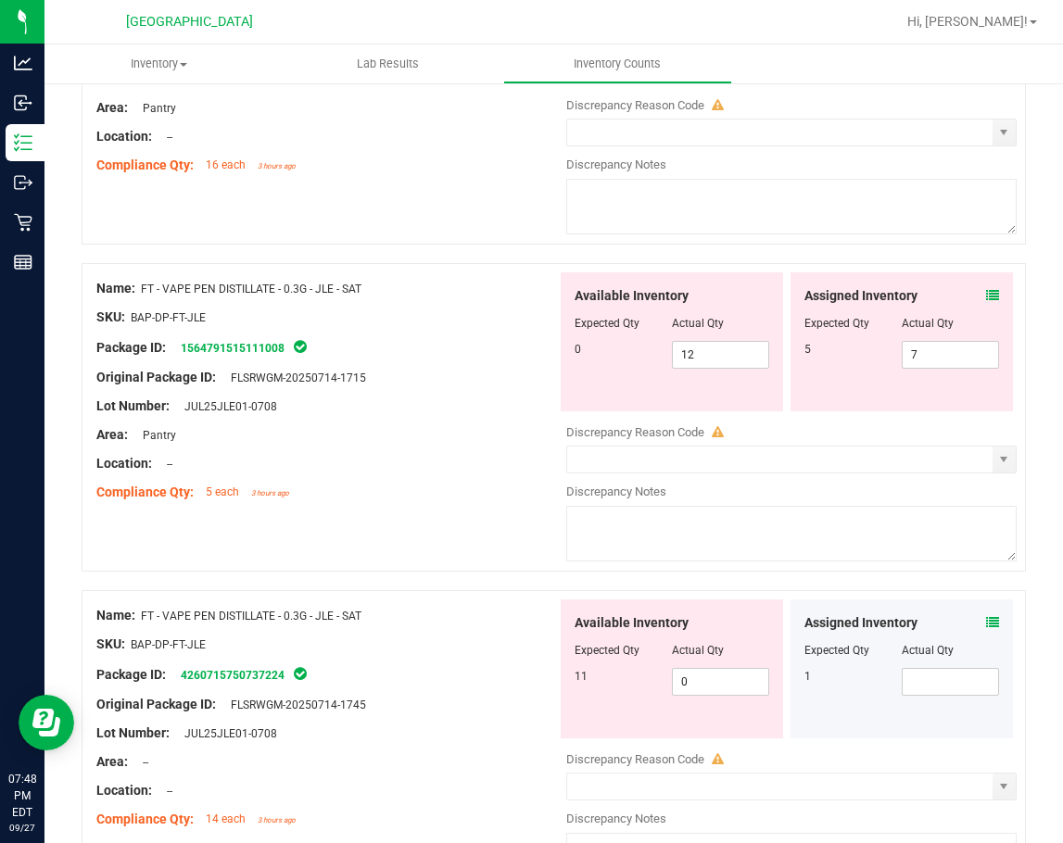
click at [367, 540] on div "Name: FT - VAPE PEN DISTILLATE - 0.3G - JLE - SAT SKU: BAP-DP-FT-JLE Package ID…" at bounding box center [554, 417] width 944 height 308
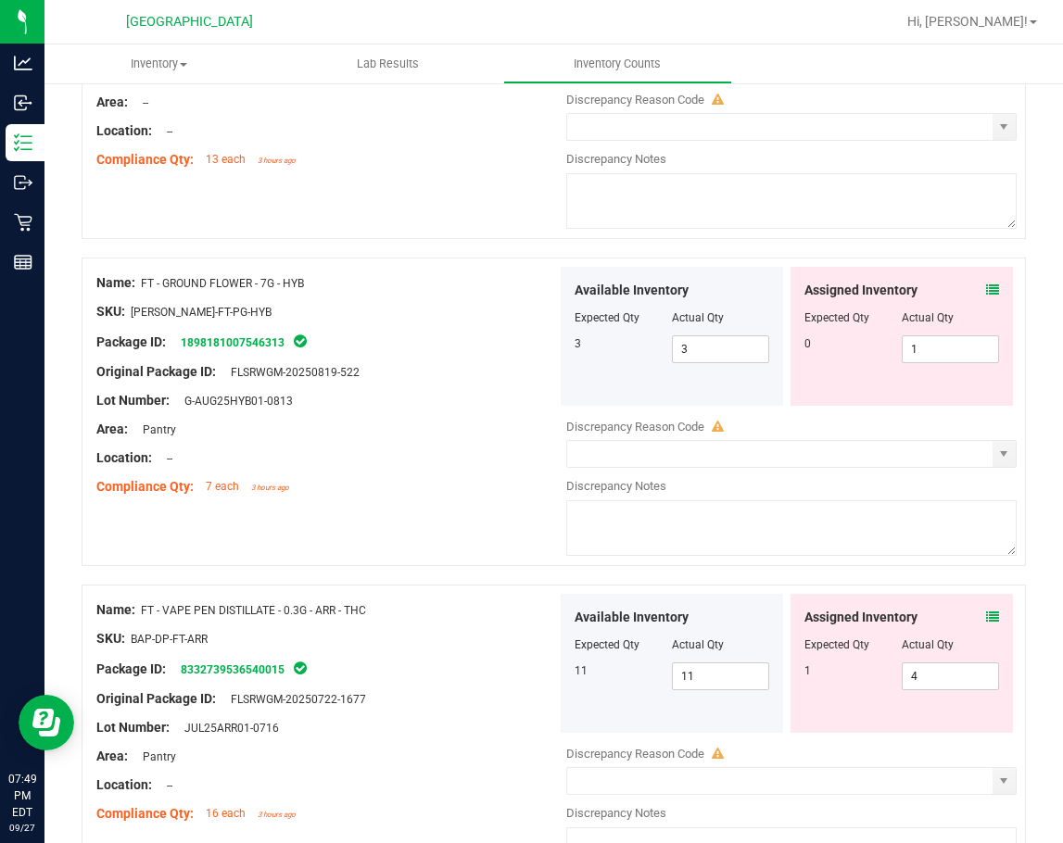
scroll to position [0, 0]
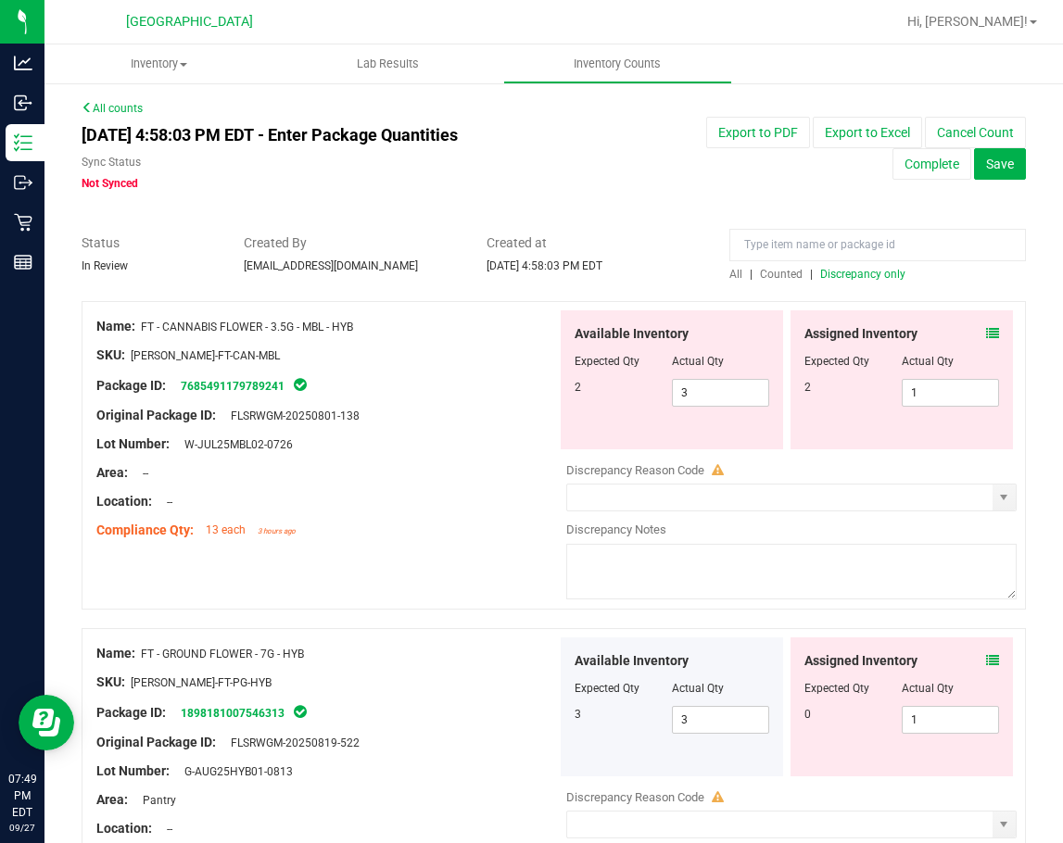
click at [986, 332] on icon at bounding box center [992, 333] width 13 height 13
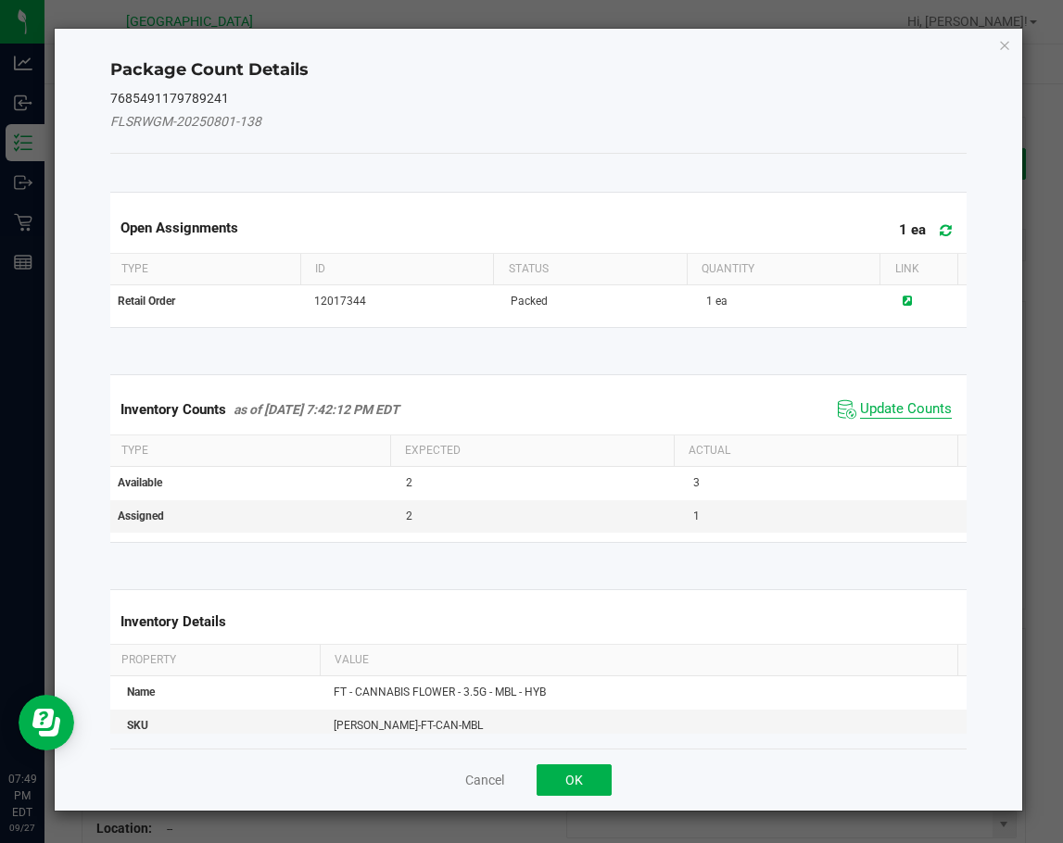
click at [873, 406] on span "Update Counts" at bounding box center [906, 409] width 92 height 19
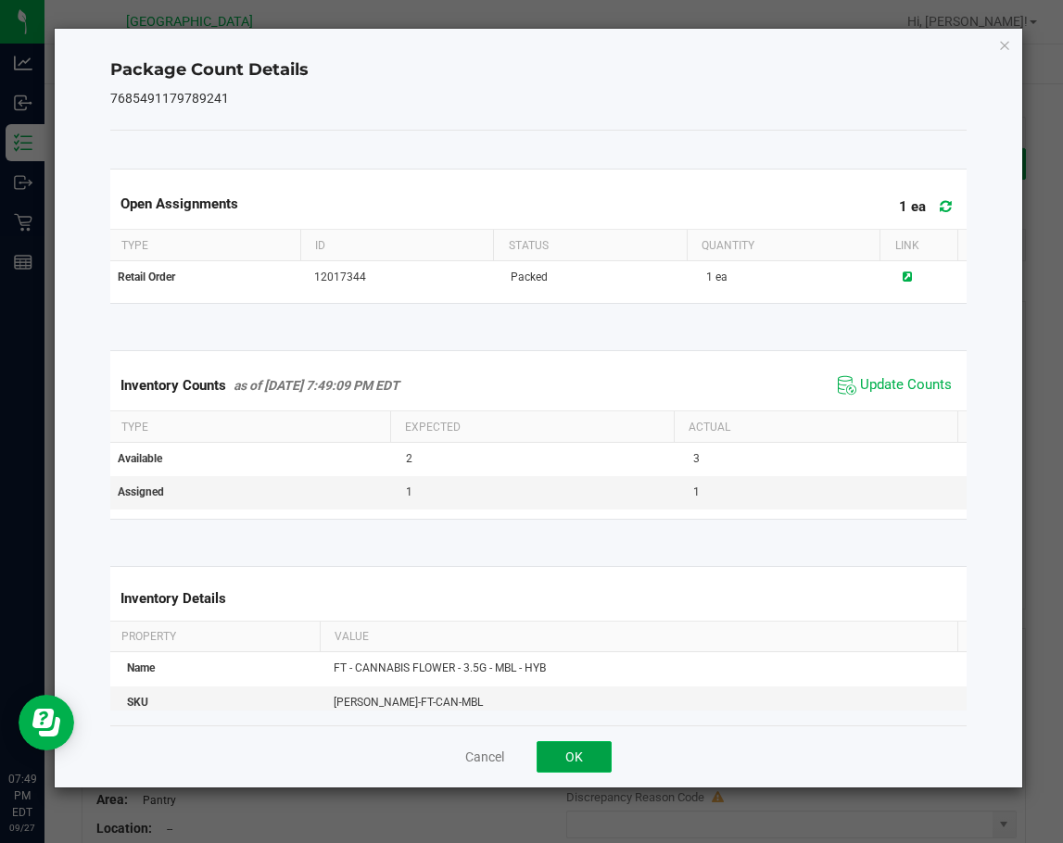
click at [572, 749] on button "OK" at bounding box center [573, 756] width 75 height 31
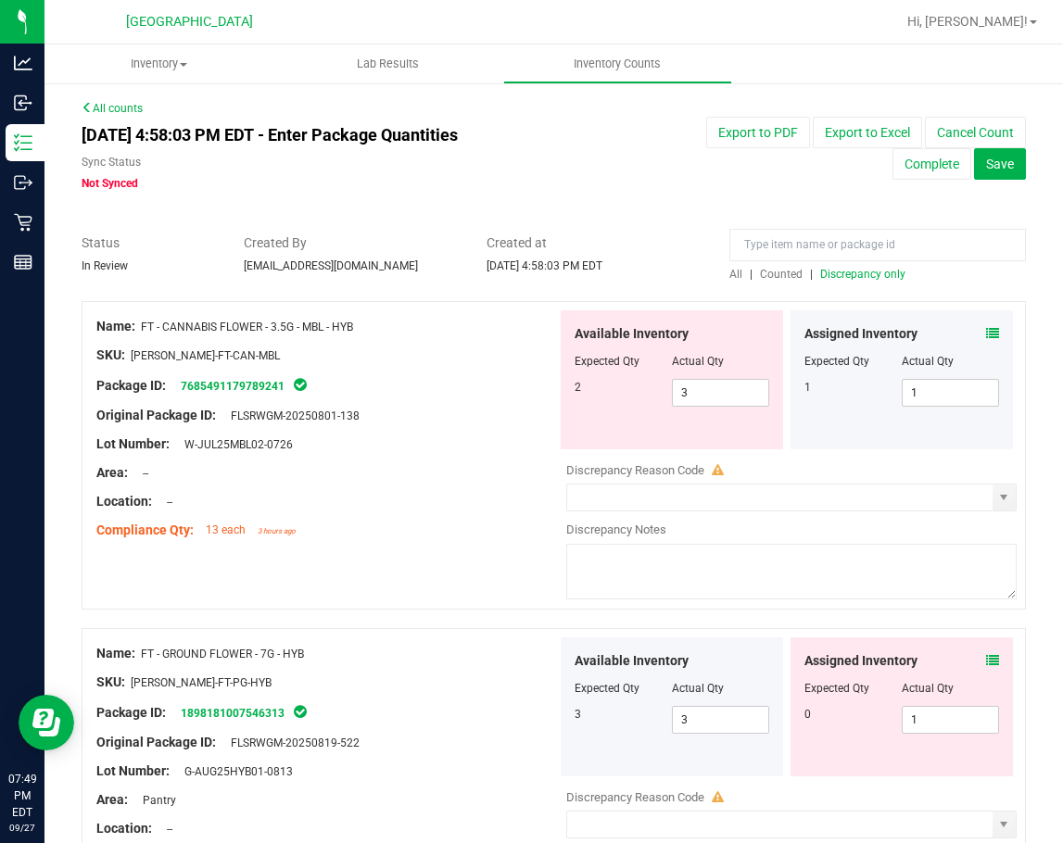
click at [422, 506] on div "Location: --" at bounding box center [326, 501] width 460 height 19
click at [421, 506] on div "Location: --" at bounding box center [326, 501] width 460 height 19
click at [986, 334] on icon at bounding box center [992, 333] width 13 height 13
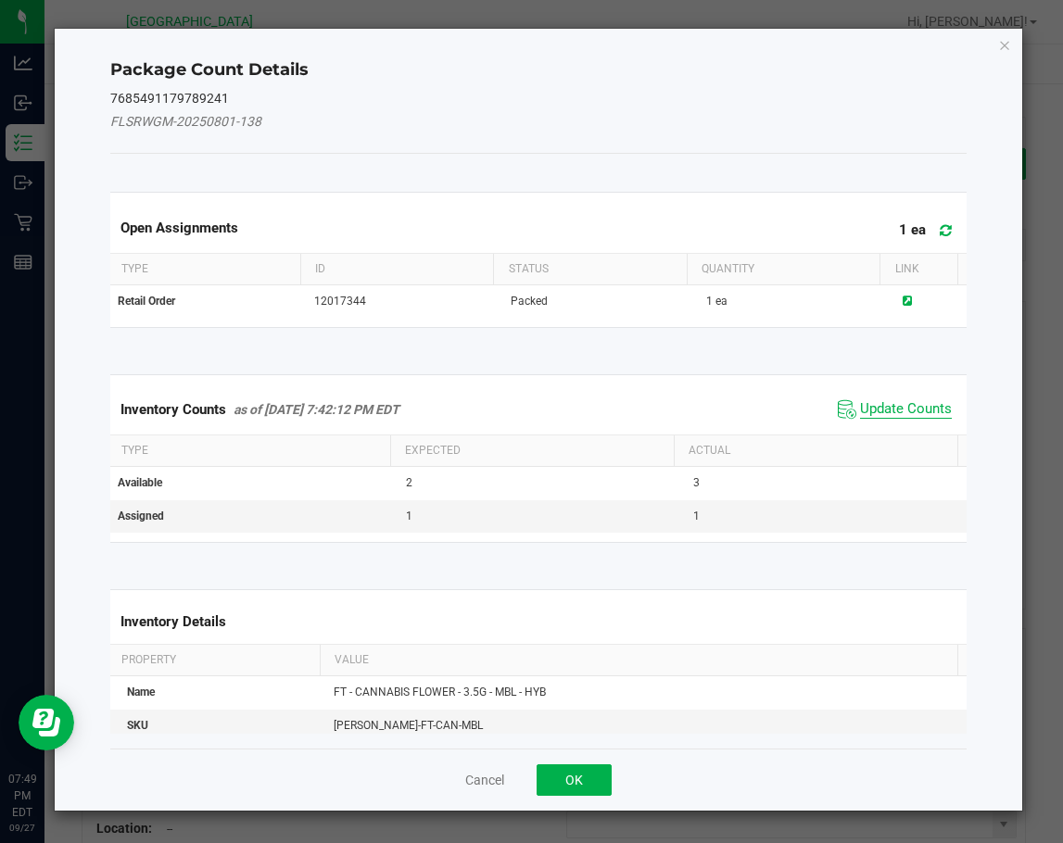
click at [871, 413] on span "Update Counts" at bounding box center [906, 409] width 92 height 19
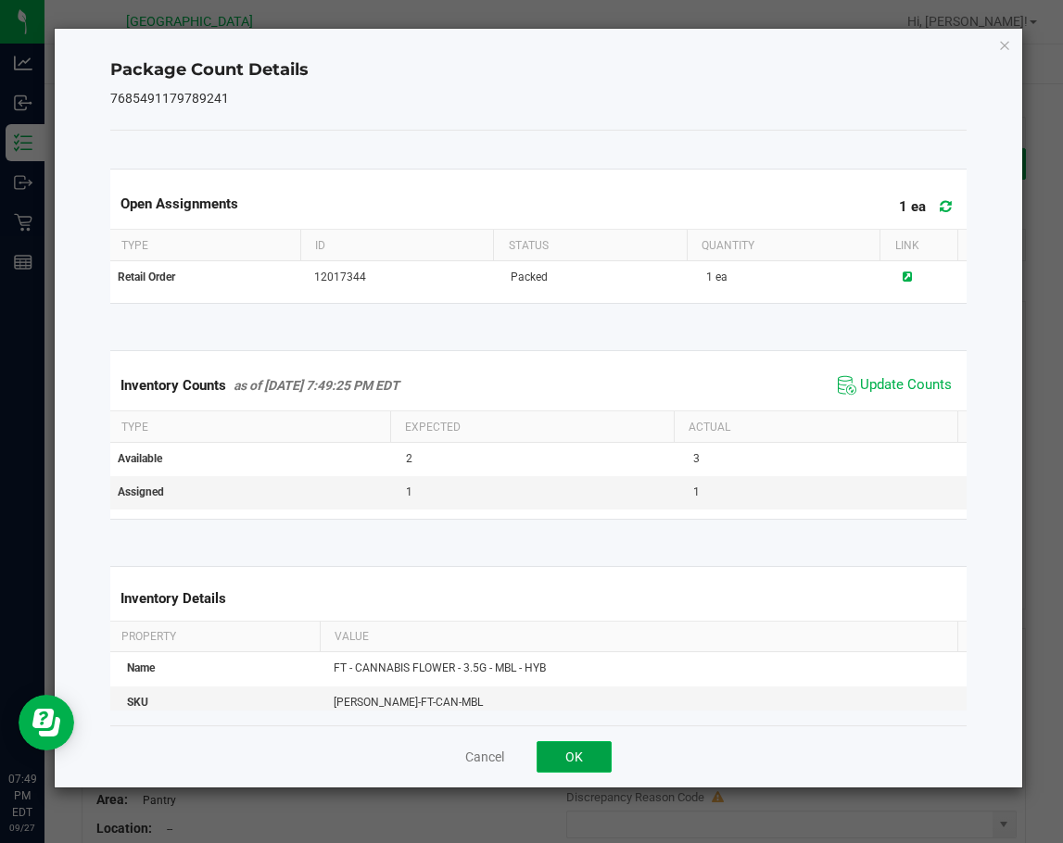
click at [591, 753] on button "OK" at bounding box center [573, 756] width 75 height 31
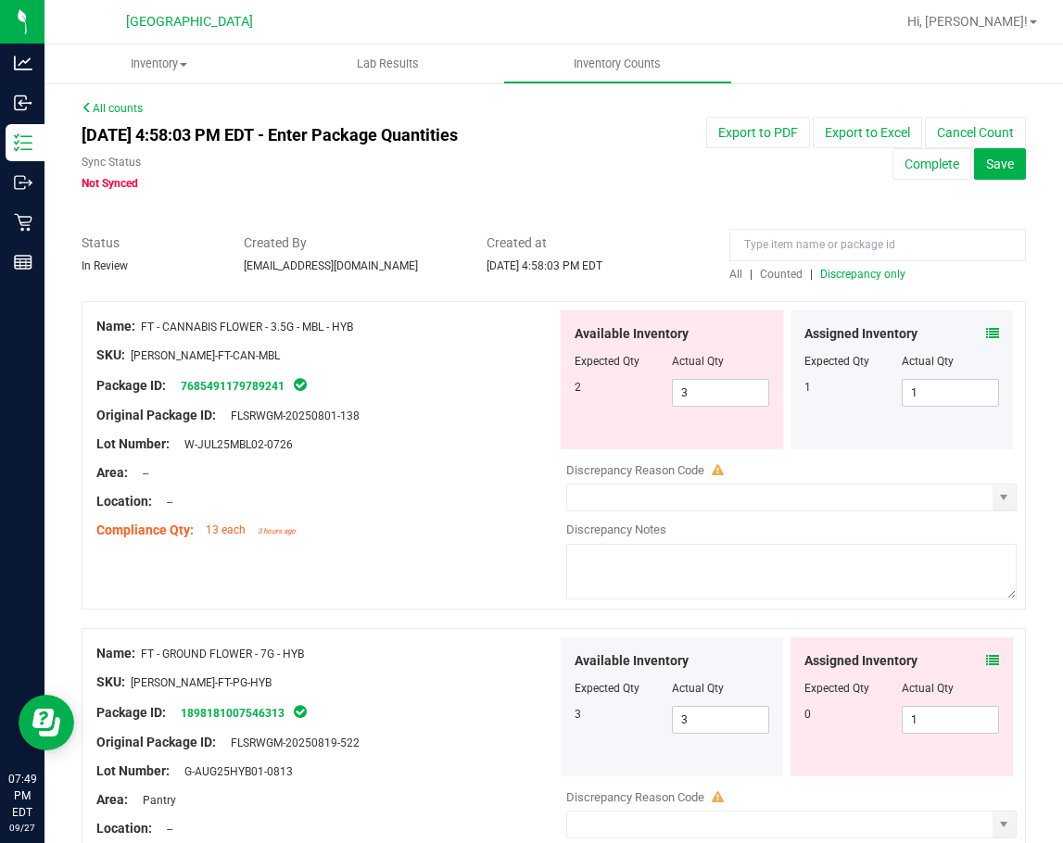
click at [459, 501] on div "Location: --" at bounding box center [326, 501] width 460 height 19
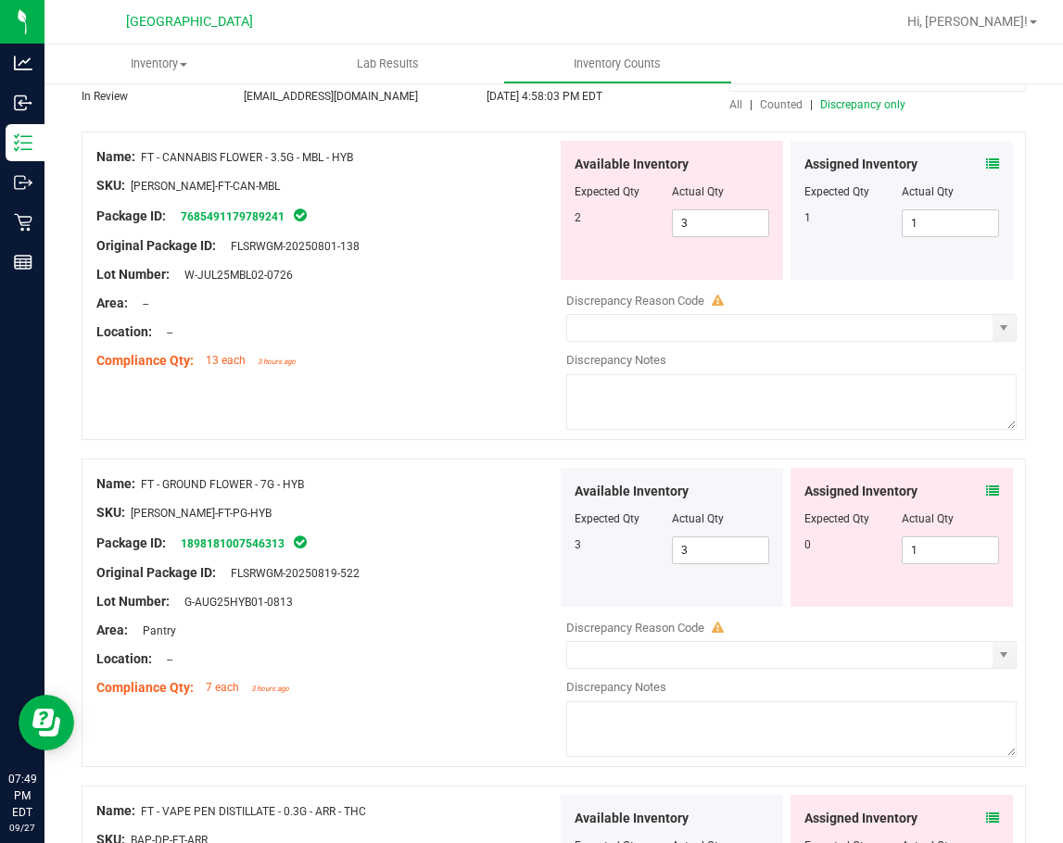
scroll to position [185, 0]
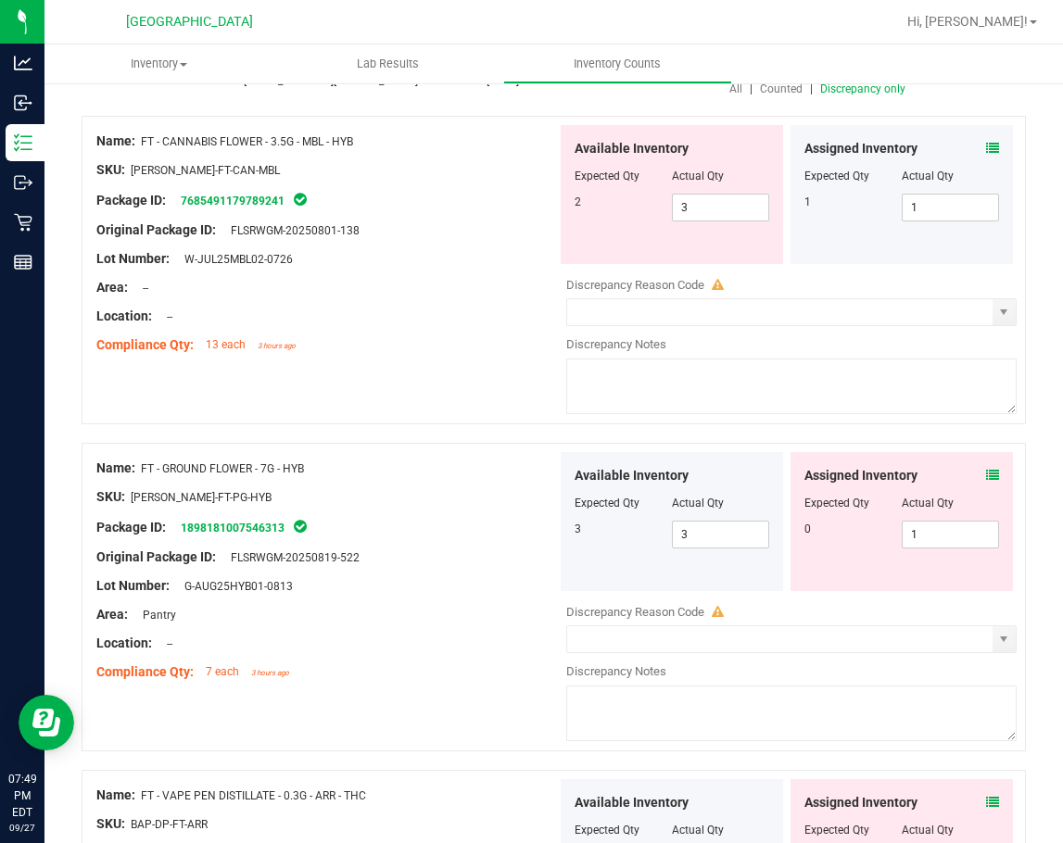
click at [986, 478] on icon at bounding box center [992, 475] width 13 height 13
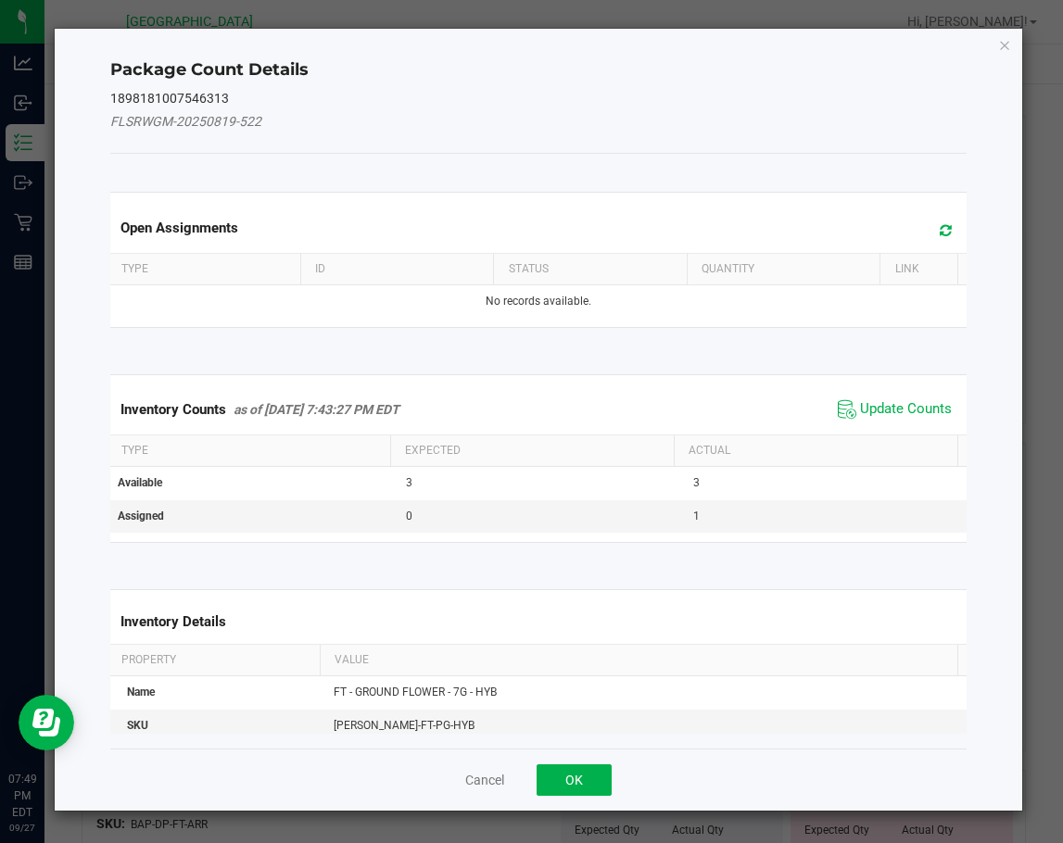
click at [887, 397] on span "Update Counts" at bounding box center [894, 410] width 123 height 28
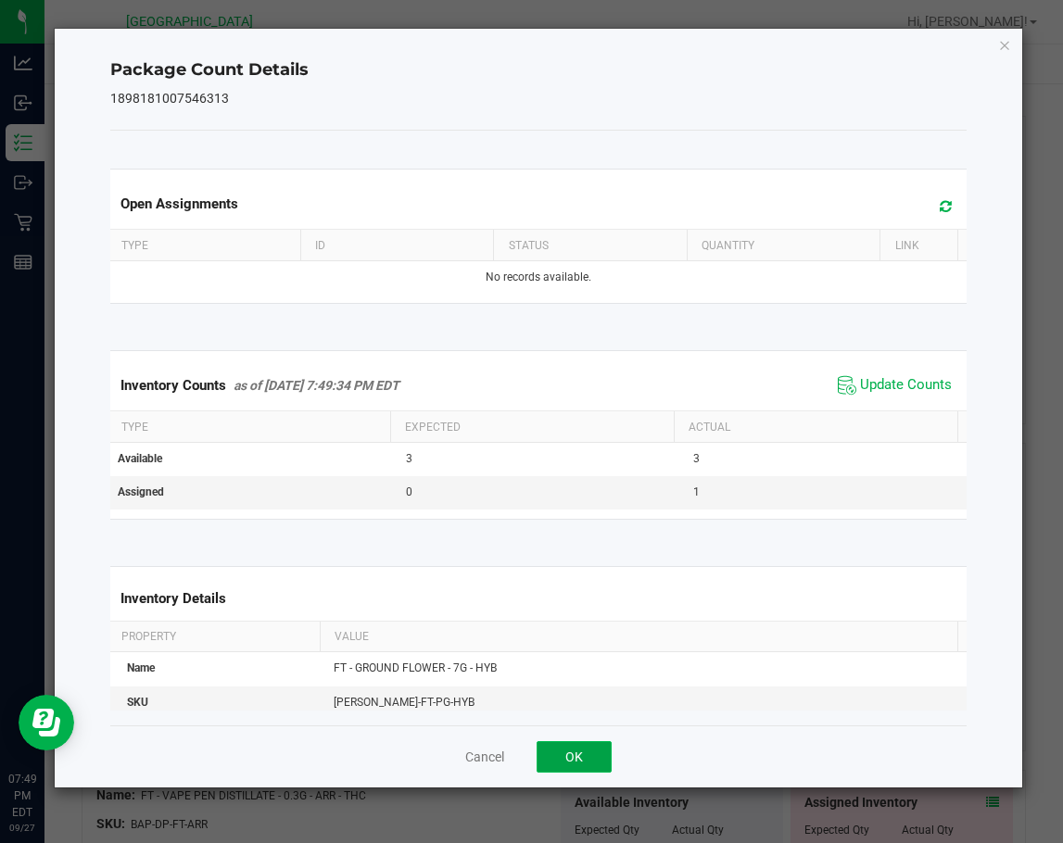
click at [584, 754] on button "OK" at bounding box center [573, 756] width 75 height 31
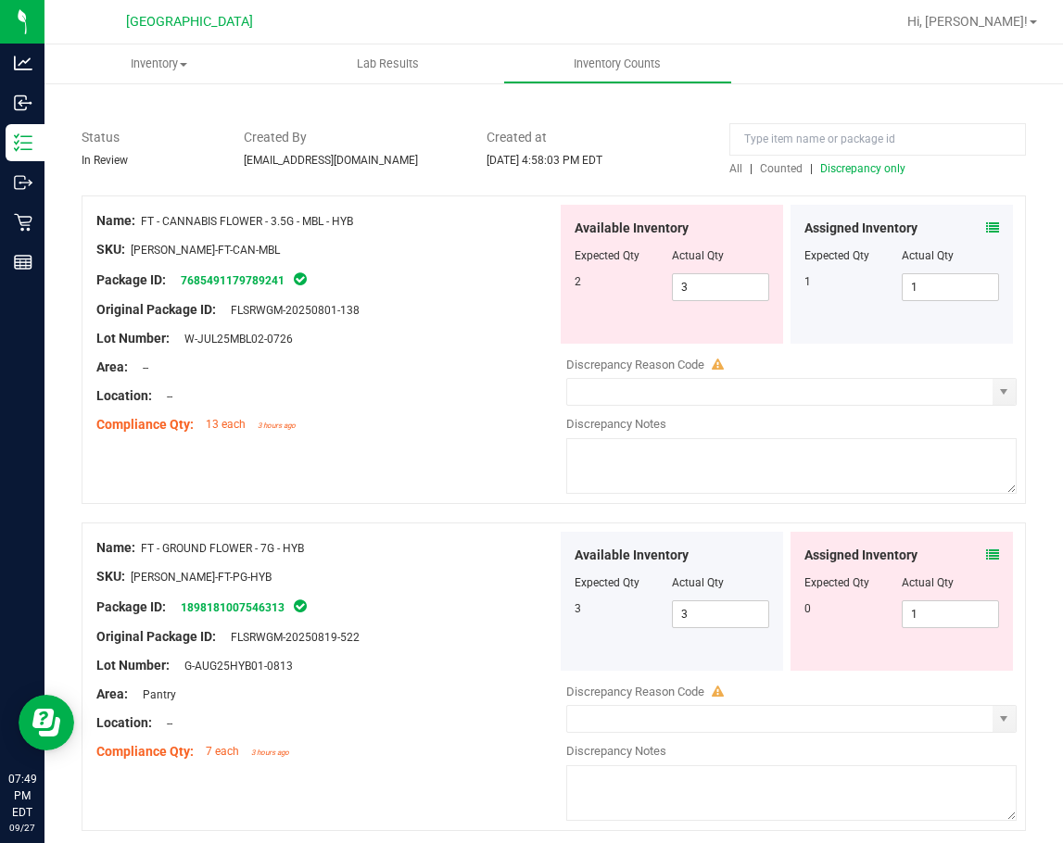
scroll to position [0, 0]
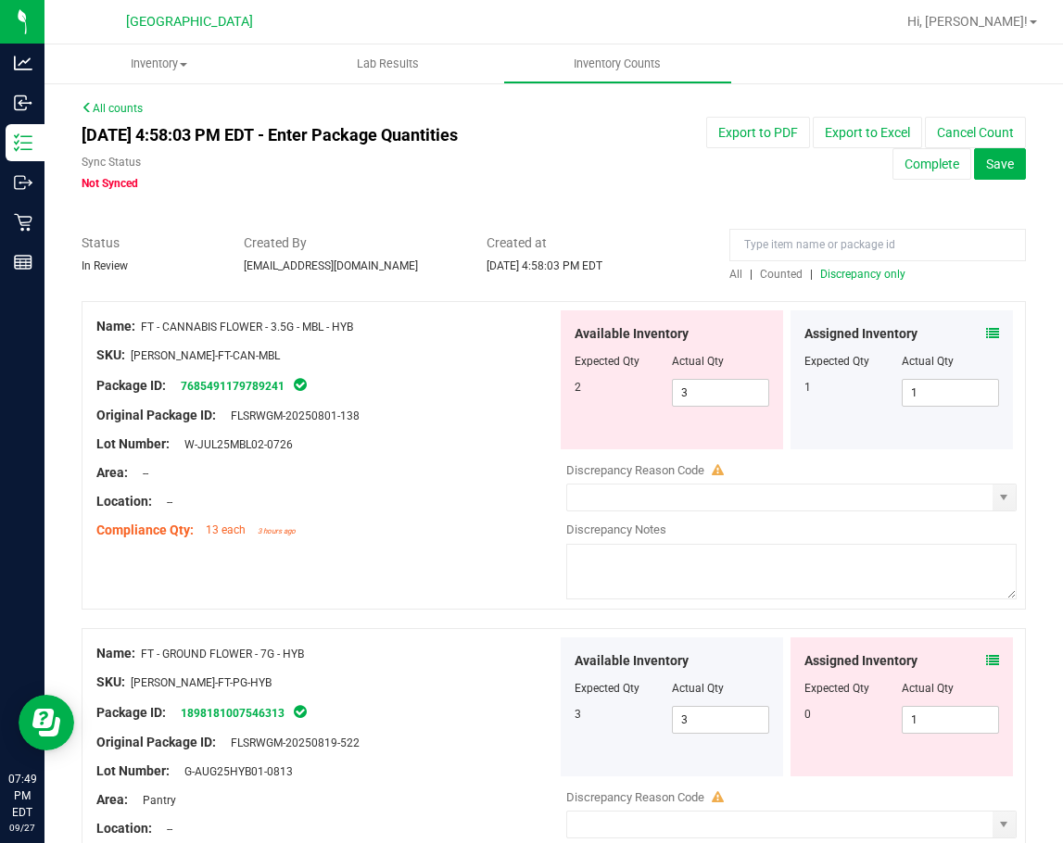
click at [986, 330] on icon at bounding box center [992, 333] width 13 height 13
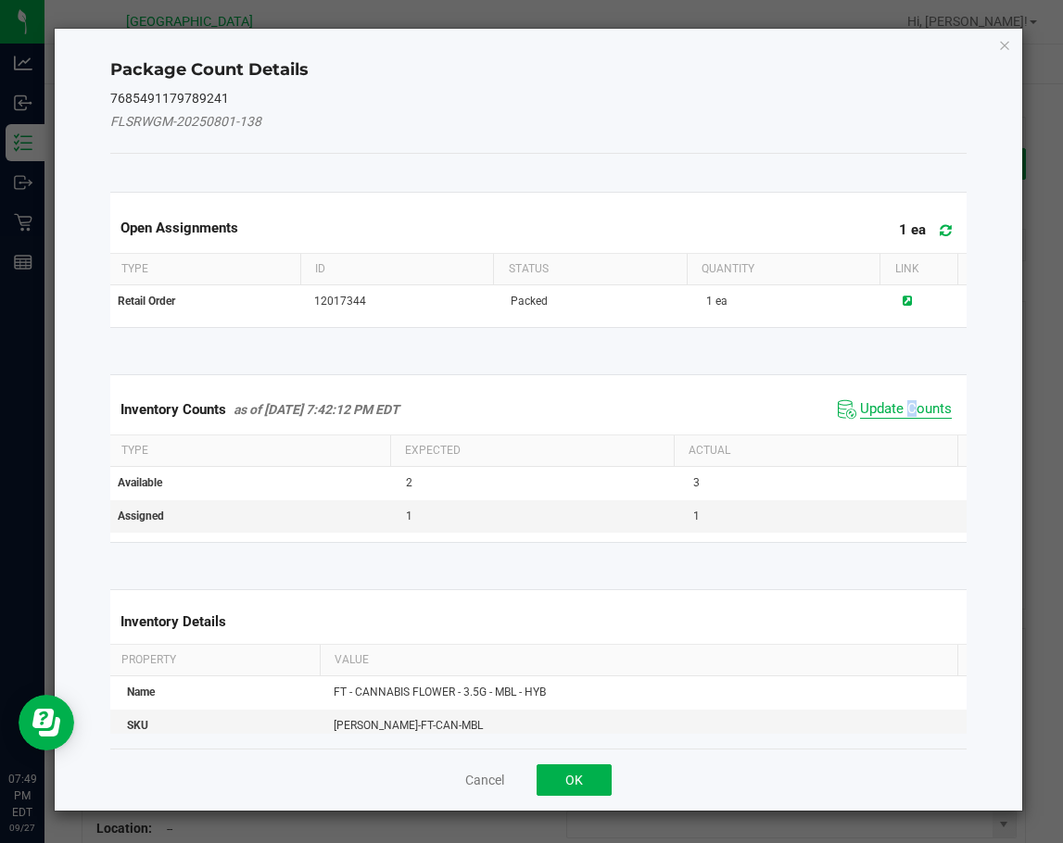
click at [900, 405] on span "Update Counts" at bounding box center [906, 409] width 92 height 19
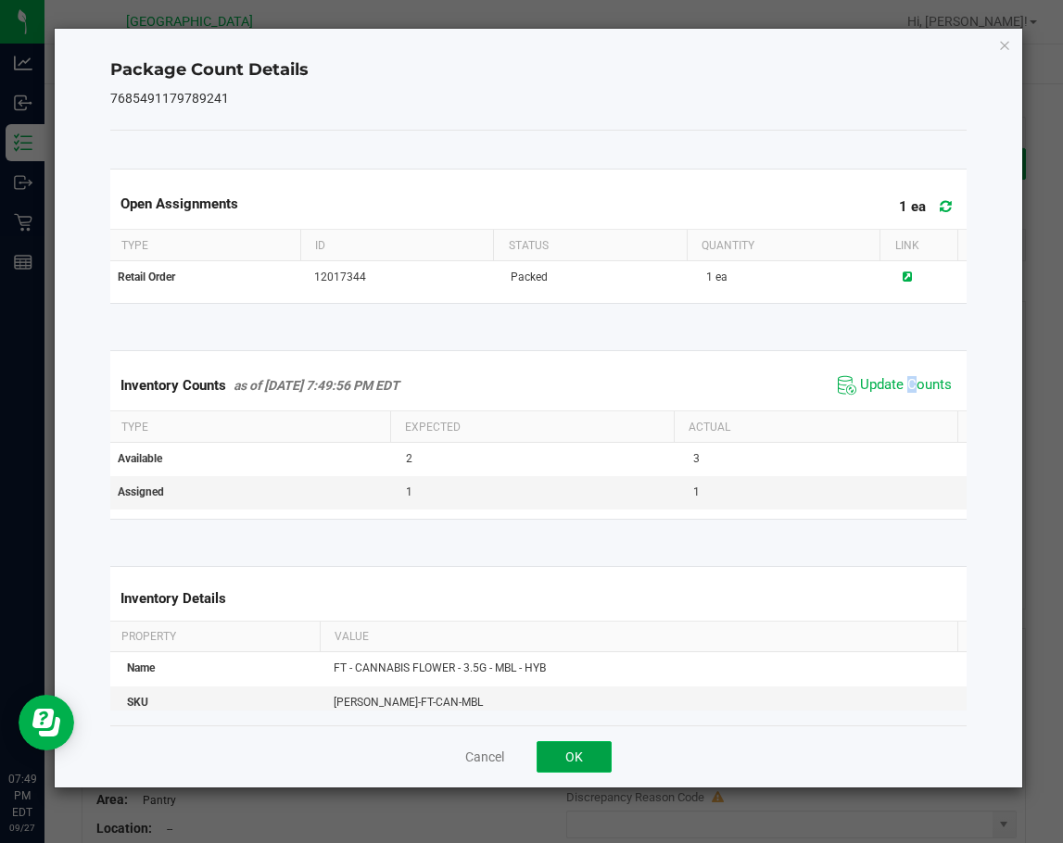
click at [595, 756] on button "OK" at bounding box center [573, 756] width 75 height 31
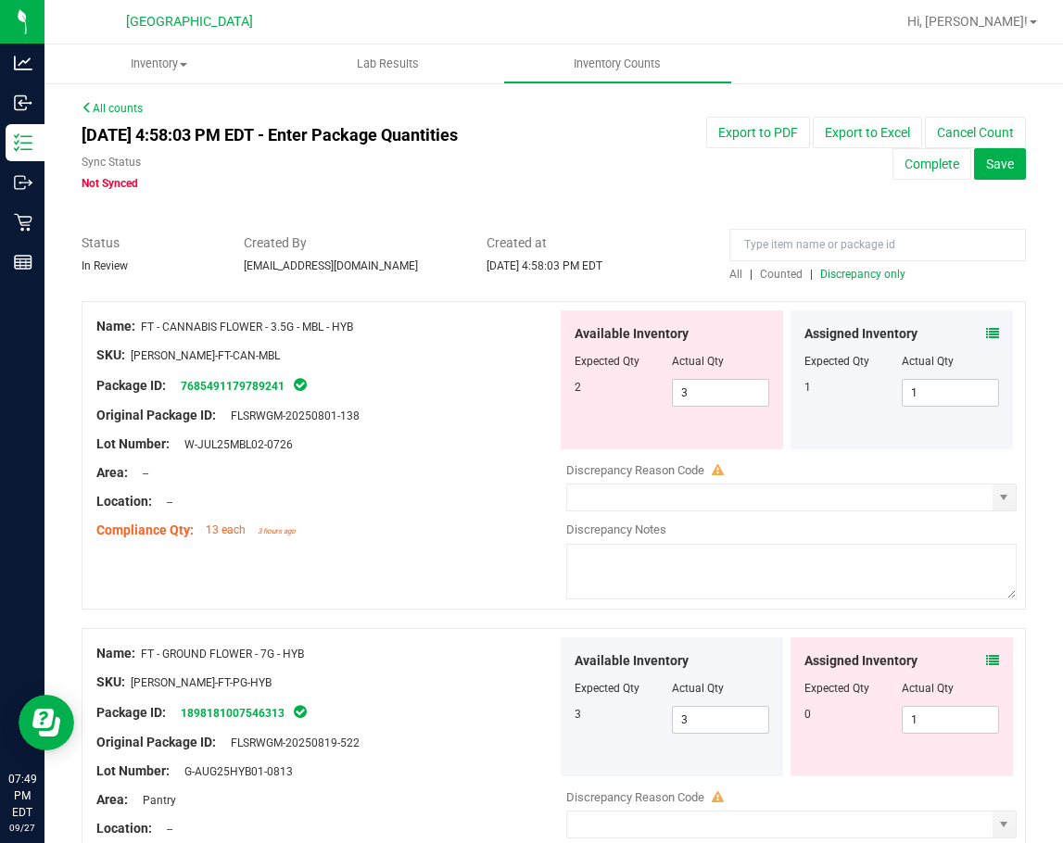
click at [430, 522] on div "Compliance Qty: 13 each 3 hours ago" at bounding box center [326, 530] width 460 height 19
click at [468, 457] on div at bounding box center [326, 458] width 460 height 9
click at [986, 337] on icon at bounding box center [992, 333] width 13 height 13
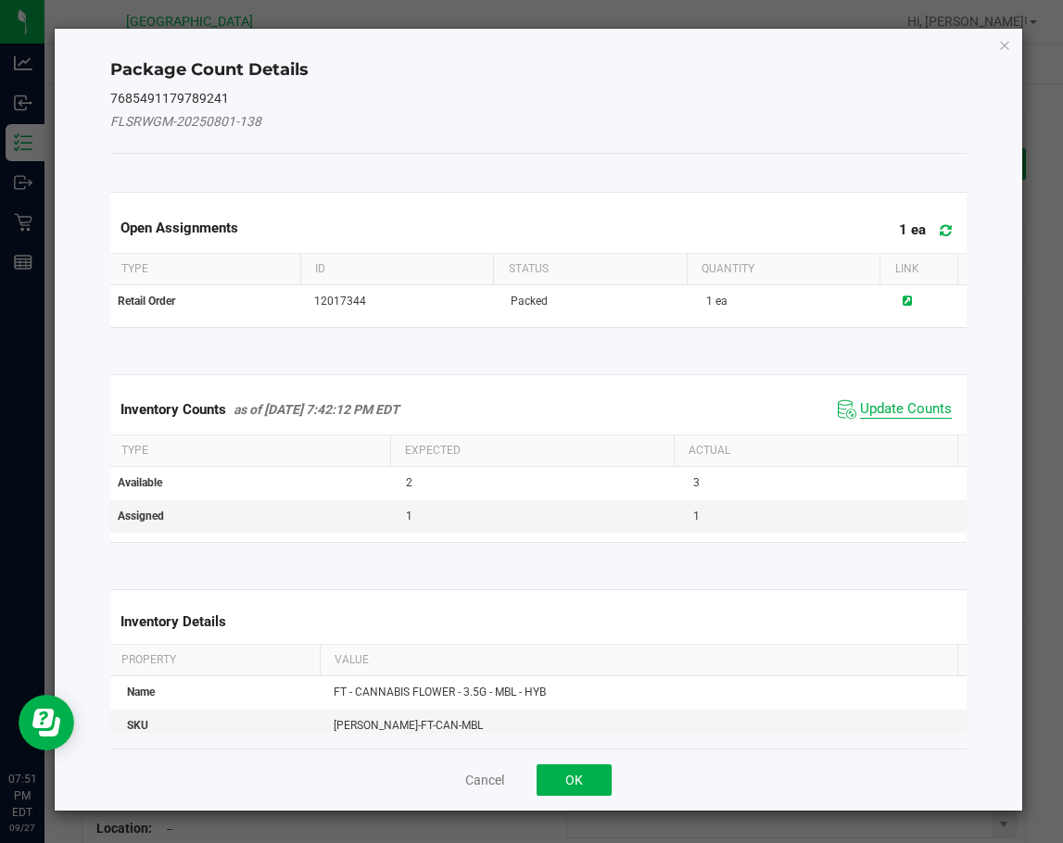
click at [913, 408] on span "Update Counts" at bounding box center [906, 409] width 92 height 19
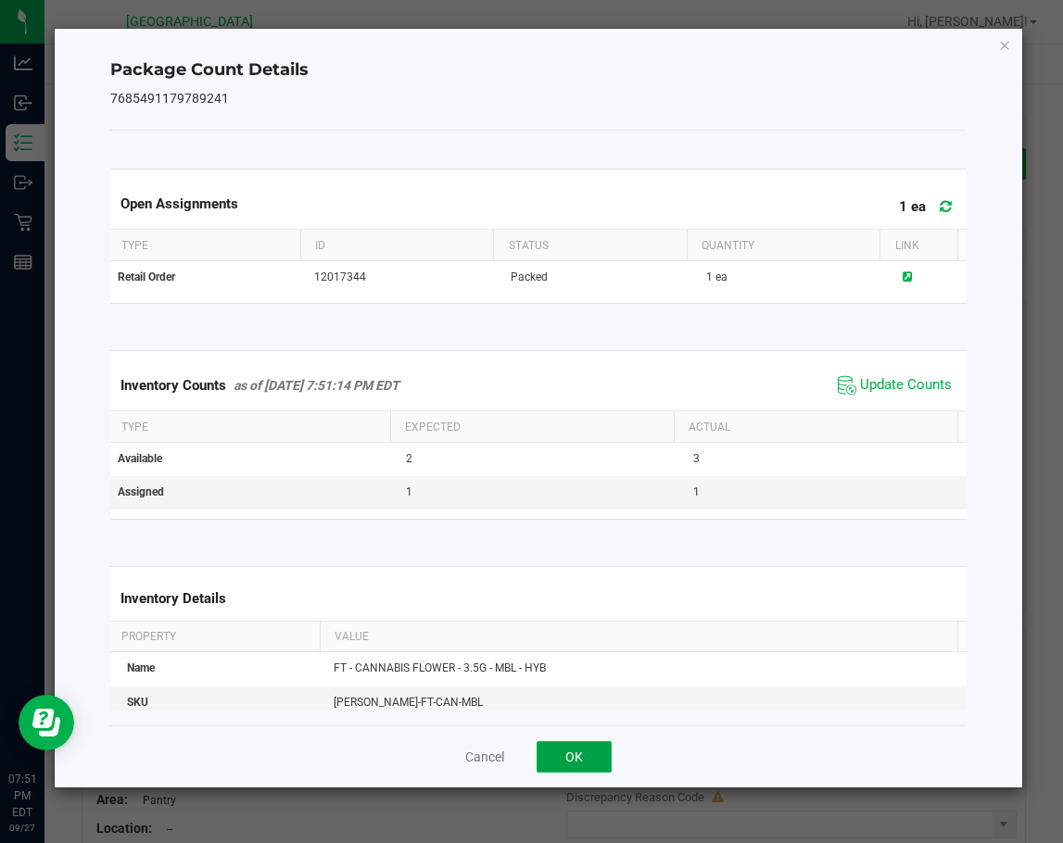
click at [598, 751] on button "OK" at bounding box center [573, 756] width 75 height 31
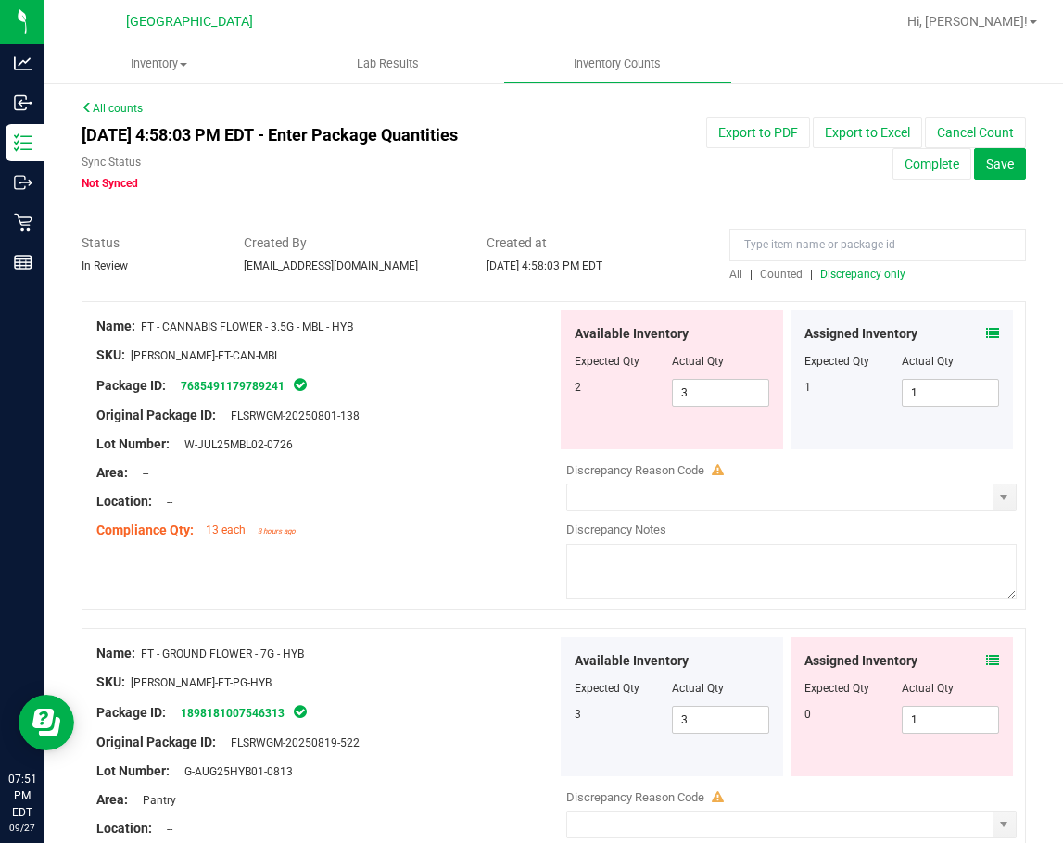
click at [460, 473] on div "Area: --" at bounding box center [326, 472] width 460 height 19
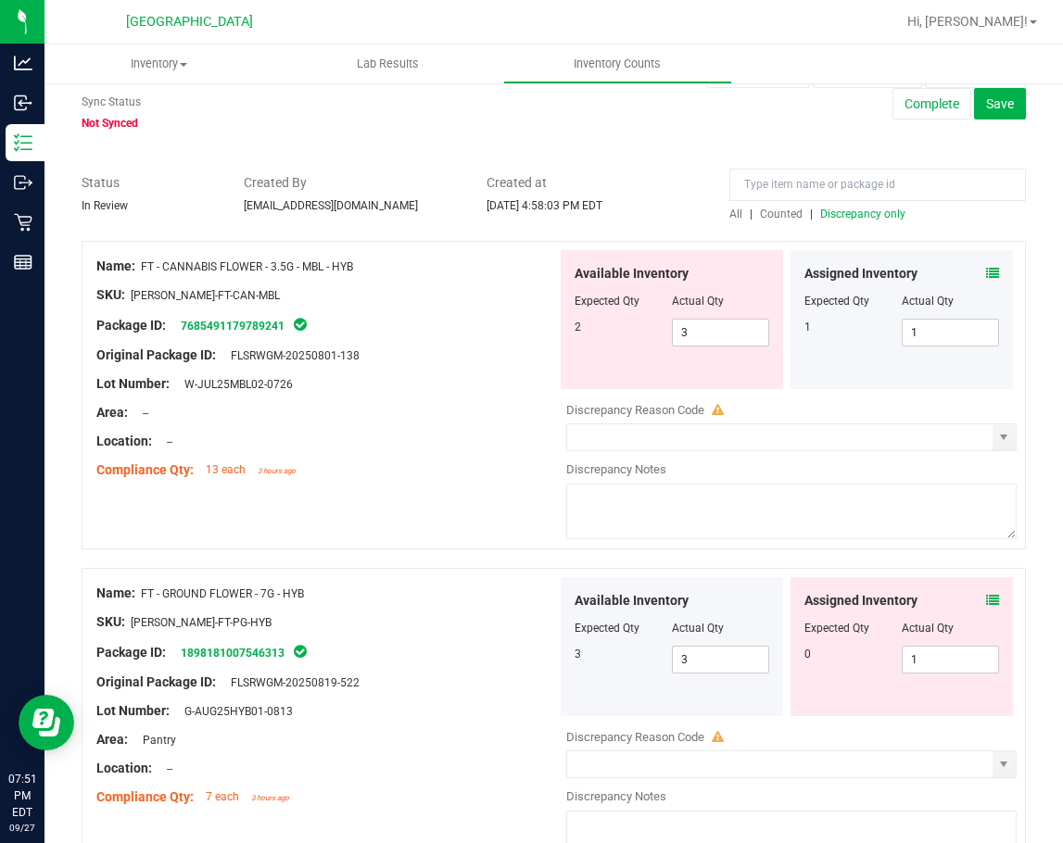
scroll to position [93, 0]
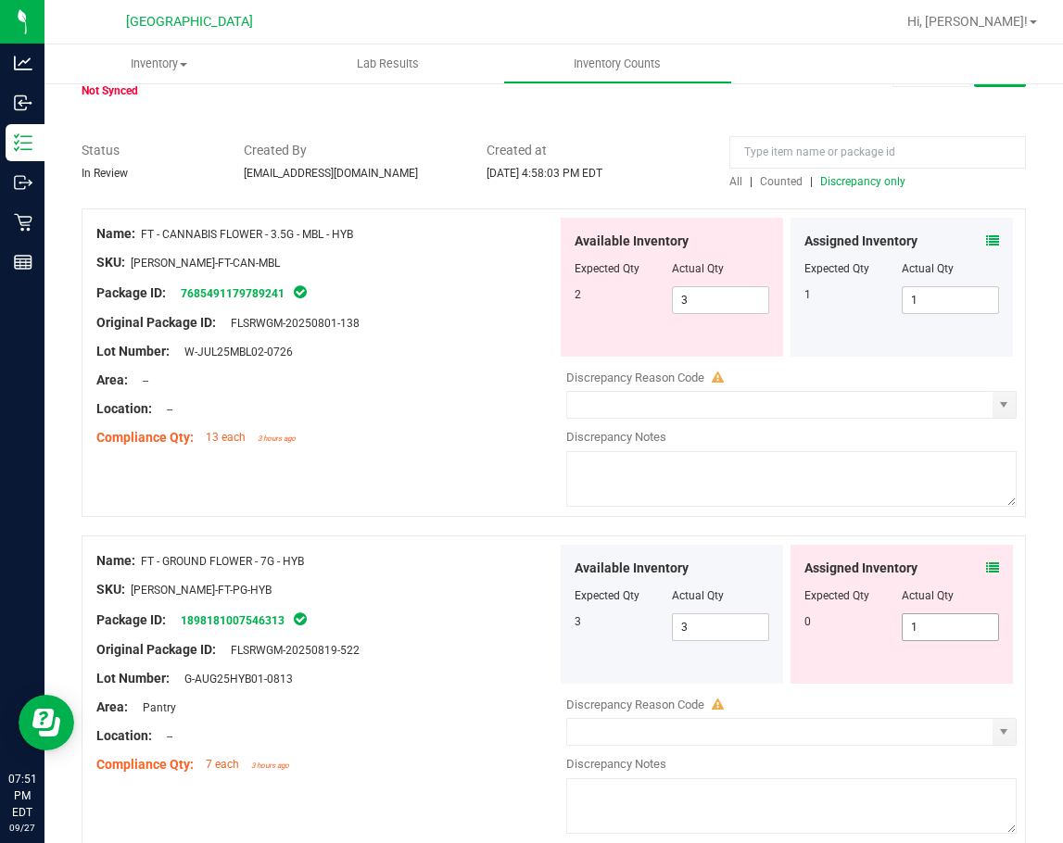
click at [914, 620] on span "1 1" at bounding box center [949, 627] width 97 height 28
click at [914, 621] on input "1" at bounding box center [949, 627] width 95 height 26
type input "0"
click at [484, 569] on div "Name: FT - GROUND FLOWER - 7G - HYB" at bounding box center [326, 560] width 460 height 19
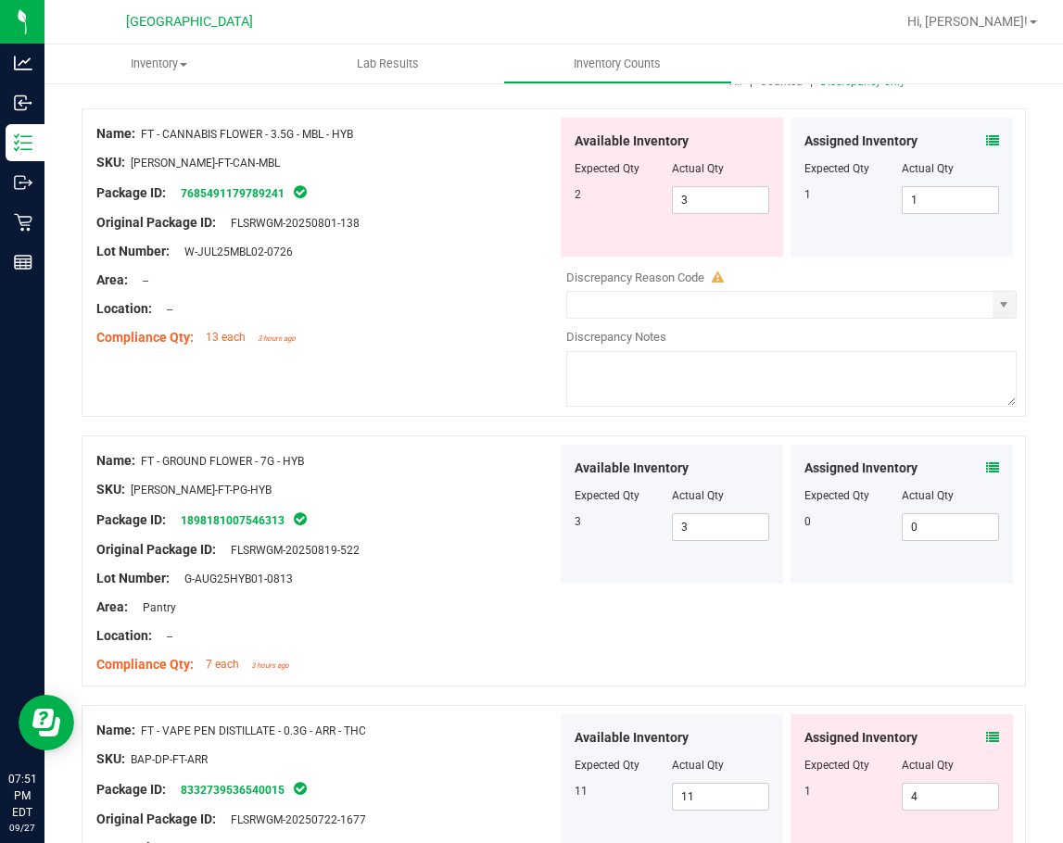
scroll to position [0, 0]
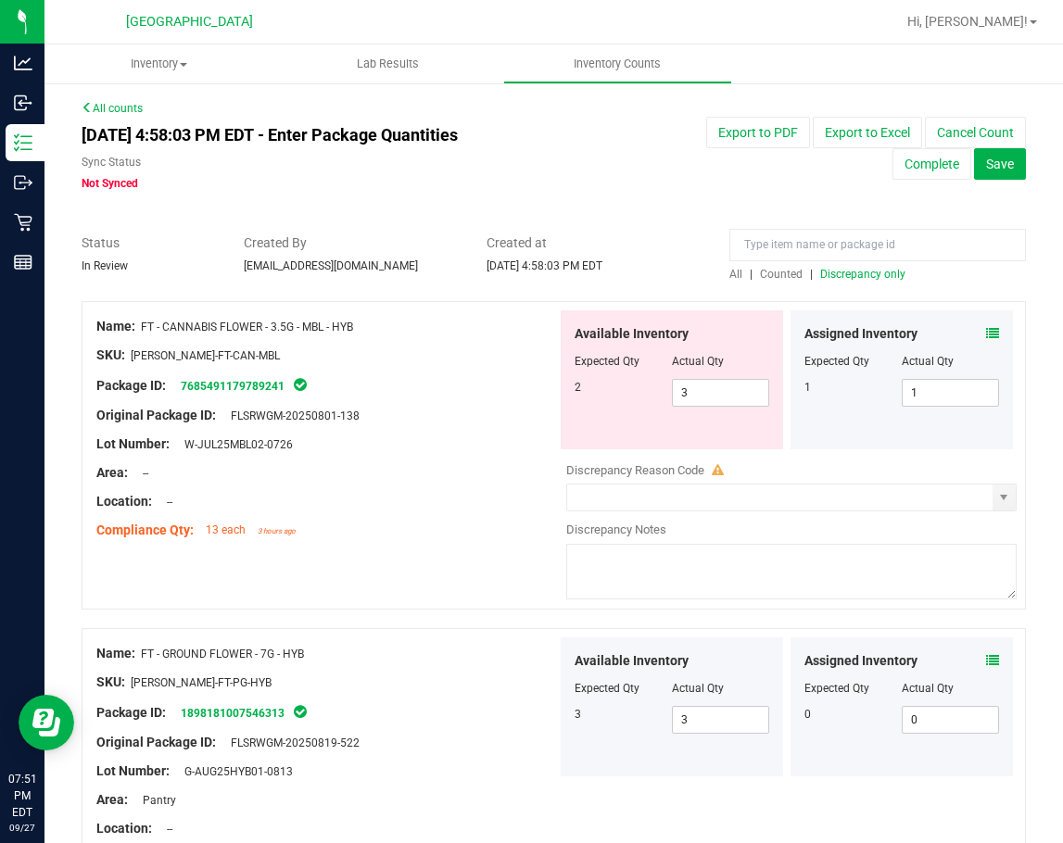
click at [732, 275] on span "All" at bounding box center [735, 274] width 13 height 13
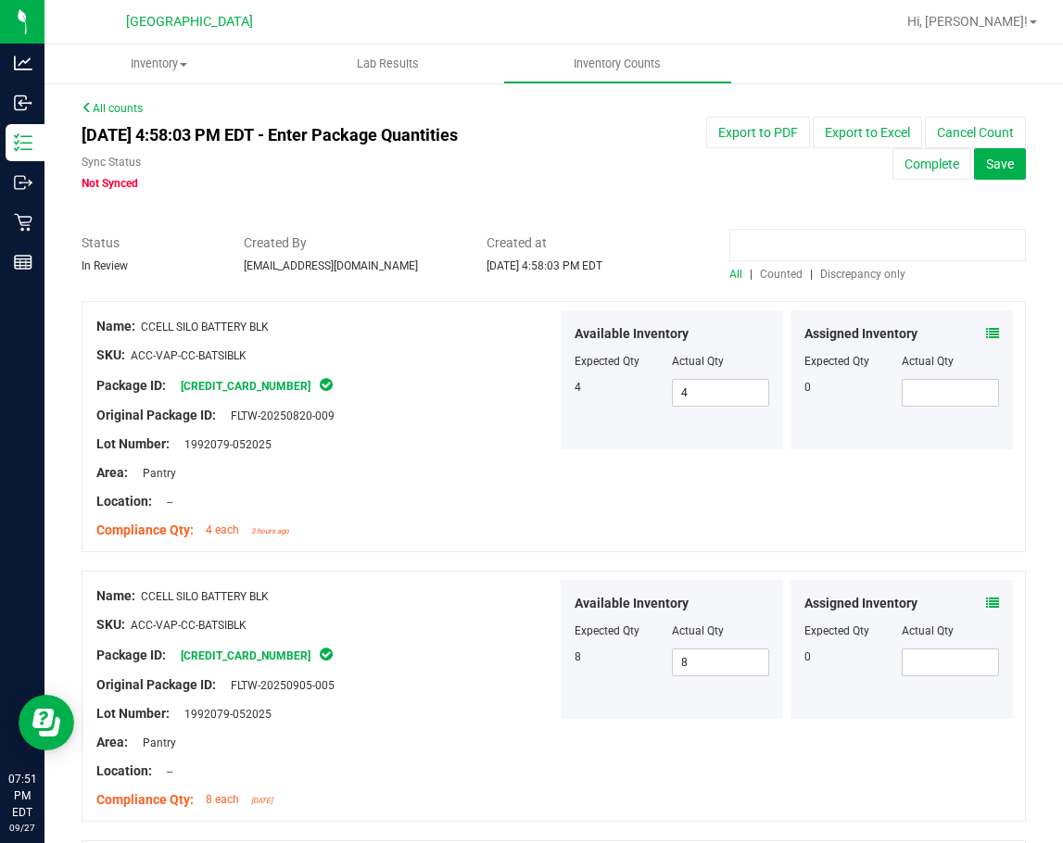
click at [763, 238] on input at bounding box center [877, 245] width 296 height 32
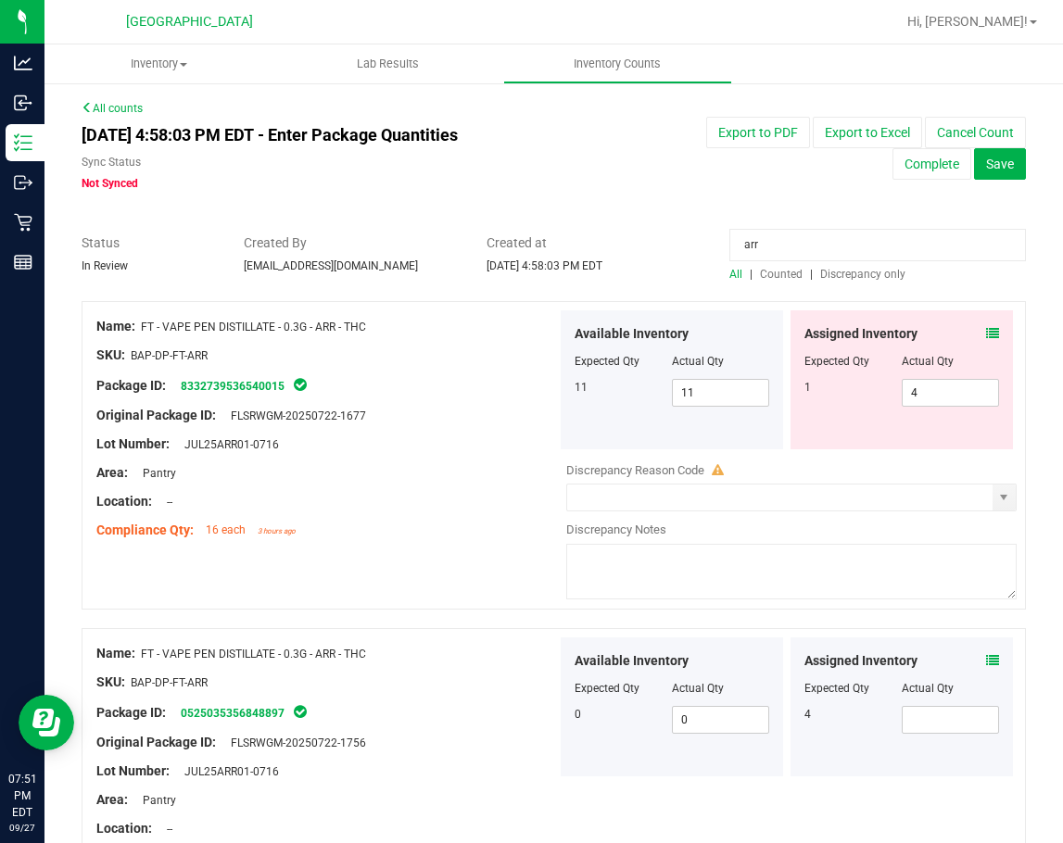
scroll to position [118, 0]
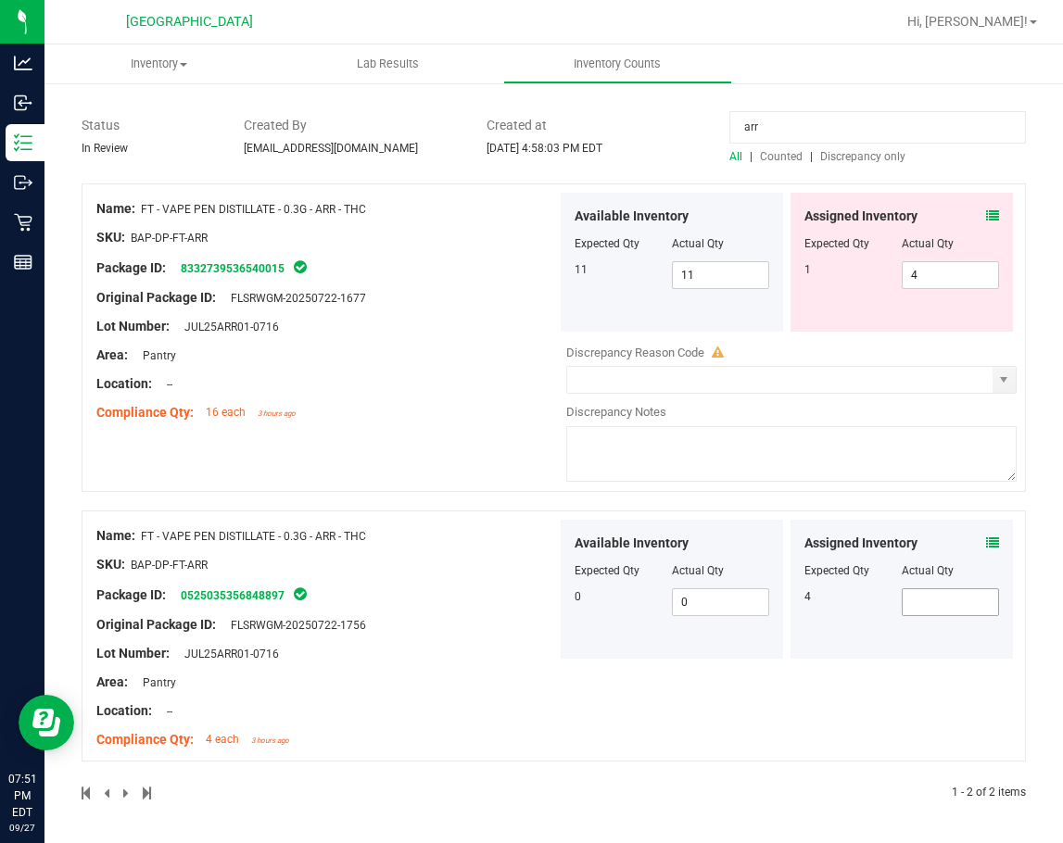
type input "arr"
click at [919, 598] on span at bounding box center [949, 602] width 97 height 28
click at [502, 408] on div "Compliance Qty: 16 each 3 hours ago" at bounding box center [326, 412] width 460 height 19
click at [933, 277] on span "4 4" at bounding box center [949, 275] width 97 height 28
click at [0, 0] on input "4" at bounding box center [0, 0] width 0 height 0
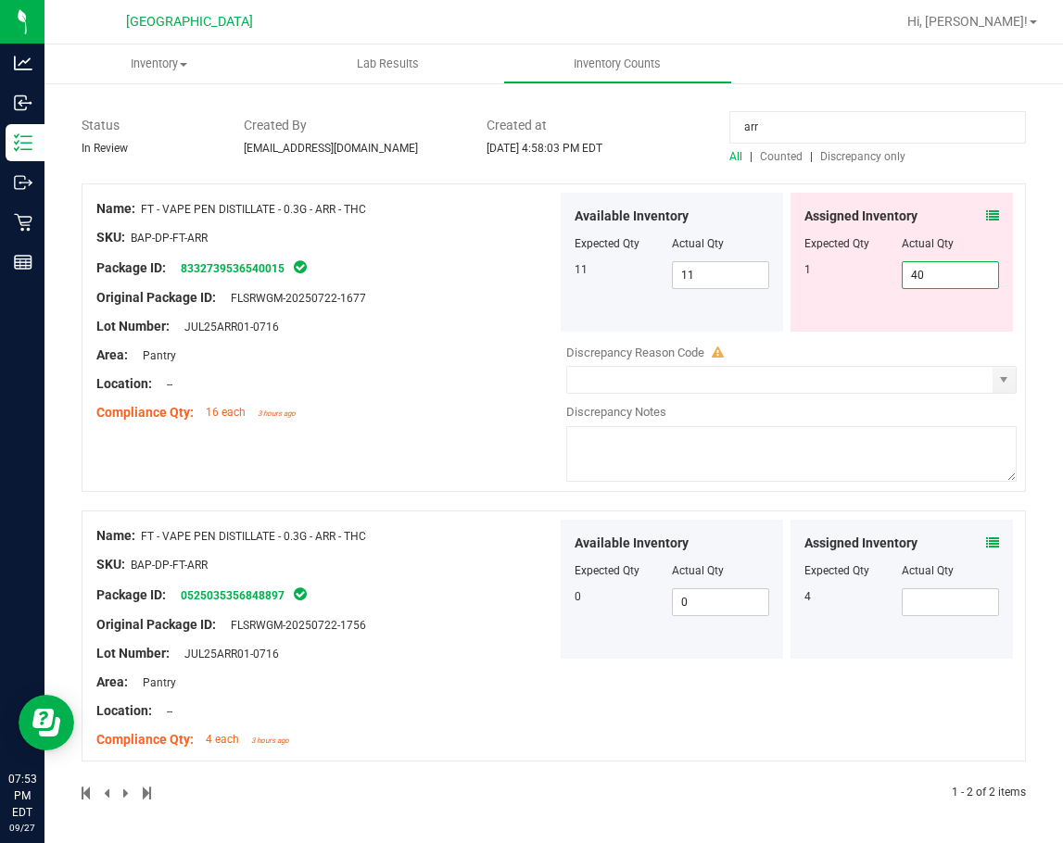
click at [903, 273] on input "40" at bounding box center [949, 275] width 95 height 26
type input "0"
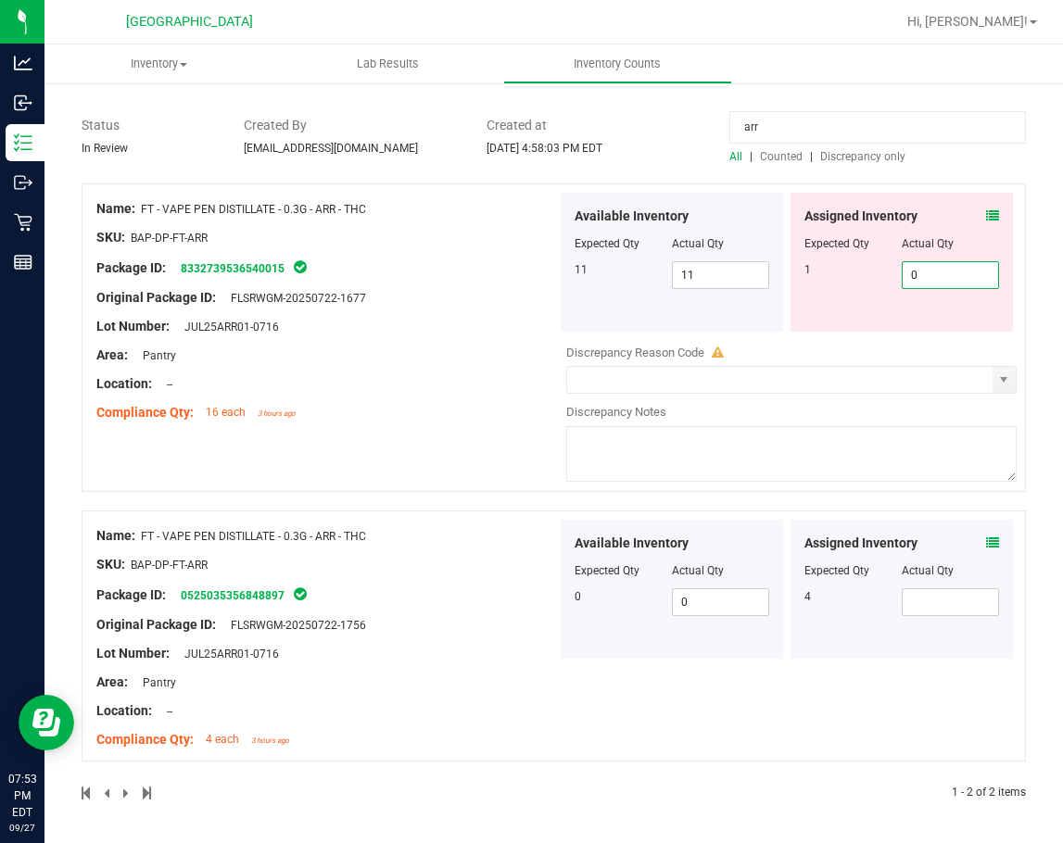
click at [476, 331] on div "Lot Number: JUL25ARR01-0716" at bounding box center [326, 326] width 460 height 19
click at [986, 538] on icon at bounding box center [992, 542] width 13 height 13
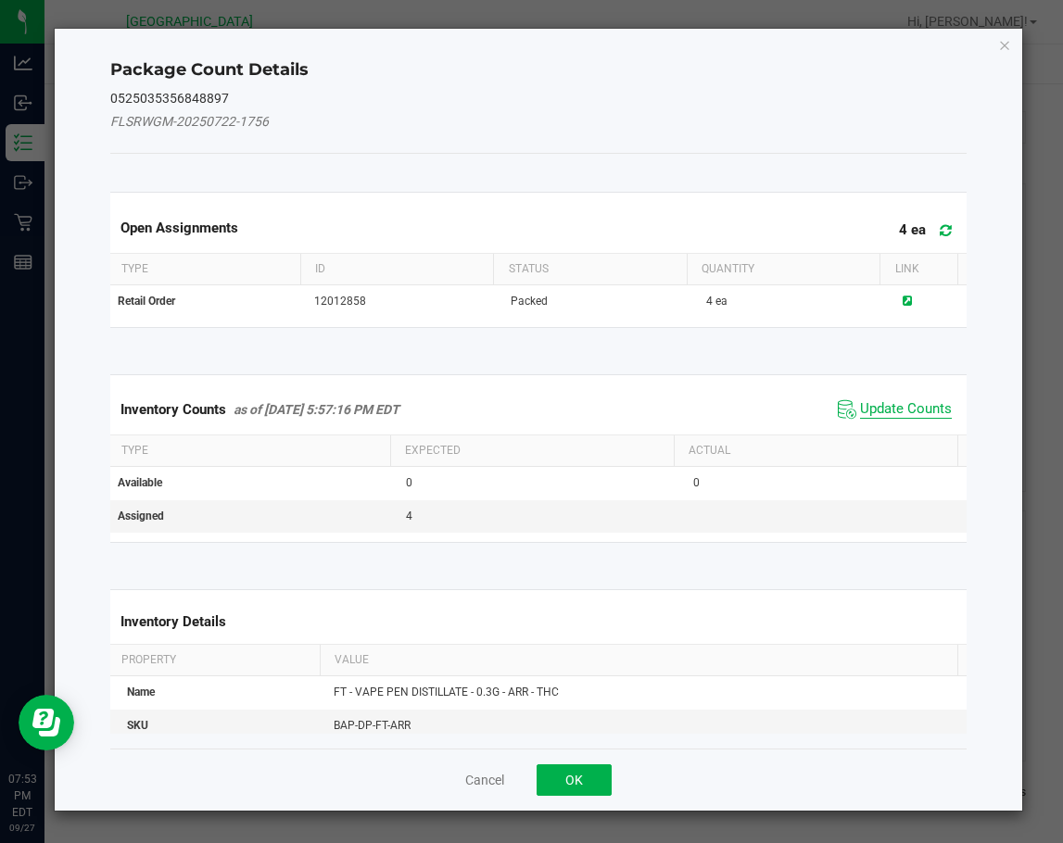
click at [894, 403] on span "Update Counts" at bounding box center [906, 409] width 92 height 19
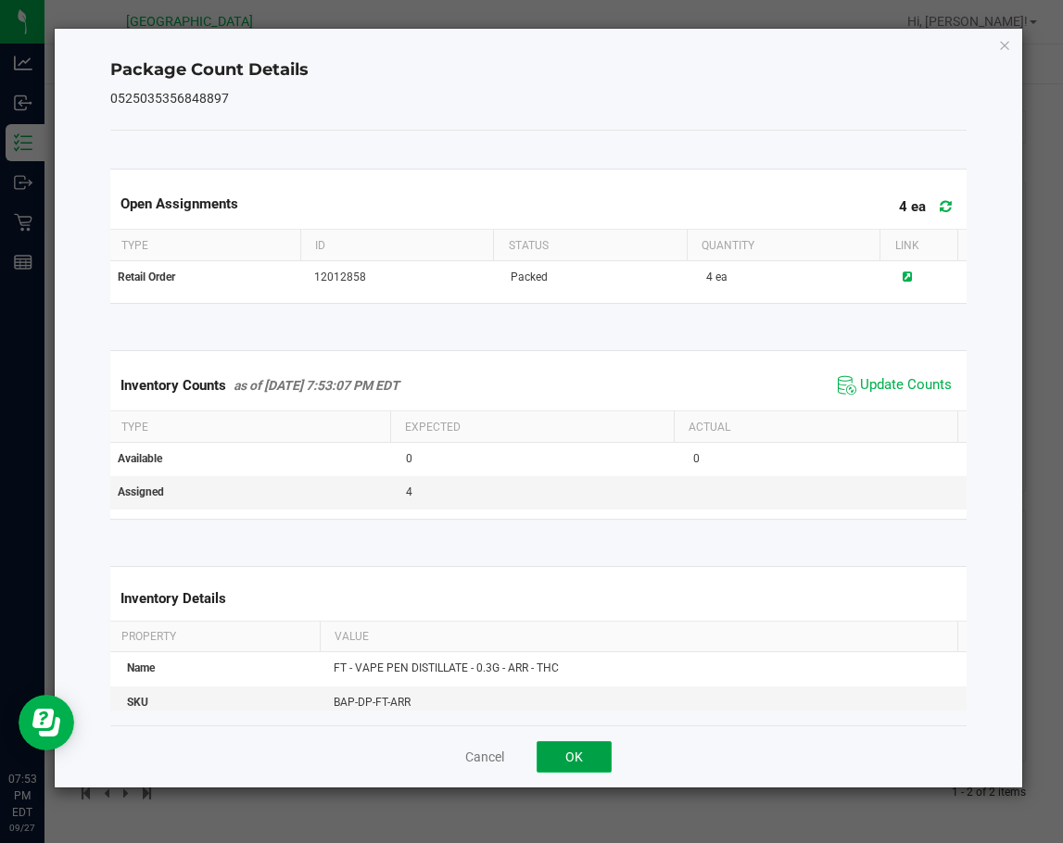
click at [590, 757] on button "OK" at bounding box center [573, 756] width 75 height 31
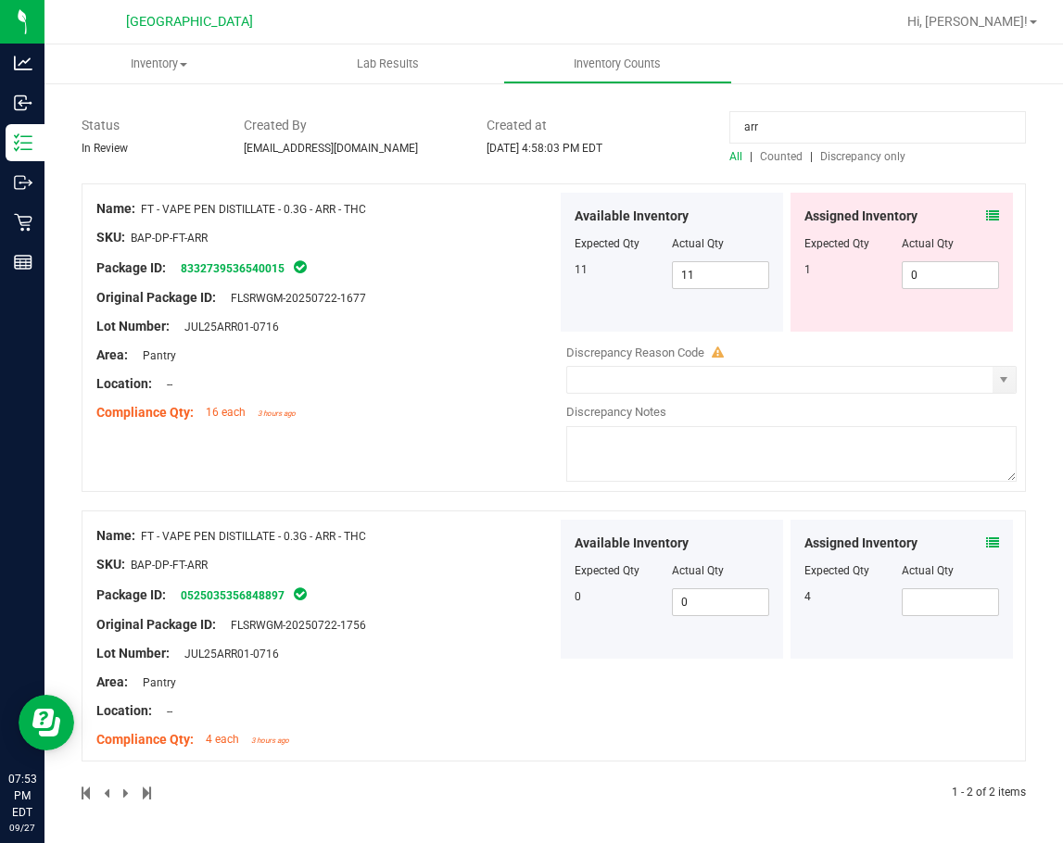
click at [424, 568] on div "SKU: BAP-DP-FT-ARR" at bounding box center [326, 564] width 460 height 19
click at [915, 598] on span at bounding box center [949, 602] width 97 height 28
type input "4"
click at [487, 466] on div "Name: FT - VAPE PEN DISTILLATE - 0.3G - ARR - THC SKU: BAP-DP-FT-ARR Package ID…" at bounding box center [554, 337] width 944 height 308
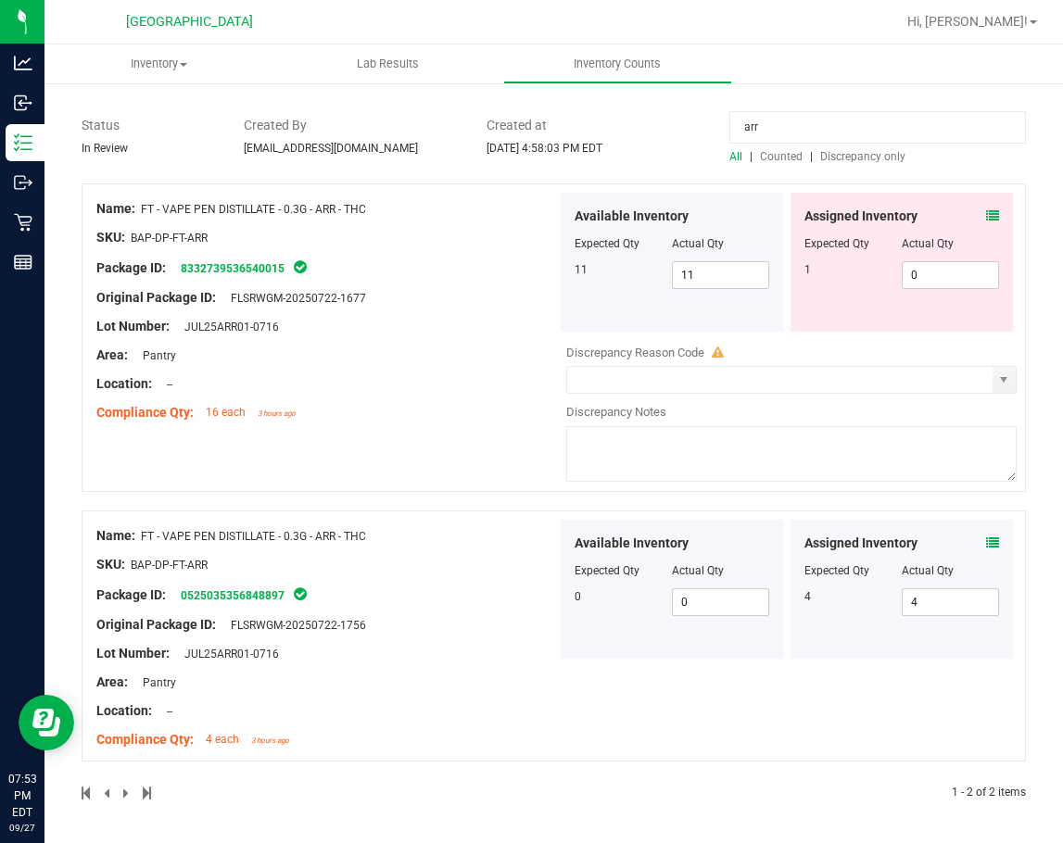
click at [977, 202] on div "Assigned Inventory Expected Qty Actual Qty 1 0 0" at bounding box center [901, 262] width 222 height 139
click at [986, 208] on span at bounding box center [992, 216] width 13 height 19
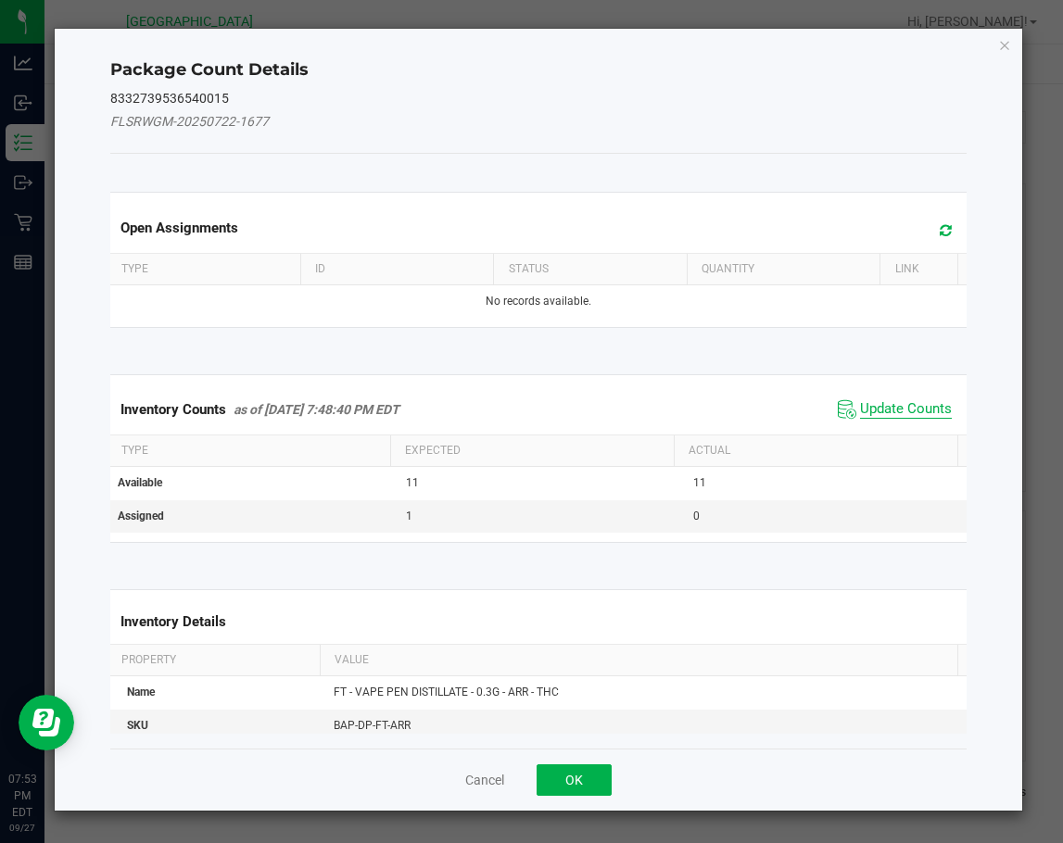
click at [901, 404] on span "Update Counts" at bounding box center [906, 409] width 92 height 19
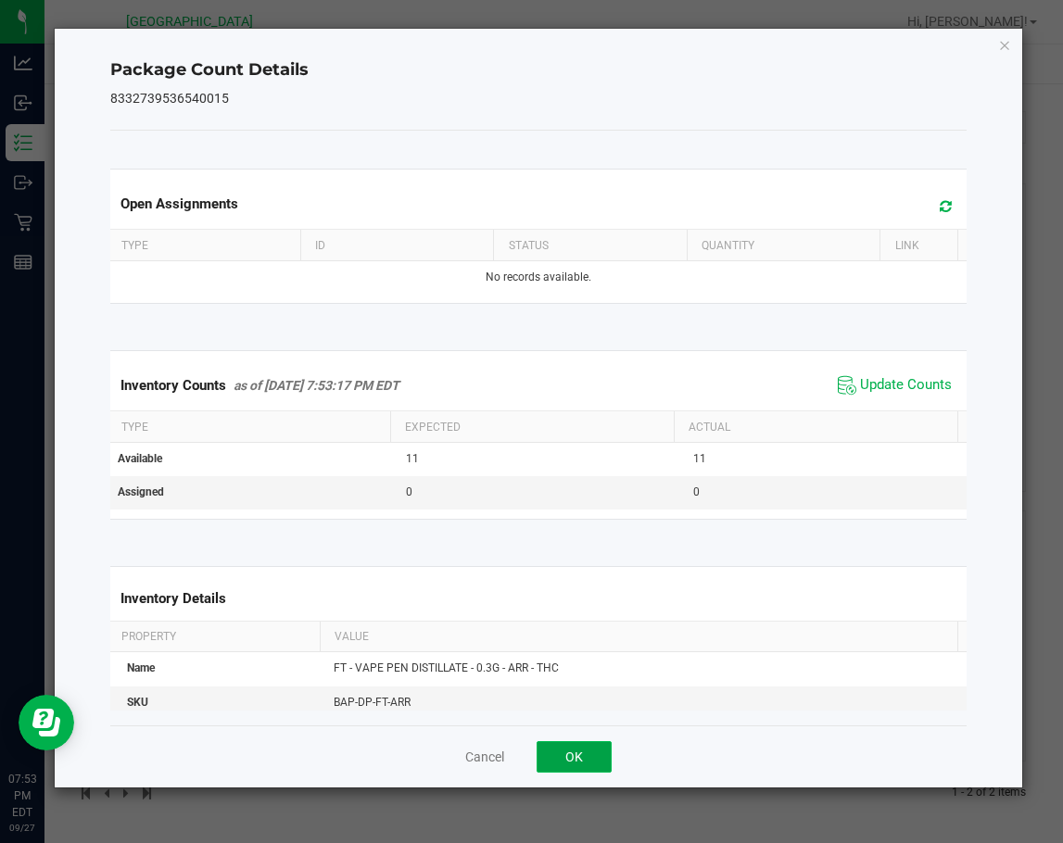
click at [585, 757] on button "OK" at bounding box center [573, 756] width 75 height 31
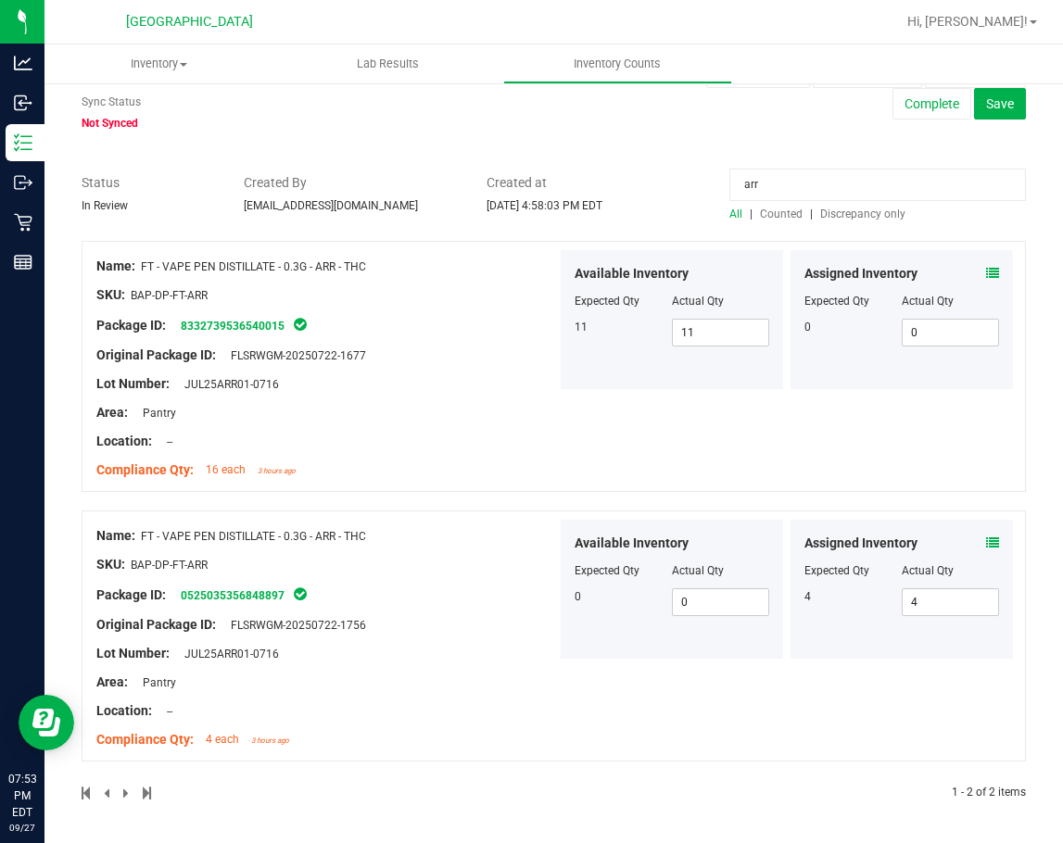
click at [458, 471] on div "Compliance Qty: 16 each 3 hours ago" at bounding box center [326, 469] width 460 height 19
click at [730, 210] on span "All" at bounding box center [735, 214] width 13 height 13
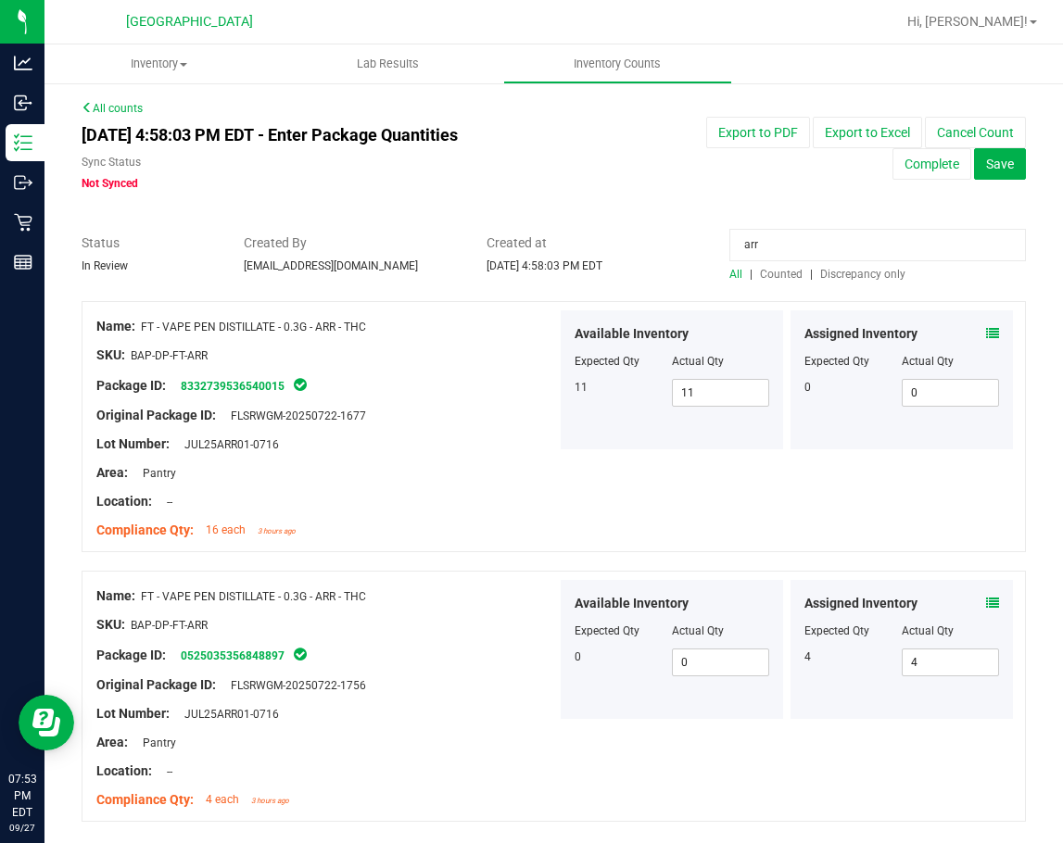
click at [772, 246] on input "arr" at bounding box center [877, 245] width 296 height 32
click at [460, 320] on div "Name: FT - VAPE PEN DISTILLATE - 0.3G - ARR - THC" at bounding box center [326, 326] width 460 height 19
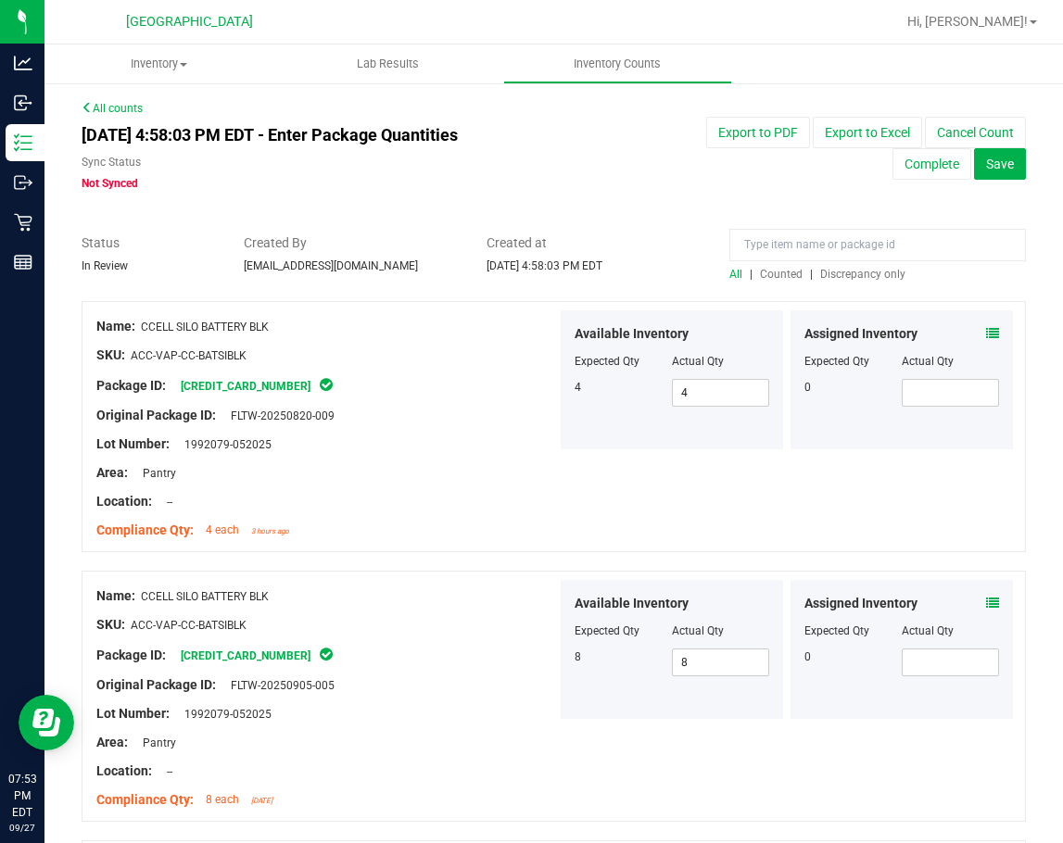
click at [839, 273] on span "Discrepancy only" at bounding box center [862, 274] width 85 height 13
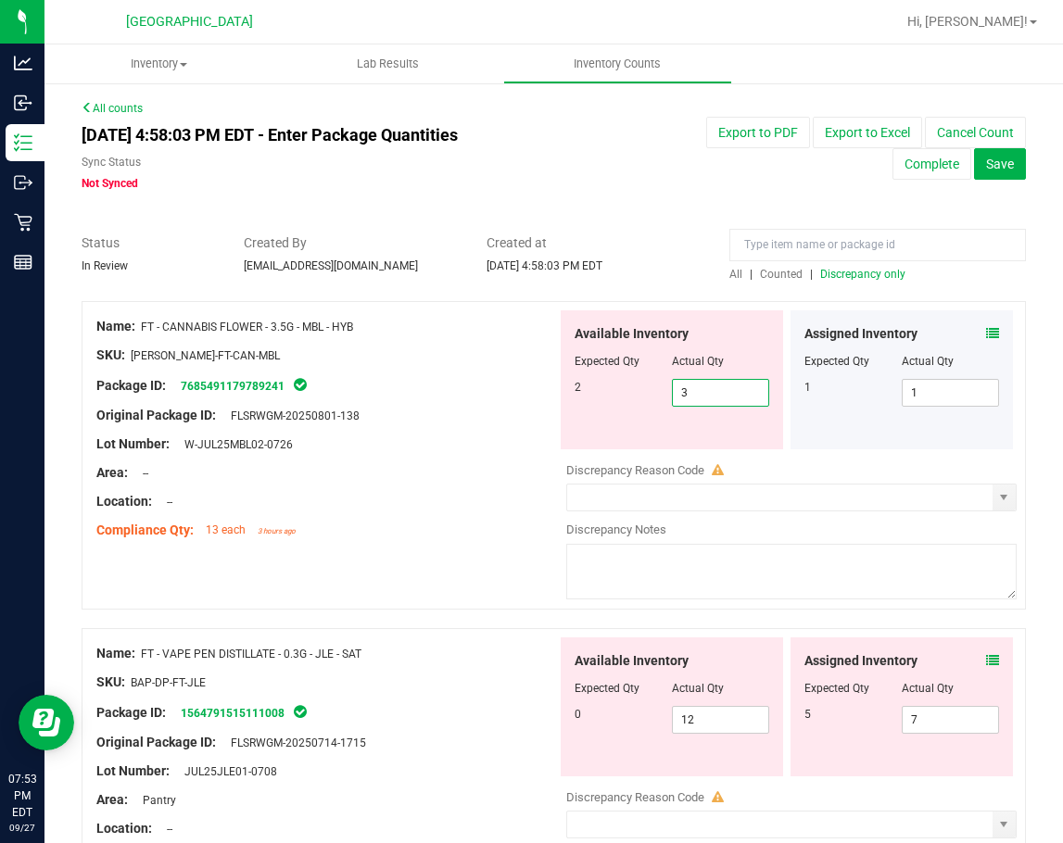
click at [698, 389] on span "3 3" at bounding box center [720, 393] width 97 height 28
click at [698, 389] on input "3" at bounding box center [720, 393] width 95 height 26
type input "2"
click at [438, 387] on div "Package ID: 7685491179789241" at bounding box center [326, 385] width 460 height 22
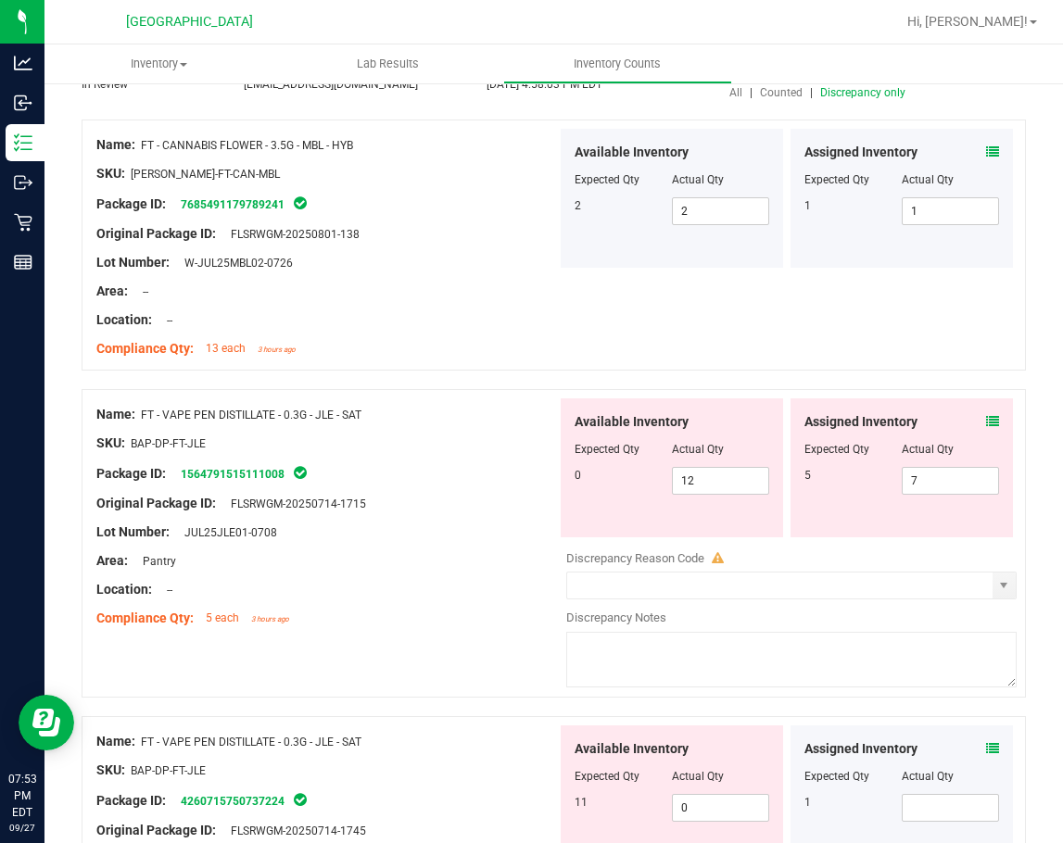
scroll to position [278, 0]
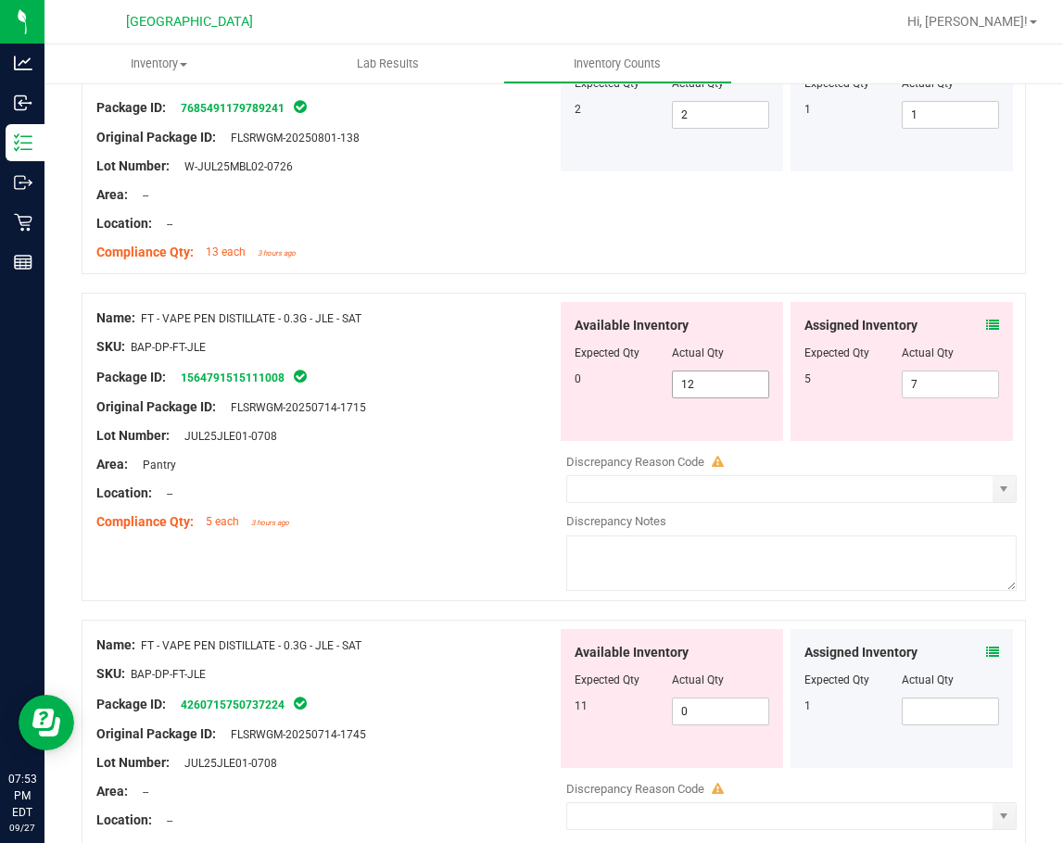
click at [697, 380] on span "12 12" at bounding box center [720, 385] width 97 height 28
click at [697, 380] on input "12" at bounding box center [720, 384] width 95 height 26
type input "0"
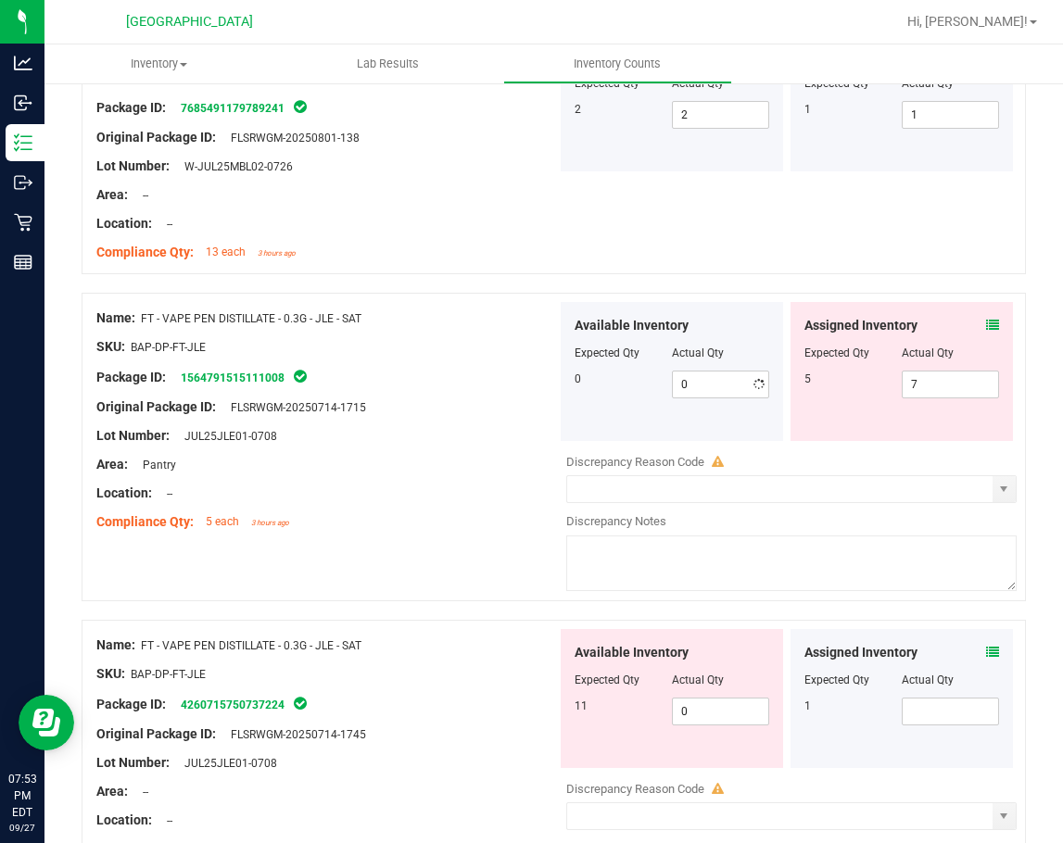
click at [432, 419] on div at bounding box center [326, 421] width 460 height 9
click at [935, 388] on span "7 7" at bounding box center [949, 385] width 97 height 28
click at [935, 388] on input "7" at bounding box center [949, 384] width 95 height 26
type input "5"
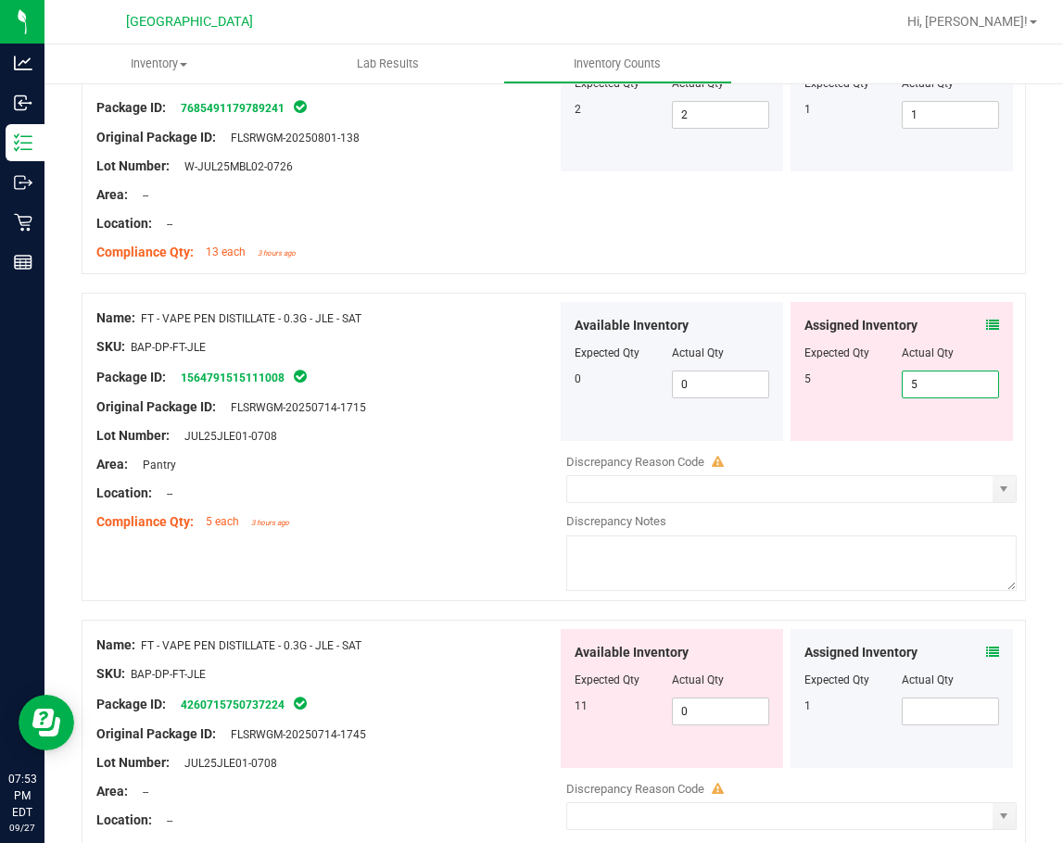
click at [446, 500] on div "Location: --" at bounding box center [326, 493] width 460 height 19
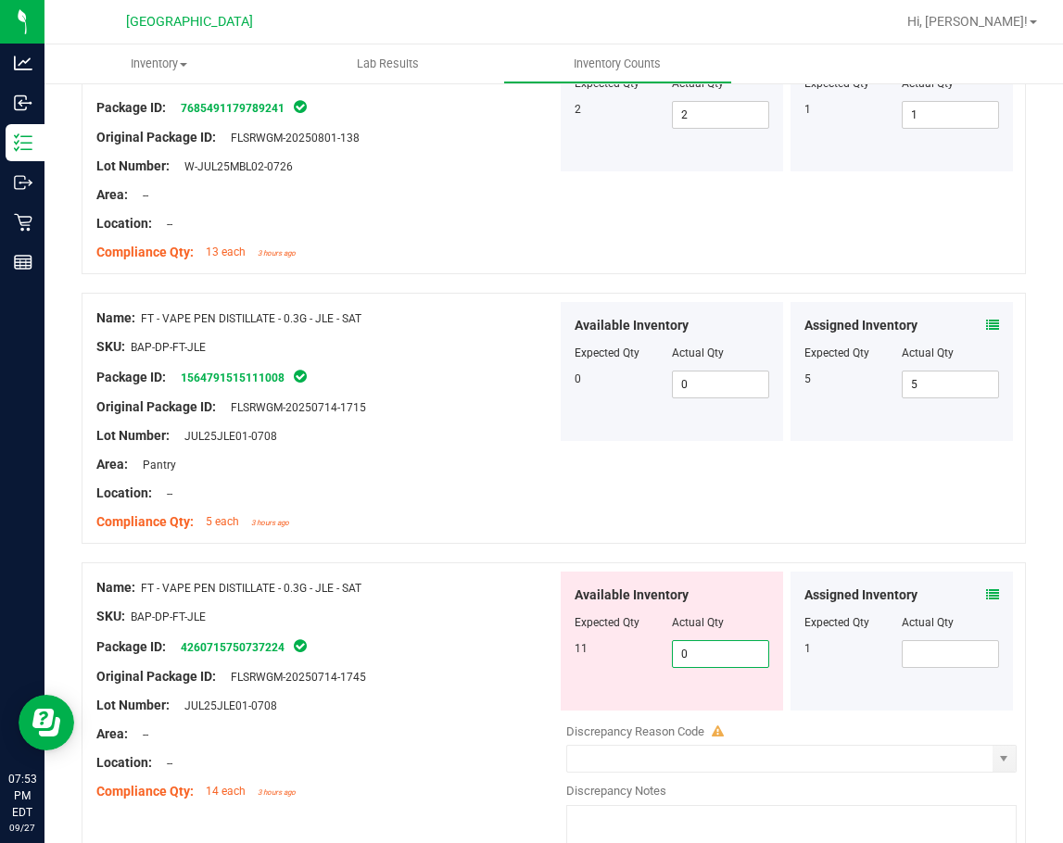
click at [690, 653] on span "0 0" at bounding box center [720, 654] width 97 height 28
click at [692, 653] on input "0" at bounding box center [720, 654] width 95 height 26
type input "11"
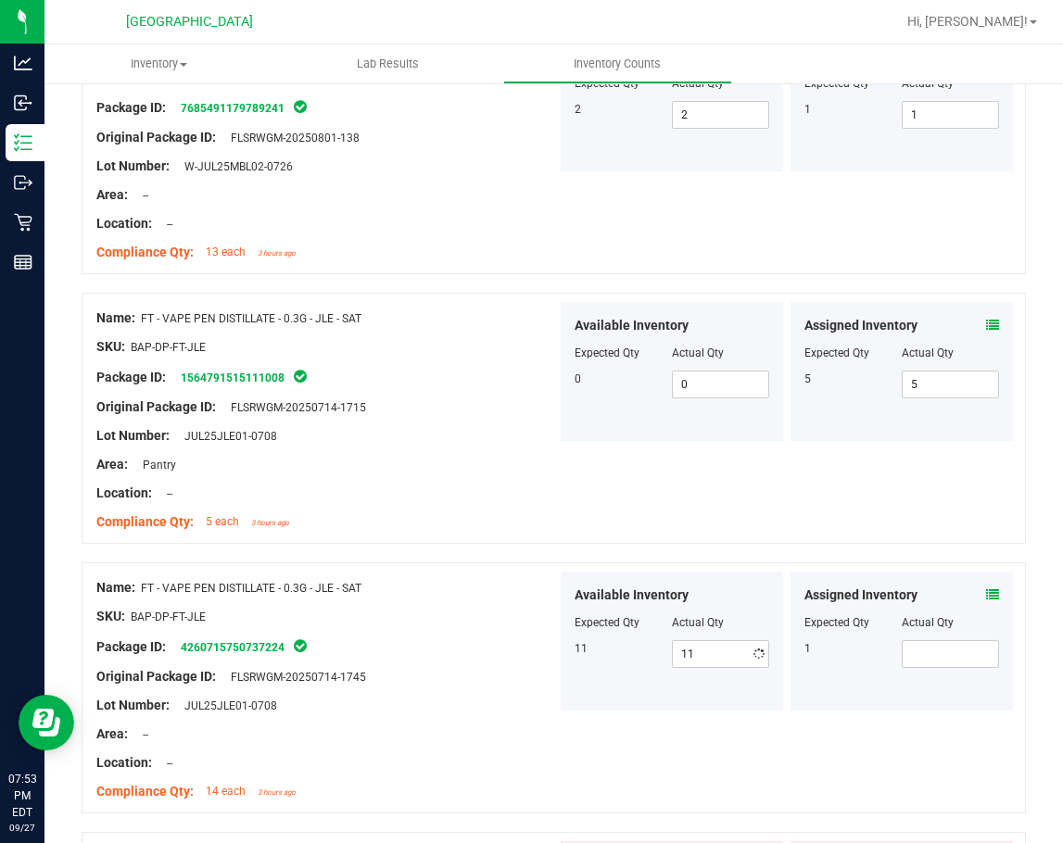
click at [430, 594] on div "Name: FT - VAPE PEN DISTILLATE - 0.3G - JLE - SAT" at bounding box center [326, 587] width 460 height 19
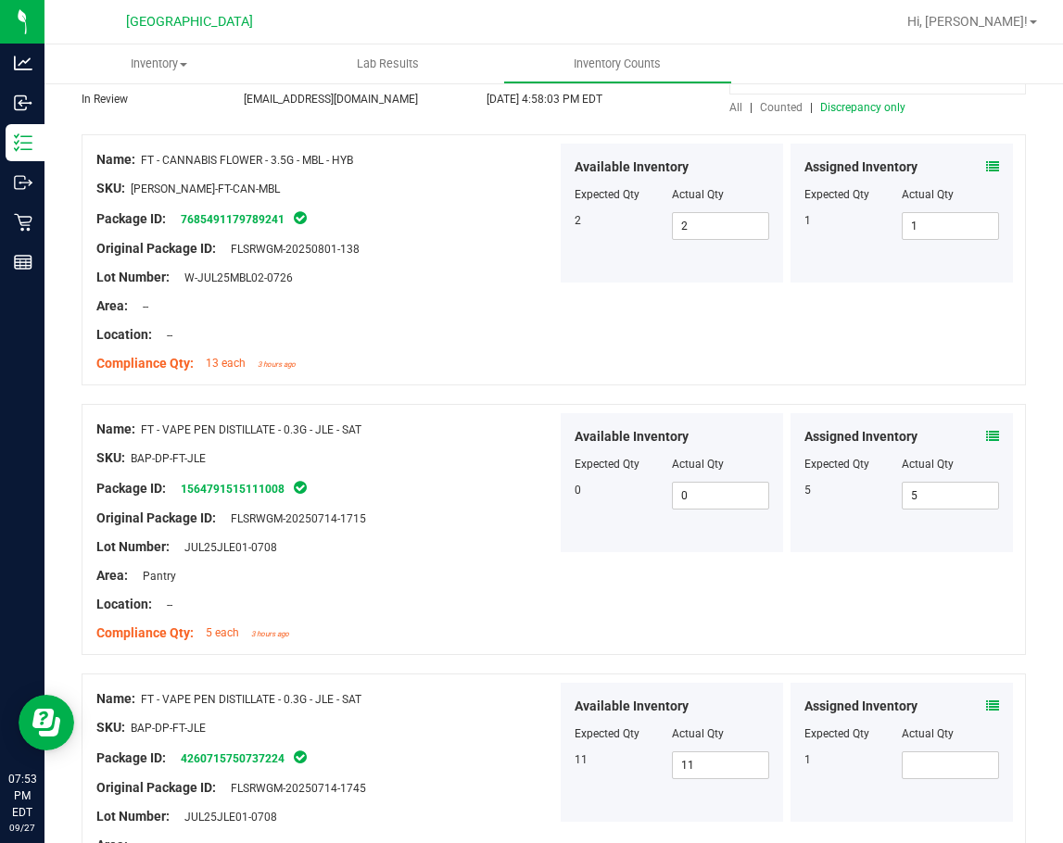
scroll to position [0, 0]
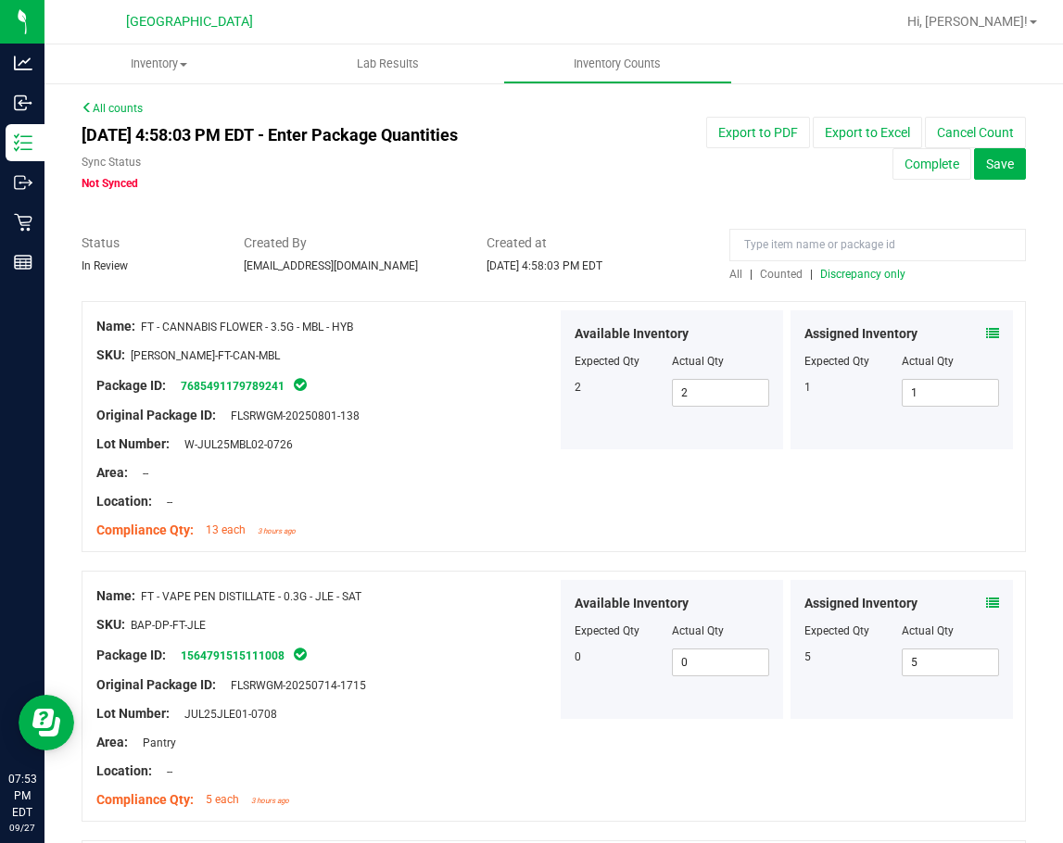
click at [729, 271] on span "All" at bounding box center [735, 274] width 13 height 13
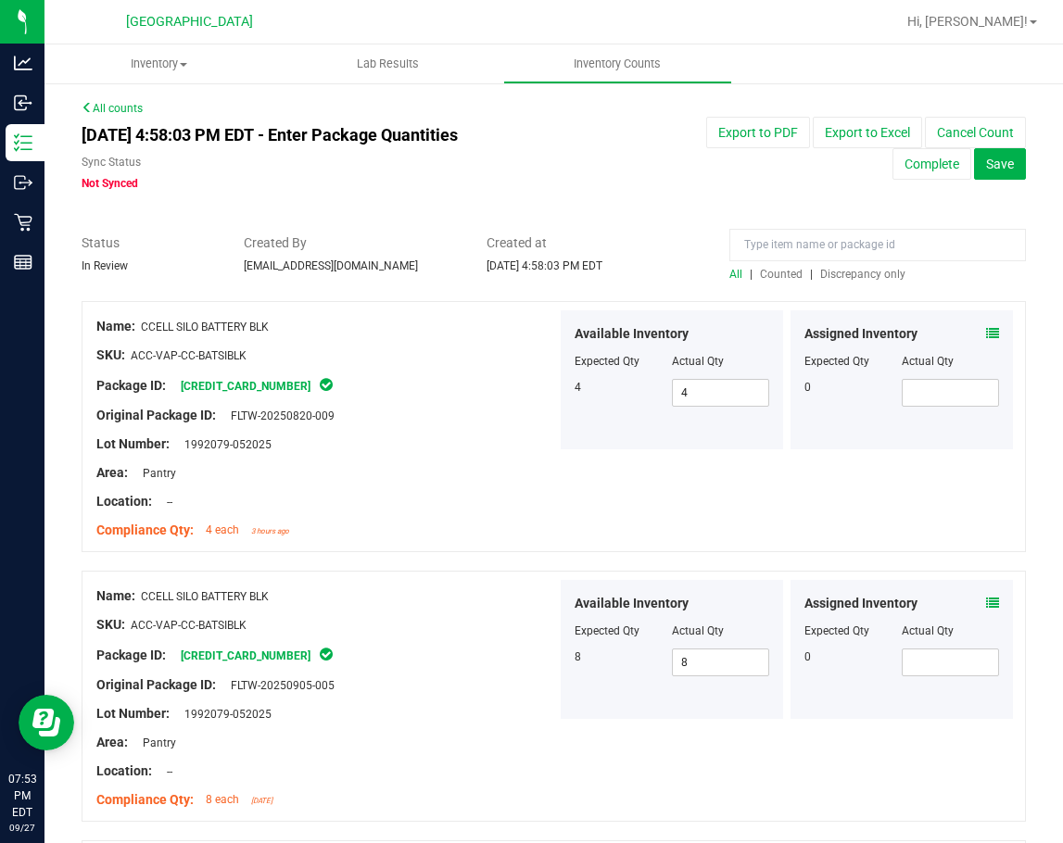
click at [862, 275] on span "Discrepancy only" at bounding box center [862, 274] width 85 height 13
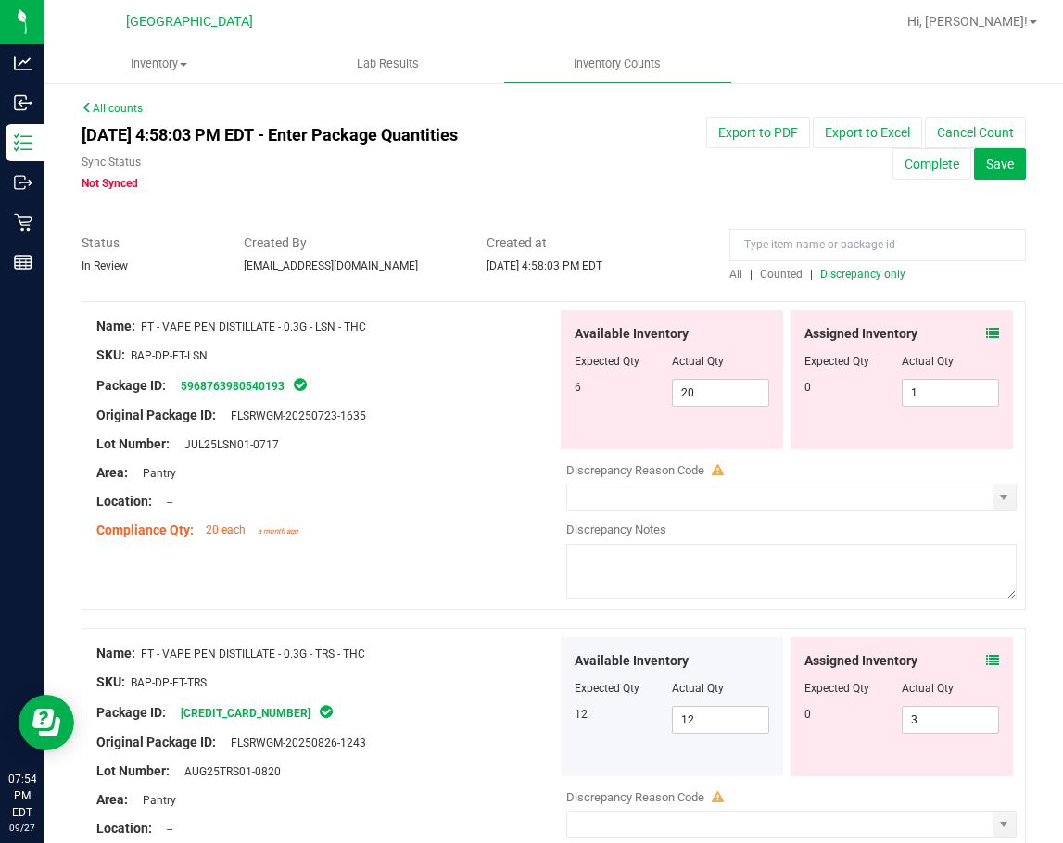
click at [986, 332] on icon at bounding box center [992, 333] width 13 height 13
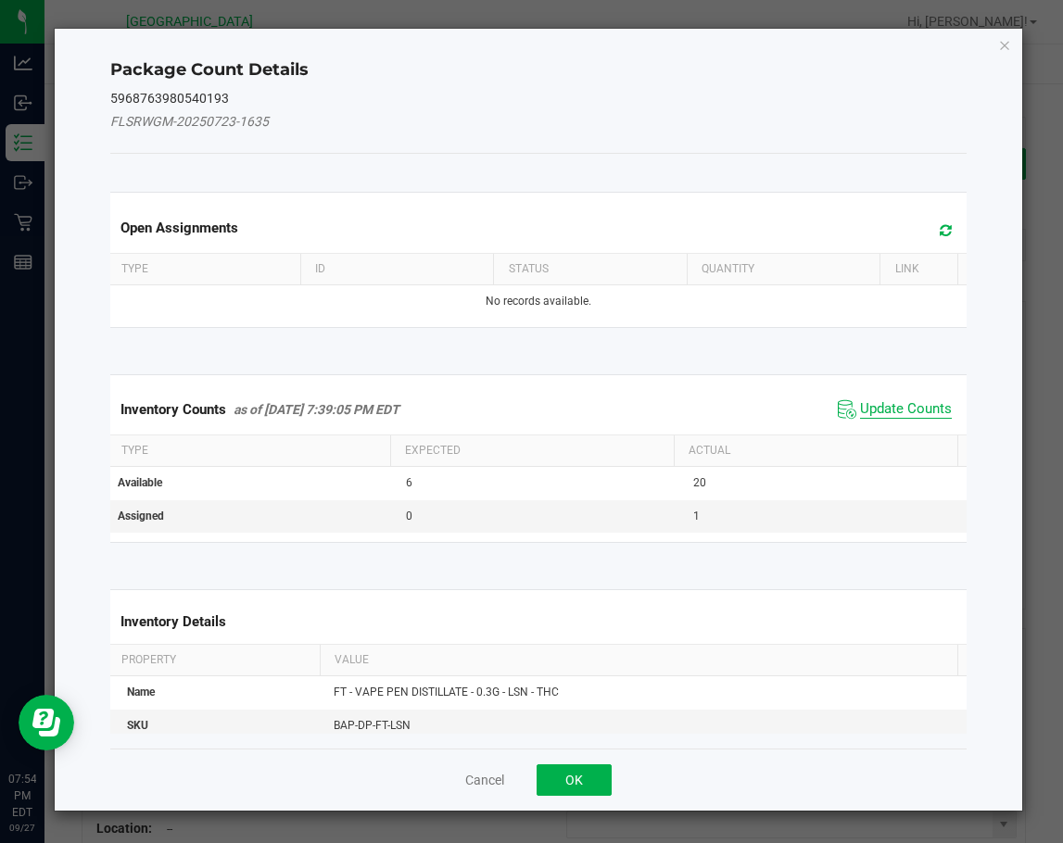
click at [888, 407] on span "Update Counts" at bounding box center [906, 409] width 92 height 19
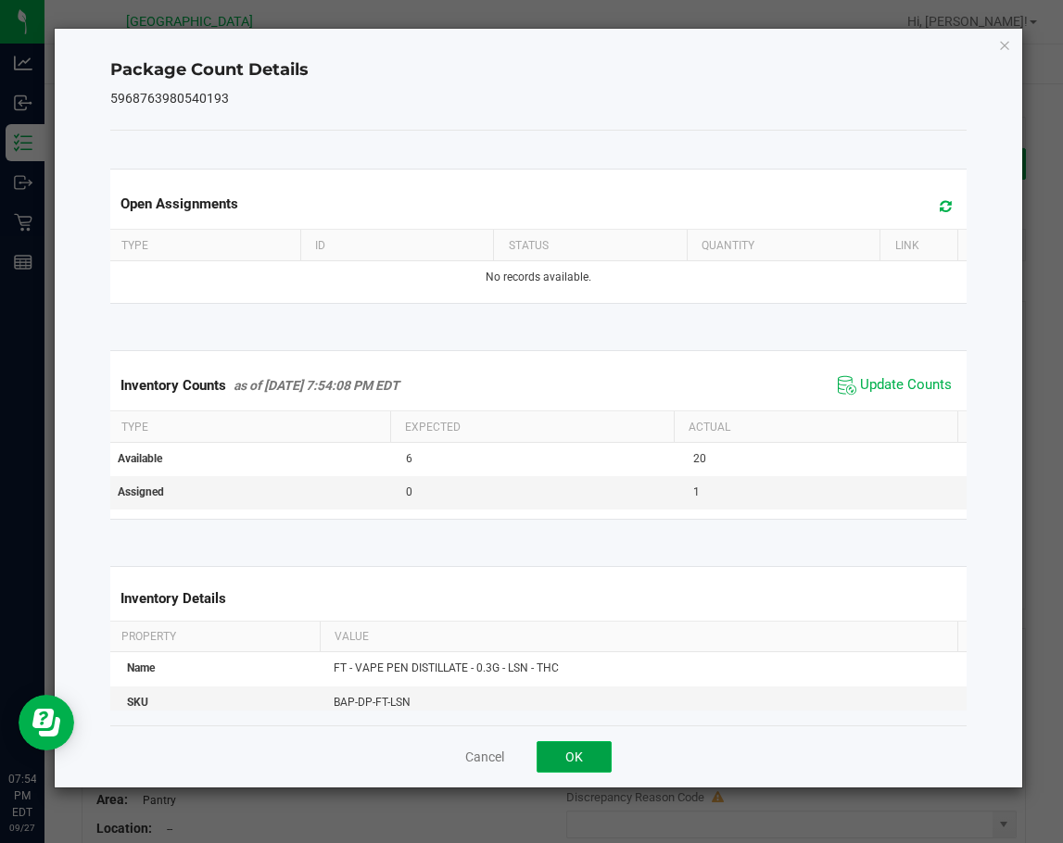
click at [556, 752] on button "OK" at bounding box center [573, 756] width 75 height 31
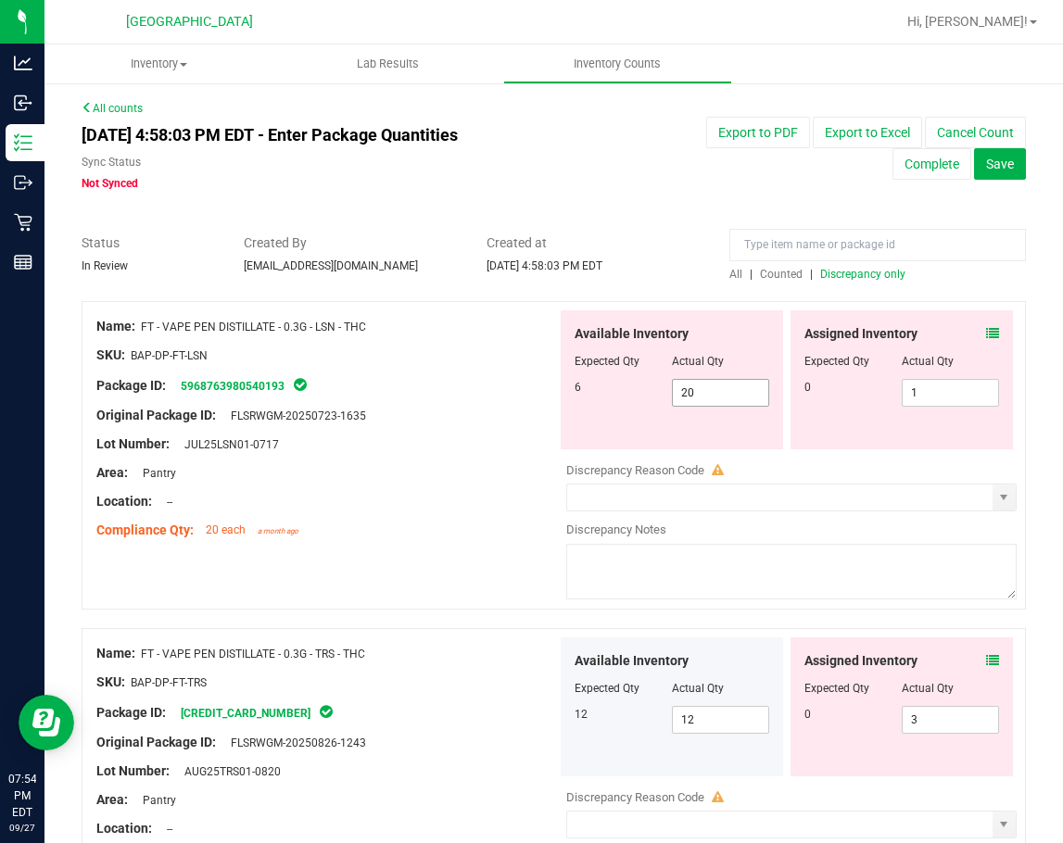
click at [698, 397] on span "20 20" at bounding box center [720, 393] width 97 height 28
click at [698, 397] on input "20" at bounding box center [720, 393] width 95 height 26
type input "6"
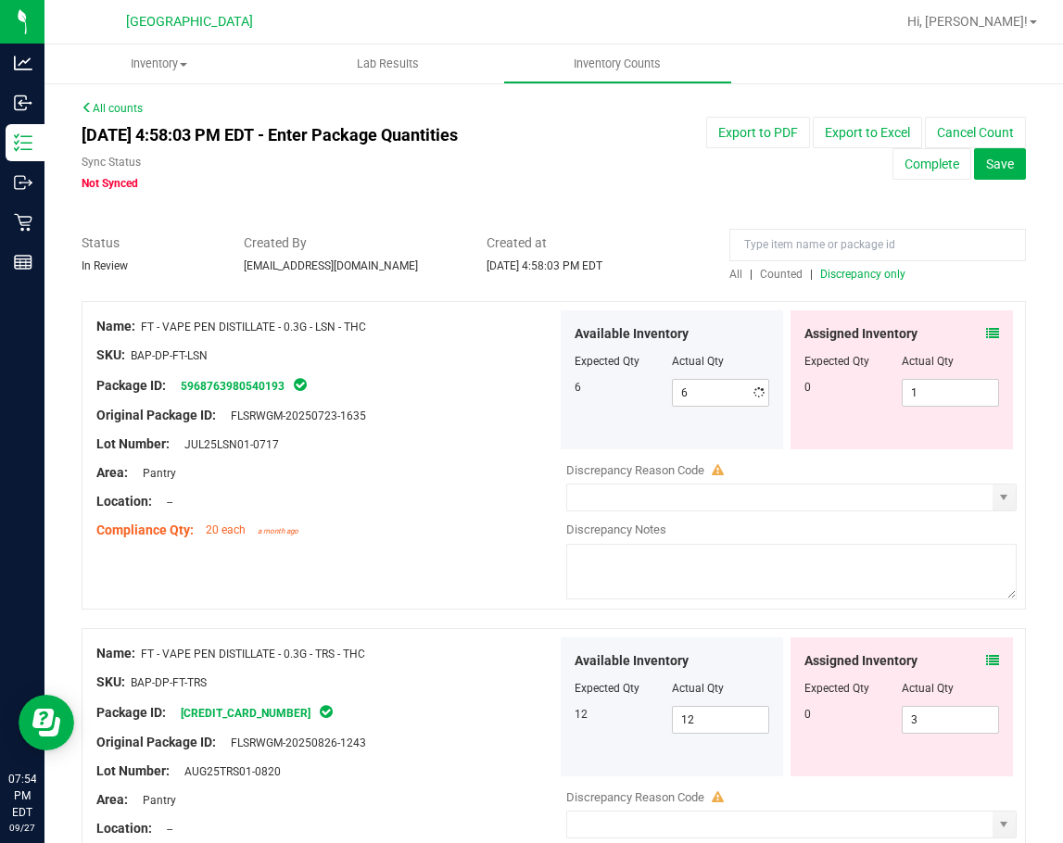
click at [424, 478] on div "Area: Pantry" at bounding box center [326, 472] width 460 height 19
click at [950, 398] on span "1 1" at bounding box center [949, 393] width 97 height 28
click at [950, 398] on input "1" at bounding box center [949, 393] width 95 height 26
type input "0"
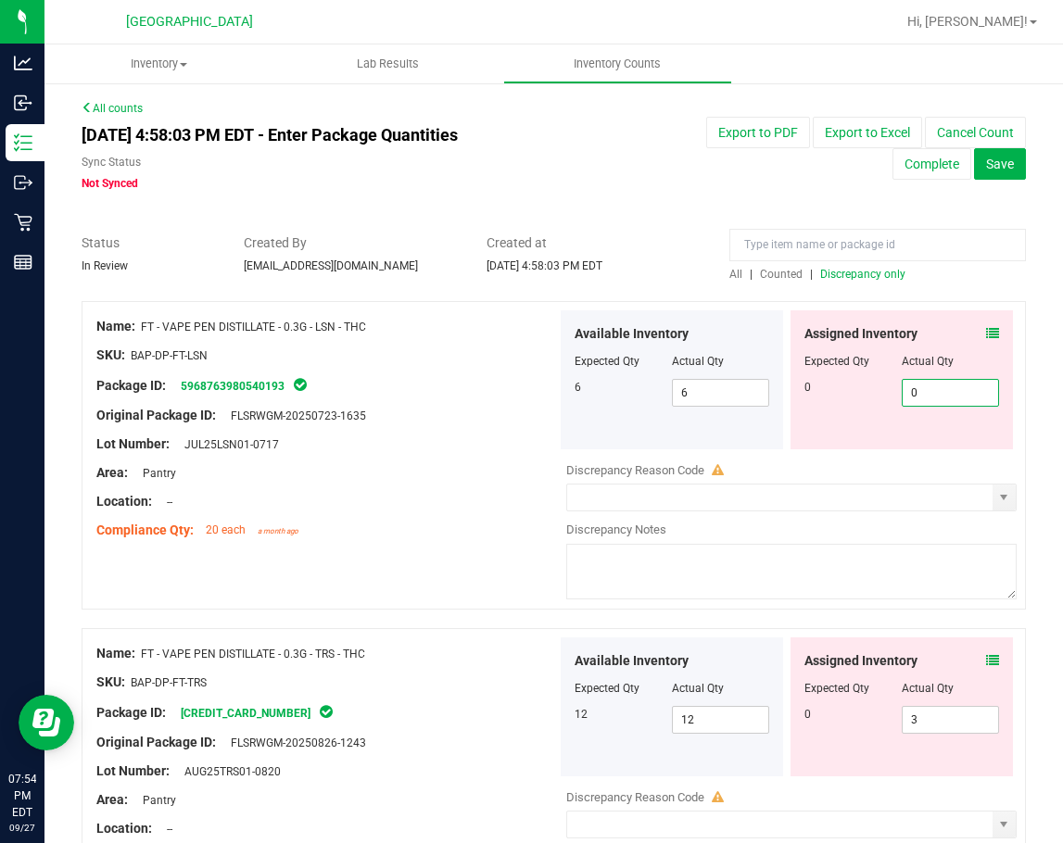
click at [445, 396] on div at bounding box center [326, 400] width 460 height 9
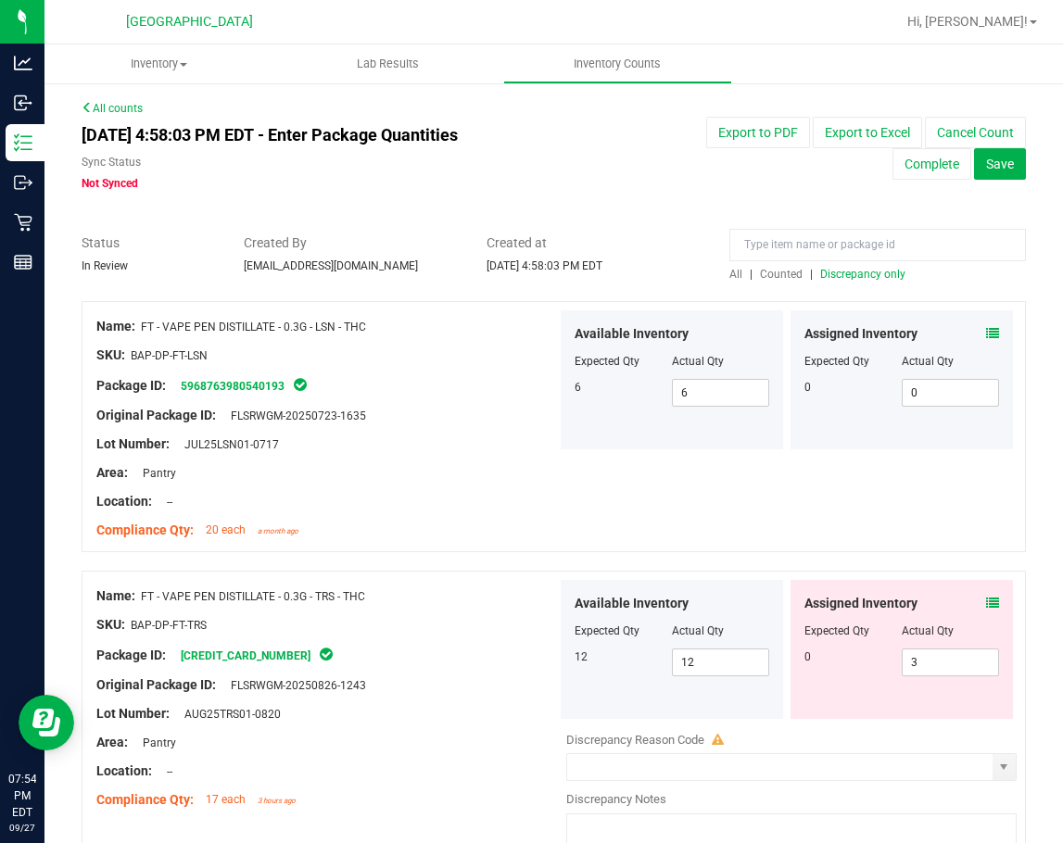
click at [730, 272] on span "All" at bounding box center [735, 274] width 13 height 13
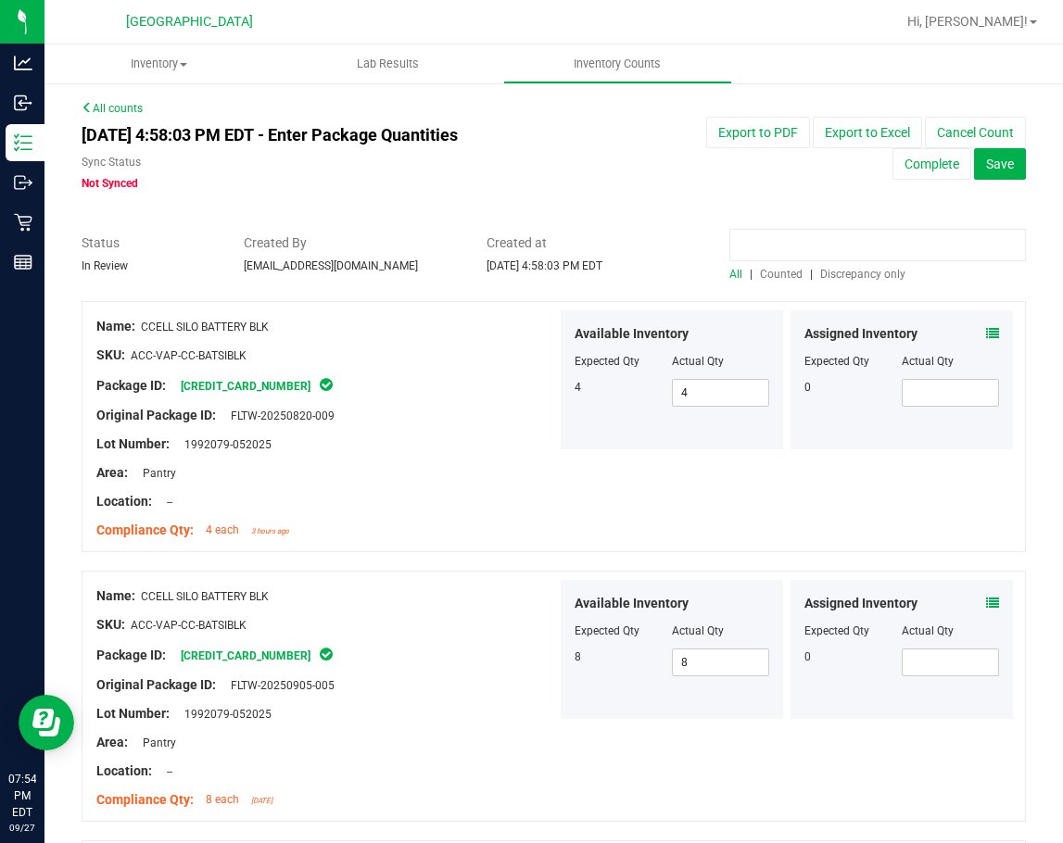
click at [753, 248] on input at bounding box center [877, 245] width 296 height 32
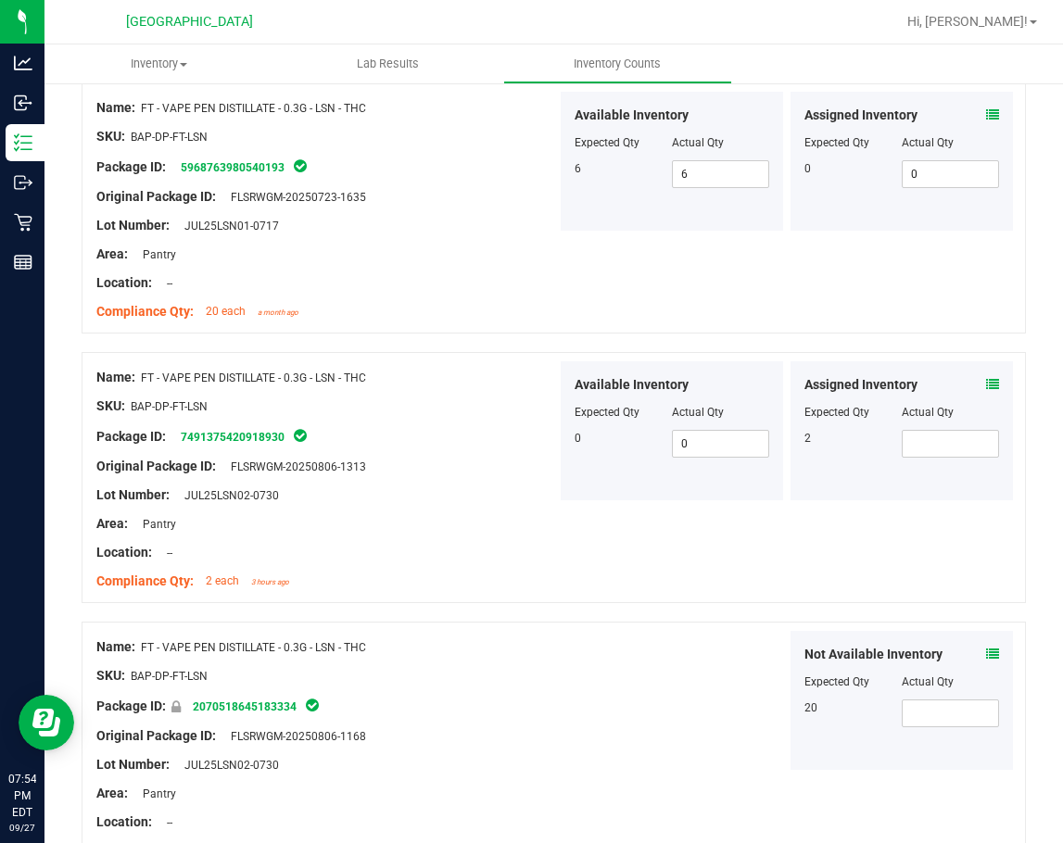
scroll to position [185, 0]
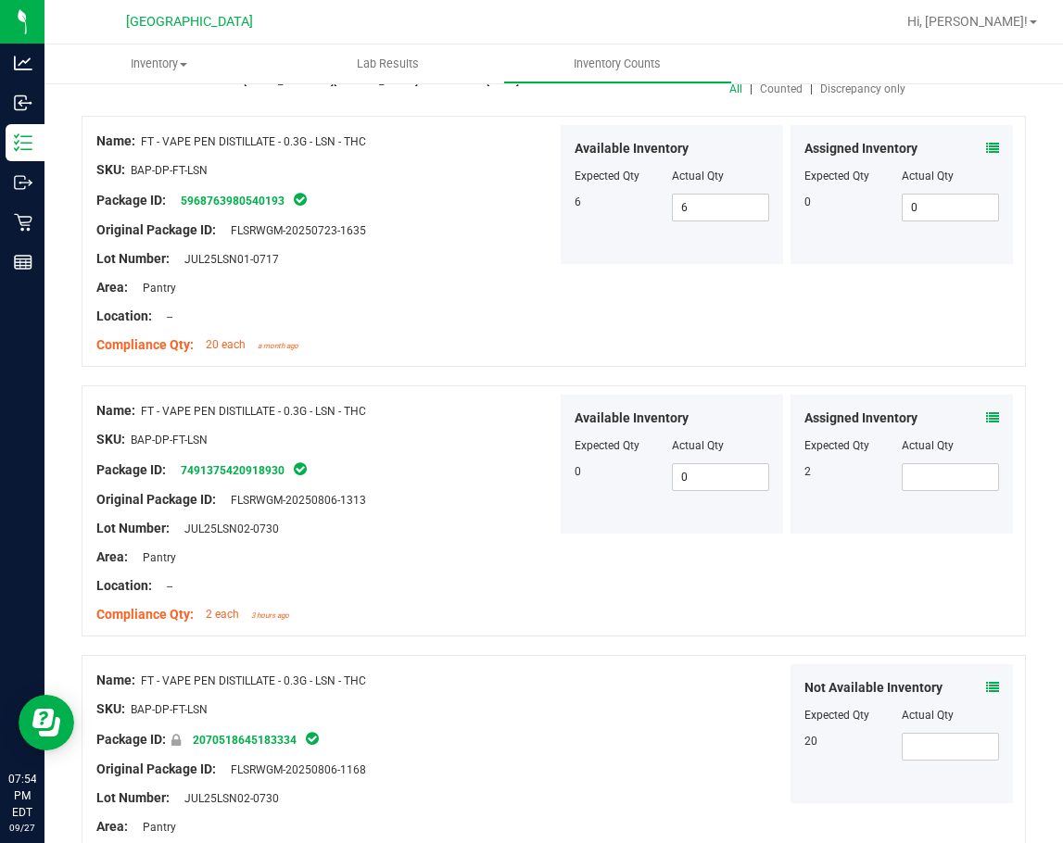
type input "LSN"
click at [986, 415] on icon at bounding box center [992, 417] width 13 height 13
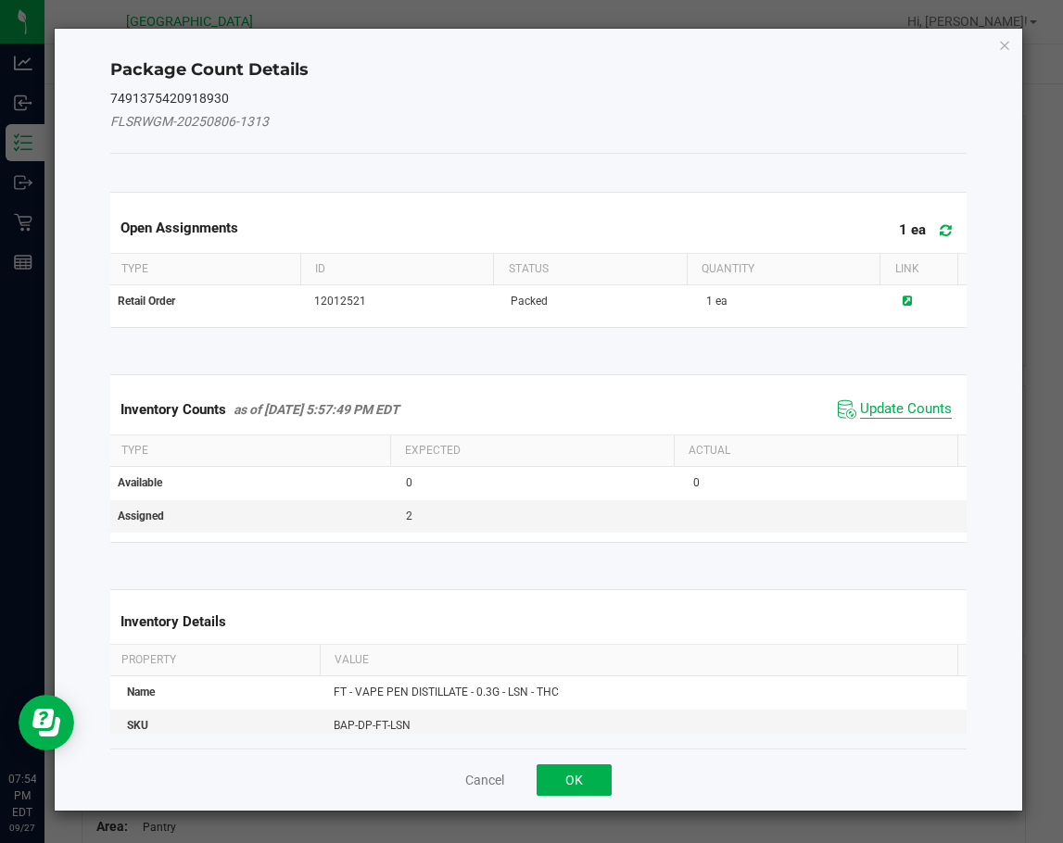
click at [914, 415] on span "Update Counts" at bounding box center [906, 409] width 92 height 19
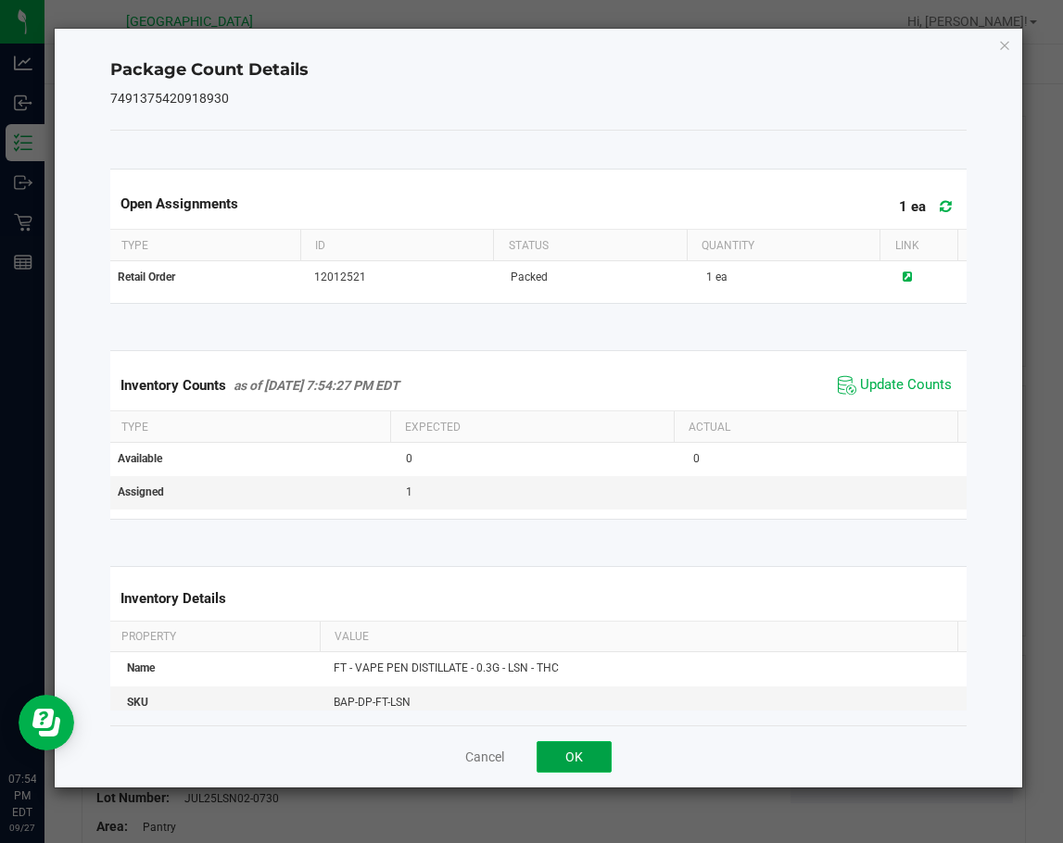
click at [593, 753] on button "OK" at bounding box center [573, 756] width 75 height 31
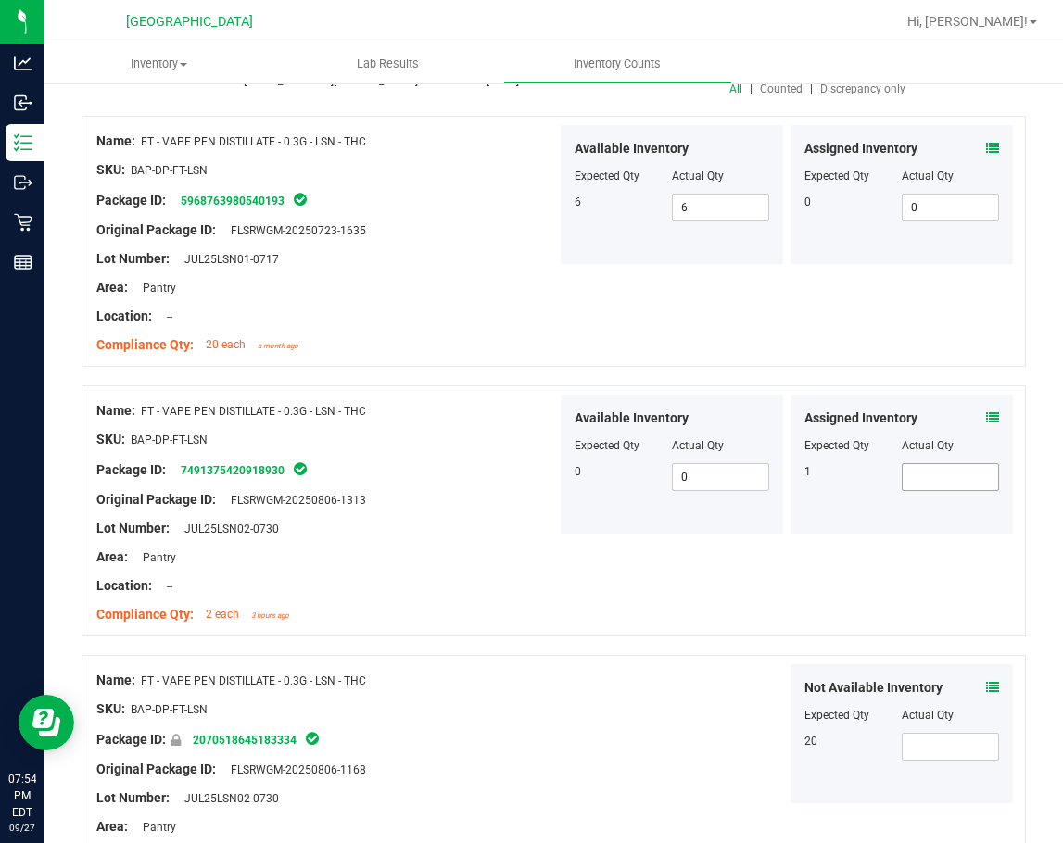
click at [937, 477] on span at bounding box center [949, 477] width 97 height 28
type input "1"
click at [457, 501] on div "Original Package ID: FLSRWGM-20250806-1313" at bounding box center [326, 499] width 460 height 19
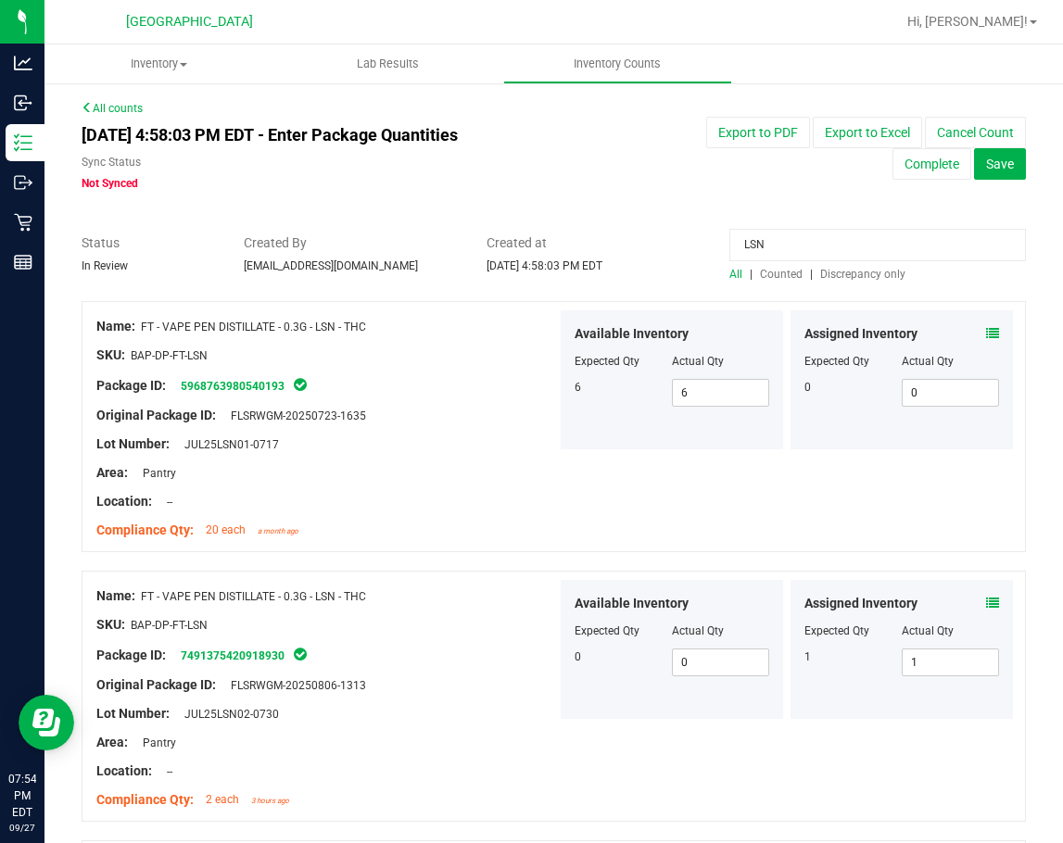
click at [785, 244] on input "LSN" at bounding box center [877, 245] width 296 height 32
type input "="
click at [630, 220] on div at bounding box center [554, 224] width 944 height 19
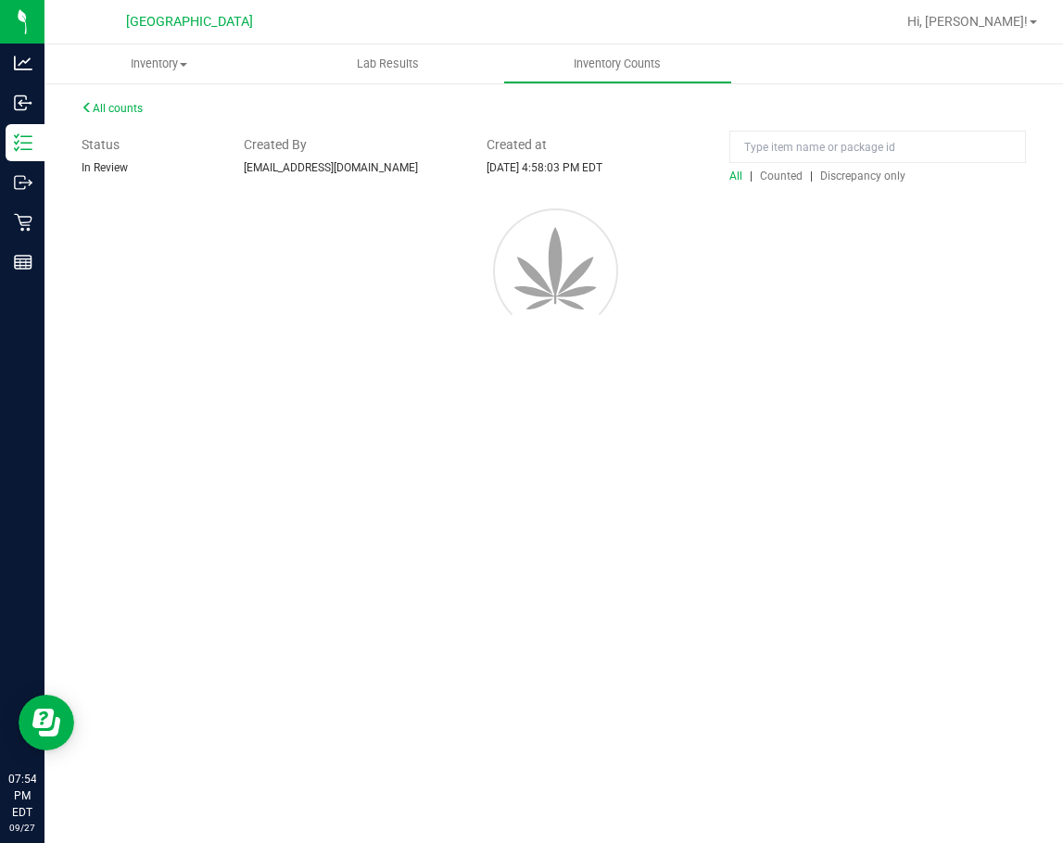
click at [731, 275] on div at bounding box center [554, 267] width 1000 height 167
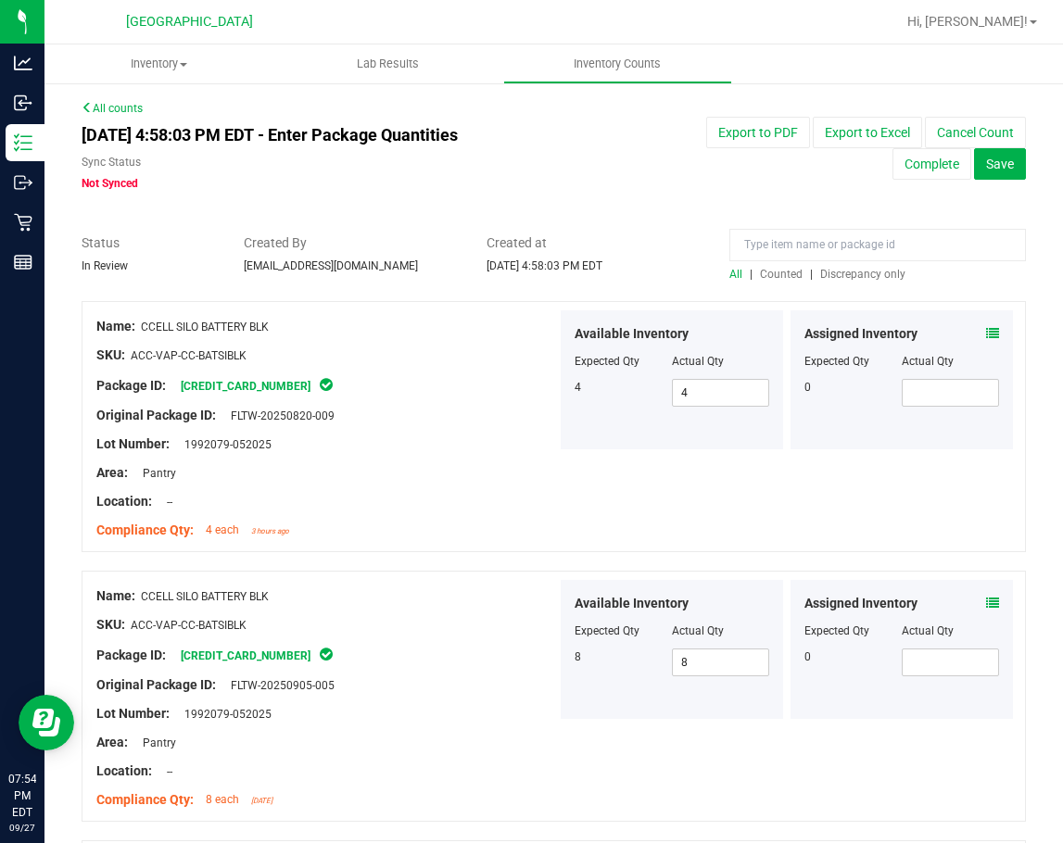
click at [832, 266] on div "All | Counted | Discrepancy only" at bounding box center [877, 274] width 296 height 17
click at [833, 270] on span "Discrepancy only" at bounding box center [862, 274] width 85 height 13
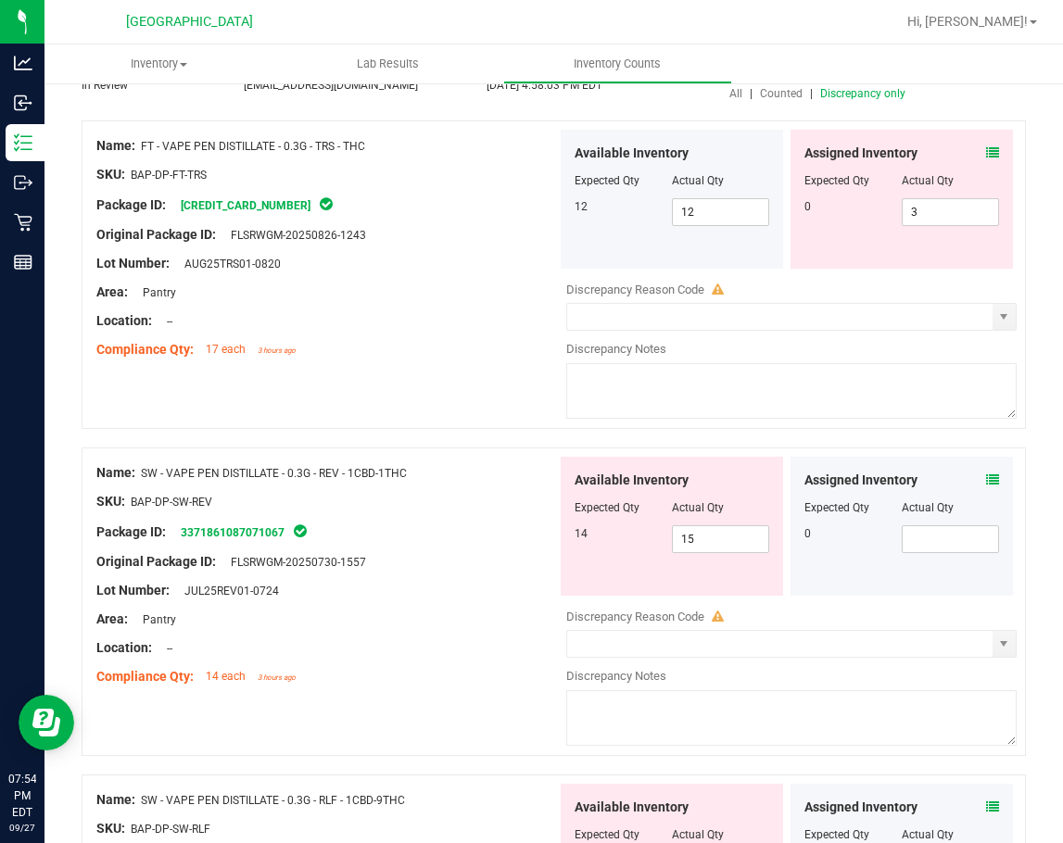
scroll to position [88, 0]
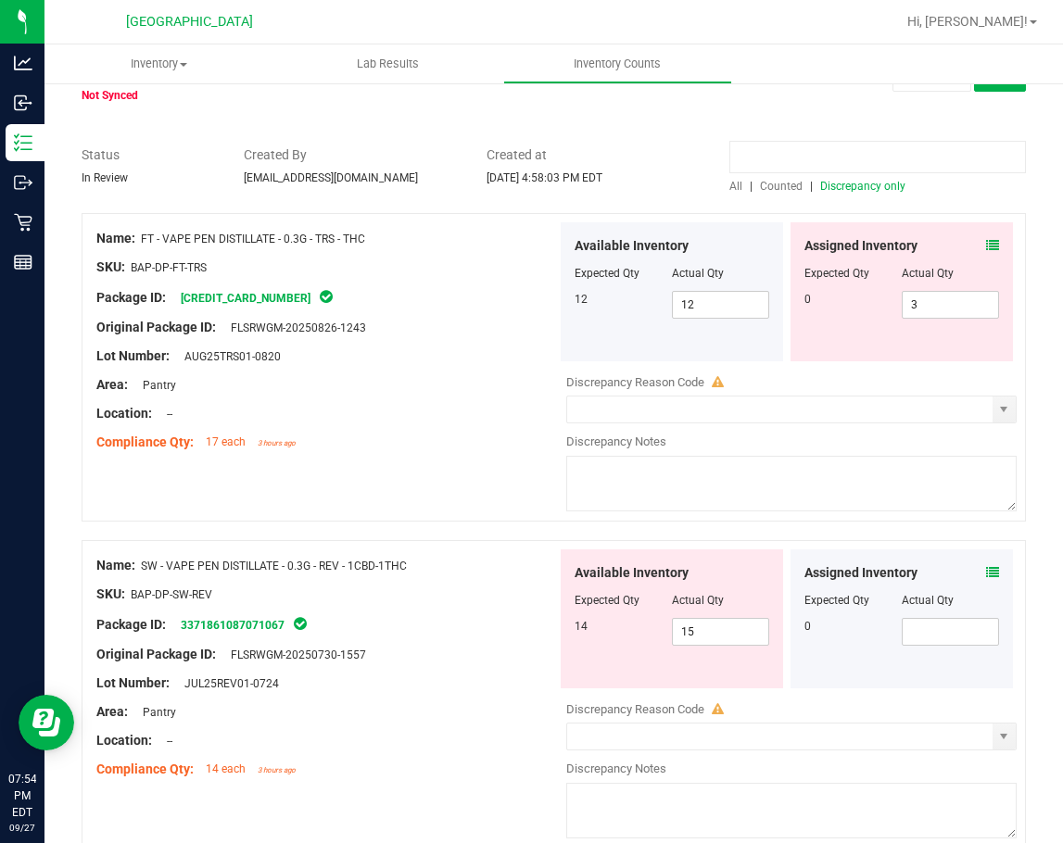
click at [751, 153] on input at bounding box center [877, 157] width 296 height 32
type input "trs"
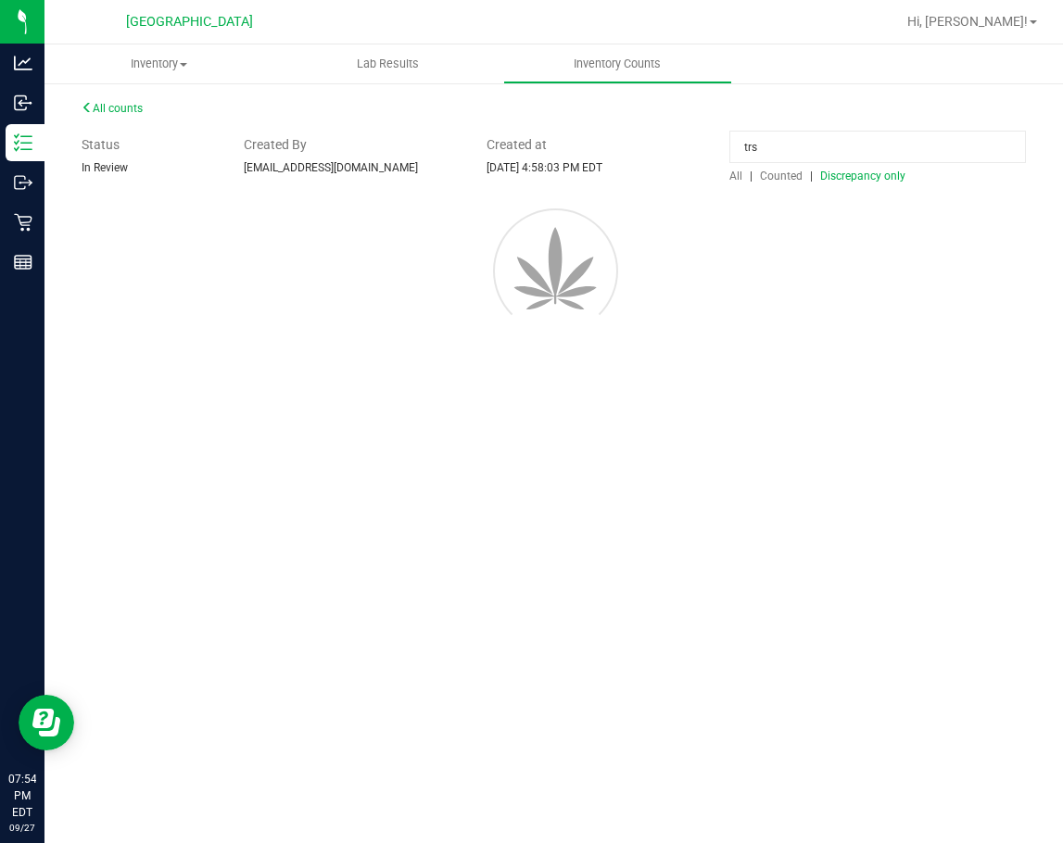
scroll to position [0, 0]
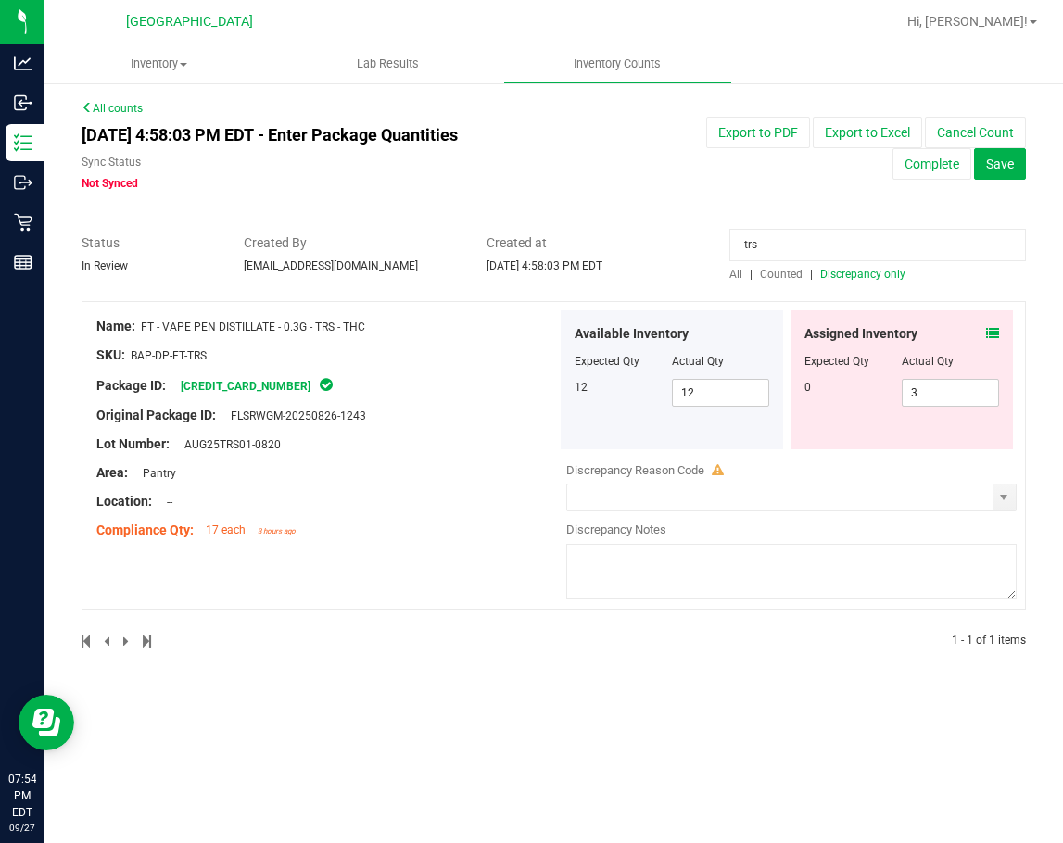
click at [728, 273] on div "trs All | Counted | Discrepancy only" at bounding box center [877, 257] width 324 height 49
click at [740, 275] on span "All" at bounding box center [735, 274] width 13 height 13
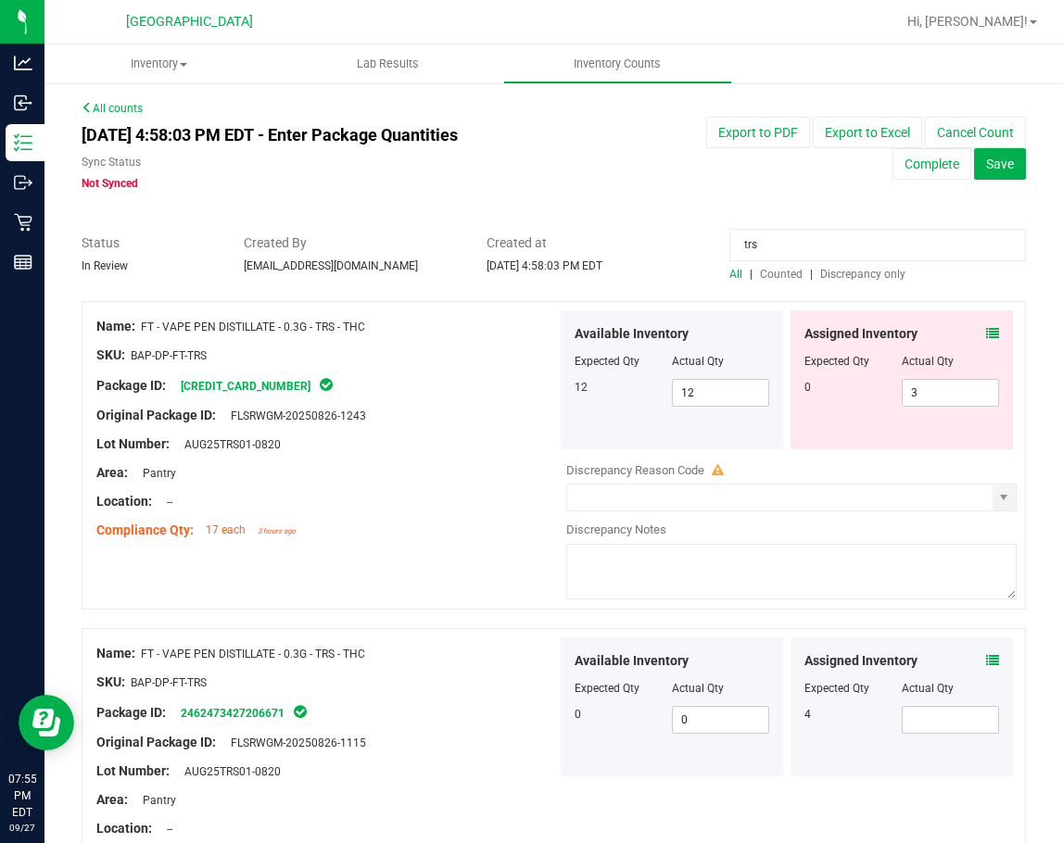
click at [986, 656] on icon at bounding box center [992, 660] width 13 height 13
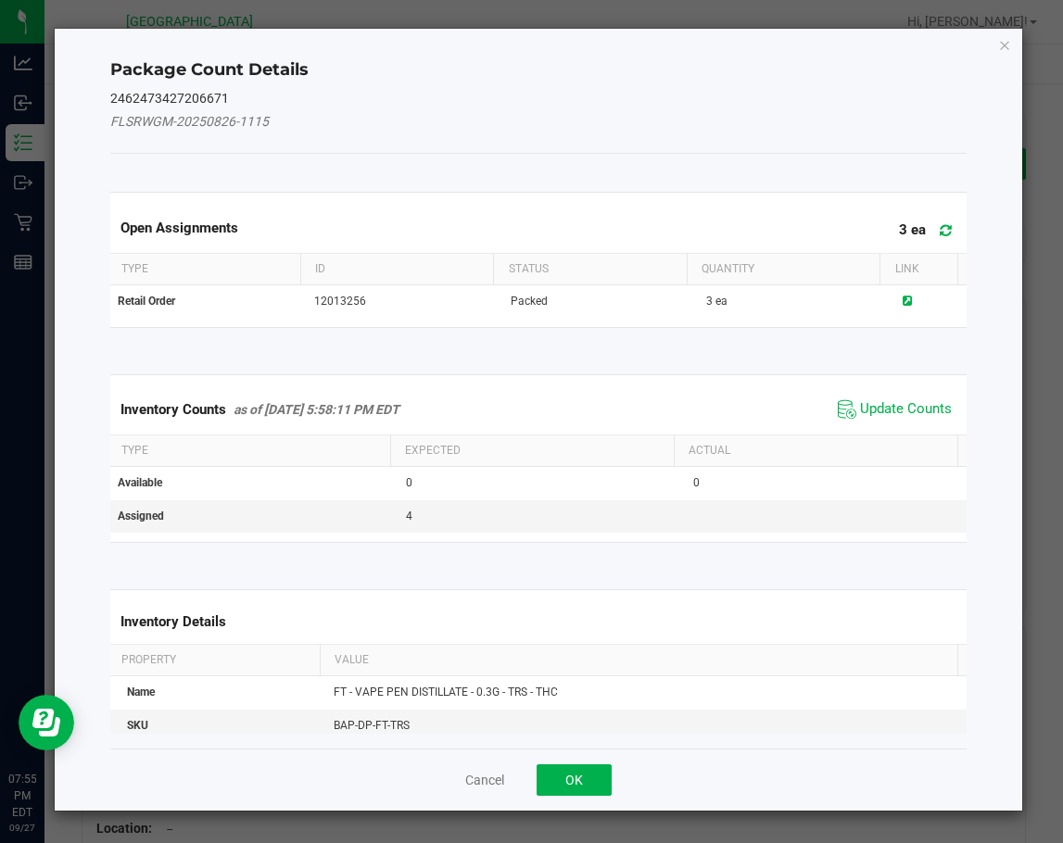
click at [865, 396] on span "Update Counts" at bounding box center [894, 410] width 123 height 28
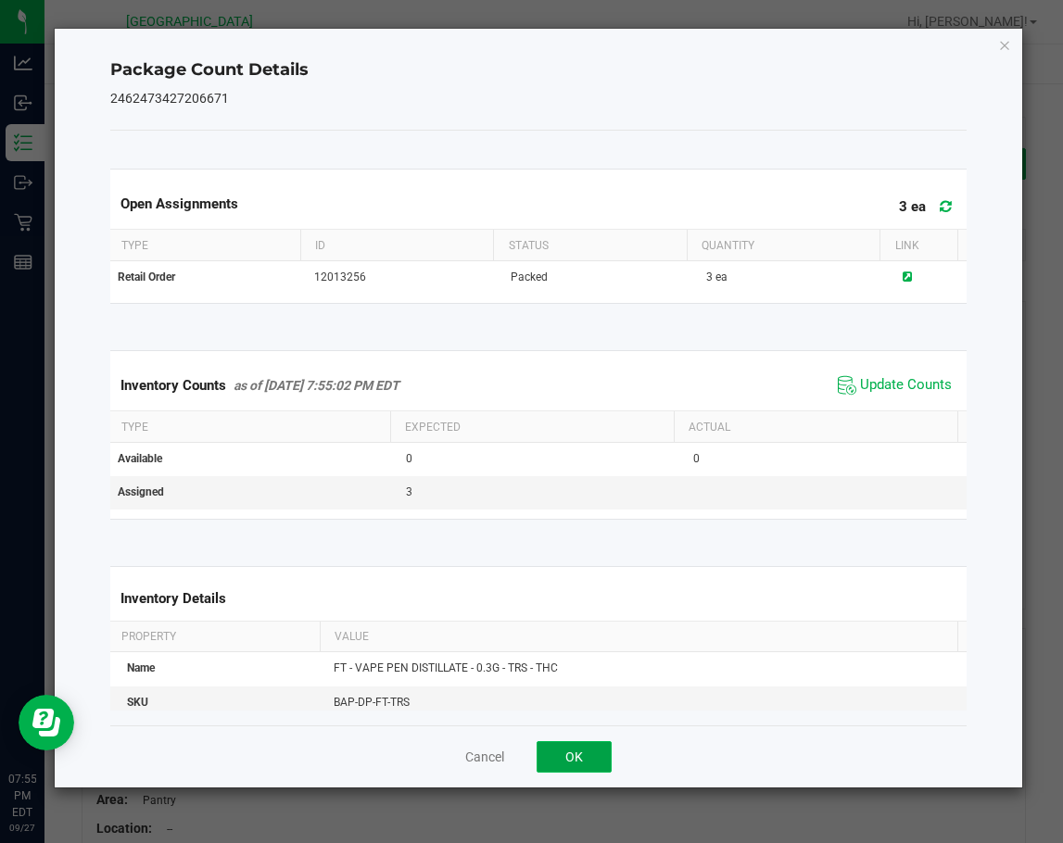
click at [601, 758] on button "OK" at bounding box center [573, 756] width 75 height 31
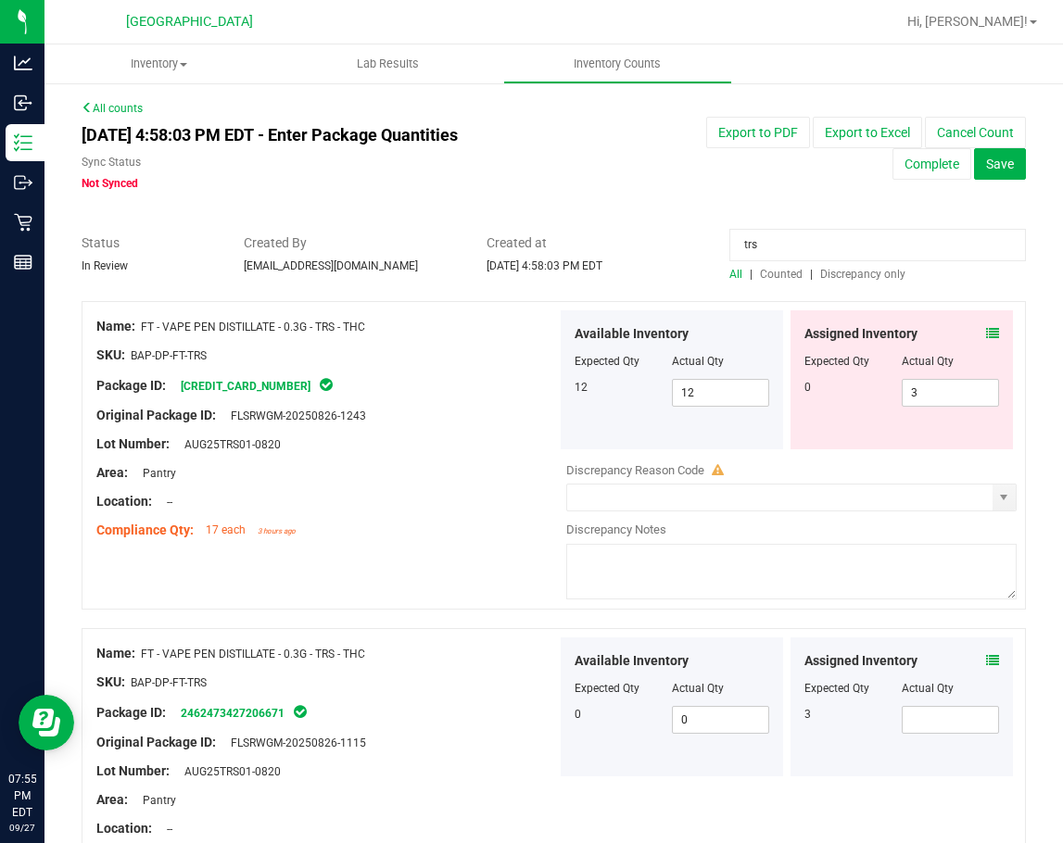
click at [887, 714] on div "3" at bounding box center [852, 714] width 97 height 17
click at [905, 714] on span at bounding box center [949, 720] width 97 height 28
type input "3"
click at [486, 536] on div "Compliance Qty: 17 each 3 hours ago" at bounding box center [326, 530] width 460 height 19
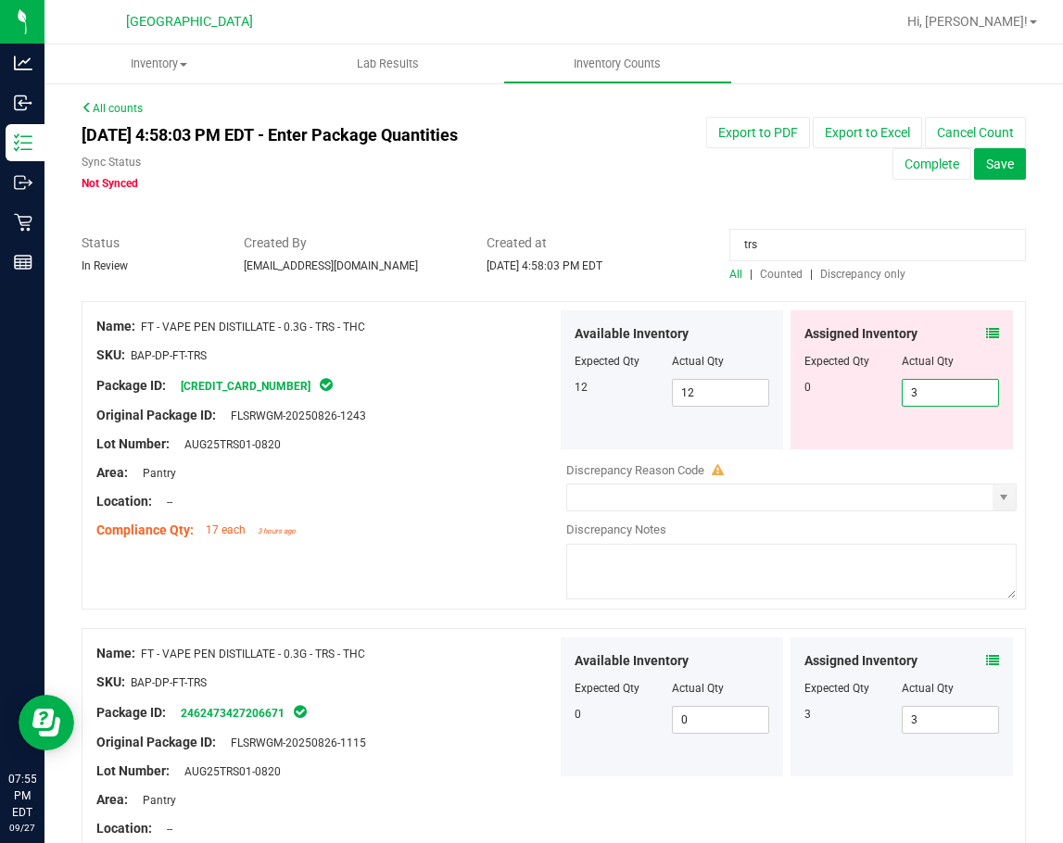
click at [920, 393] on span "3 3" at bounding box center [949, 393] width 97 height 28
click at [920, 393] on input "3" at bounding box center [949, 393] width 95 height 26
type input "0"
click at [481, 437] on div "Lot Number: AUG25TRS01-0820" at bounding box center [326, 443] width 460 height 19
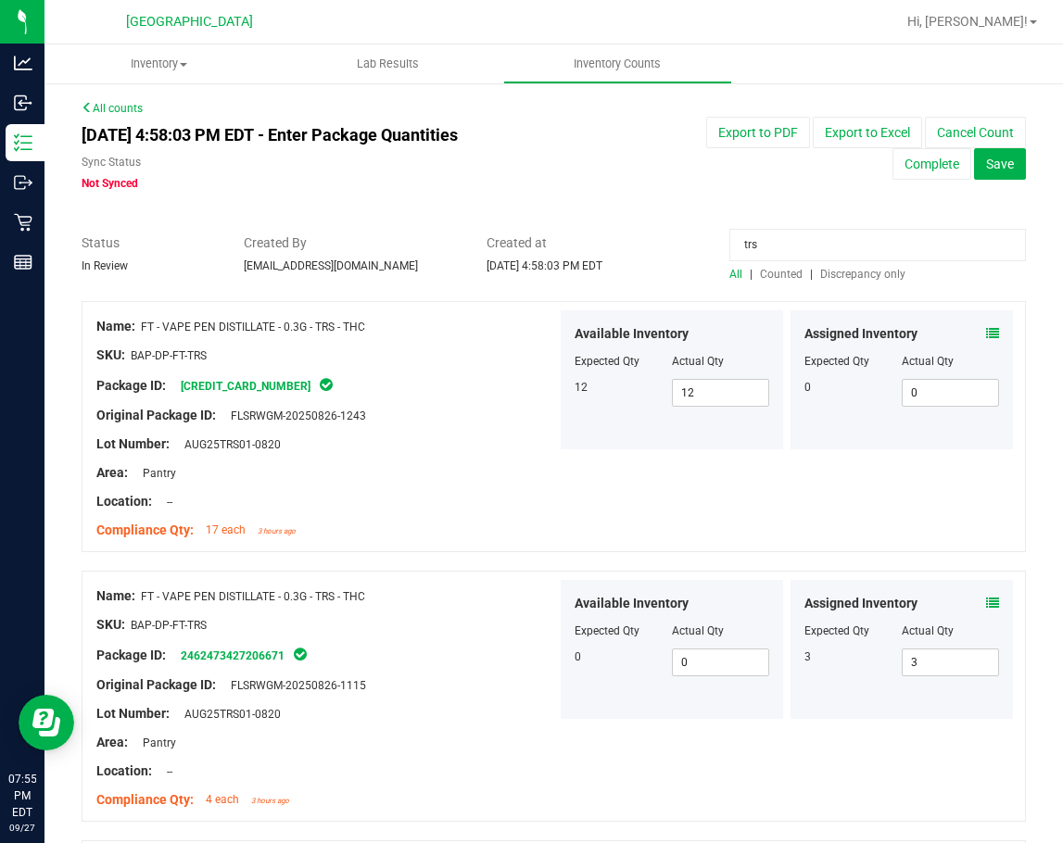
click at [773, 237] on input "trs" at bounding box center [877, 245] width 296 height 32
click at [436, 330] on div "Name: FT - VAPE PEN DISTILLATE - 0.3G - TRS - THC" at bounding box center [326, 326] width 460 height 19
click at [843, 274] on span "Discrepancy only" at bounding box center [862, 274] width 85 height 13
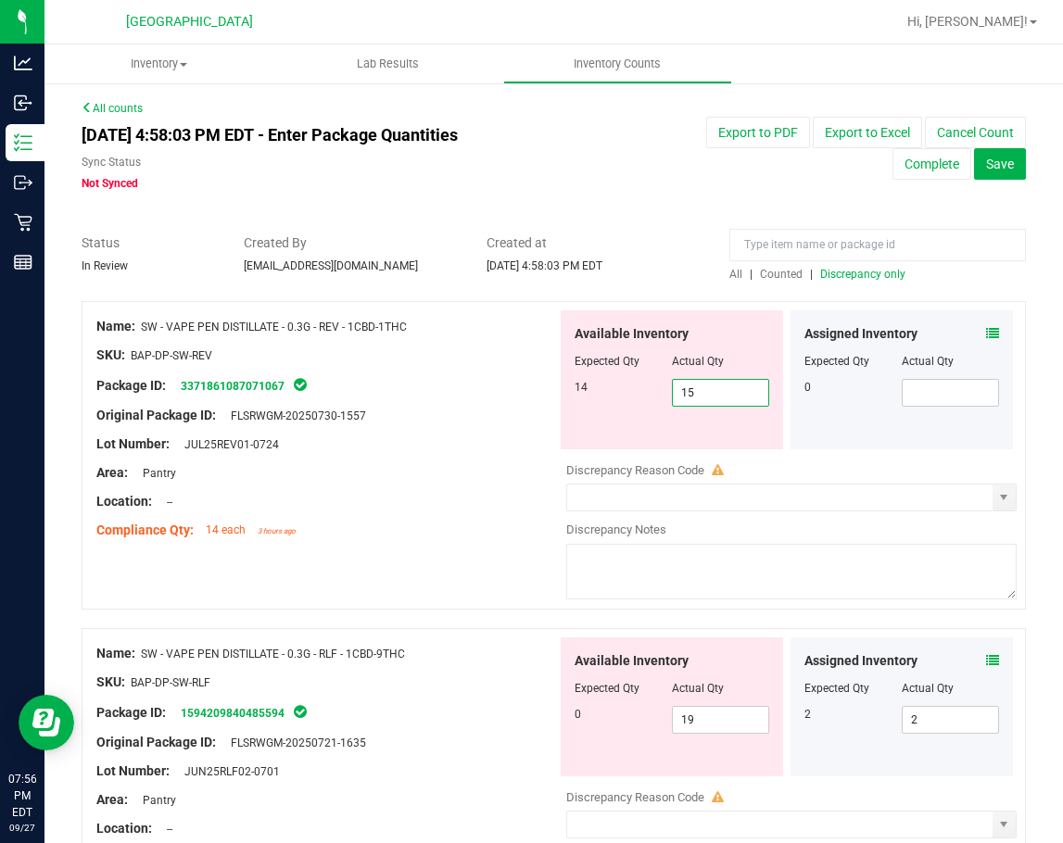
click at [698, 403] on span "15 15" at bounding box center [720, 393] width 97 height 28
click at [698, 402] on input "15" at bounding box center [720, 393] width 95 height 26
type input "14"
click at [450, 437] on div "Lot Number: JUL25REV01-0724" at bounding box center [326, 443] width 460 height 19
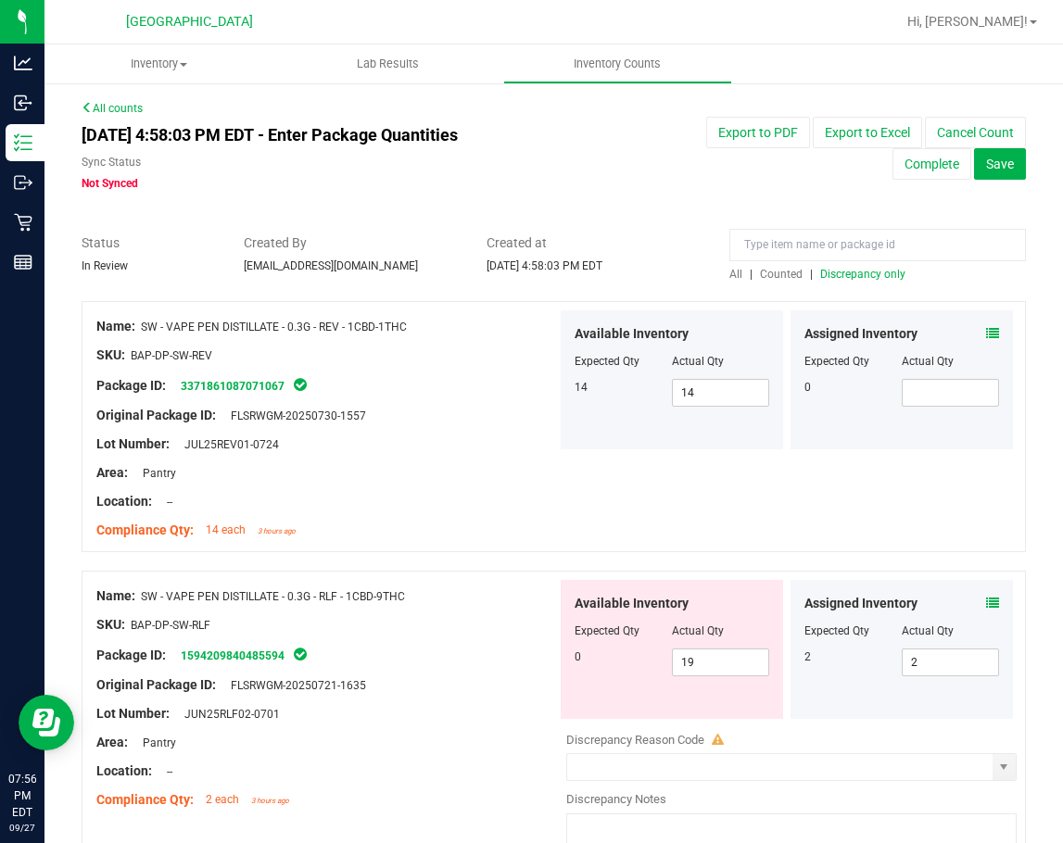
click at [654, 504] on div "Name: SW - VAPE PEN DISTILLATE - 0.3G - REV - 1CBD-1THC SKU: BAP-DP-SW-REV Pack…" at bounding box center [554, 426] width 944 height 251
click at [731, 271] on span "All" at bounding box center [735, 274] width 13 height 13
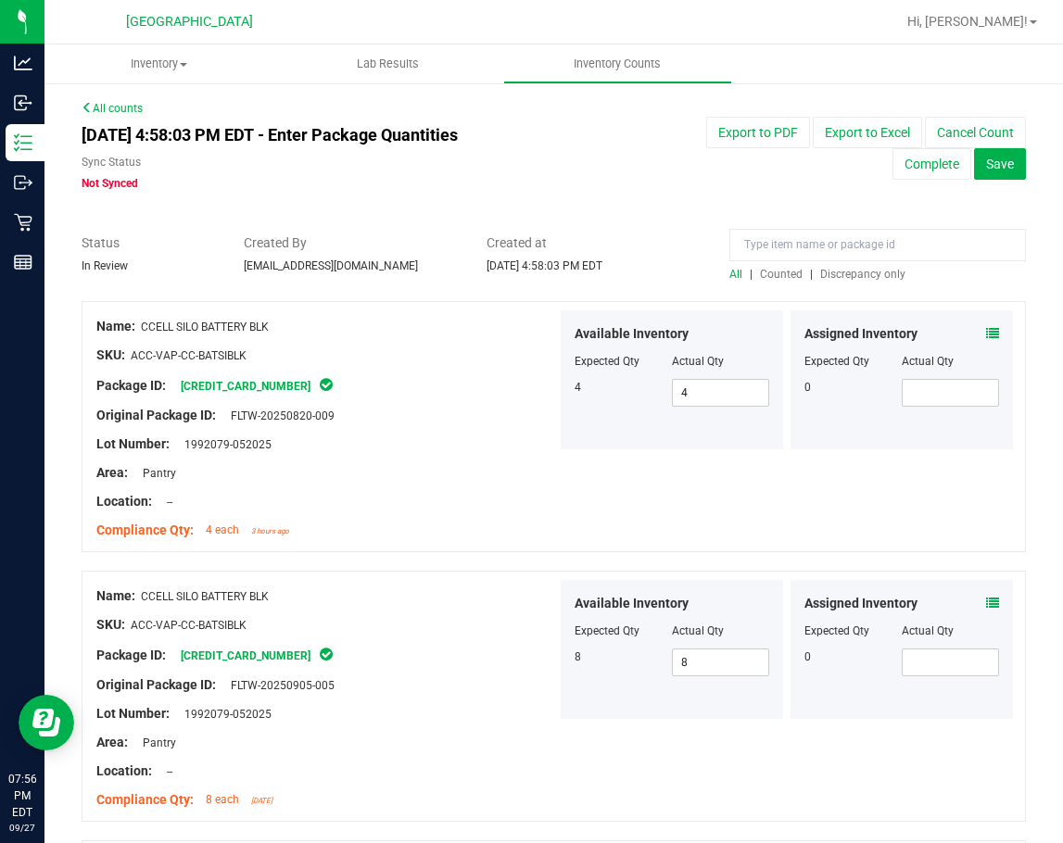
click at [851, 280] on span "Discrepancy only" at bounding box center [862, 274] width 85 height 13
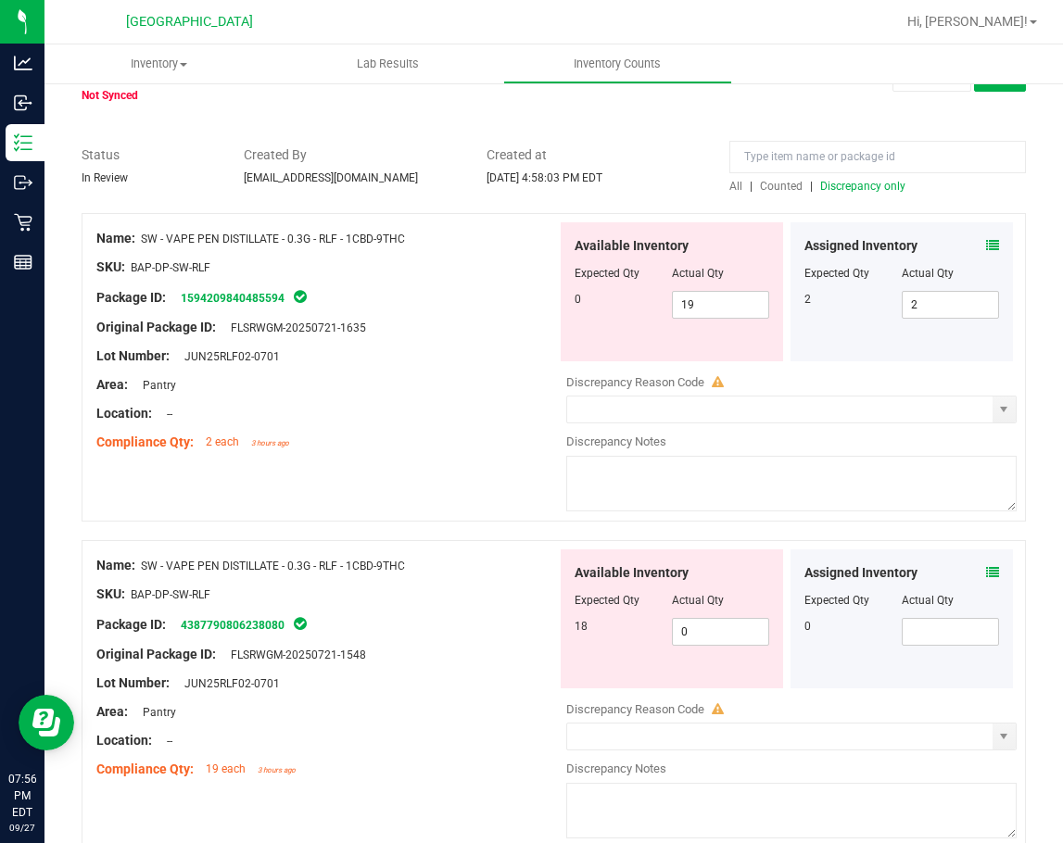
scroll to position [175, 0]
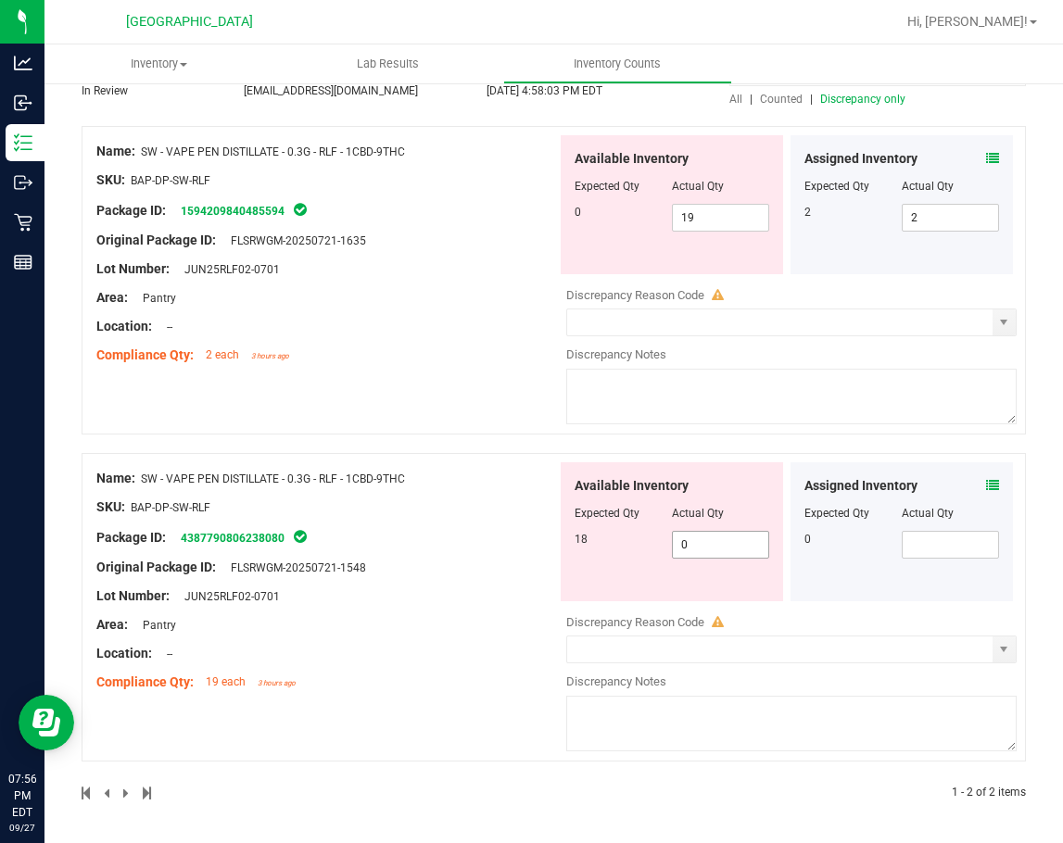
click at [711, 549] on span "0 0" at bounding box center [720, 545] width 97 height 28
click at [711, 549] on input "0" at bounding box center [720, 545] width 95 height 26
type input "18"
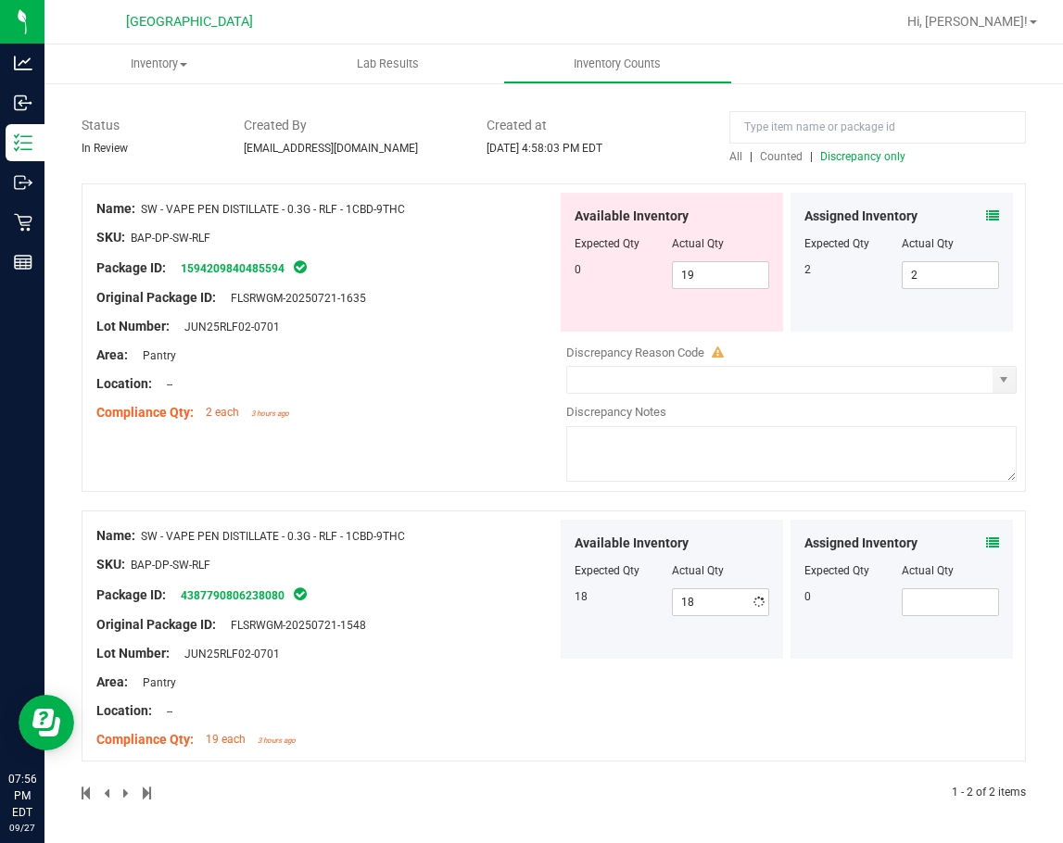
click at [472, 544] on div "Name: SW - VAPE PEN DISTILLATE - 0.3G - RLF - 1CBD-9THC SKU: BAP-DP-SW-RLF Pack…" at bounding box center [326, 638] width 460 height 236
click at [691, 274] on span "19 19" at bounding box center [720, 275] width 97 height 28
click at [691, 274] on input "19" at bounding box center [720, 275] width 95 height 26
type input "0"
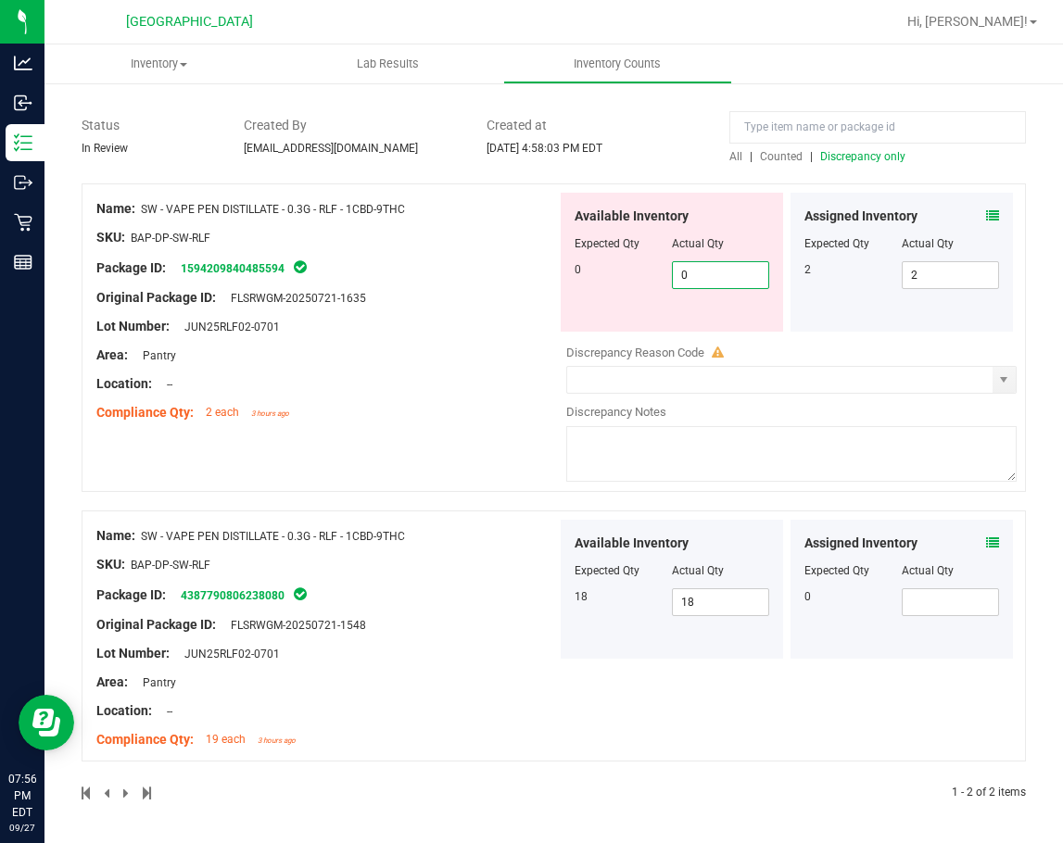
type input "0"
click at [434, 371] on div "Name: SW - VAPE PEN DISTILLATE - 0.3G - RLF - 1CBD-9THC SKU: BAP-DP-SW-RLF Pack…" at bounding box center [326, 311] width 460 height 236
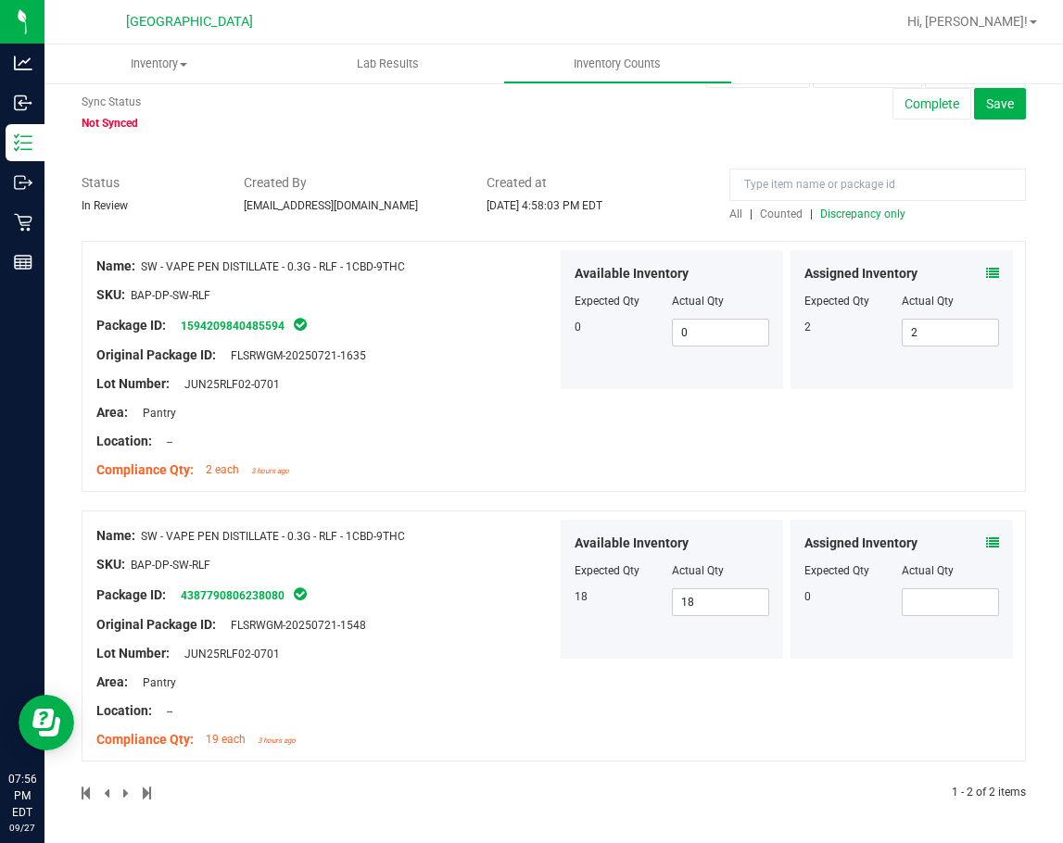
click at [729, 217] on span "All" at bounding box center [735, 214] width 13 height 13
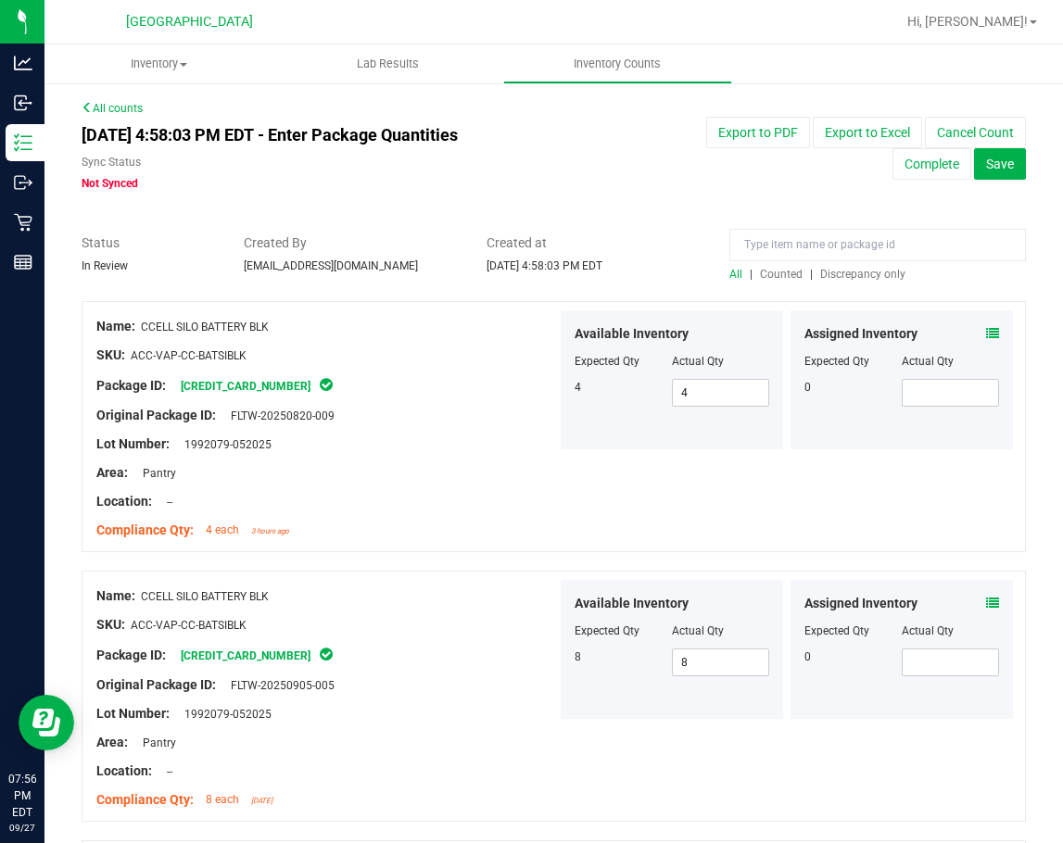
click at [862, 274] on span "Discrepancy only" at bounding box center [862, 274] width 85 height 13
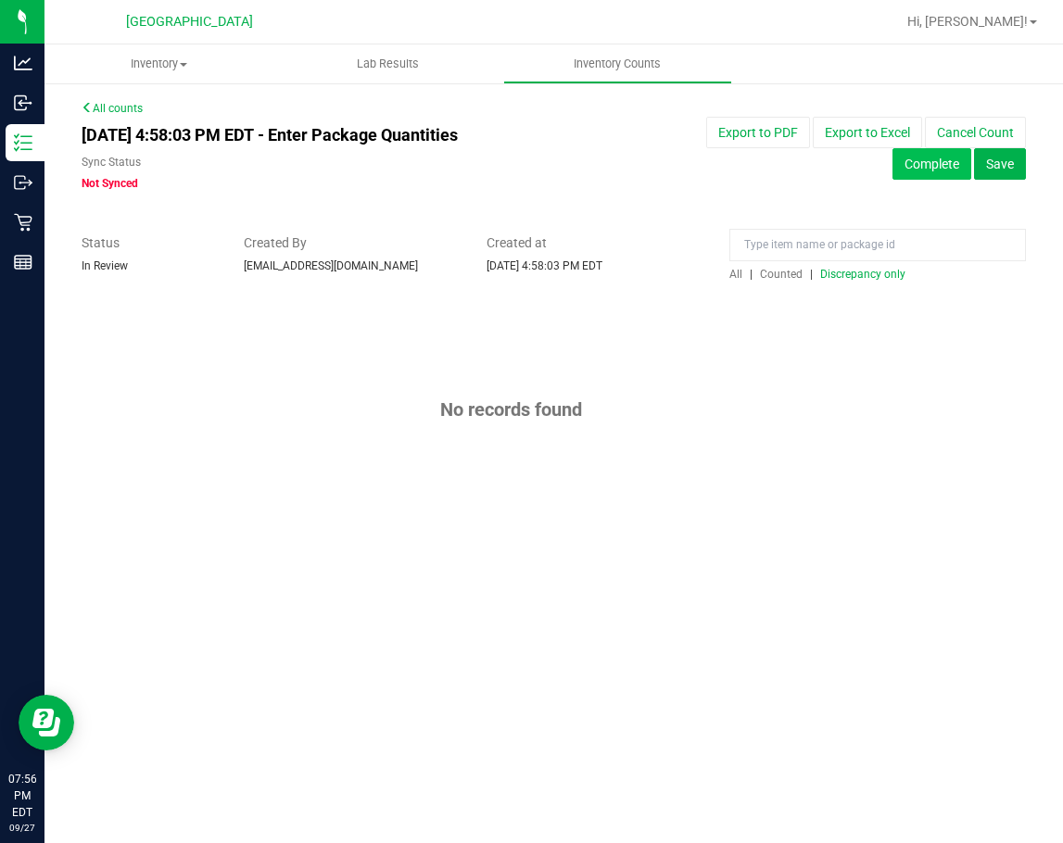
click at [924, 159] on button "Complete" at bounding box center [931, 163] width 79 height 31
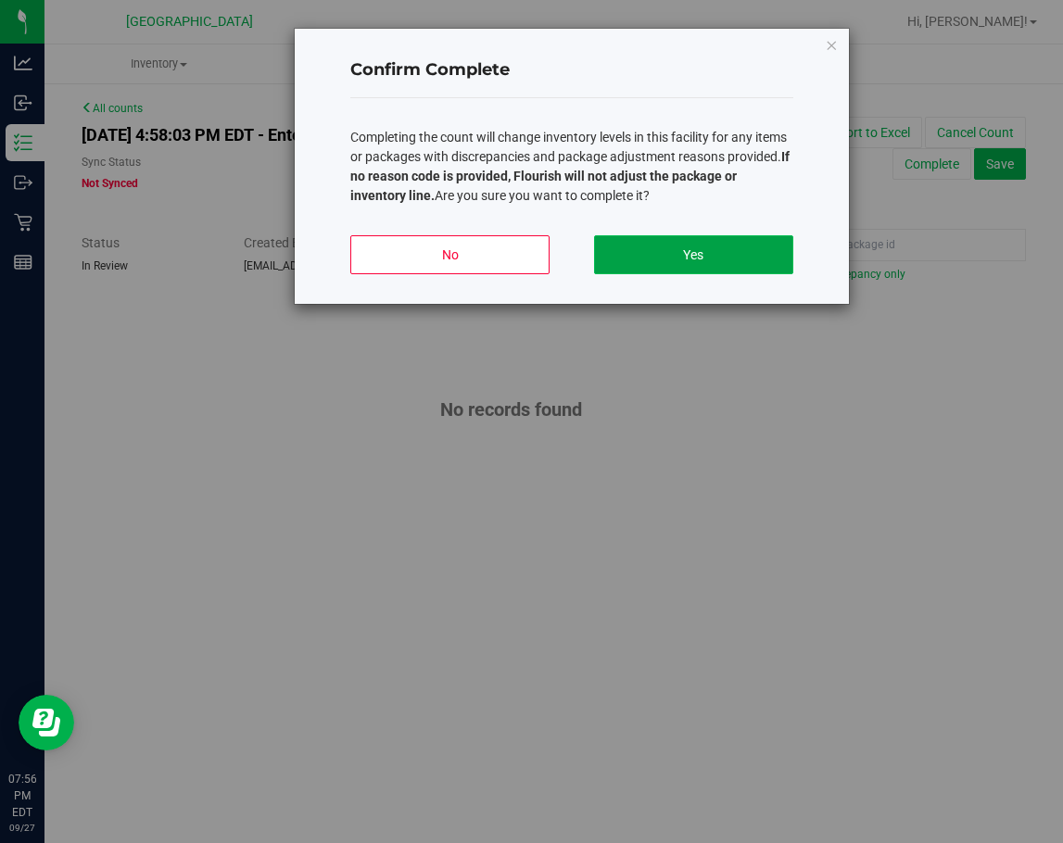
click at [700, 258] on button "Yes" at bounding box center [693, 254] width 199 height 39
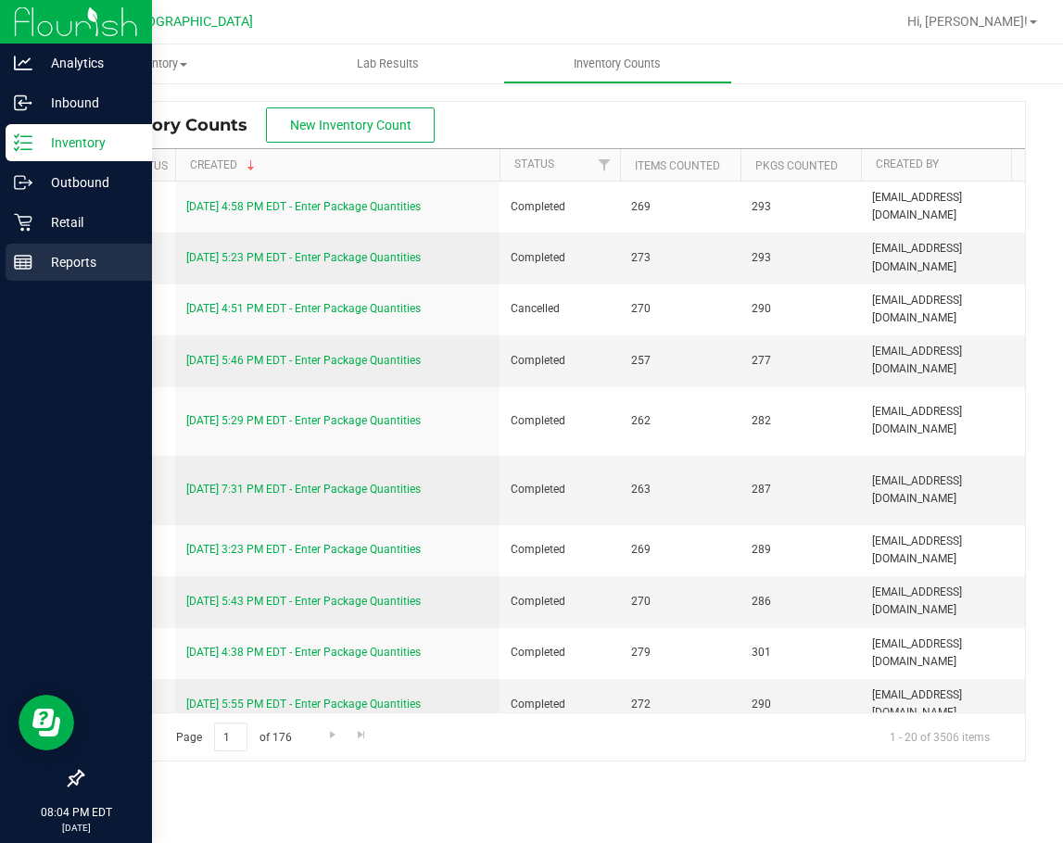
click at [74, 264] on p "Reports" at bounding box center [87, 262] width 111 height 22
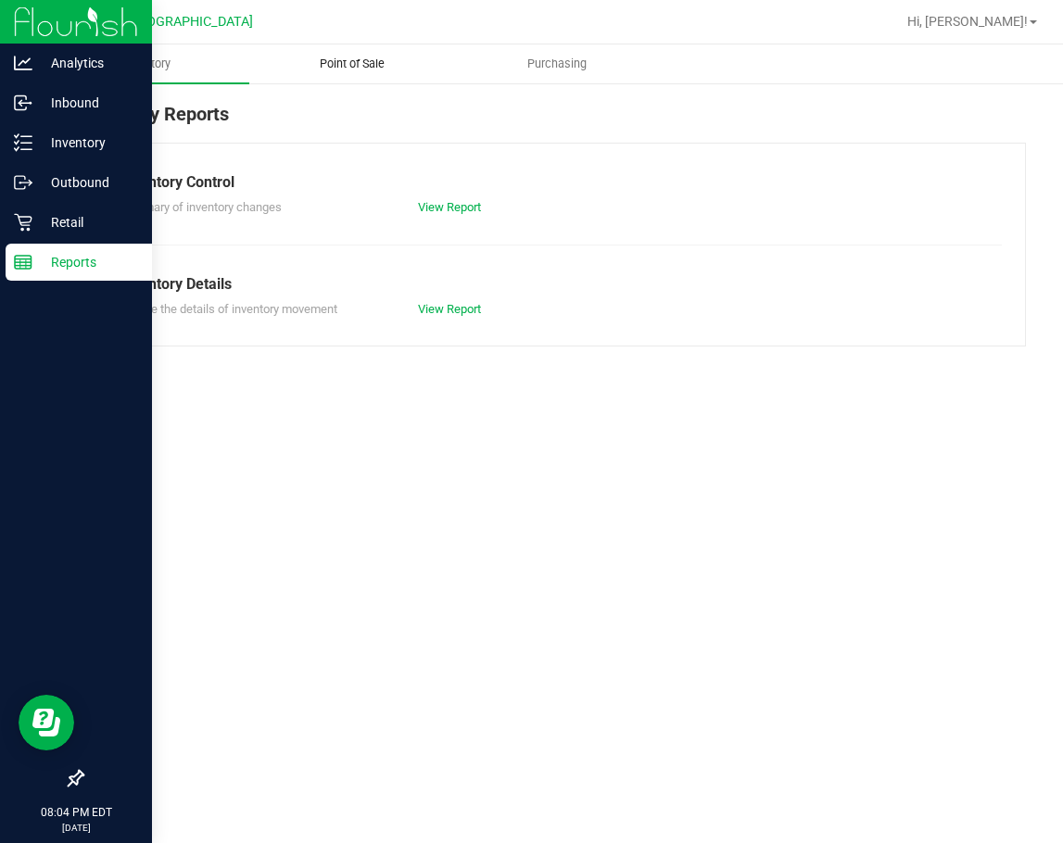
click at [382, 66] on span "Point of Sale" at bounding box center [352, 64] width 115 height 17
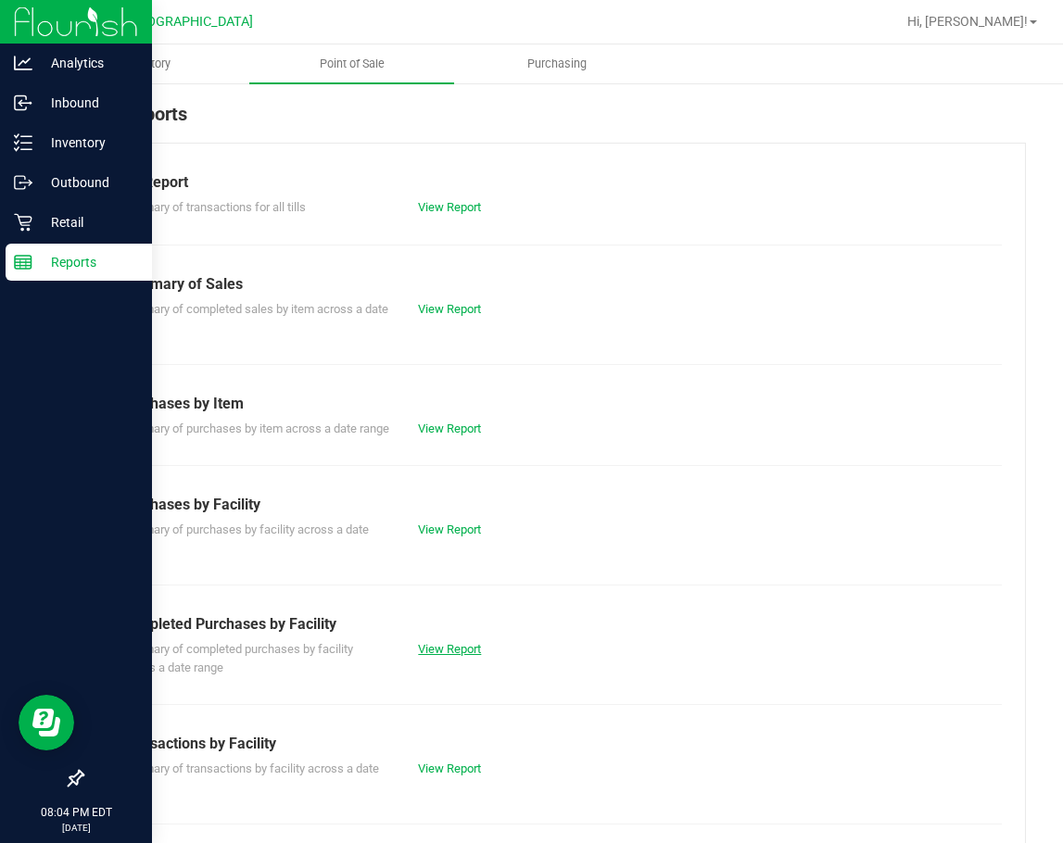
click at [447, 656] on link "View Report" at bounding box center [449, 649] width 63 height 14
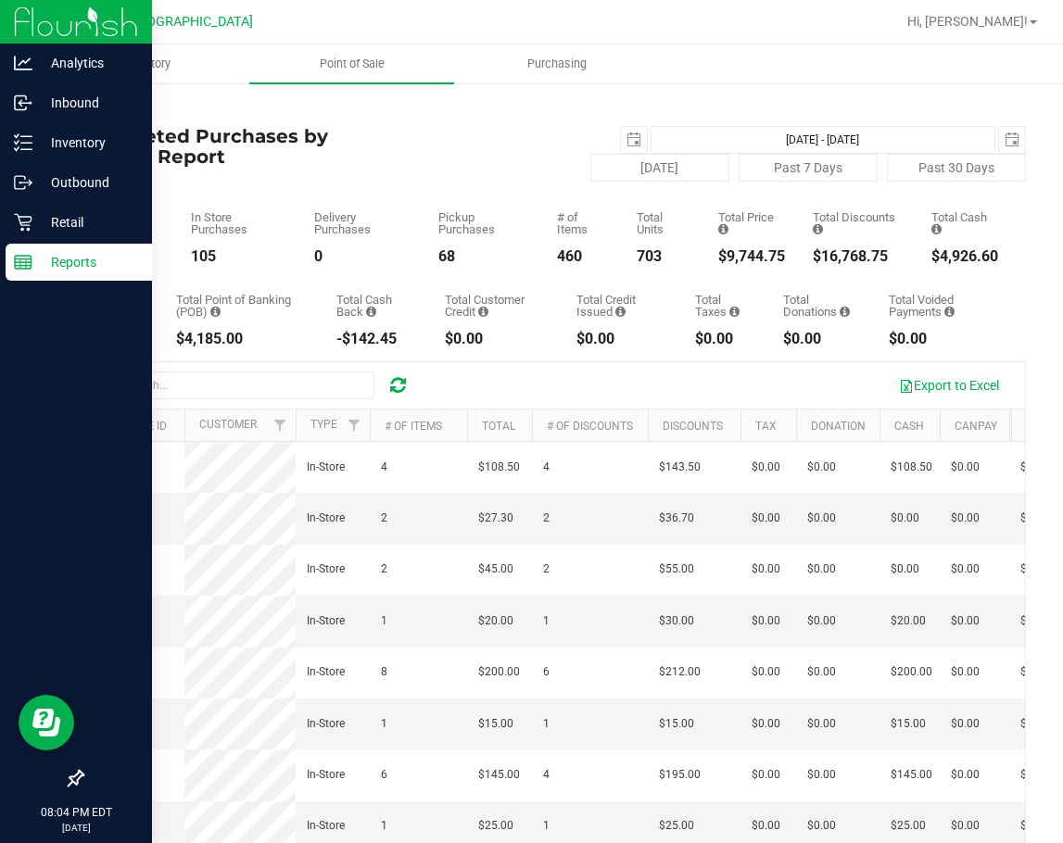
click at [397, 391] on icon at bounding box center [398, 385] width 16 height 19
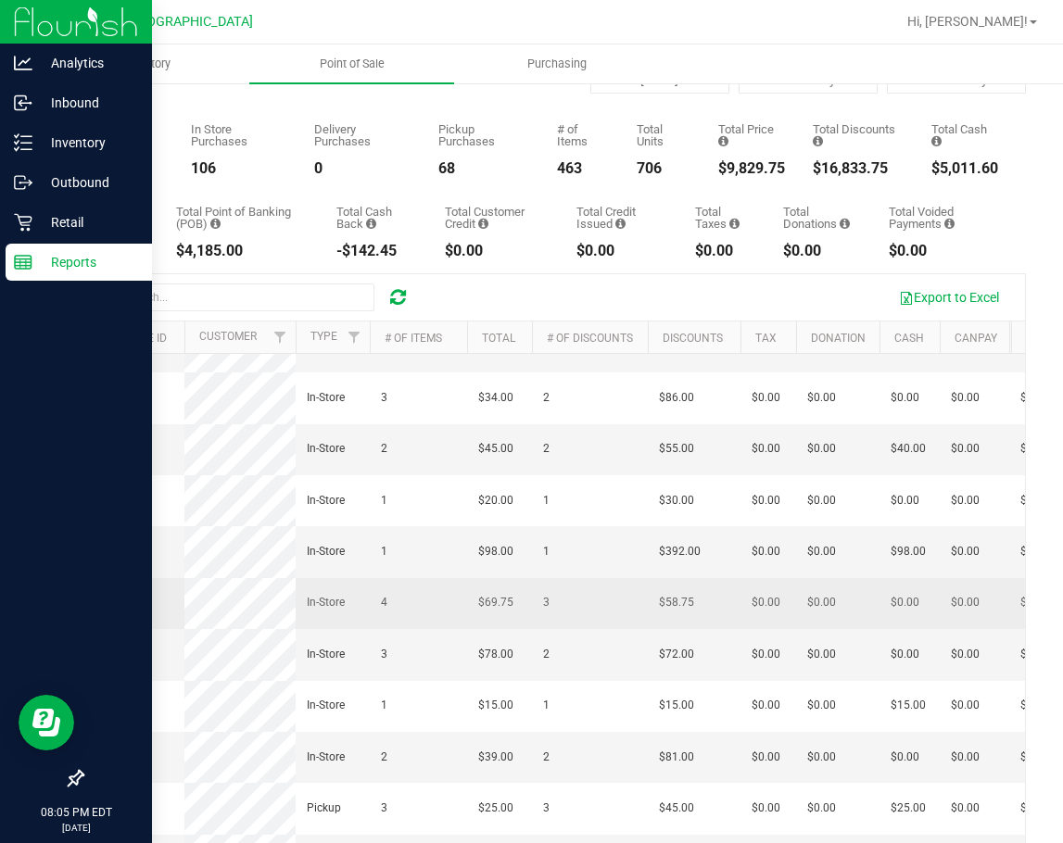
scroll to position [197, 0]
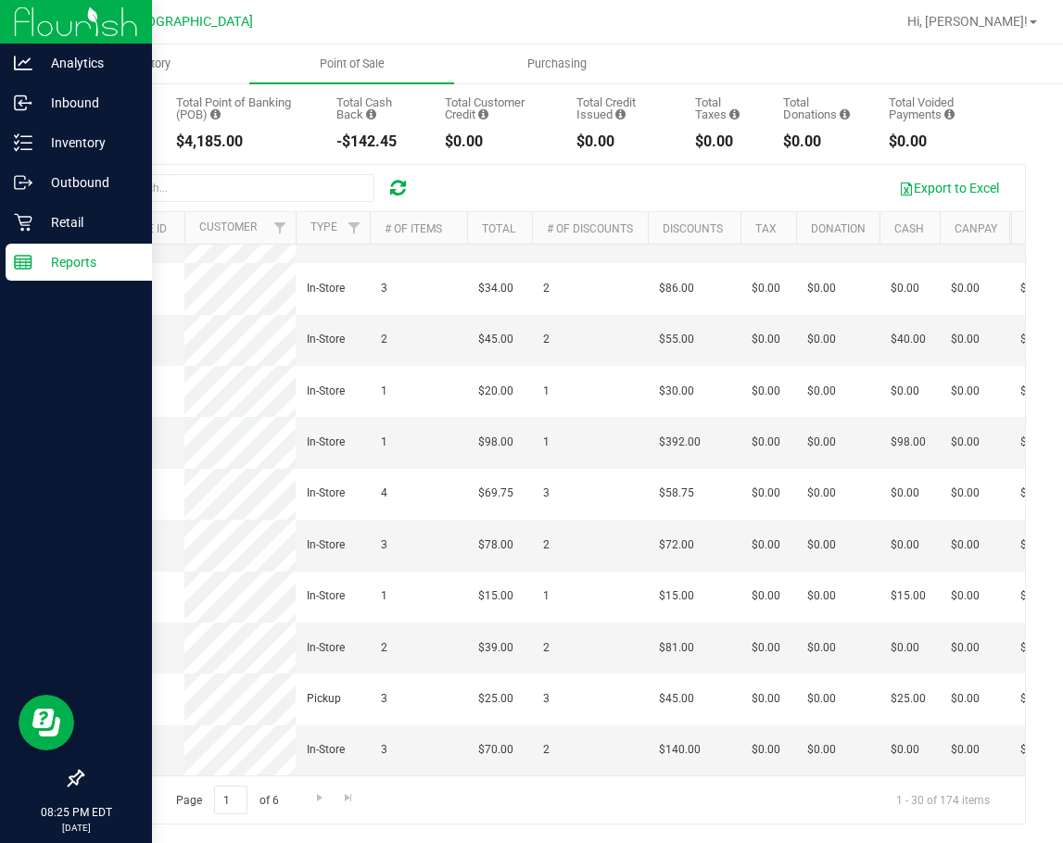
click at [407, 183] on div at bounding box center [398, 188] width 29 height 22
click at [405, 186] on icon at bounding box center [398, 188] width 16 height 19
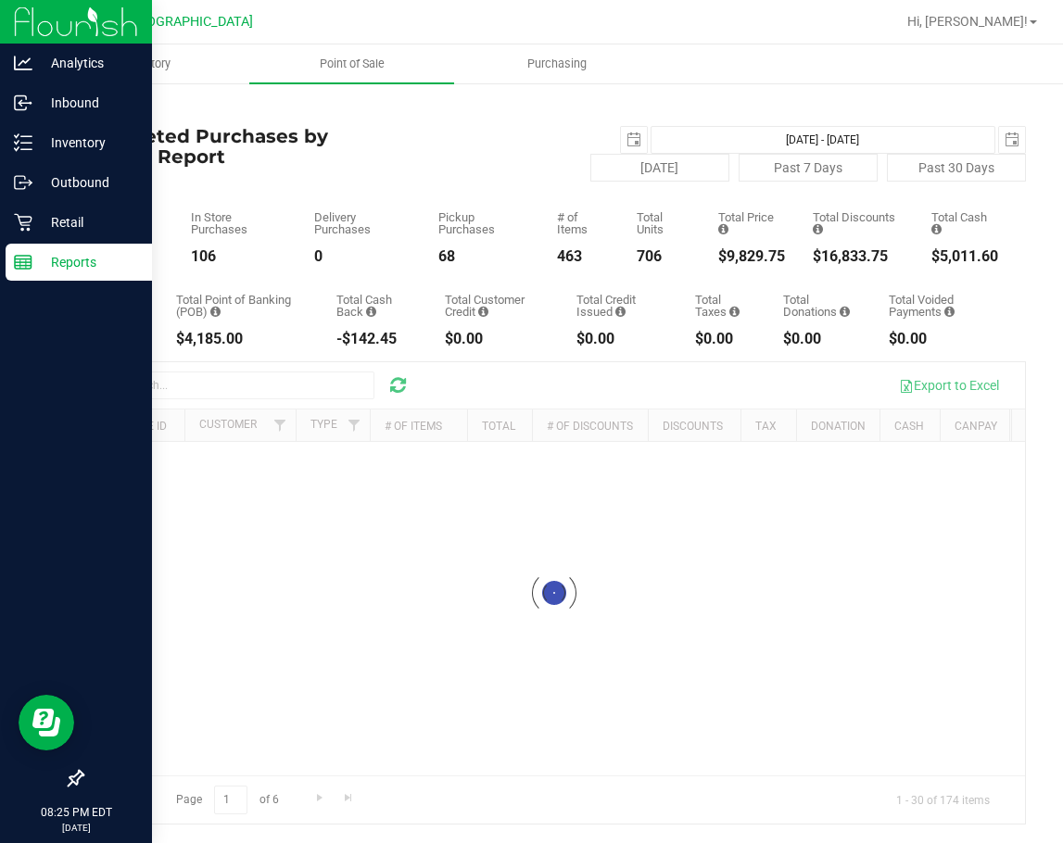
scroll to position [0, 0]
